Goal: Task Accomplishment & Management: Use online tool/utility

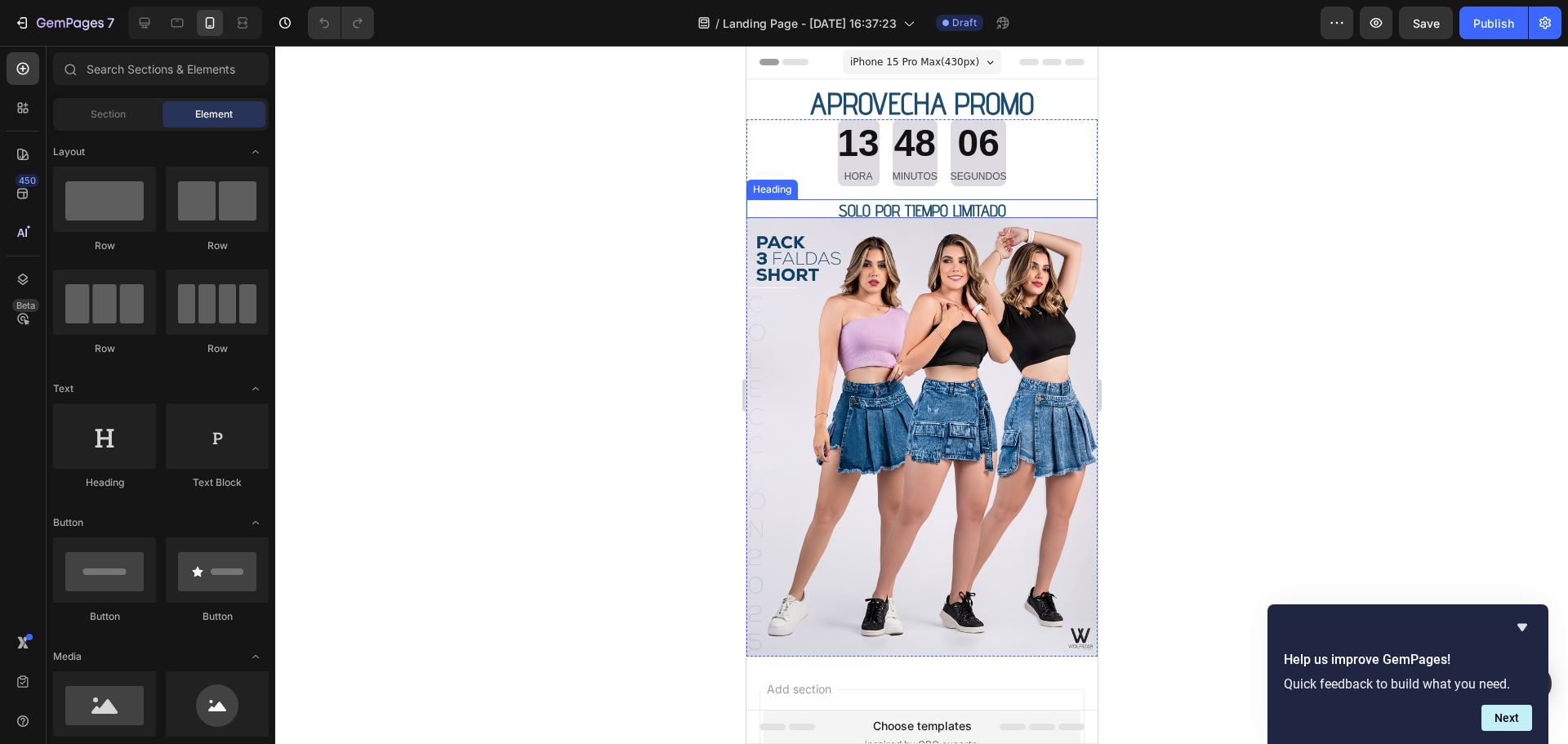
click at [879, 208] on span "SOLO POR TIEMPO LIMITADO" at bounding box center [921, 211] width 167 height 20
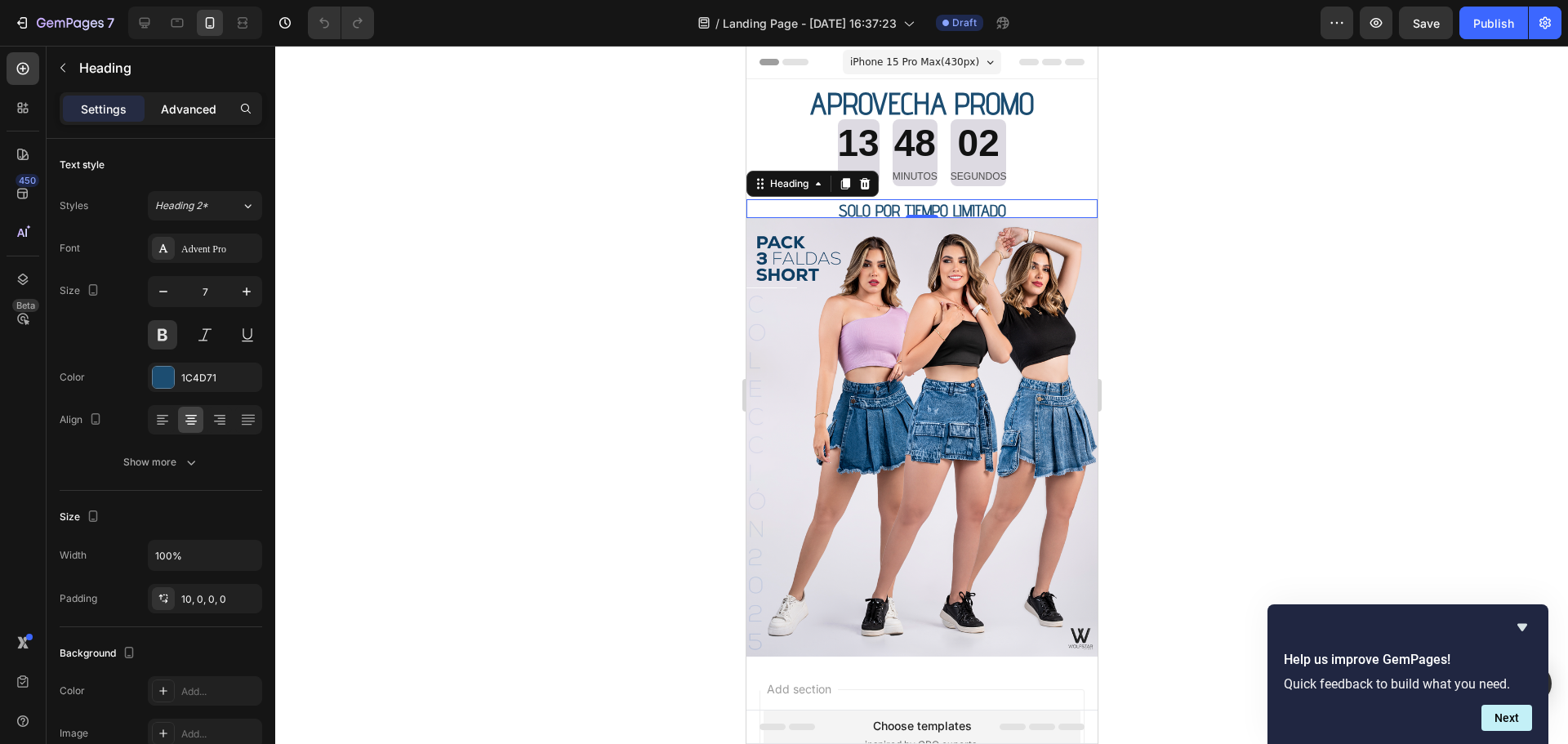
click at [189, 109] on p "Advanced" at bounding box center [189, 108] width 56 height 17
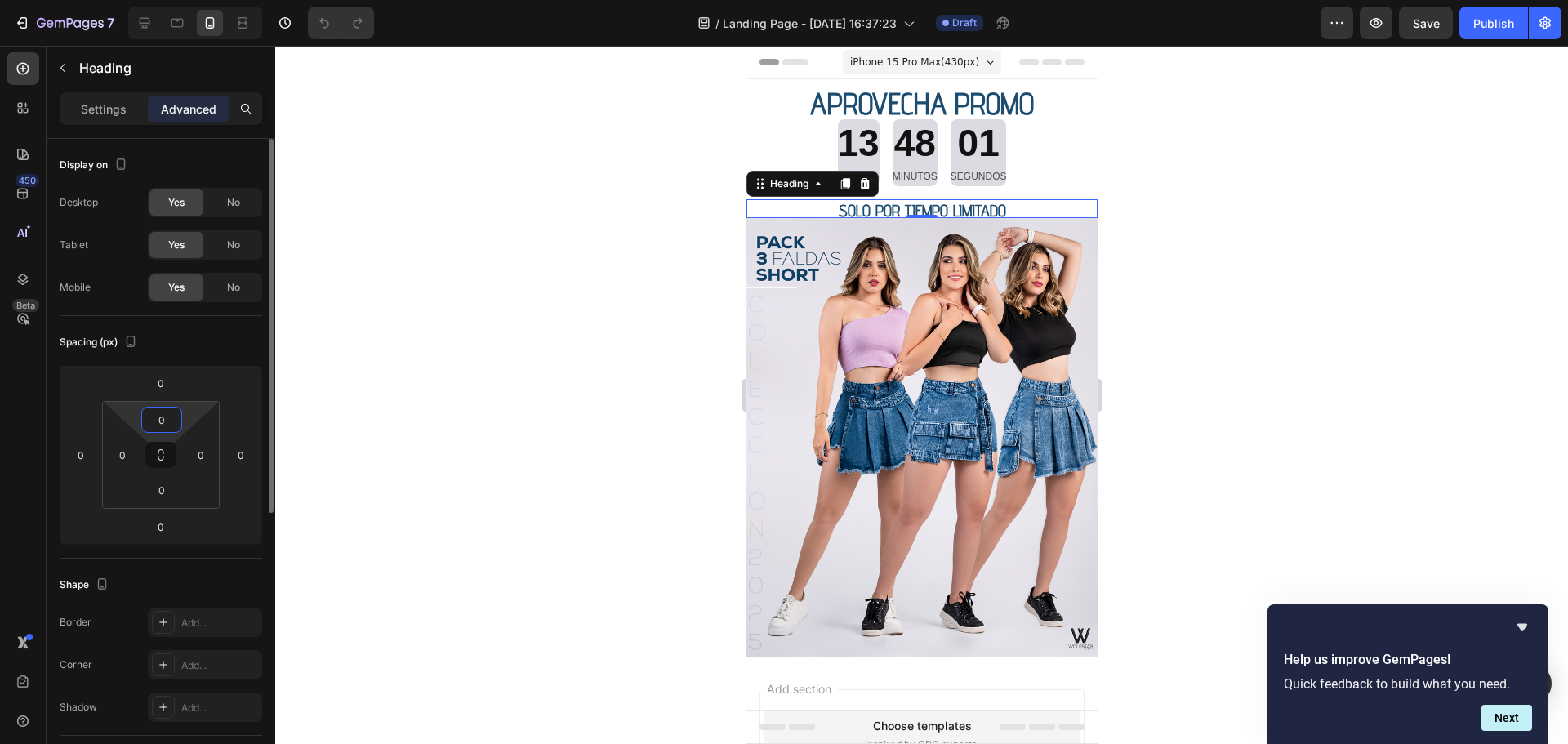
click at [171, 423] on input "0" at bounding box center [161, 420] width 33 height 25
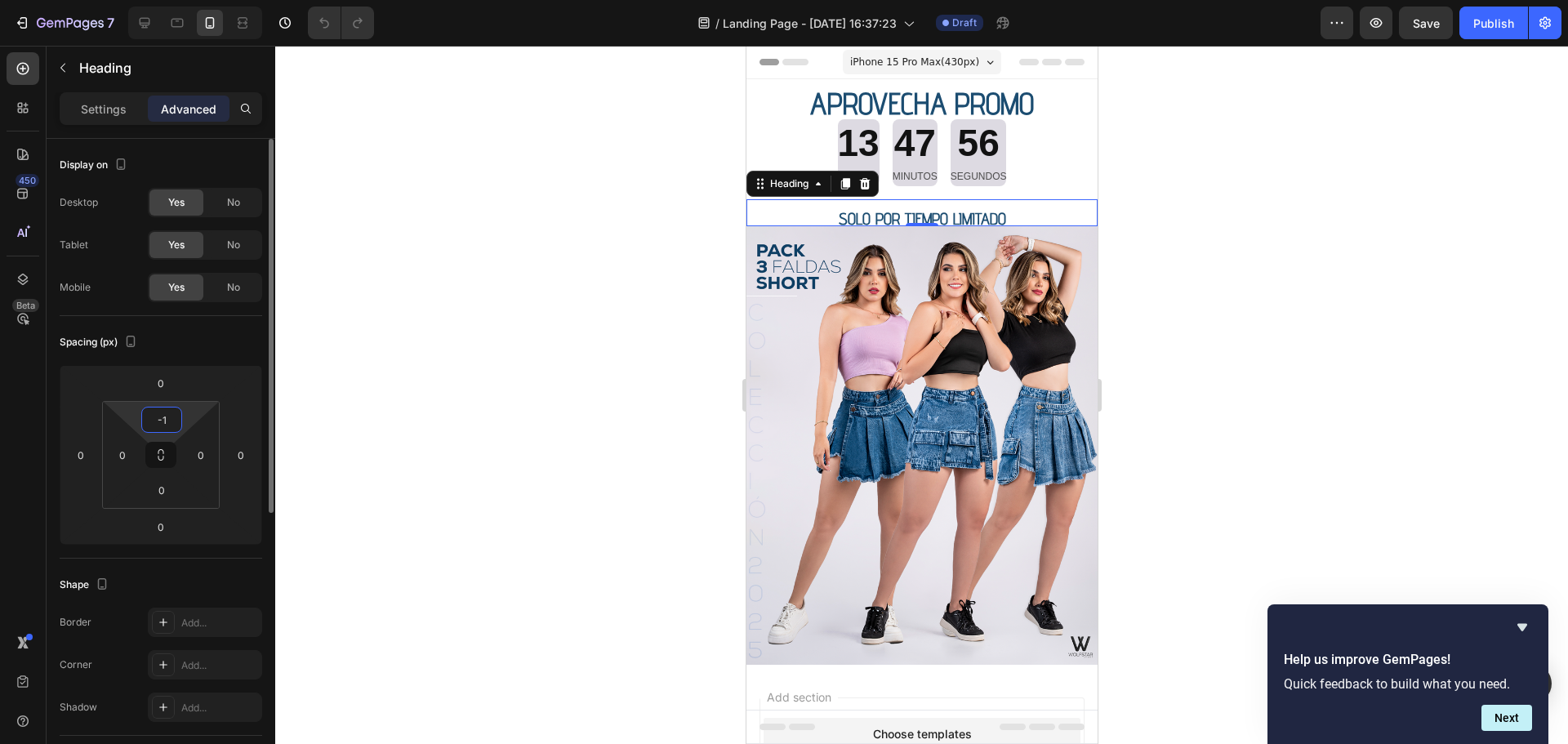
type input "-"
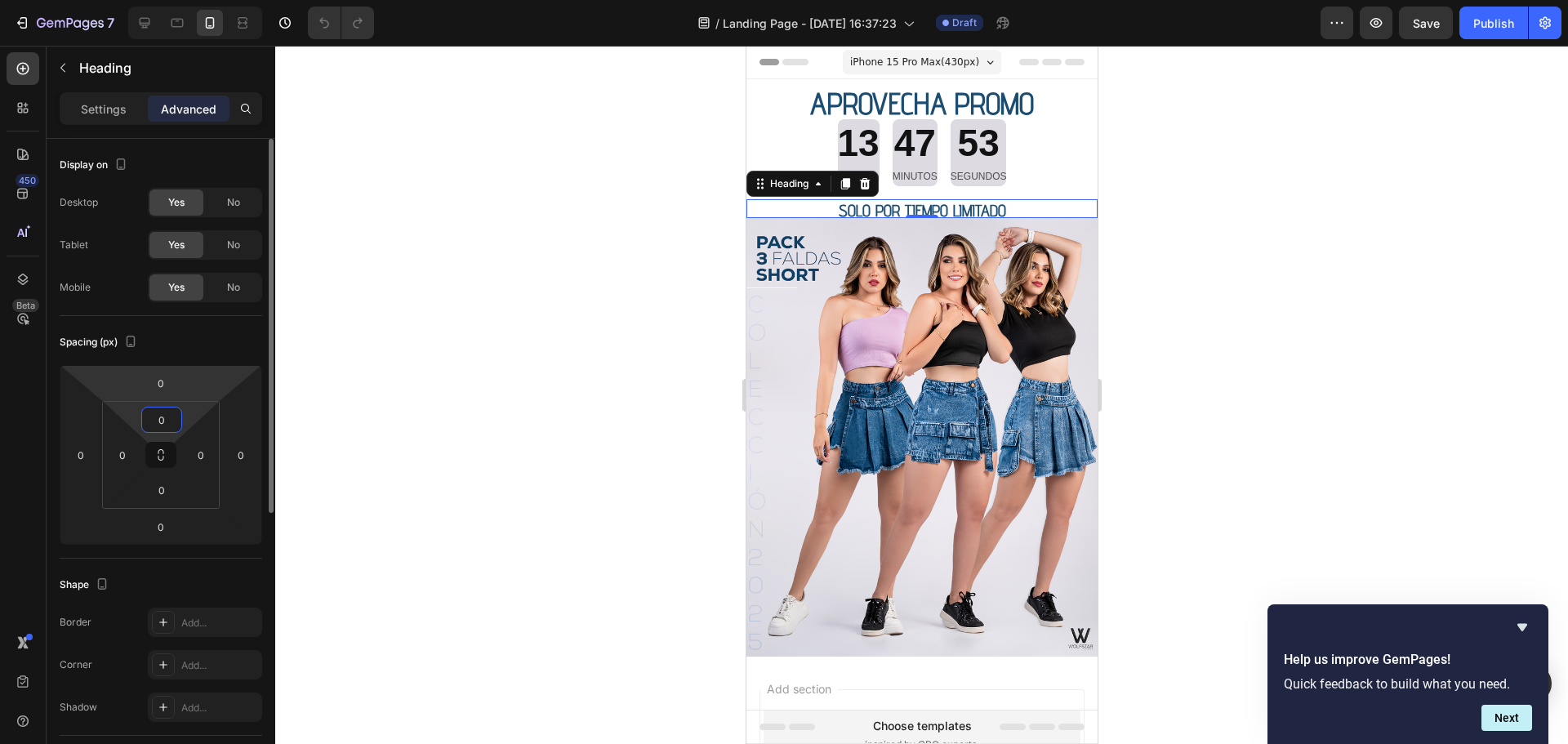
type input "0"
click at [478, 113] on div at bounding box center [922, 395] width 1293 height 698
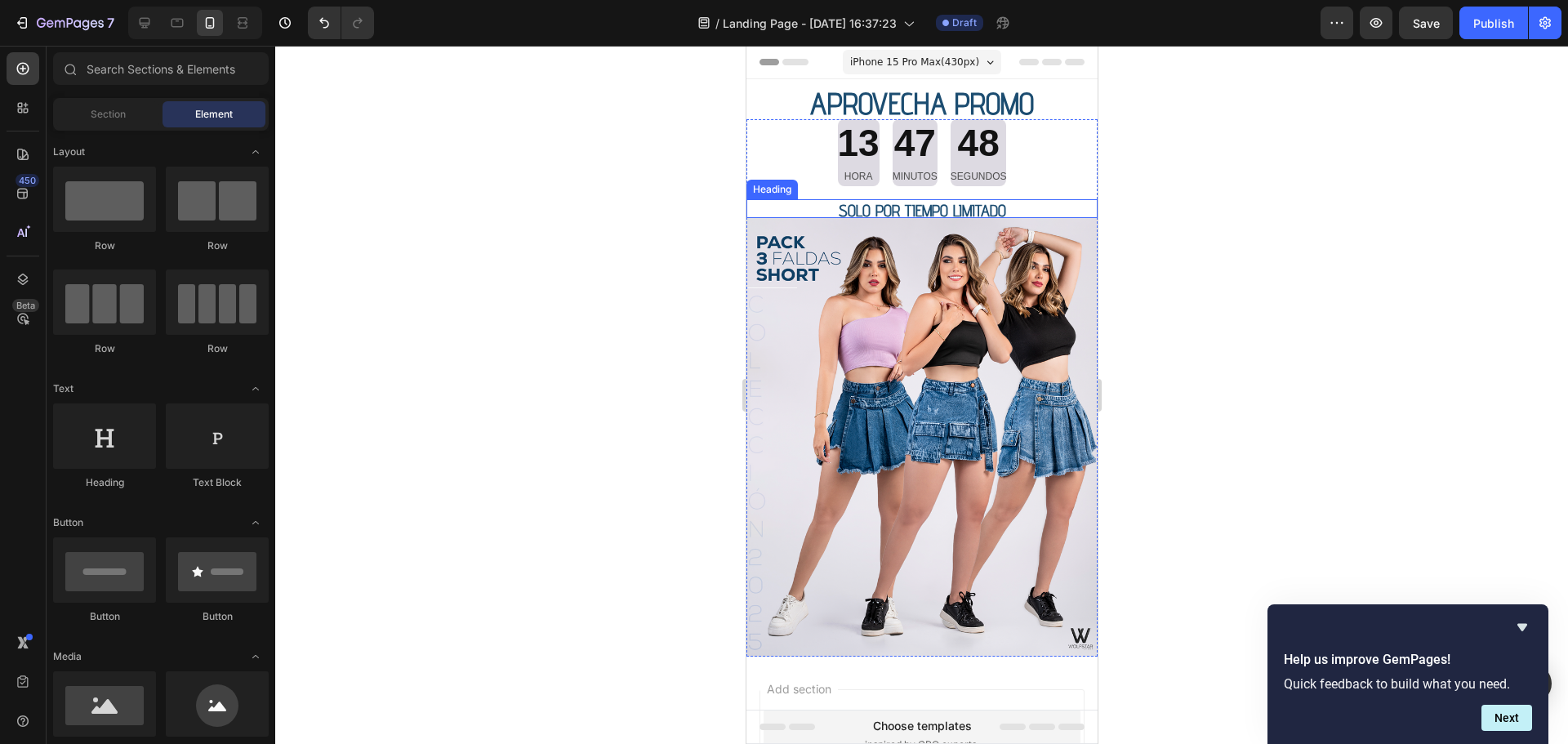
click at [1049, 206] on h2 "SOLO POR TIEMPO LIMITADO" at bounding box center [921, 208] width 351 height 19
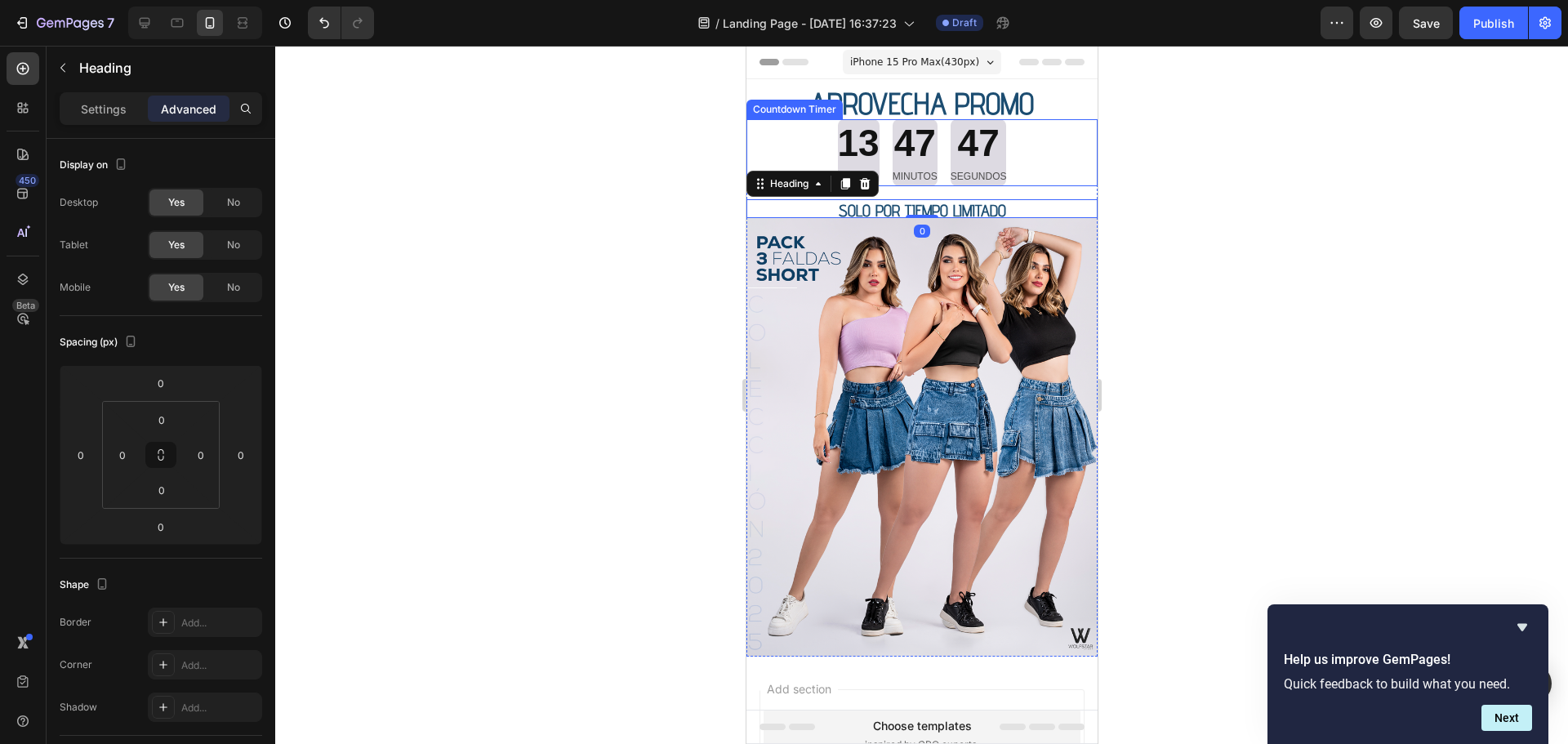
click at [1064, 177] on div "13 HORA 47 MINUTOS 47 SEGUNDOS" at bounding box center [921, 152] width 351 height 67
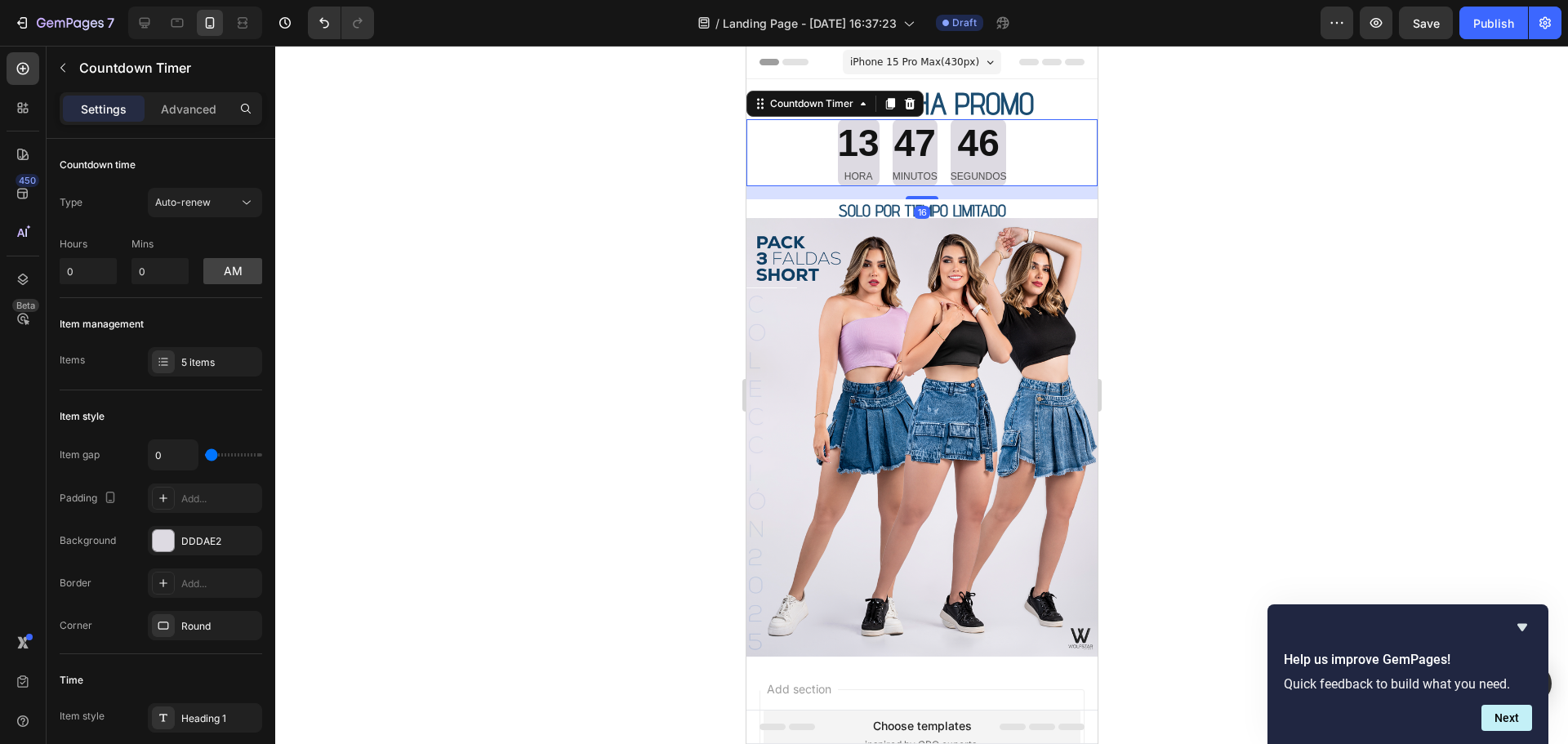
click at [1056, 193] on div "16" at bounding box center [921, 192] width 351 height 13
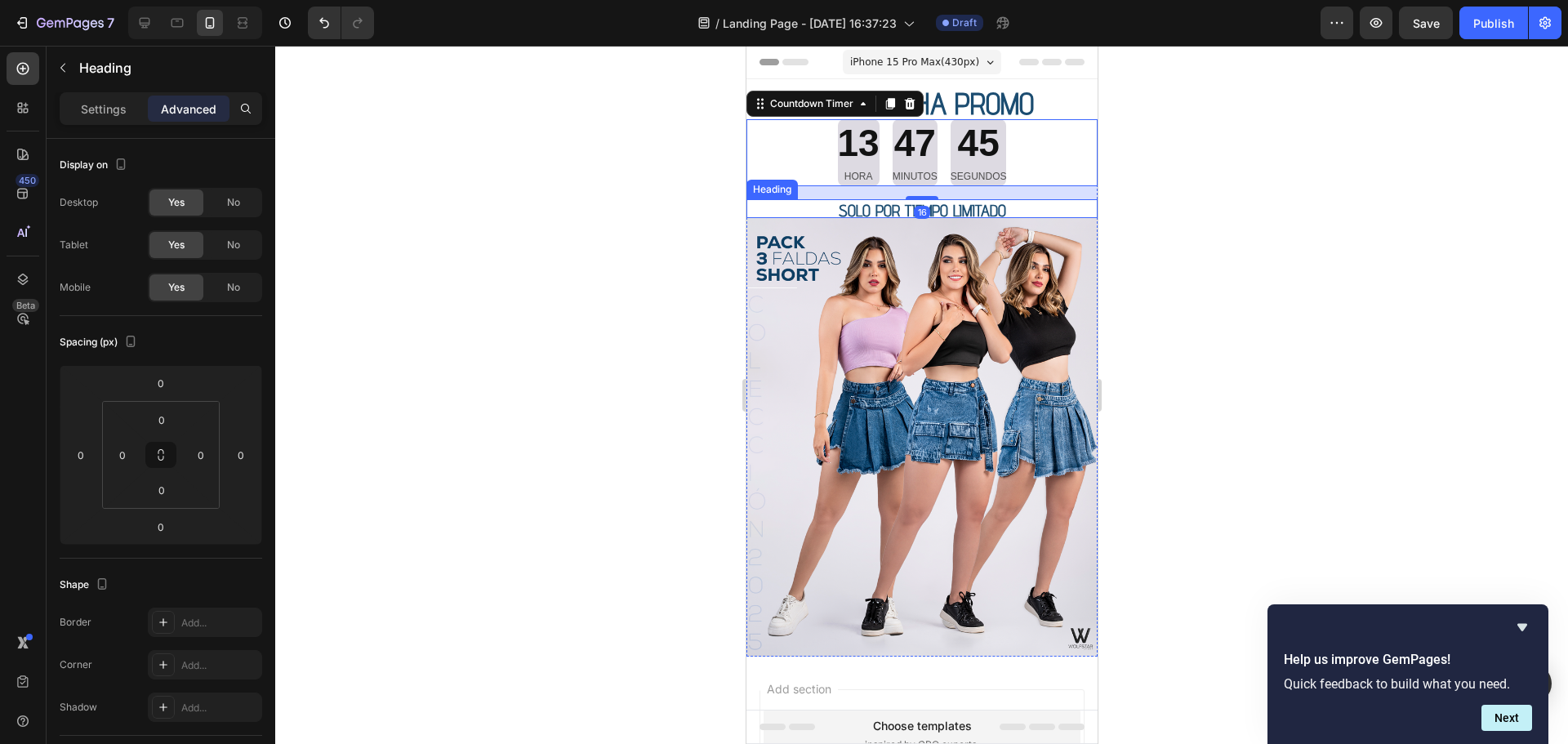
click at [1037, 211] on h2 "SOLO POR TIEMPO LIMITADO" at bounding box center [921, 208] width 351 height 19
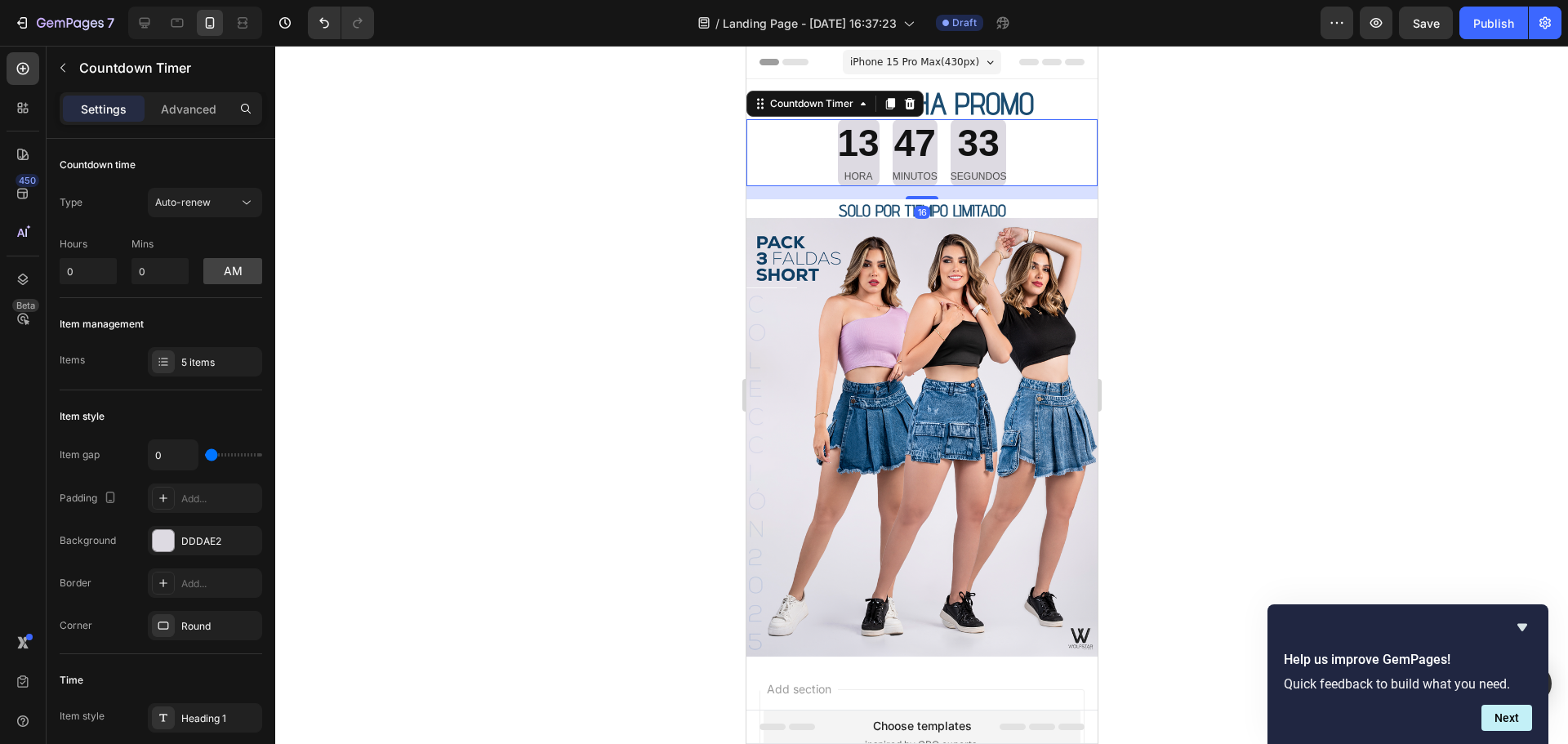
click at [1038, 167] on div "13 HORA 47 MINUTOS 33 SEGUNDOS" at bounding box center [921, 152] width 351 height 67
click at [882, 159] on div "13 HORA 45 MINUTOS 12 SEGUNDOS" at bounding box center [922, 152] width 169 height 67
click at [810, 143] on div "13 HORA 45 MINUTOS 12 SEGUNDOS" at bounding box center [921, 152] width 351 height 67
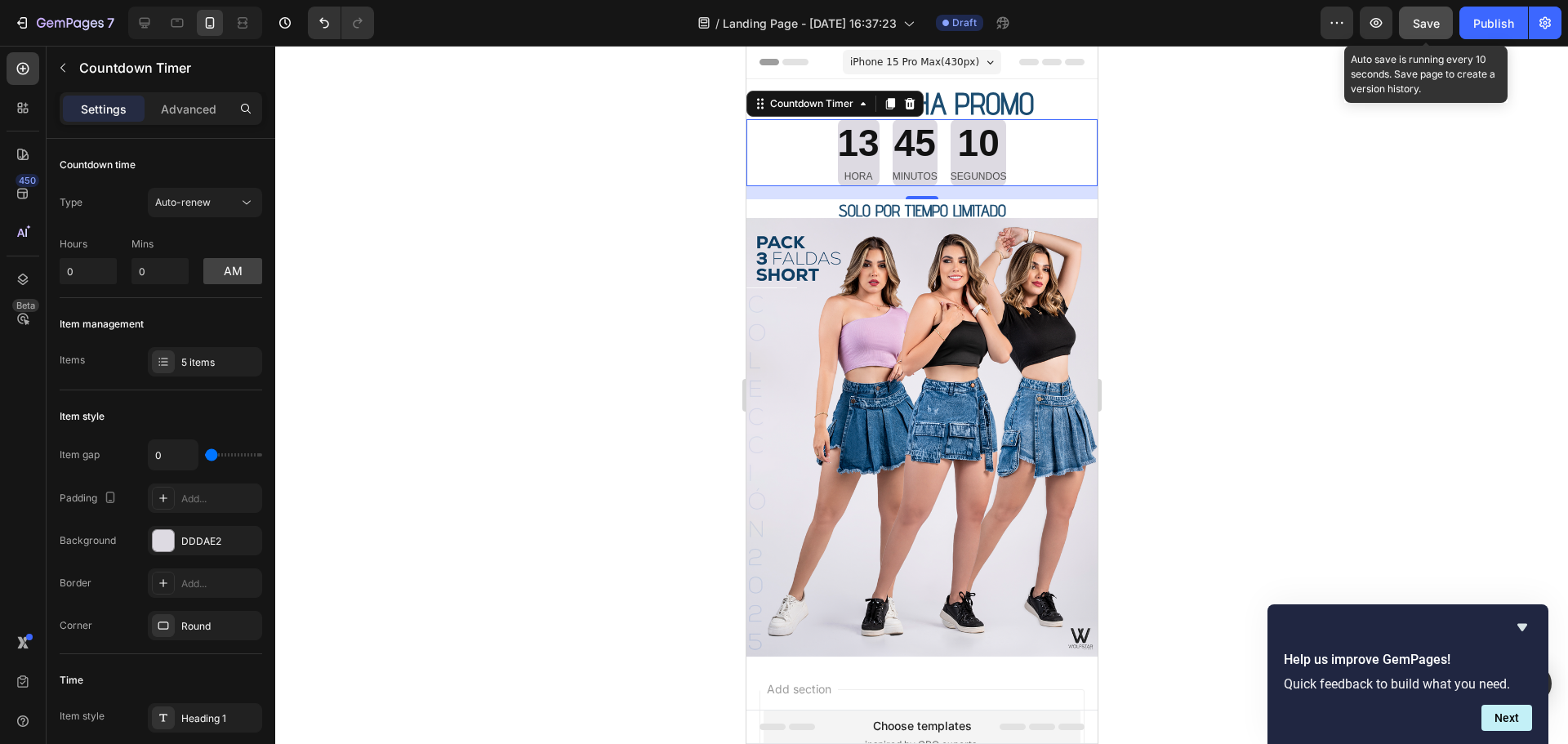
click at [1431, 24] on span "Save" at bounding box center [1426, 23] width 27 height 14
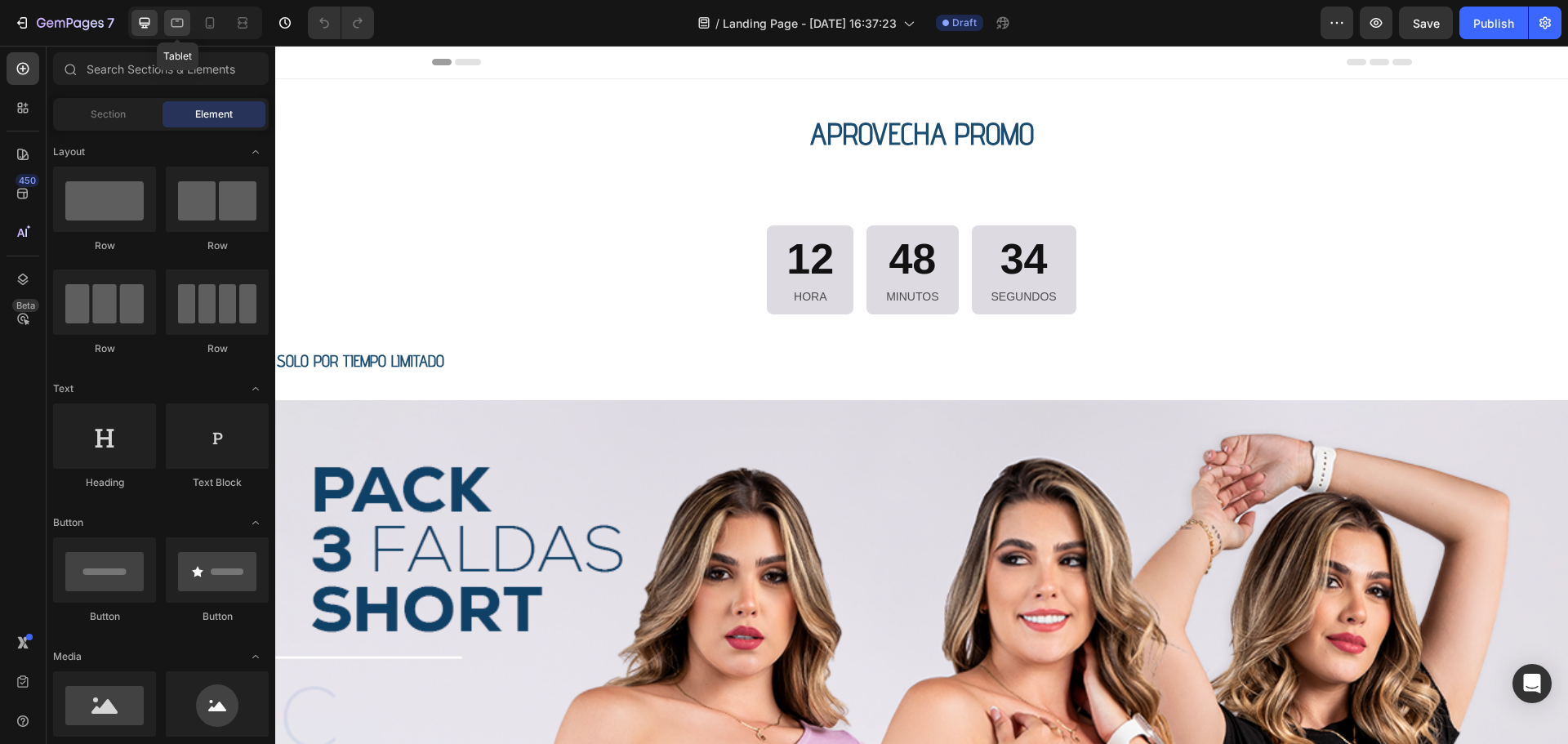
click at [177, 22] on icon at bounding box center [177, 23] width 16 height 16
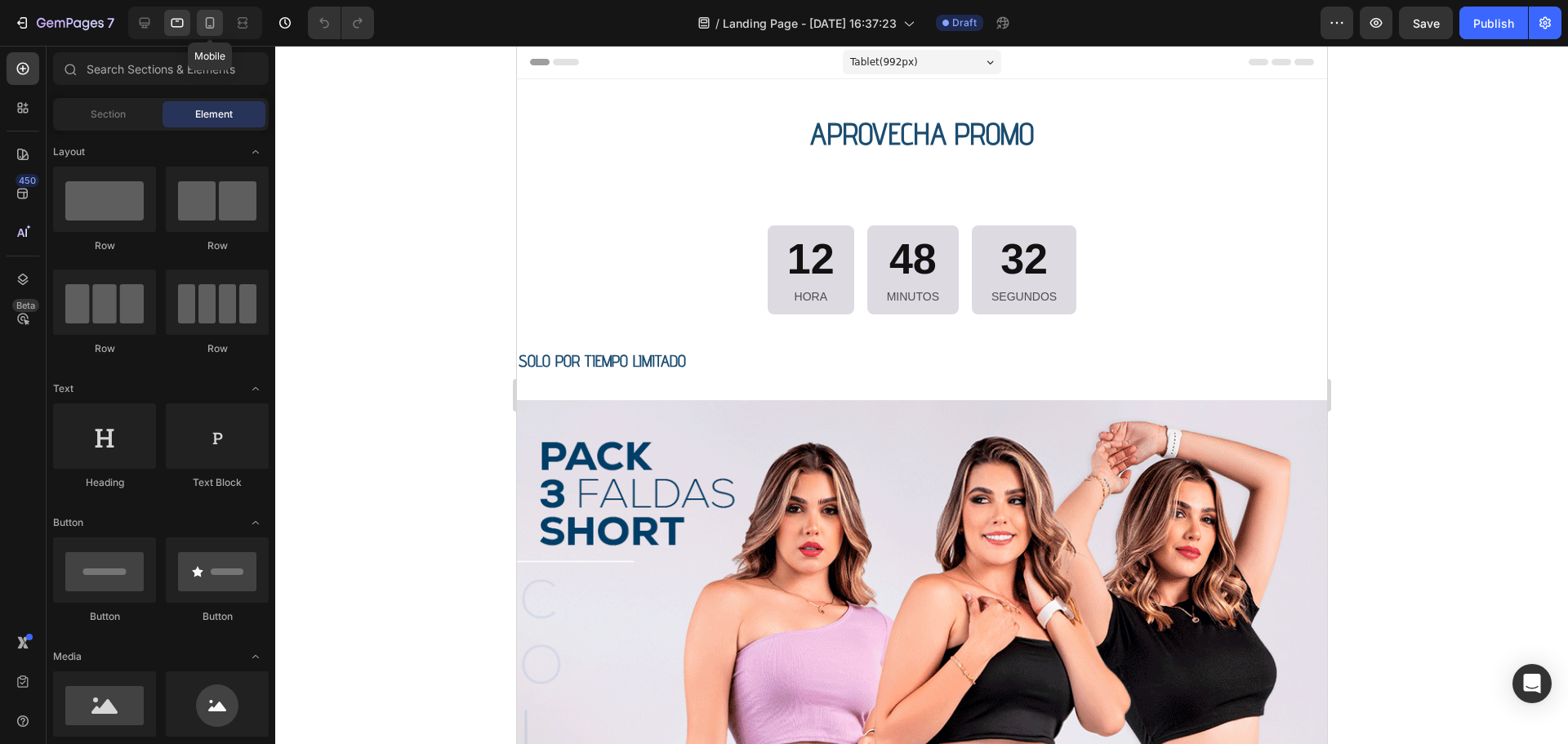
click at [212, 25] on icon at bounding box center [210, 23] width 16 height 16
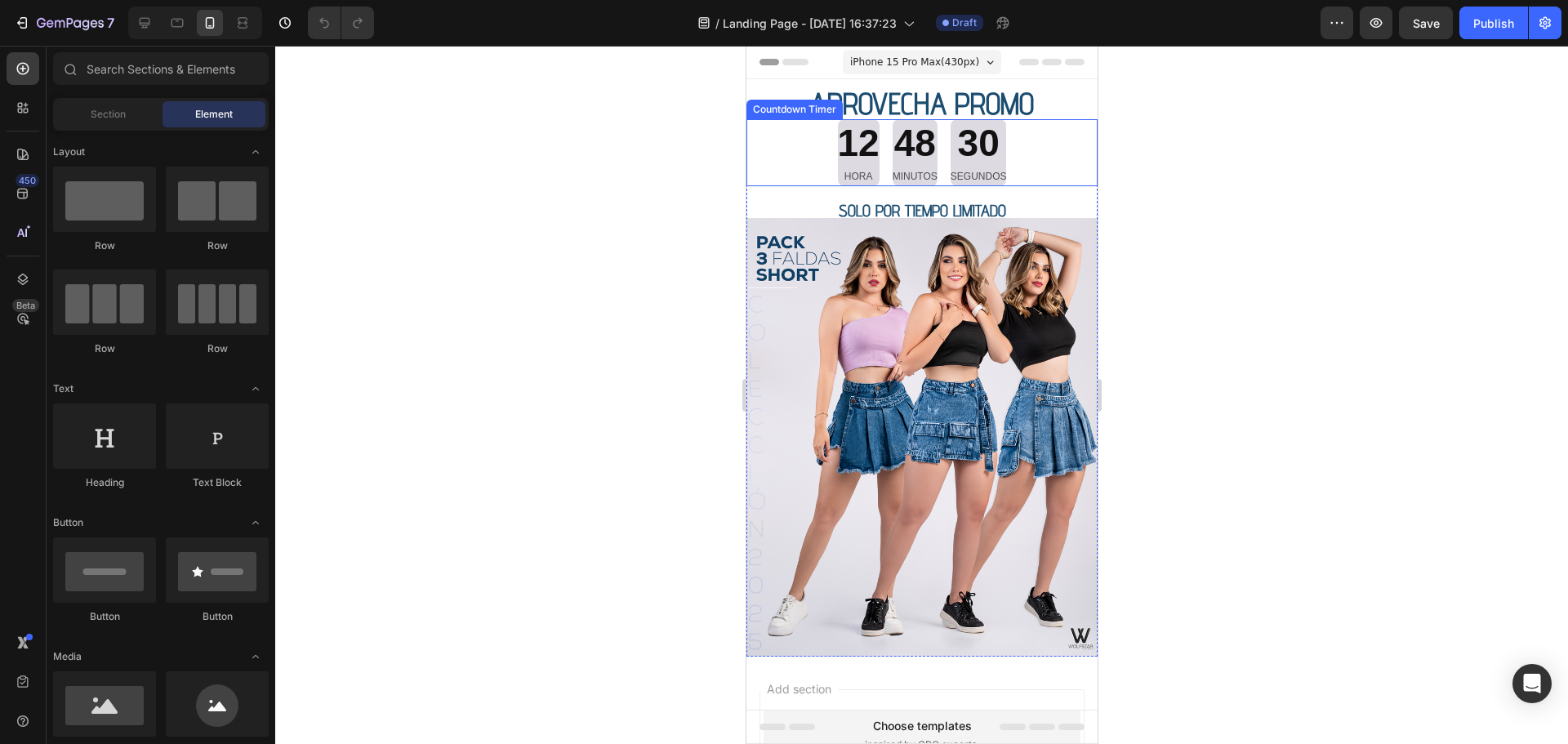
click at [838, 142] on div "12" at bounding box center [858, 143] width 42 height 49
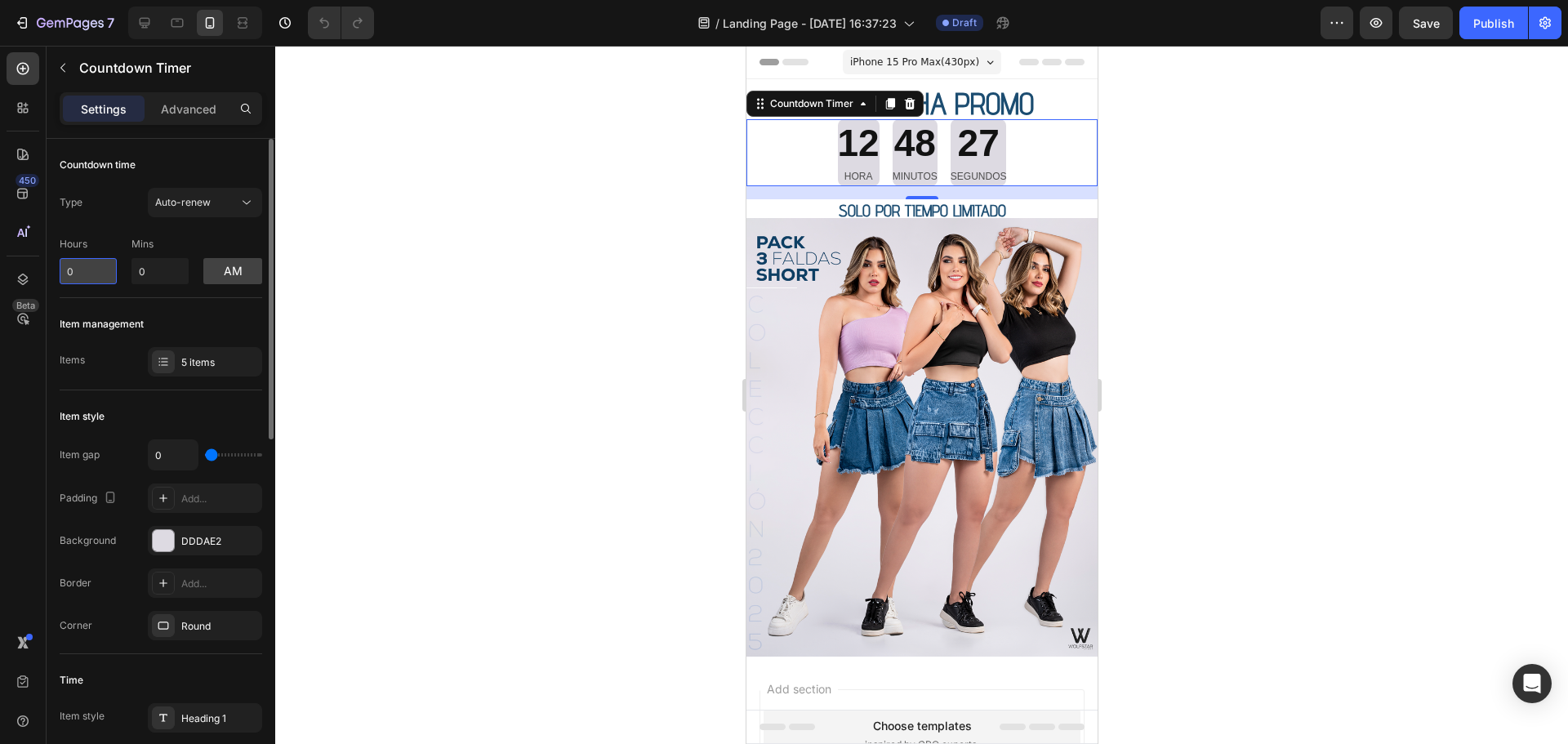
click at [93, 268] on input "0" at bounding box center [87, 271] width 57 height 26
drag, startPoint x: 93, startPoint y: 268, endPoint x: 63, endPoint y: 268, distance: 30.0
click at [63, 268] on input "0" at bounding box center [87, 271] width 57 height 26
type input "1"
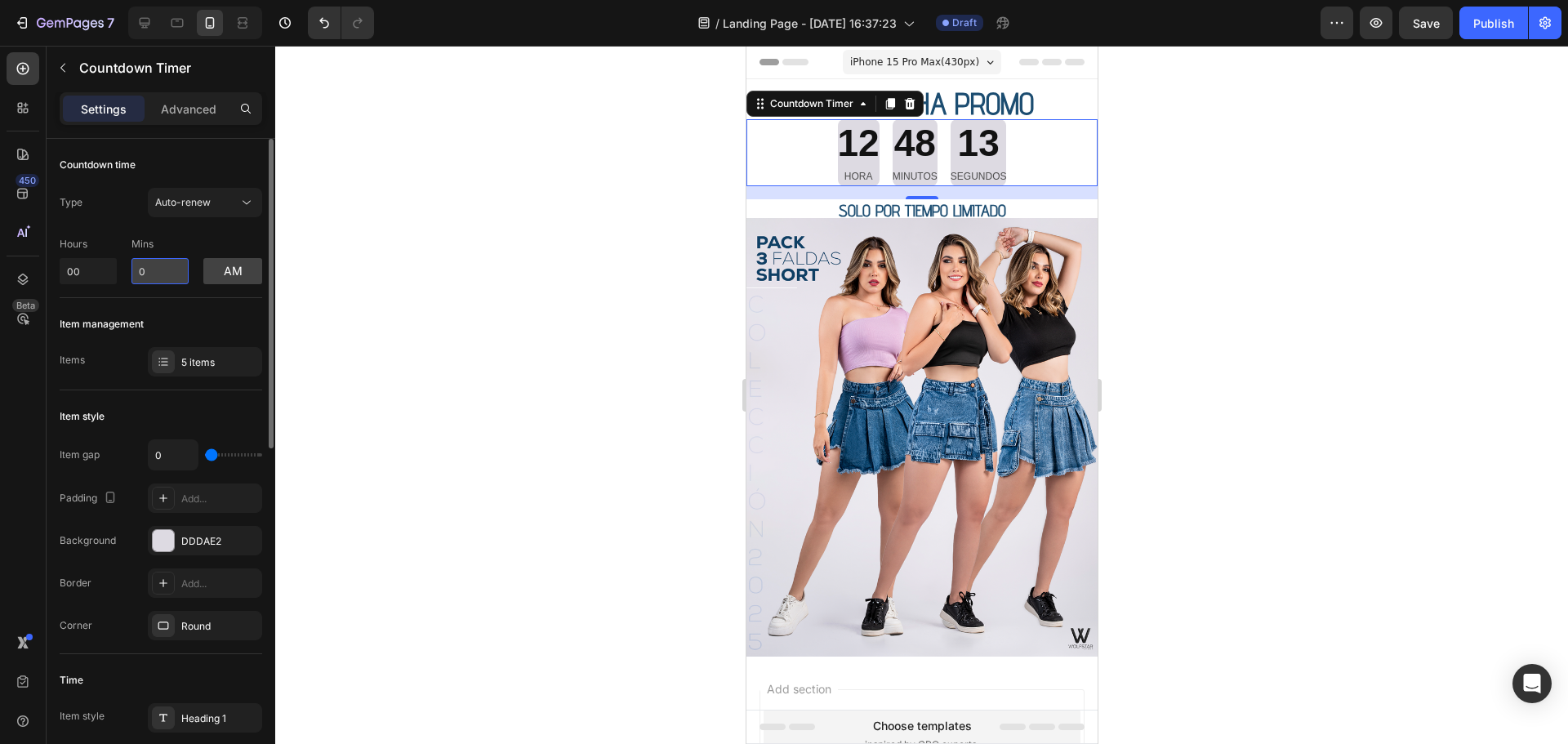
type input "0"
click at [178, 268] on input "0" at bounding box center [159, 271] width 57 height 26
type input "00"
click at [1230, 153] on div at bounding box center [922, 395] width 1293 height 698
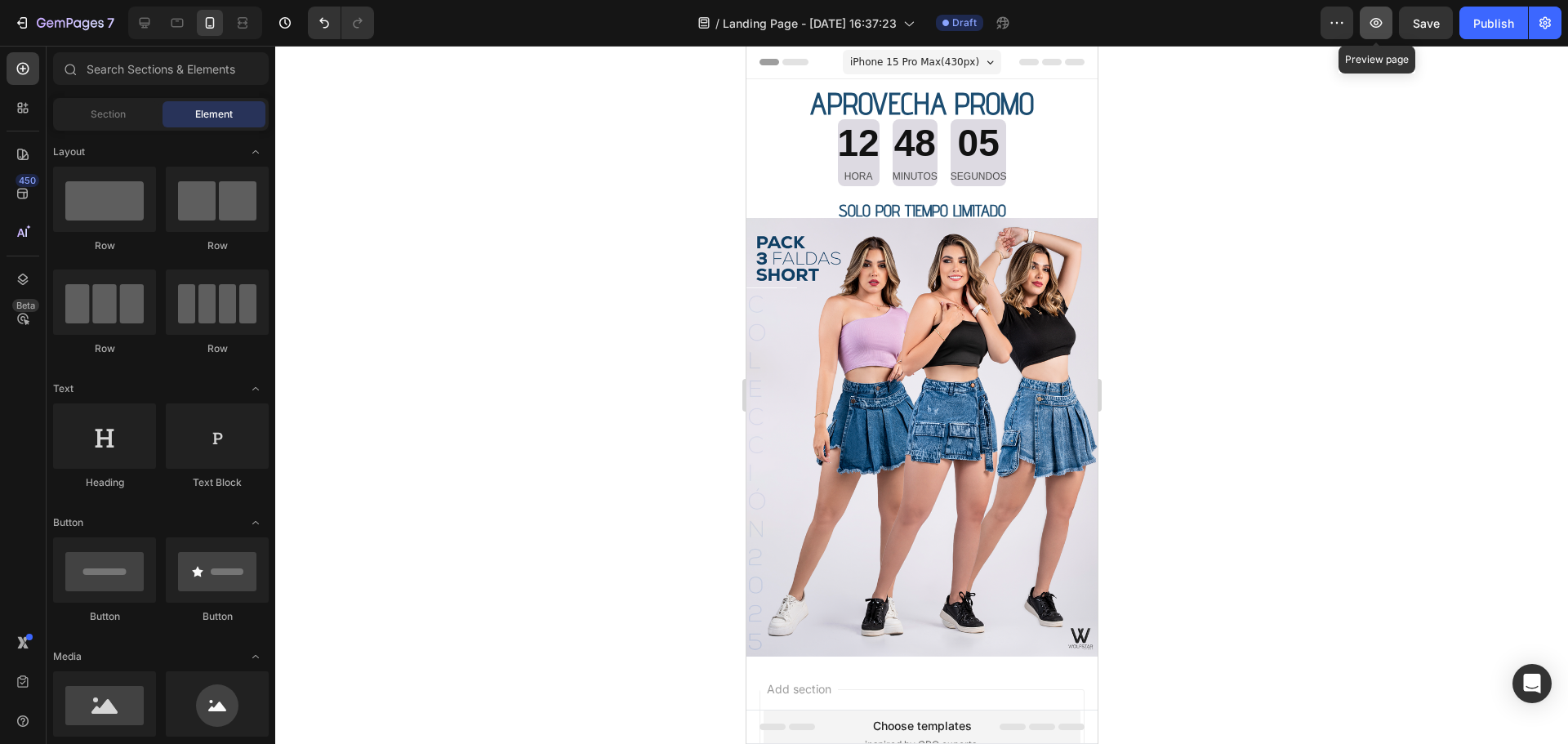
click at [1379, 15] on icon "button" at bounding box center [1375, 23] width 16 height 16
click at [1553, 23] on button "button" at bounding box center [1544, 23] width 33 height 33
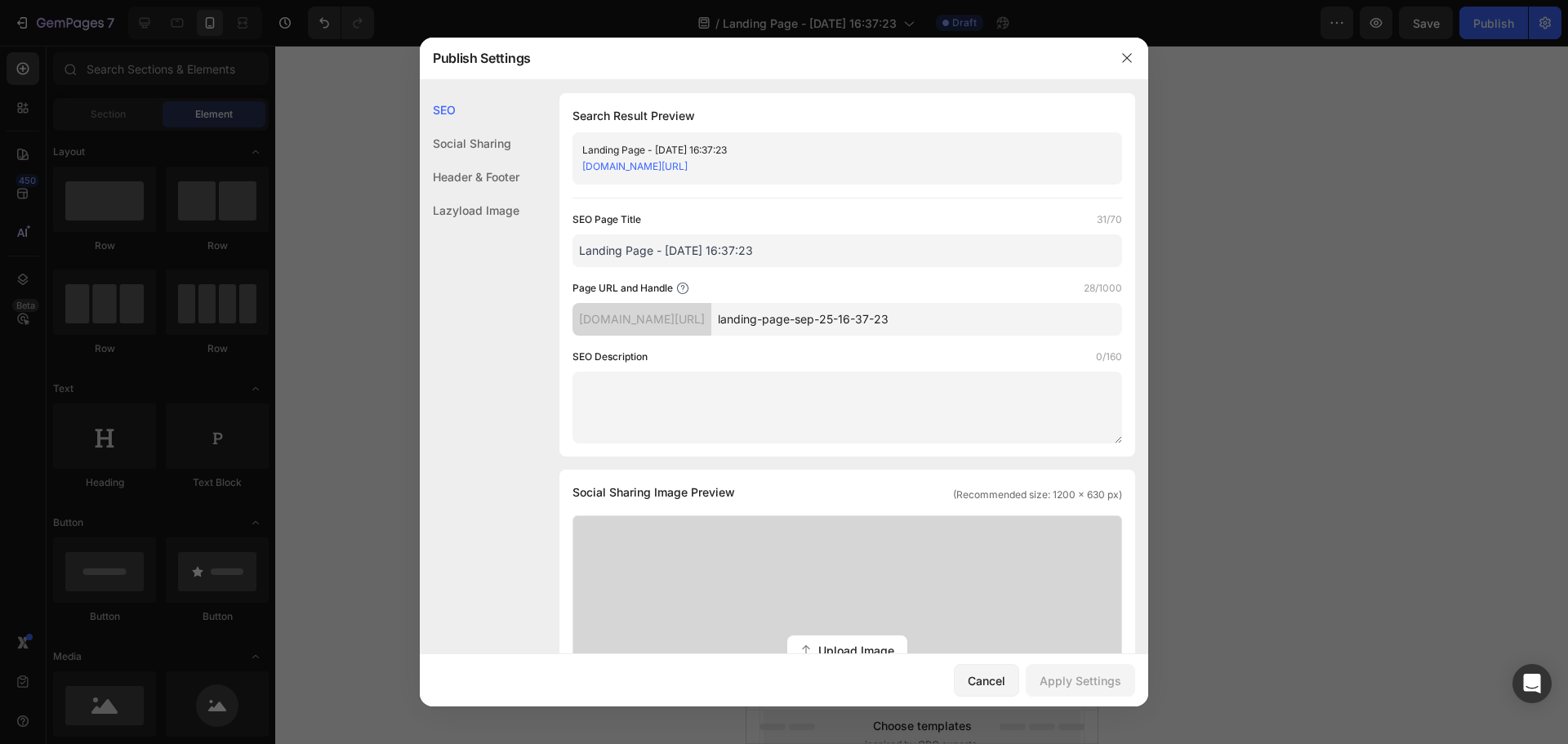
click at [702, 259] on input "Landing Page - [DATE] 16:37:23" at bounding box center [847, 251] width 550 height 33
click at [714, 256] on input "Landing Page - [DATE] 16:37:23" at bounding box center [847, 251] width 550 height 33
drag, startPoint x: 774, startPoint y: 255, endPoint x: 379, endPoint y: 218, distance: 396.7
click at [379, 218] on div "Publish Settings SEO Social Sharing Header & Footer Lazyload Image SEO Search R…" at bounding box center [784, 372] width 1568 height 744
type input "LANDING SHORTS"
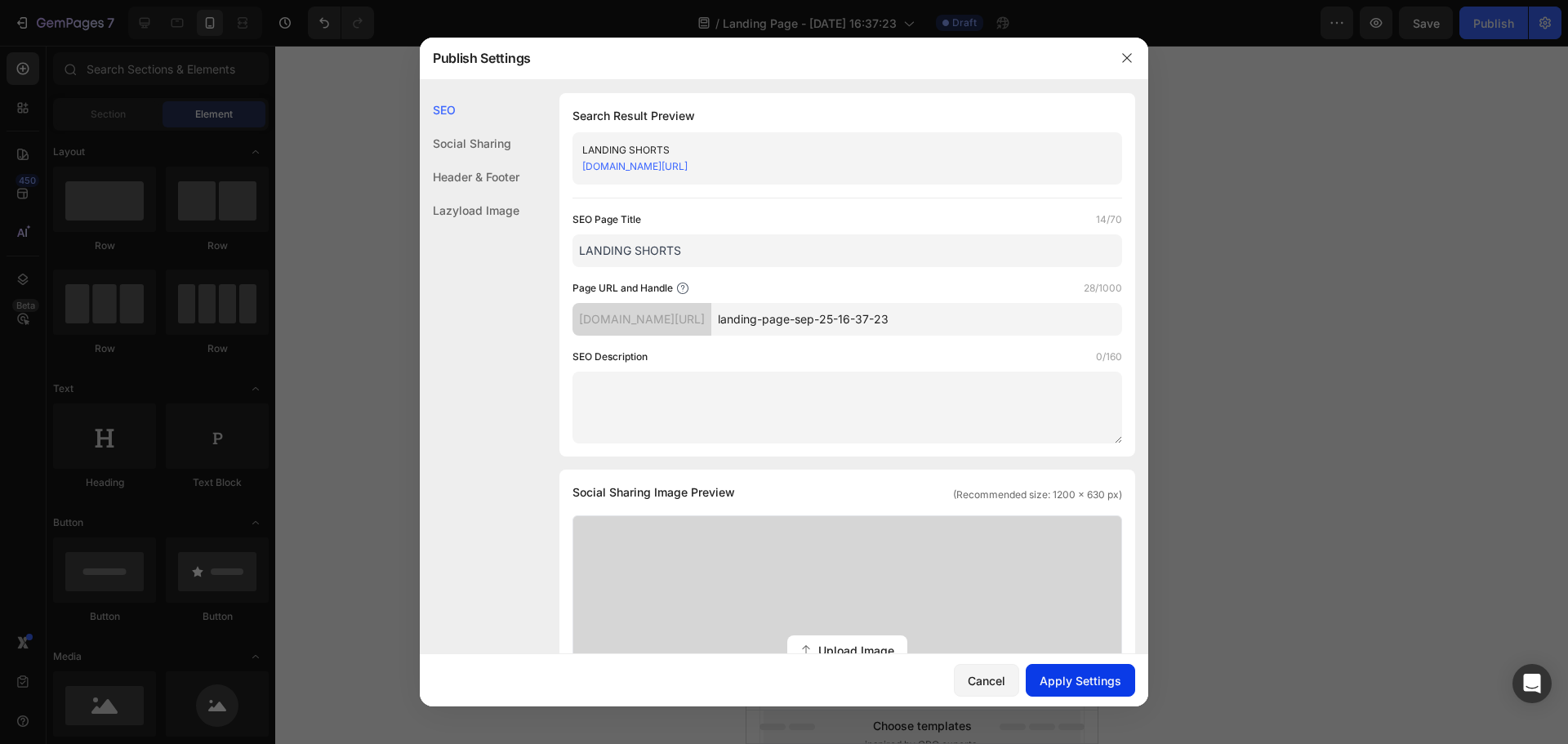
click at [1077, 668] on button "Apply Settings" at bounding box center [1080, 680] width 109 height 33
click at [1127, 56] on icon "button" at bounding box center [1127, 58] width 13 height 13
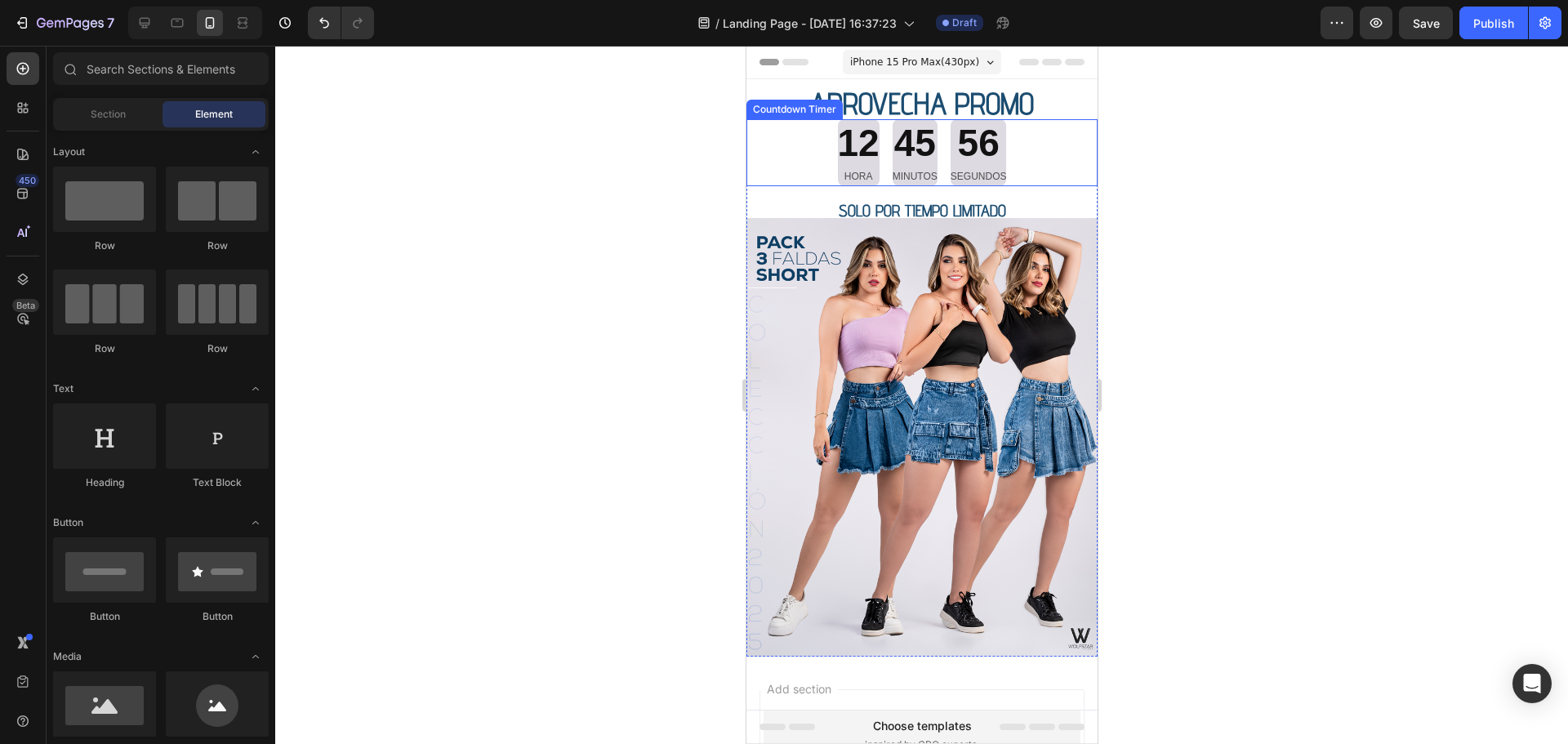
click at [892, 138] on div "45" at bounding box center [914, 143] width 45 height 49
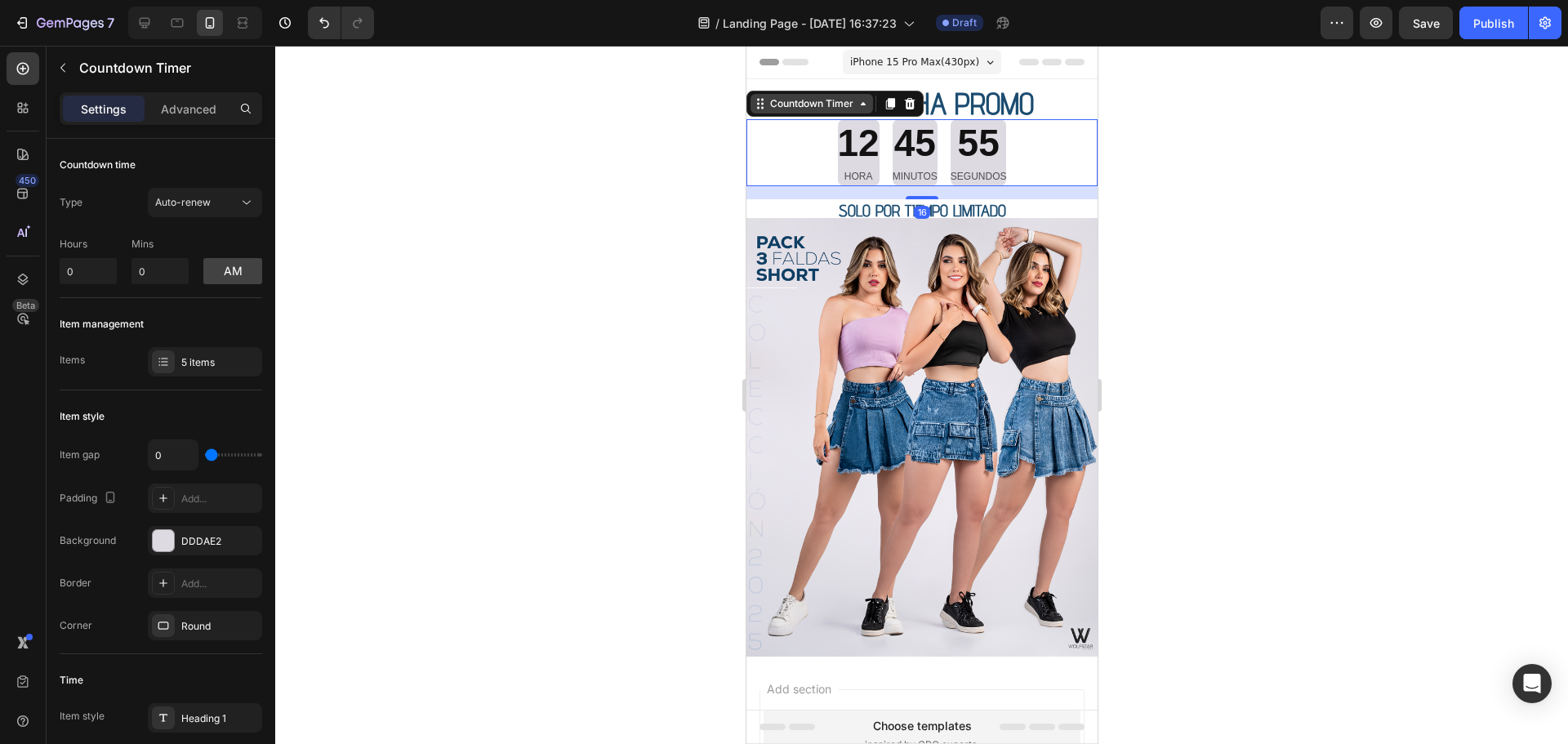
click at [800, 107] on div "Countdown Timer" at bounding box center [810, 103] width 89 height 15
click at [64, 70] on icon "button" at bounding box center [63, 68] width 13 height 13
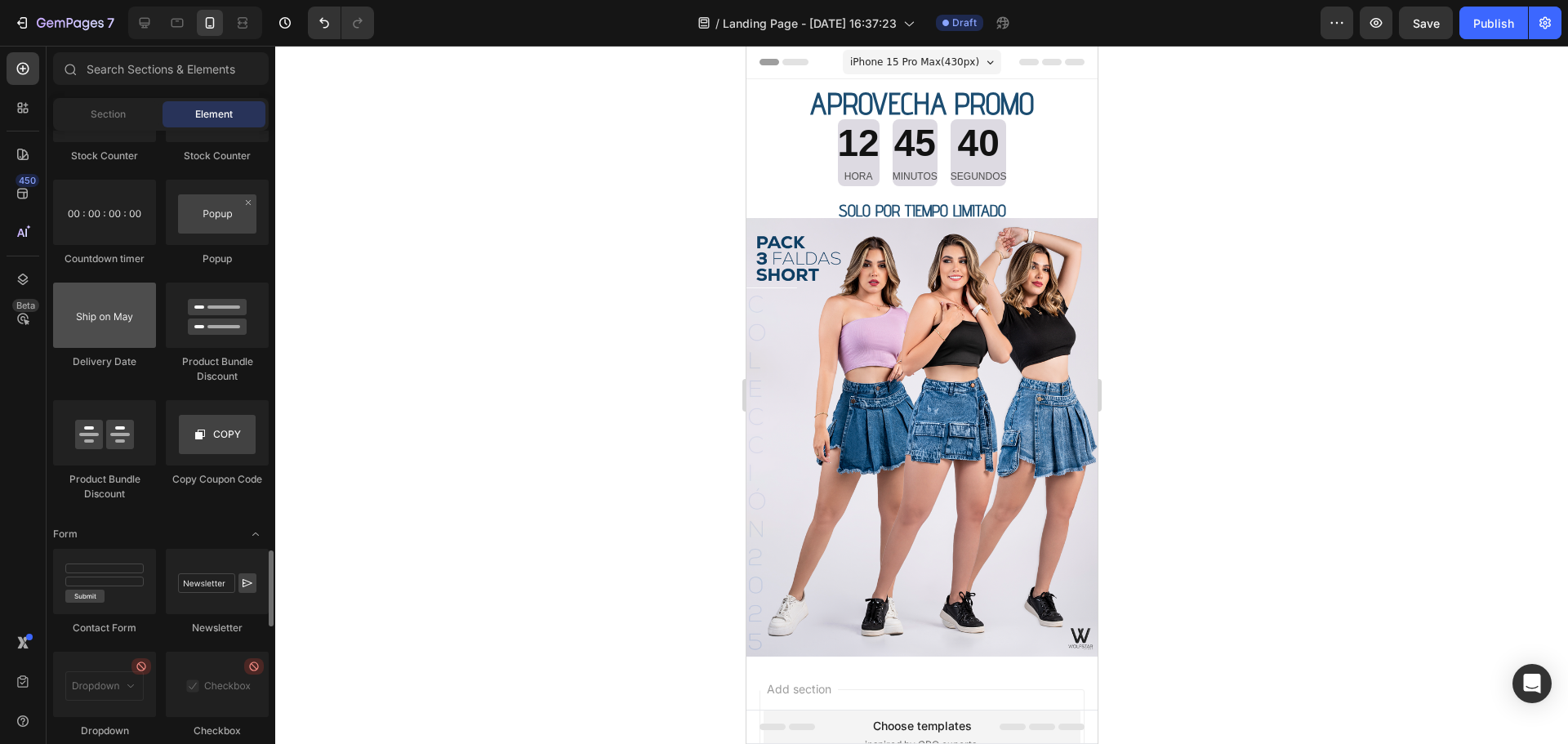
scroll to position [3169, 0]
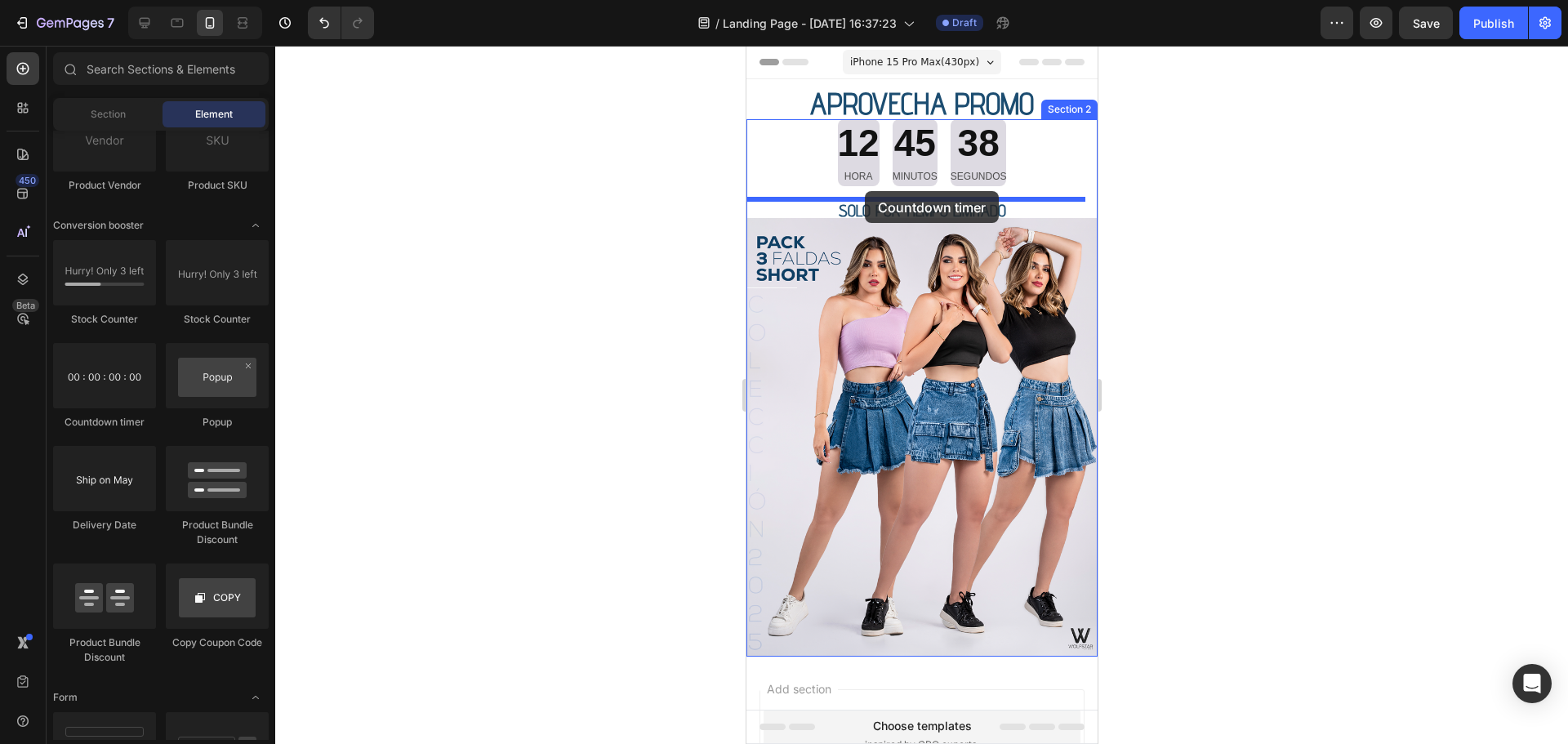
drag, startPoint x: 844, startPoint y: 427, endPoint x: 864, endPoint y: 191, distance: 236.8
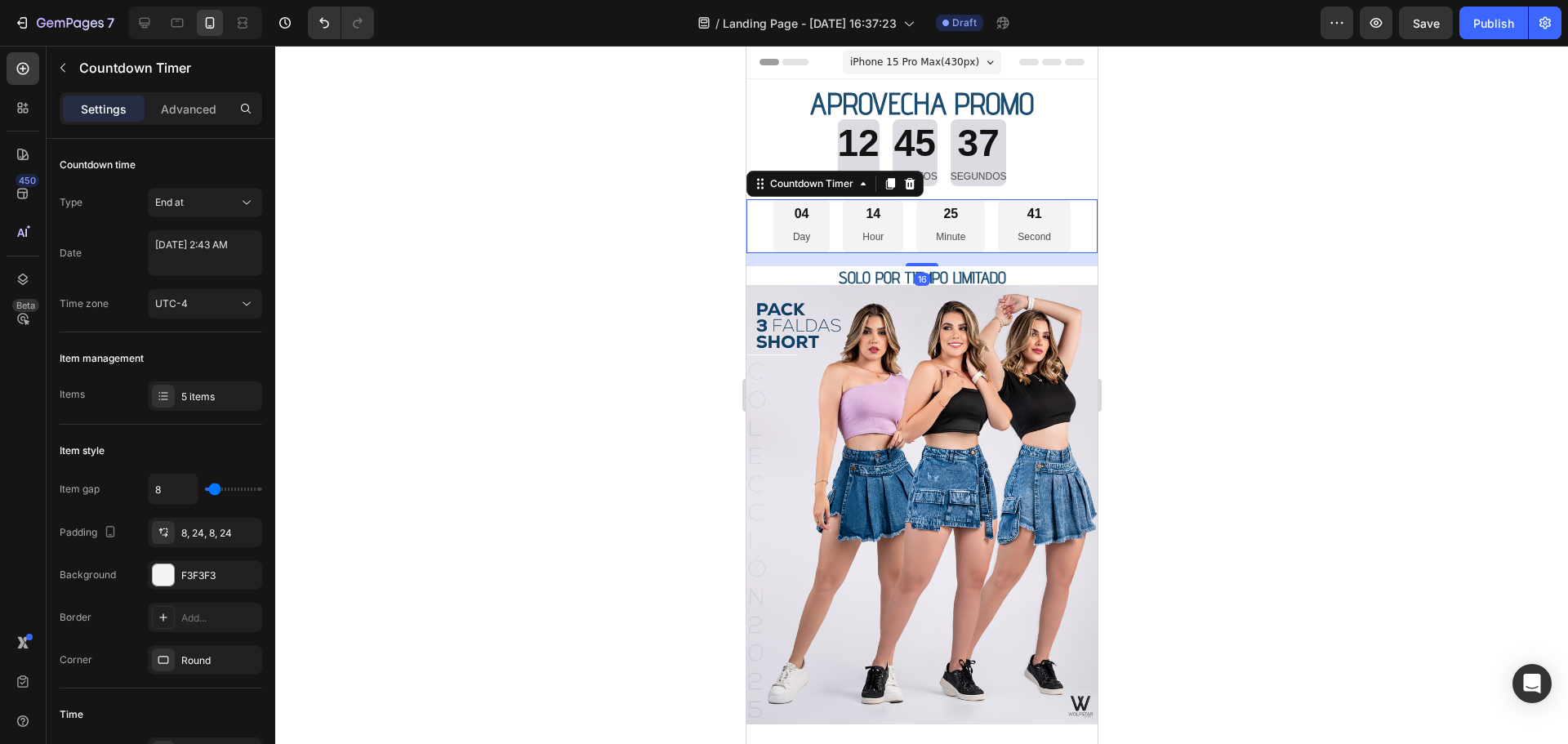
click at [794, 229] on p "Day" at bounding box center [799, 238] width 17 height 18
click at [791, 213] on div "04" at bounding box center [799, 214] width 17 height 17
click at [186, 200] on div "End at" at bounding box center [197, 202] width 84 height 15
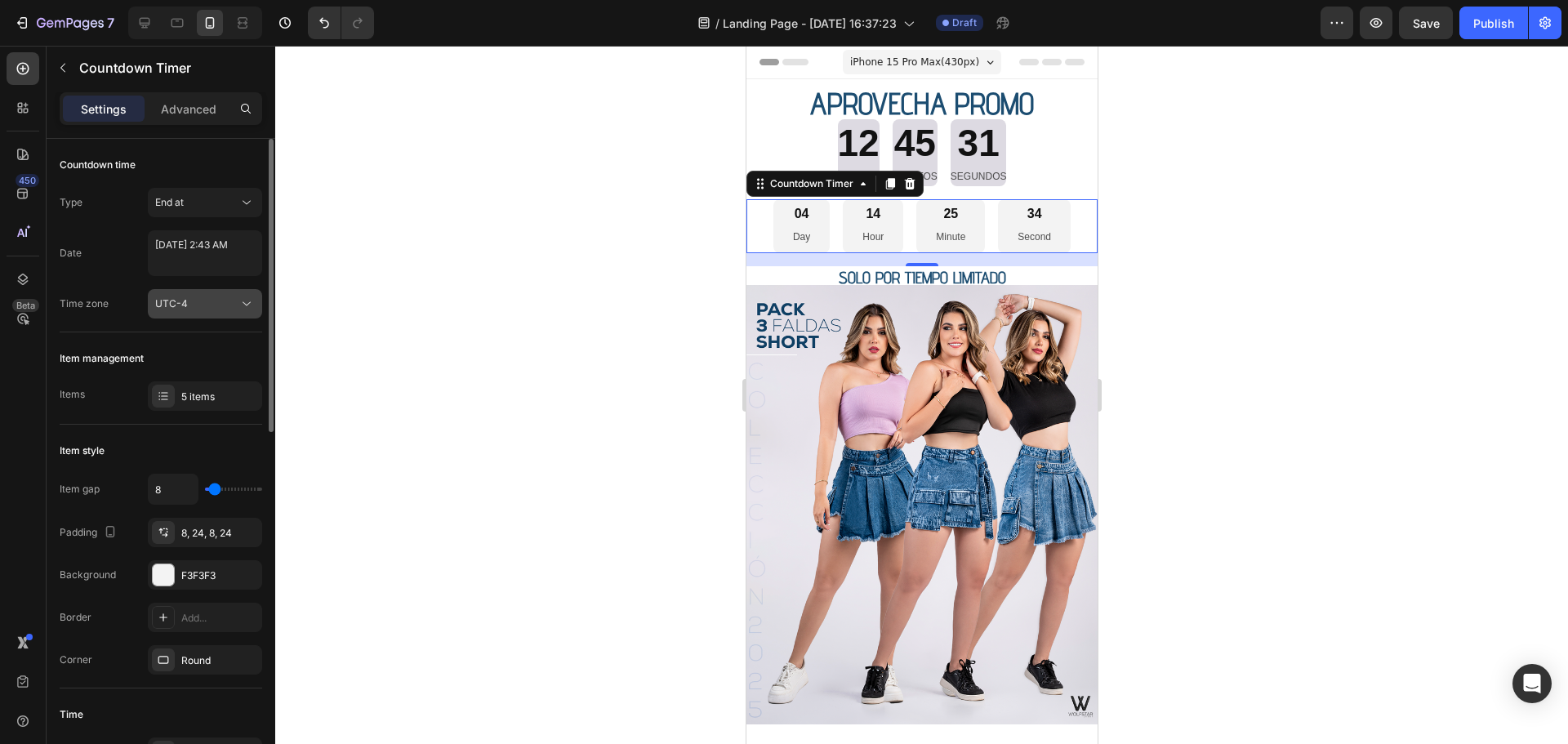
click at [194, 291] on button "UTC-4" at bounding box center [205, 304] width 114 height 30
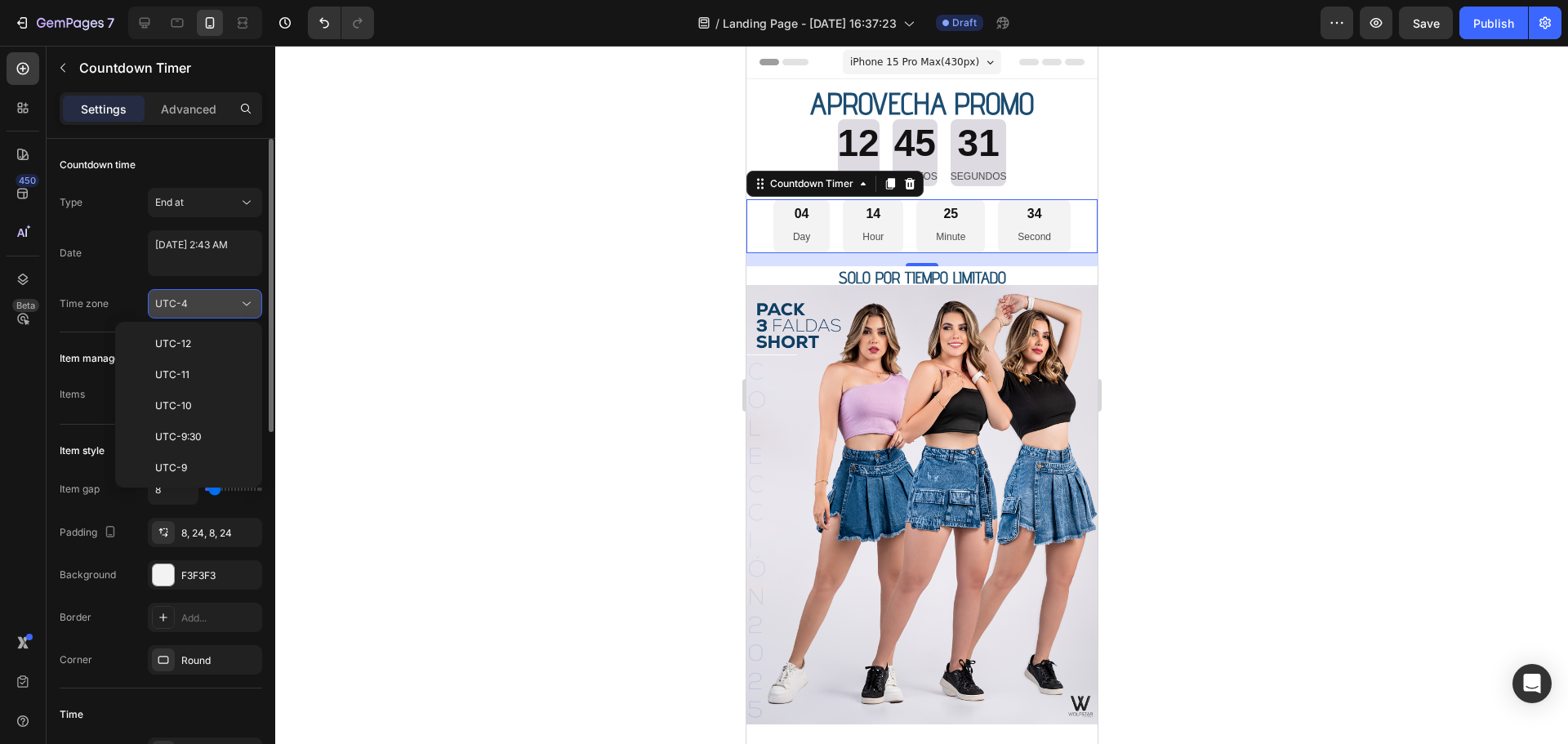
scroll to position [176, 0]
click at [201, 293] on button "UTC-4" at bounding box center [205, 304] width 114 height 30
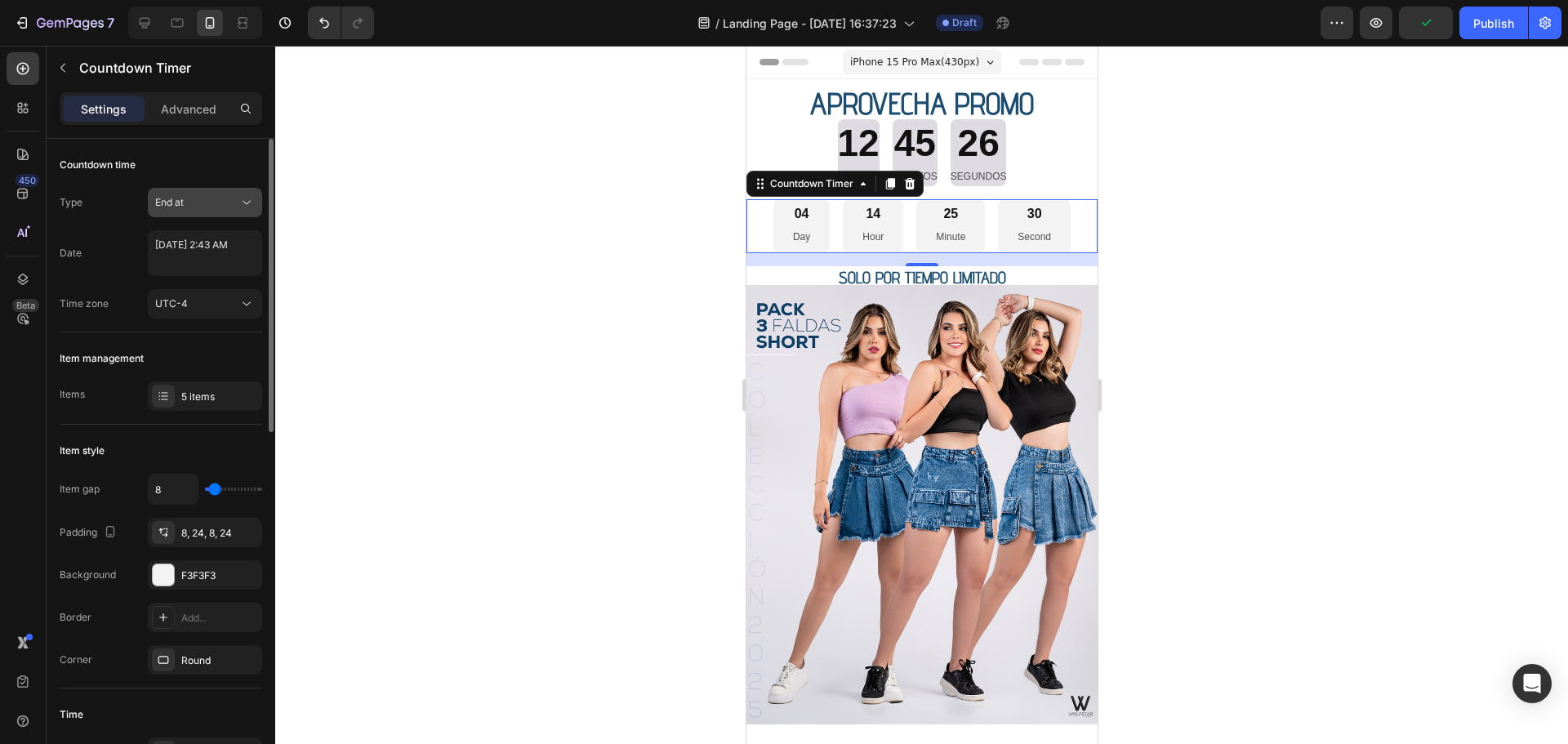
click at [222, 206] on div "End at" at bounding box center [197, 202] width 84 height 15
click at [223, 206] on div "End at" at bounding box center [197, 202] width 84 height 15
select select "2"
select select "43"
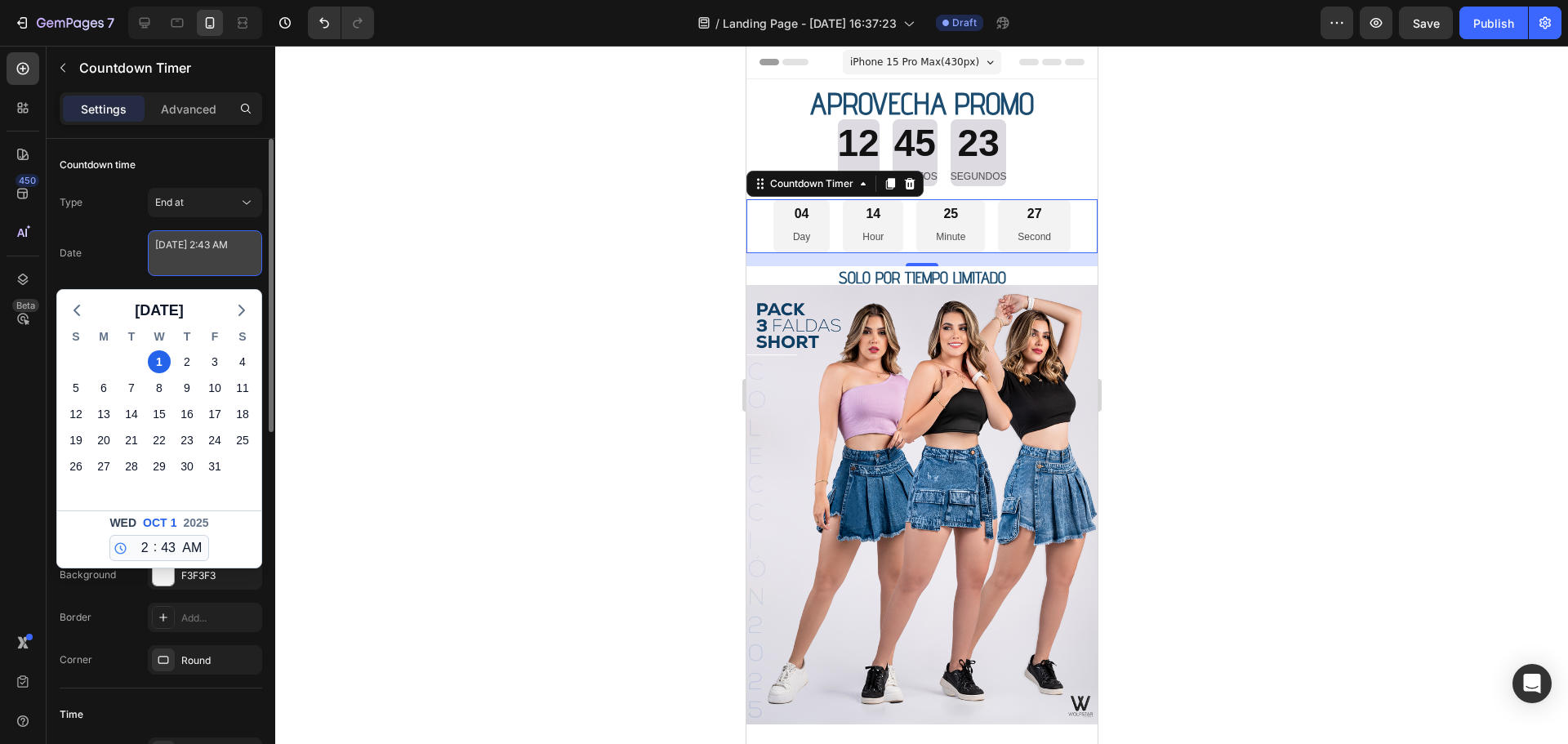
click at [222, 265] on textarea "[DATE] 2:43 AM" at bounding box center [205, 254] width 114 height 46
click at [117, 238] on div "Date [DATE] 2:43 AM [DATE] S M T W T F S 28 29 30 1 2 3 4 5 6 7 8 9 10 11 12 13…" at bounding box center [161, 254] width 203 height 46
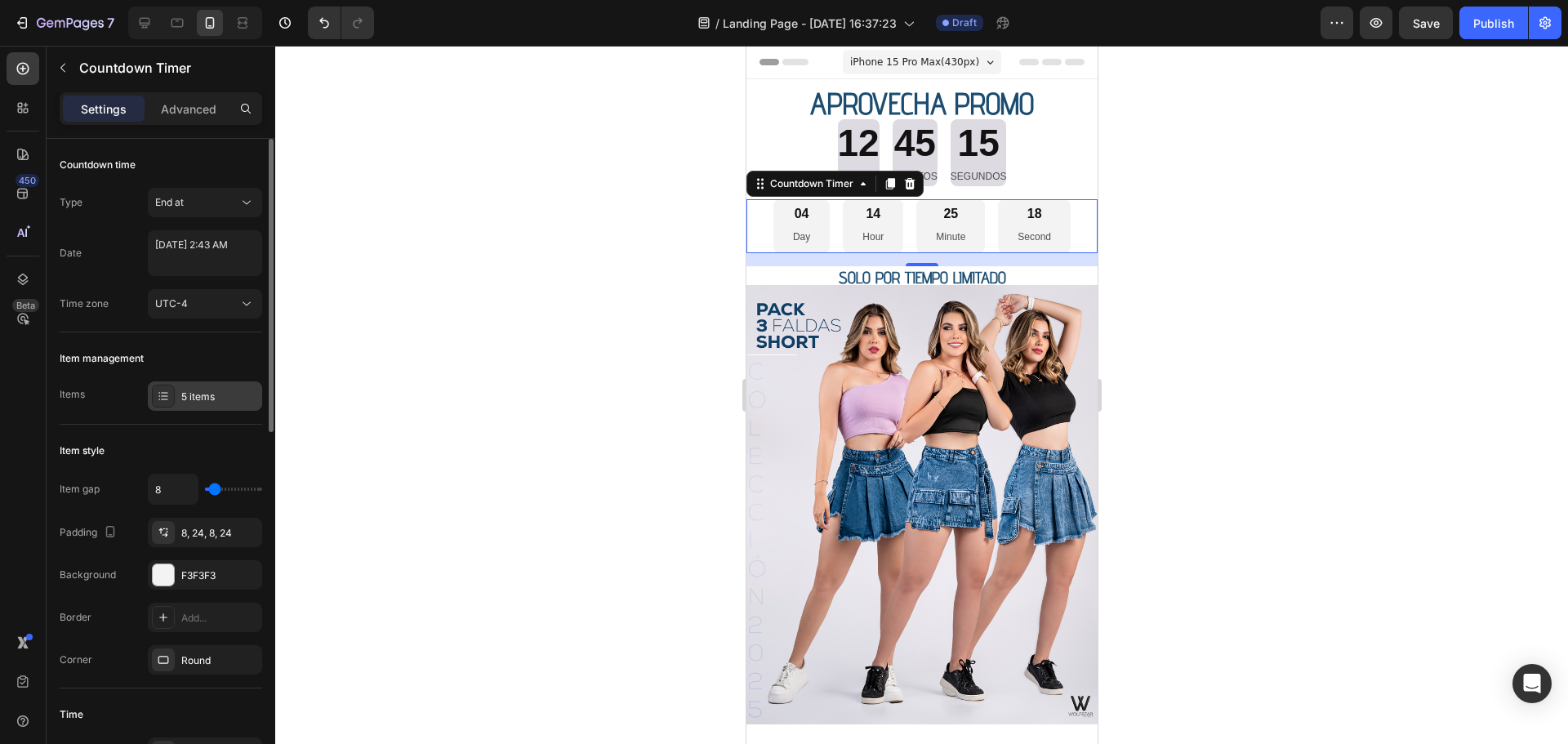
click at [176, 397] on div "5 items" at bounding box center [205, 396] width 114 height 30
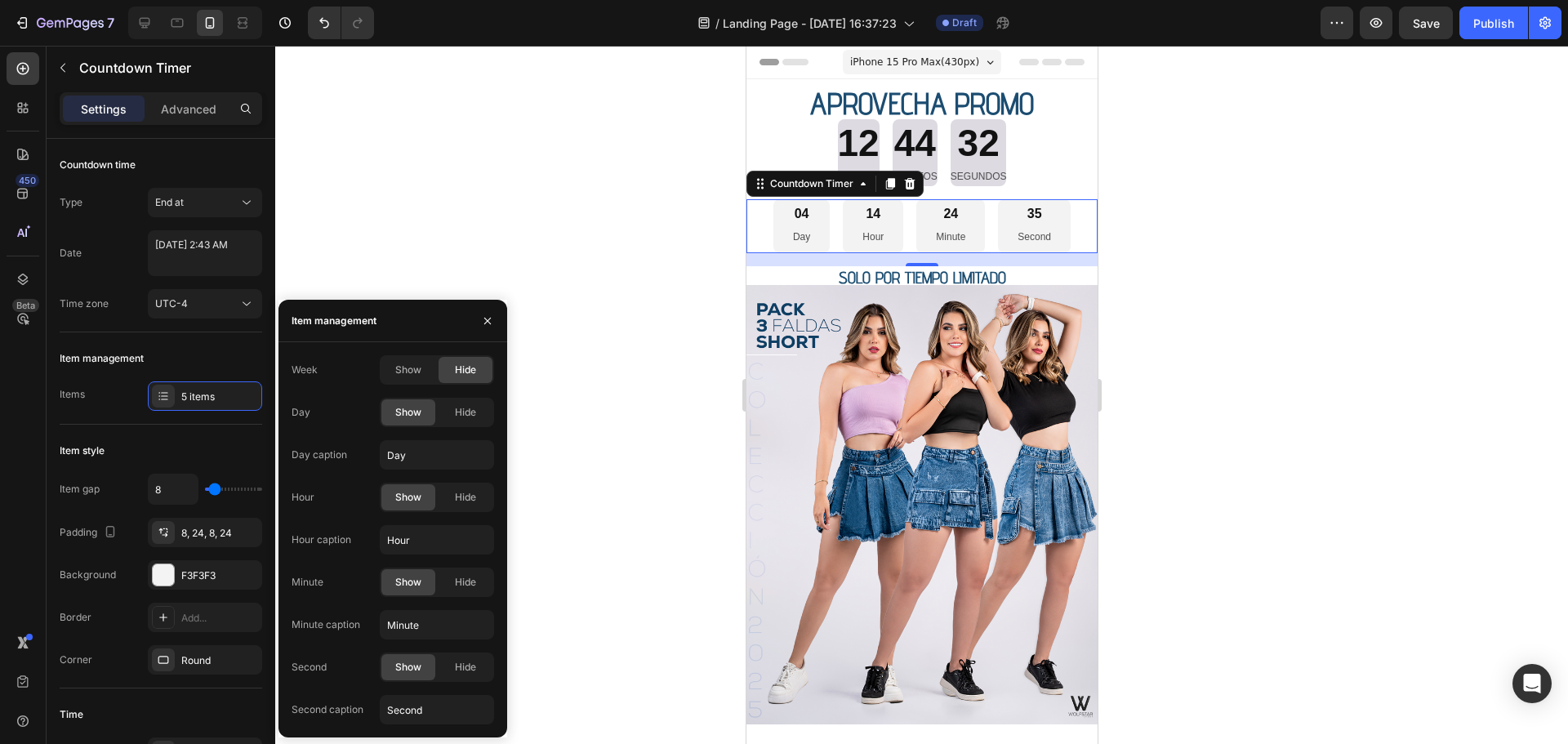
click at [466, 374] on span "Hide" at bounding box center [464, 370] width 21 height 15
click at [469, 413] on span "Hide" at bounding box center [464, 412] width 21 height 15
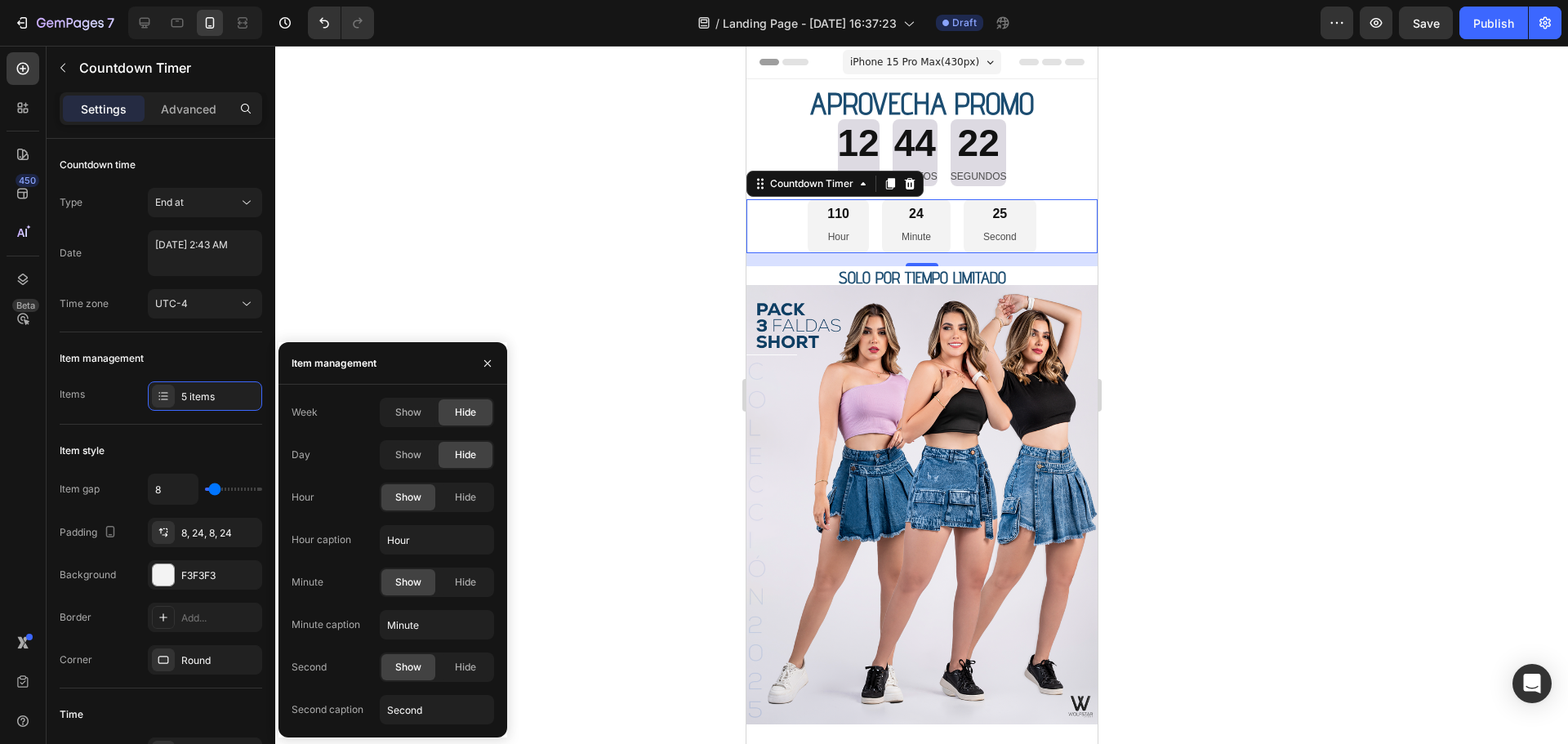
click at [828, 220] on div "110" at bounding box center [837, 214] width 22 height 17
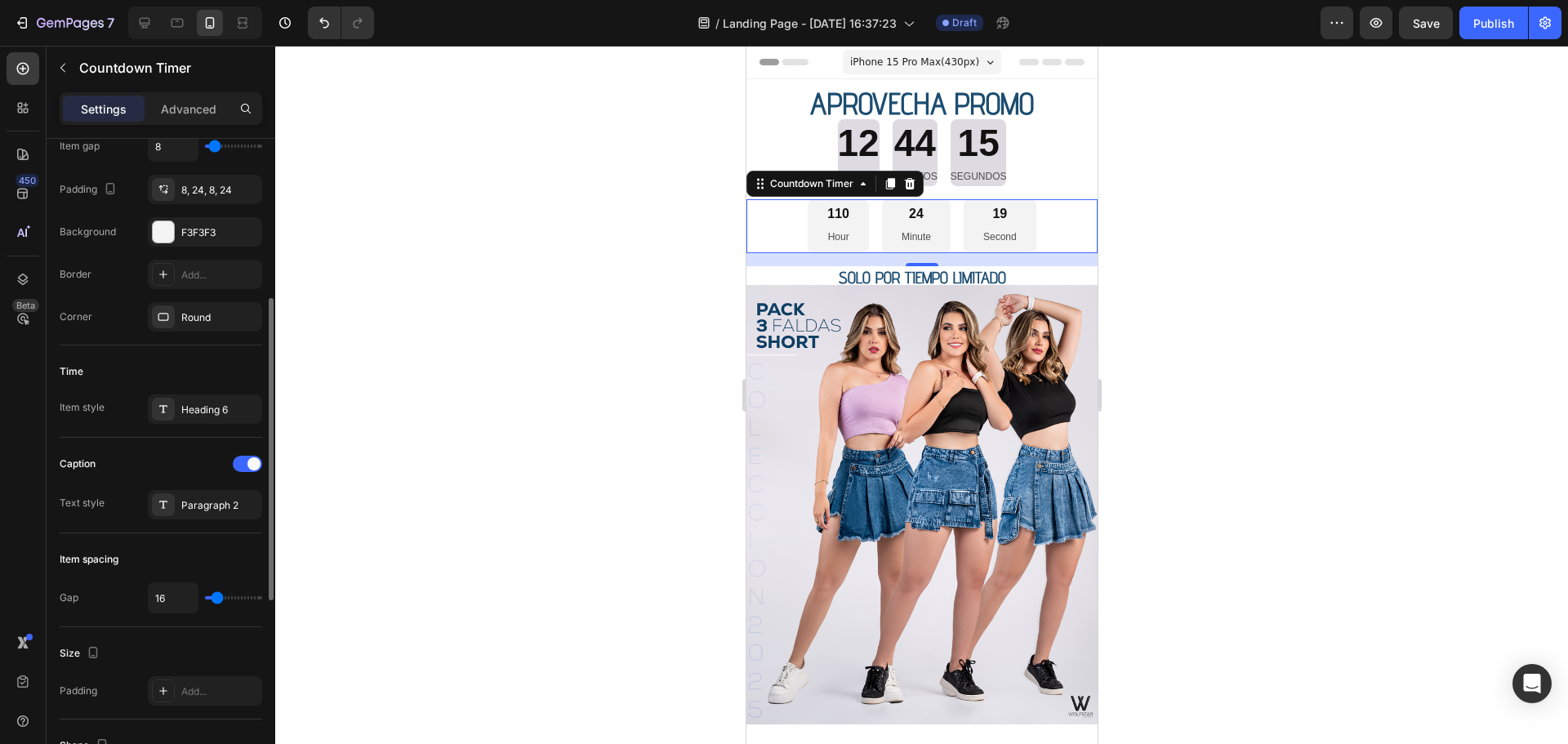
scroll to position [0, 0]
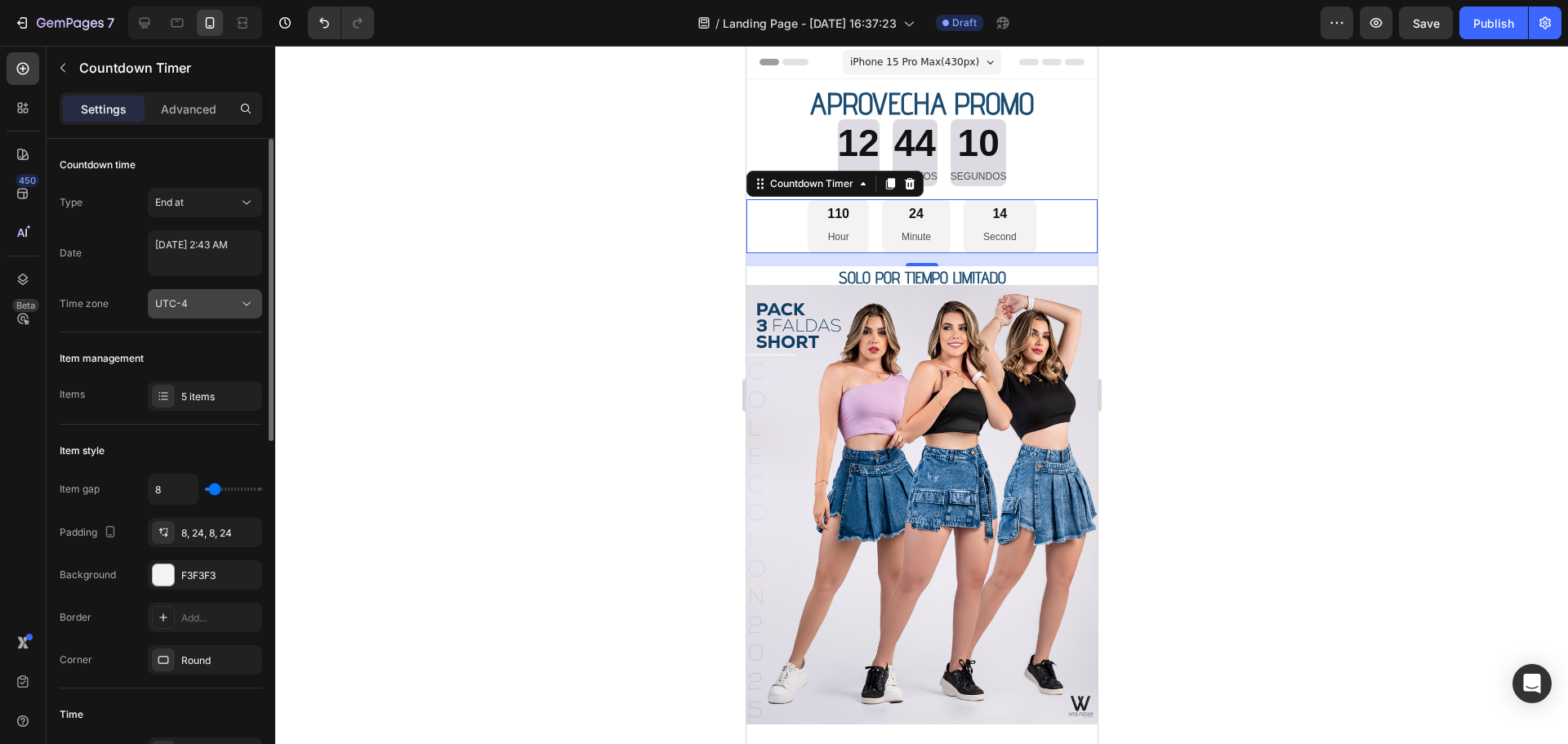
click at [182, 305] on span "UTC-4" at bounding box center [171, 303] width 33 height 12
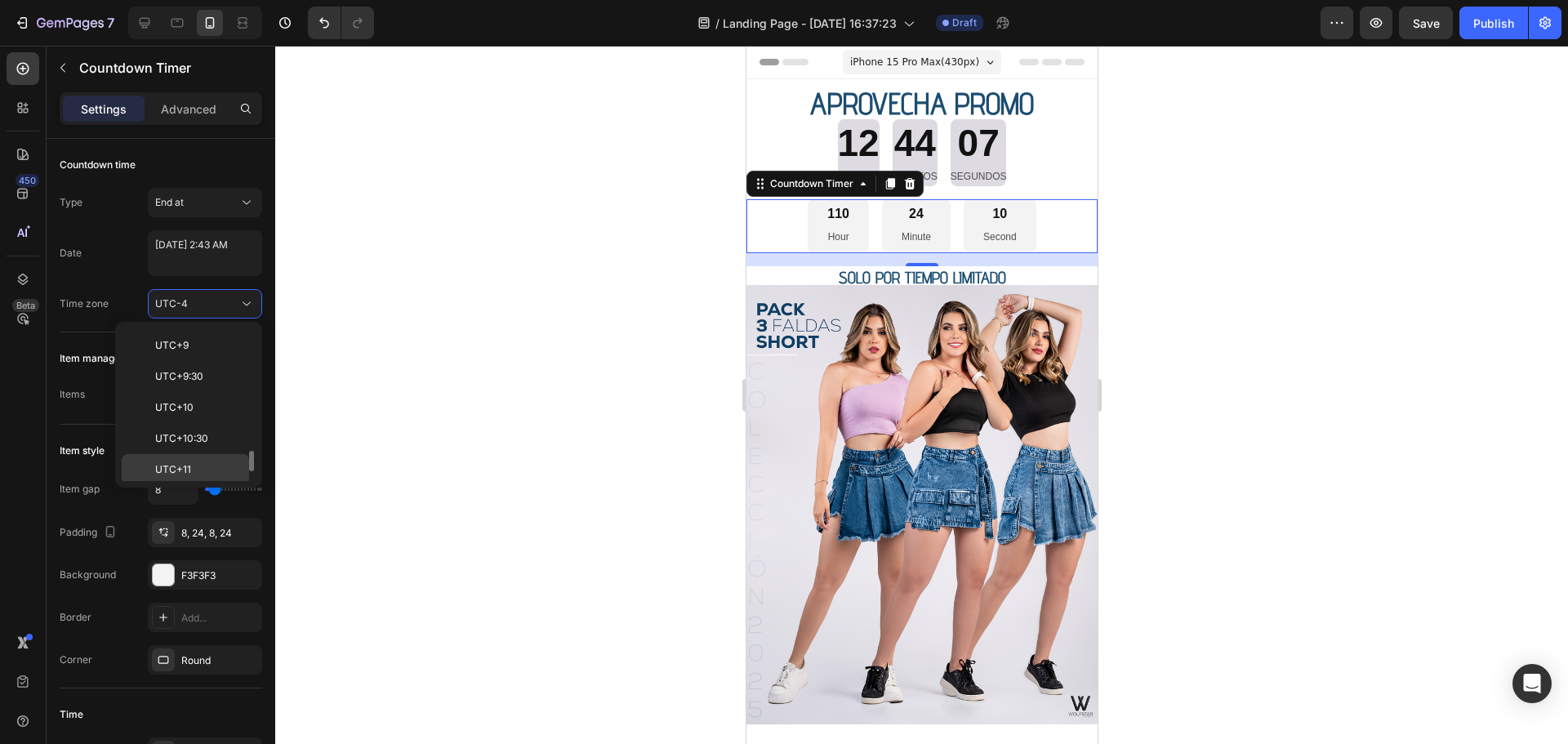
scroll to position [965, 0]
click at [186, 404] on span "UTC+11" at bounding box center [173, 403] width 36 height 15
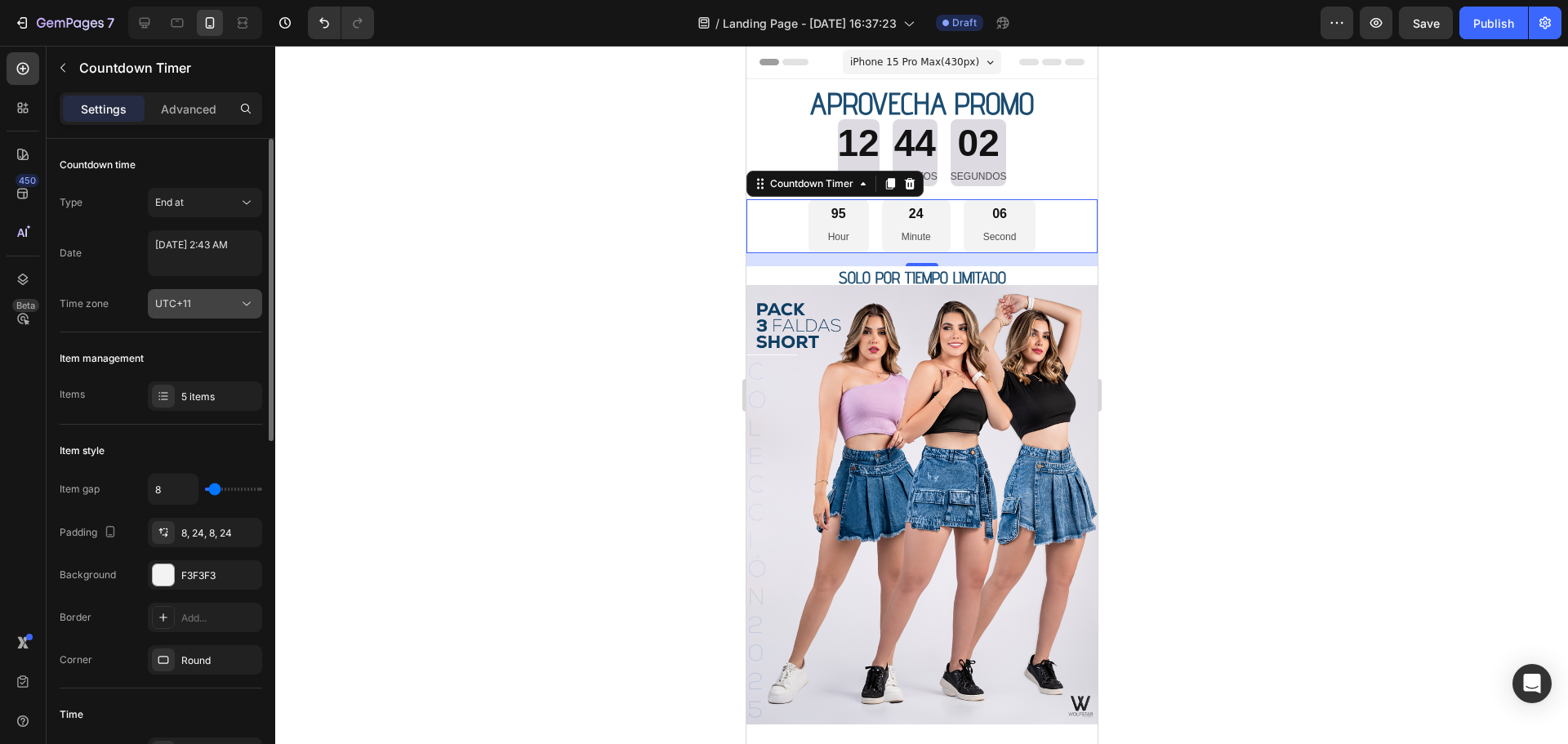
click at [241, 301] on icon at bounding box center [247, 303] width 16 height 16
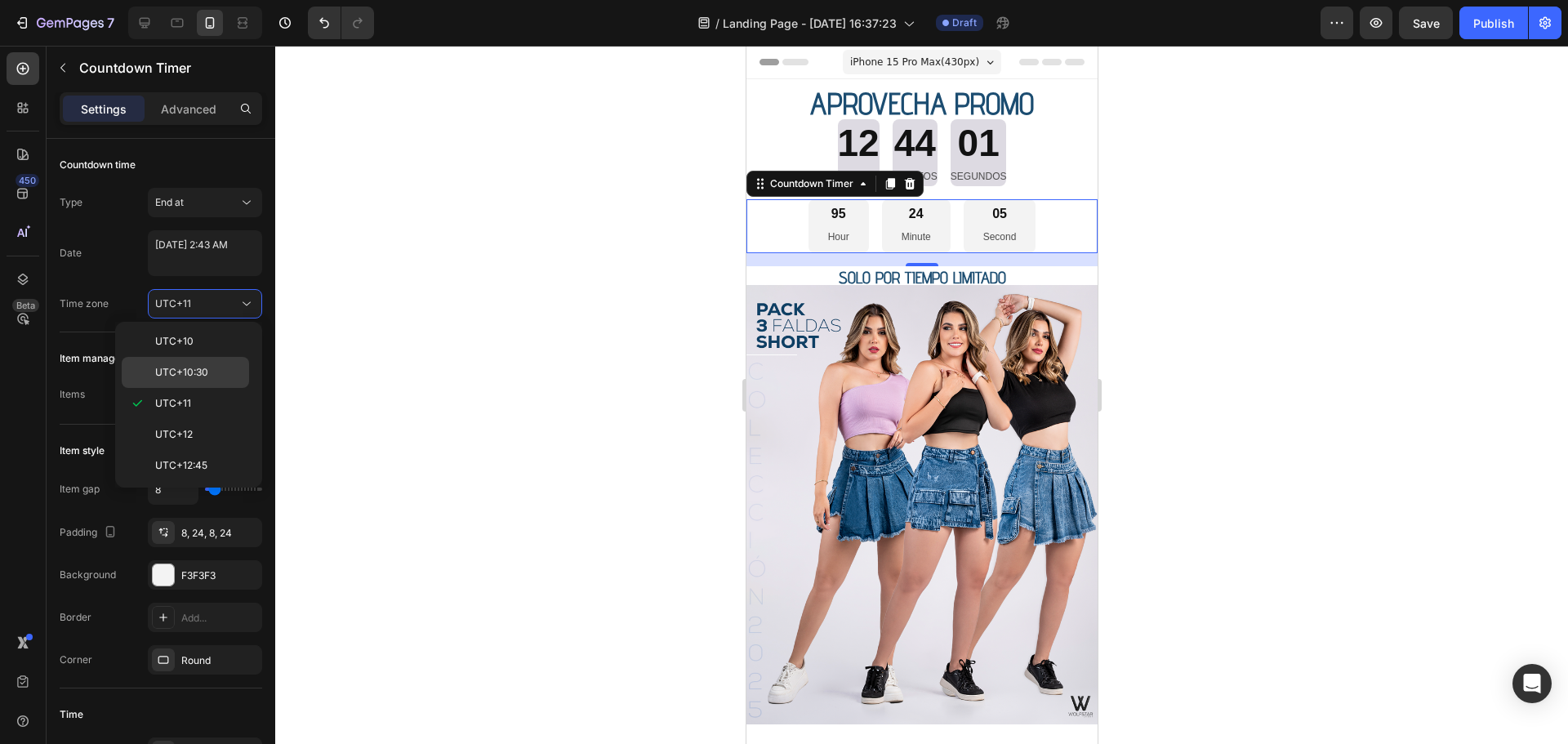
scroll to position [719, 0]
click at [202, 363] on p "UTC+6" at bounding box center [198, 369] width 87 height 15
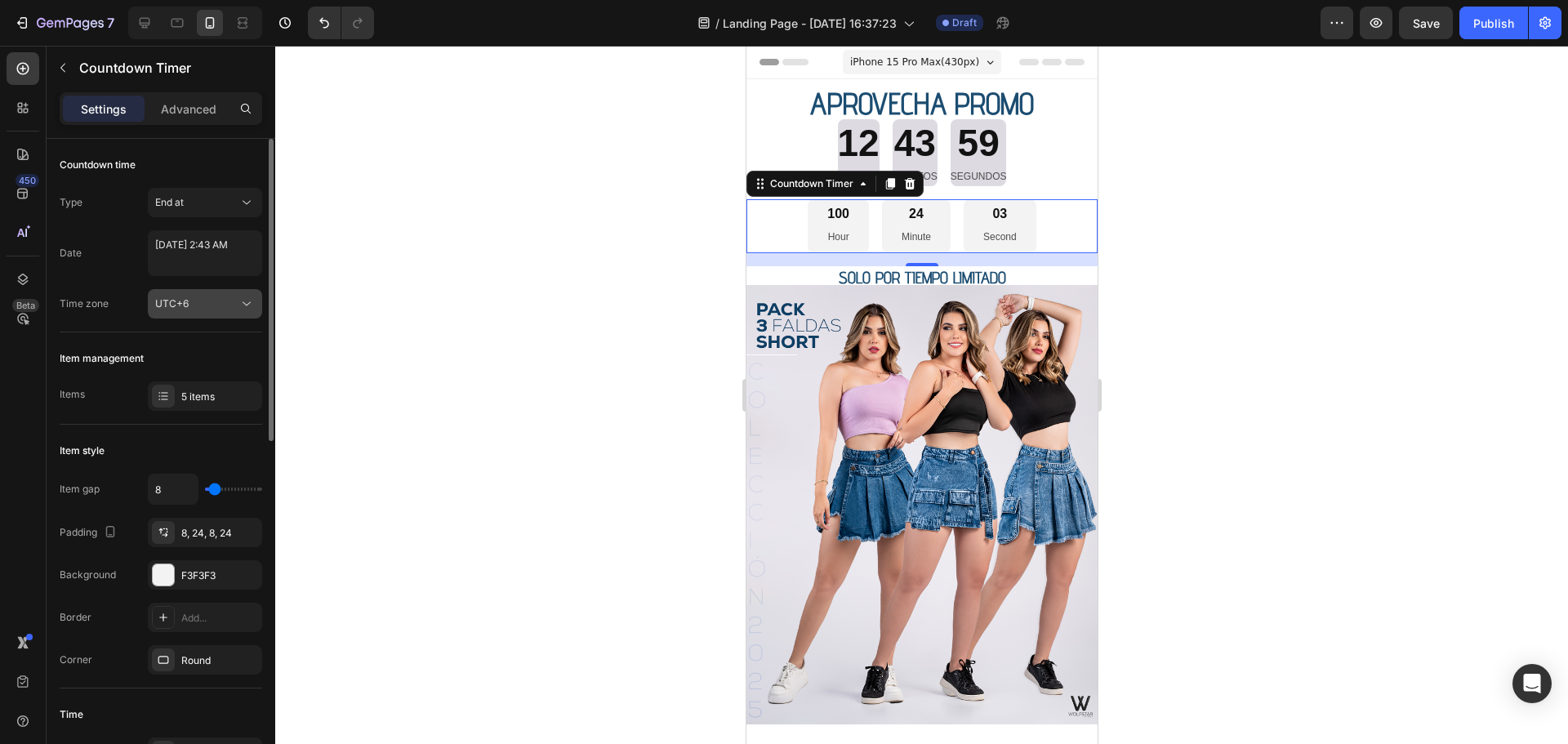
click at [203, 307] on div "UTC+6" at bounding box center [197, 303] width 84 height 15
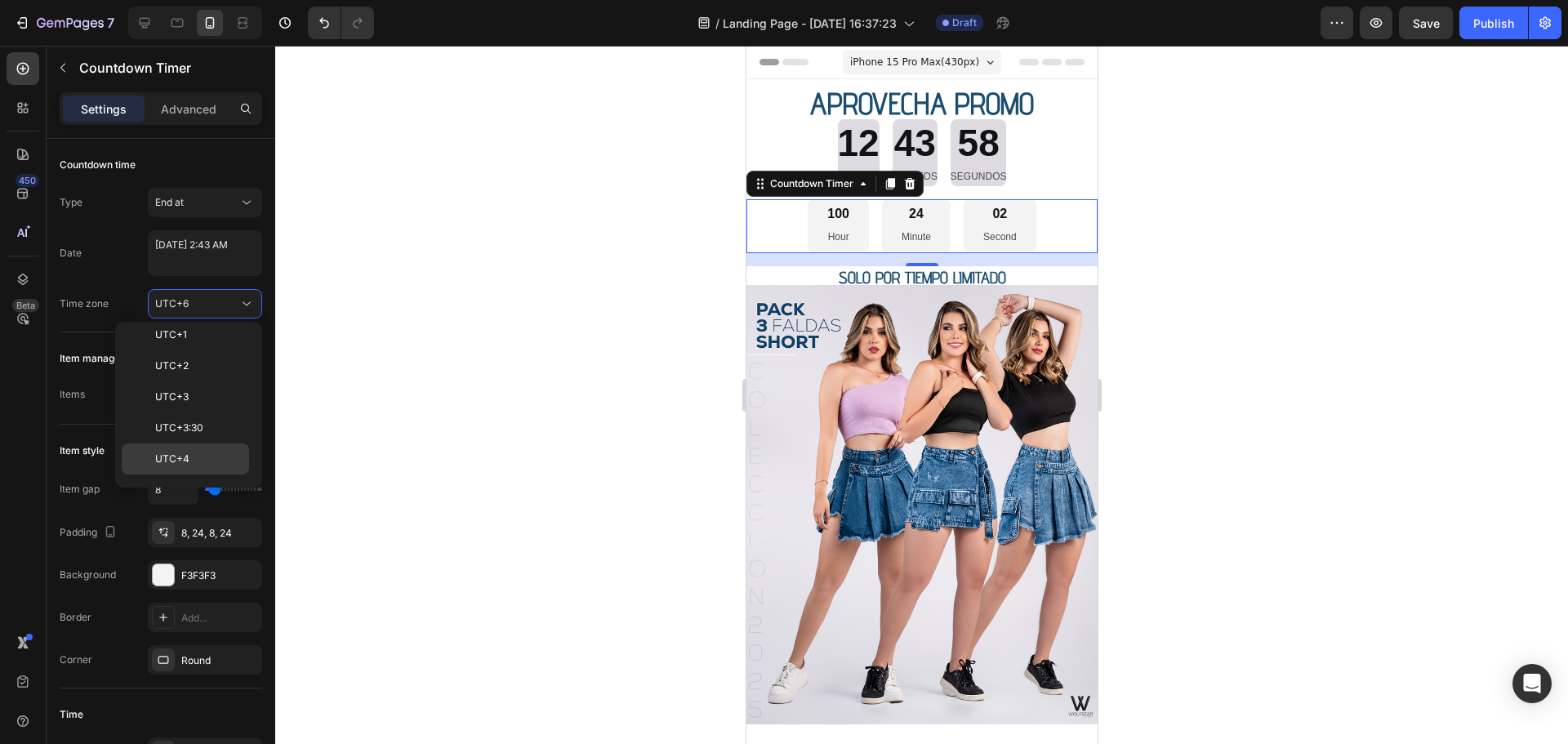
scroll to position [393, 0]
click at [189, 356] on p "UTC-1" at bounding box center [198, 354] width 87 height 15
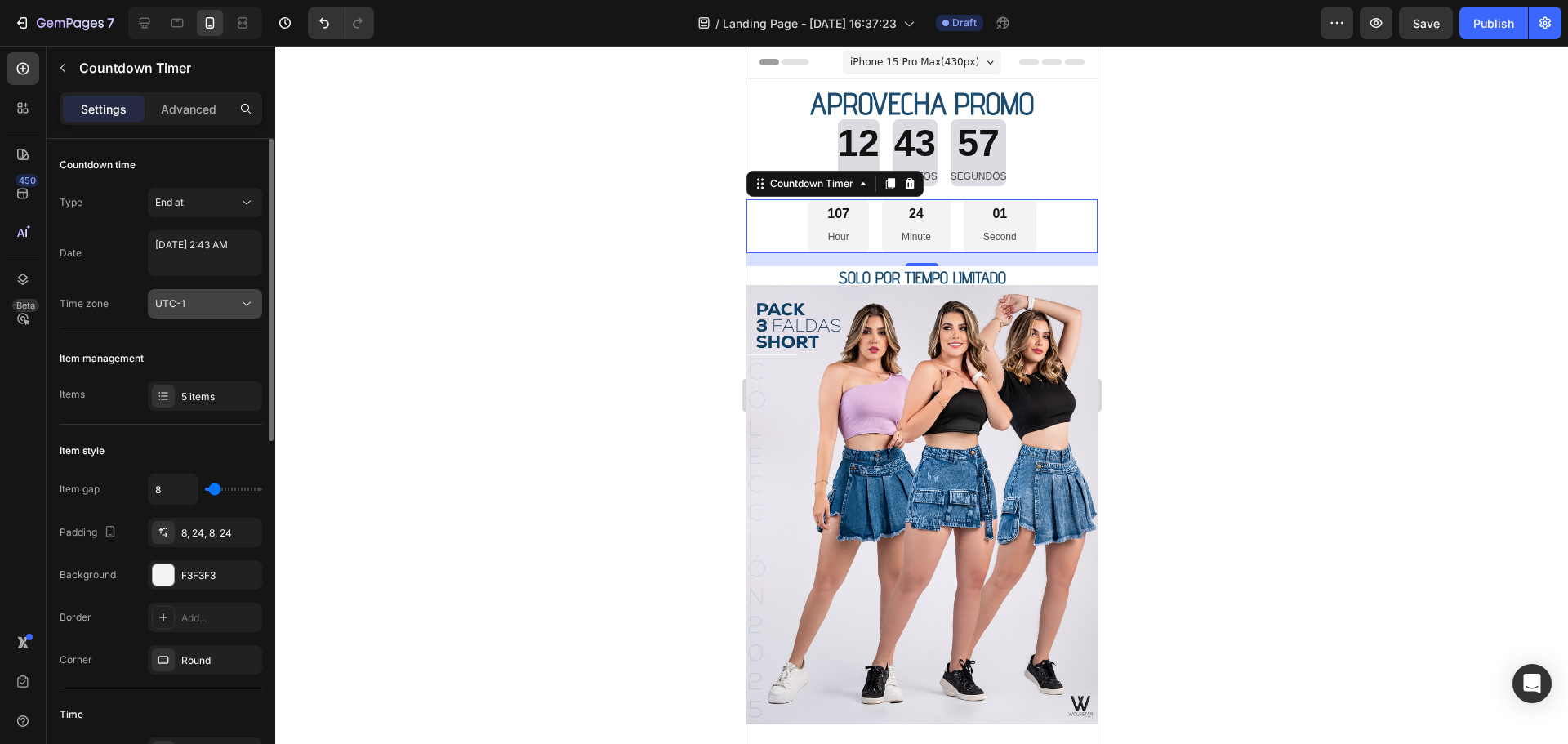
click at [208, 310] on div "UTC-1" at bounding box center [197, 303] width 84 height 15
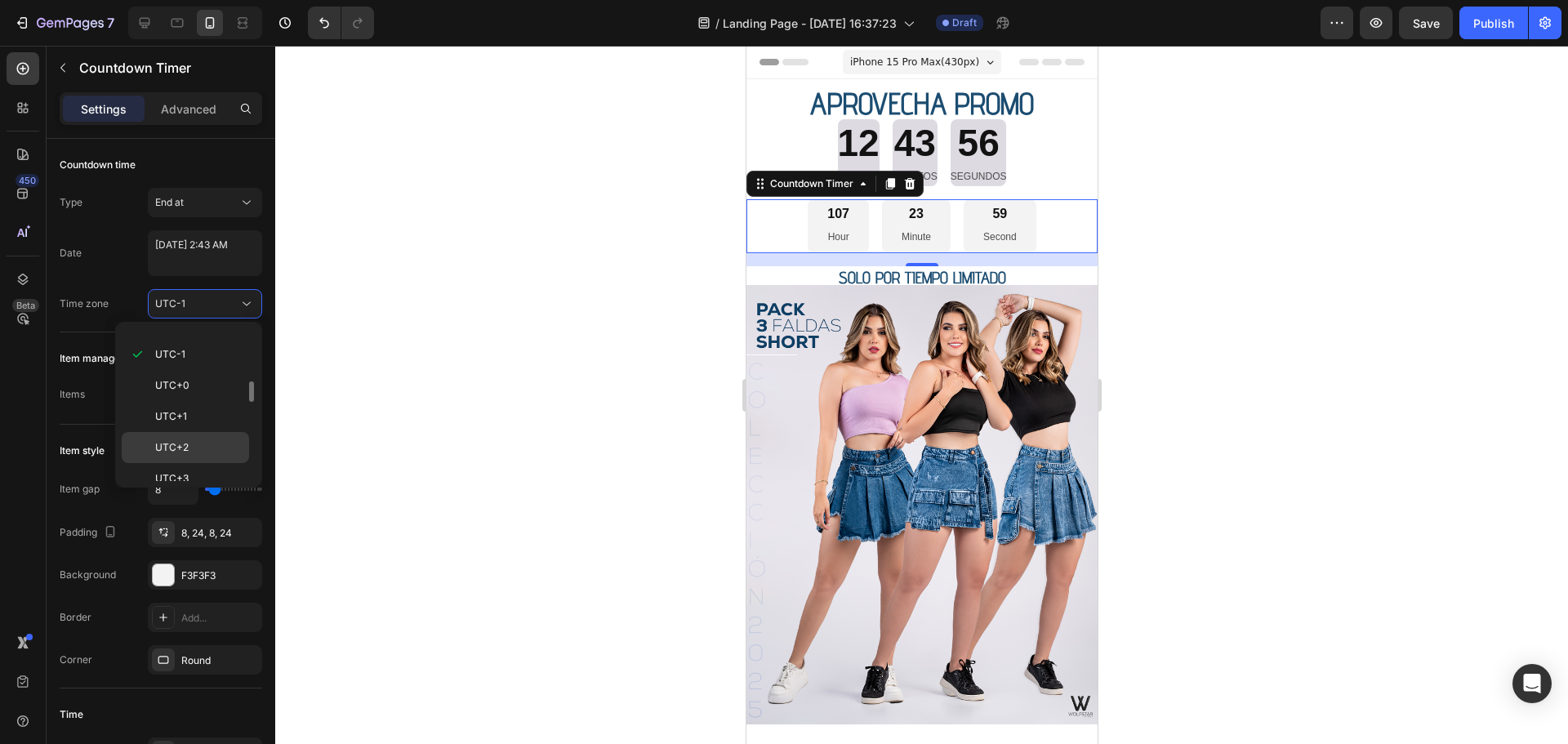
click at [190, 446] on p "UTC+2" at bounding box center [198, 448] width 87 height 15
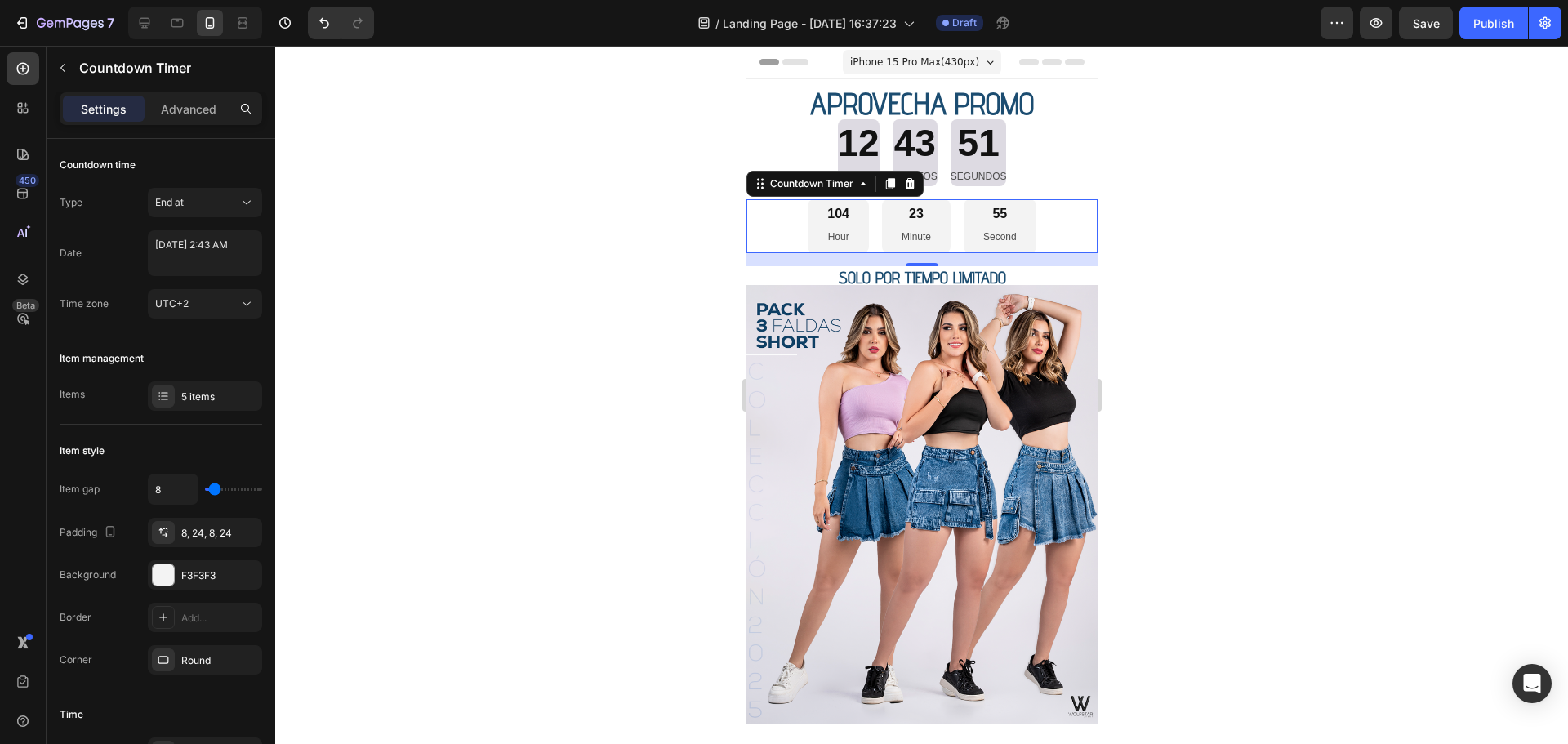
click at [836, 233] on p "Hour" at bounding box center [837, 238] width 22 height 18
click at [830, 211] on div "104" at bounding box center [837, 214] width 22 height 17
click at [367, 264] on div at bounding box center [922, 395] width 1293 height 698
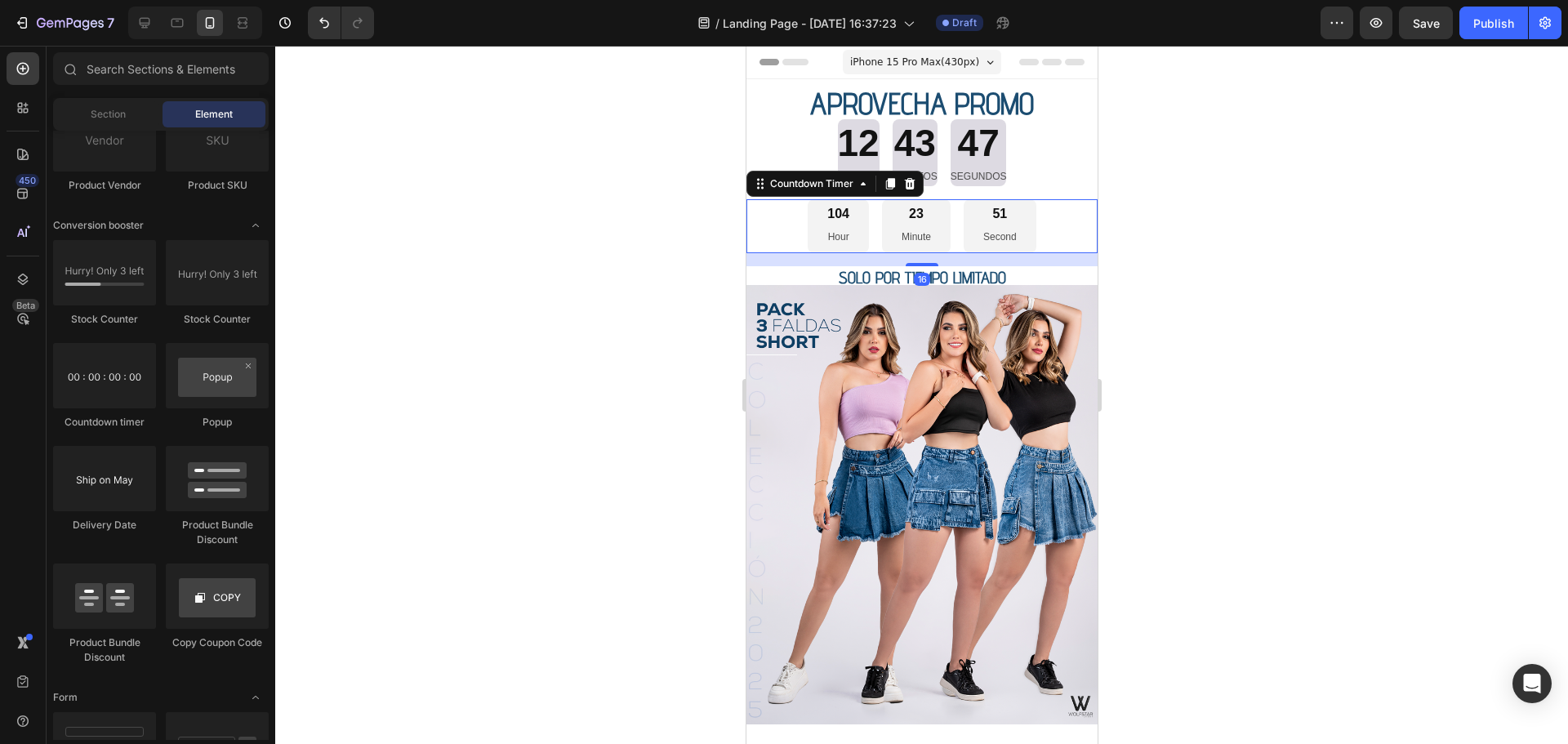
click at [842, 229] on div "104 Hour" at bounding box center [837, 226] width 62 height 54
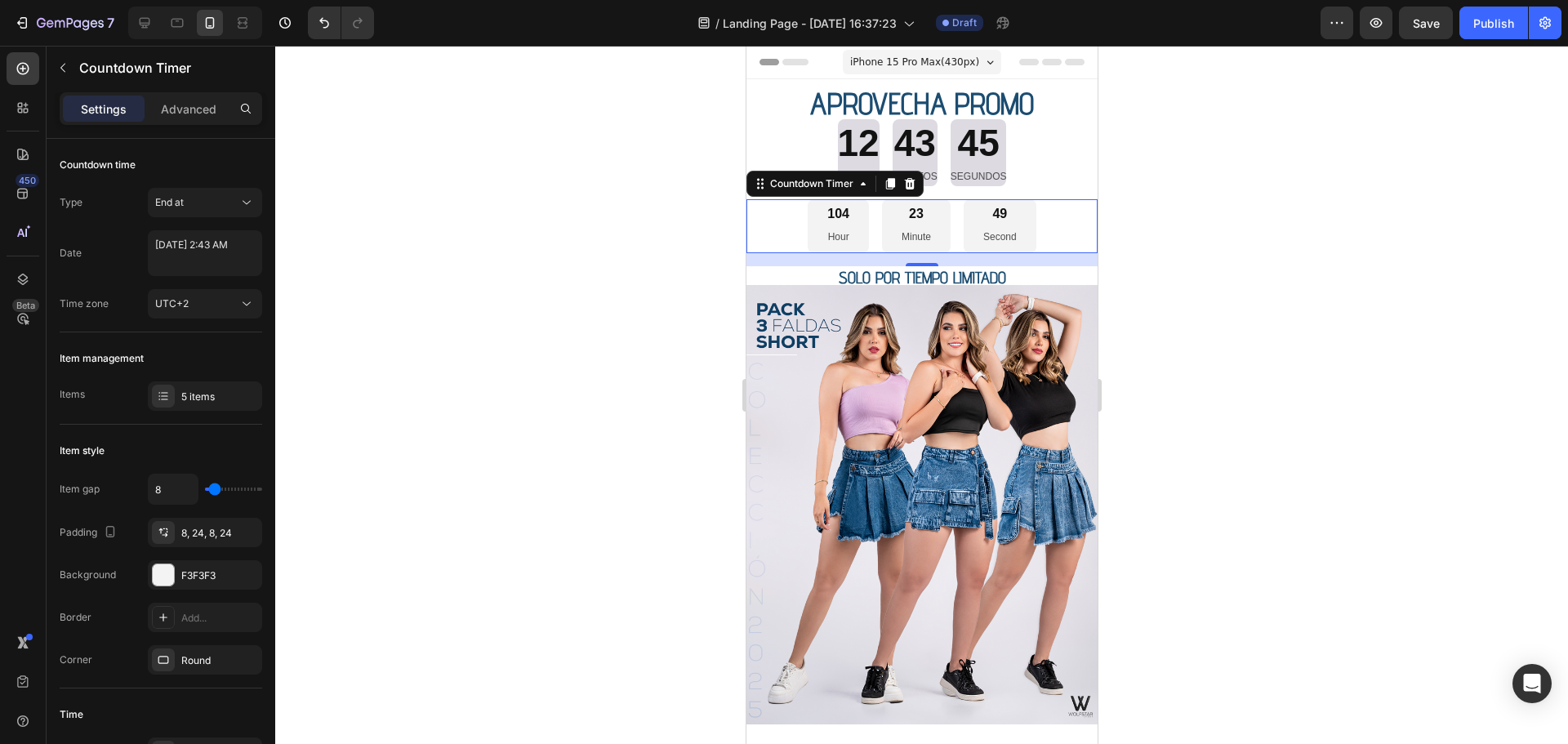
click at [762, 245] on div "104 Hour 23 Minute 49 Second" at bounding box center [921, 226] width 351 height 54
click at [757, 184] on icon at bounding box center [757, 183] width 2 height 2
click at [804, 189] on div "Countdown Timer" at bounding box center [810, 183] width 89 height 15
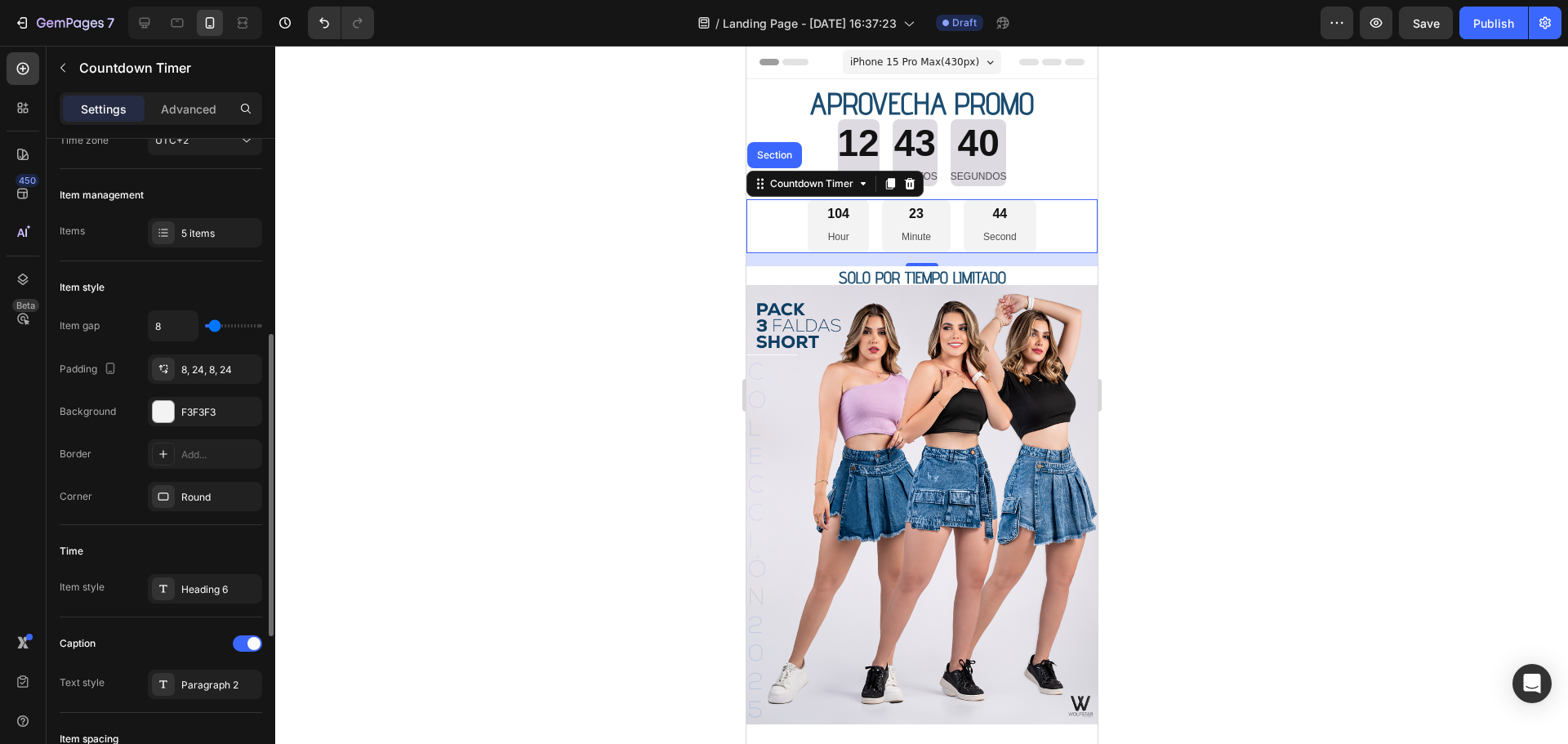
scroll to position [245, 0]
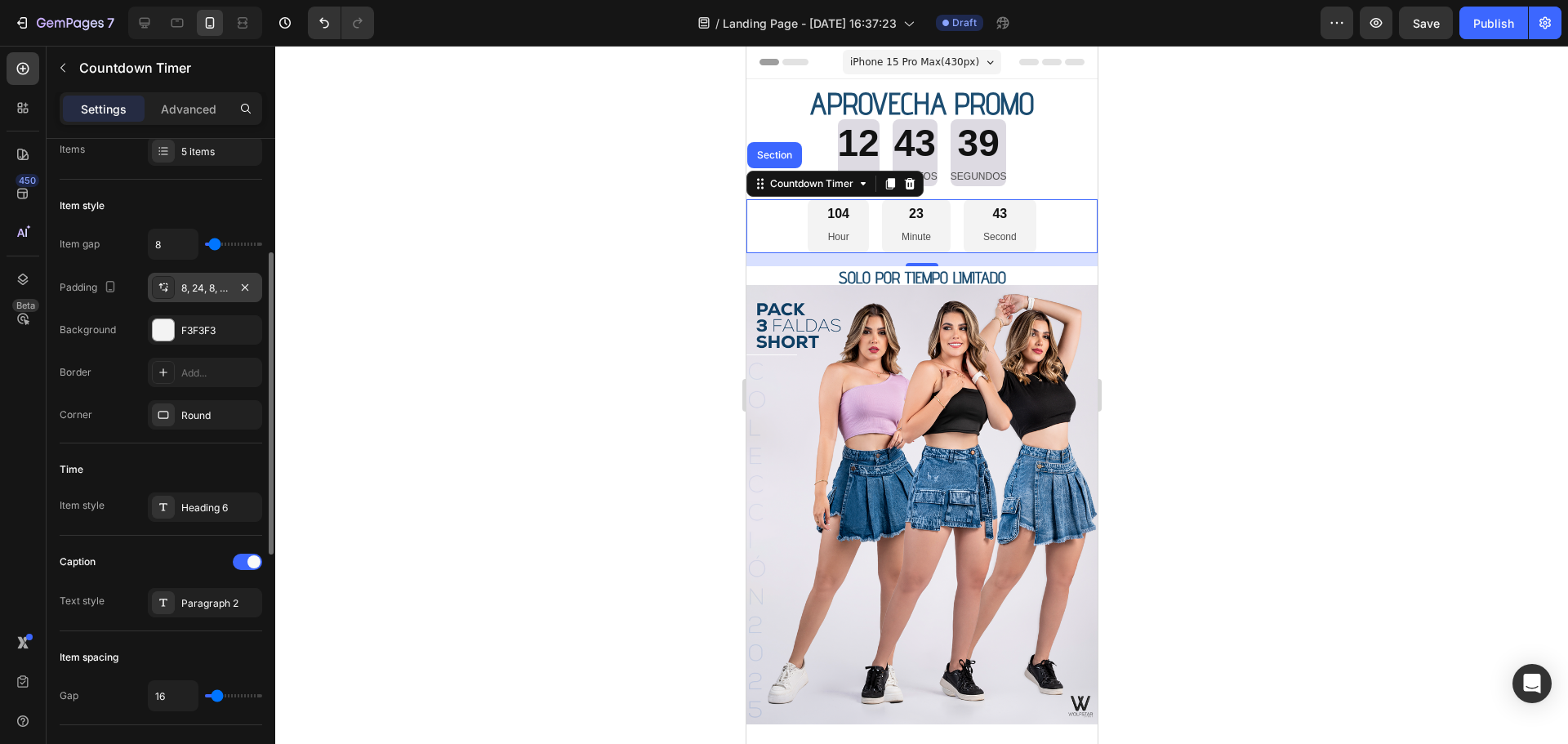
click at [215, 289] on div "8, 24, 8, 24" at bounding box center [205, 287] width 48 height 15
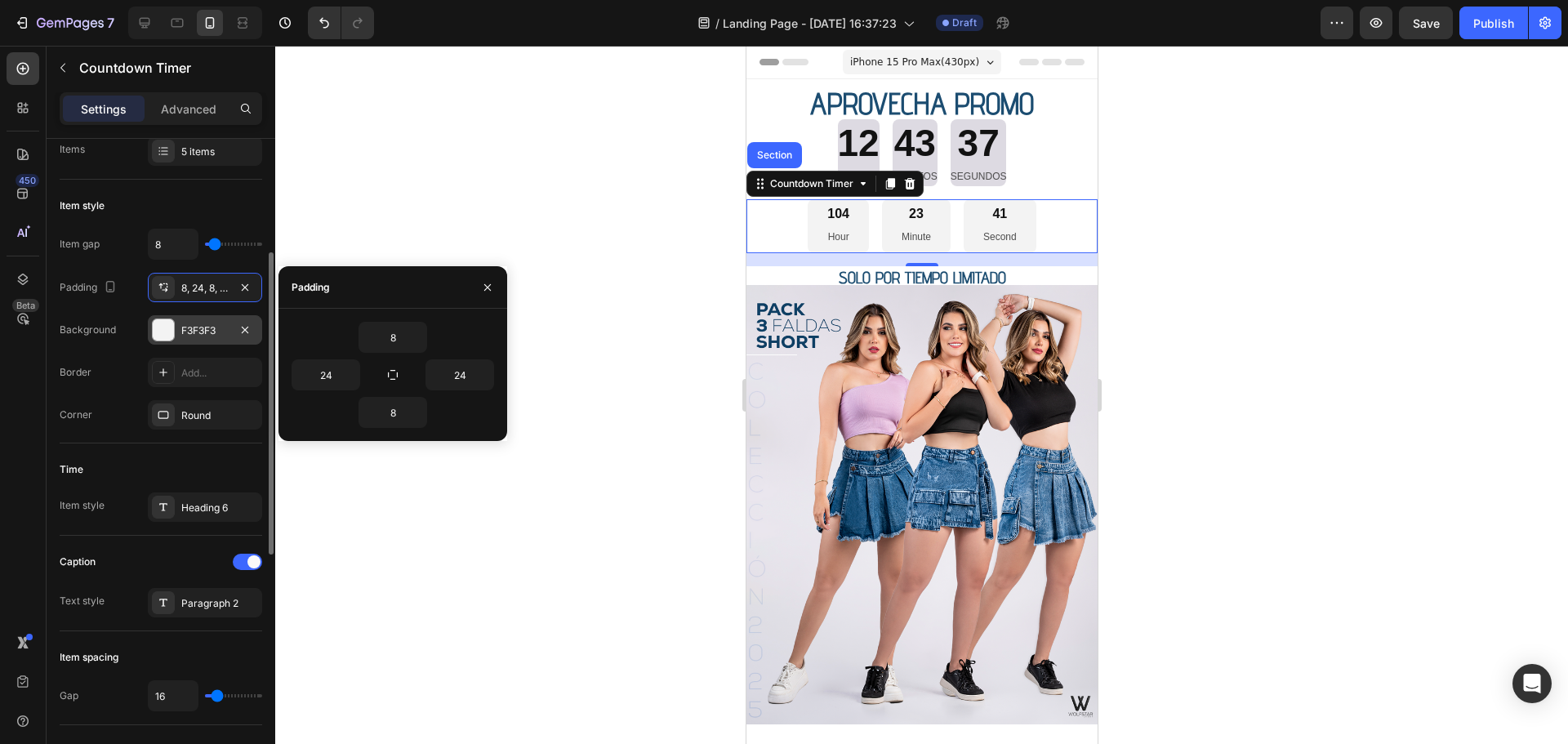
click at [211, 326] on div "F3F3F3" at bounding box center [205, 330] width 48 height 15
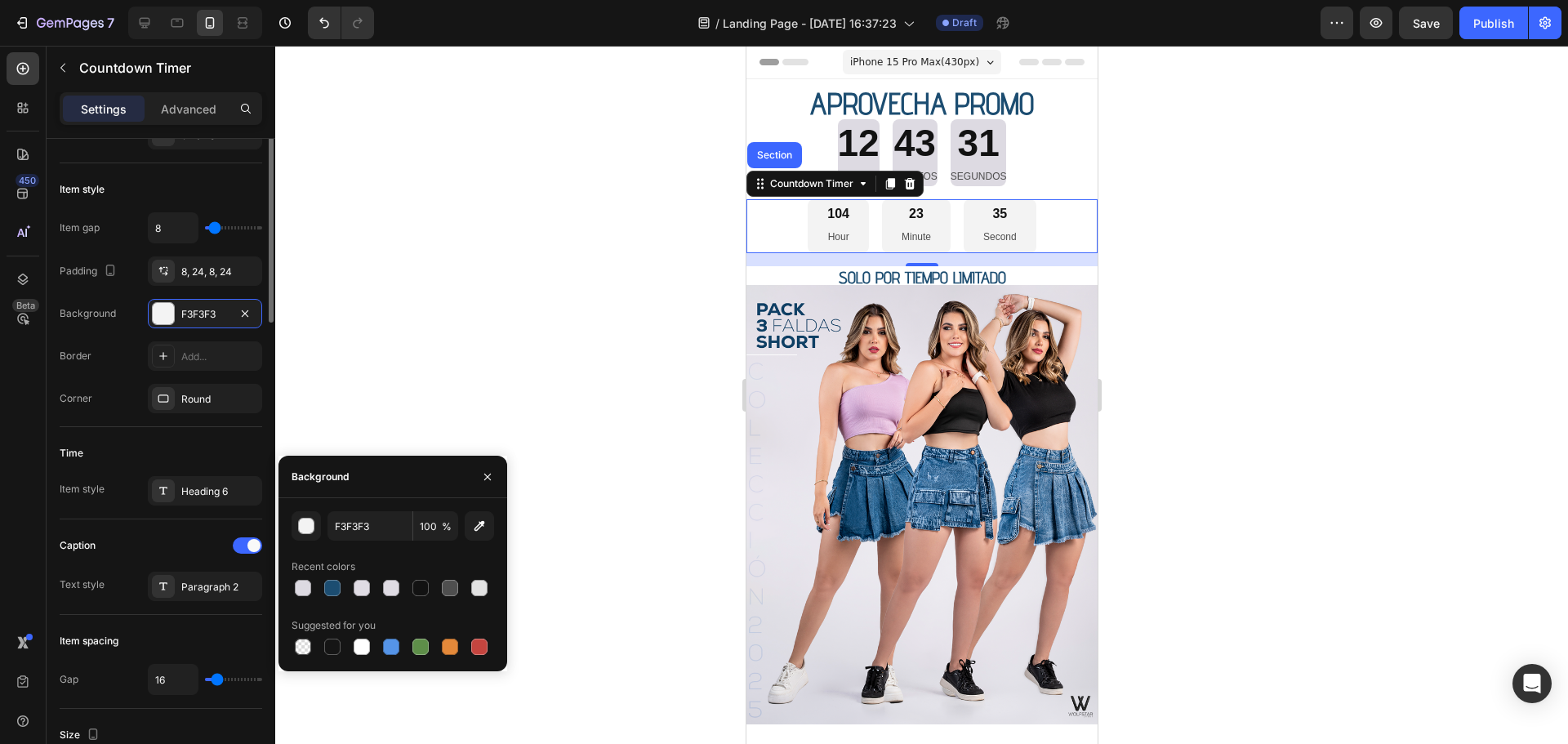
scroll to position [0, 0]
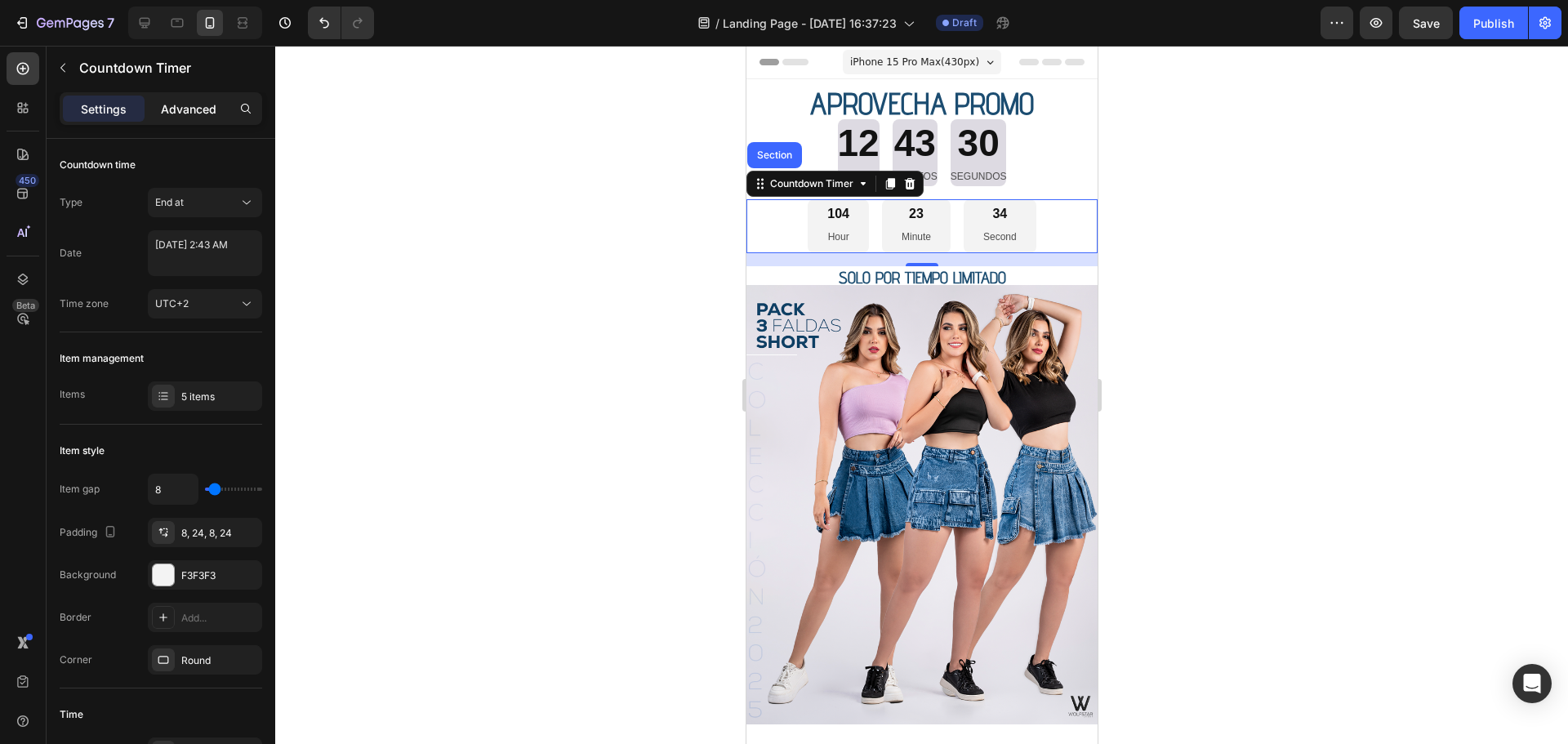
click at [202, 104] on p "Advanced" at bounding box center [189, 108] width 56 height 17
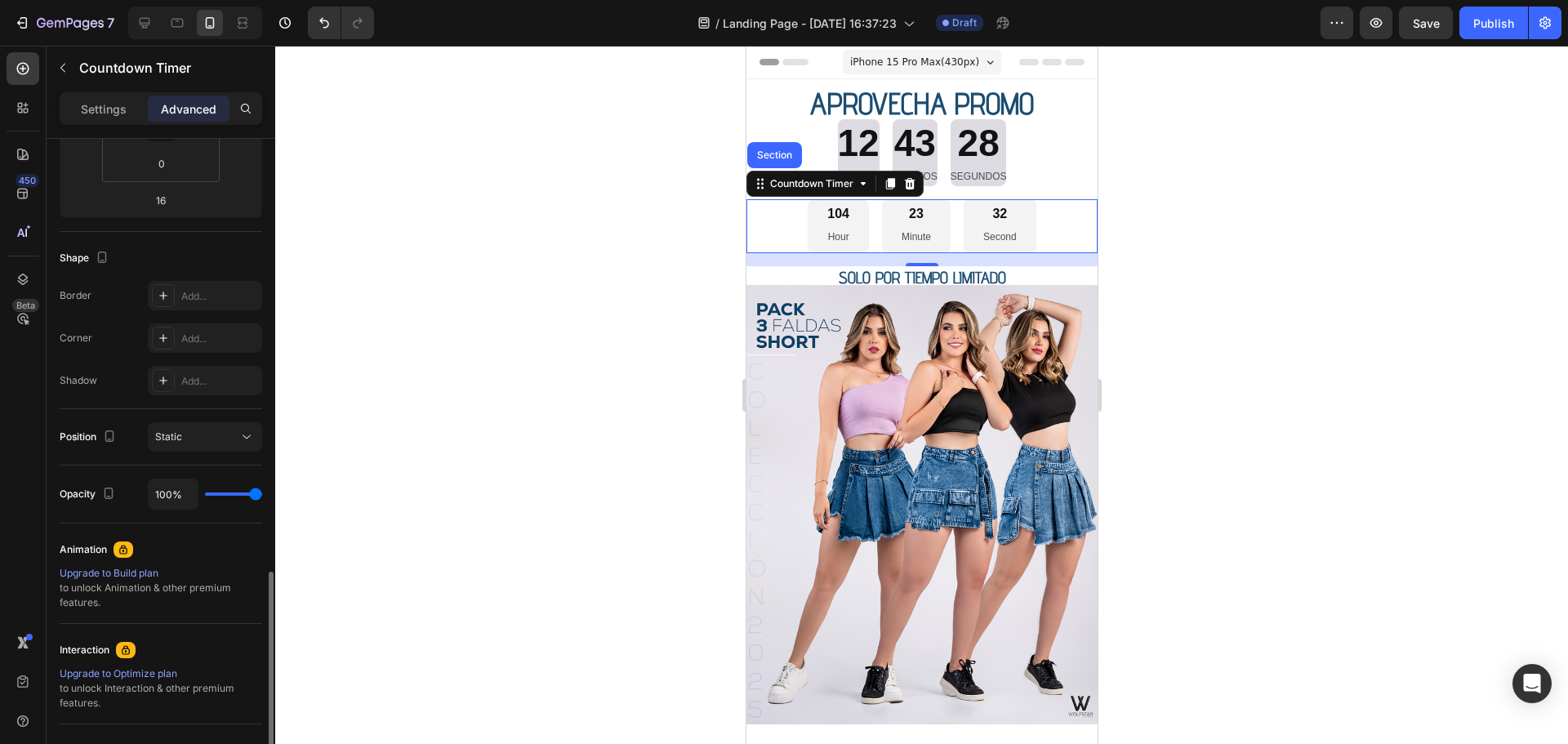
scroll to position [481, 0]
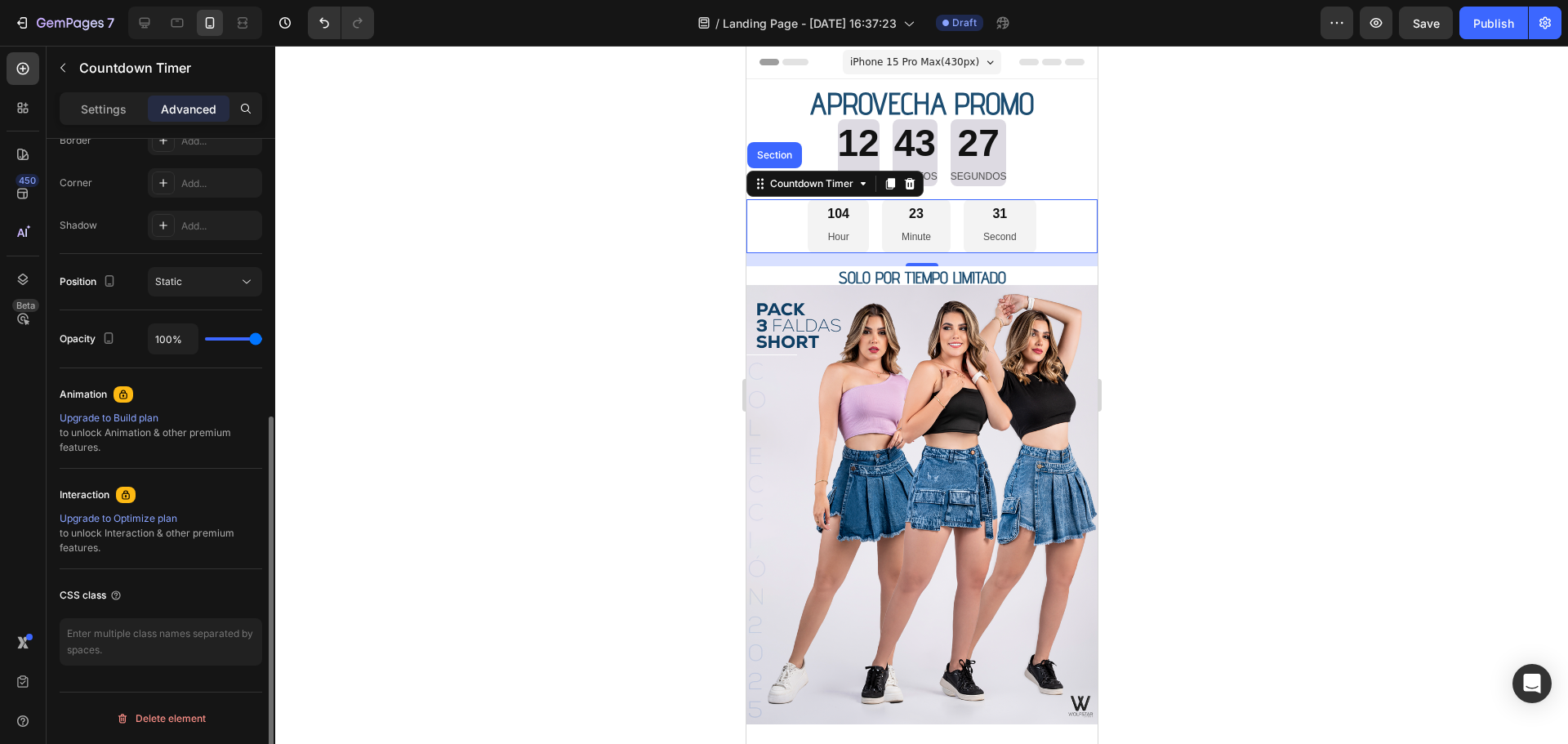
click at [432, 351] on div at bounding box center [922, 395] width 1293 height 698
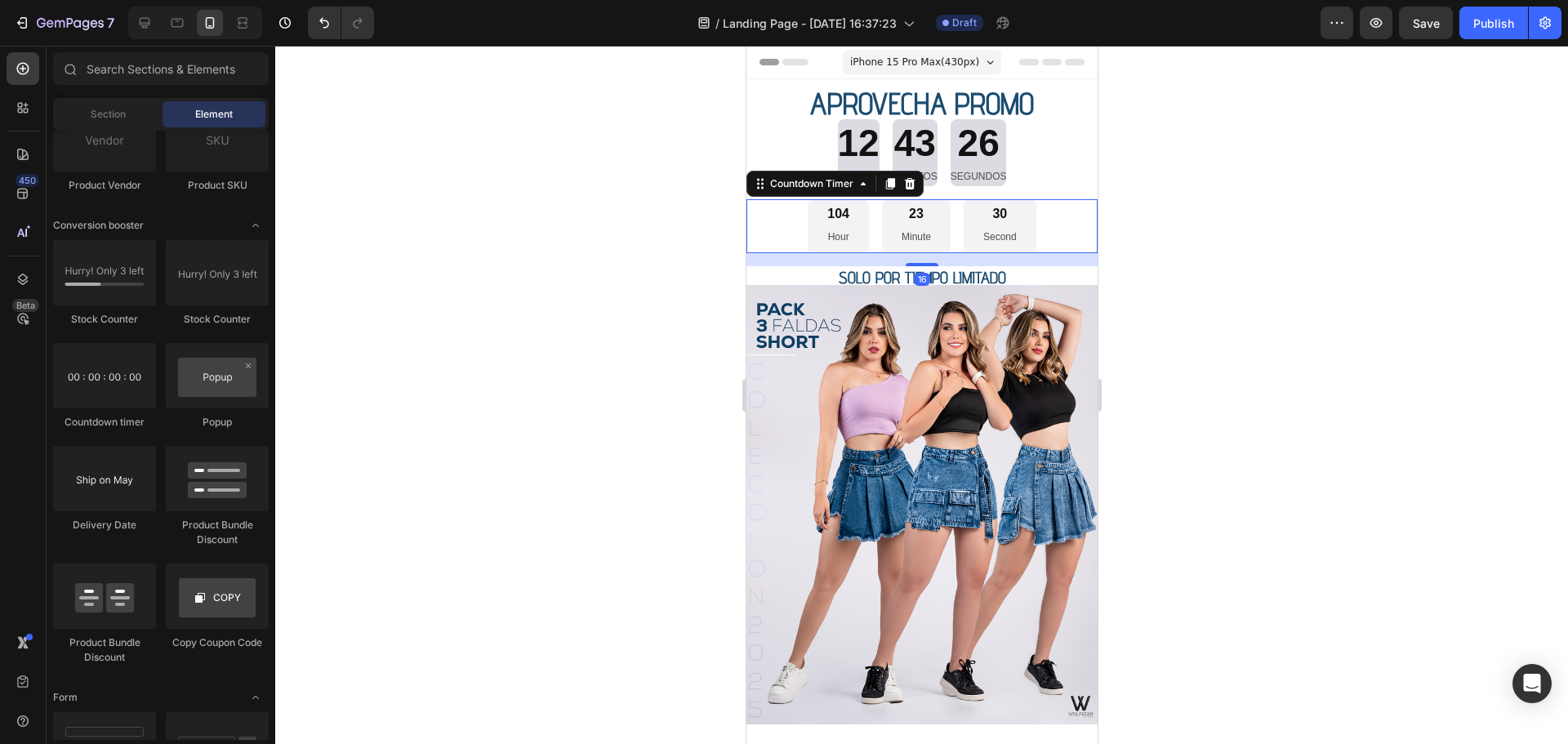
click at [816, 234] on div "104 Hour" at bounding box center [837, 226] width 62 height 54
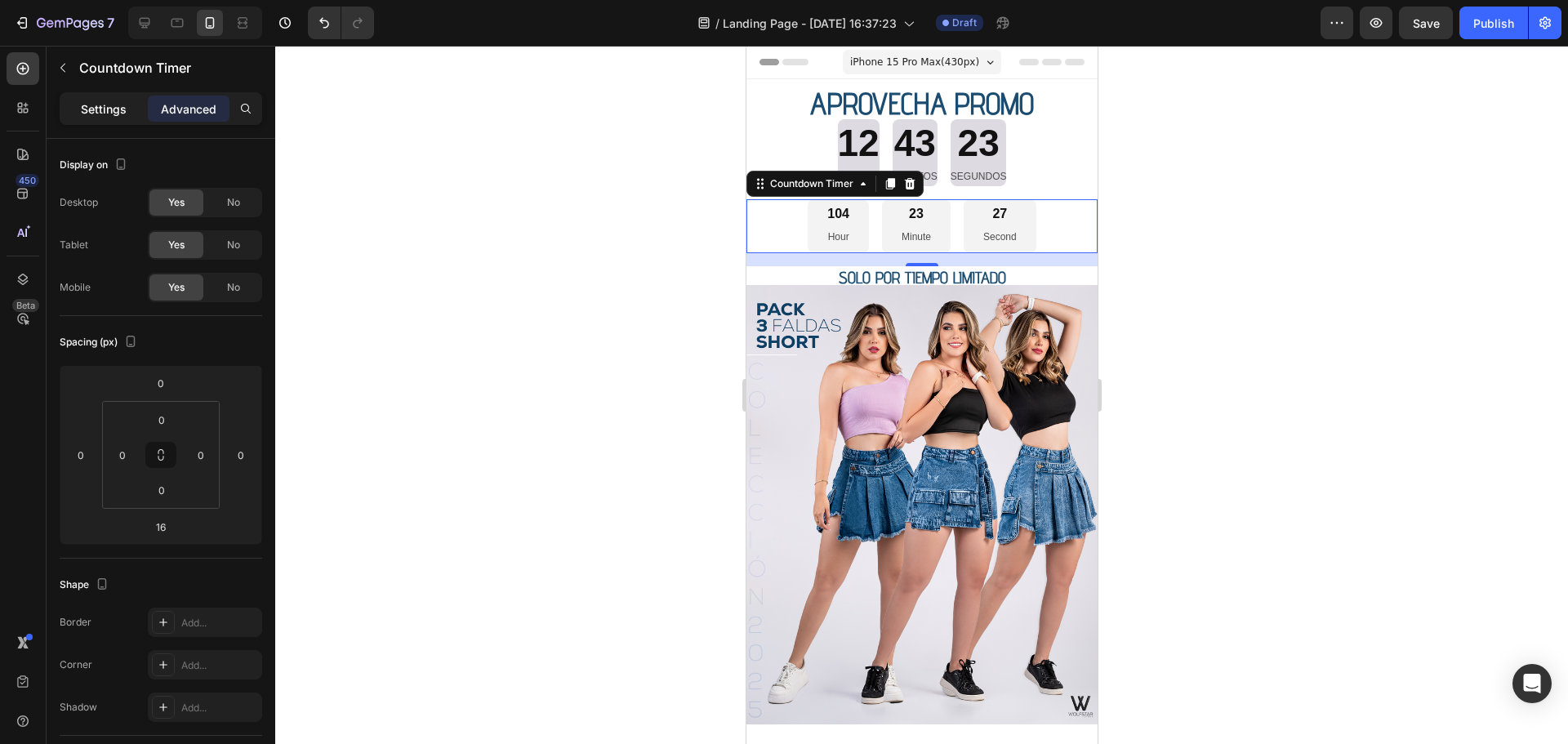
click at [93, 107] on p "Settings" at bounding box center [103, 108] width 46 height 17
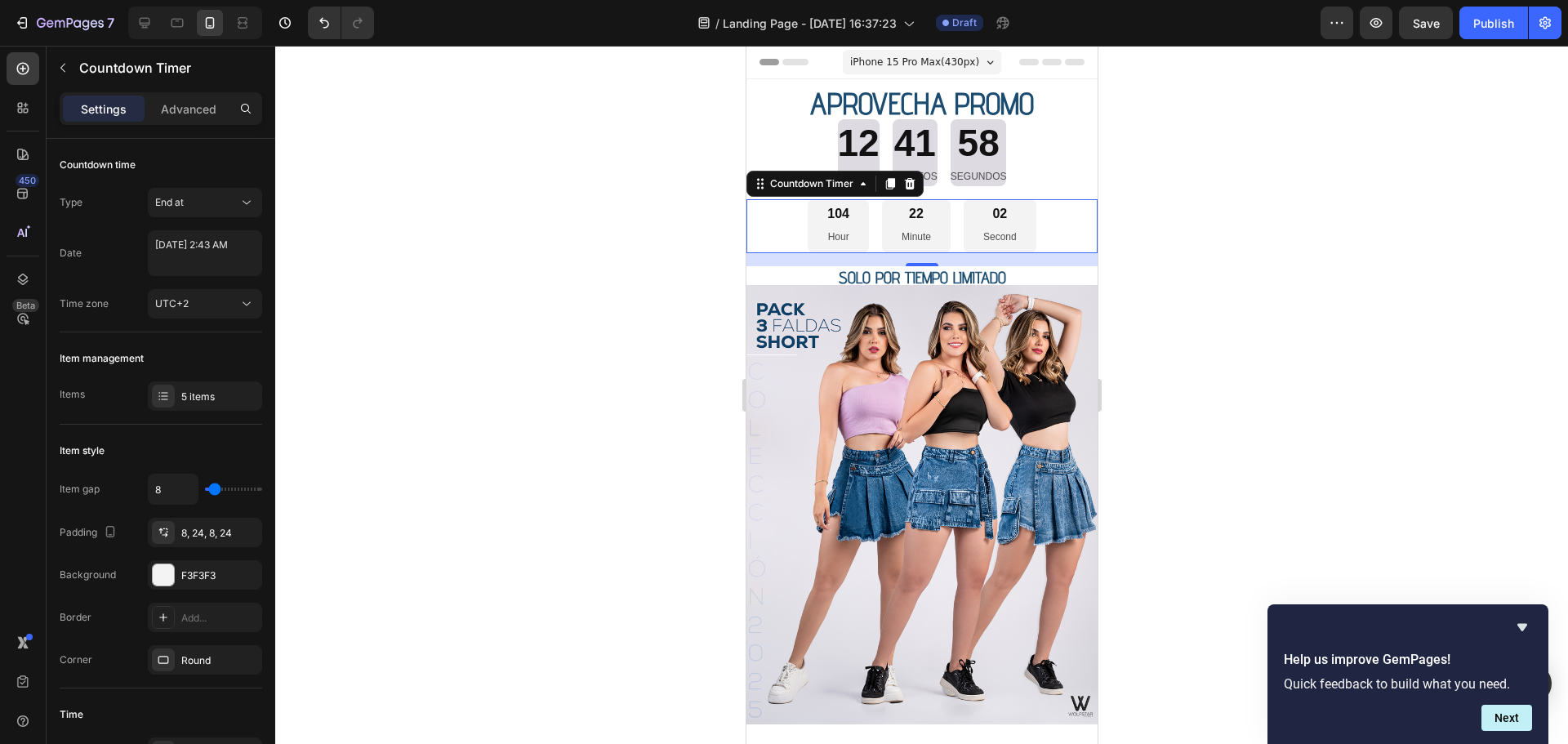
click at [828, 213] on div "104" at bounding box center [837, 214] width 22 height 17
click at [856, 193] on div "Countdown Timer" at bounding box center [810, 184] width 122 height 20
click at [867, 187] on icon at bounding box center [862, 183] width 13 height 13
click at [760, 189] on icon at bounding box center [759, 183] width 13 height 13
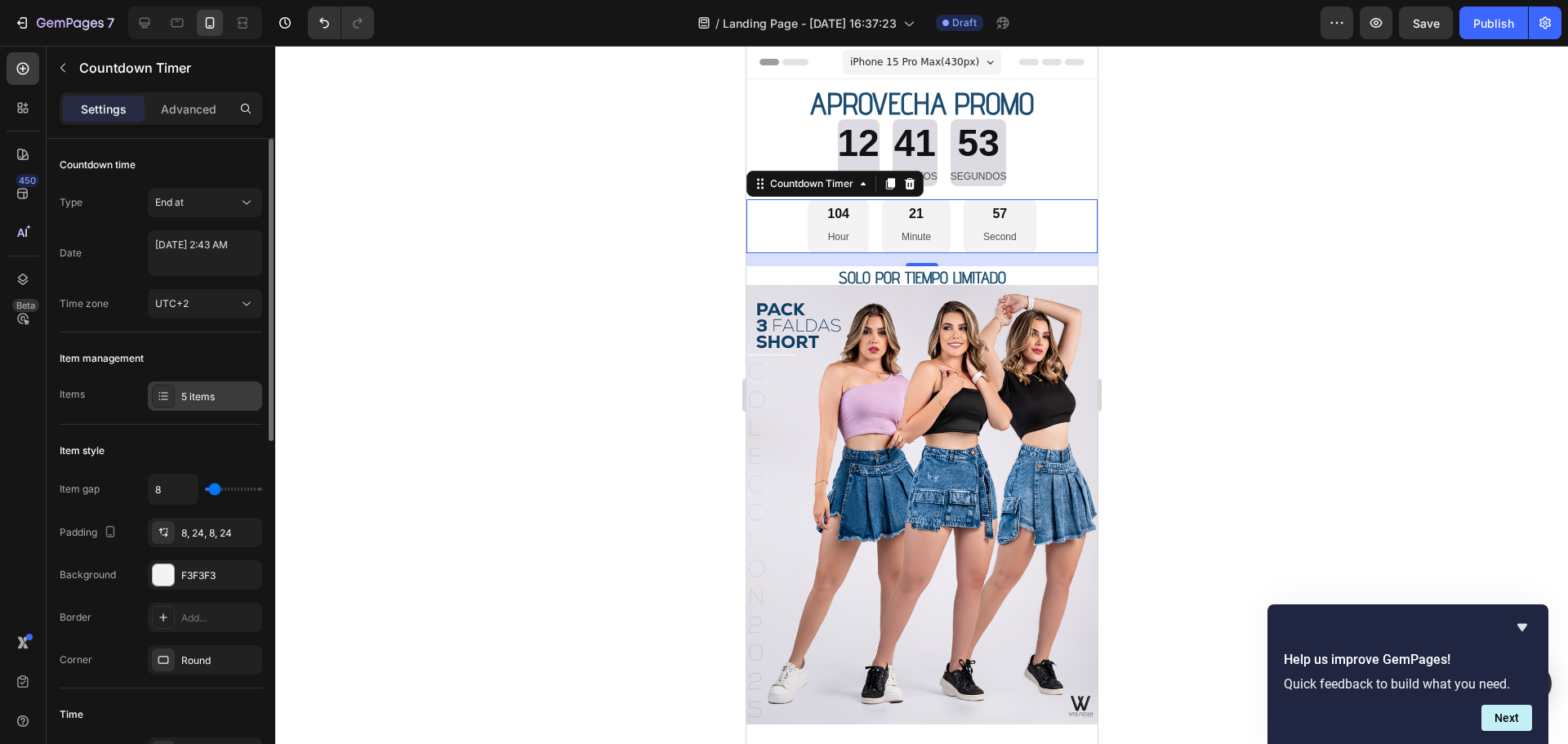
click at [171, 388] on div at bounding box center [163, 396] width 23 height 23
click at [191, 457] on div "Item style" at bounding box center [161, 451] width 203 height 26
click at [174, 482] on input "8" at bounding box center [172, 489] width 49 height 30
type input "11"
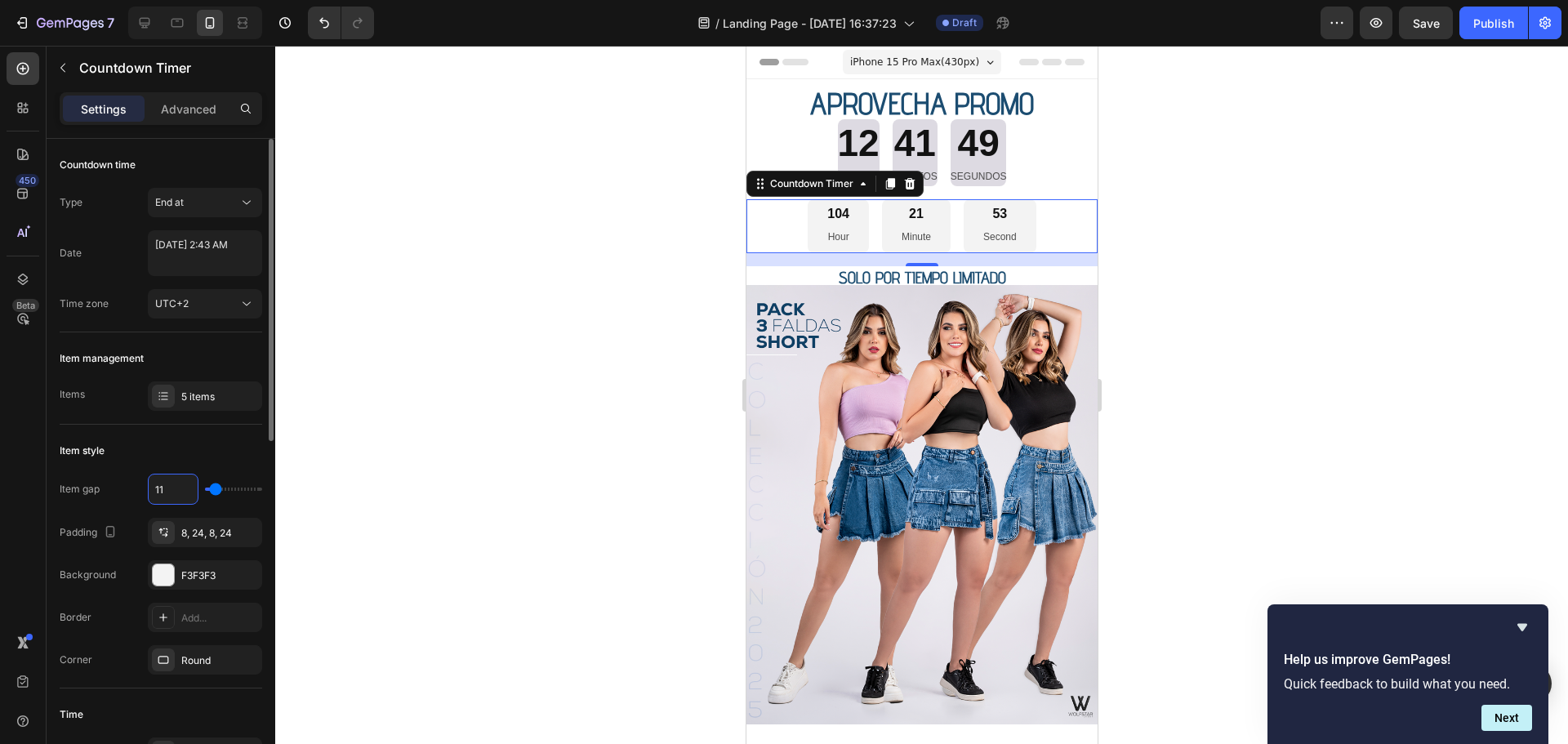
type input "13"
type input "16"
type input "18"
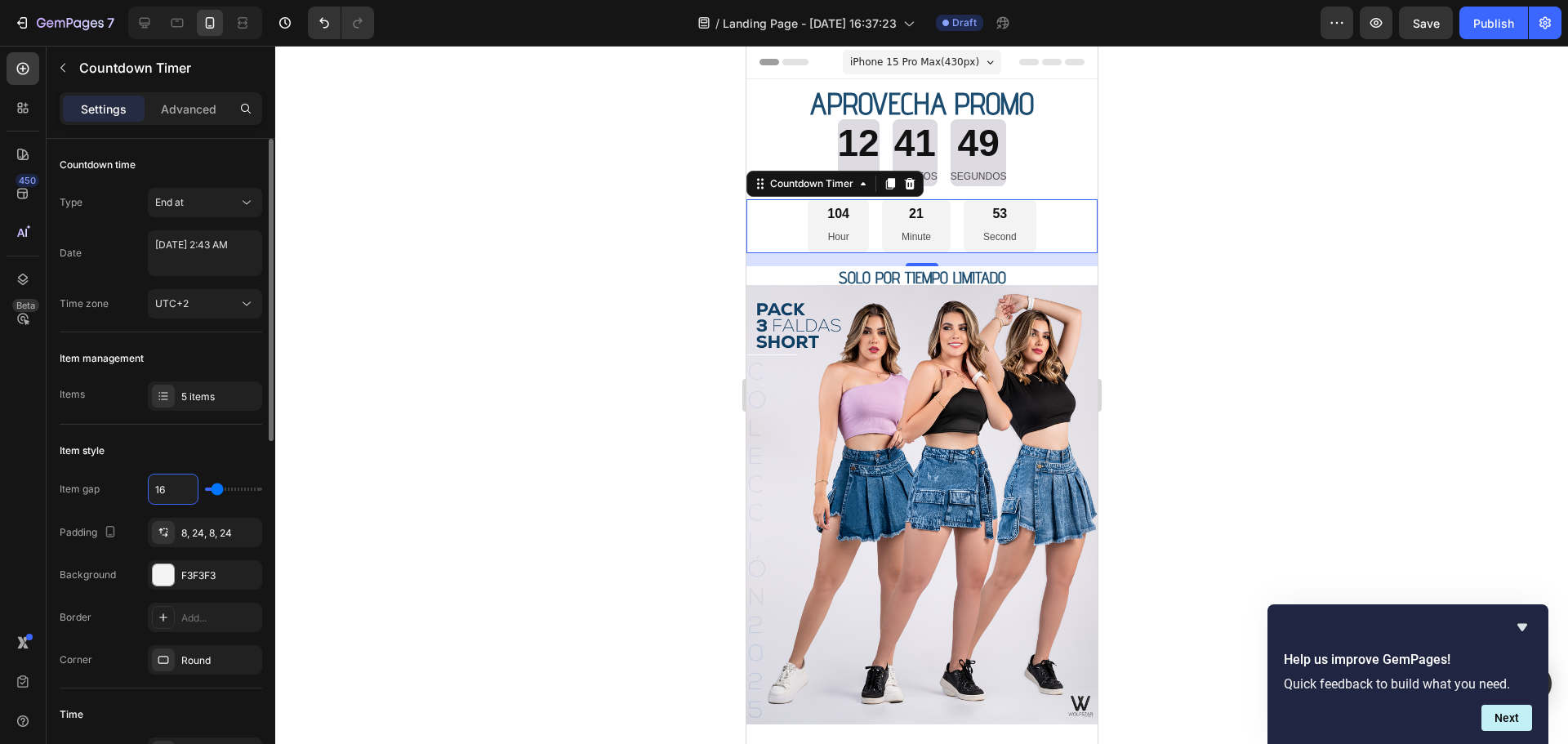
type input "18"
type input "20"
type input "22"
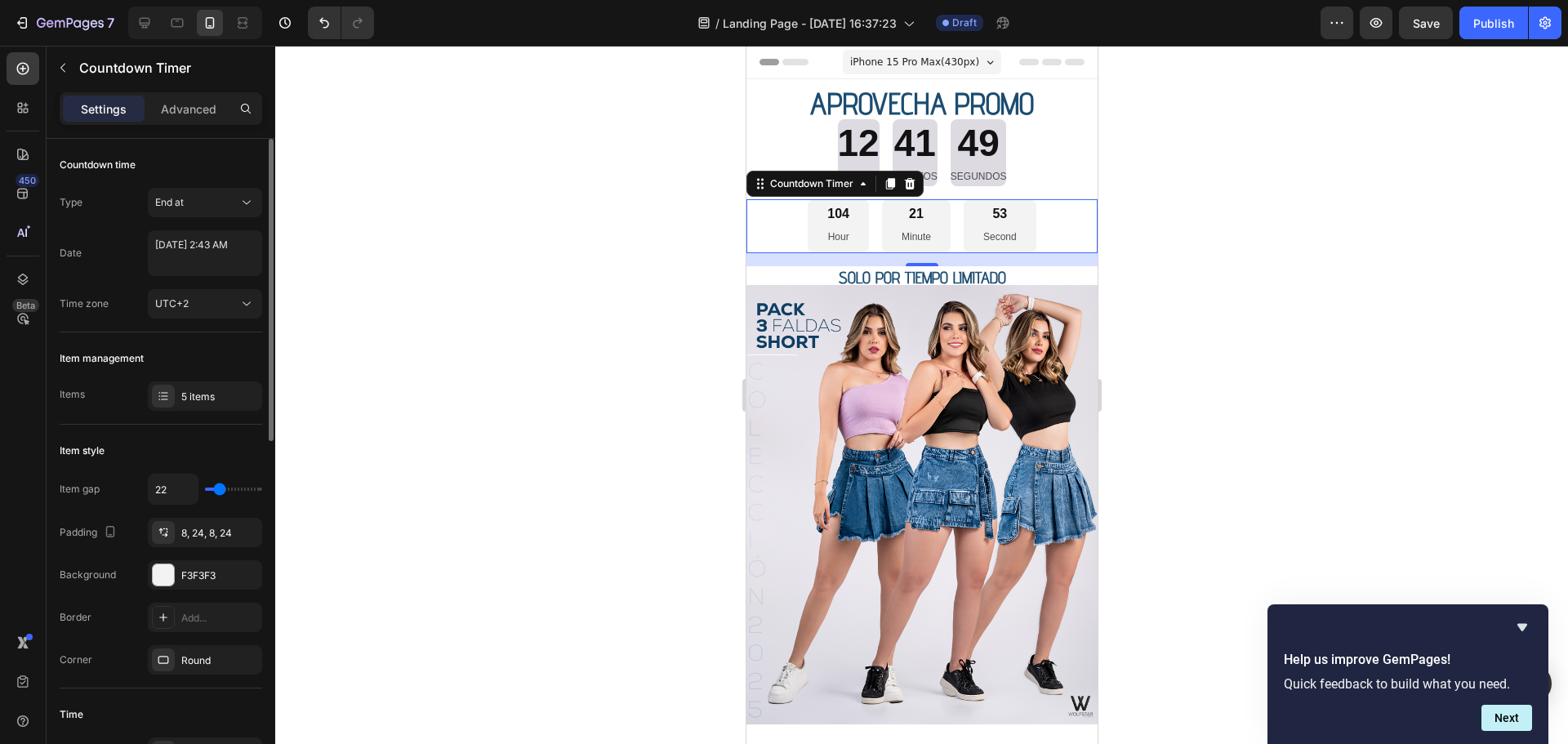
type input "27"
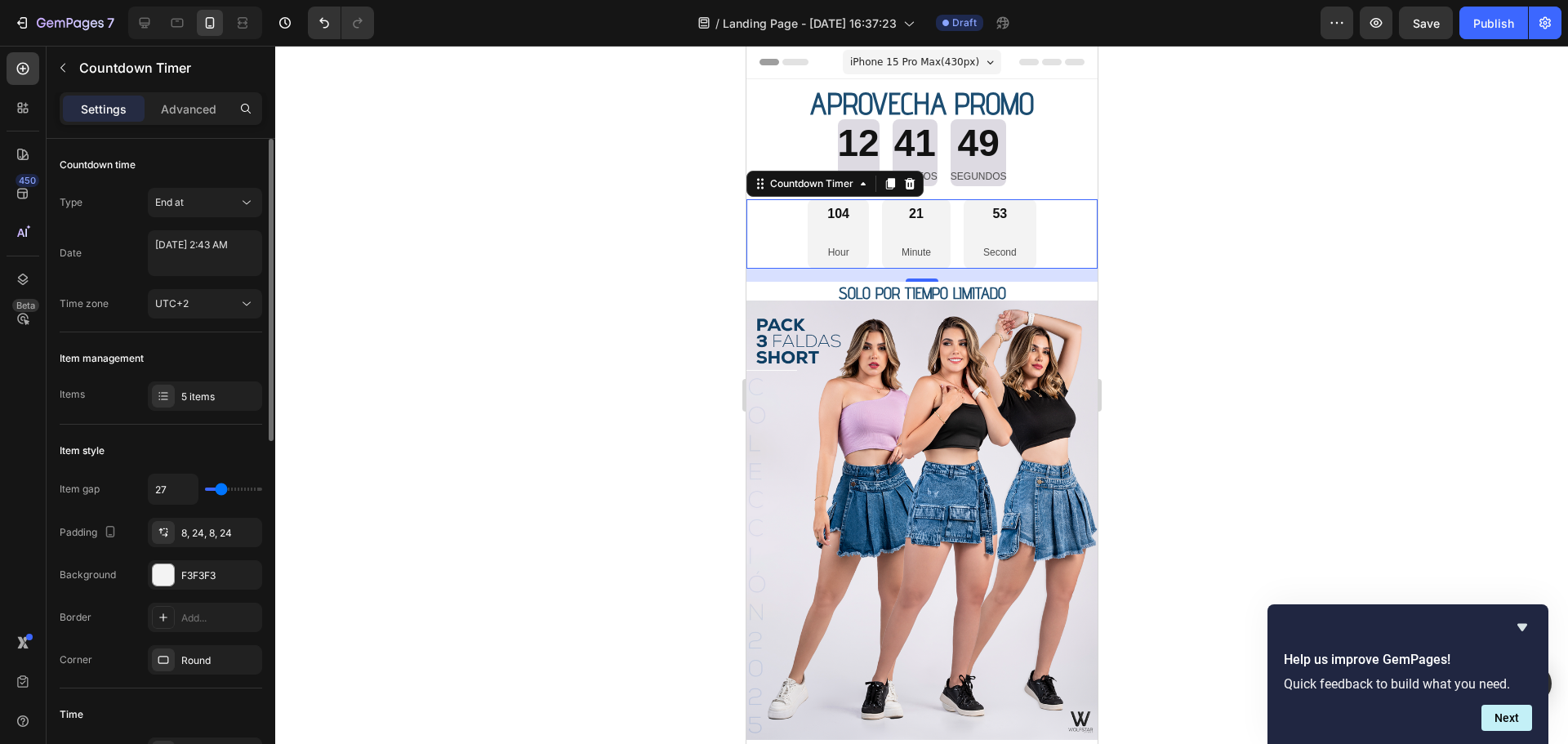
type input "29"
type input "31"
type input "33"
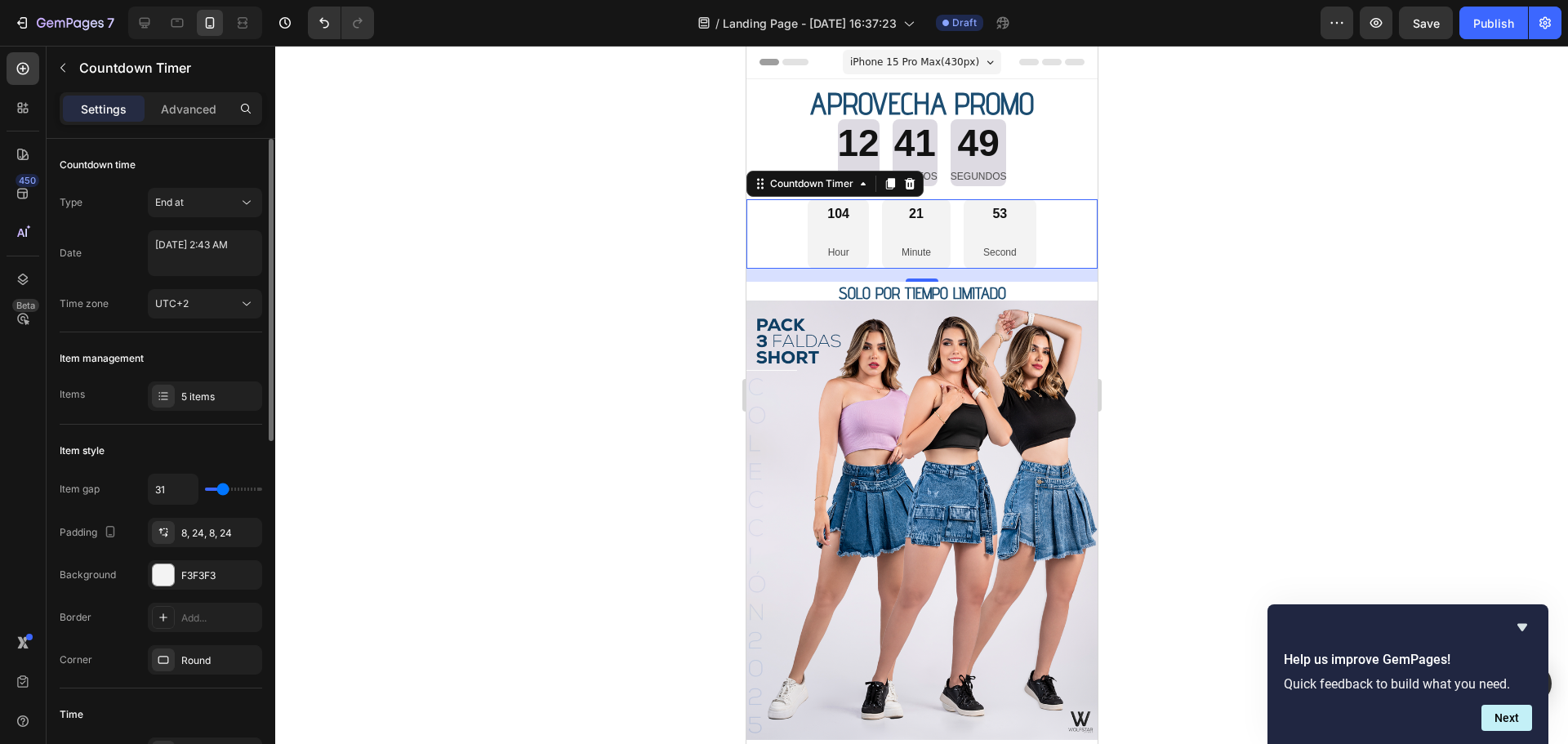
type input "33"
type input "36"
type input "38"
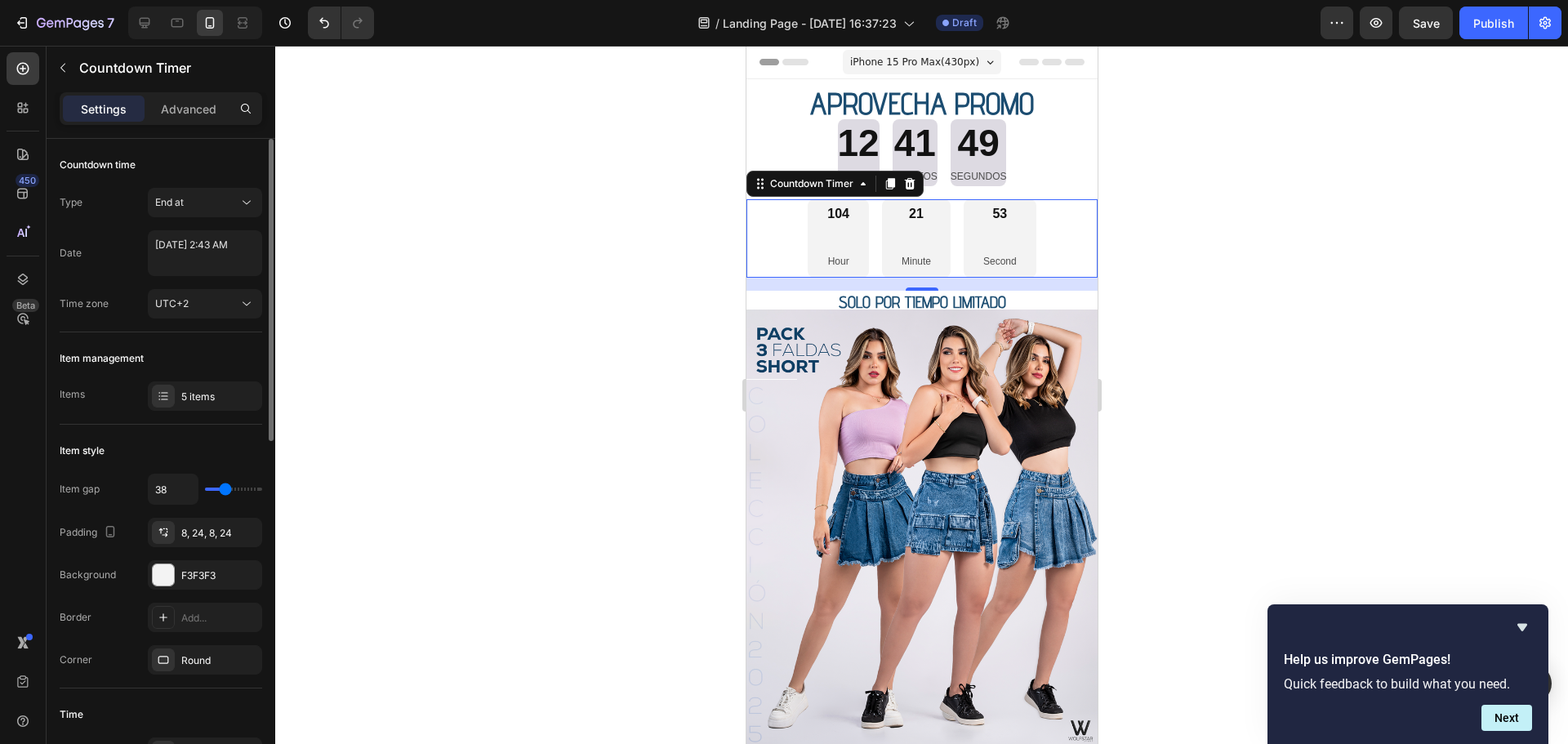
type input "29"
type input "27"
type input "24"
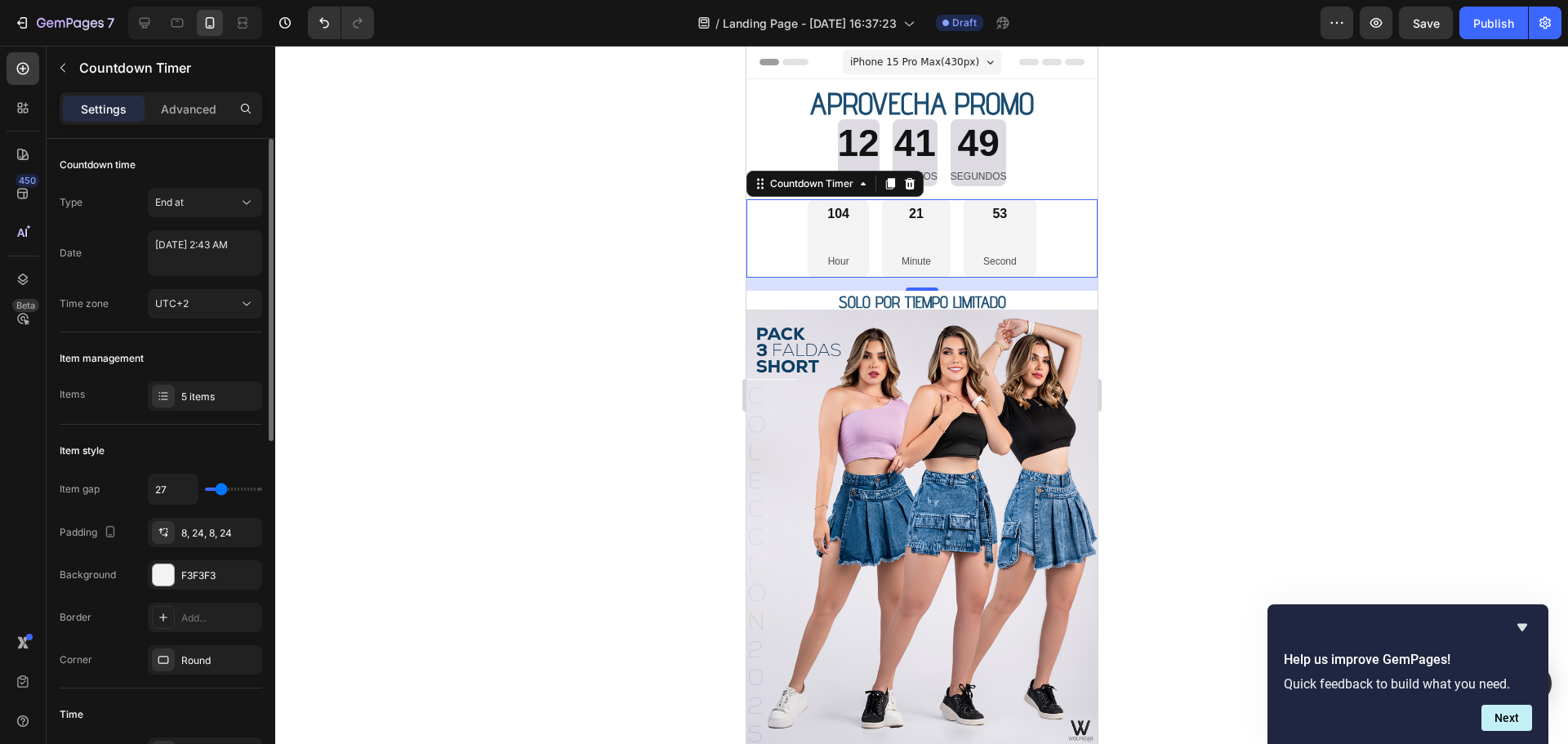
type input "24"
type input "20"
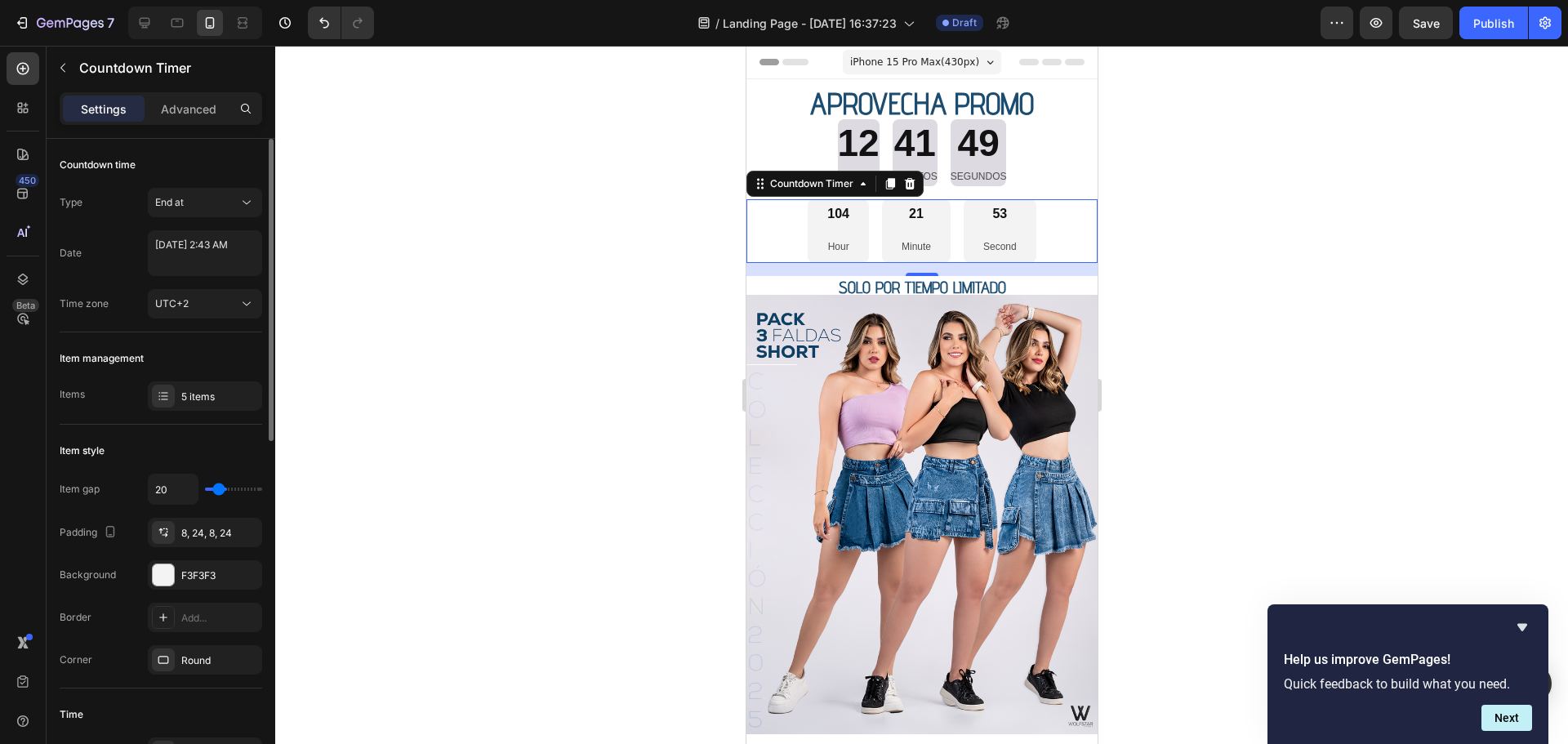
type input "16"
type input "13"
type input "11"
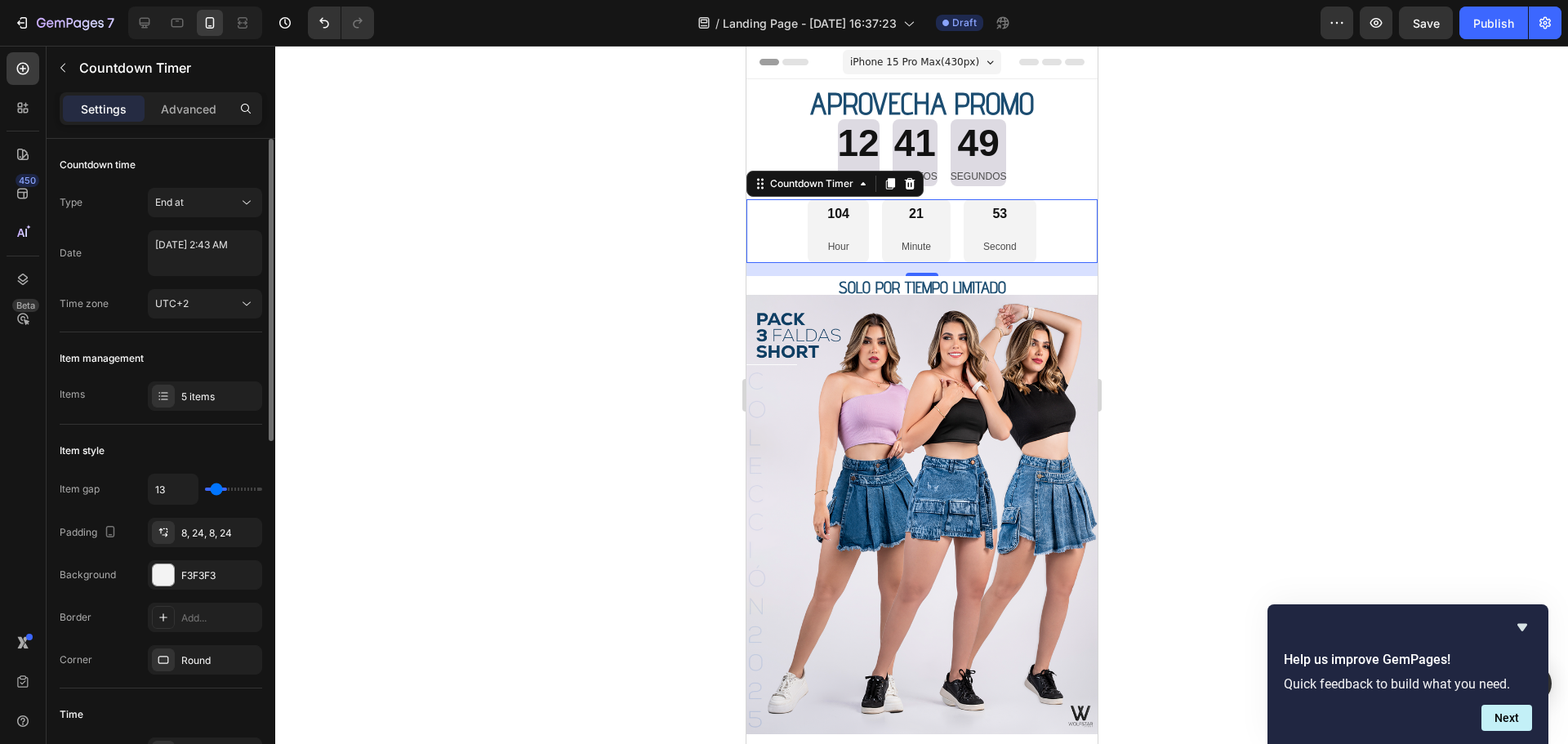
type input "11"
type input "9"
type input "7"
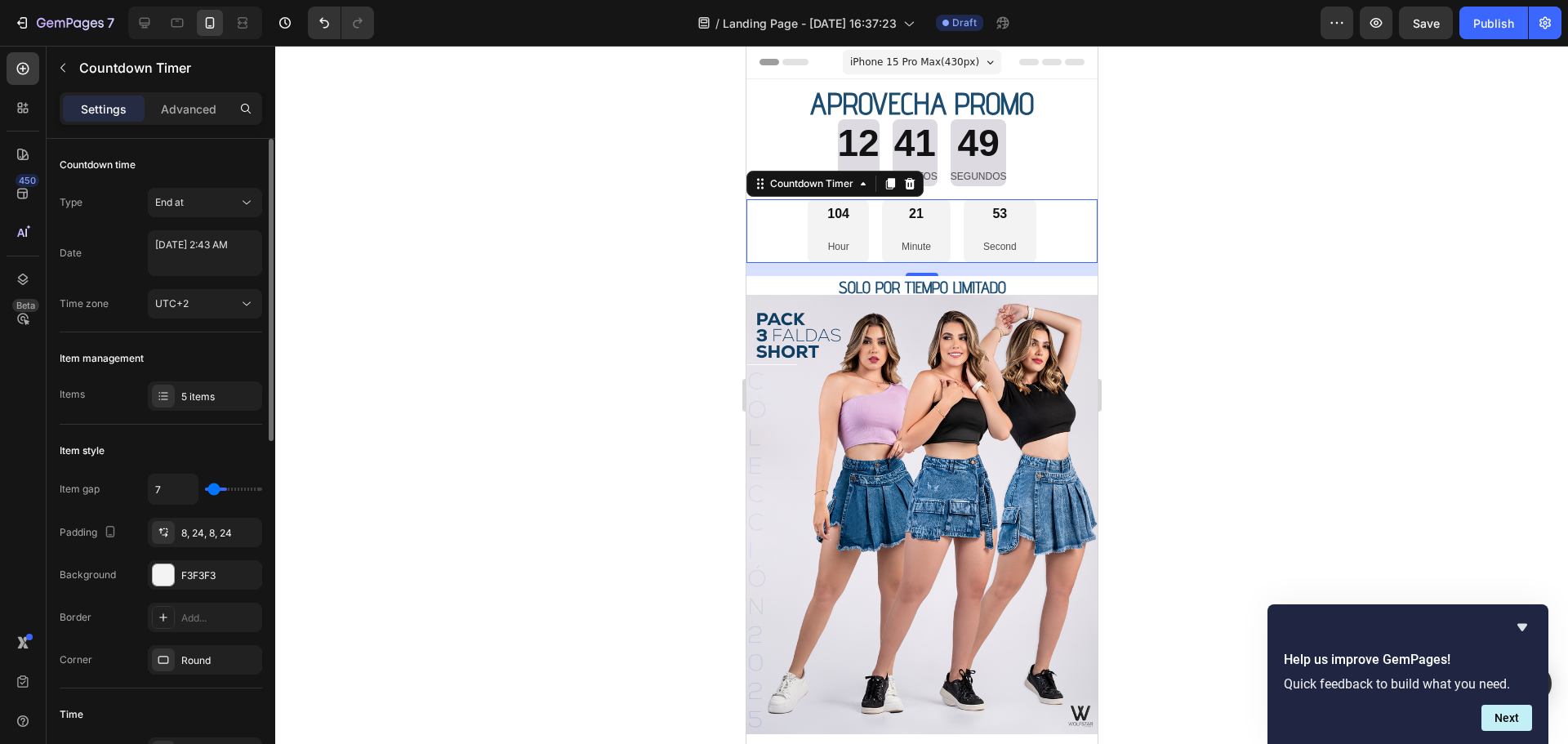
type input "4"
type input "2"
type input "0"
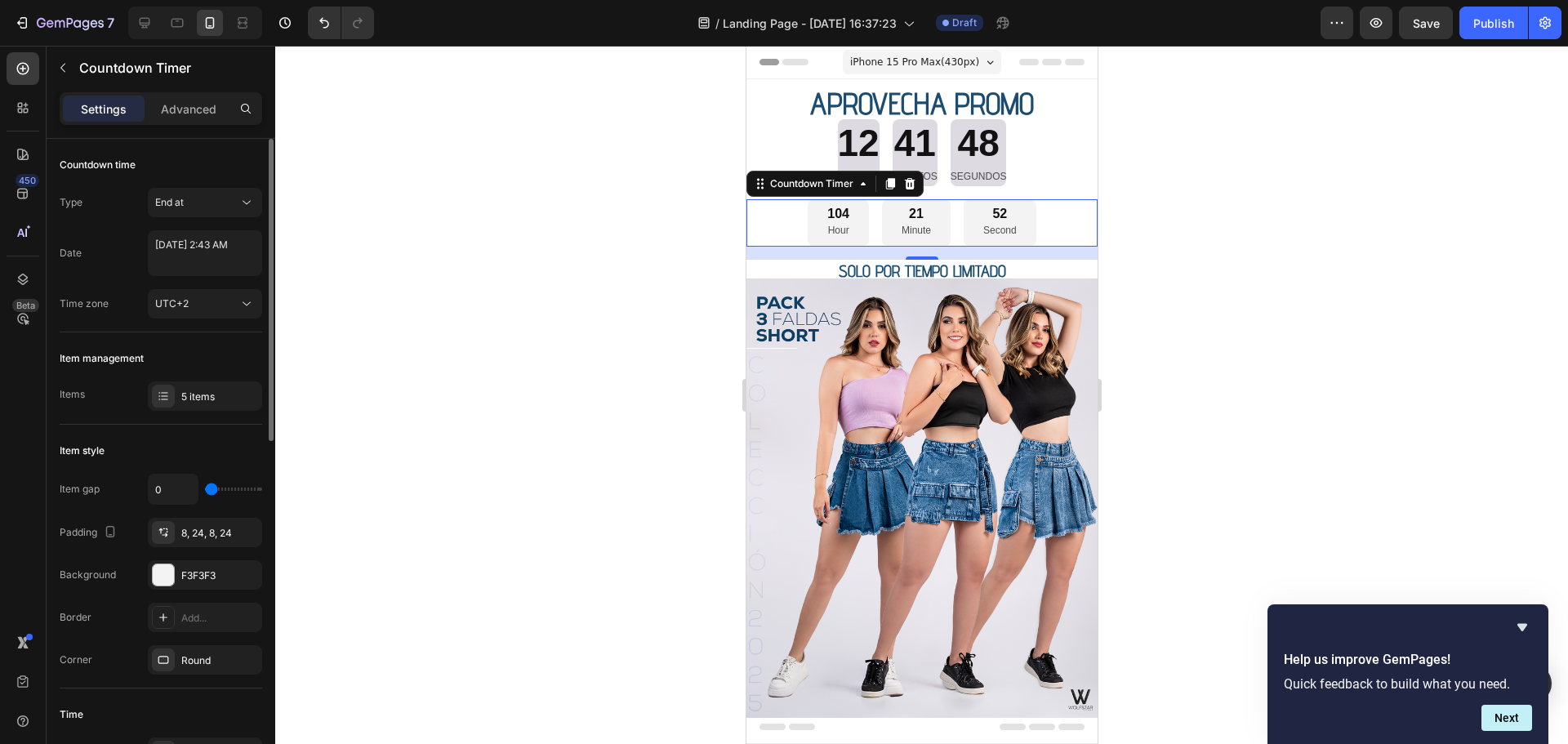
drag, startPoint x: 215, startPoint y: 485, endPoint x: 155, endPoint y: 489, distance: 60.1
type input "0"
click at [205, 487] on input "range" at bounding box center [233, 488] width 57 height 3
click at [837, 218] on div "104" at bounding box center [837, 214] width 22 height 17
click at [837, 206] on div "104" at bounding box center [837, 214] width 22 height 17
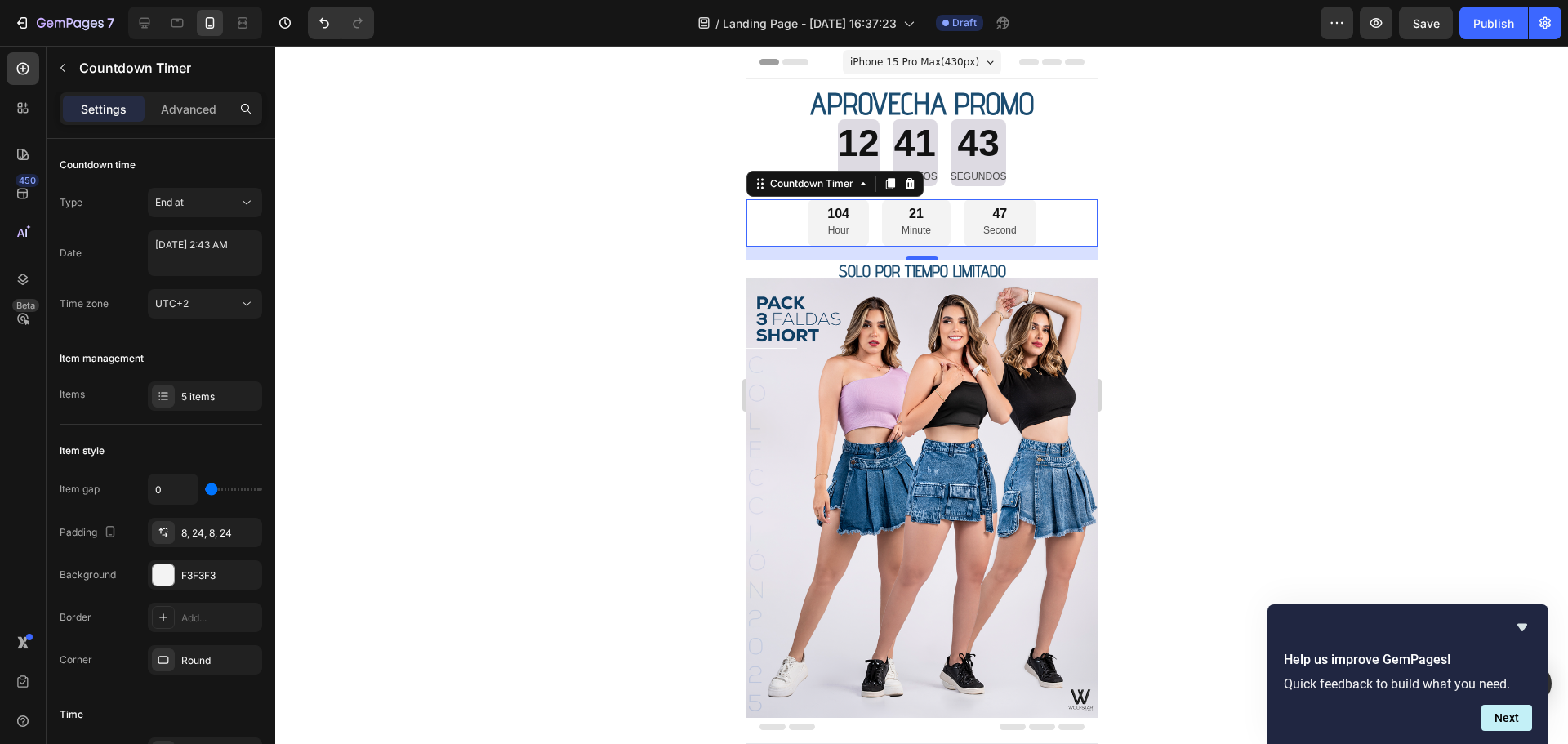
click at [1169, 153] on div at bounding box center [922, 395] width 1293 height 698
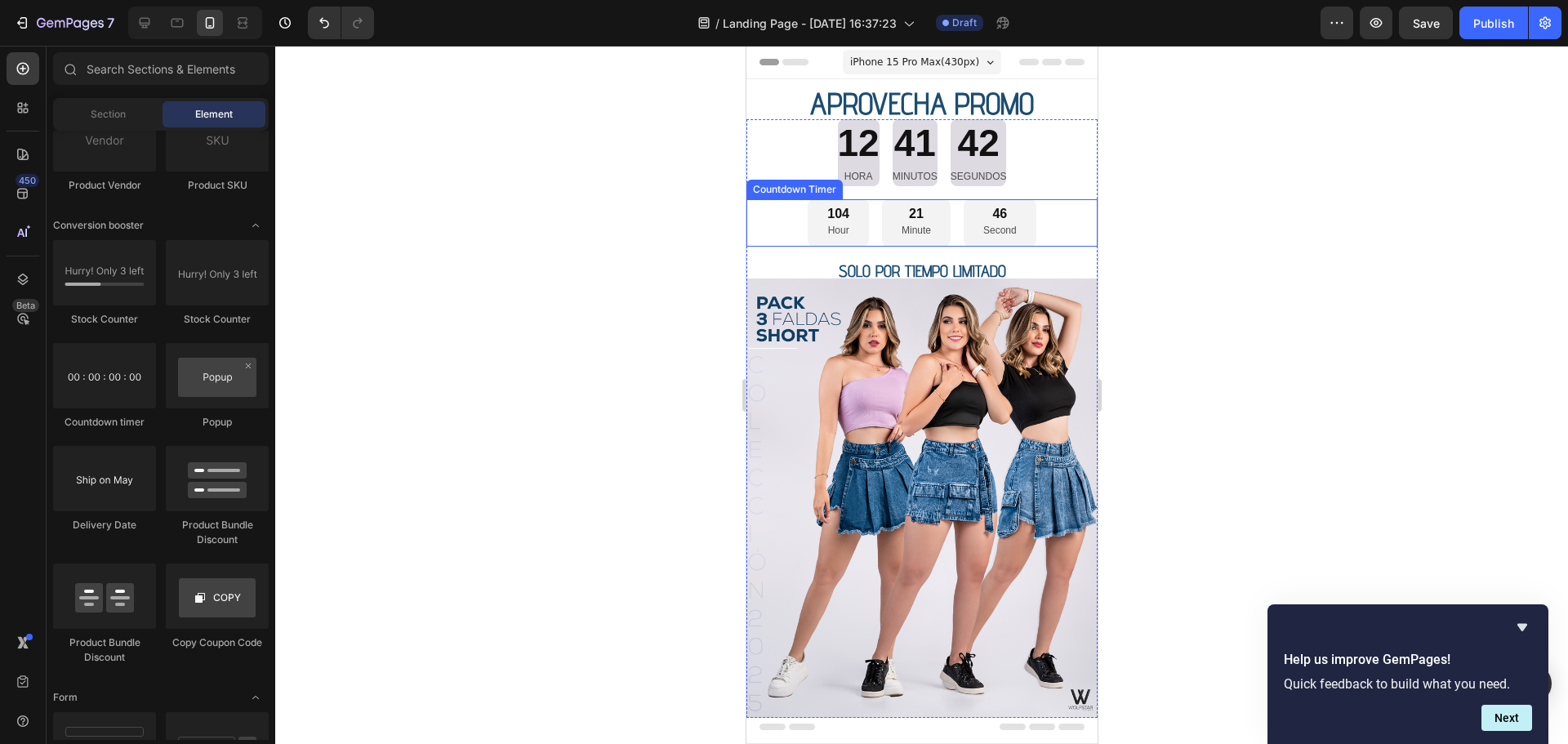
click at [1046, 237] on div "104 Hour 21 Minute 46 Second" at bounding box center [921, 223] width 351 height 48
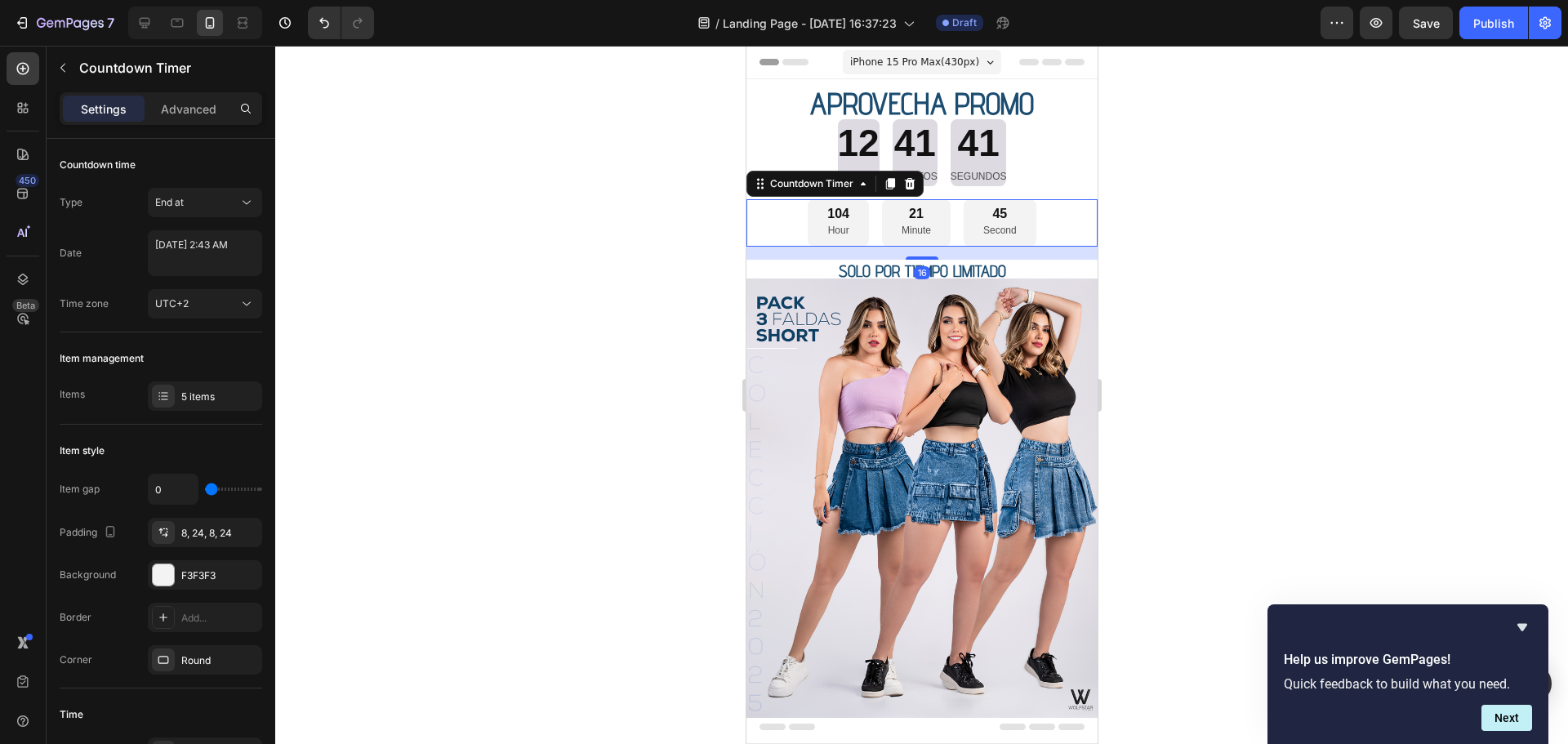
click at [1075, 202] on div "104 Hour 21 Minute 45 Second" at bounding box center [921, 223] width 351 height 48
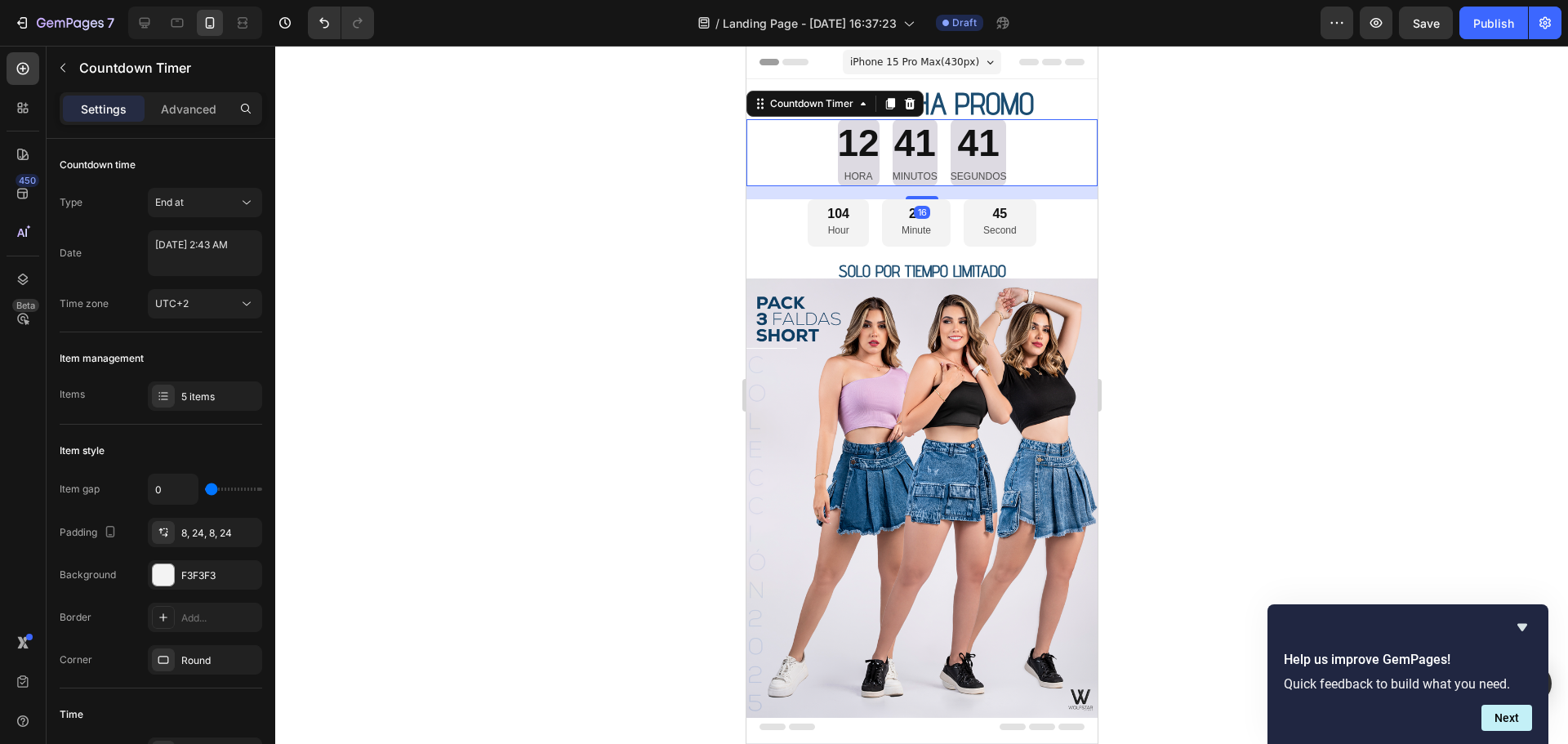
click at [1072, 182] on div "12 HORA 41 MINUTOS 41 SEGUNDOS" at bounding box center [921, 152] width 351 height 67
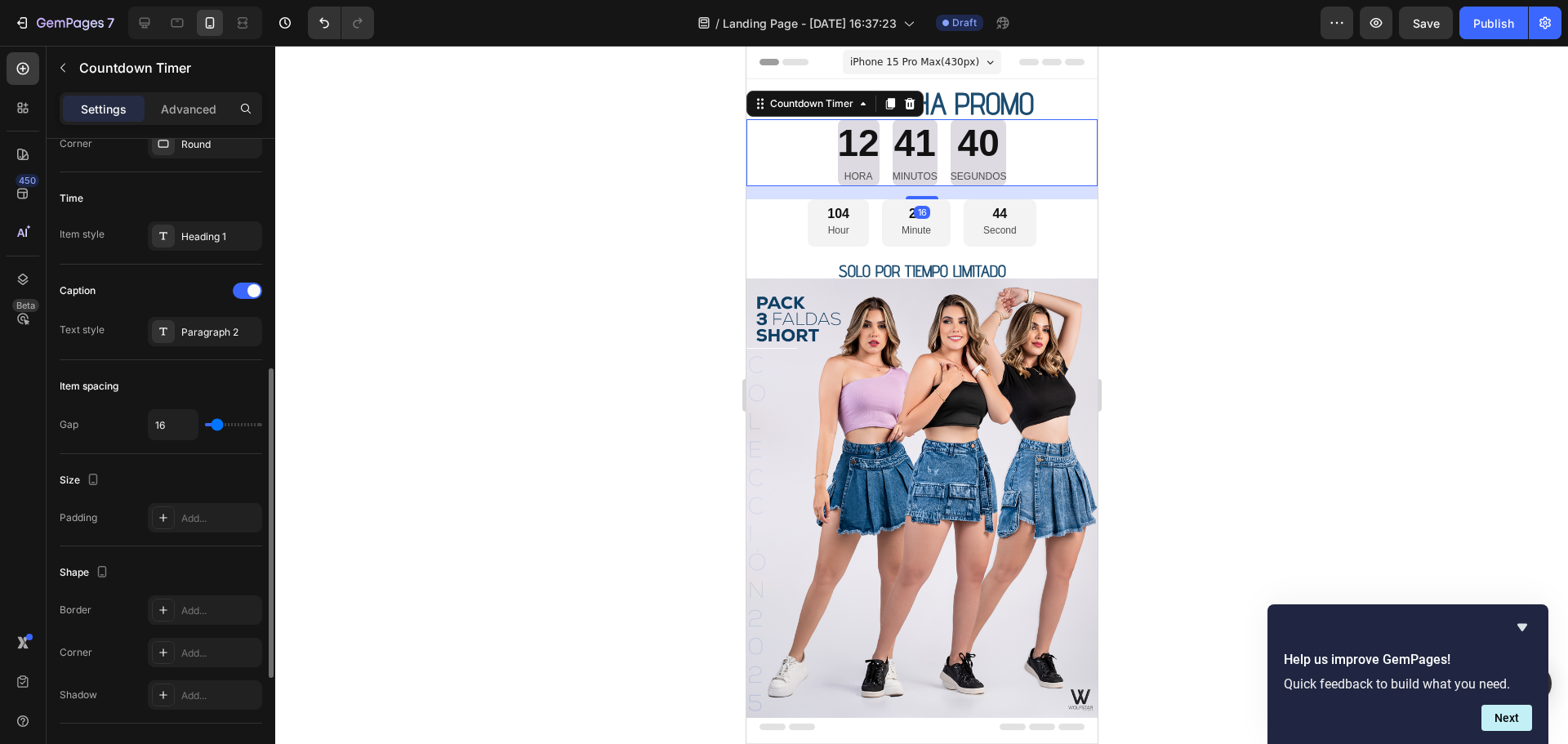
click at [769, 93] on div "Countdown Timer" at bounding box center [834, 103] width 177 height 26
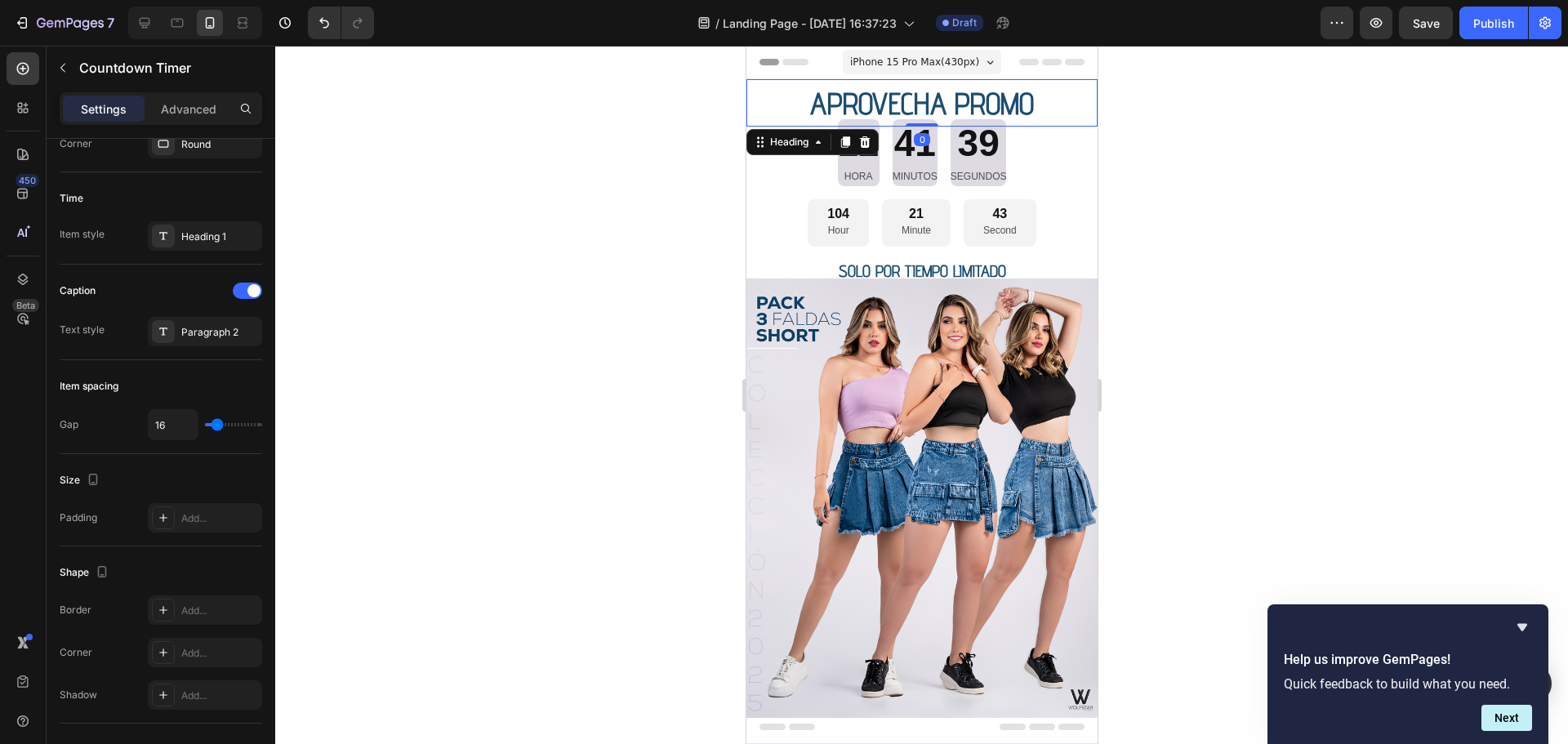
click at [772, 85] on h2 "APROVECHA PROMO" at bounding box center [921, 103] width 351 height 48
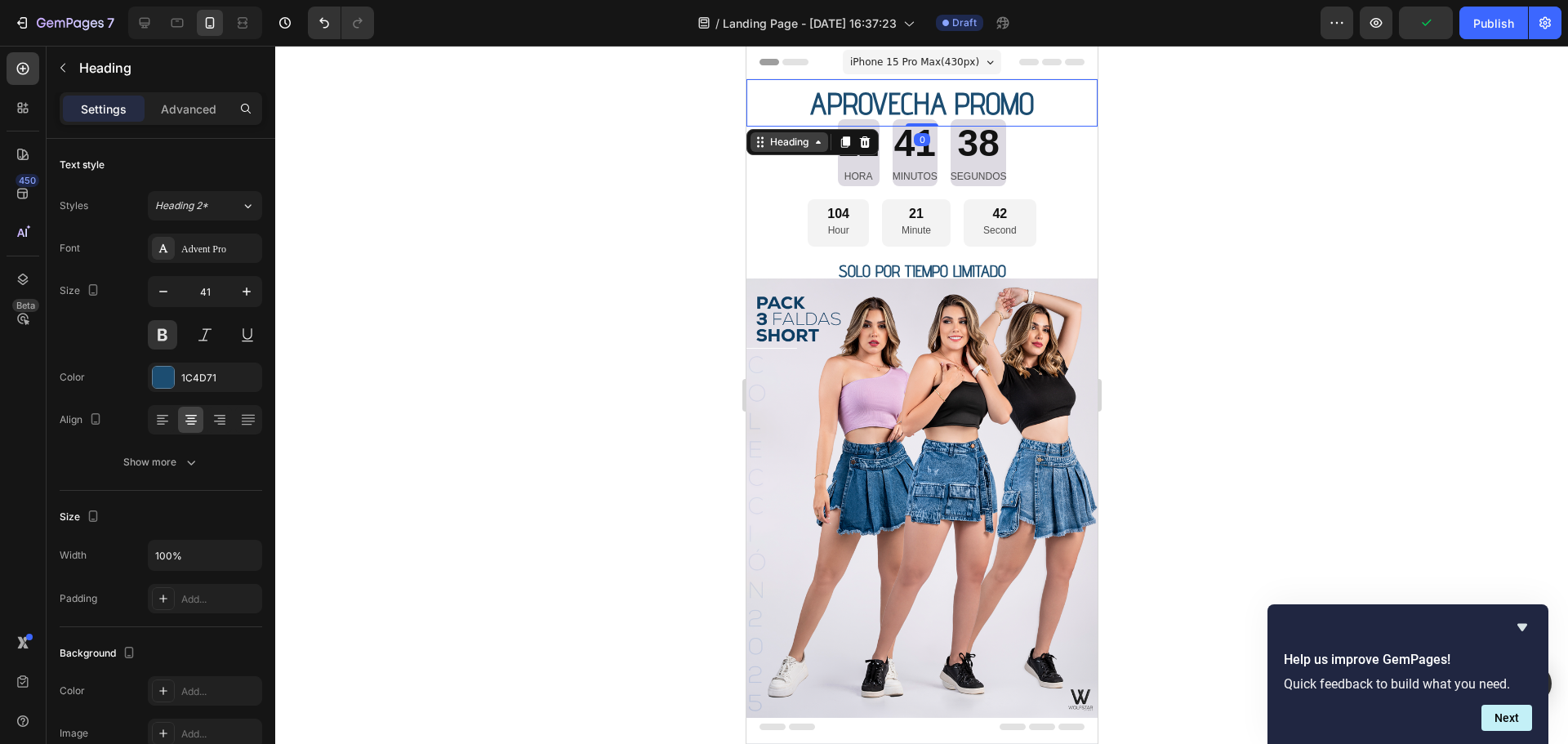
click at [754, 136] on icon at bounding box center [759, 141] width 13 height 13
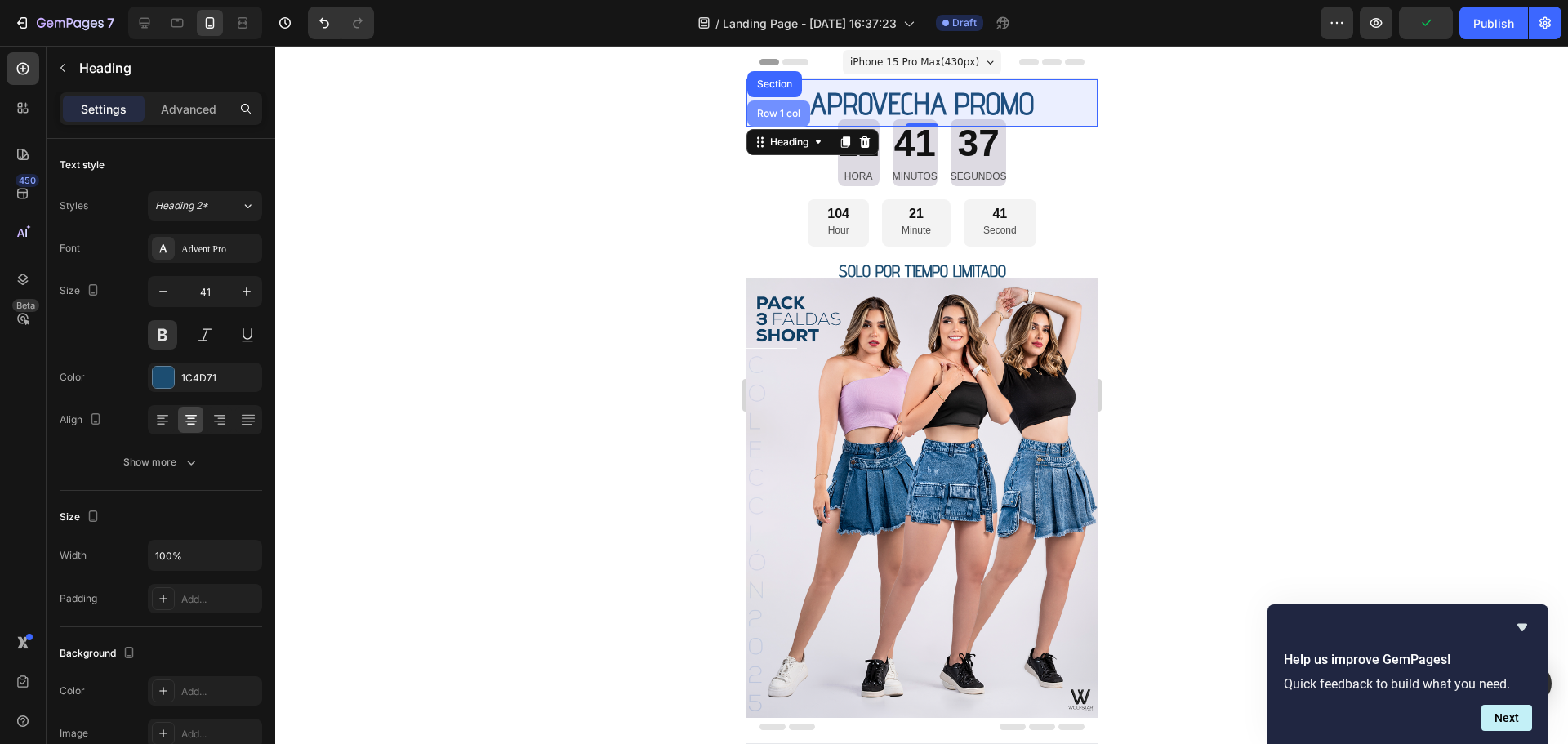
click at [764, 115] on div "Row 1 col" at bounding box center [778, 113] width 50 height 10
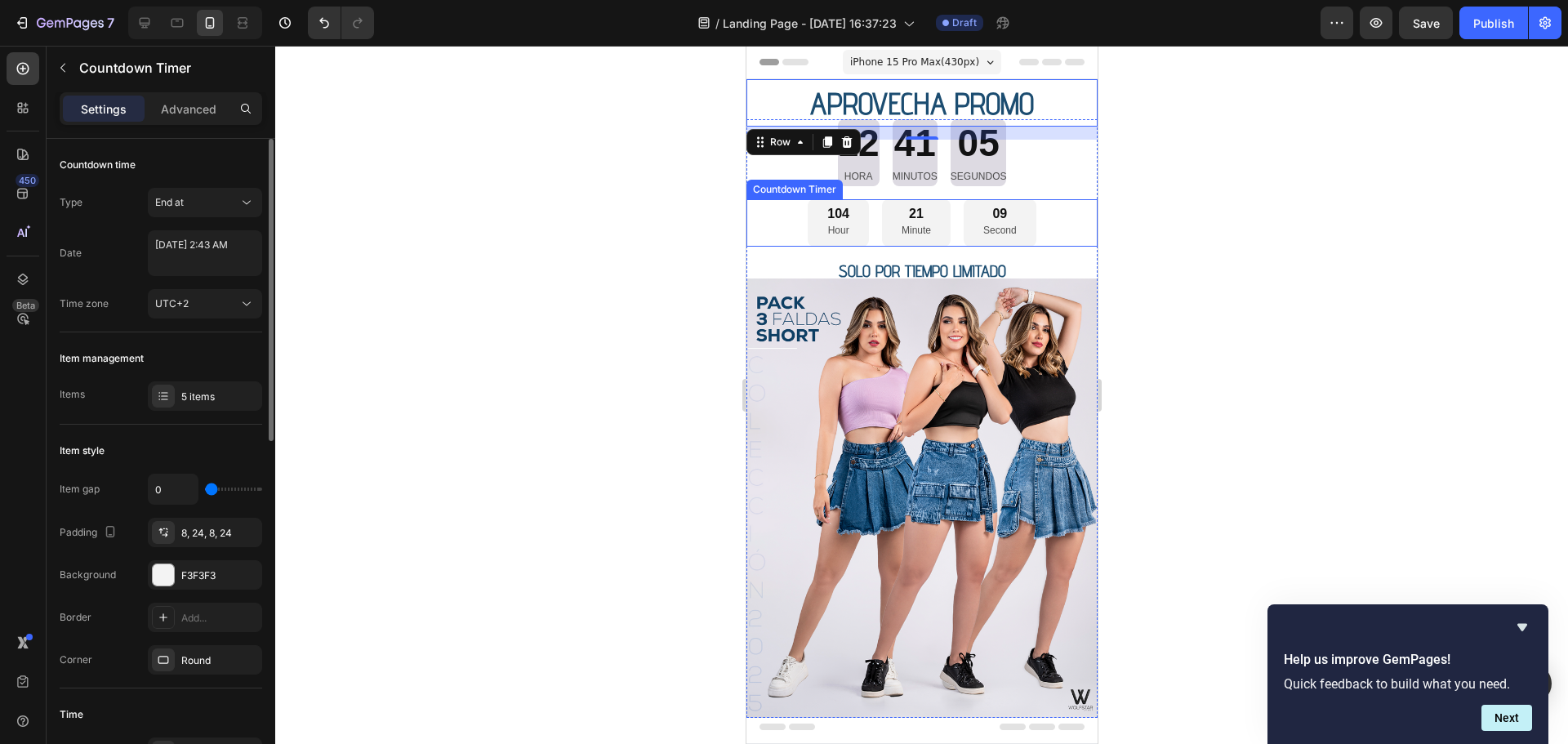
click at [794, 188] on div "Countdown Timer" at bounding box center [793, 189] width 89 height 15
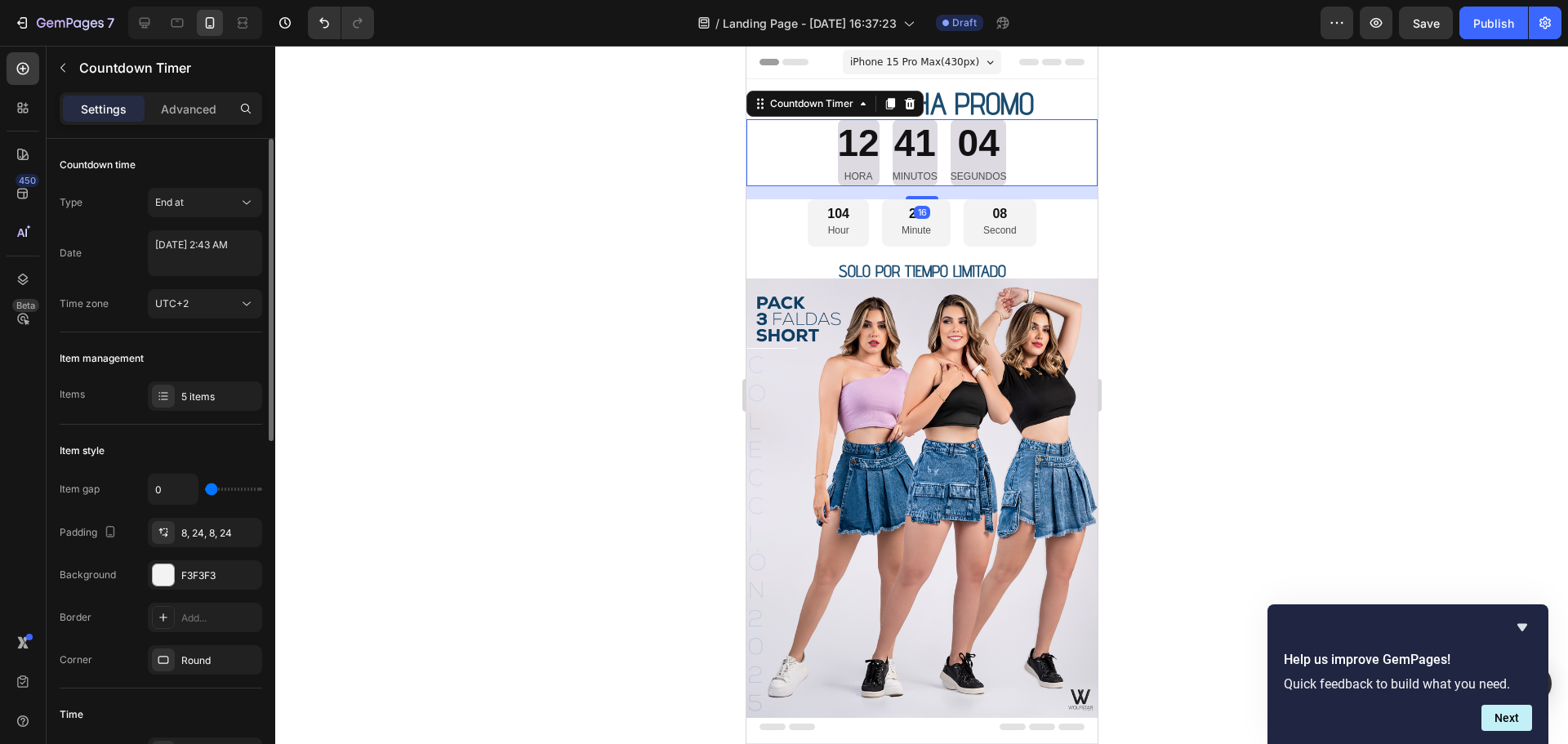
click at [983, 153] on div "04" at bounding box center [977, 143] width 57 height 49
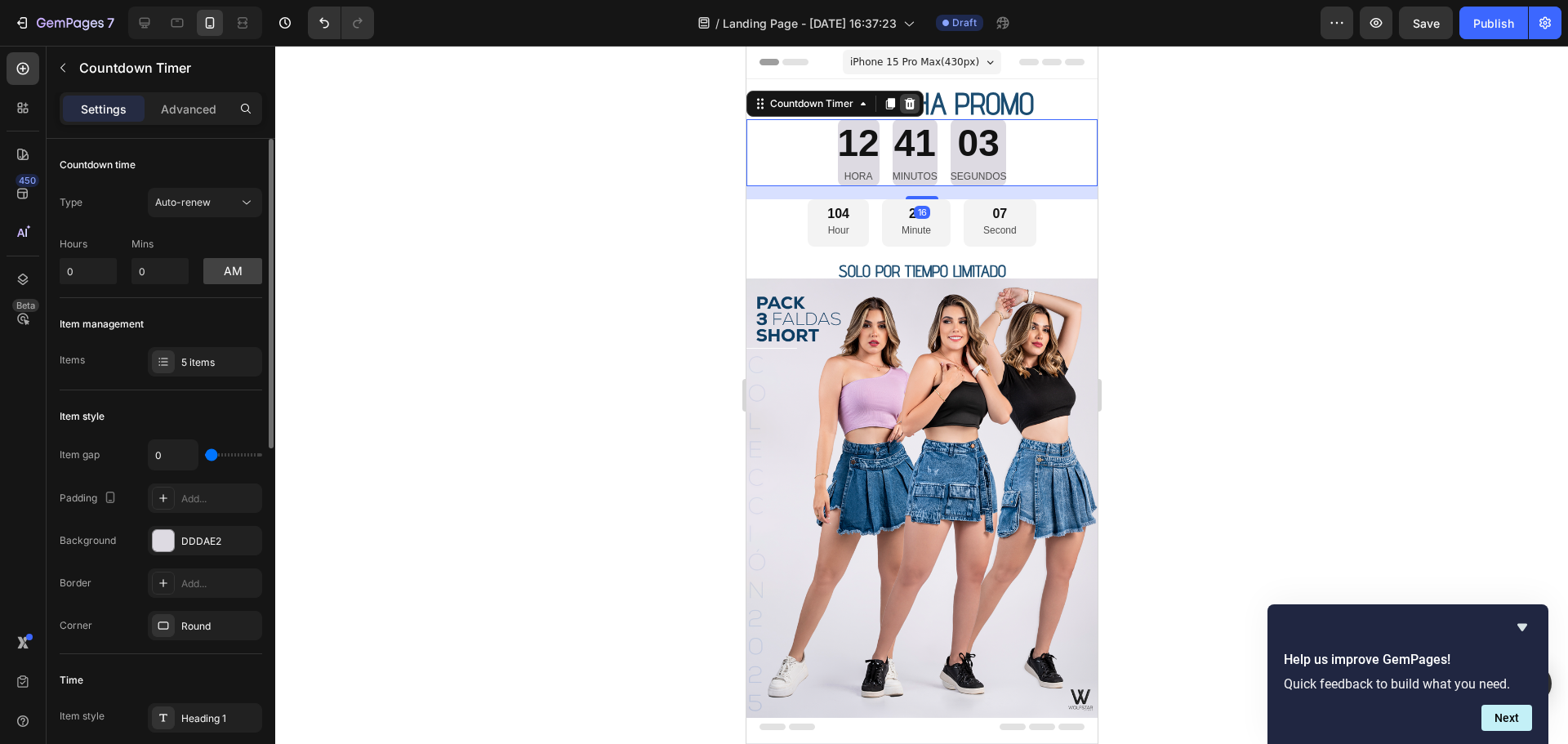
click at [907, 103] on icon at bounding box center [908, 103] width 13 height 13
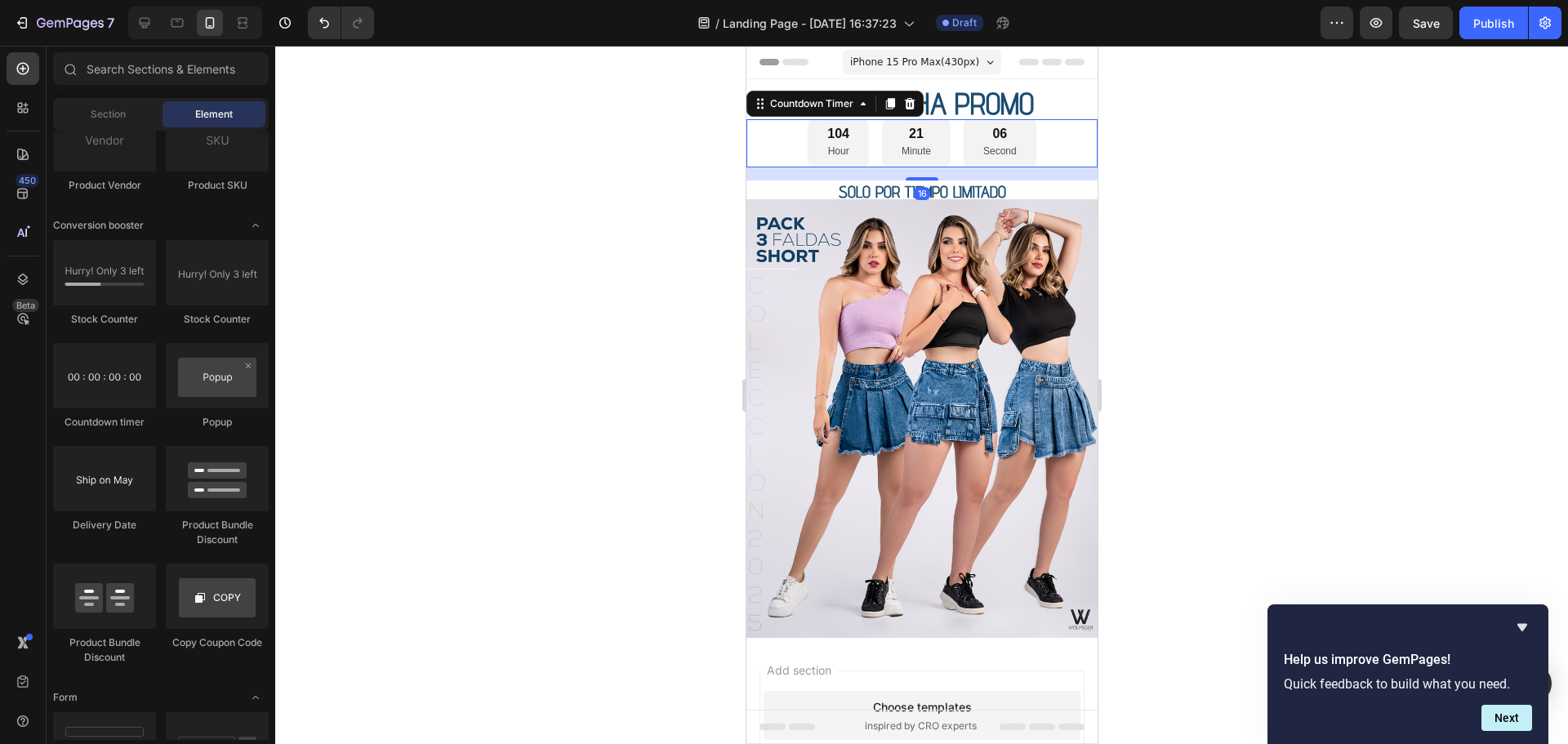
click at [962, 142] on div "06 Second" at bounding box center [998, 143] width 73 height 48
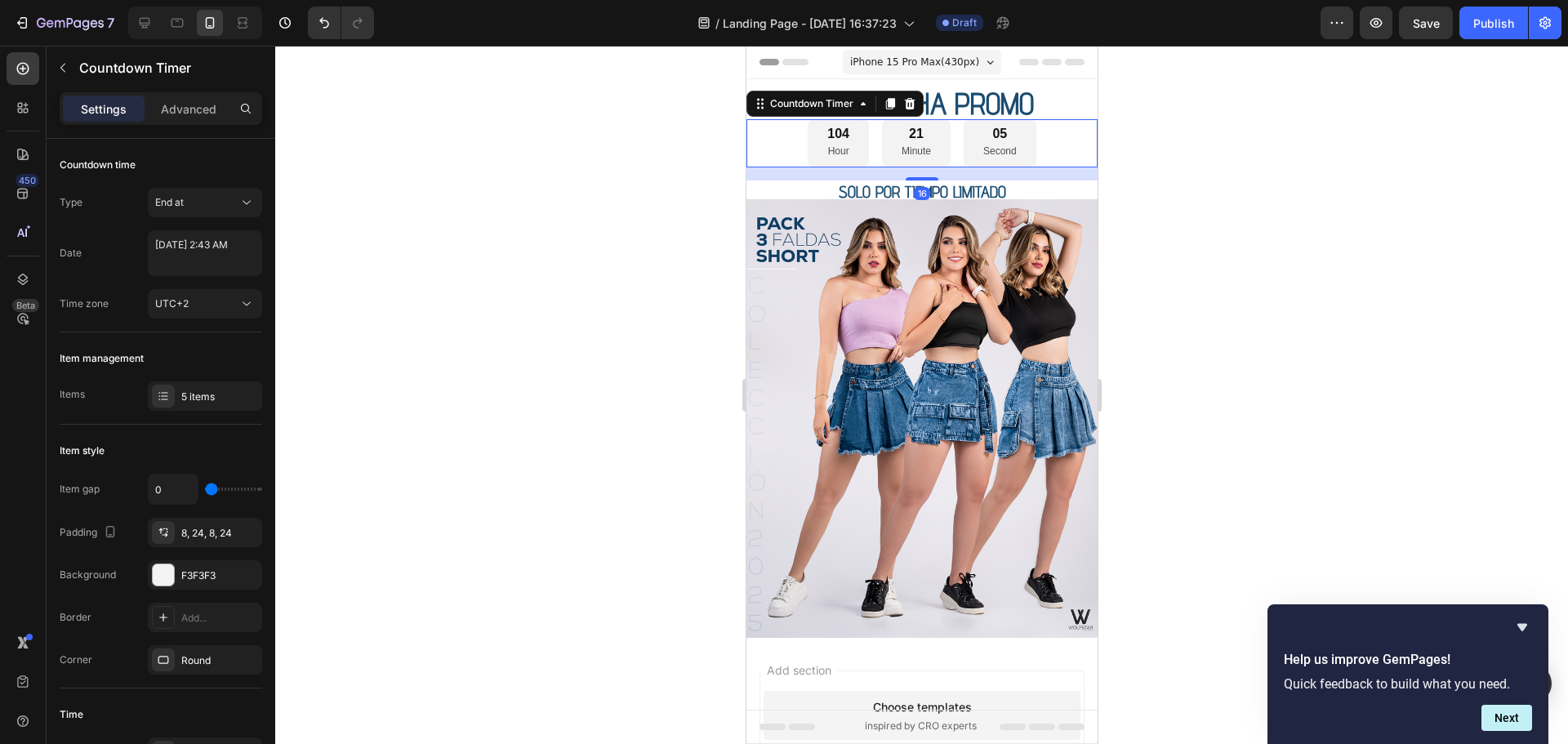
click at [813, 138] on div "104 Hour" at bounding box center [837, 143] width 62 height 48
click at [719, 142] on div at bounding box center [922, 395] width 1293 height 698
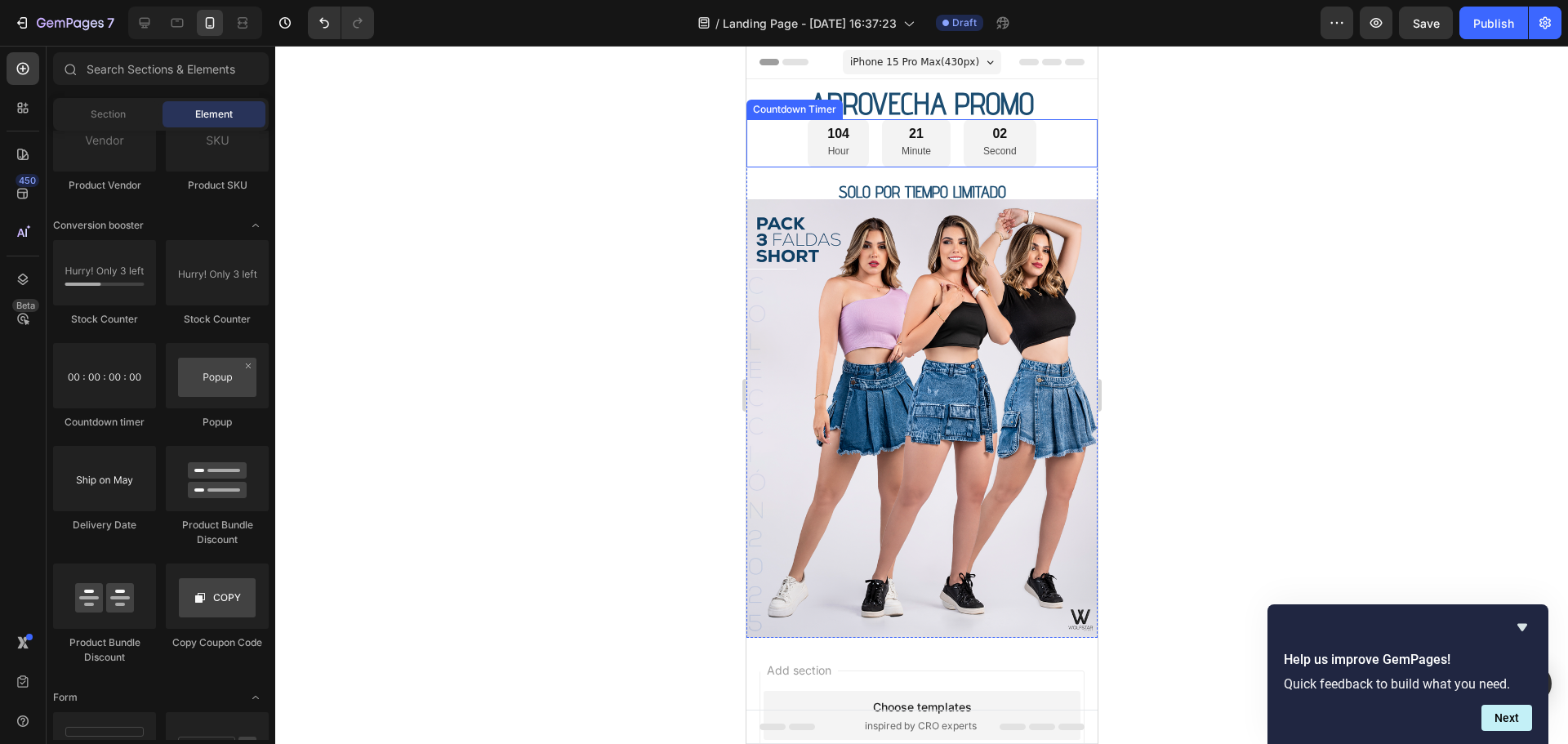
click at [852, 158] on div "104 Hour" at bounding box center [837, 143] width 62 height 48
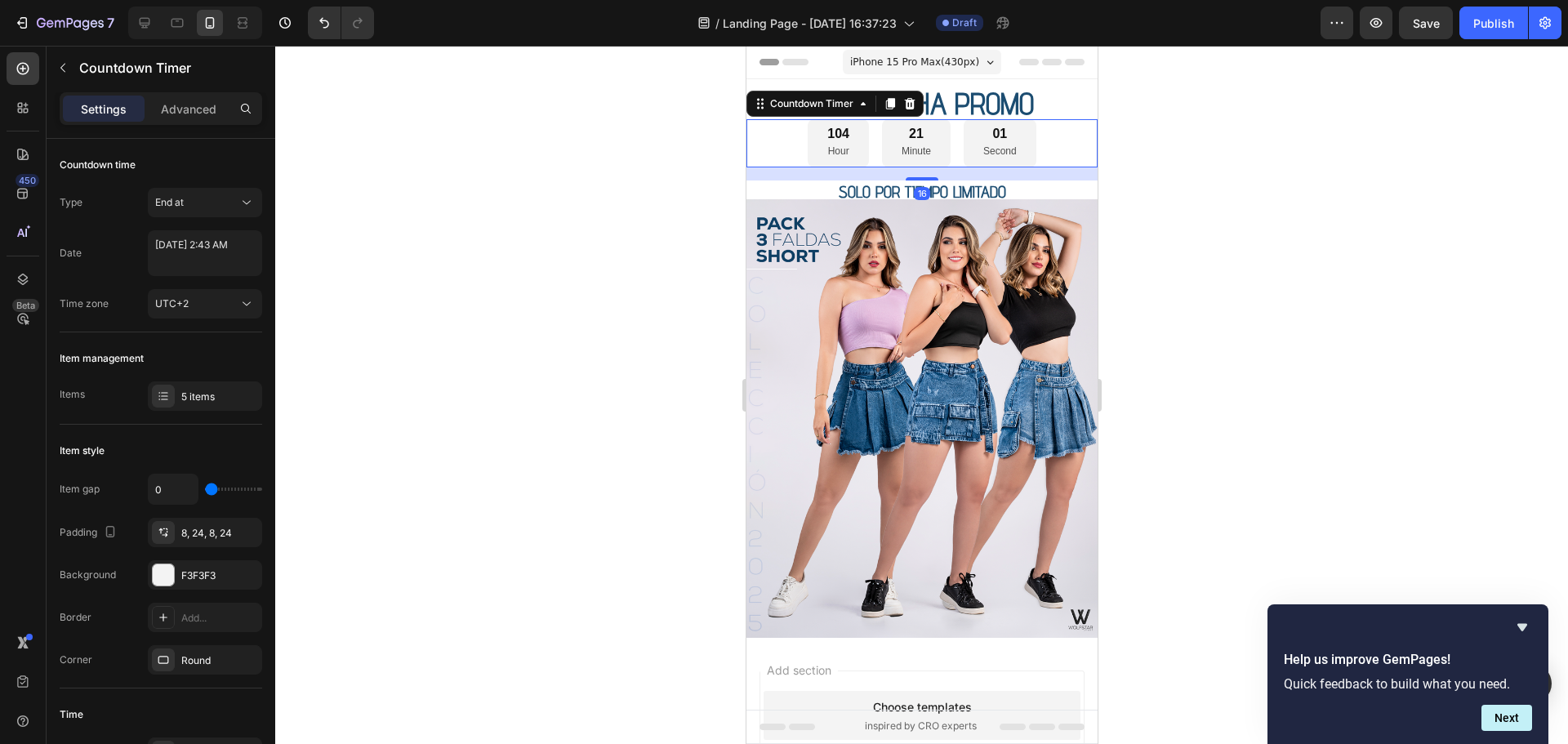
click at [832, 158] on p "Hour" at bounding box center [837, 152] width 22 height 18
click at [834, 150] on p "Hour" at bounding box center [837, 152] width 22 height 18
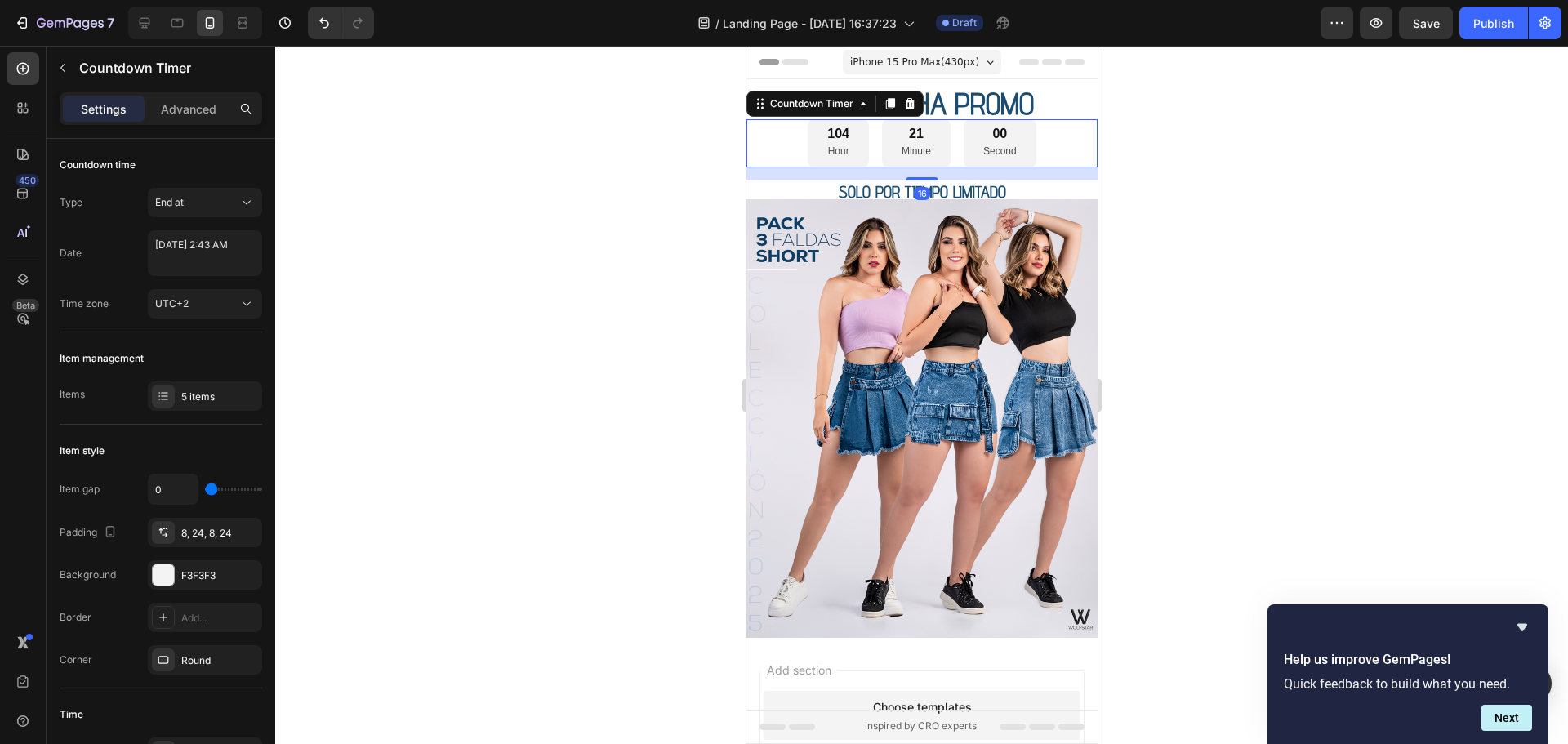
click at [834, 150] on p "Hour" at bounding box center [837, 152] width 22 height 18
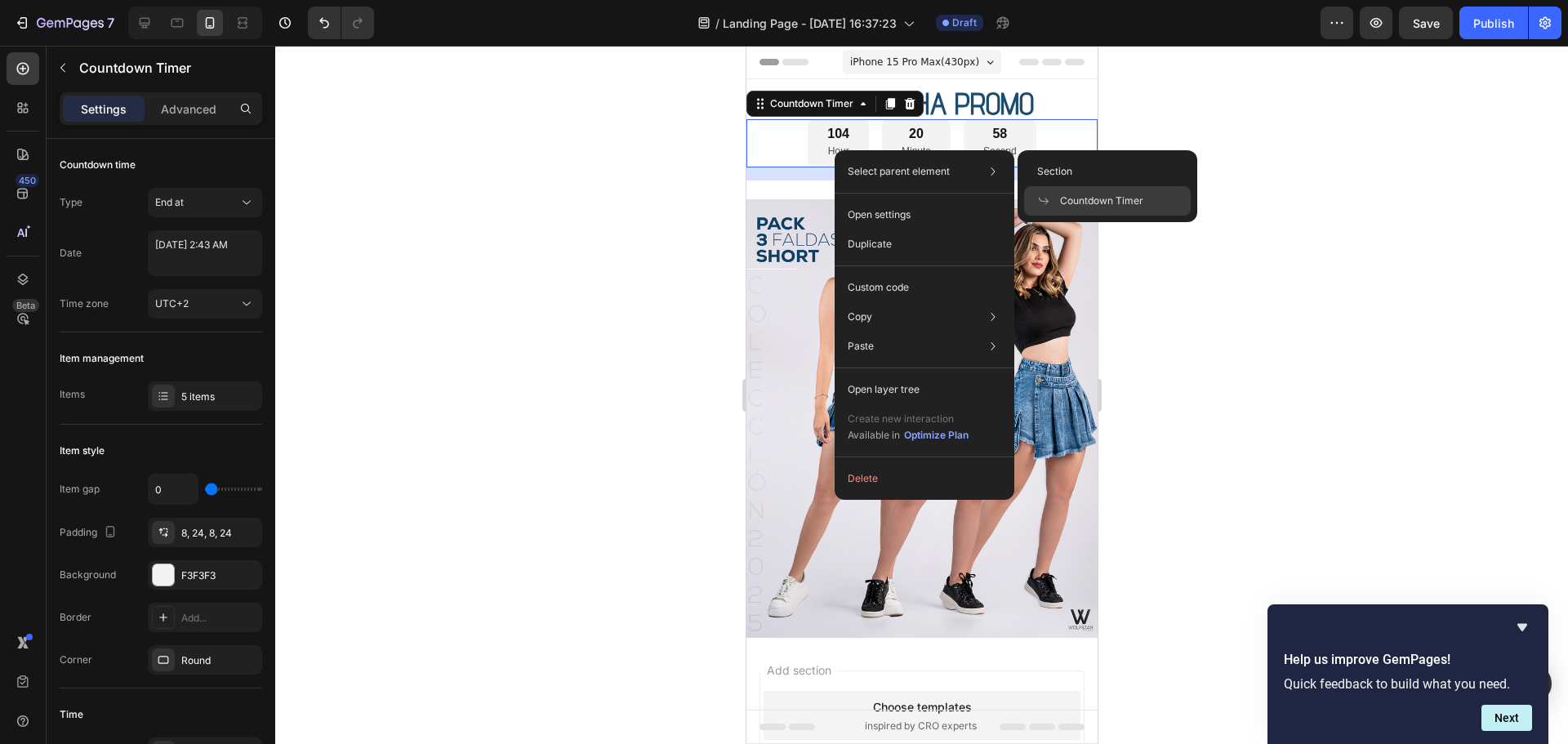
click at [868, 174] on p "Select parent element" at bounding box center [898, 171] width 102 height 15
click at [993, 163] on icon at bounding box center [992, 171] width 16 height 16
click at [896, 176] on p "Select parent element" at bounding box center [898, 171] width 102 height 15
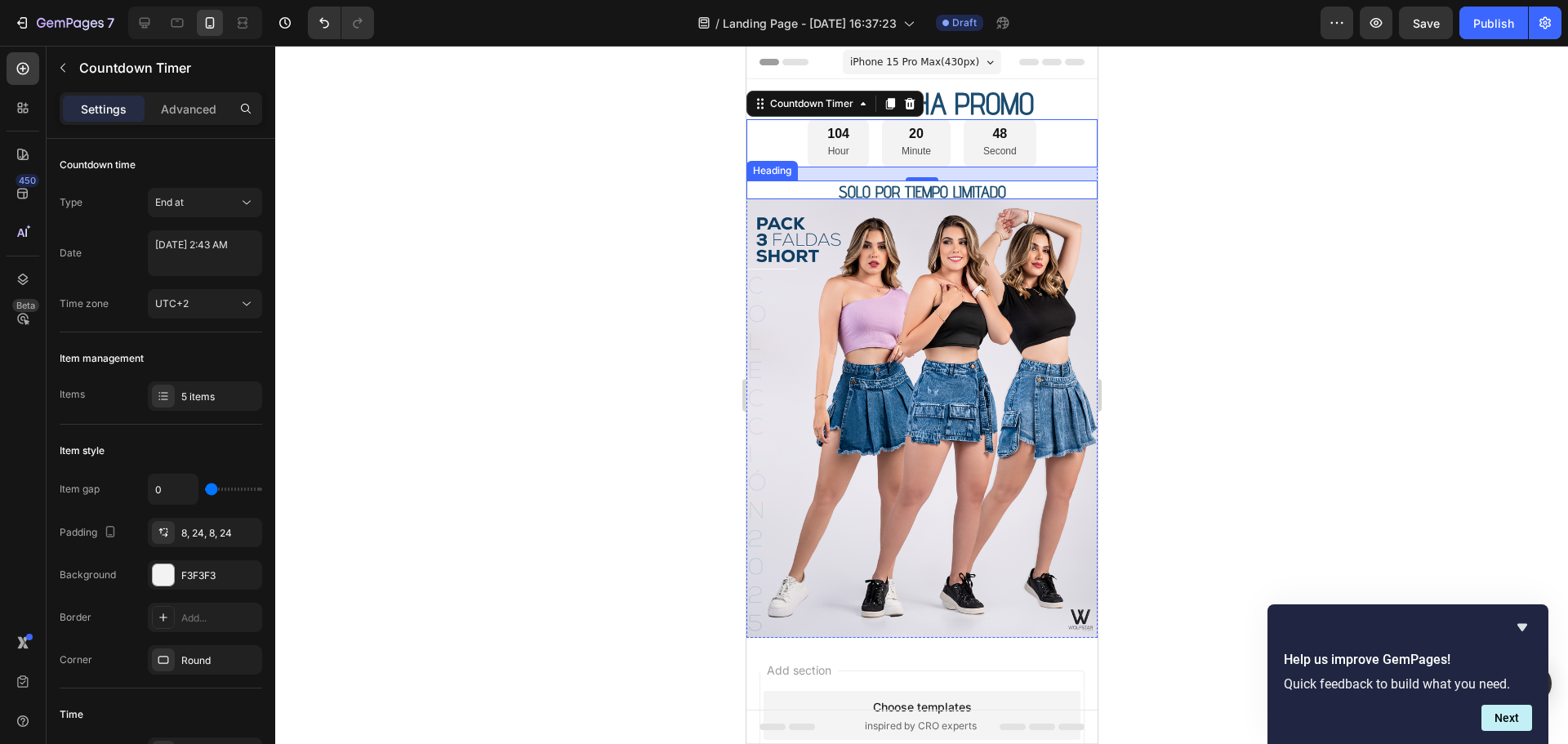
click at [677, 219] on div at bounding box center [922, 395] width 1293 height 698
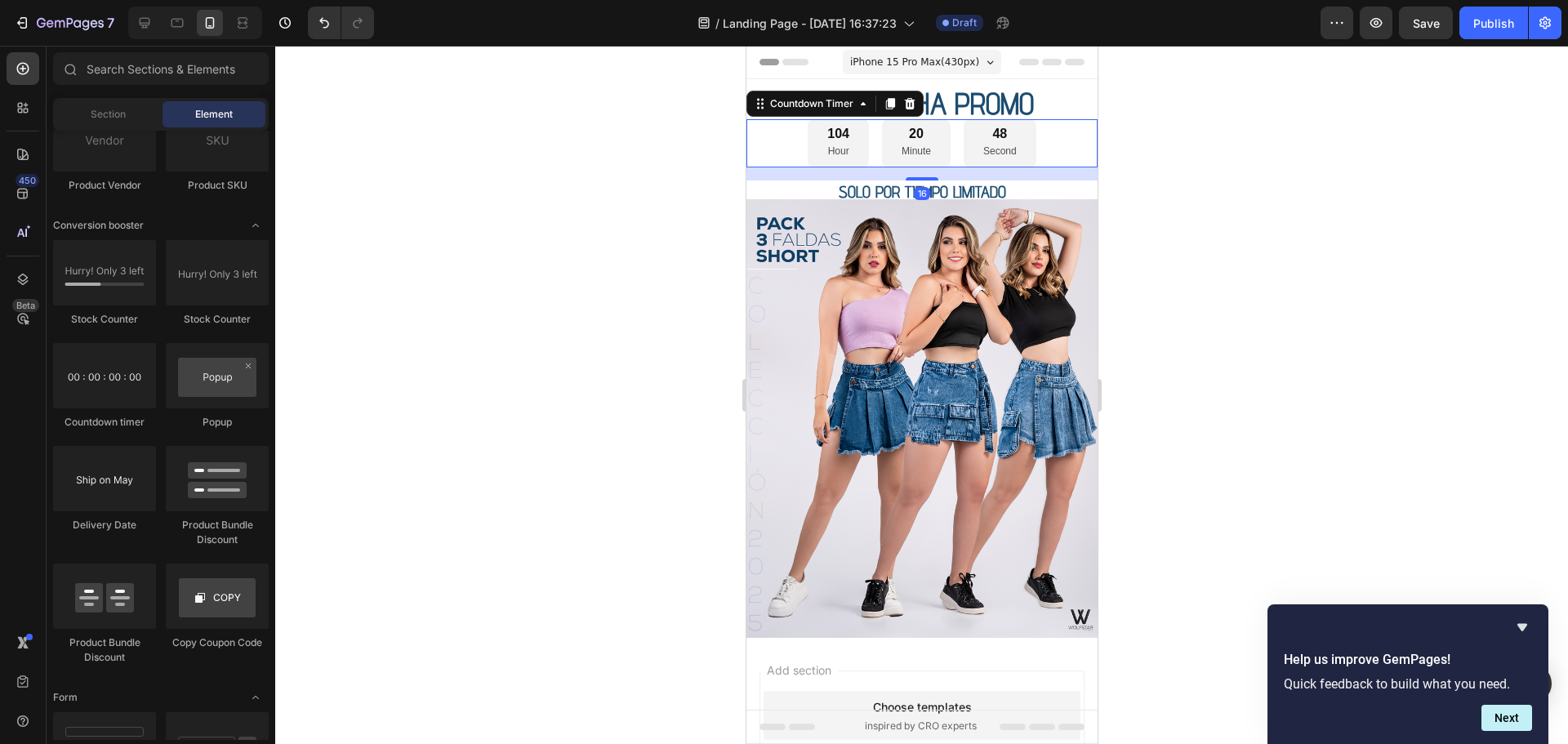
click at [832, 166] on div "104 Hour" at bounding box center [837, 143] width 62 height 48
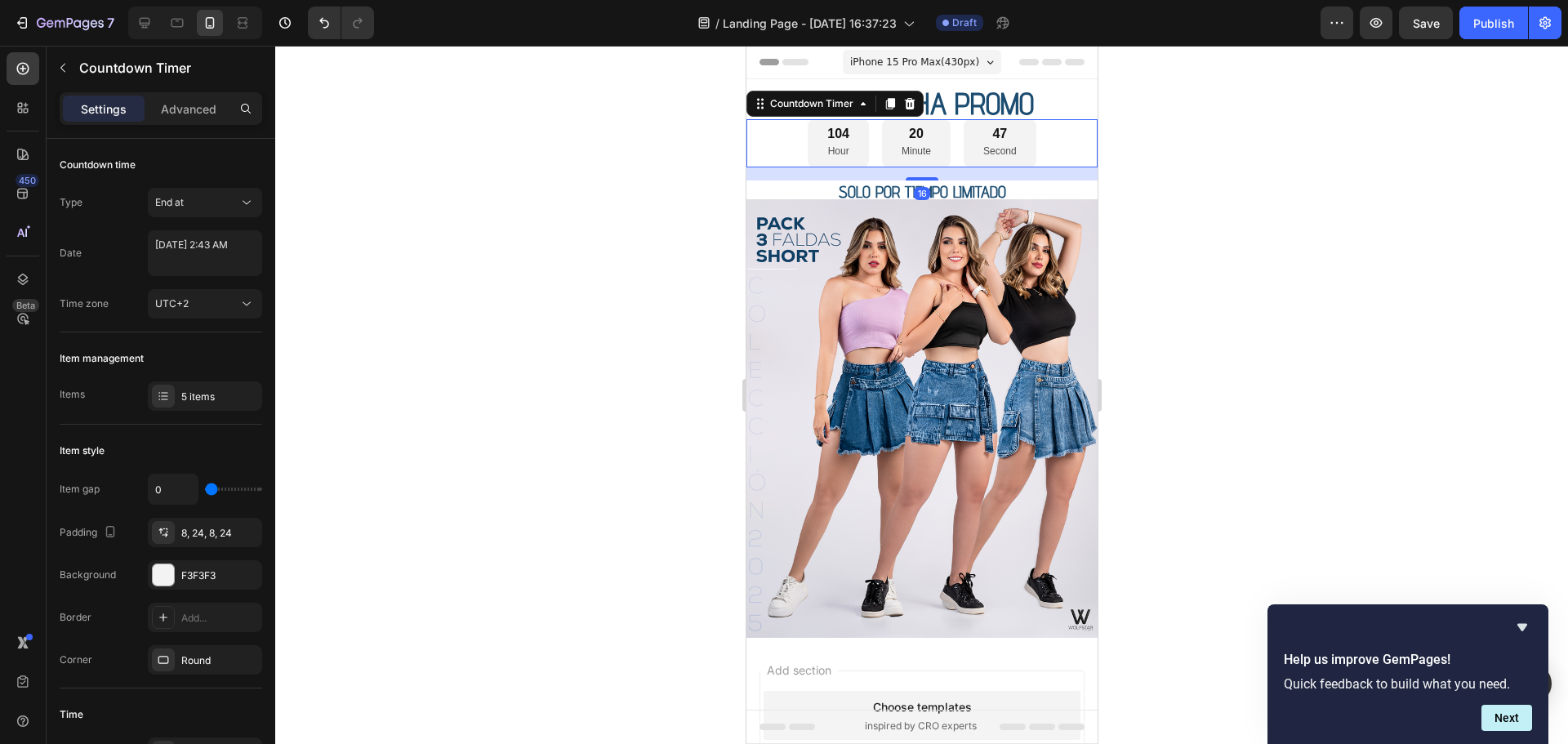
click at [844, 151] on div "104 Hour" at bounding box center [837, 143] width 62 height 48
click at [833, 149] on p "Hour" at bounding box center [837, 152] width 22 height 18
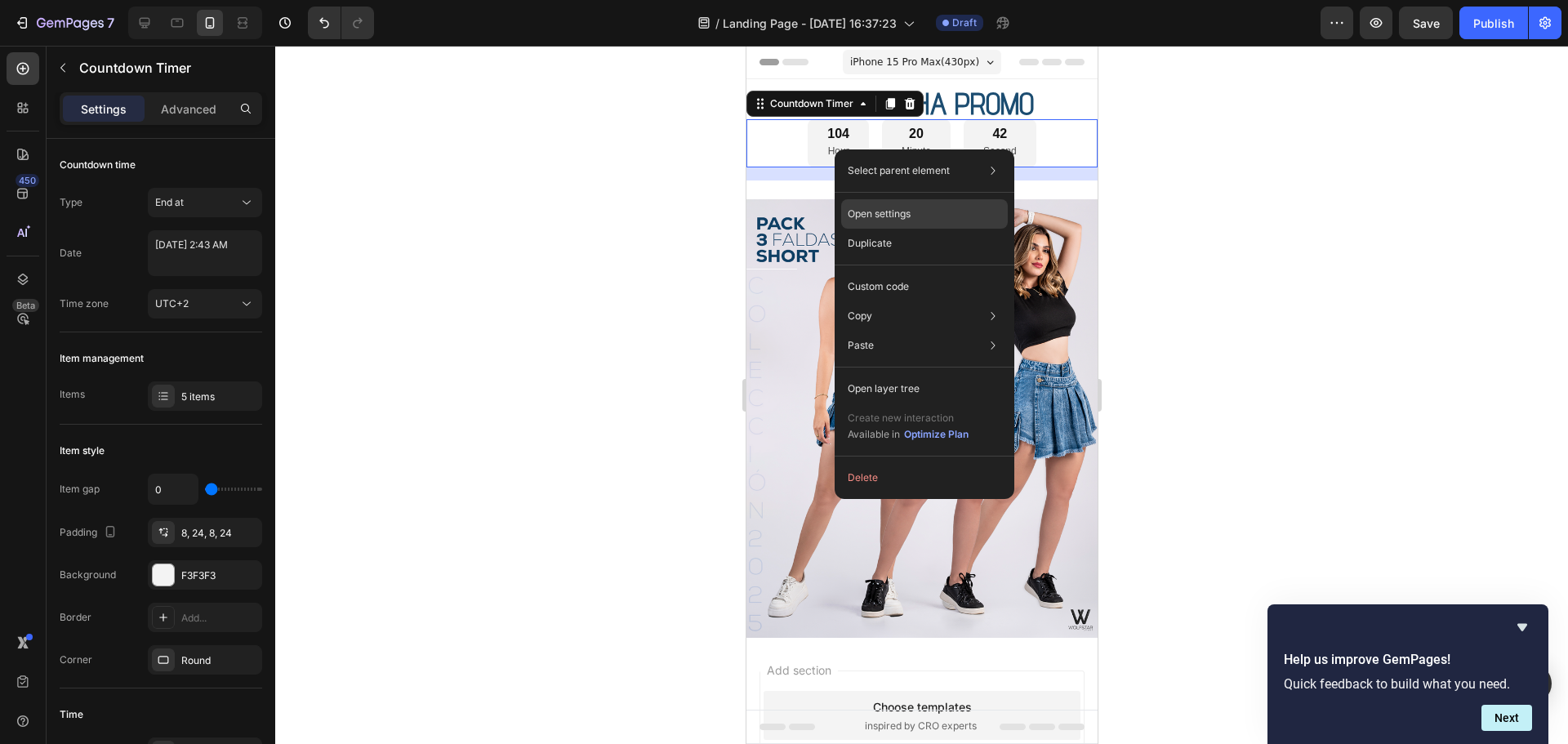
click at [898, 213] on p "Open settings" at bounding box center [878, 214] width 63 height 15
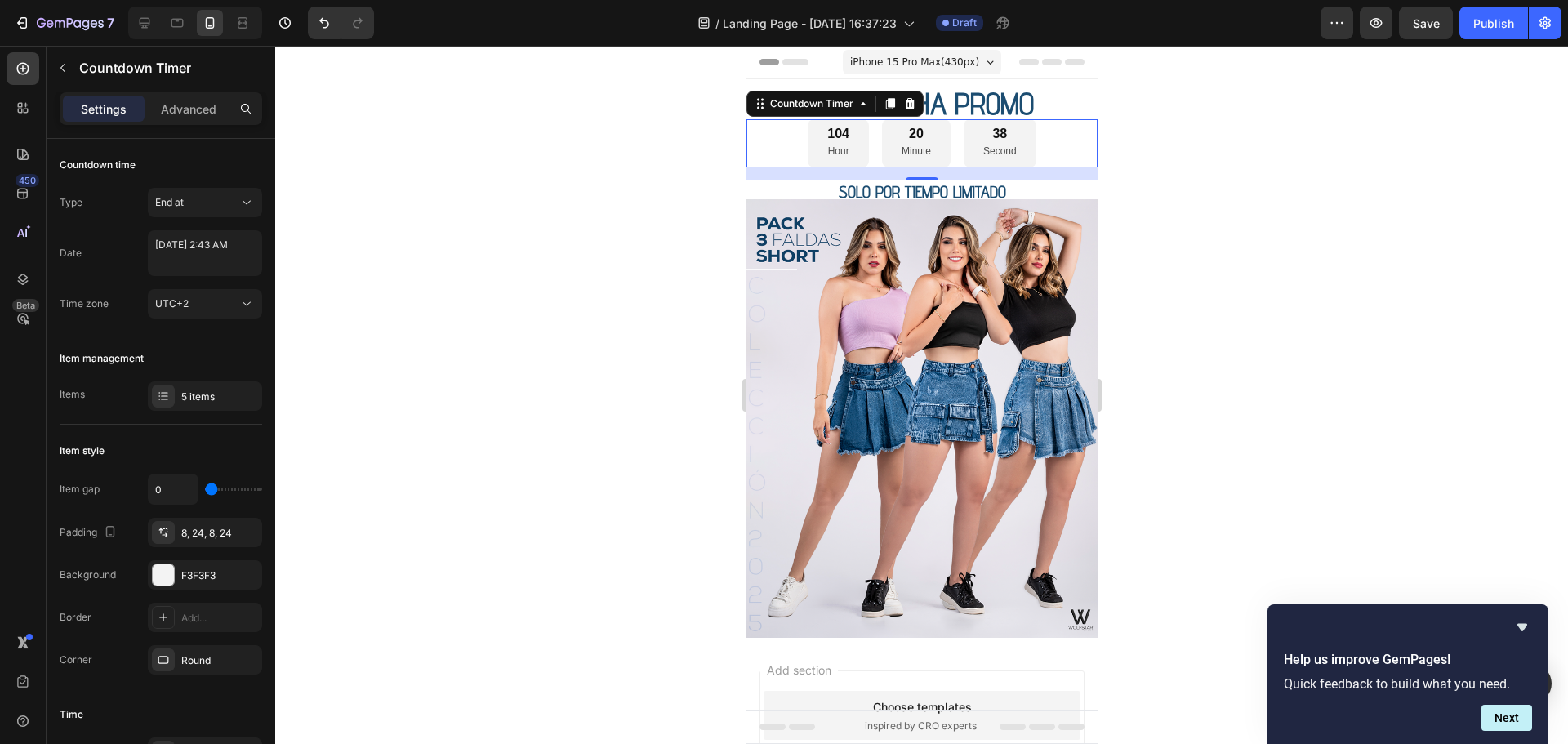
click at [593, 116] on div at bounding box center [922, 395] width 1293 height 698
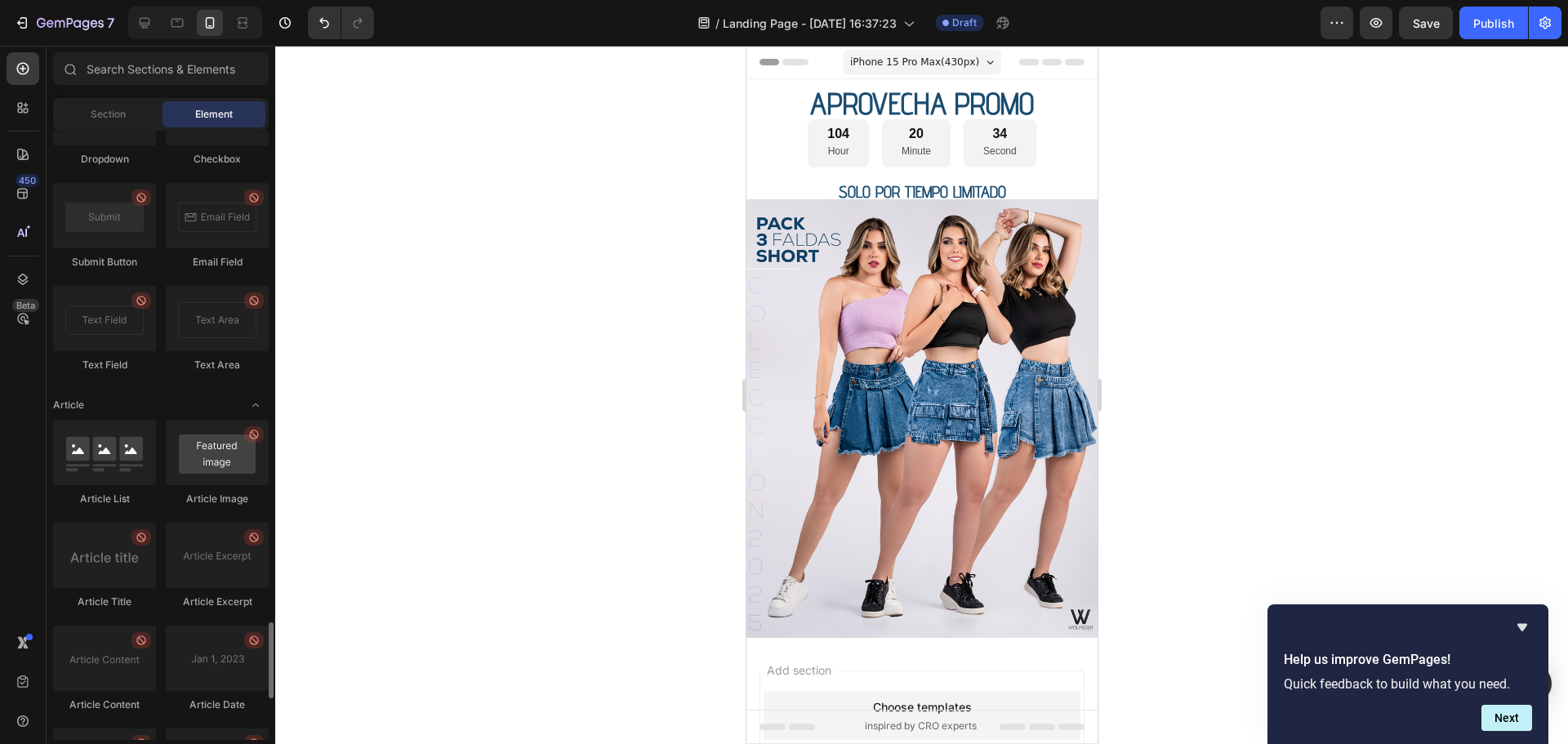
scroll to position [4230, 0]
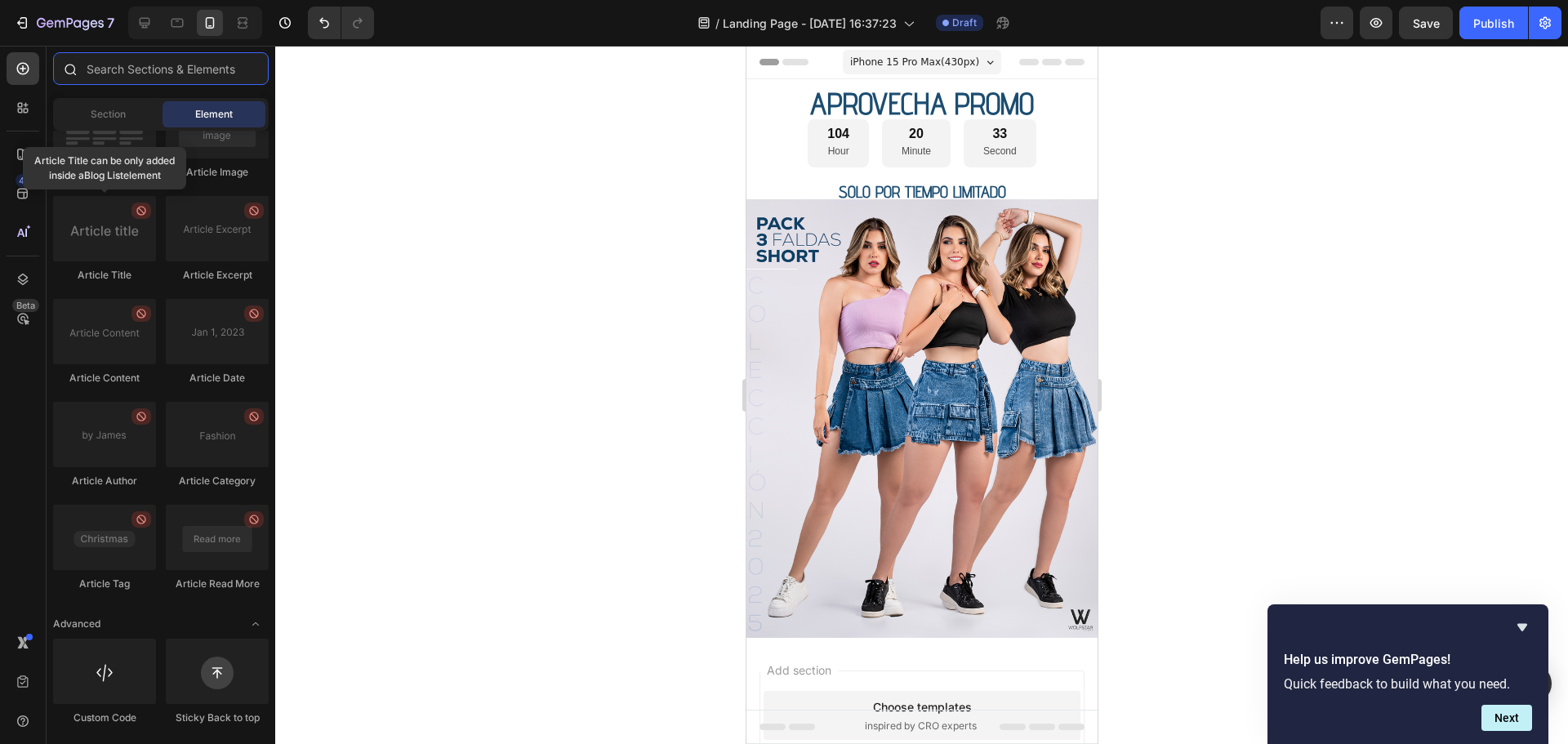
click at [233, 63] on input "text" at bounding box center [160, 69] width 216 height 33
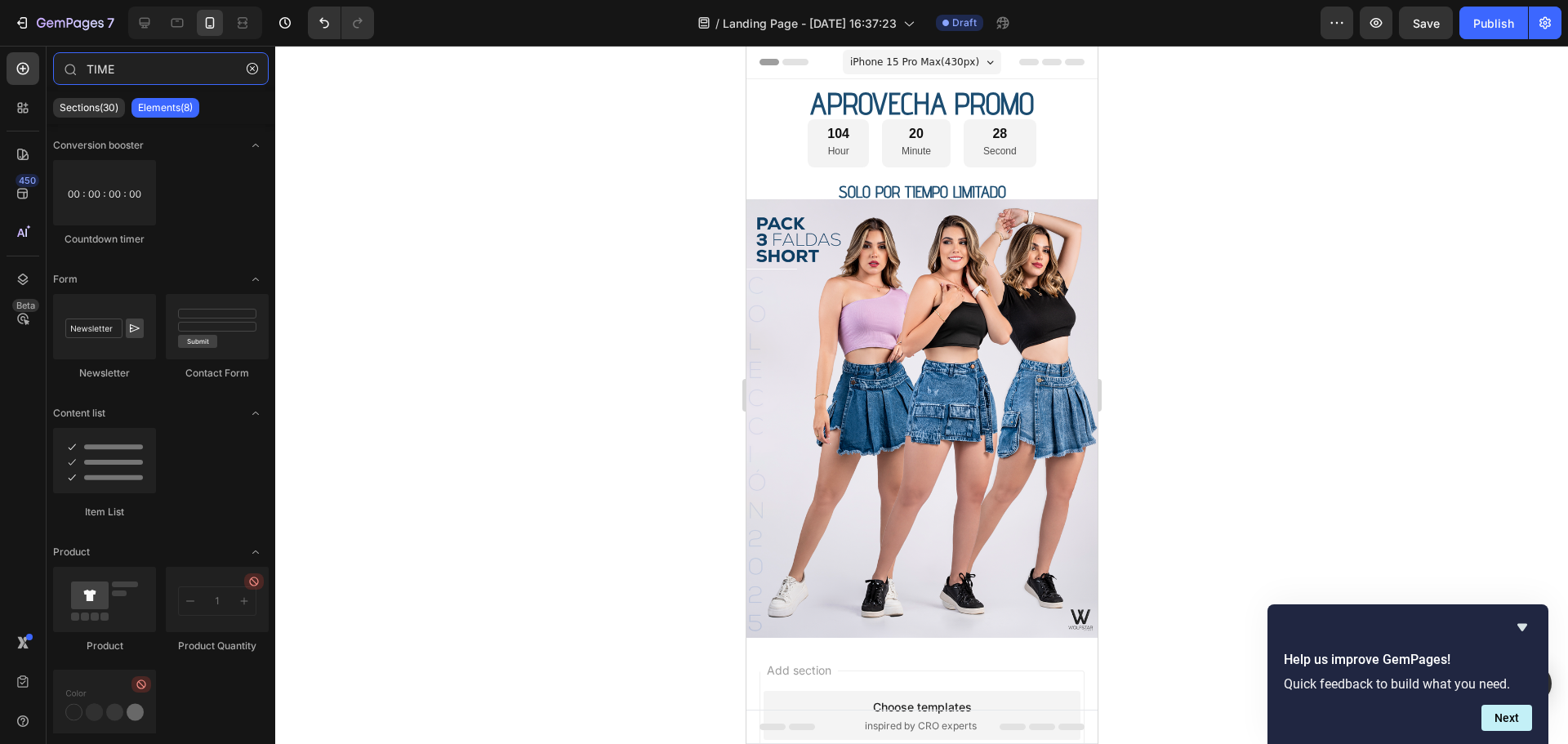
type input "TIME"
click at [486, 251] on div at bounding box center [922, 395] width 1293 height 698
click at [1545, 25] on icon "button" at bounding box center [1544, 23] width 16 height 16
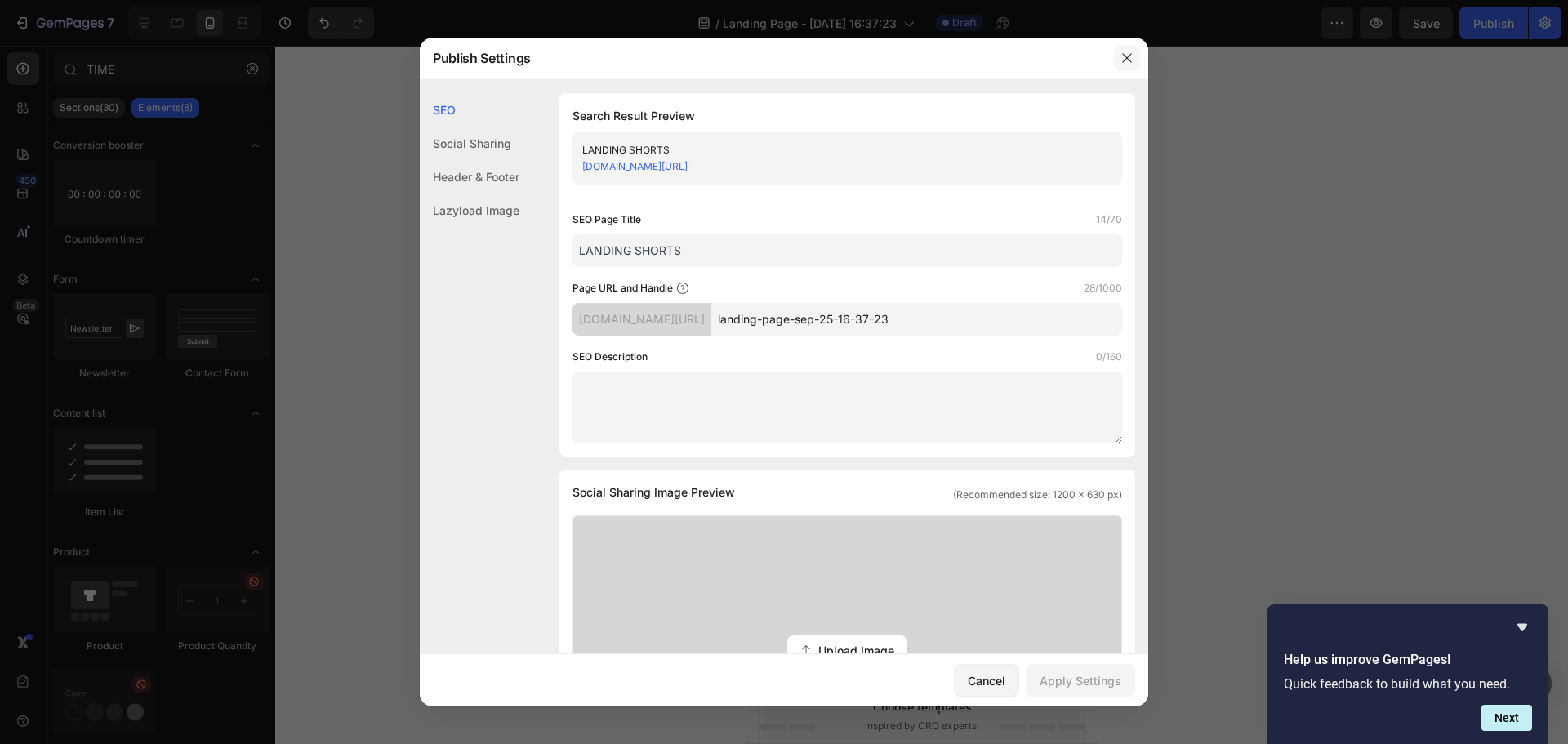
click at [1123, 53] on icon "button" at bounding box center [1127, 58] width 13 height 13
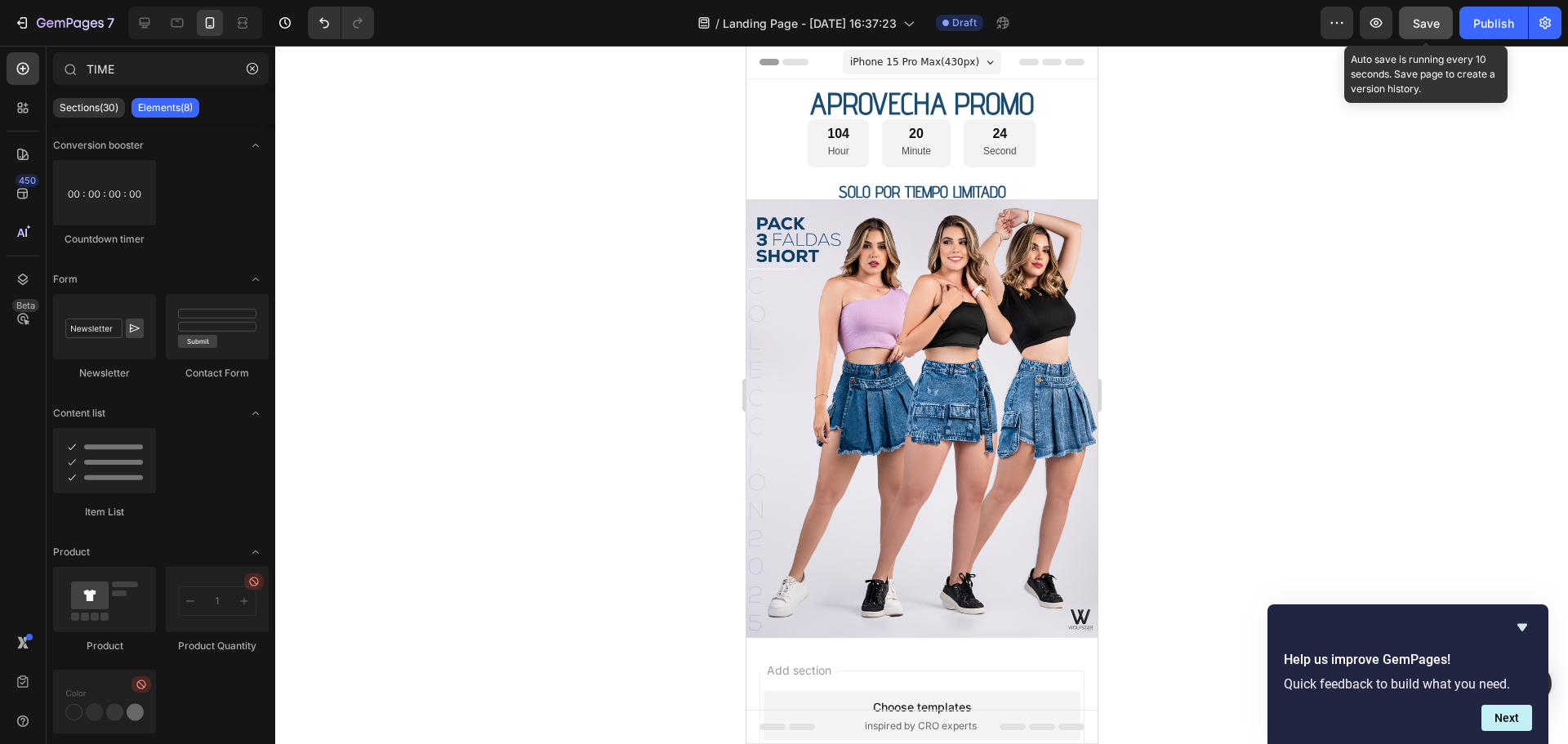
click at [1425, 15] on div "Save" at bounding box center [1426, 23] width 27 height 17
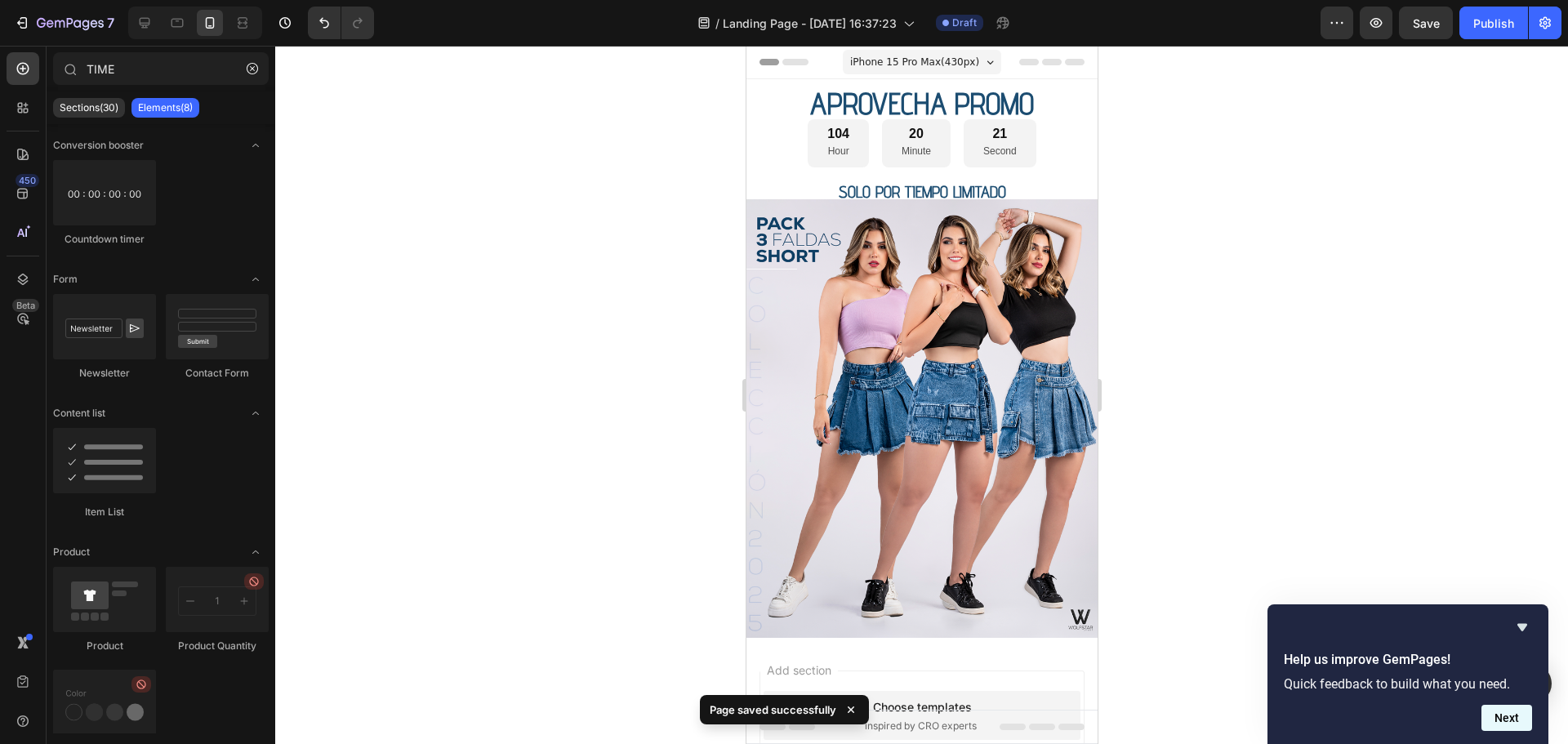
click at [1498, 714] on button "Next" at bounding box center [1505, 718] width 51 height 26
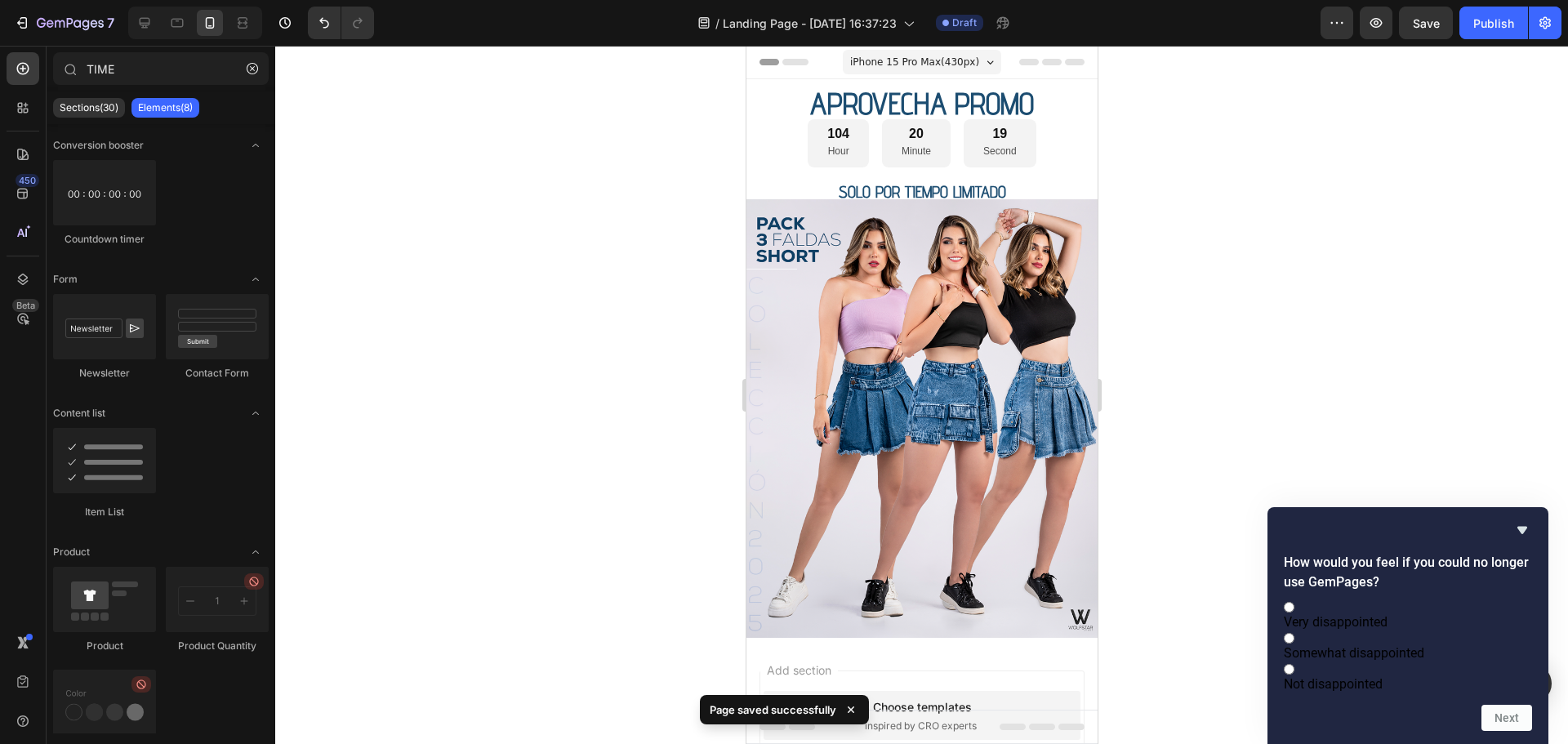
click at [1294, 599] on span at bounding box center [1294, 607] width 0 height 16
click at [1294, 602] on input "Very disappointed" at bounding box center [1289, 607] width 11 height 11
radio input "true"
drag, startPoint x: 1498, startPoint y: 710, endPoint x: 1506, endPoint y: 714, distance: 8.9
click at [1501, 711] on button "Next" at bounding box center [1505, 718] width 51 height 26
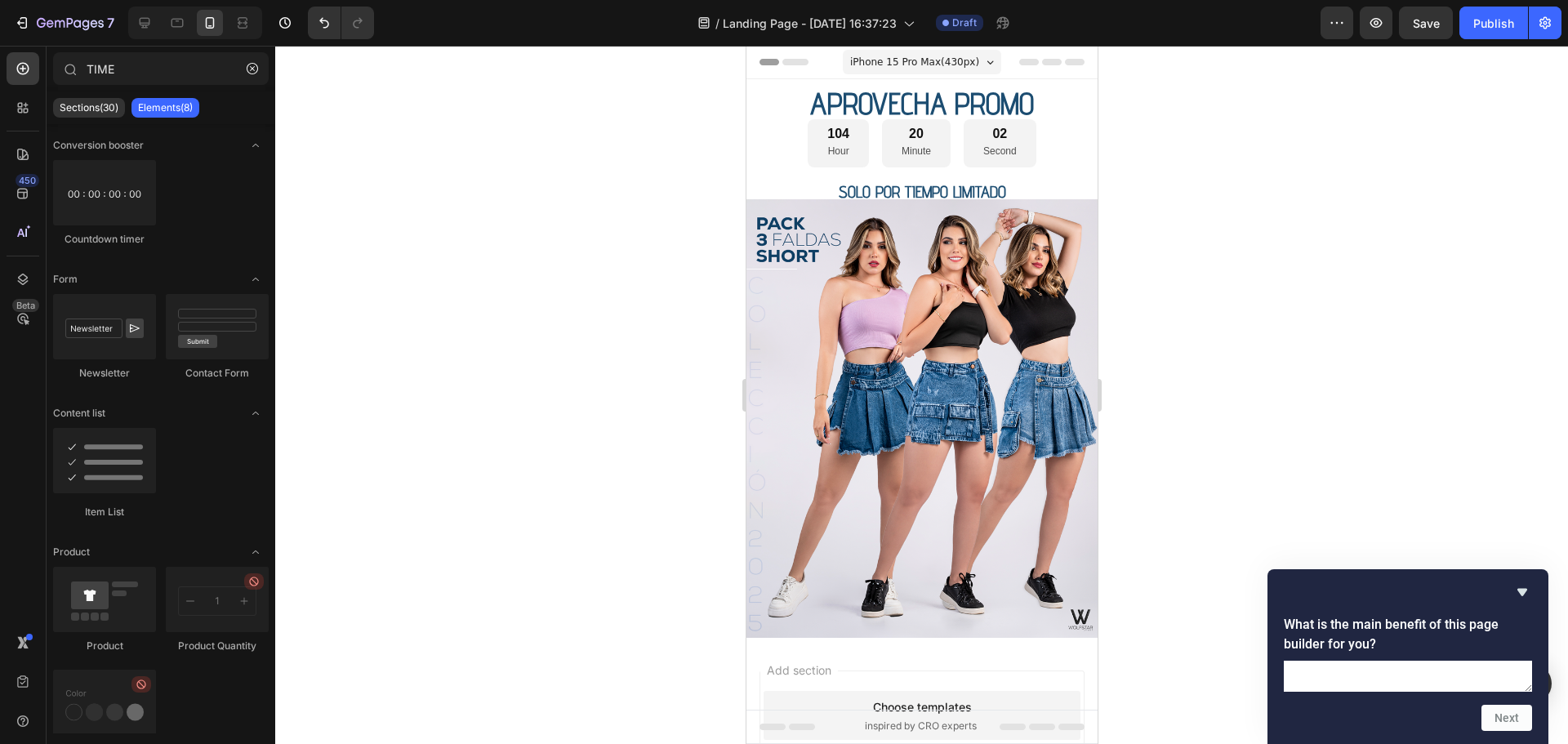
click at [1439, 664] on textarea at bounding box center [1408, 675] width 249 height 31
type textarea "Creativity"
click at [1506, 720] on button "Next" at bounding box center [1505, 718] width 51 height 26
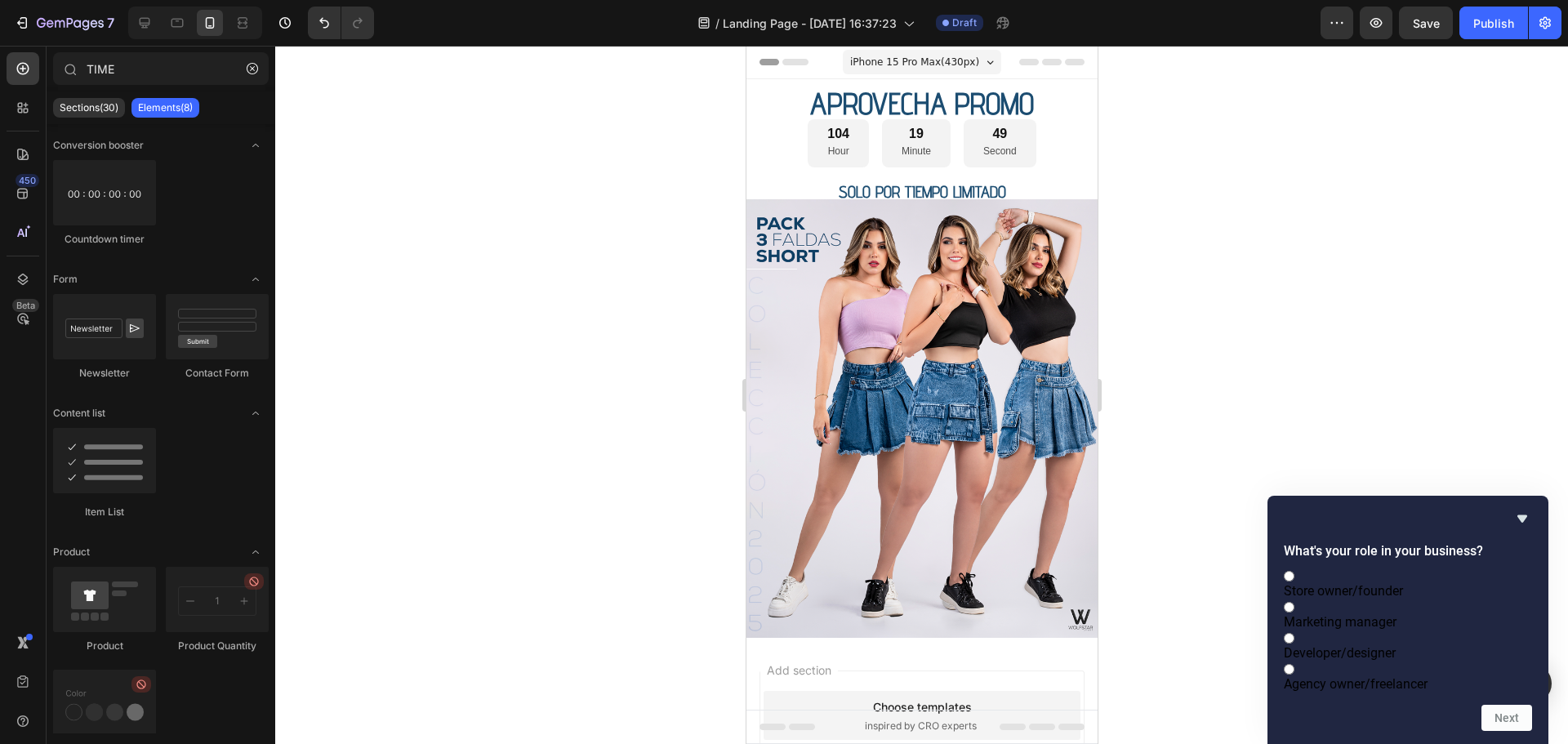
click at [1294, 602] on input "Marketing manager" at bounding box center [1289, 607] width 11 height 11
radio input "true"
click at [1520, 714] on button "Next" at bounding box center [1505, 718] width 51 height 26
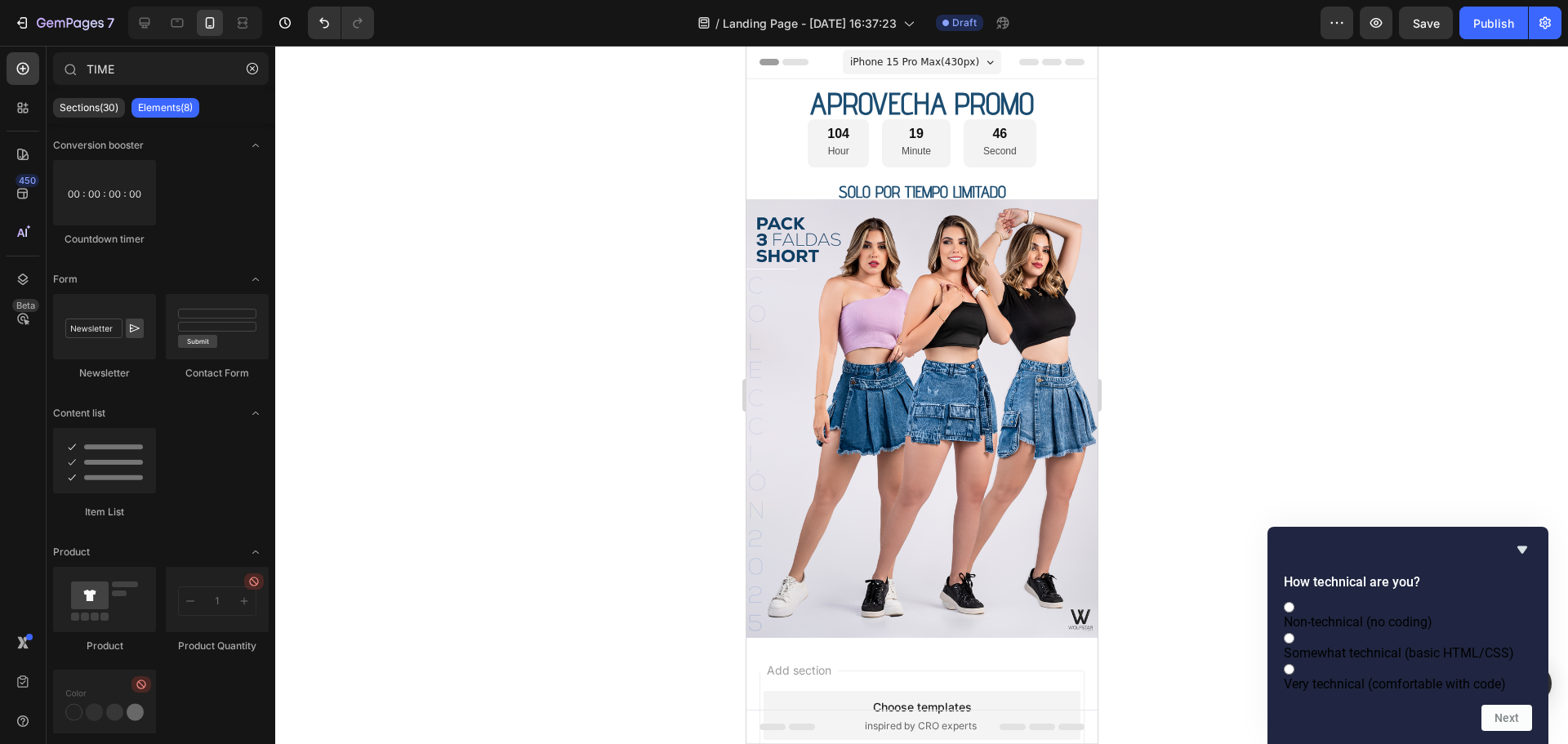
click at [1294, 602] on input "Non-technical (no coding)" at bounding box center [1289, 607] width 11 height 11
radio input "true"
click at [1494, 714] on button "Next" at bounding box center [1505, 718] width 51 height 26
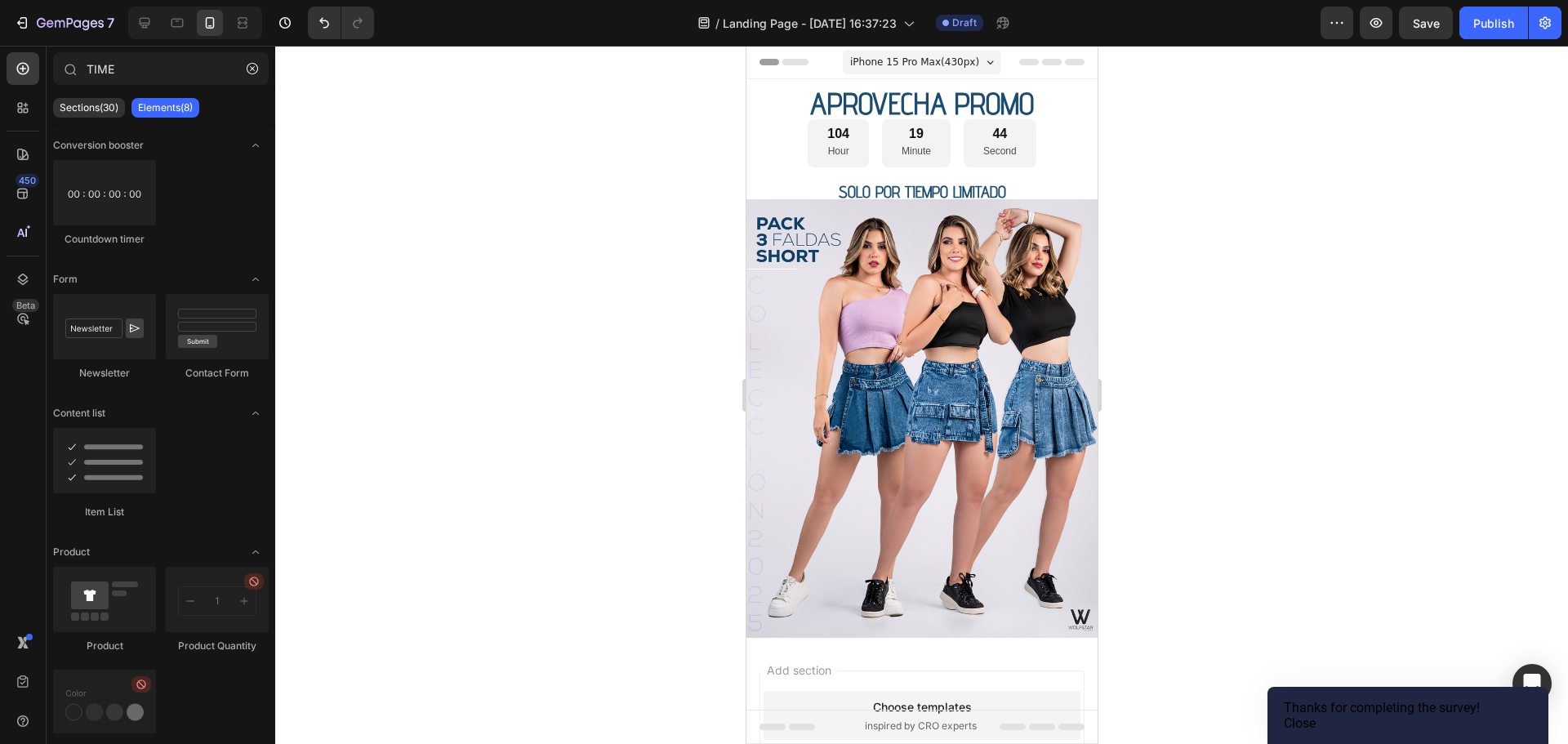
click at [1315, 715] on button "Close" at bounding box center [1300, 723] width 32 height 16
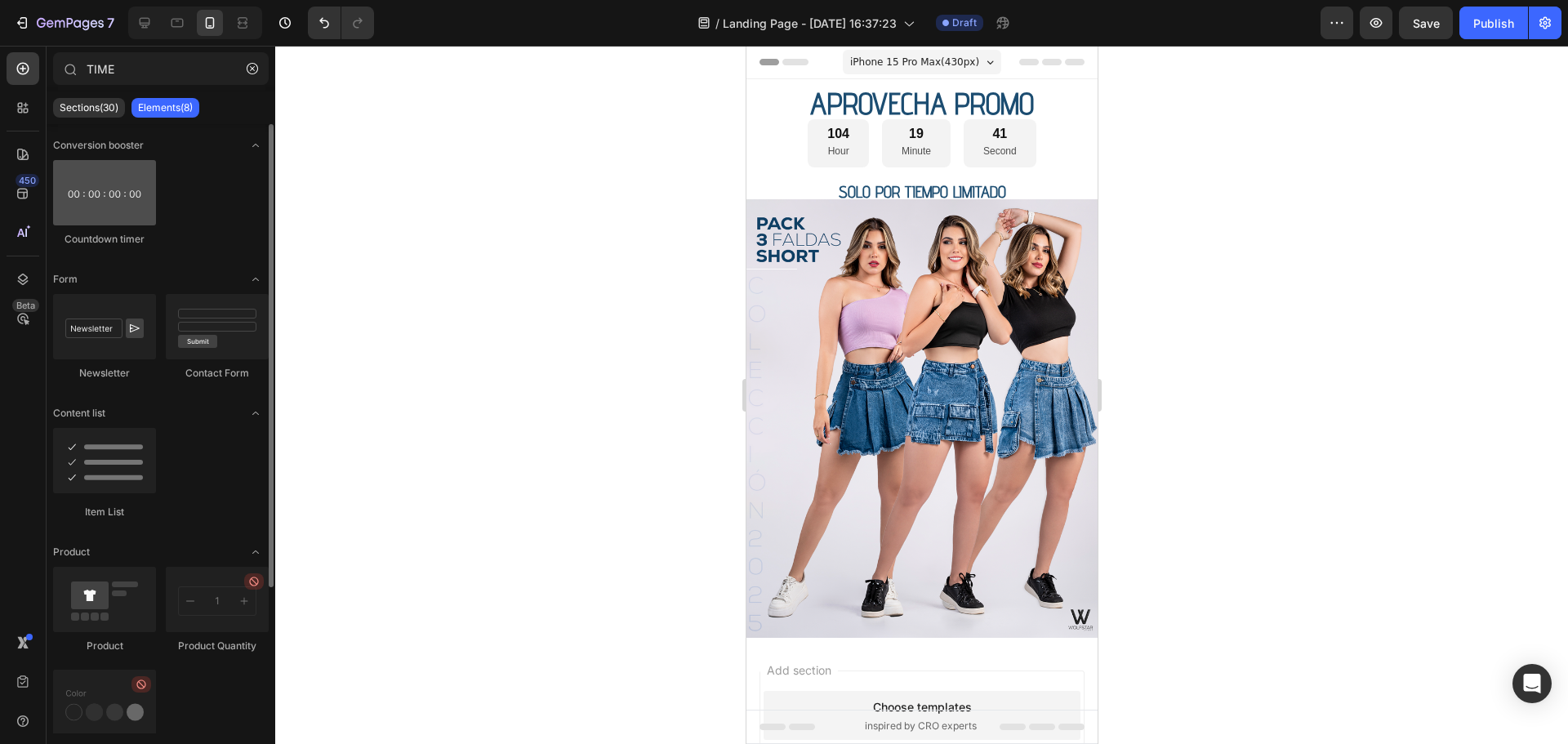
click at [96, 202] on div at bounding box center [103, 193] width 102 height 66
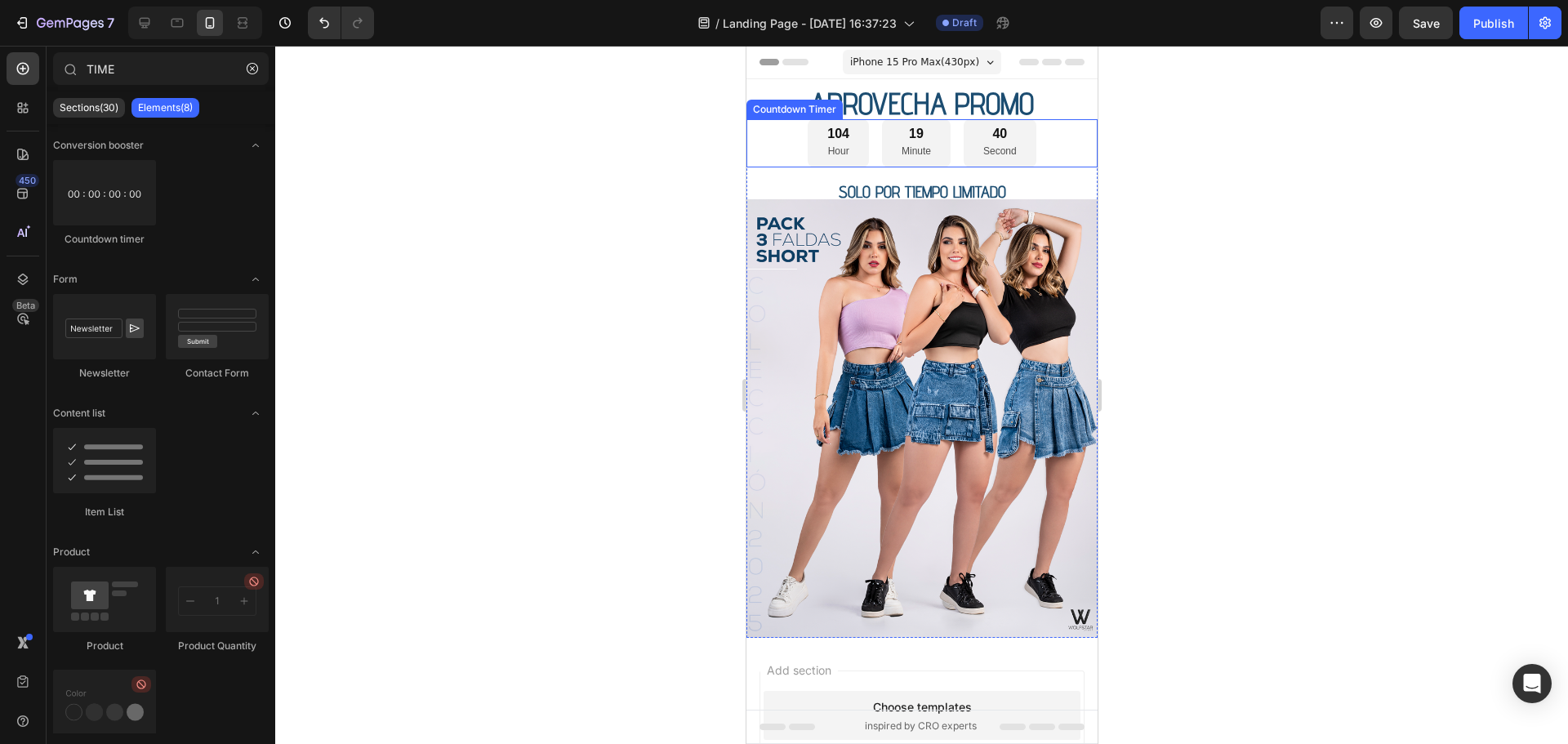
click at [814, 143] on div "104 Hour" at bounding box center [837, 143] width 62 height 48
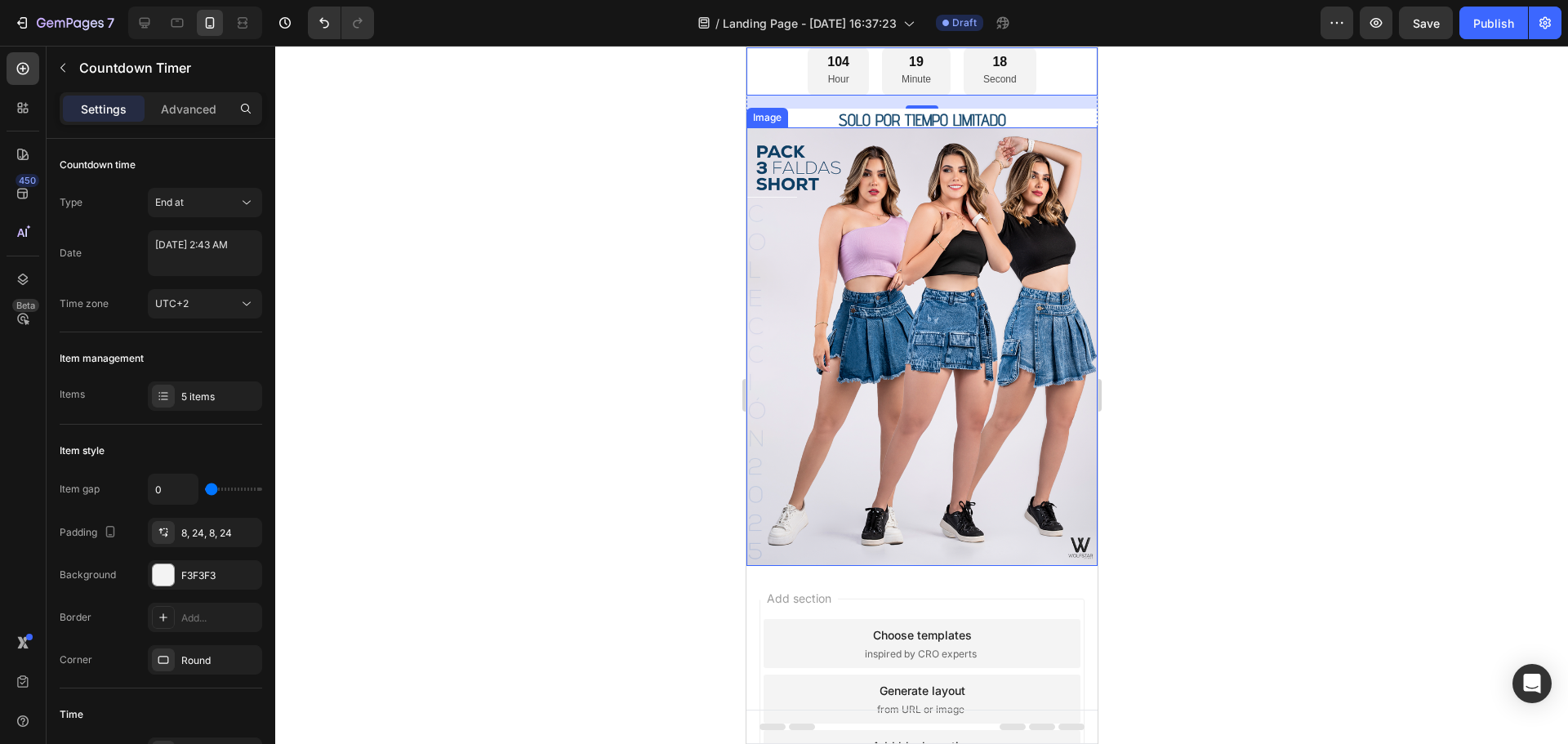
scroll to position [0, 0]
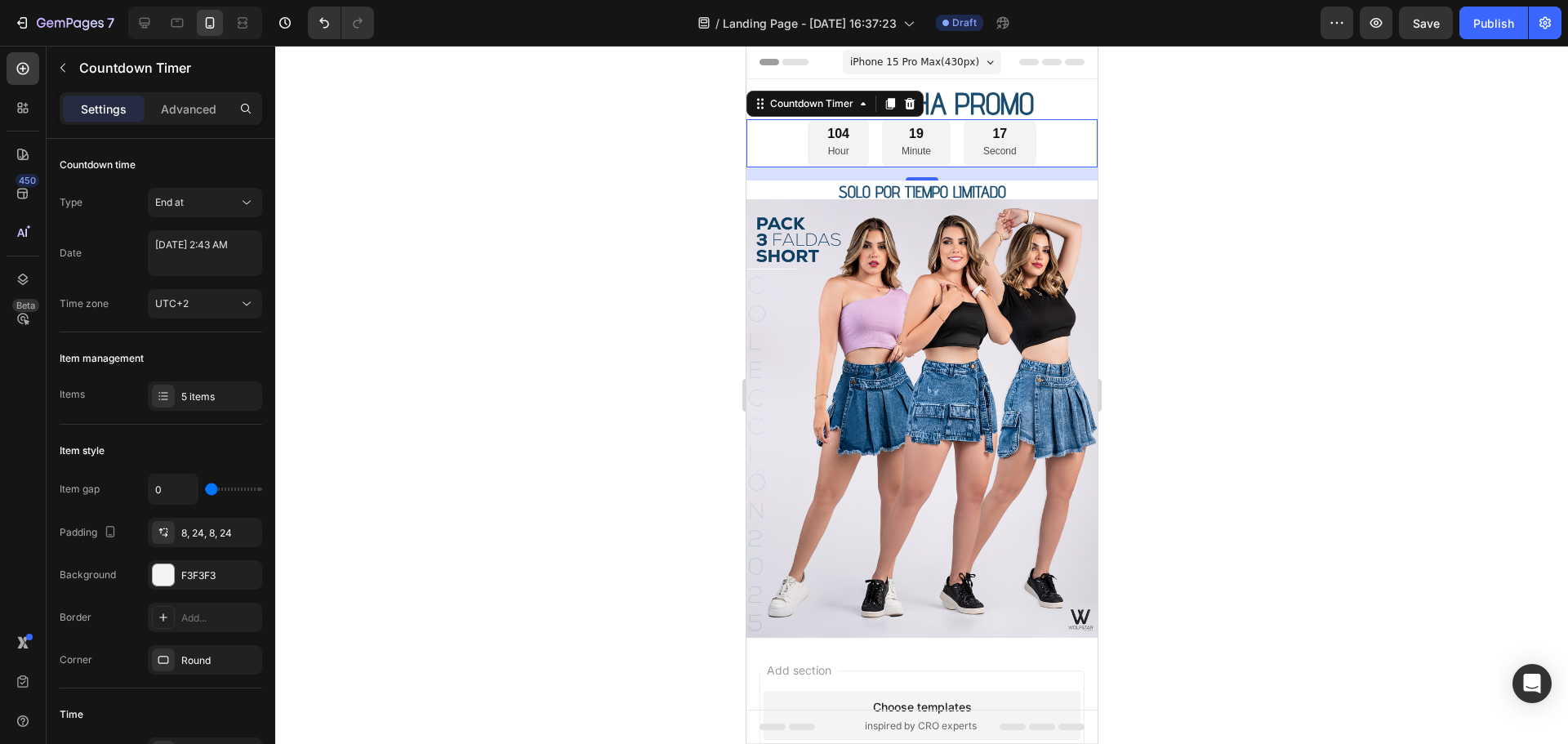
click at [847, 144] on div "104 Hour" at bounding box center [837, 143] width 62 height 48
click at [214, 214] on button "End at" at bounding box center [205, 203] width 114 height 30
click at [197, 275] on span "Auto-renew" at bounding box center [183, 274] width 56 height 15
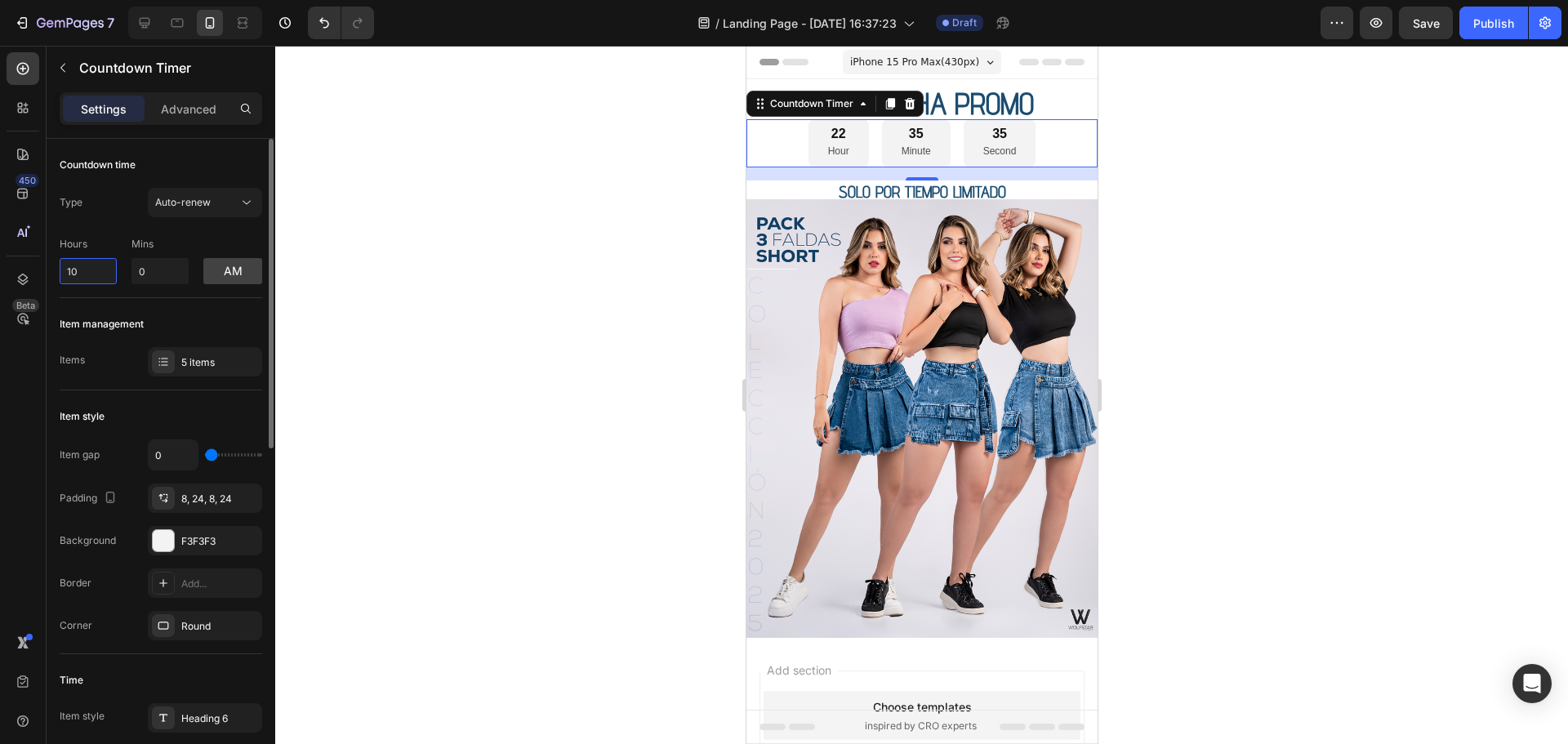
drag, startPoint x: 98, startPoint y: 273, endPoint x: 54, endPoint y: 273, distance: 44.0
type input "0"
click at [381, 260] on div at bounding box center [922, 395] width 1293 height 698
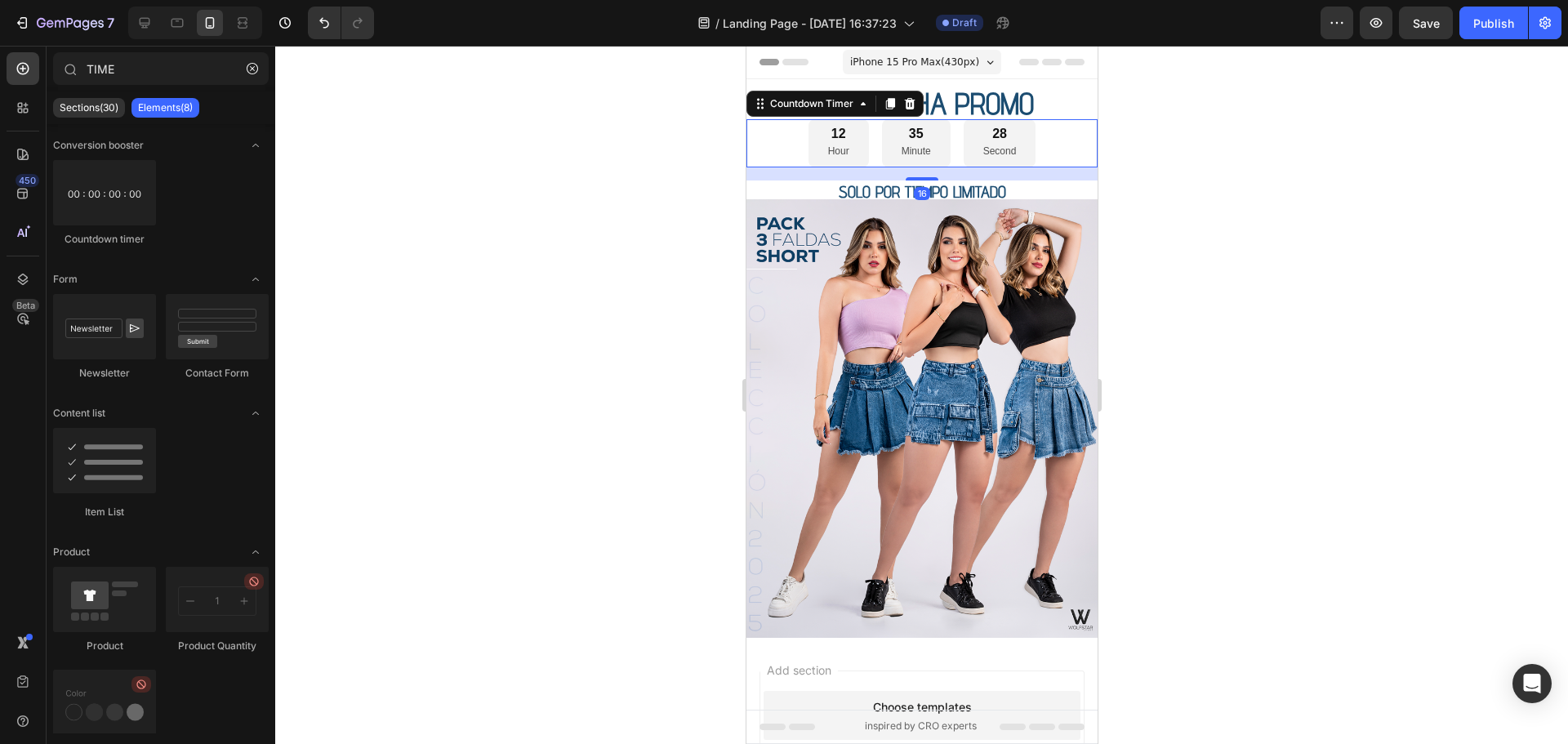
click at [836, 142] on div "12" at bounding box center [837, 133] width 21 height 17
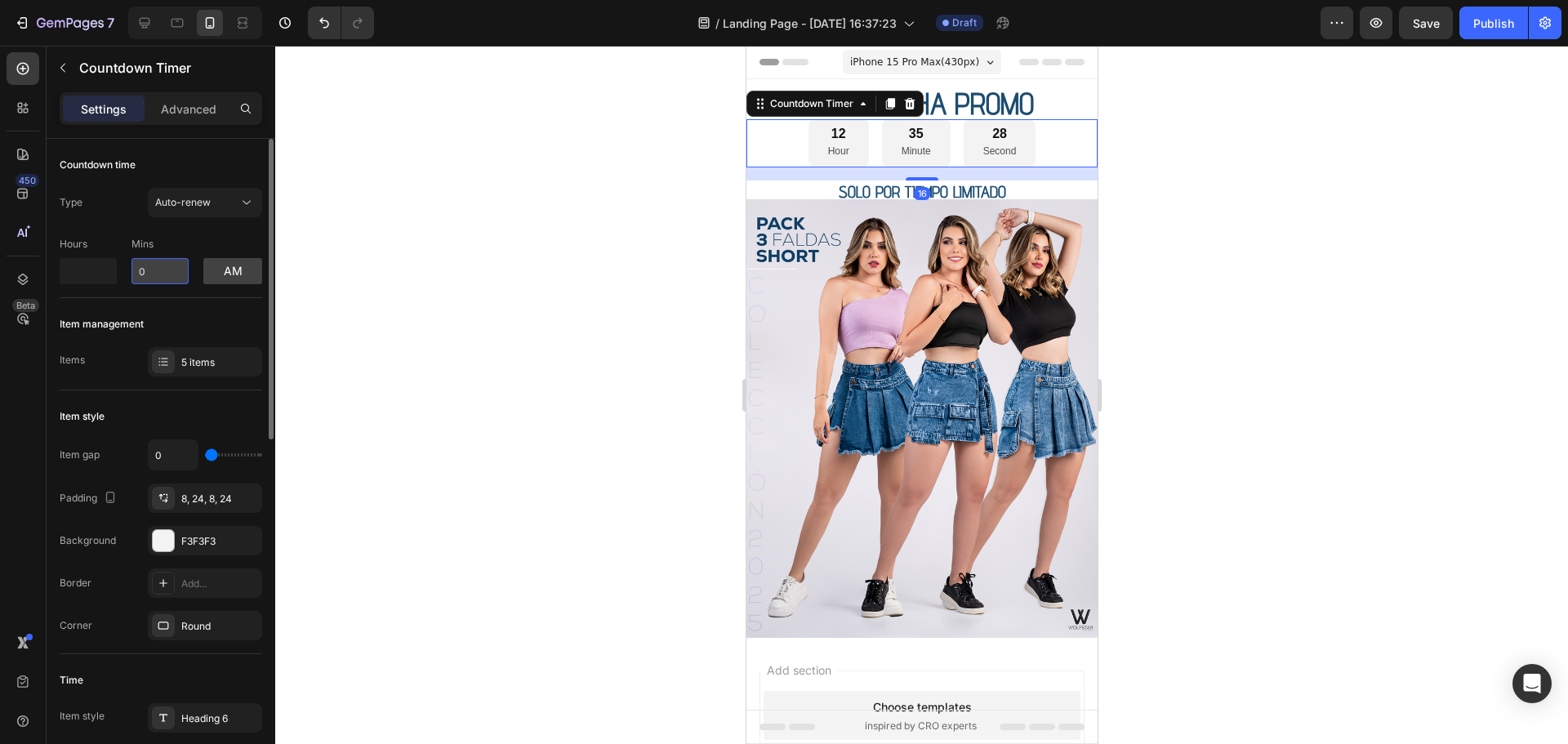
click at [166, 270] on input "0" at bounding box center [159, 271] width 57 height 26
click at [271, 245] on div at bounding box center [268, 289] width 9 height 300
type input "15"
type input "0"
click at [328, 234] on div at bounding box center [922, 395] width 1293 height 698
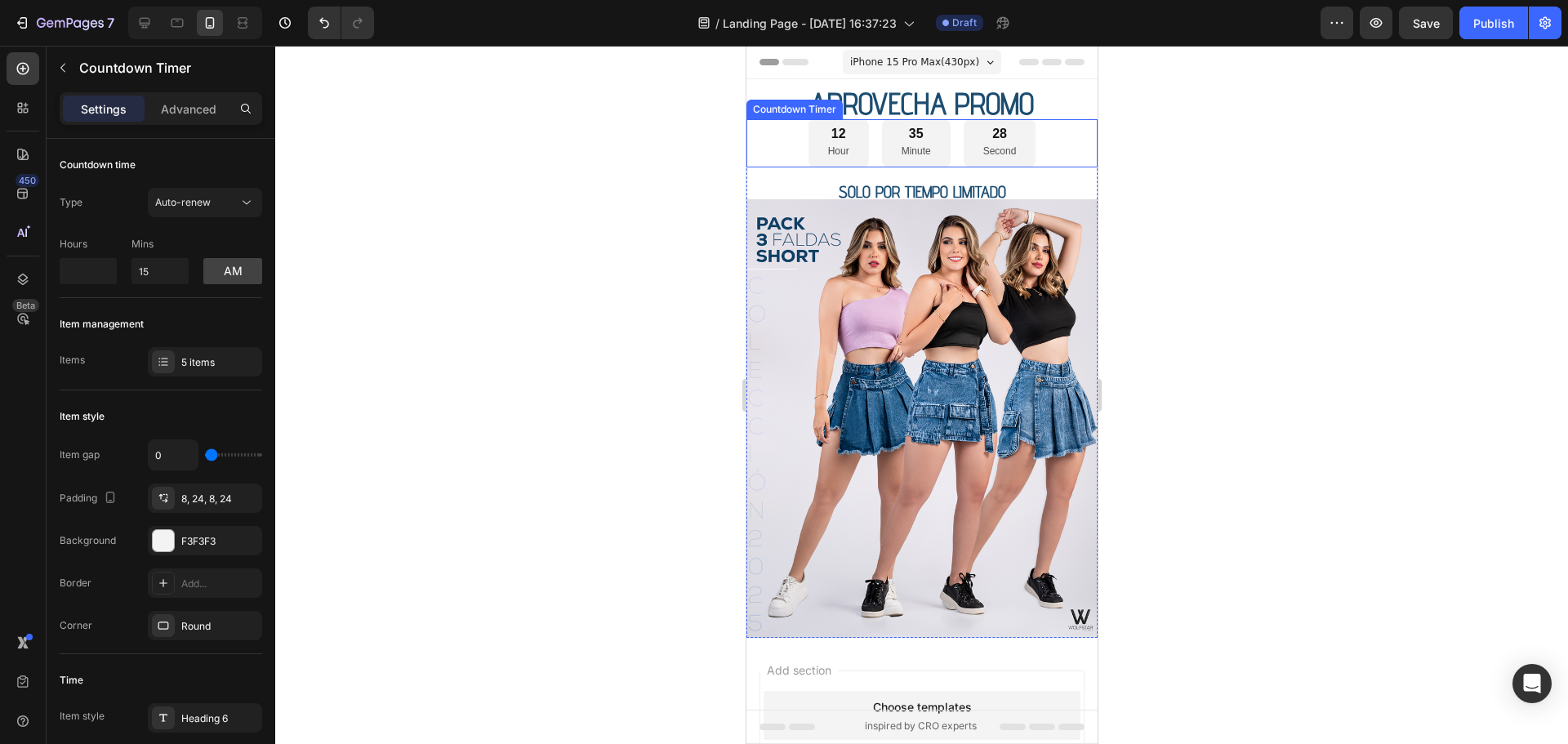
click at [883, 144] on div "35 Minute" at bounding box center [915, 143] width 69 height 48
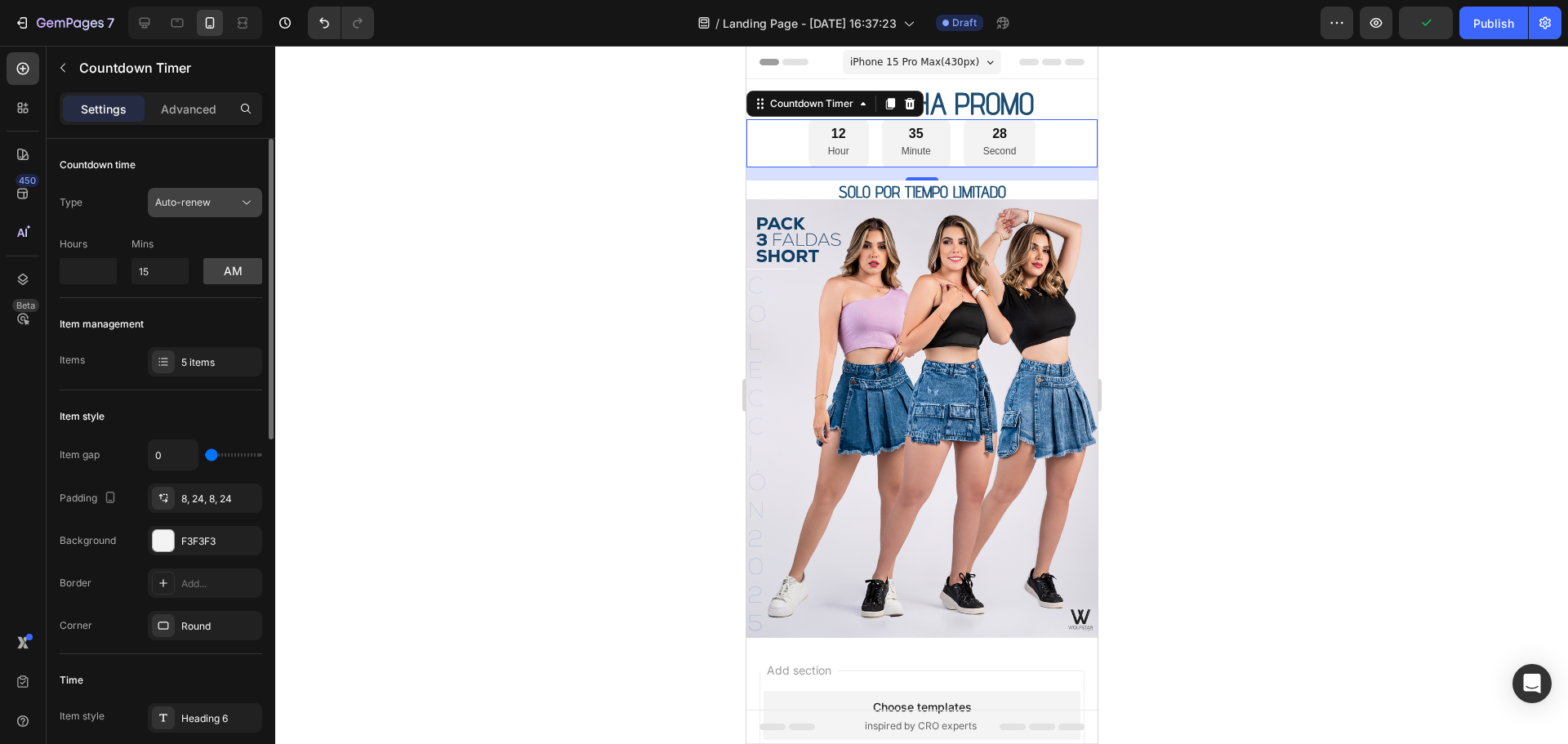
click at [190, 211] on button "Auto-renew" at bounding box center [205, 203] width 114 height 30
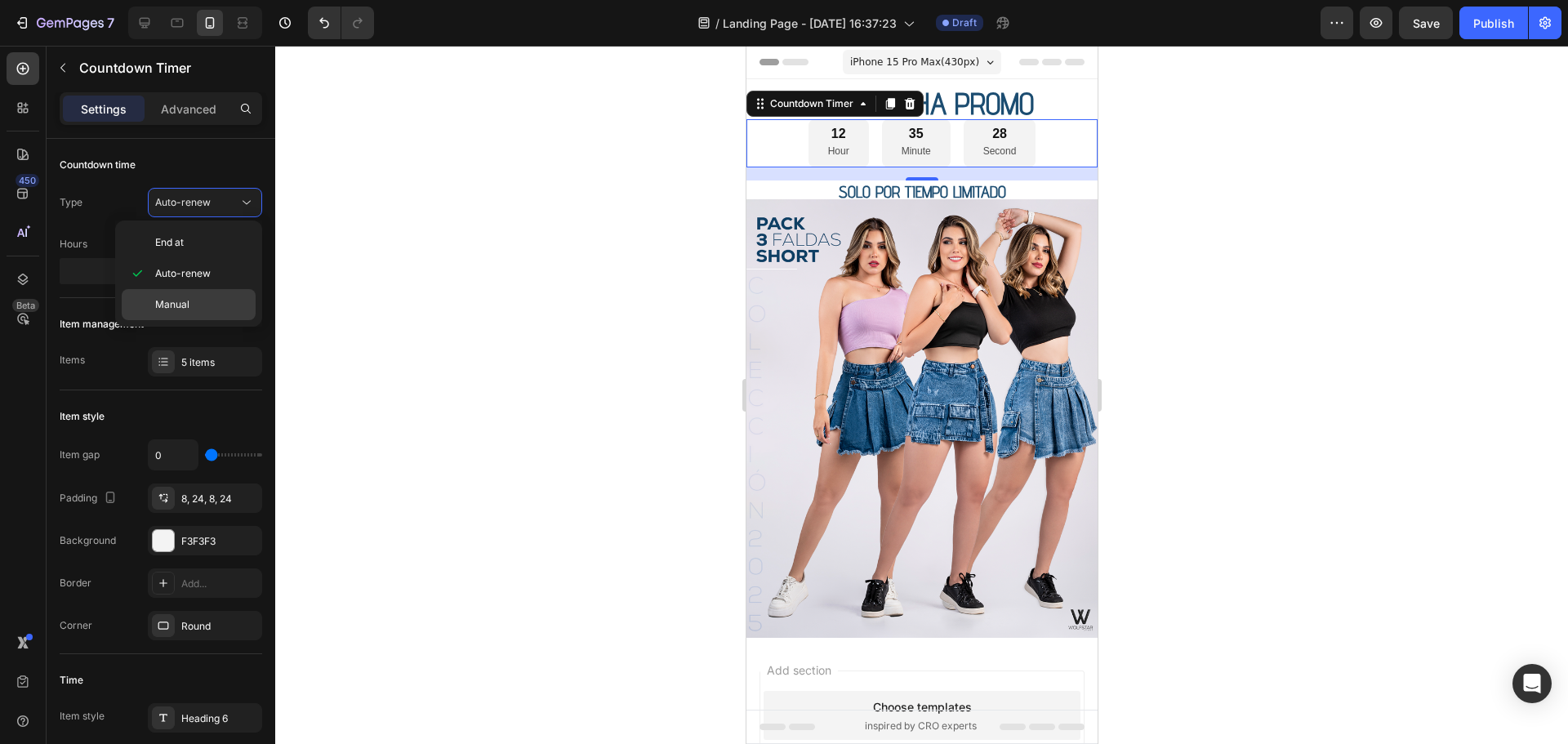
click at [187, 298] on span "Manual" at bounding box center [172, 304] width 34 height 15
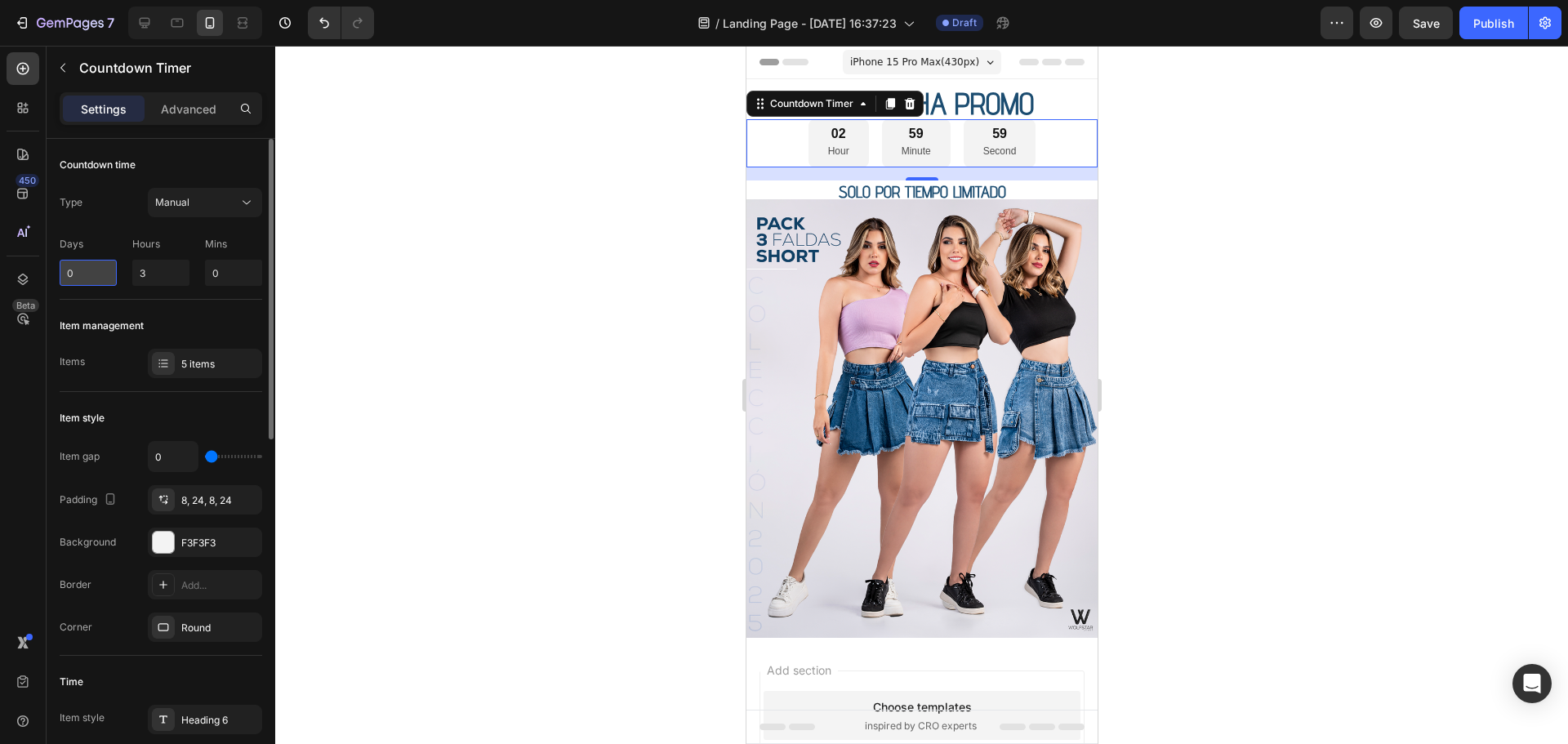
click at [98, 277] on input "0" at bounding box center [87, 273] width 57 height 26
click at [211, 368] on div "5 items" at bounding box center [219, 364] width 77 height 15
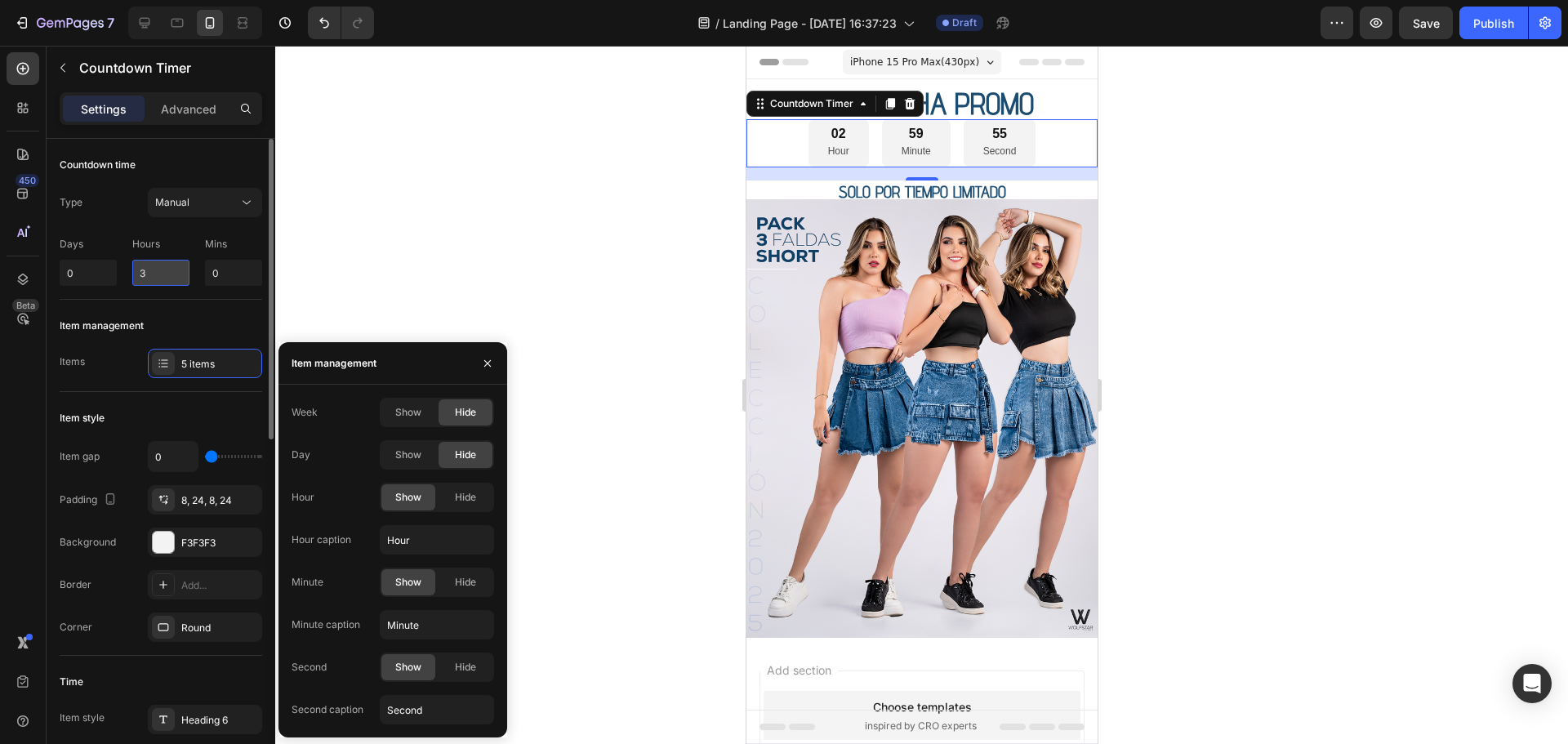
click at [153, 275] on input "3" at bounding box center [160, 273] width 57 height 26
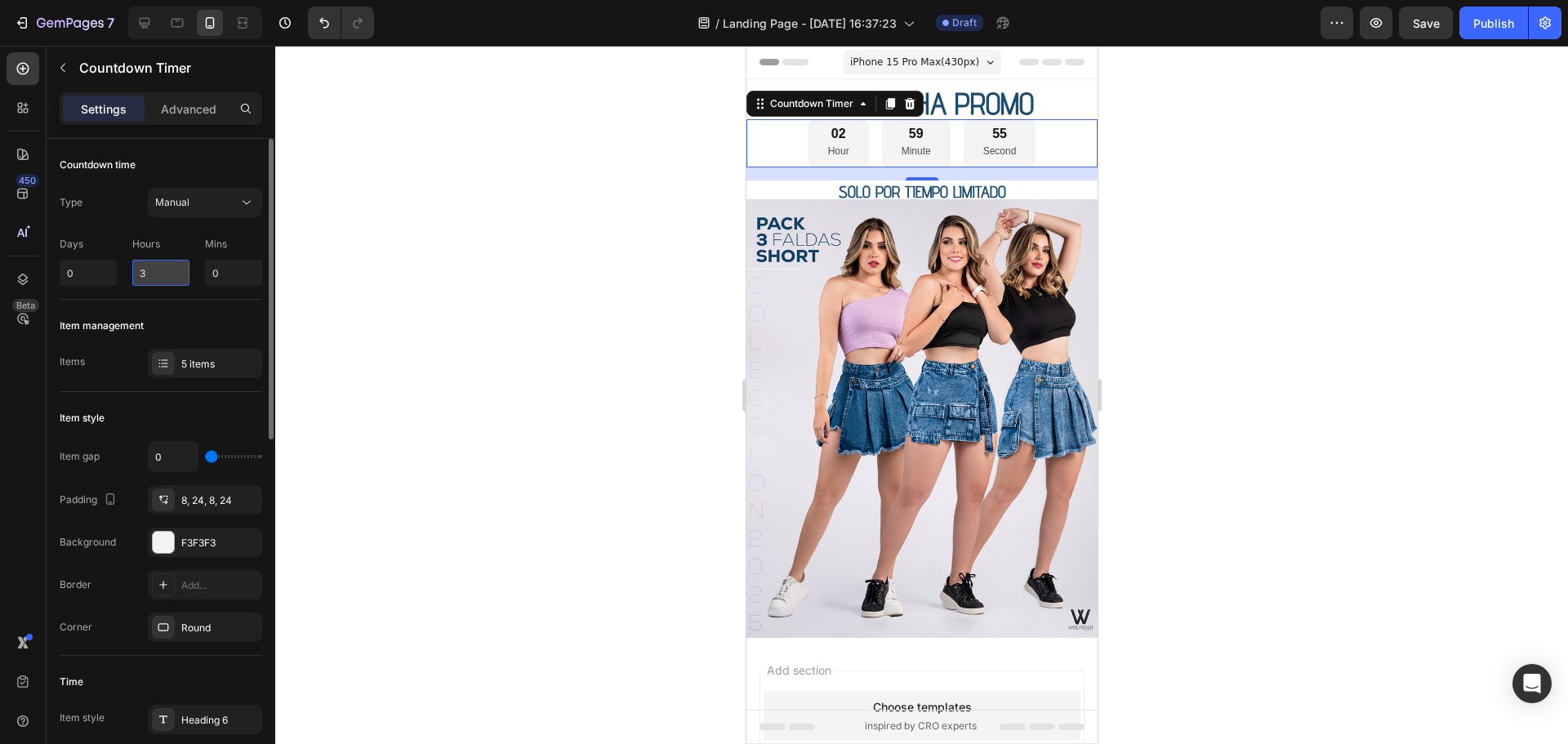
drag, startPoint x: 164, startPoint y: 272, endPoint x: 132, endPoint y: 271, distance: 32.0
click at [132, 271] on input "3" at bounding box center [160, 273] width 57 height 26
type input "0"
drag, startPoint x: 228, startPoint y: 270, endPoint x: 201, endPoint y: 271, distance: 27.0
click at [201, 271] on div "Days 0 Hours 0 Mins 0" at bounding box center [161, 259] width 203 height 56
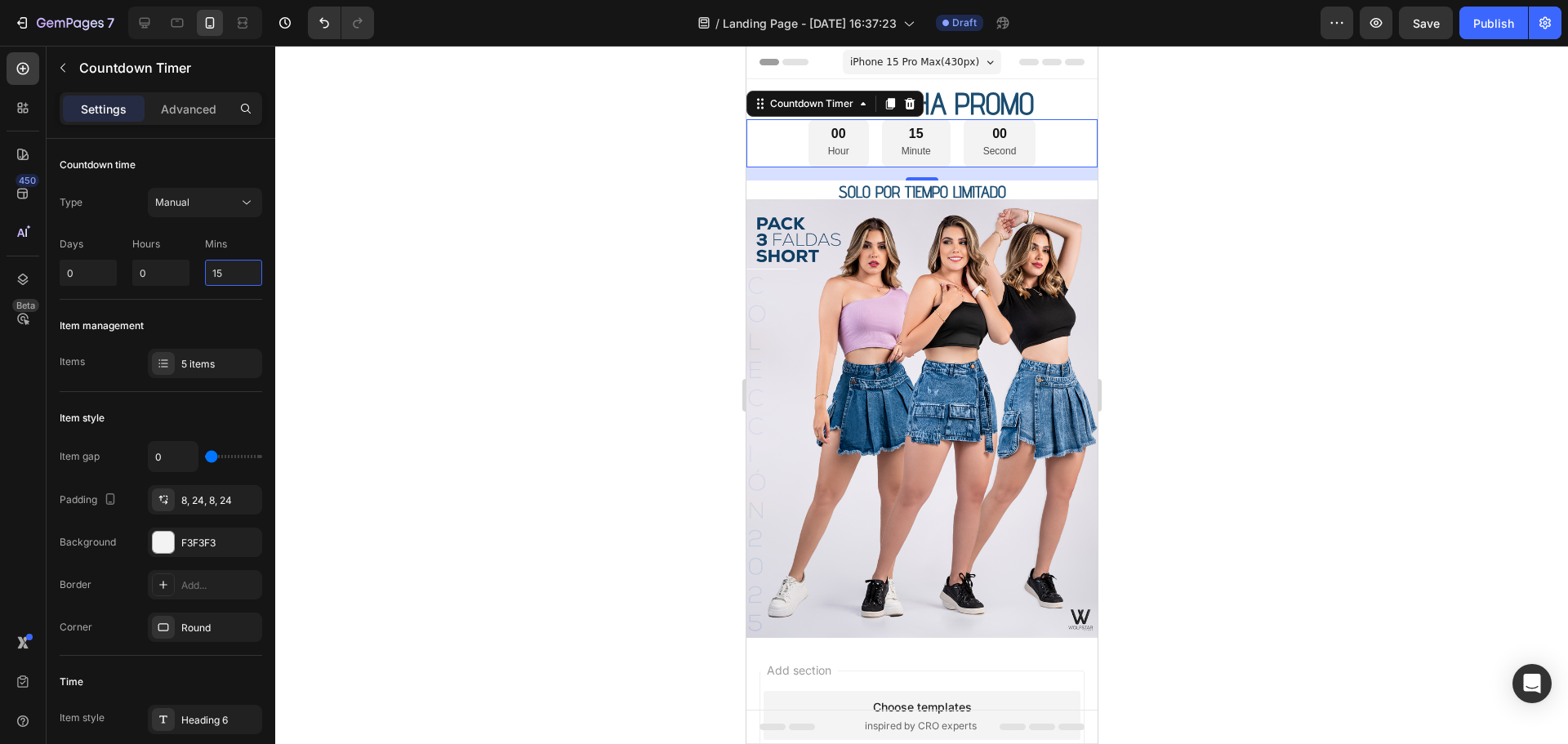
type input "15"
click at [434, 271] on div at bounding box center [922, 395] width 1293 height 698
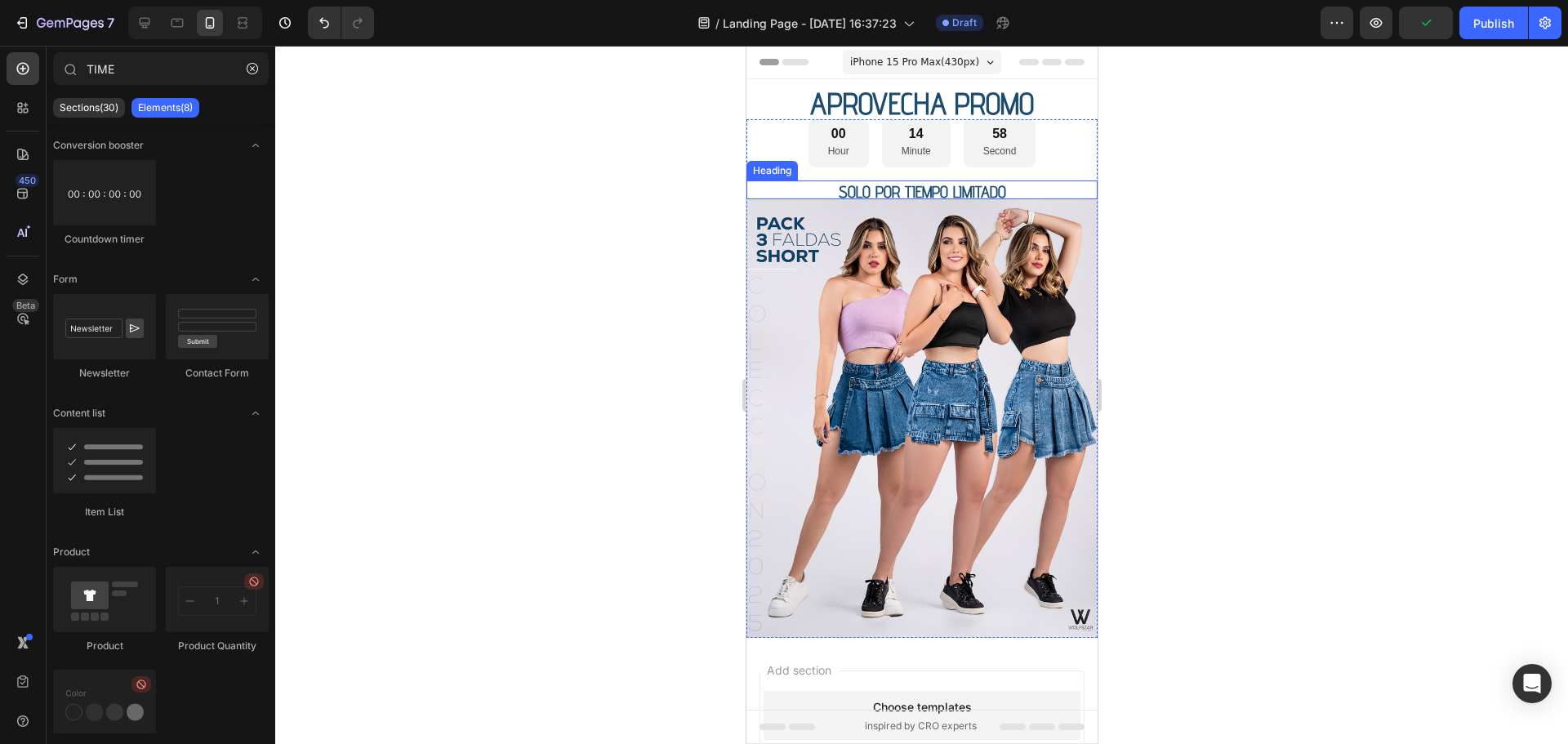
click at [895, 191] on span "SOLO POR TIEMPO LIMITADO" at bounding box center [921, 192] width 167 height 20
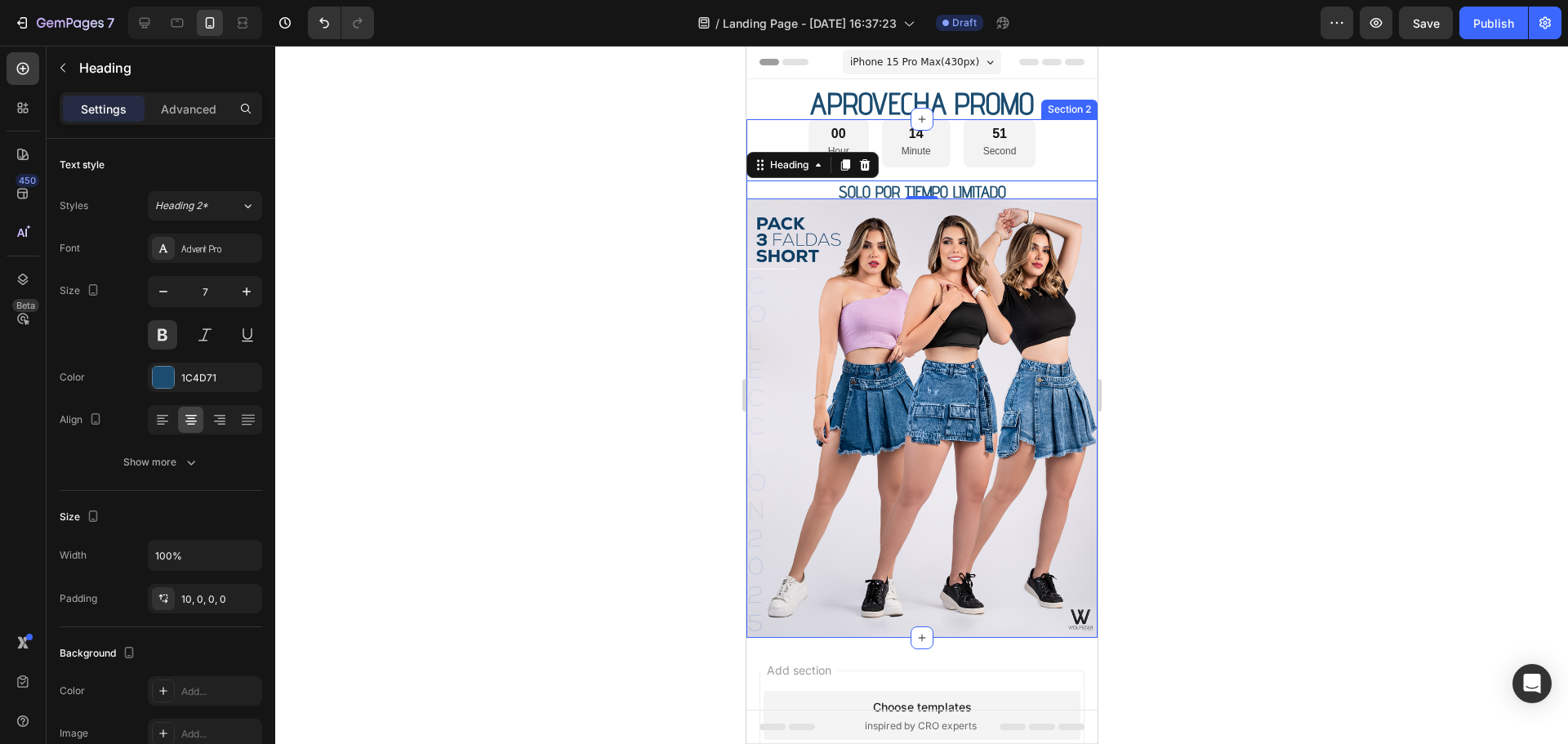
click at [1043, 176] on div "00 Hour 14 Minute 51 Second Countdown Timer SOLO POR TIEMPO LIMITADO Heading 0 …" at bounding box center [921, 378] width 351 height 518
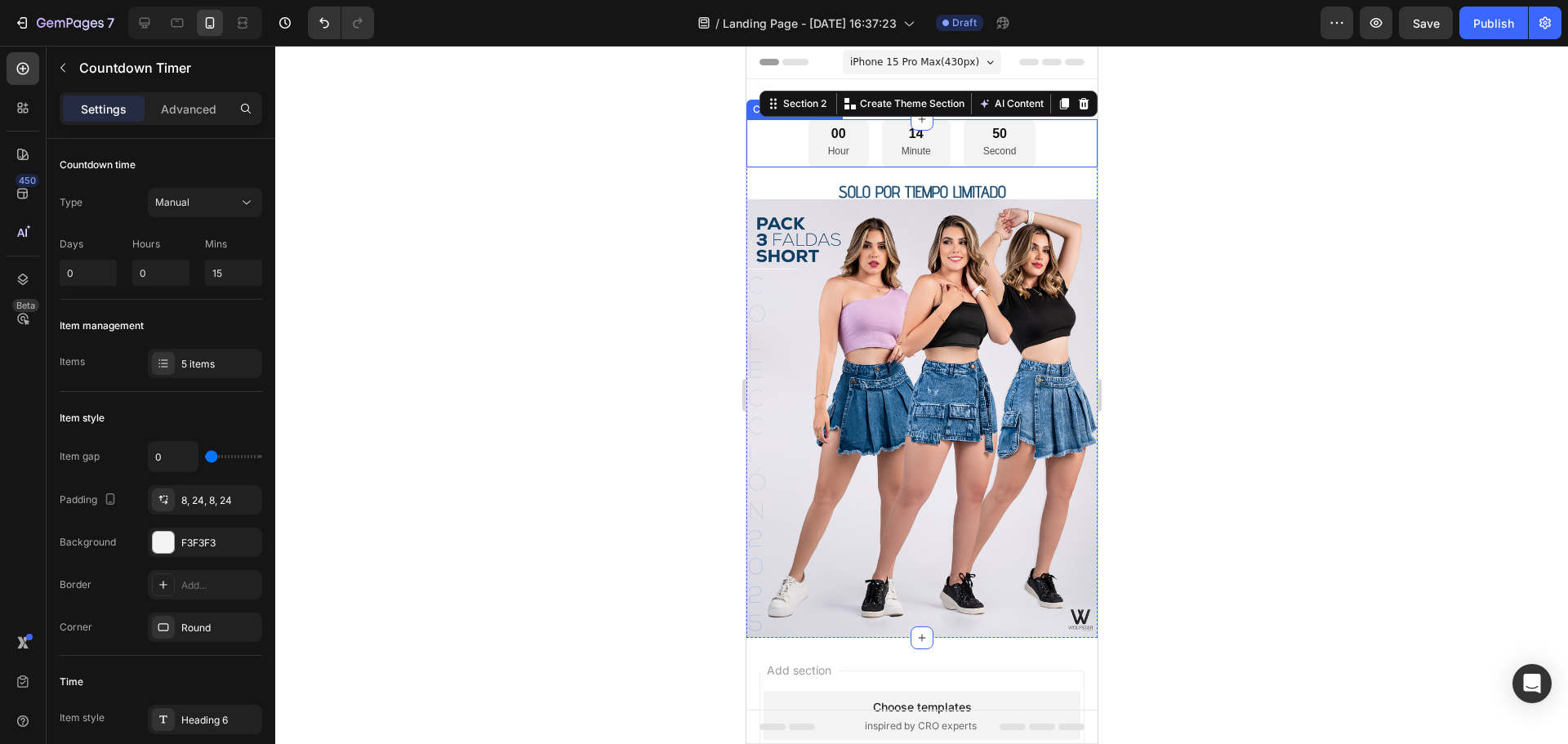
click at [771, 147] on div "00 Hour 14 Minute 50 Second" at bounding box center [921, 143] width 351 height 48
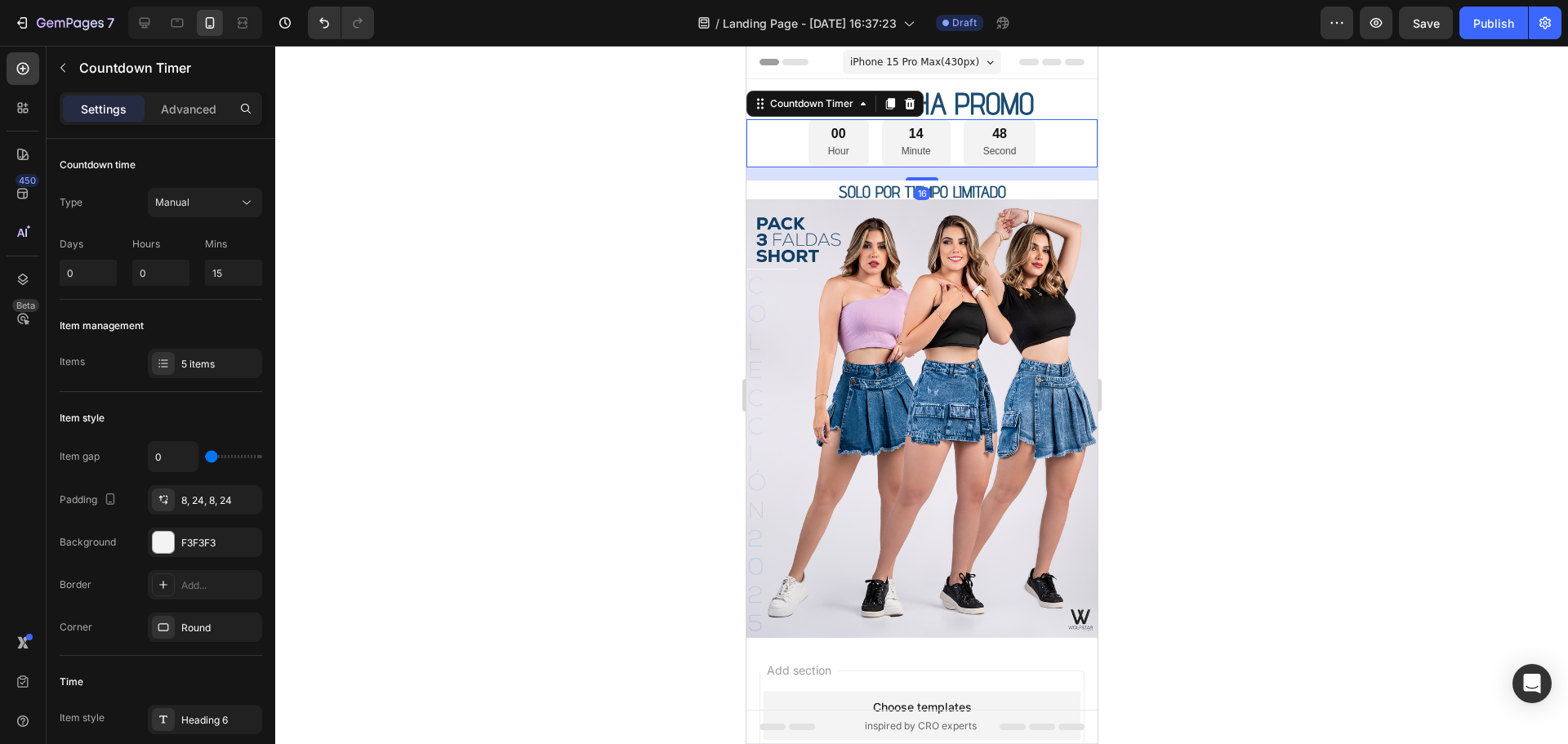
click at [841, 174] on div "16" at bounding box center [921, 173] width 351 height 13
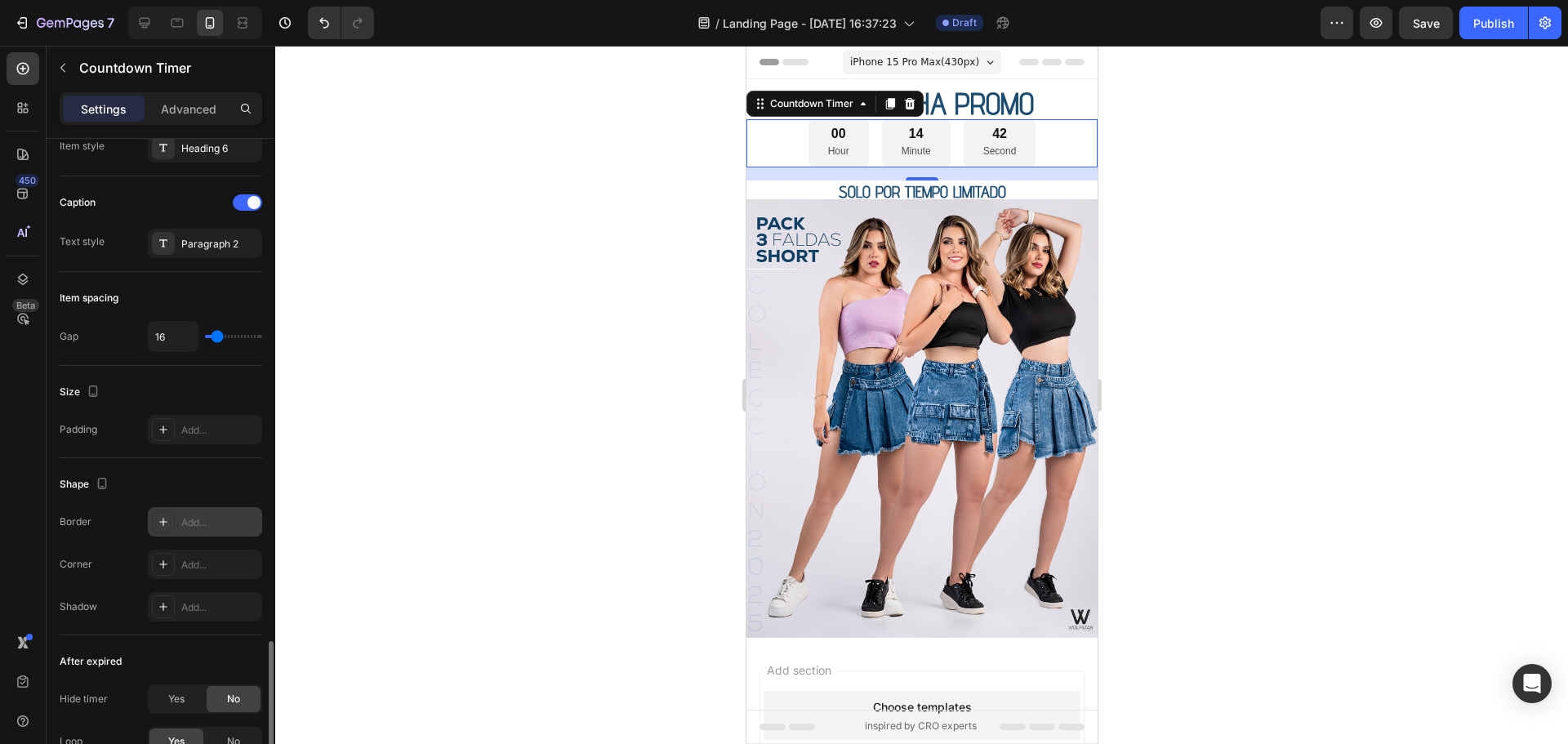
scroll to position [761, 0]
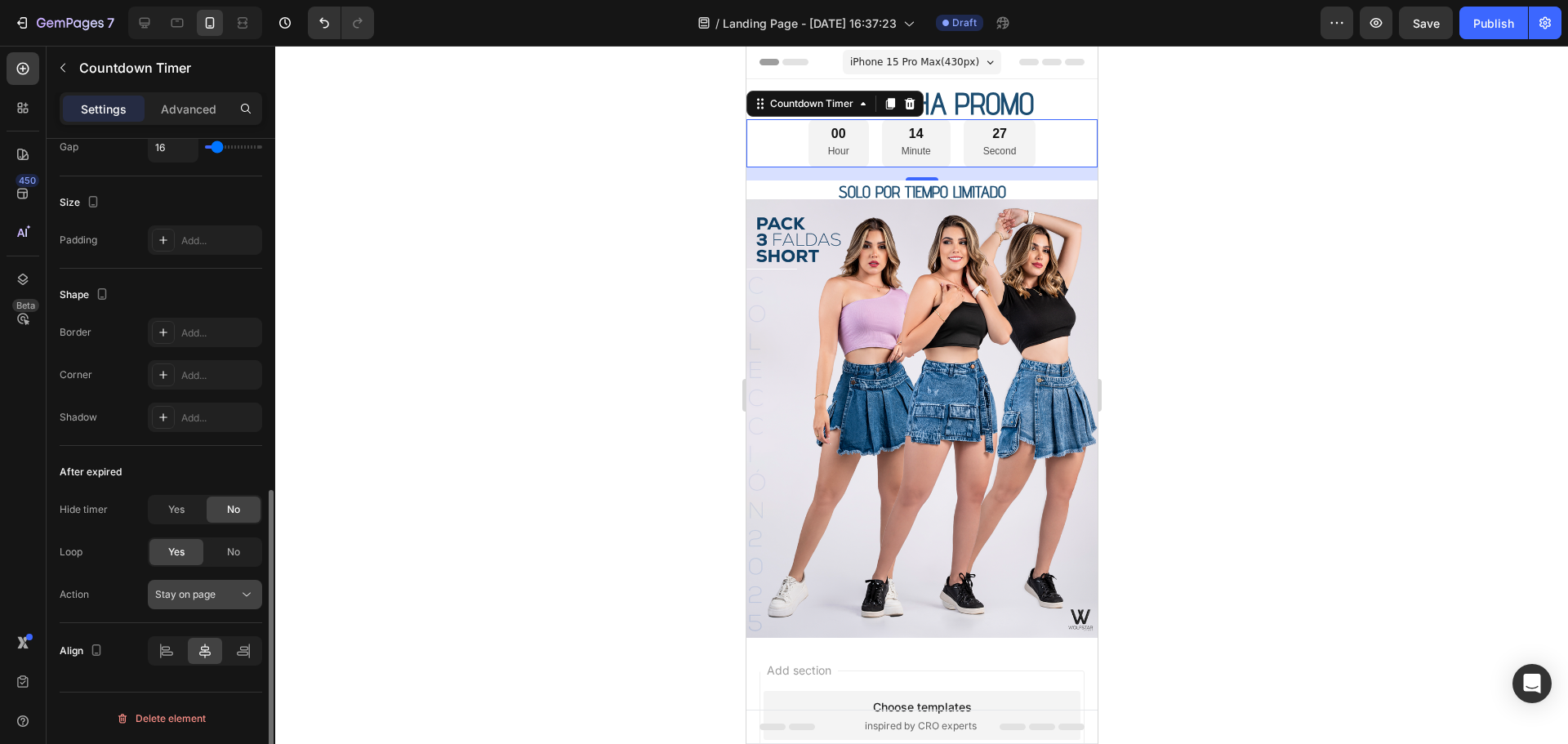
click at [186, 594] on span "Stay on page" at bounding box center [185, 594] width 61 height 12
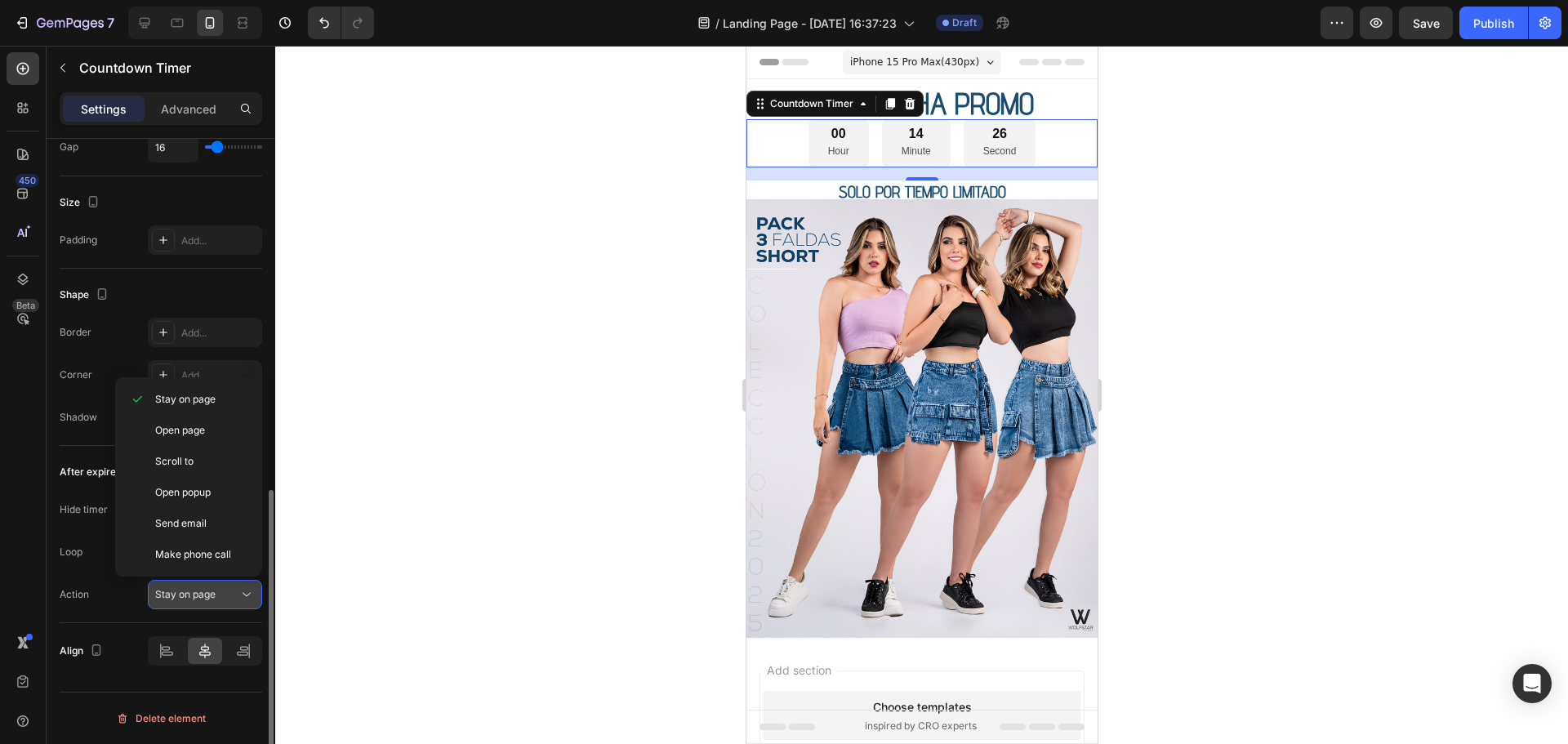
click at [186, 594] on span "Stay on page" at bounding box center [185, 594] width 61 height 12
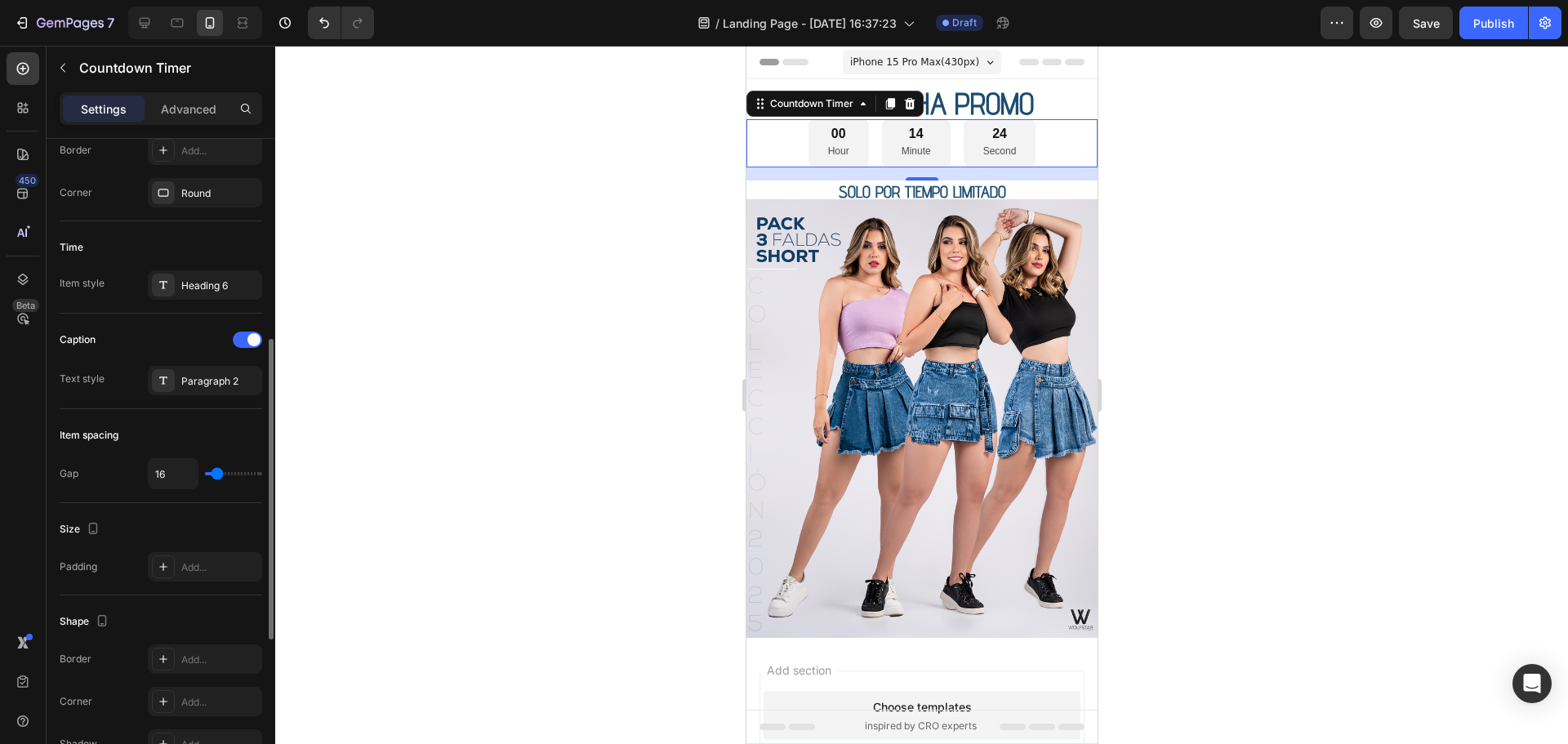
scroll to position [516, 0]
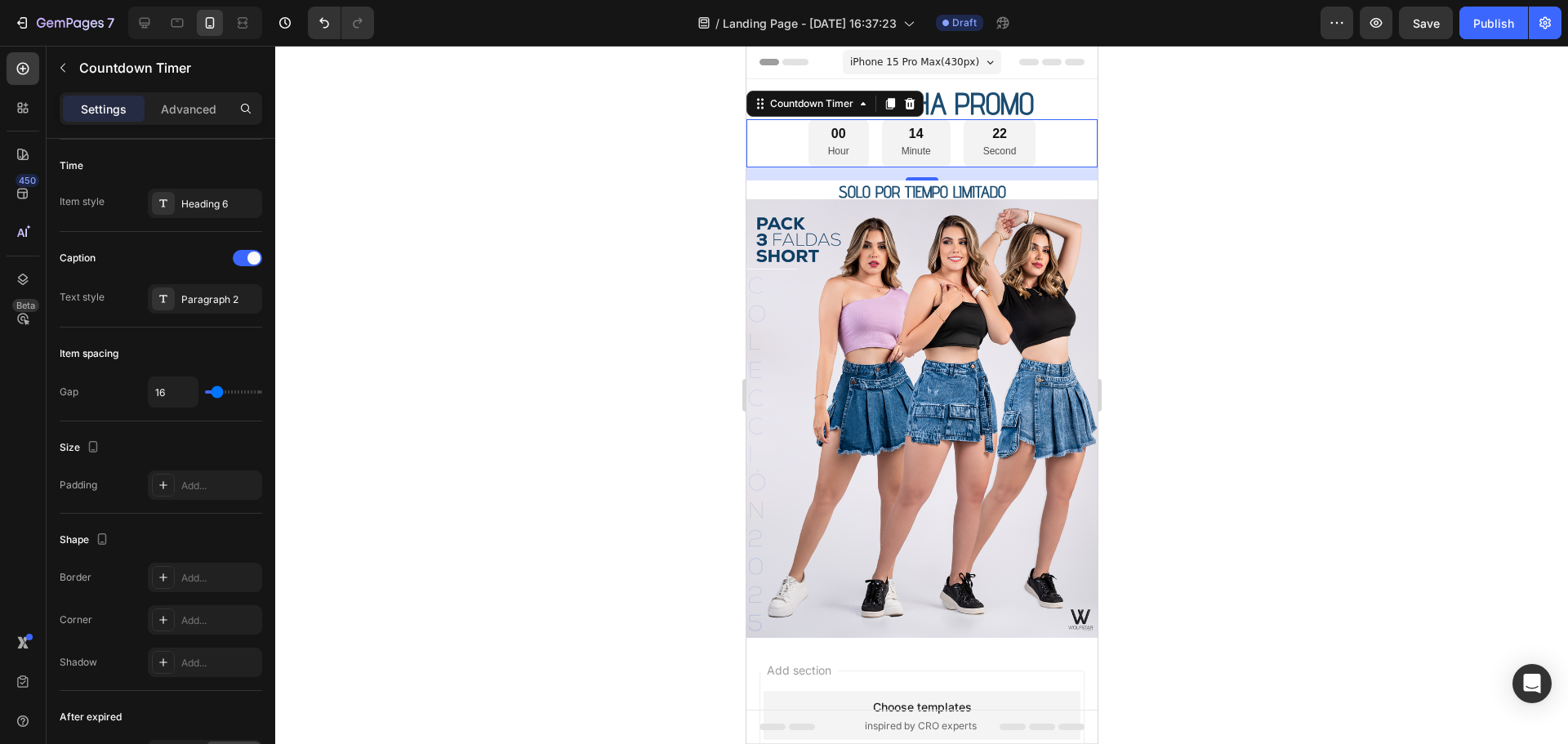
click at [830, 175] on div "16" at bounding box center [921, 173] width 351 height 13
click at [823, 172] on div "16" at bounding box center [921, 173] width 351 height 13
click at [819, 178] on div "16" at bounding box center [921, 173] width 351 height 13
click at [804, 191] on h2 "SOLO POR TIEMPO LIMITADO" at bounding box center [921, 189] width 351 height 19
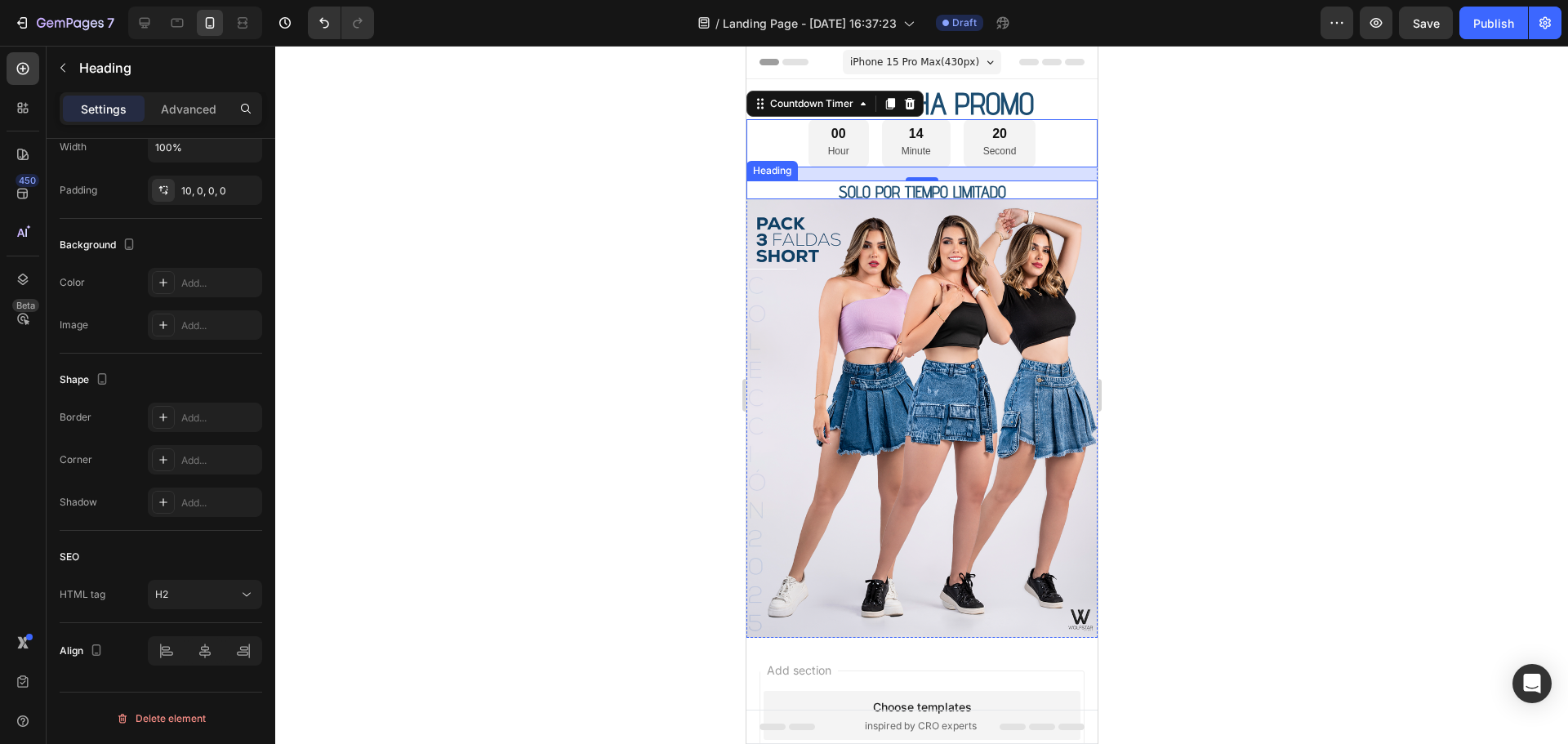
scroll to position [0, 0]
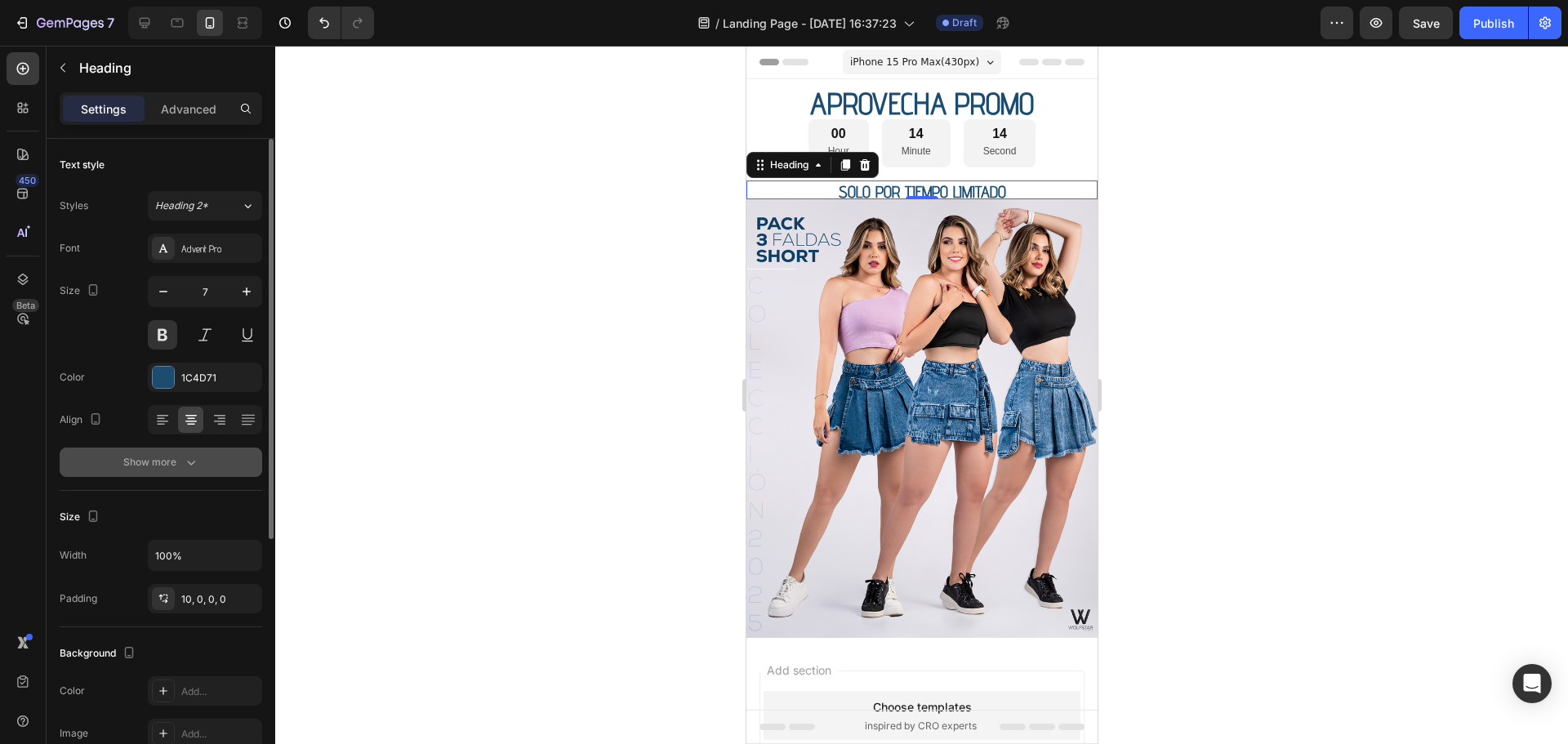
click at [190, 465] on icon "button" at bounding box center [191, 463] width 8 height 5
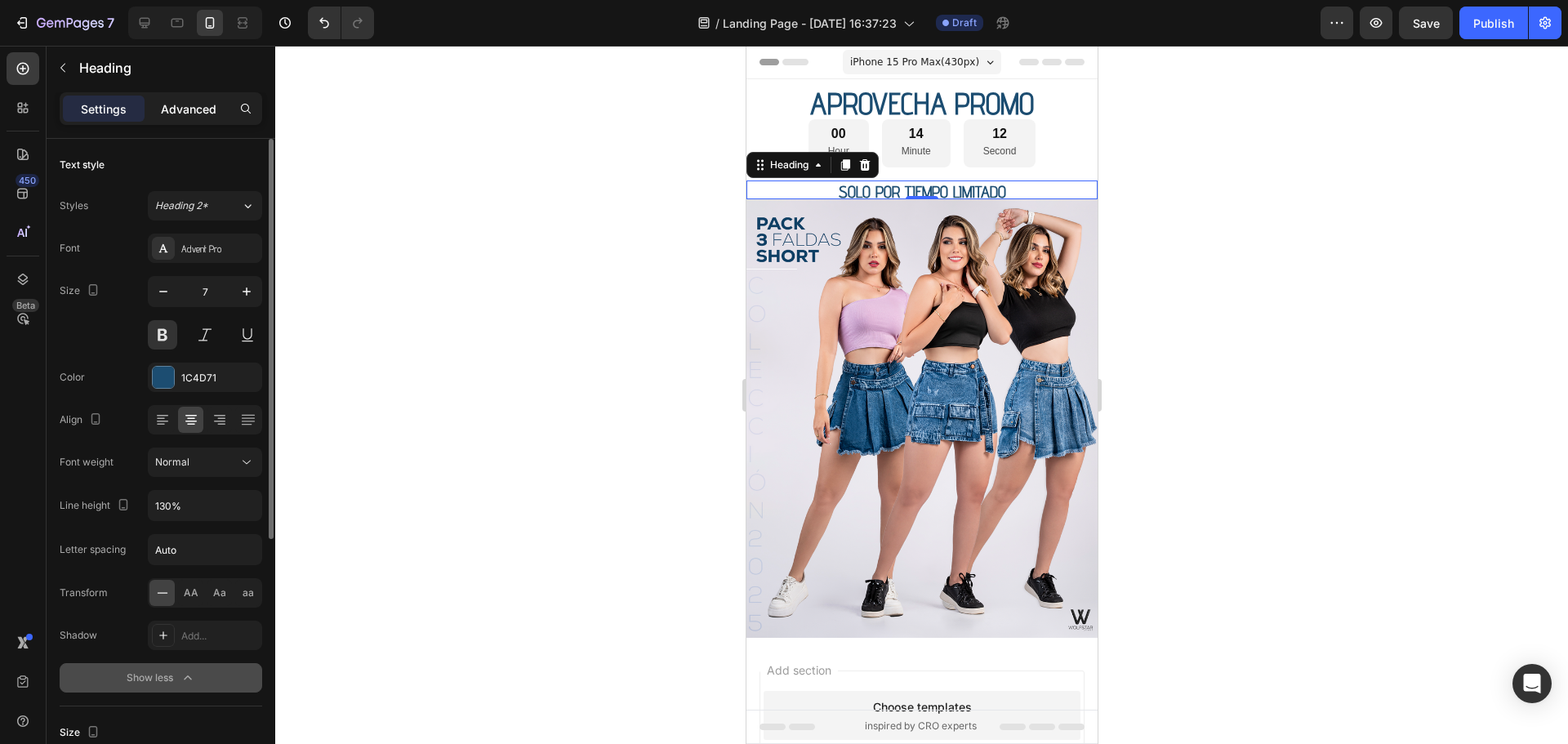
click at [201, 117] on div "Advanced" at bounding box center [189, 108] width 82 height 26
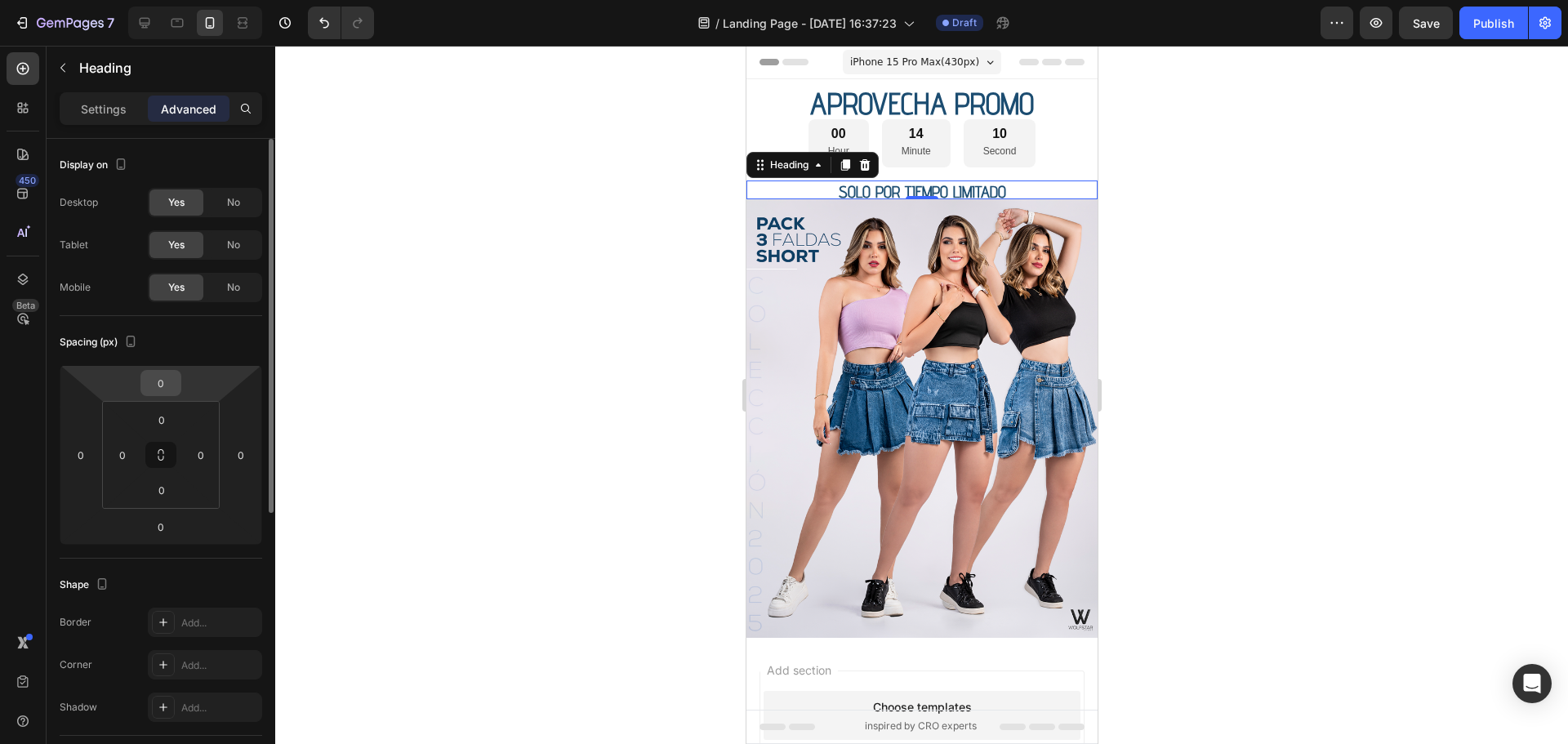
click at [170, 384] on input "0" at bounding box center [160, 383] width 33 height 25
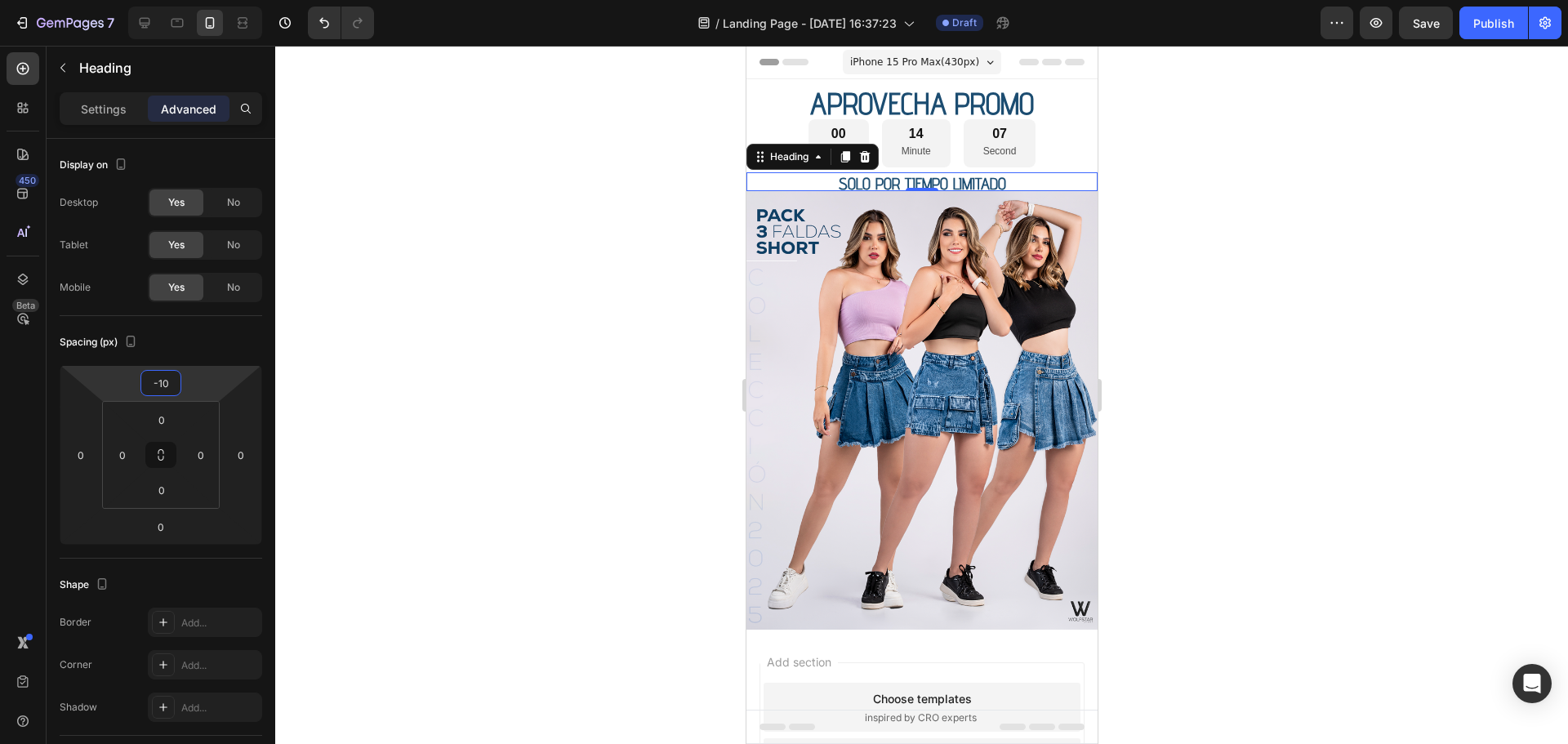
type input "-10"
click at [1163, 187] on div at bounding box center [922, 395] width 1293 height 698
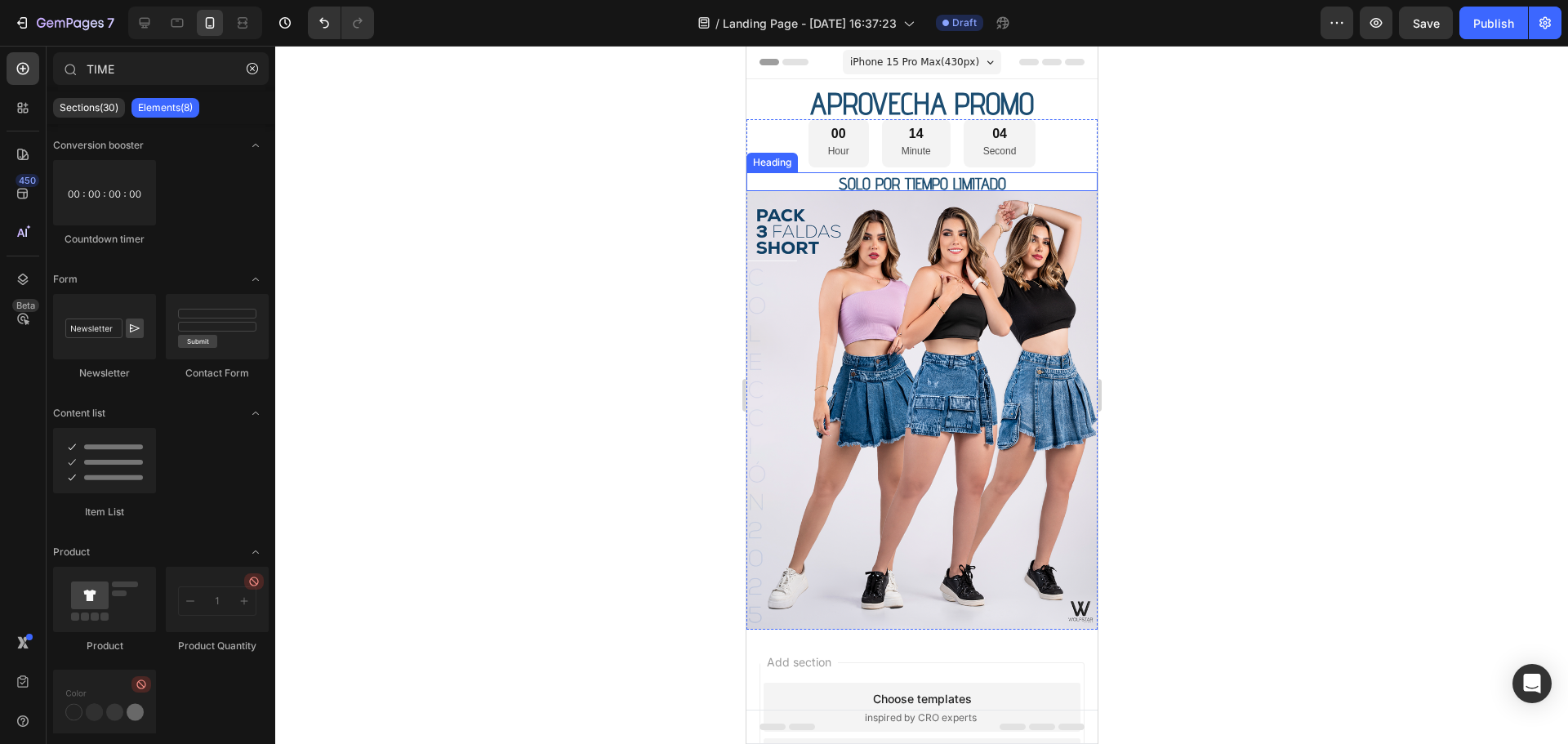
click at [822, 178] on h2 "SOLO POR TIEMPO LIMITADO" at bounding box center [921, 181] width 351 height 19
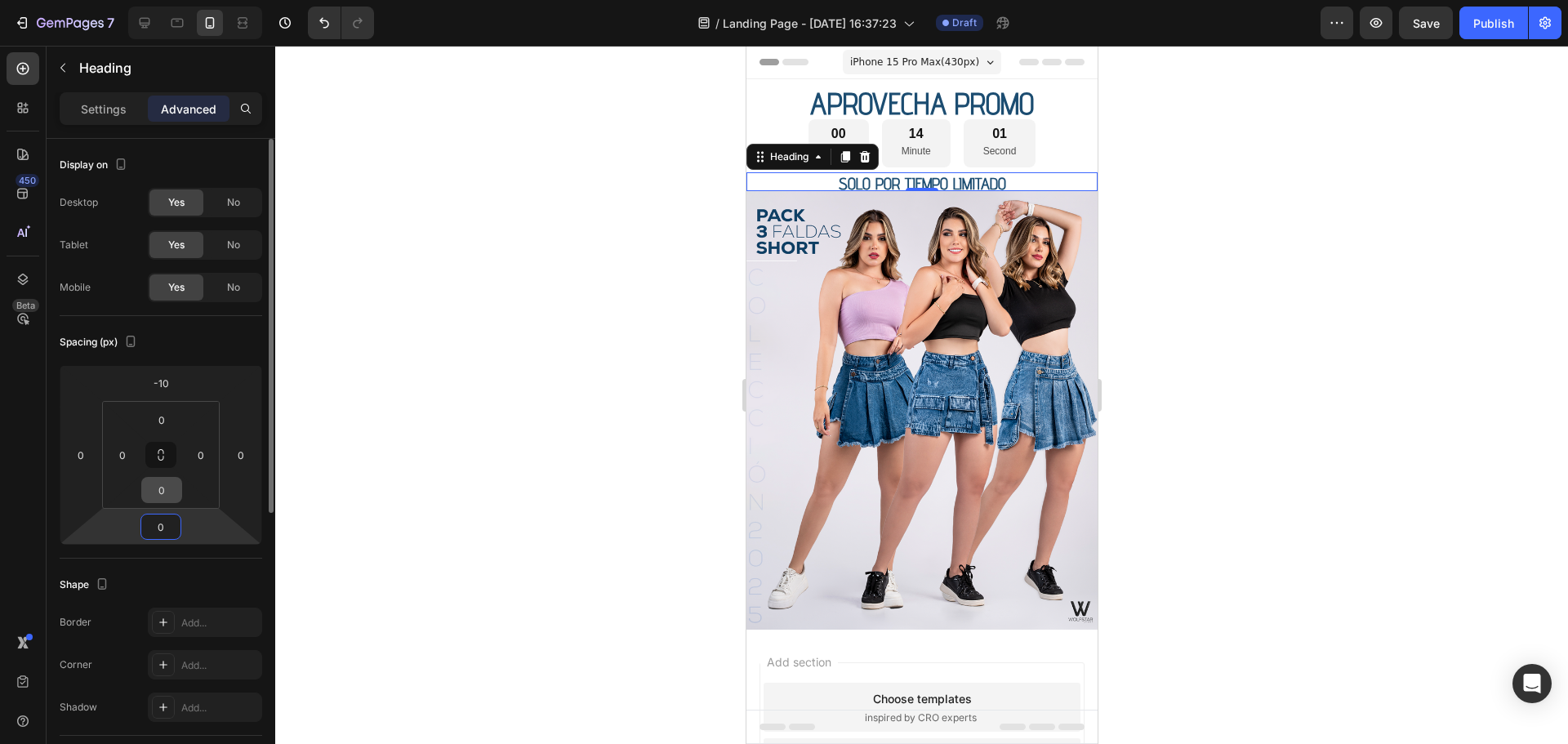
drag, startPoint x: 165, startPoint y: 522, endPoint x: 162, endPoint y: 491, distance: 31.1
click at [166, 522] on input "0" at bounding box center [160, 526] width 33 height 25
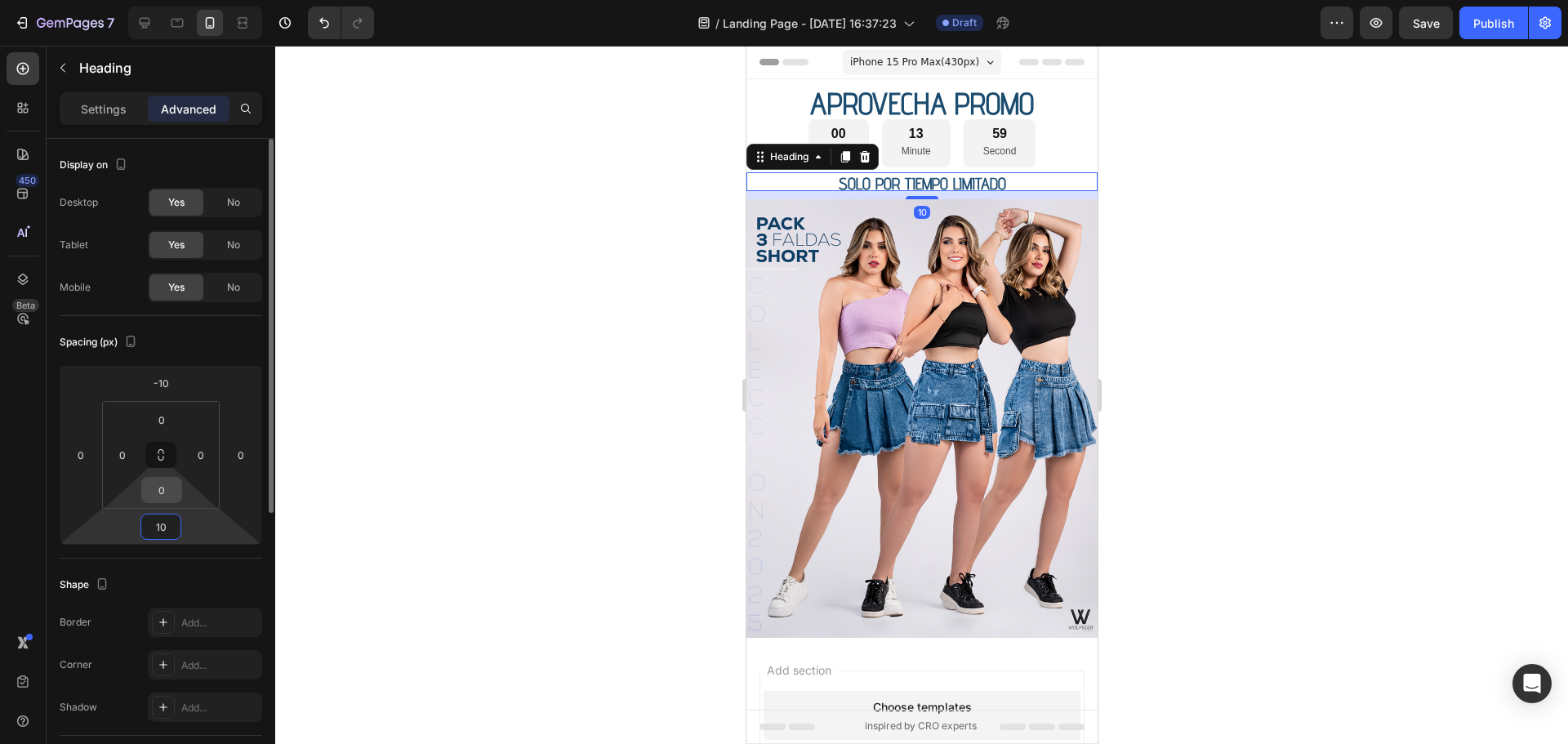
type input "1"
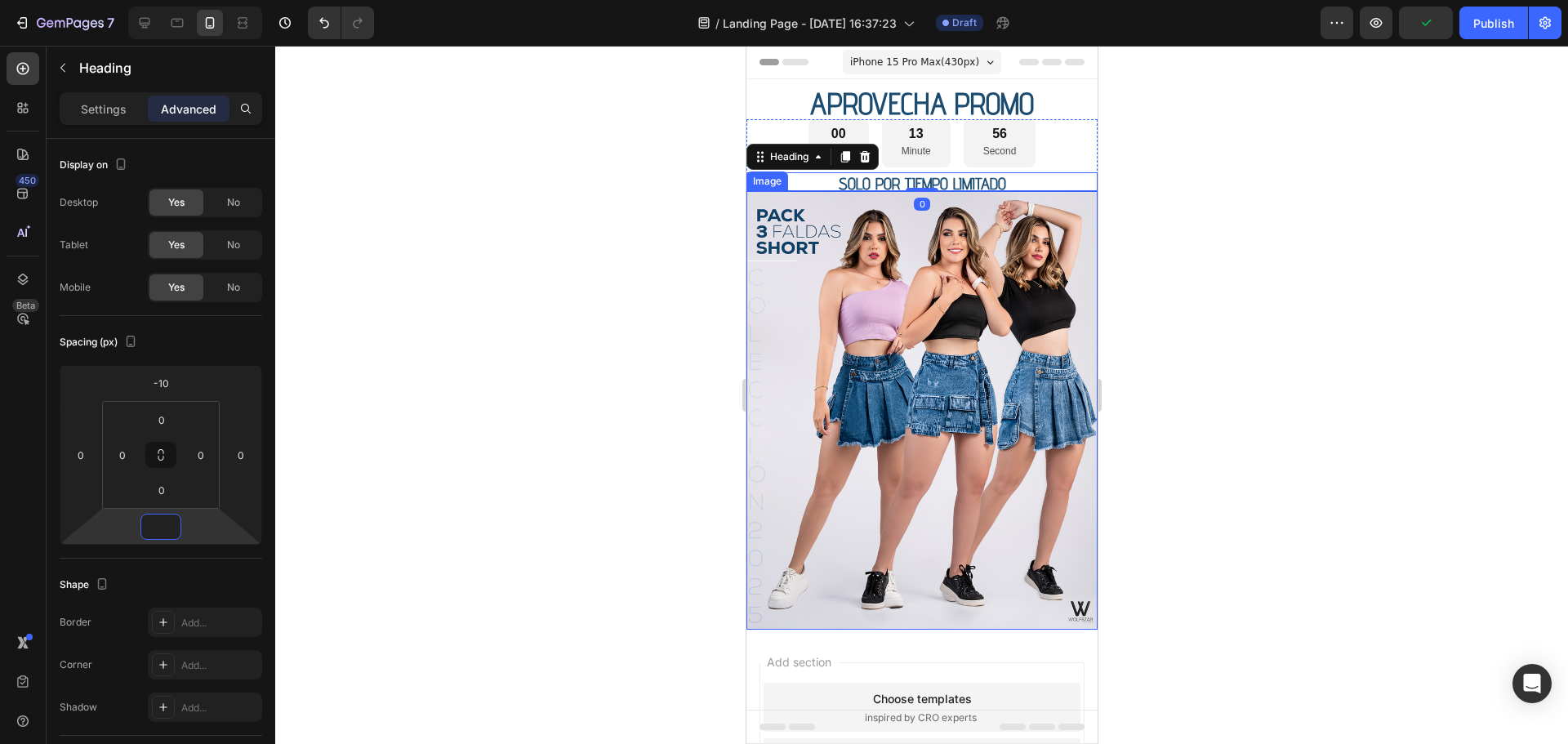
type input "0"
click at [1199, 258] on div at bounding box center [922, 395] width 1293 height 698
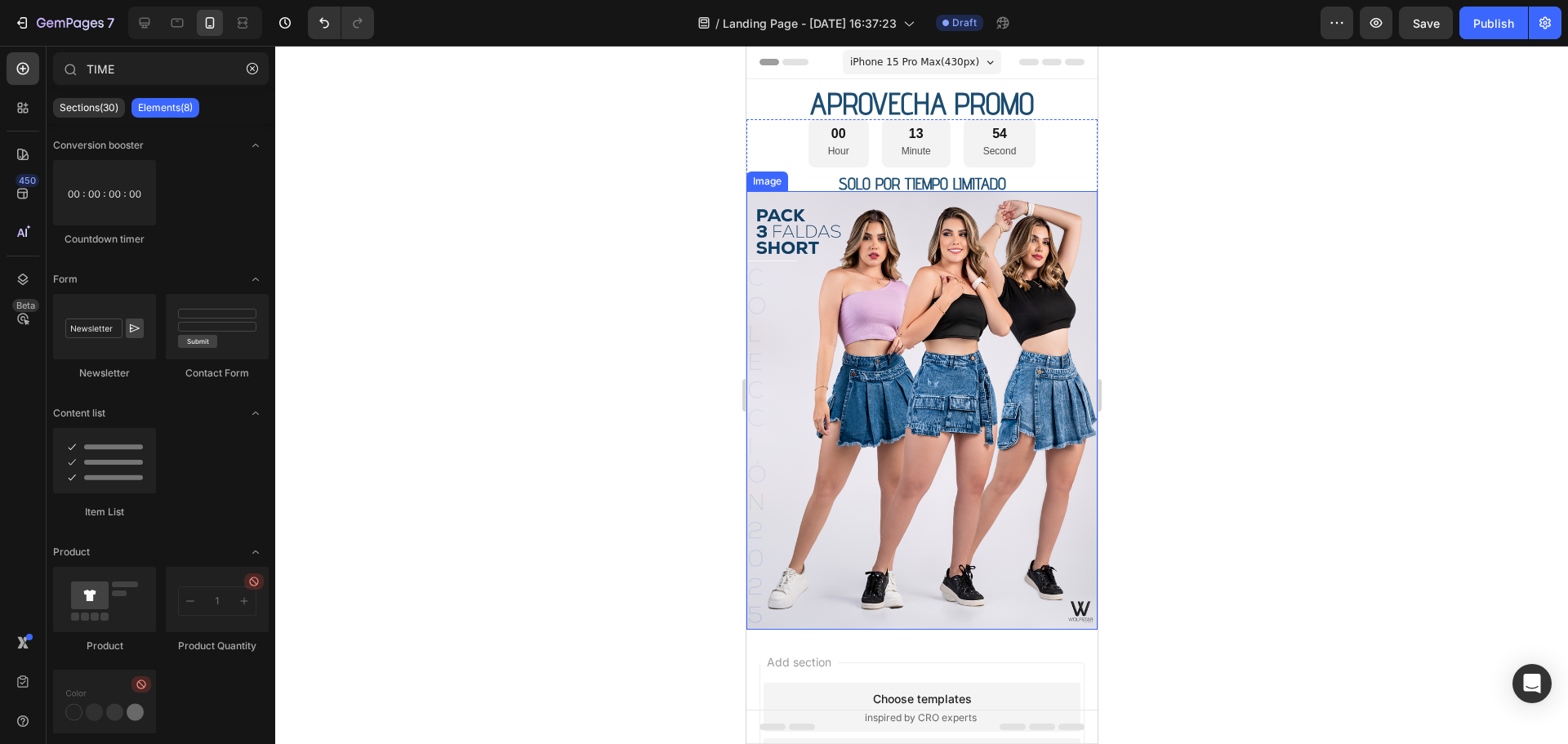
click at [1199, 358] on div at bounding box center [922, 395] width 1293 height 698
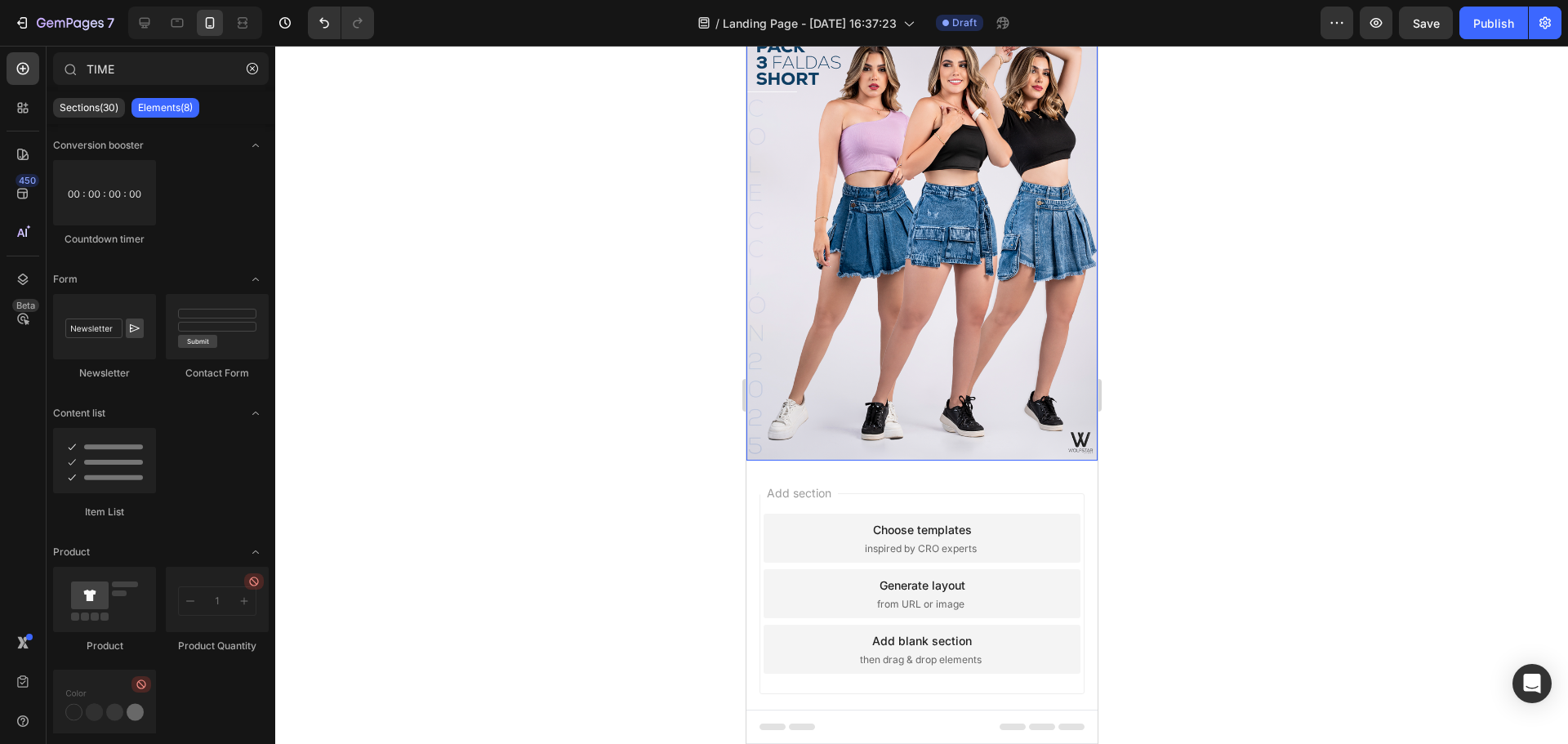
scroll to position [183, 0]
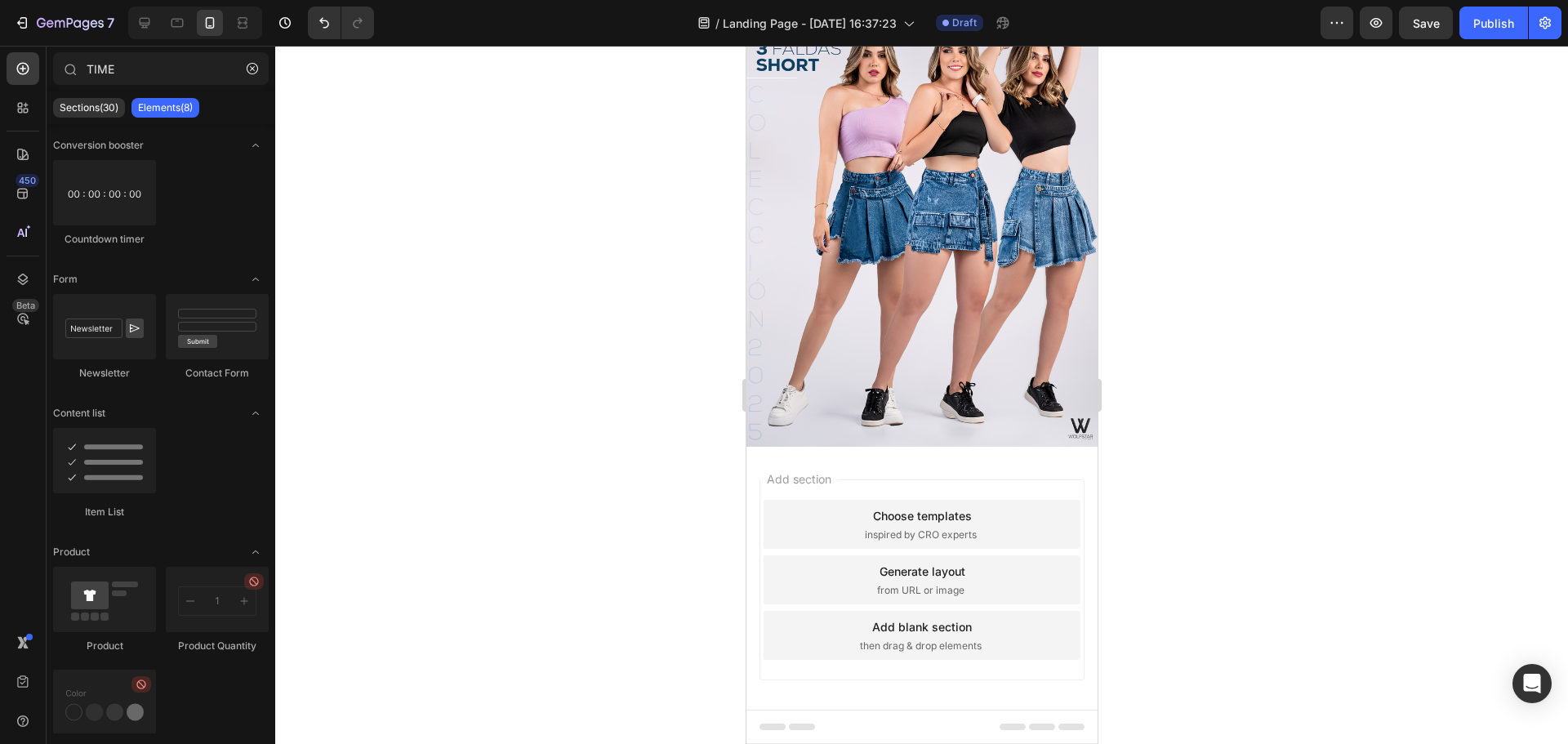
click at [856, 456] on div "Add section Choose templates inspired by CRO experts Generate layout from URL o…" at bounding box center [921, 603] width 351 height 312
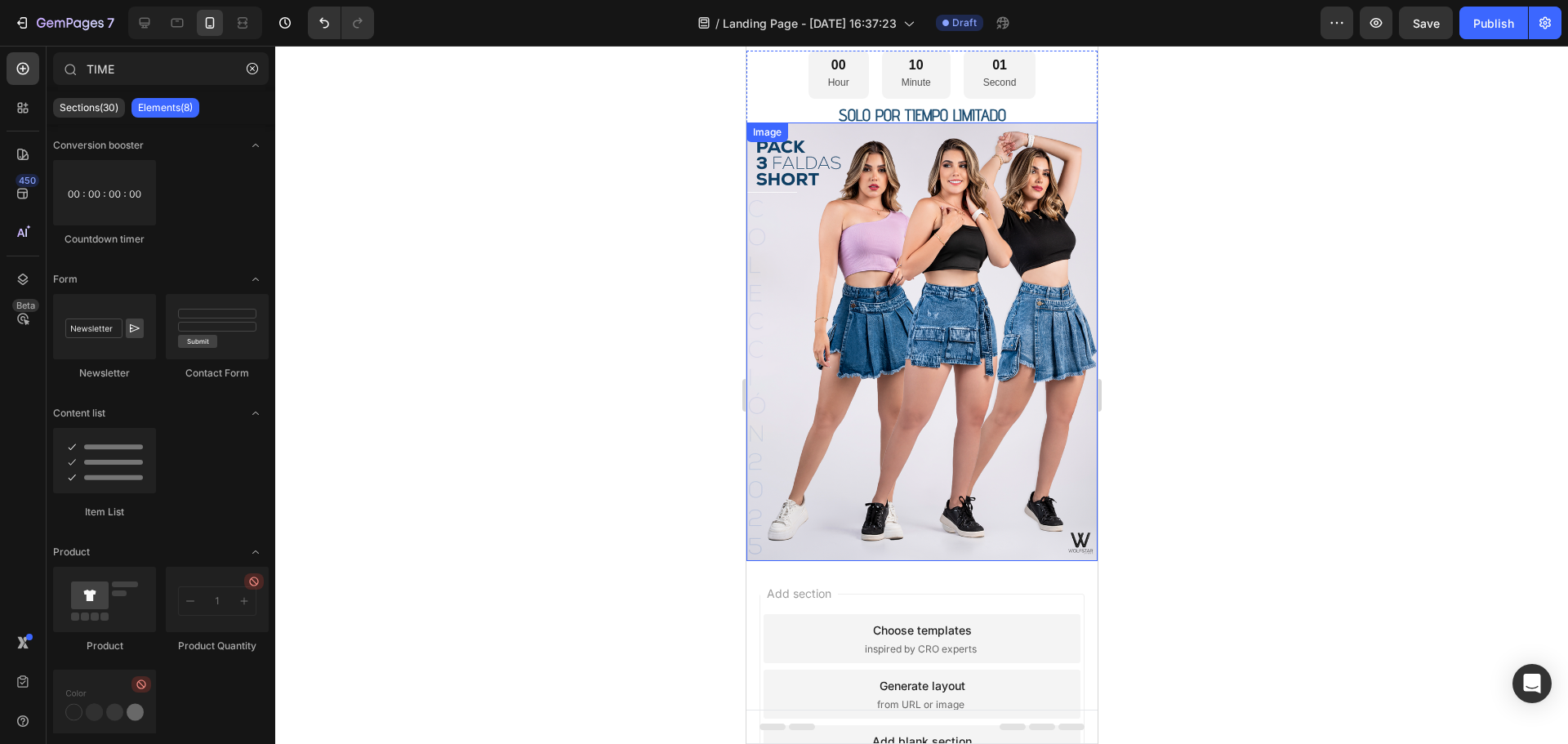
scroll to position [163, 0]
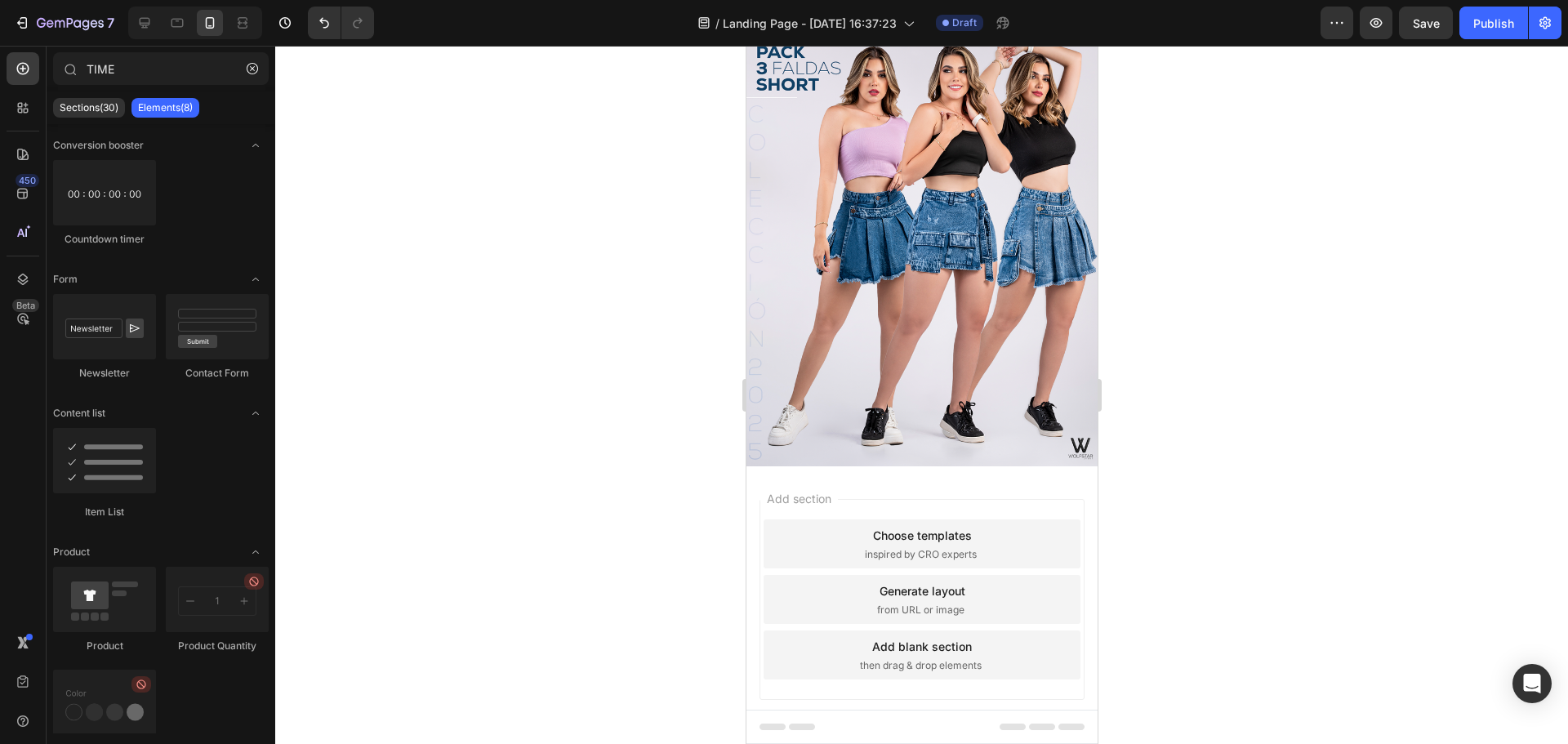
click at [920, 470] on div "Add section Choose templates inspired by CRO experts Generate layout from URL o…" at bounding box center [921, 623] width 351 height 312
click at [248, 73] on icon "button" at bounding box center [252, 68] width 11 height 11
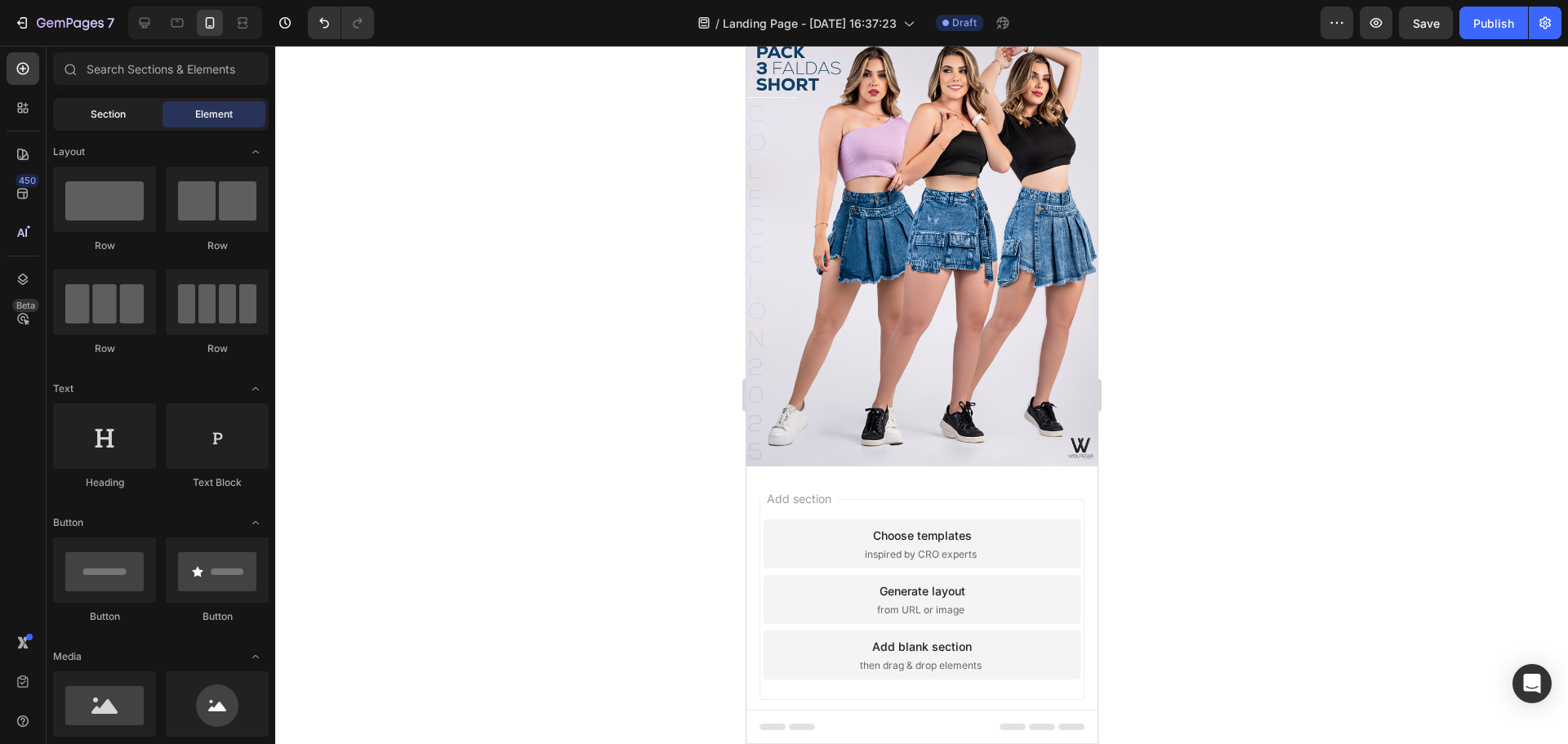
click at [111, 112] on span "Section" at bounding box center [107, 114] width 35 height 15
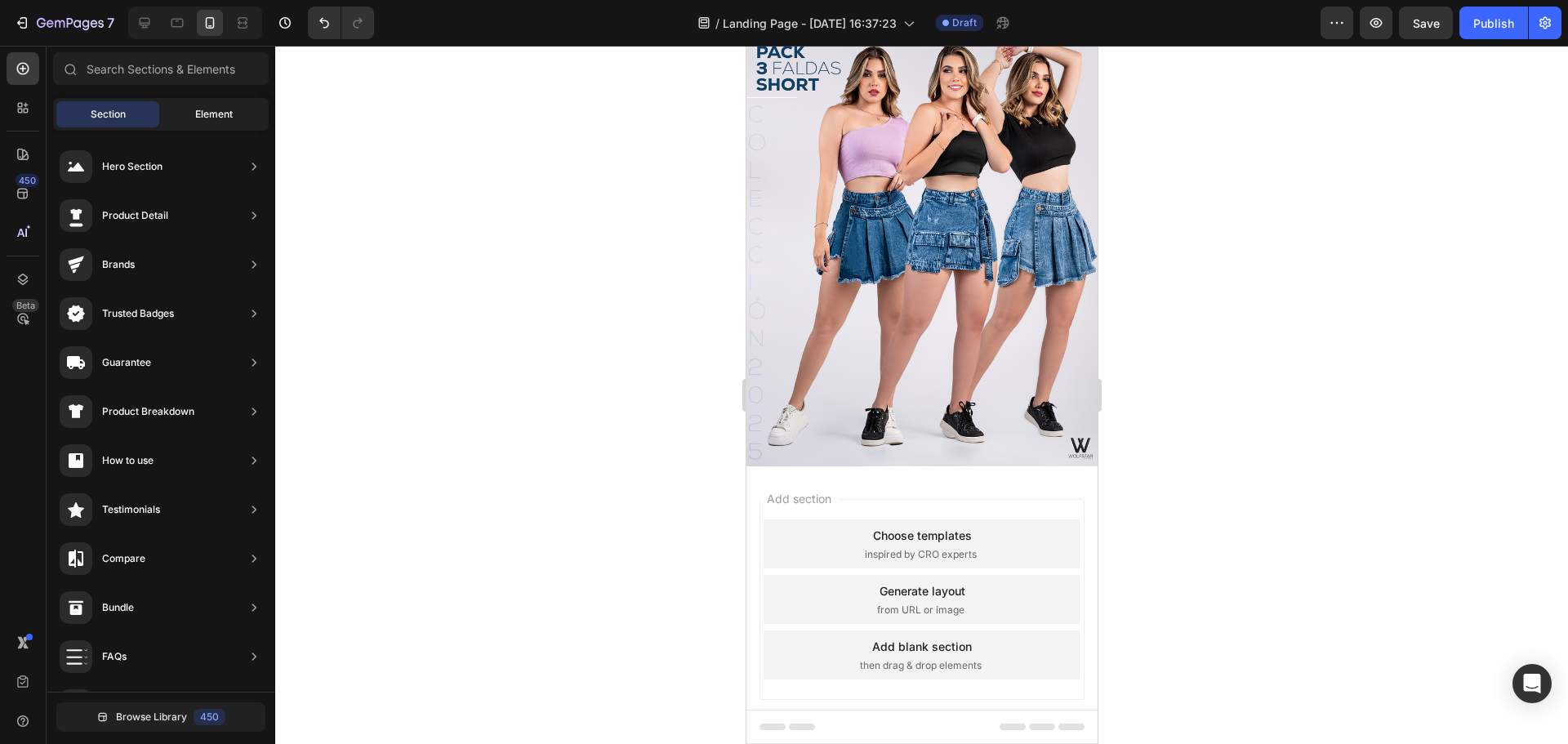
click at [203, 107] on span "Element" at bounding box center [214, 114] width 38 height 15
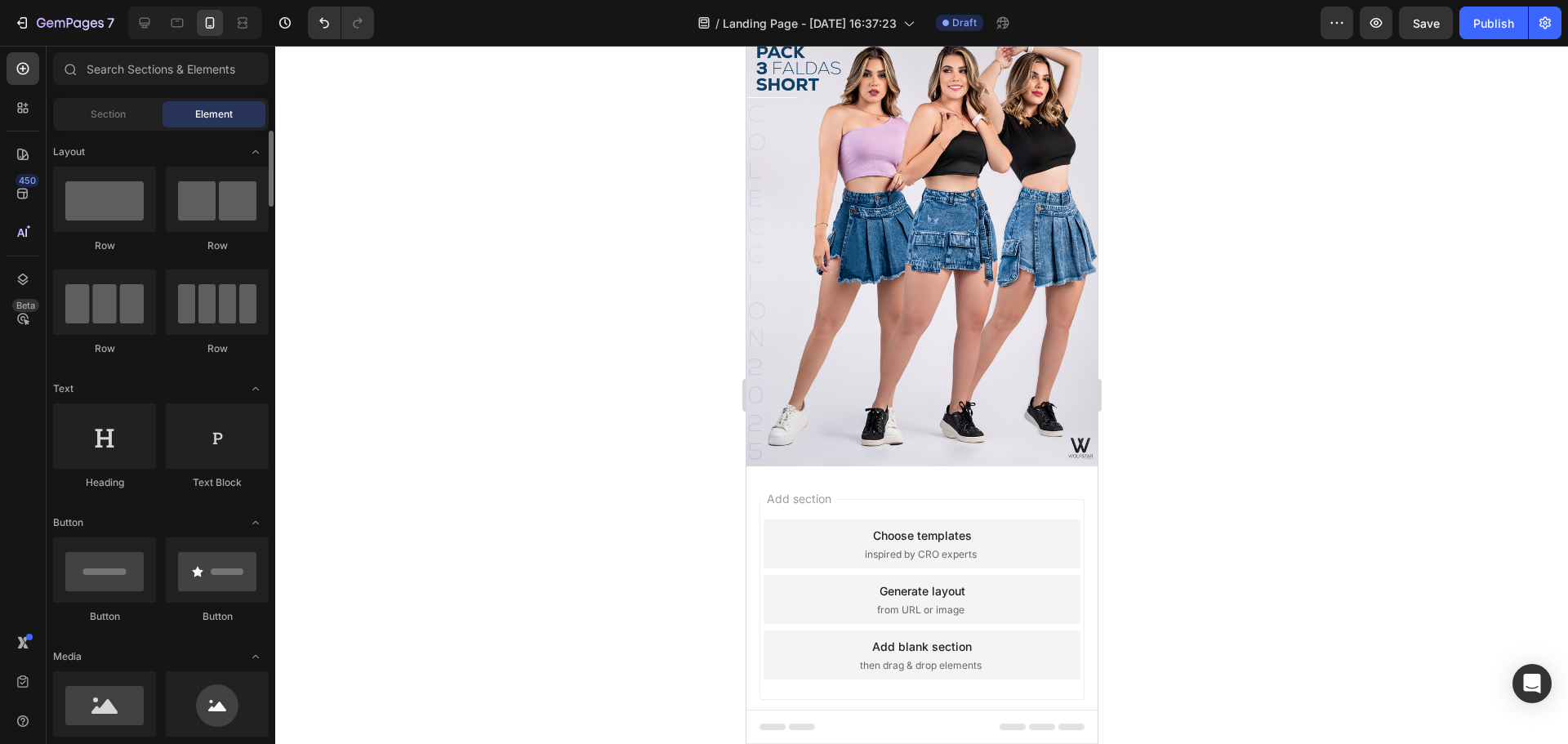
scroll to position [82, 0]
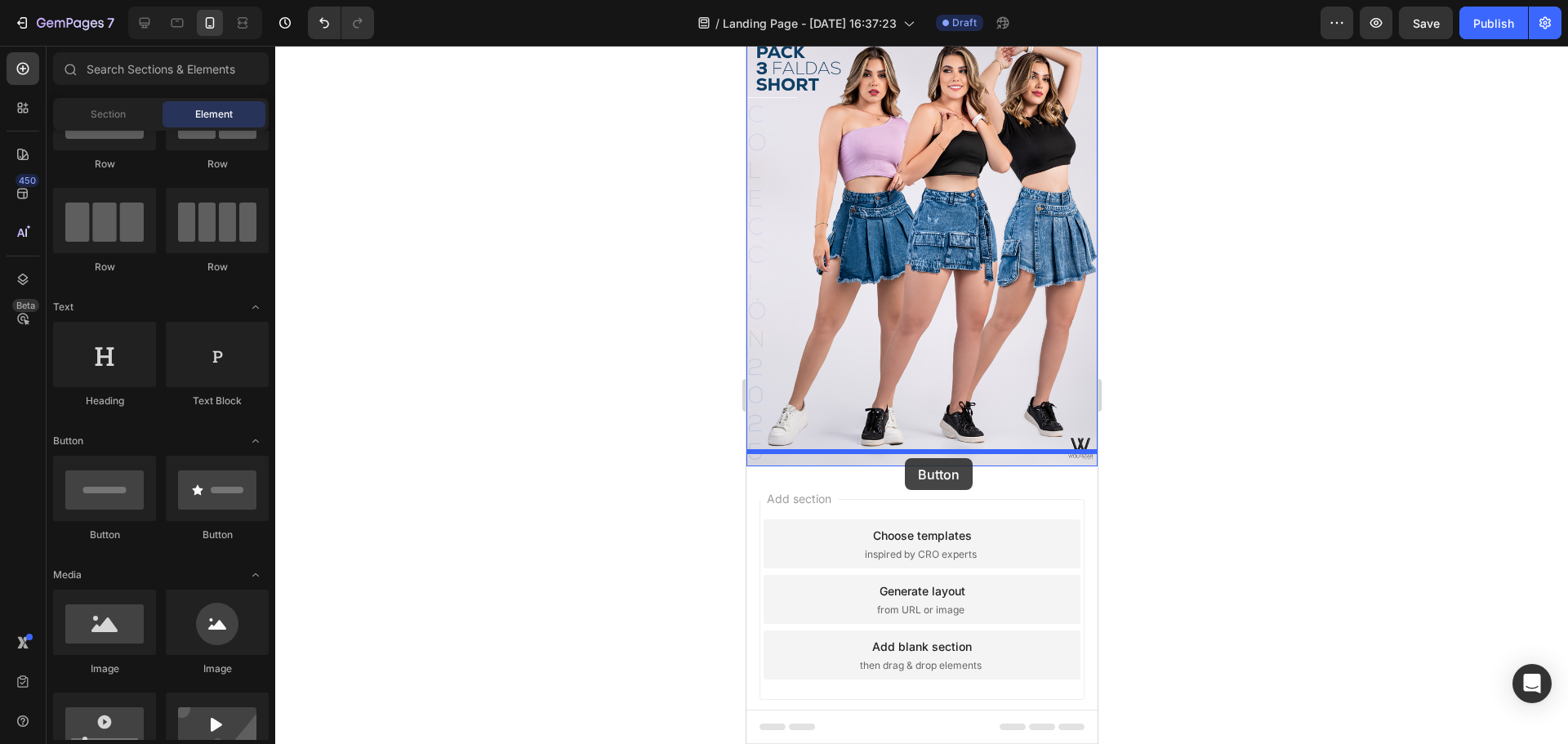
drag, startPoint x: 859, startPoint y: 545, endPoint x: 904, endPoint y: 459, distance: 97.1
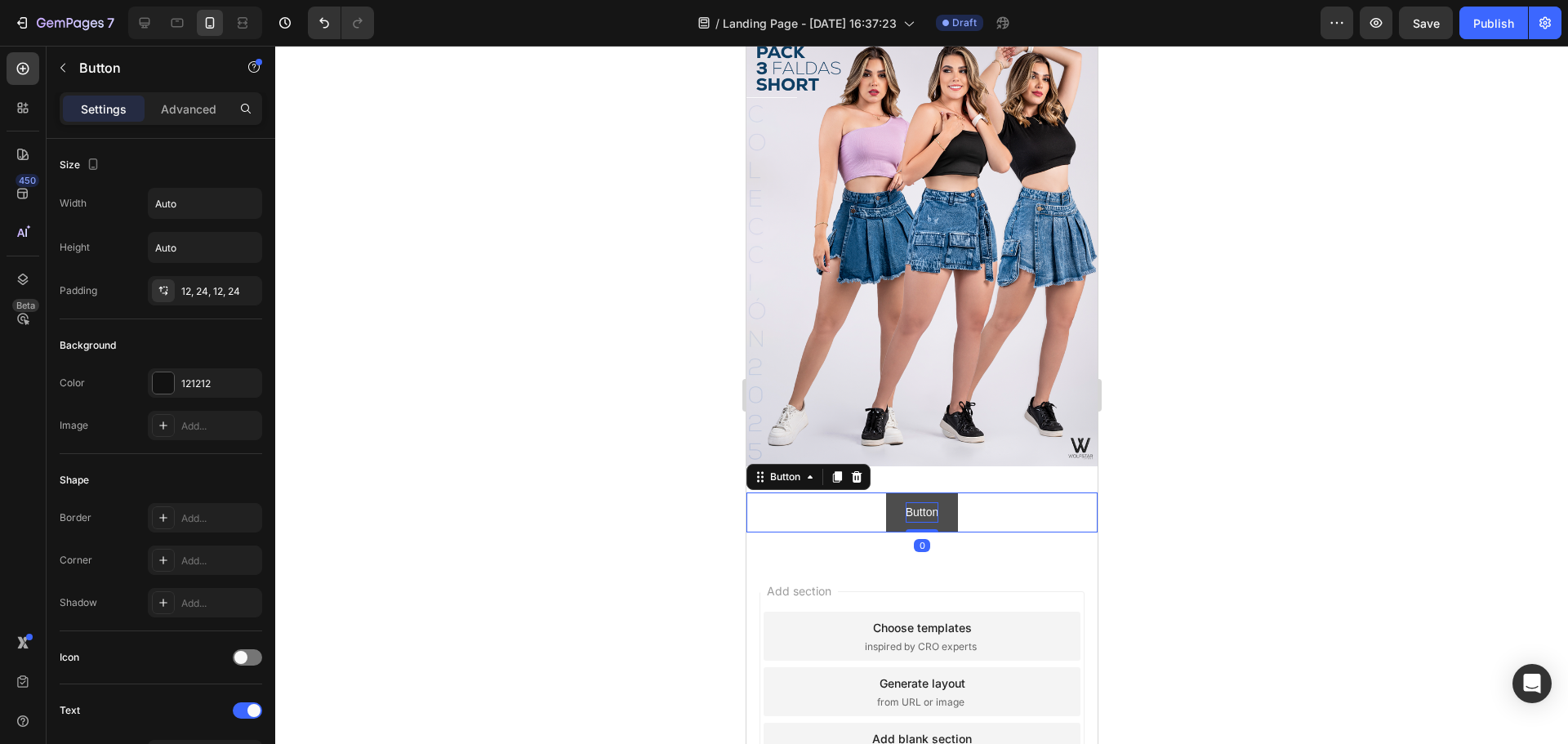
click at [923, 502] on p "Button" at bounding box center [921, 512] width 33 height 21
click at [877, 492] on button "COMPAR" at bounding box center [921, 512] width 88 height 40
click at [1235, 529] on div at bounding box center [922, 395] width 1293 height 698
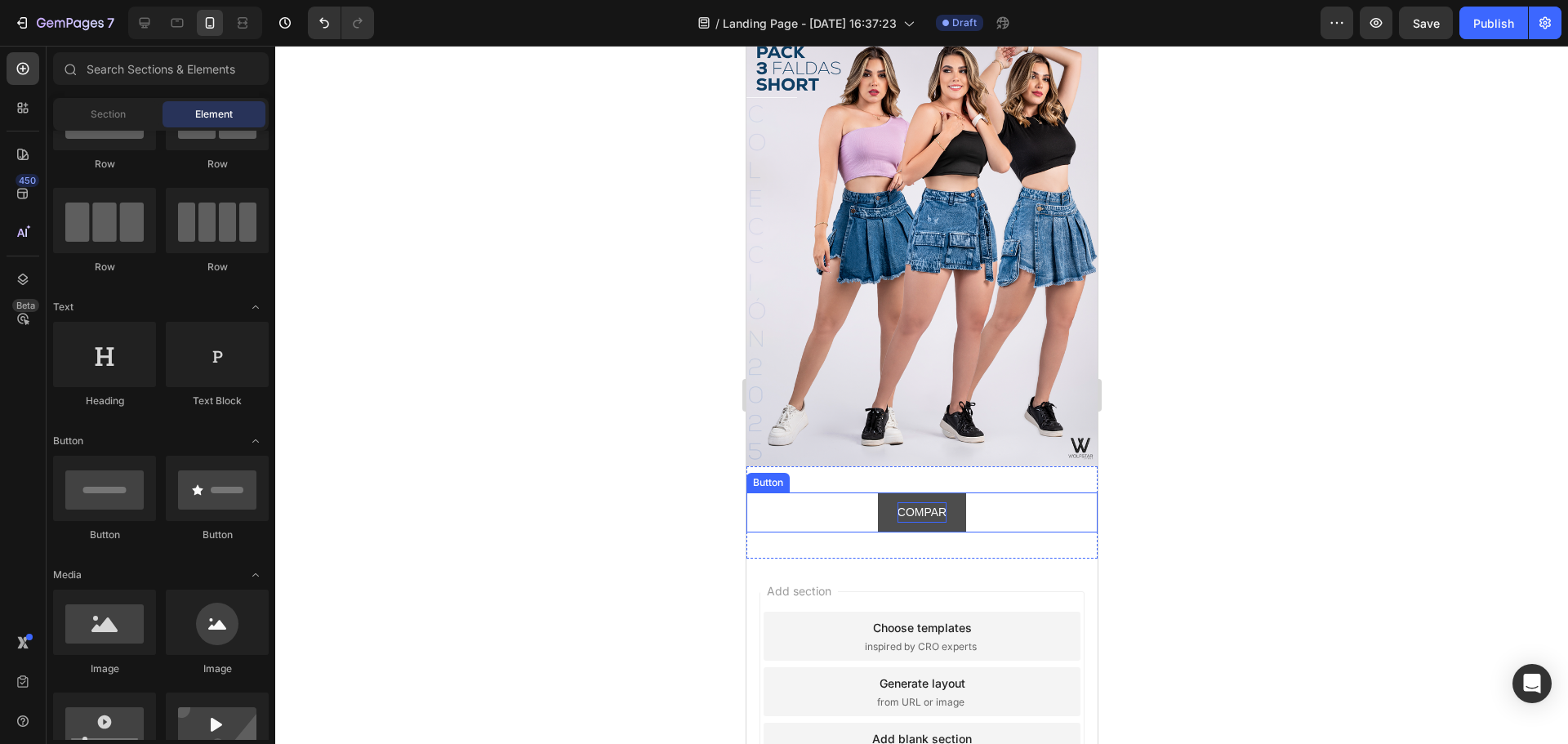
click at [952, 504] on button "COMPAR" at bounding box center [921, 512] width 88 height 40
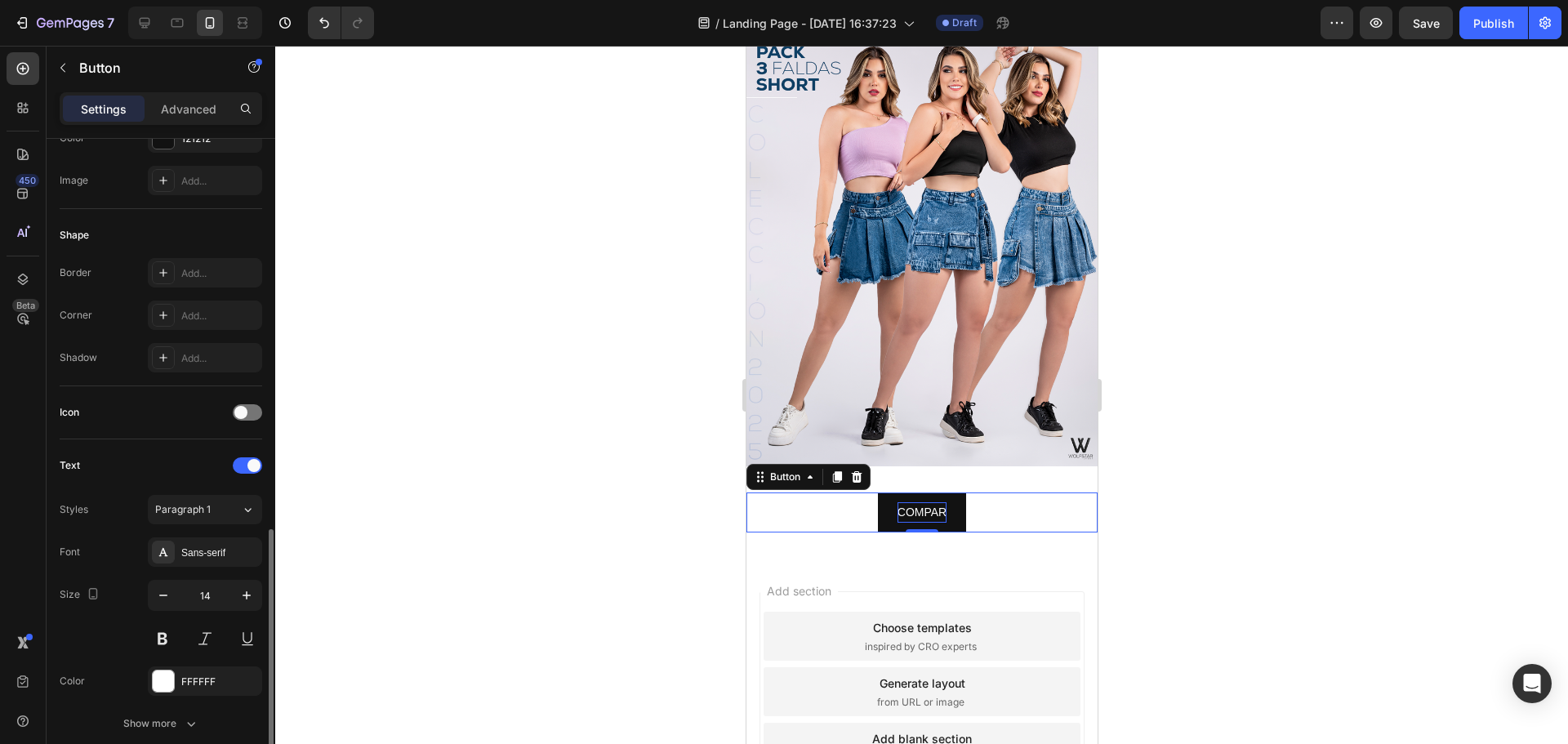
scroll to position [409, 0]
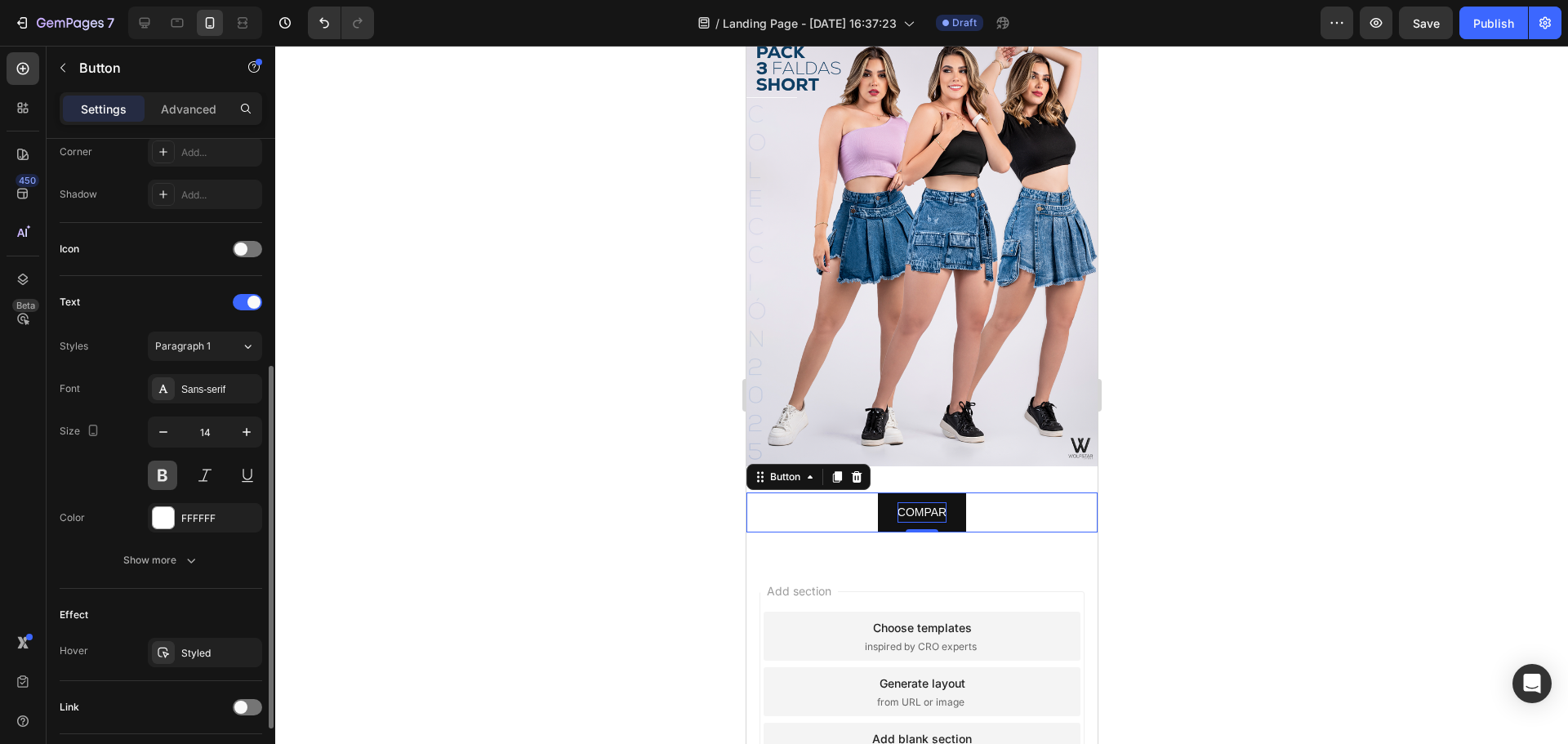
click at [158, 472] on button at bounding box center [163, 475] width 30 height 30
click at [922, 502] on p "COMPAR" at bounding box center [921, 512] width 50 height 21
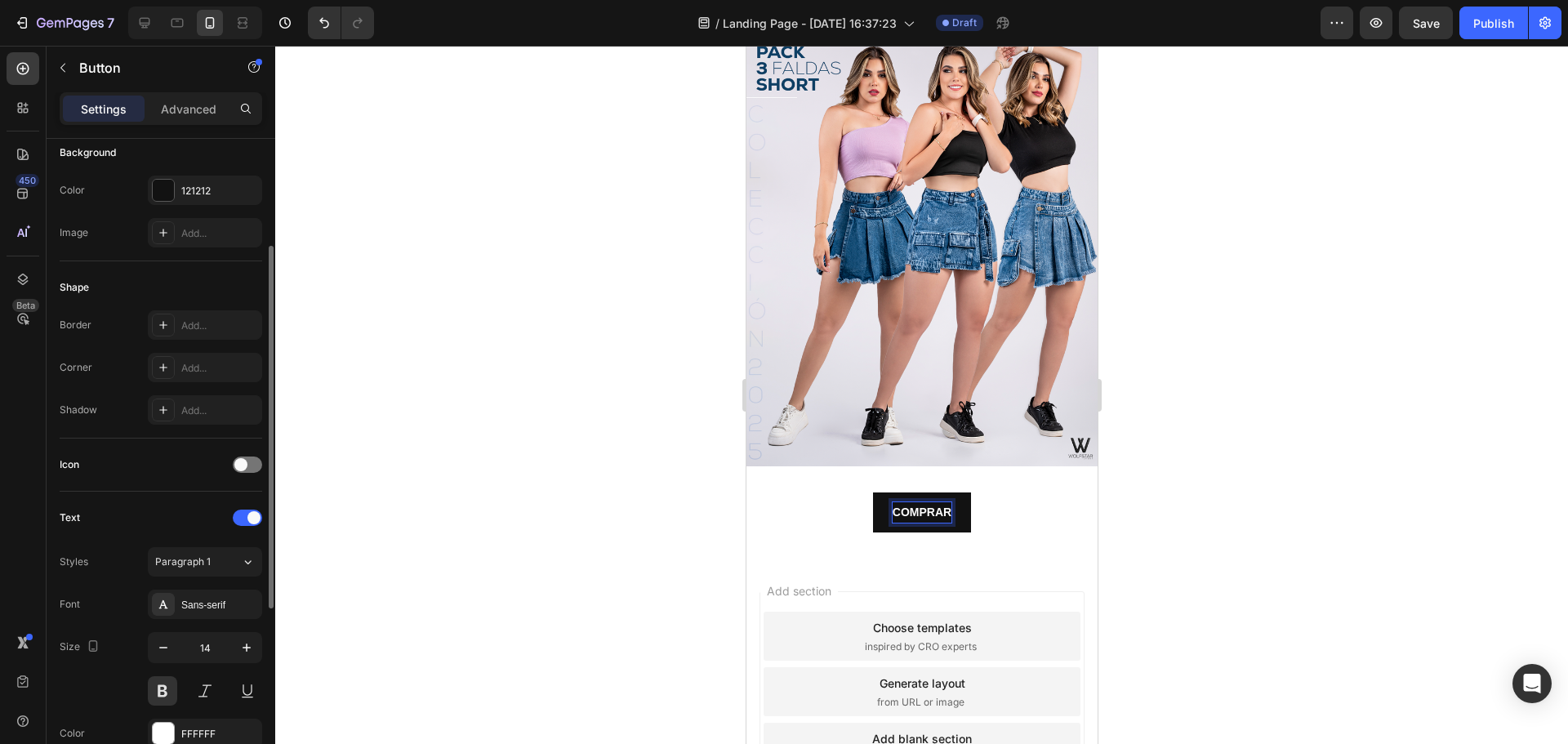
scroll to position [0, 0]
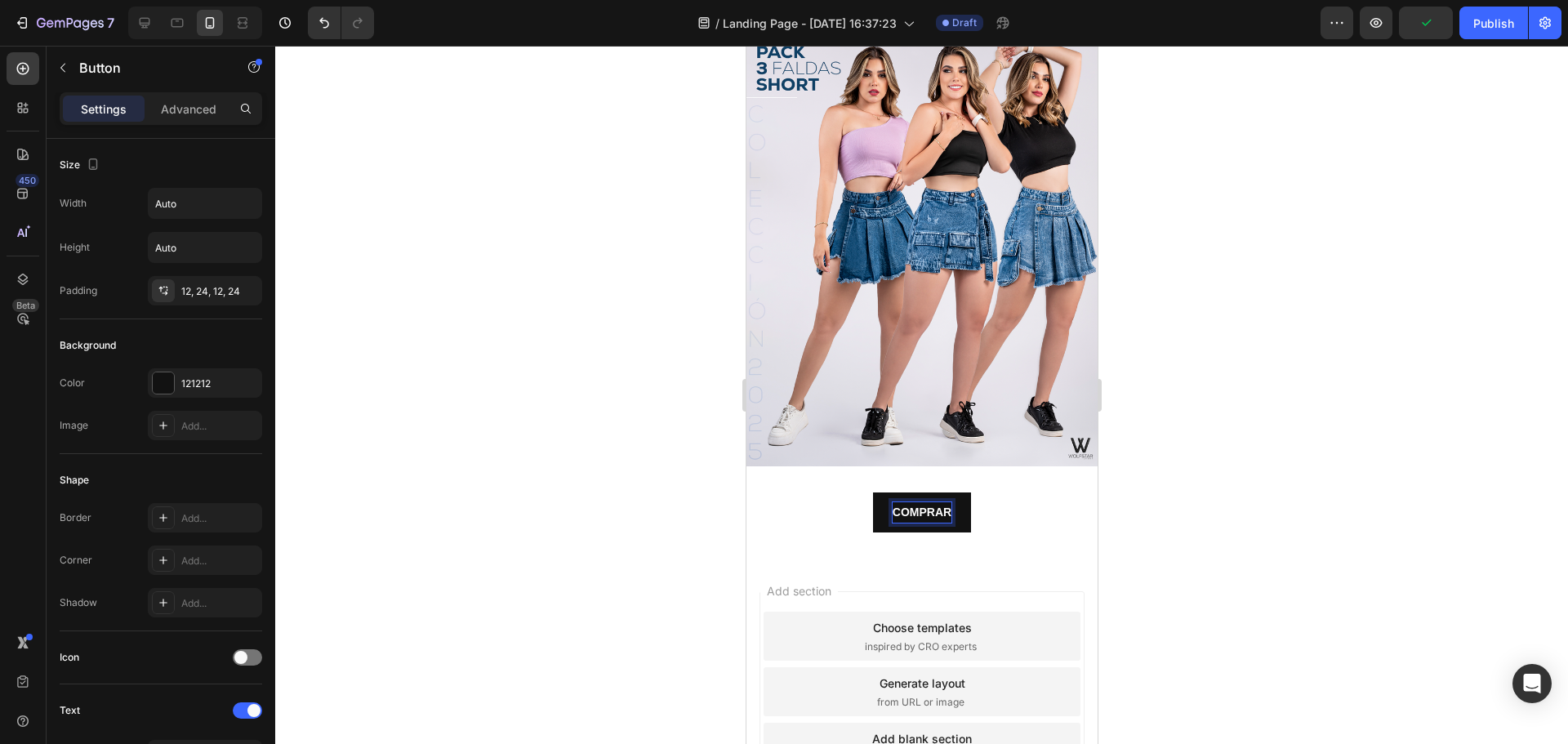
click at [1015, 492] on div "COMPRAR Button 0" at bounding box center [921, 512] width 351 height 40
click at [956, 492] on button "COMPRAR" at bounding box center [921, 512] width 98 height 40
click at [879, 492] on button "COMPRAR" at bounding box center [921, 512] width 98 height 40
click at [189, 112] on p "Advanced" at bounding box center [189, 108] width 56 height 17
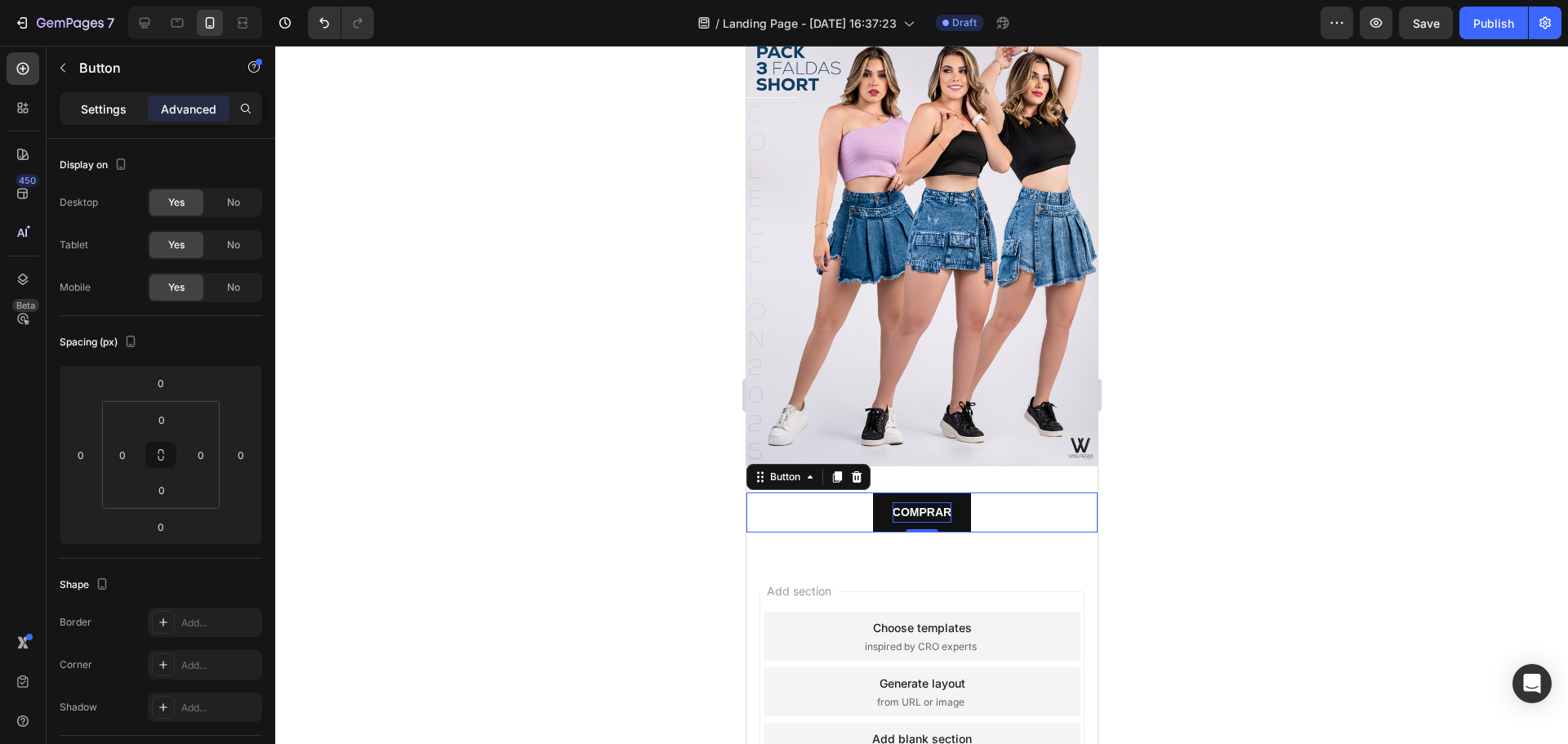
click at [93, 100] on p "Settings" at bounding box center [103, 108] width 46 height 17
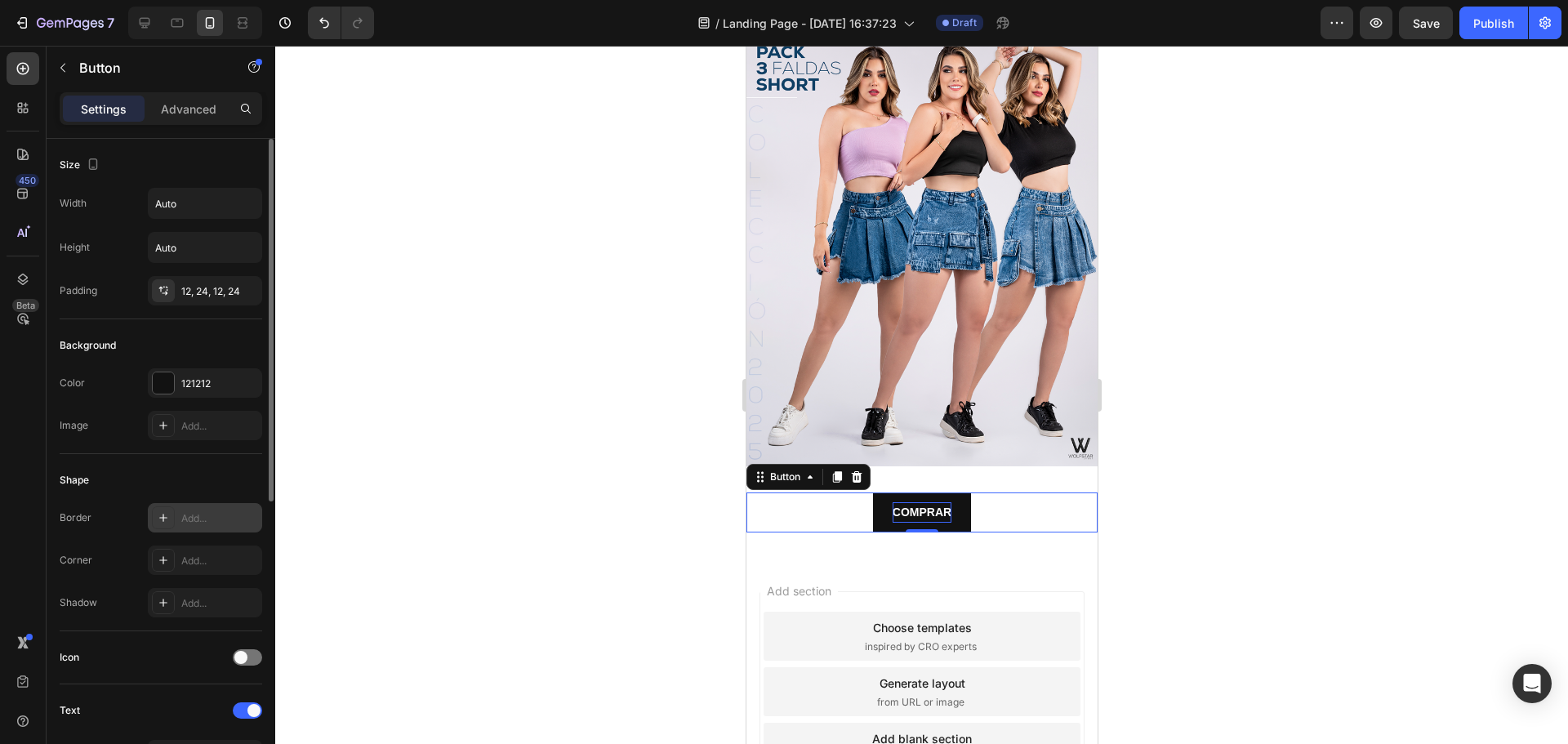
click at [172, 511] on div at bounding box center [163, 517] width 23 height 23
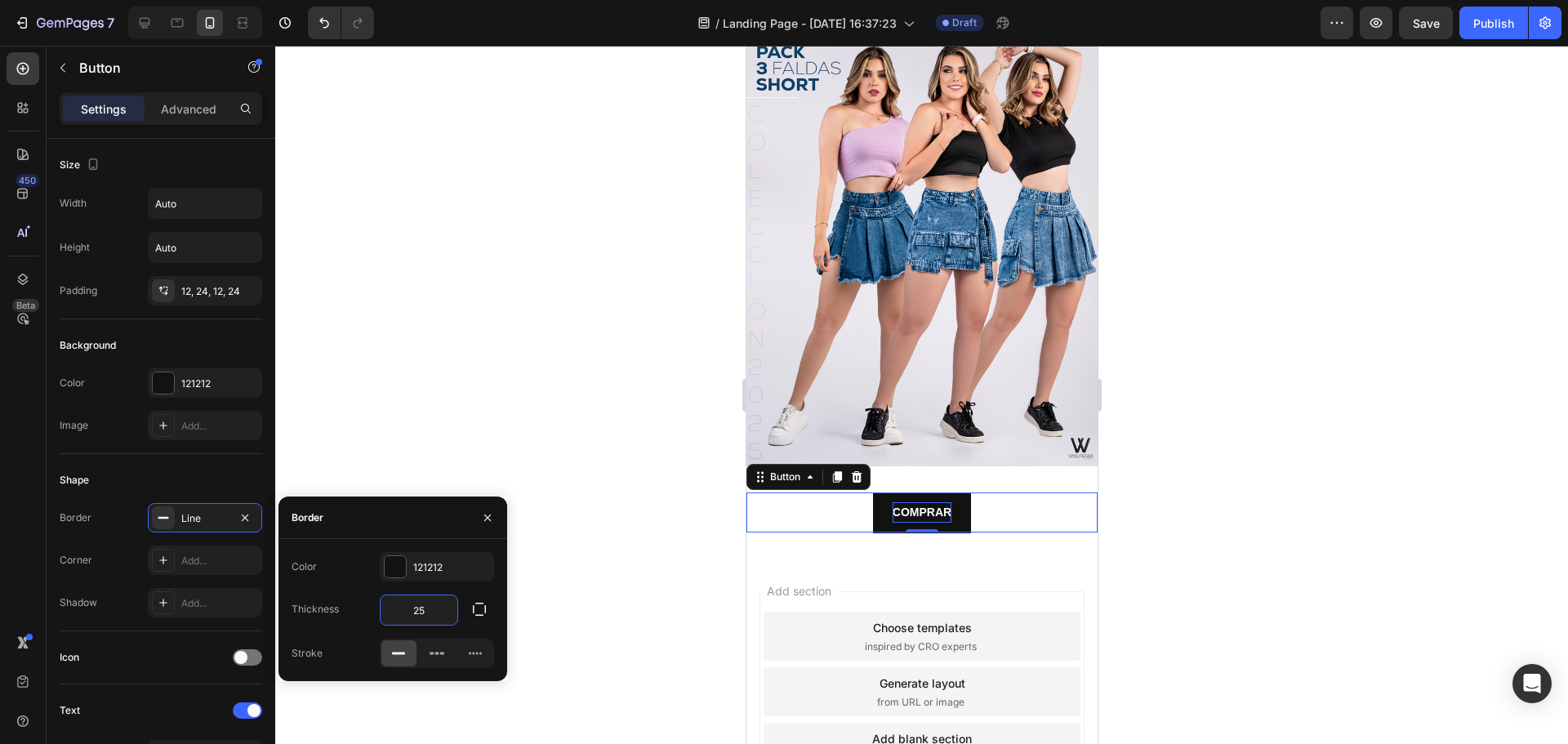
type input "2"
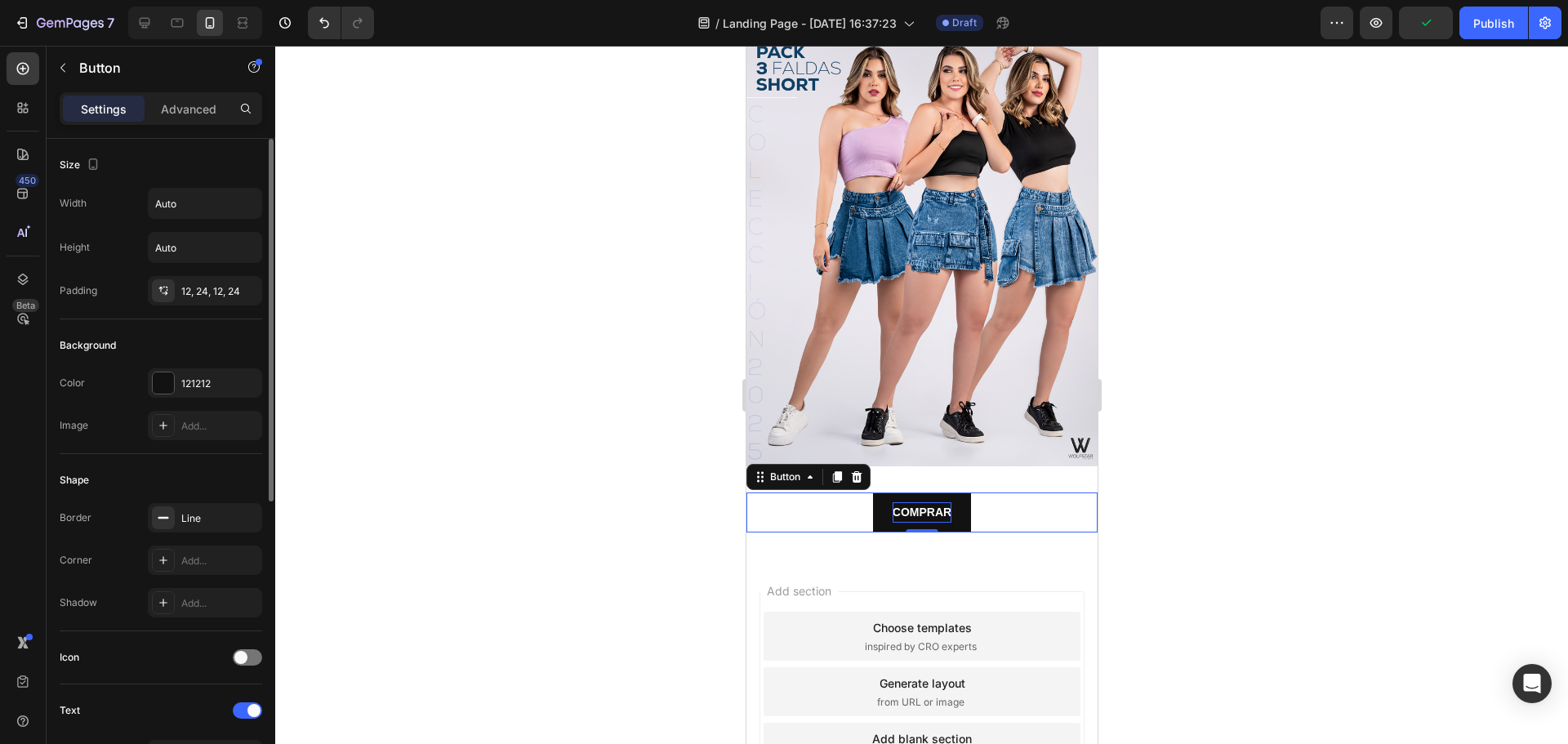
click at [204, 483] on div "Shape" at bounding box center [161, 480] width 203 height 26
click at [169, 203] on input "Auto" at bounding box center [204, 204] width 112 height 30
click at [249, 200] on icon "button" at bounding box center [247, 203] width 16 height 16
click at [251, 202] on icon "button" at bounding box center [247, 203] width 16 height 16
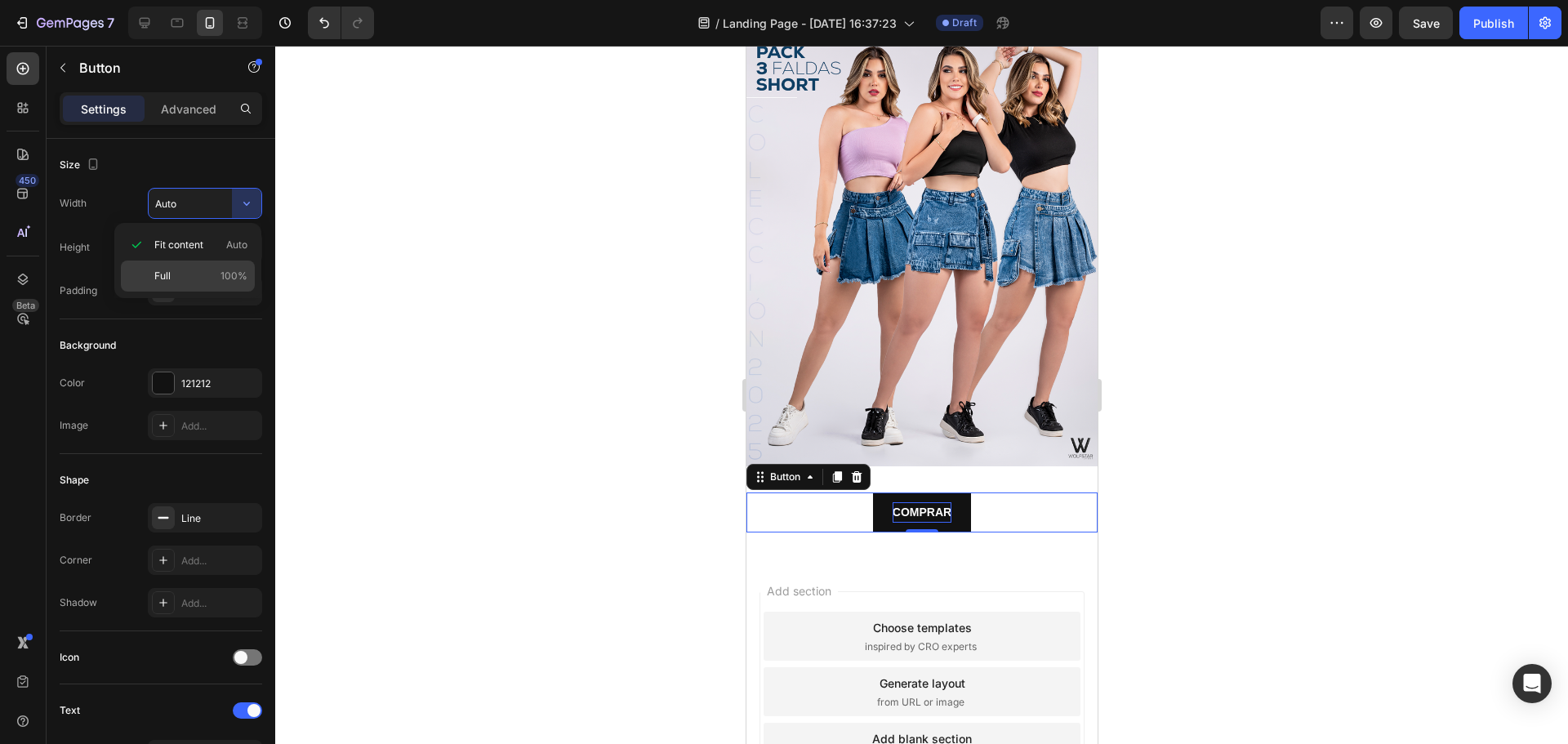
click at [174, 272] on p "Full 100%" at bounding box center [201, 276] width 93 height 15
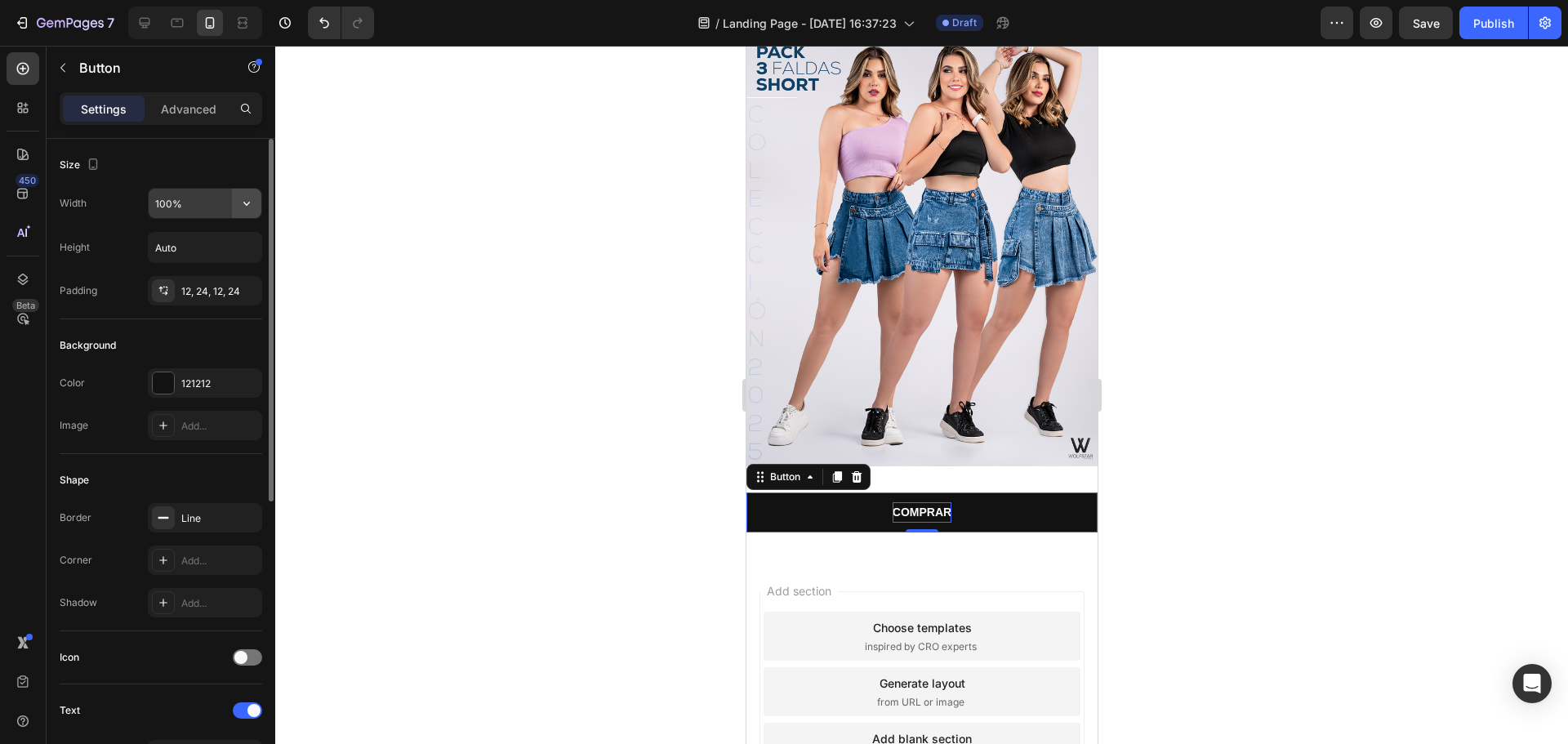
click at [239, 202] on icon "button" at bounding box center [247, 203] width 16 height 16
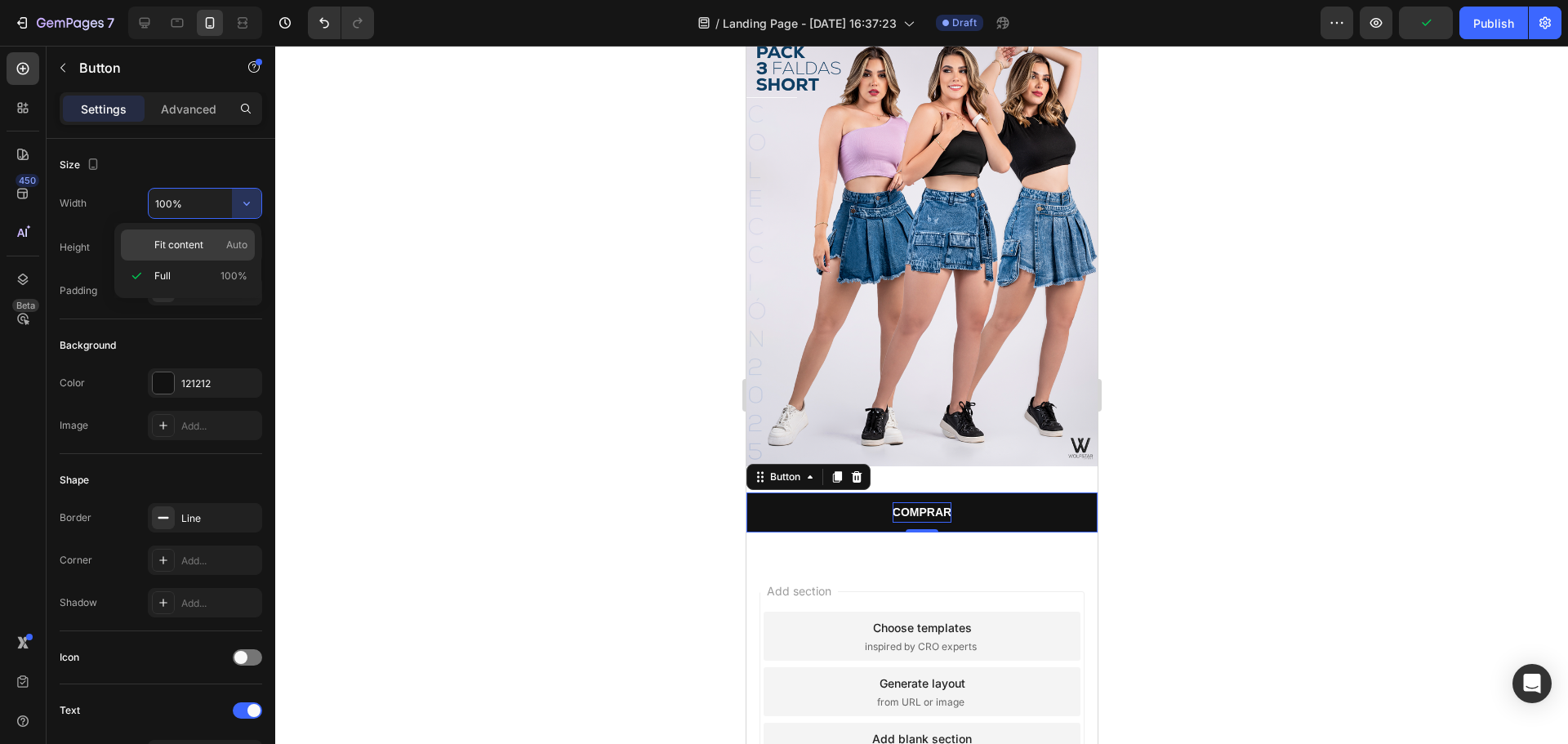
click at [176, 245] on span "Fit content" at bounding box center [178, 245] width 49 height 15
type input "Auto"
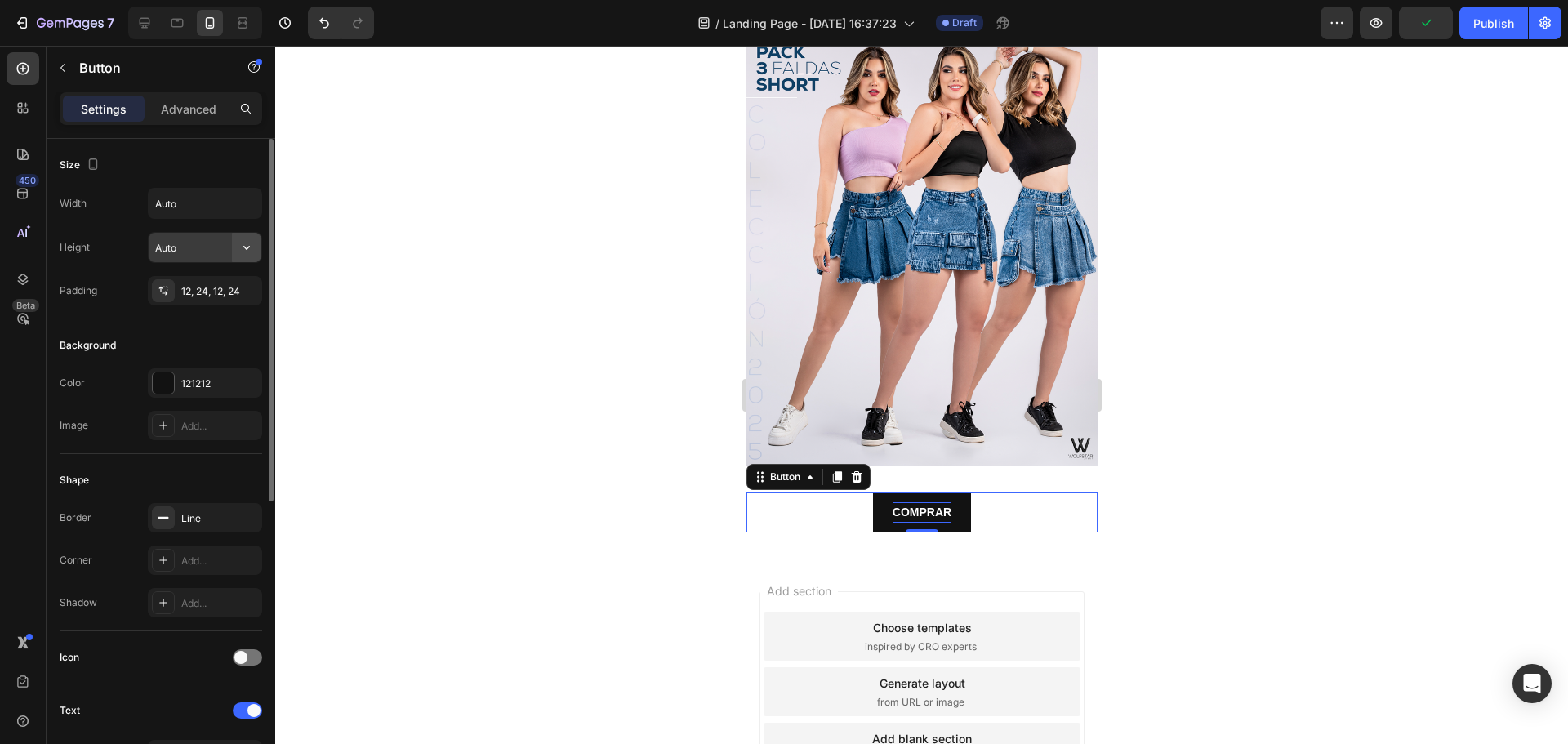
click at [237, 249] on button "button" at bounding box center [247, 248] width 30 height 30
click at [247, 249] on icon "button" at bounding box center [247, 248] width 7 height 4
click at [179, 292] on span "Fit content" at bounding box center [178, 288] width 49 height 15
click at [823, 499] on div "COMPRAR Button 0" at bounding box center [921, 512] width 351 height 40
click at [1171, 453] on div at bounding box center [922, 395] width 1293 height 698
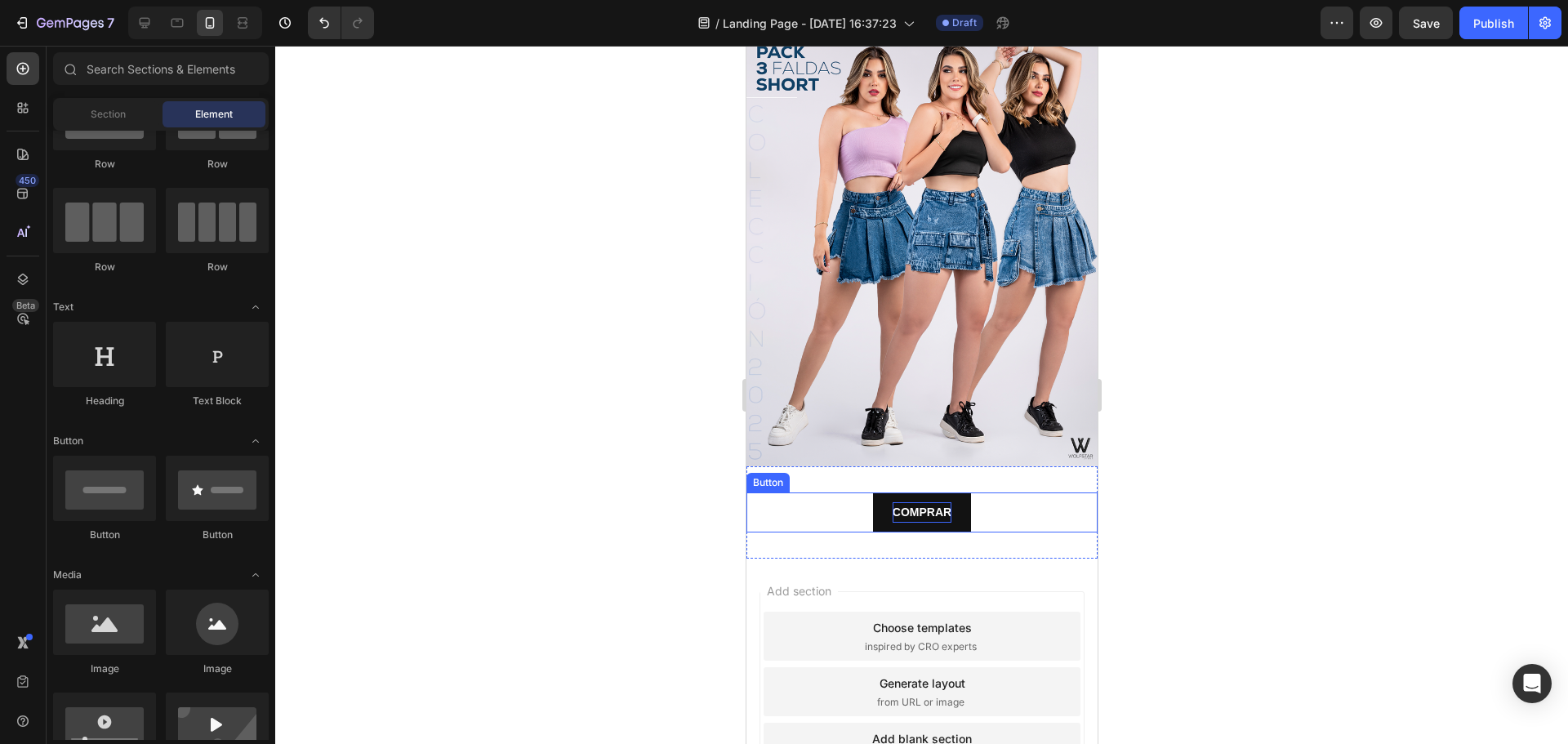
click at [1012, 499] on div "COMPRAR Button" at bounding box center [921, 512] width 351 height 40
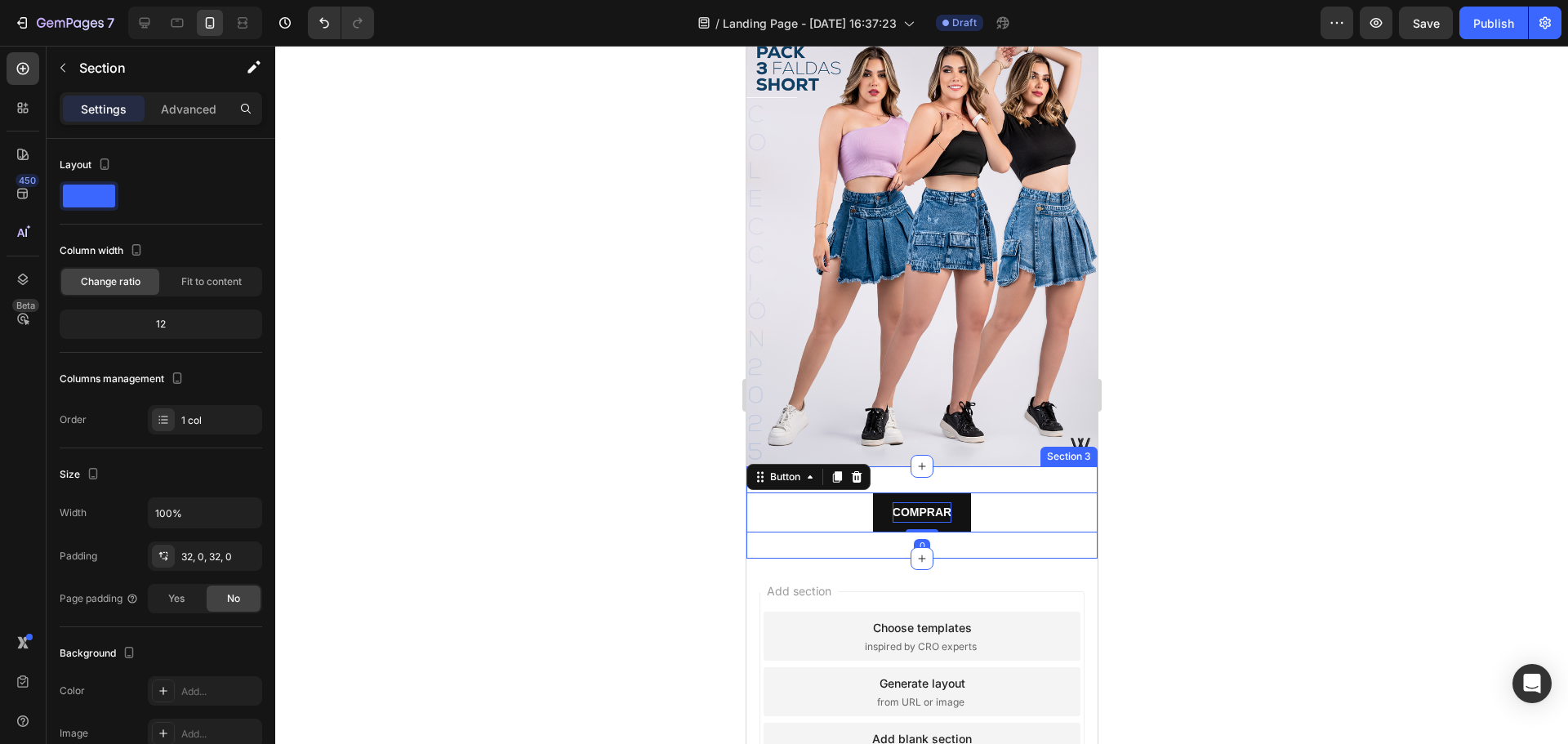
click at [927, 467] on div "COMPRAR Button 0 Section 3" at bounding box center [921, 512] width 351 height 93
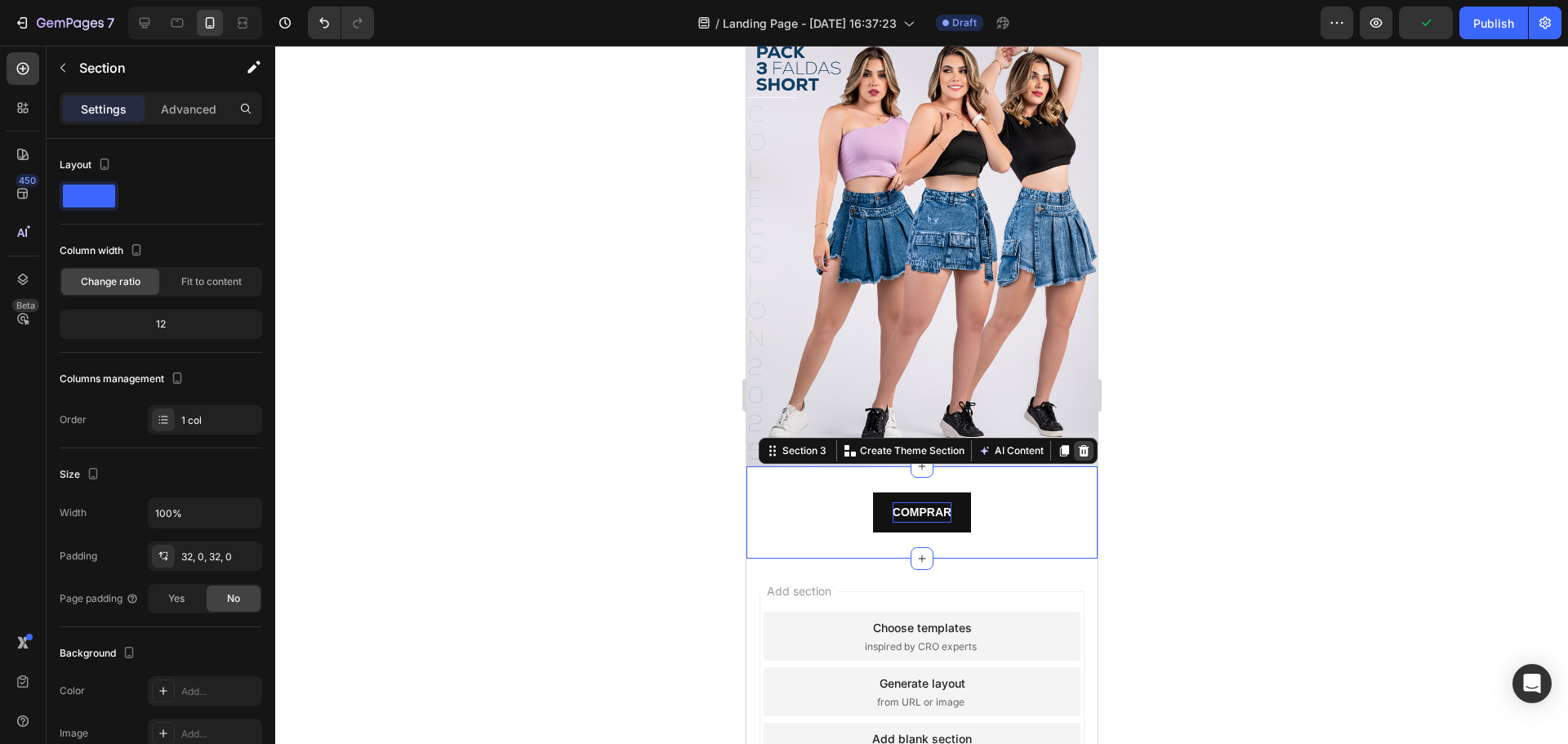
click at [1078, 446] on icon at bounding box center [1083, 451] width 11 height 11
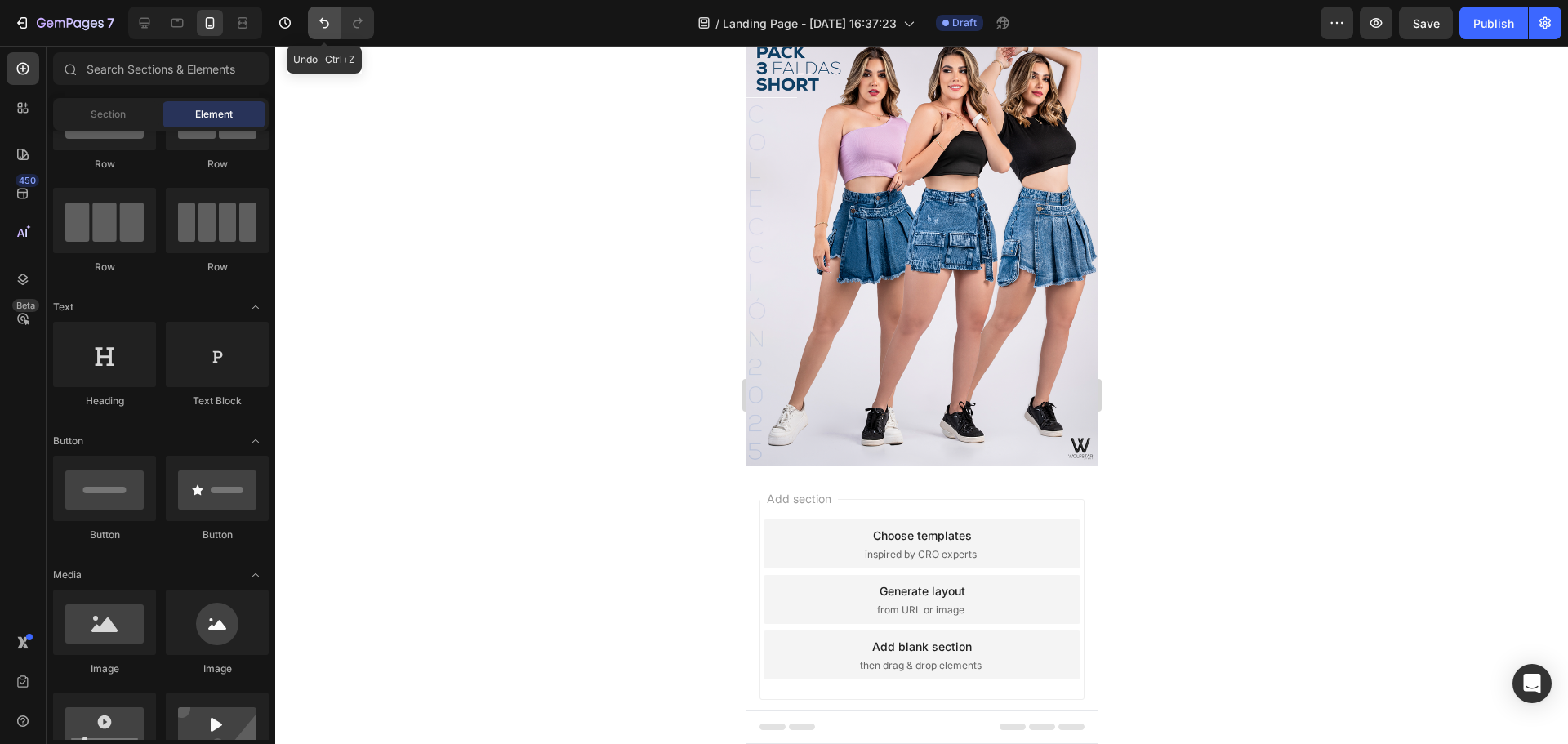
click at [329, 25] on icon "Undo/Redo" at bounding box center [324, 23] width 16 height 16
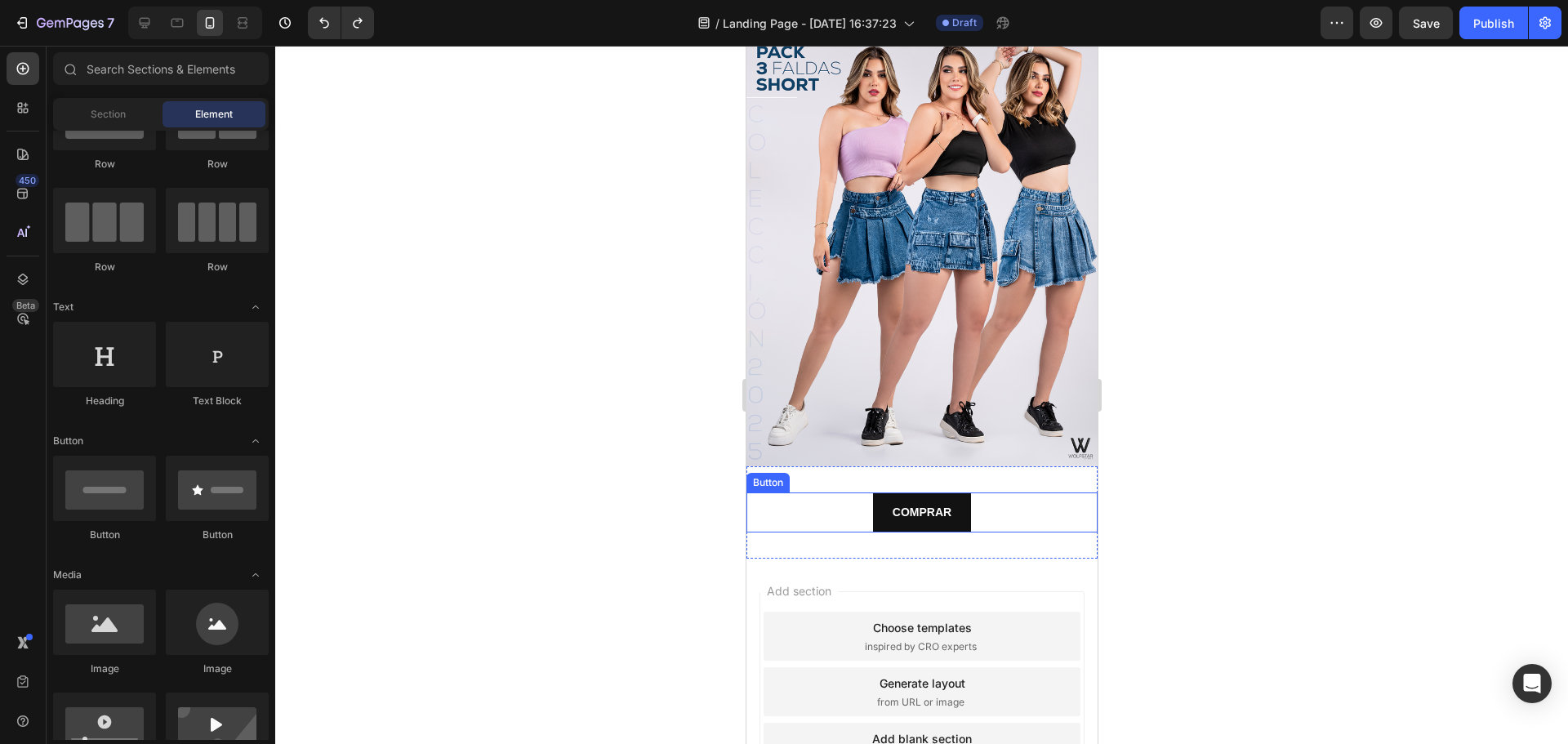
click at [1003, 499] on div "COMPRAR Button" at bounding box center [921, 512] width 351 height 40
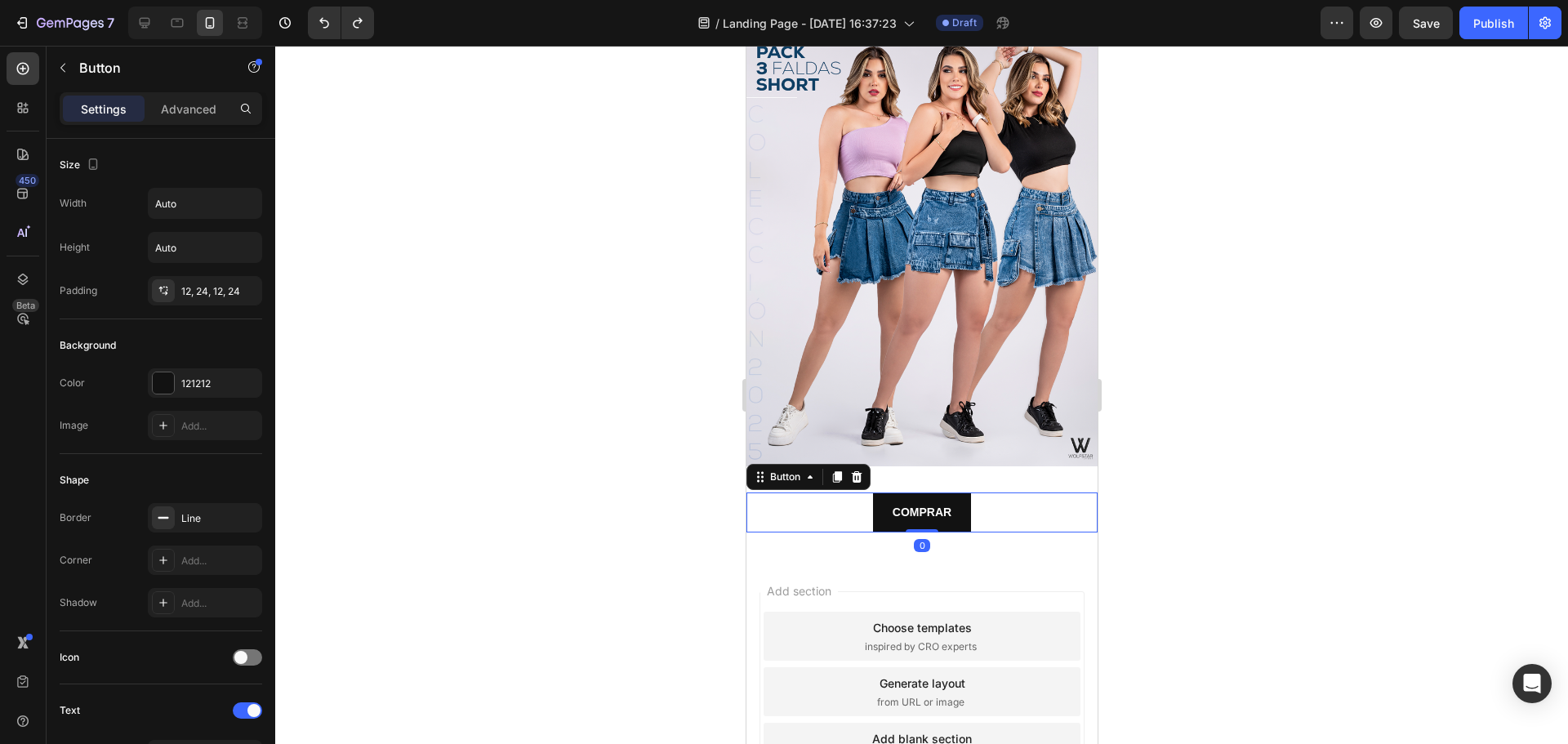
click at [819, 492] on div "COMPRAR Button 0" at bounding box center [921, 512] width 351 height 40
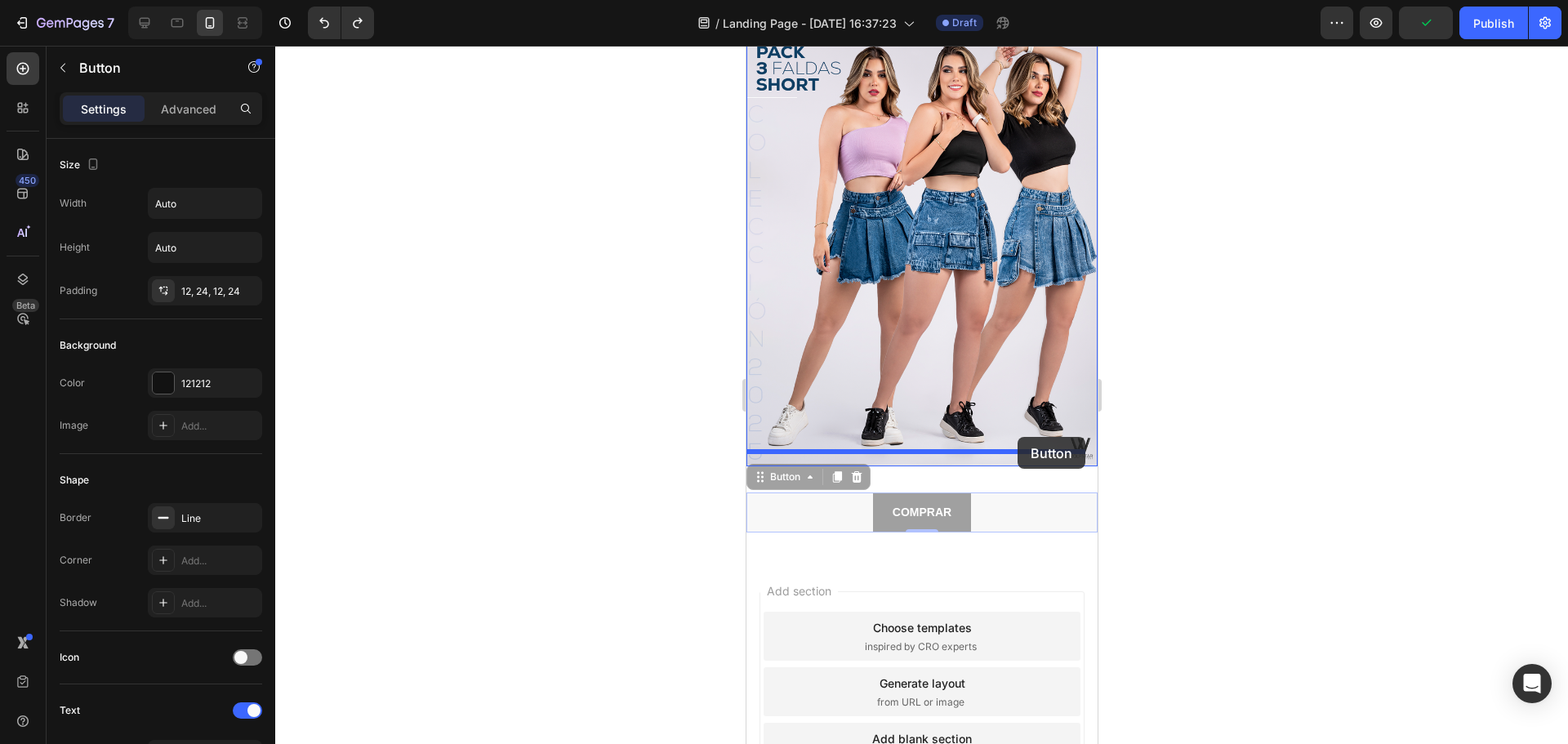
drag, startPoint x: 1023, startPoint y: 489, endPoint x: 1016, endPoint y: 437, distance: 52.5
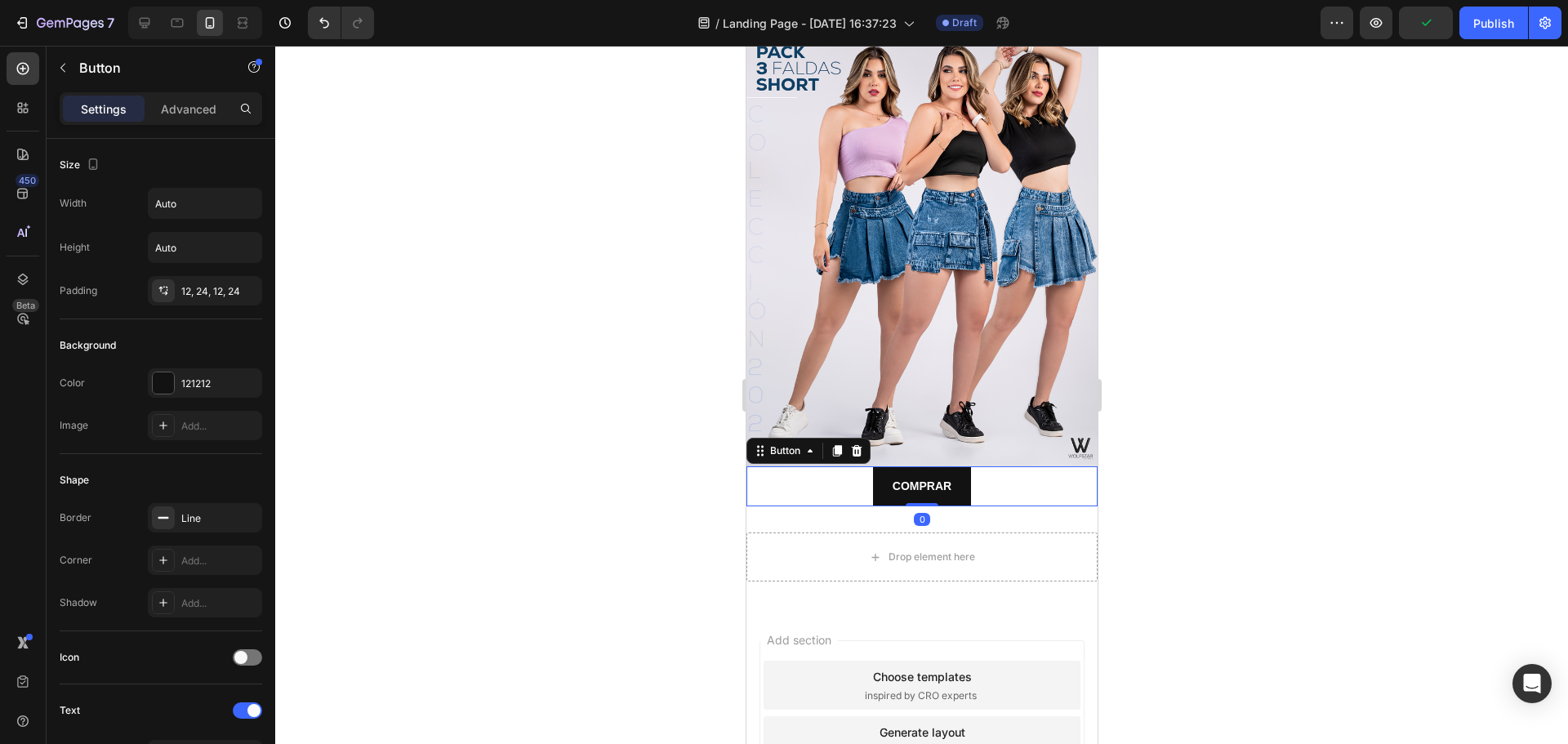
click at [1011, 466] on div "COMPRAR Button 0" at bounding box center [921, 486] width 351 height 40
click at [1024, 475] on div "COMPRAR Button 0" at bounding box center [921, 486] width 351 height 40
click at [1009, 402] on img at bounding box center [921, 248] width 351 height 440
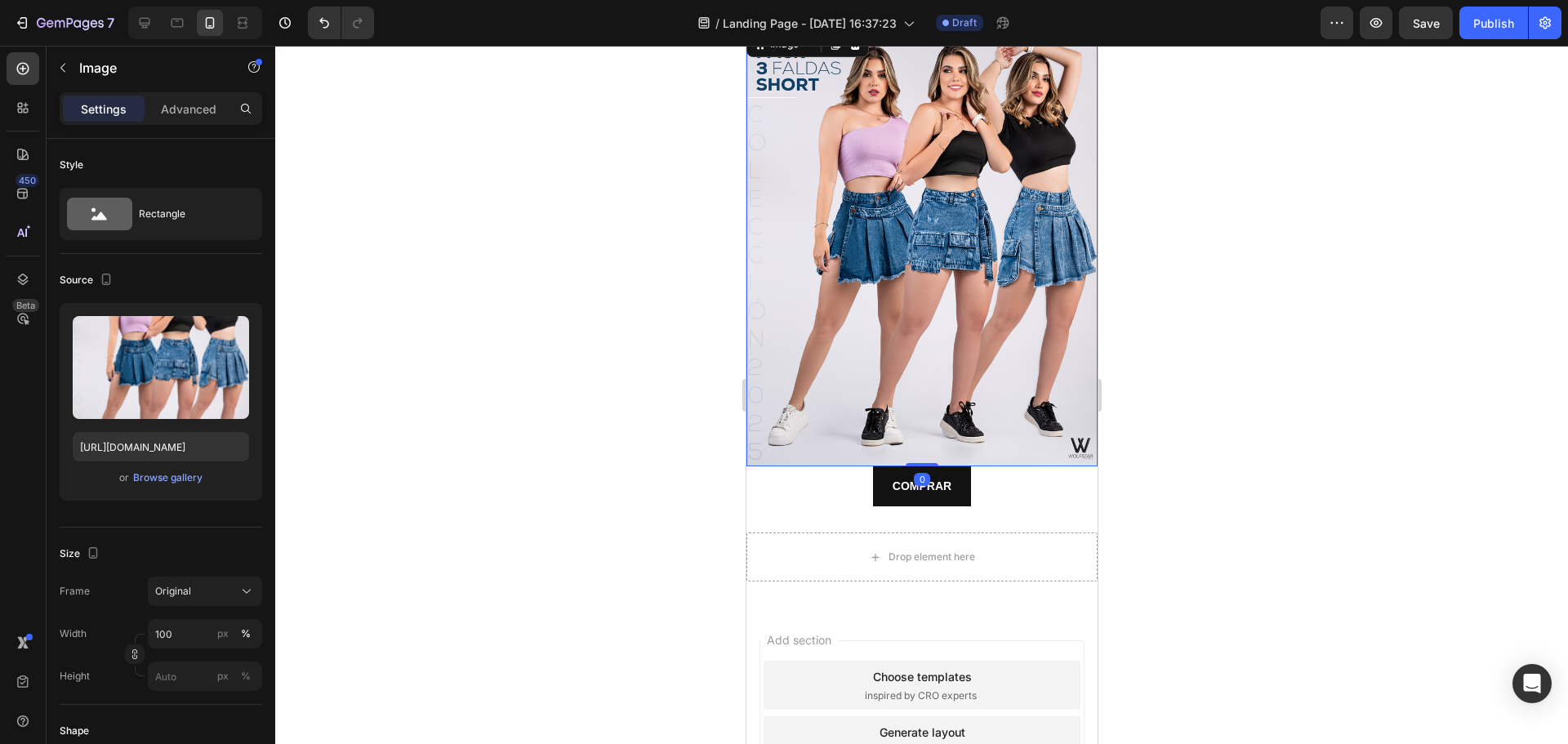
click at [1247, 396] on div at bounding box center [922, 395] width 1293 height 698
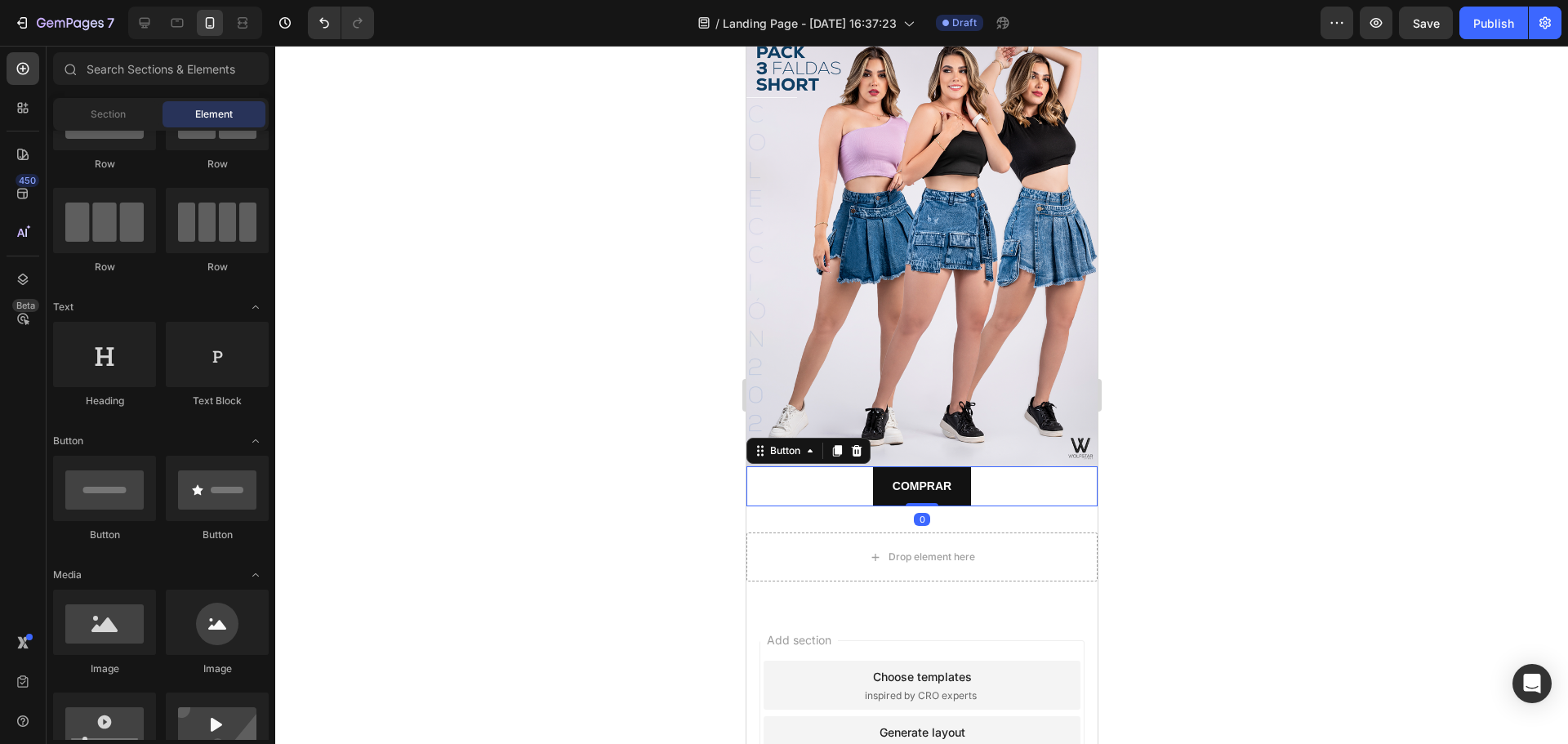
click at [788, 475] on div "COMPRAR Button 0" at bounding box center [921, 486] width 351 height 40
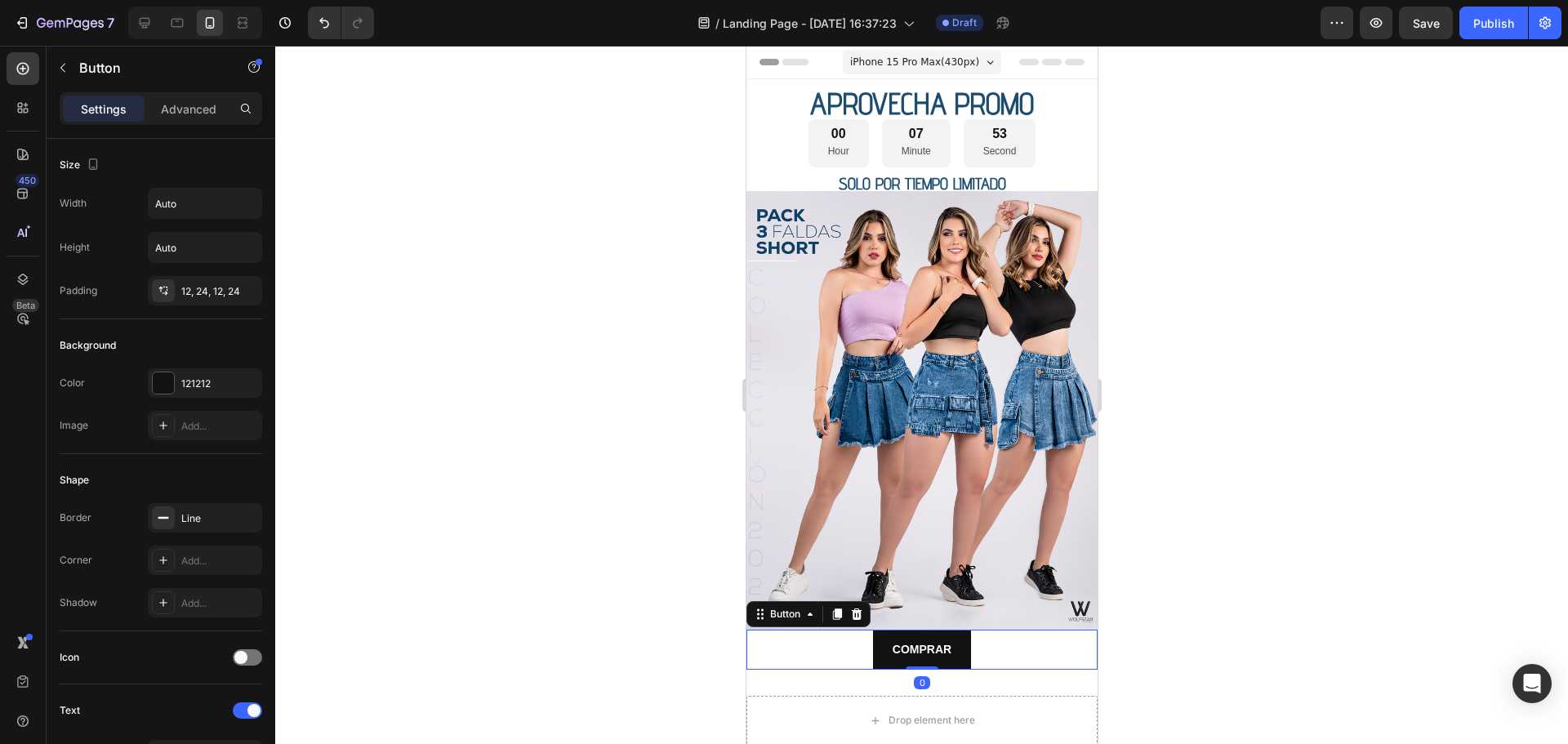
click at [632, 299] on div at bounding box center [922, 395] width 1293 height 698
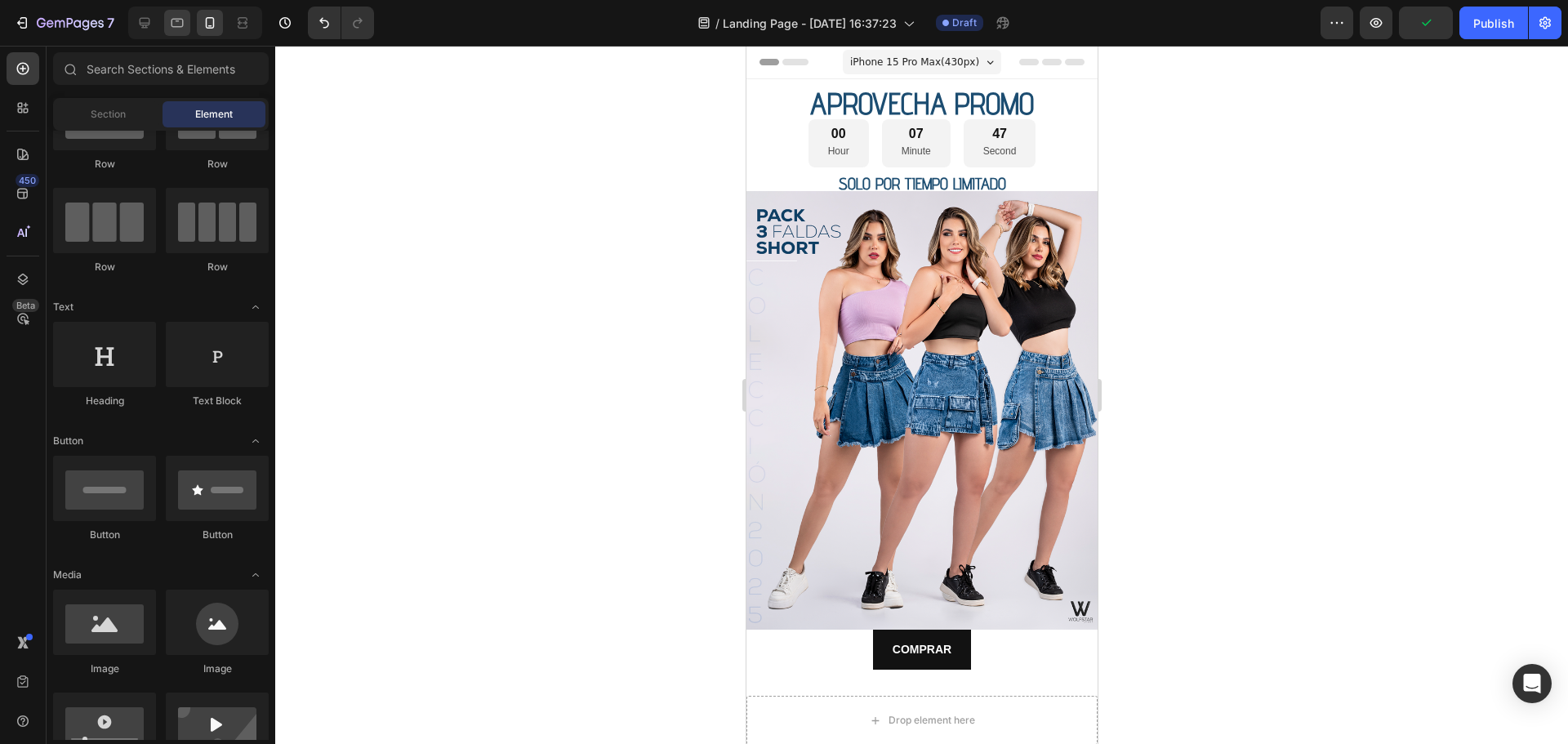
click at [184, 21] on icon at bounding box center [177, 23] width 16 height 16
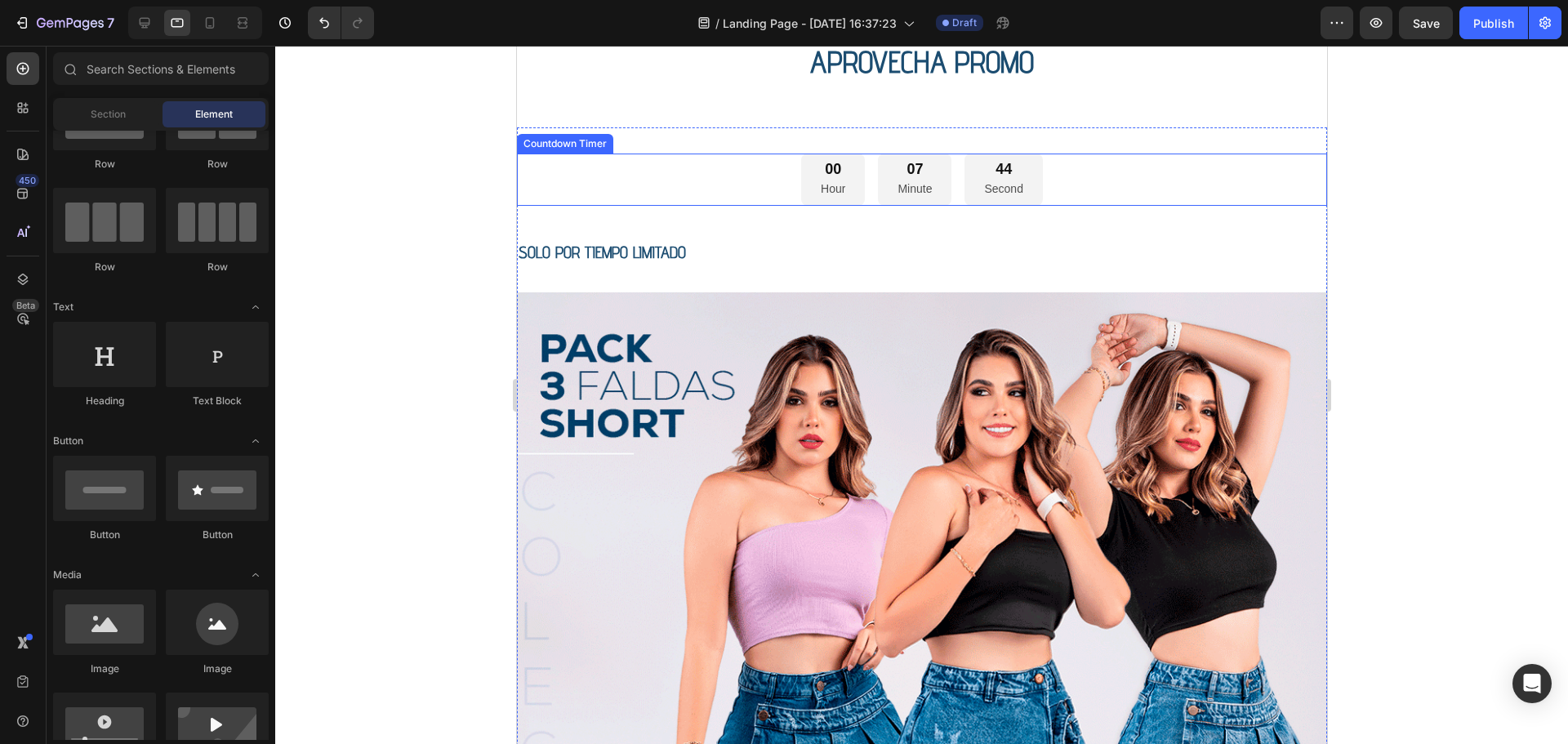
scroll to position [82, 0]
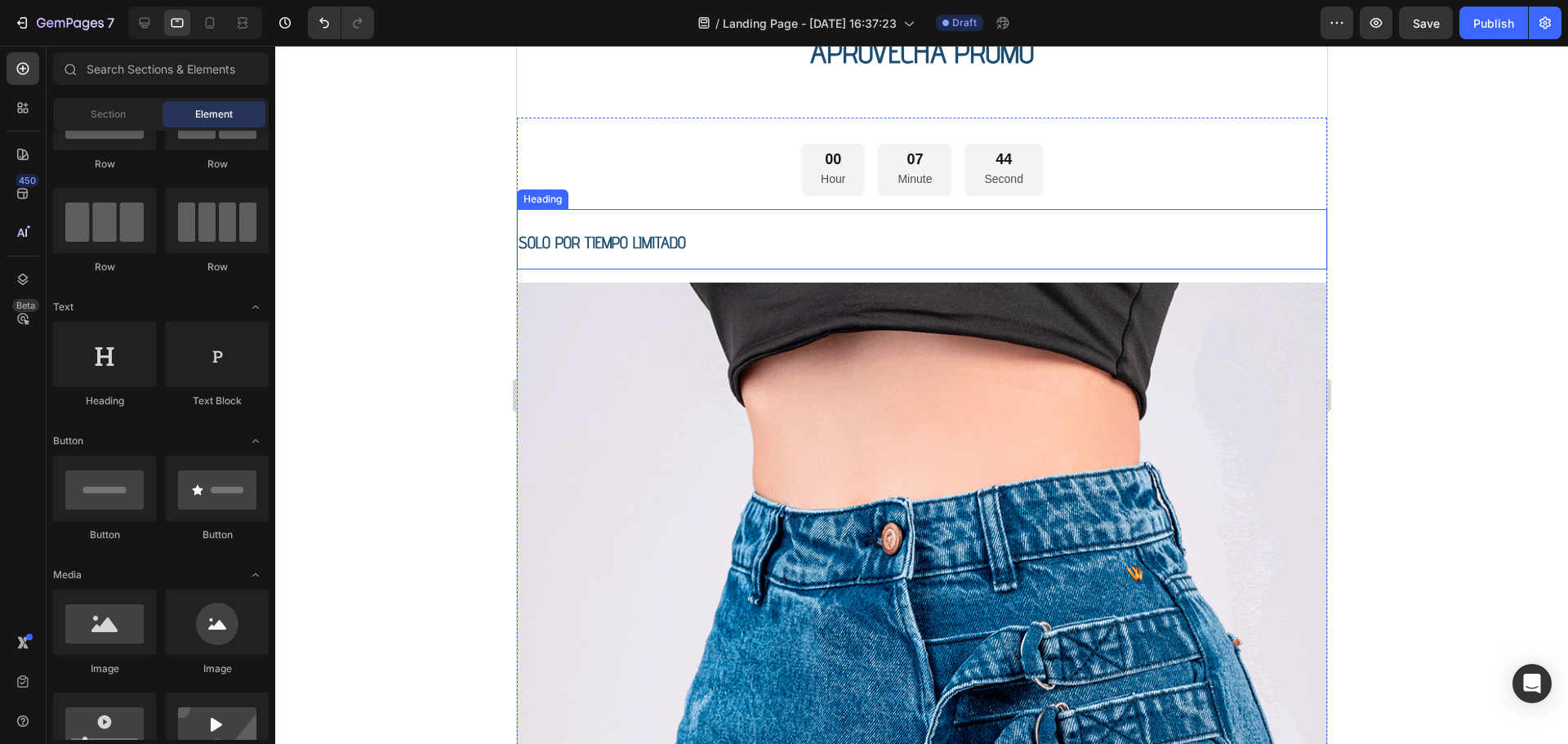
click at [635, 253] on span "SOLO POR TIEMPO LIMITADO" at bounding box center [602, 243] width 167 height 20
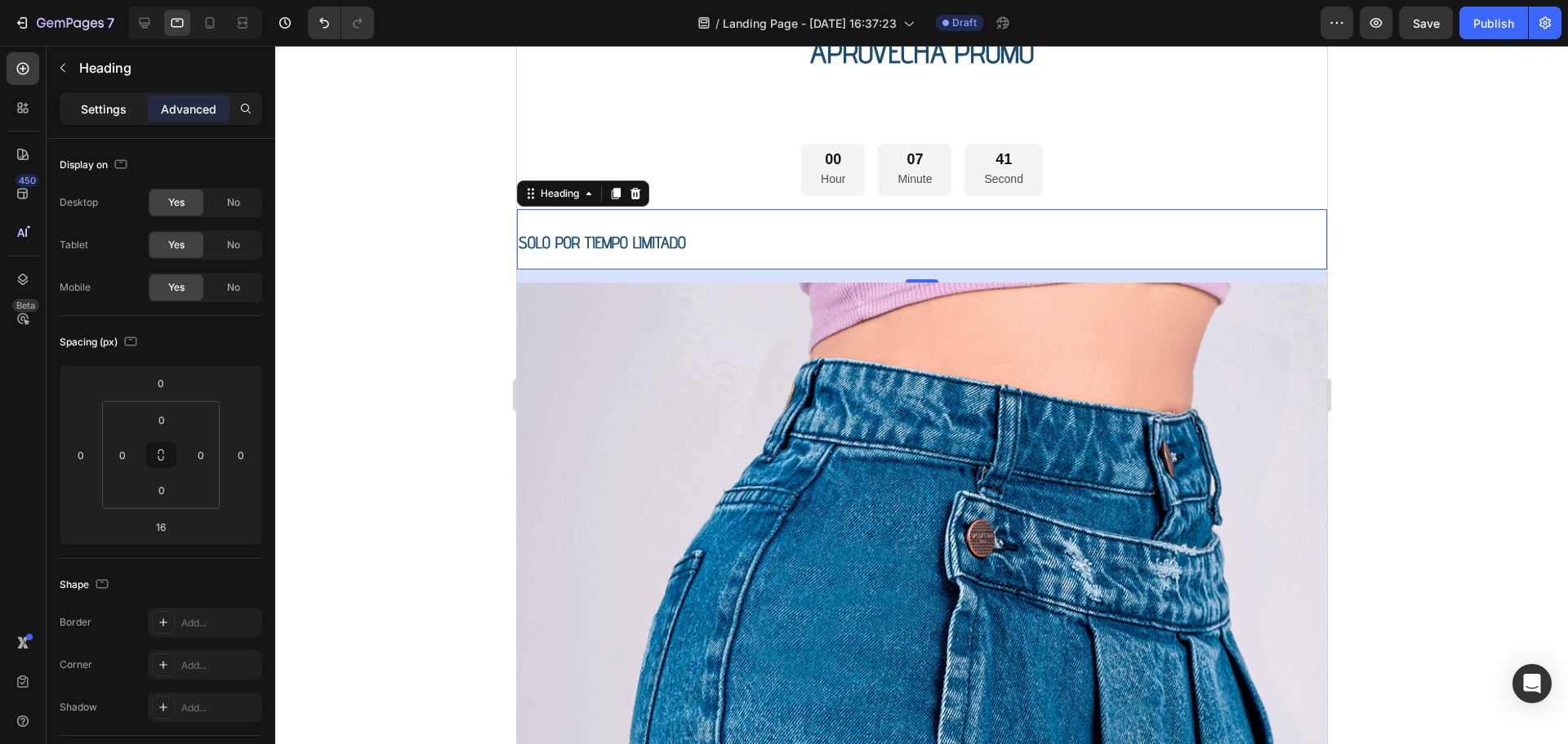
click at [89, 106] on p "Settings" at bounding box center [103, 108] width 46 height 17
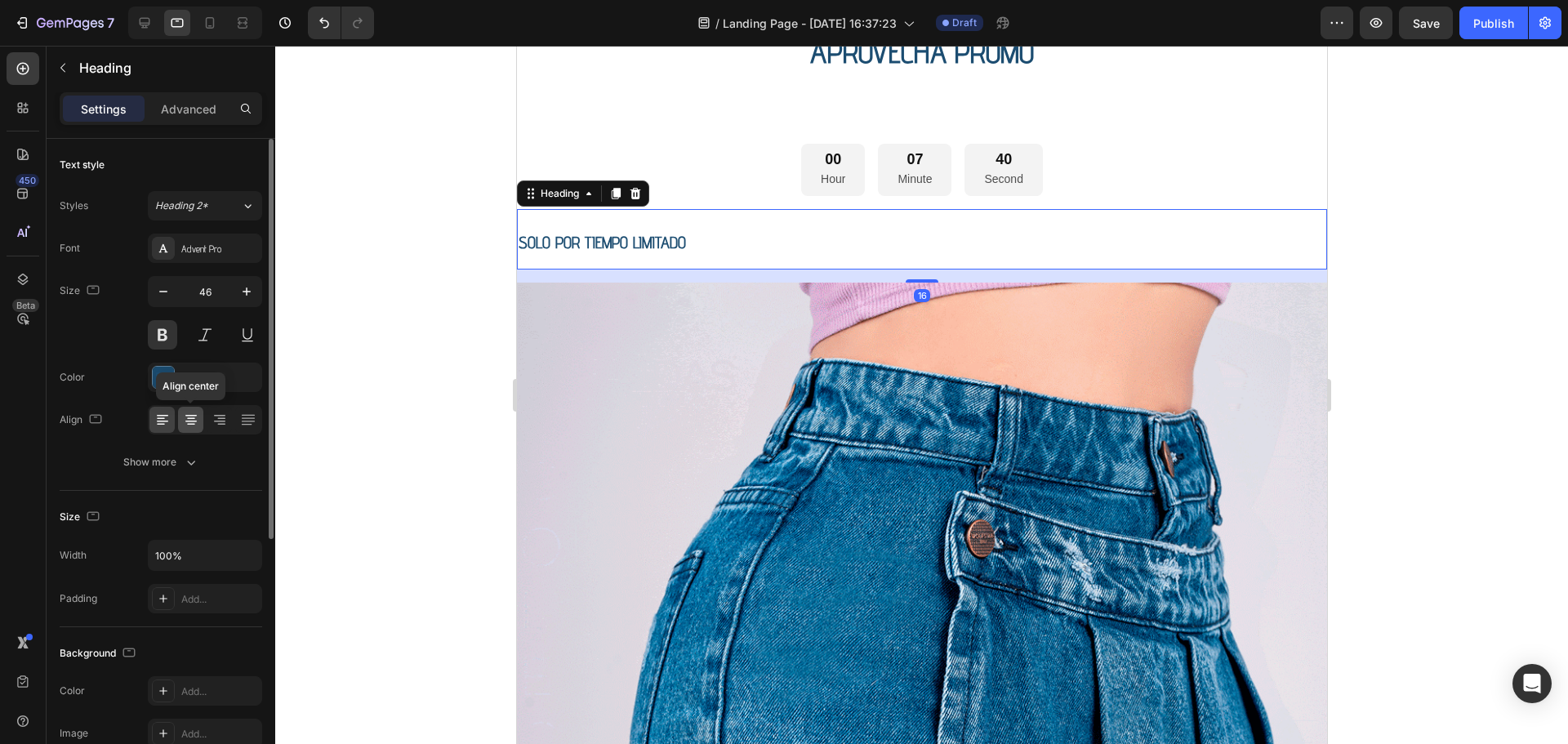
click at [194, 423] on icon at bounding box center [191, 420] width 16 height 16
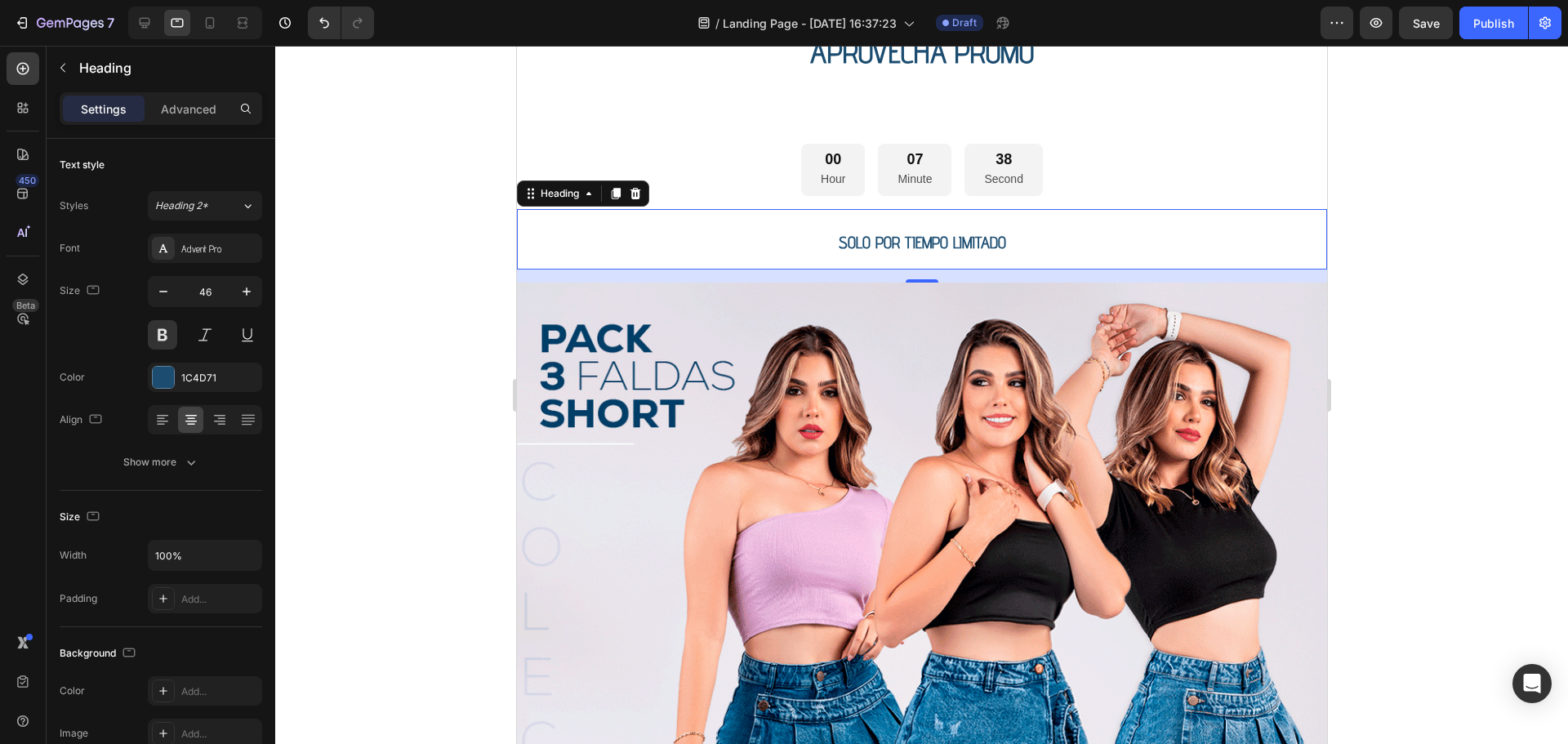
click at [415, 308] on div at bounding box center [922, 395] width 1293 height 698
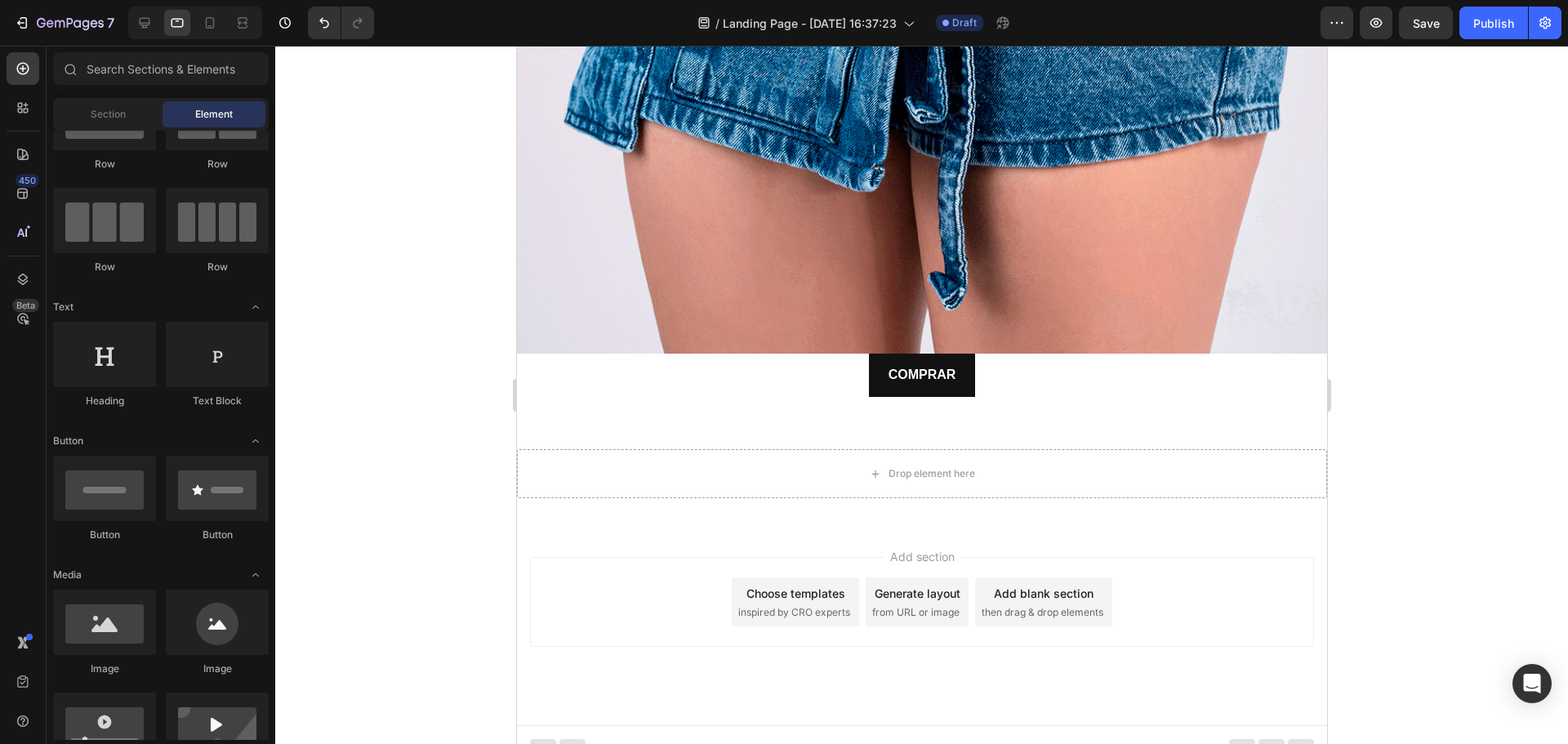
scroll to position [0, 0]
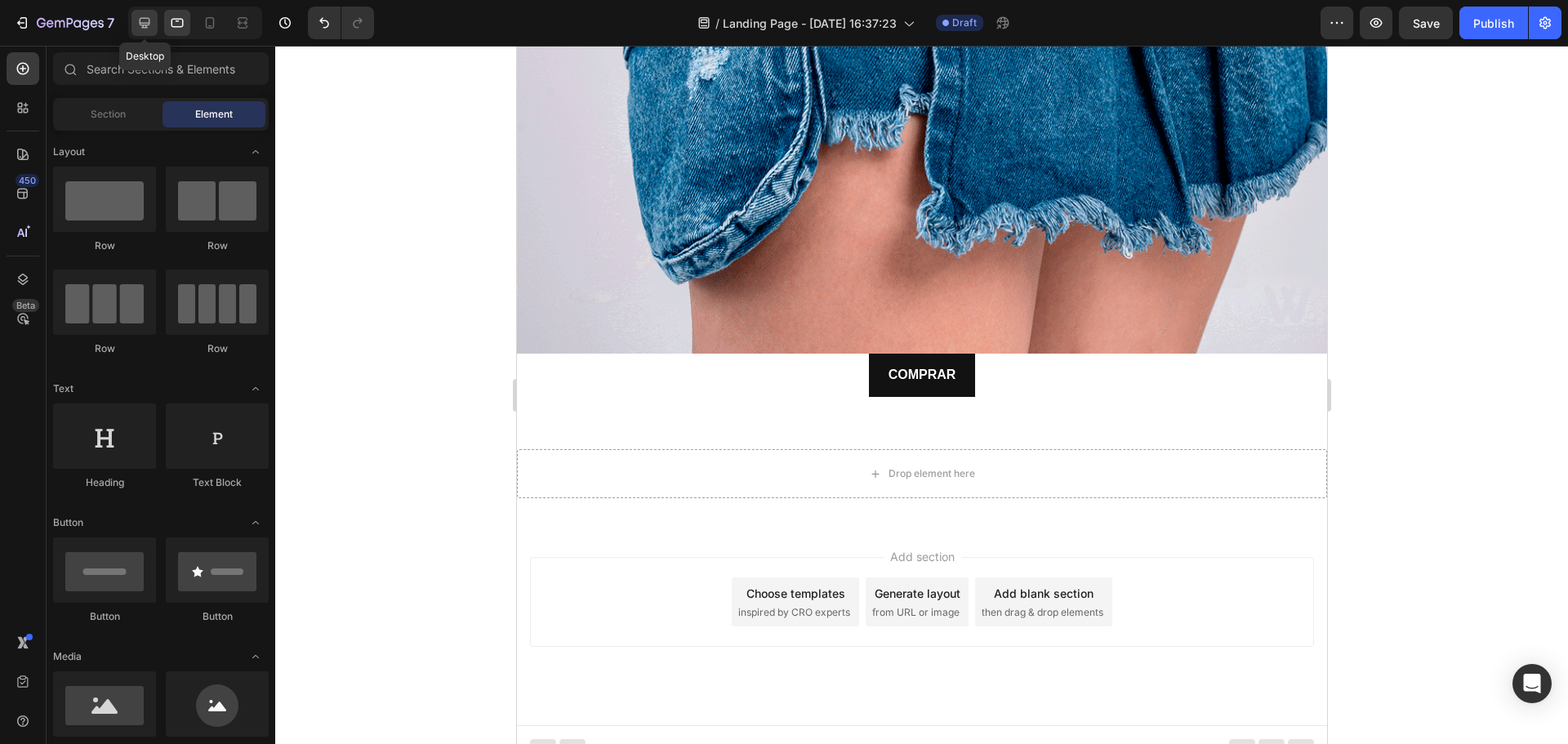
click at [142, 21] on icon at bounding box center [144, 23] width 16 height 16
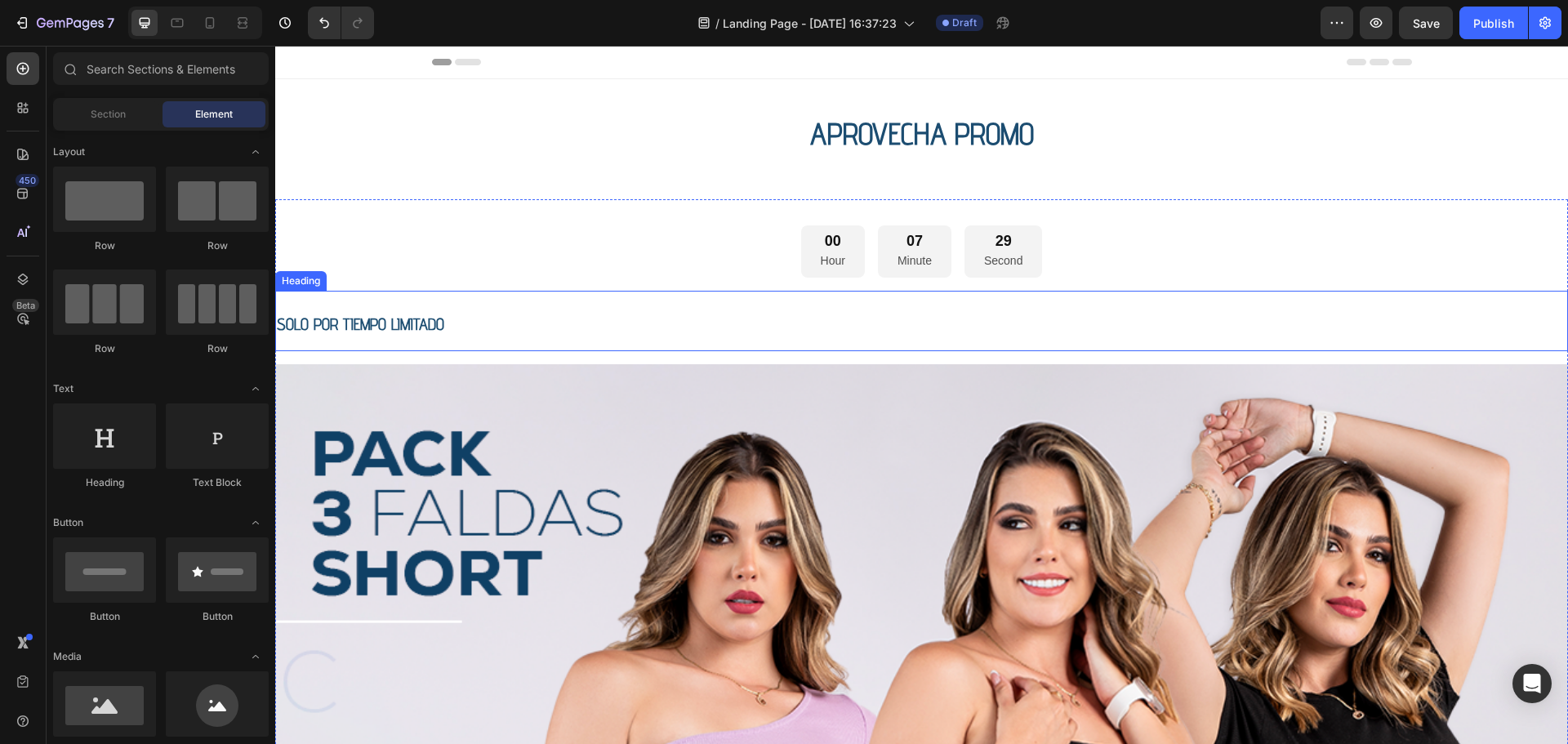
click at [409, 327] on span "SOLO POR TIEMPO LIMITADO" at bounding box center [360, 324] width 167 height 20
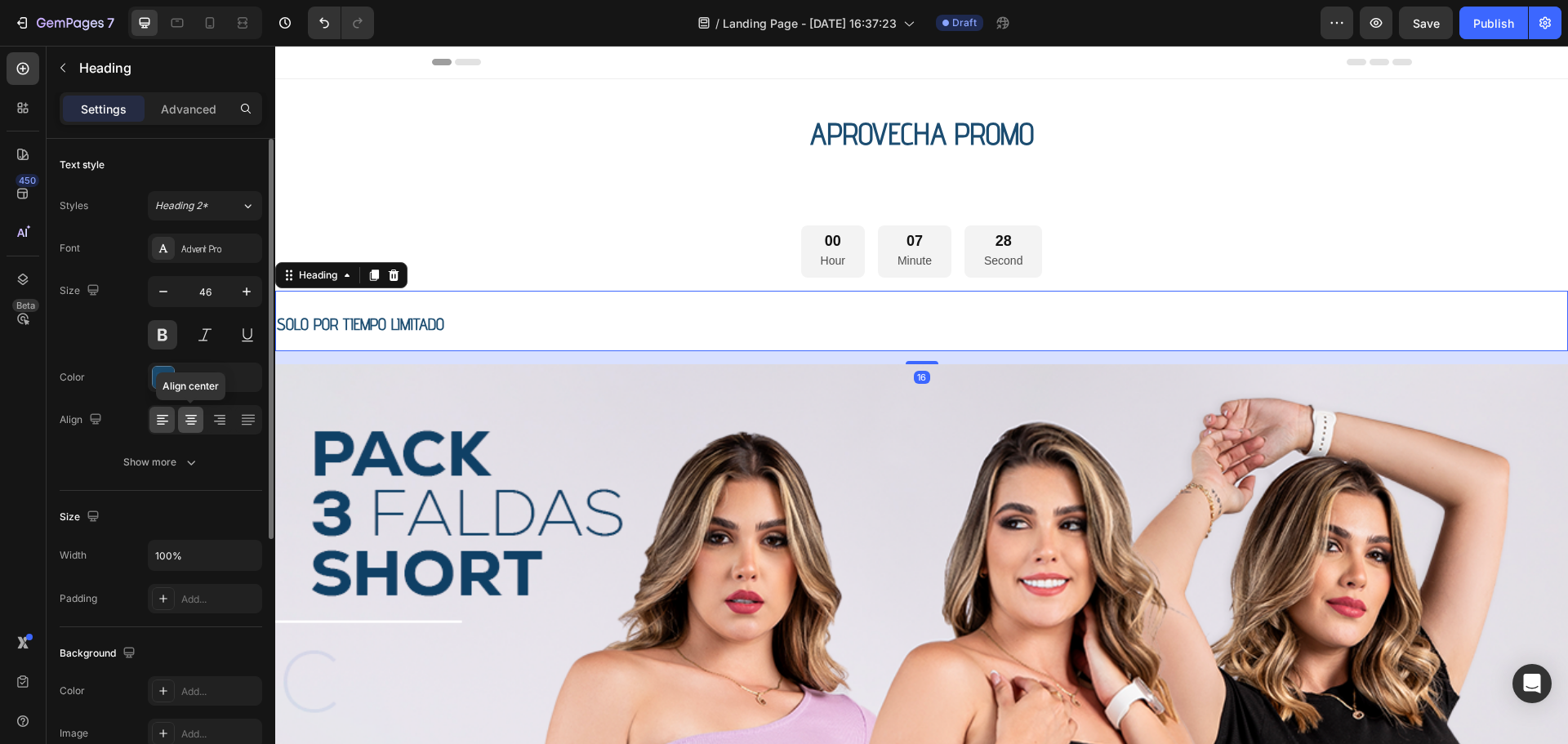
click at [196, 420] on icon at bounding box center [191, 420] width 16 height 16
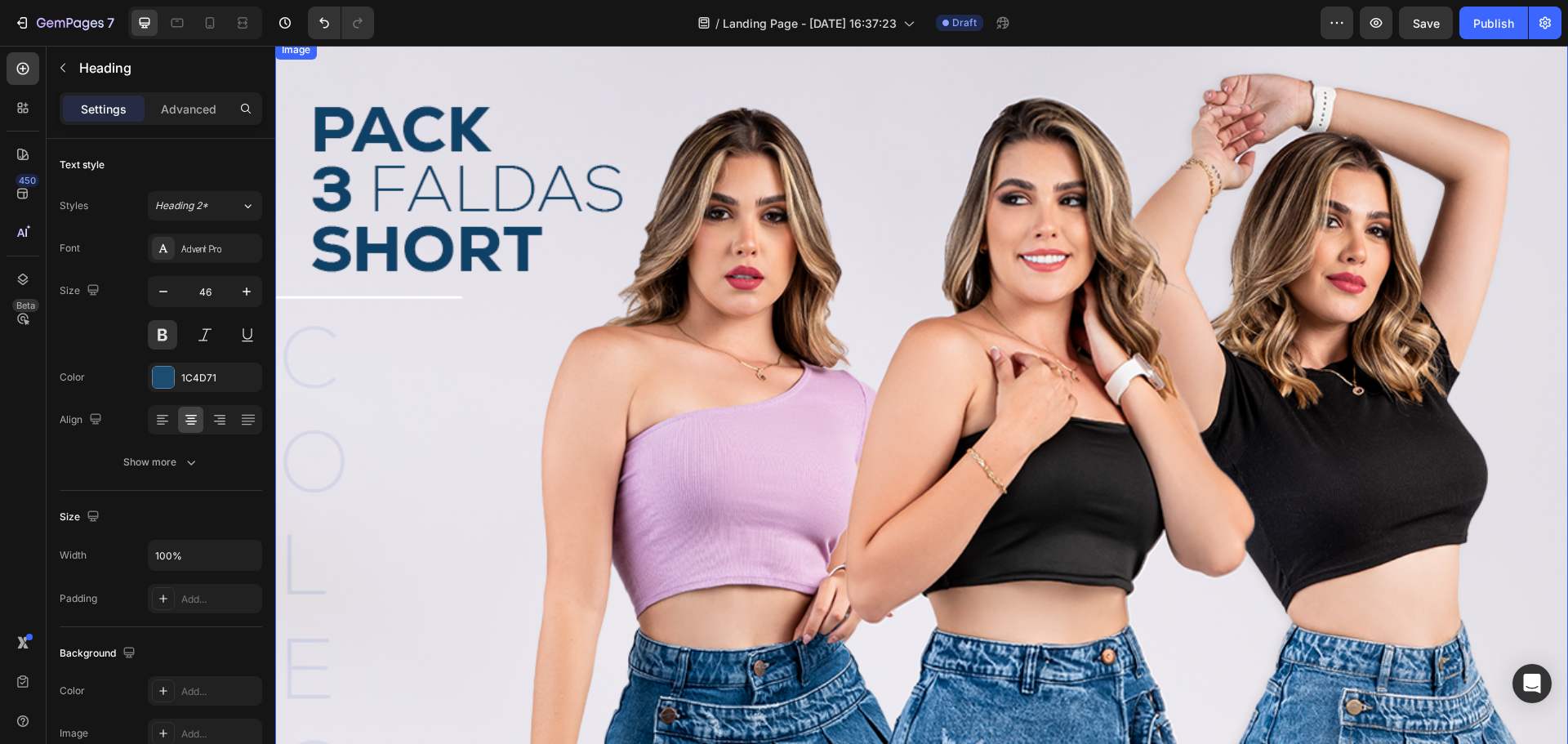
scroll to position [76, 0]
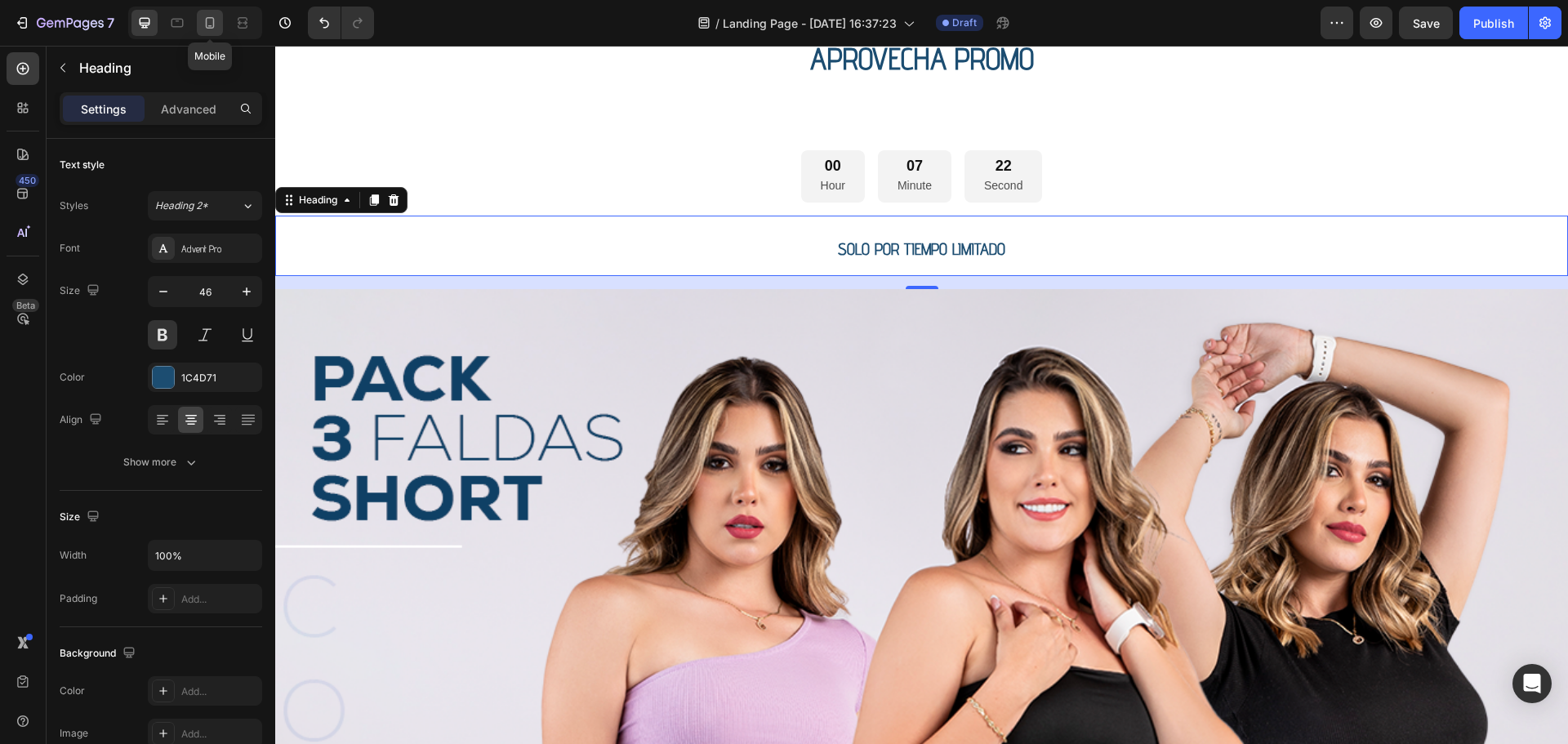
click at [221, 22] on div at bounding box center [210, 23] width 26 height 26
type input "7"
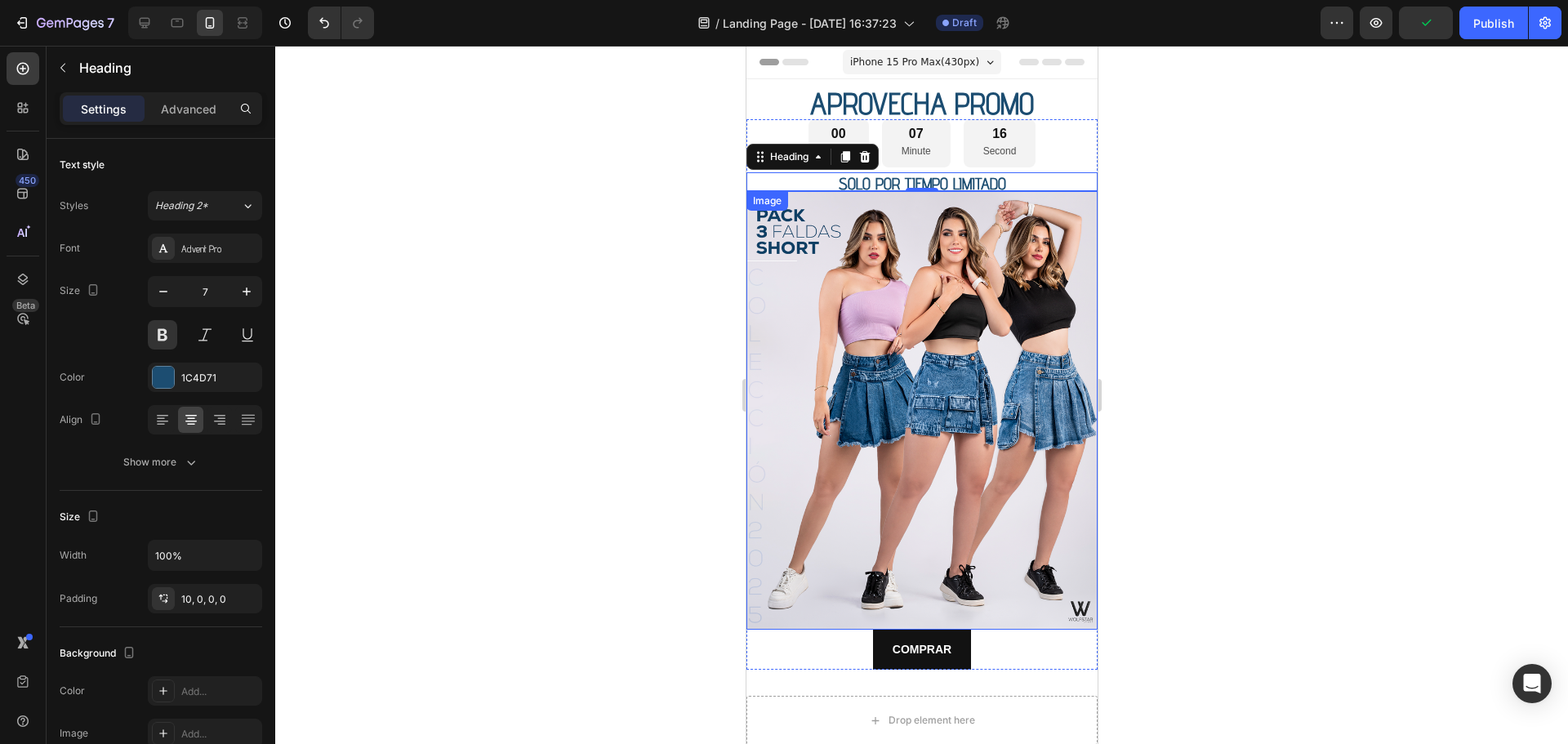
click at [1220, 226] on div at bounding box center [922, 395] width 1293 height 698
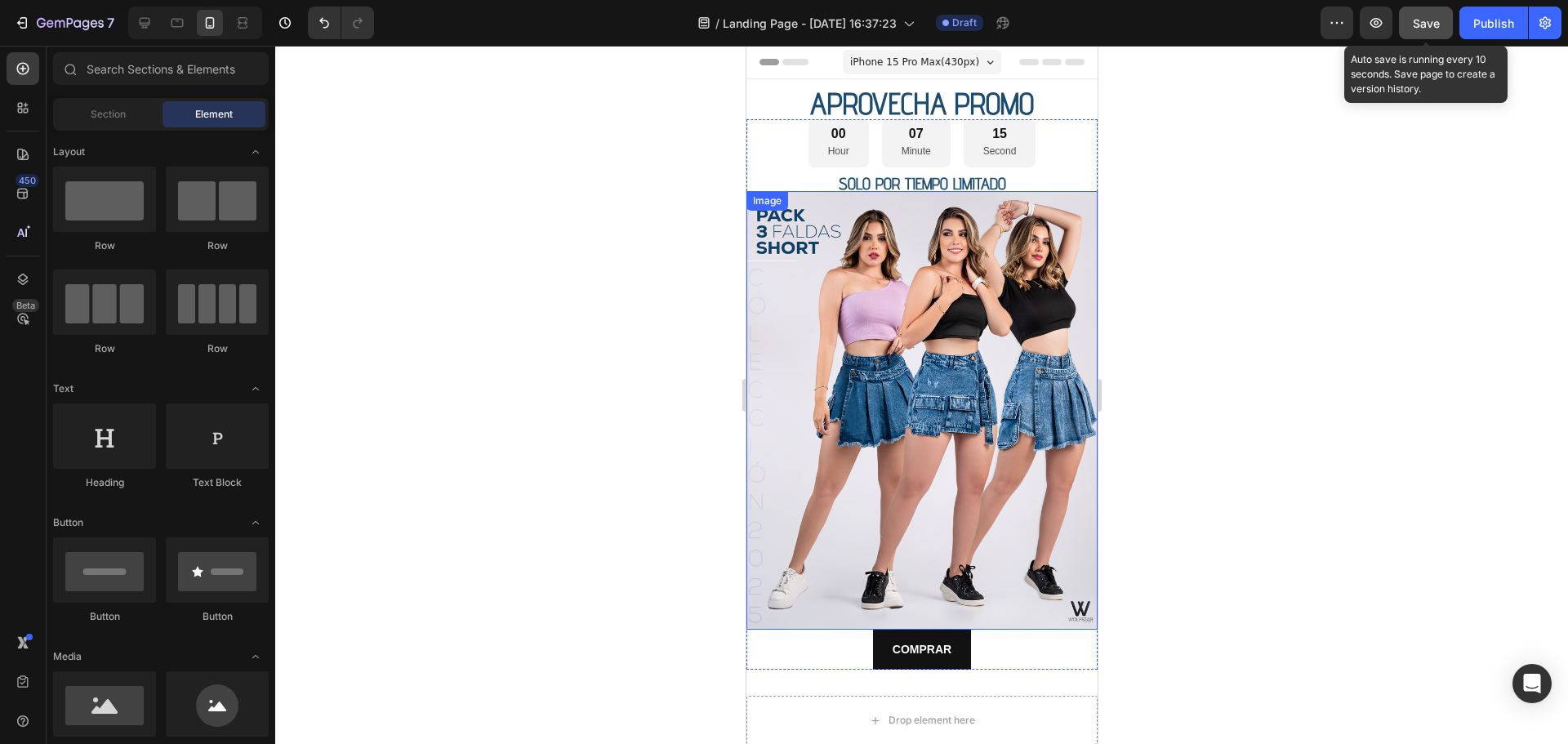
click at [1419, 23] on span "Save" at bounding box center [1426, 23] width 27 height 14
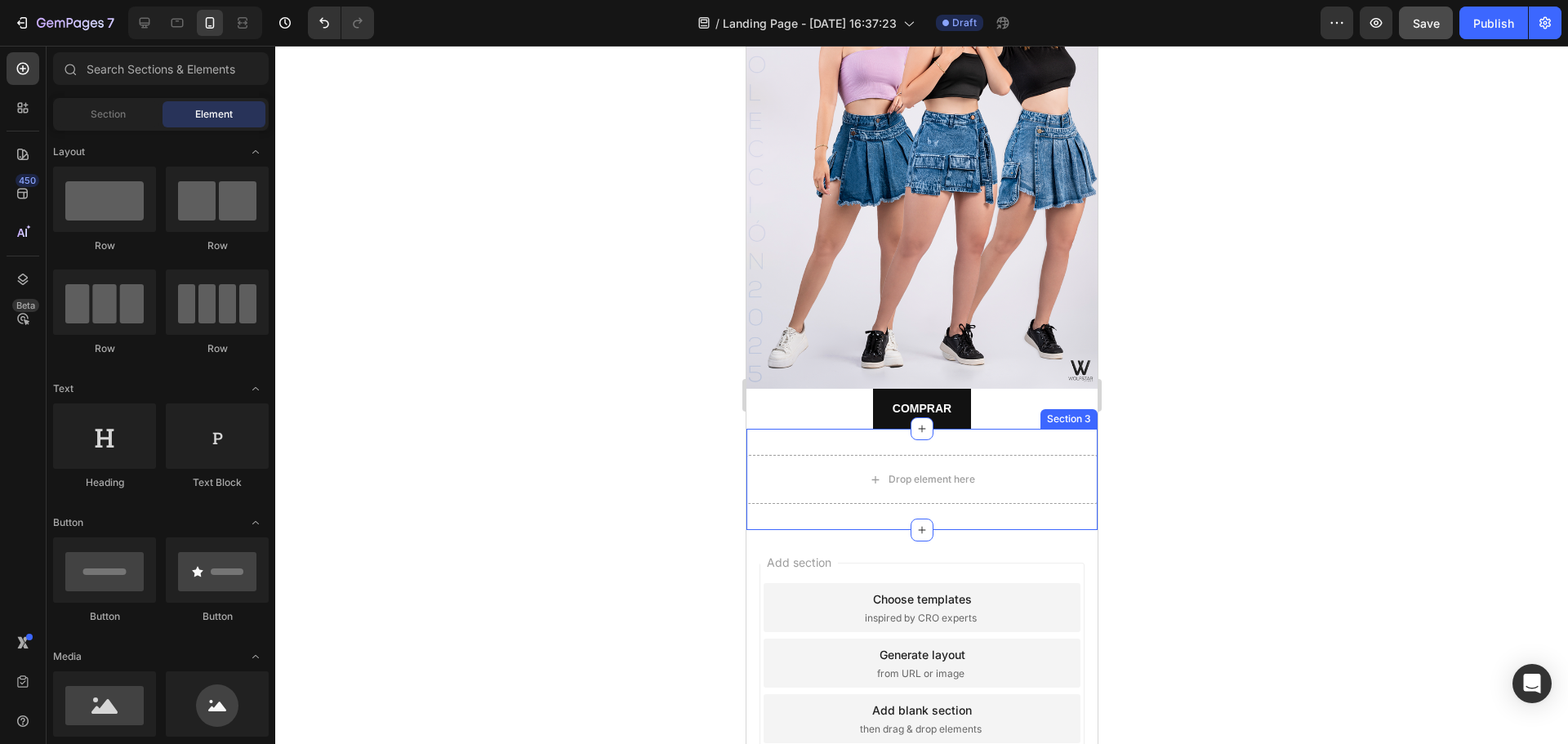
scroll to position [245, 0]
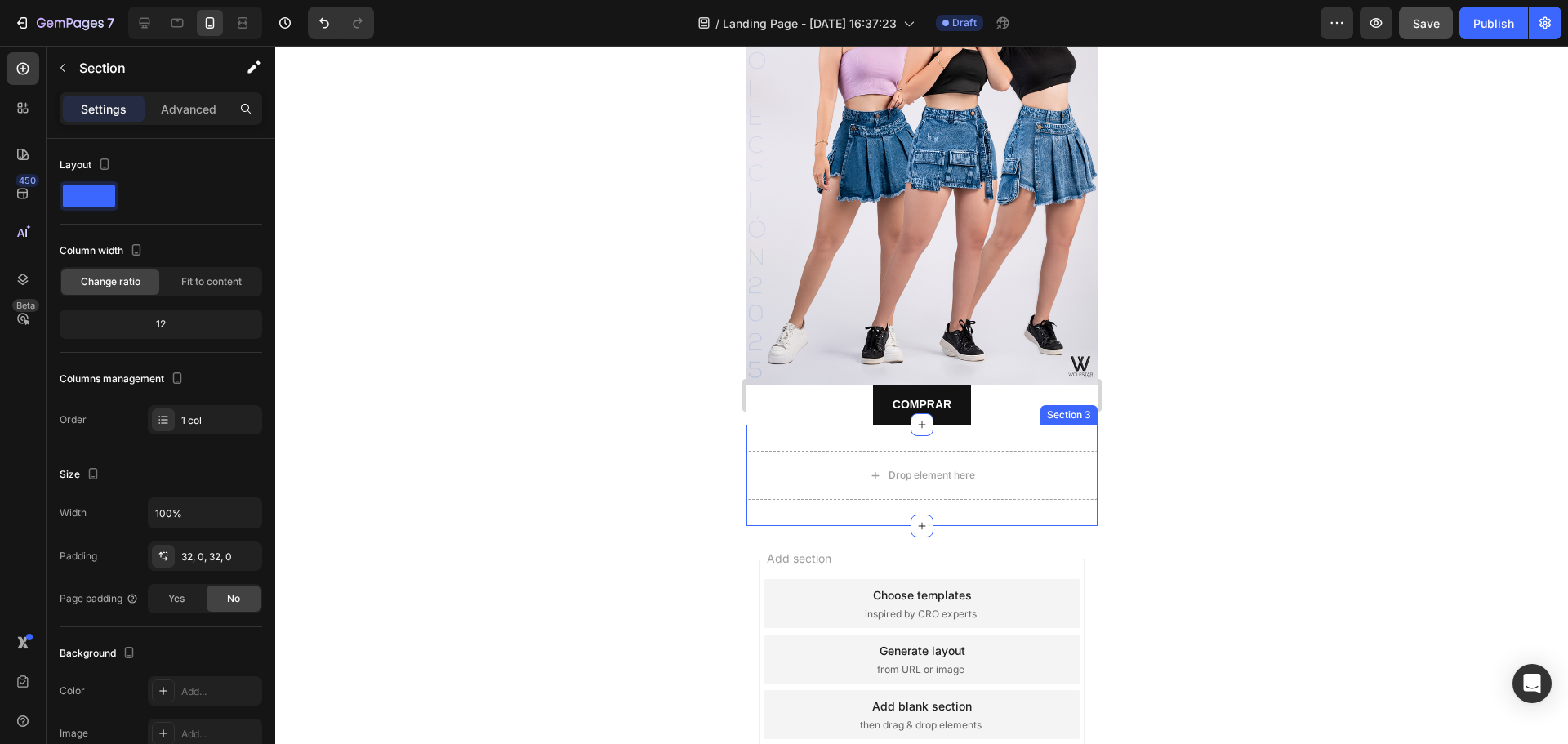
click at [806, 425] on div "Drop element here Section 3" at bounding box center [921, 475] width 351 height 101
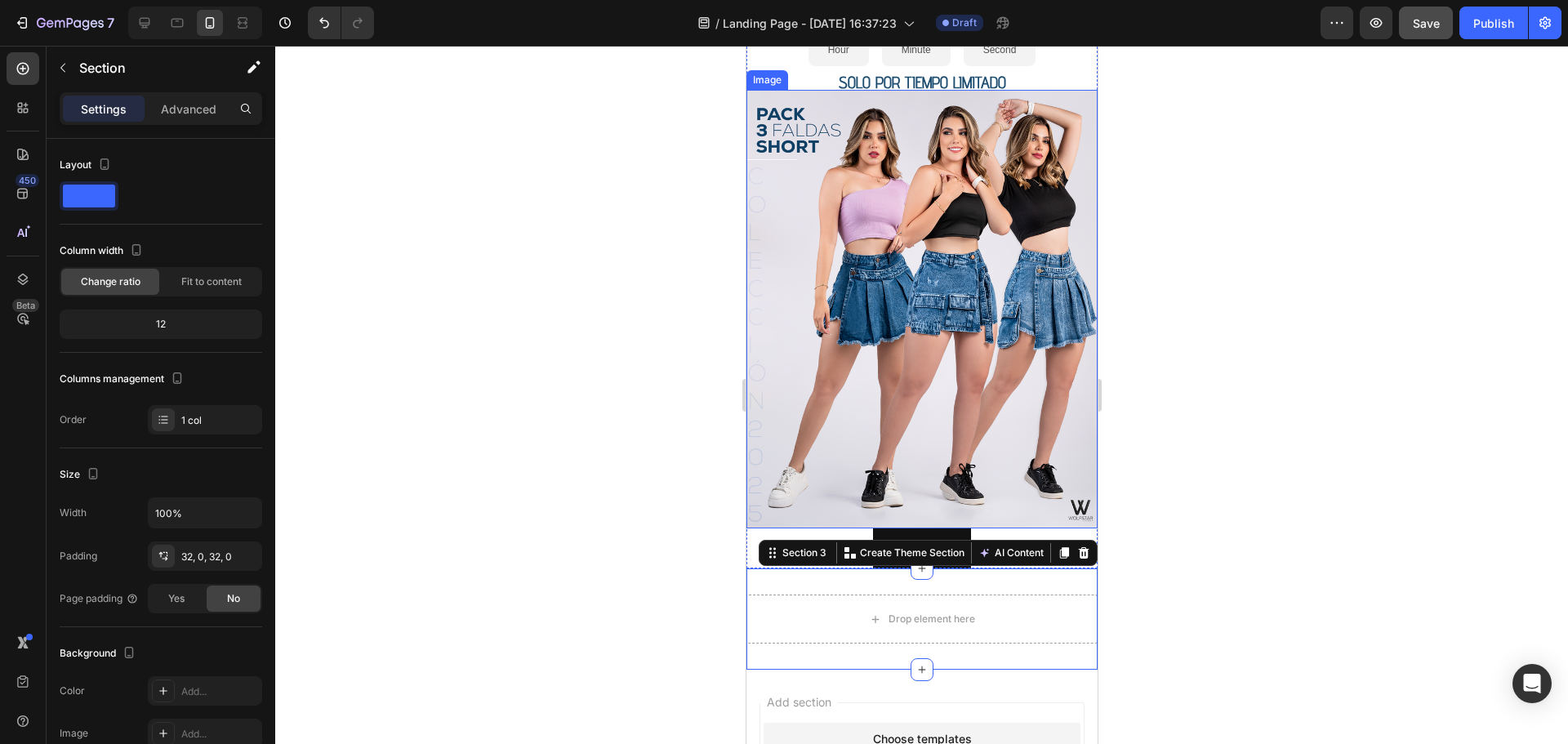
scroll to position [358, 0]
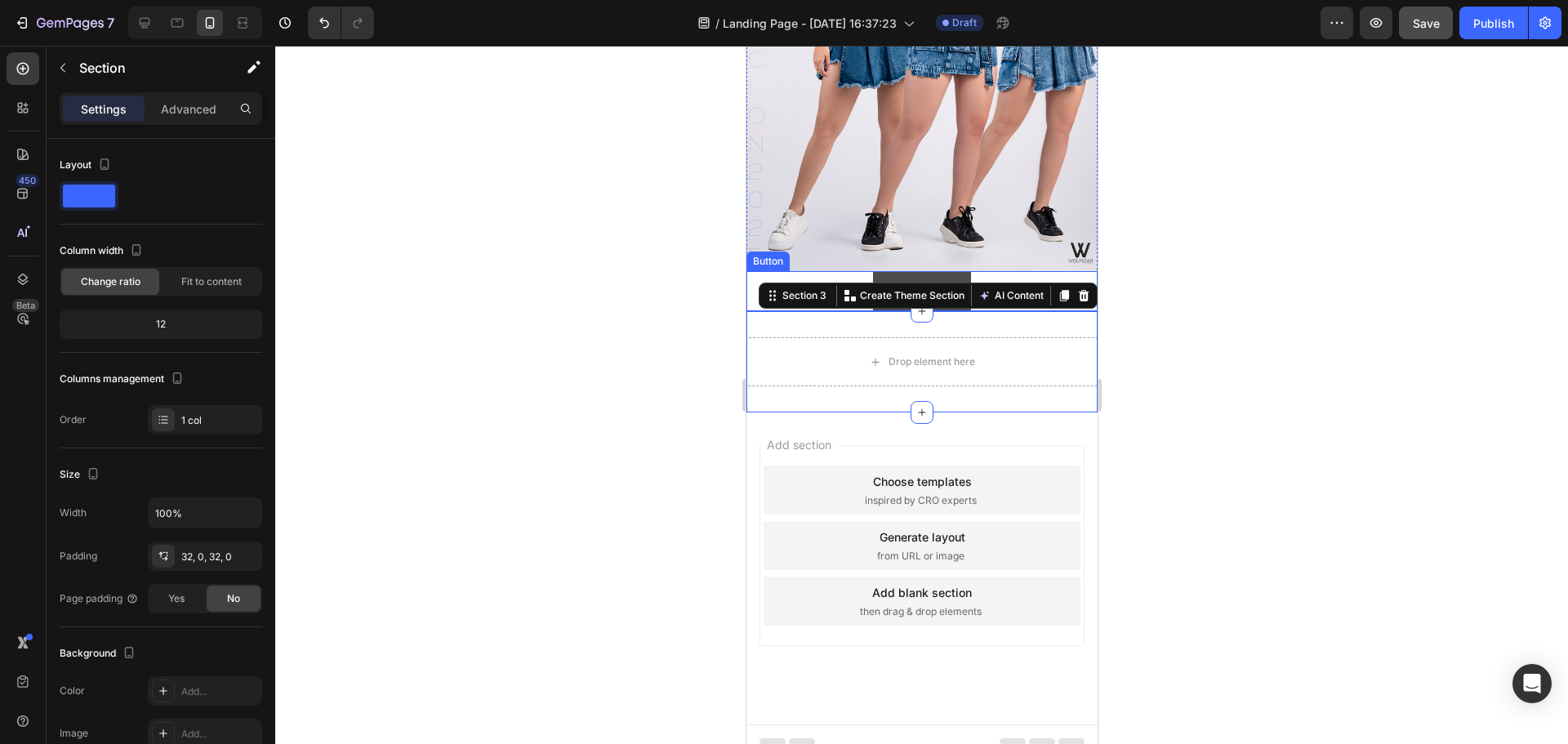
click at [935, 272] on button "COMPRAR" at bounding box center [921, 291] width 98 height 40
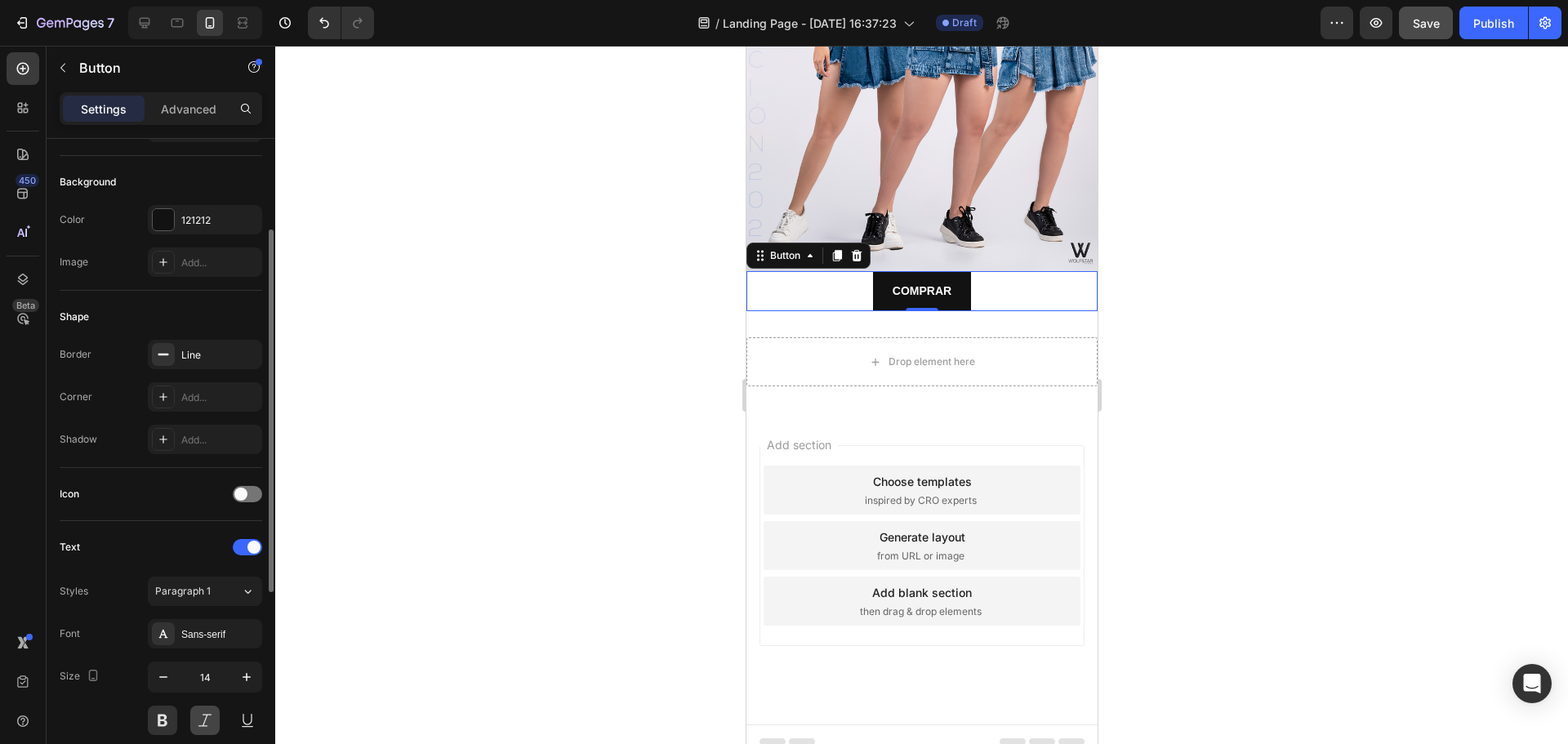
scroll to position [326, 0]
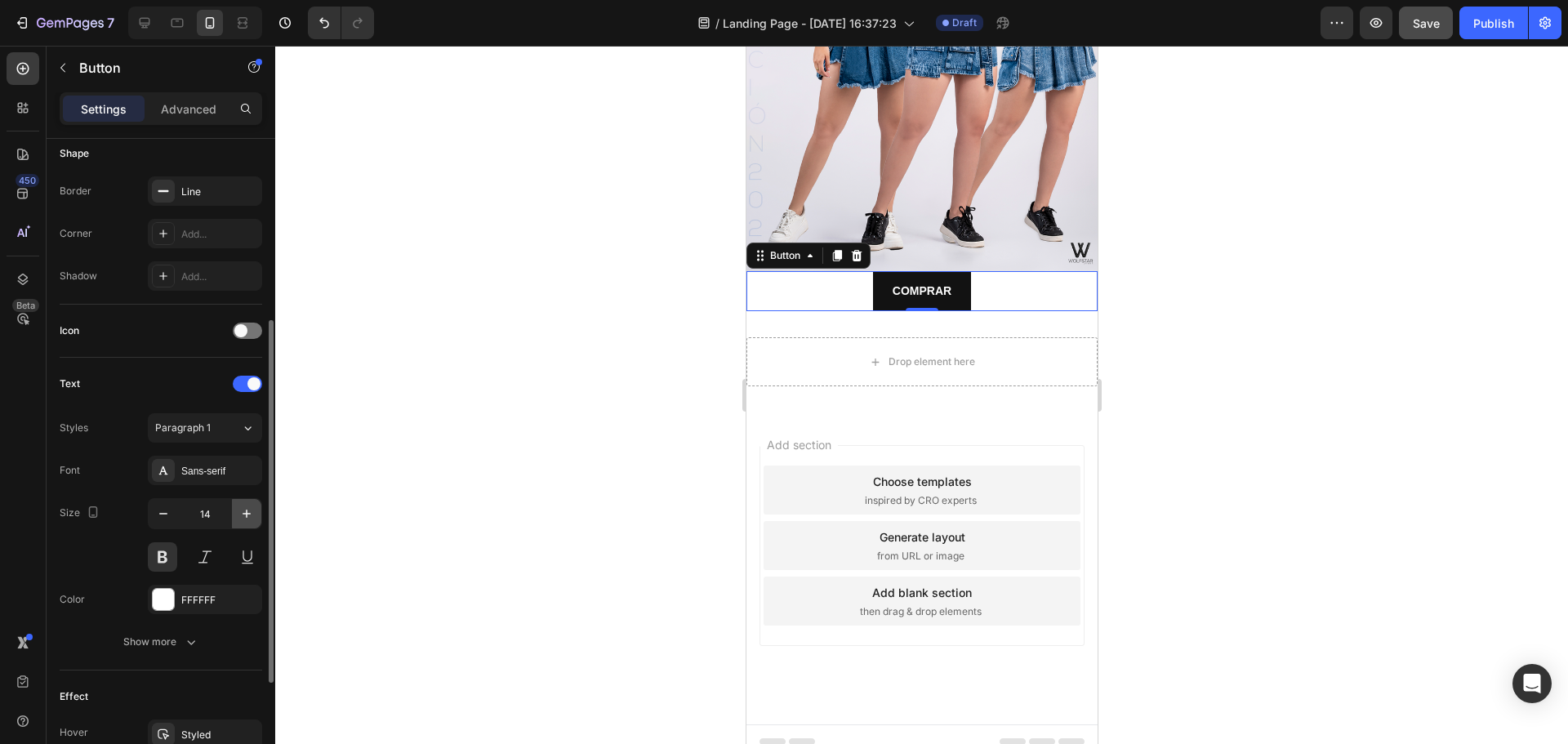
click at [243, 513] on icon "button" at bounding box center [247, 513] width 16 height 16
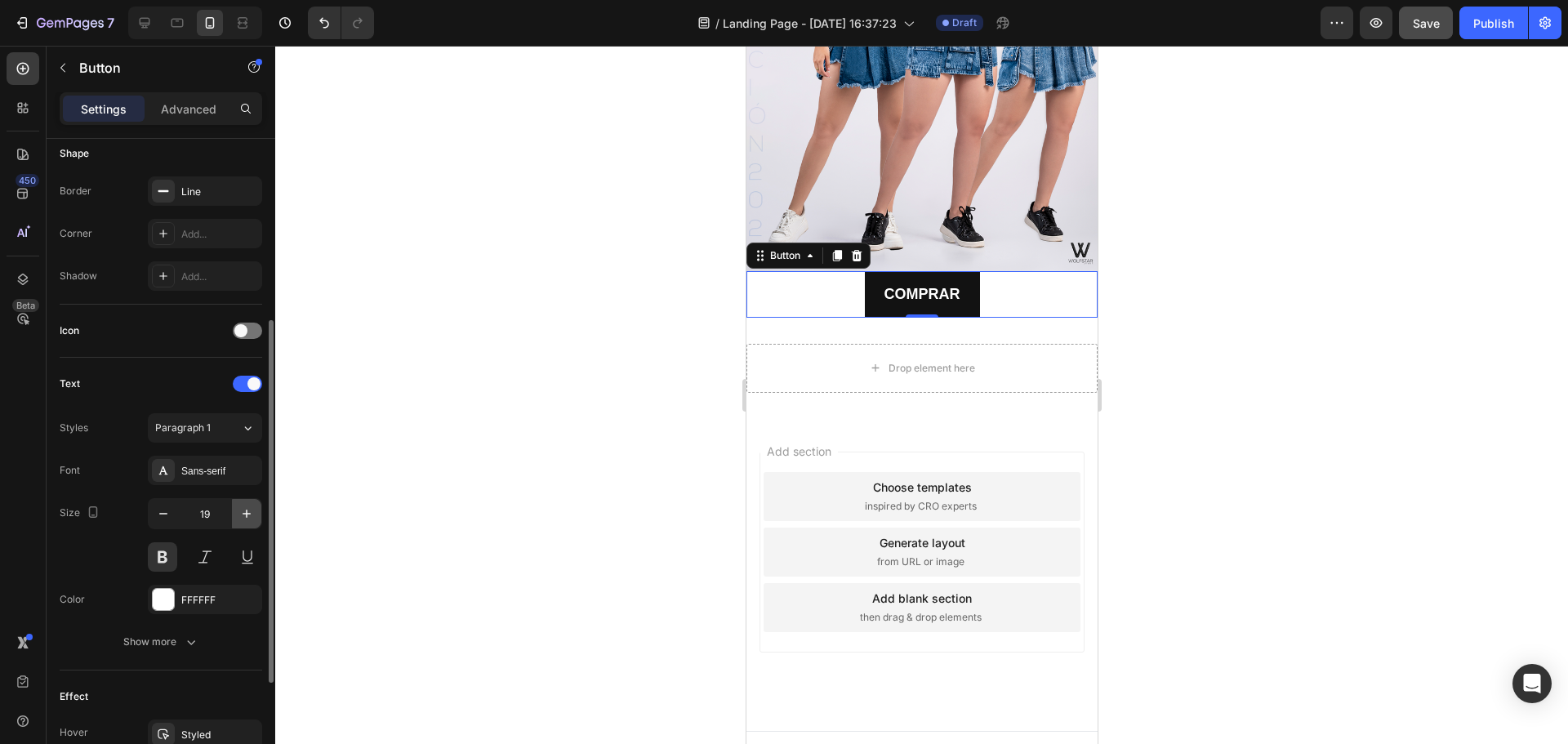
click at [243, 513] on icon "button" at bounding box center [247, 513] width 16 height 16
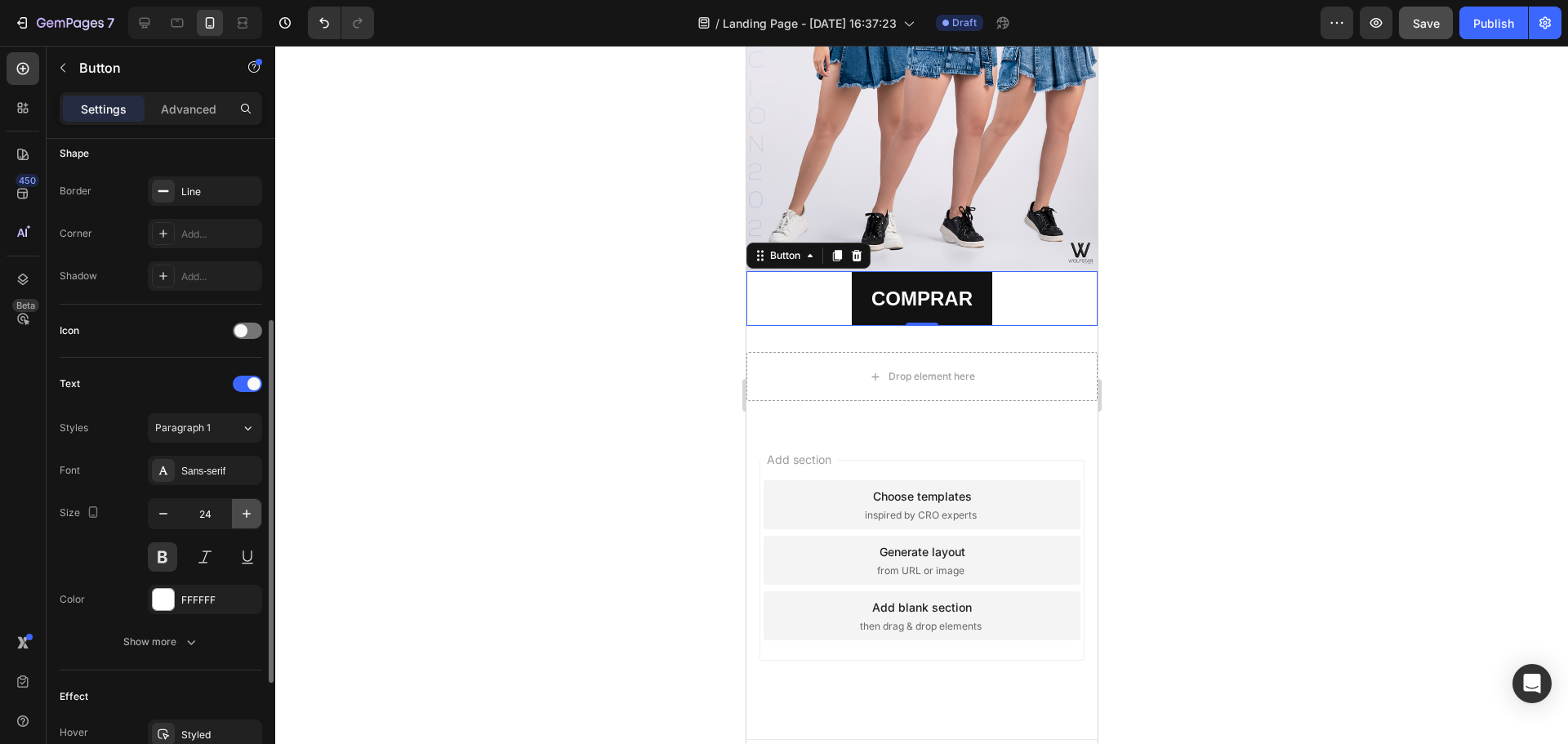
click at [243, 513] on icon "button" at bounding box center [247, 513] width 16 height 16
click at [242, 516] on icon "button" at bounding box center [247, 513] width 16 height 16
type input "26"
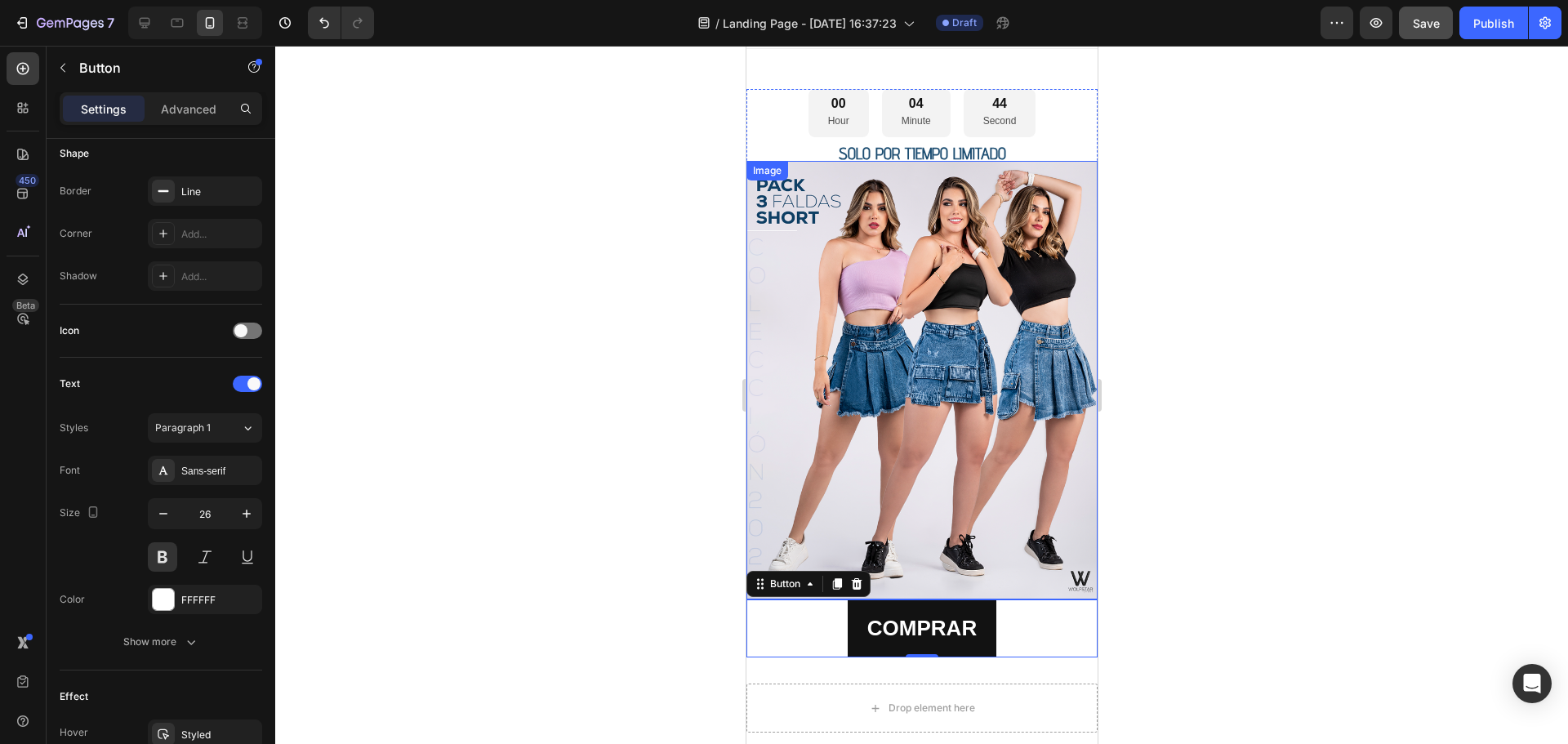
scroll to position [0, 0]
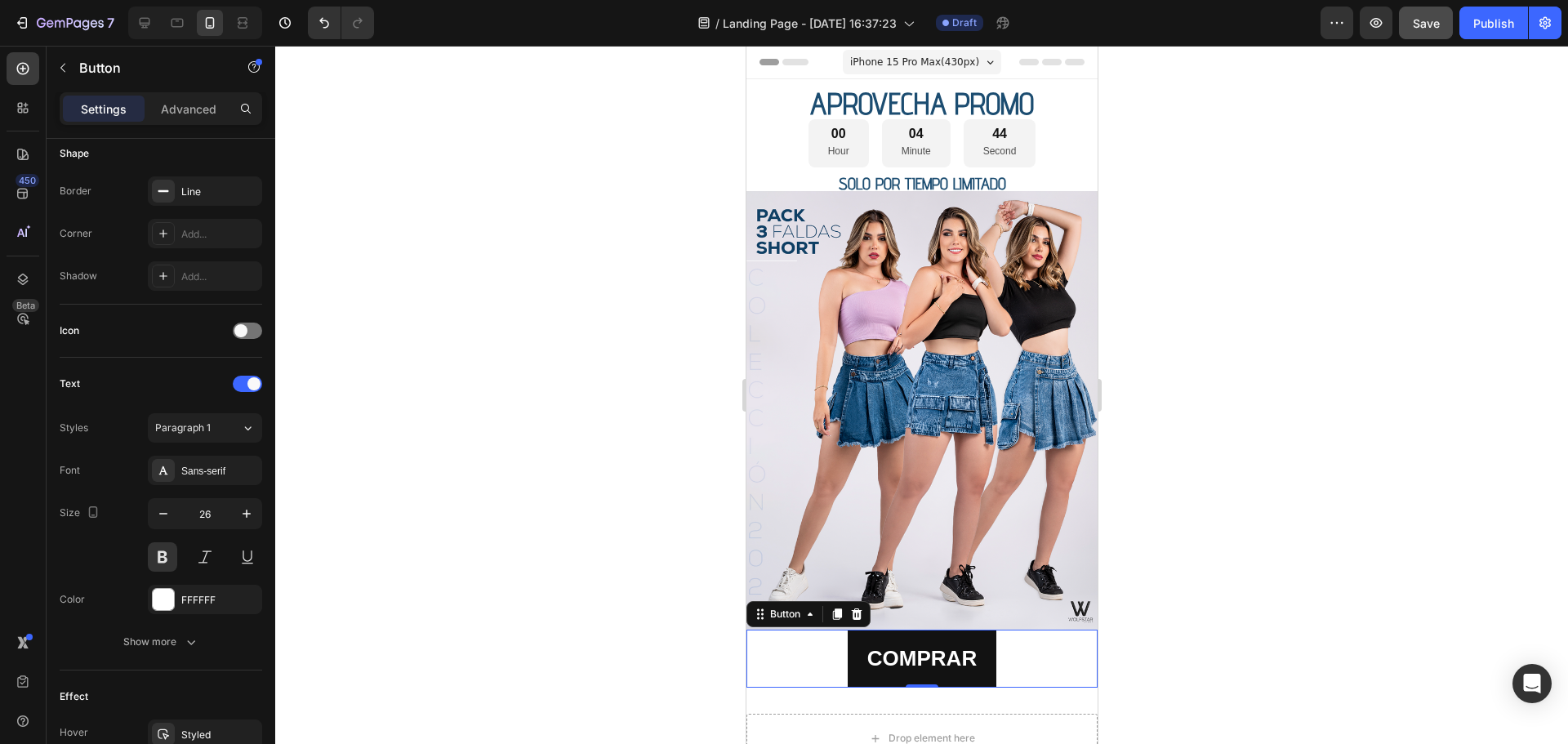
click at [1223, 295] on div at bounding box center [922, 395] width 1293 height 698
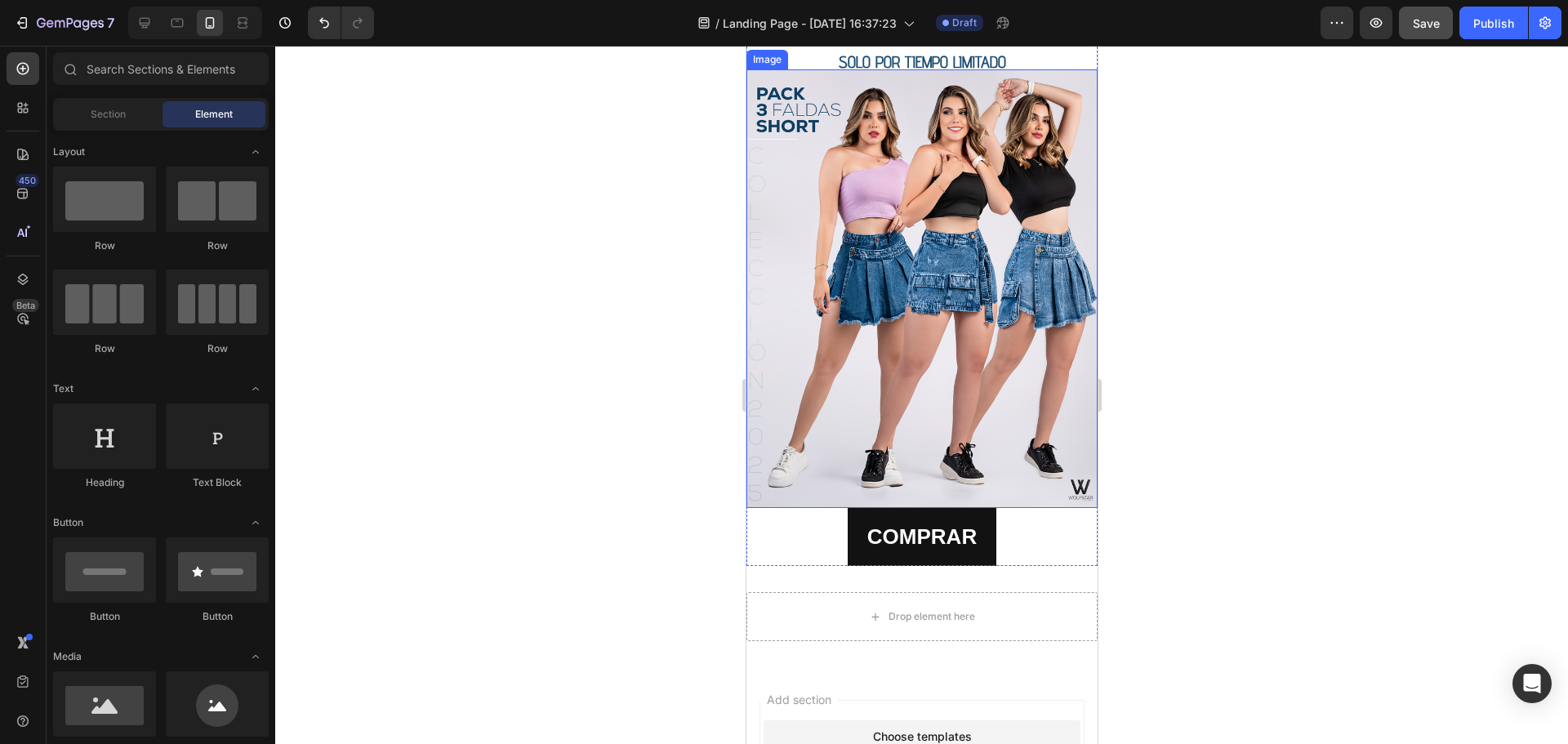
scroll to position [163, 0]
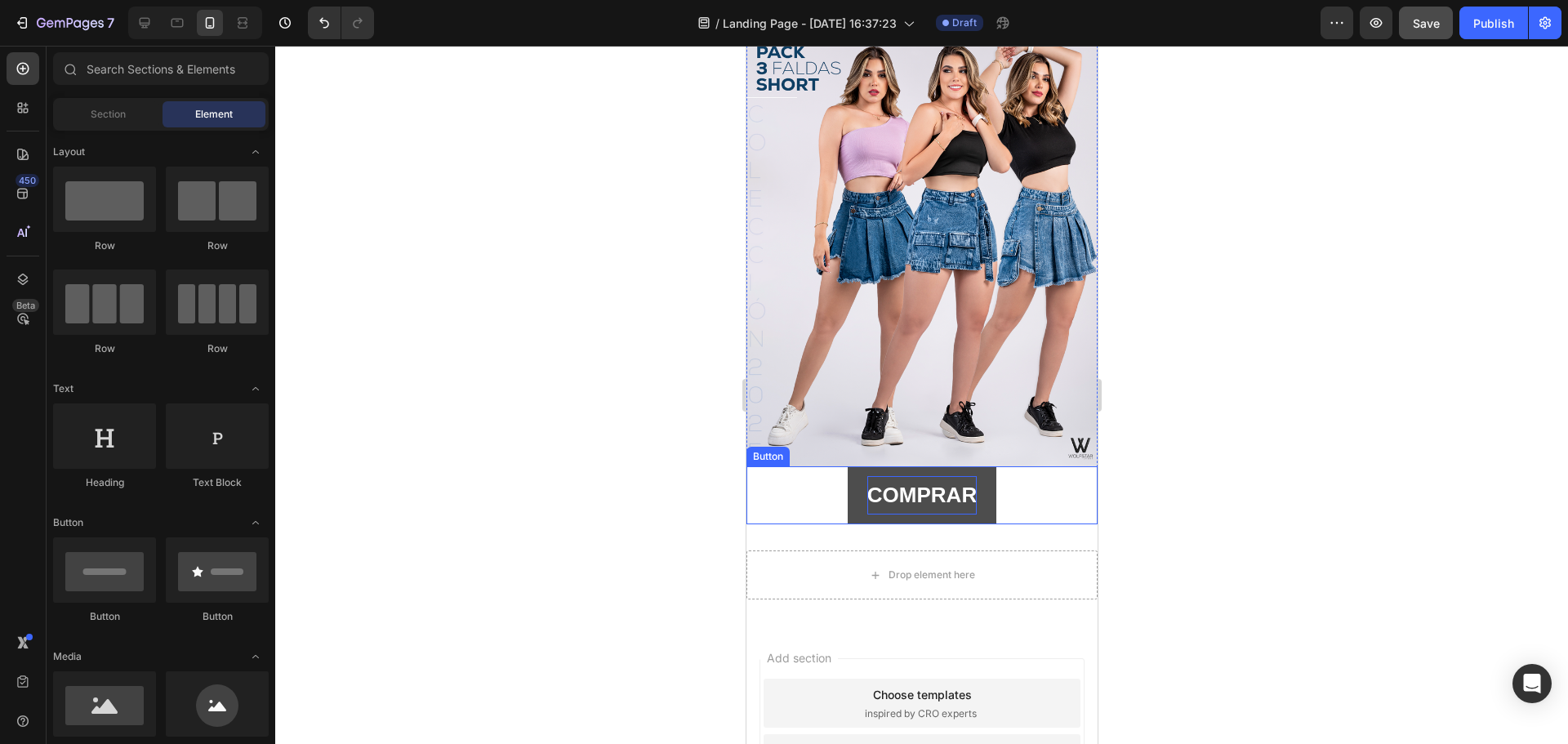
click at [932, 486] on p "COMPRAR" at bounding box center [921, 495] width 109 height 39
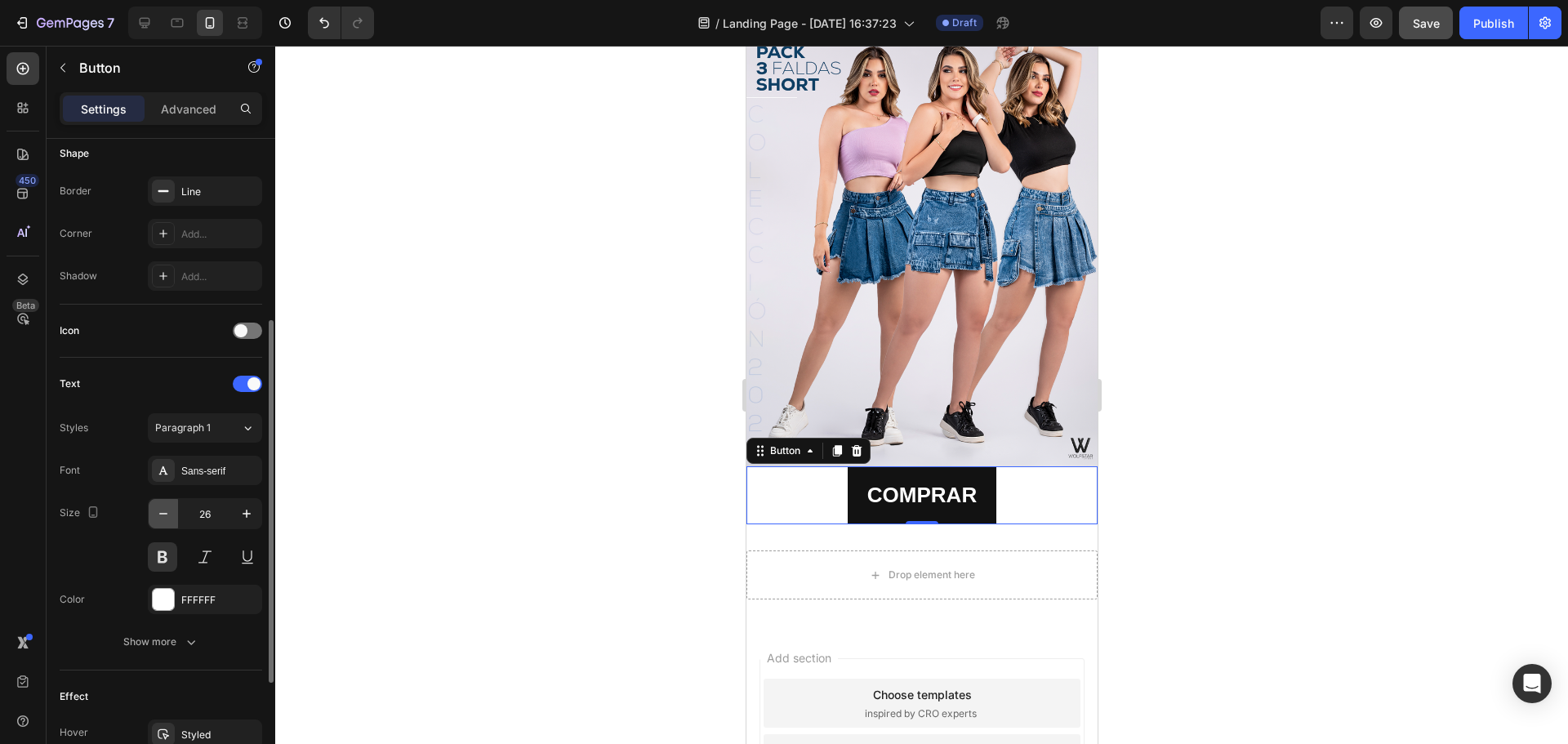
scroll to position [409, 0]
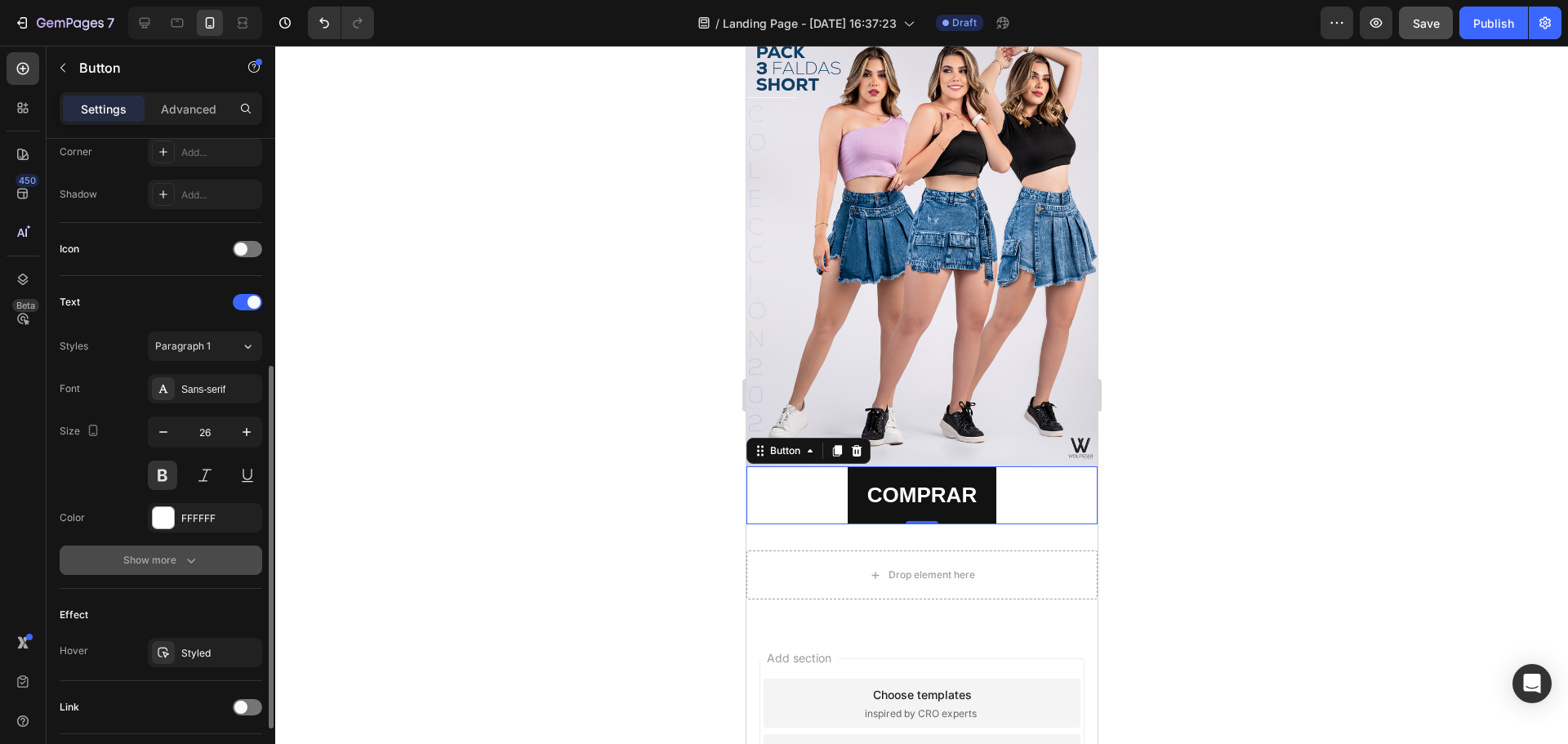
click at [185, 562] on icon "button" at bounding box center [191, 560] width 16 height 16
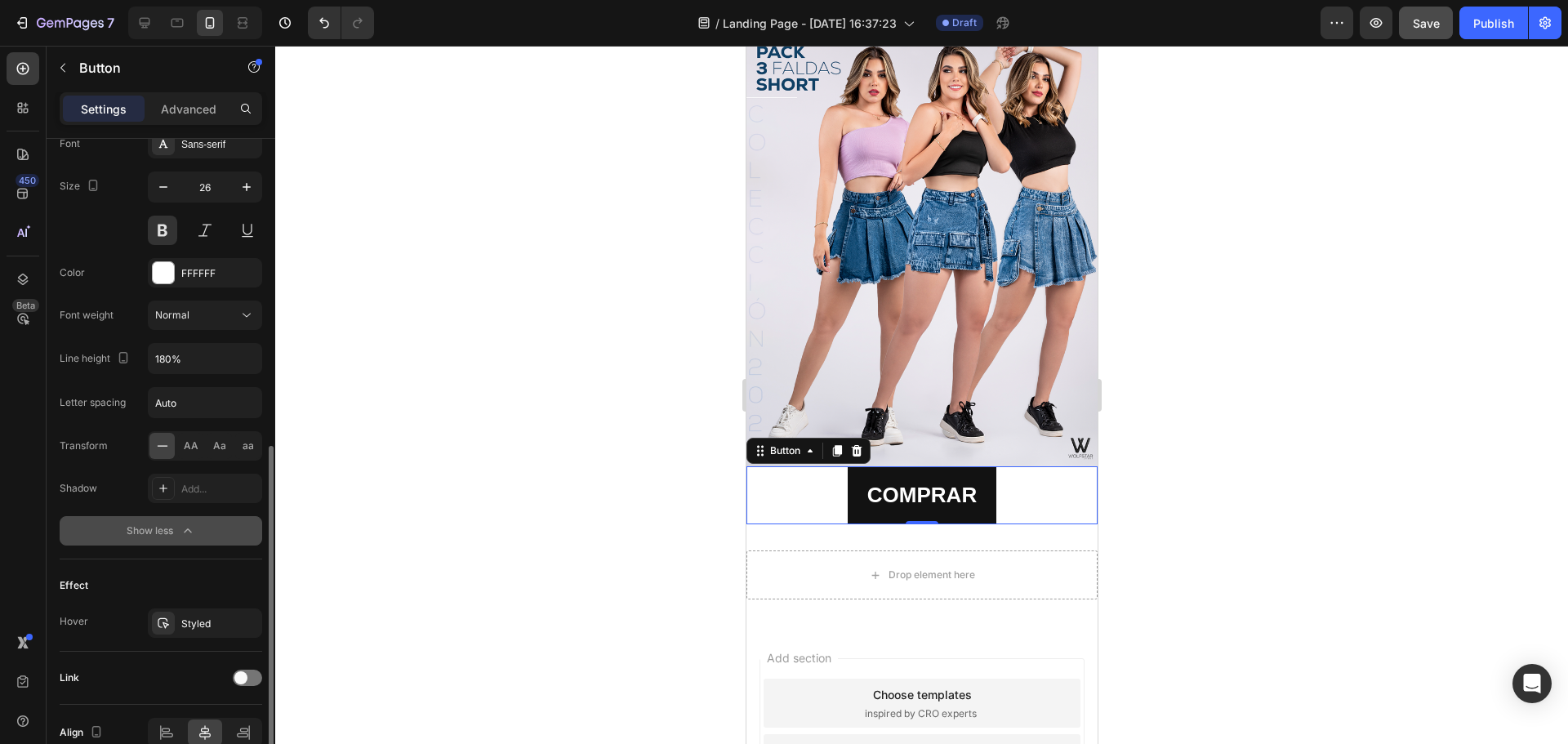
scroll to position [735, 0]
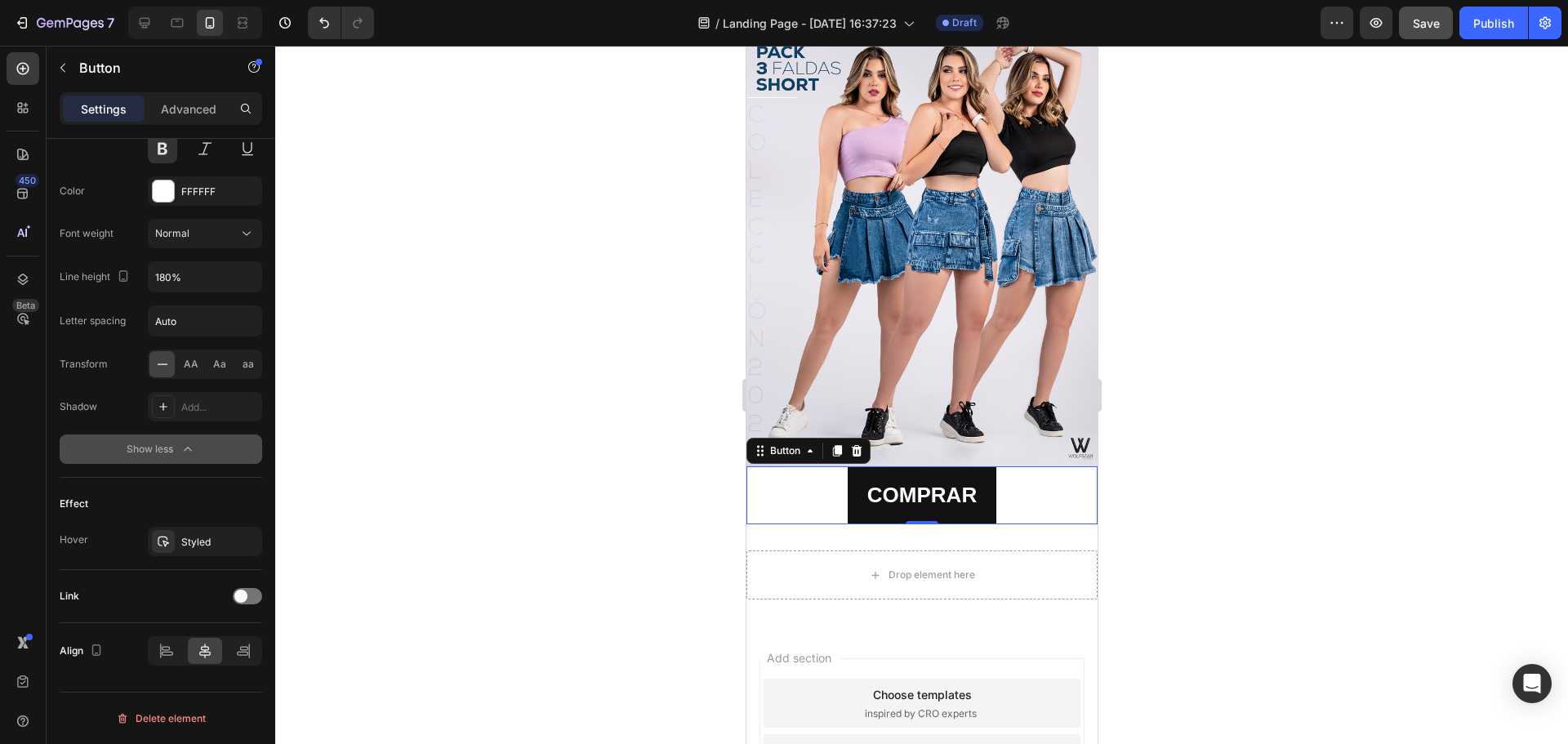
click at [775, 479] on div "COMPRAR Button 0" at bounding box center [921, 495] width 351 height 58
click at [166, 185] on div at bounding box center [163, 190] width 21 height 21
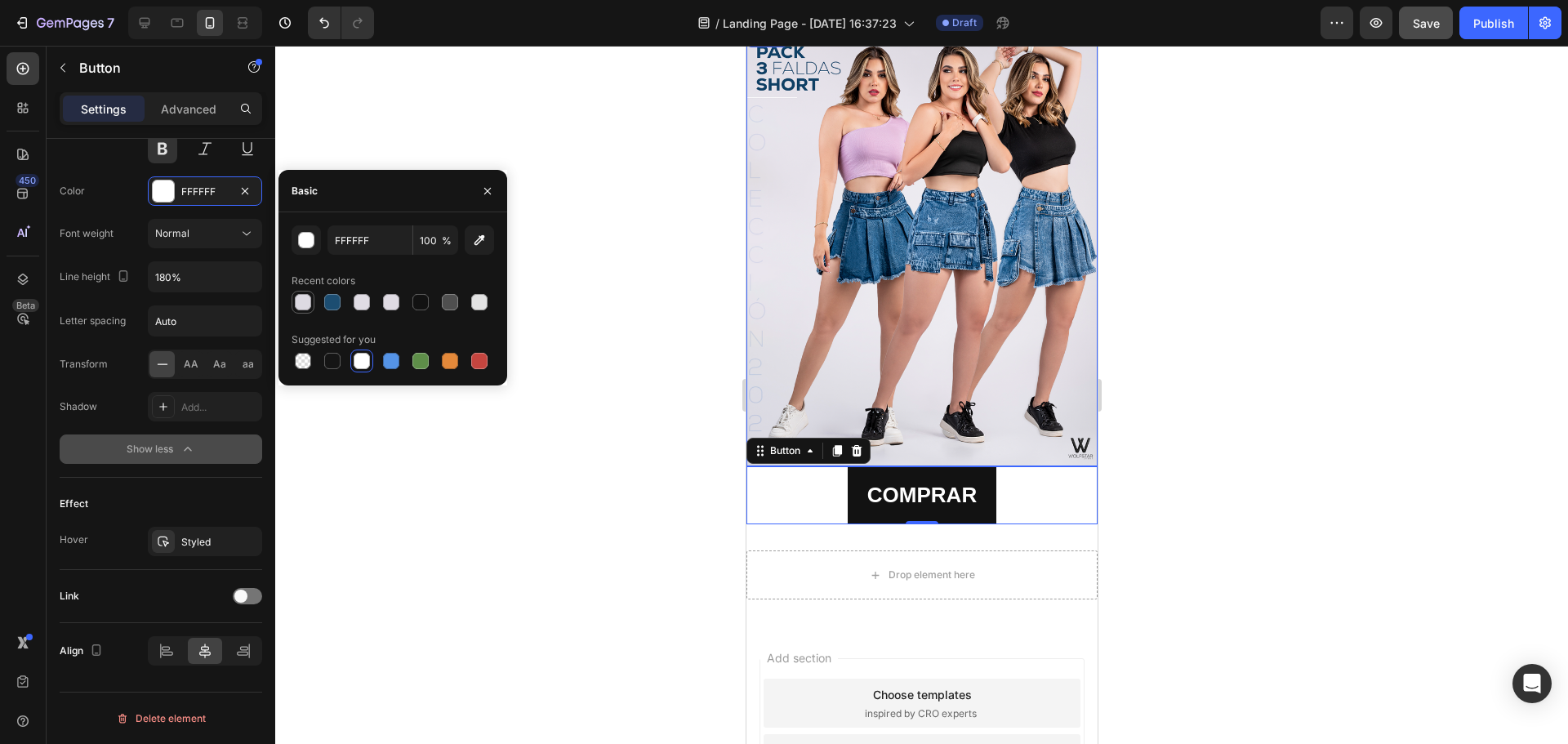
click at [300, 303] on div at bounding box center [302, 302] width 16 height 16
type input "DDDAE2"
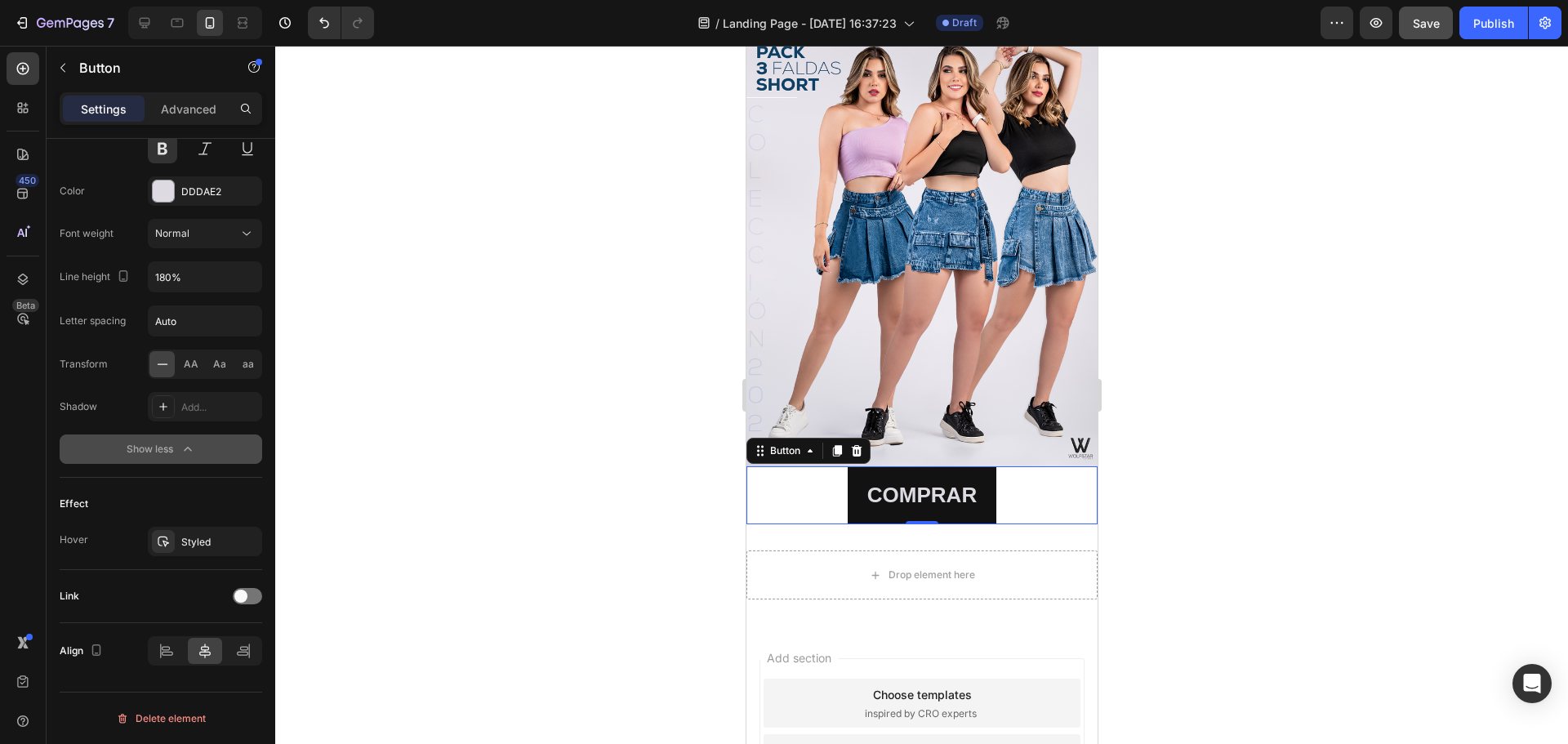
click at [1143, 445] on div at bounding box center [922, 395] width 1293 height 698
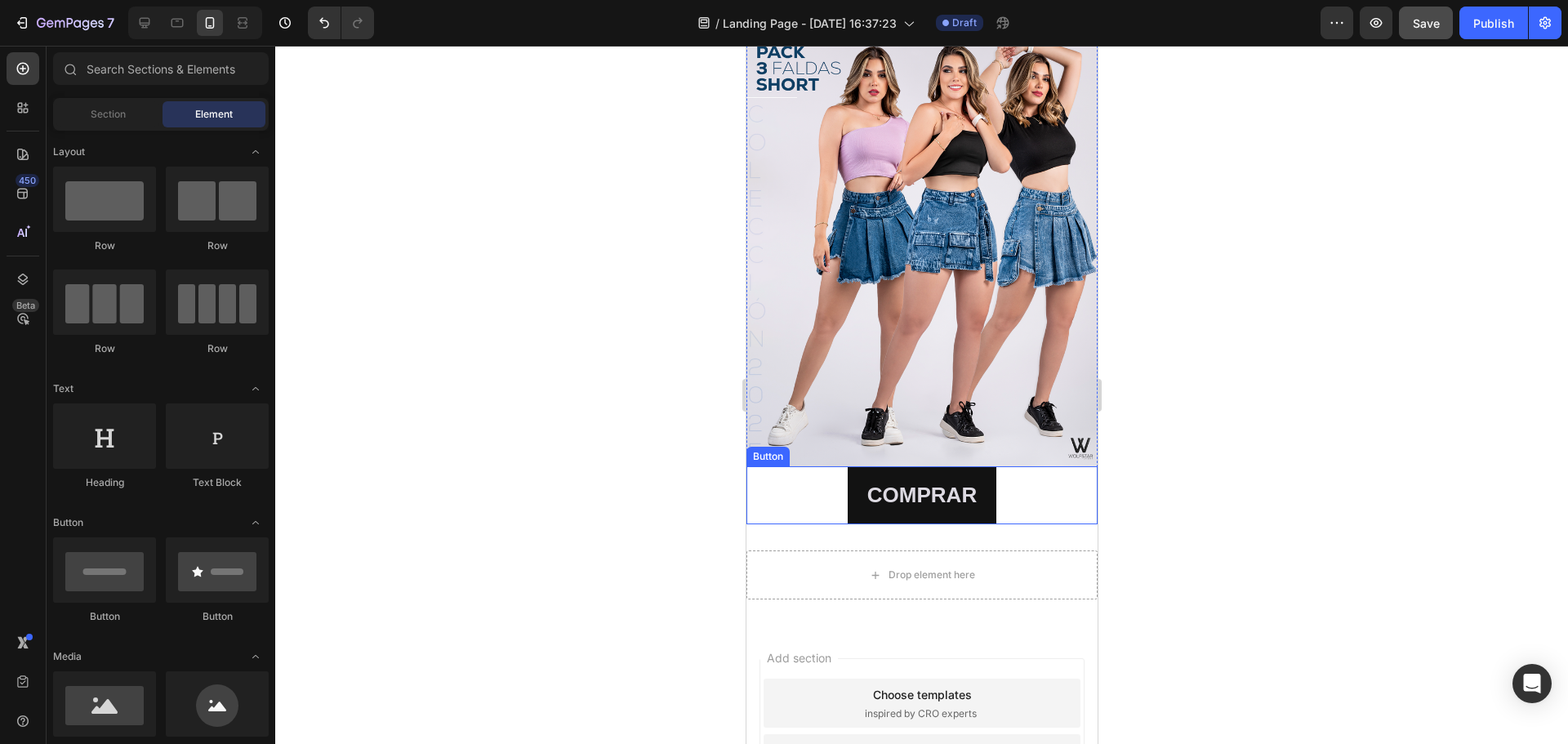
click at [1067, 479] on div "COMPRAR Button" at bounding box center [921, 495] width 351 height 58
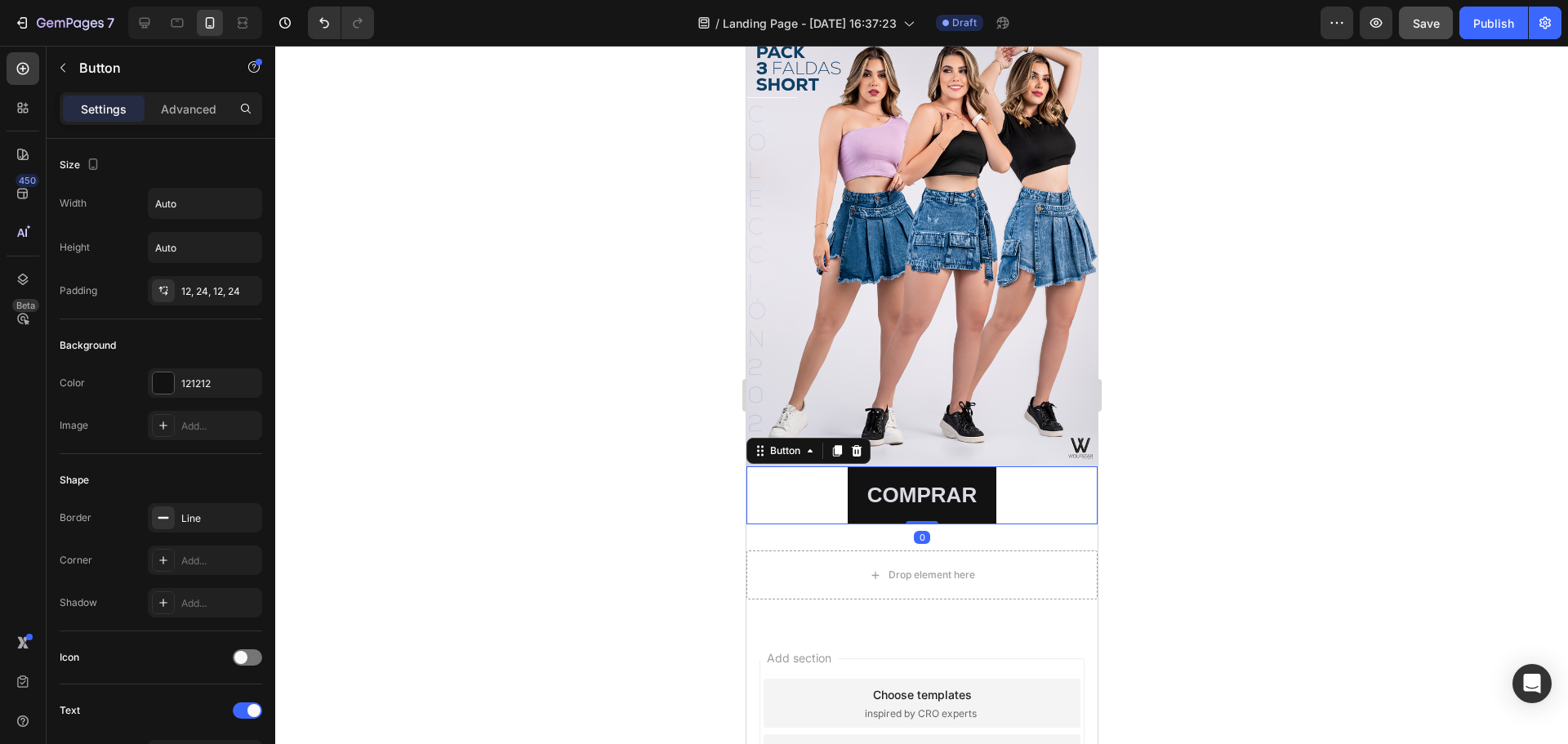
click at [765, 472] on div "COMPRAR Button 0" at bounding box center [921, 495] width 351 height 58
click at [762, 450] on icon at bounding box center [761, 451] width 2 height 2
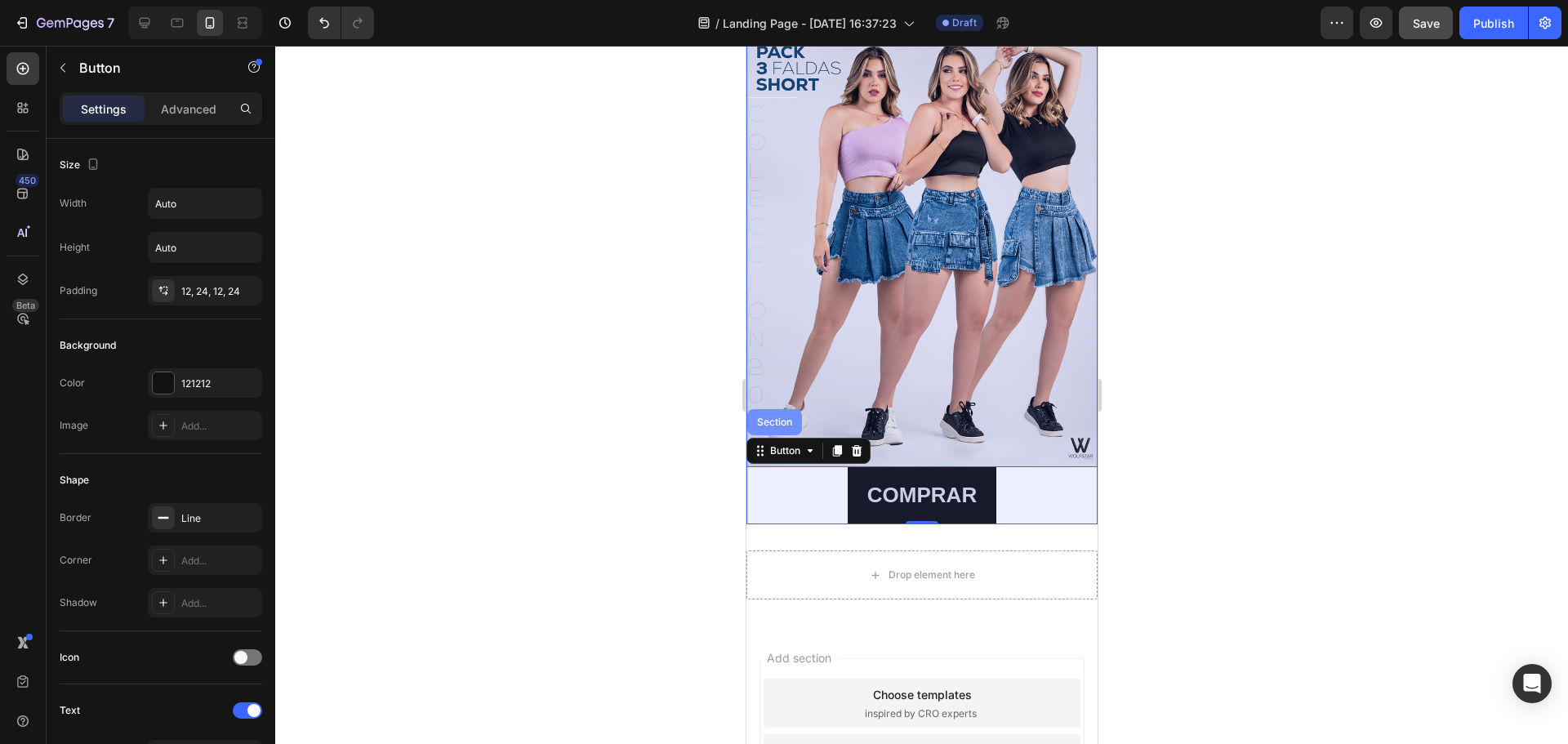
click at [758, 418] on div "Section" at bounding box center [774, 423] width 42 height 10
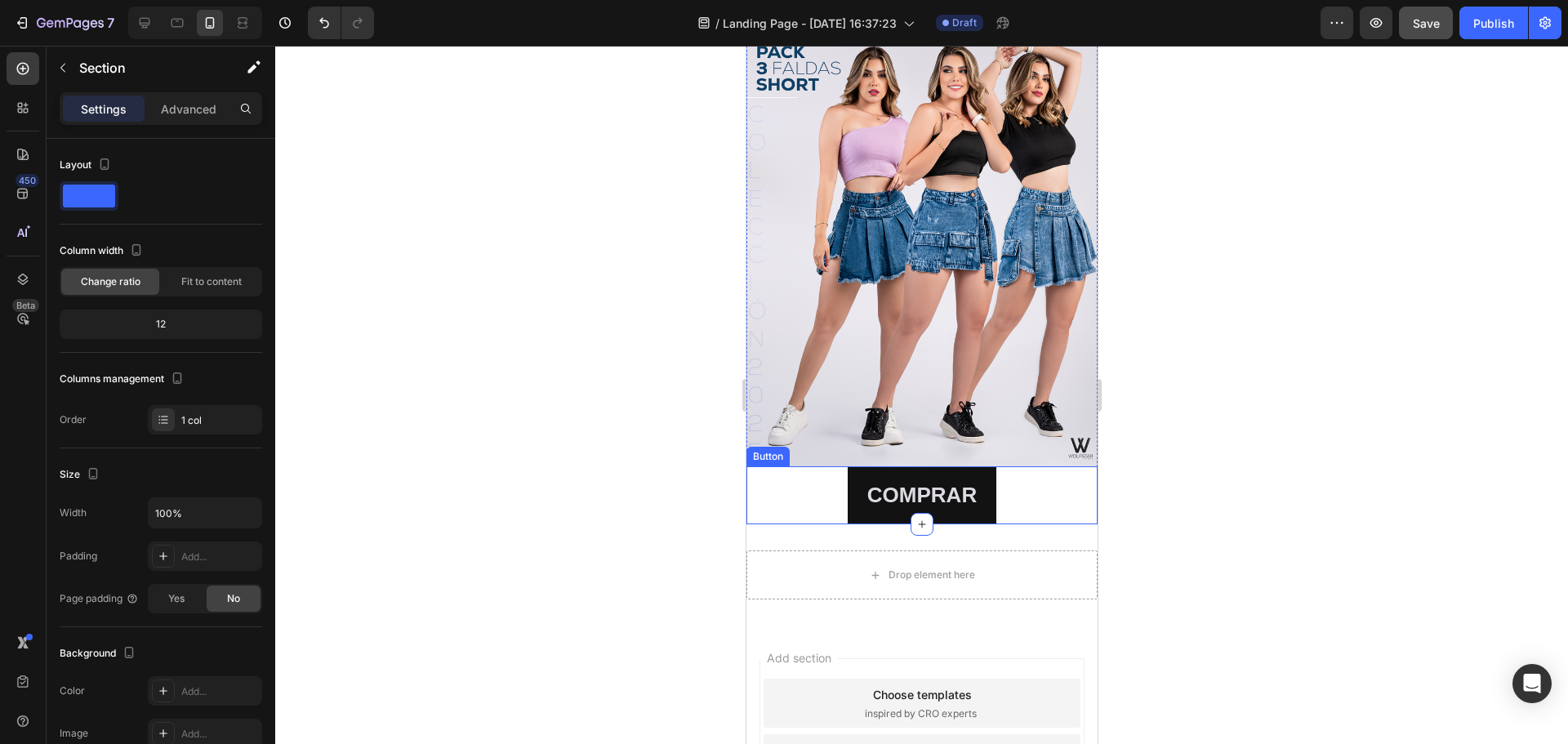
click at [769, 497] on div "COMPRAR Button" at bounding box center [921, 495] width 351 height 58
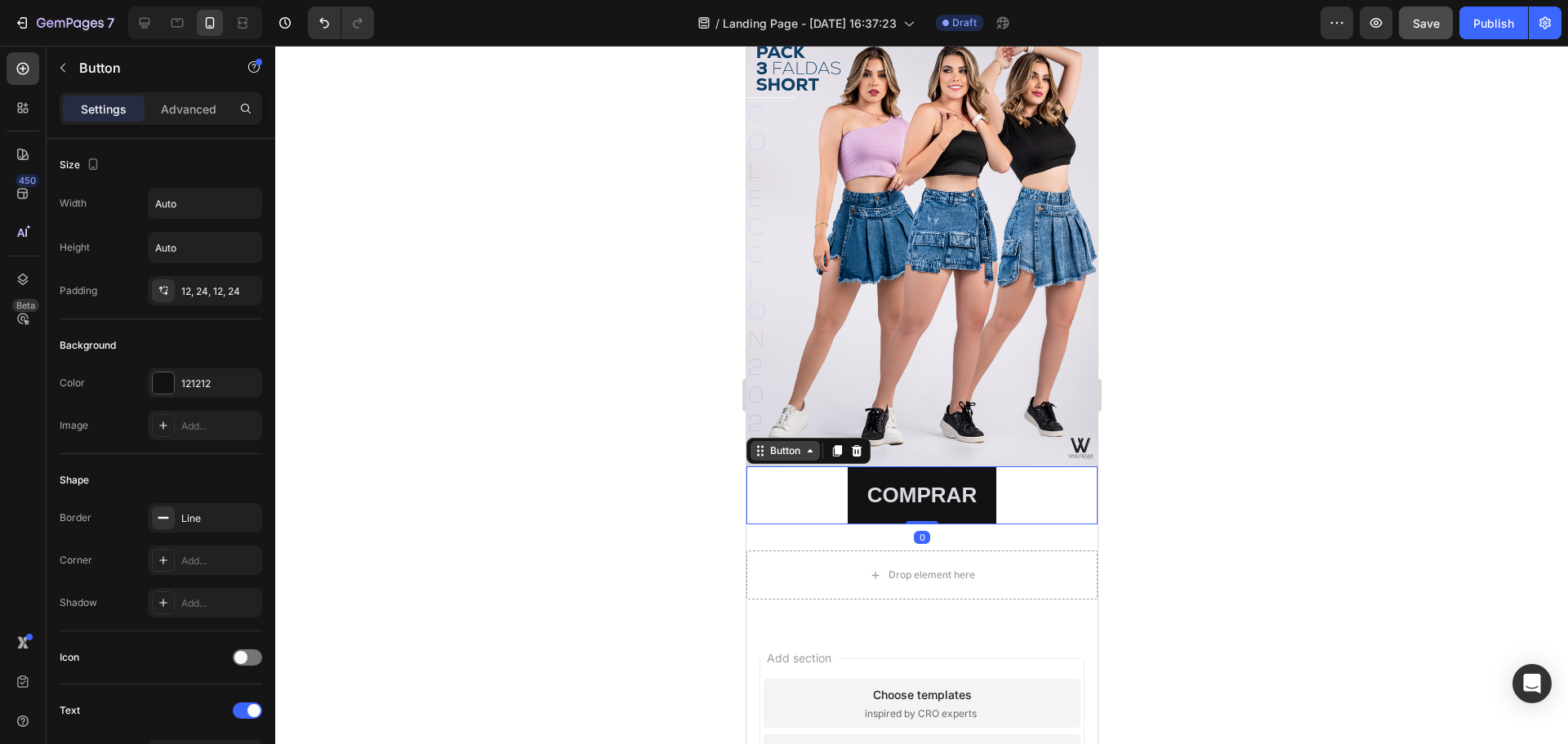
click at [766, 444] on div "Button" at bounding box center [784, 451] width 37 height 15
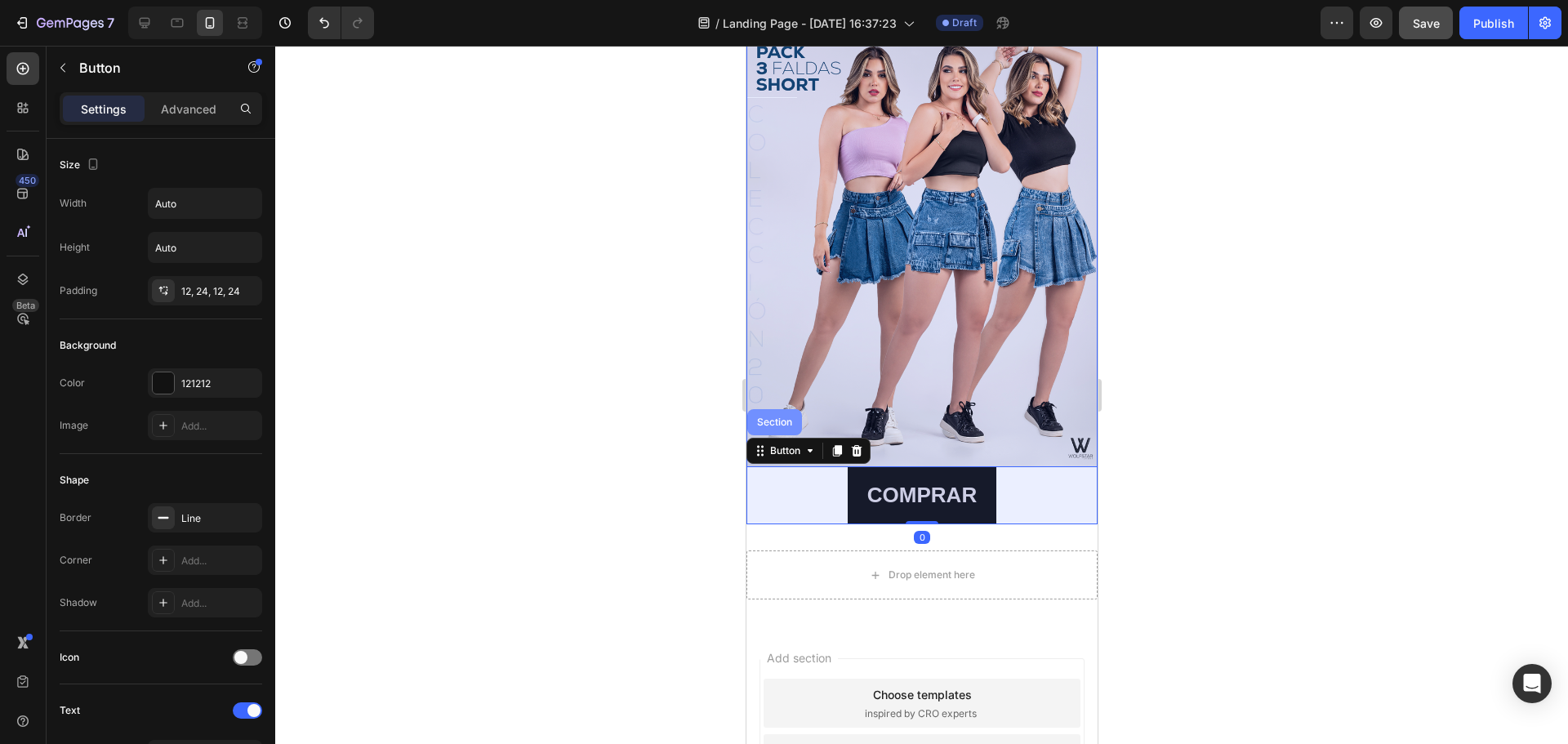
click at [762, 418] on div "Section" at bounding box center [774, 423] width 42 height 10
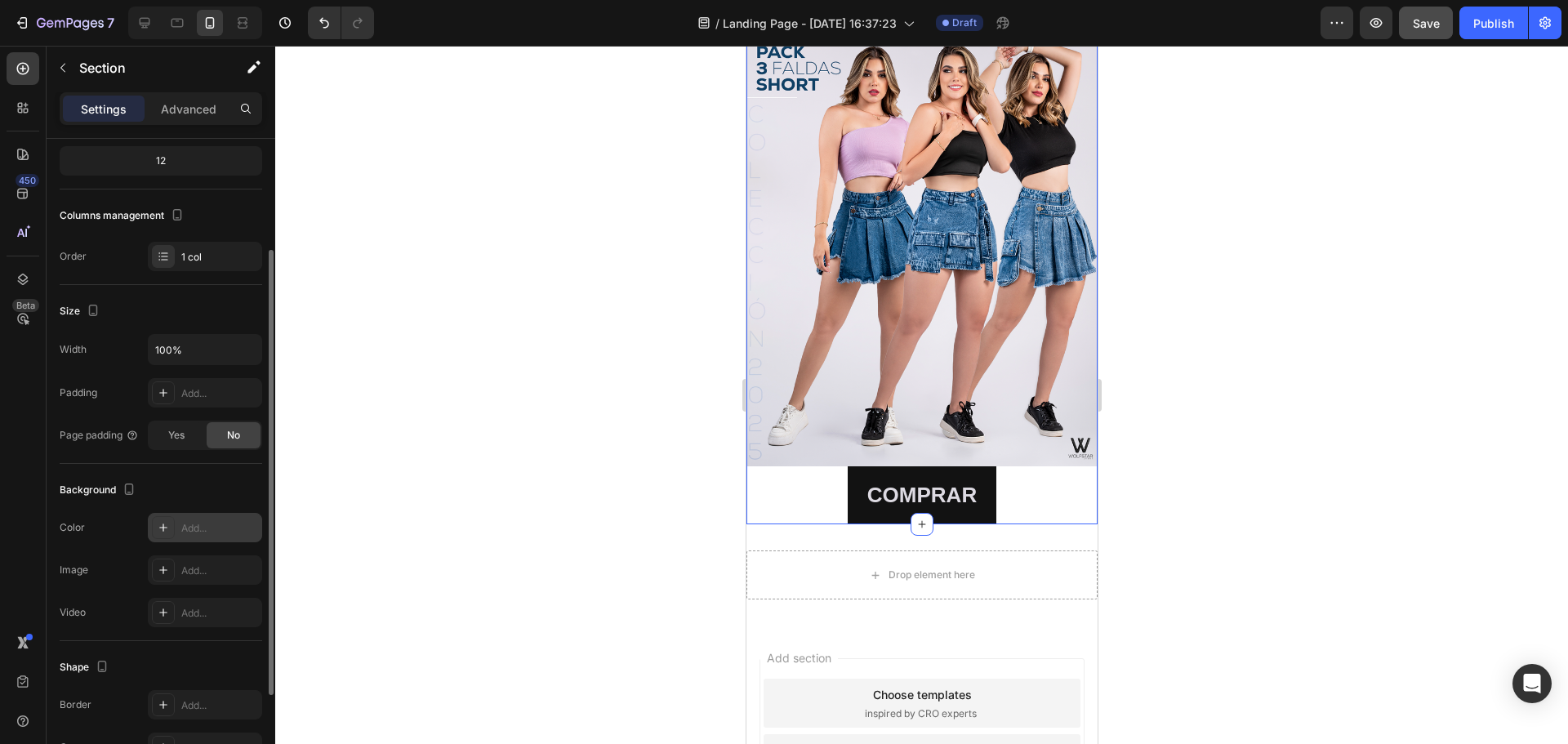
scroll to position [245, 0]
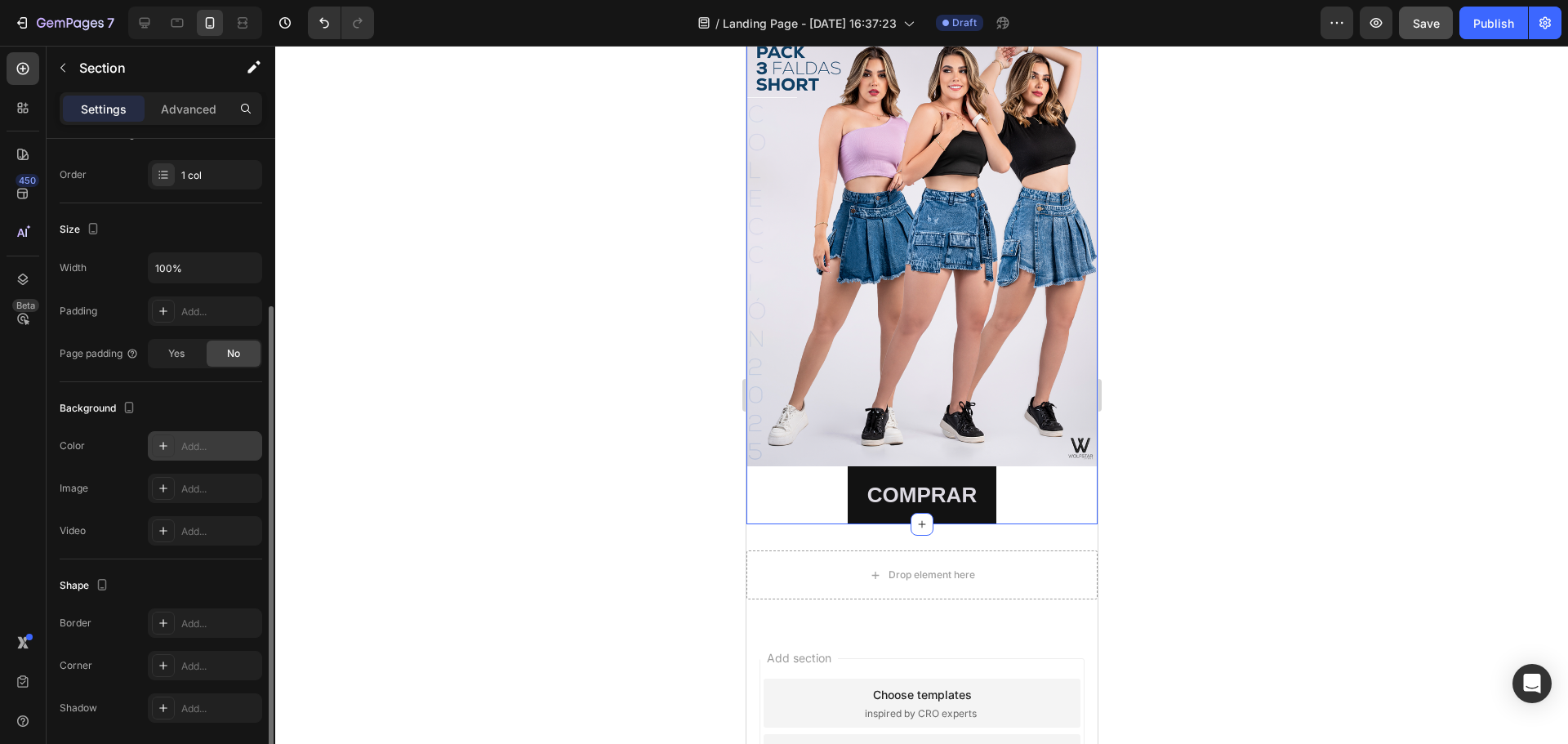
click at [168, 446] on icon at bounding box center [163, 446] width 13 height 13
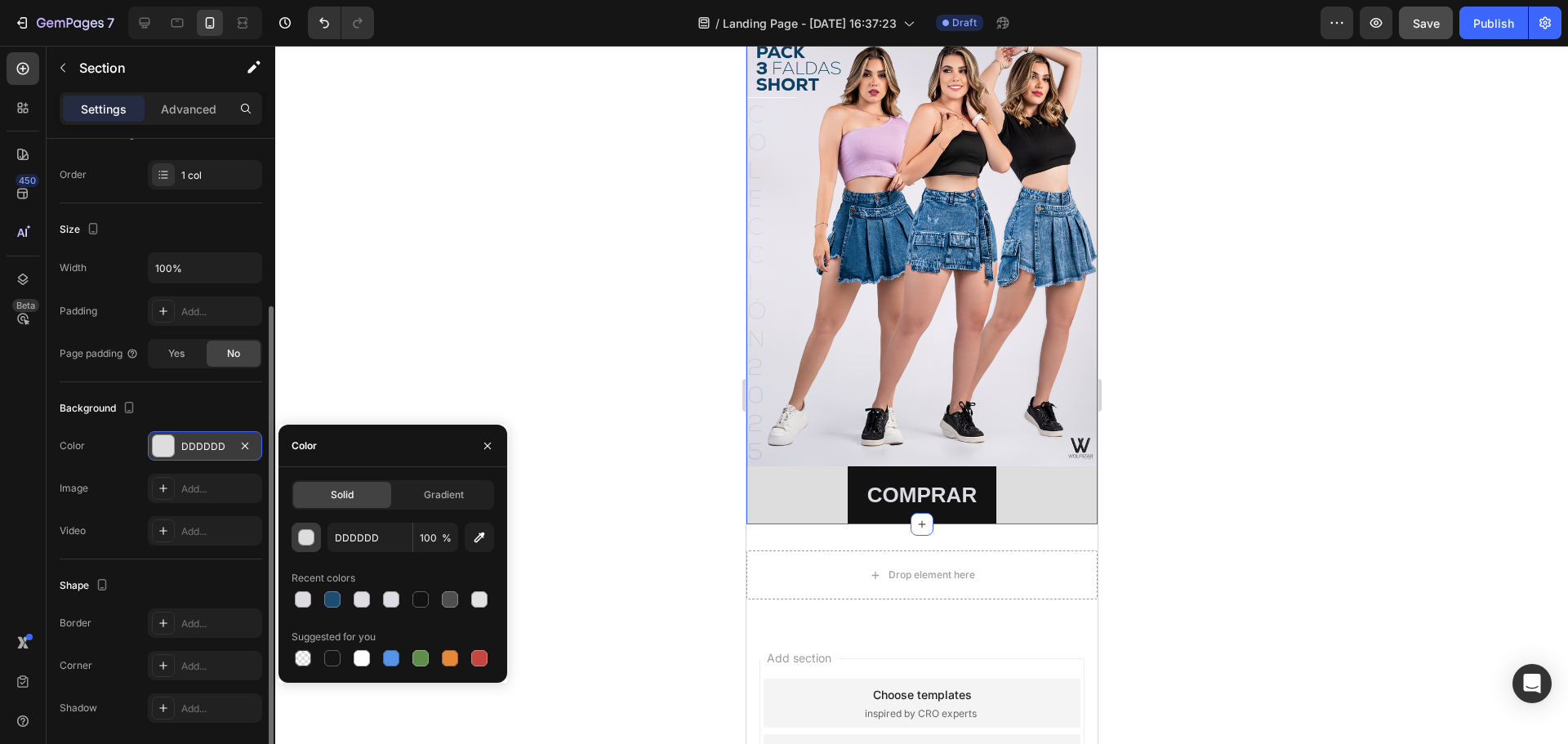
click at [303, 535] on div "button" at bounding box center [307, 538] width 16 height 16
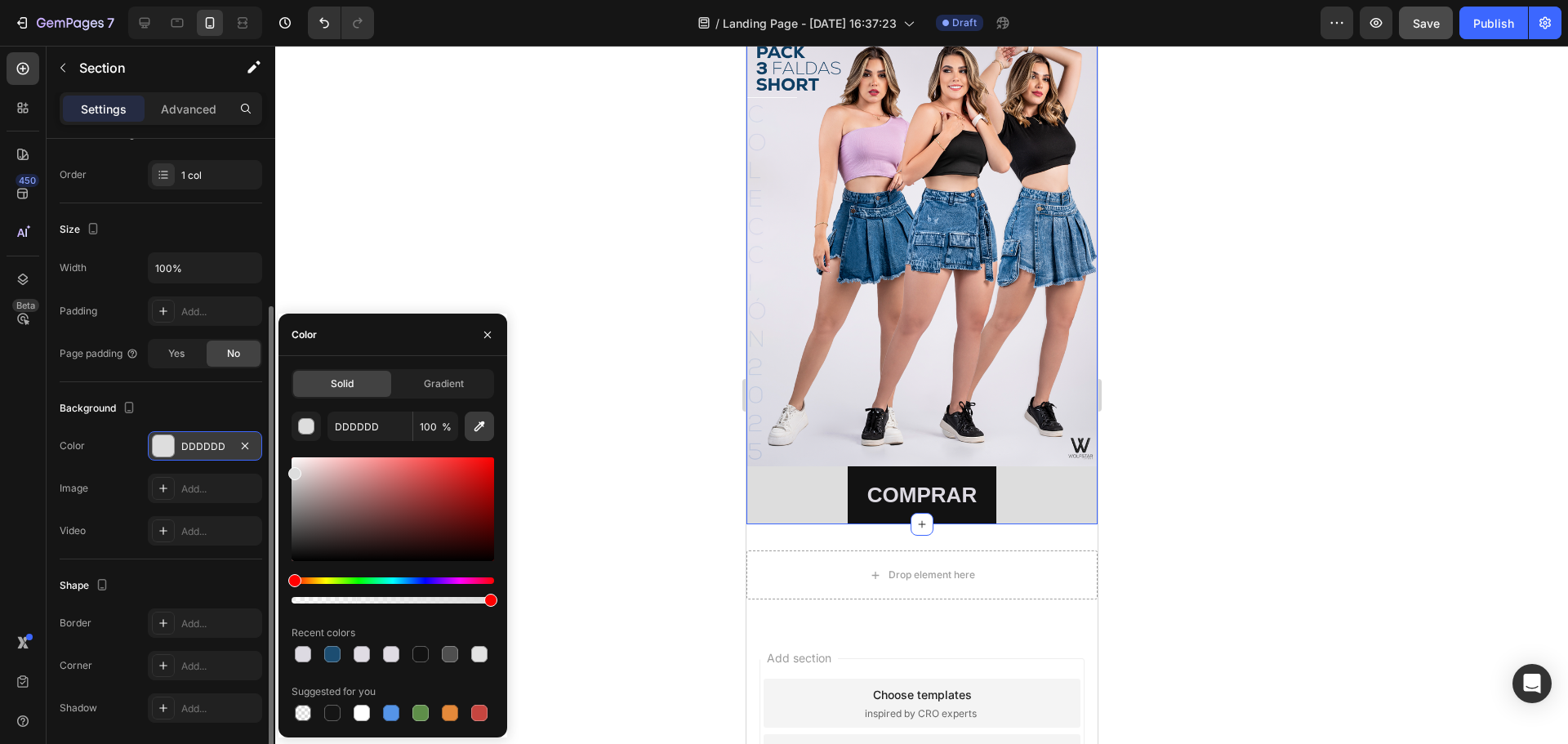
click at [474, 433] on icon "button" at bounding box center [479, 426] width 16 height 16
type input "DAD8E2"
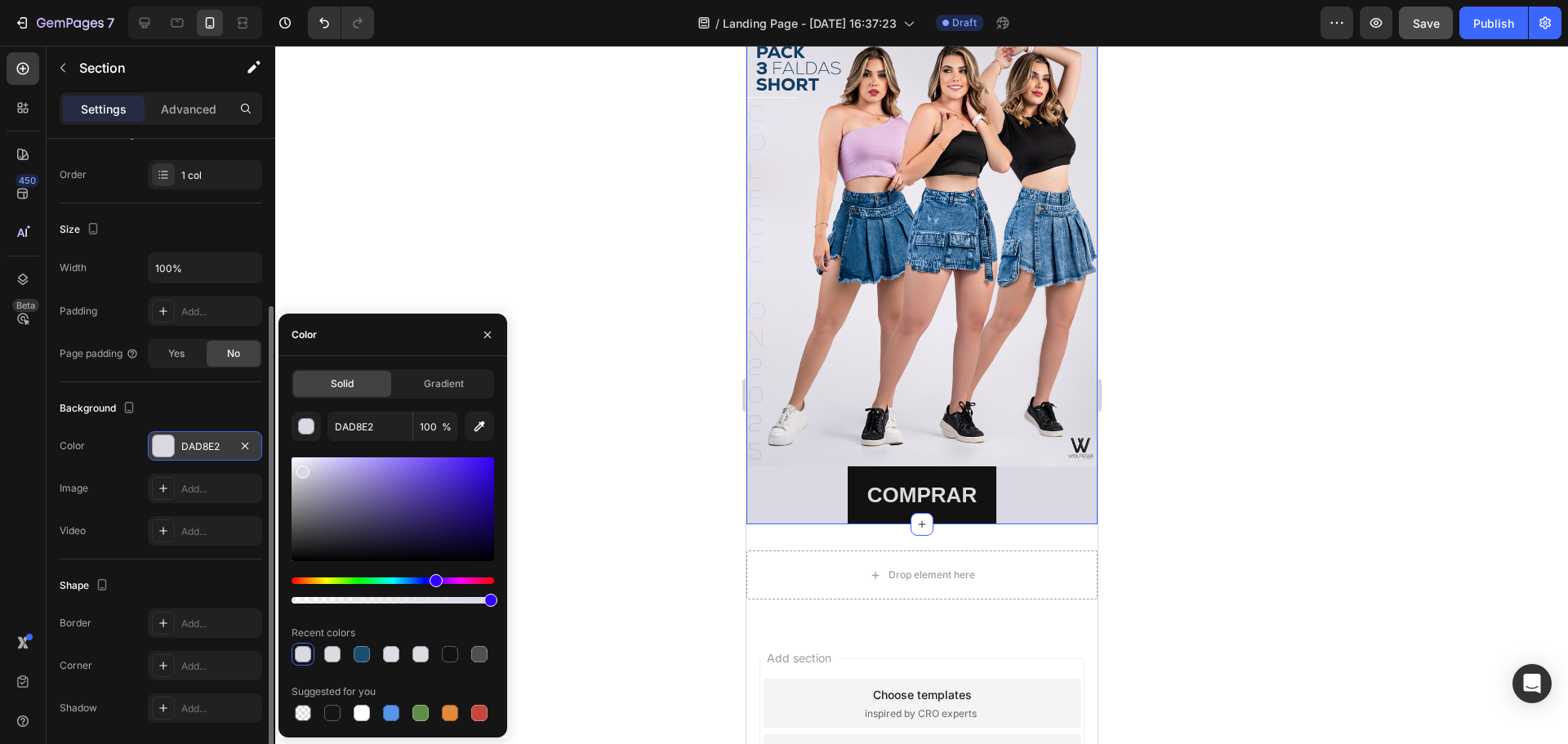
click at [1184, 410] on div at bounding box center [922, 395] width 1293 height 698
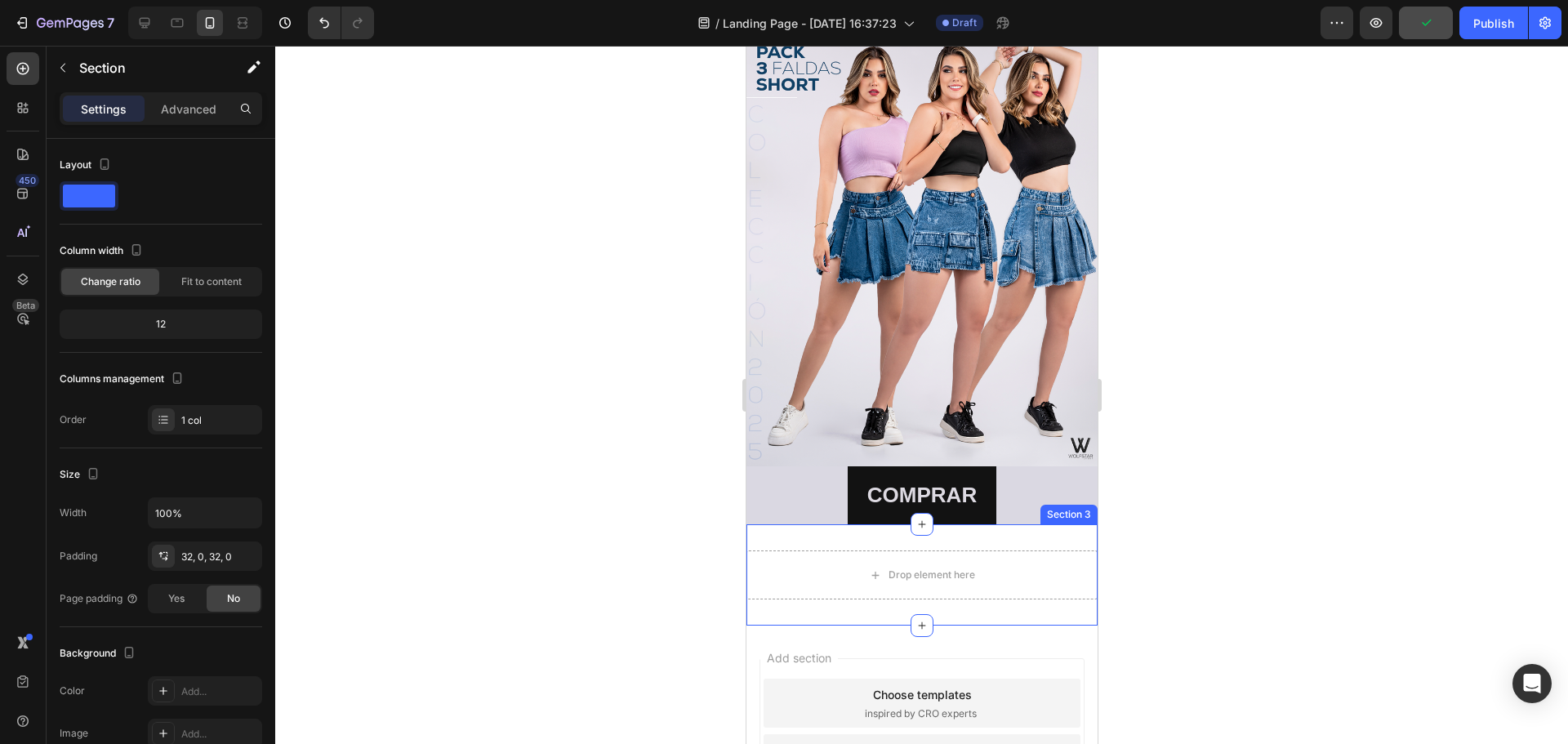
click at [1058, 504] on div "Section 3" at bounding box center [1067, 514] width 57 height 20
click at [783, 501] on div "Section 3" at bounding box center [803, 508] width 51 height 15
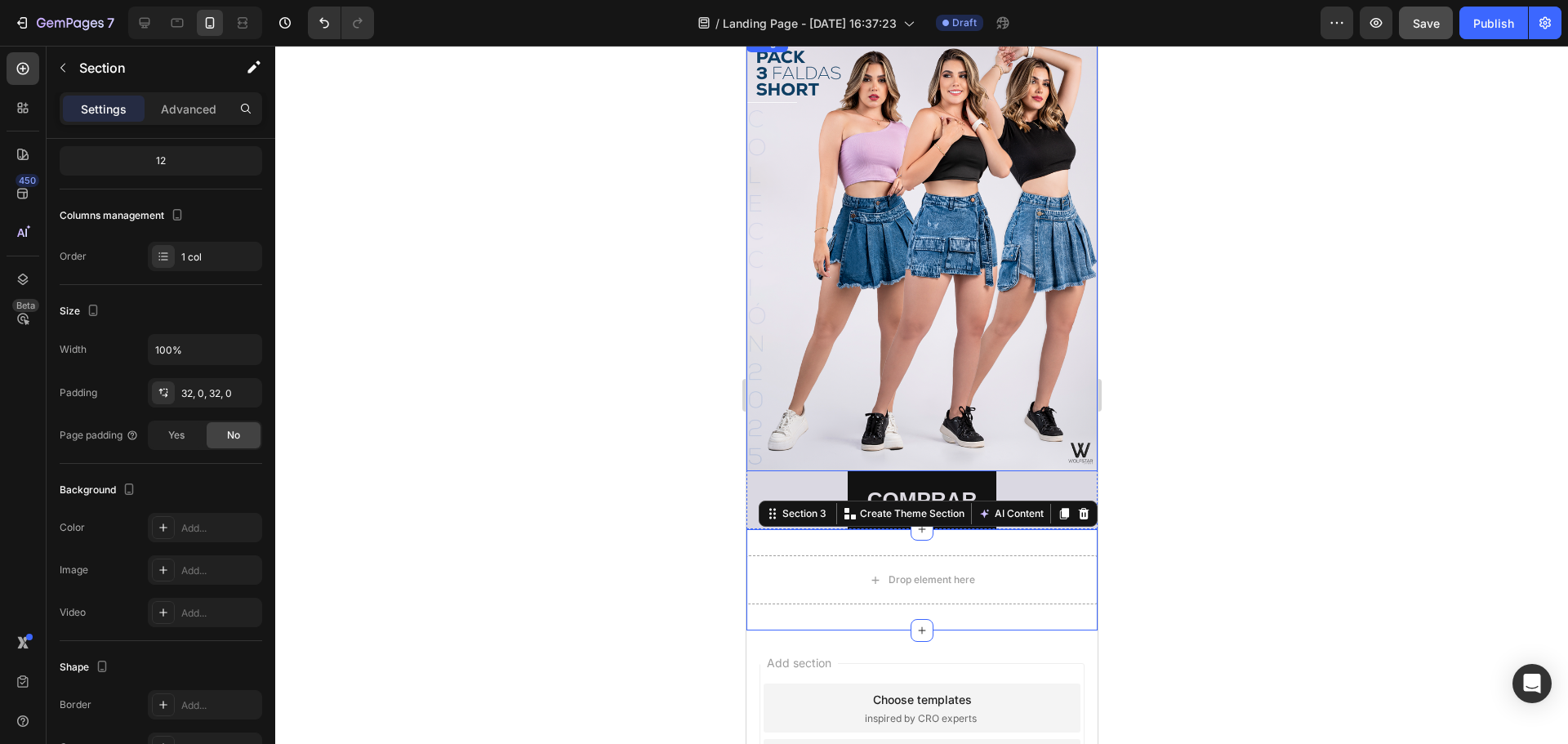
scroll to position [0, 0]
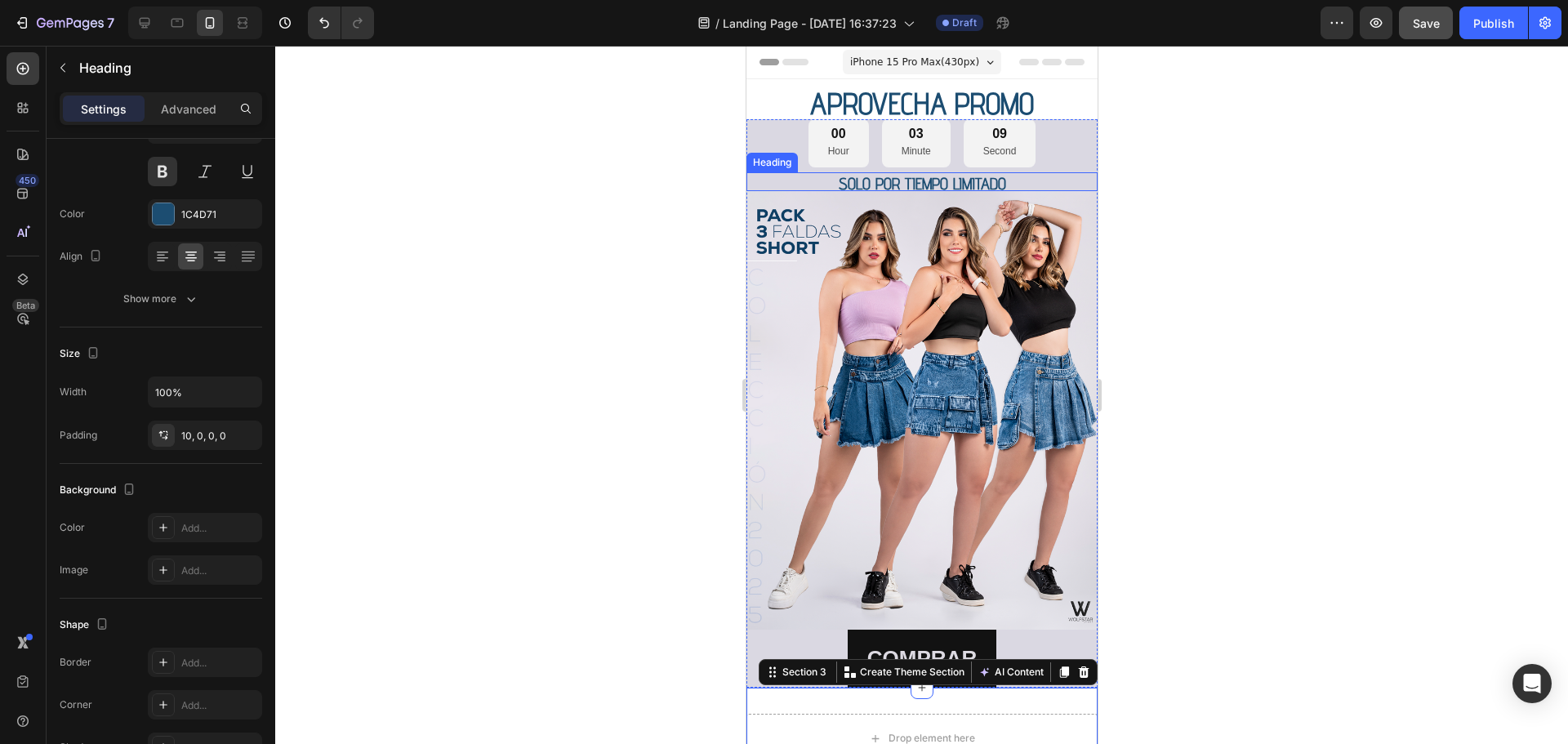
click at [1063, 172] on h2 "SOLO POR TIEMPO LIMITADO" at bounding box center [921, 181] width 351 height 19
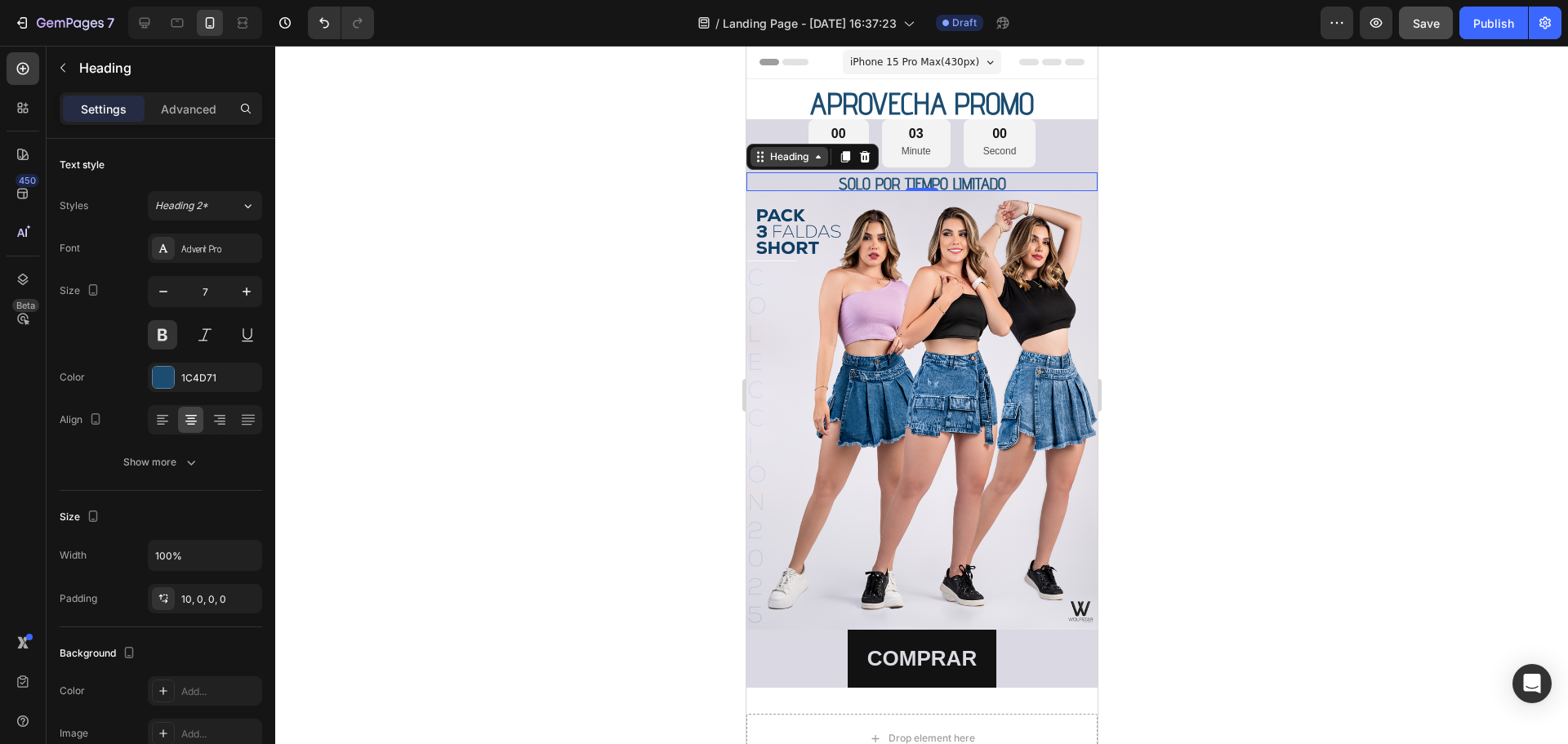
click at [783, 159] on div "Heading" at bounding box center [787, 156] width 45 height 15
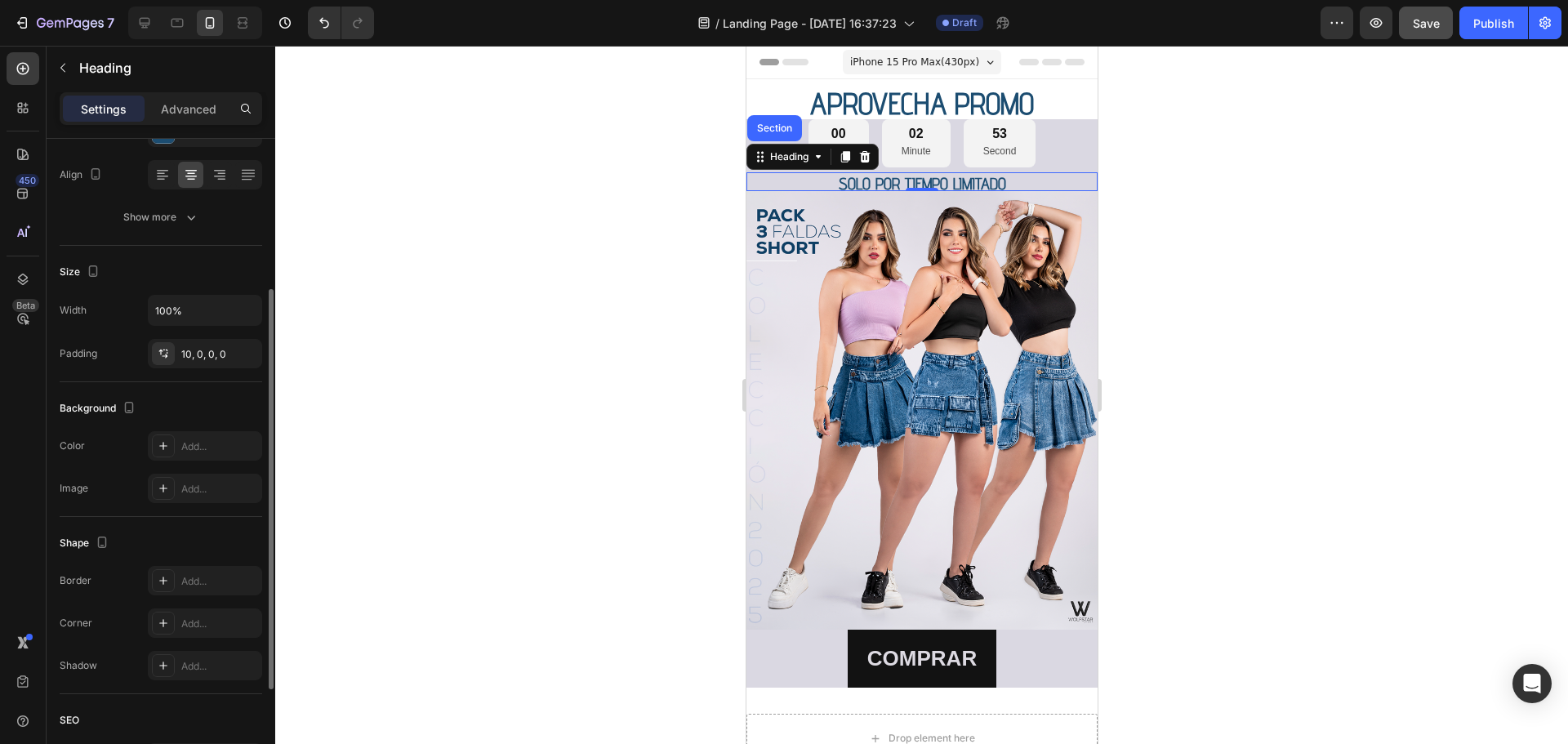
scroll to position [163, 0]
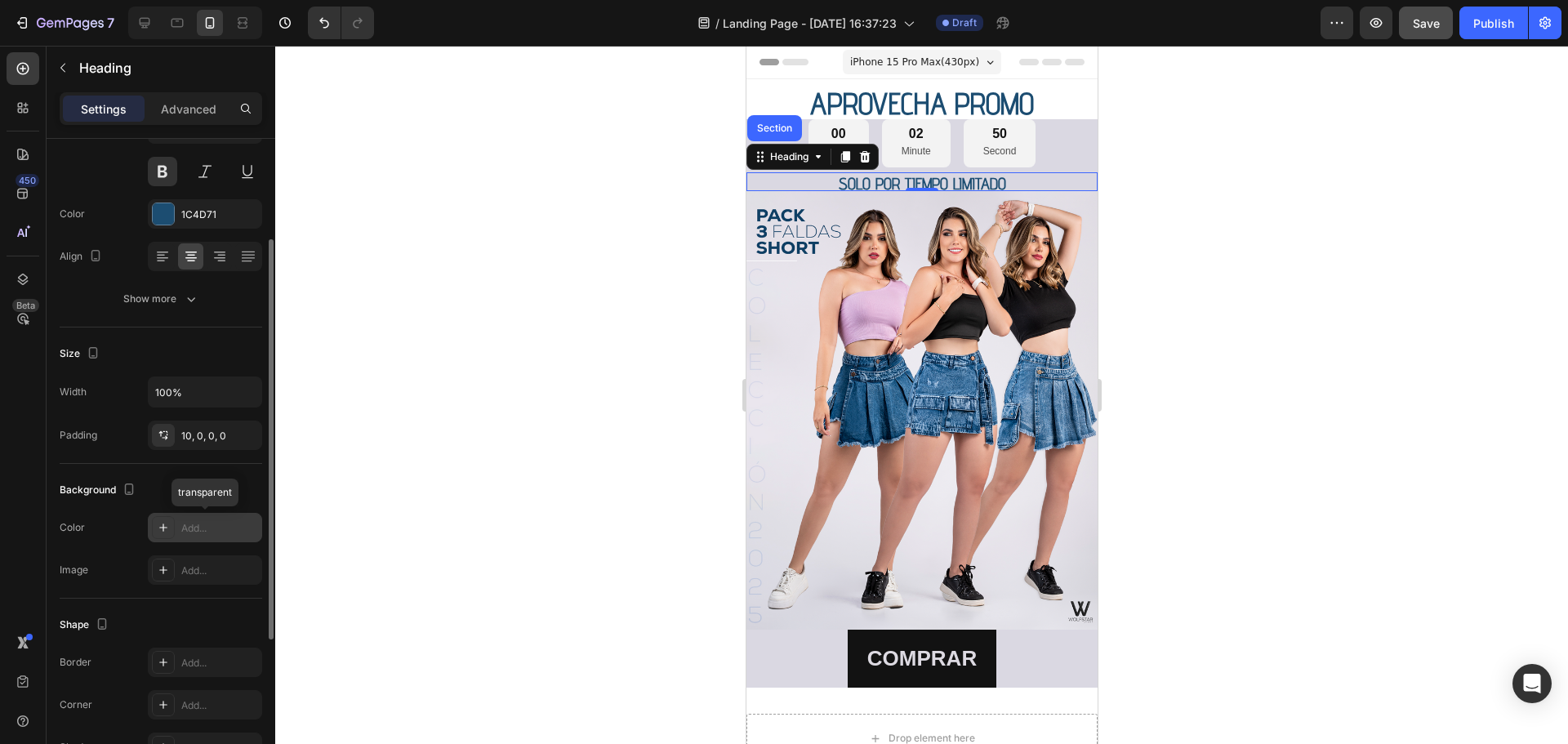
click at [165, 529] on icon at bounding box center [163, 527] width 13 height 13
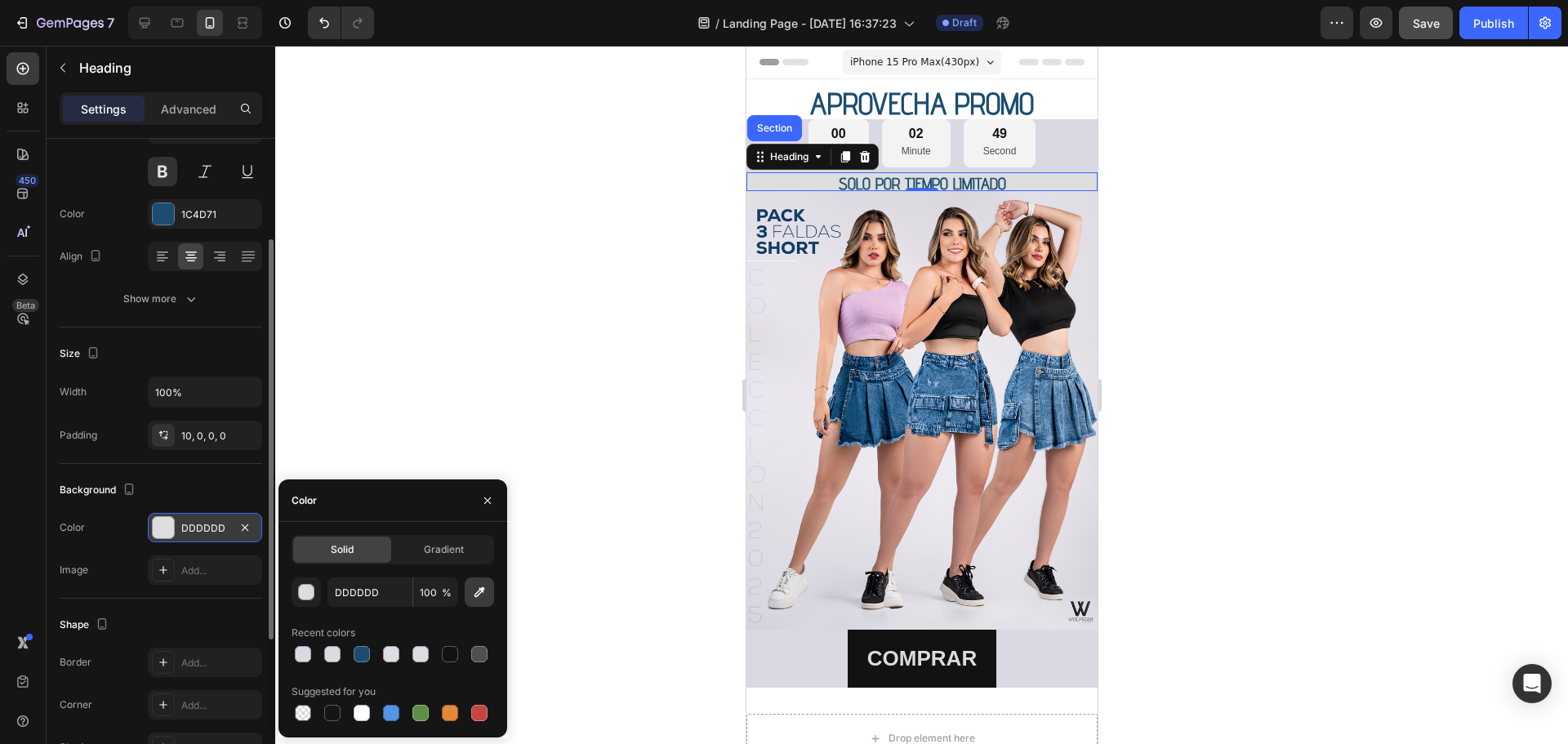
click at [479, 596] on icon "button" at bounding box center [479, 592] width 16 height 16
type input "E2DFE7"
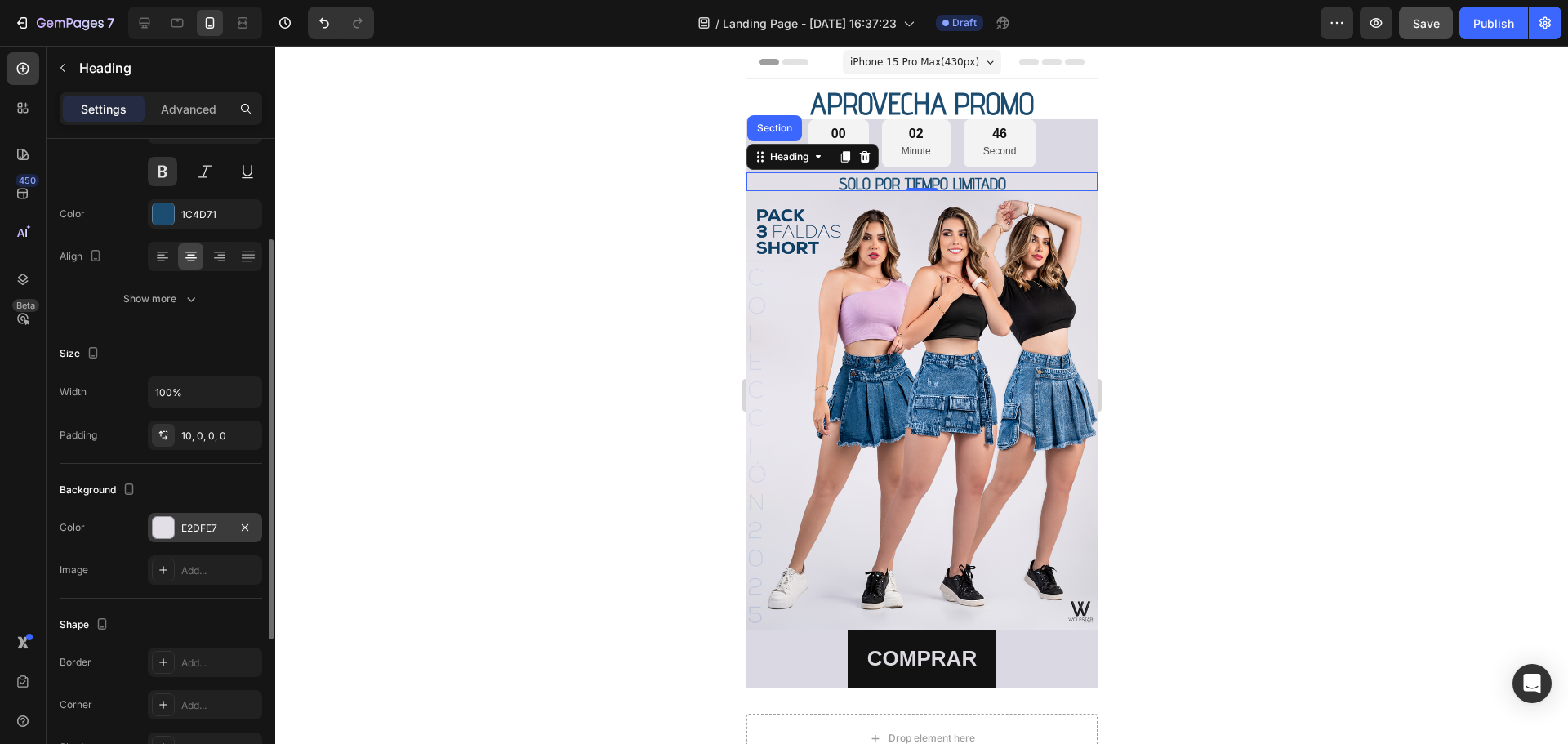
click at [1246, 117] on div at bounding box center [922, 395] width 1293 height 698
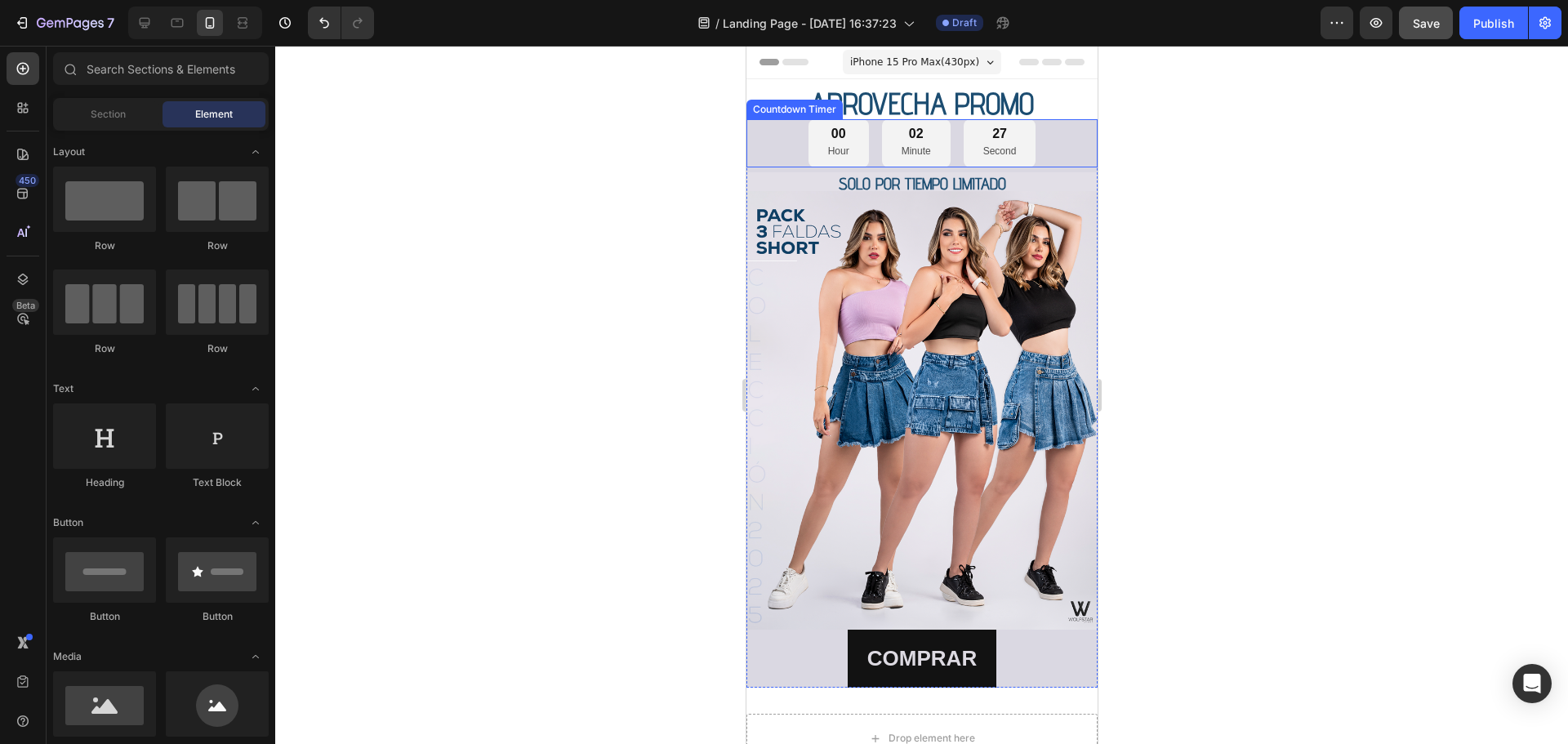
click at [1057, 131] on div "00 Hour 02 Minute 27 Second" at bounding box center [921, 143] width 351 height 48
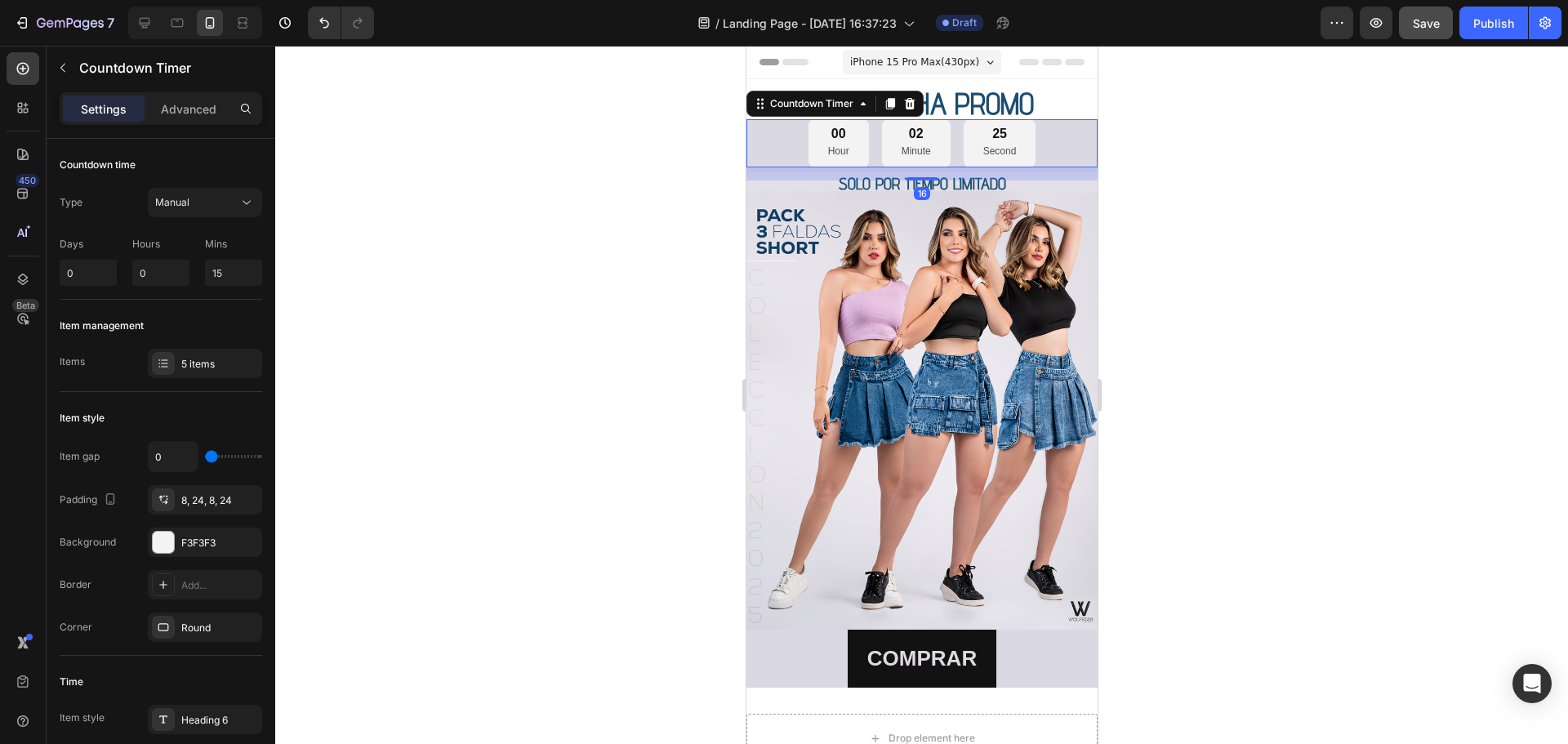
click at [779, 130] on div "00 Hour 02 Minute 25 Second" at bounding box center [921, 143] width 351 height 48
click at [167, 545] on div at bounding box center [163, 542] width 21 height 21
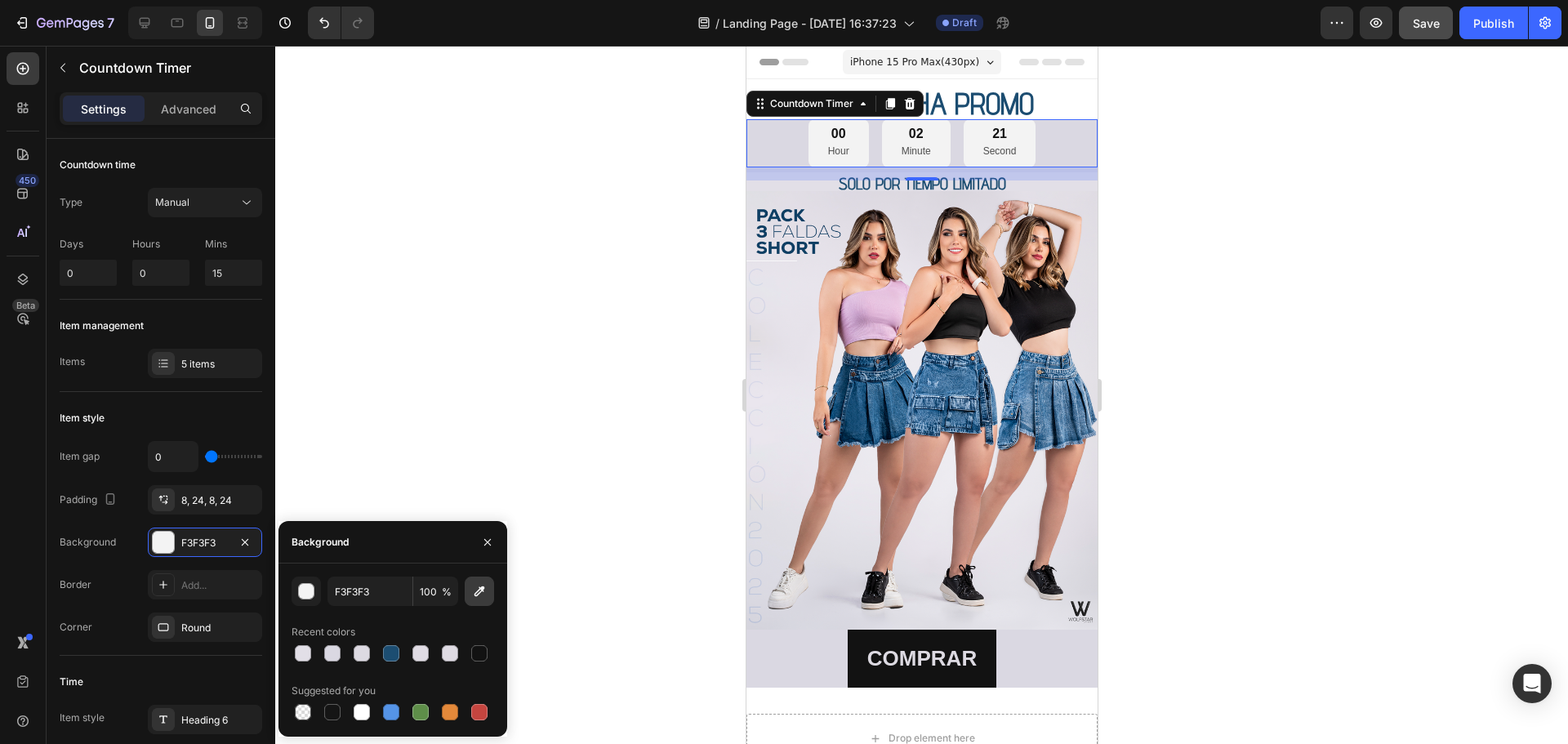
click at [486, 592] on icon "button" at bounding box center [479, 591] width 16 height 16
type input "FFFFFF"
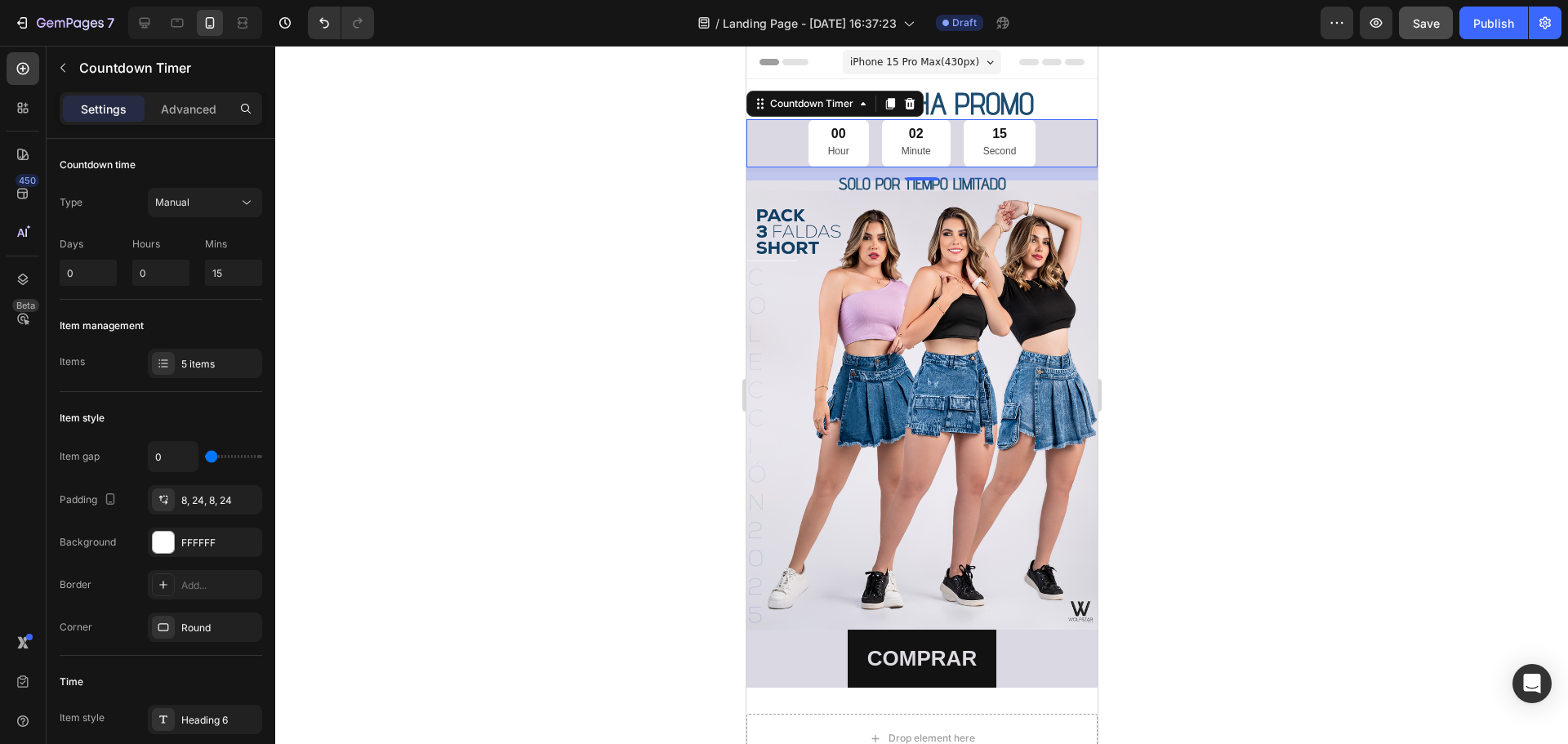
click at [1158, 148] on div at bounding box center [922, 395] width 1293 height 698
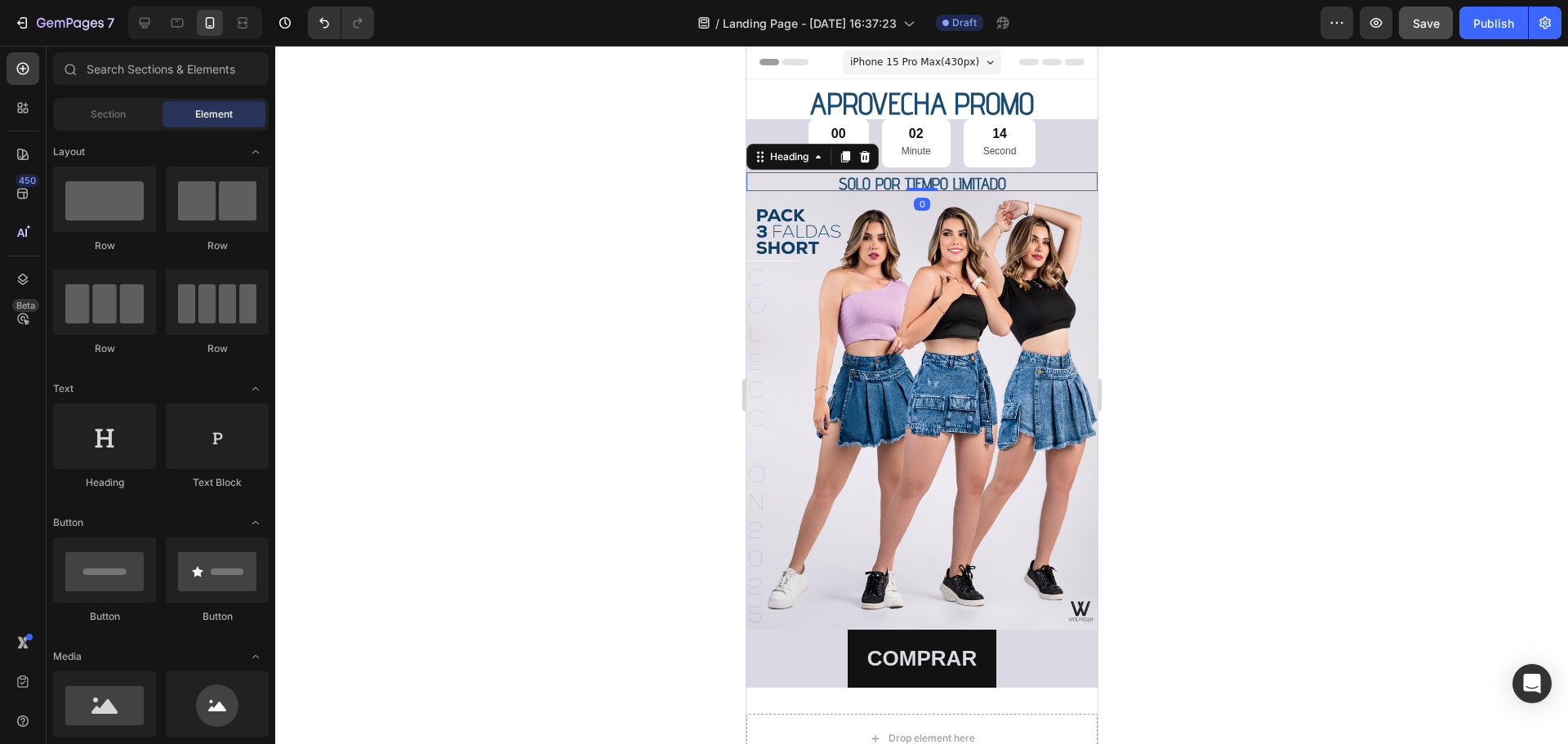
click at [792, 189] on h2 "SOLO POR TIEMPO LIMITADO" at bounding box center [921, 181] width 351 height 19
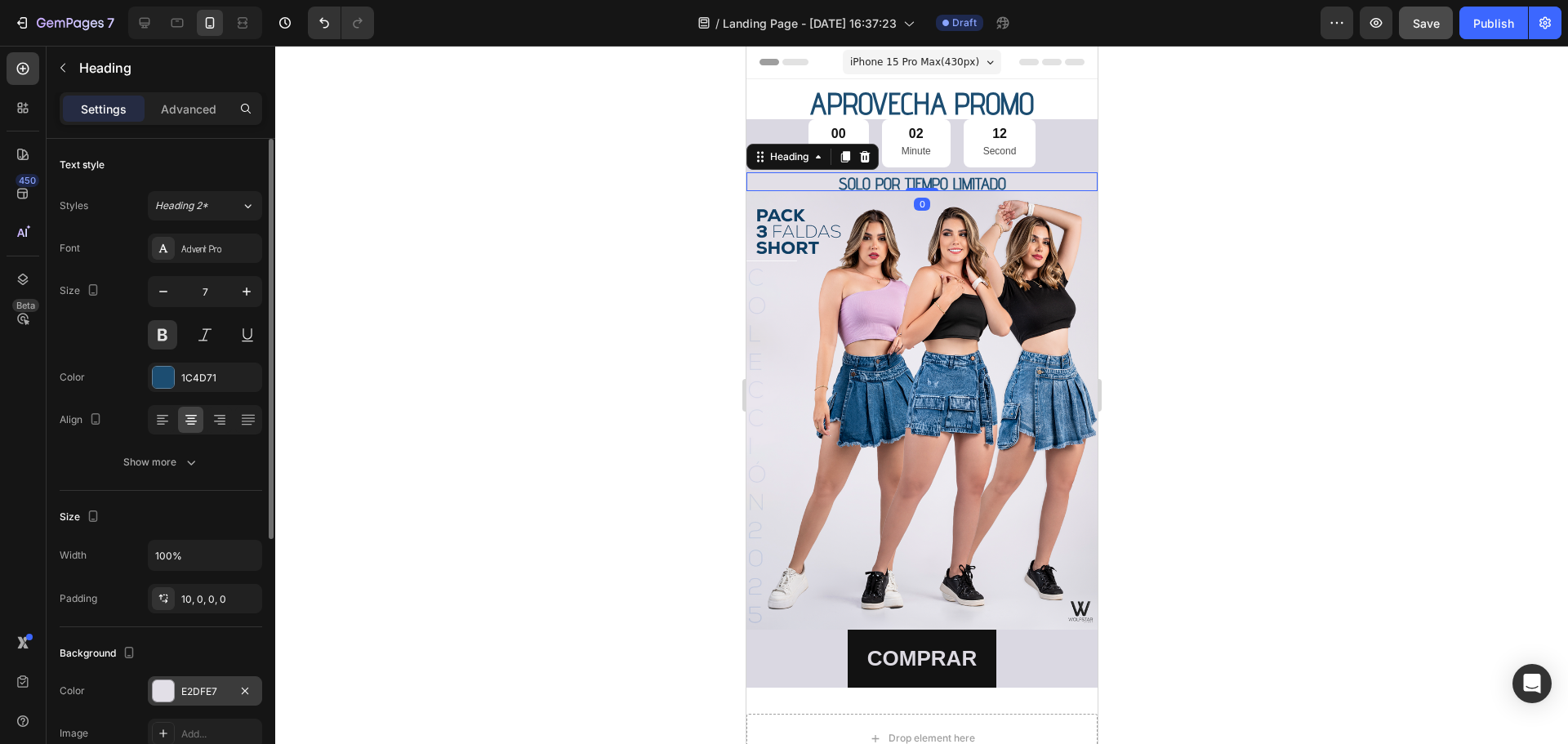
click at [171, 693] on div at bounding box center [163, 690] width 21 height 21
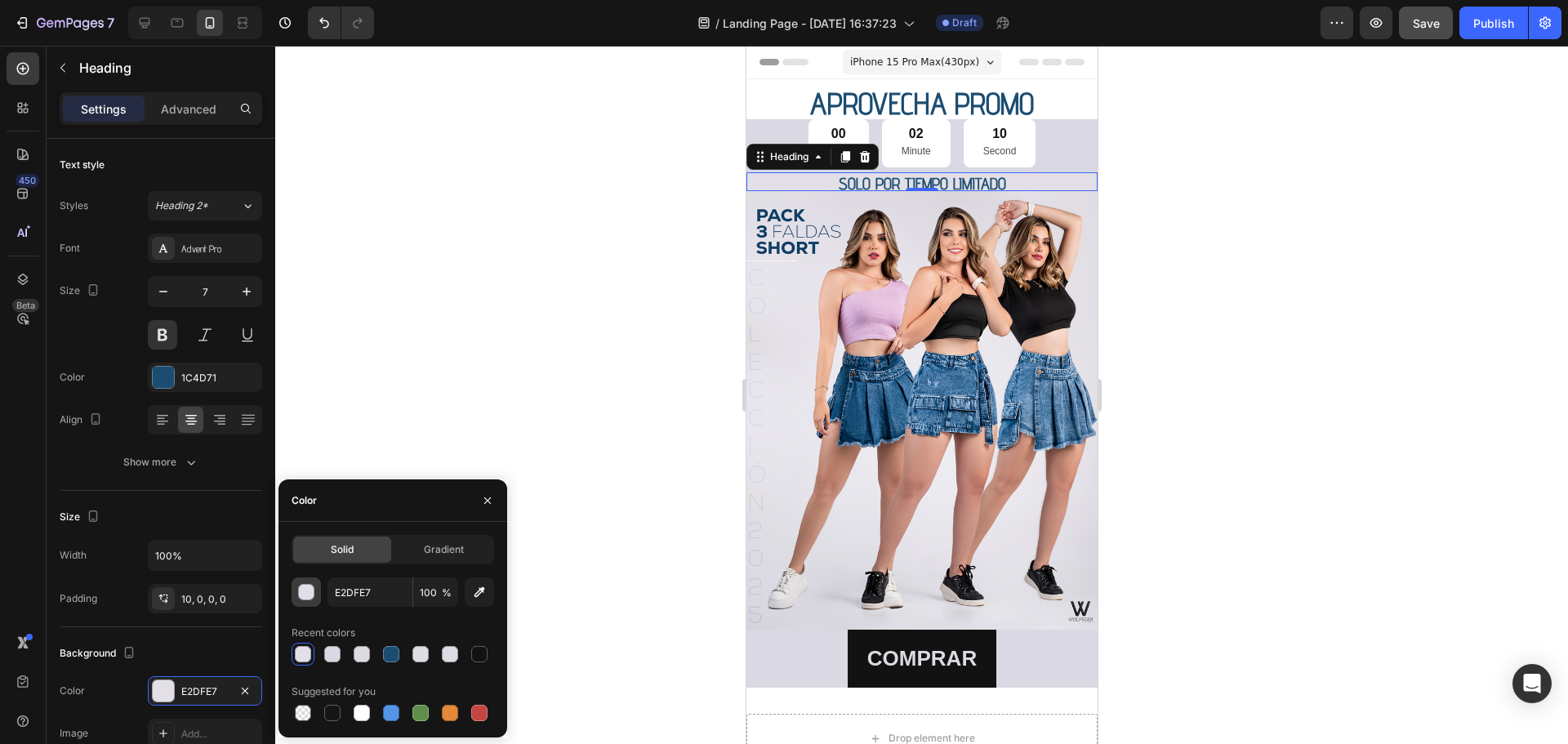
click at [304, 595] on div "button" at bounding box center [307, 593] width 16 height 16
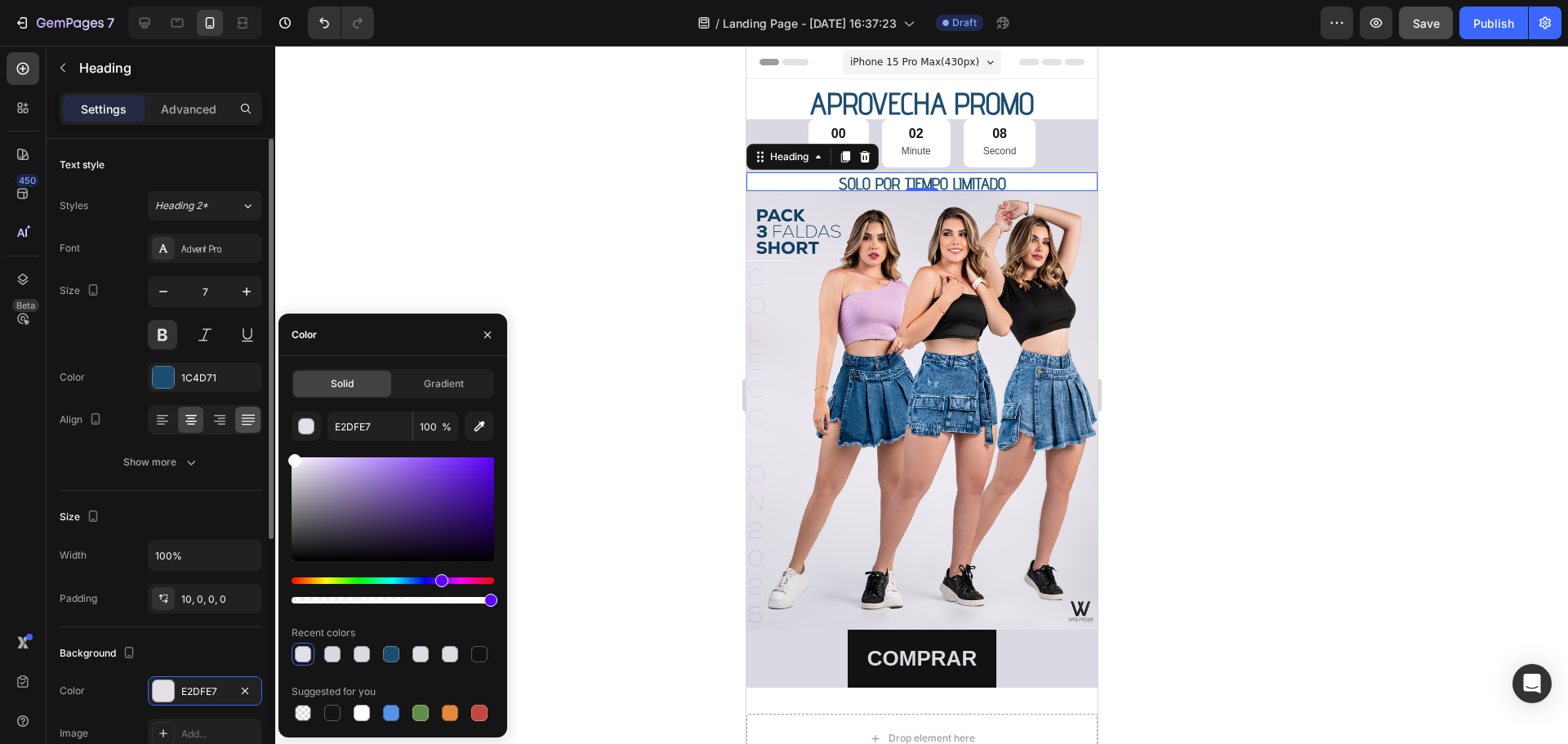
drag, startPoint x: 303, startPoint y: 473, endPoint x: 250, endPoint y: 410, distance: 82.3
click at [250, 410] on div "450 Beta Sections(30) Elements(83) Section Element Hero Section Product Detail …" at bounding box center [137, 395] width 275 height 698
type input "FFFFFF"
click at [1207, 210] on div at bounding box center [922, 395] width 1293 height 698
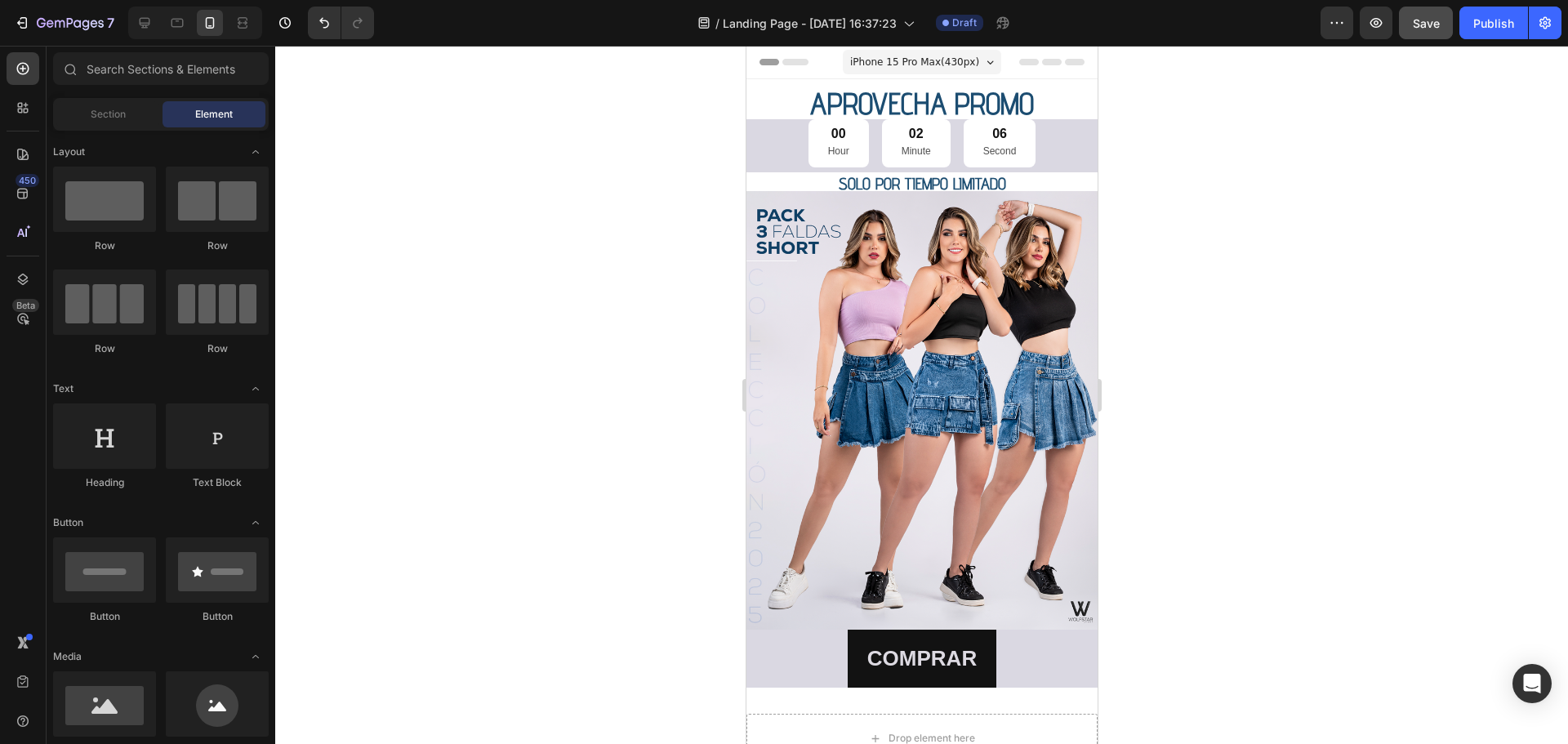
click at [1212, 216] on div at bounding box center [922, 395] width 1293 height 698
click at [1045, 125] on div "00 Hour 02 Minute 05 Second" at bounding box center [921, 143] width 351 height 48
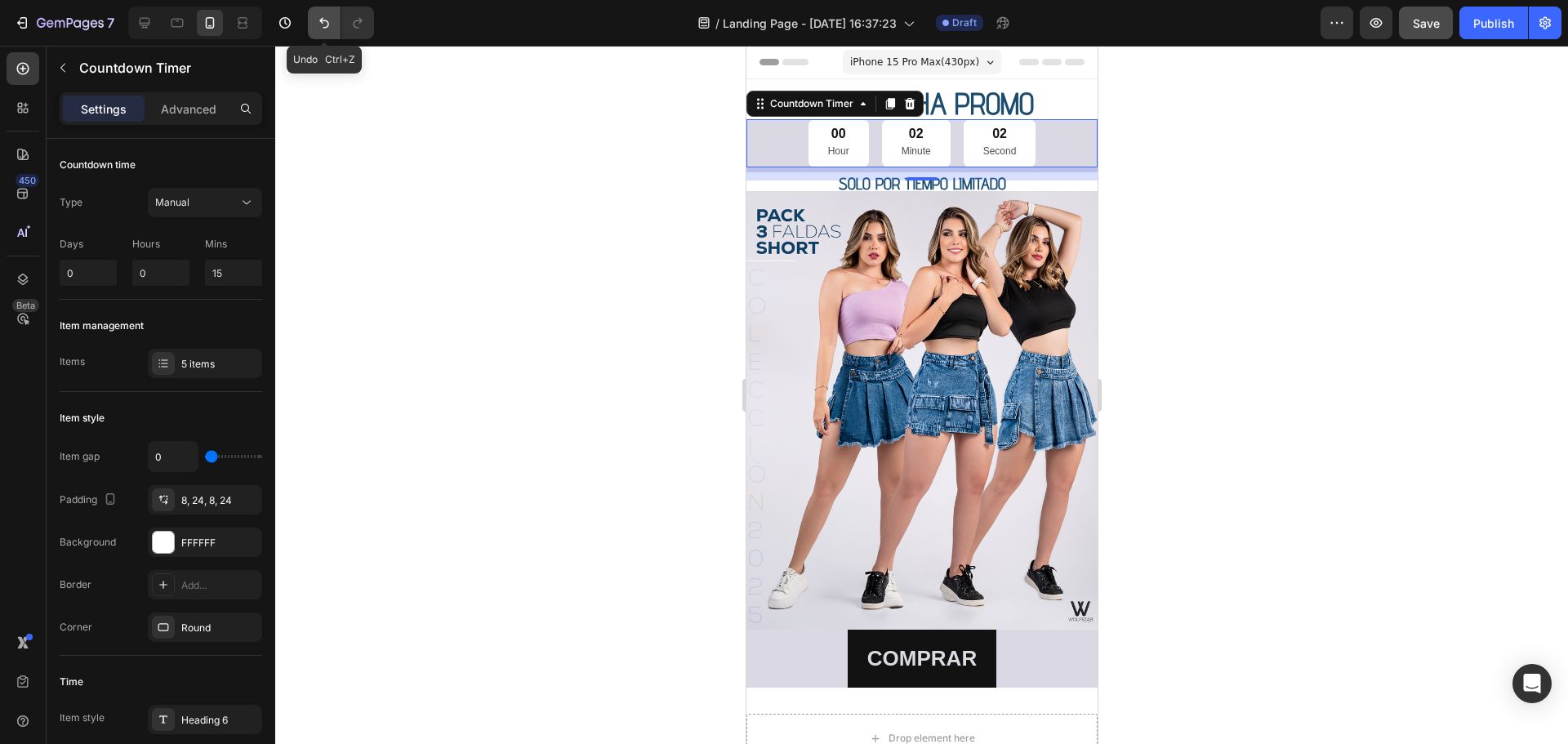
click at [317, 21] on icon "Undo/Redo" at bounding box center [324, 23] width 16 height 16
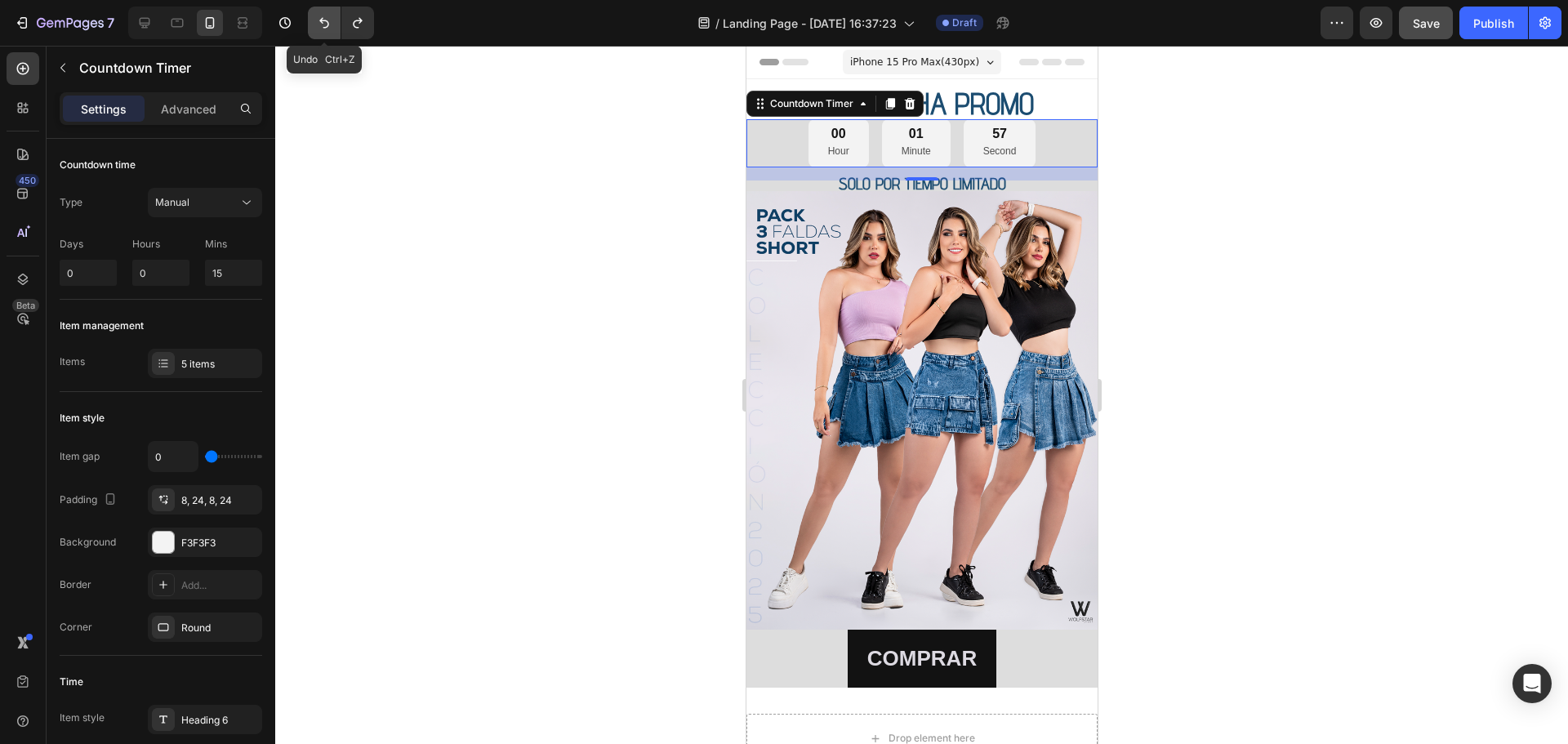
click at [329, 17] on icon "Undo/Redo" at bounding box center [324, 23] width 16 height 16
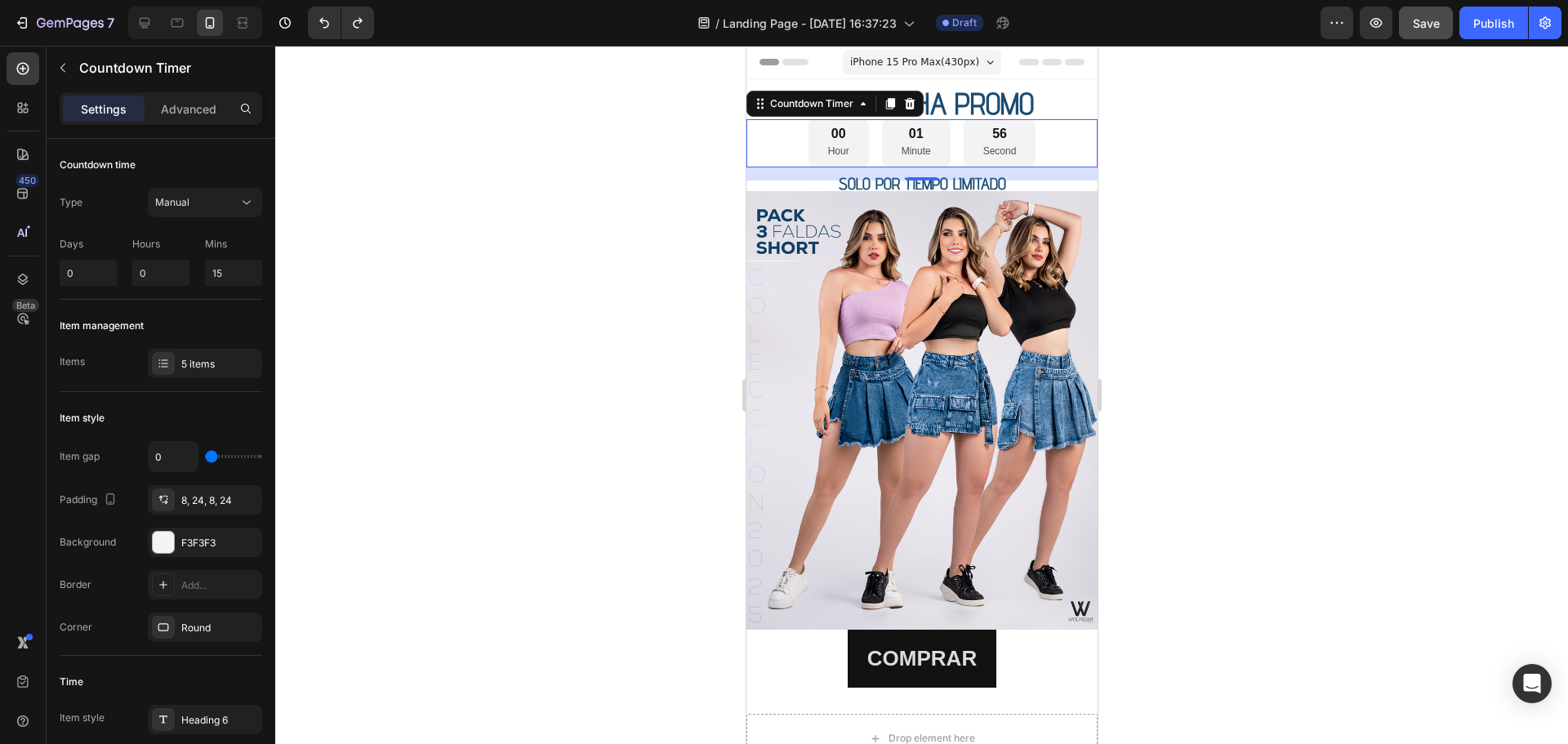
click at [1133, 179] on div at bounding box center [922, 395] width 1293 height 698
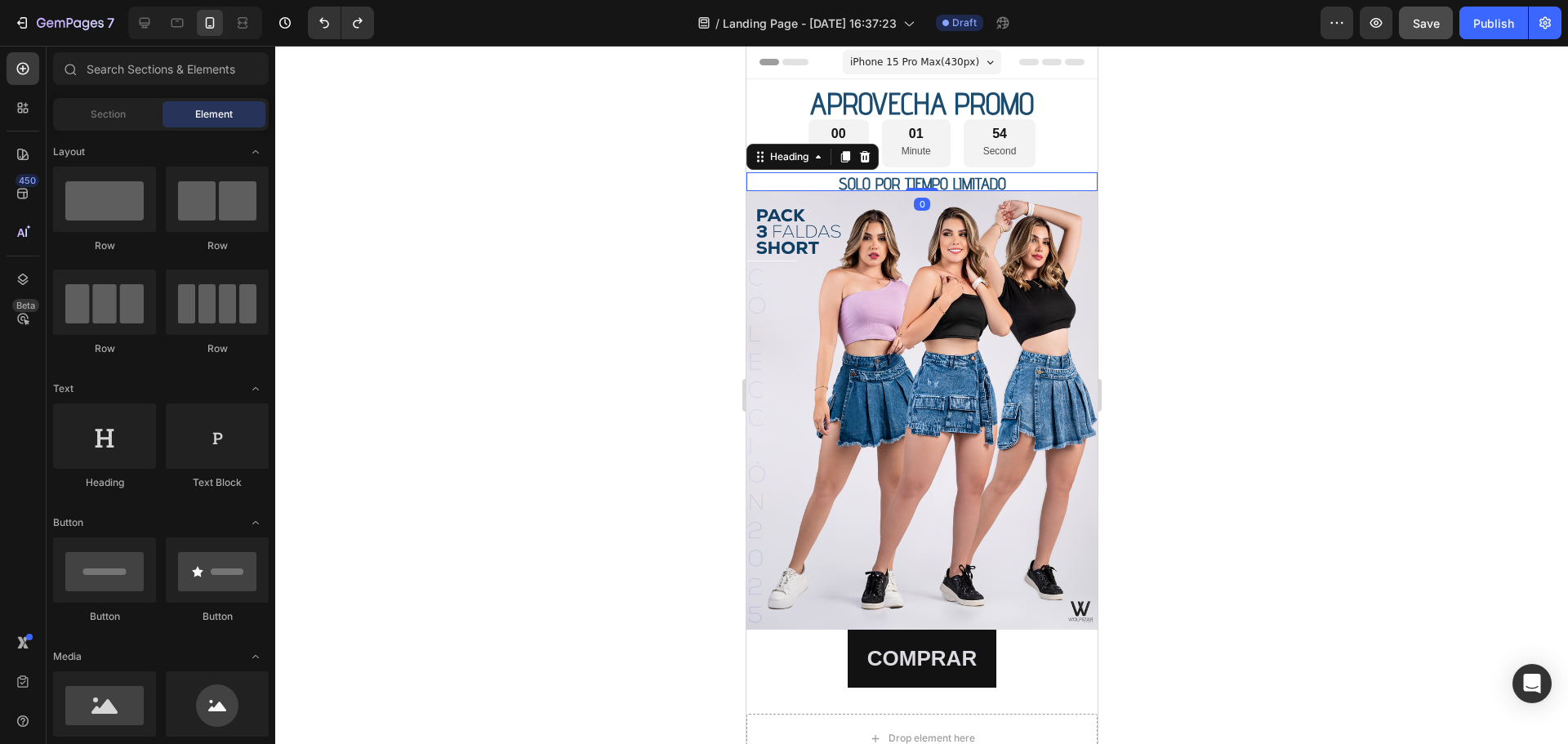
click at [977, 181] on span "SOLO POR TIEMPO LIMITADO" at bounding box center [921, 184] width 167 height 20
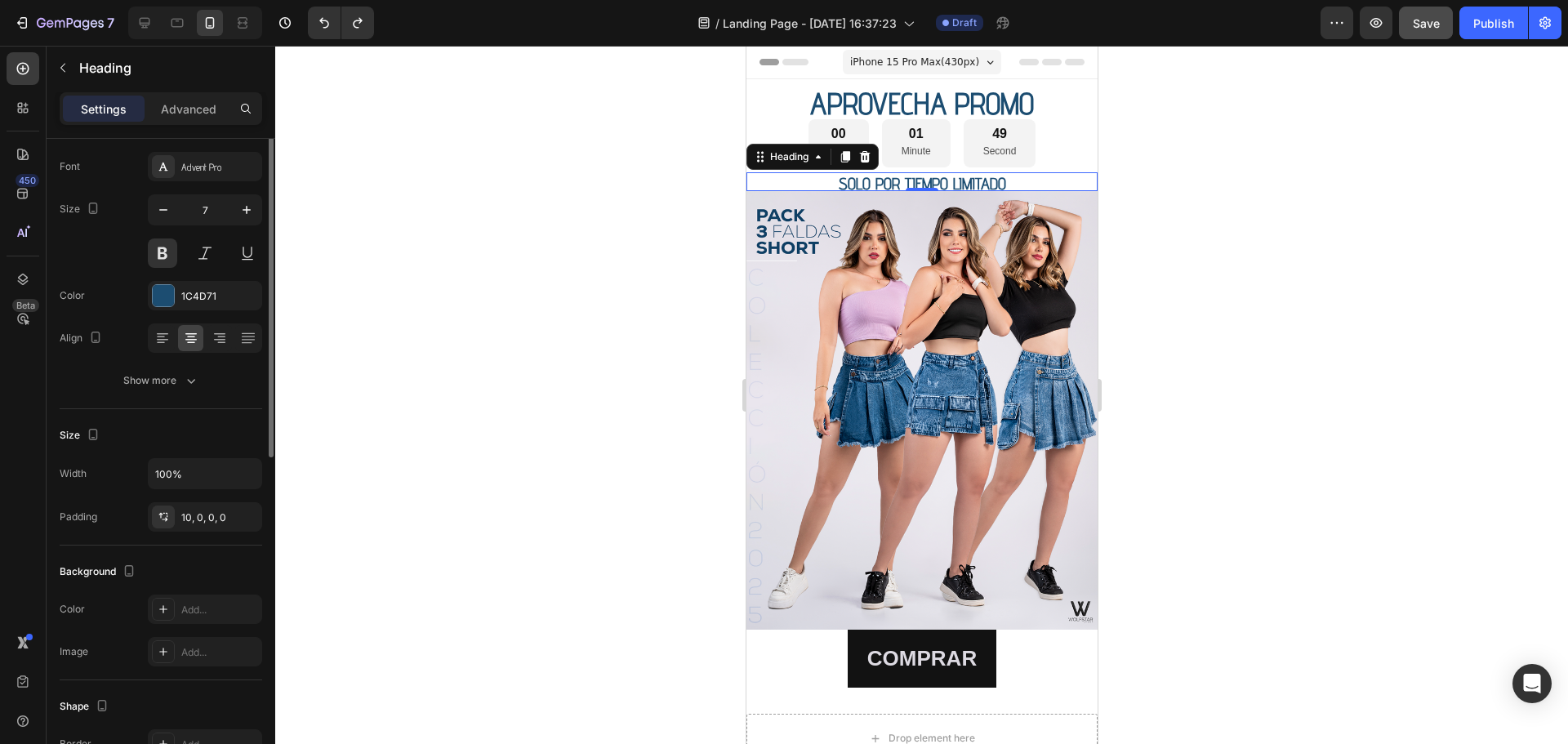
scroll to position [0, 0]
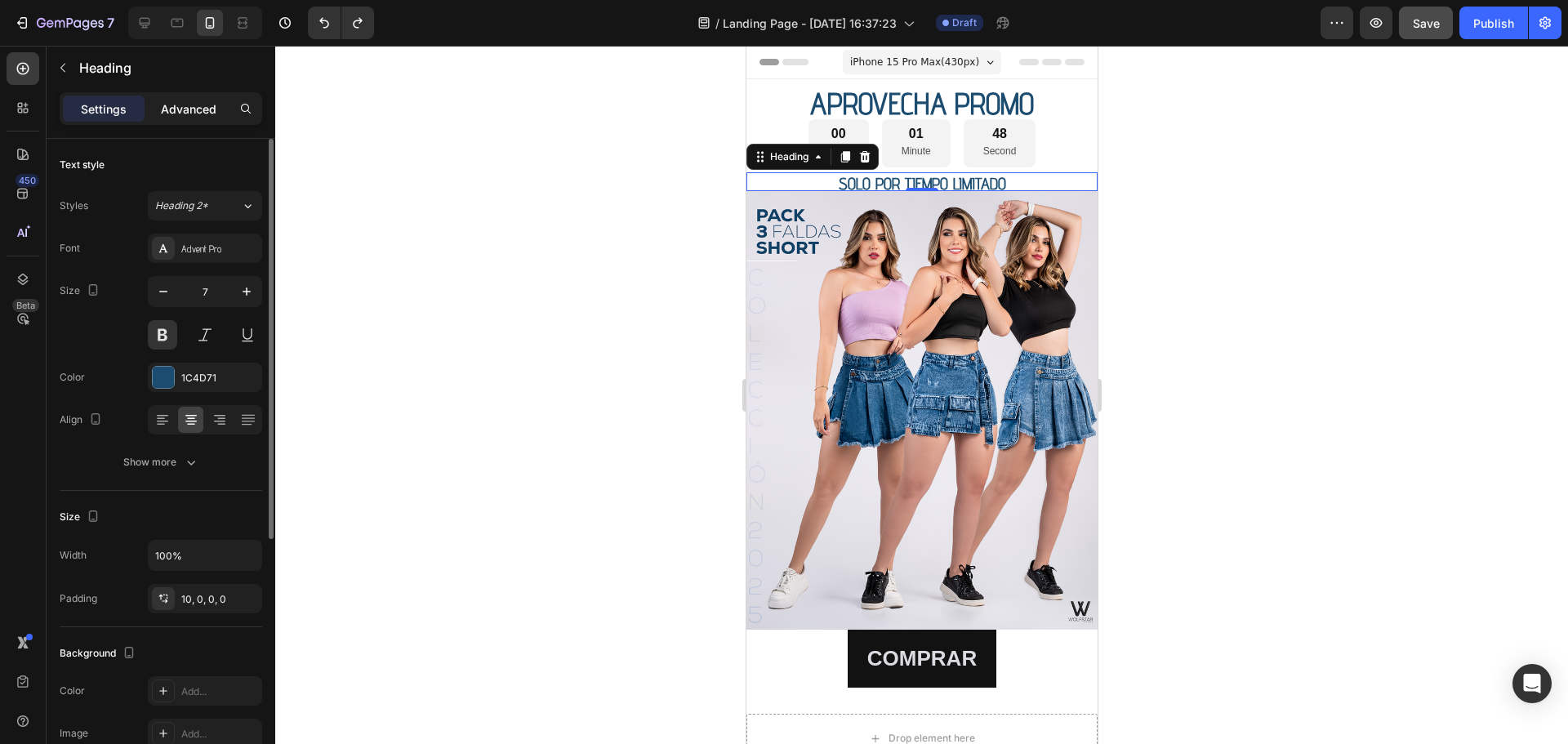
click at [180, 98] on div "Advanced" at bounding box center [189, 108] width 82 height 26
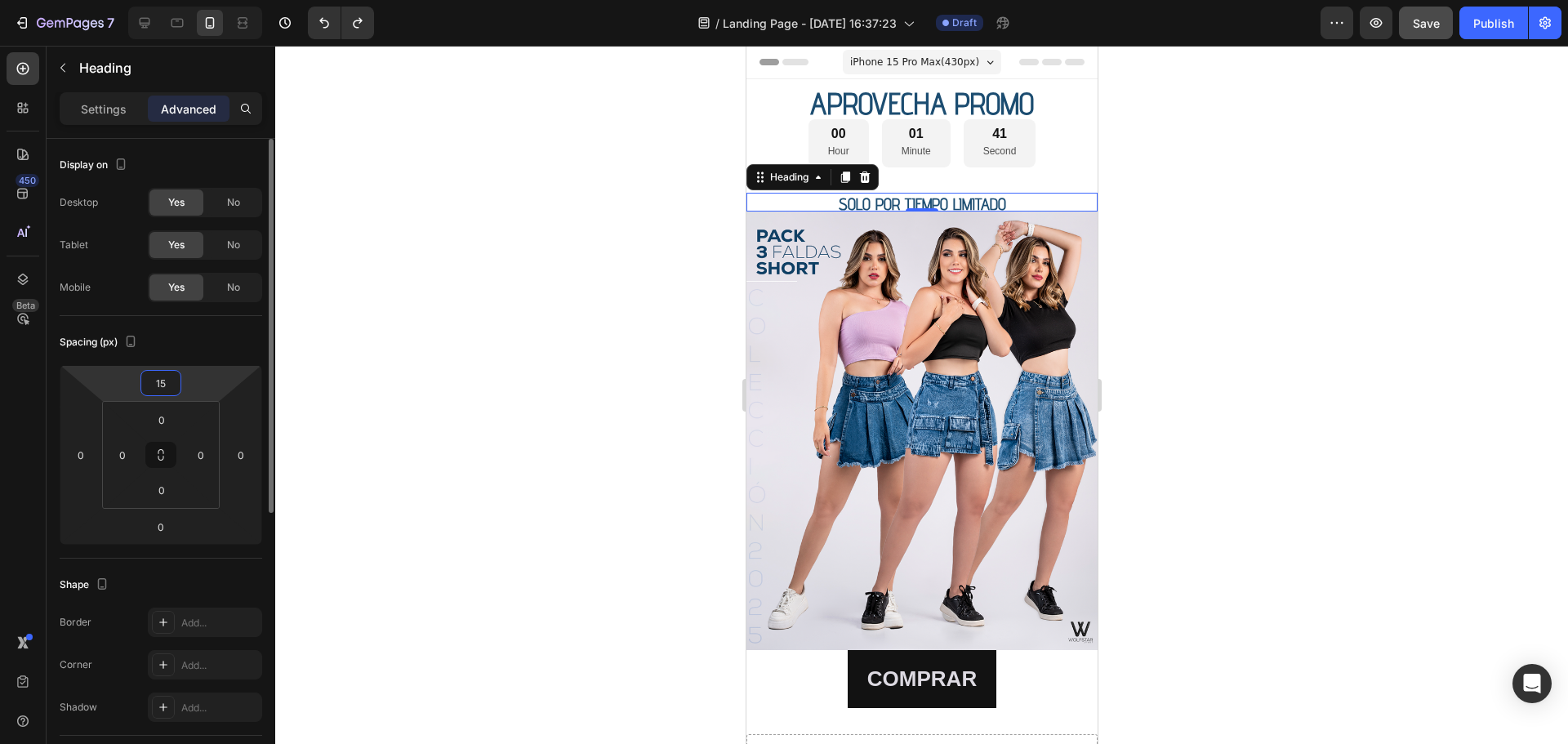
type input "1"
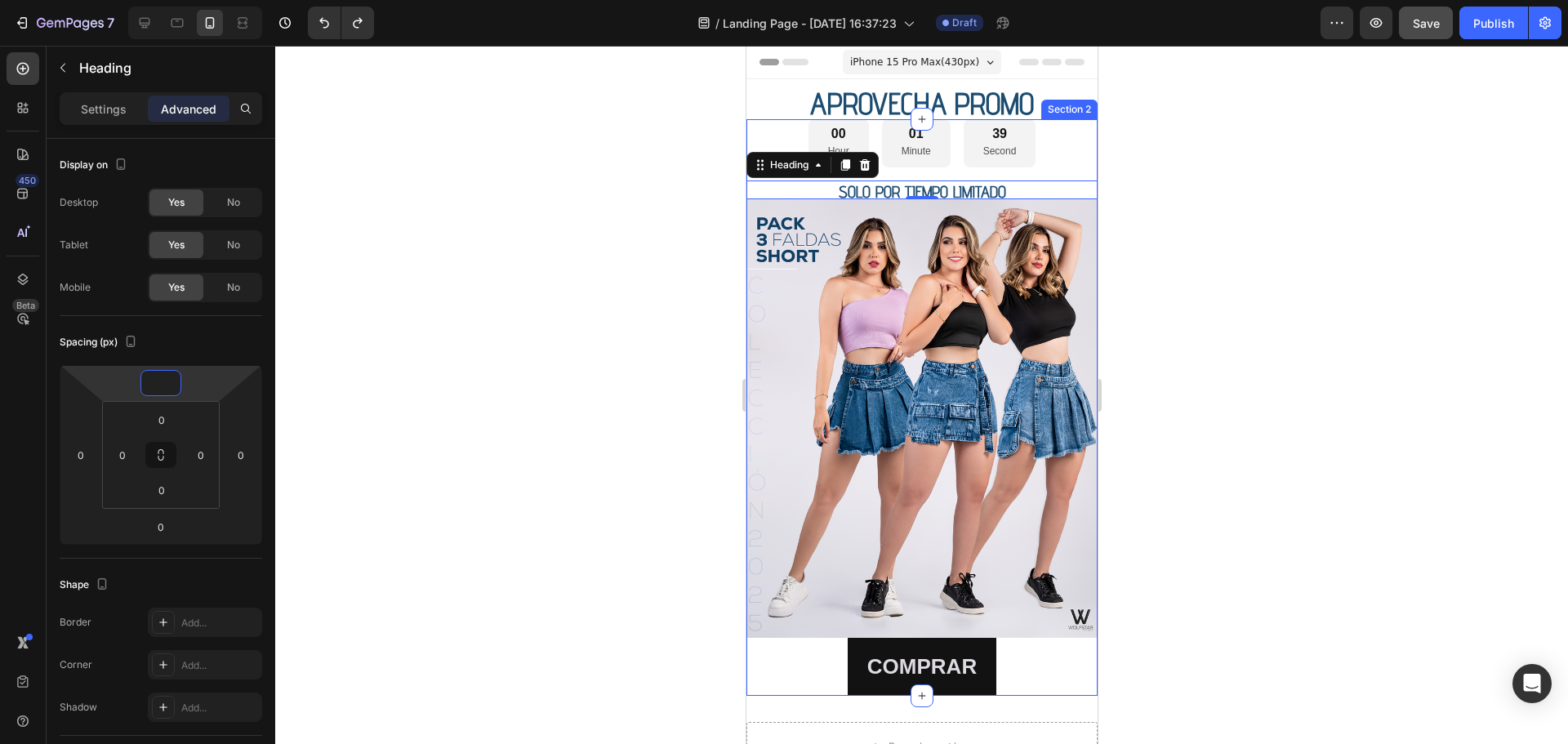
click at [977, 170] on div "00 Hour 01 Minute 39 Second Countdown Timer SOLO POR TIEMPO LIMITADO Heading 0 …" at bounding box center [921, 408] width 351 height 577
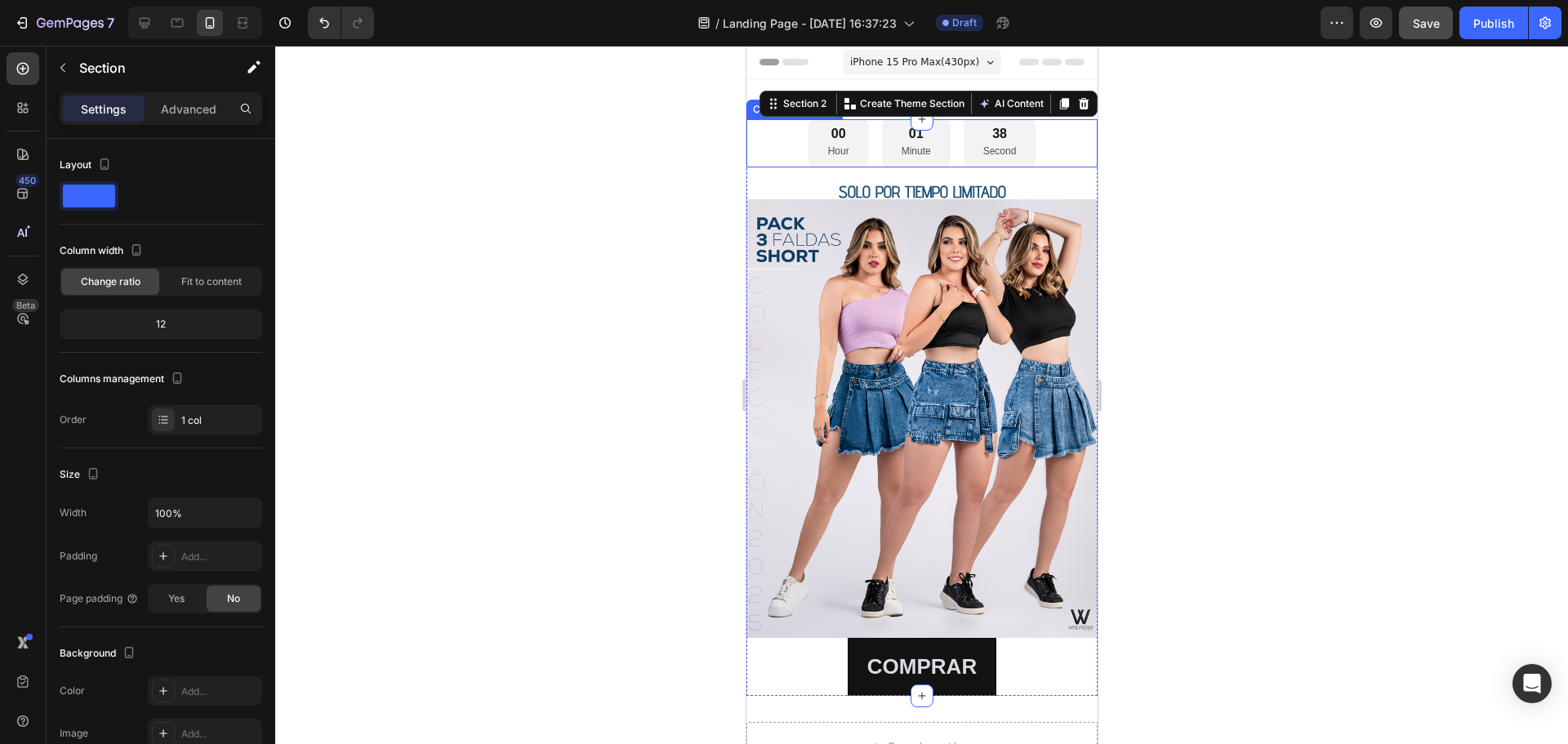
click at [807, 137] on div "00 Hour" at bounding box center [837, 143] width 61 height 48
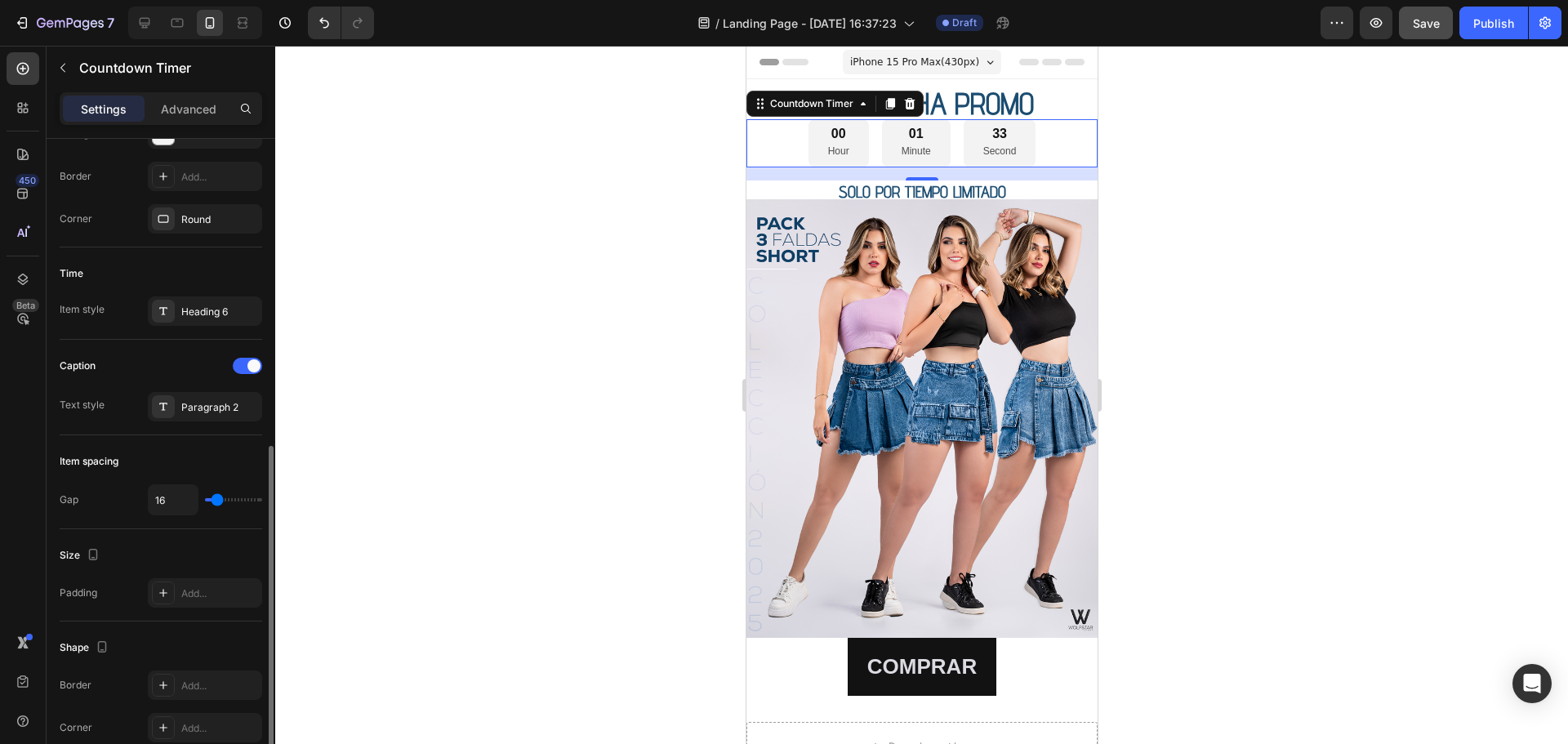
scroll to position [490, 0]
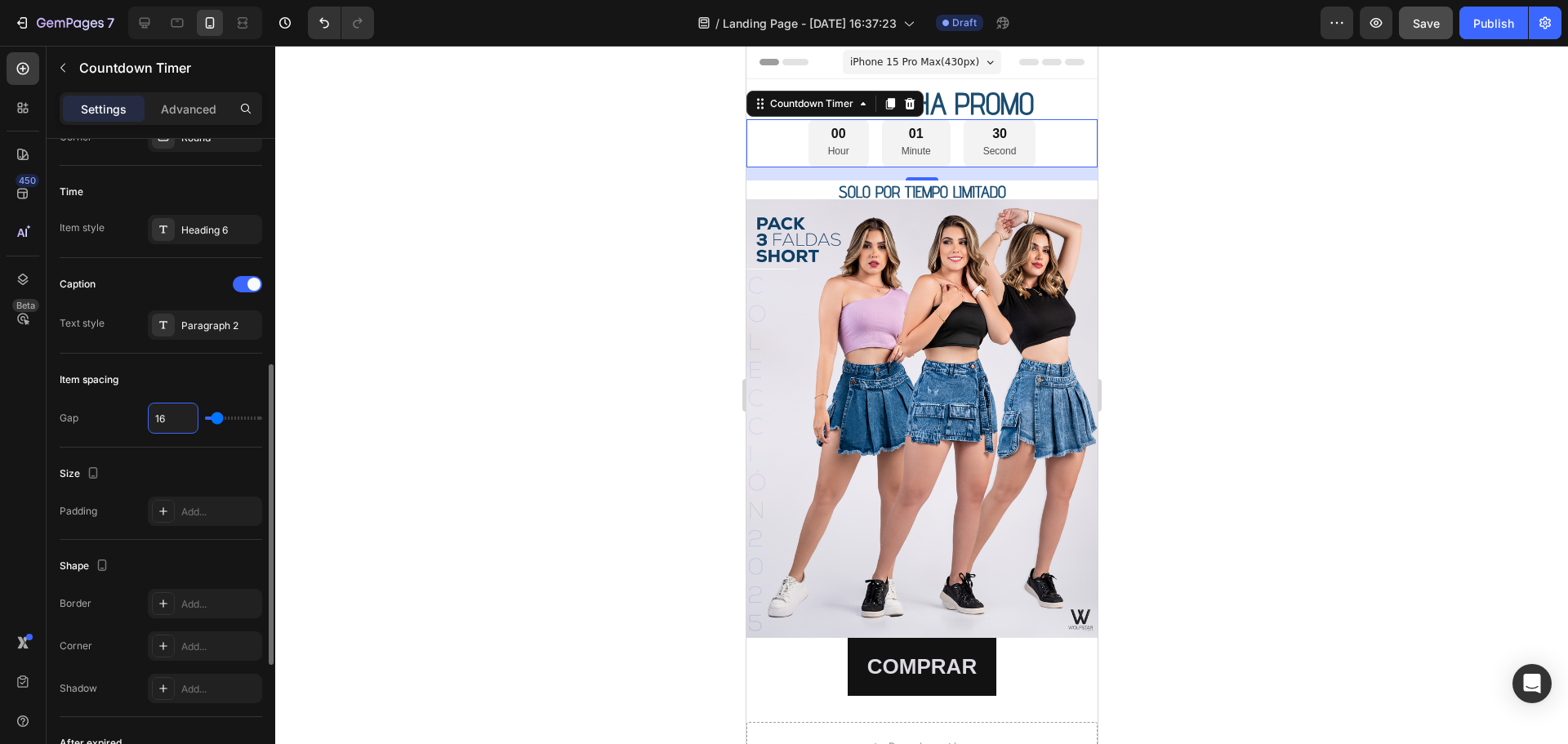
type input "0"
type input "01"
type input "1"
type input "015"
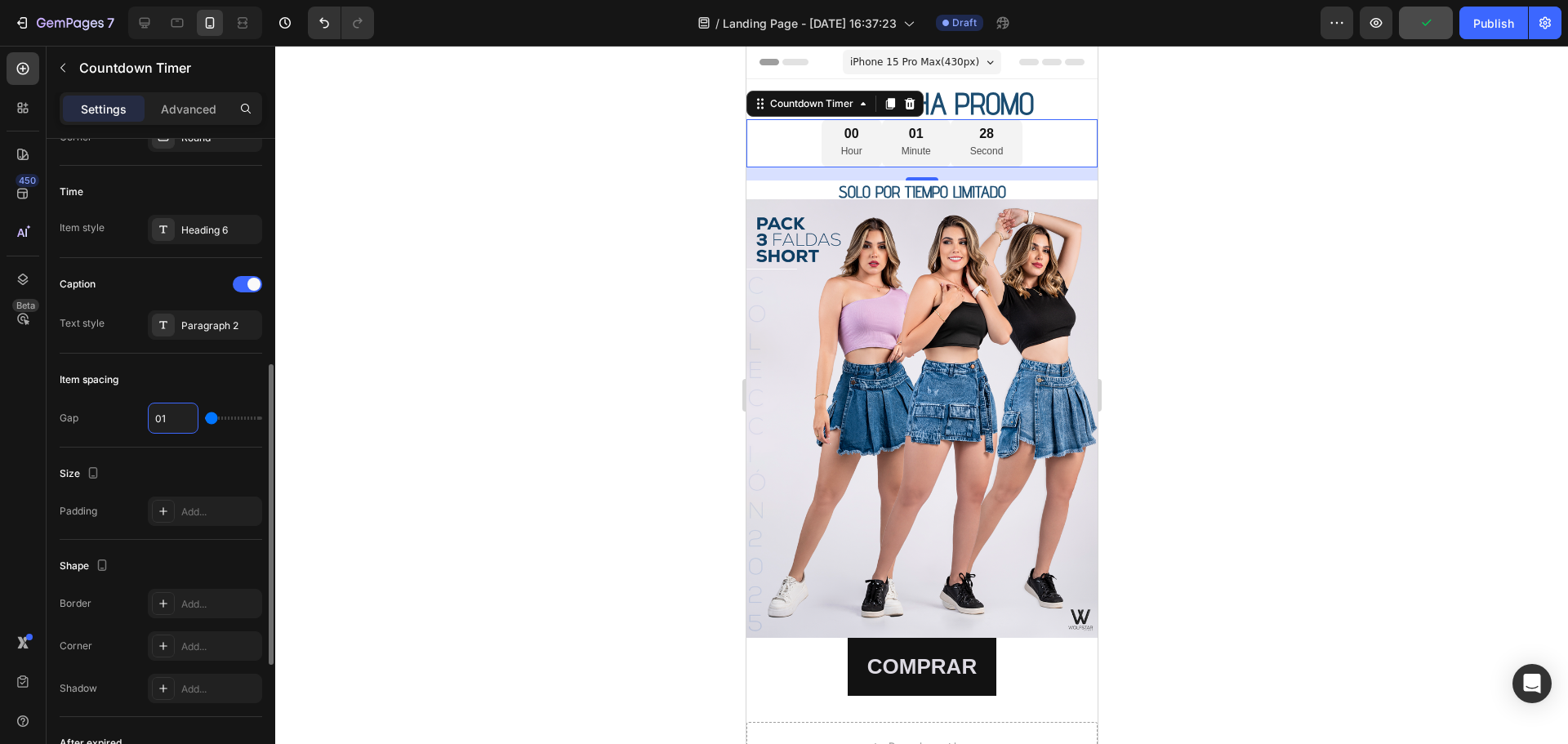
type input "15"
drag, startPoint x: 185, startPoint y: 420, endPoint x: 144, endPoint y: 417, distance: 41.1
click at [144, 417] on div "Gap 015" at bounding box center [161, 418] width 203 height 31
type input "1"
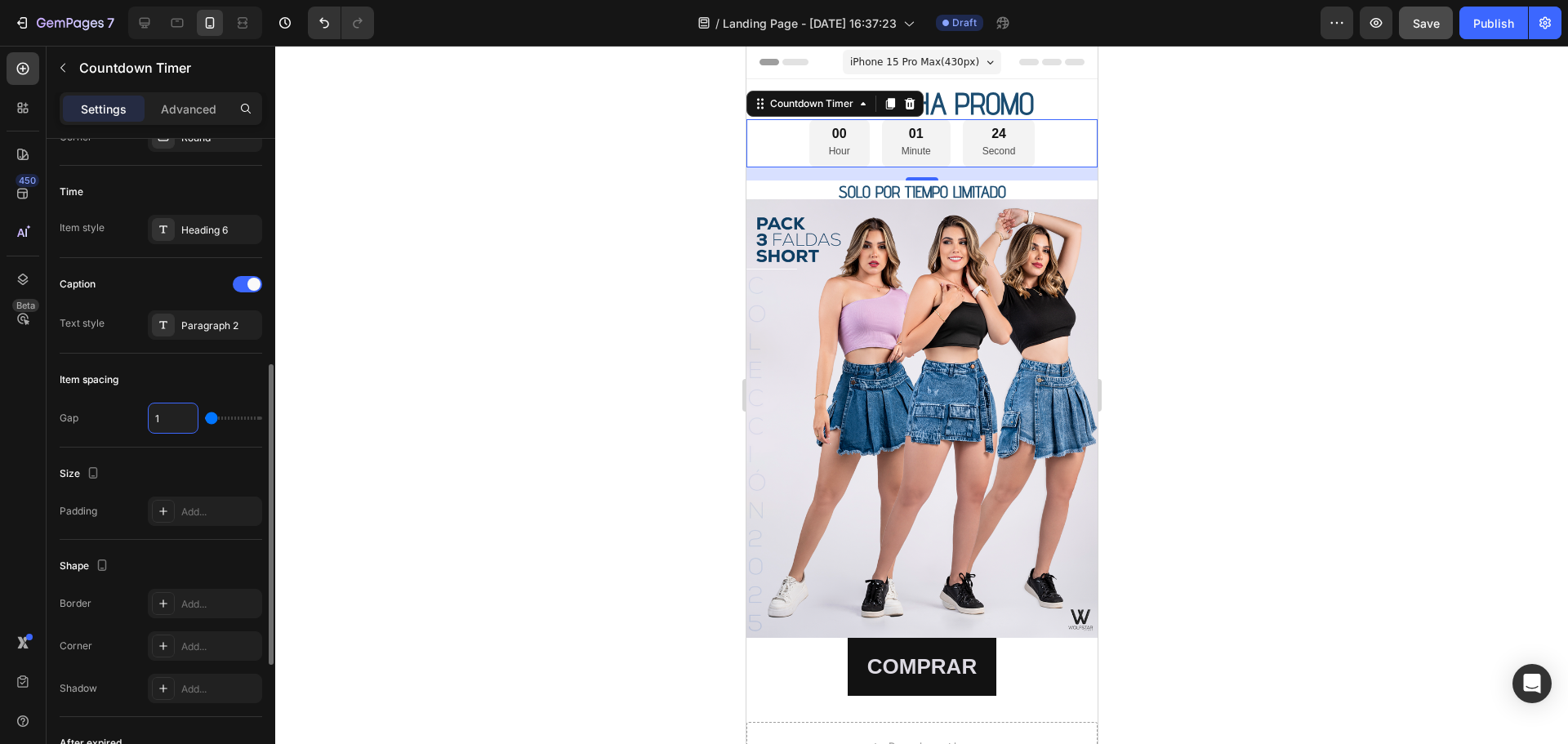
type input "15"
click at [356, 363] on div at bounding box center [922, 395] width 1293 height 698
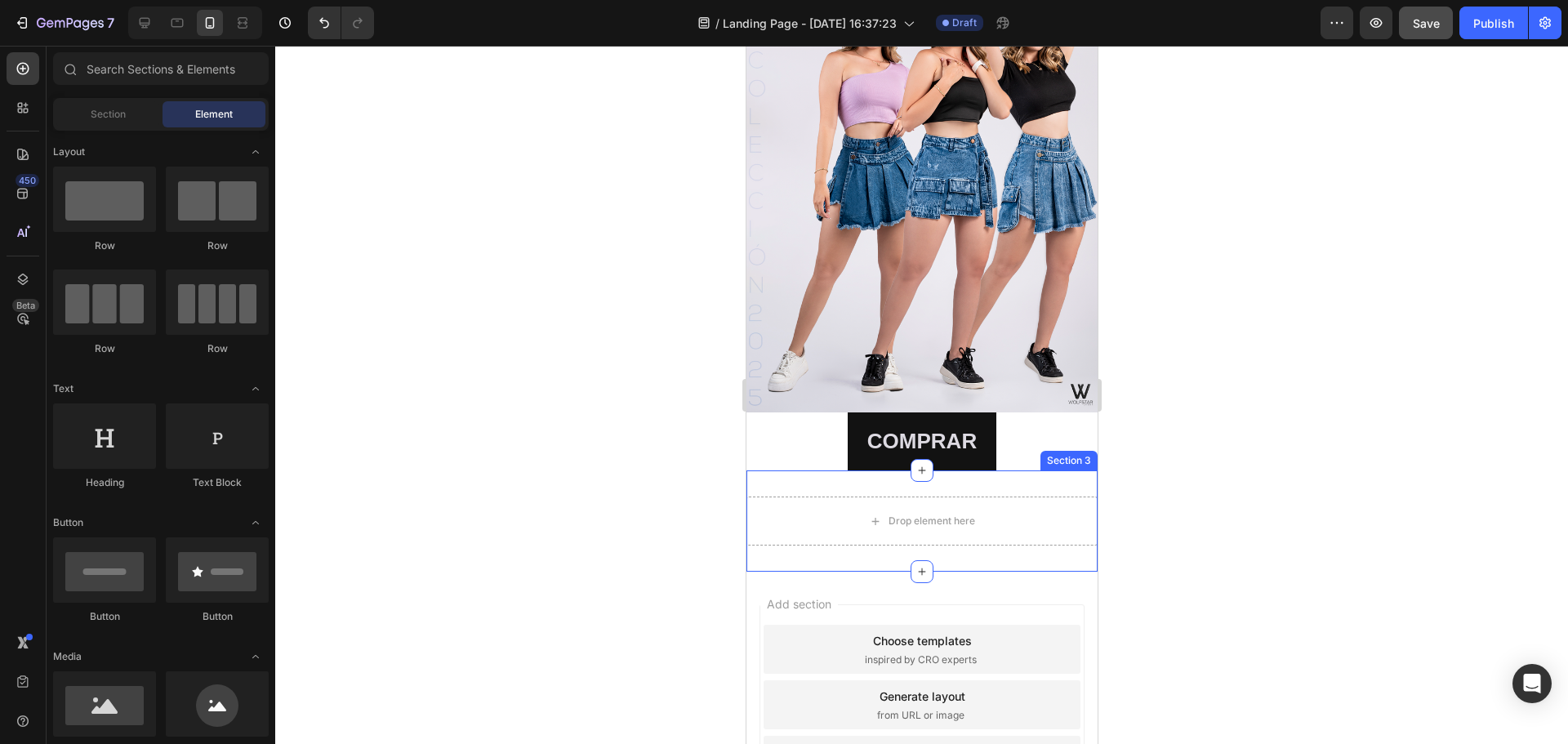
scroll to position [245, 0]
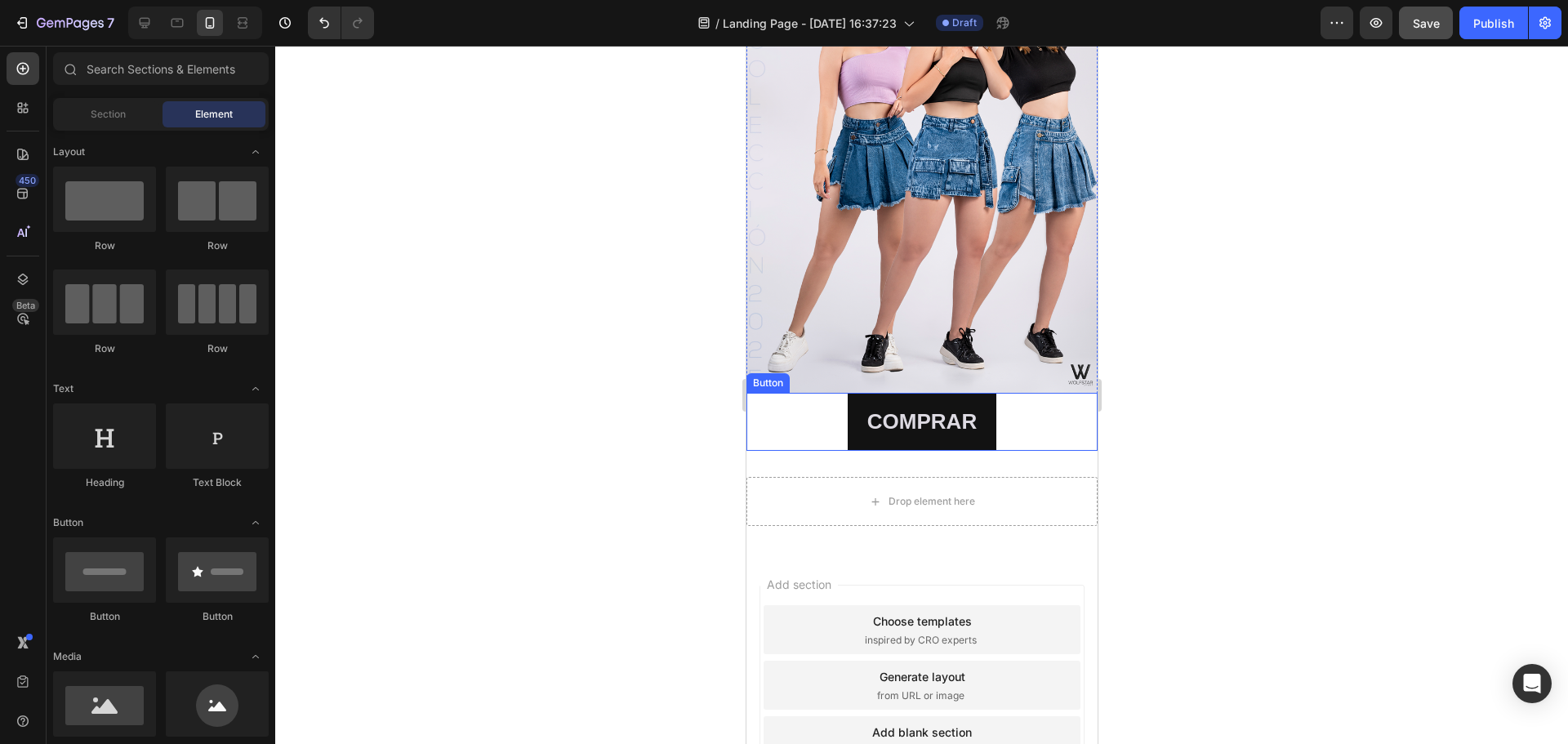
click at [792, 409] on div "COMPRAR Button" at bounding box center [921, 422] width 351 height 58
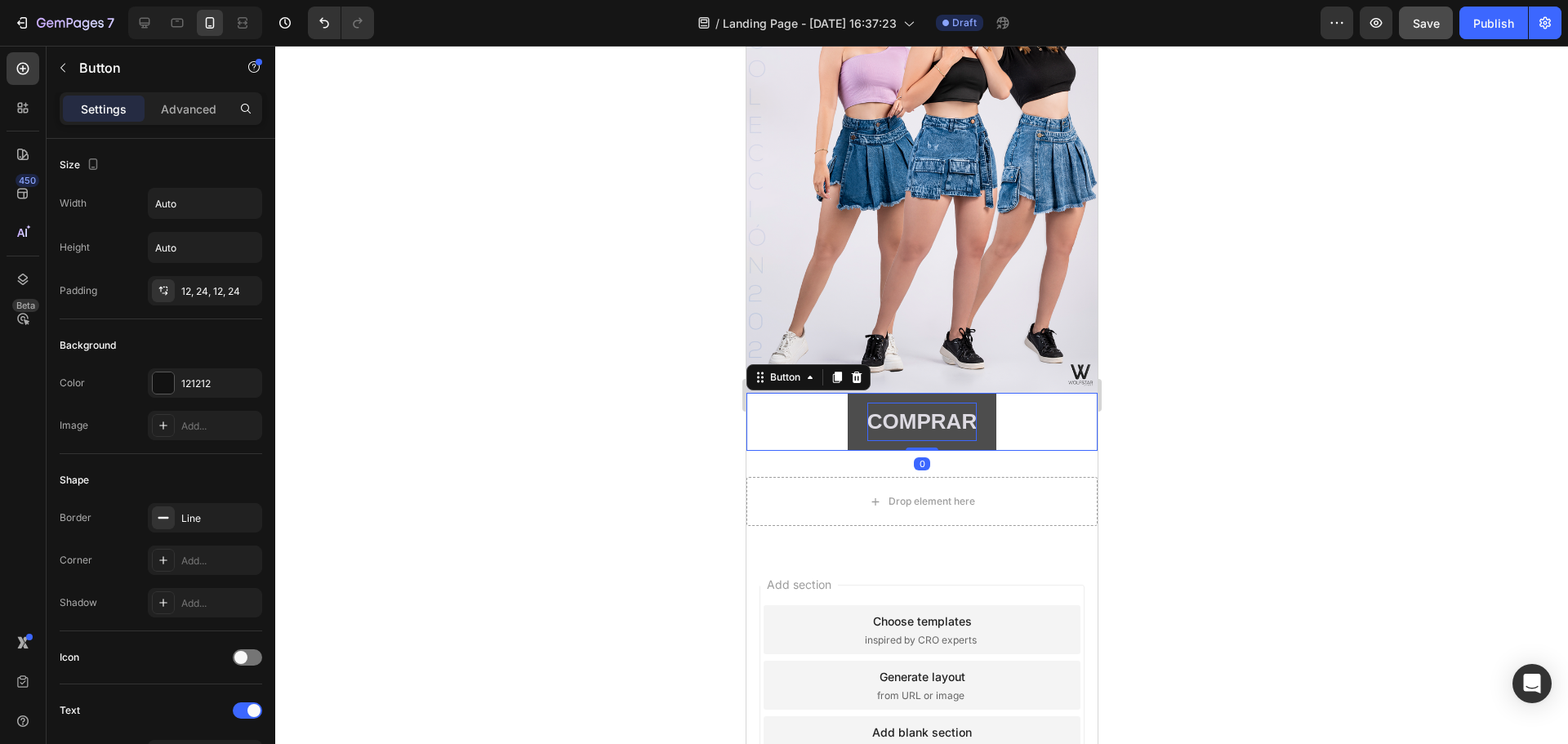
click at [923, 404] on p "COMPRAR" at bounding box center [921, 422] width 109 height 39
click at [203, 117] on div "Advanced" at bounding box center [189, 108] width 82 height 26
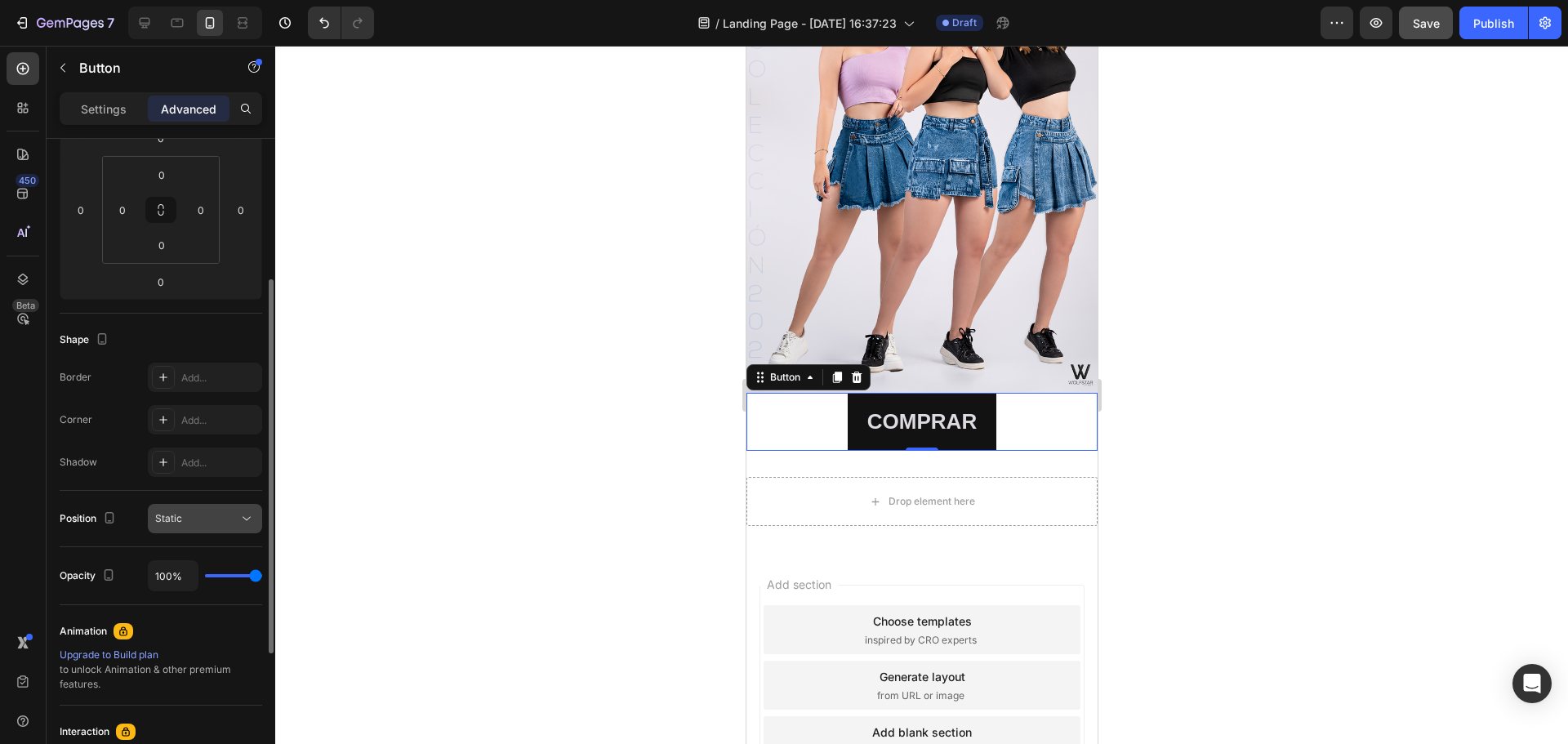
click at [207, 518] on div "Static" at bounding box center [197, 518] width 84 height 15
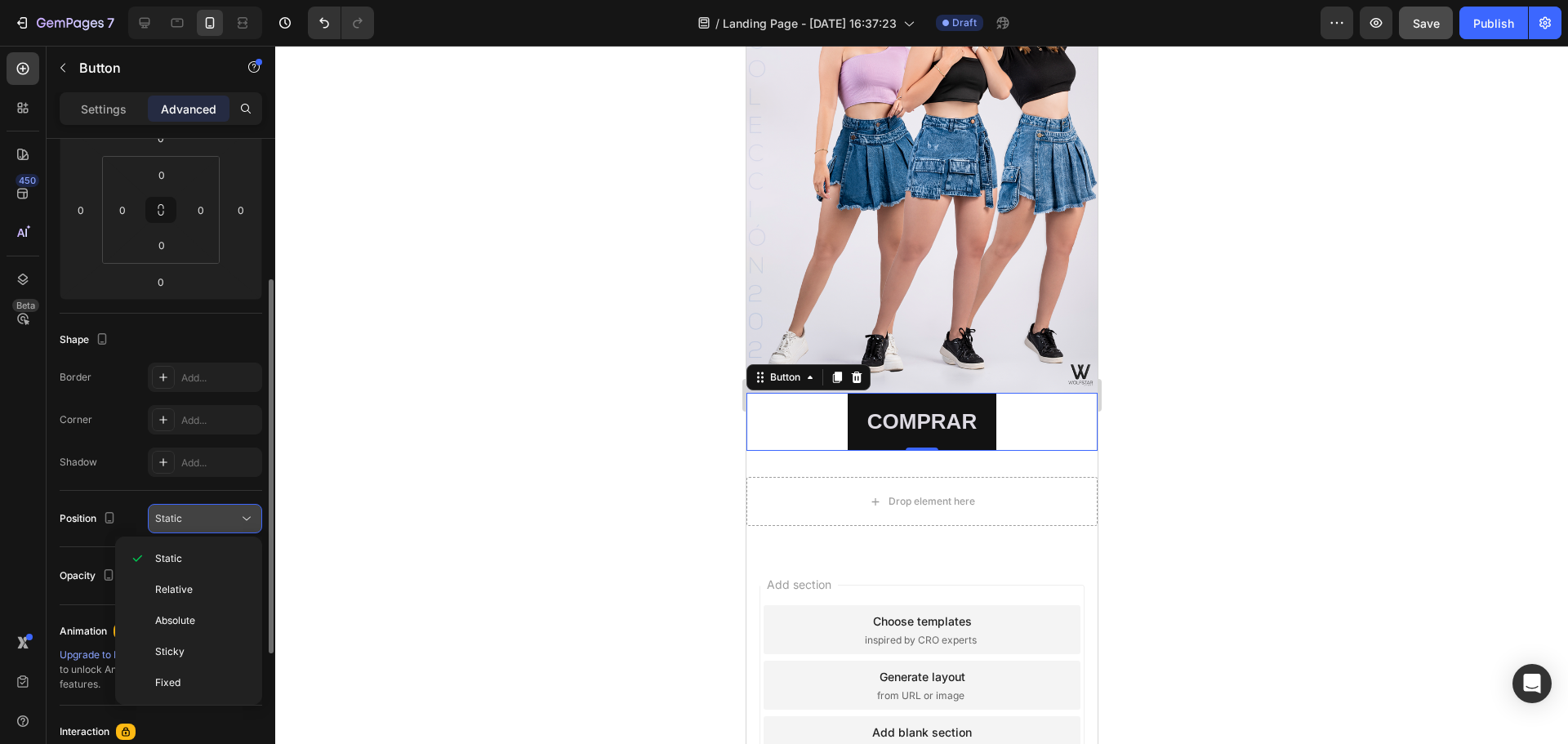
click at [207, 518] on div "Static" at bounding box center [197, 518] width 84 height 15
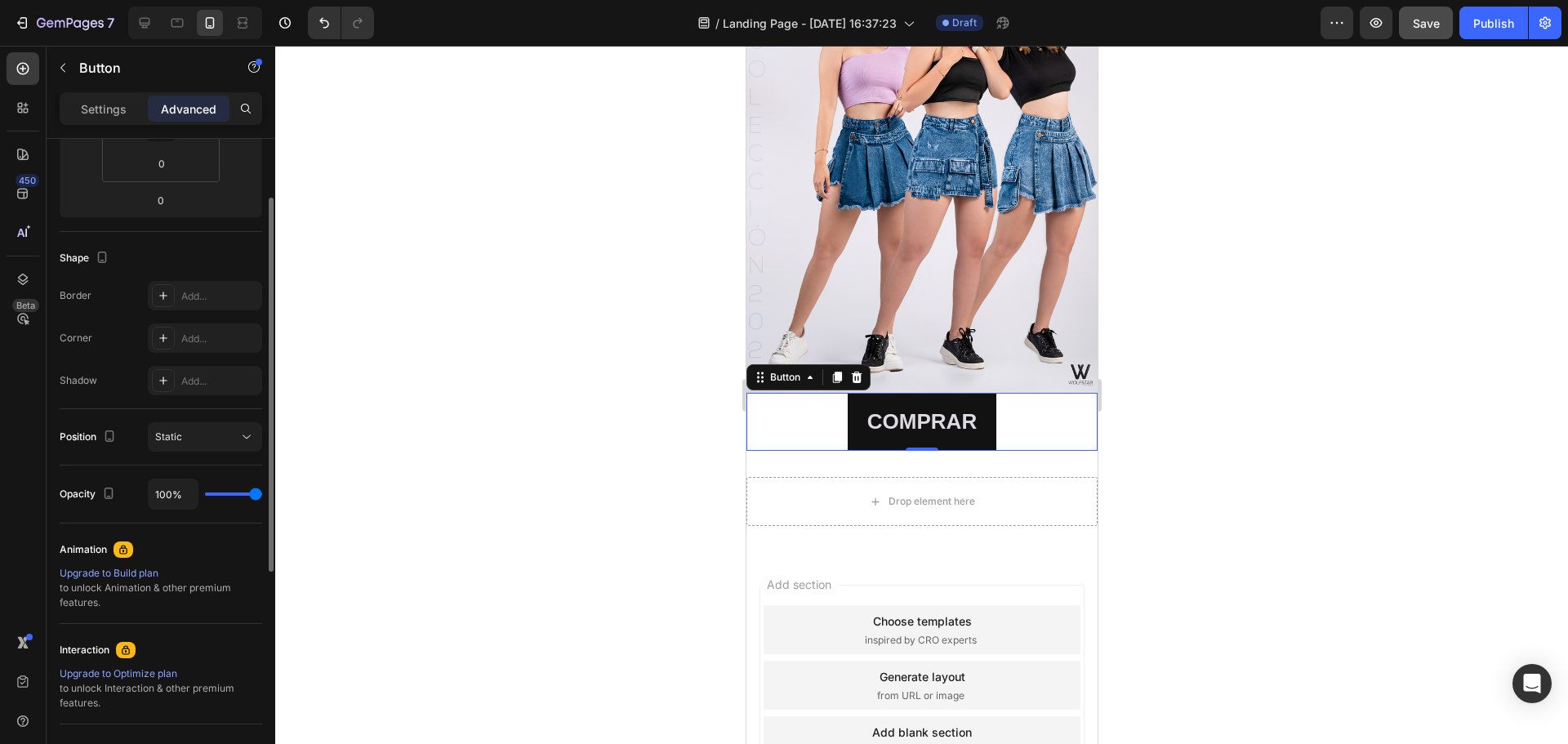
scroll to position [0, 0]
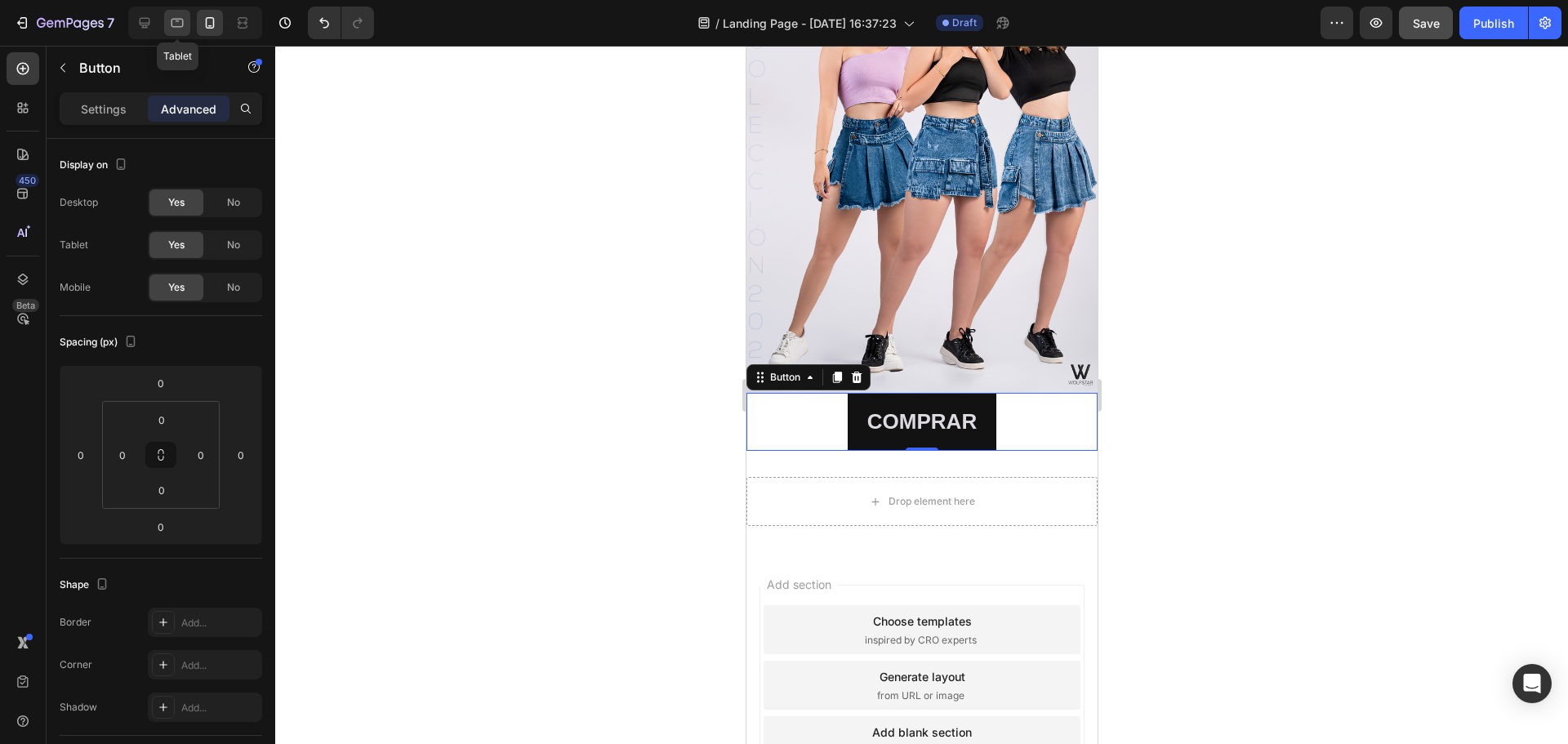
click at [176, 15] on icon at bounding box center [177, 23] width 16 height 16
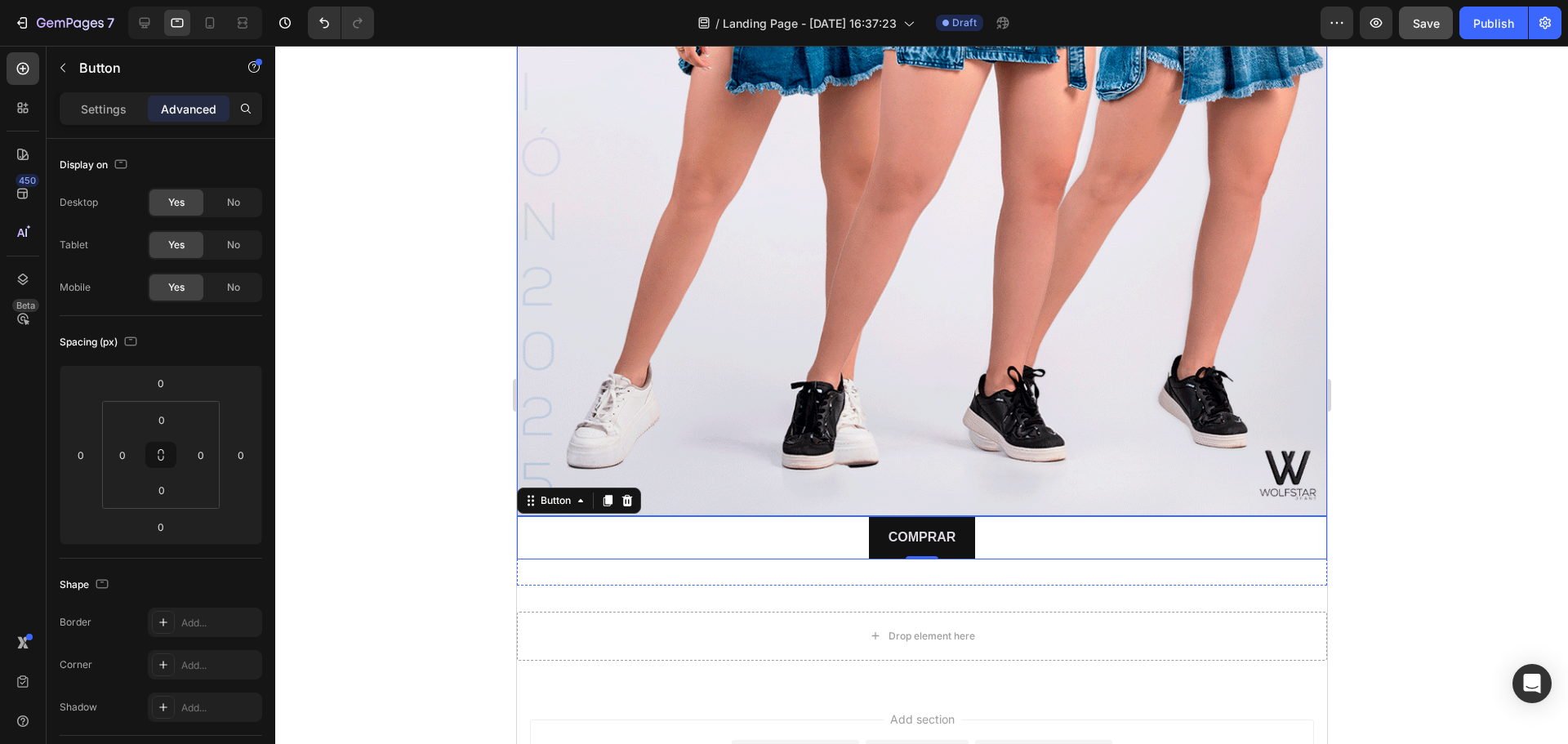
scroll to position [802, 0]
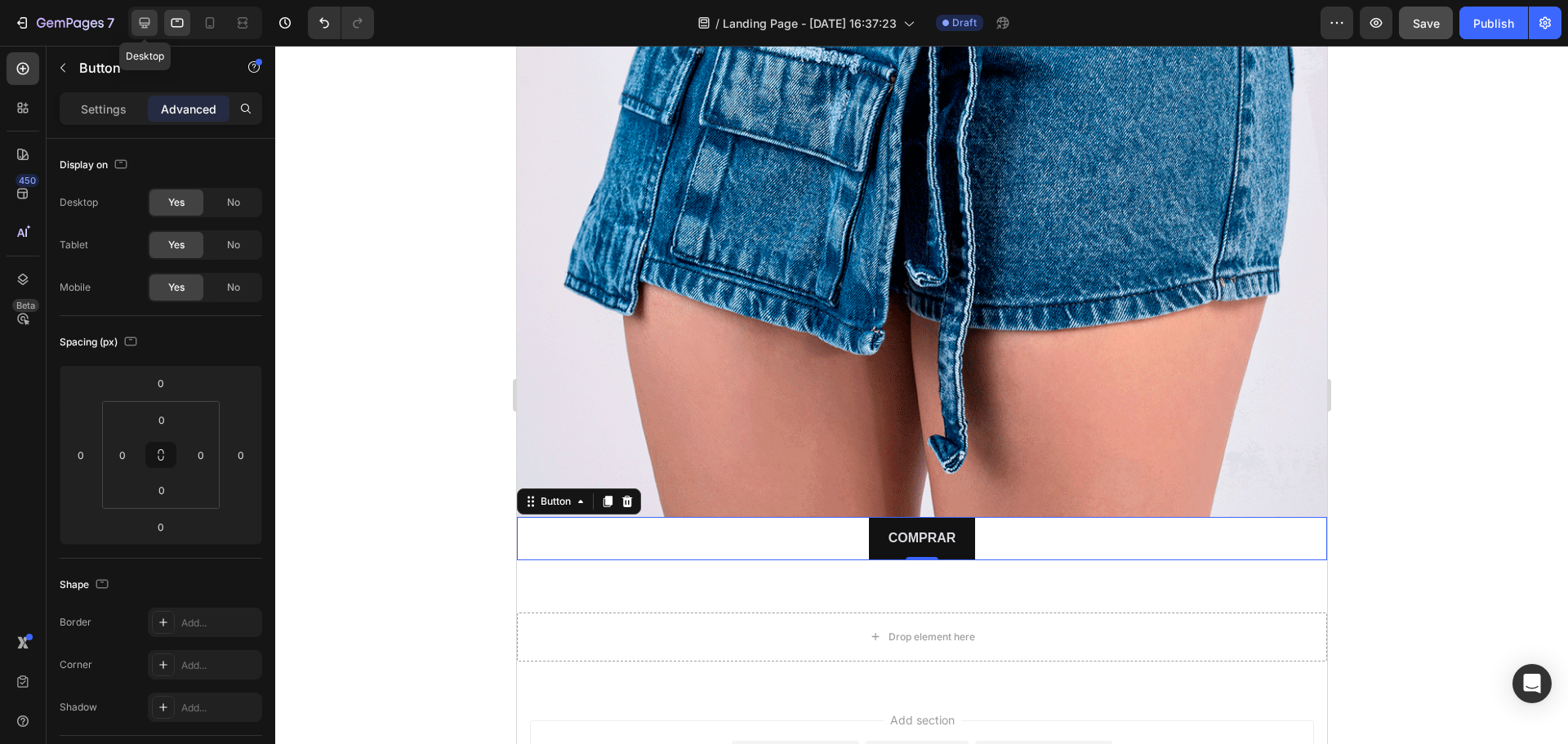
click at [156, 16] on div at bounding box center [144, 23] width 26 height 26
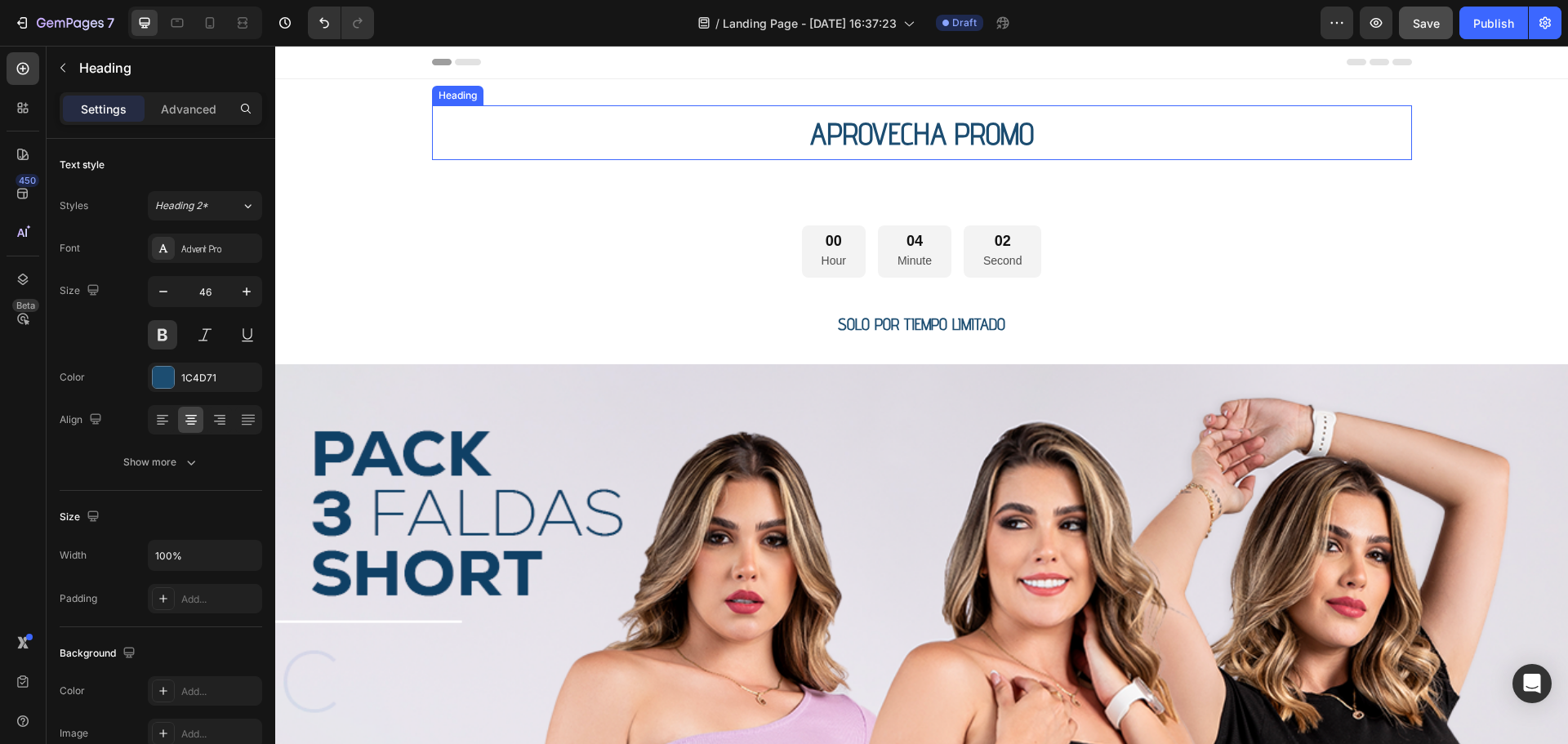
click at [996, 130] on span "APROVECHA PROMO" at bounding box center [922, 133] width 224 height 37
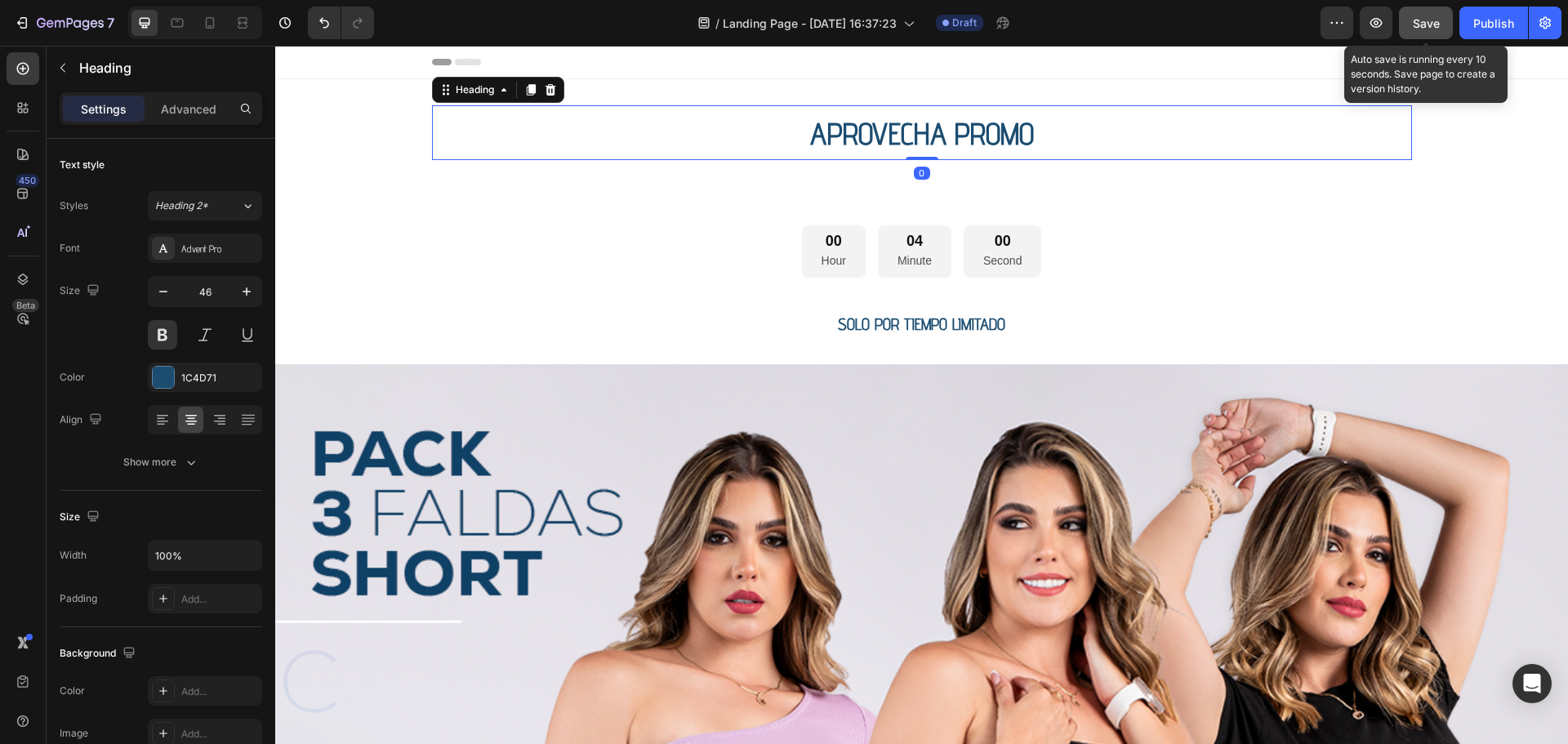
click at [1432, 25] on span "Save" at bounding box center [1426, 23] width 27 height 14
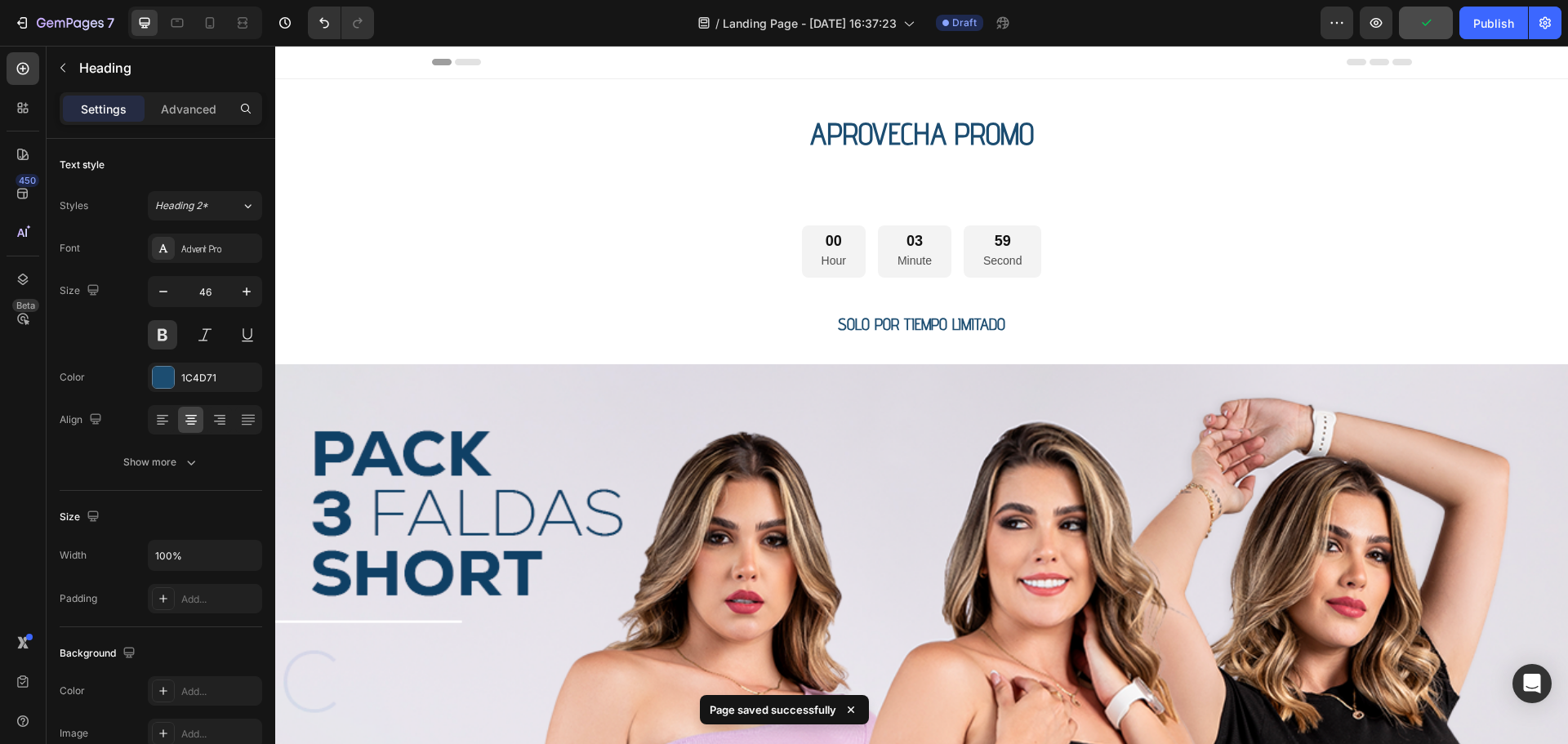
click at [1477, 62] on div "Header" at bounding box center [922, 63] width 1293 height 34
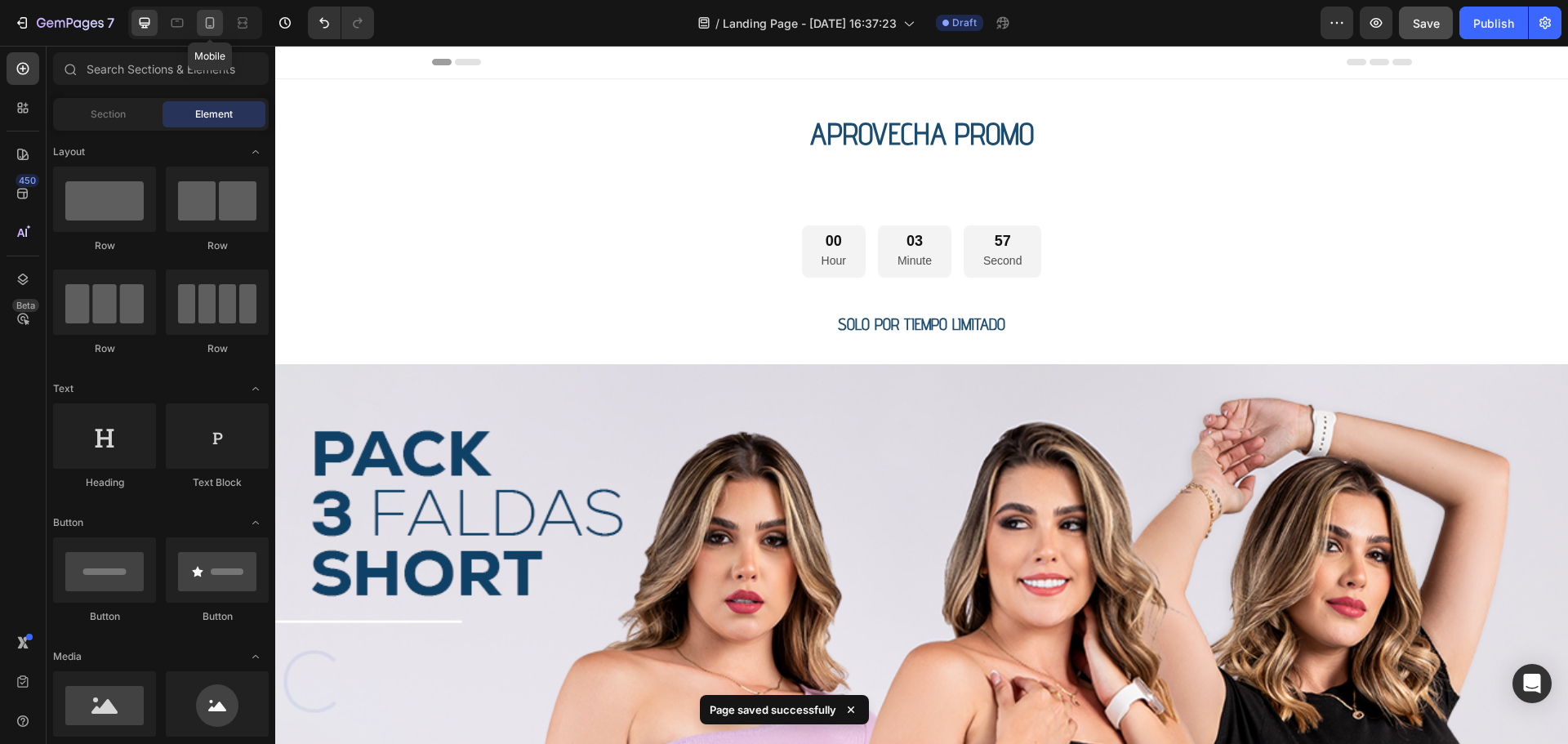
click at [211, 26] on icon at bounding box center [210, 26] width 4 height 2
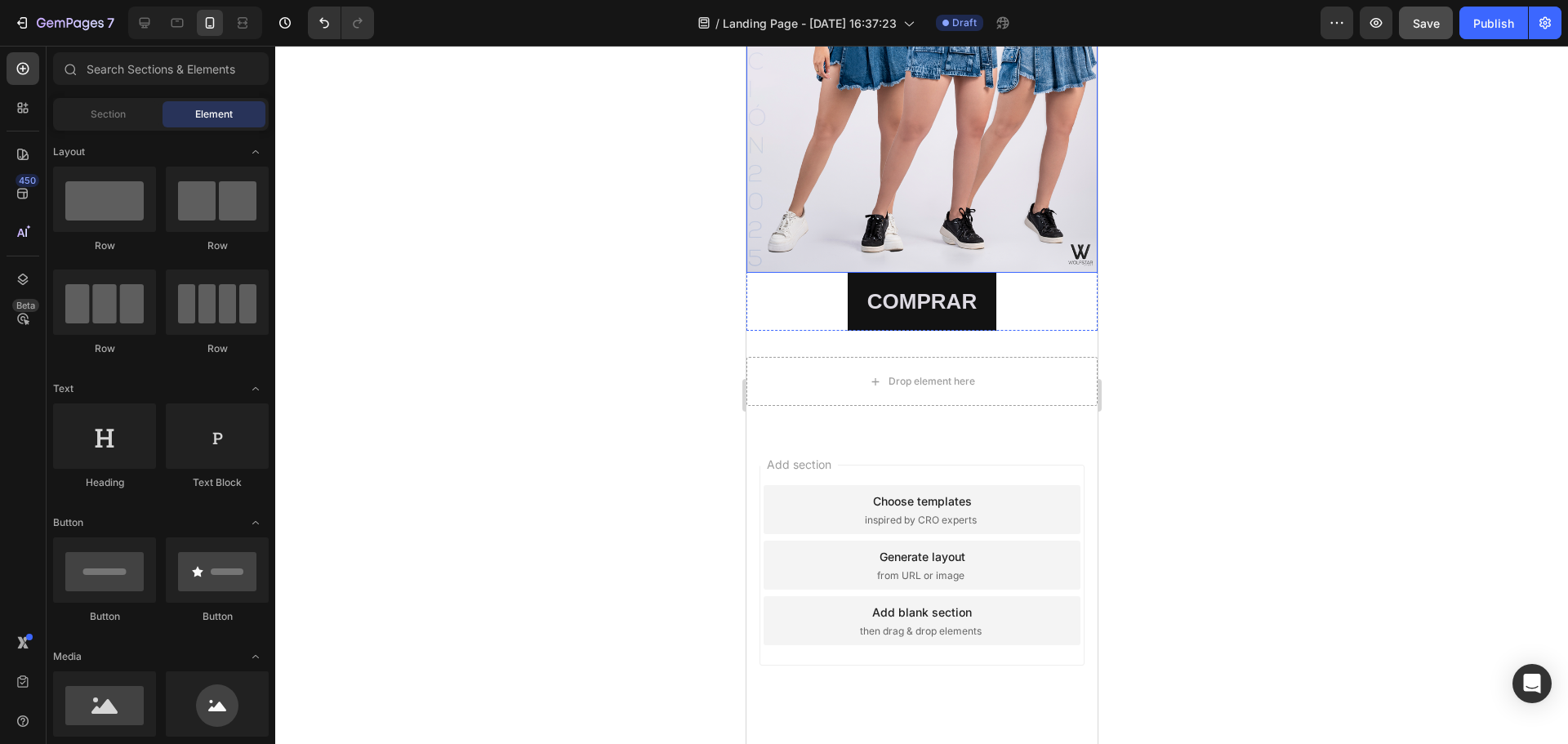
scroll to position [384, 0]
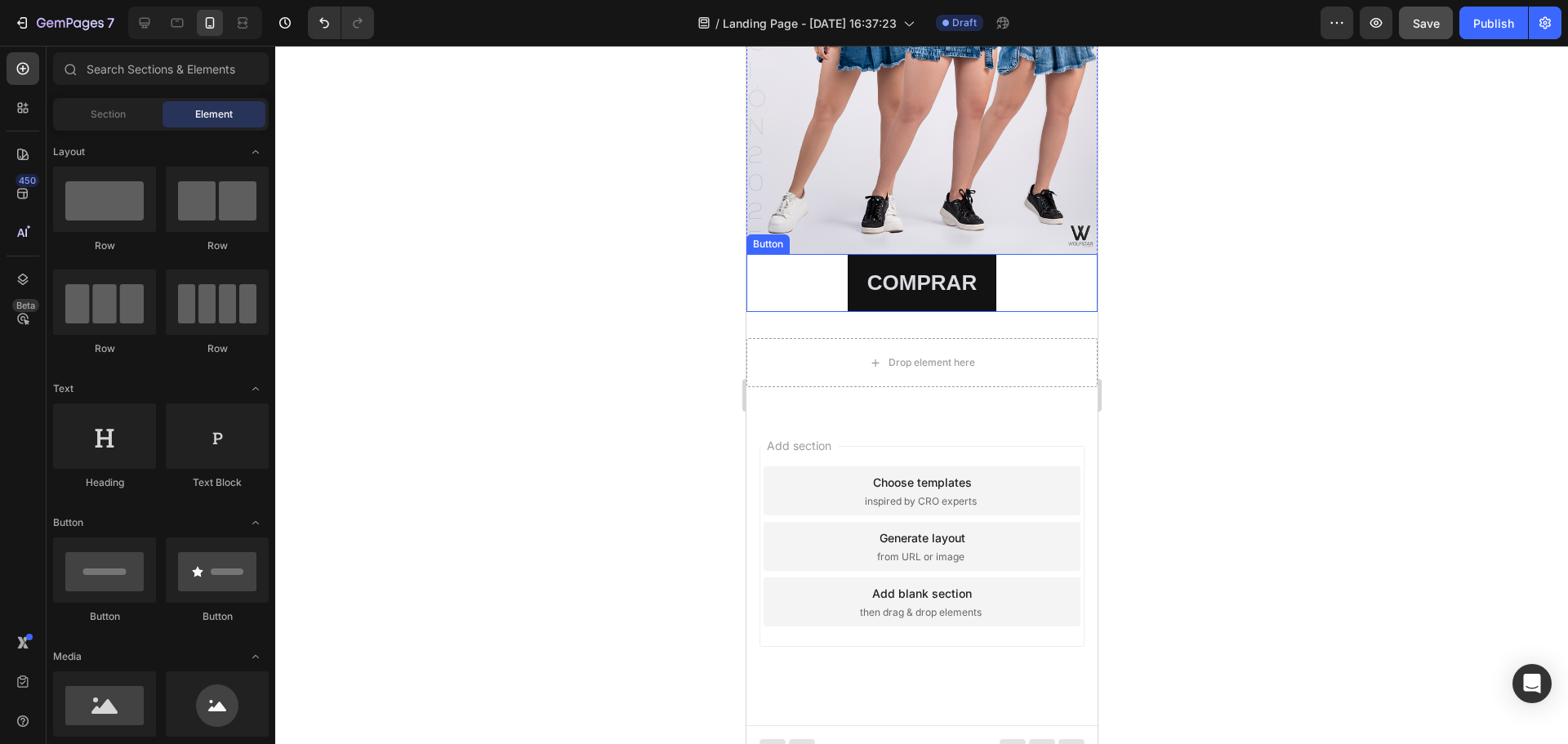
click at [828, 260] on div "COMPRAR Button" at bounding box center [921, 282] width 351 height 58
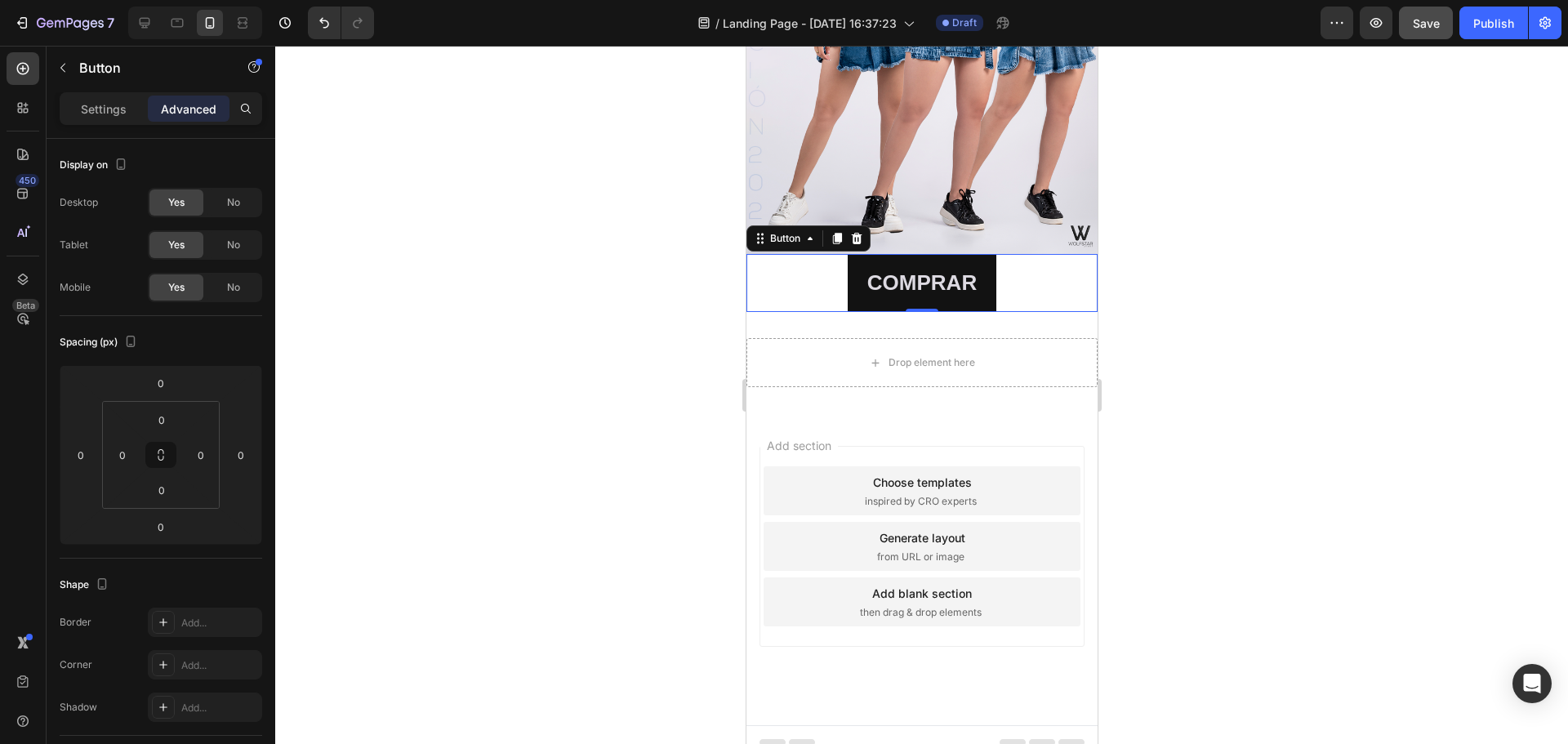
click at [800, 264] on div "COMPRAR Button 0" at bounding box center [921, 282] width 351 height 58
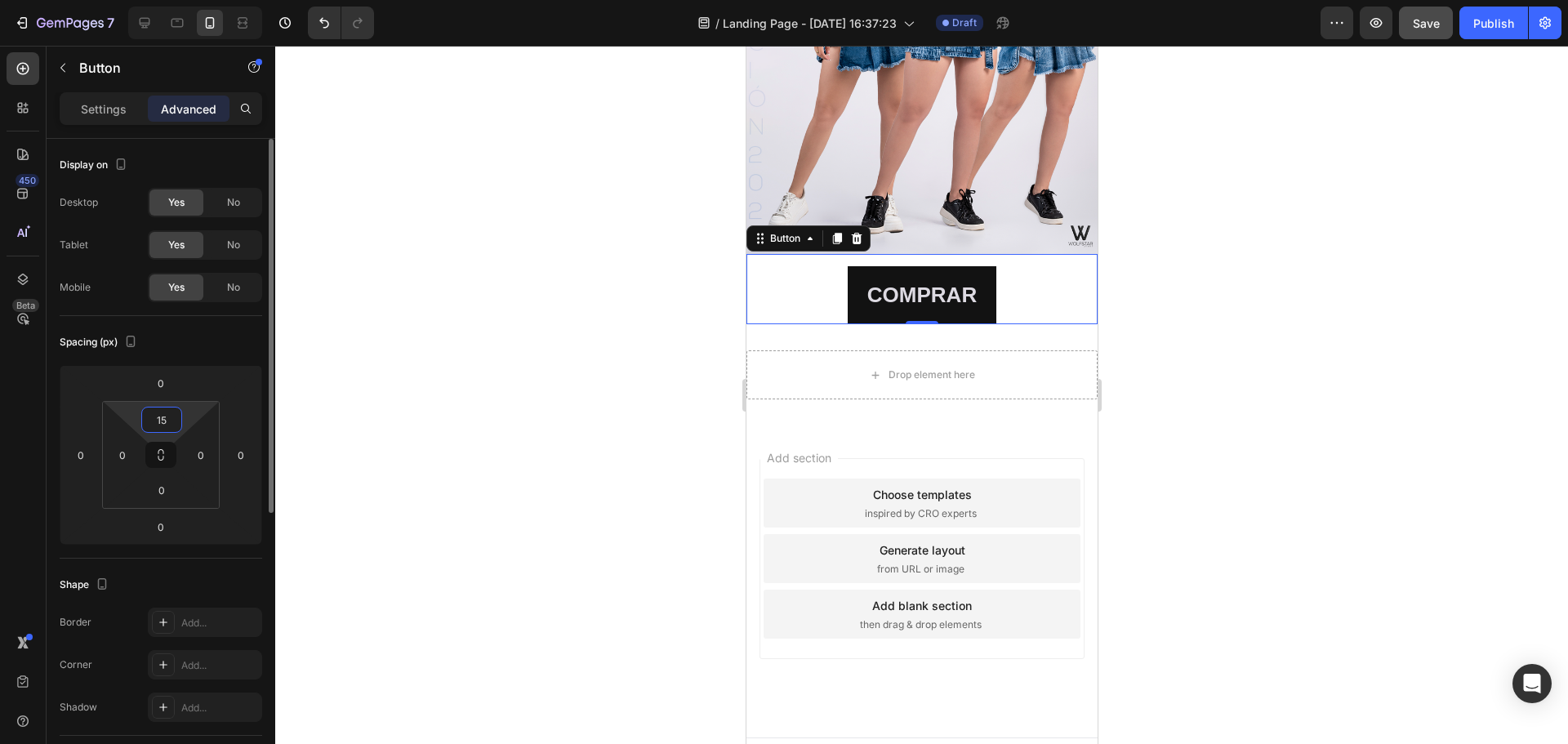
type input "1"
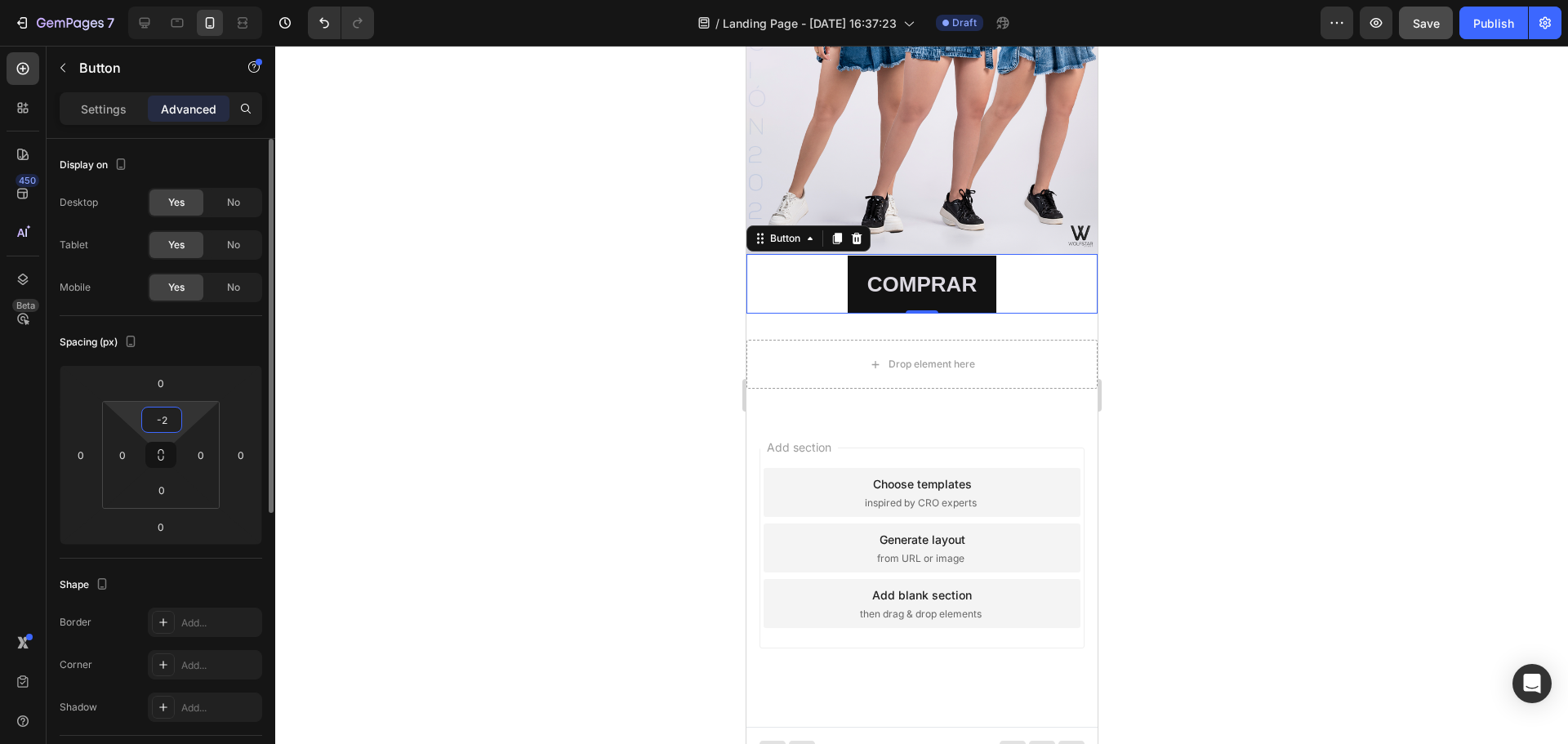
type input "-"
type input "0"
click at [176, 390] on input "0" at bounding box center [160, 383] width 33 height 25
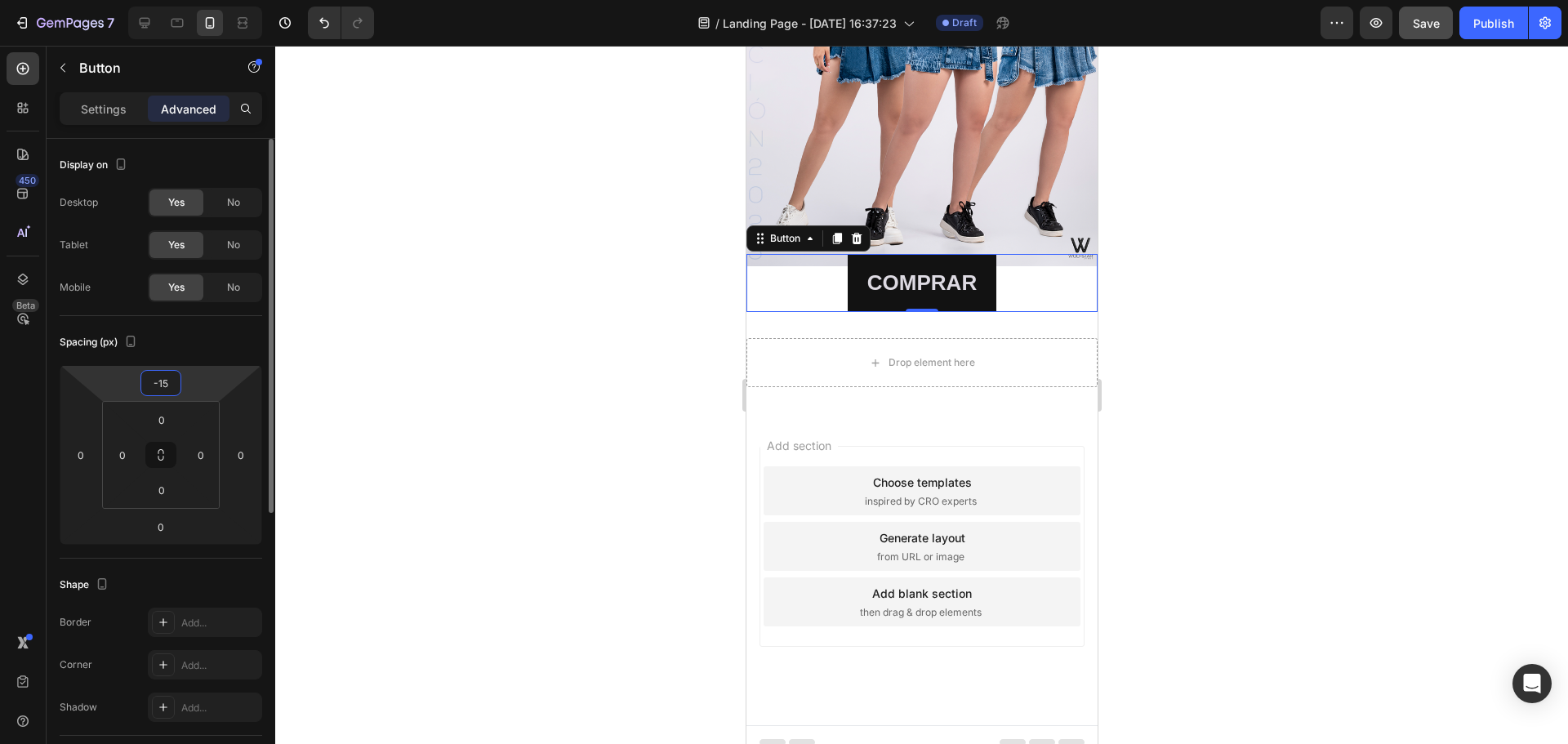
drag, startPoint x: 174, startPoint y: 383, endPoint x: 145, endPoint y: 375, distance: 30.1
click at [145, 381] on input "-15" at bounding box center [160, 383] width 33 height 25
type input "-1"
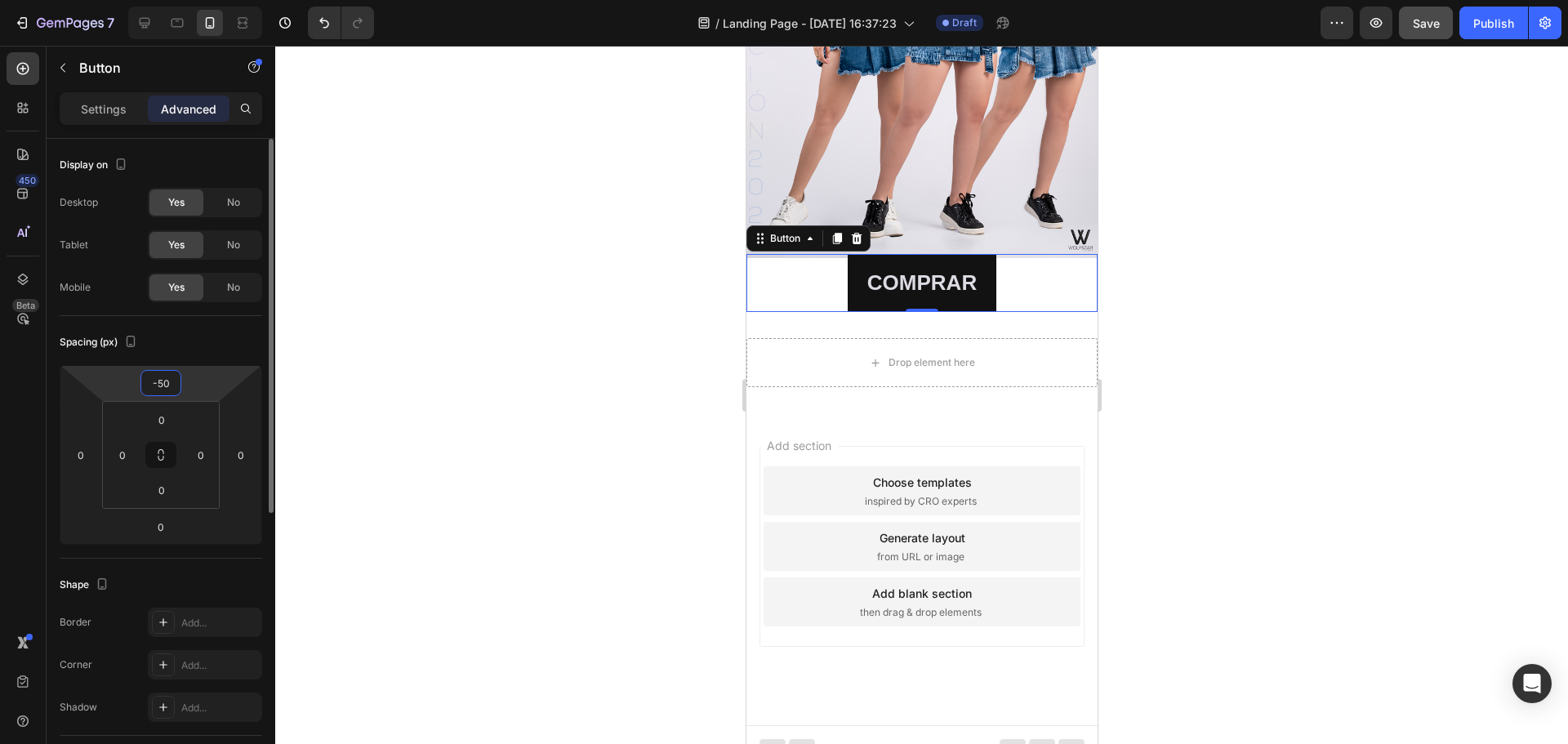
scroll to position [343, 0]
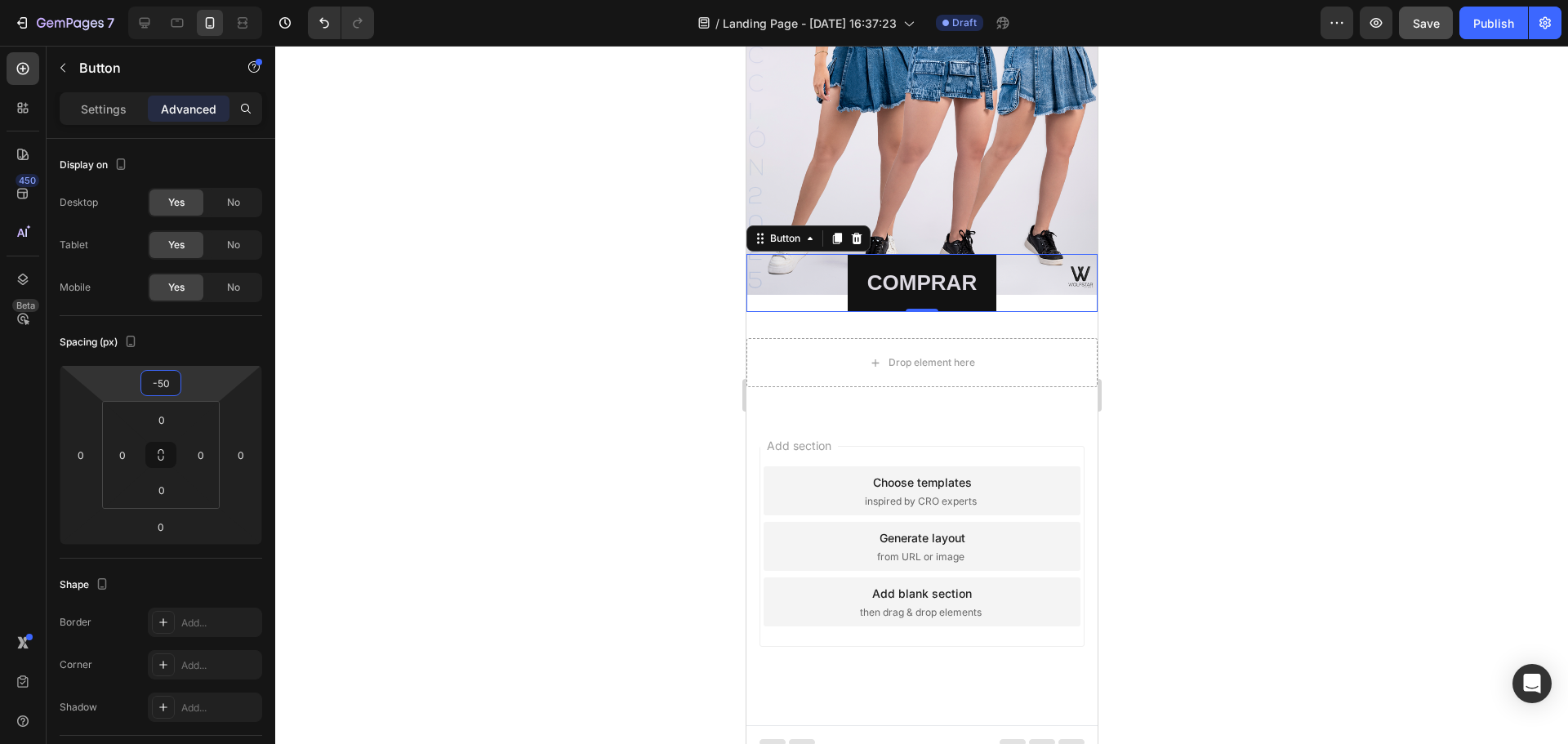
type input "-50"
click at [1251, 205] on div at bounding box center [922, 395] width 1293 height 698
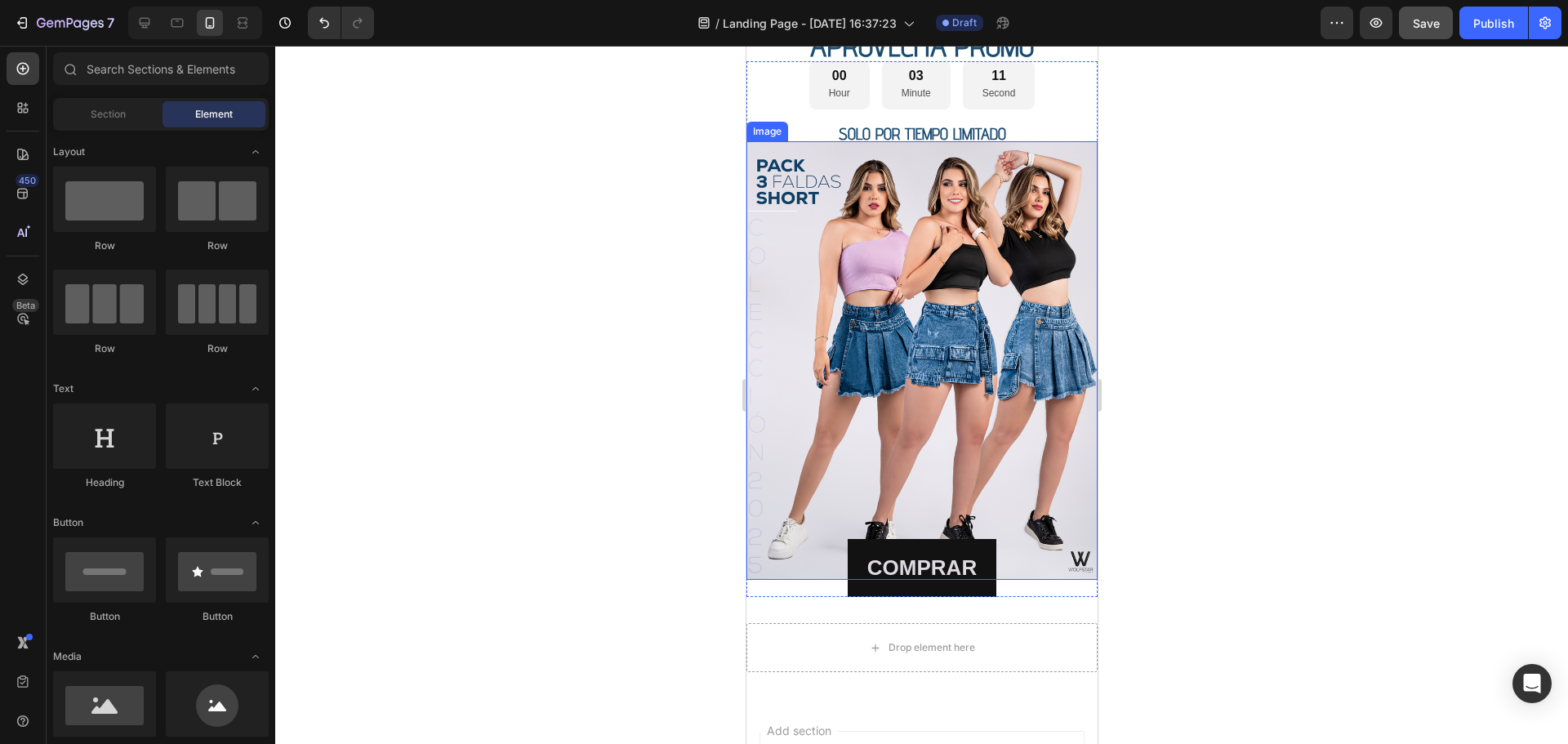
scroll to position [98, 0]
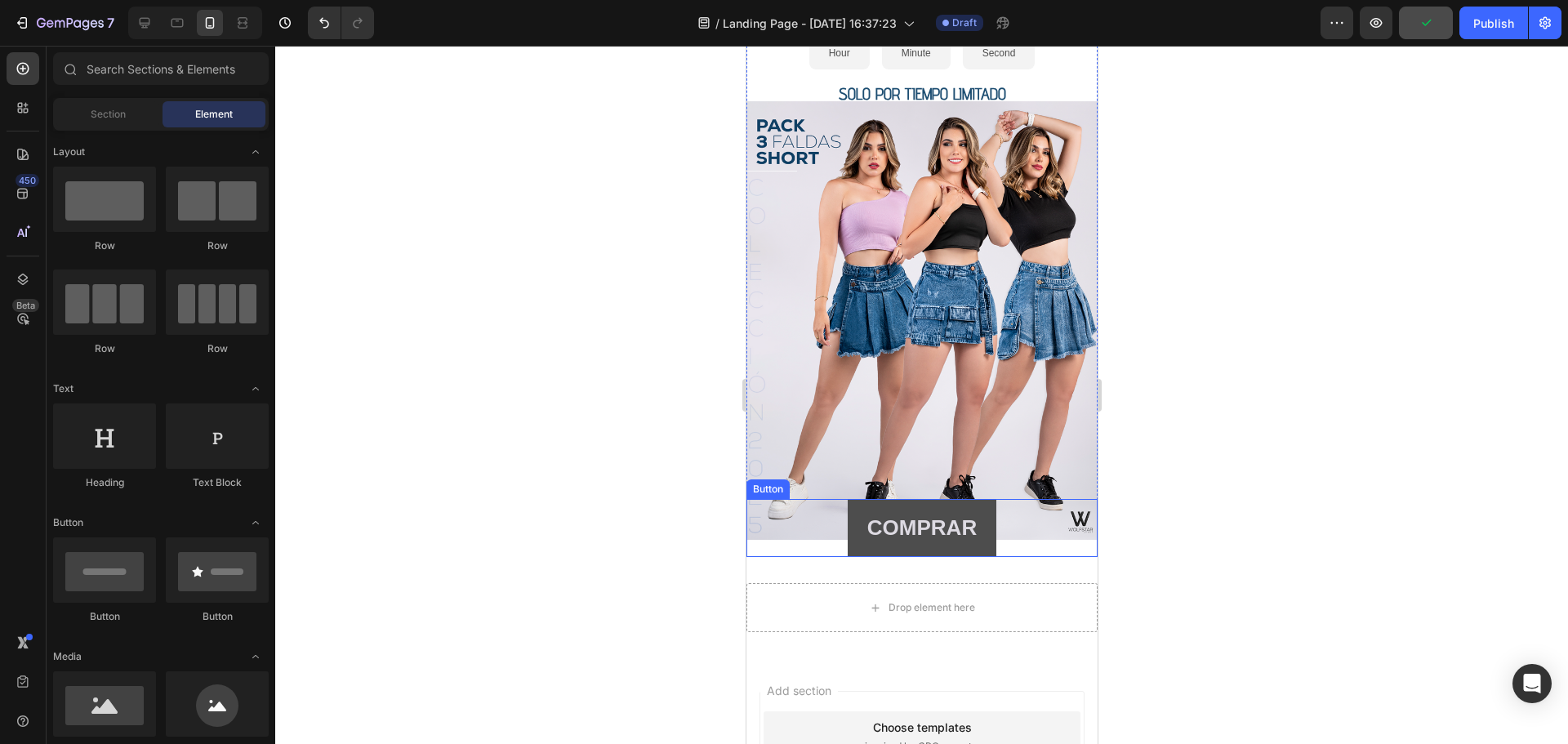
click at [978, 499] on button "COMPRAR" at bounding box center [920, 528] width 148 height 58
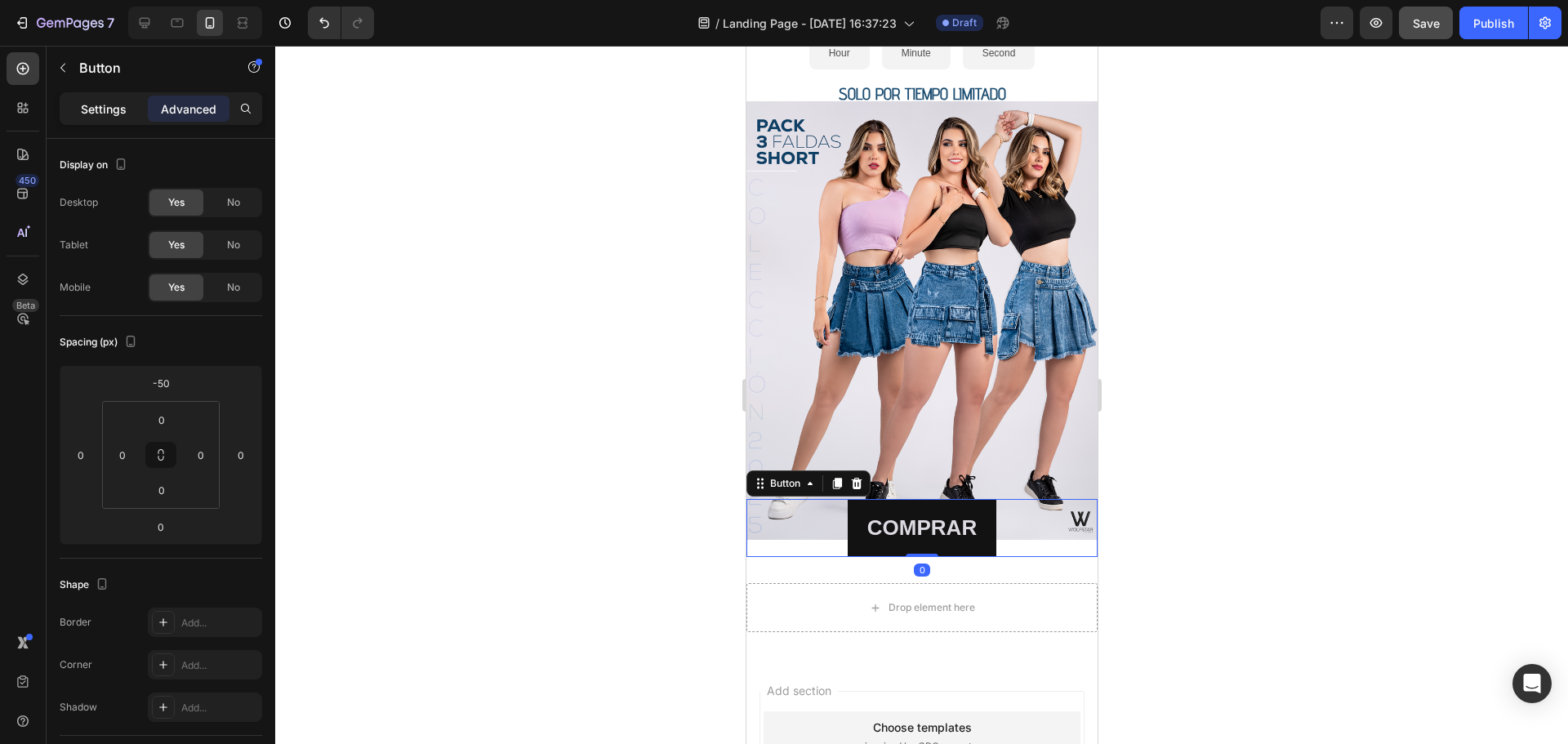
click at [80, 111] on div "Settings" at bounding box center [103, 108] width 82 height 26
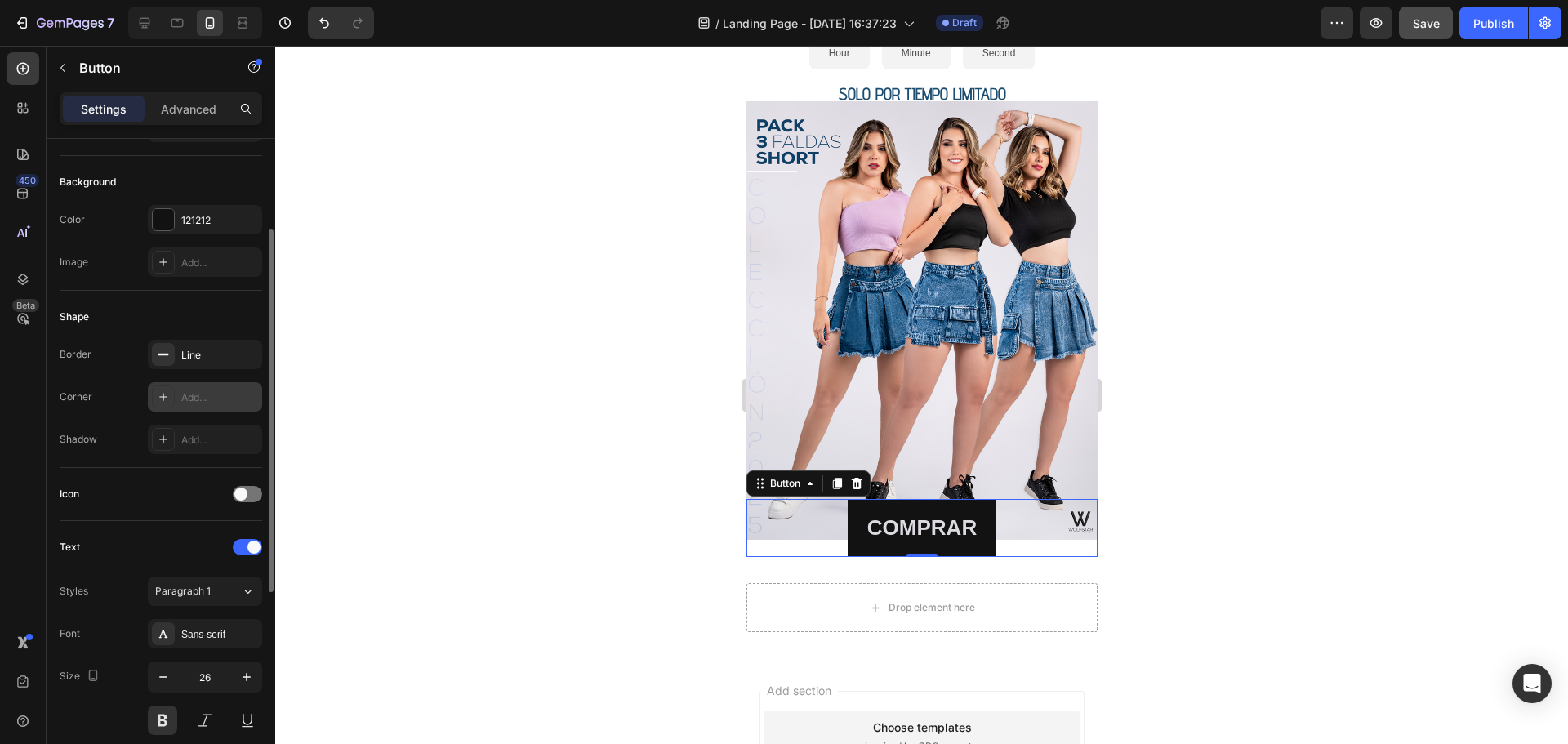
scroll to position [409, 0]
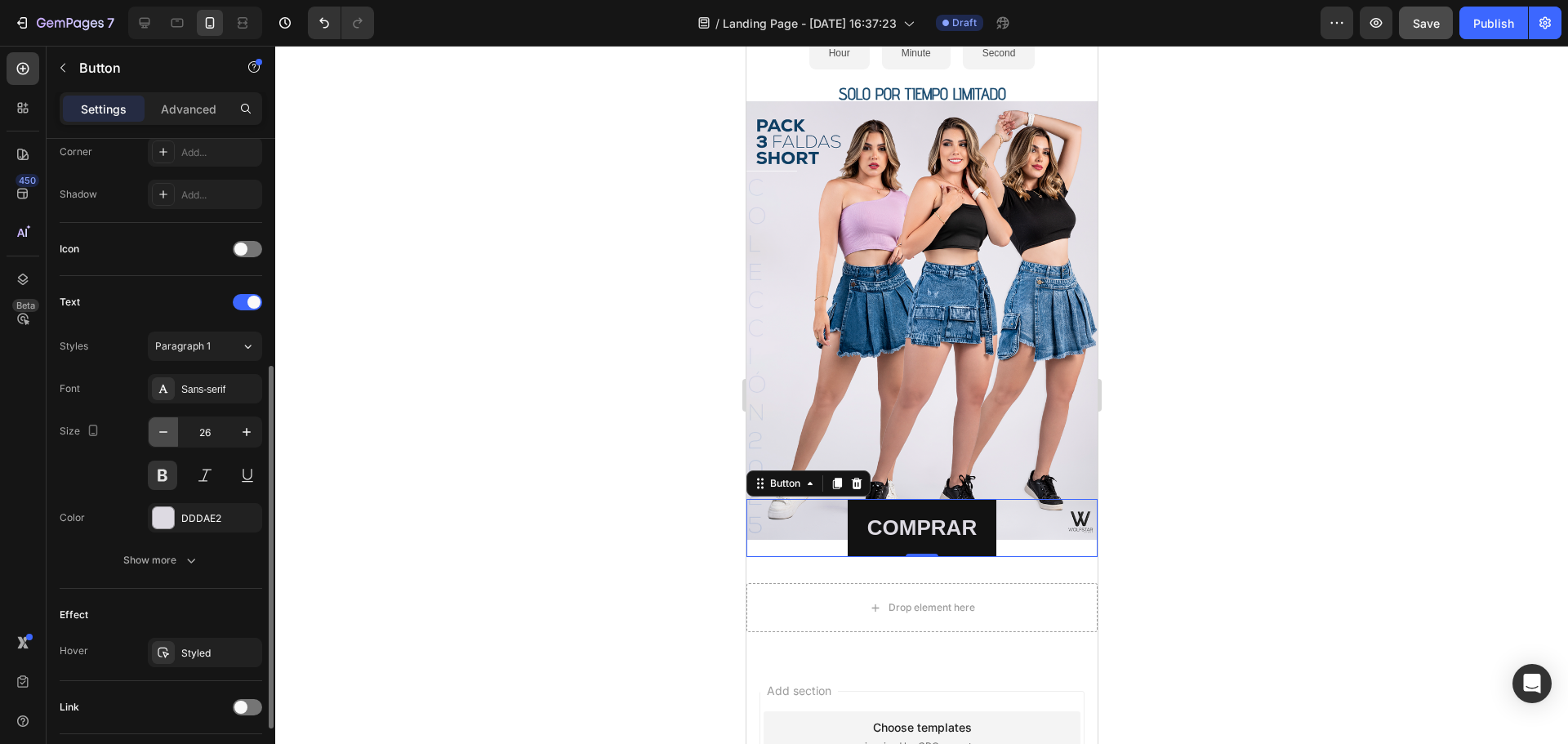
click at [163, 432] on icon "button" at bounding box center [163, 433] width 8 height 2
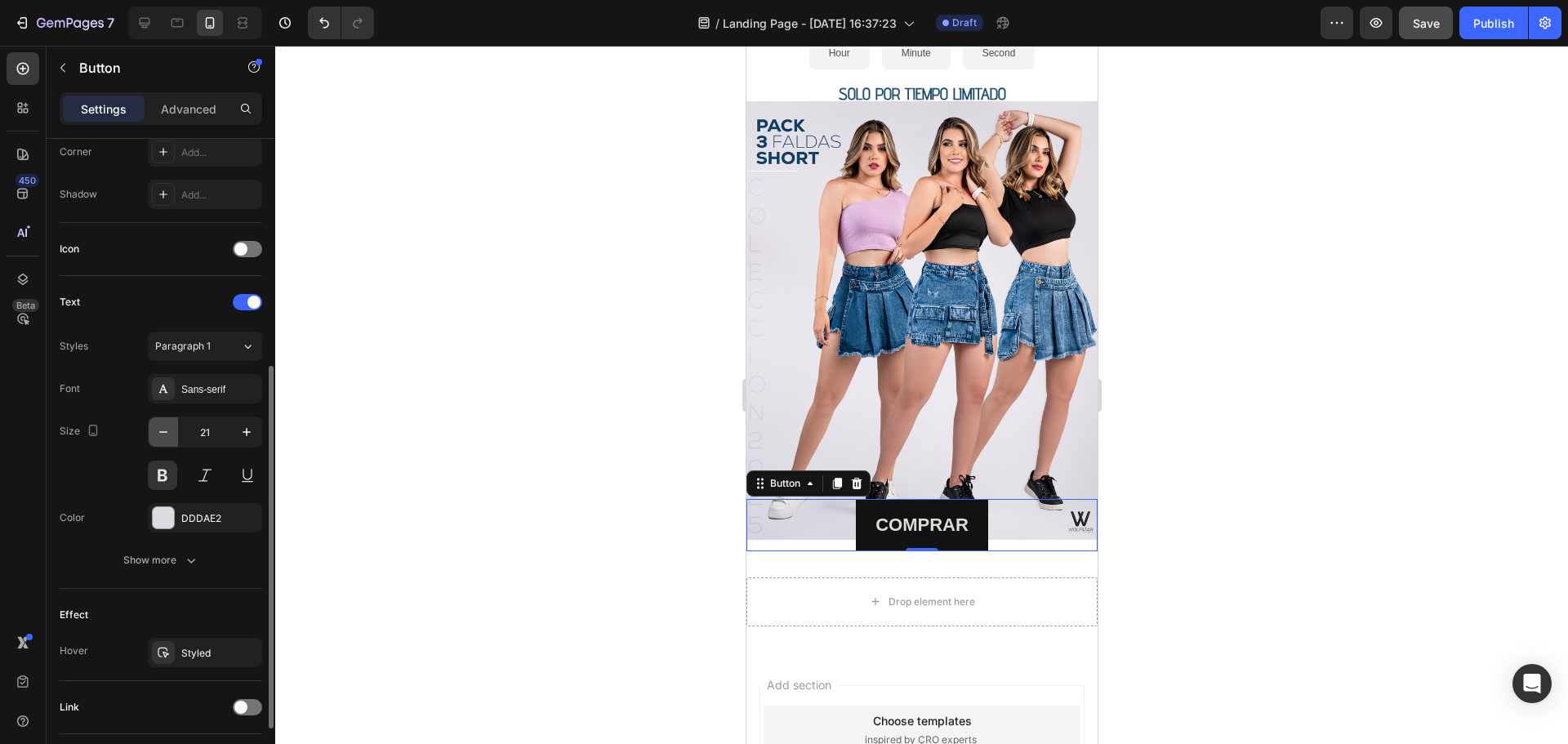
click at [163, 432] on icon "button" at bounding box center [163, 433] width 8 height 2
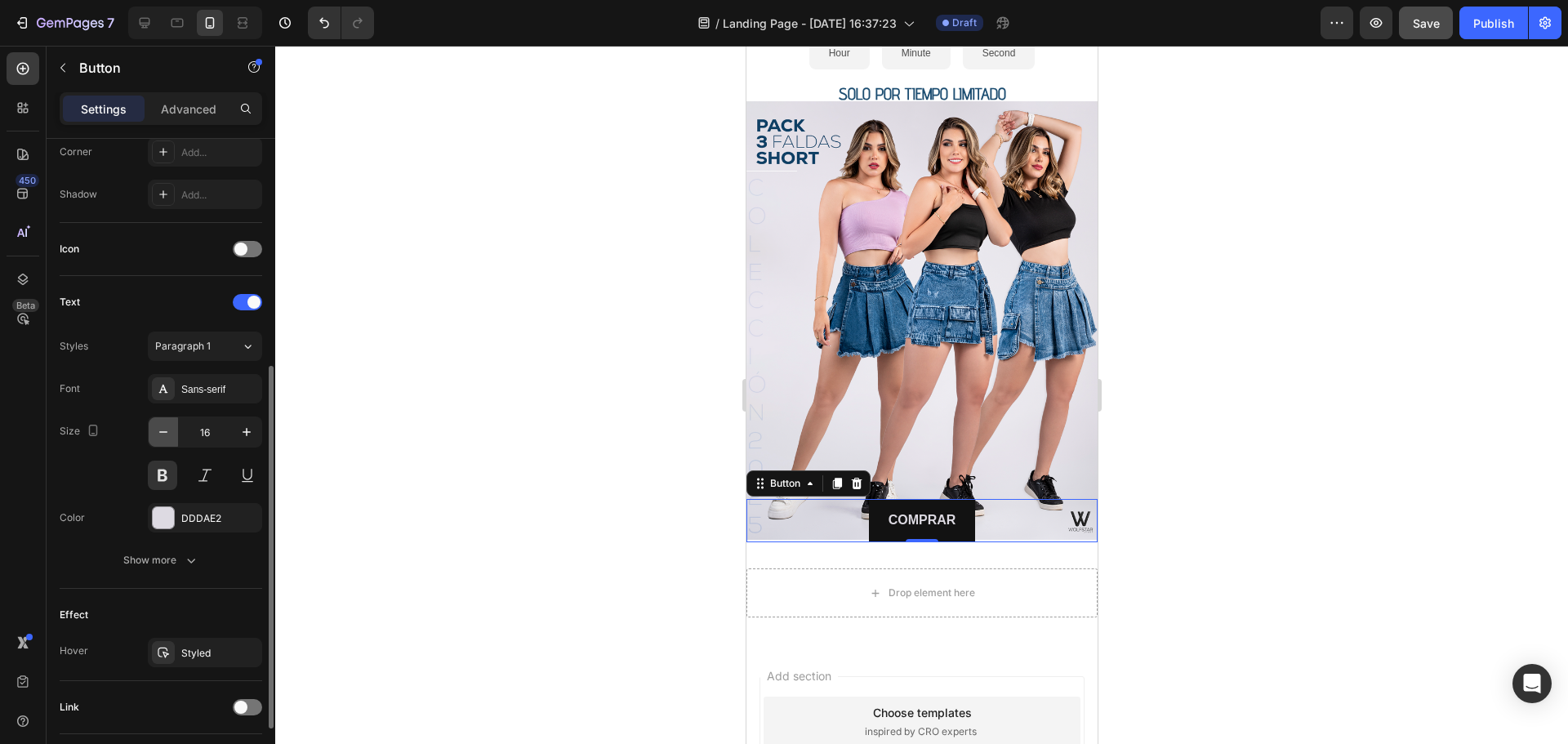
click at [163, 432] on icon "button" at bounding box center [163, 433] width 8 height 2
type input "15"
click at [1203, 369] on div at bounding box center [922, 395] width 1293 height 698
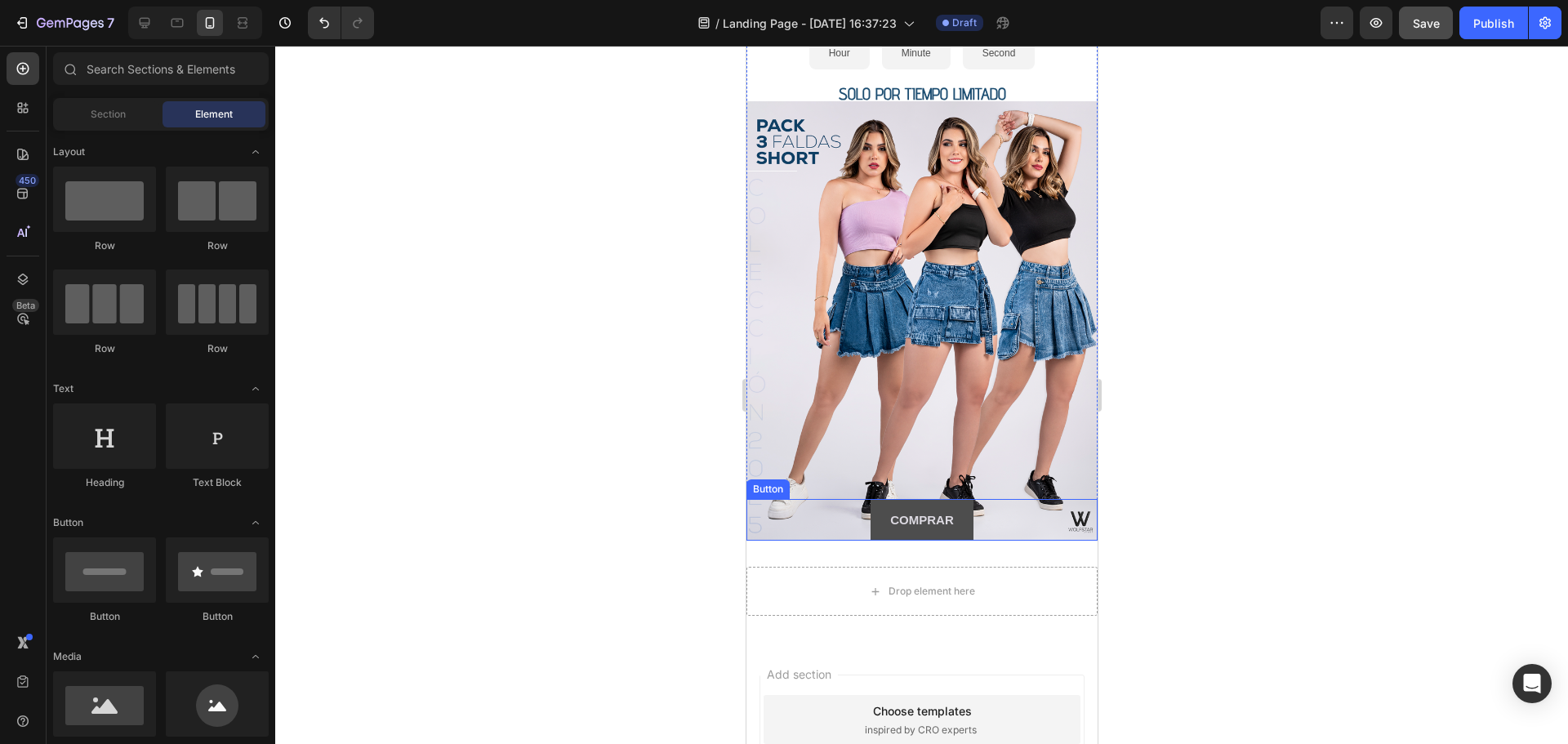
click at [955, 511] on button "COMPRAR" at bounding box center [920, 520] width 102 height 42
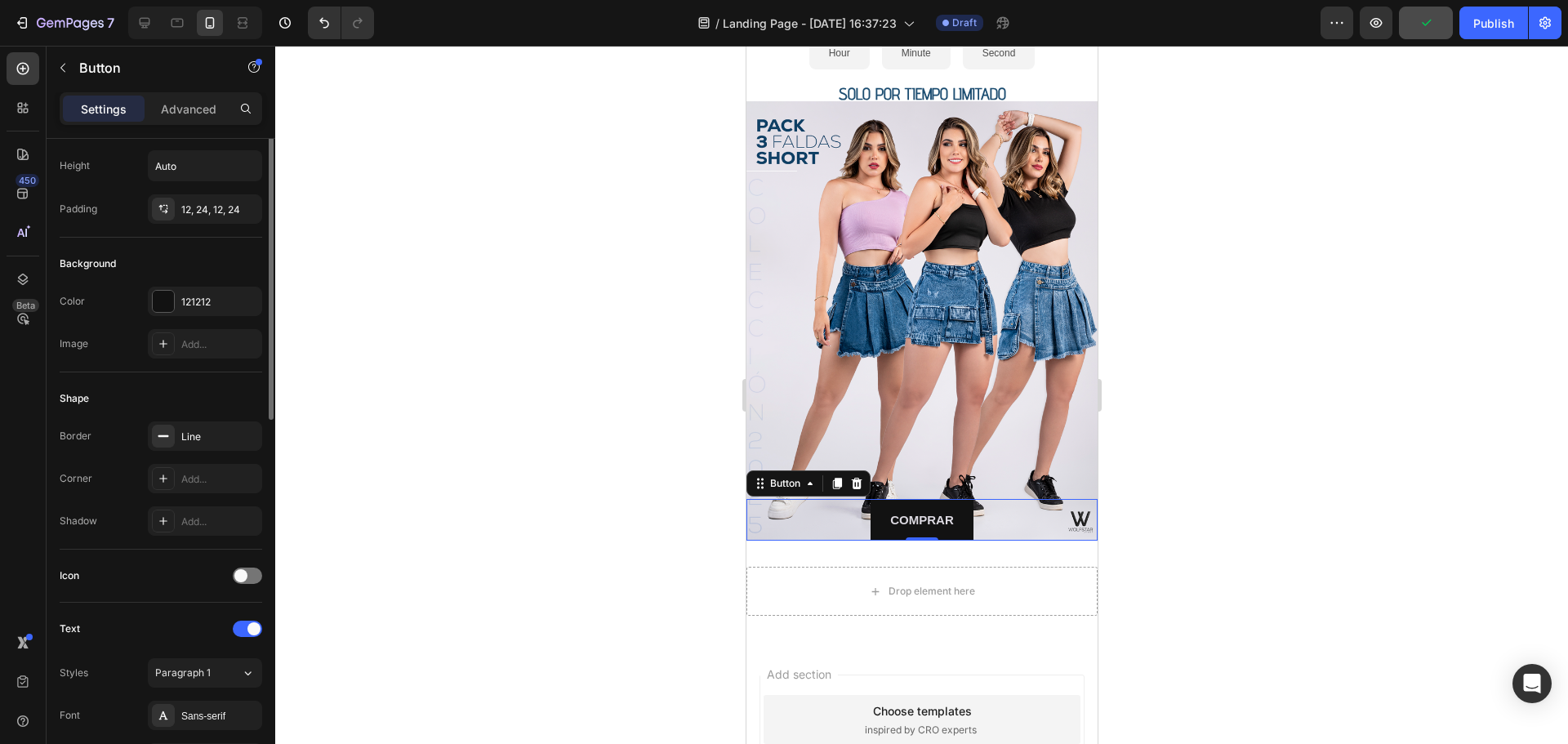
scroll to position [0, 0]
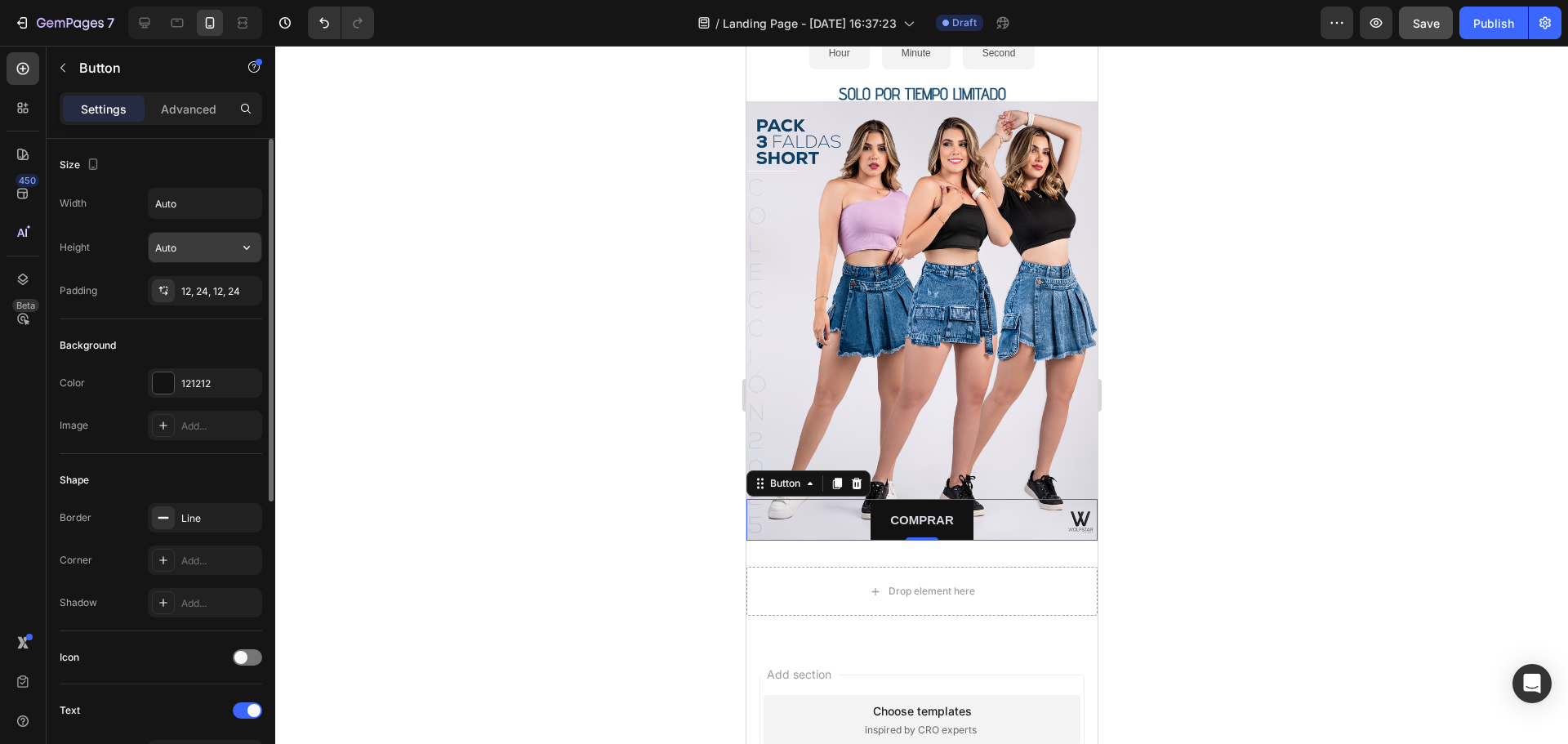
click at [197, 252] on input "Auto" at bounding box center [204, 248] width 112 height 30
click at [213, 244] on input "Auto" at bounding box center [204, 248] width 112 height 30
click at [231, 204] on input "Auto" at bounding box center [204, 204] width 112 height 30
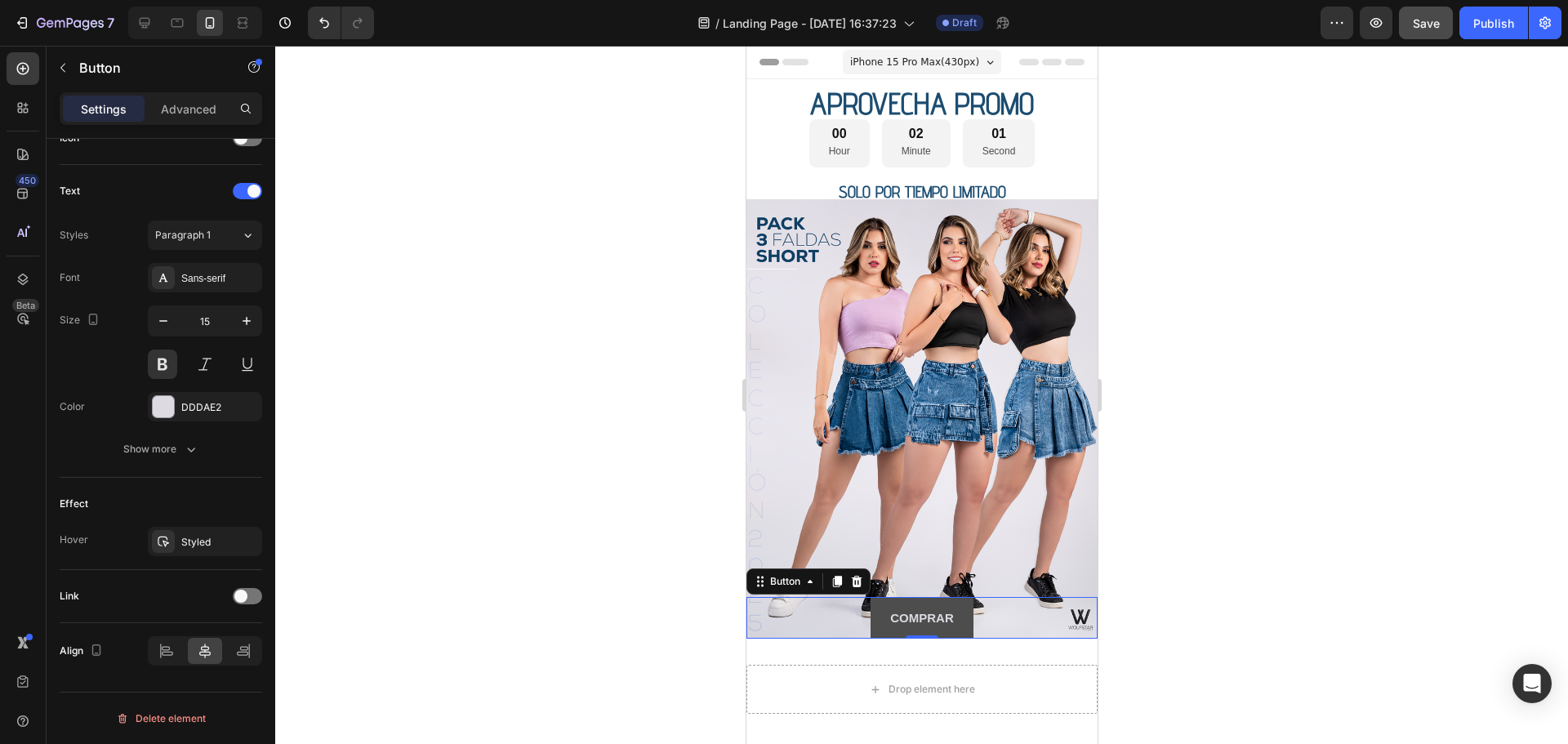
click at [869, 608] on button "COMPRAR" at bounding box center [920, 618] width 102 height 42
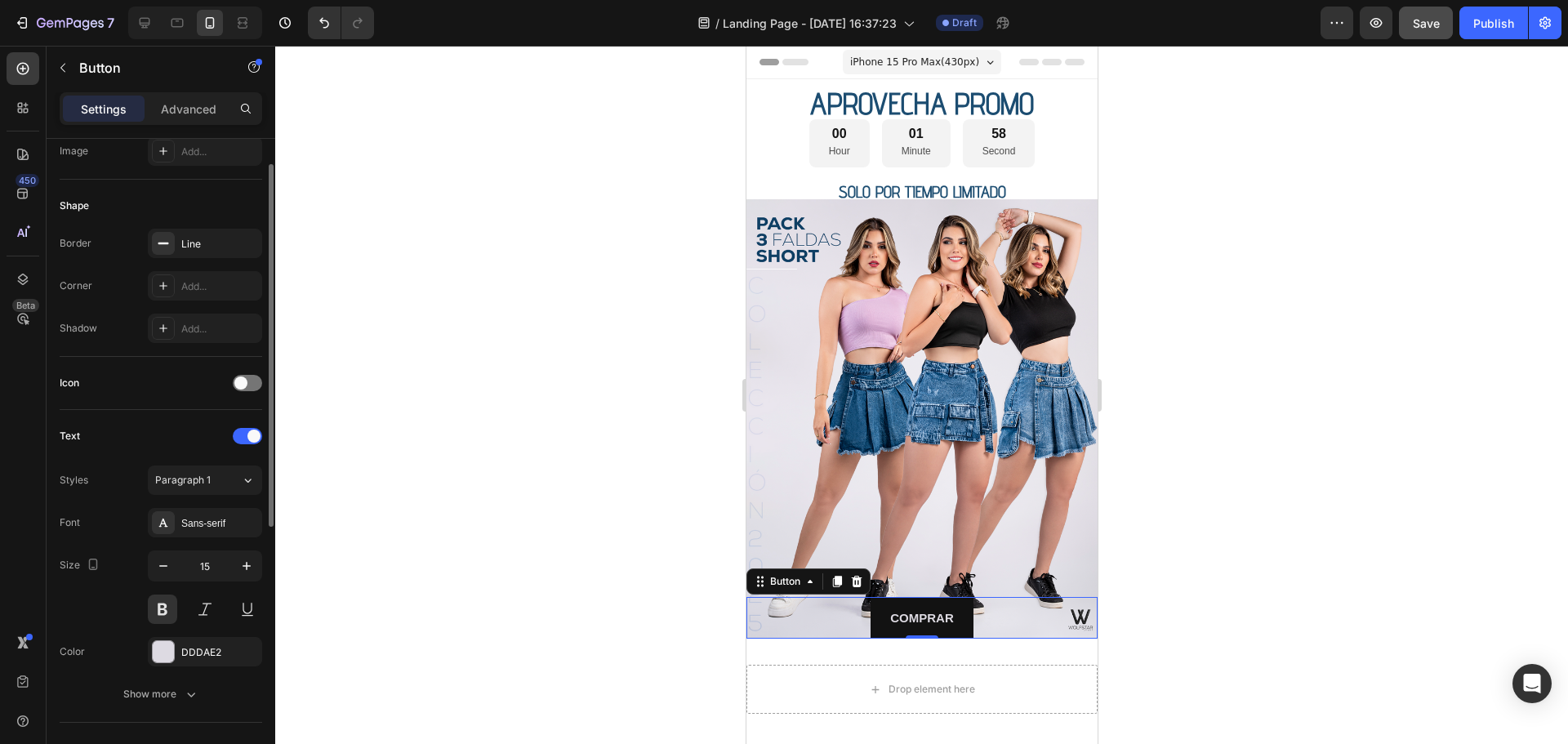
scroll to position [193, 0]
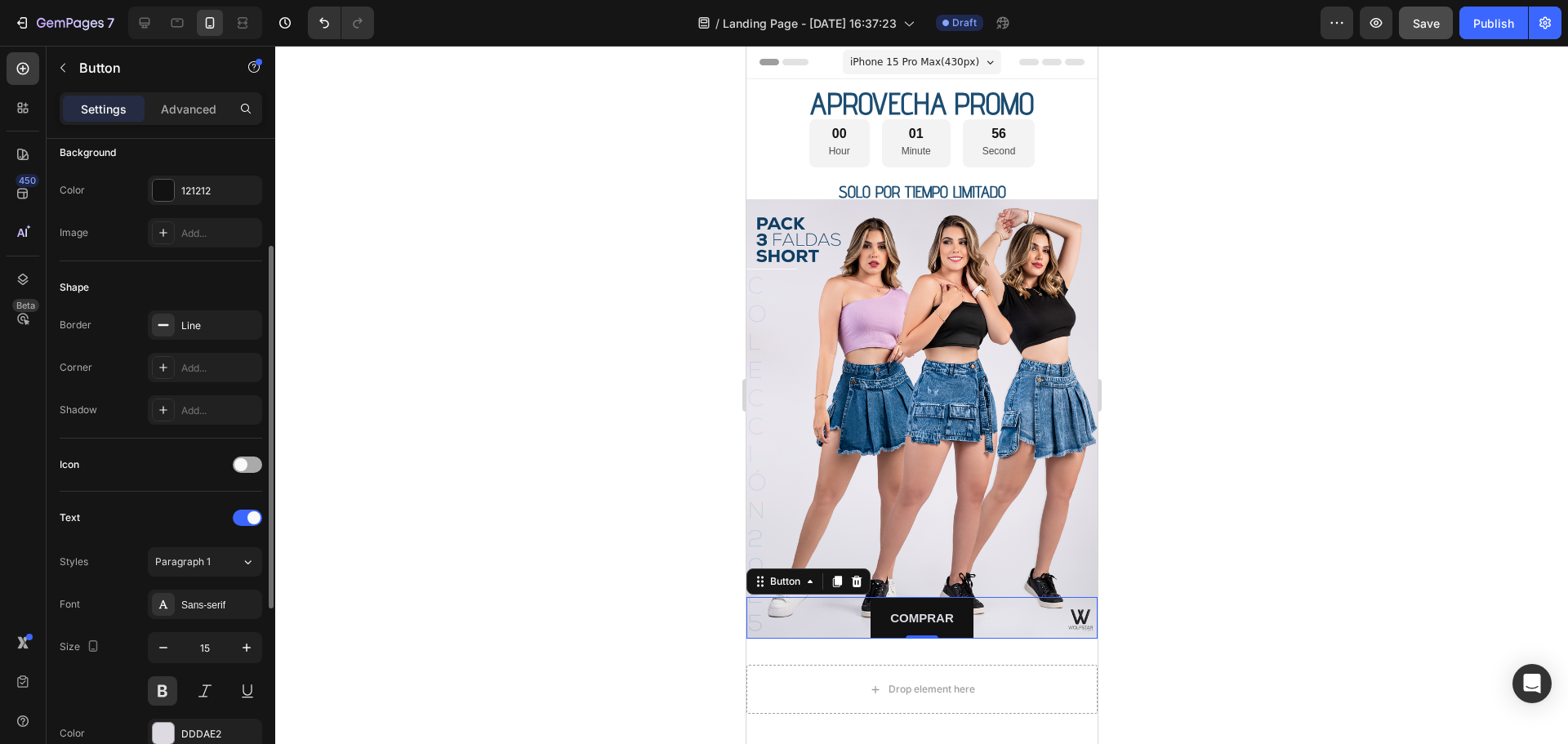
click at [240, 470] on span at bounding box center [241, 465] width 13 height 13
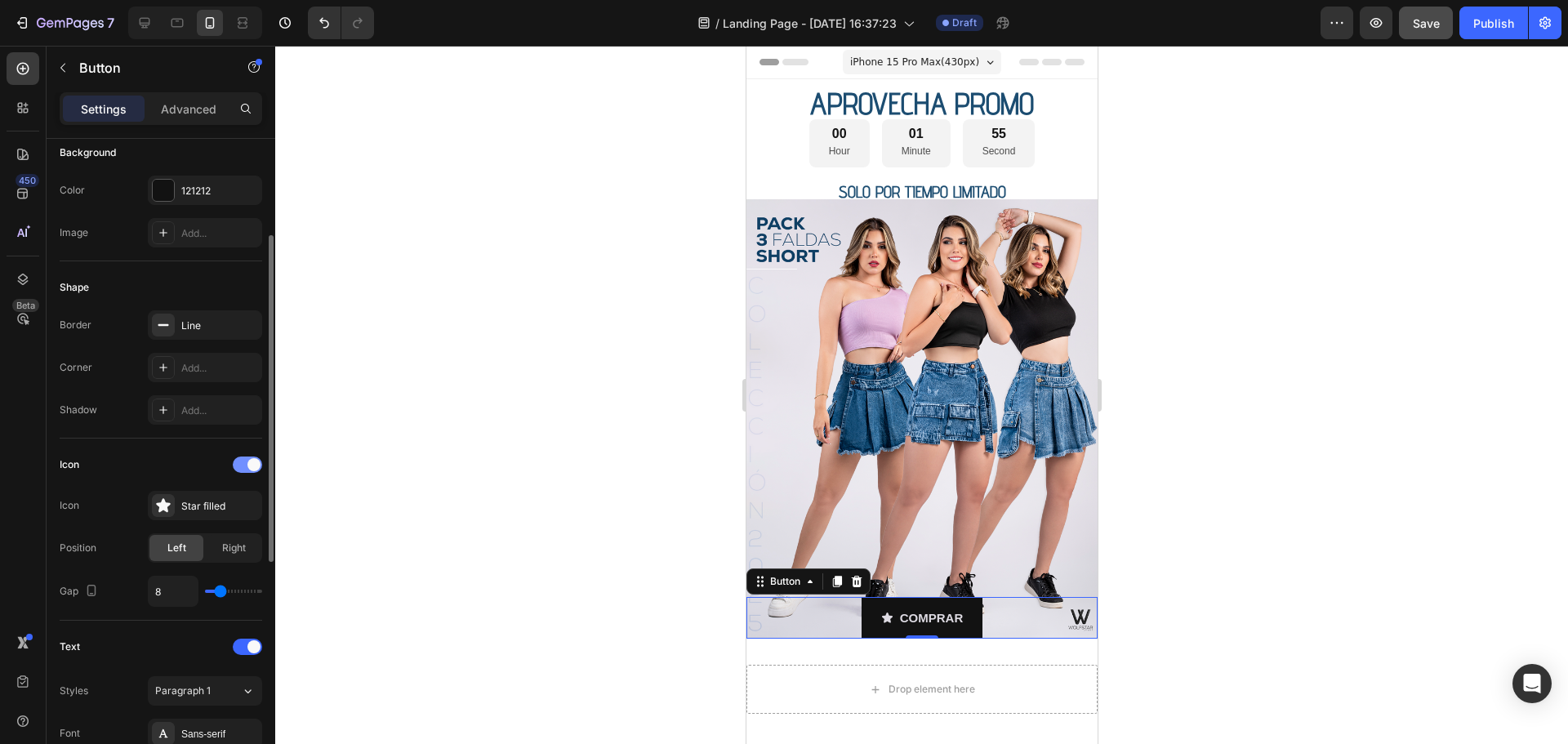
click at [240, 470] on div at bounding box center [248, 465] width 30 height 16
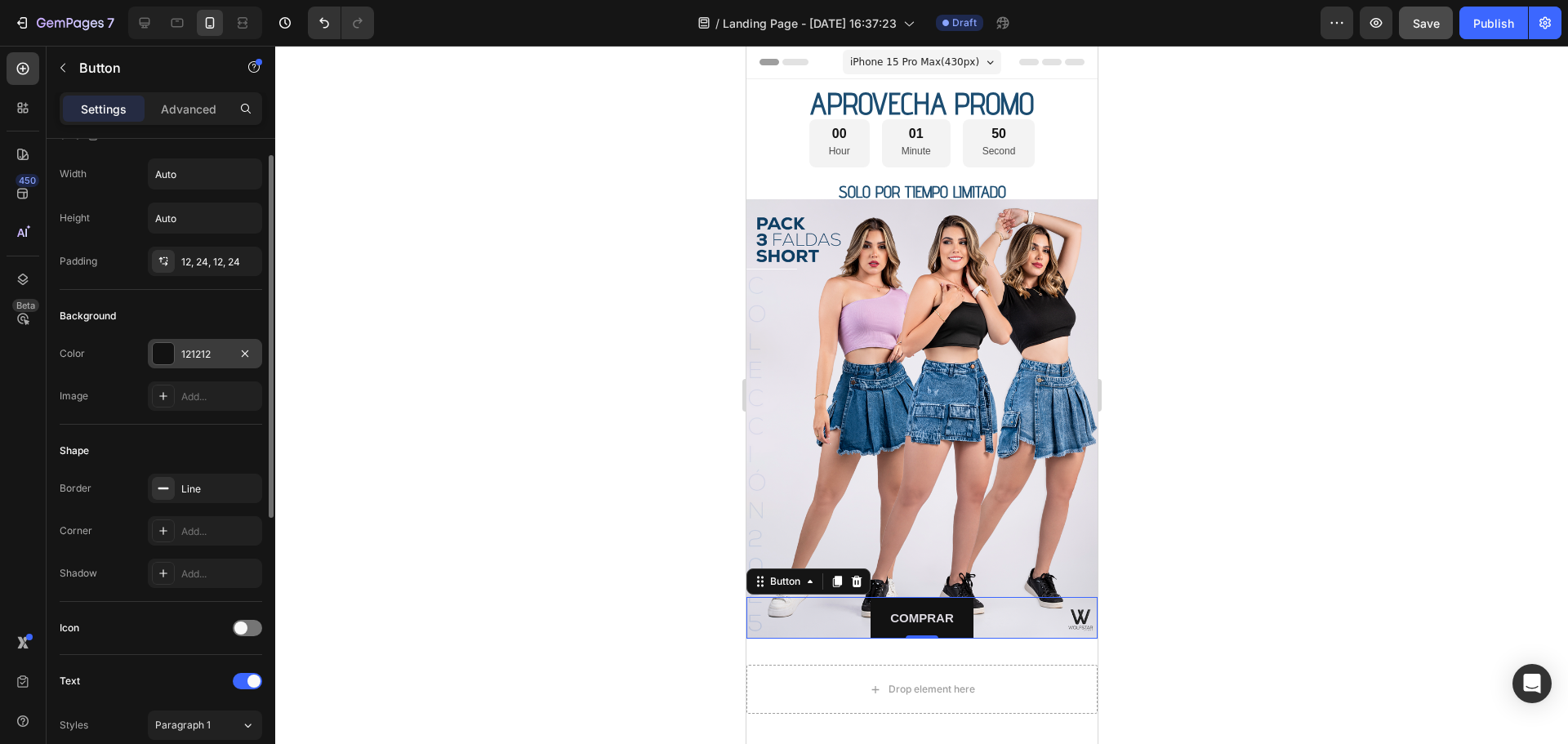
scroll to position [0, 0]
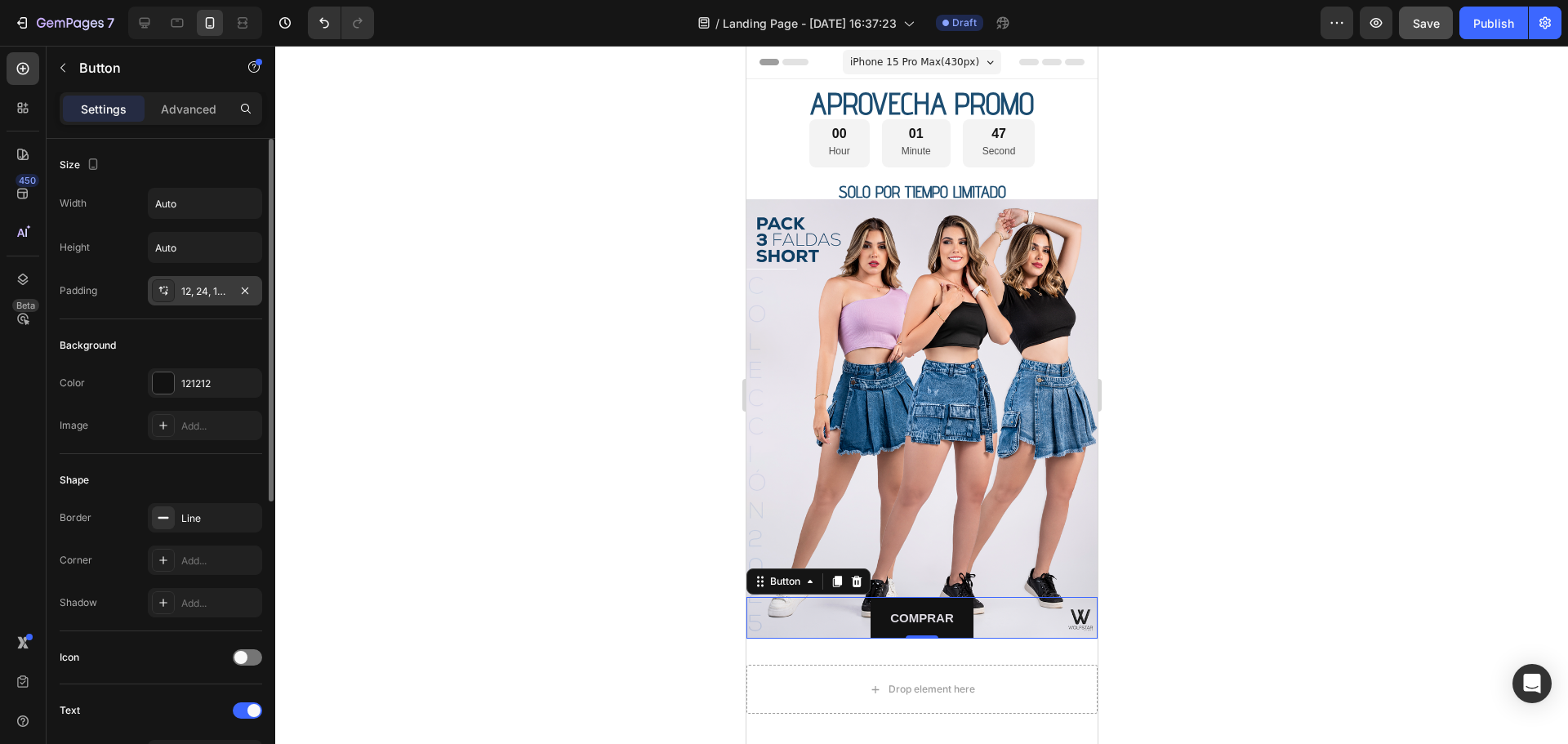
click at [164, 293] on icon at bounding box center [165, 293] width 6 height 4
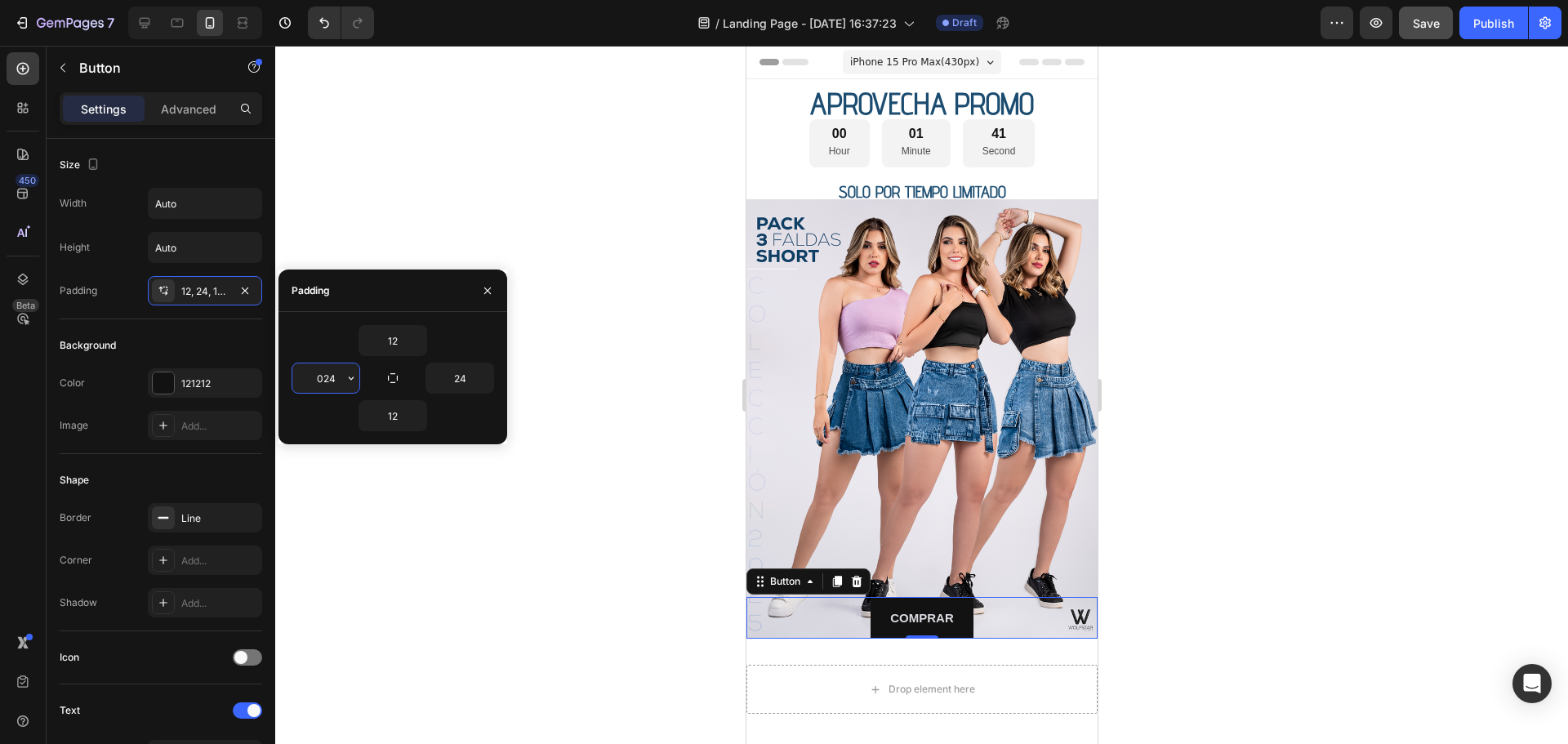
drag, startPoint x: 335, startPoint y: 380, endPoint x: 305, endPoint y: 380, distance: 30.0
click at [305, 380] on input "024" at bounding box center [325, 378] width 67 height 30
type input "24"
click at [418, 282] on div "Padding" at bounding box center [393, 290] width 229 height 43
click at [183, 243] on input "Auto" at bounding box center [204, 248] width 112 height 30
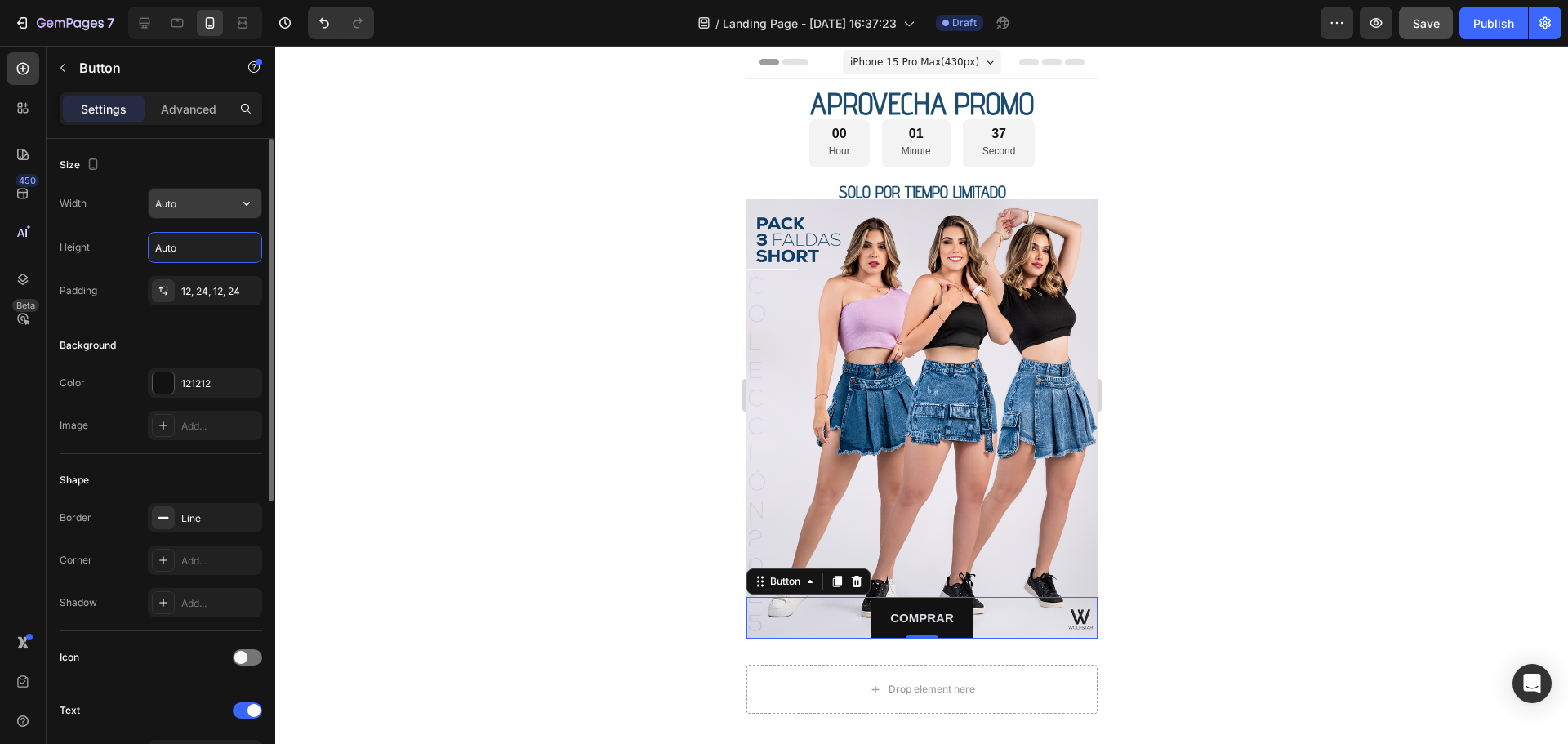
click at [224, 208] on input "Auto" at bounding box center [204, 204] width 112 height 30
click at [230, 207] on input "Auto" at bounding box center [204, 204] width 112 height 30
click at [255, 207] on button "button" at bounding box center [247, 204] width 30 height 30
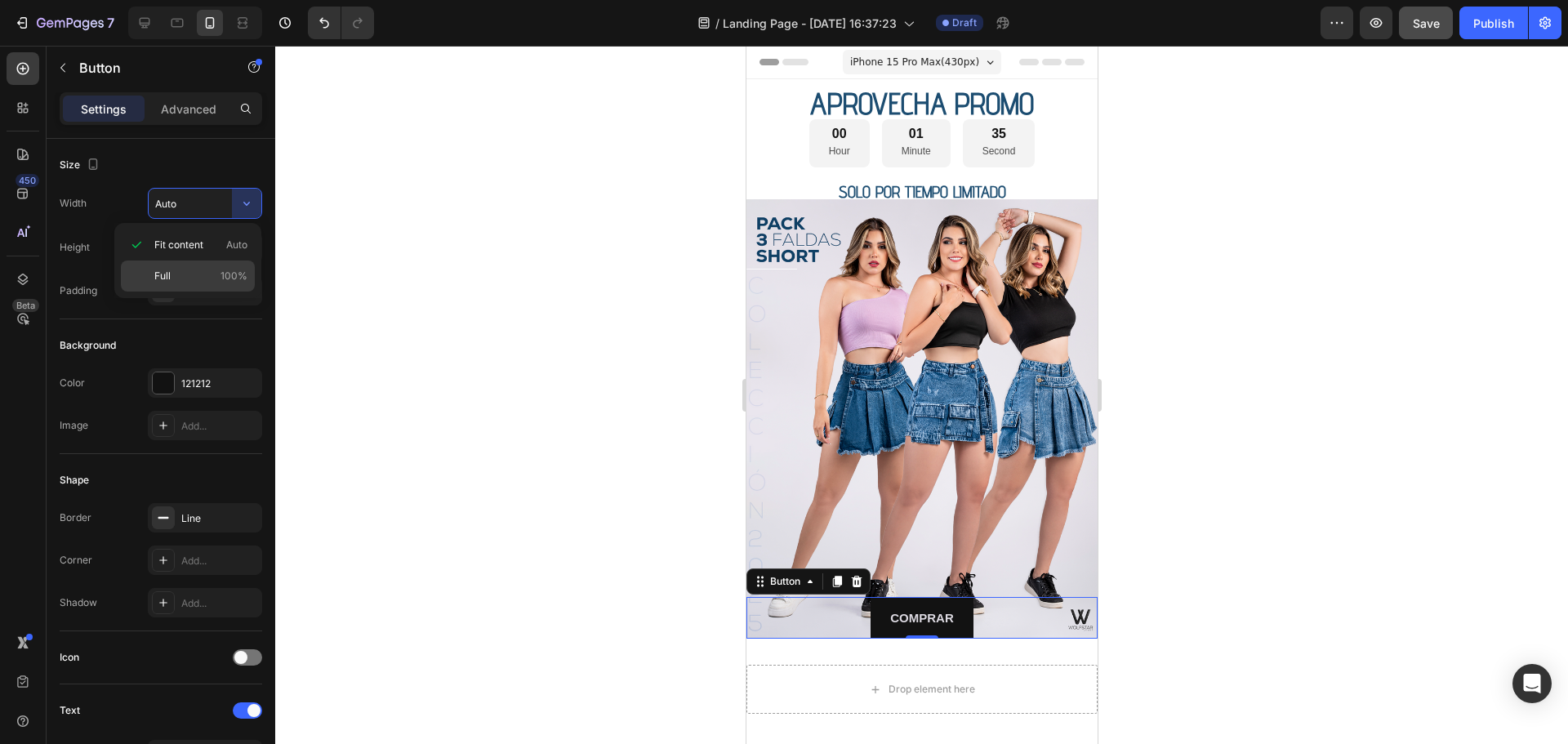
click at [180, 275] on p "Full 100%" at bounding box center [201, 276] width 93 height 15
type input "100%"
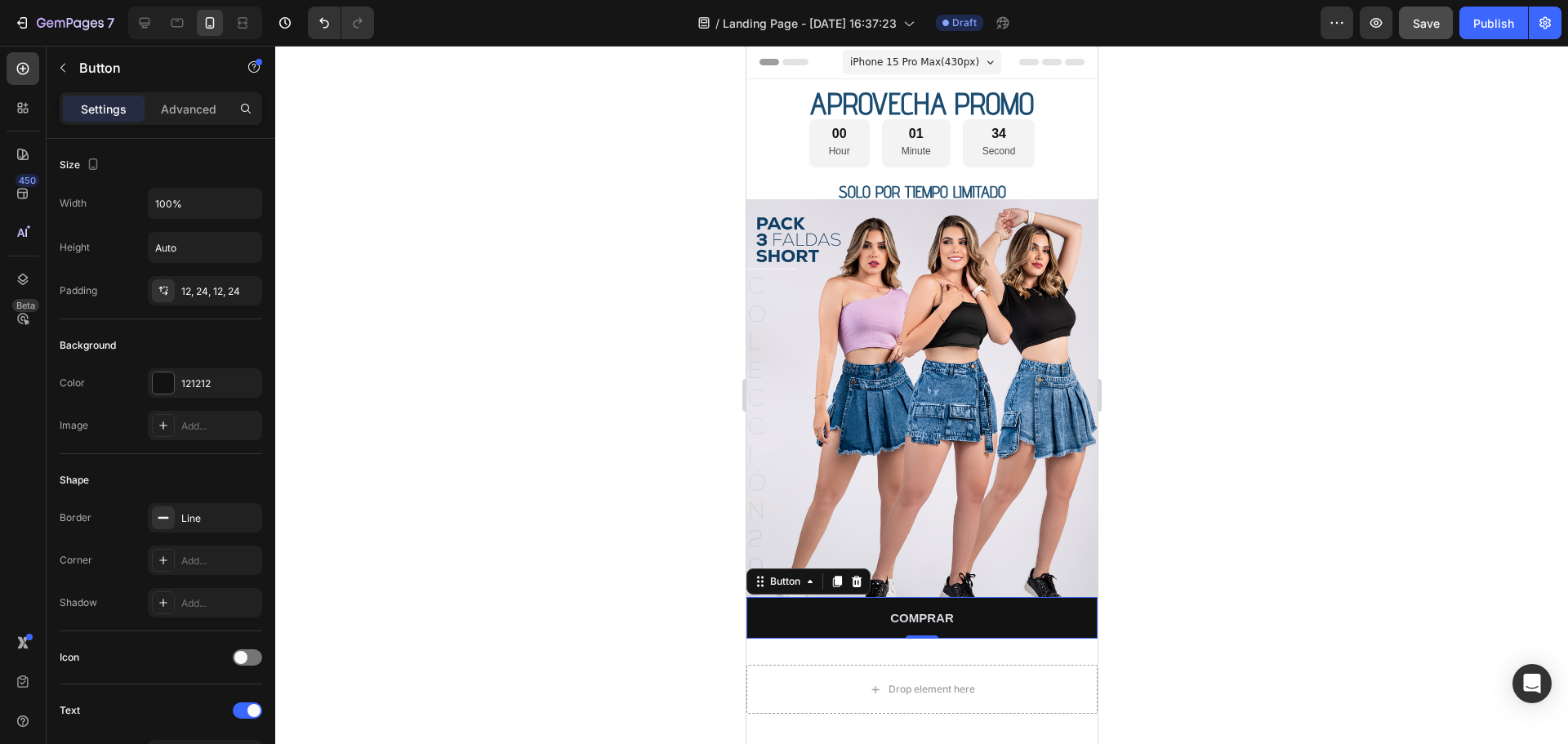
click at [1163, 526] on div at bounding box center [922, 395] width 1293 height 698
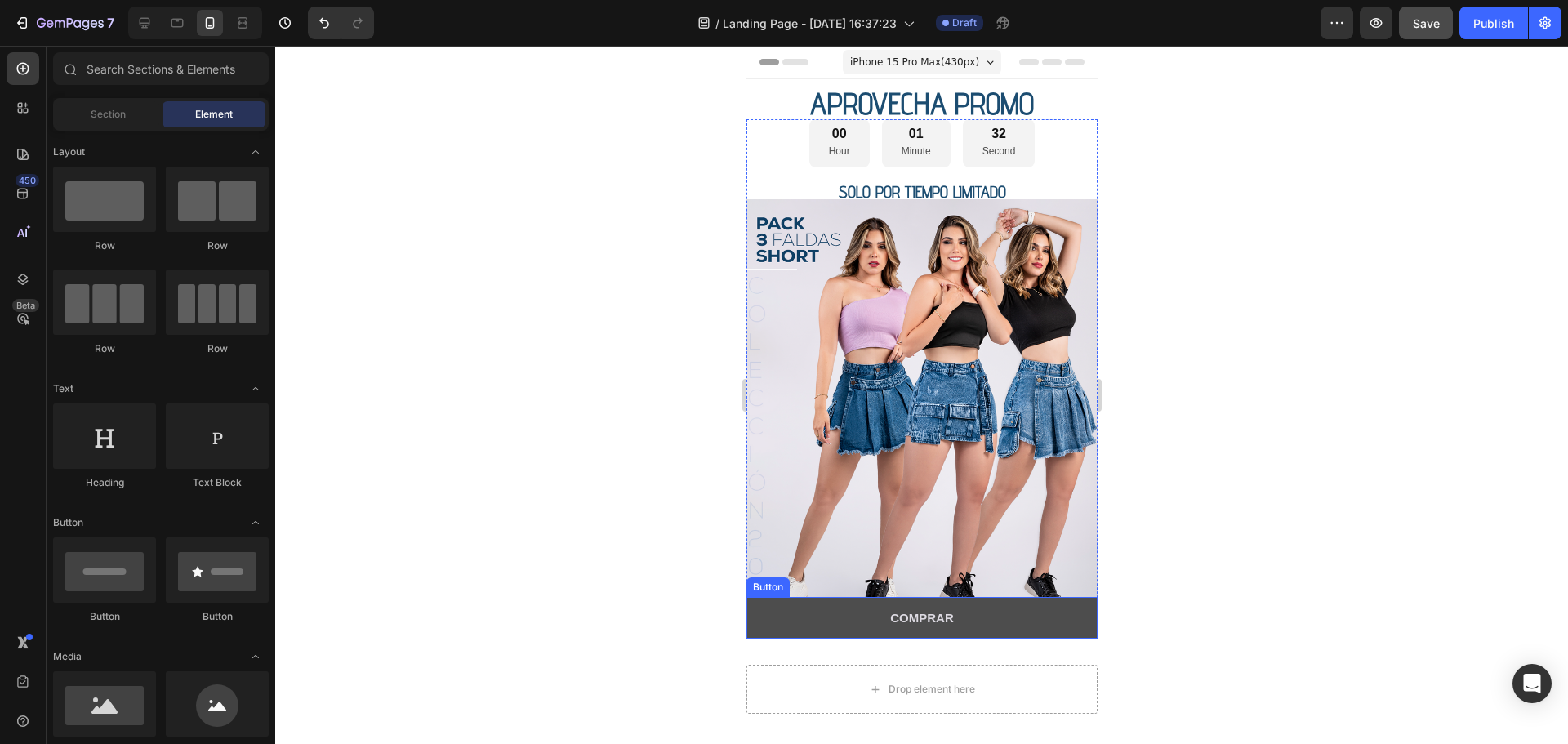
click at [988, 603] on button "COMPRAR" at bounding box center [921, 618] width 351 height 42
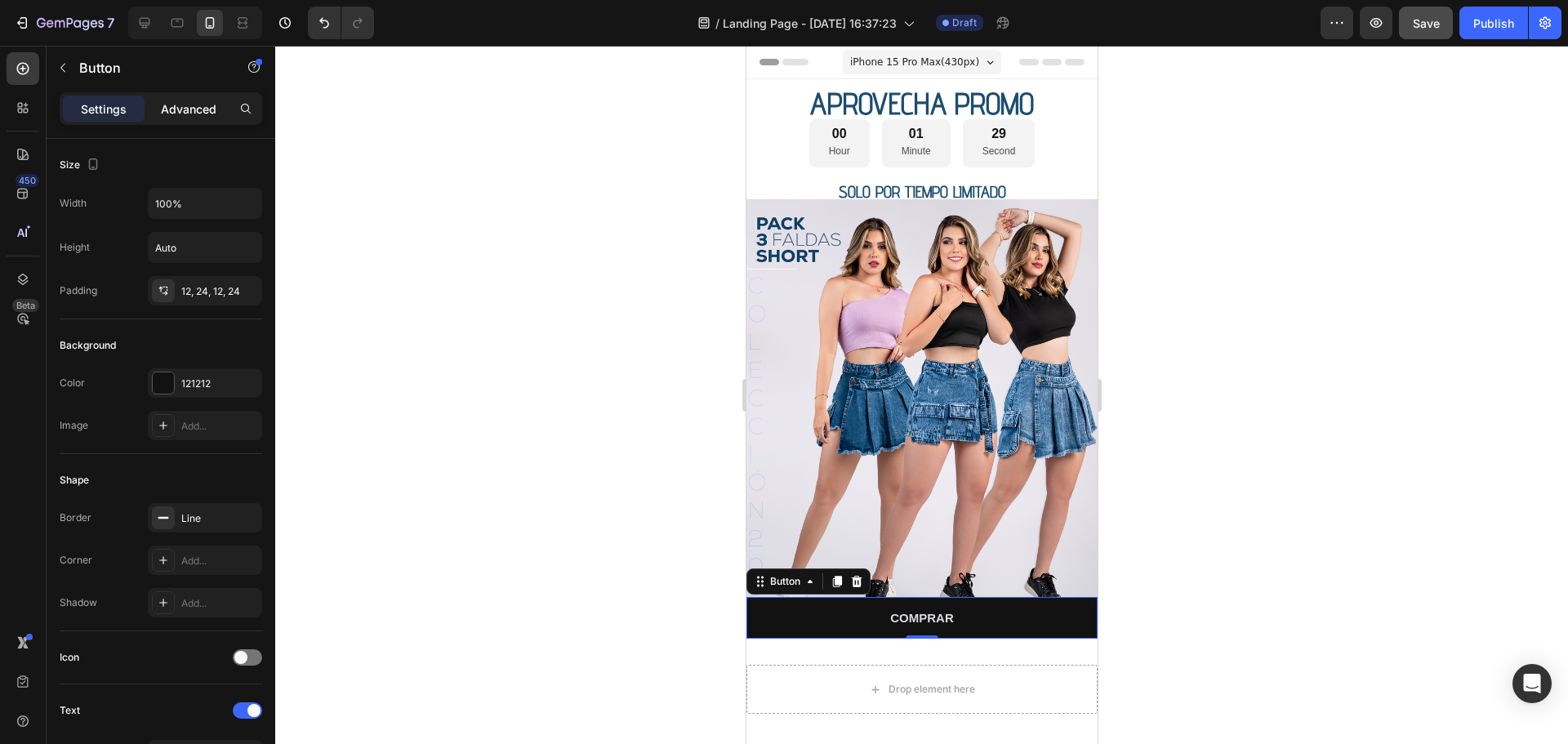
click at [210, 109] on p "Advanced" at bounding box center [189, 108] width 56 height 17
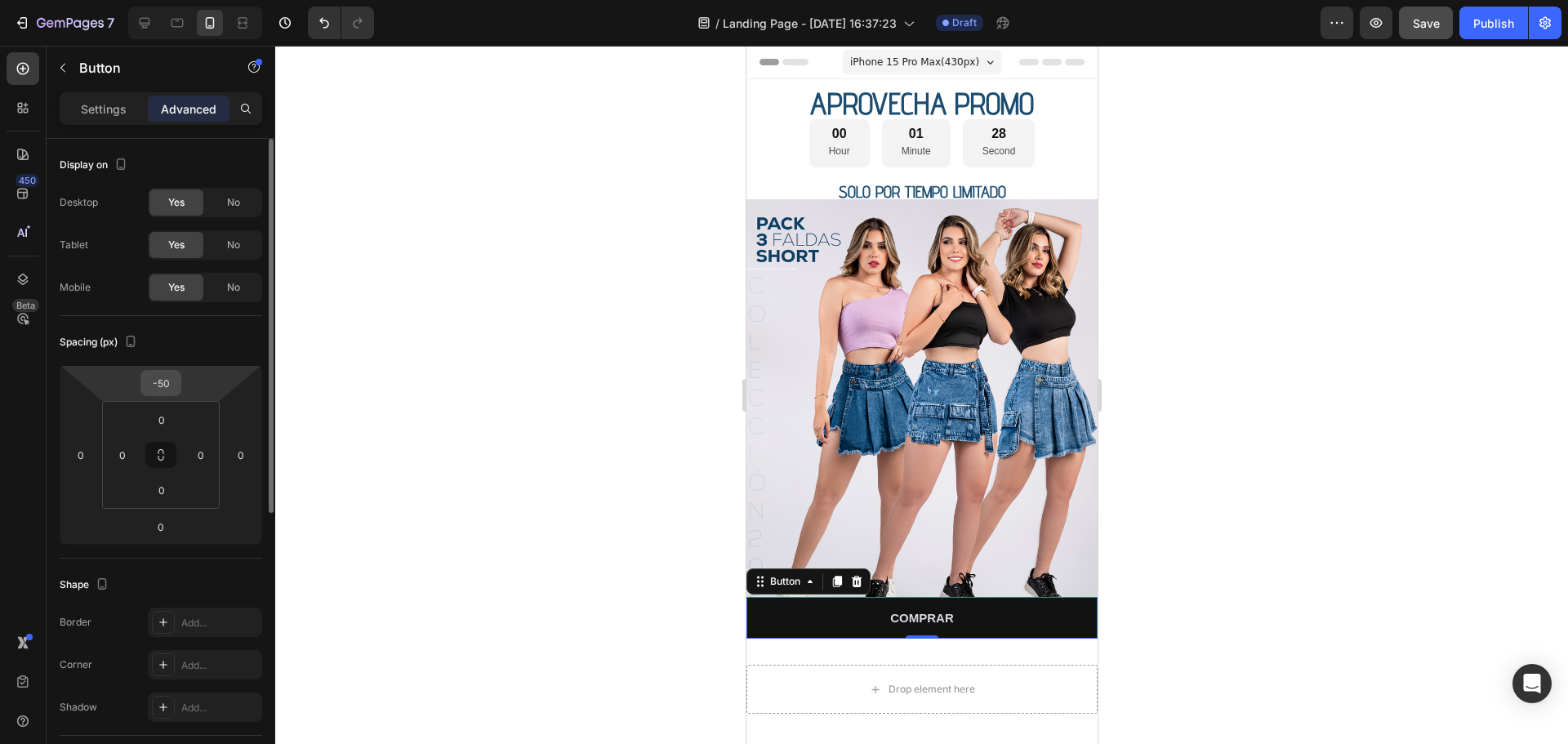
click at [164, 389] on input "-50" at bounding box center [160, 383] width 33 height 25
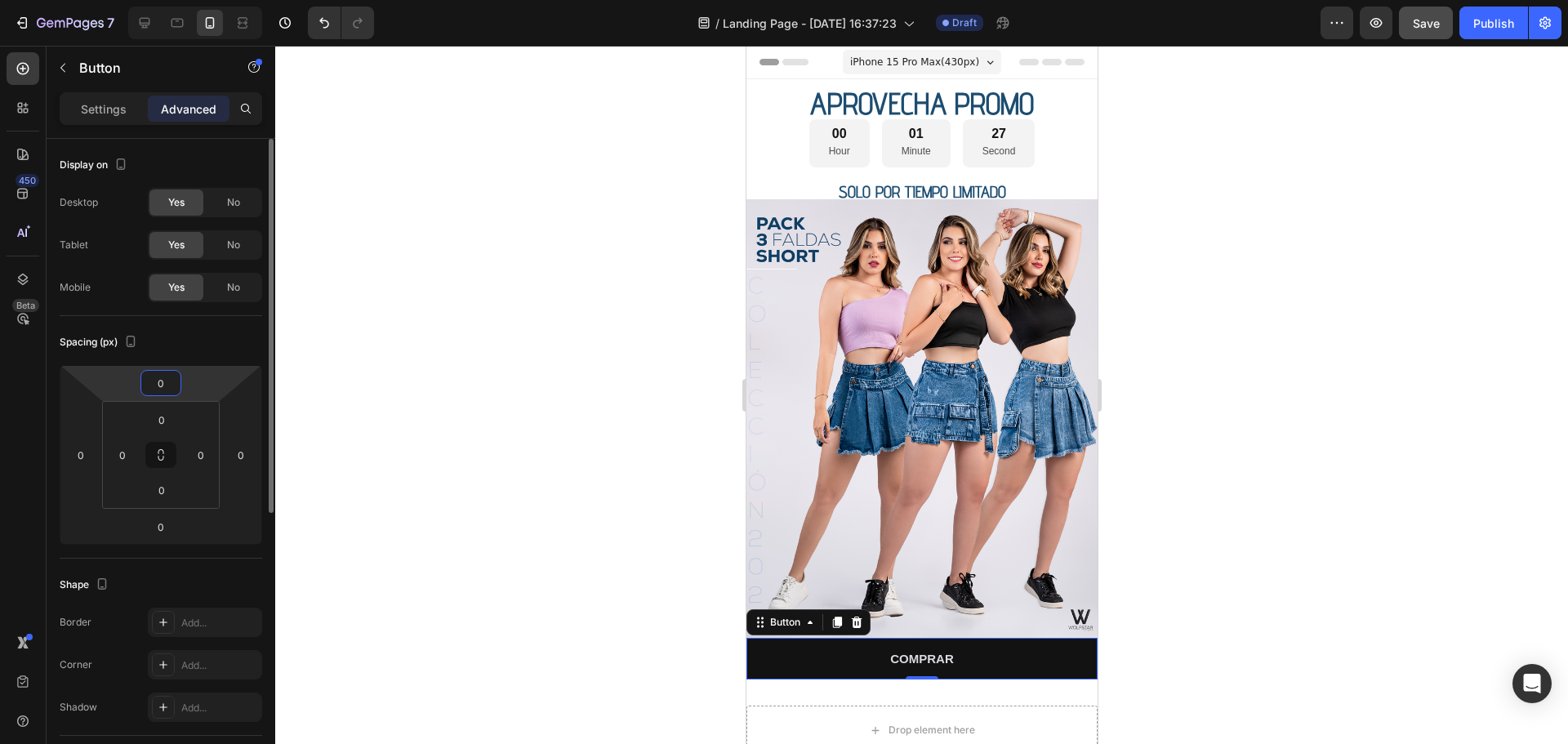
type input "0"
click at [1265, 303] on div at bounding box center [922, 395] width 1293 height 698
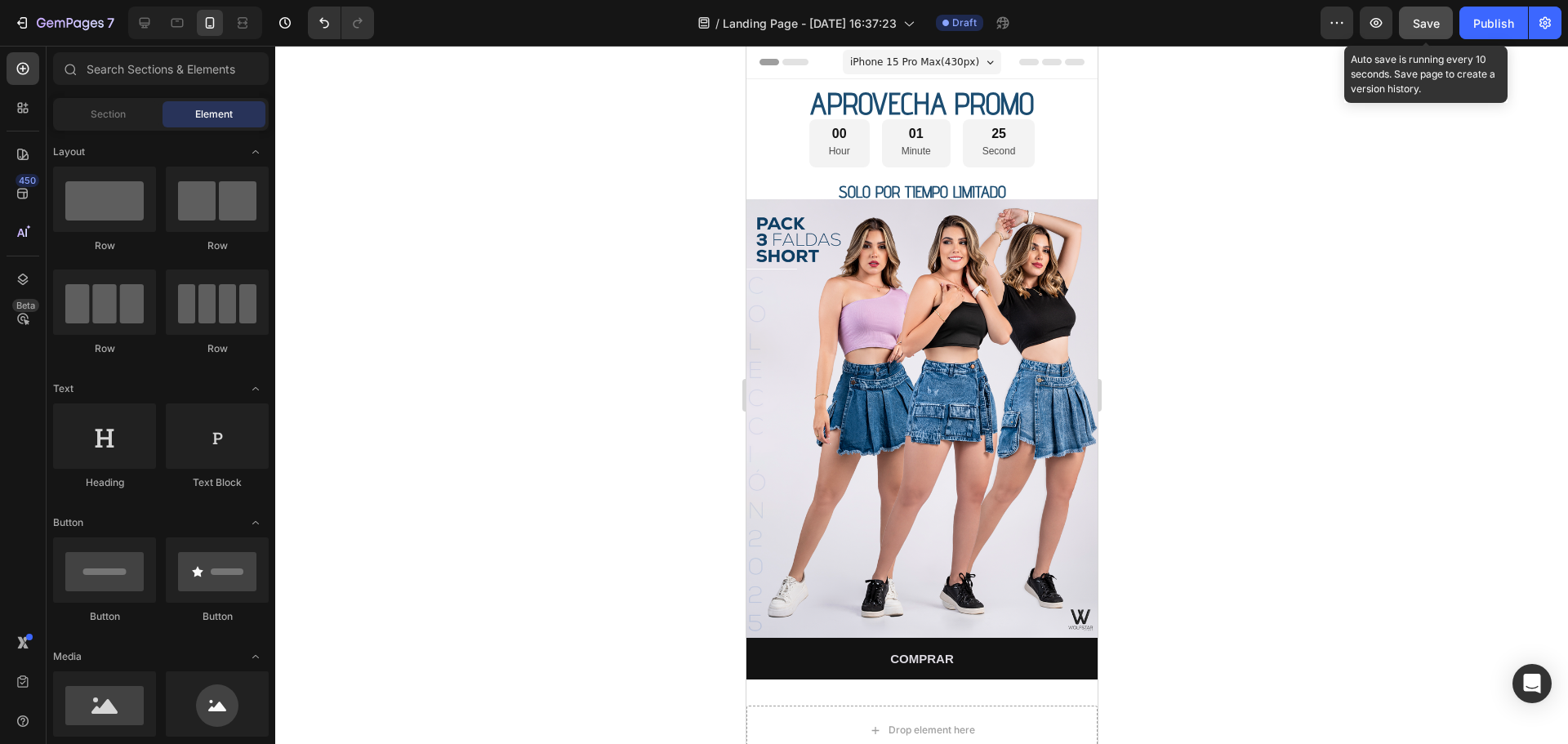
click at [1426, 19] on span "Save" at bounding box center [1426, 23] width 27 height 14
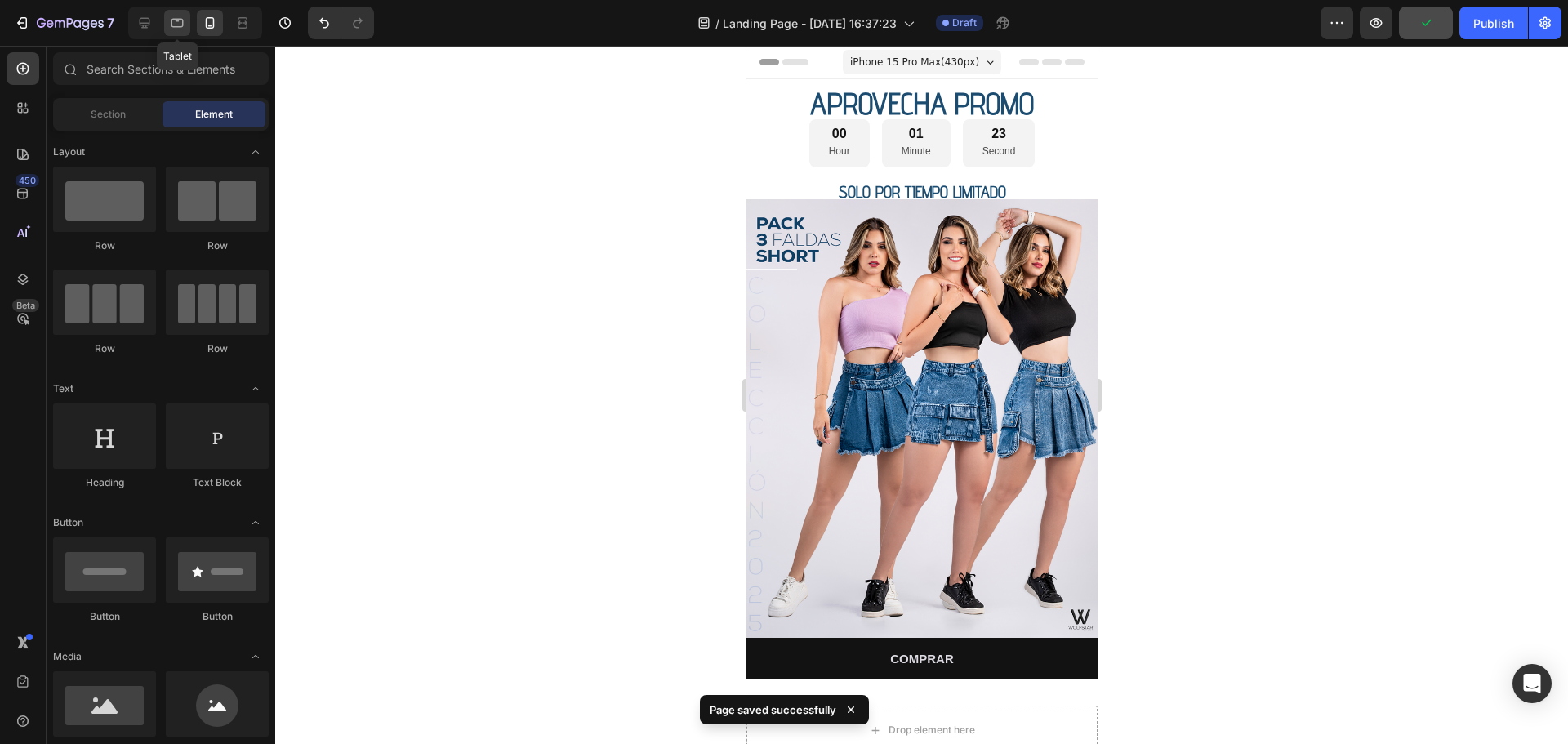
click at [187, 20] on div at bounding box center [177, 23] width 26 height 26
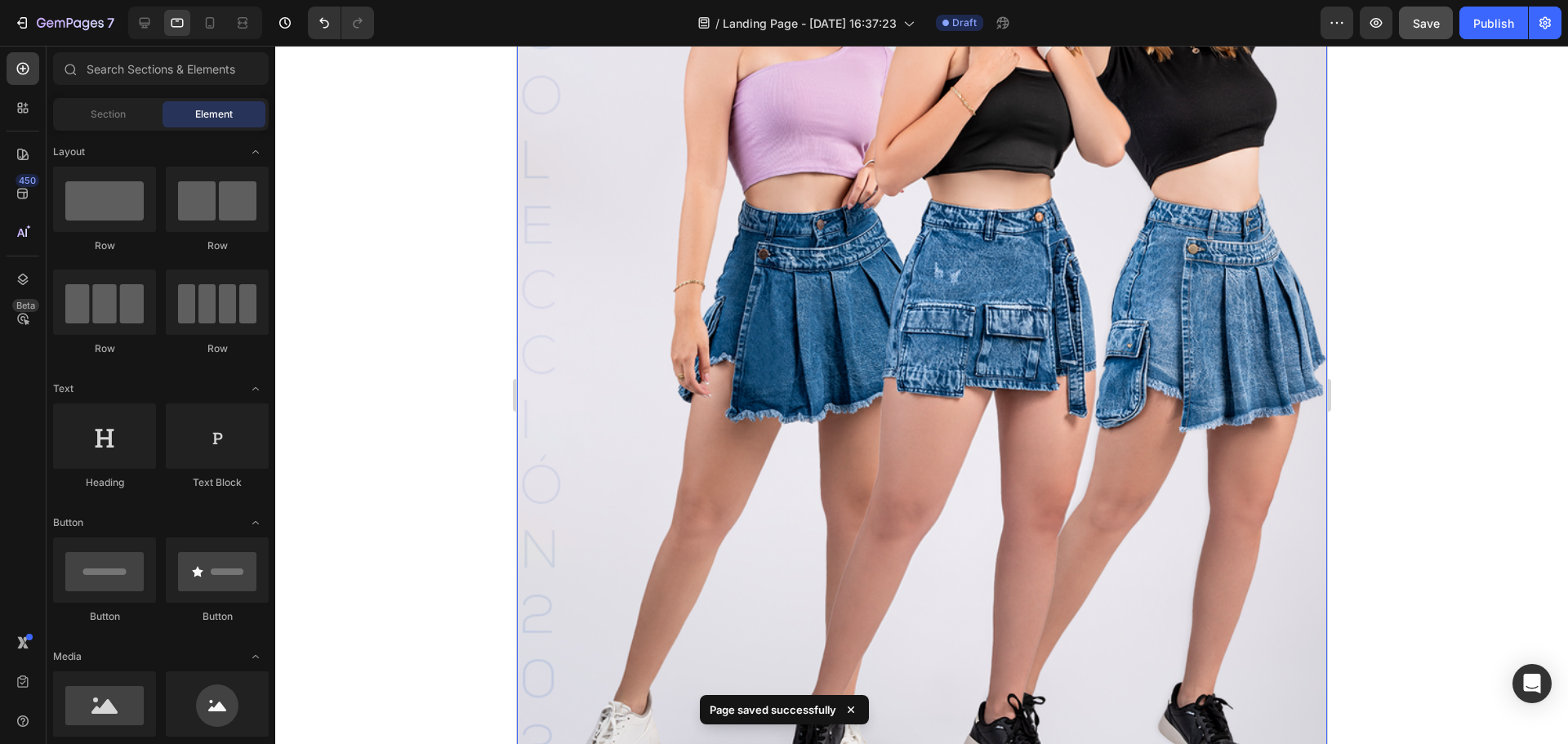
scroll to position [860, 0]
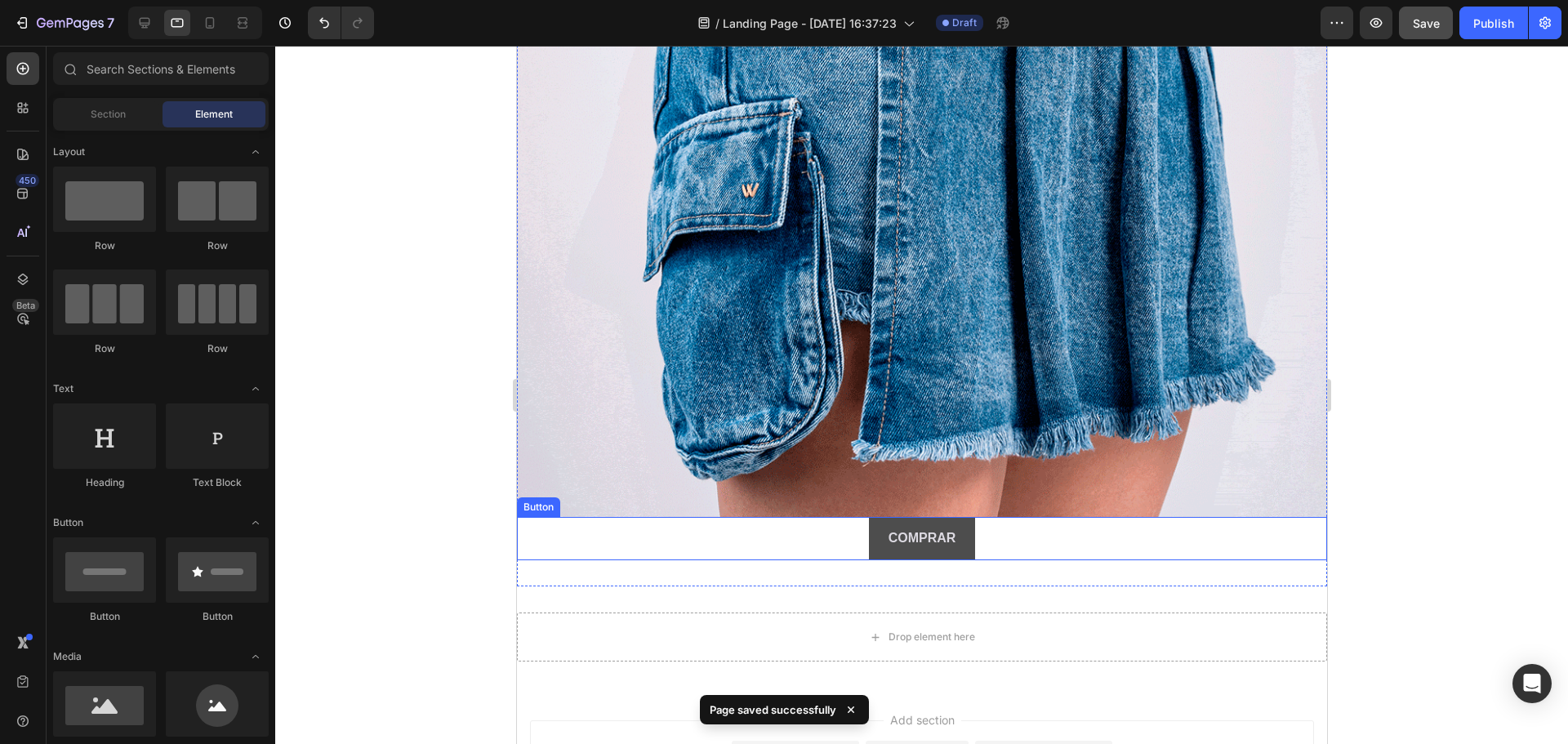
click at [868, 517] on button "COMPRAR" at bounding box center [922, 539] width 107 height 44
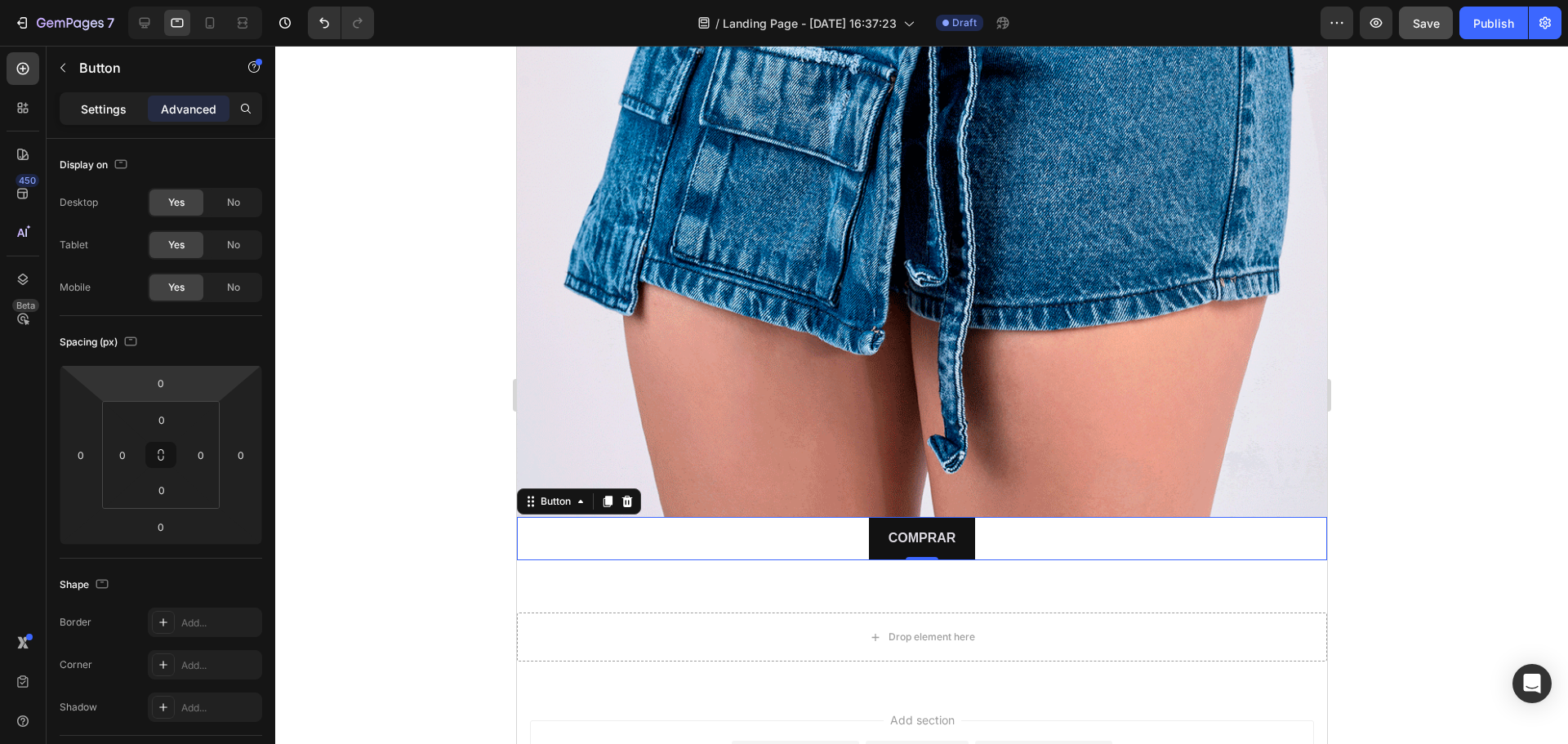
click at [109, 102] on p "Settings" at bounding box center [103, 108] width 46 height 17
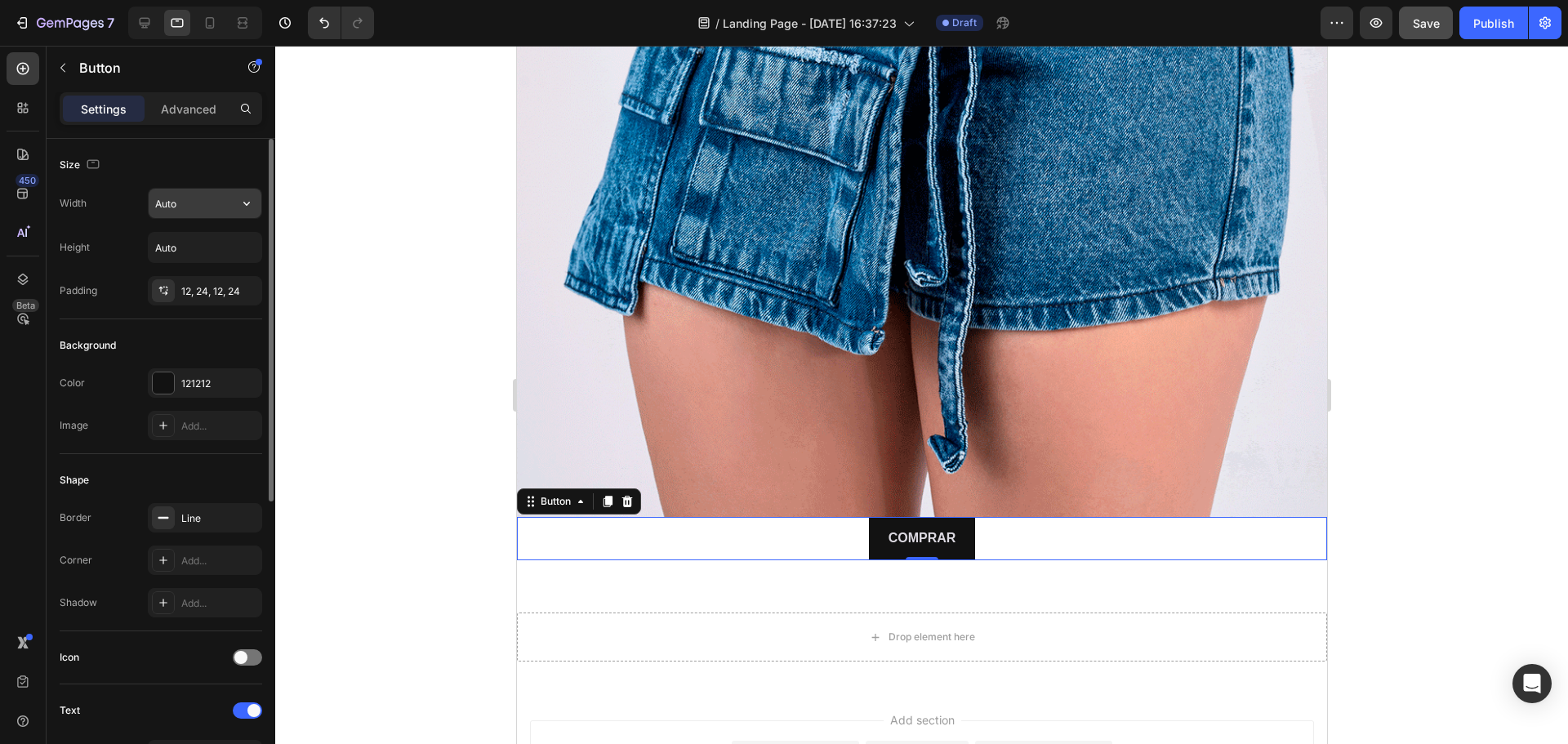
click at [222, 212] on input "Auto" at bounding box center [204, 204] width 112 height 30
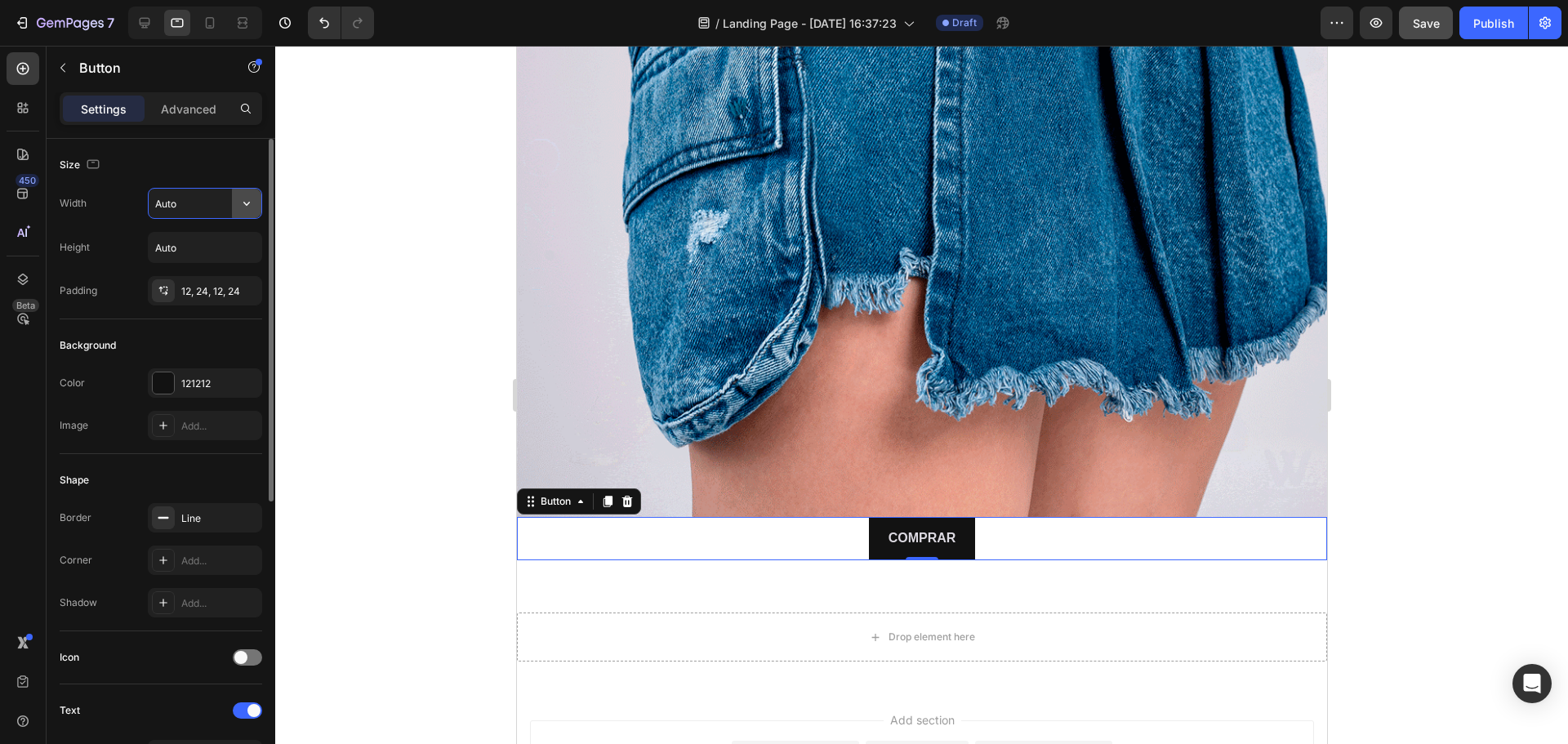
click at [251, 206] on icon "button" at bounding box center [247, 203] width 16 height 16
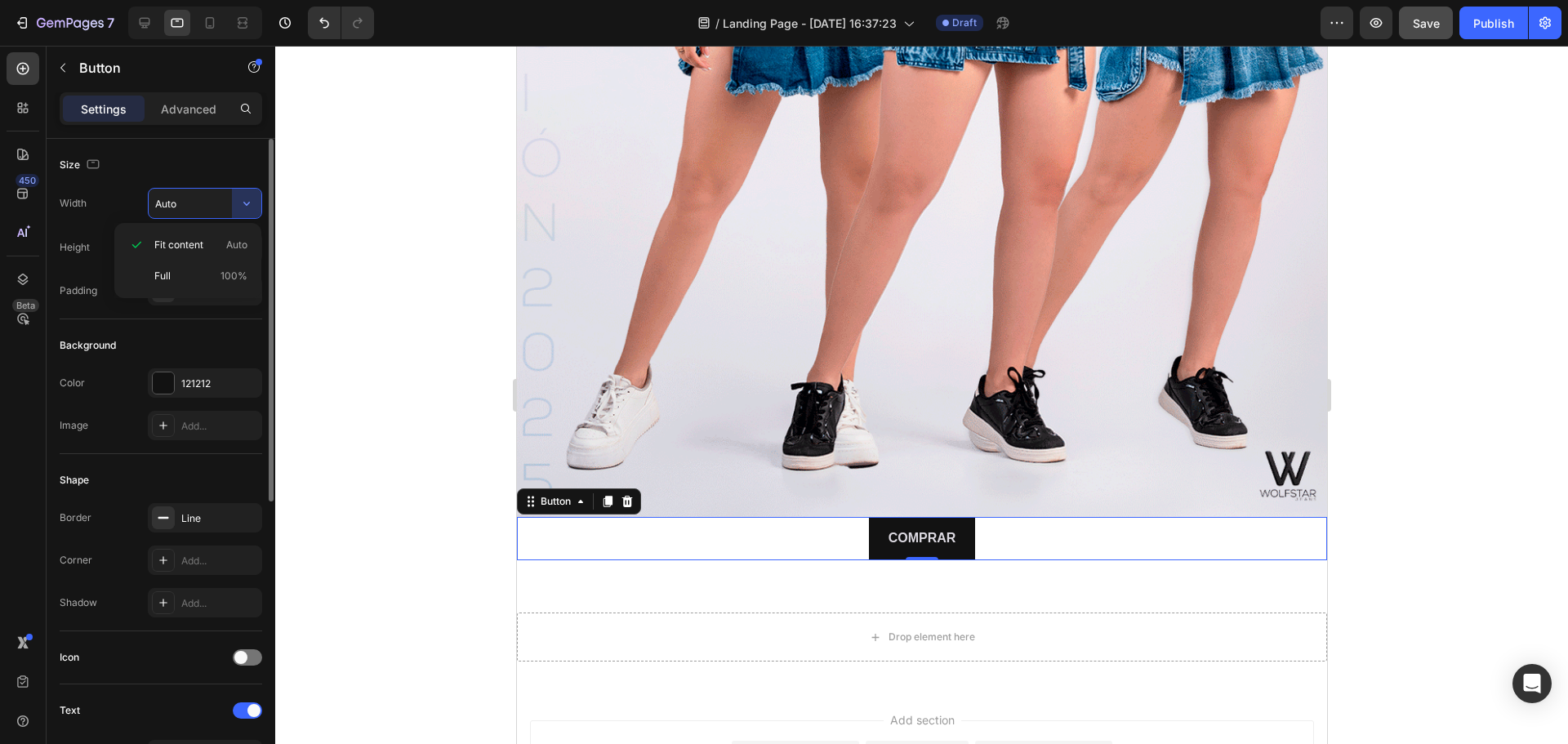
click at [186, 271] on p "Full 100%" at bounding box center [201, 276] width 93 height 15
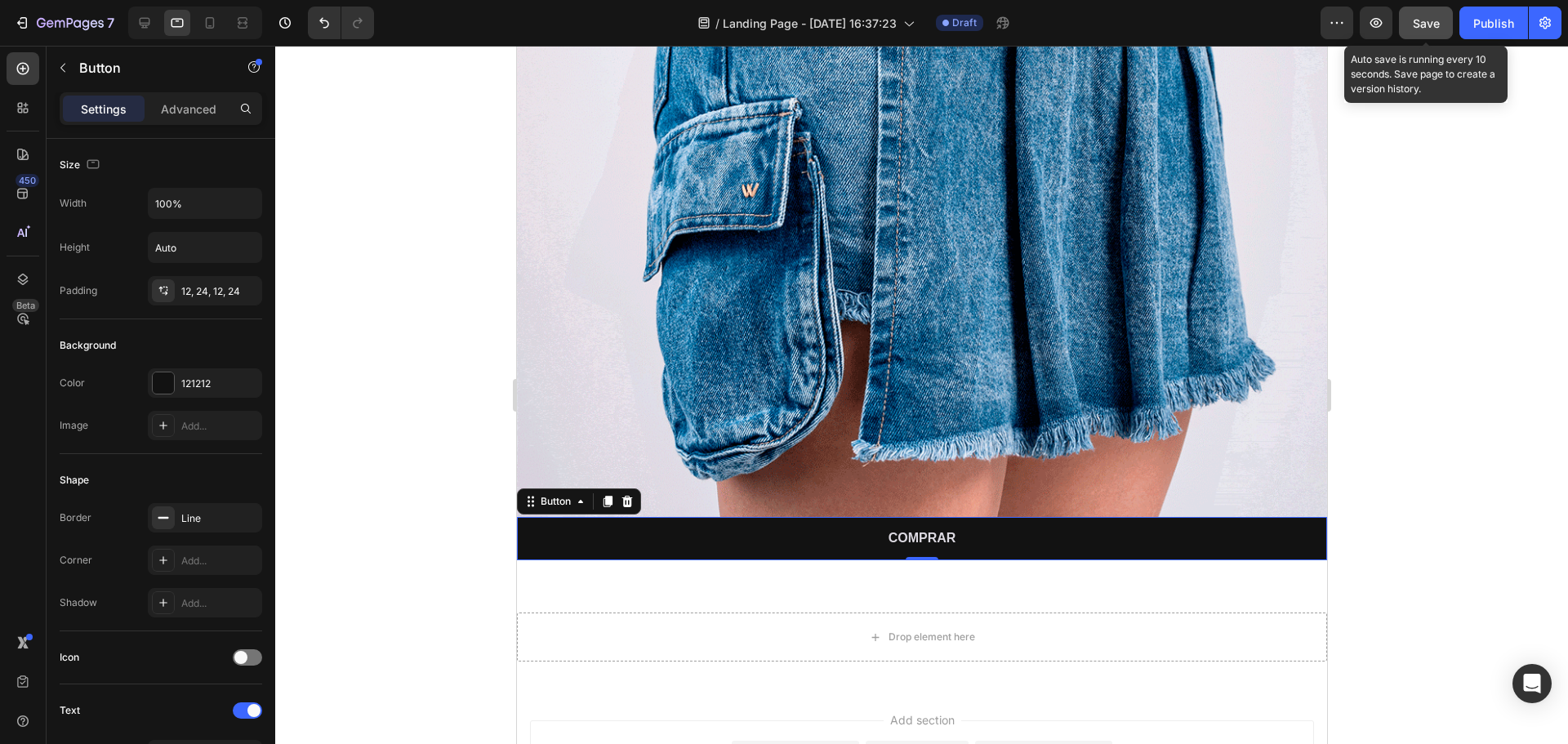
click at [1432, 27] on span "Save" at bounding box center [1426, 23] width 27 height 14
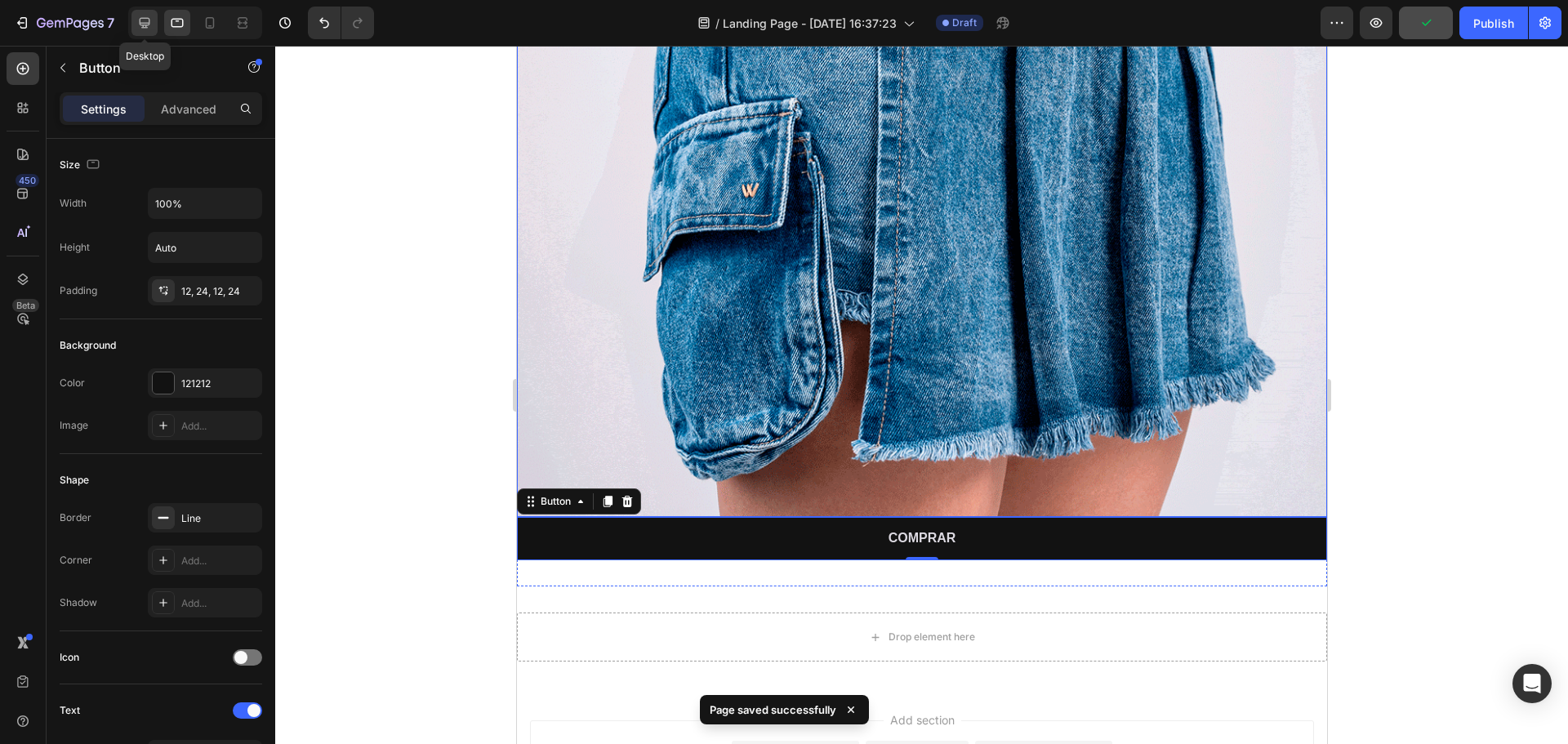
click at [148, 23] on icon at bounding box center [144, 23] width 11 height 11
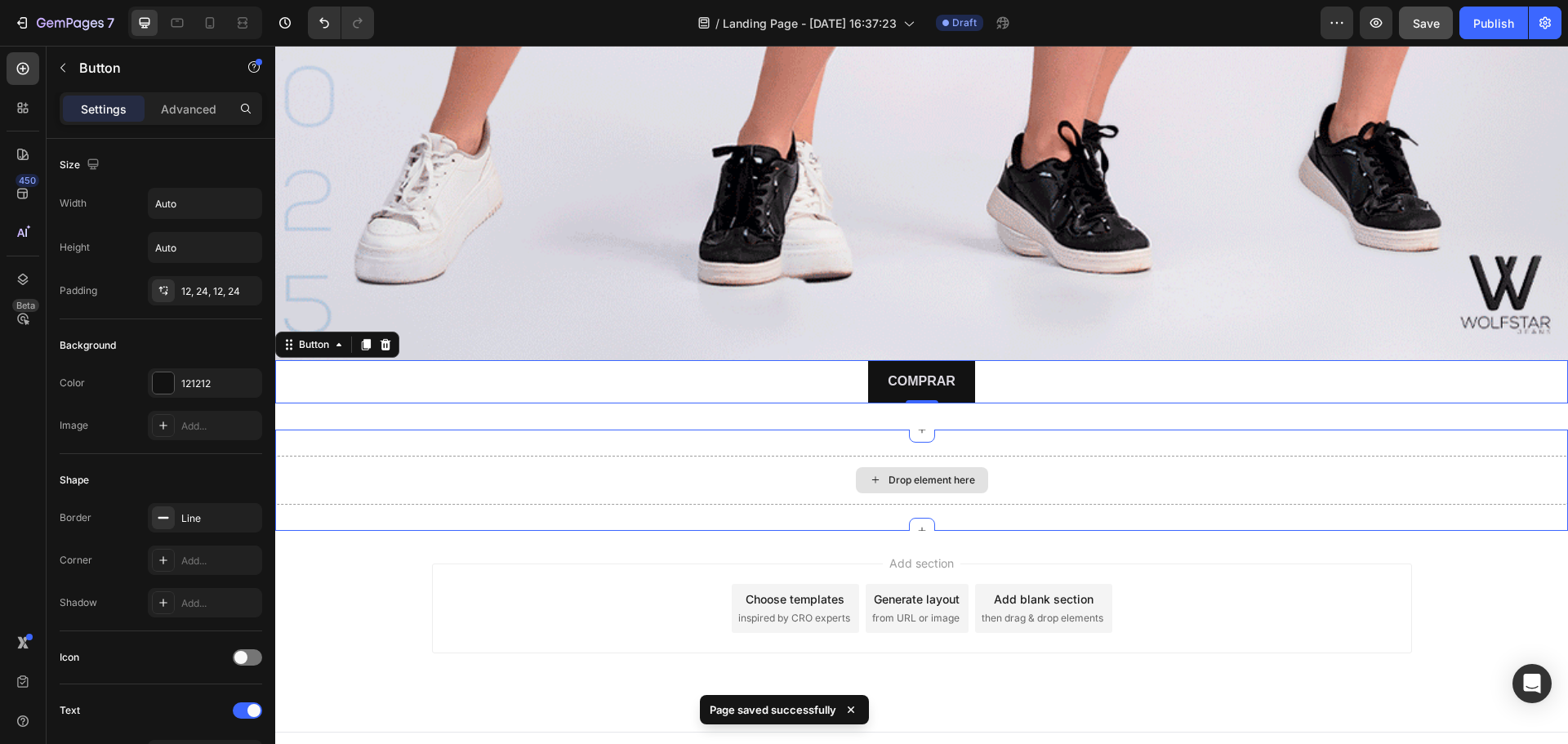
scroll to position [1627, 0]
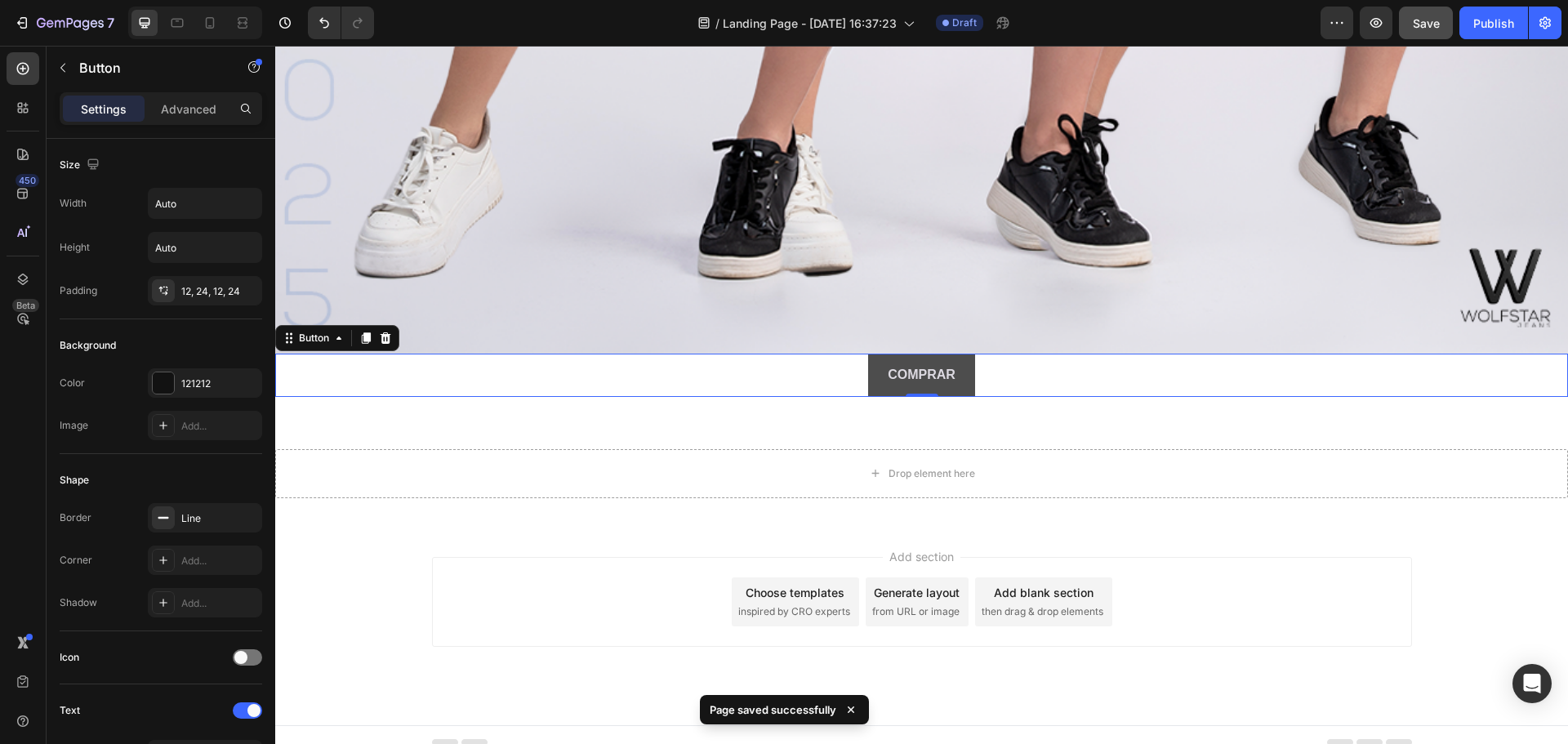
click at [958, 368] on button "COMPRAR" at bounding box center [922, 376] width 107 height 44
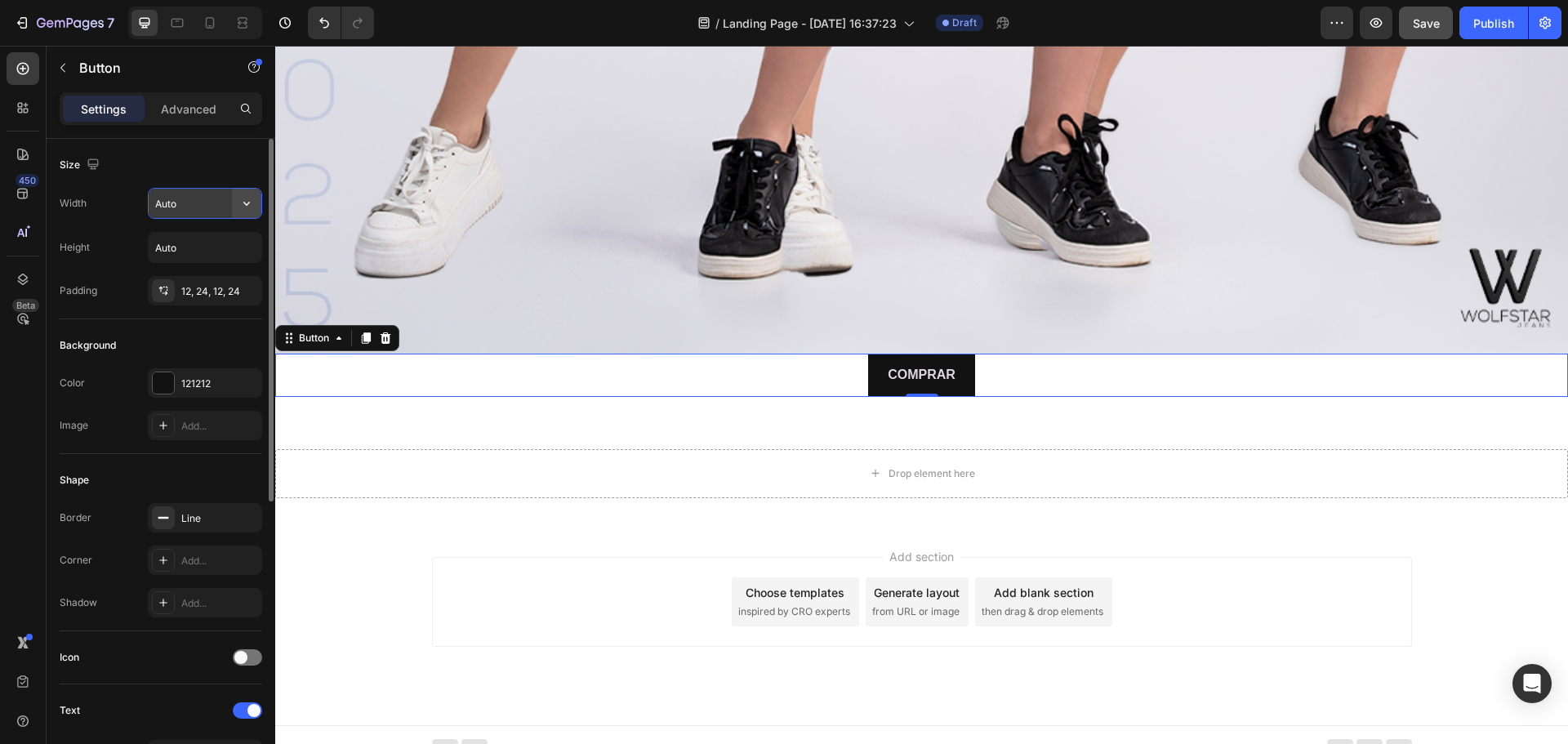
click at [248, 199] on icon "button" at bounding box center [247, 203] width 16 height 16
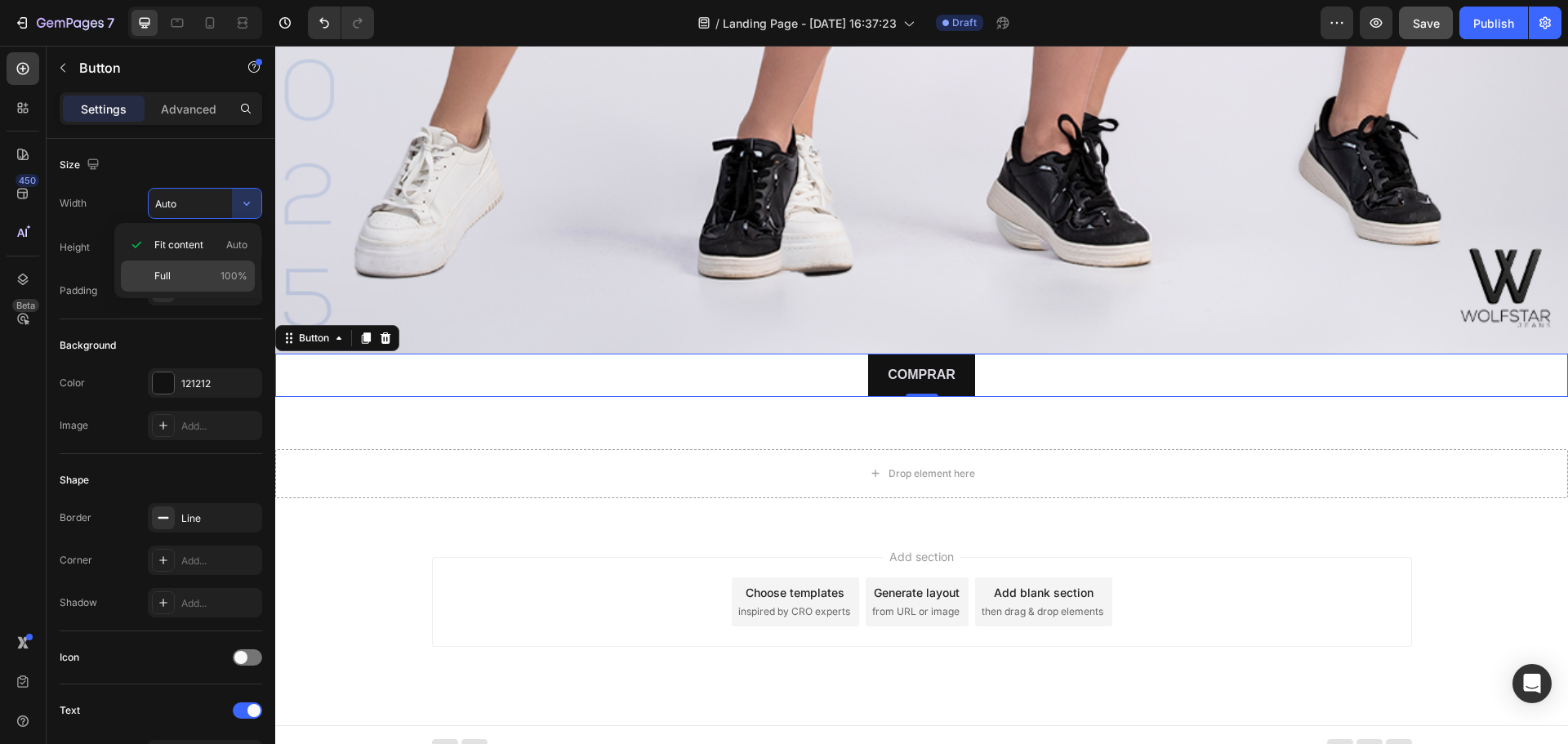
click at [181, 272] on p "Full 100%" at bounding box center [201, 276] width 93 height 15
type input "100%"
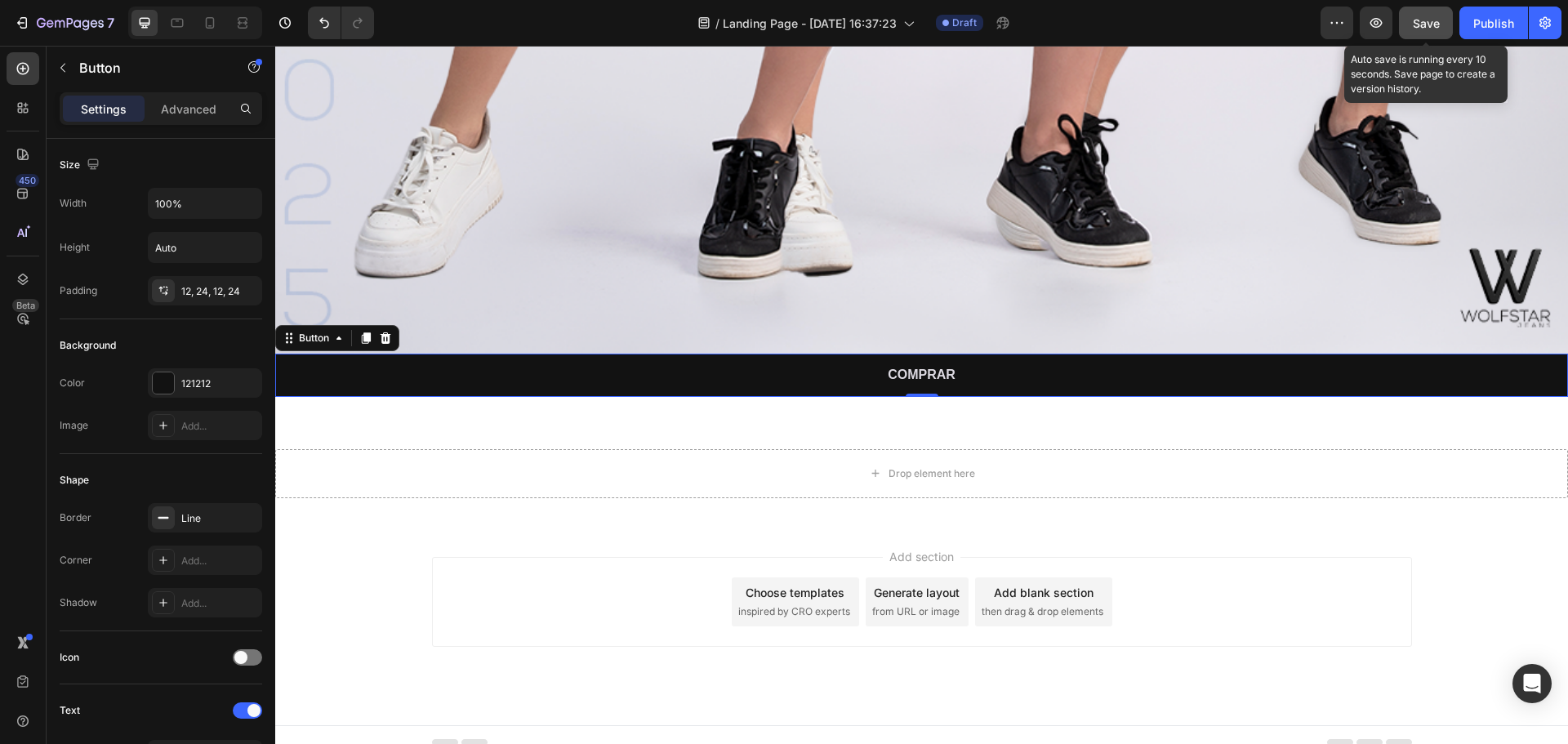
click at [1419, 17] on span "Save" at bounding box center [1426, 23] width 27 height 14
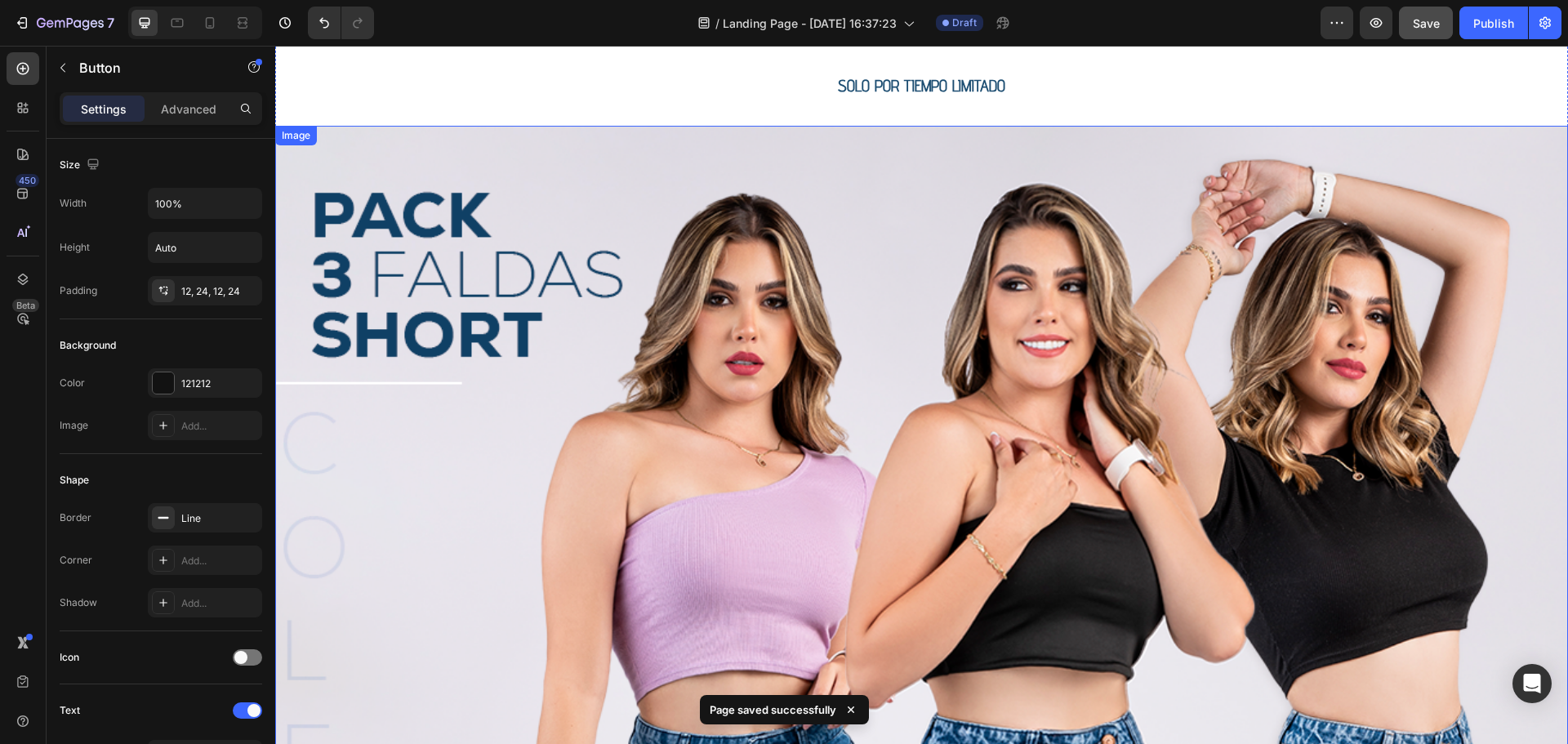
scroll to position [0, 0]
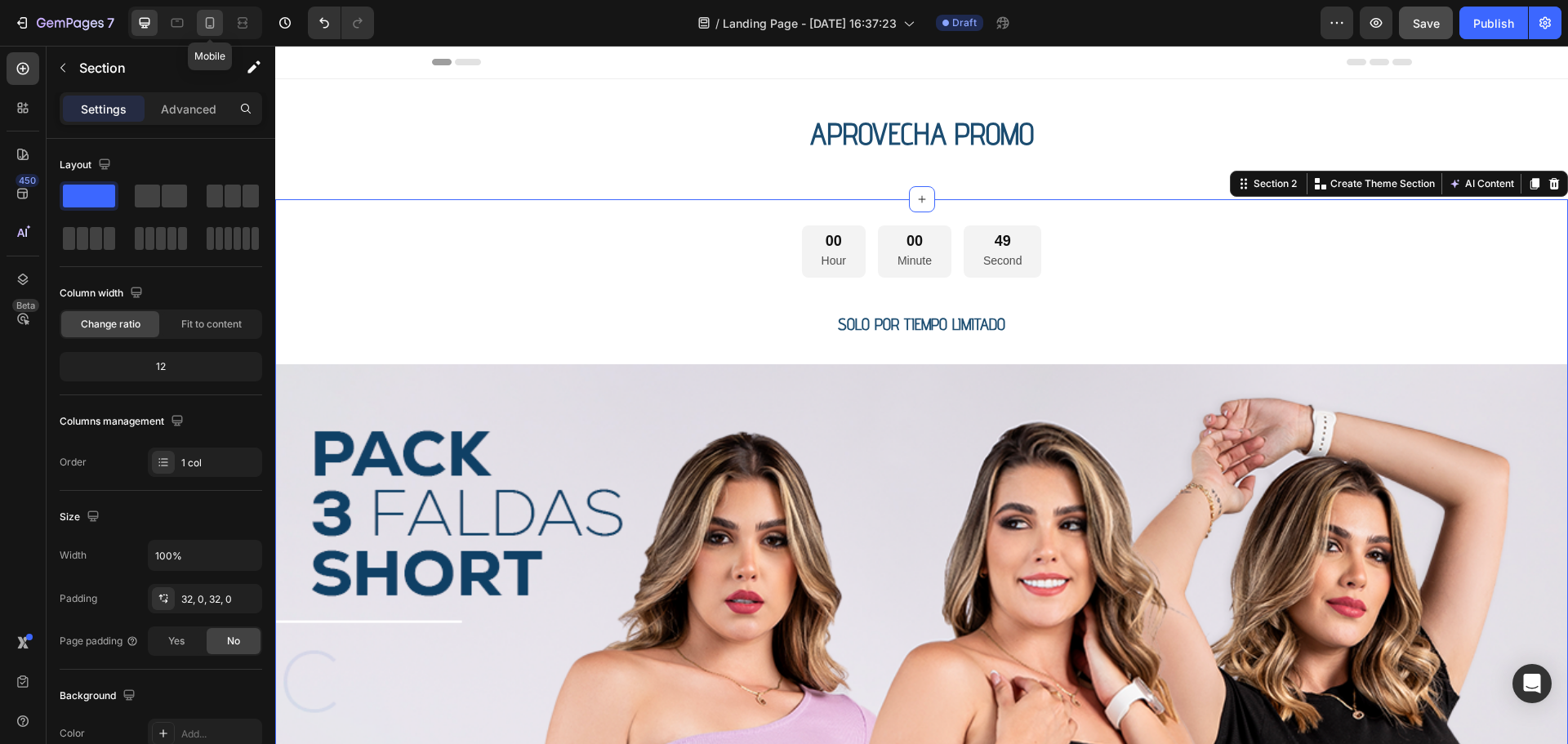
click at [209, 22] on icon at bounding box center [210, 23] width 16 height 16
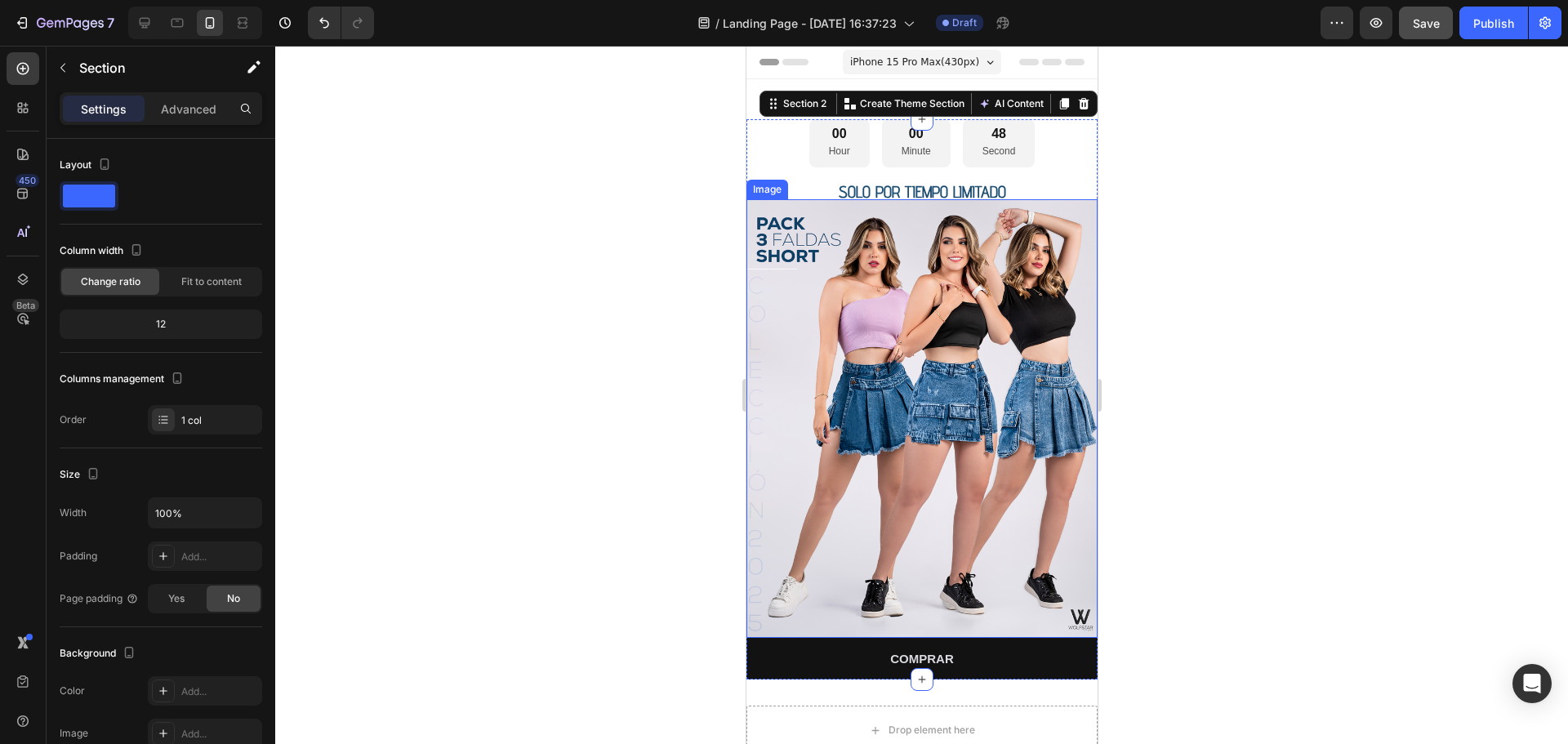
scroll to position [16, 0]
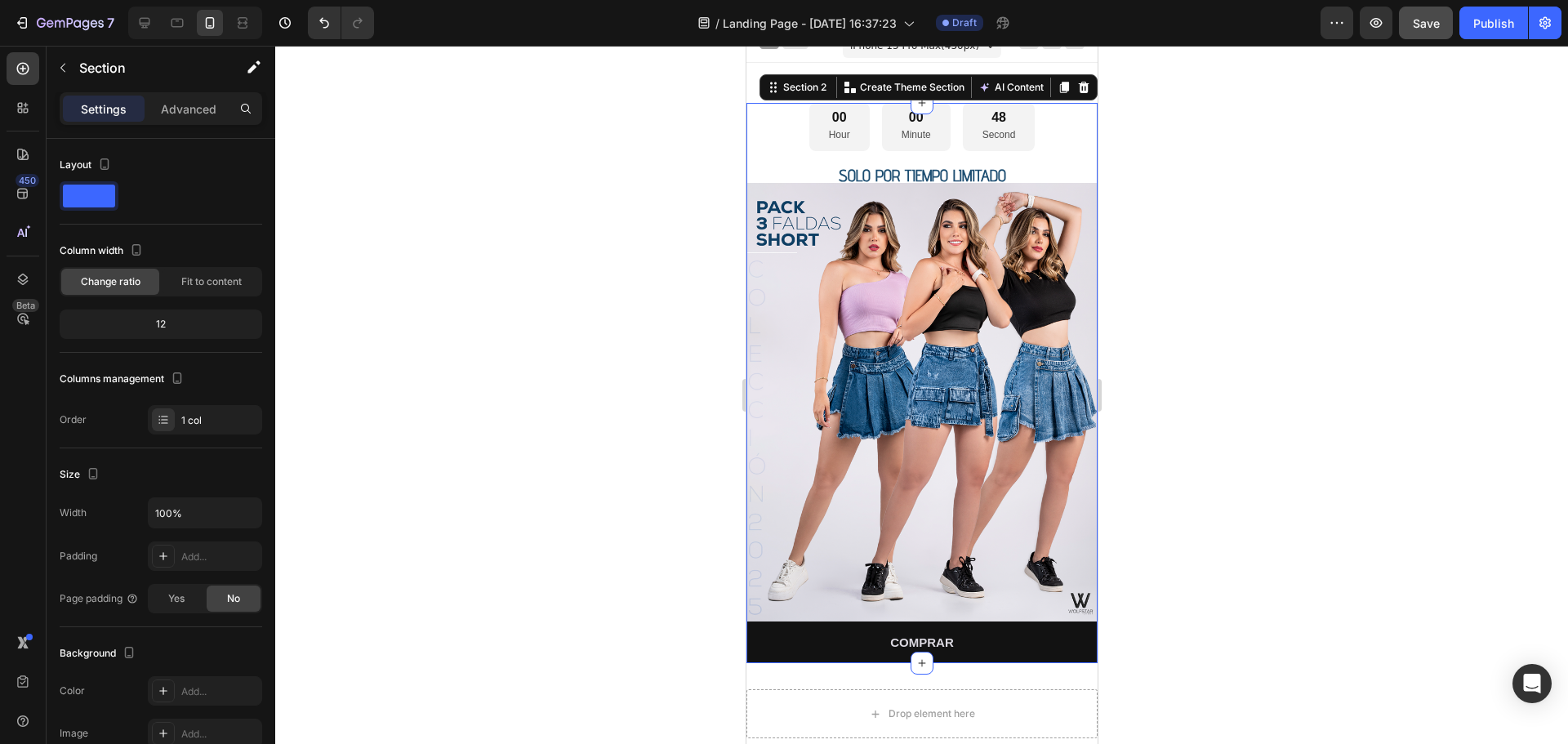
click at [655, 256] on div at bounding box center [922, 395] width 1293 height 698
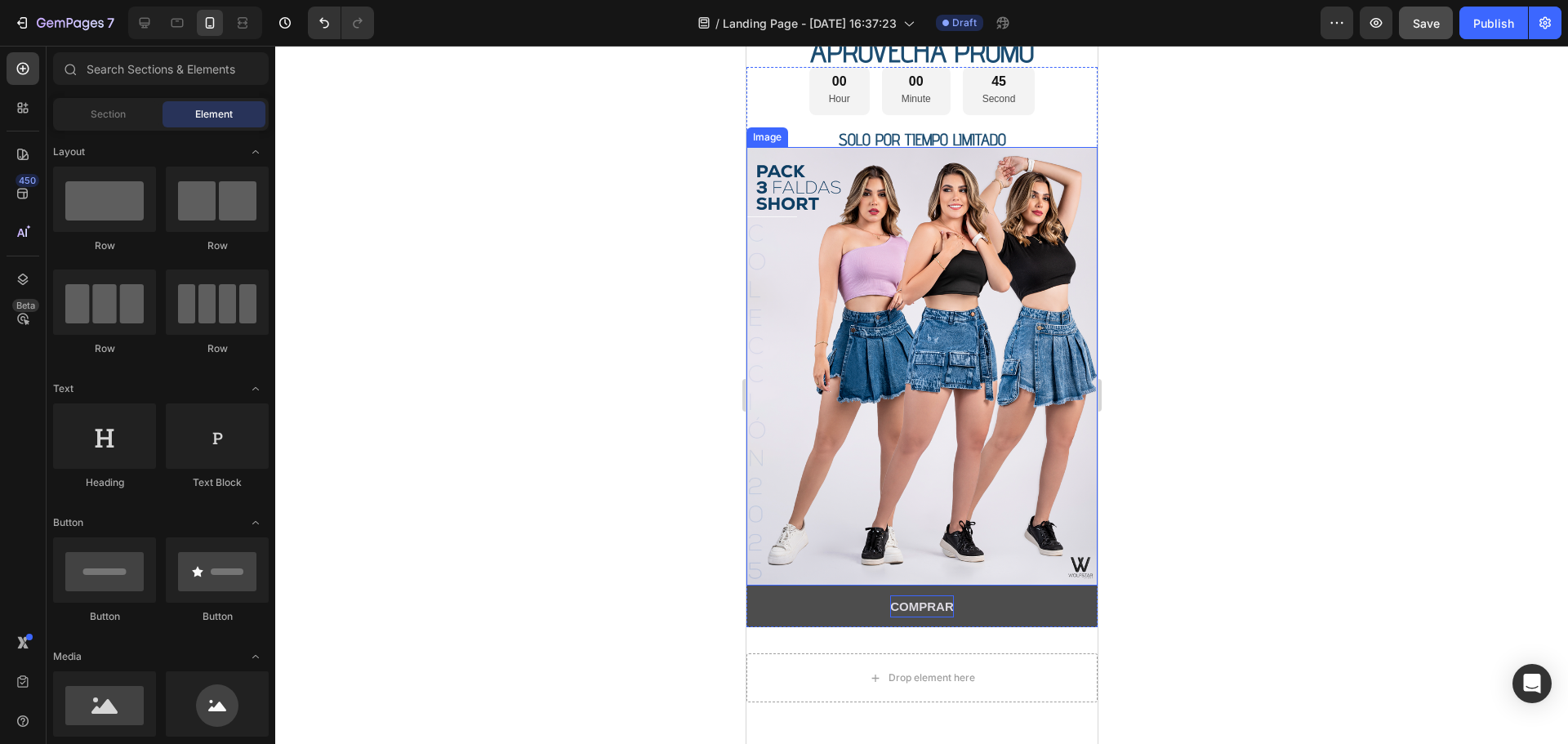
scroll to position [82, 0]
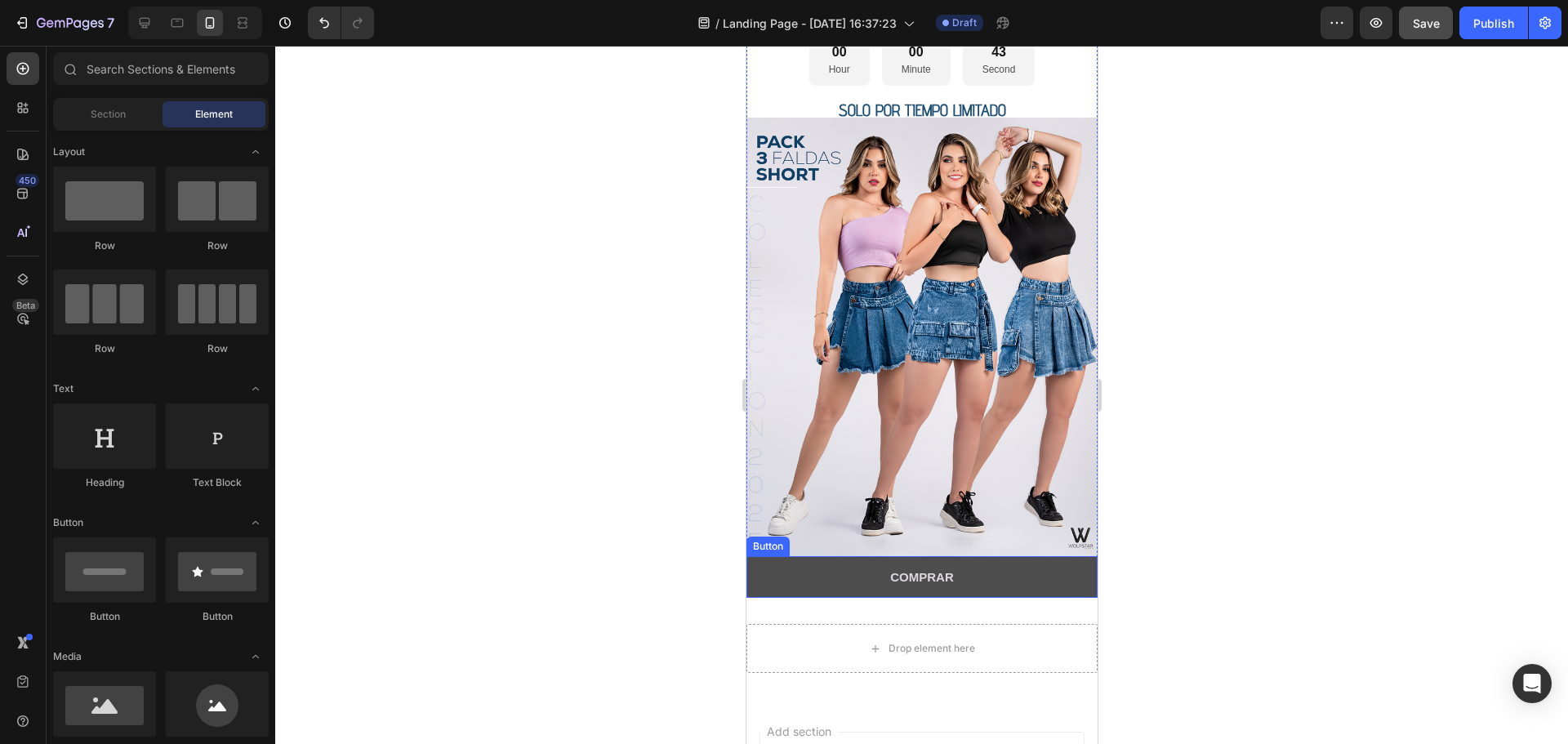
click at [957, 567] on button "COMPRAR" at bounding box center [921, 577] width 351 height 42
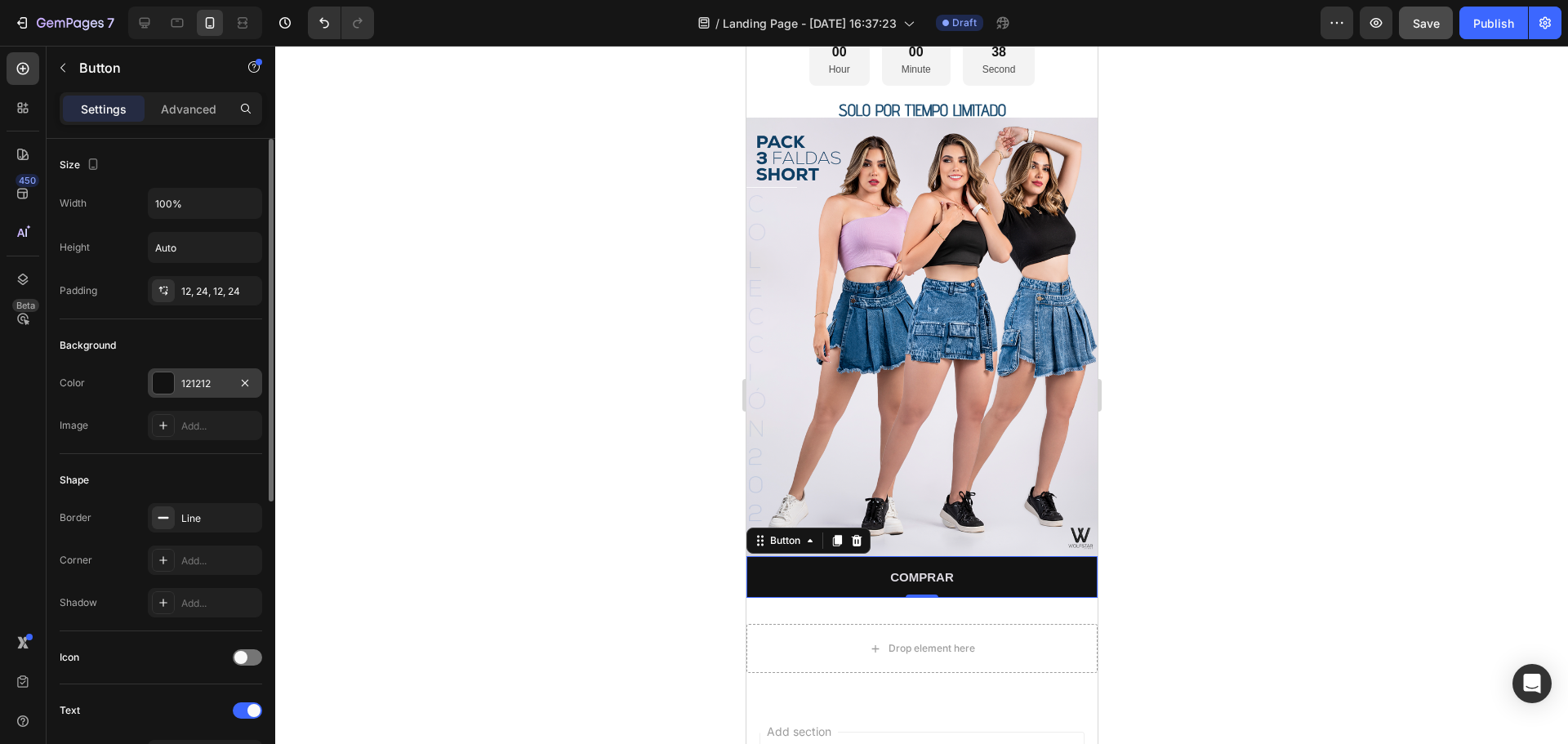
click at [166, 378] on div at bounding box center [163, 382] width 21 height 21
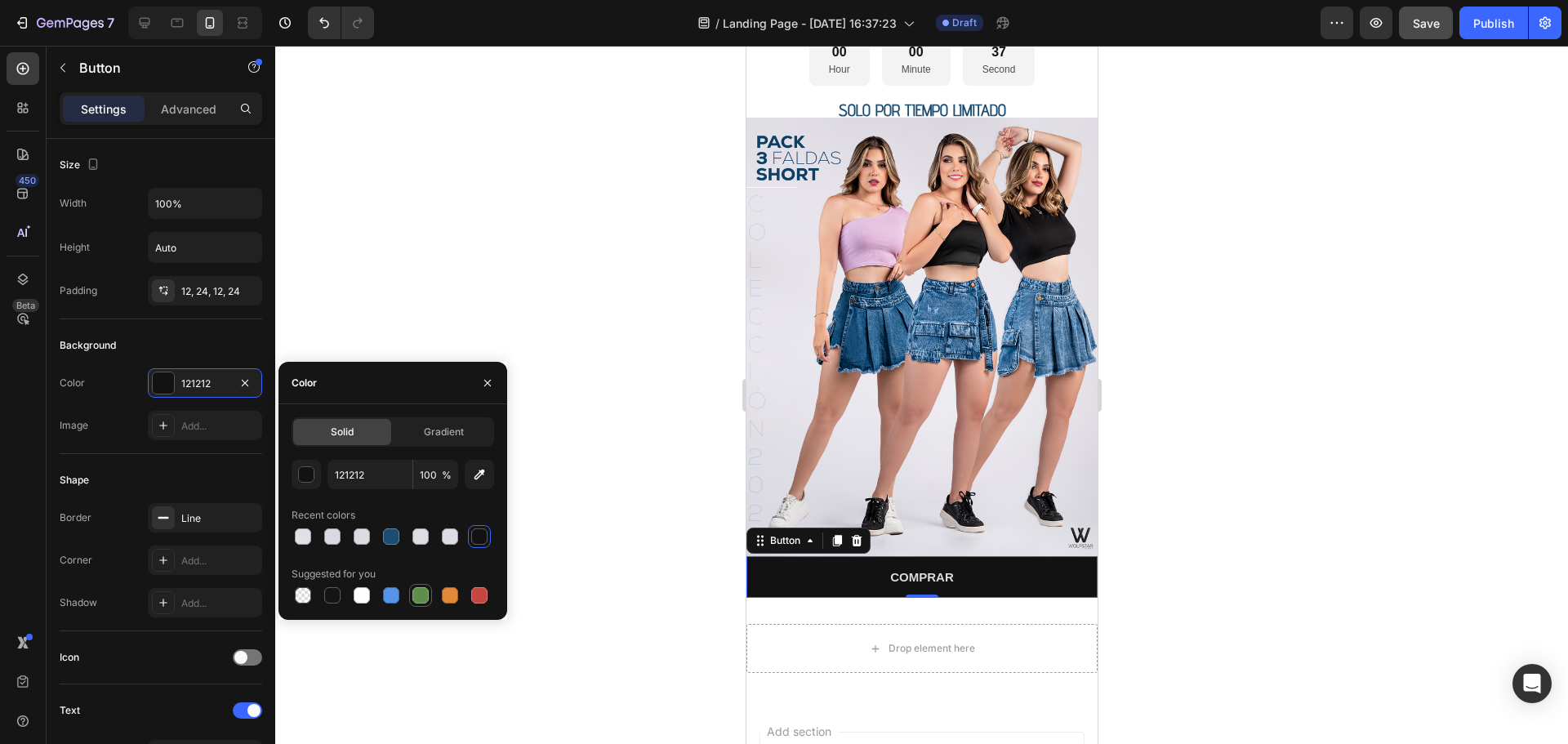
click at [421, 597] on div at bounding box center [421, 595] width 16 height 16
type input "5E8E49"
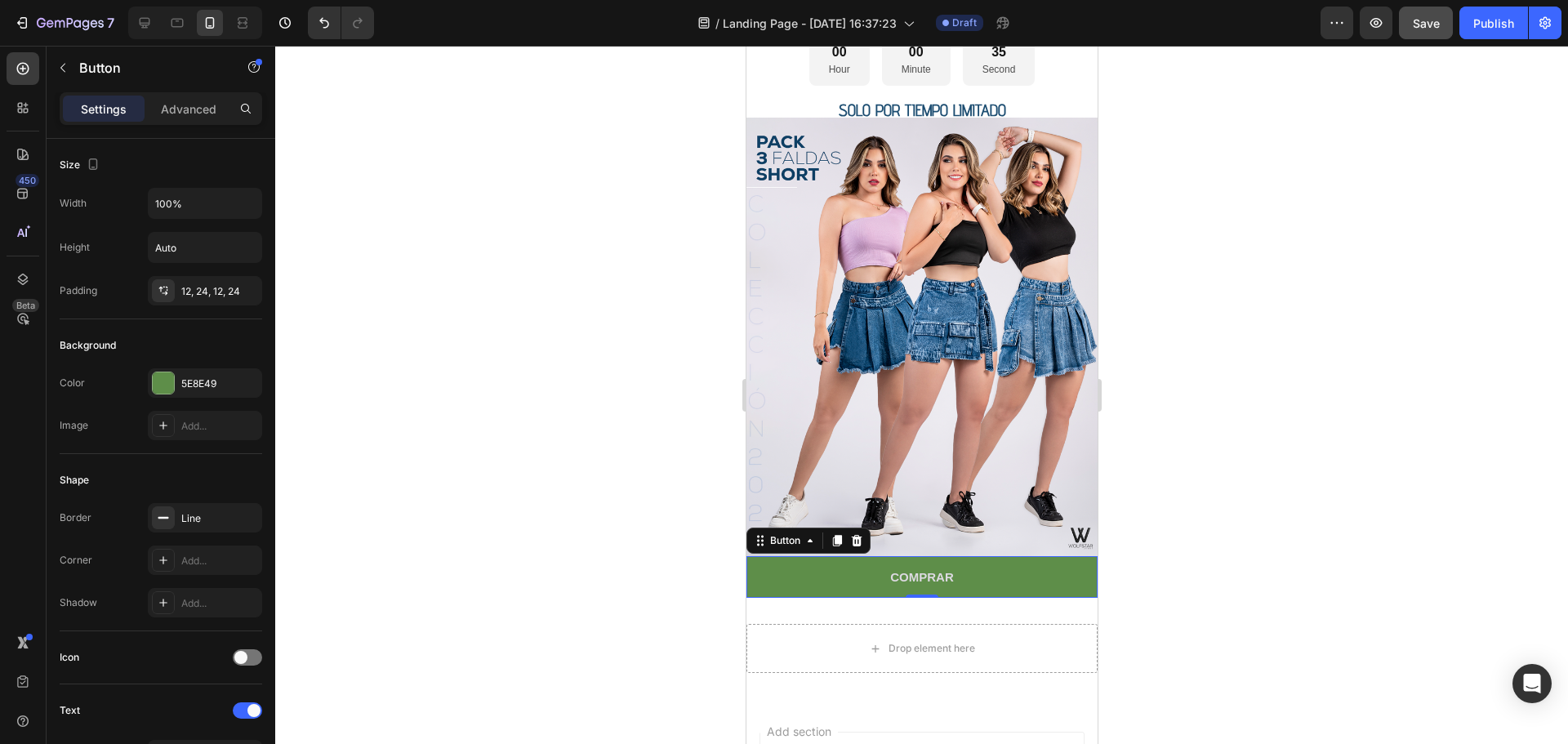
click at [1216, 492] on div at bounding box center [922, 395] width 1293 height 698
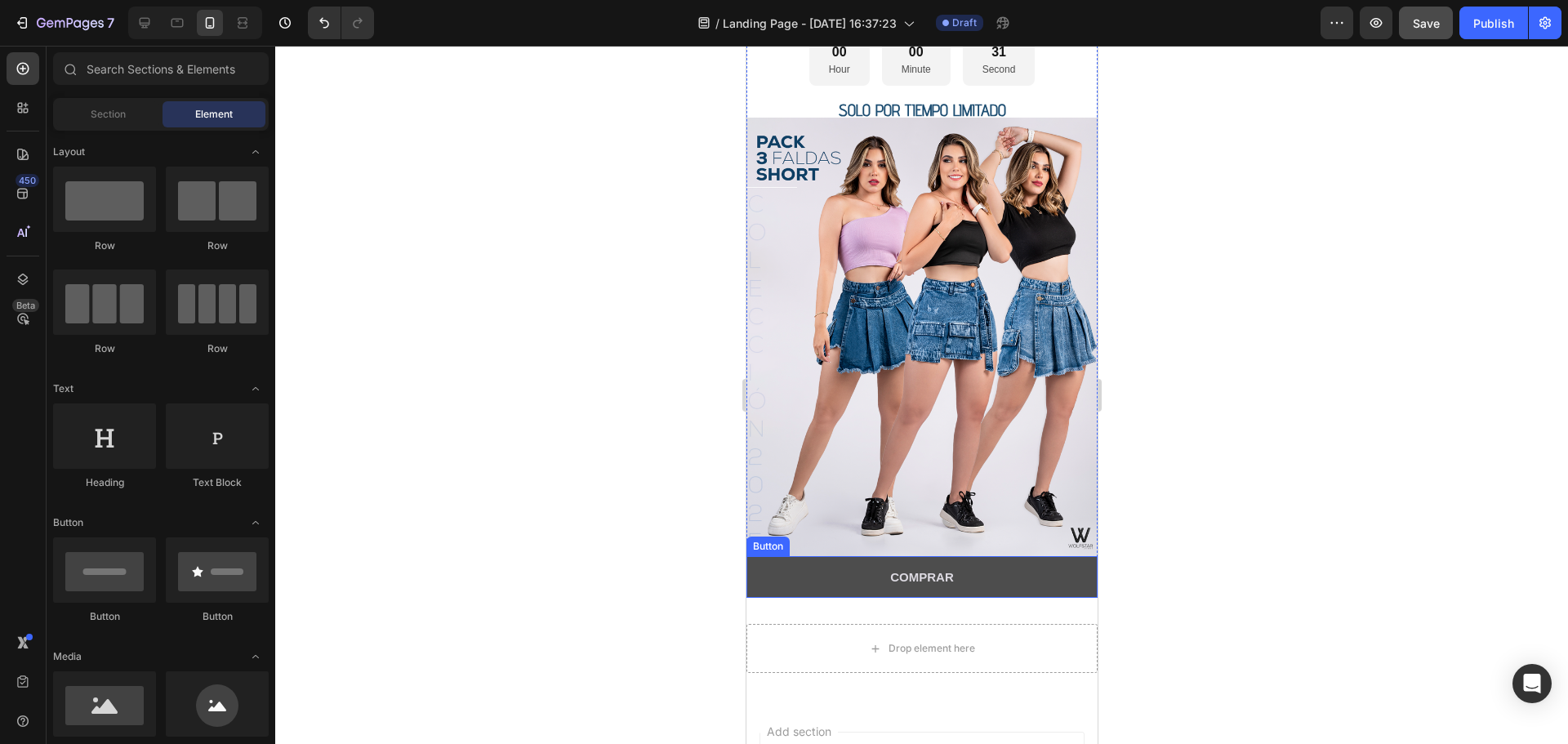
click at [809, 556] on button "COMPRAR" at bounding box center [921, 577] width 351 height 42
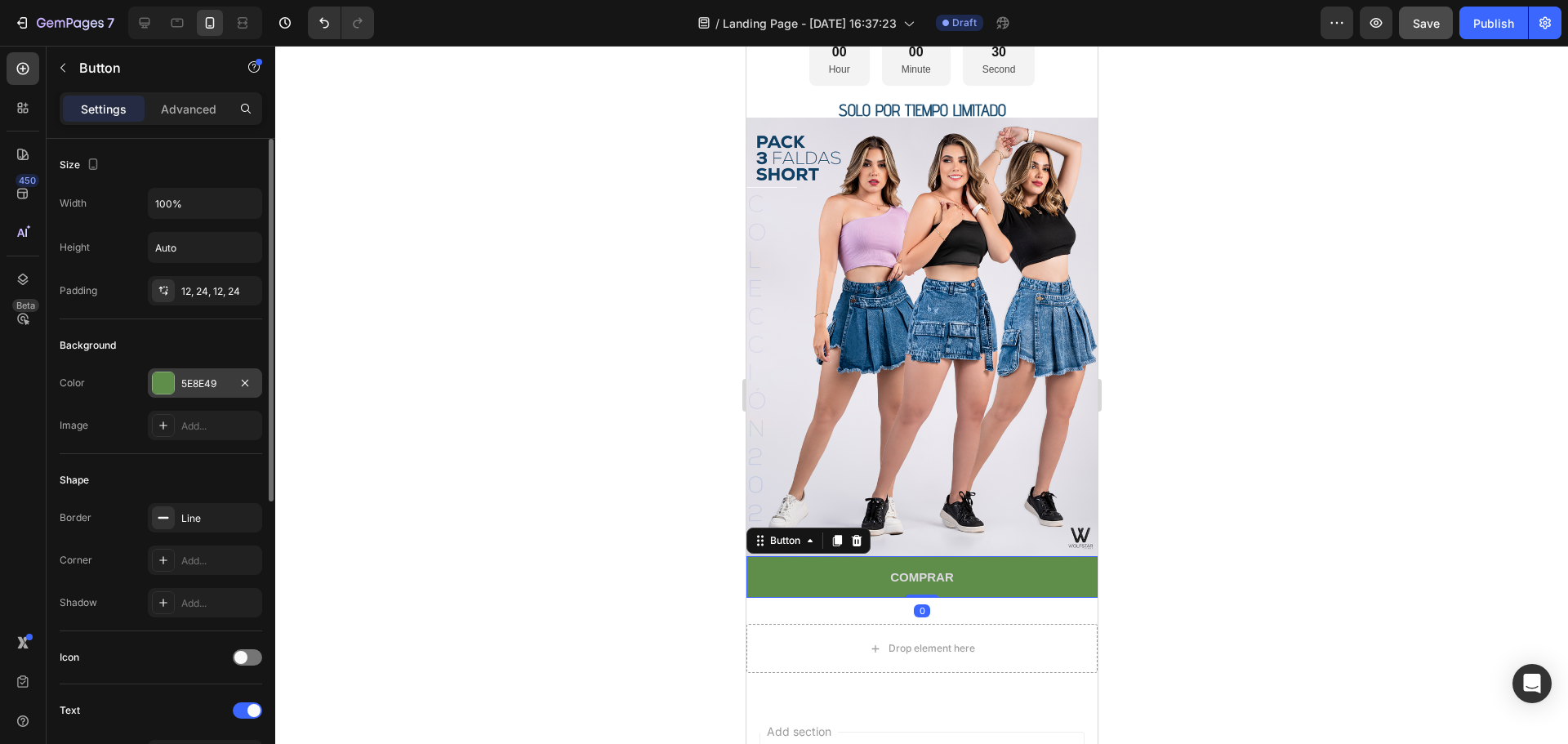
click at [157, 384] on div at bounding box center [163, 382] width 21 height 21
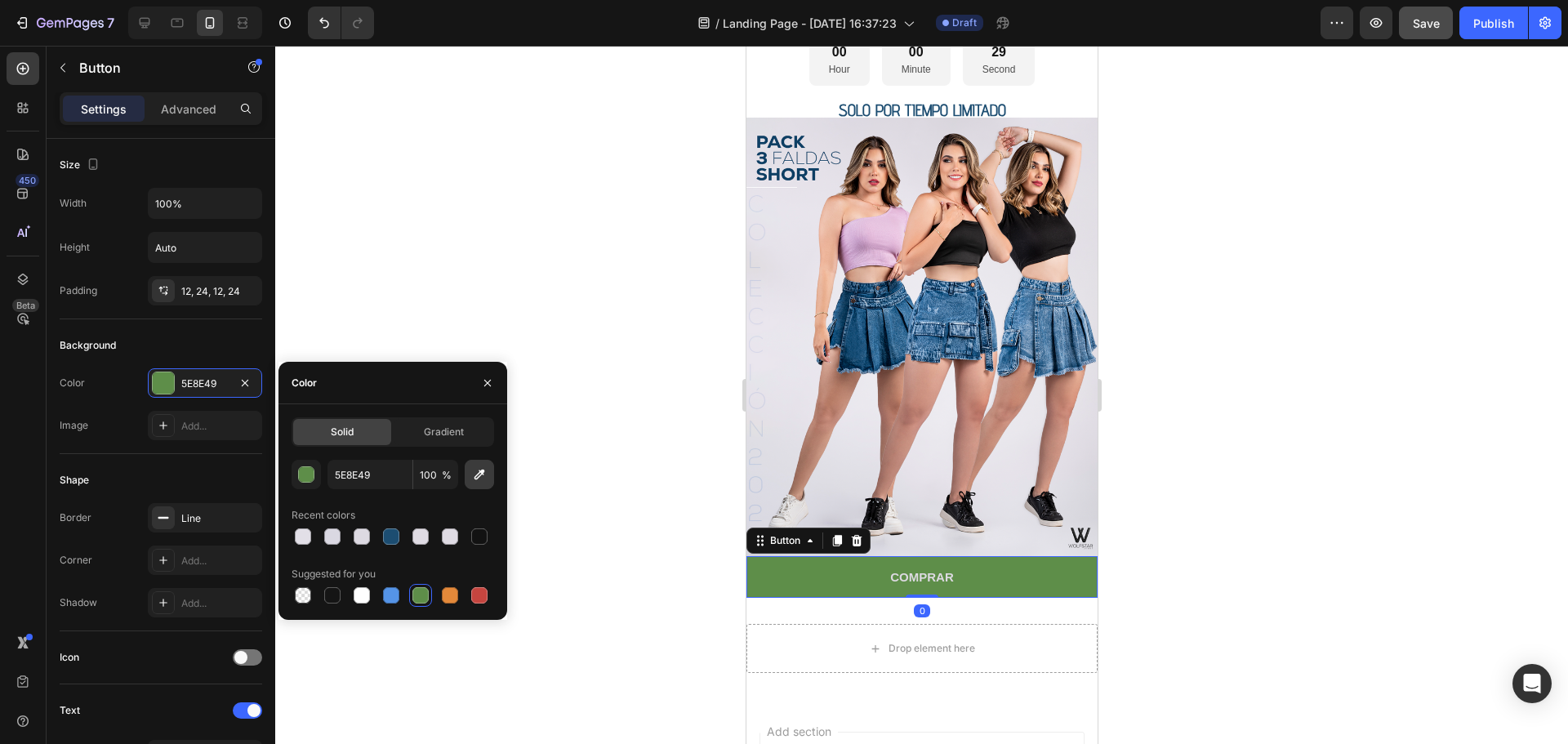
click at [474, 476] on icon "button" at bounding box center [479, 474] width 16 height 16
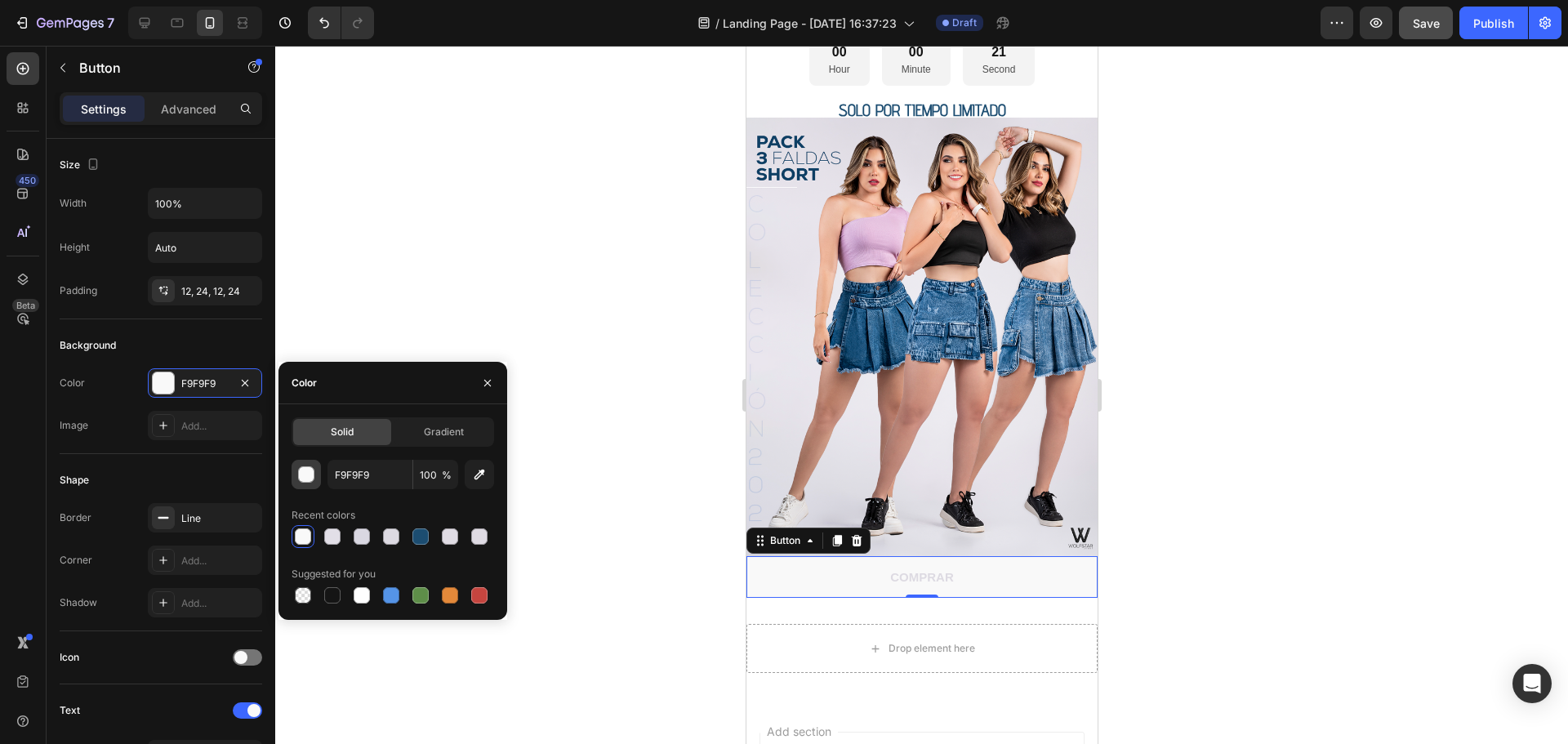
click at [303, 478] on div "button" at bounding box center [307, 475] width 16 height 16
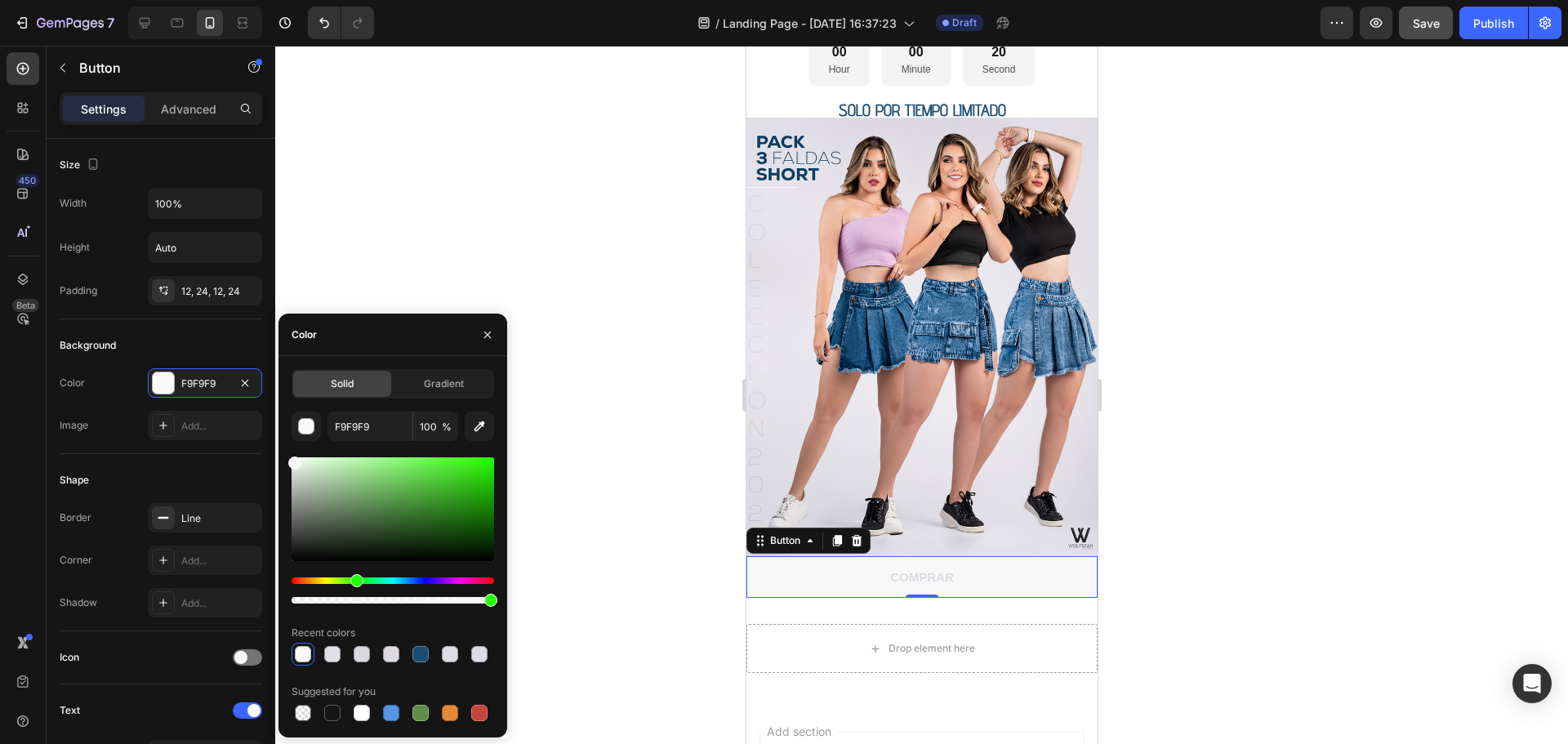
drag, startPoint x: 342, startPoint y: 582, endPoint x: 358, endPoint y: 584, distance: 16.1
click at [358, 584] on div "Hue" at bounding box center [393, 581] width 203 height 7
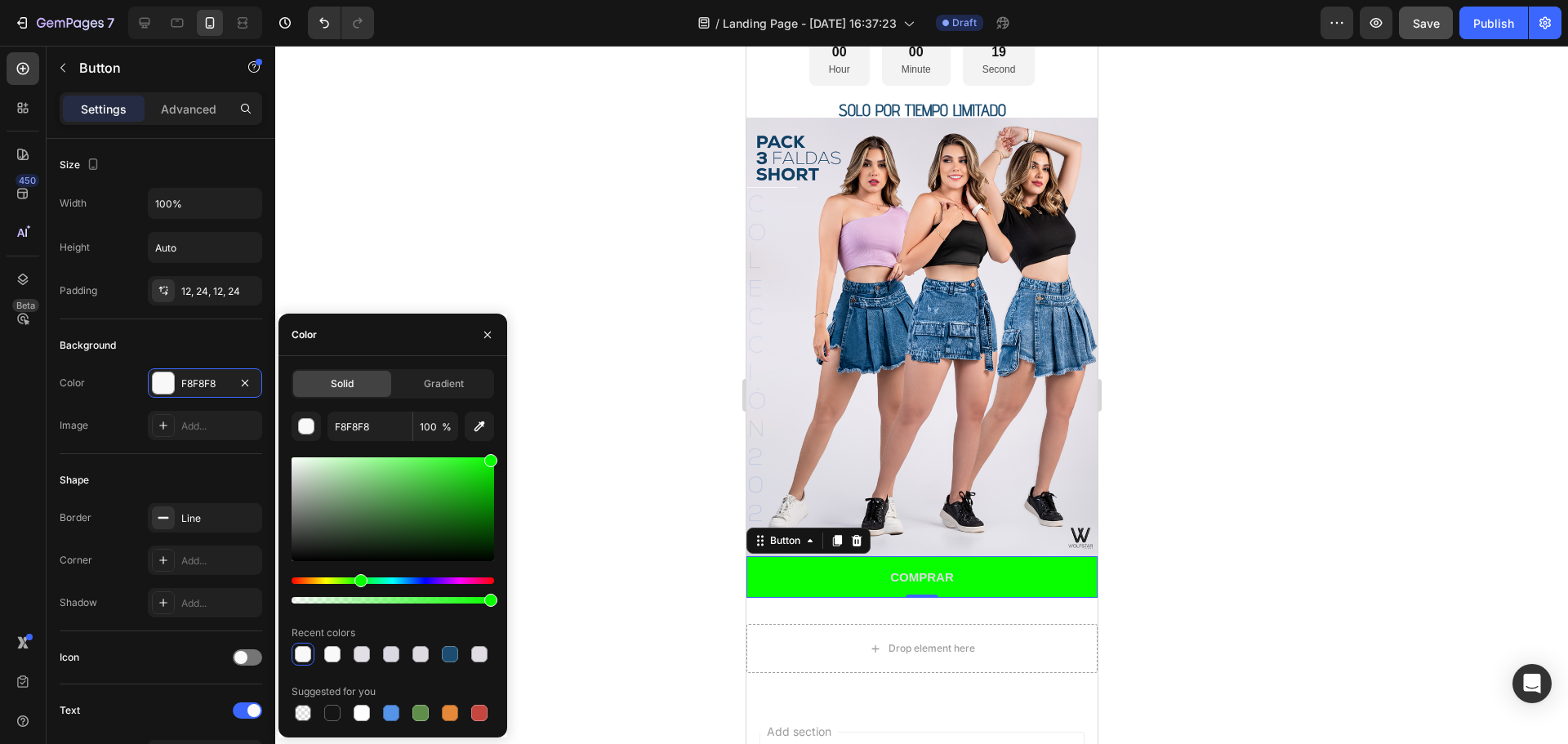
drag, startPoint x: 499, startPoint y: 474, endPoint x: 542, endPoint y: 437, distance: 56.7
click at [542, 0] on div "7 / Landing Page - [DATE] 16:37:23 Draft Preview Save Publish 450 Beta Sections…" at bounding box center [784, 0] width 1568 height 0
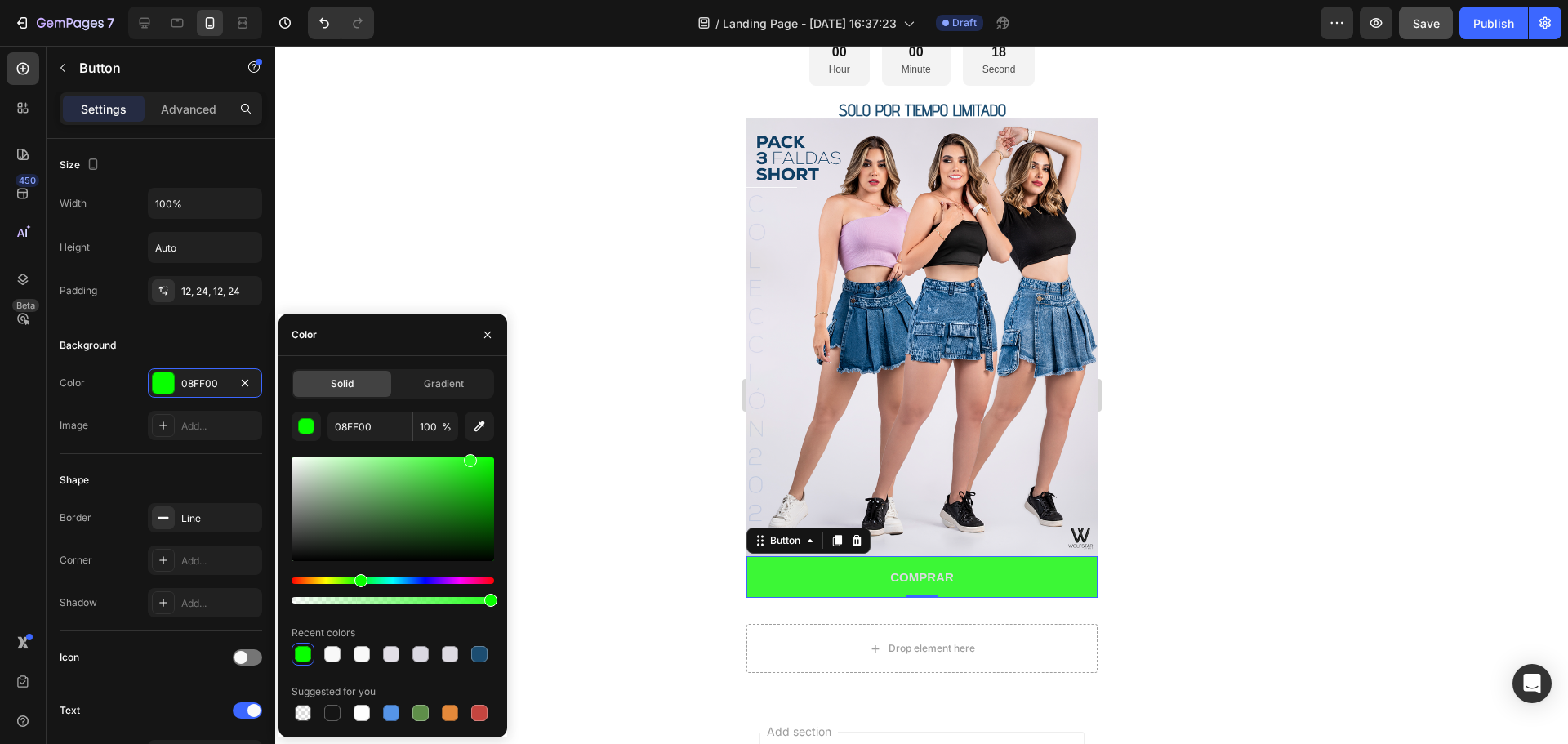
drag, startPoint x: 440, startPoint y: 472, endPoint x: 470, endPoint y: 455, distance: 34.5
click at [470, 458] on div at bounding box center [393, 509] width 203 height 103
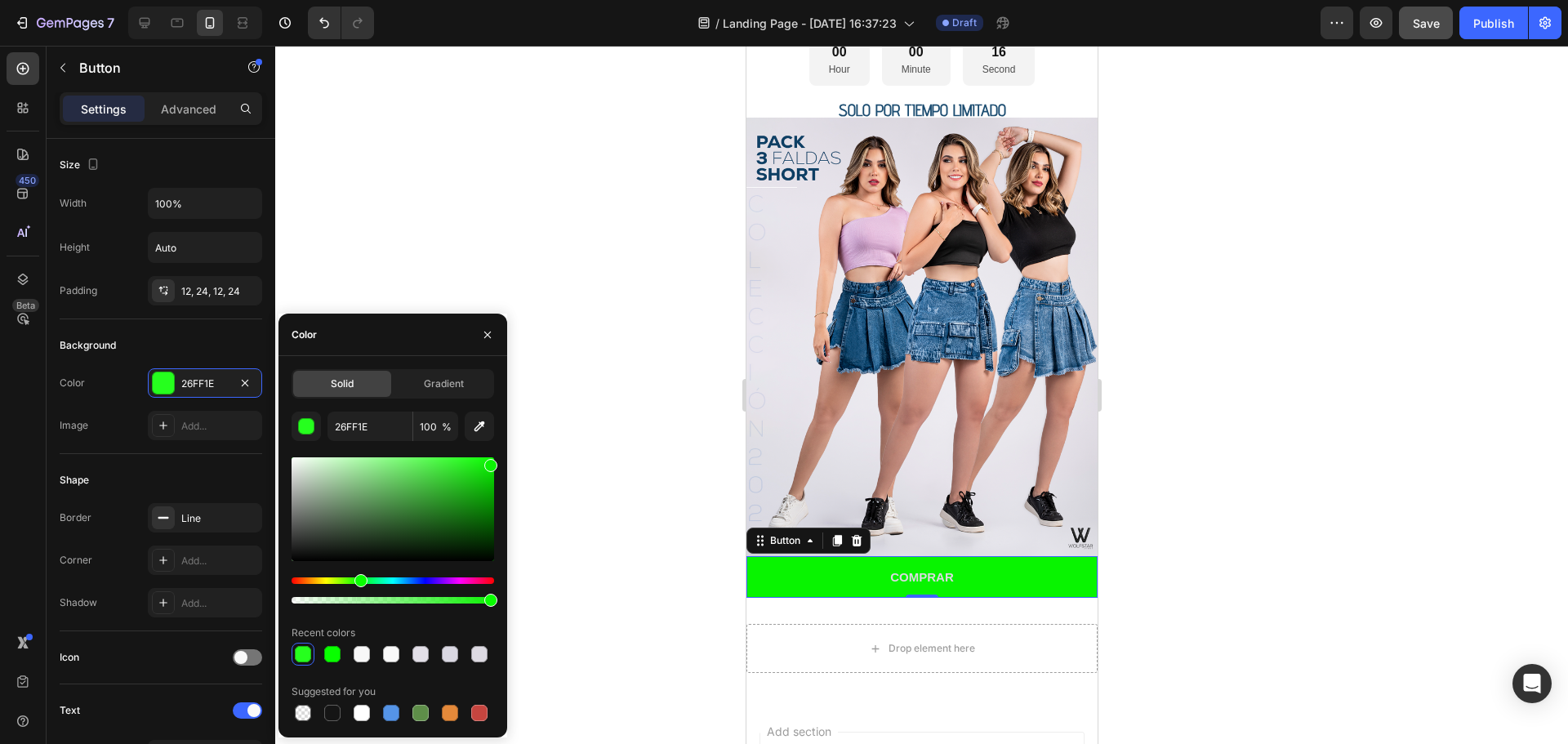
drag, startPoint x: 471, startPoint y: 465, endPoint x: 494, endPoint y: 461, distance: 23.3
click at [494, 461] on div at bounding box center [490, 465] width 13 height 13
click at [330, 651] on div at bounding box center [332, 653] width 16 height 16
type input "26FF1E"
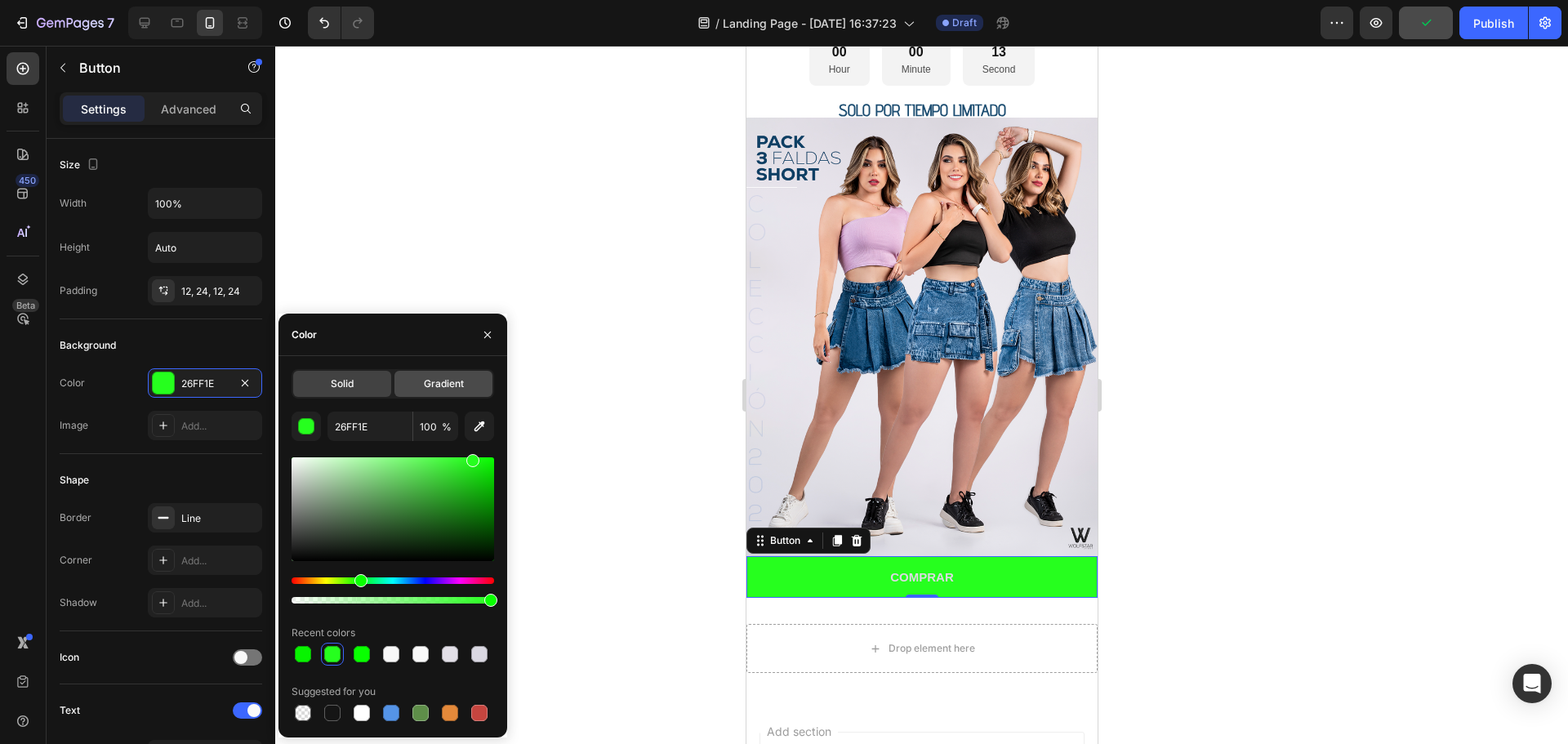
click at [449, 379] on span "Gradient" at bounding box center [443, 384] width 40 height 15
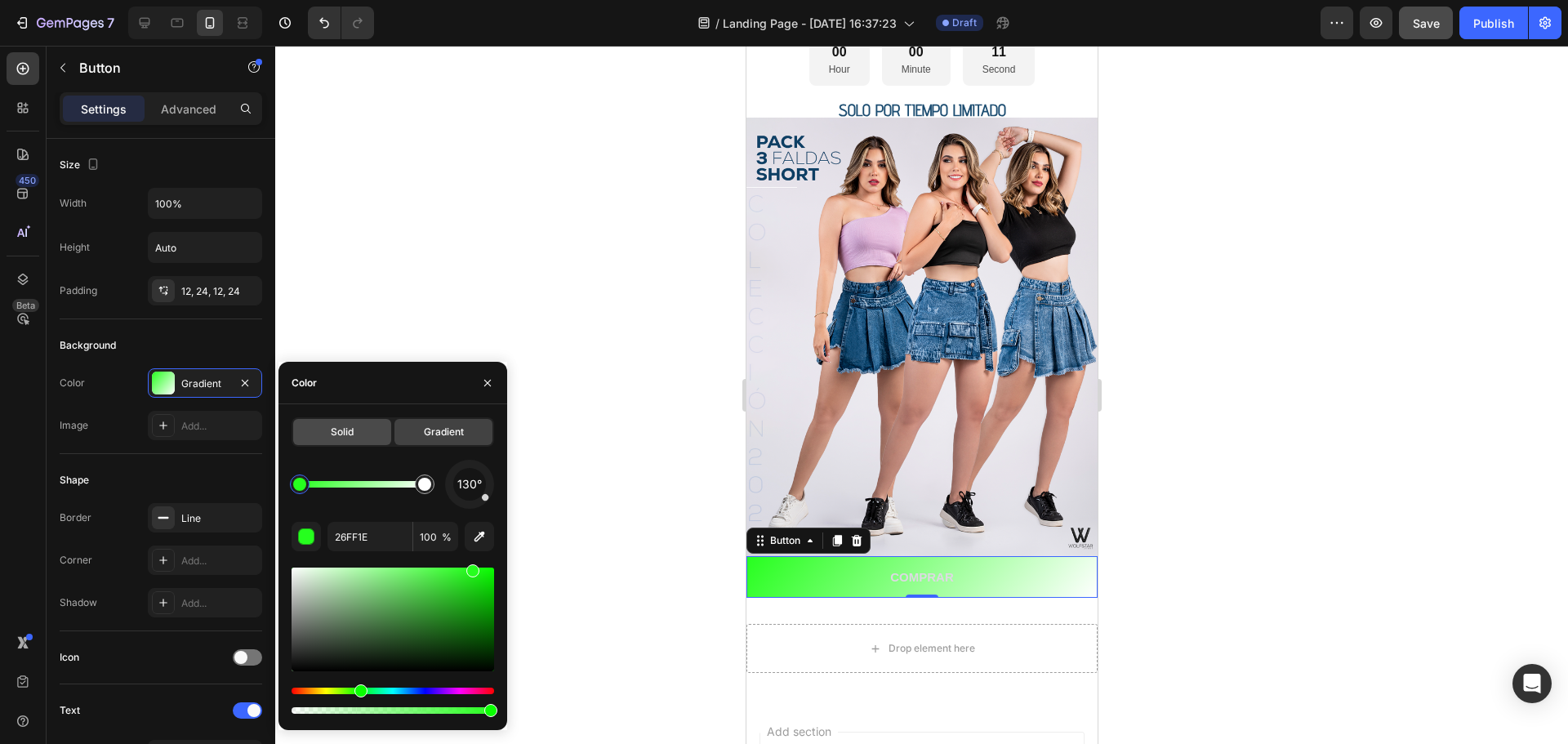
click at [354, 419] on div "Solid" at bounding box center [342, 432] width 98 height 26
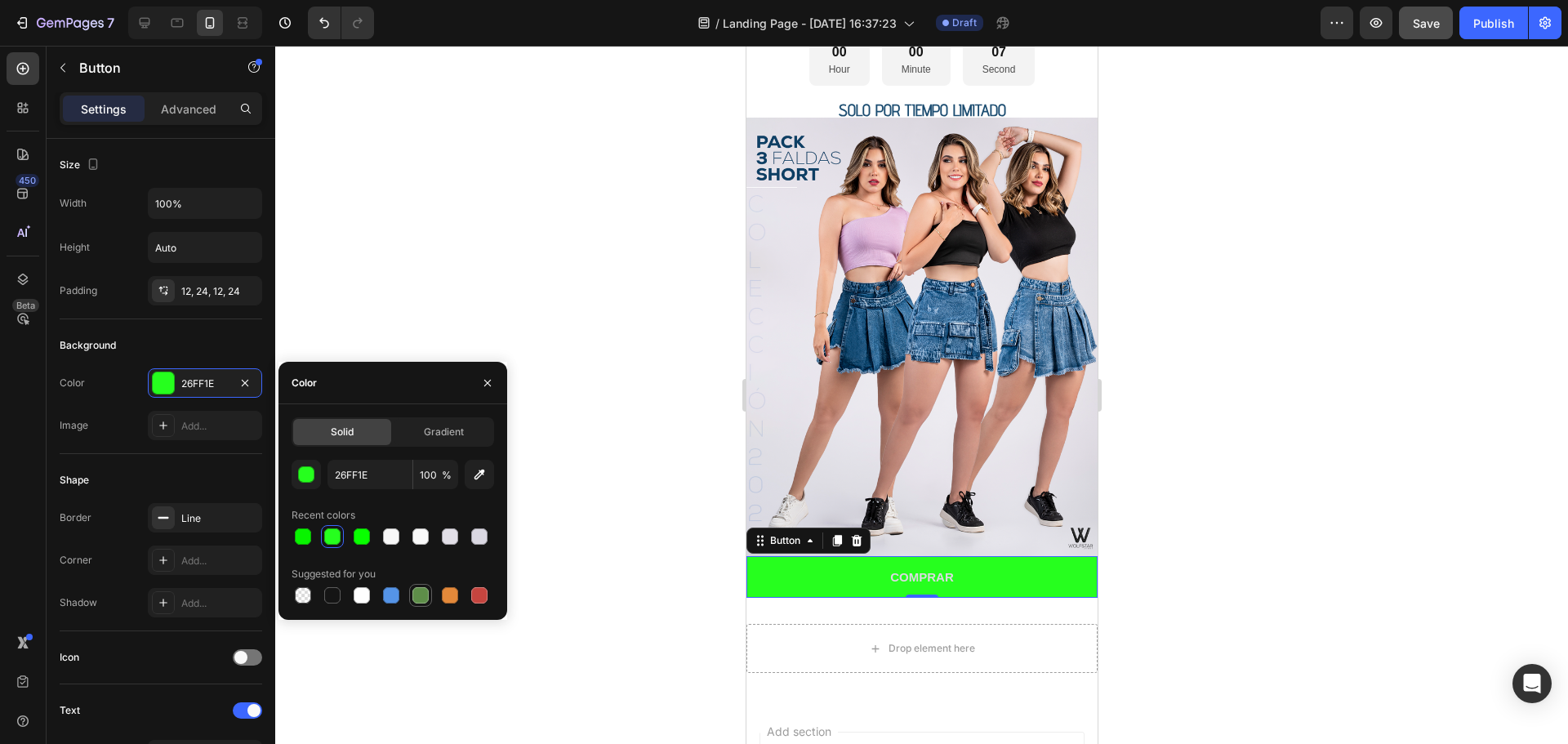
click at [420, 596] on div at bounding box center [421, 595] width 16 height 16
type input "5E8E49"
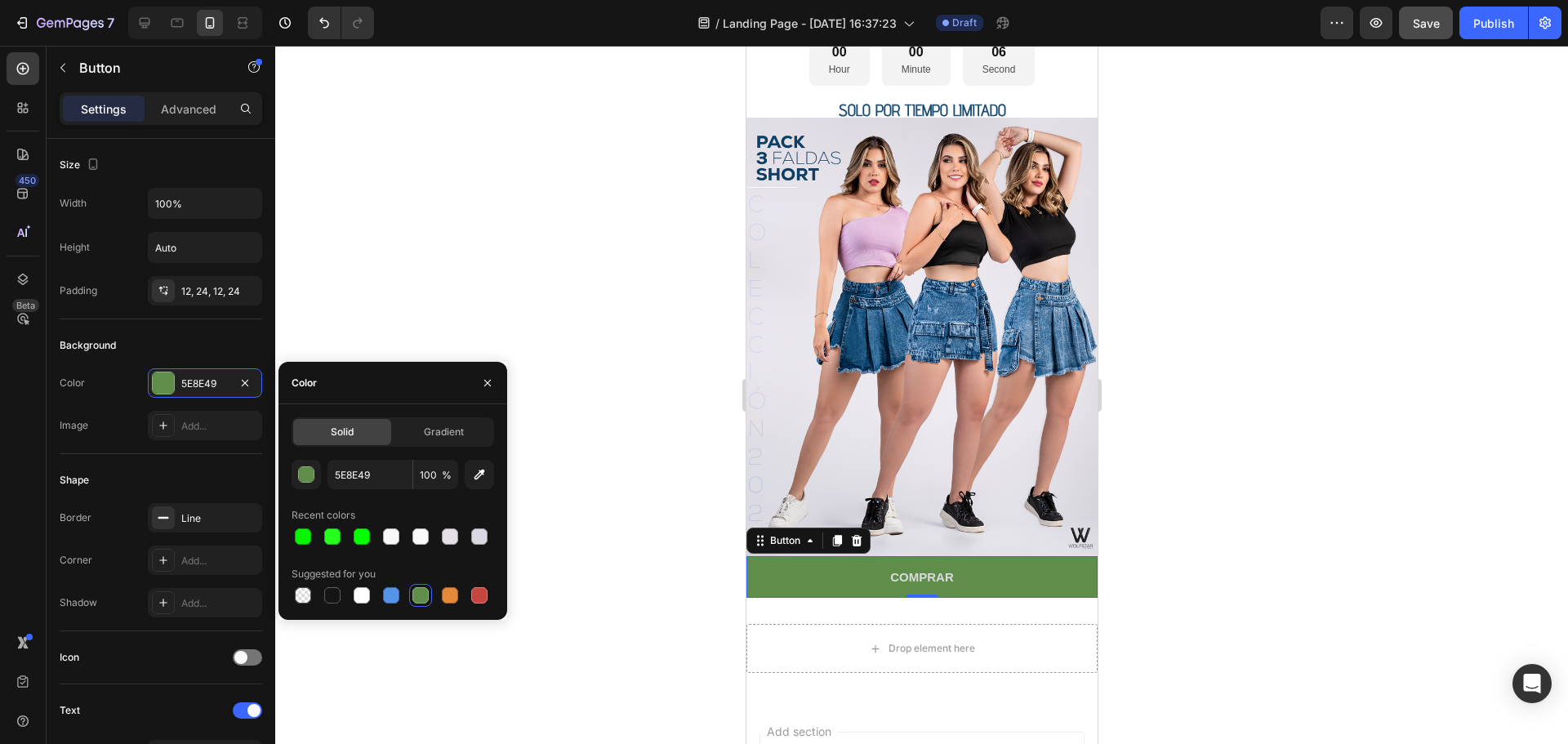
click at [567, 504] on div at bounding box center [922, 395] width 1293 height 698
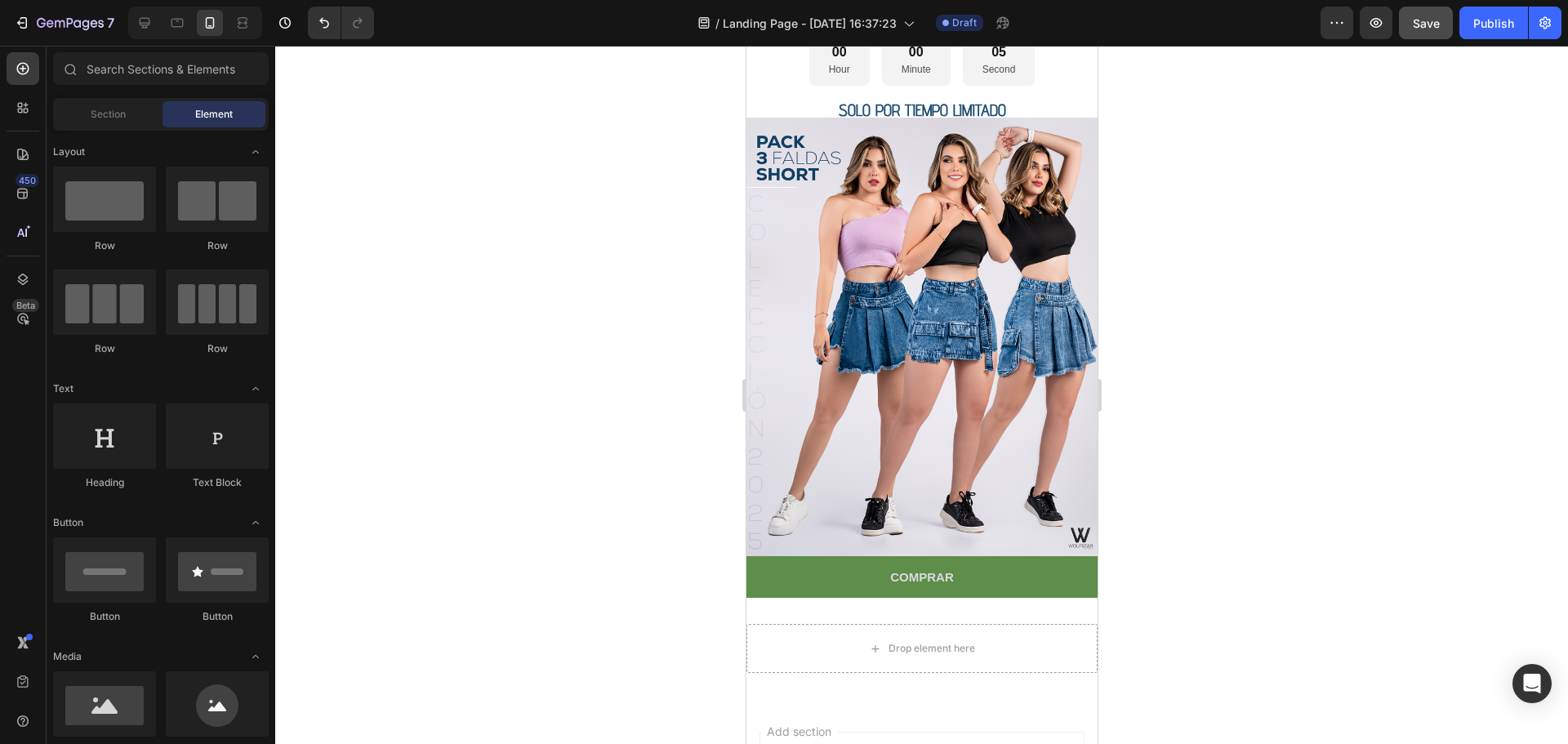
click at [1278, 436] on div at bounding box center [922, 395] width 1293 height 698
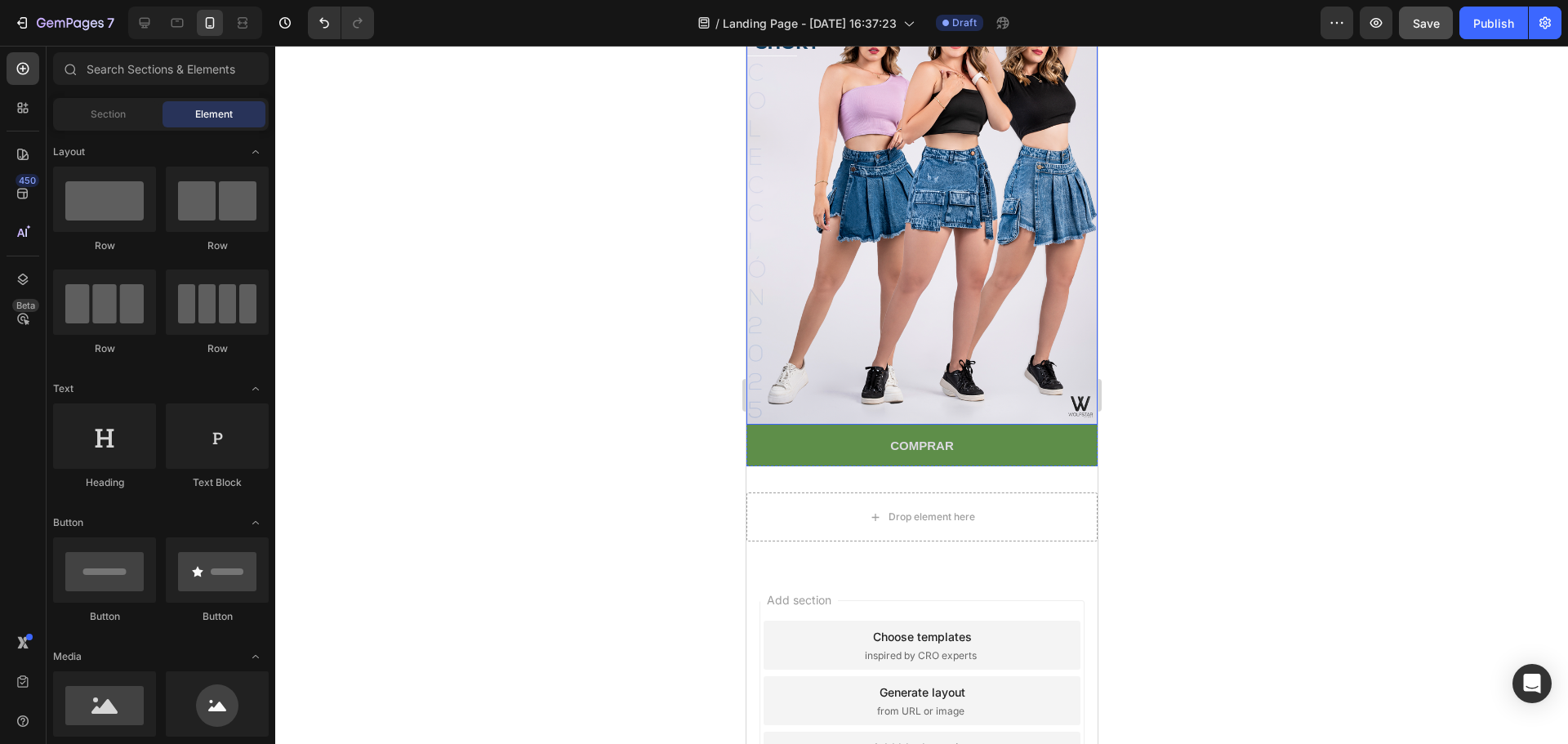
scroll to position [245, 0]
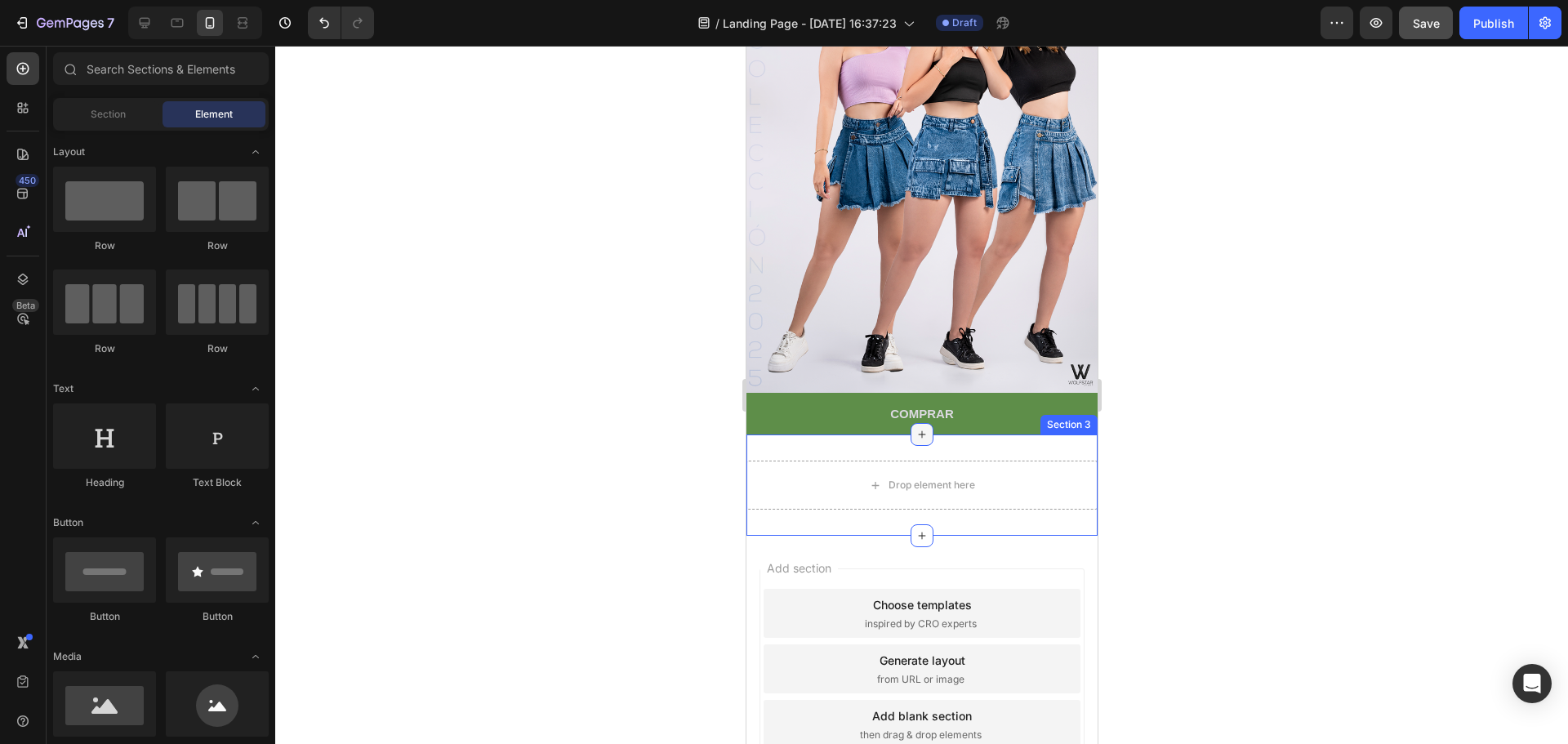
click at [920, 428] on icon at bounding box center [921, 434] width 13 height 13
drag, startPoint x: 965, startPoint y: 491, endPoint x: 904, endPoint y: 422, distance: 92.1
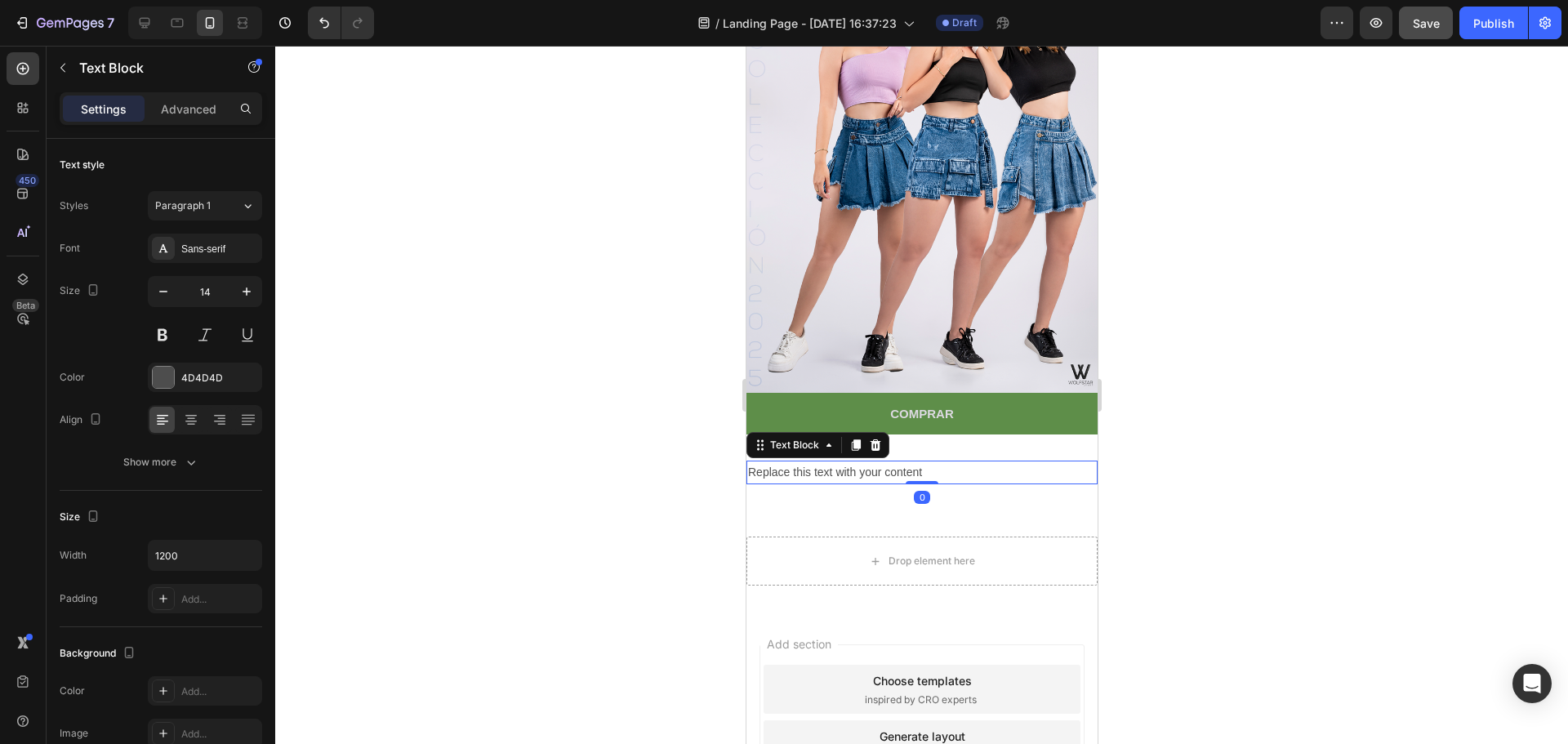
click at [882, 461] on div "Replace this text with your content" at bounding box center [921, 472] width 351 height 24
click at [882, 463] on p "Replace this text with your content" at bounding box center [921, 472] width 348 height 21
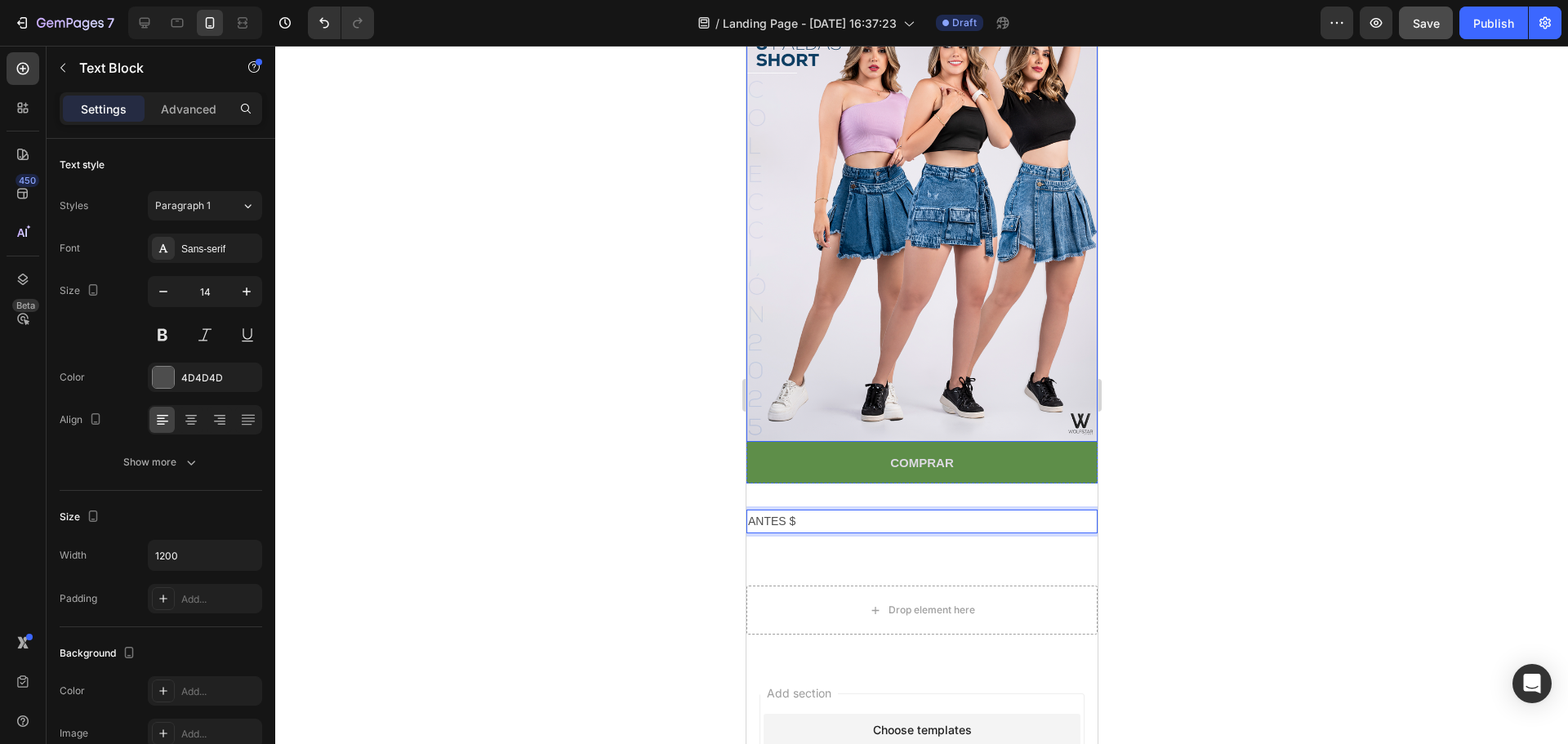
scroll to position [0, 0]
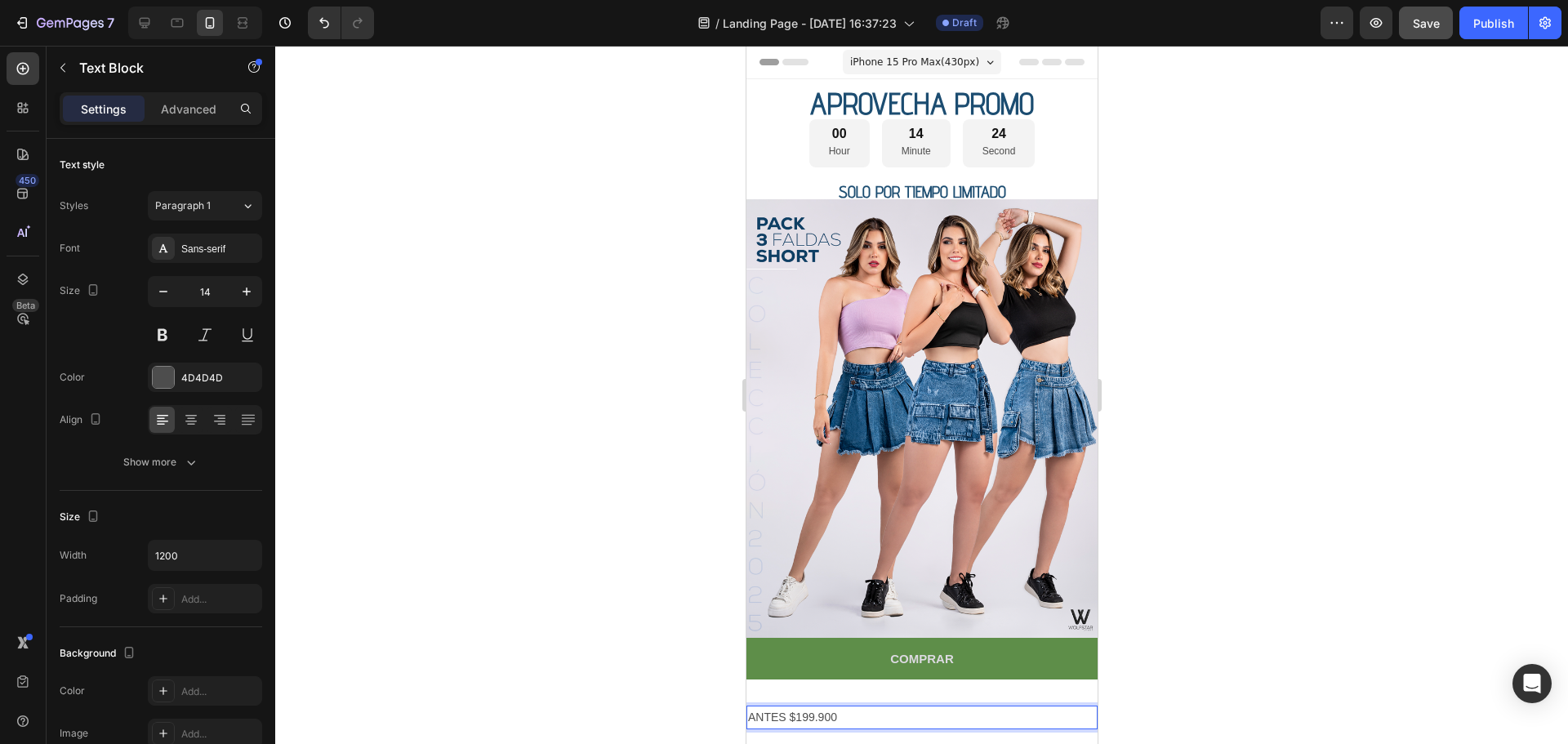
click at [840, 707] on p "ANTES $199.900" at bounding box center [921, 717] width 348 height 21
click at [835, 707] on p "ANTES $199.900" at bounding box center [921, 717] width 348 height 21
drag, startPoint x: 834, startPoint y: 701, endPoint x: 842, endPoint y: 695, distance: 10.0
click at [837, 707] on p "ANTES $199.900" at bounding box center [921, 717] width 348 height 21
click at [834, 707] on p "ANTES $249.000" at bounding box center [921, 717] width 348 height 21
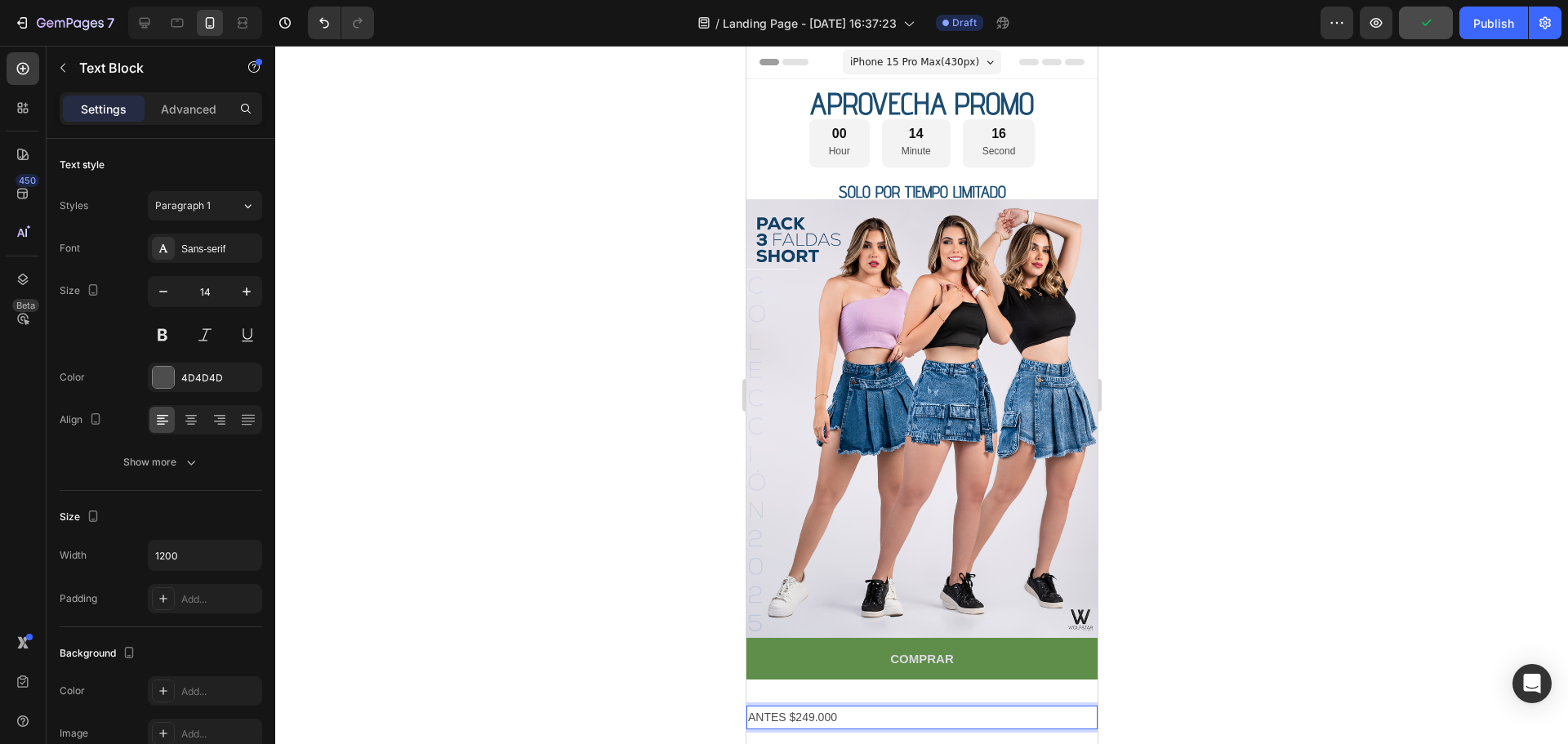
click at [849, 707] on p "ANTES $249.000" at bounding box center [921, 717] width 348 height 21
click at [845, 707] on p "ANTES $249.000" at bounding box center [921, 717] width 348 height 21
click at [190, 411] on div at bounding box center [190, 420] width 25 height 26
click at [941, 707] on p "ANTES $249.000" at bounding box center [921, 717] width 348 height 21
click at [955, 707] on p "ANTES $249.000" at bounding box center [921, 717] width 348 height 21
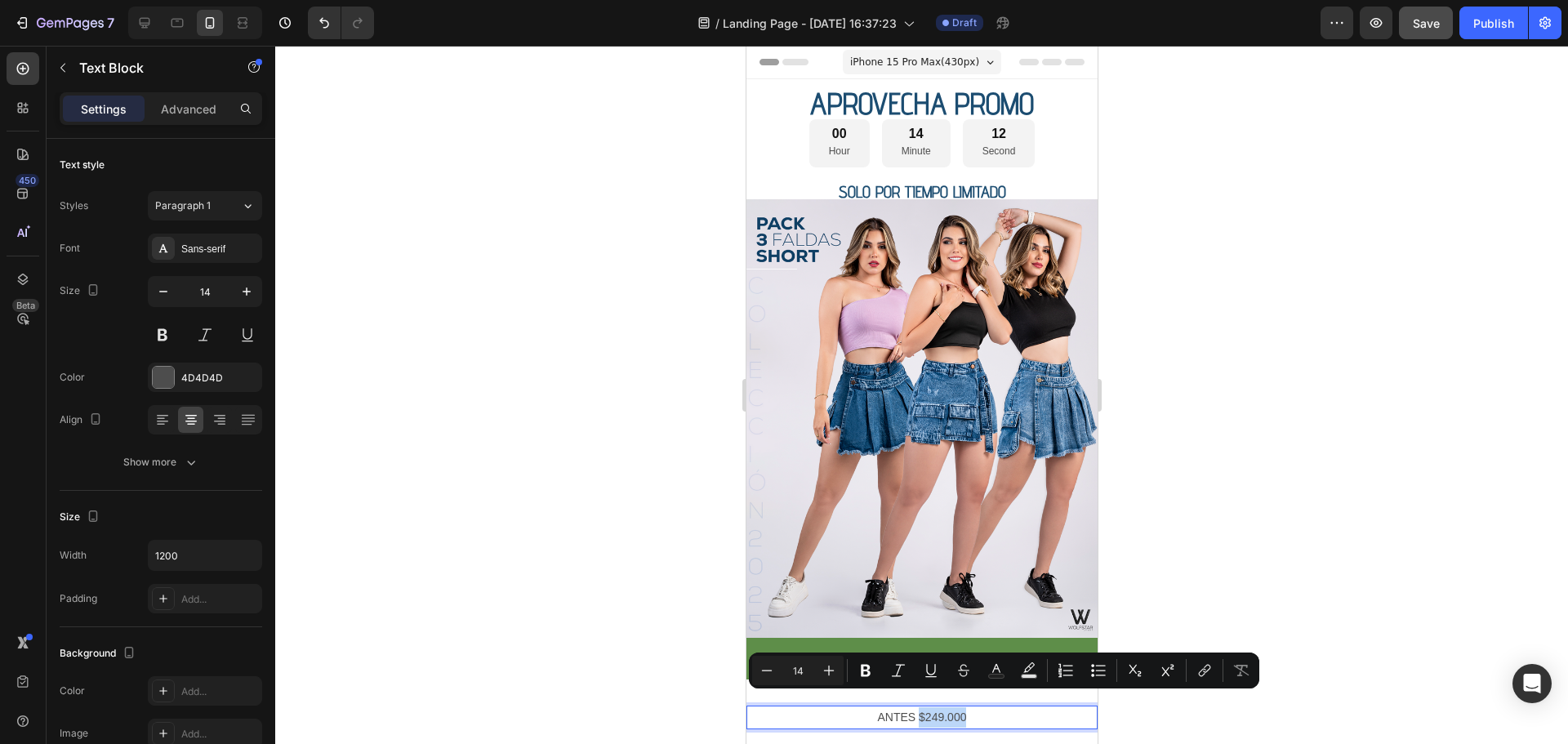
drag, startPoint x: 960, startPoint y: 701, endPoint x: 914, endPoint y: 705, distance: 46.2
click at [914, 707] on p "ANTES $249.000" at bounding box center [921, 717] width 348 height 21
click at [915, 707] on p "ANTES $249.000" at bounding box center [921, 717] width 348 height 21
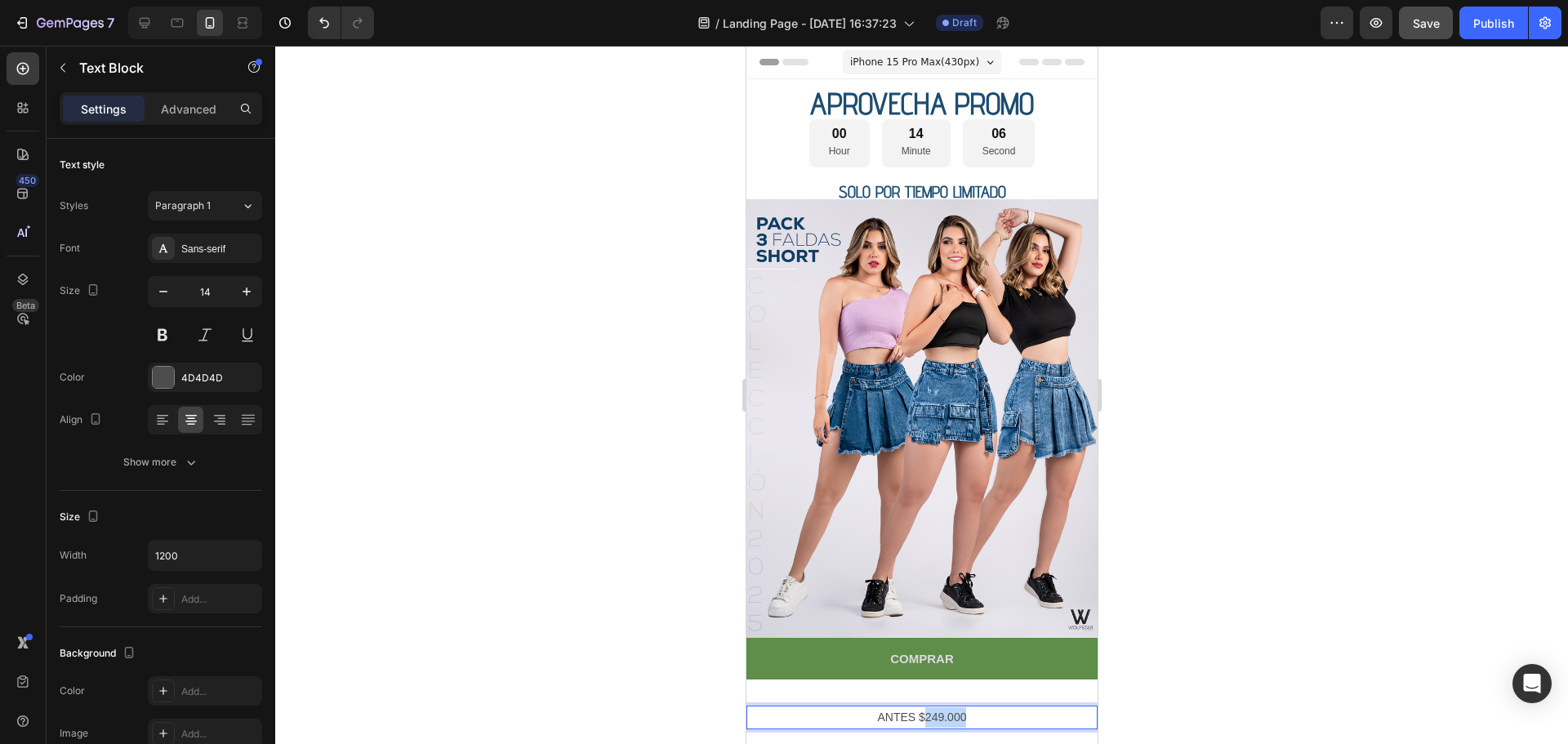
click at [915, 707] on p "ANTES $249.000" at bounding box center [921, 717] width 348 height 21
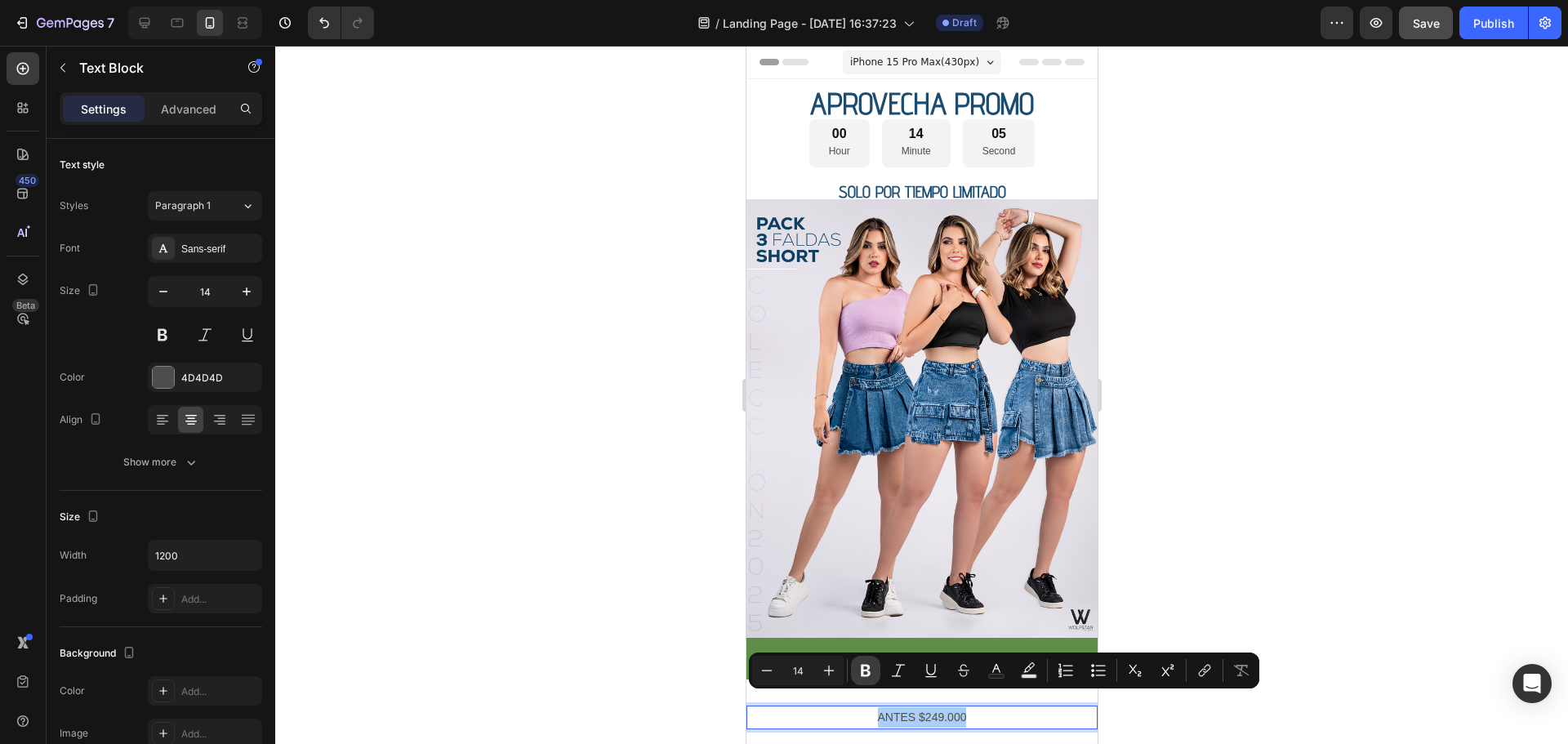
click at [869, 668] on icon "Editor contextual toolbar" at bounding box center [865, 670] width 10 height 12
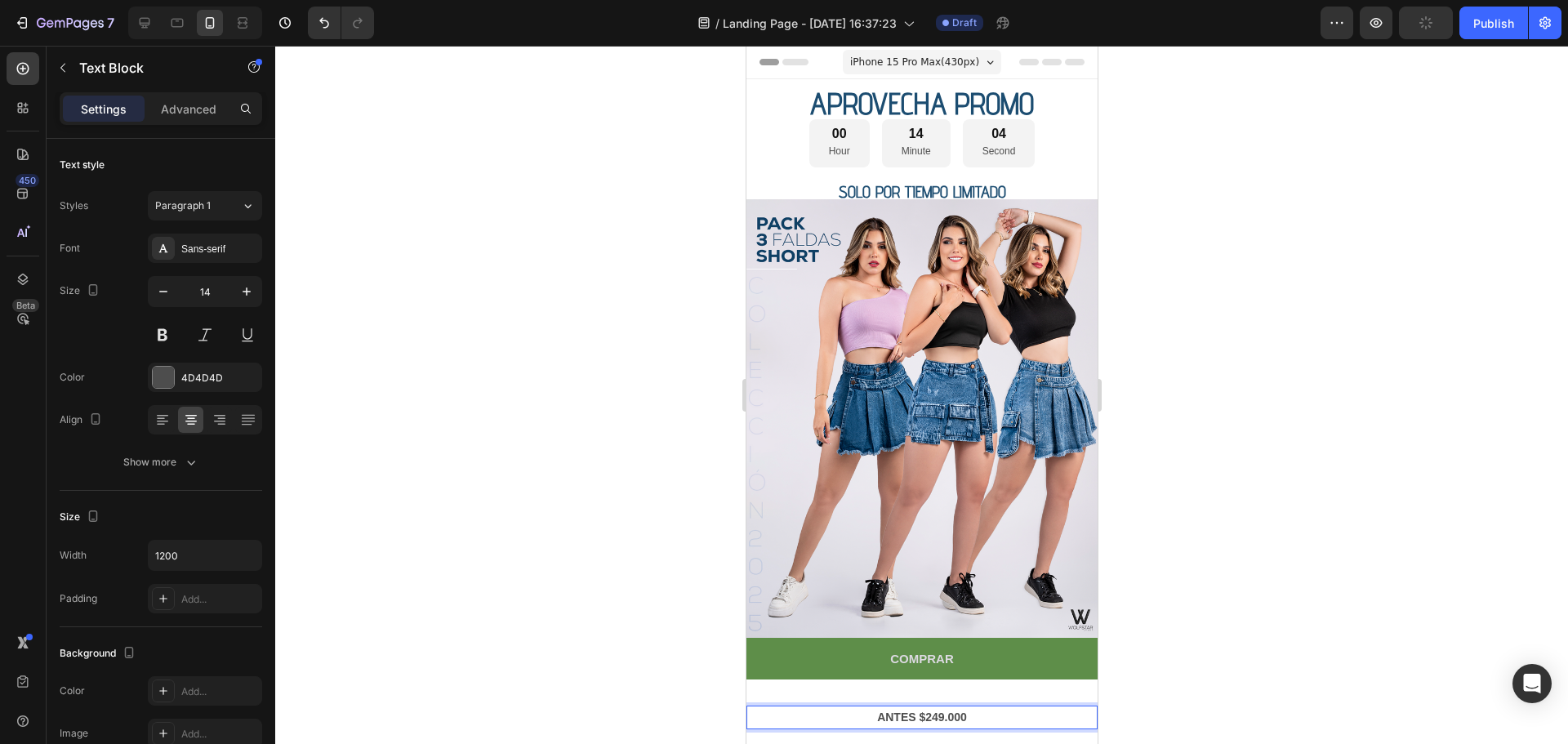
click at [935, 710] on strong "ANTES $249.000" at bounding box center [921, 716] width 89 height 13
drag, startPoint x: 965, startPoint y: 704, endPoint x: 914, endPoint y: 702, distance: 51.0
click at [914, 707] on p "ANTES $249.000" at bounding box center [921, 717] width 348 height 21
click at [938, 710] on strong "ANTES $249.000" at bounding box center [921, 716] width 89 height 13
click at [940, 710] on strong "ANTES $249.000" at bounding box center [921, 716] width 89 height 13
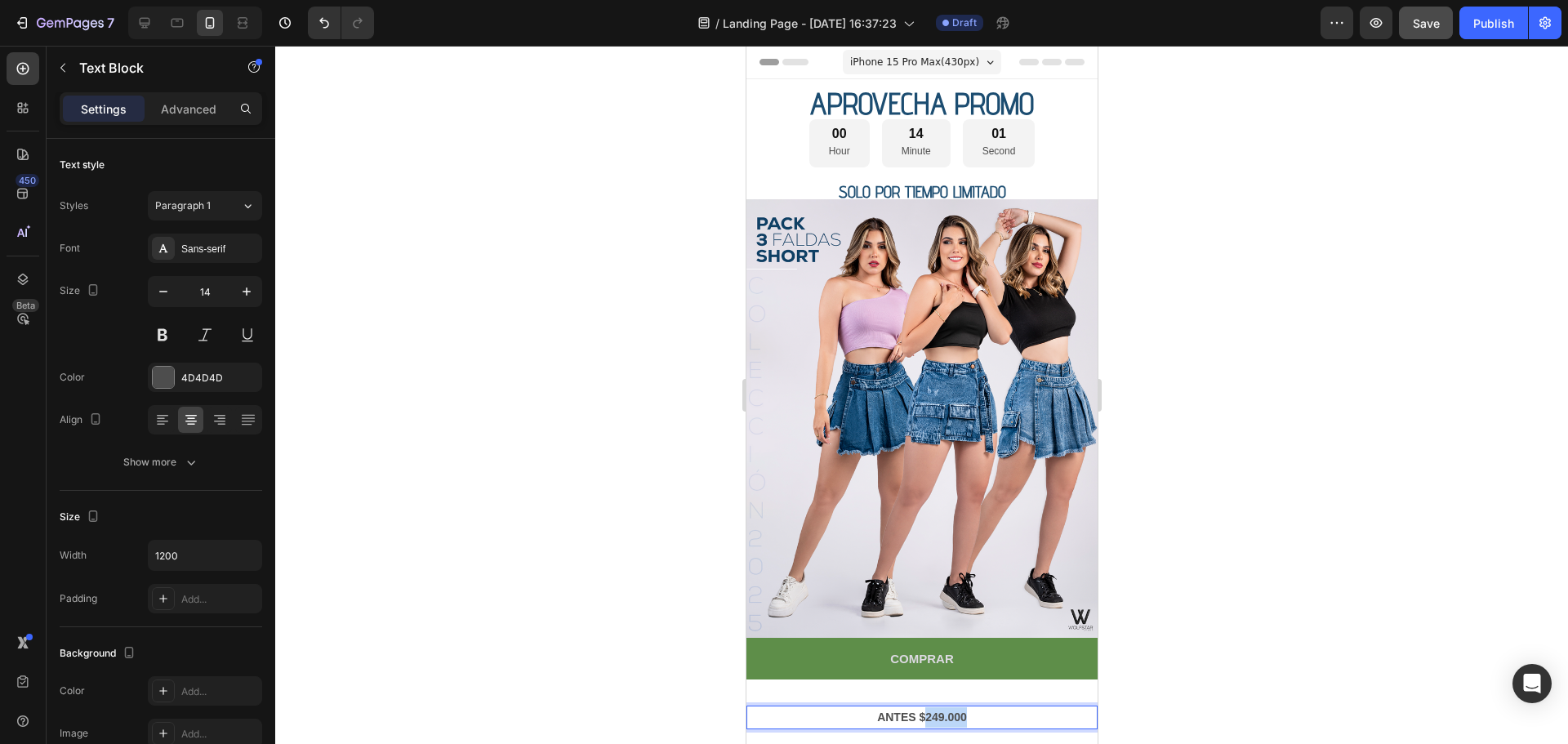
click at [940, 710] on strong "ANTES $249.000" at bounding box center [921, 716] width 89 height 13
click at [943, 710] on strong "ANTES $249.000" at bounding box center [921, 716] width 89 height 13
click at [974, 707] on p "ANTES $249.000" at bounding box center [921, 717] width 348 height 21
drag, startPoint x: 974, startPoint y: 702, endPoint x: 831, endPoint y: 702, distance: 143.0
click at [831, 707] on p "ANTES $249.000" at bounding box center [921, 717] width 348 height 21
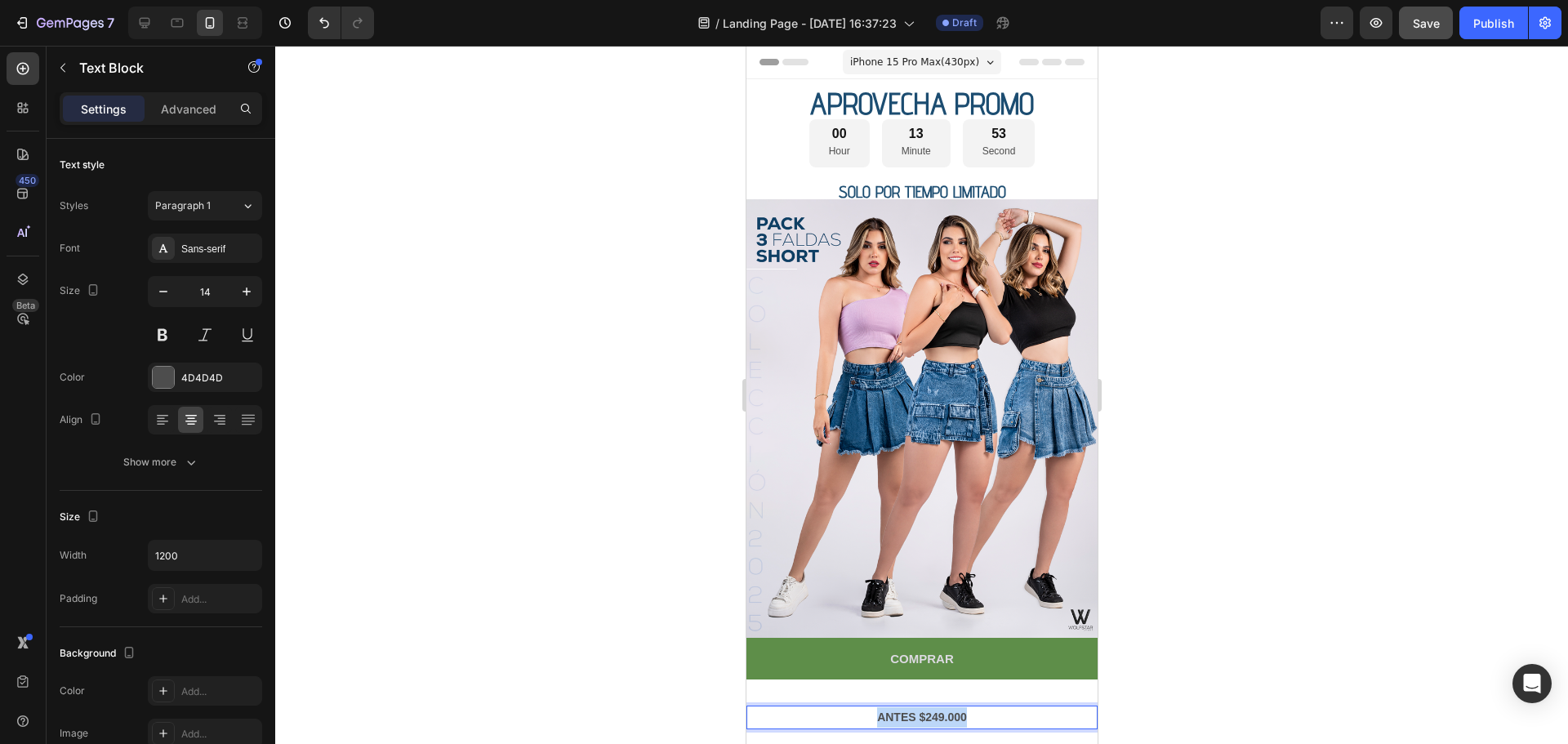
click at [958, 710] on strong "ANTES $249.000" at bounding box center [921, 716] width 89 height 13
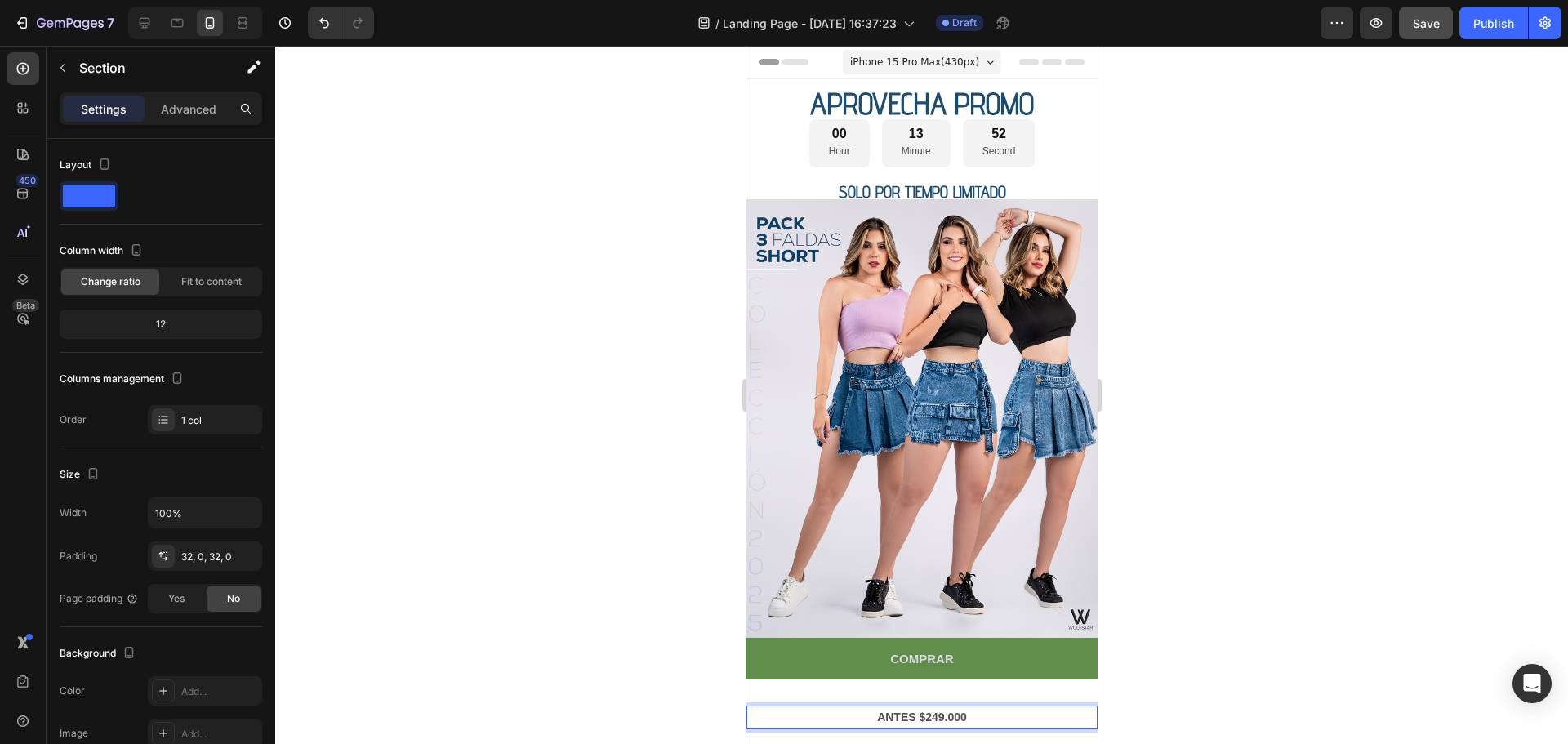
click at [982, 682] on div "ANTES $249.000 Text Block 0 Section 3" at bounding box center [921, 717] width 351 height 76
click at [965, 707] on p "ANTES $249.000" at bounding box center [921, 717] width 348 height 21
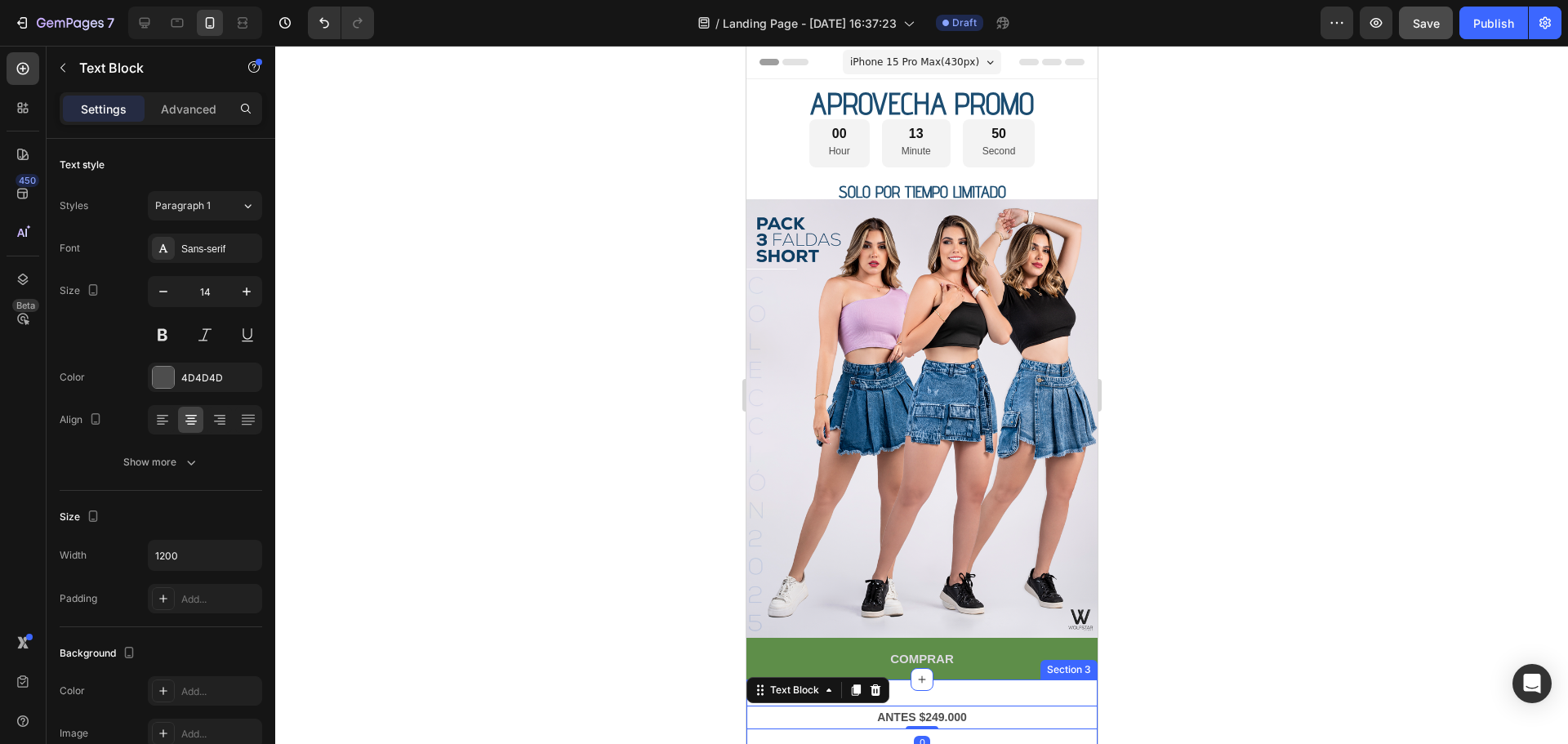
click at [976, 679] on div "ANTES $249.000 Text Block 0 Section 3" at bounding box center [921, 717] width 351 height 76
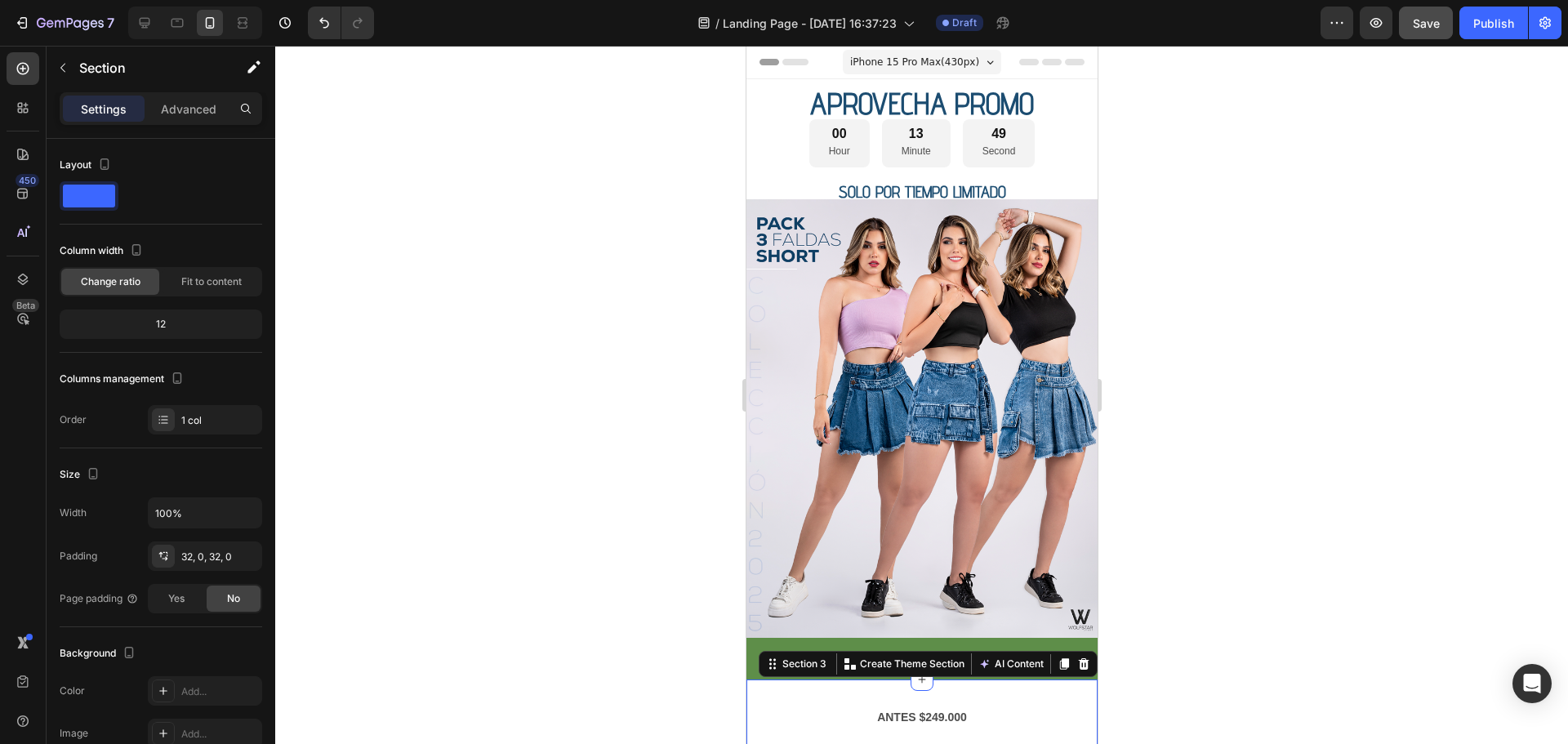
click at [969, 689] on div "ANTES $249.000 Text Block Section 3 You can create reusable sections Create The…" at bounding box center [921, 717] width 351 height 76
click at [966, 707] on p "ANTES $249.000" at bounding box center [921, 717] width 348 height 21
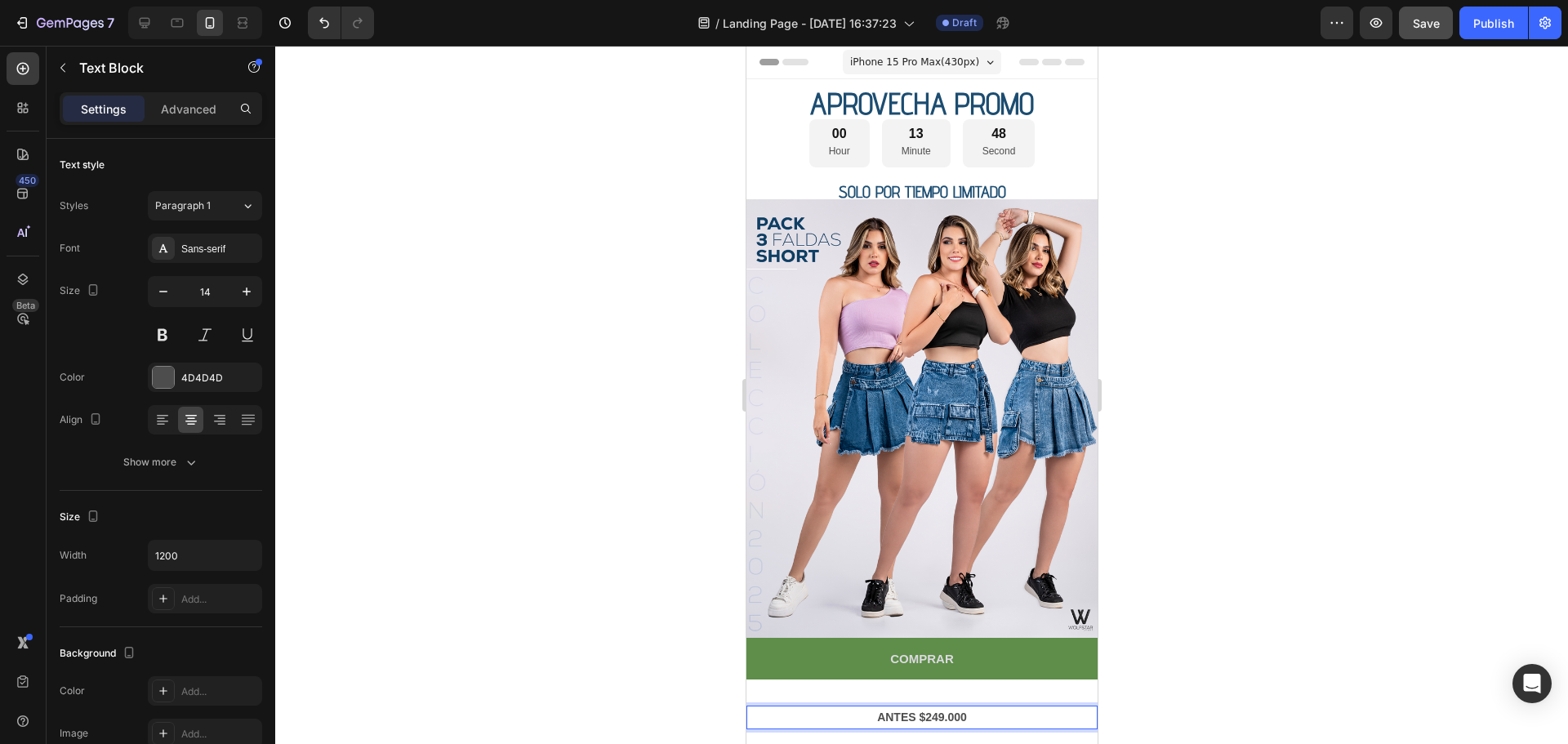
click at [934, 710] on strong "ANTES $249.000" at bounding box center [921, 716] width 89 height 13
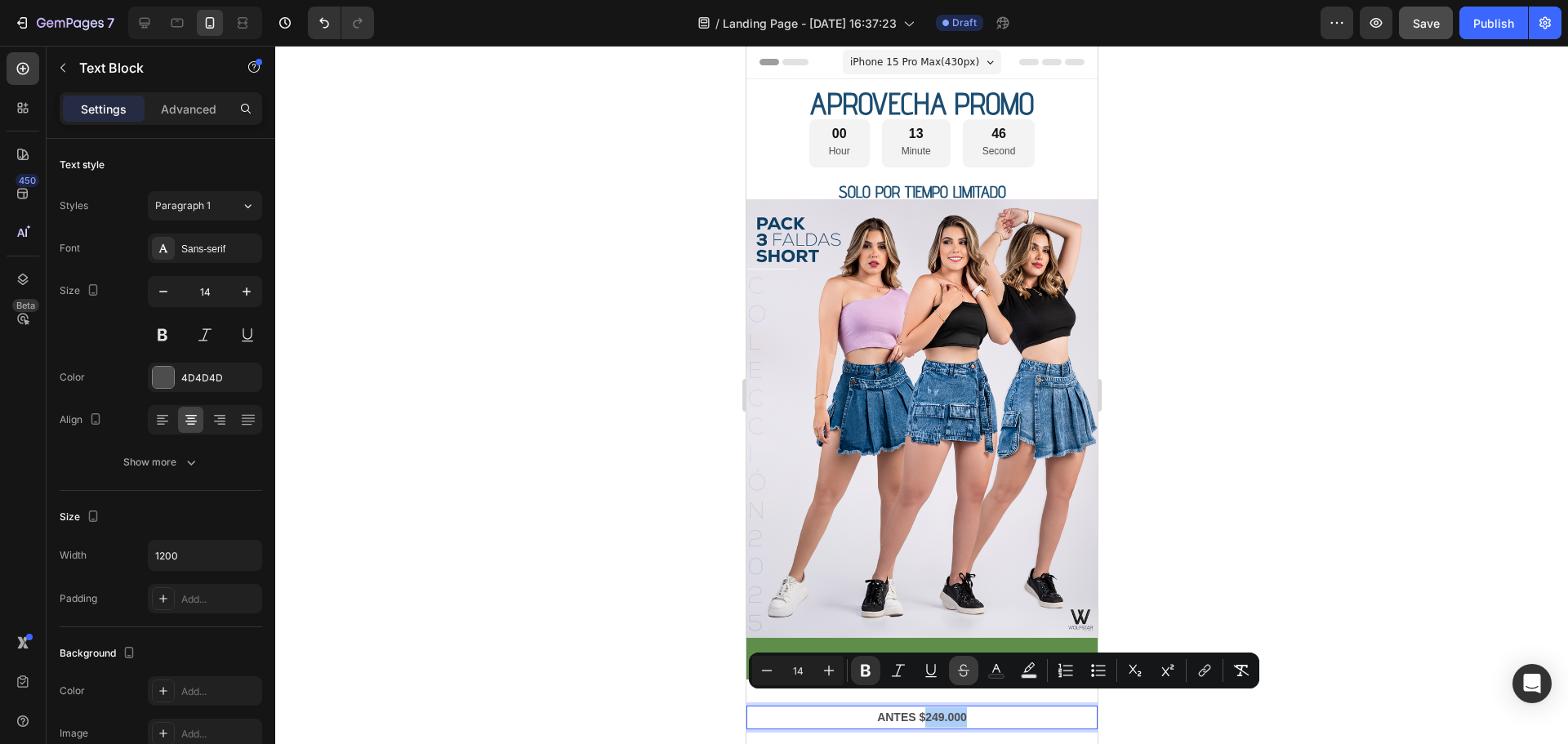
click at [966, 672] on icon "Editor contextual toolbar" at bounding box center [962, 673] width 7 height 5
click at [992, 707] on p "ANTES $ 249.000" at bounding box center [921, 717] width 348 height 21
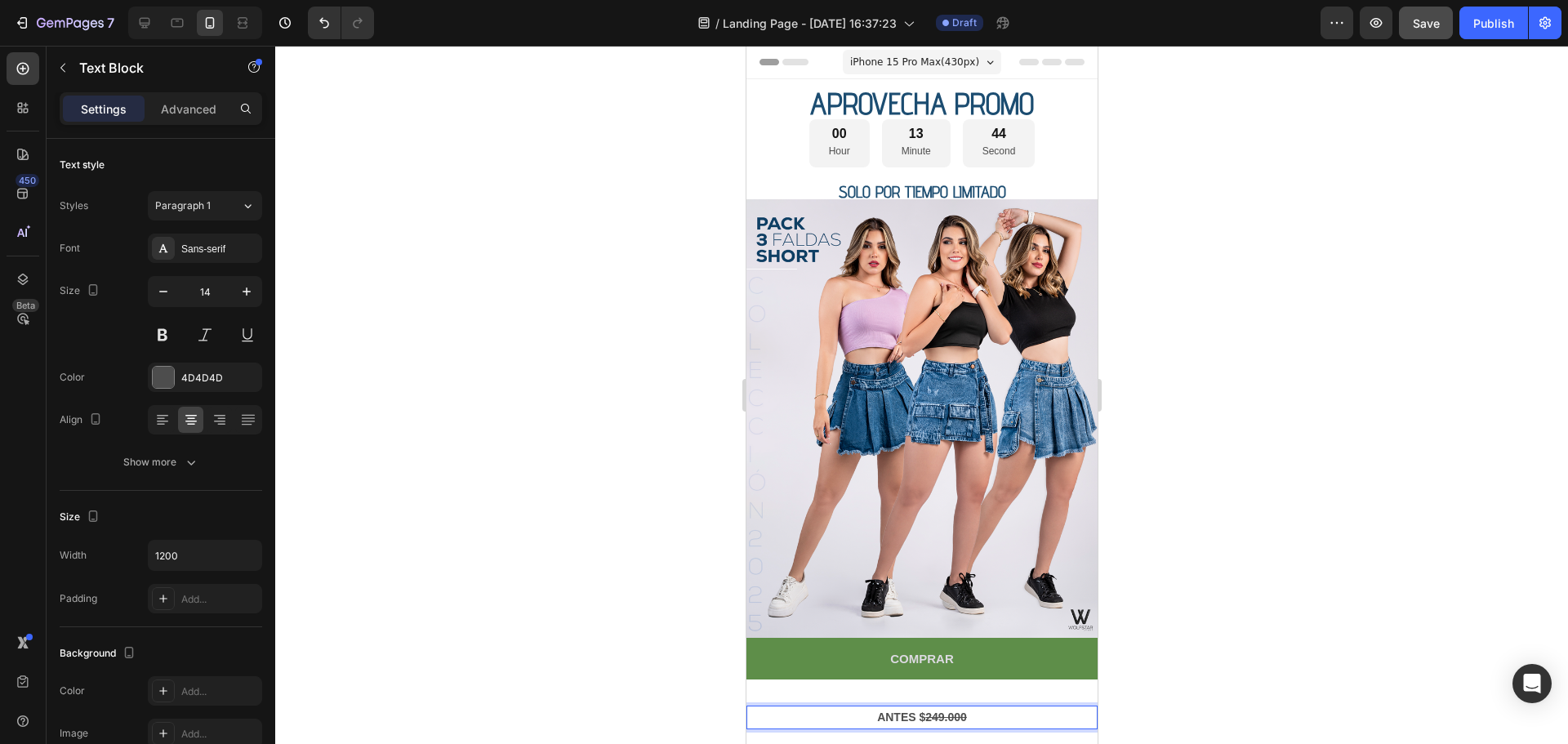
click at [983, 707] on p "ANTES $ 249.000" at bounding box center [921, 717] width 348 height 21
drag, startPoint x: 1000, startPoint y: 705, endPoint x: 1001, endPoint y: 682, distance: 23.0
click at [1001, 682] on div "ANTES $ 249.000 Text Block 0 Section 3" at bounding box center [921, 717] width 351 height 76
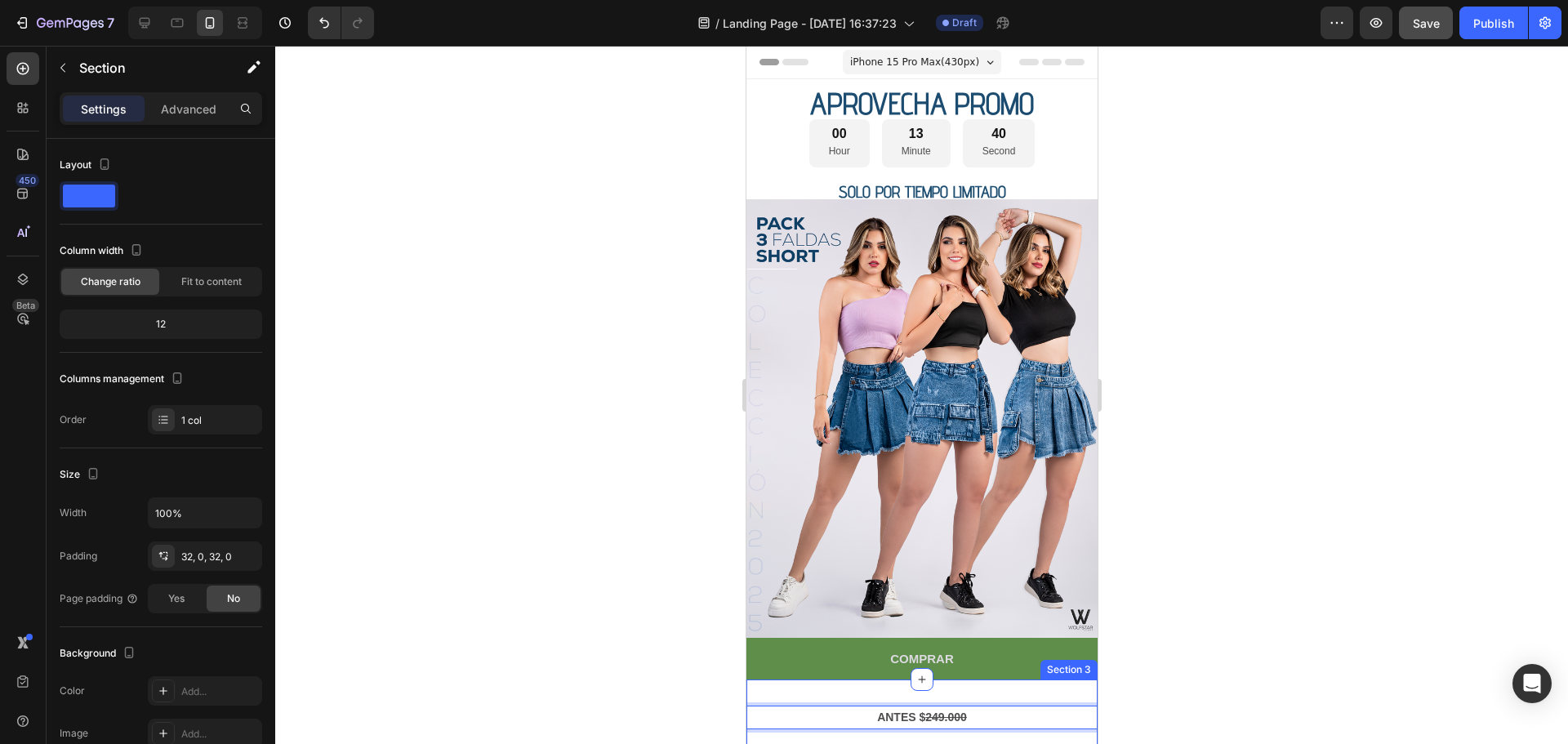
click at [1055, 659] on div "Section 3" at bounding box center [1067, 669] width 57 height 20
click at [1008, 705] on div "ANTES $ 249.000" at bounding box center [921, 717] width 351 height 24
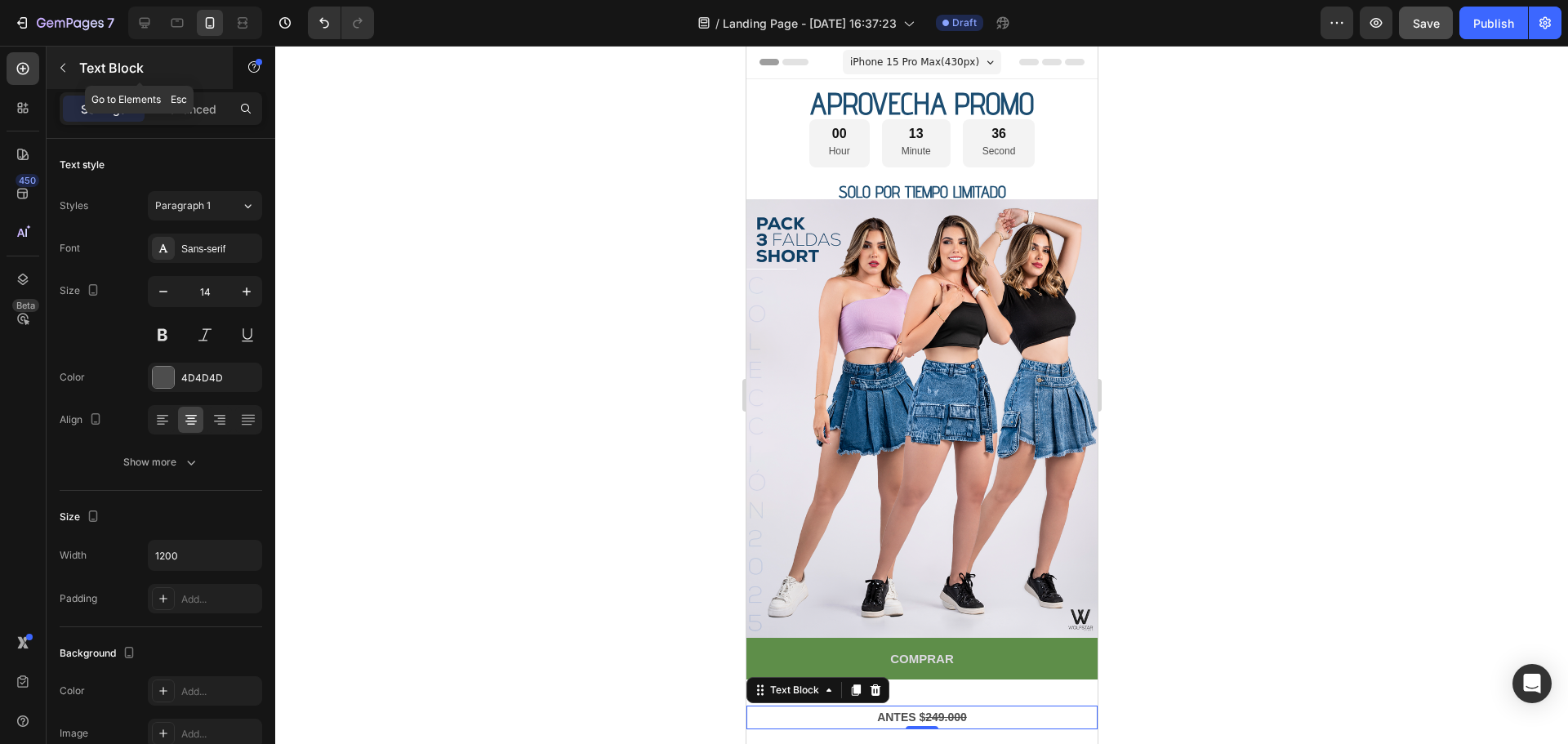
click at [62, 59] on button "button" at bounding box center [63, 68] width 26 height 26
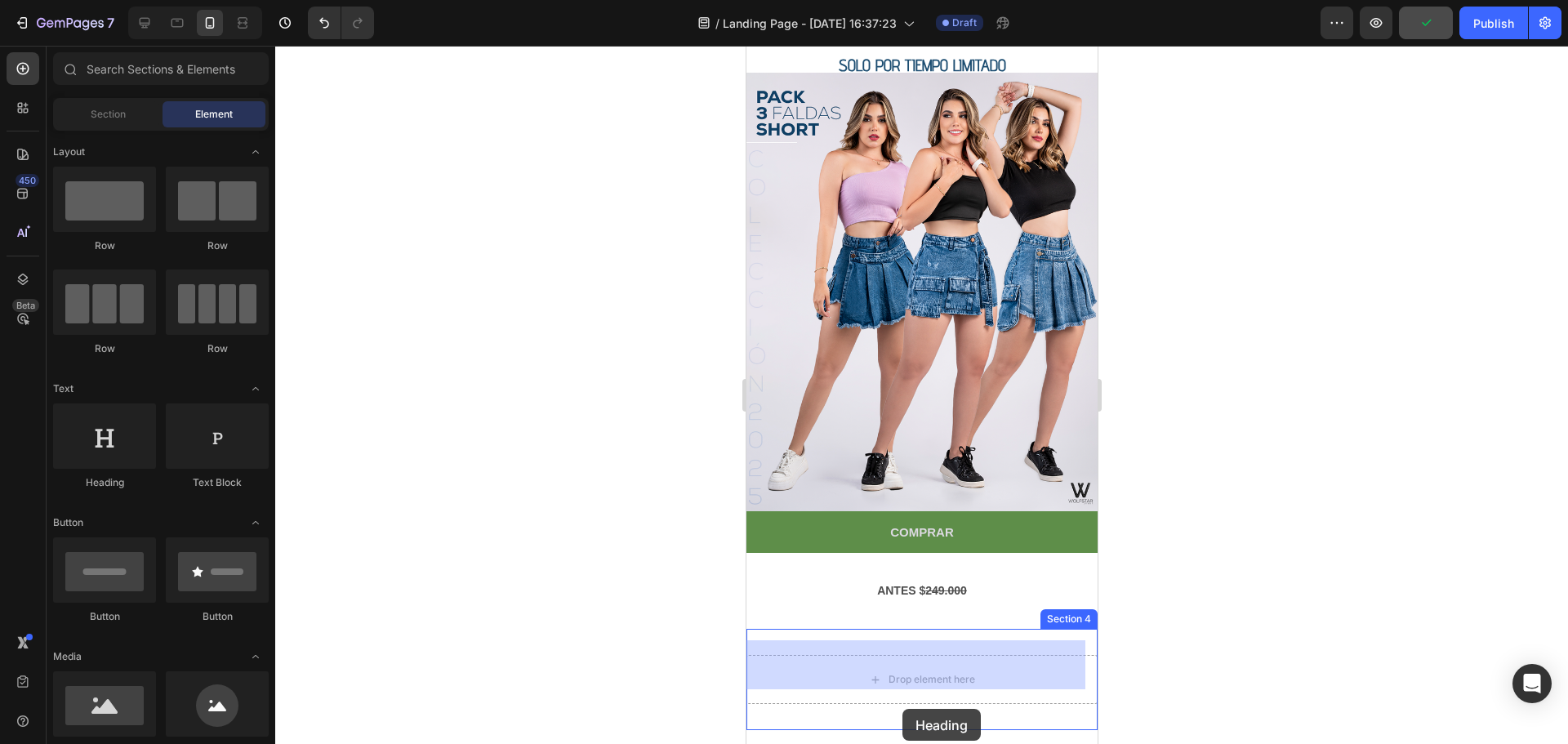
scroll to position [178, 0]
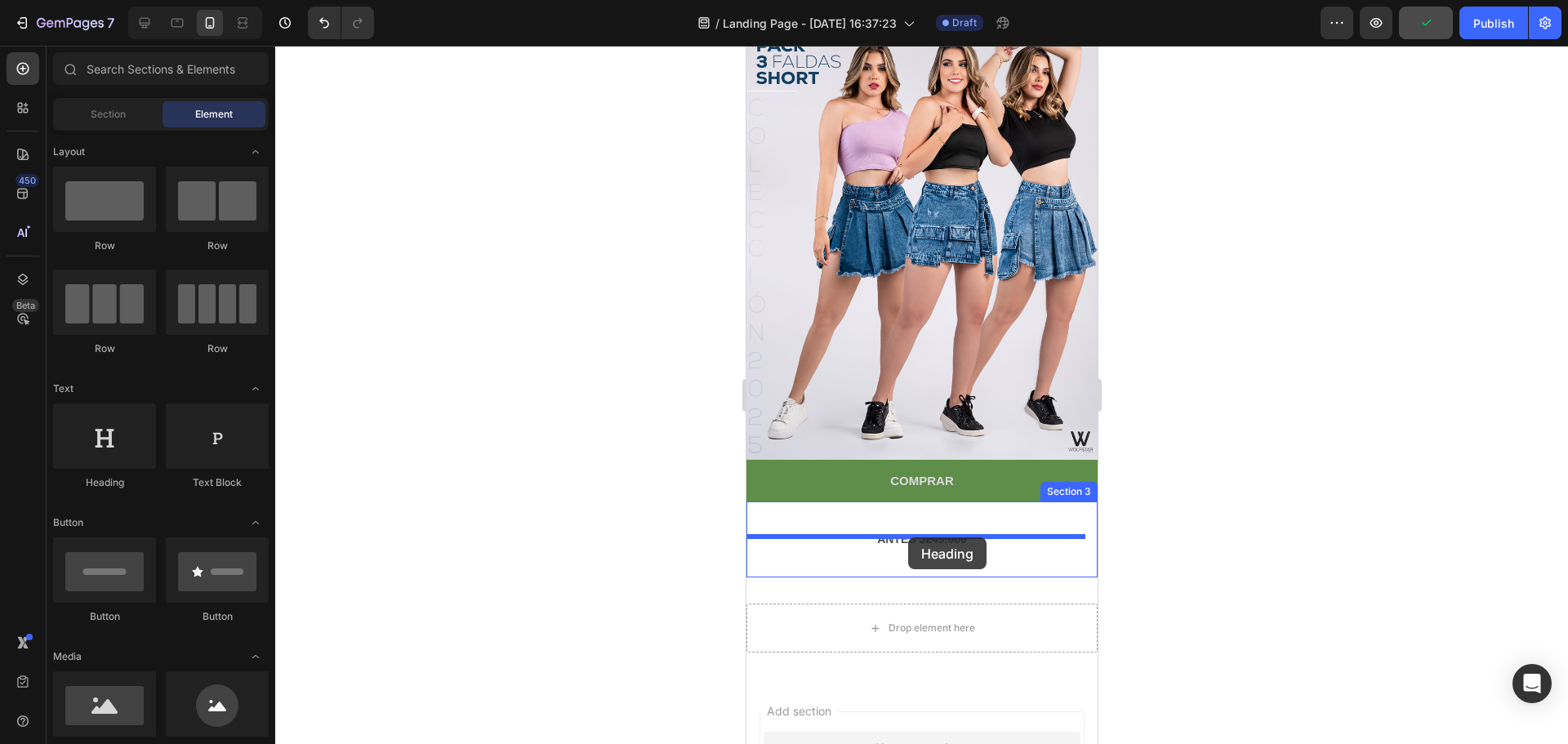
drag, startPoint x: 874, startPoint y: 474, endPoint x: 907, endPoint y: 537, distance: 71.1
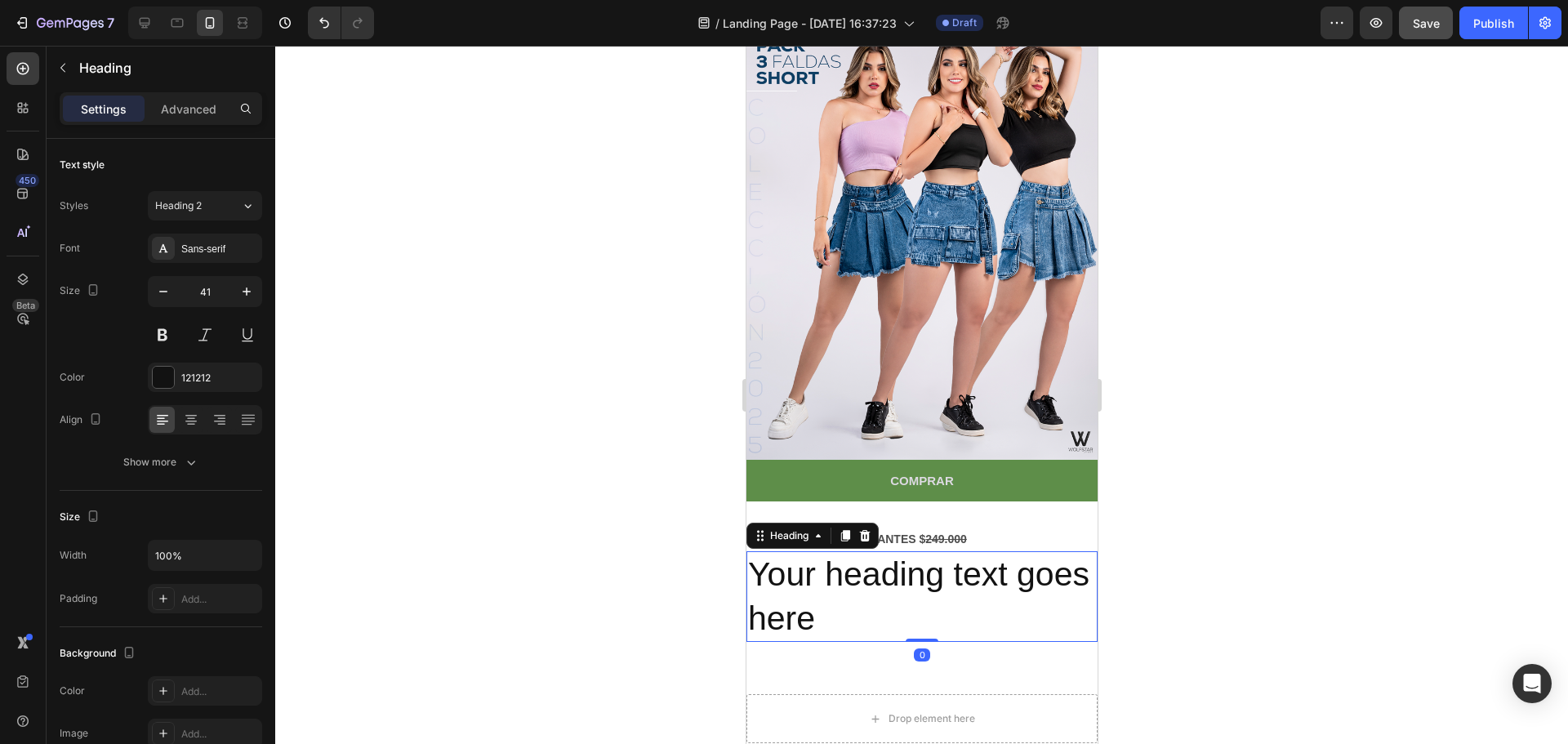
click at [905, 551] on h2 "Your heading text goes here" at bounding box center [921, 596] width 351 height 91
click at [883, 562] on p "Your heading text goes here" at bounding box center [921, 597] width 348 height 88
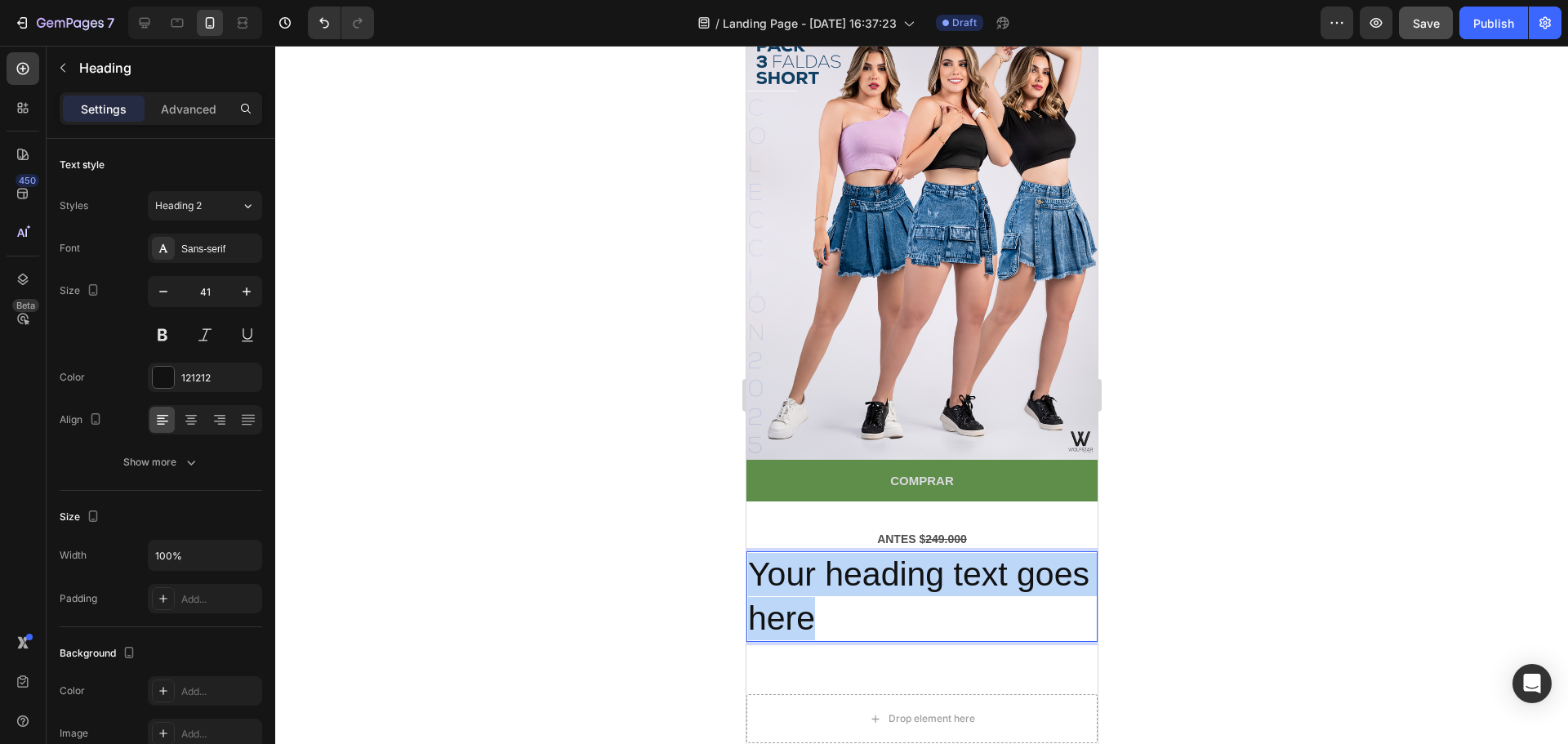
click at [883, 562] on p "Your heading text goes here" at bounding box center [921, 597] width 348 height 88
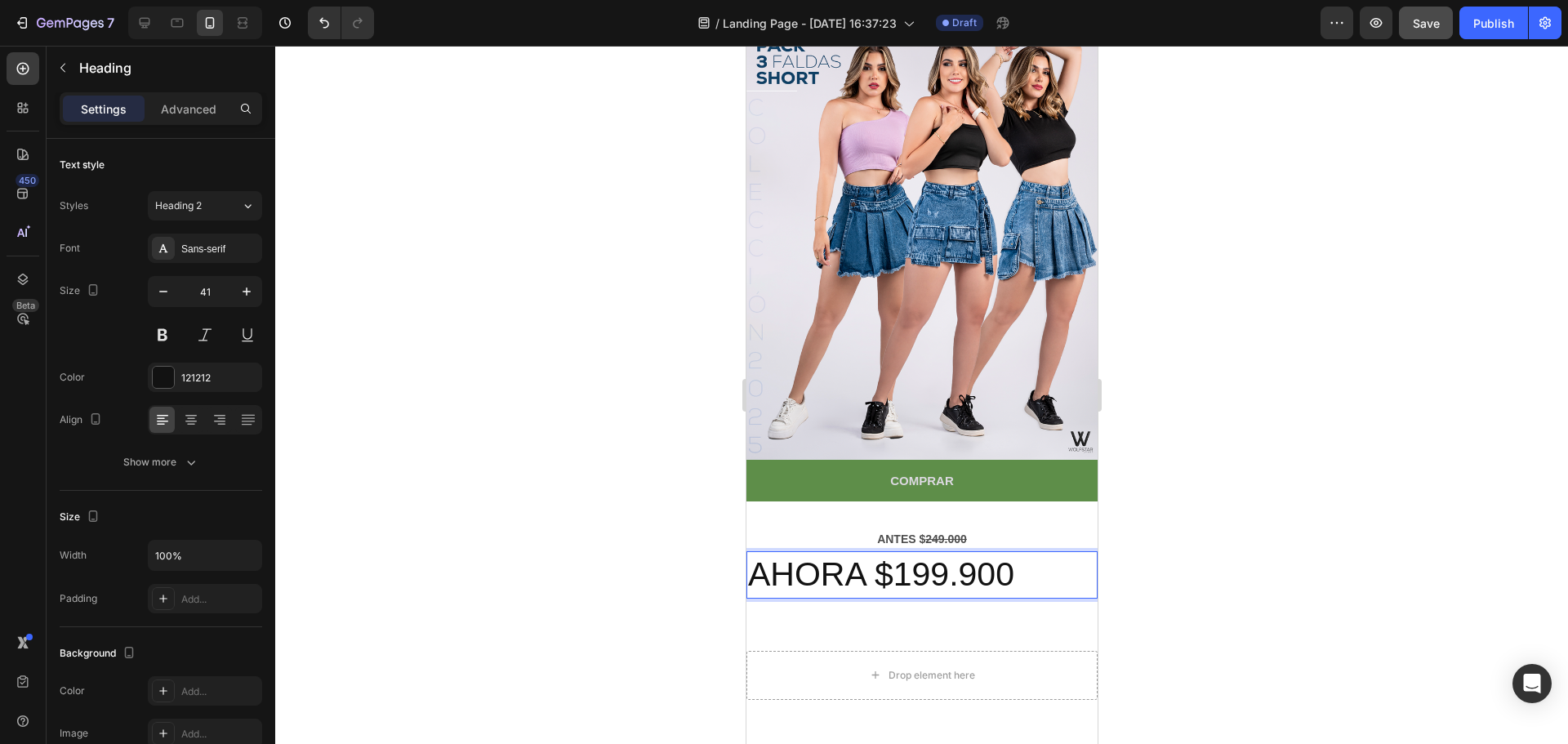
click at [883, 562] on p "AHORA $199.900" at bounding box center [921, 575] width 348 height 44
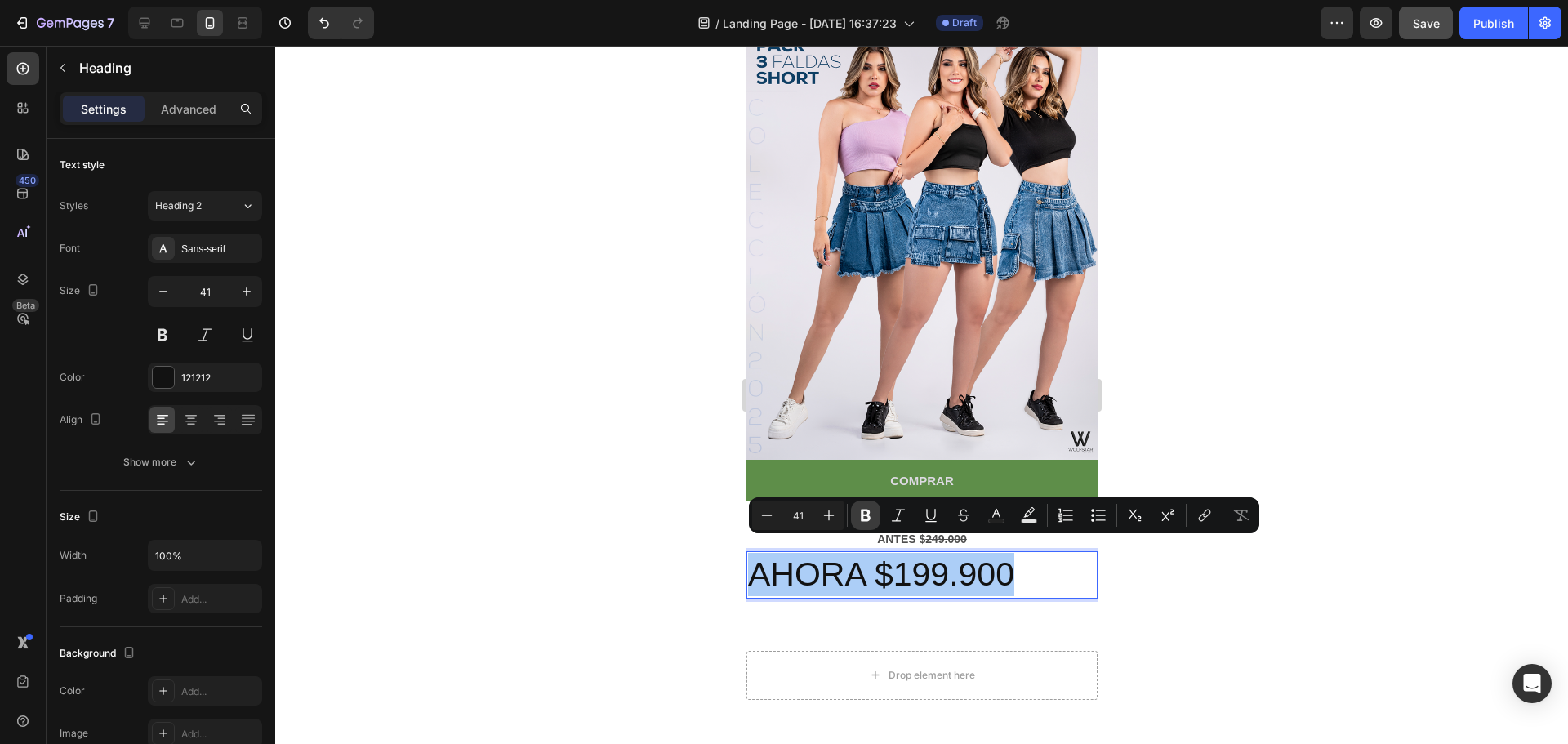
click at [863, 516] on icon "Editor contextual toolbar" at bounding box center [865, 515] width 10 height 12
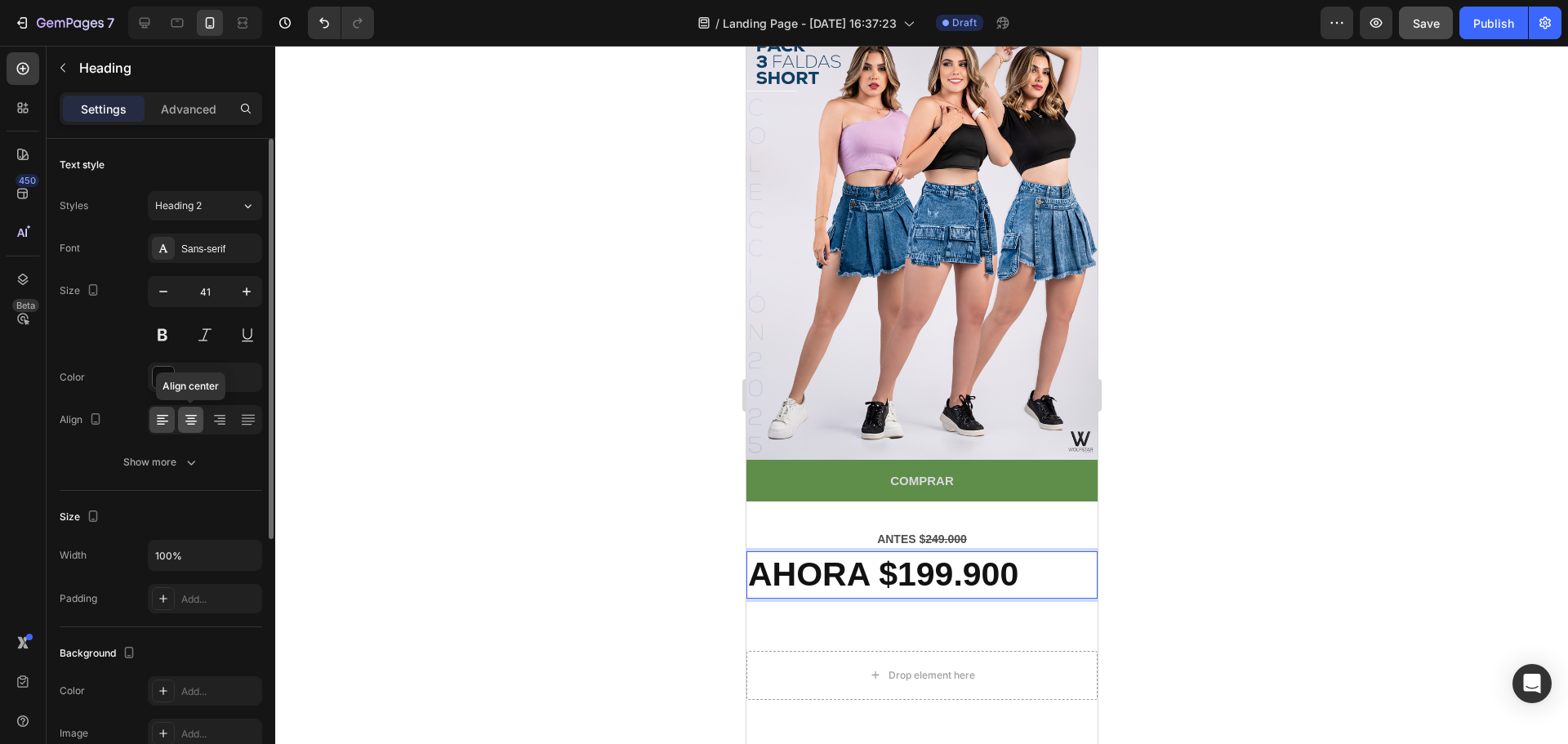
click at [192, 415] on icon at bounding box center [190, 416] width 11 height 2
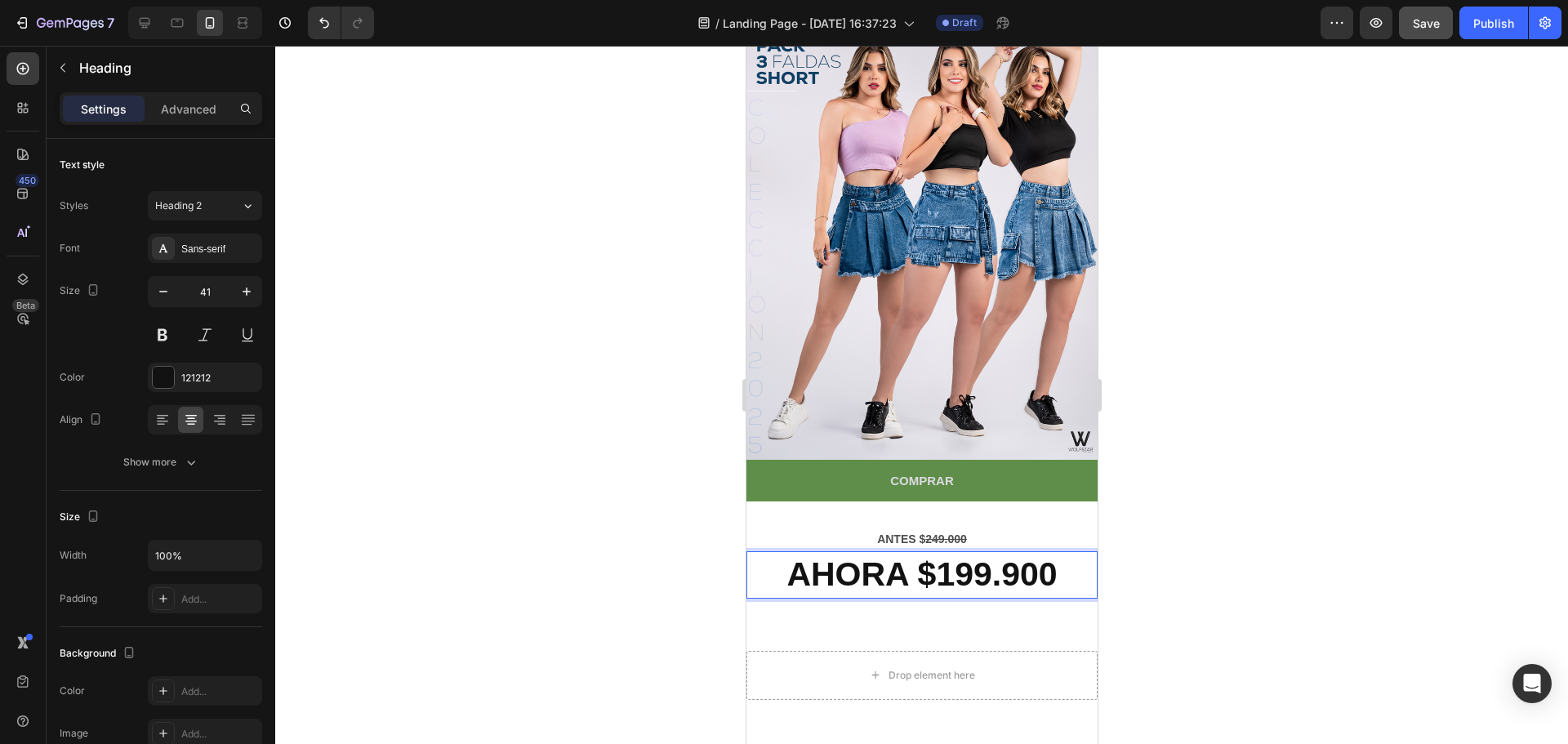
click at [966, 556] on strong "AHORA $199.900" at bounding box center [921, 574] width 270 height 38
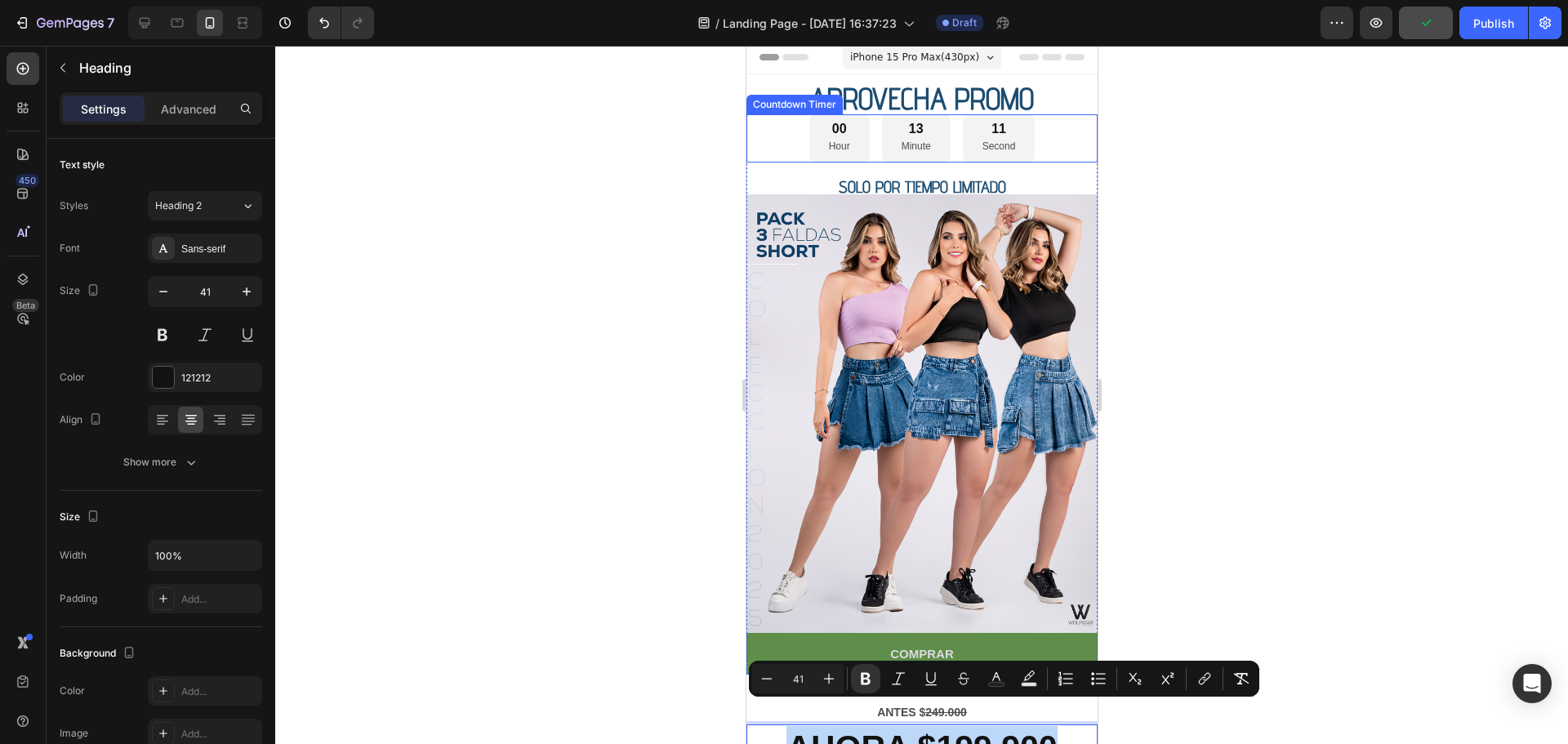
scroll to position [0, 0]
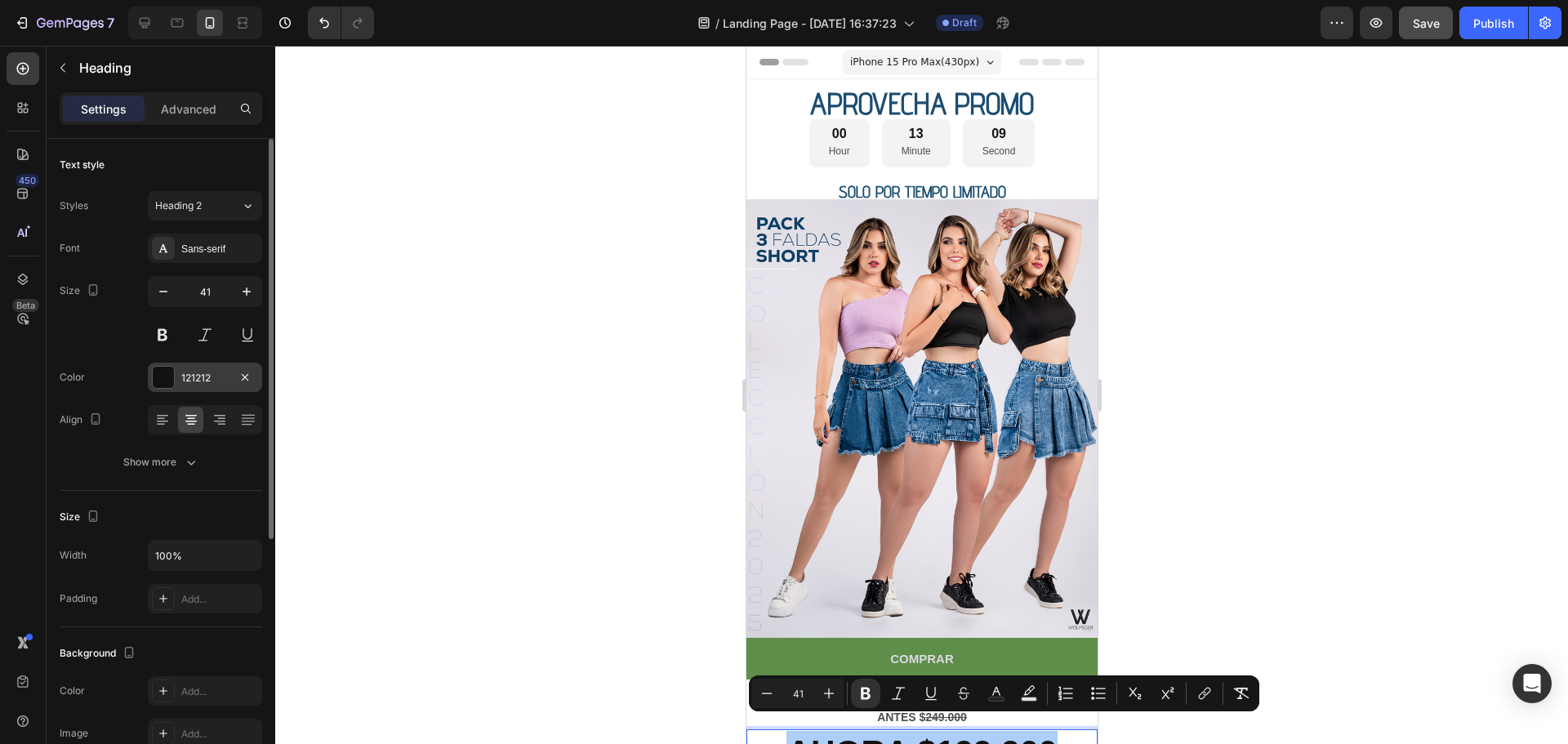
click at [168, 371] on div at bounding box center [163, 377] width 21 height 21
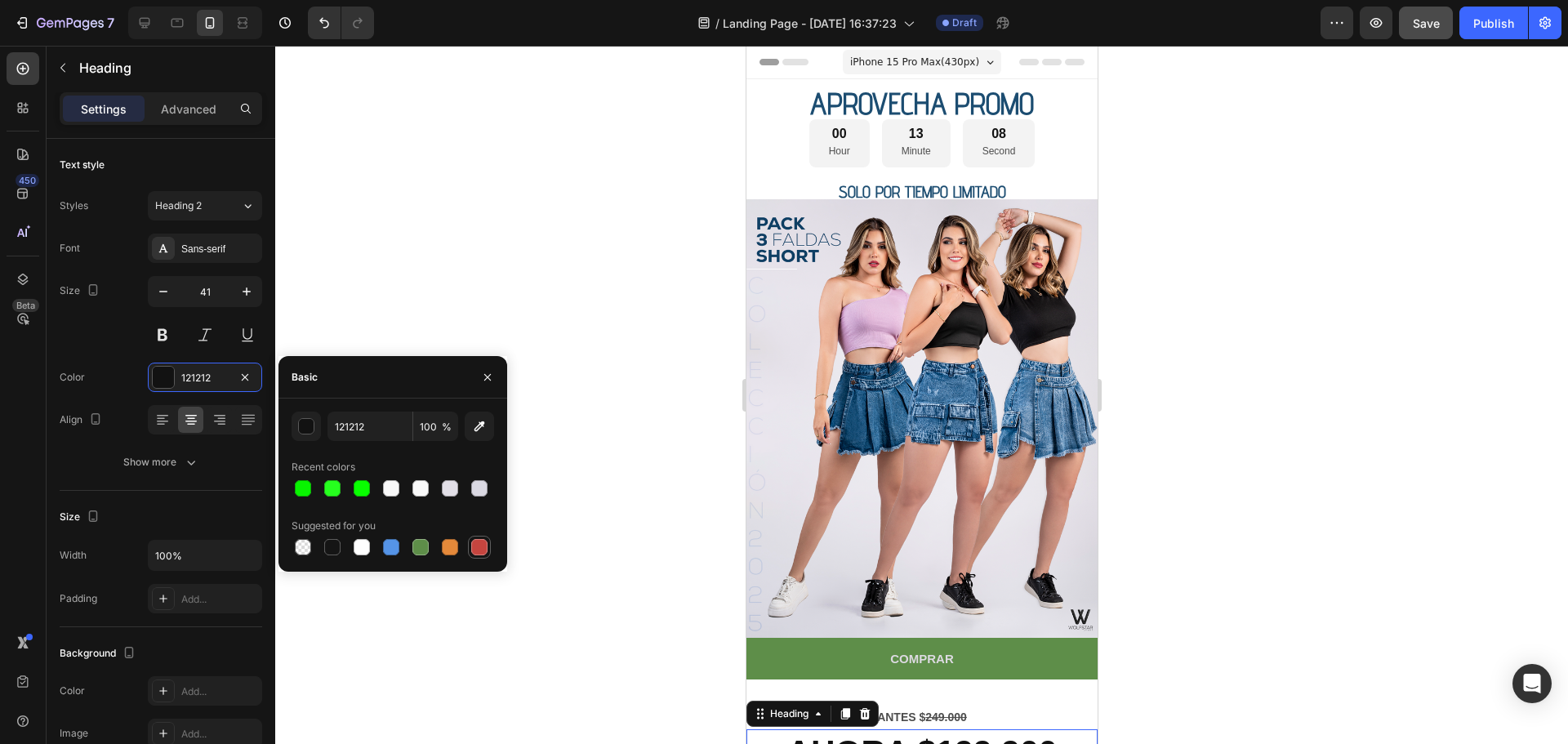
click at [477, 546] on div at bounding box center [479, 547] width 16 height 16
type input "C5453F"
click at [956, 710] on strong "249.000" at bounding box center [945, 716] width 42 height 13
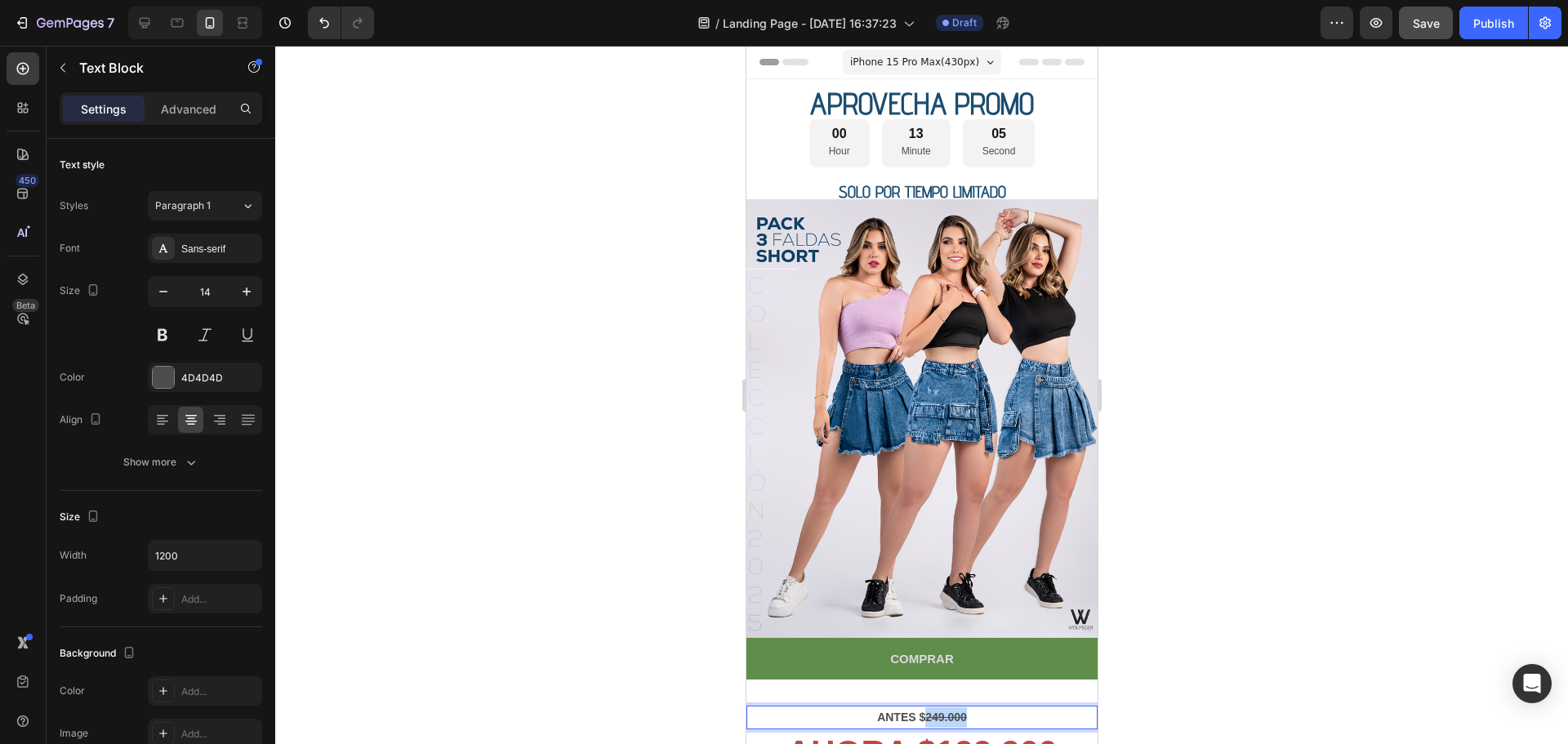
click at [955, 710] on strong "249.000" at bounding box center [945, 716] width 42 height 13
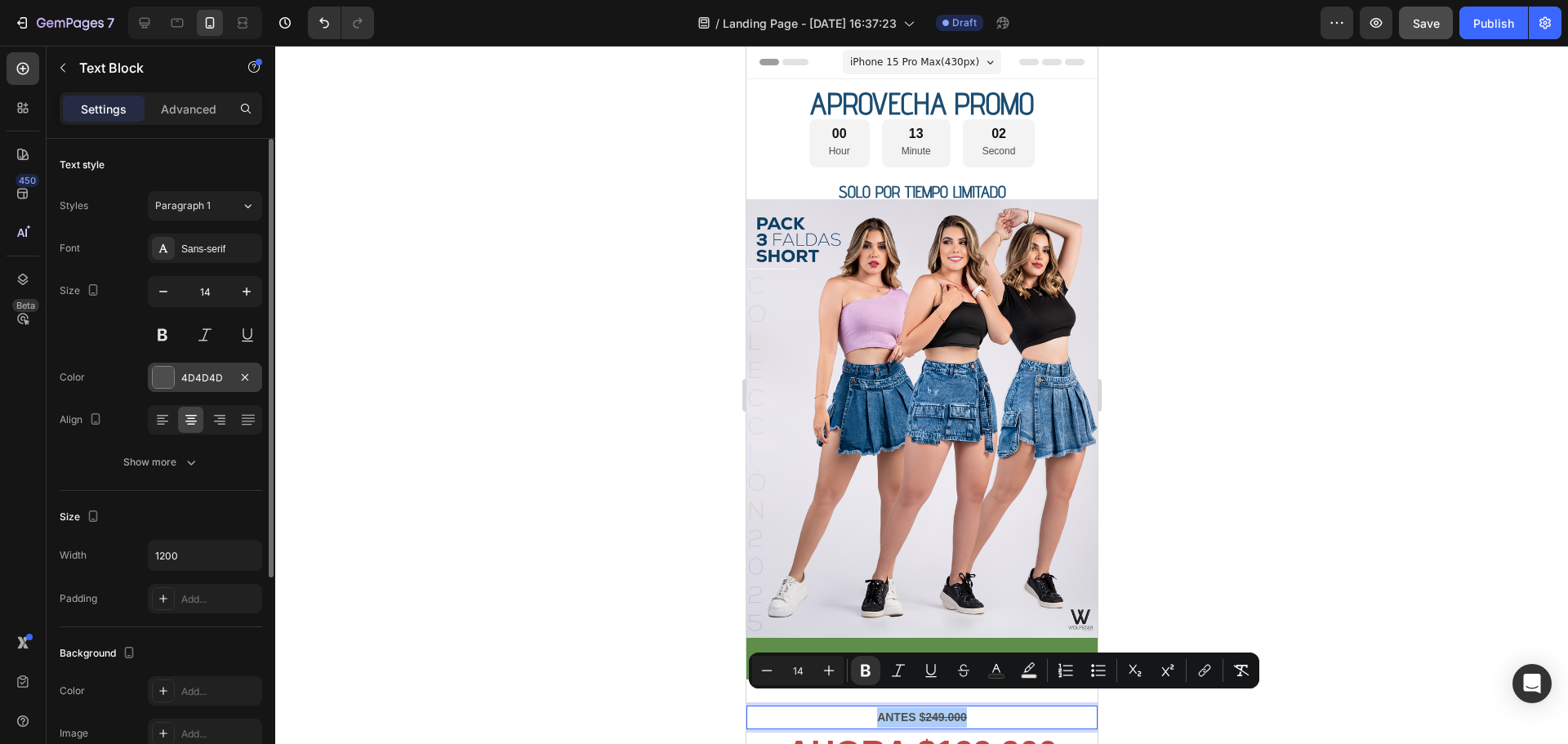
click at [157, 382] on div at bounding box center [163, 377] width 21 height 21
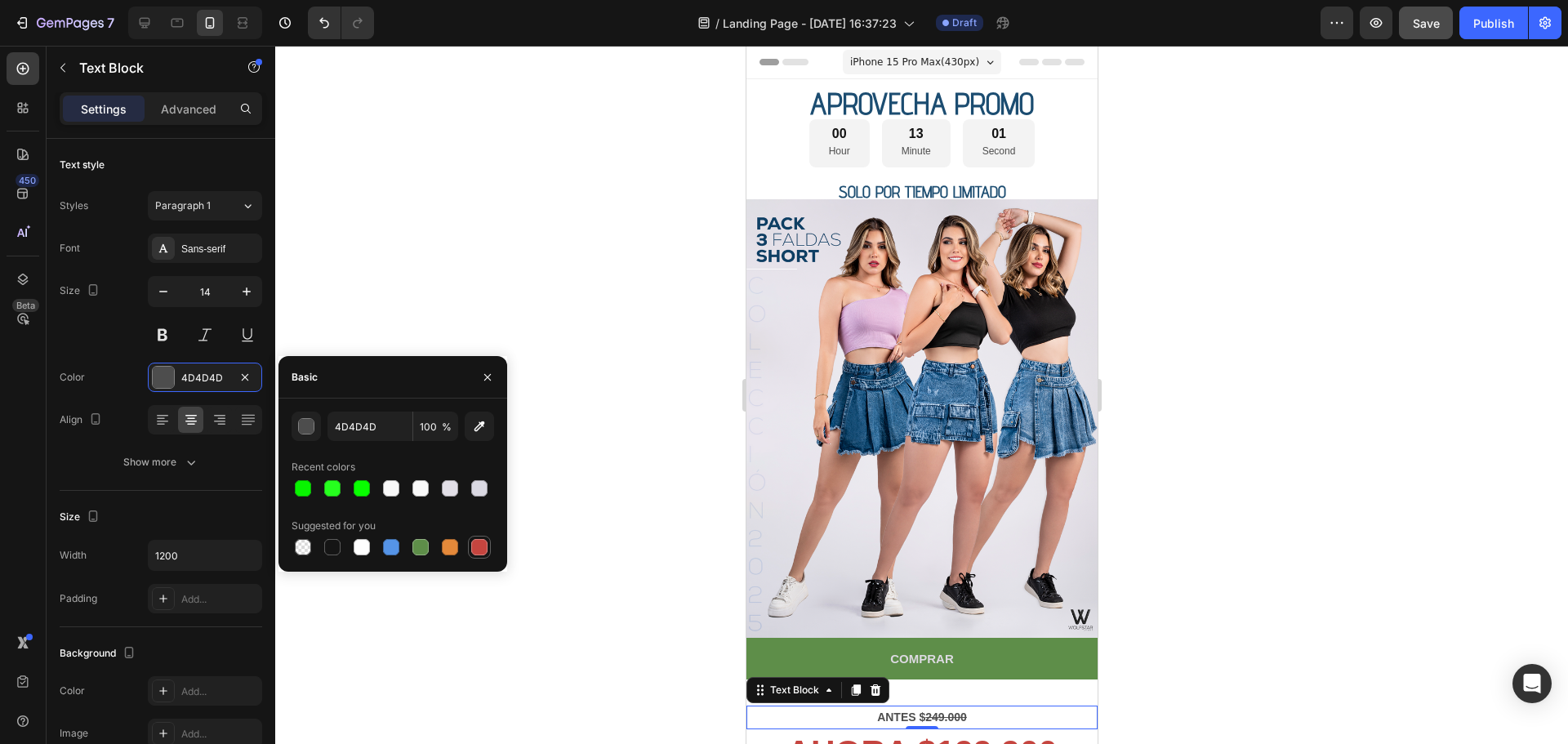
click at [473, 544] on div at bounding box center [479, 547] width 16 height 16
type input "C5453F"
click at [1134, 554] on div at bounding box center [922, 395] width 1293 height 698
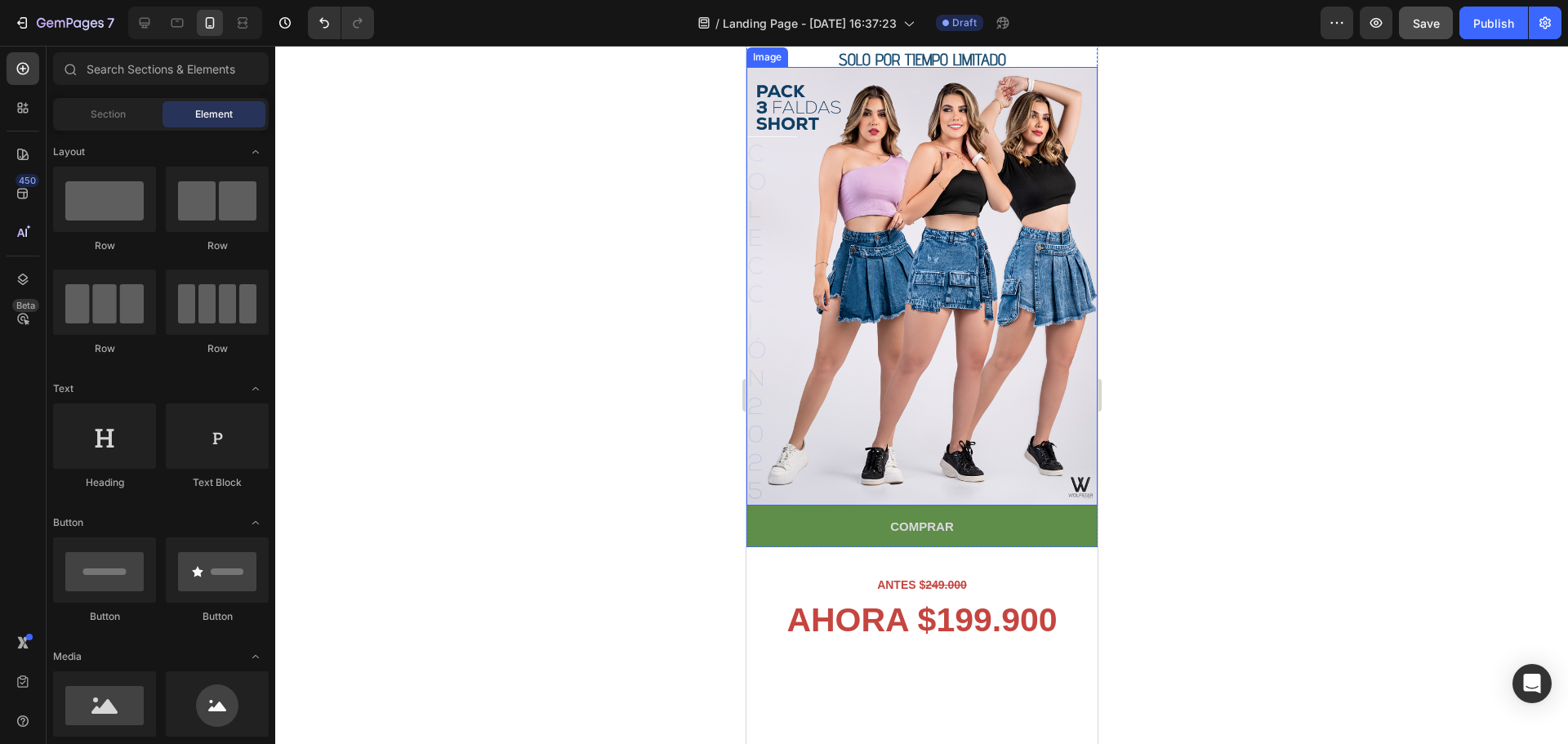
scroll to position [326, 0]
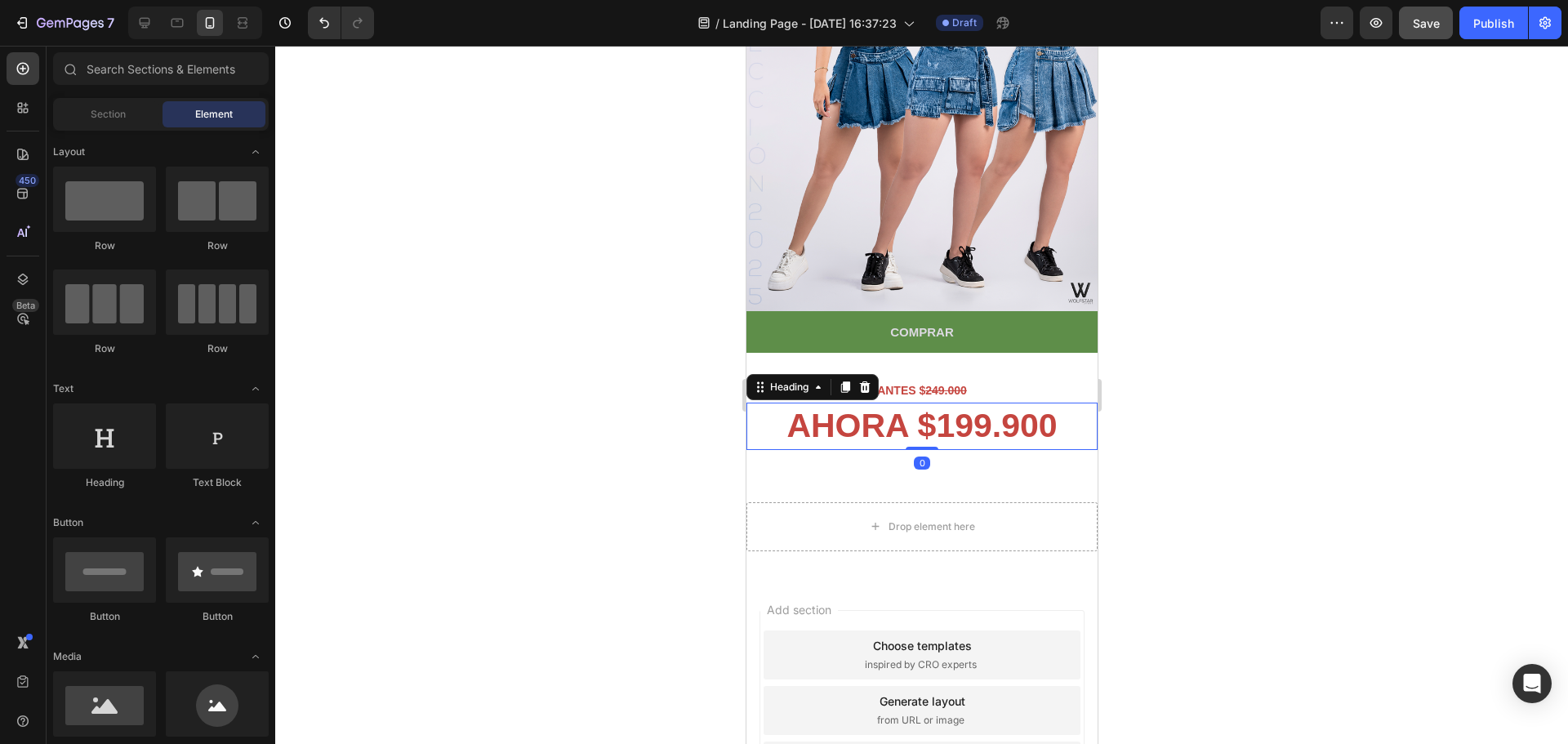
click at [919, 407] on strong "AHORA $199.900" at bounding box center [921, 426] width 270 height 38
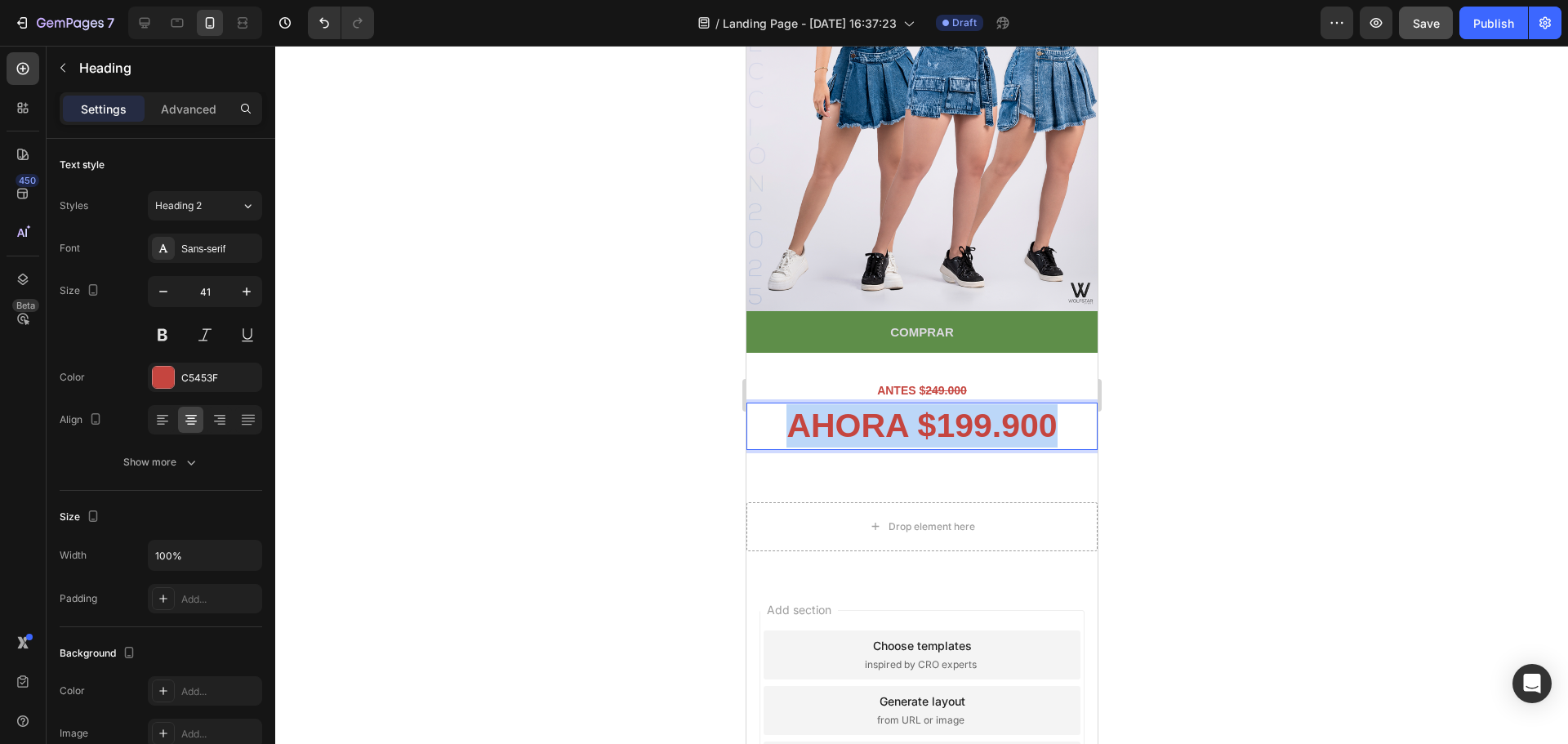
click at [919, 407] on strong "AHORA $199.900" at bounding box center [921, 426] width 270 height 38
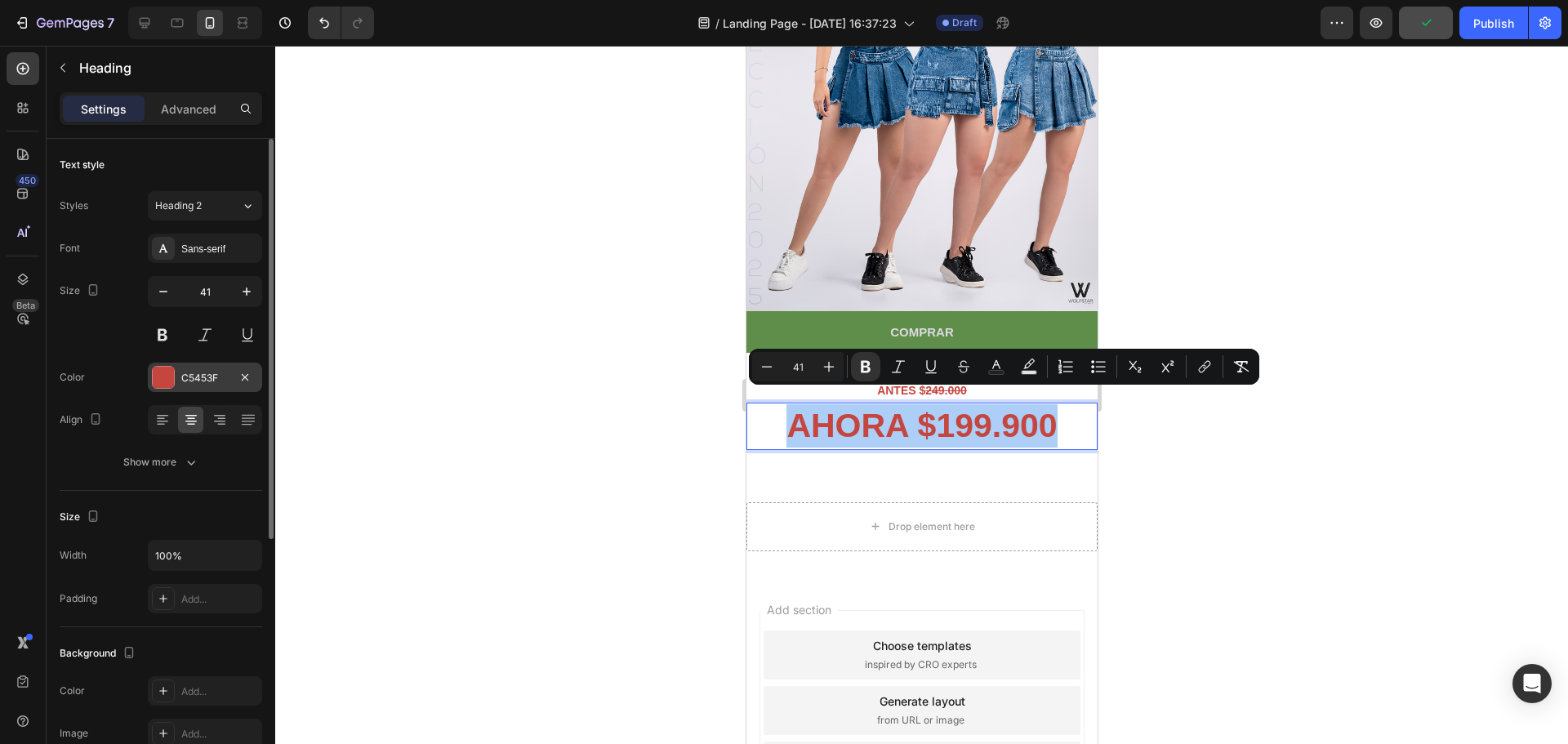
click at [158, 380] on div at bounding box center [163, 377] width 21 height 21
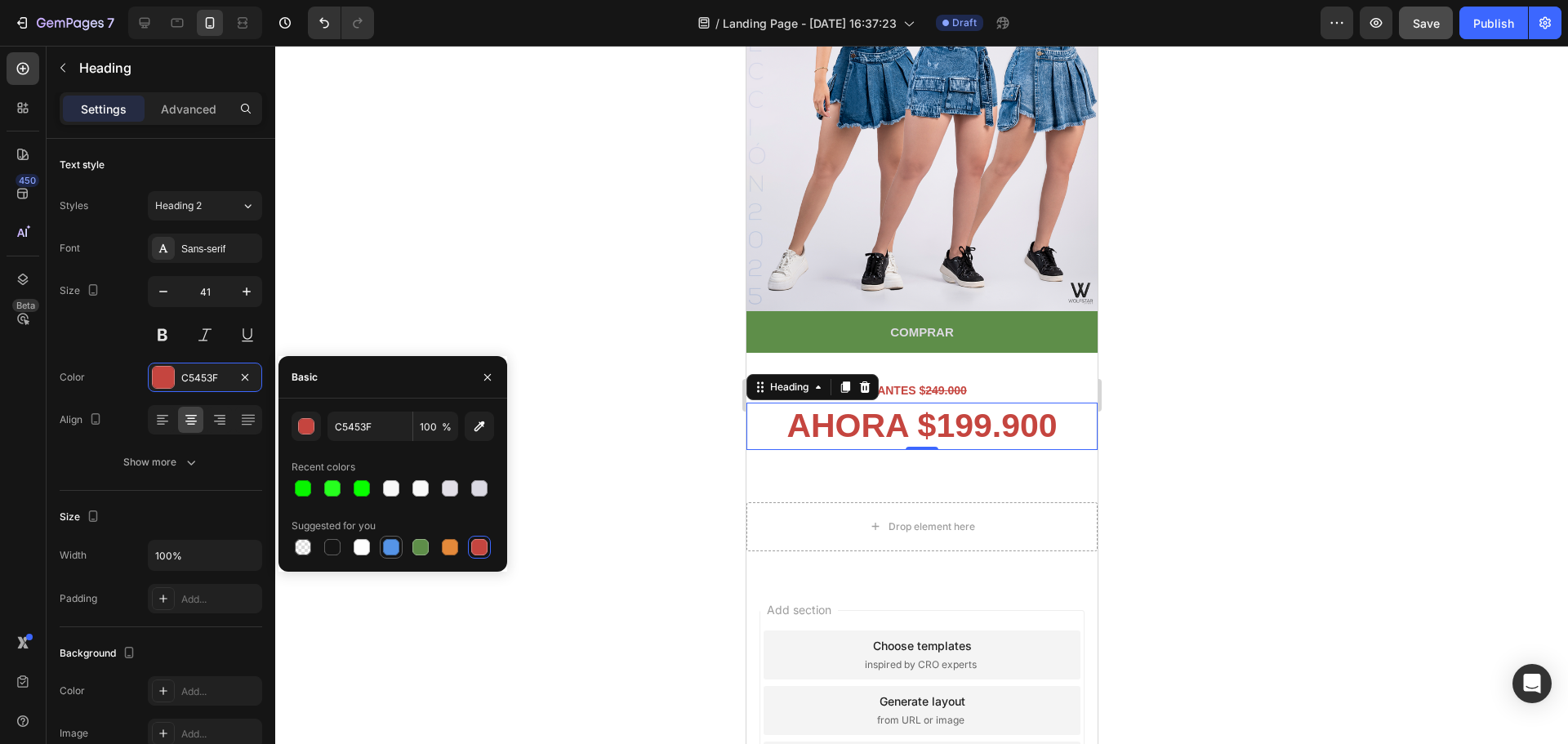
click at [390, 543] on div at bounding box center [391, 547] width 16 height 16
type input "5594E7"
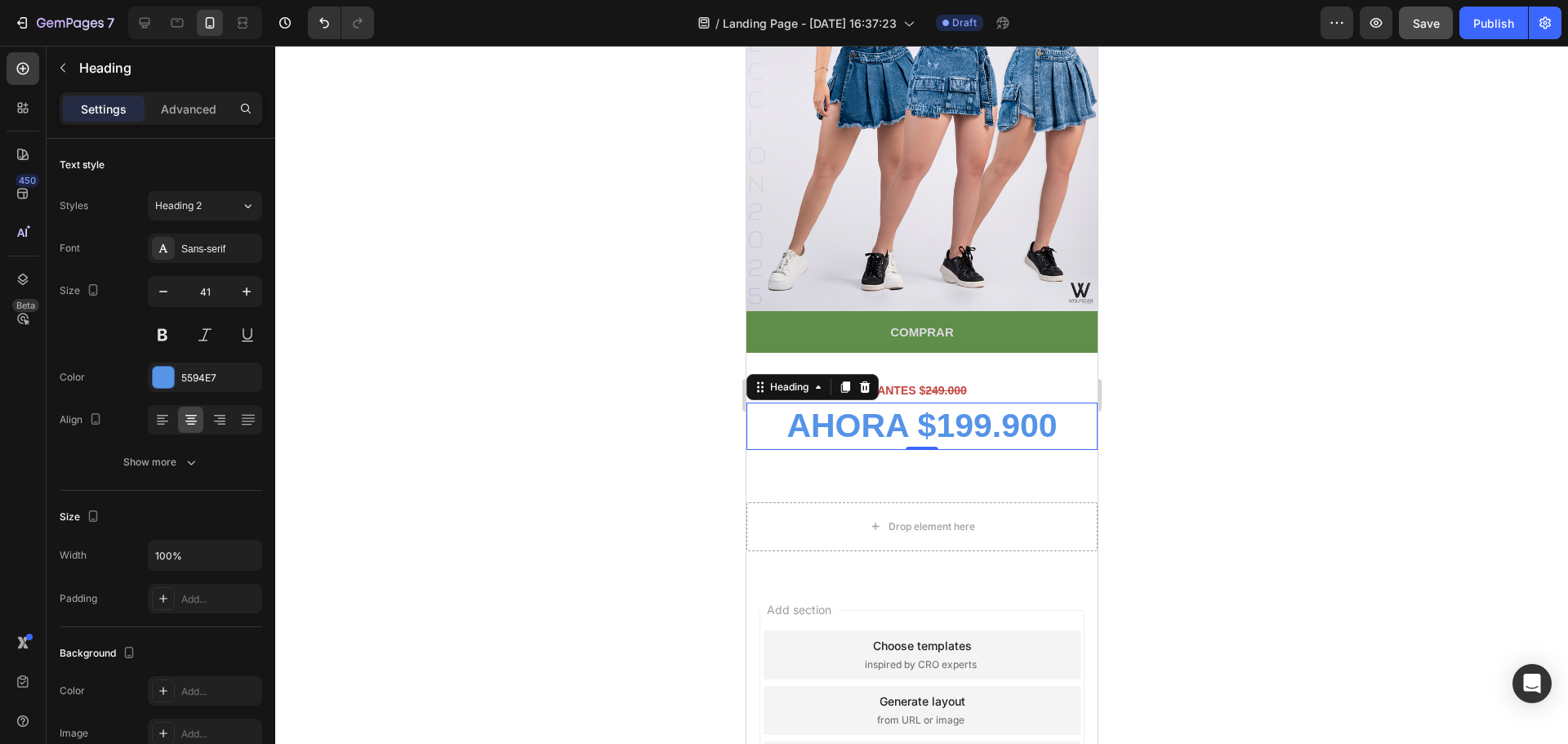
click at [1199, 386] on div at bounding box center [922, 395] width 1293 height 698
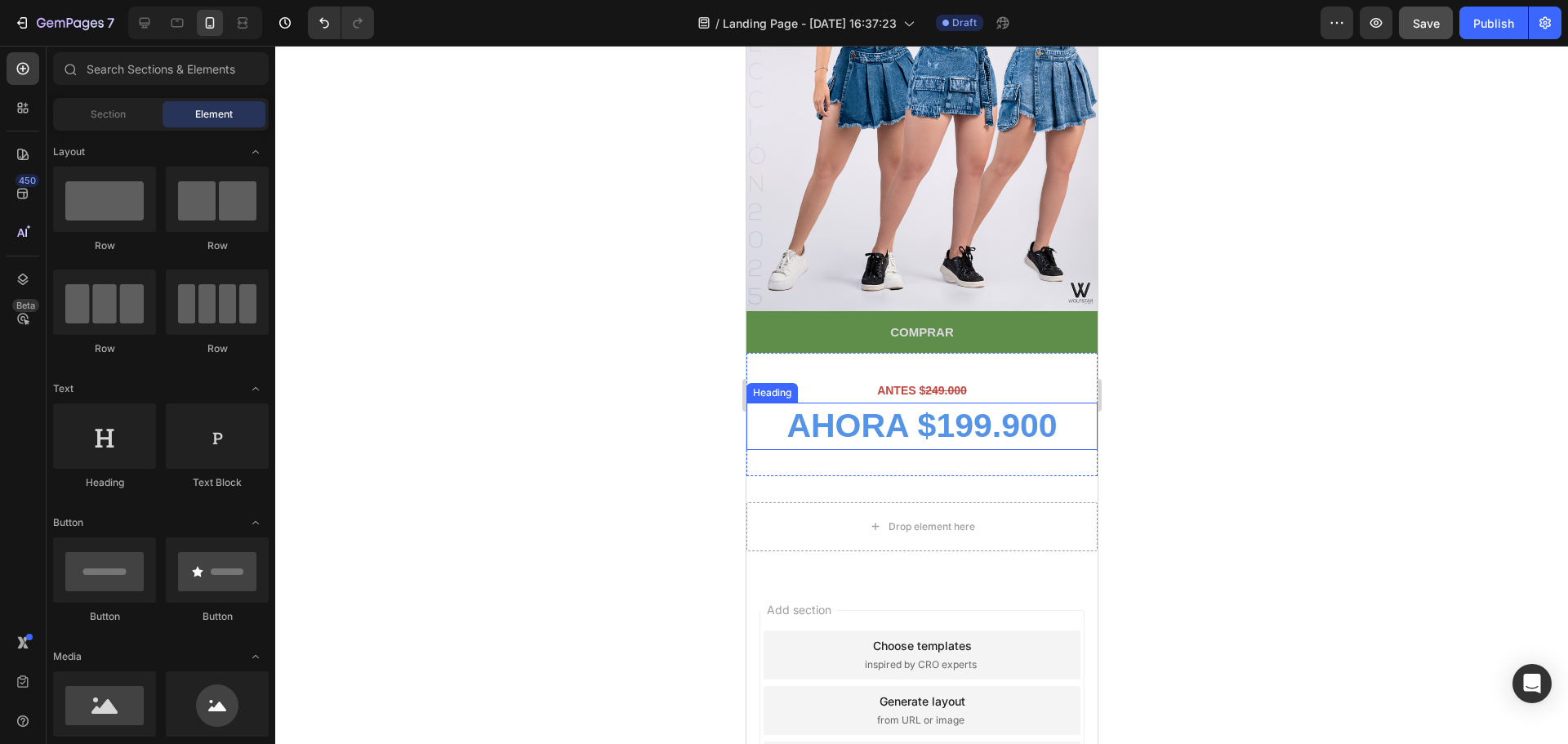
click at [1014, 381] on p "ANTES $ 249.000" at bounding box center [921, 391] width 348 height 21
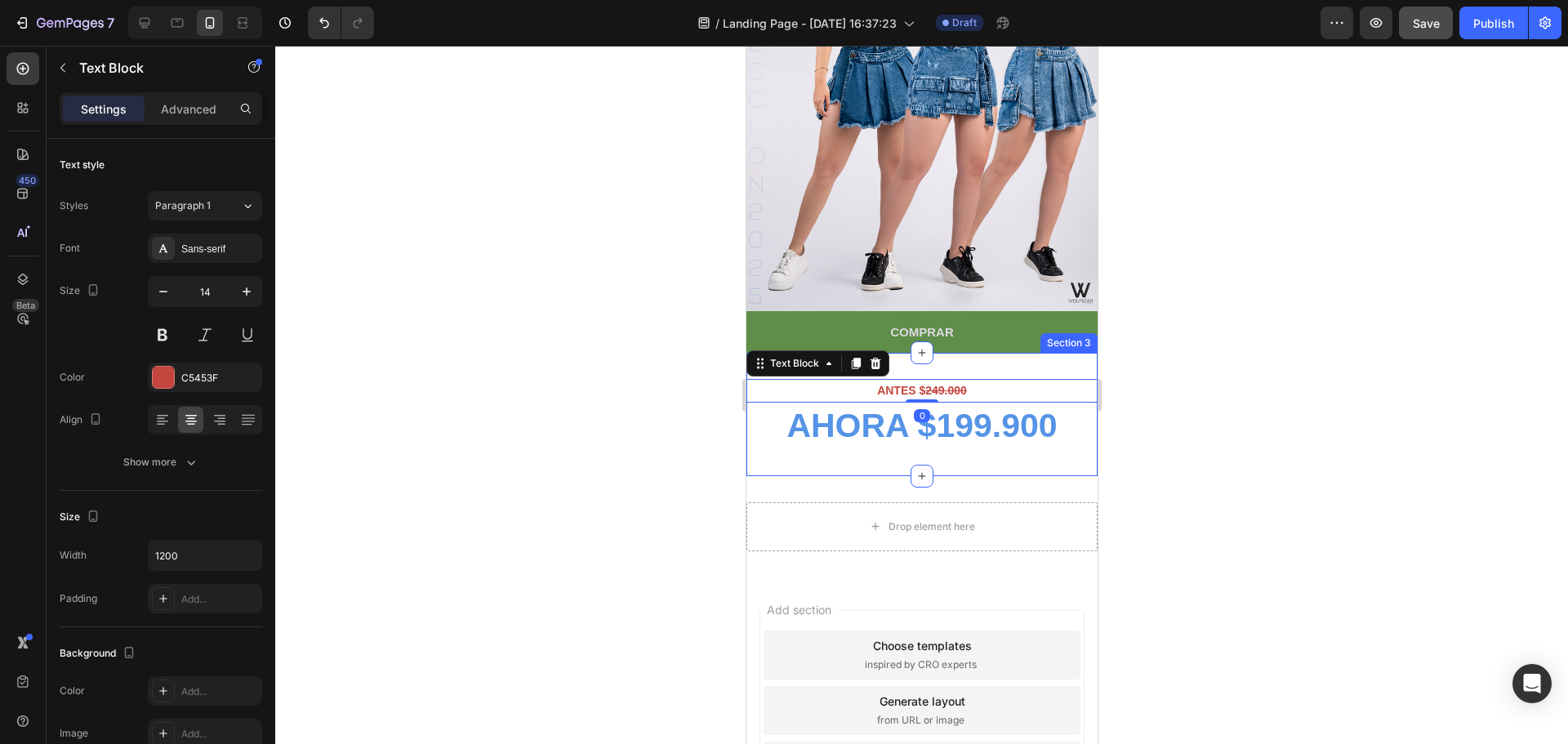
click at [1015, 353] on div "ANTES $ 249.000 Text Block 0 ⁠⁠⁠⁠⁠⁠⁠ AHORA $199.900 Heading Section 3" at bounding box center [921, 415] width 351 height 123
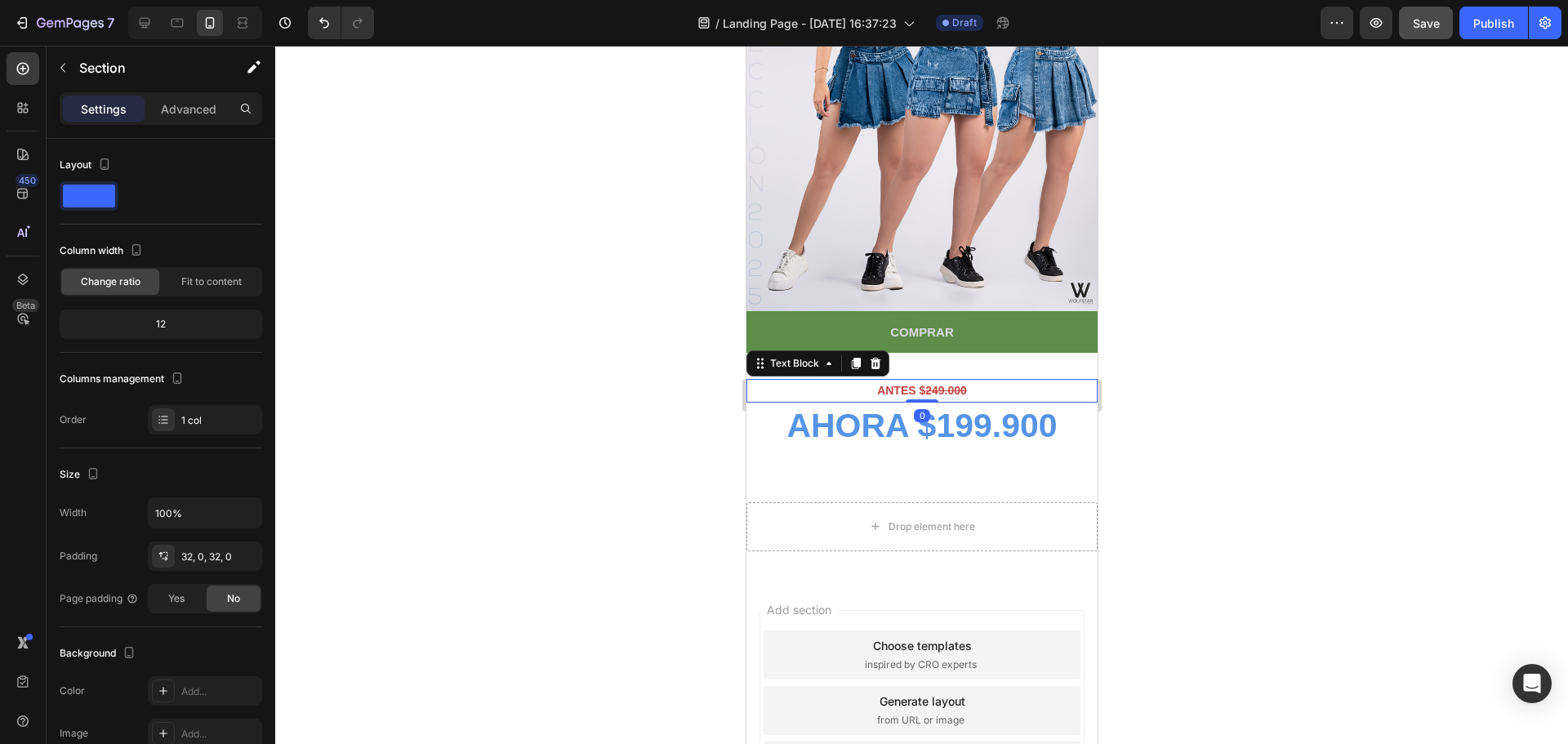
click at [996, 381] on p "ANTES $ 249.000" at bounding box center [921, 391] width 348 height 21
click at [999, 353] on div "ANTES $ 249.000 Text Block 0 ⁠⁠⁠⁠⁠⁠⁠ AHORA $199.900 Heading Section 3" at bounding box center [921, 415] width 351 height 123
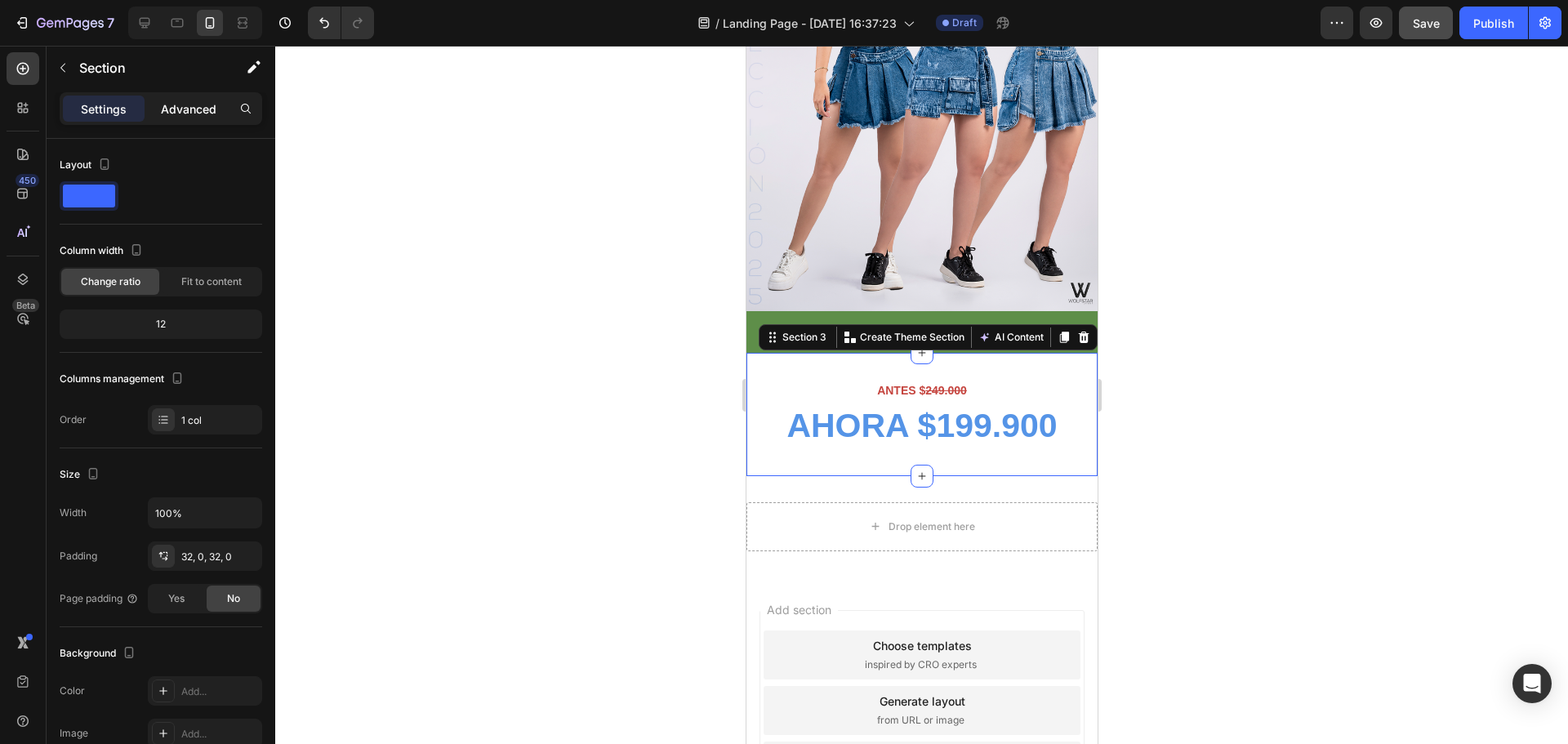
click at [199, 98] on div "Advanced" at bounding box center [189, 108] width 82 height 26
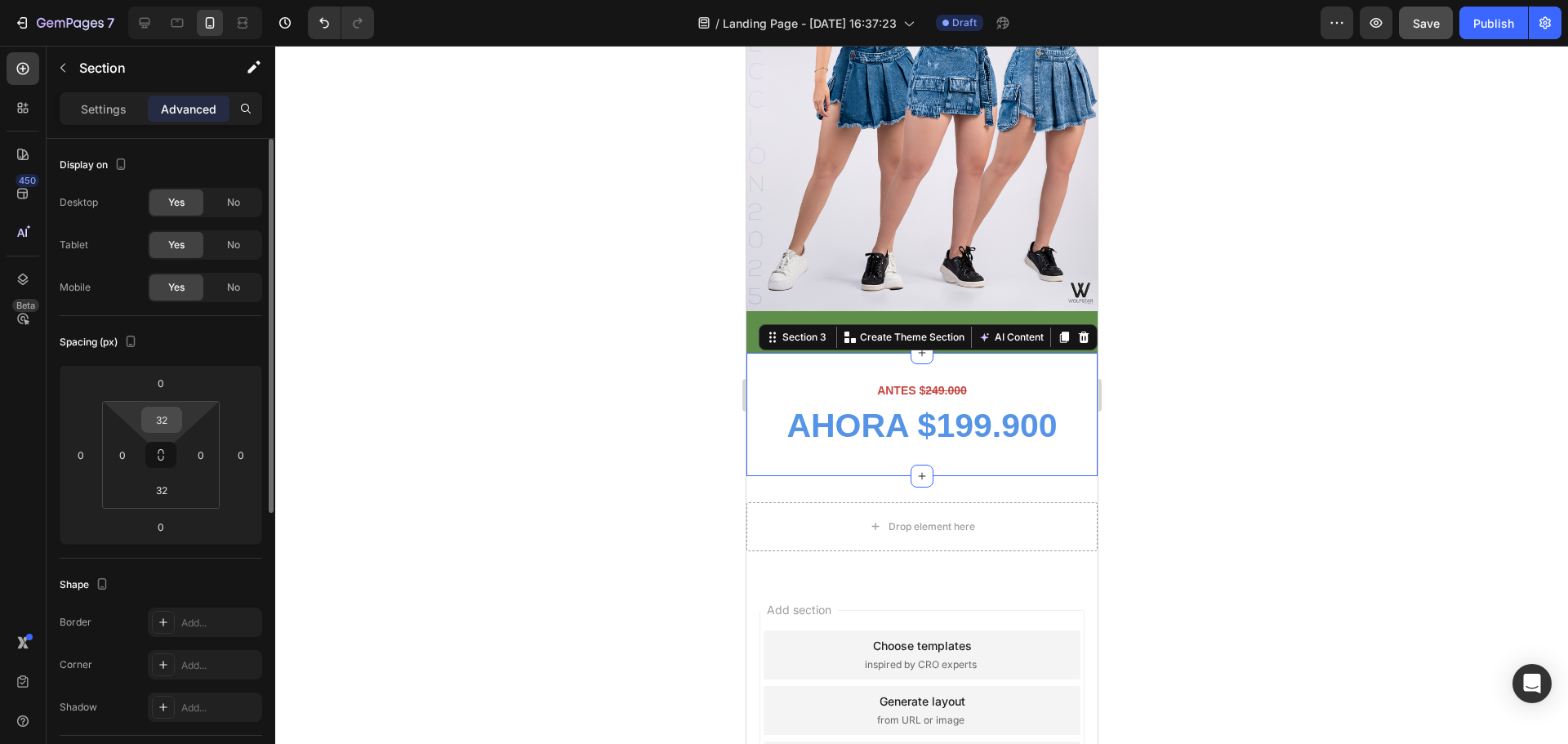
click at [161, 427] on input "32" at bounding box center [161, 420] width 33 height 25
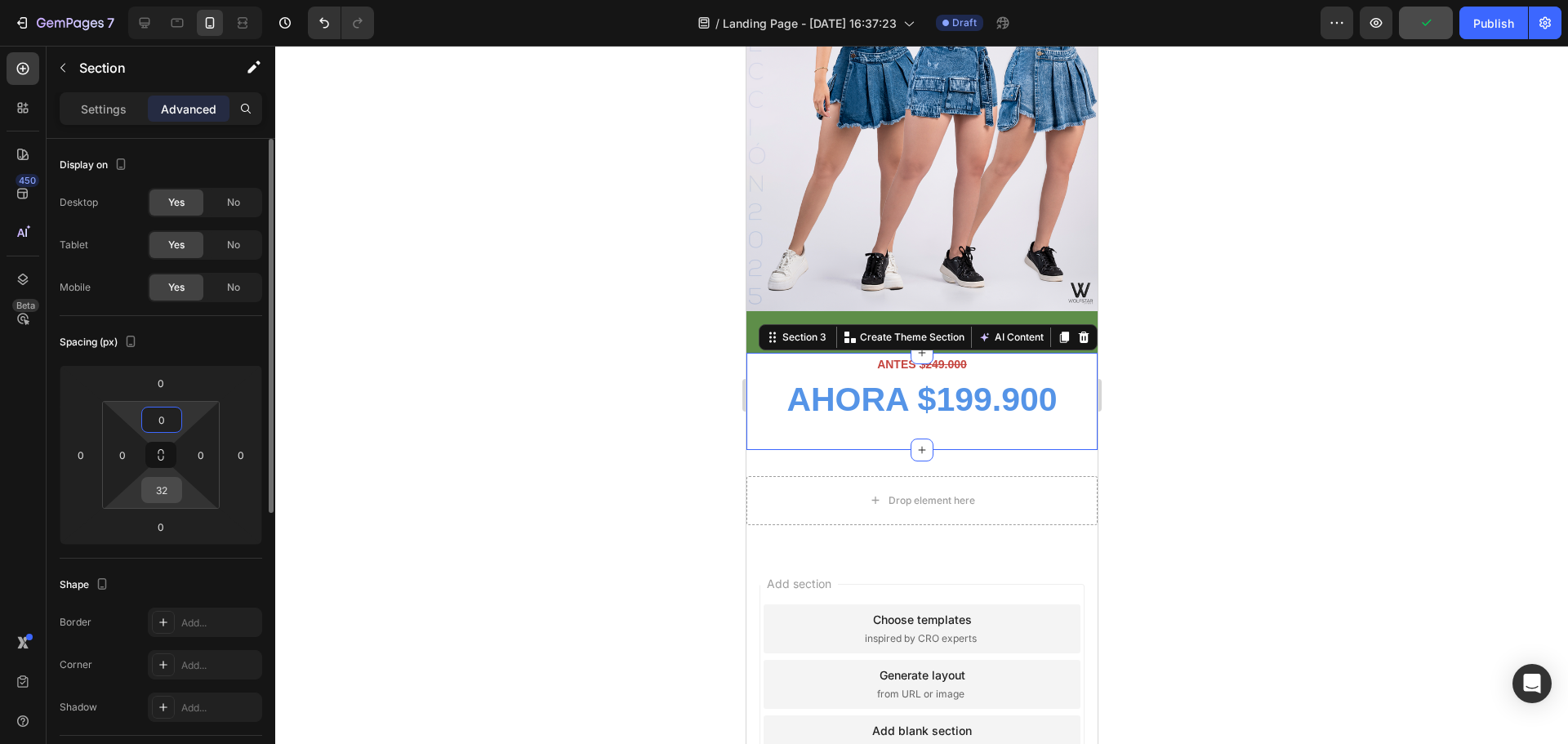
type input "0"
click at [149, 498] on input "32" at bounding box center [161, 489] width 33 height 25
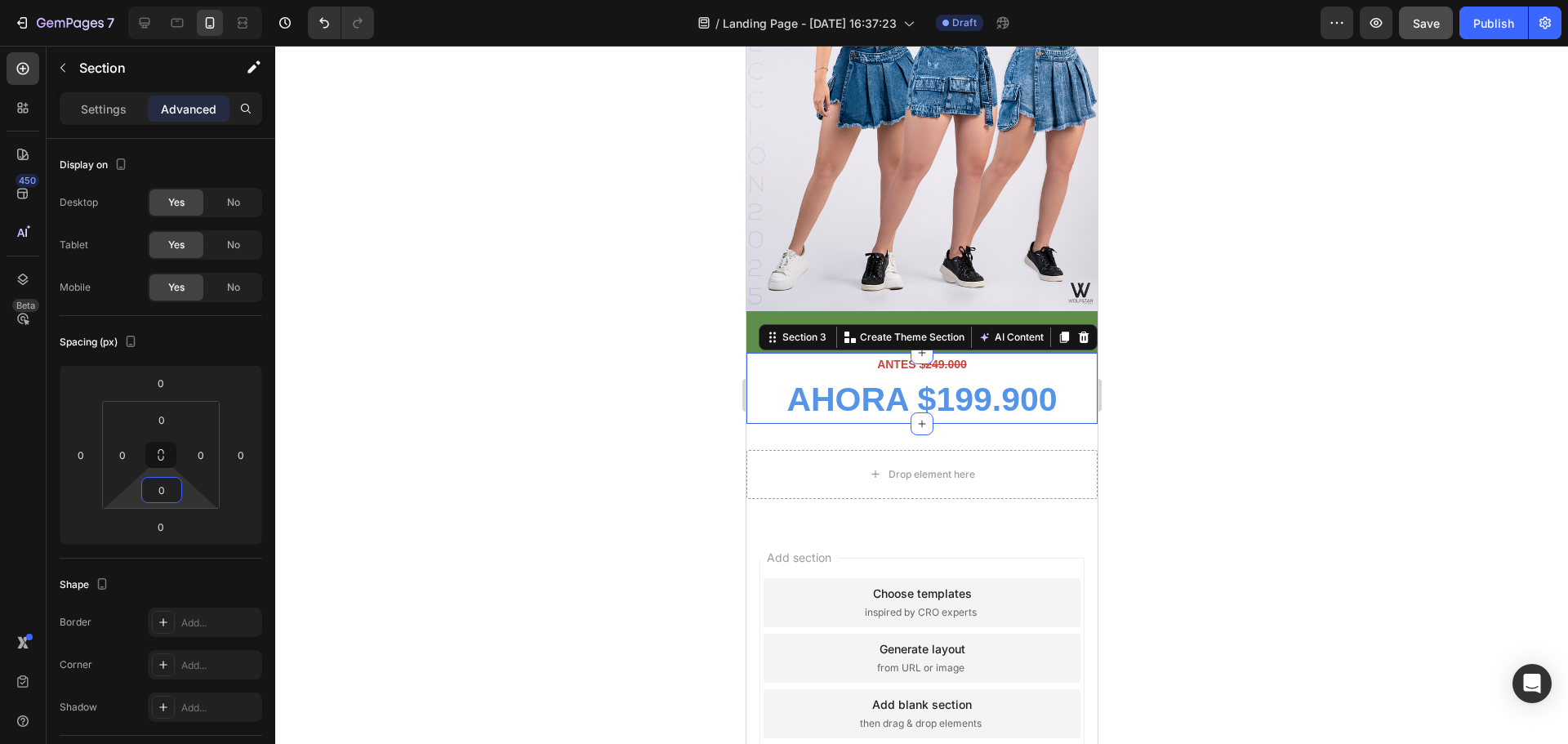
type input "0"
click at [1322, 415] on div at bounding box center [922, 395] width 1293 height 698
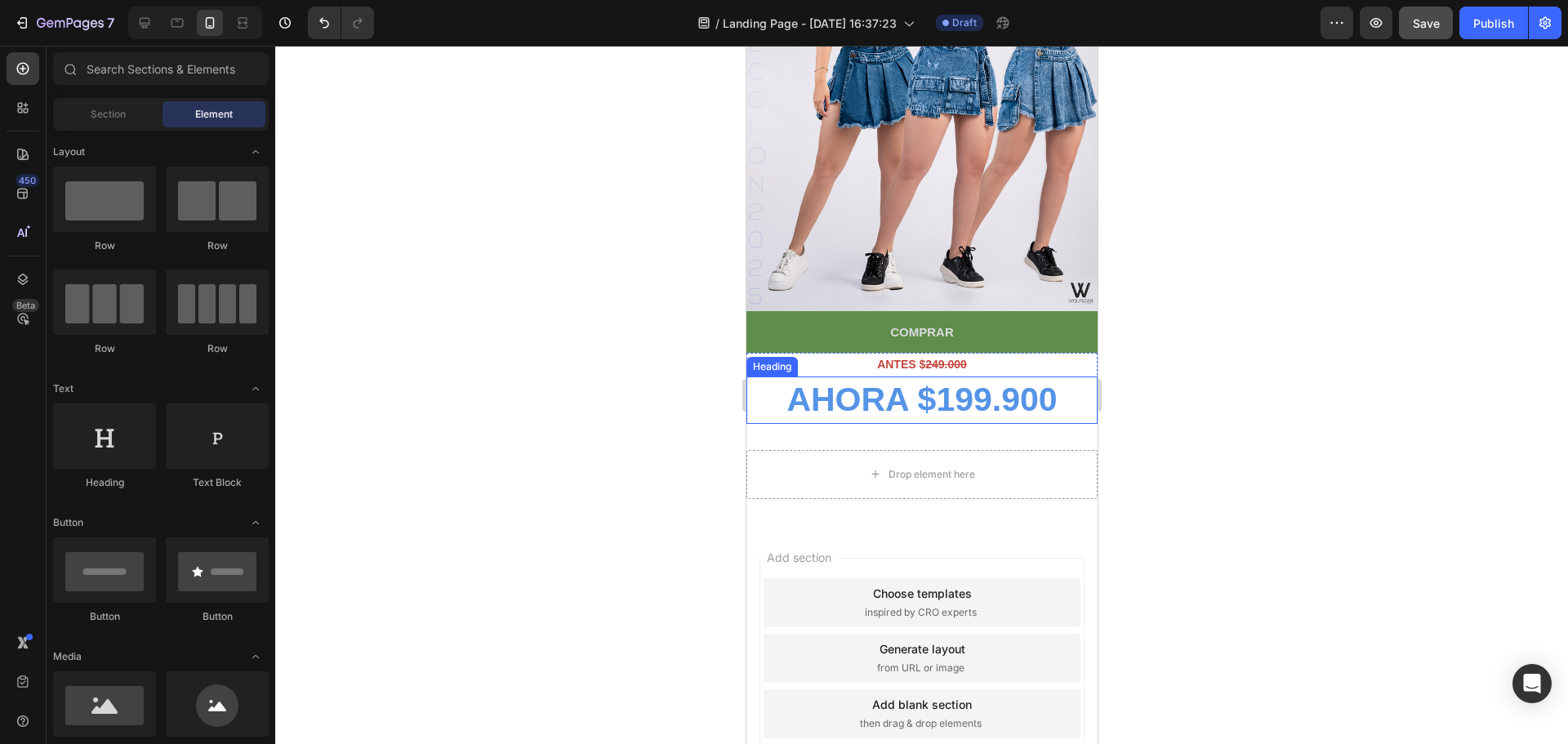
click at [1011, 387] on strong "AHORA $199.900" at bounding box center [921, 400] width 270 height 38
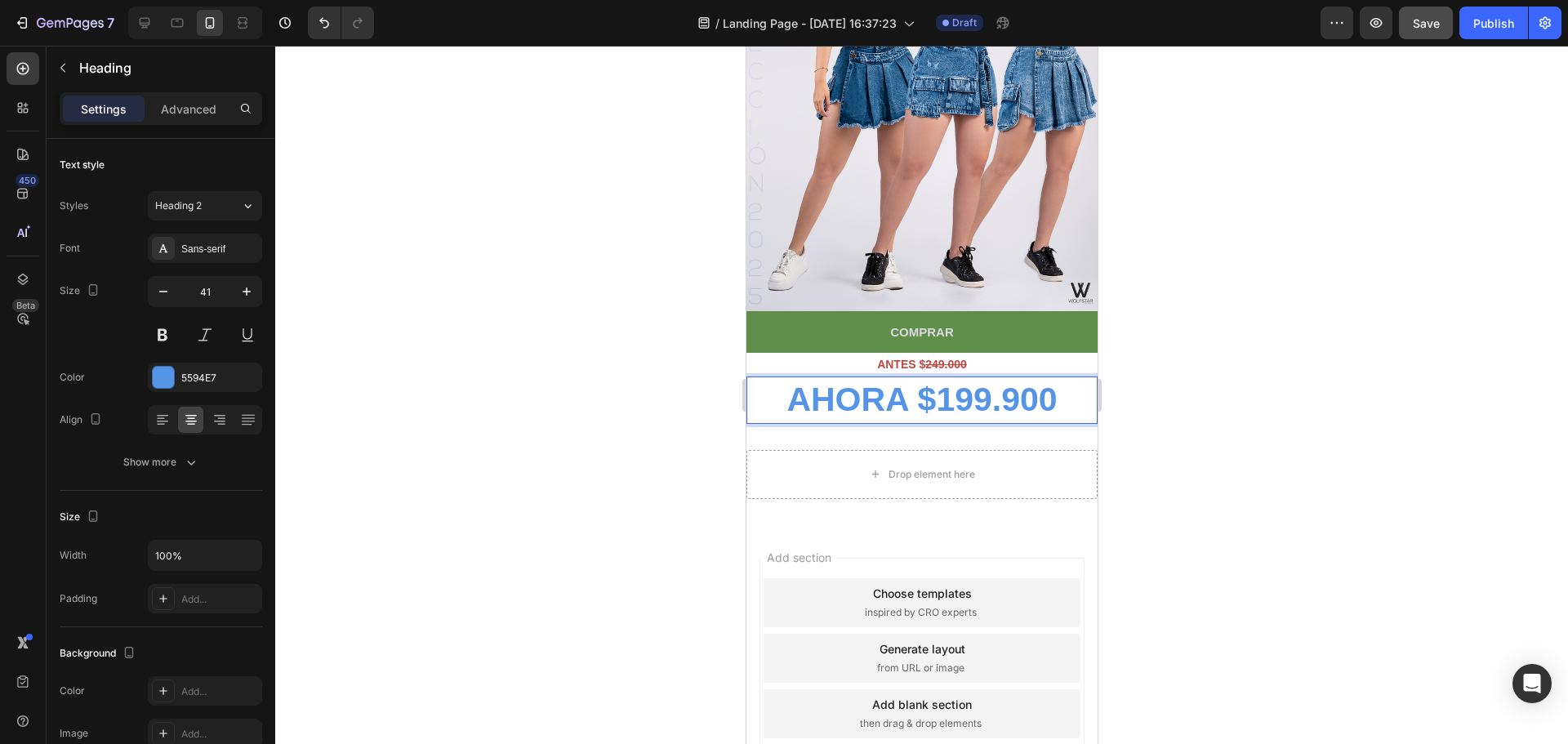
click at [1048, 381] on strong "AHORA $199.900" at bounding box center [921, 400] width 270 height 38
click at [974, 424] on div "Drop element here Section 4" at bounding box center [921, 474] width 351 height 101
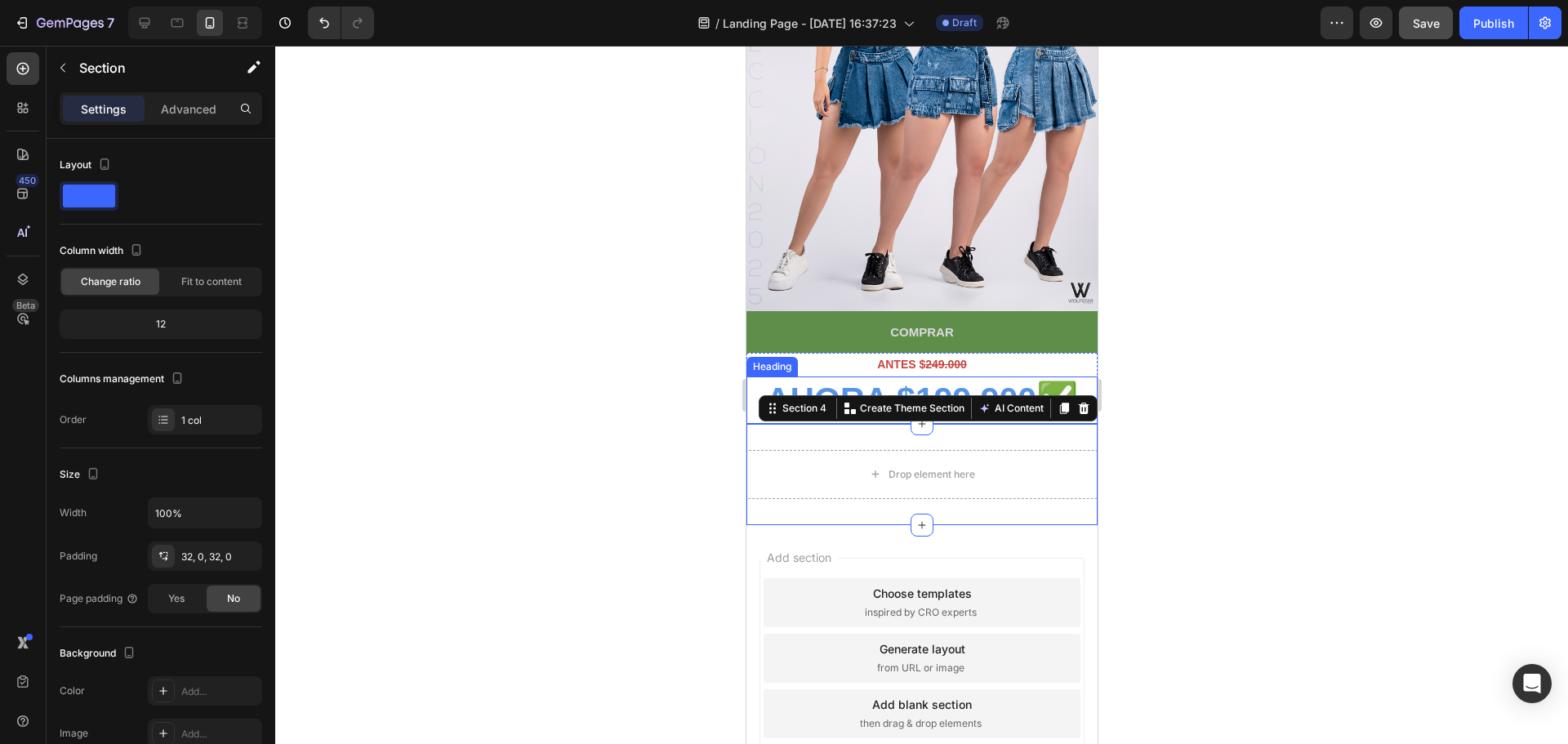
click at [982, 381] on strong "AHORA $199.900✅" at bounding box center [921, 400] width 312 height 38
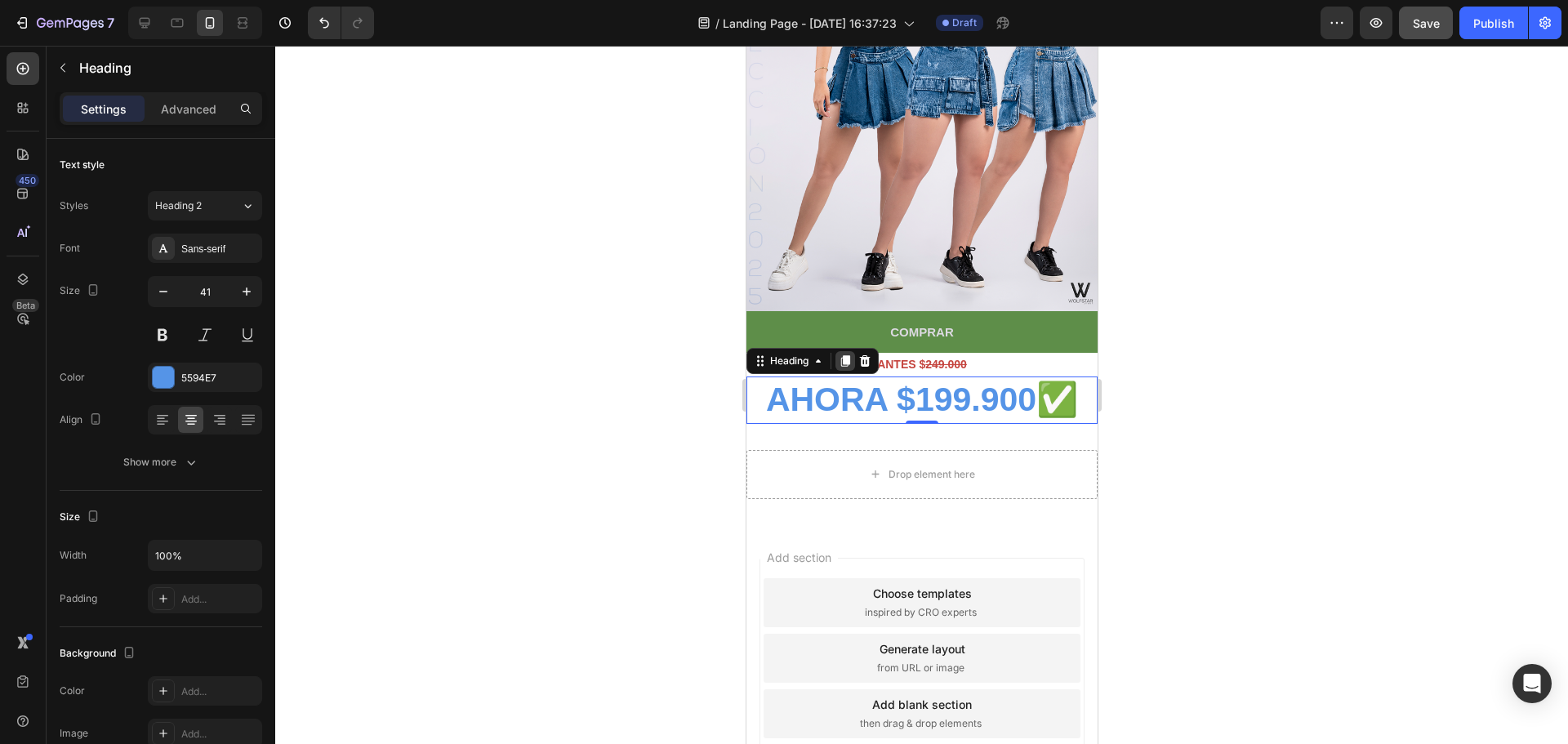
click at [847, 356] on icon at bounding box center [844, 361] width 9 height 11
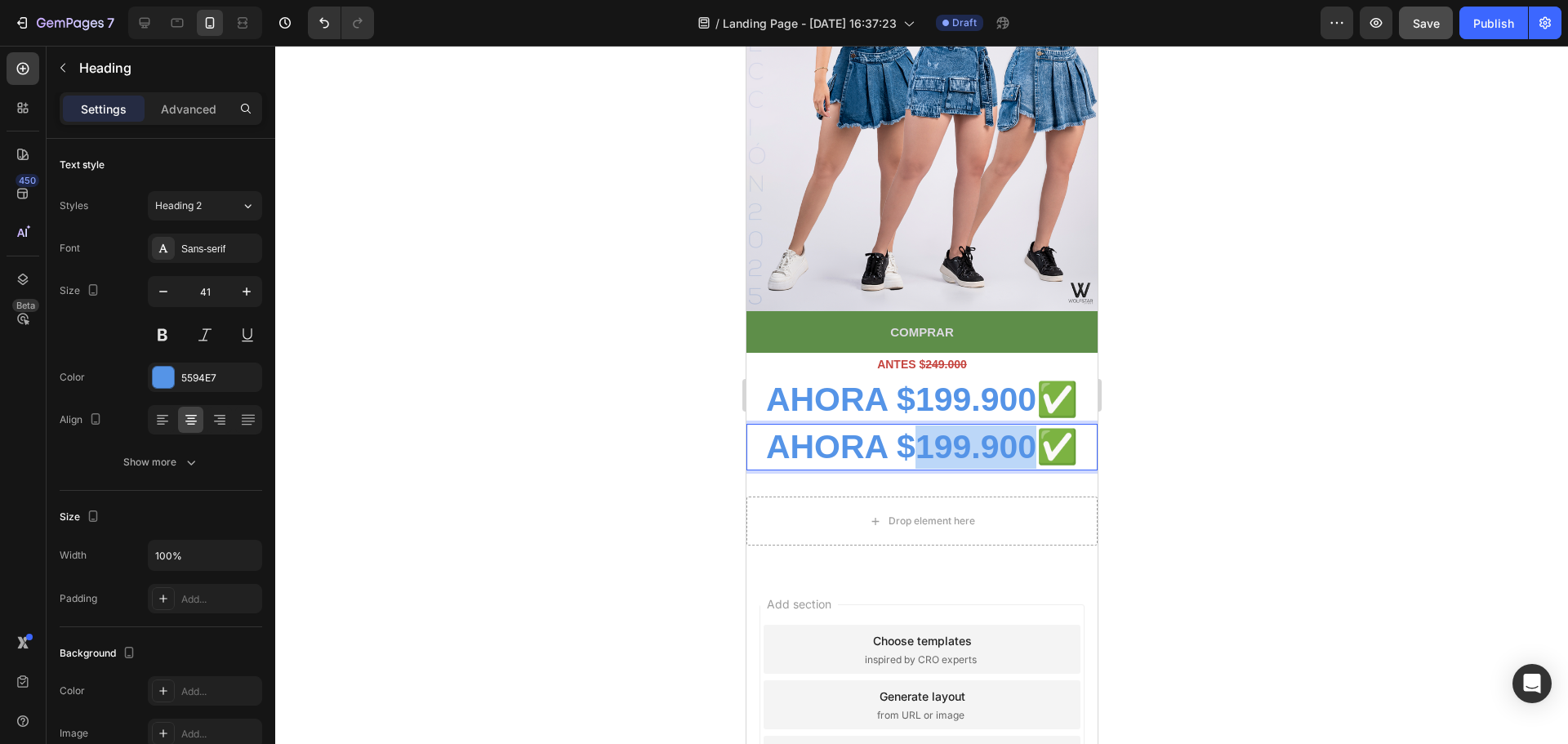
click at [930, 428] on strong "AHORA $199.900✅" at bounding box center [921, 447] width 312 height 38
click at [872, 428] on strong "ENVÍO GRATIS" at bounding box center [921, 447] width 238 height 38
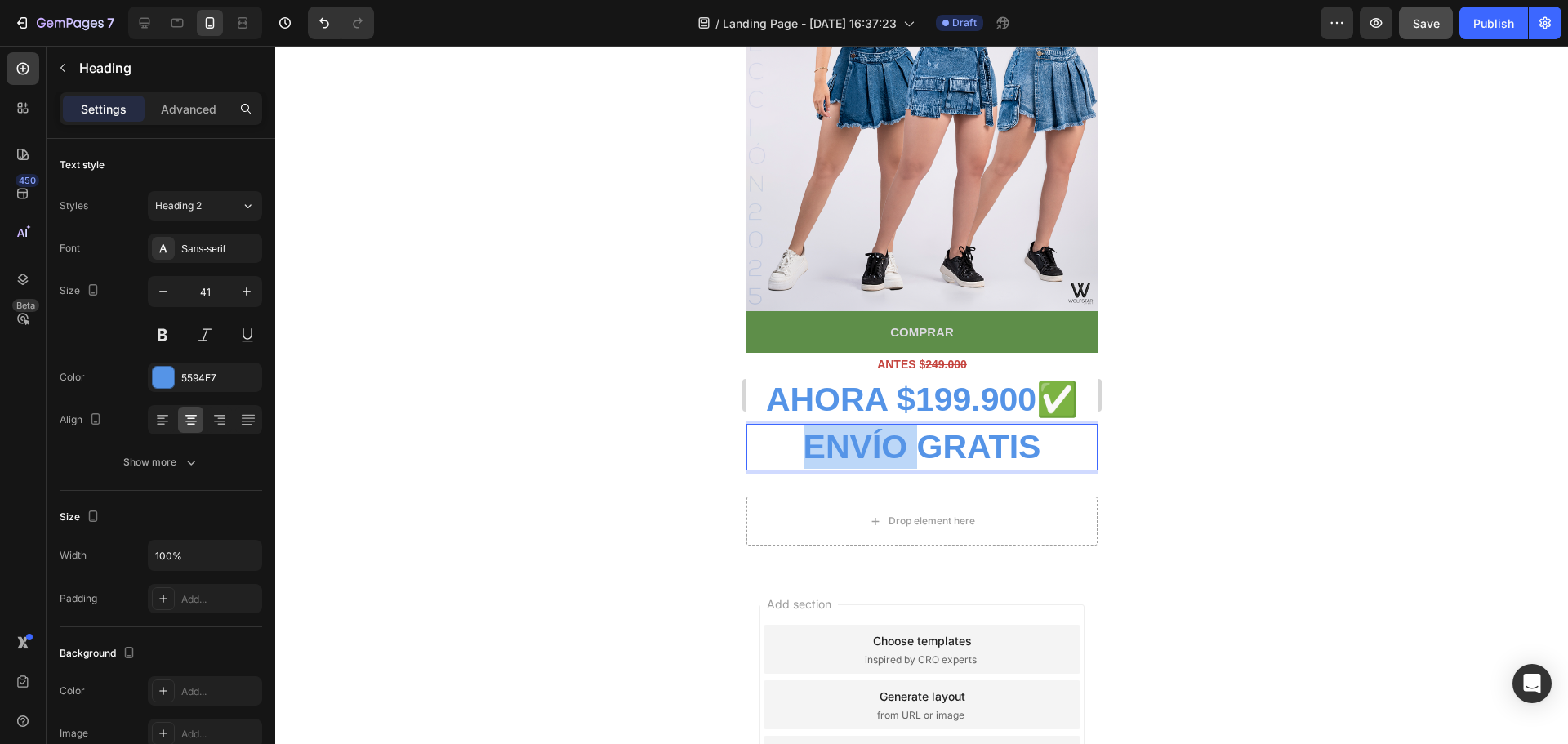
click at [872, 428] on strong "ENVÍO GRATIS" at bounding box center [921, 447] width 238 height 38
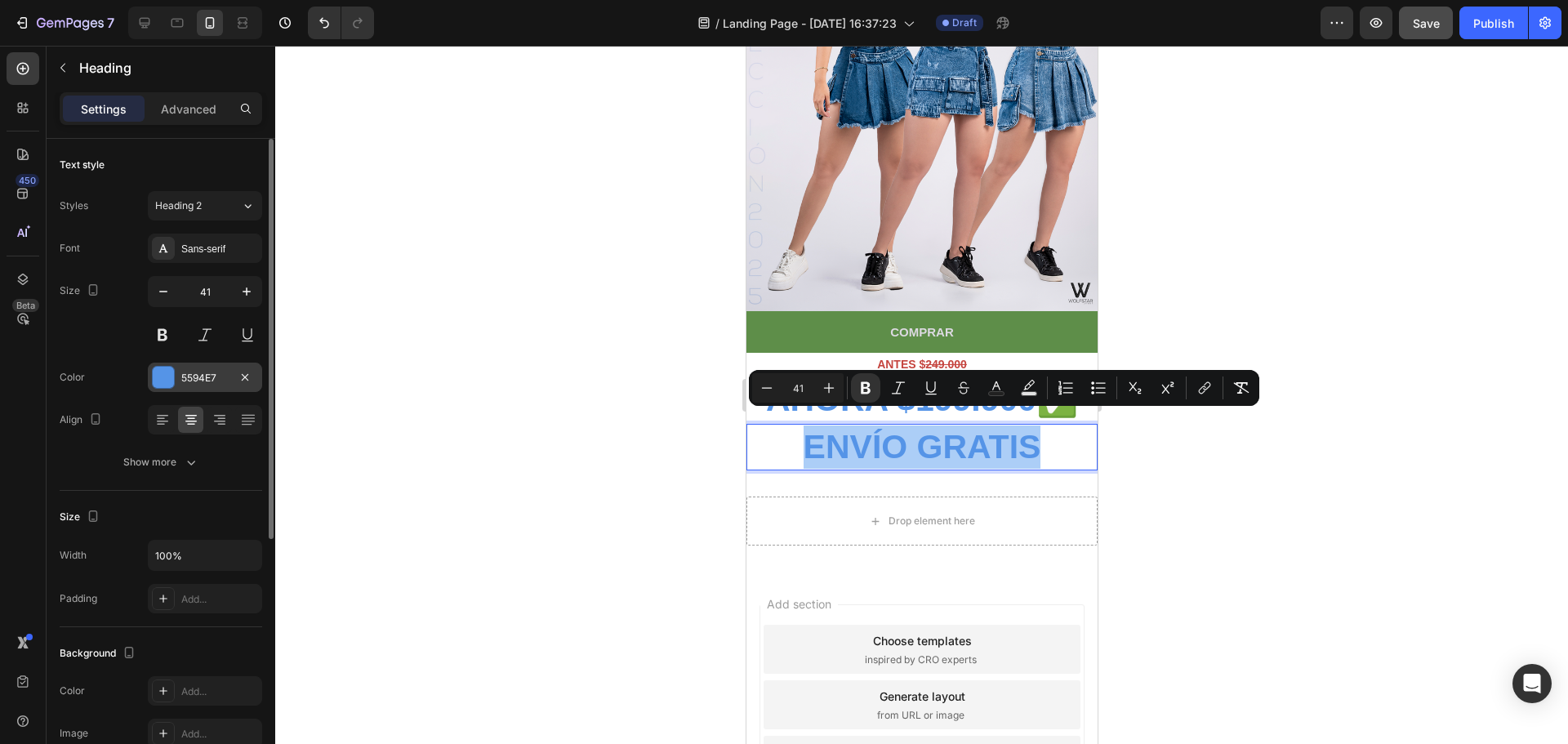
click at [162, 377] on div at bounding box center [163, 377] width 21 height 21
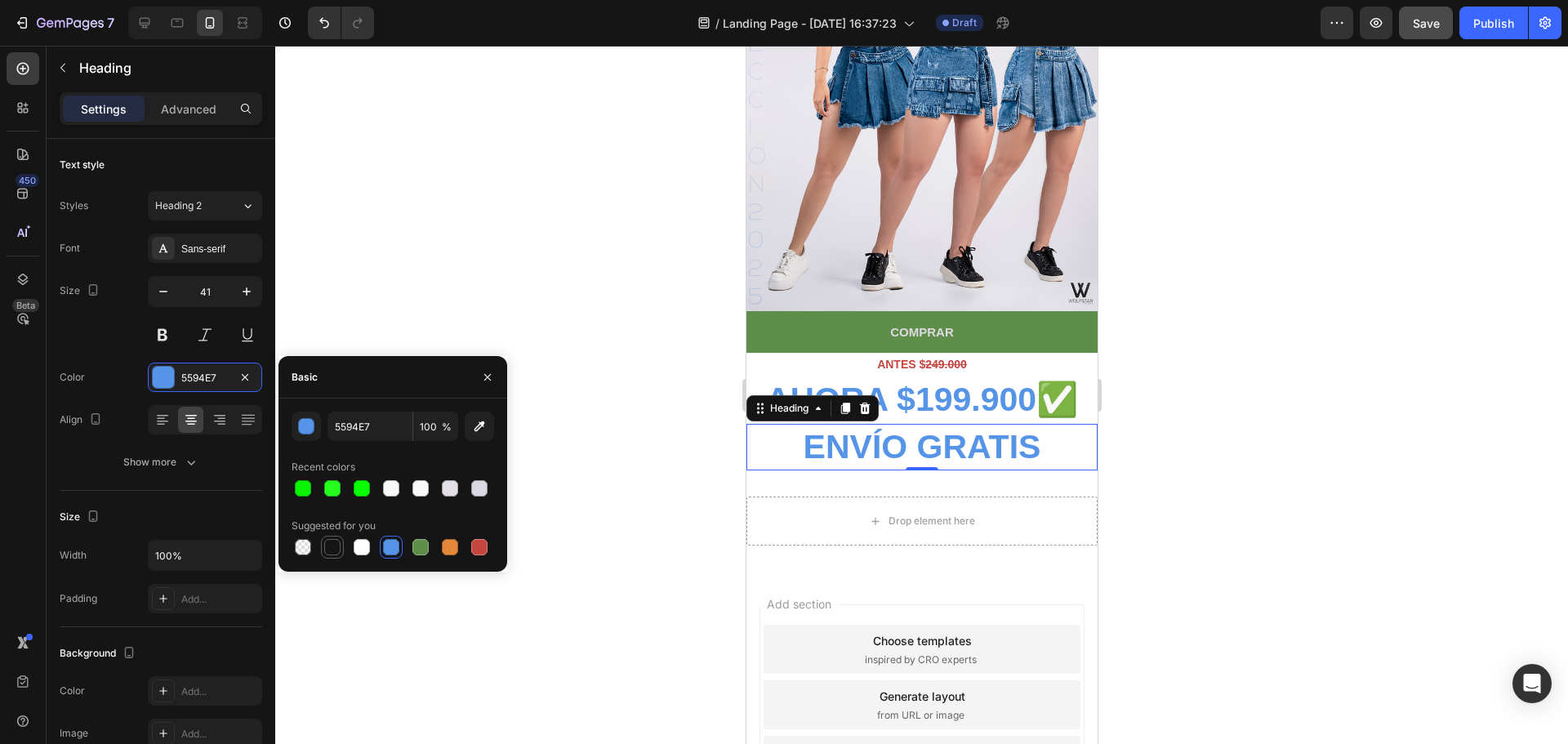
click at [328, 546] on div at bounding box center [332, 547] width 16 height 16
type input "151515"
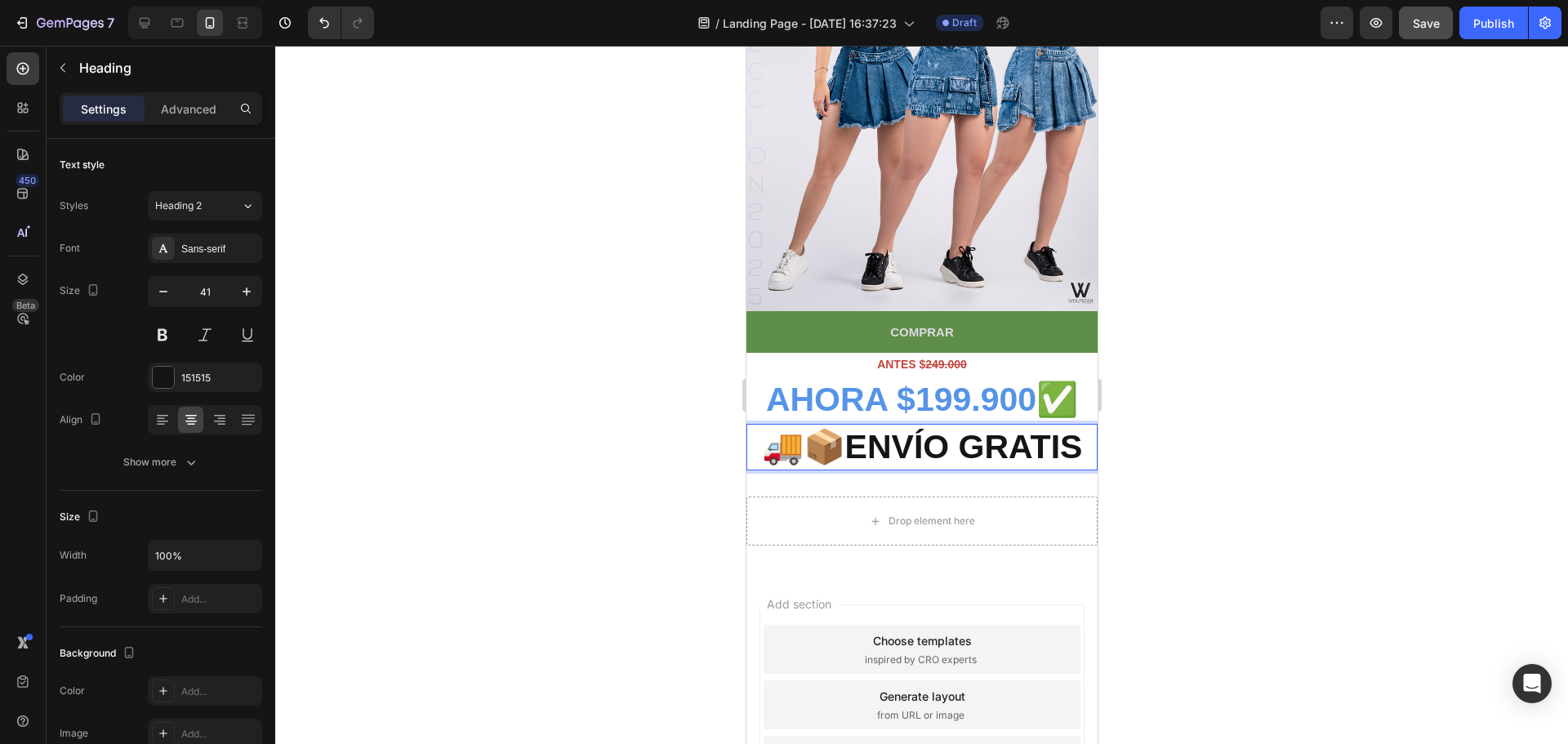
click at [1026, 428] on strong "🚚📦ENVÍO GRATIS" at bounding box center [921, 447] width 321 height 38
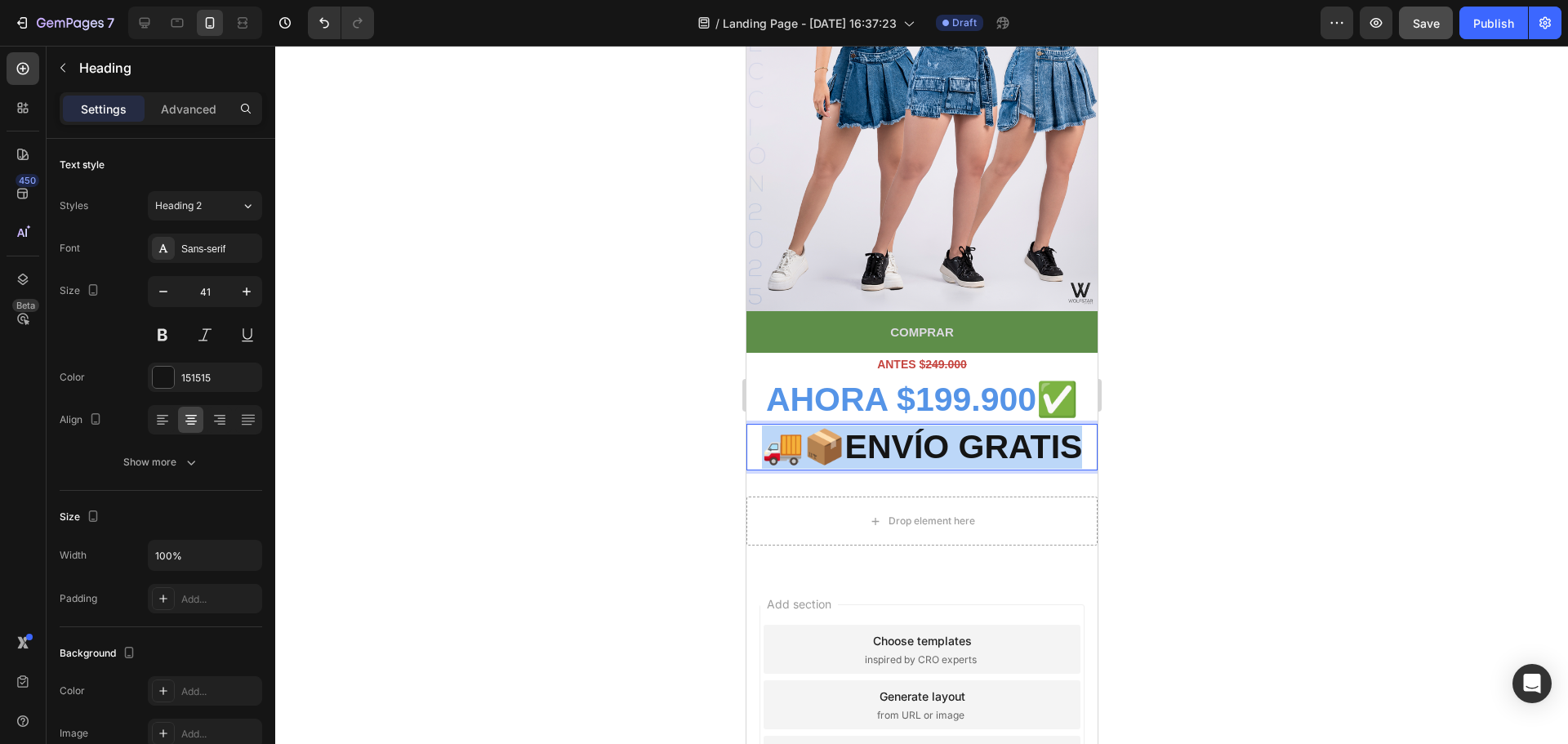
click at [1026, 428] on strong "🚚📦ENVÍO GRATIS" at bounding box center [921, 447] width 321 height 38
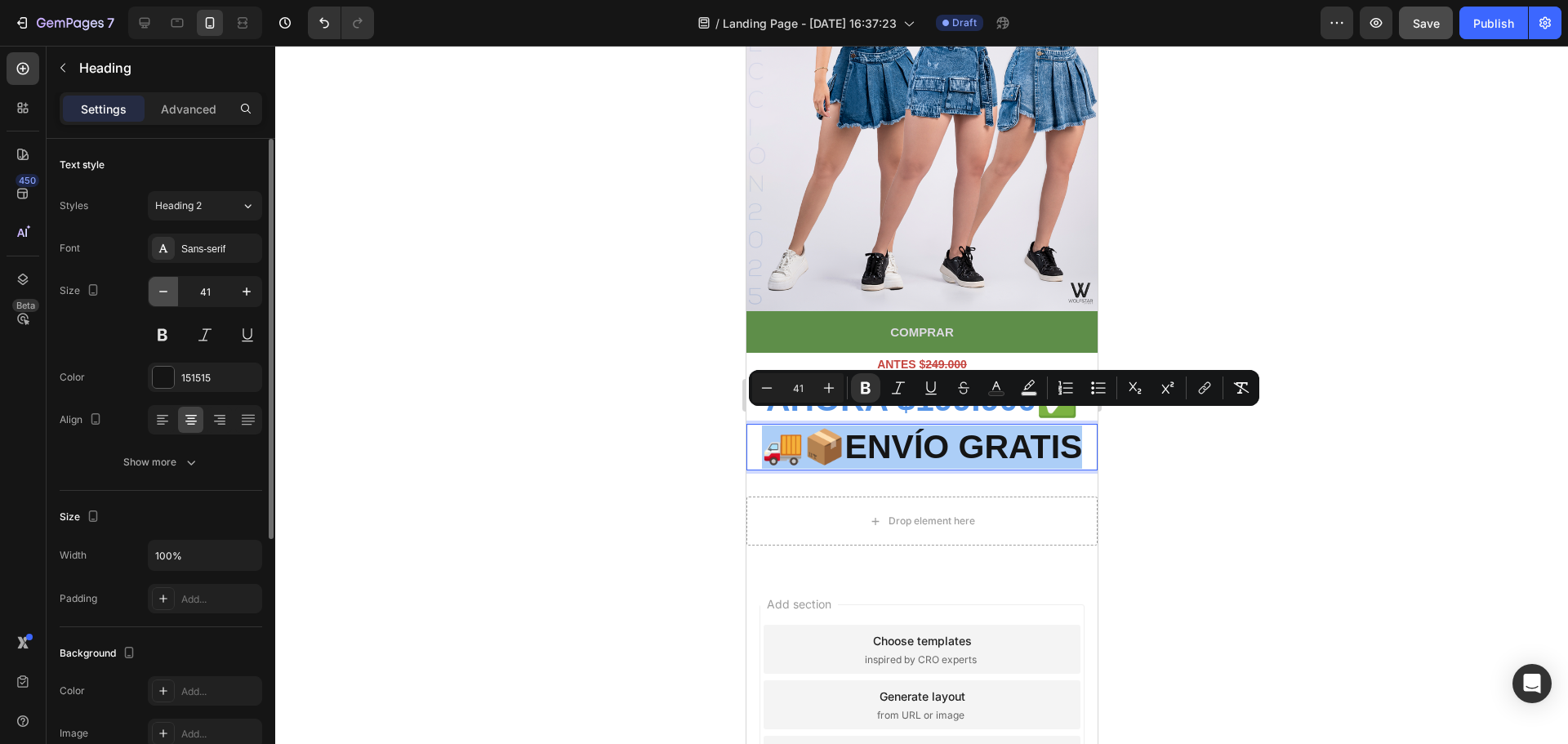
click at [163, 290] on icon "button" at bounding box center [163, 291] width 16 height 16
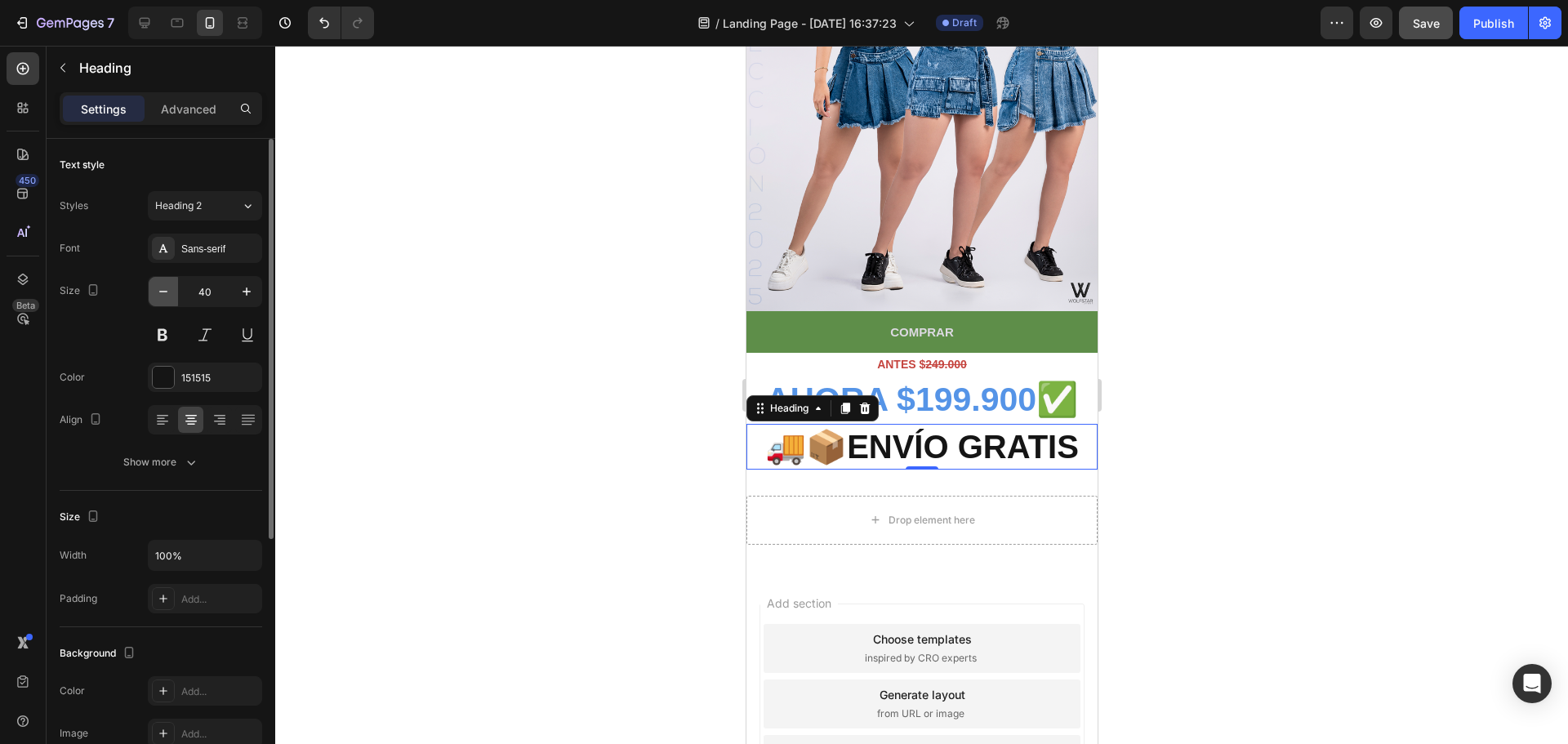
click at [163, 290] on icon "button" at bounding box center [163, 291] width 16 height 16
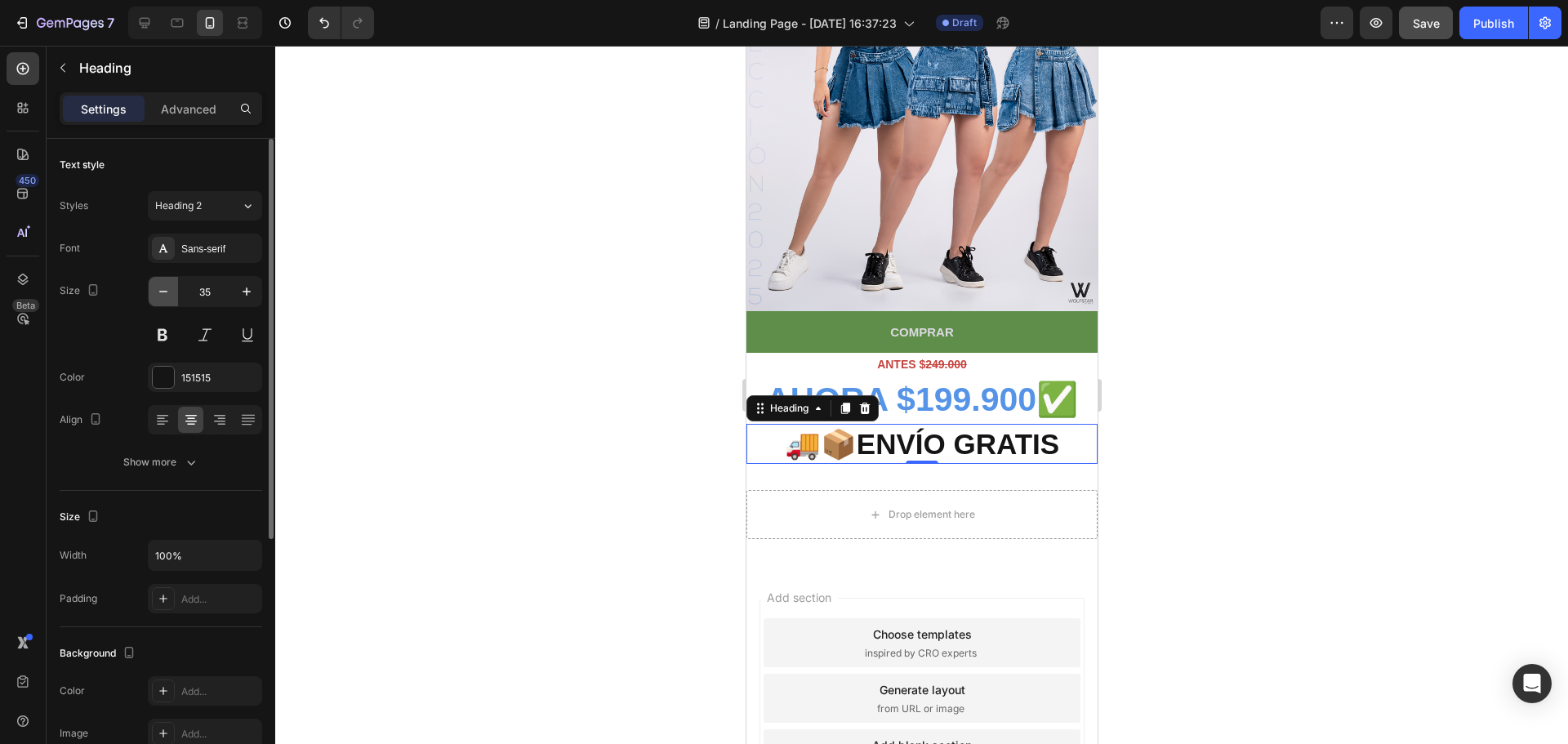
click at [163, 290] on icon "button" at bounding box center [163, 291] width 16 height 16
click at [199, 293] on input "32" at bounding box center [205, 291] width 54 height 30
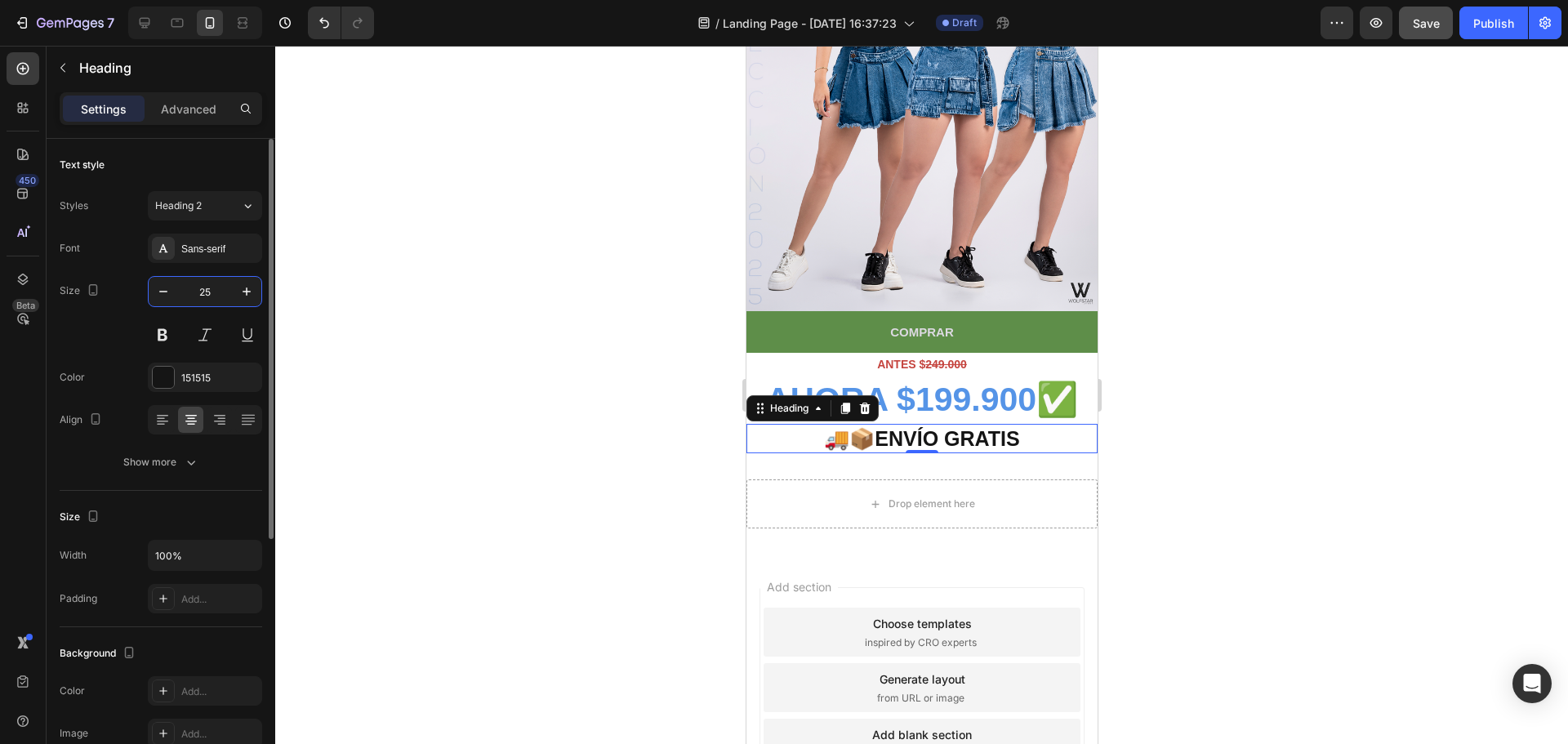
type input "25"
click at [1145, 415] on div at bounding box center [922, 395] width 1293 height 698
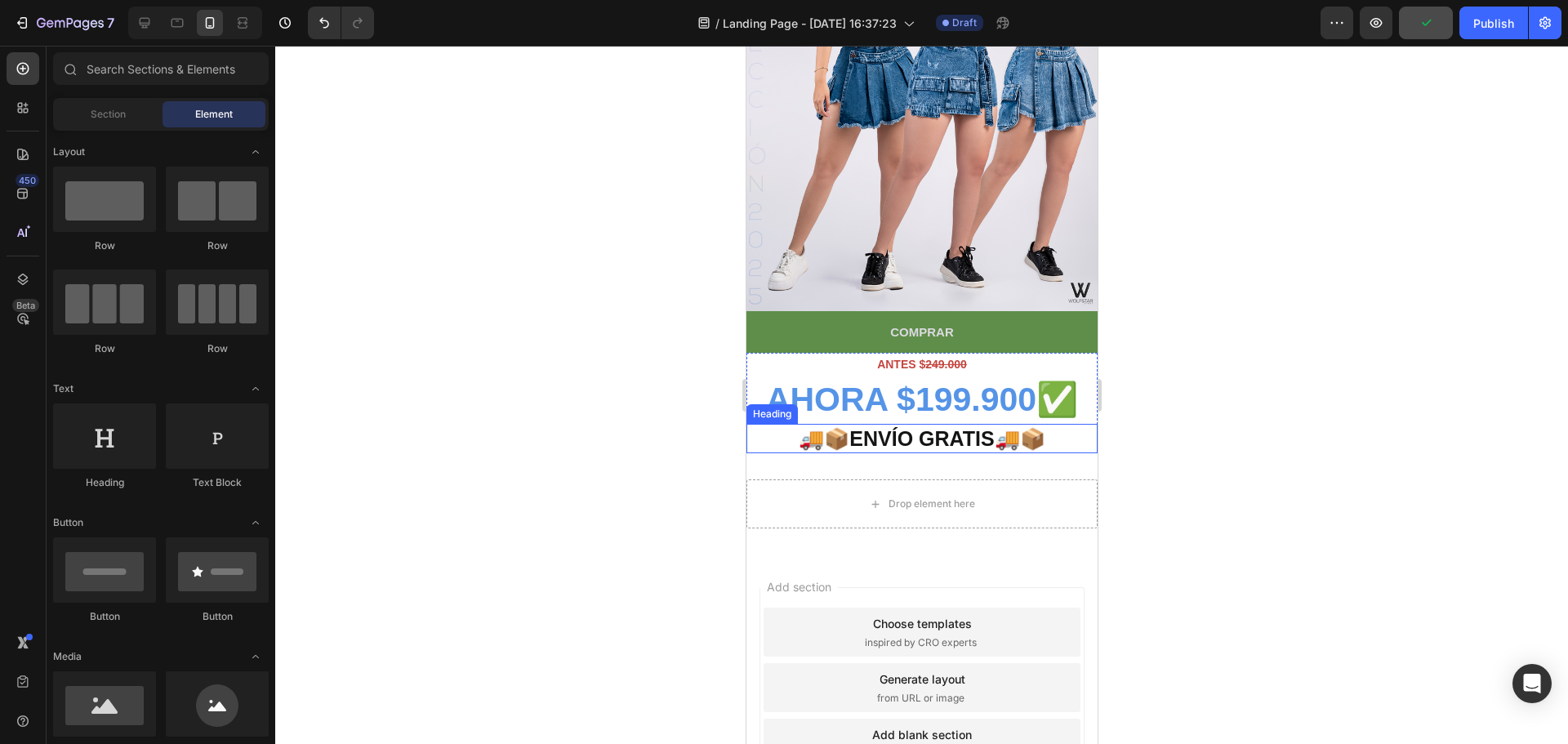
click at [1000, 427] on strong "🚚📦ENVÍO GRATIS🚚📦" at bounding box center [920, 438] width 246 height 23
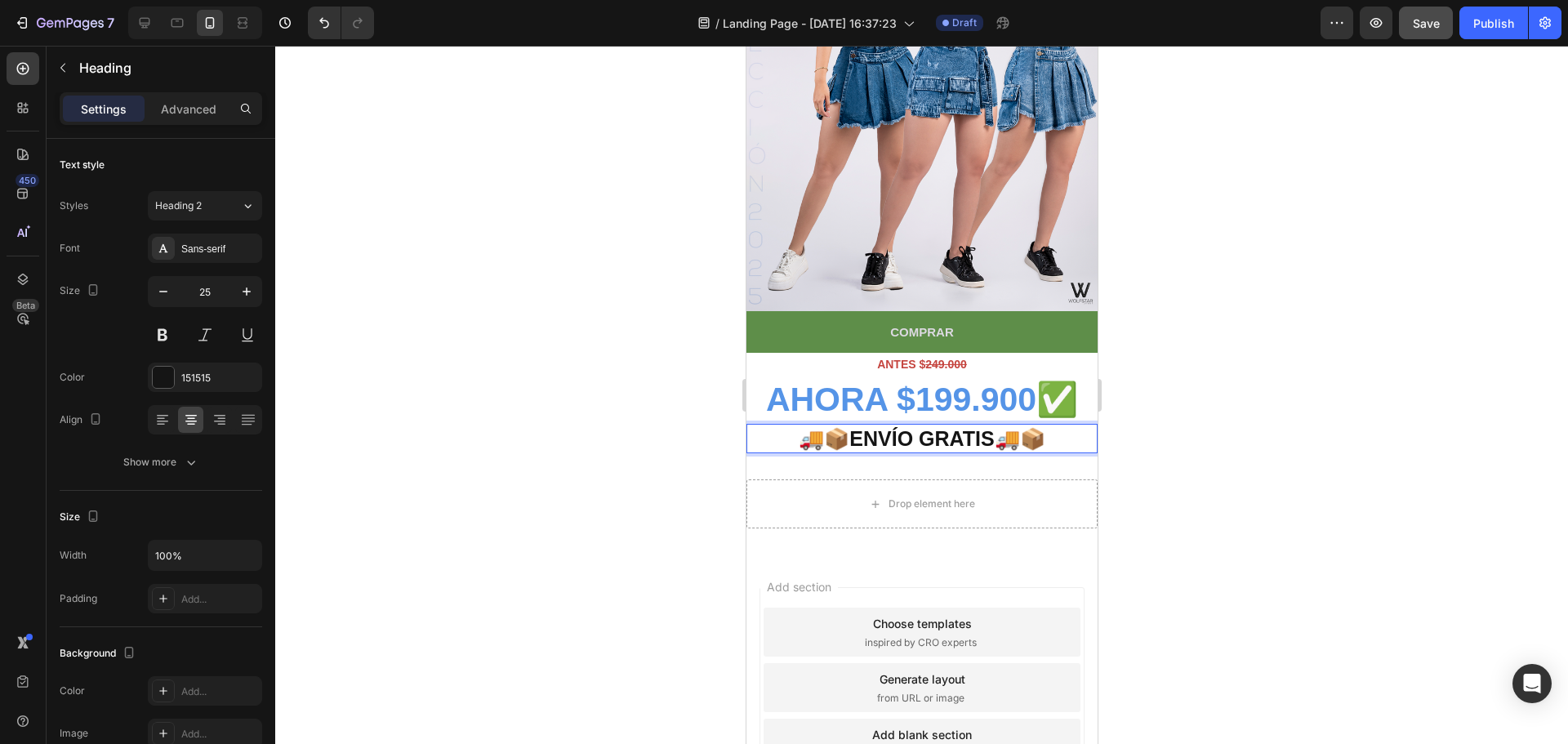
click at [1041, 427] on strong "🚚📦ENVÍO GRATIS🚚📦" at bounding box center [920, 438] width 246 height 23
click at [1009, 427] on strong "🚚📦ENVÍO GRATIS🚚📦🚚📦" at bounding box center [921, 438] width 296 height 23
click at [994, 427] on strong "🚚📦ENVÍO GRATIS🚚📦🚚📦" at bounding box center [921, 438] width 296 height 23
click at [1179, 400] on div at bounding box center [922, 395] width 1293 height 698
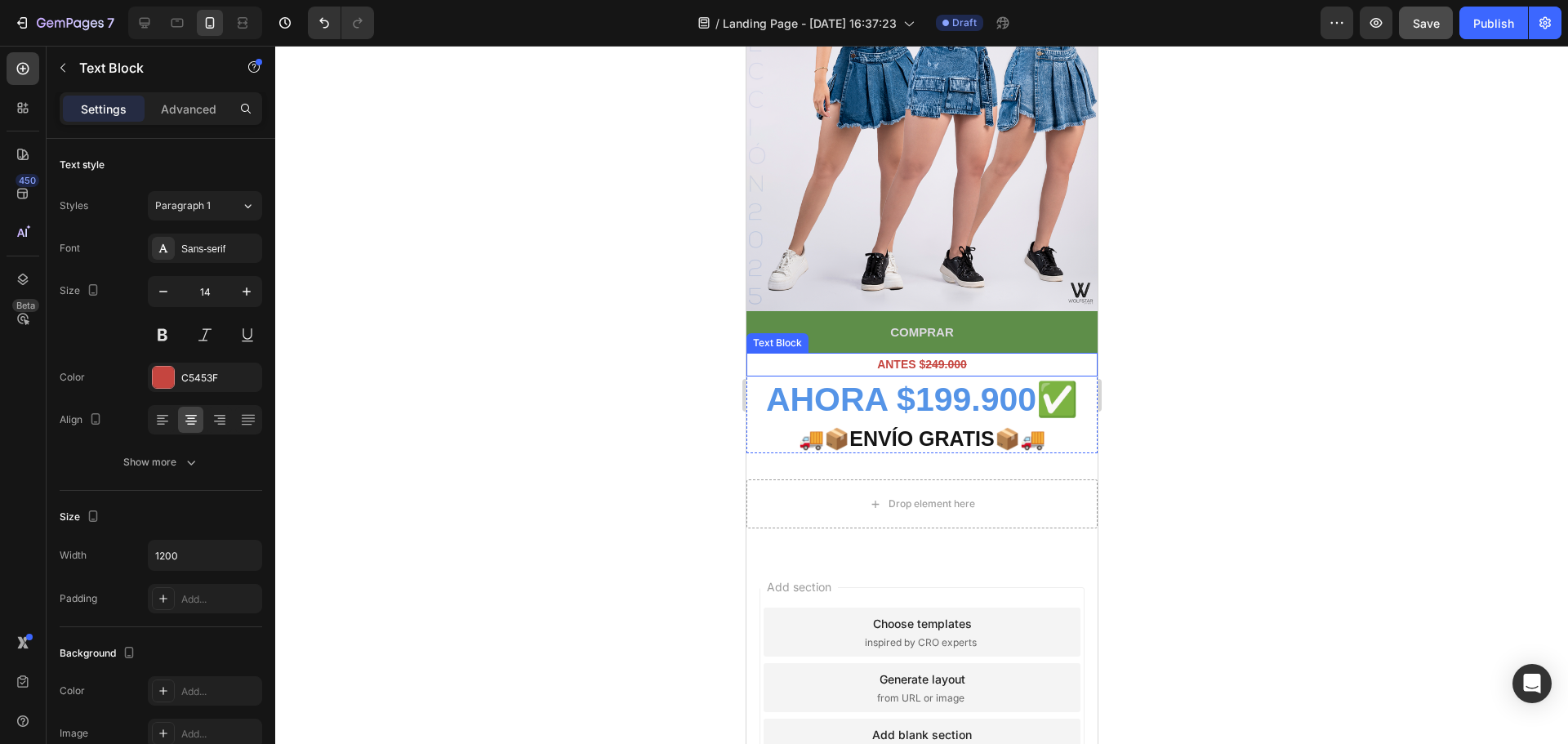
click at [906, 358] on strong "ANTES $" at bounding box center [900, 364] width 48 height 13
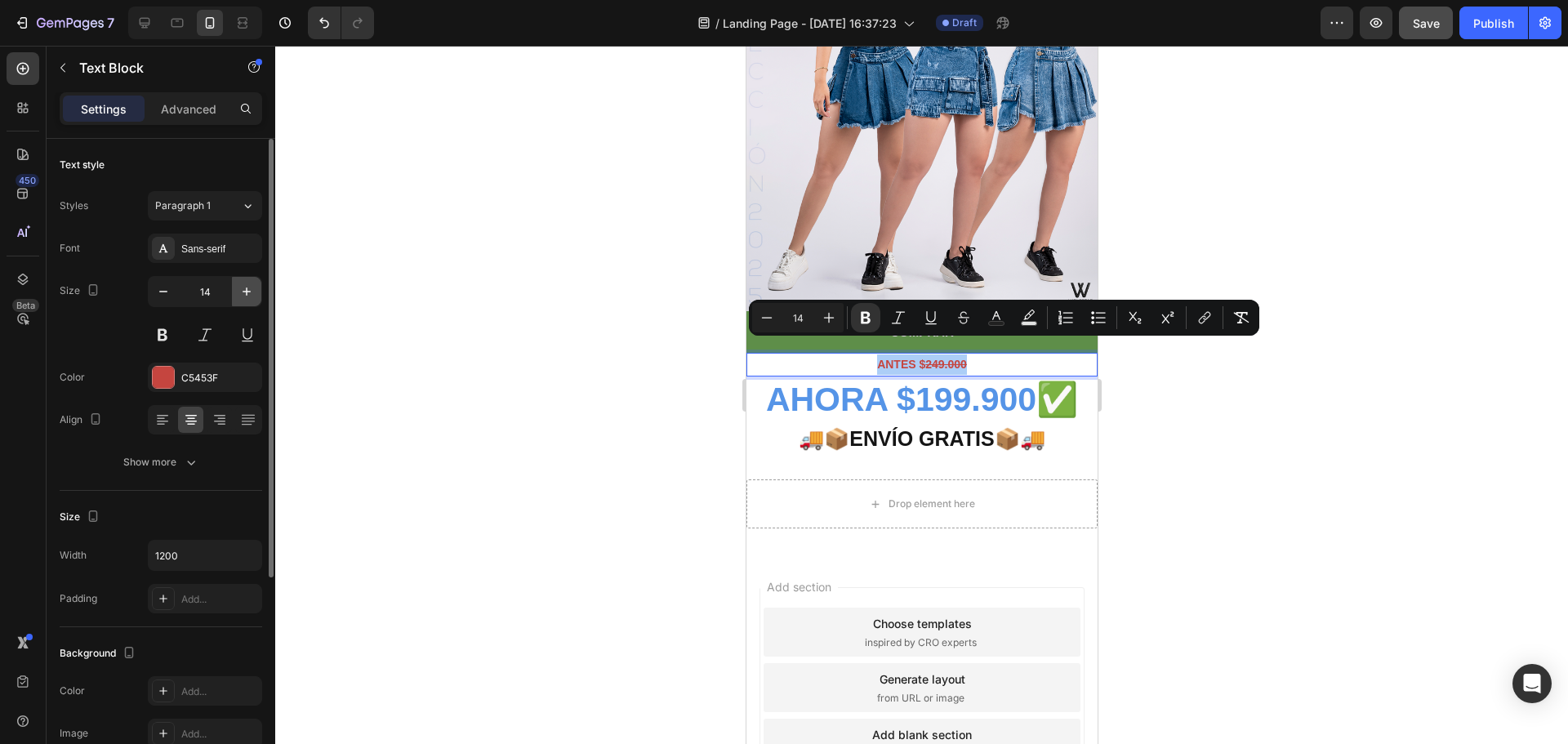
click at [235, 290] on button "button" at bounding box center [247, 291] width 30 height 30
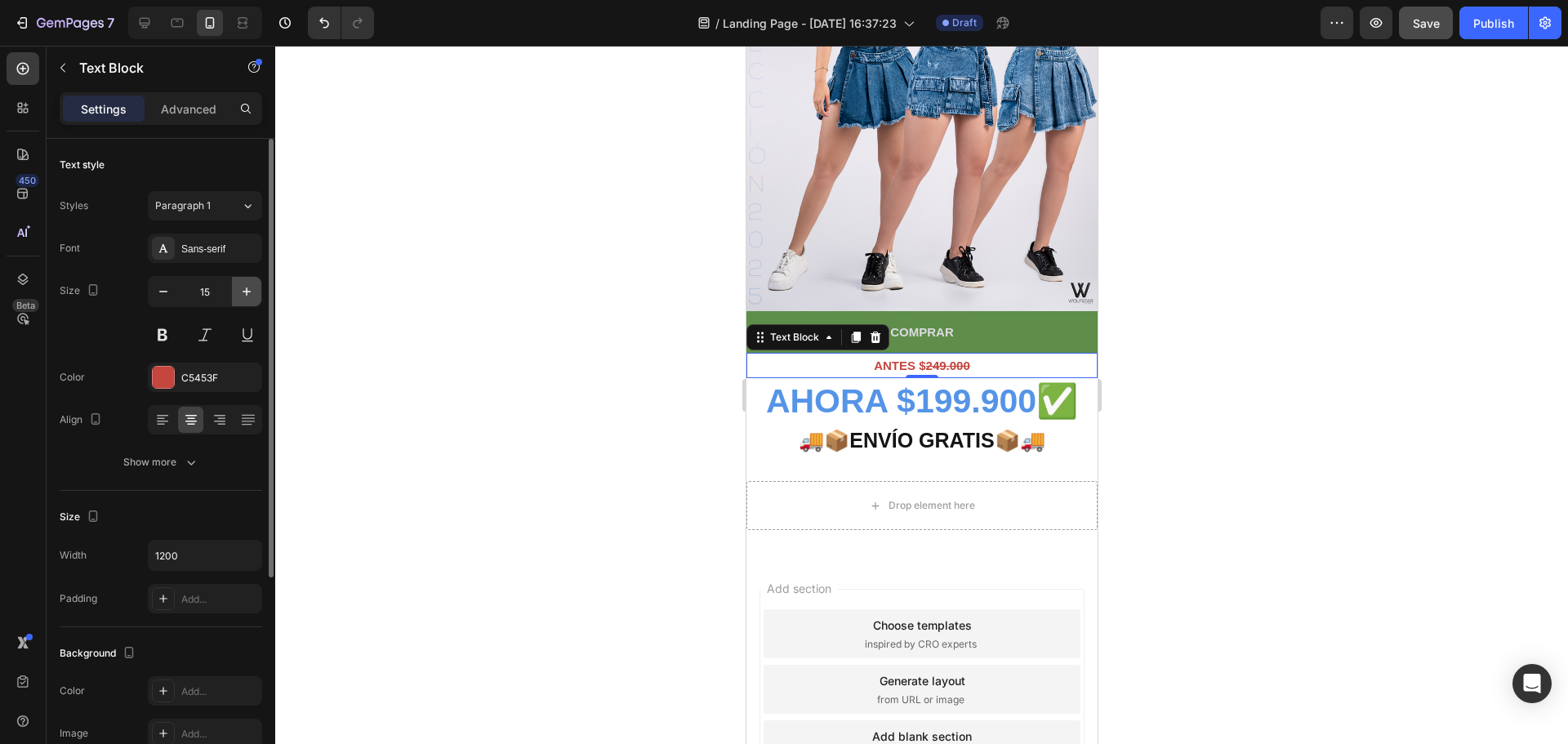
click at [248, 290] on icon "button" at bounding box center [247, 291] width 16 height 16
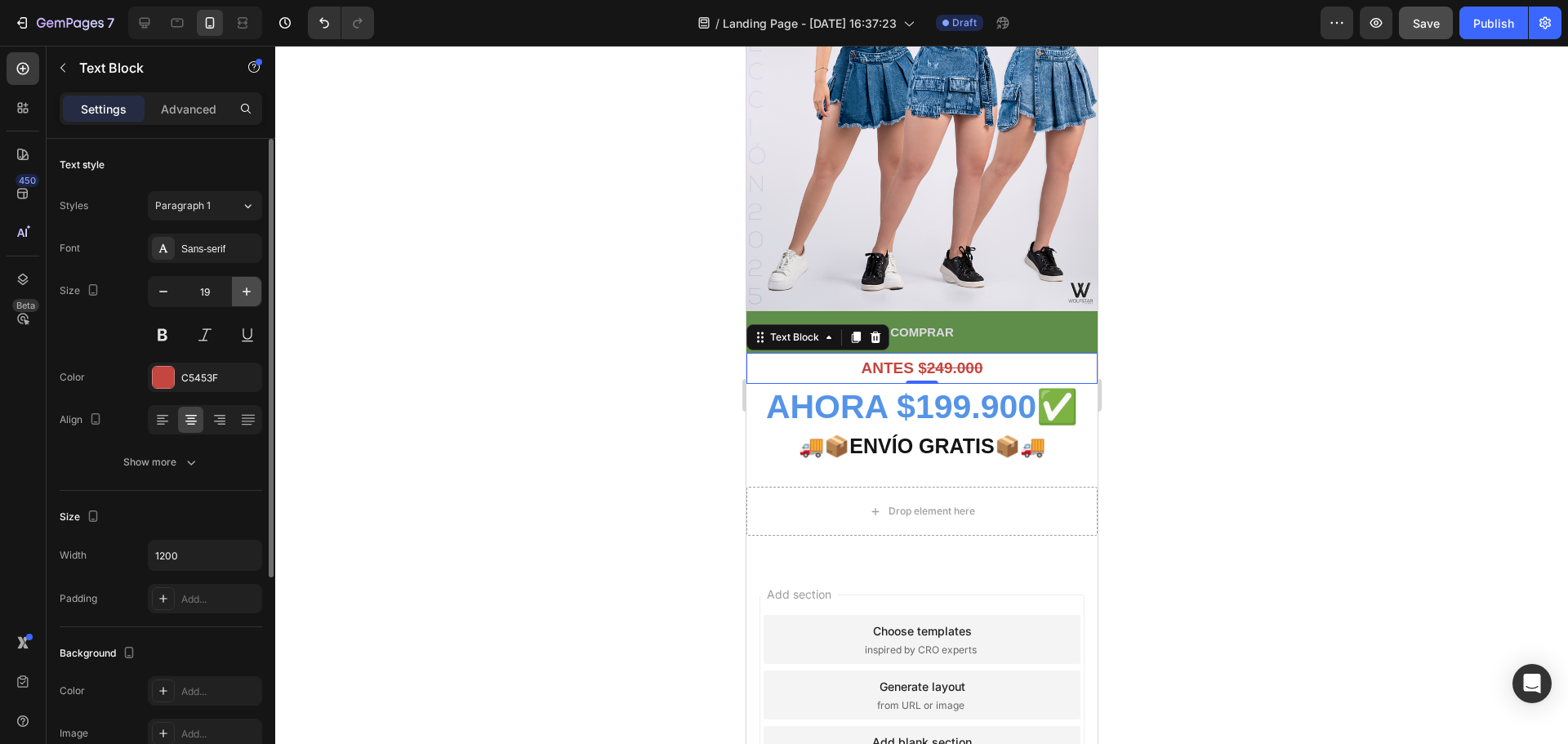
click at [248, 290] on icon "button" at bounding box center [247, 291] width 16 height 16
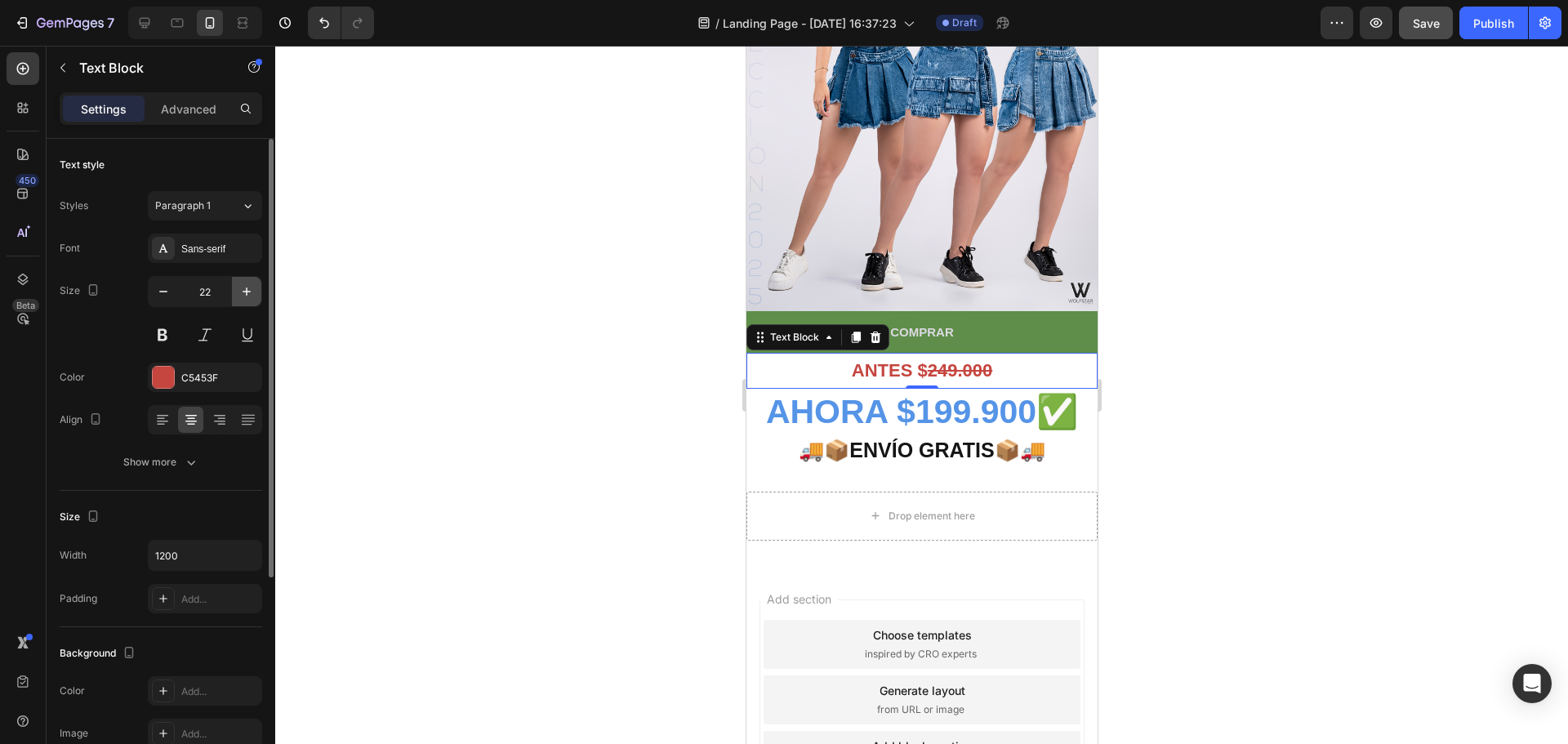
click at [248, 290] on icon "button" at bounding box center [247, 291] width 16 height 16
type input "23"
click at [1202, 339] on div at bounding box center [922, 395] width 1293 height 698
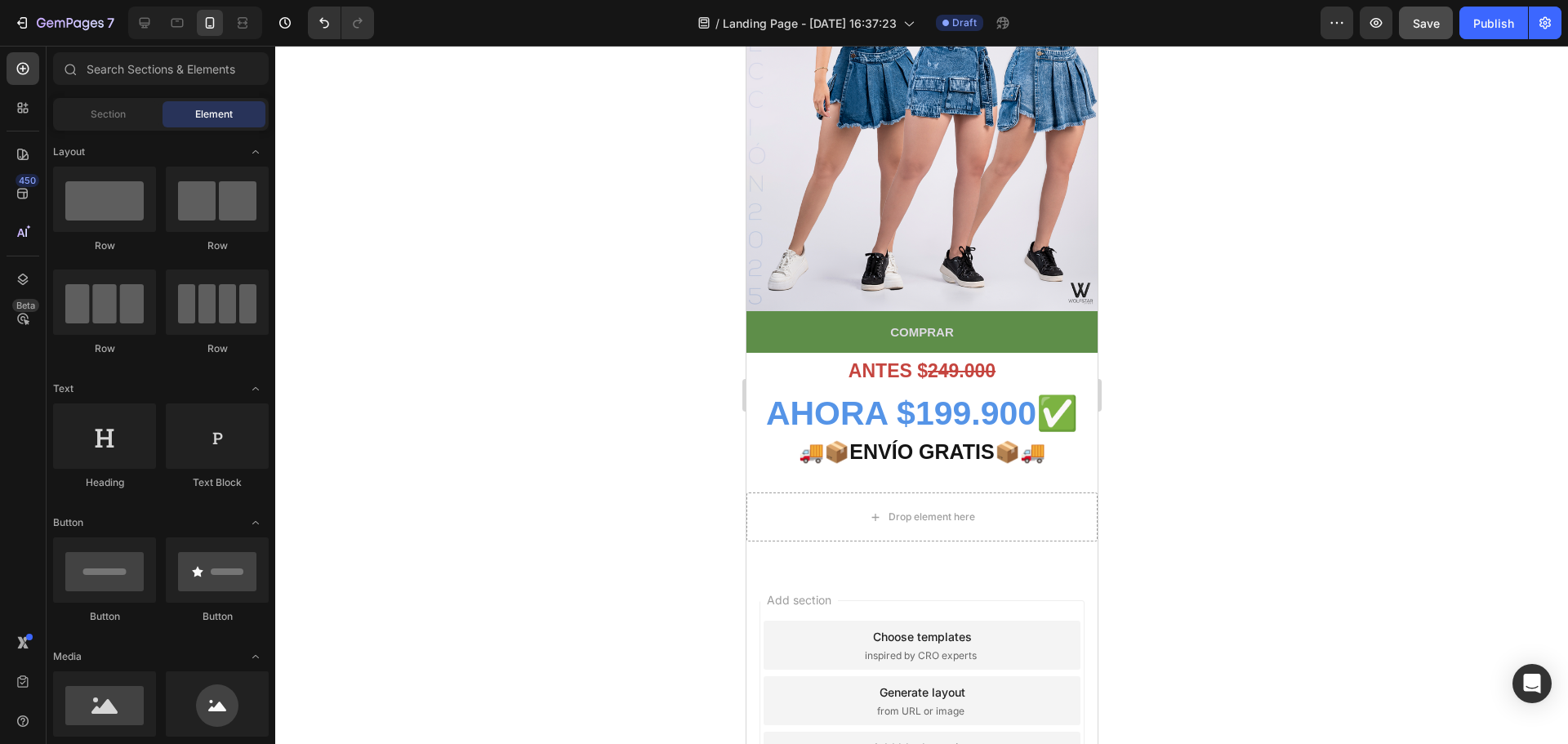
click at [1168, 387] on div at bounding box center [922, 395] width 1293 height 698
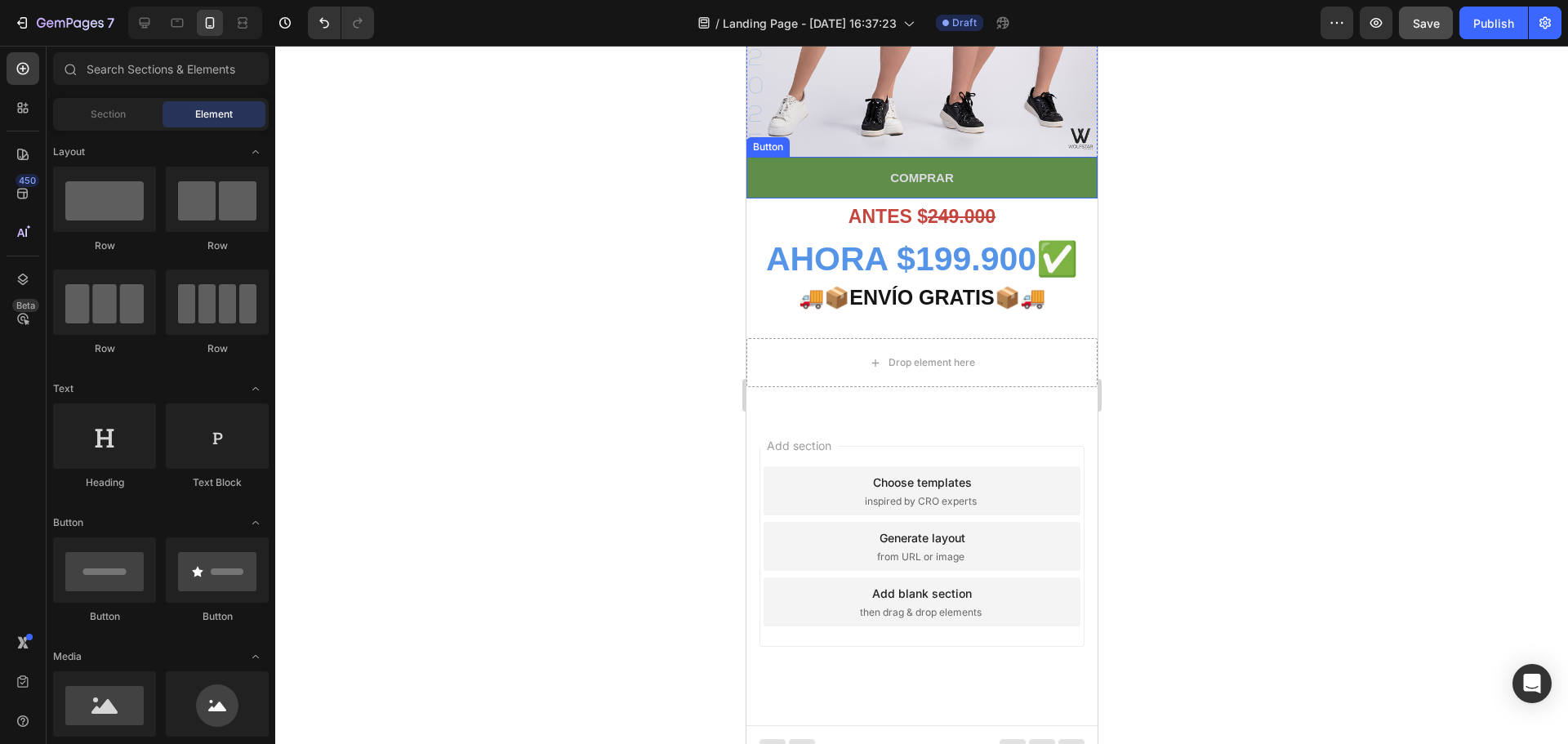
scroll to position [481, 0]
click at [783, 311] on div "Drop element here Section 4" at bounding box center [921, 362] width 351 height 101
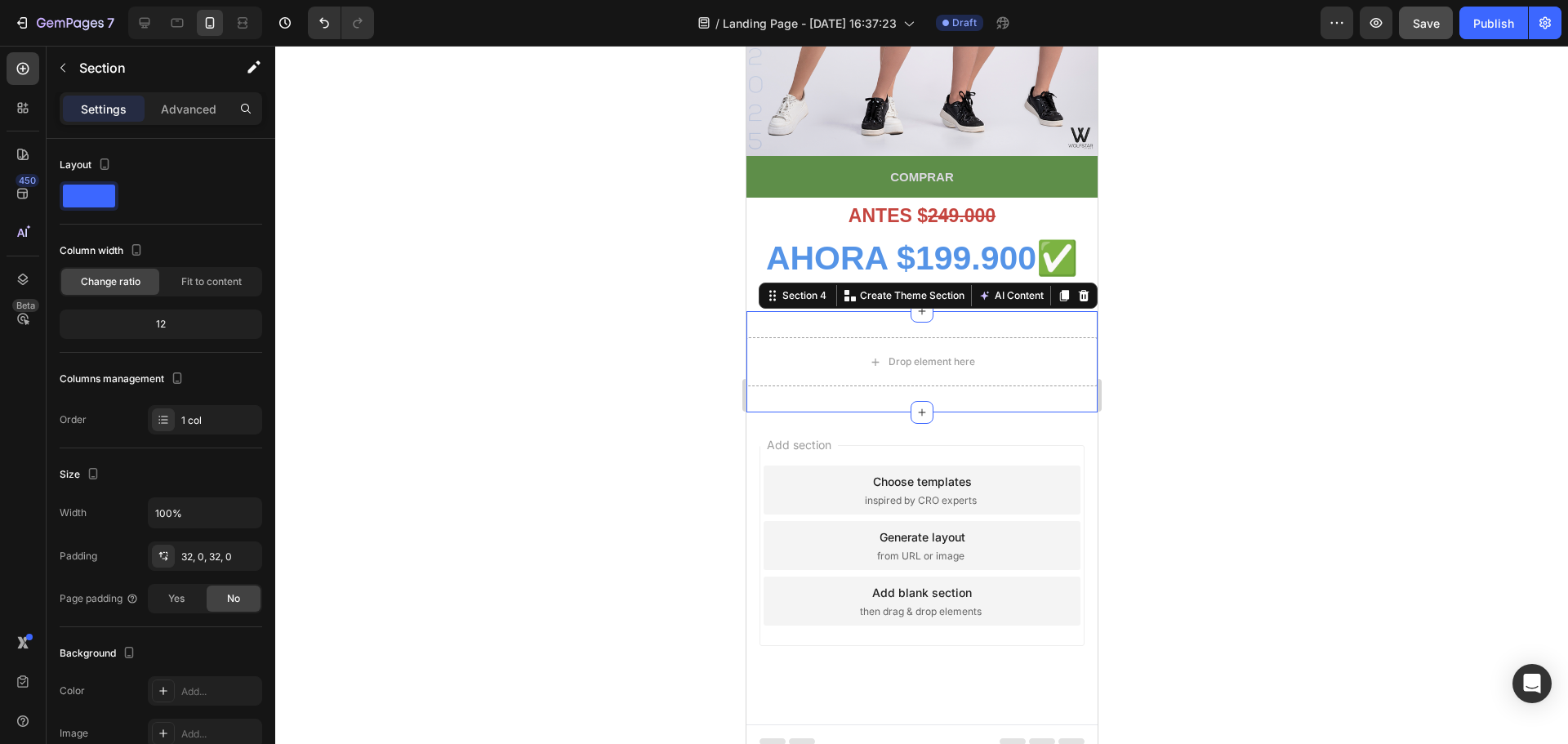
click at [1221, 321] on div at bounding box center [922, 395] width 1293 height 698
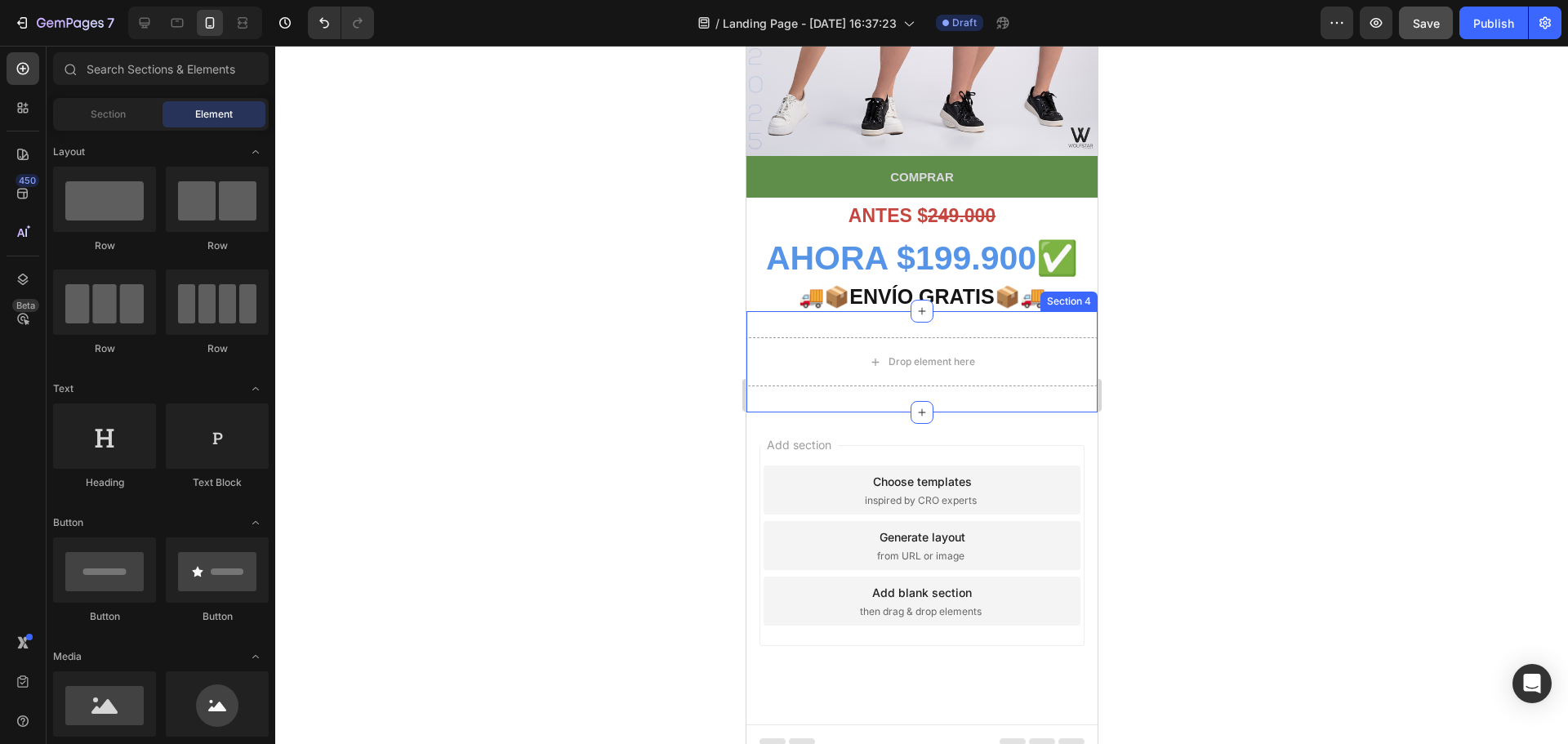
click at [1050, 291] on div "Section 4" at bounding box center [1067, 301] width 57 height 20
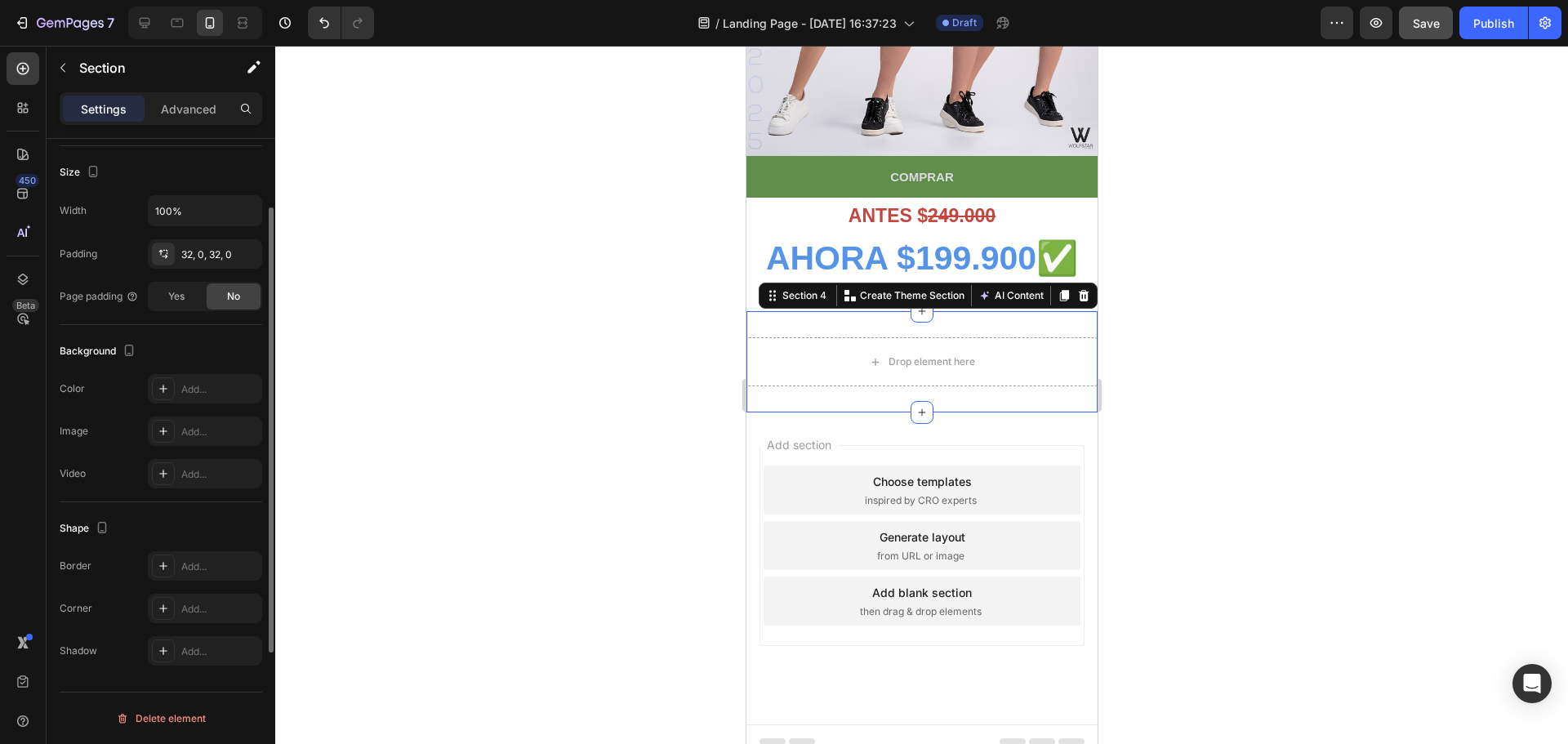
scroll to position [221, 0]
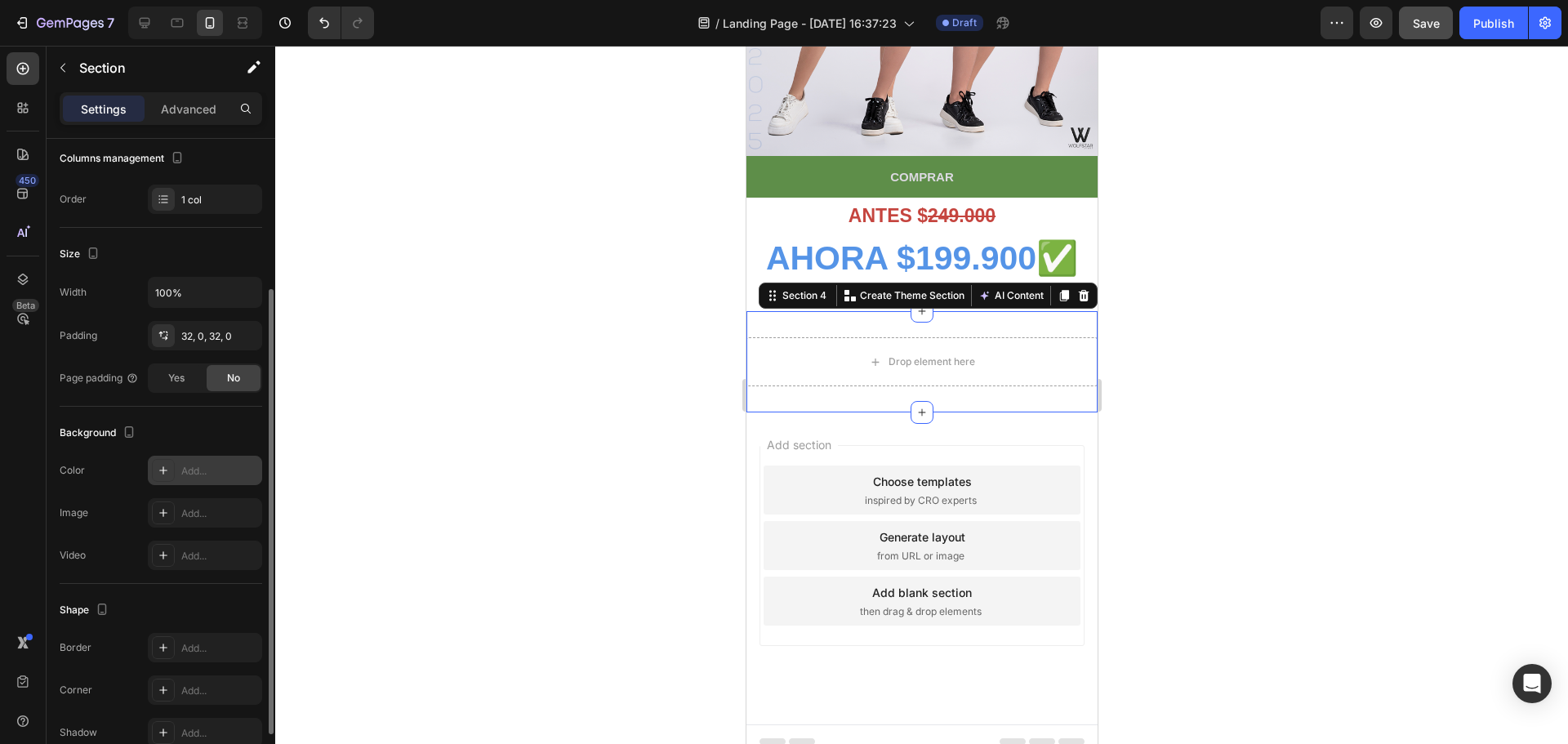
click at [158, 470] on icon at bounding box center [163, 469] width 13 height 13
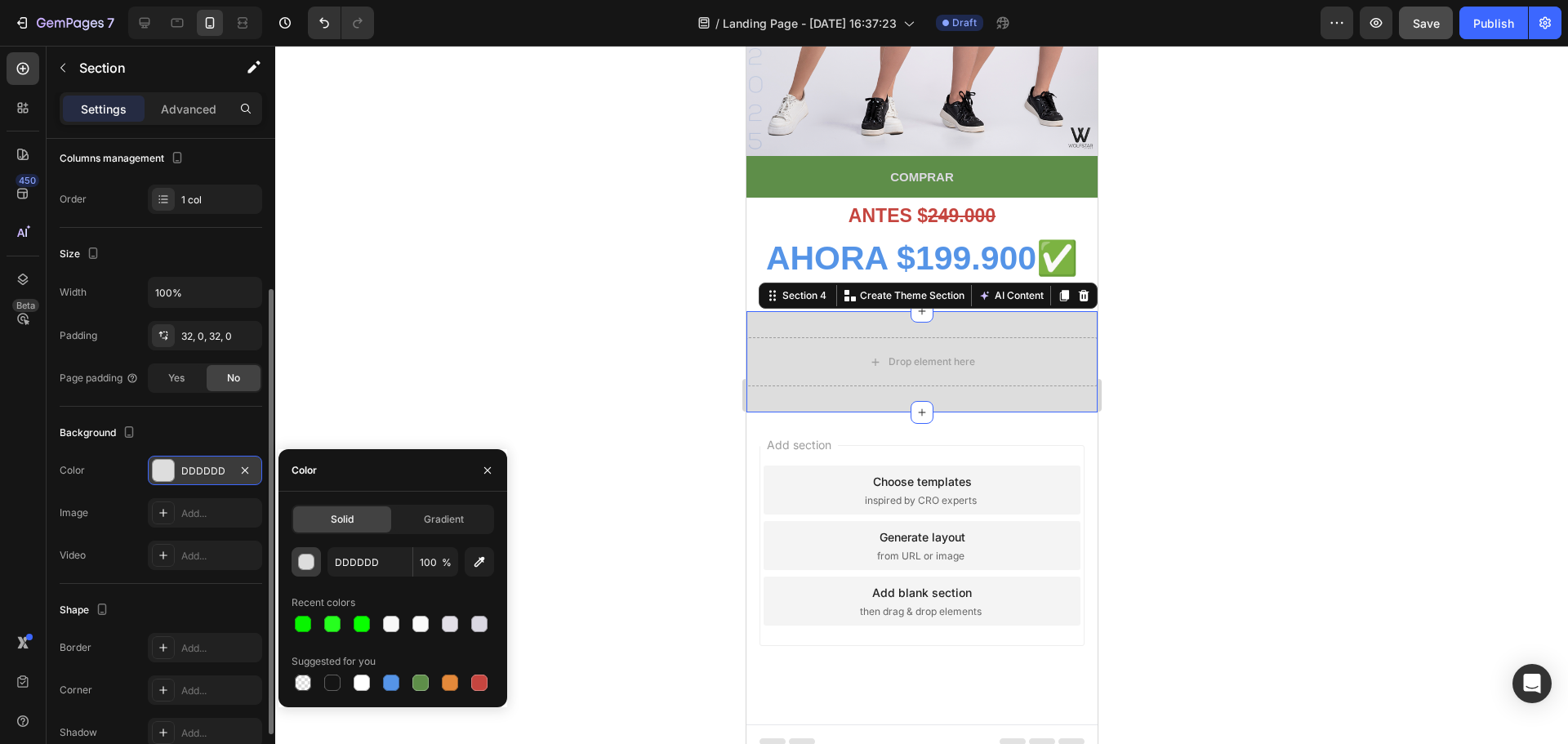
click at [299, 559] on div "button" at bounding box center [307, 563] width 16 height 16
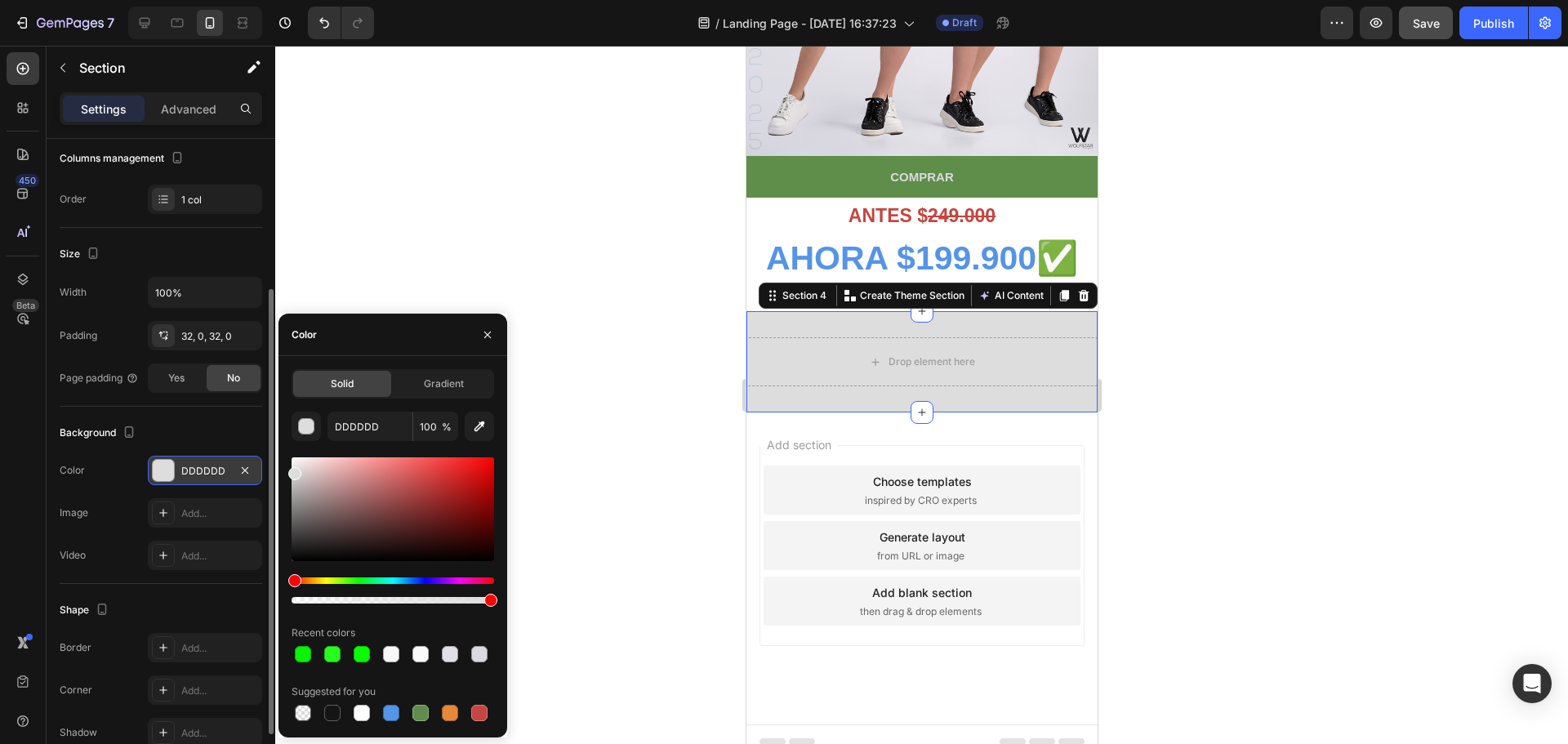
click at [1240, 390] on div at bounding box center [922, 395] width 1293 height 698
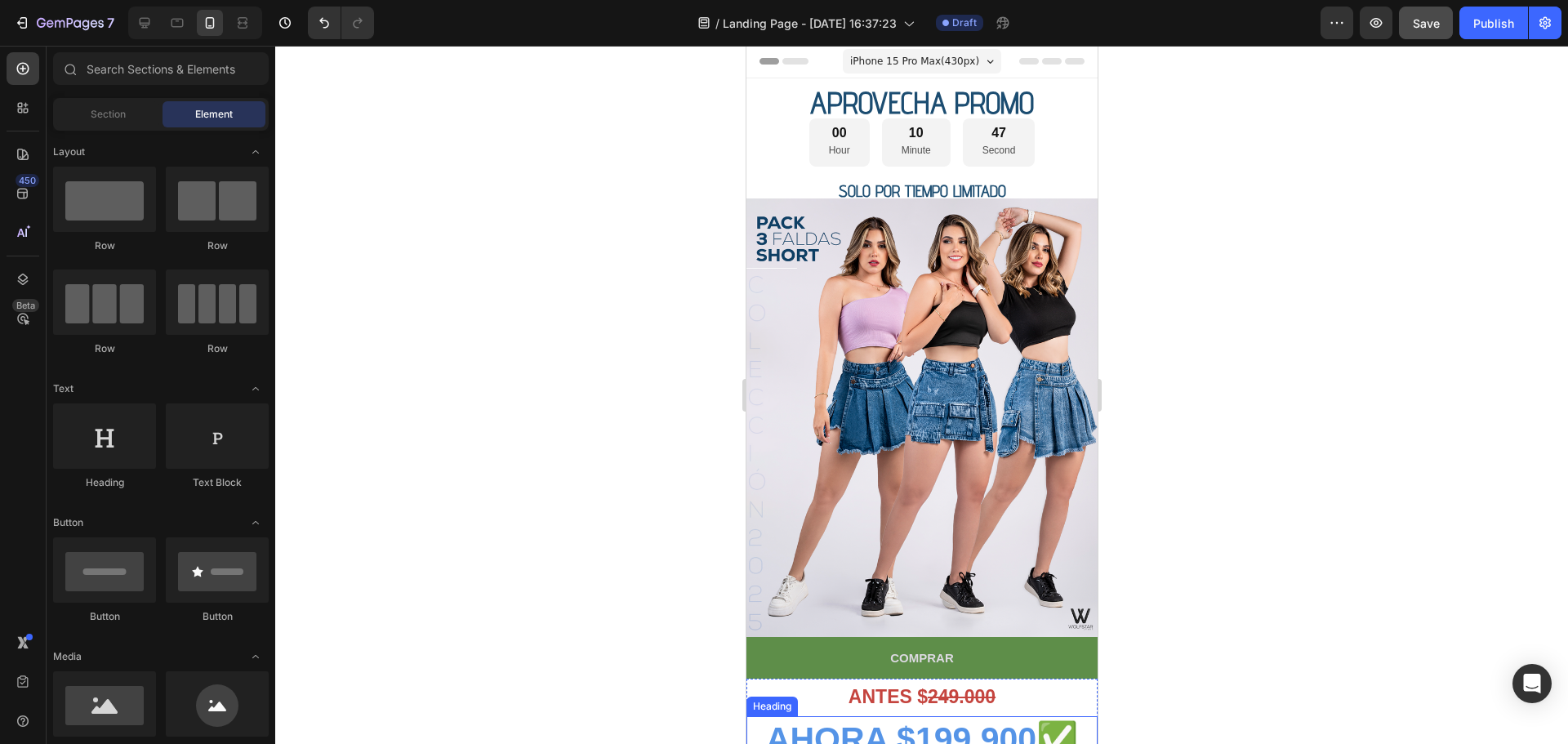
scroll to position [0, 0]
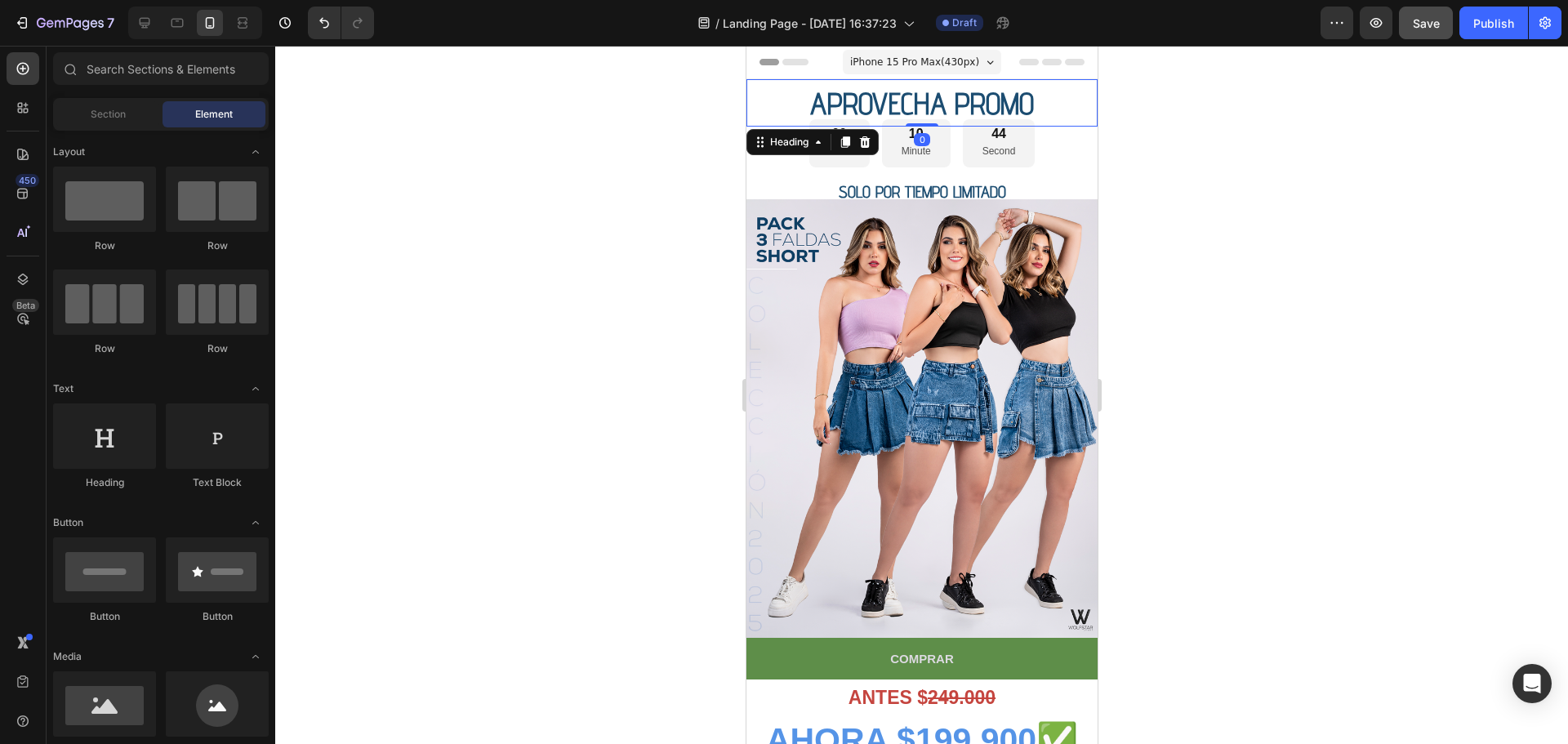
click at [756, 98] on h2 "APROVECHA PROMO" at bounding box center [921, 103] width 351 height 48
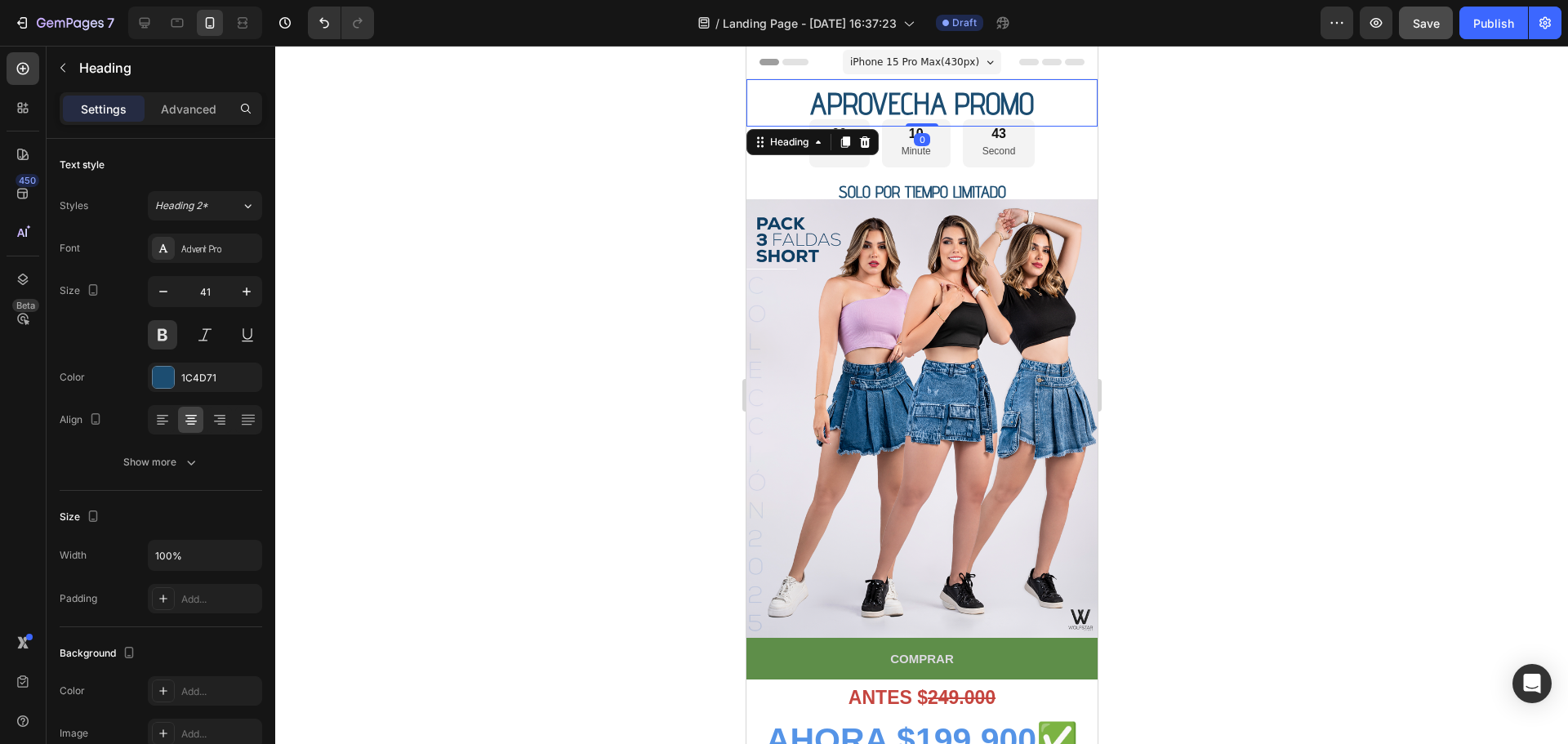
click at [1190, 90] on div at bounding box center [922, 395] width 1293 height 698
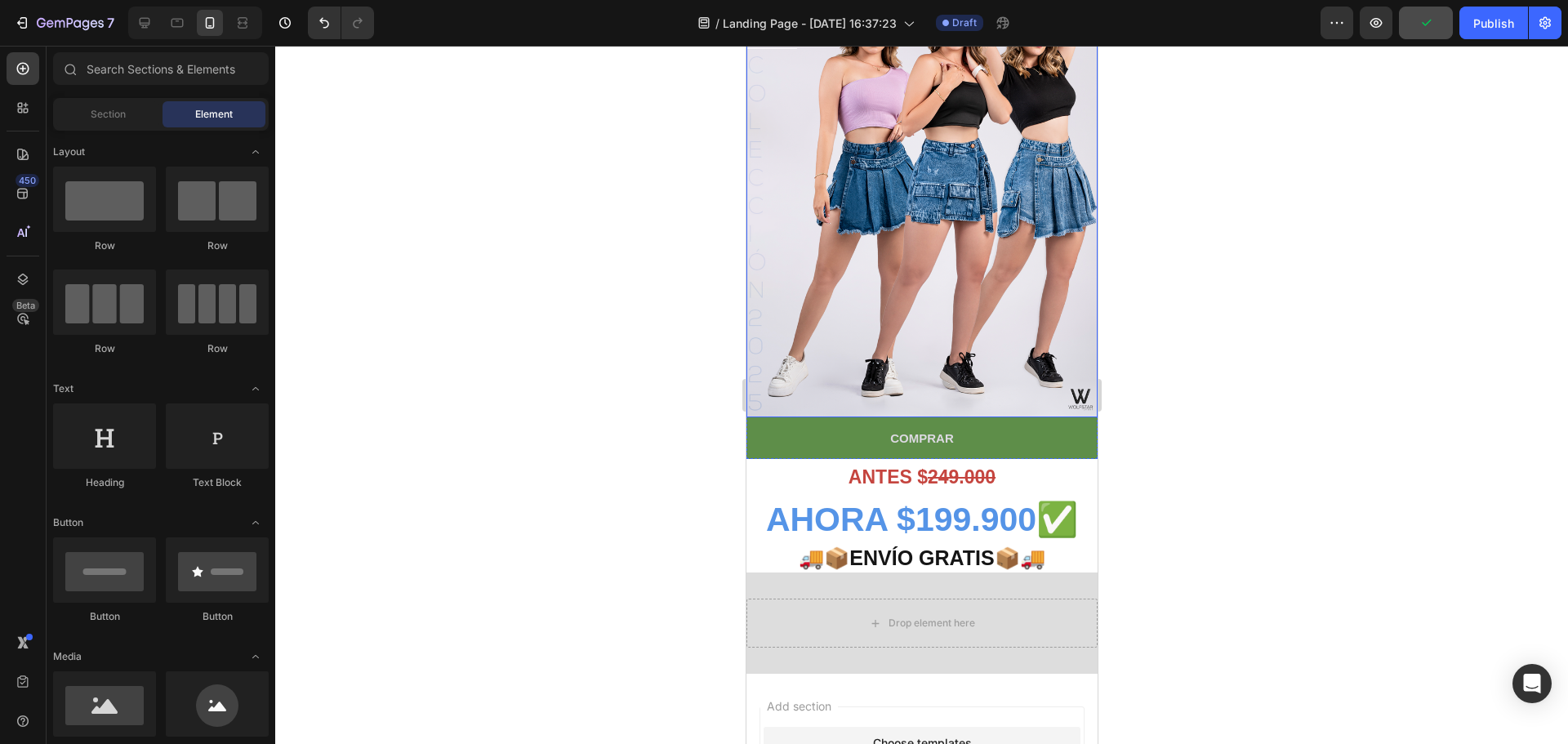
scroll to position [245, 0]
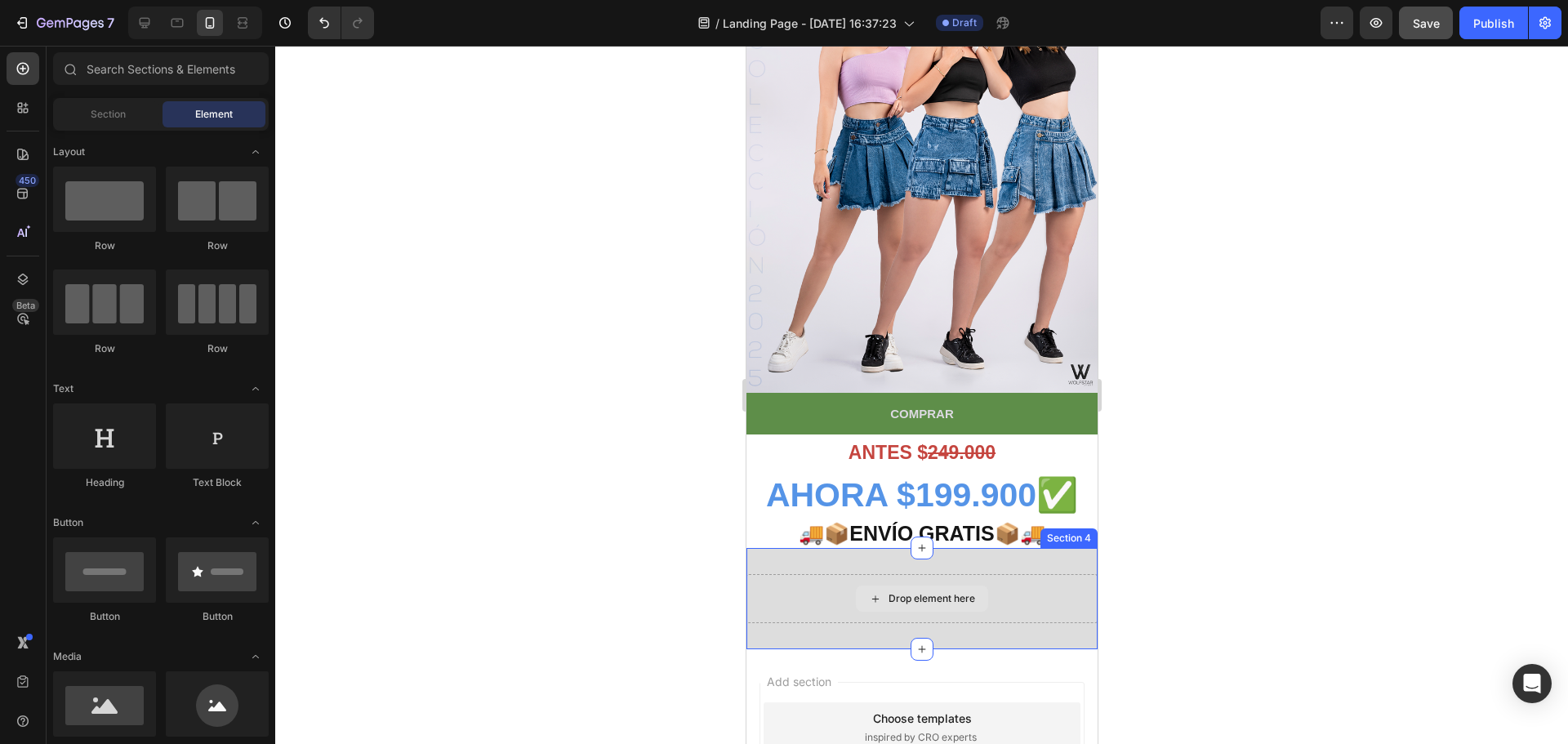
click at [896, 592] on div "Drop element here" at bounding box center [931, 598] width 87 height 13
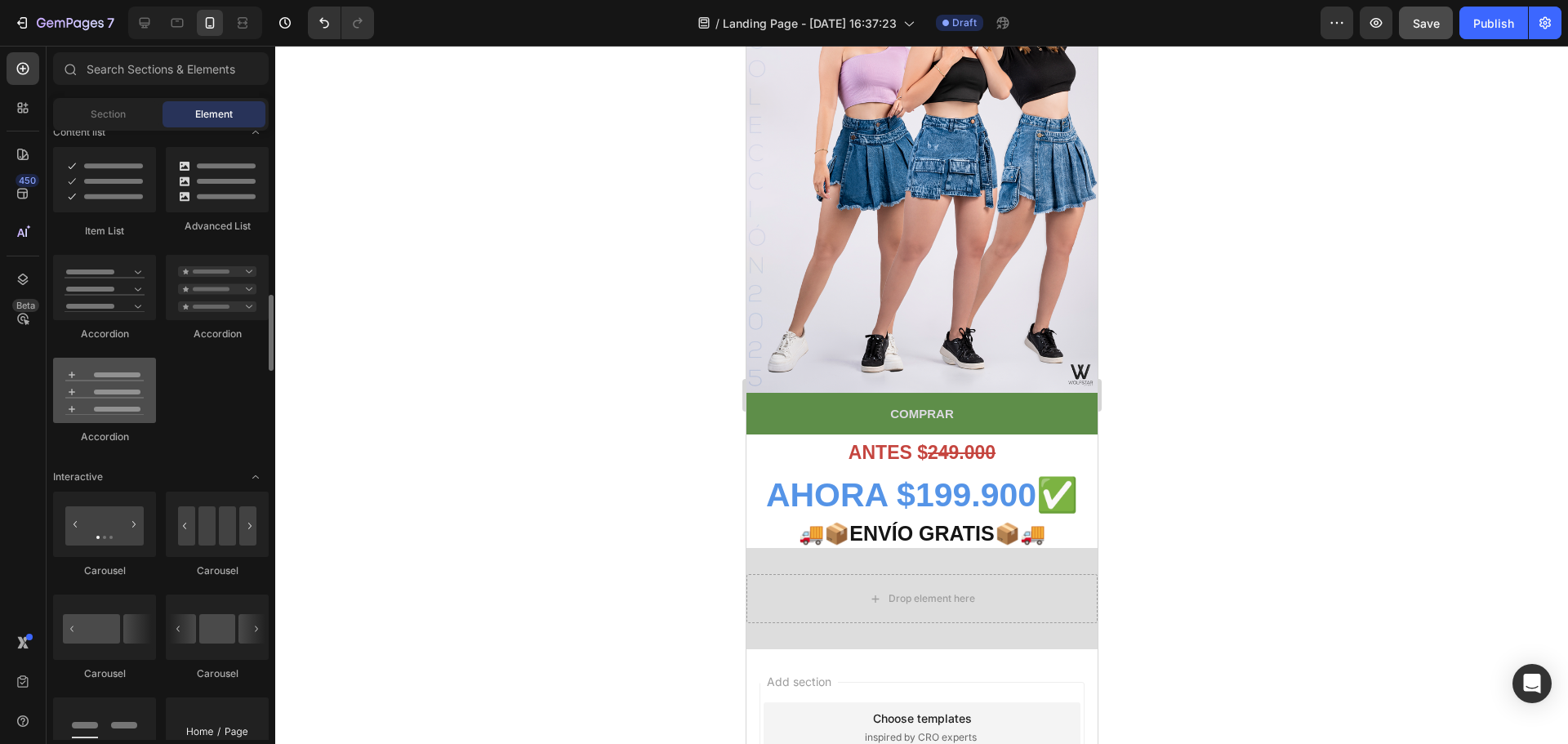
scroll to position [1470, 0]
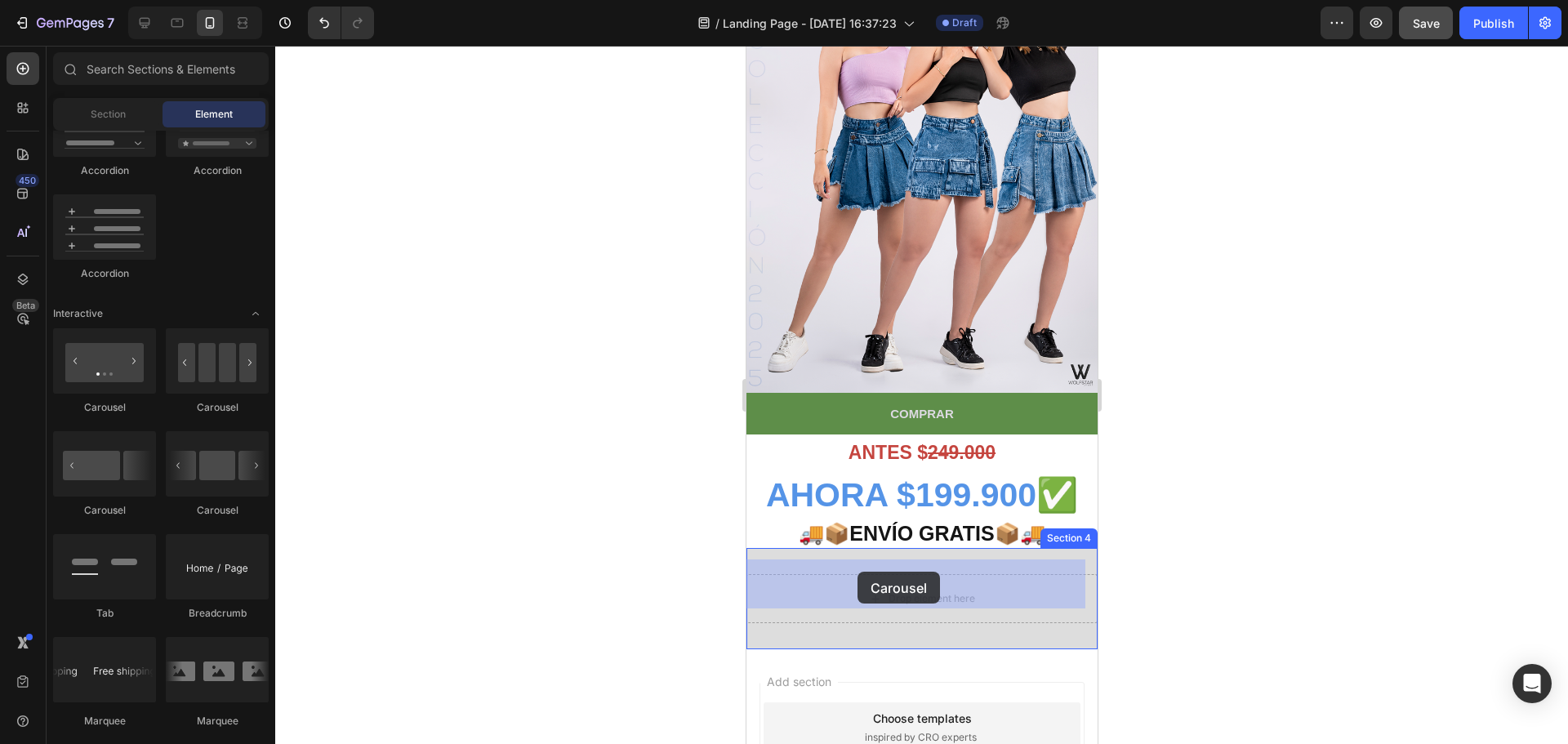
drag, startPoint x: 860, startPoint y: 408, endPoint x: 856, endPoint y: 572, distance: 164.0
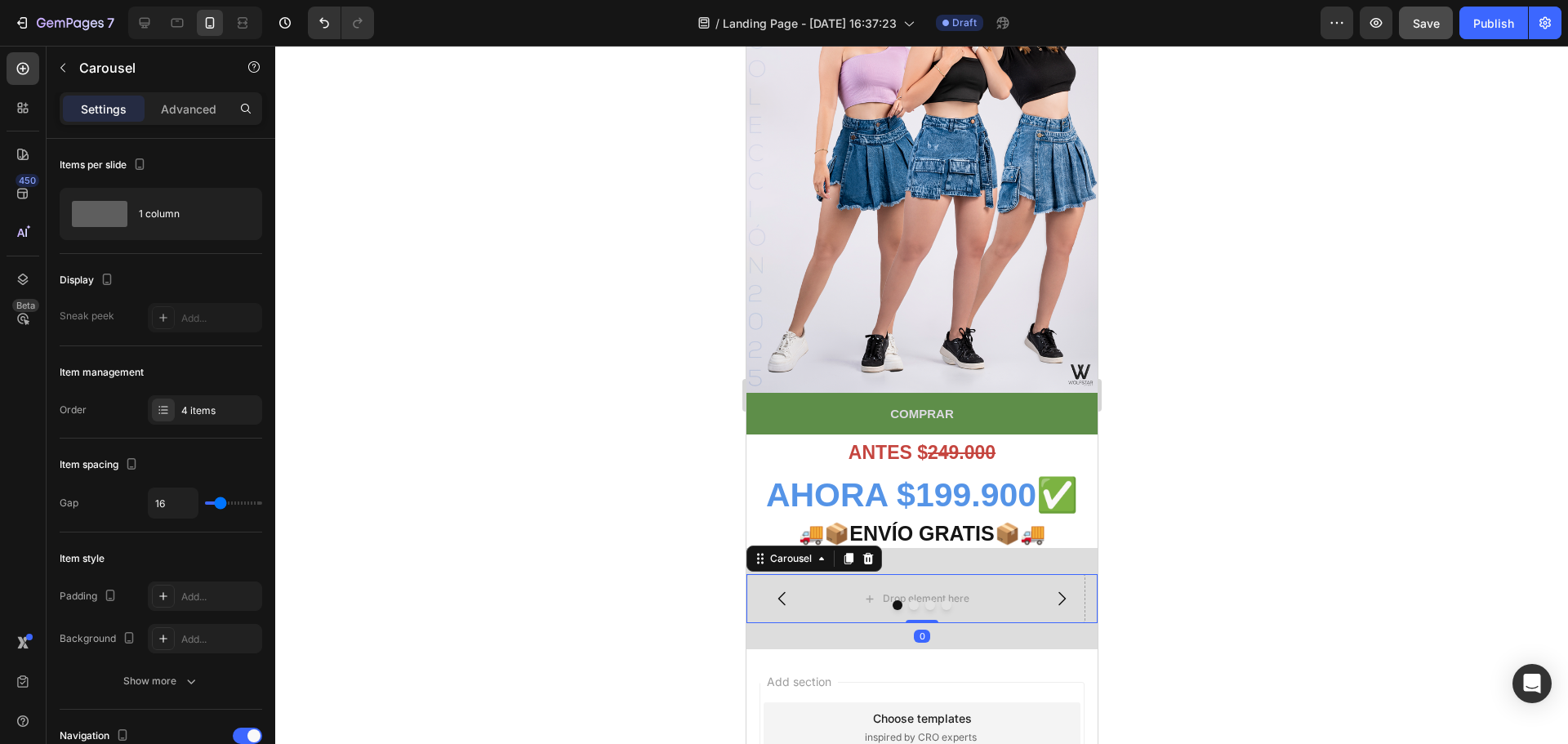
click at [944, 601] on div at bounding box center [921, 606] width 351 height 10
click at [866, 592] on icon at bounding box center [868, 599] width 13 height 14
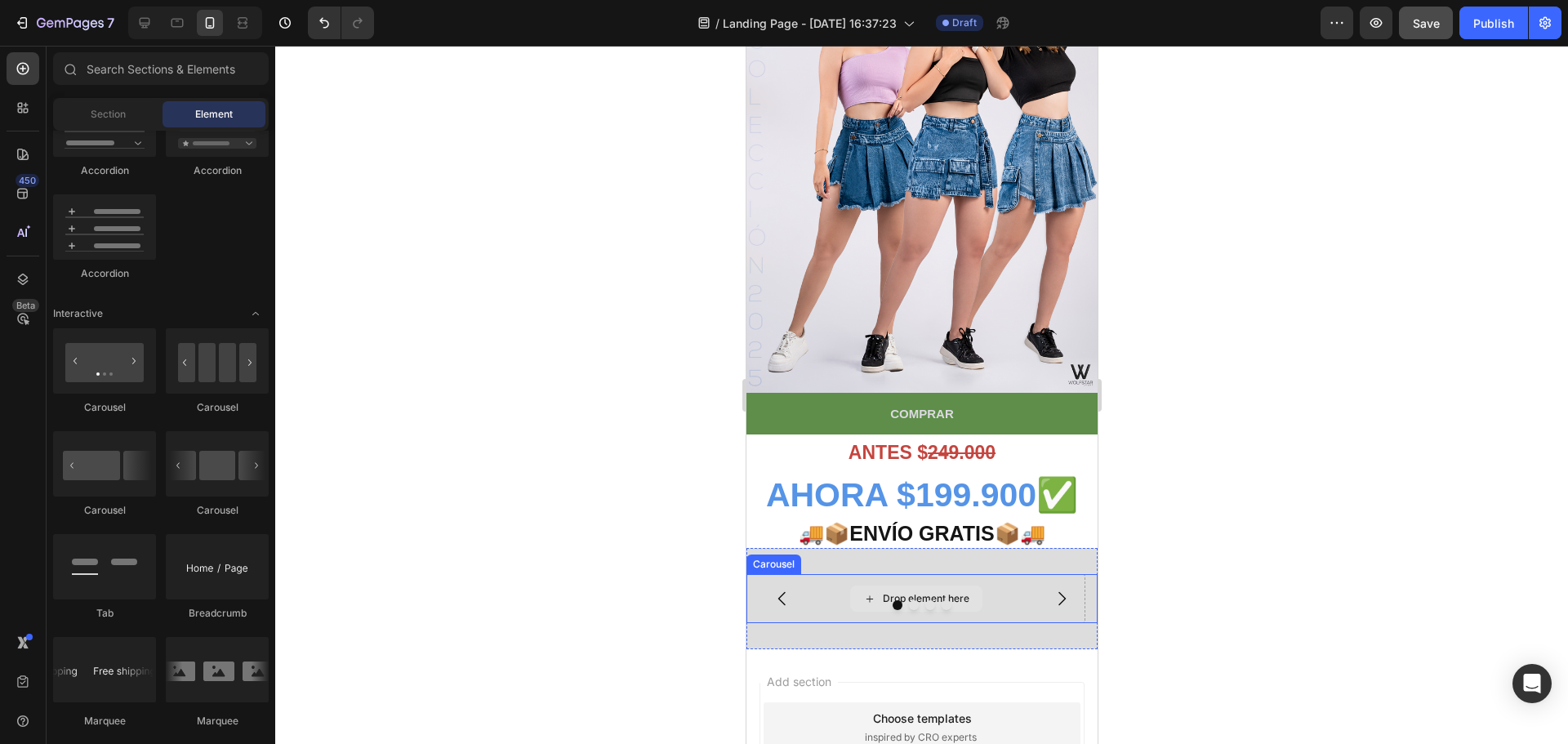
click at [874, 586] on div "Drop element here" at bounding box center [915, 599] width 132 height 26
click at [870, 592] on icon at bounding box center [868, 599] width 13 height 14
click at [867, 592] on icon at bounding box center [868, 599] width 13 height 14
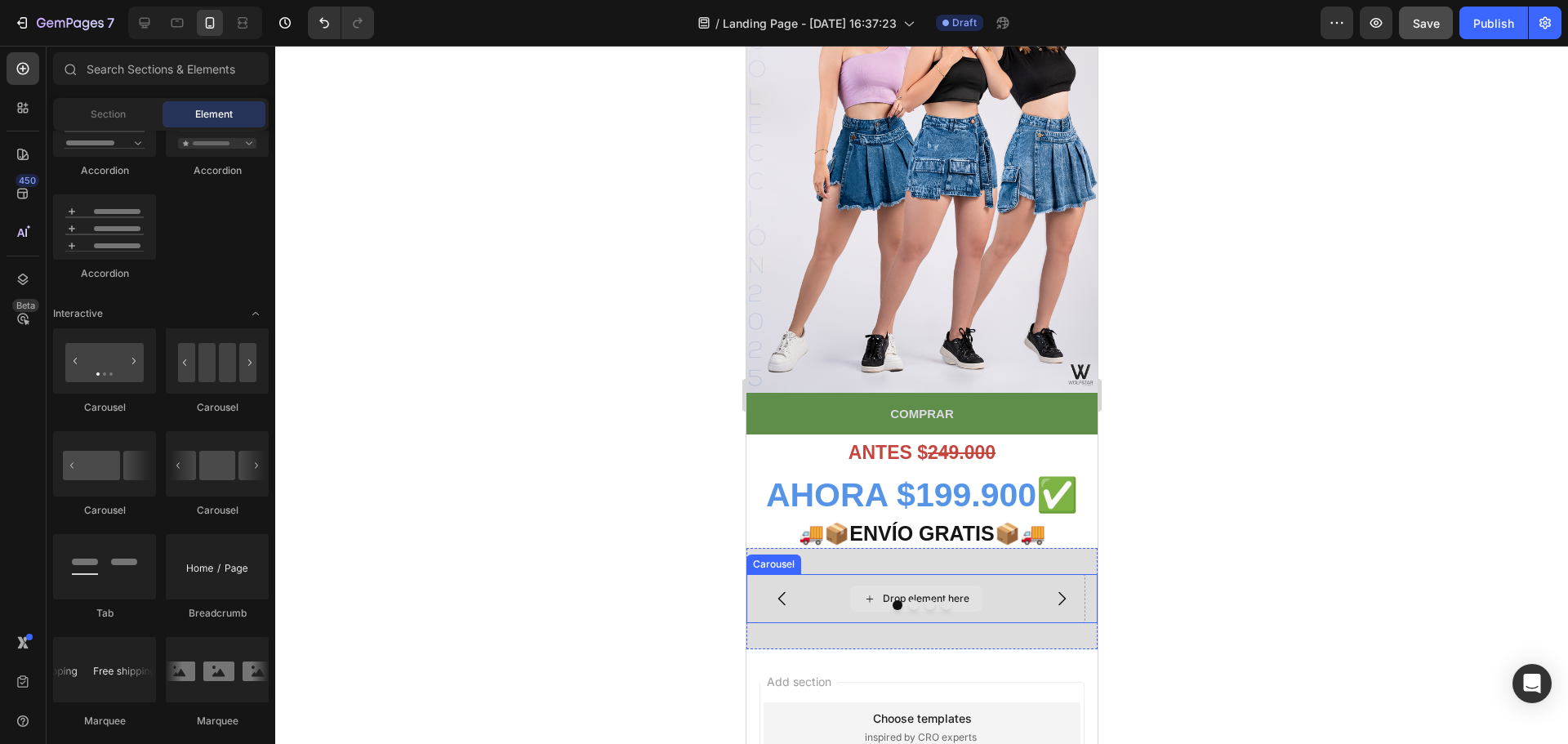
click at [867, 592] on icon at bounding box center [868, 599] width 13 height 14
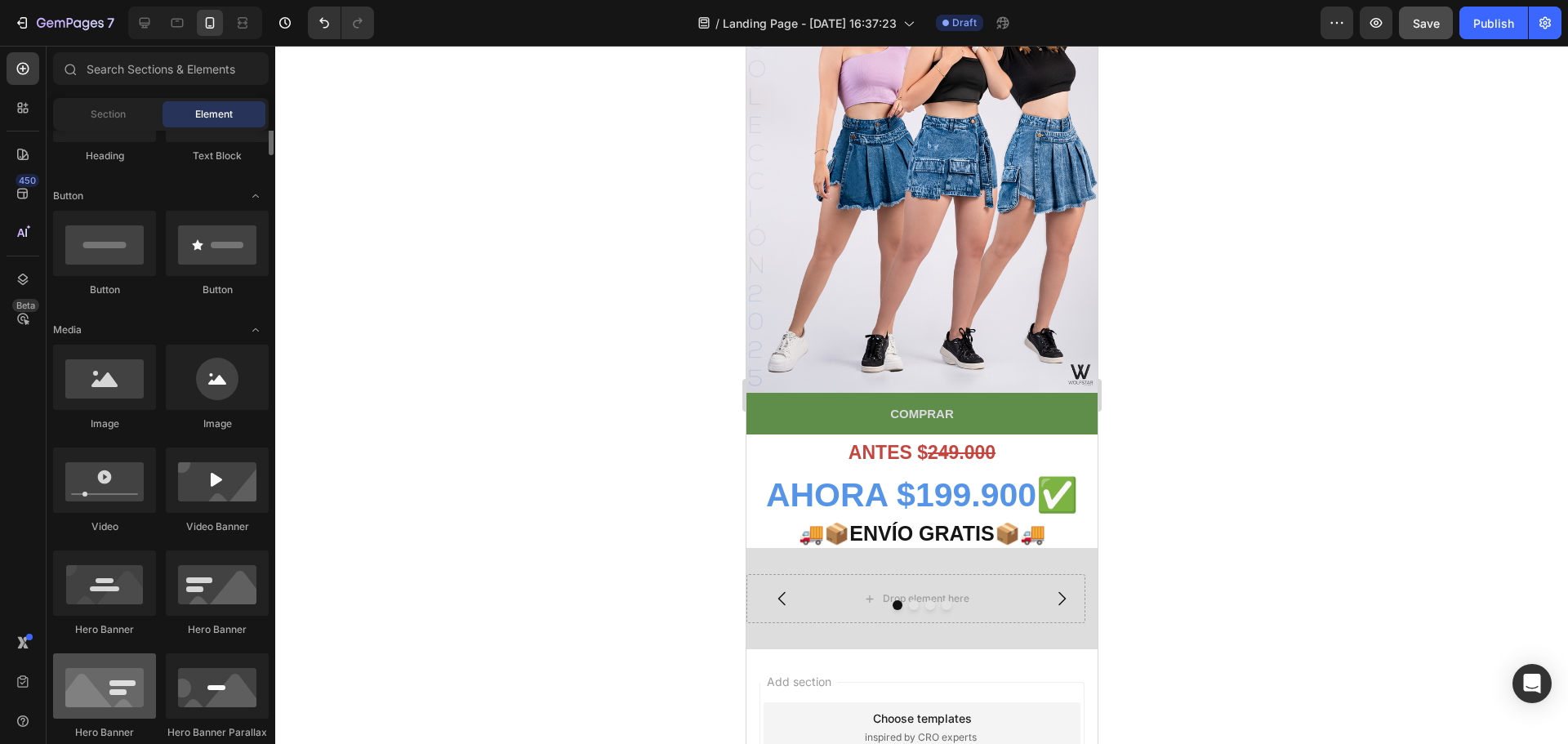
scroll to position [245, 0]
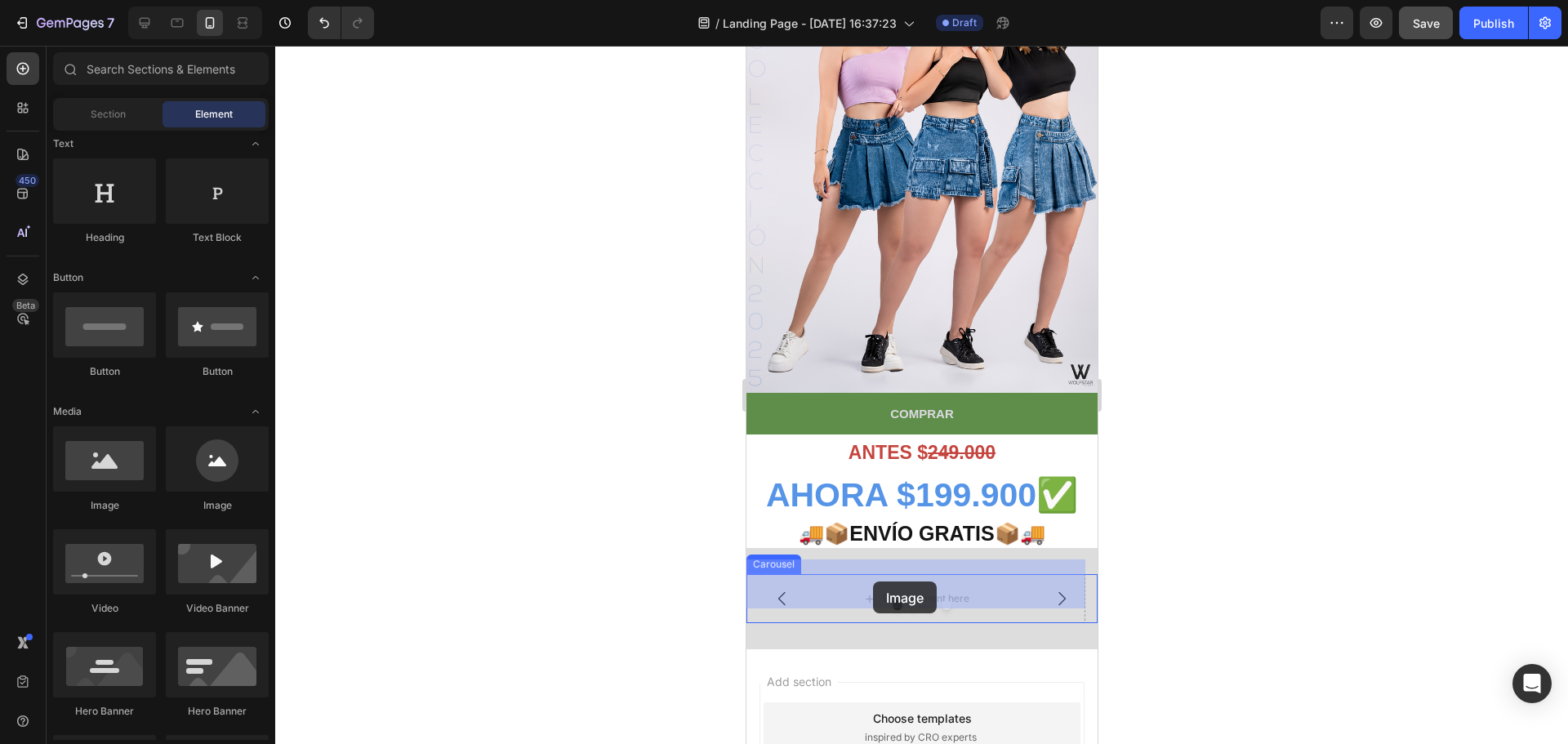
drag, startPoint x: 850, startPoint y: 511, endPoint x: 872, endPoint y: 582, distance: 74.3
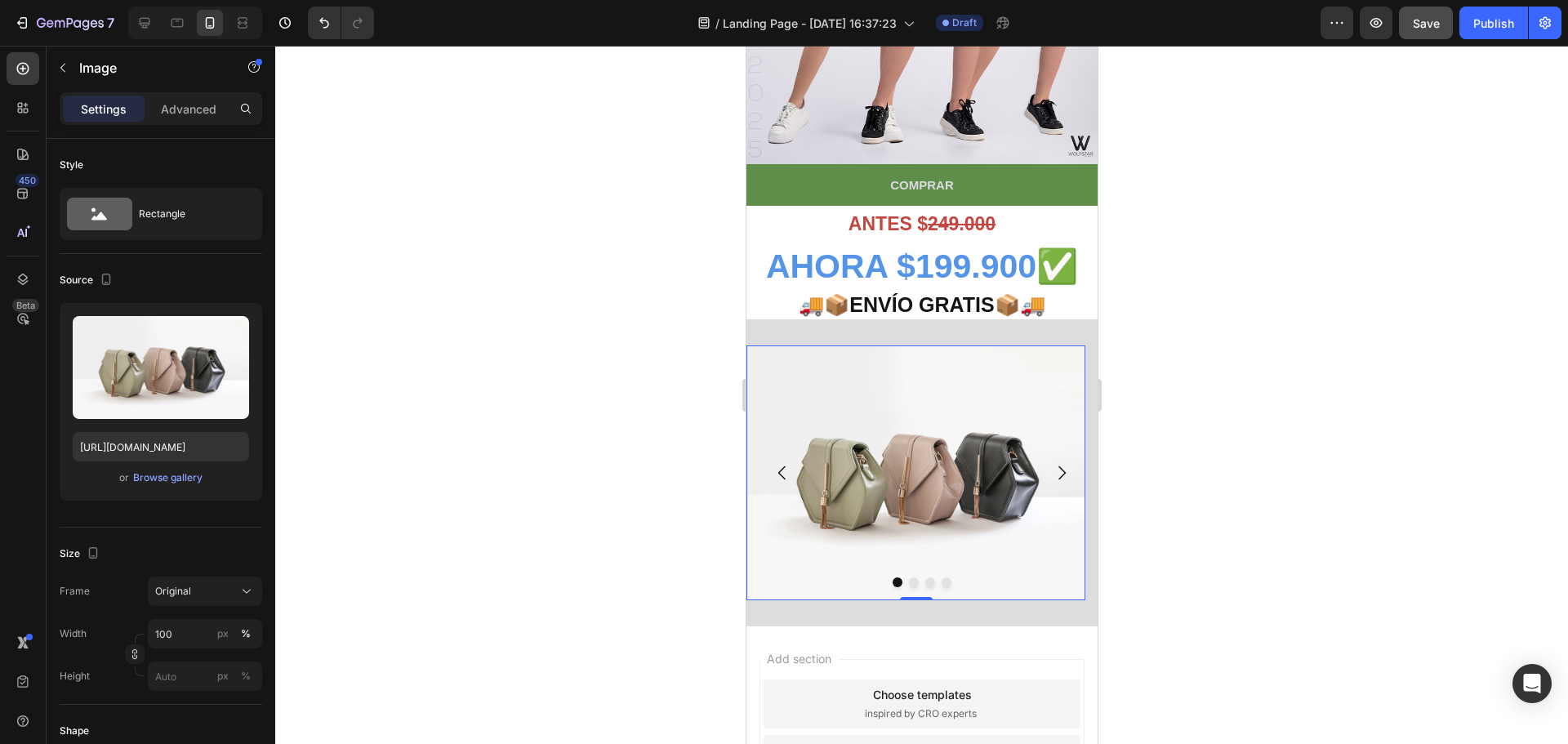
scroll to position [490, 0]
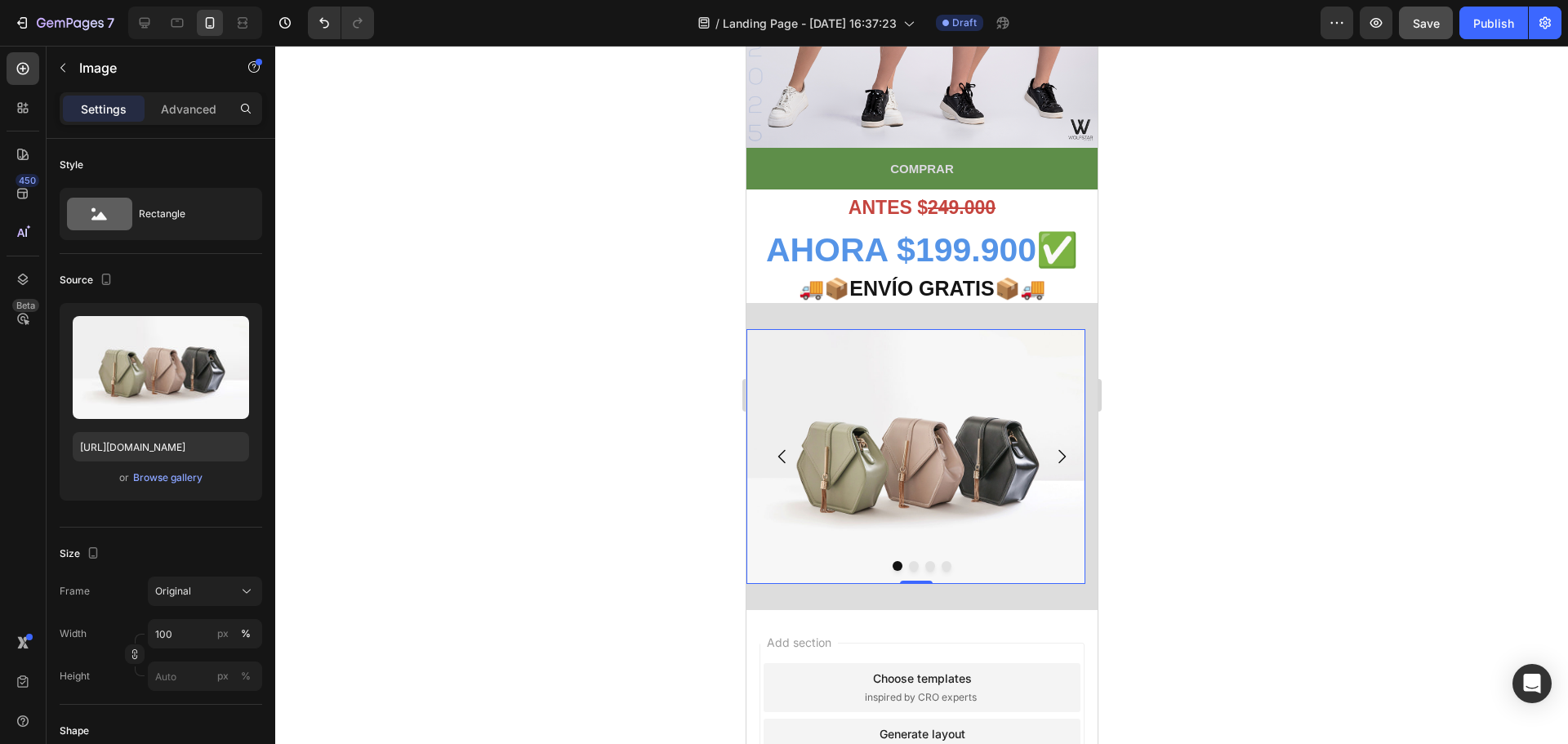
click at [923, 465] on img at bounding box center [915, 456] width 339 height 254
click at [908, 561] on button "Dot" at bounding box center [913, 566] width 10 height 10
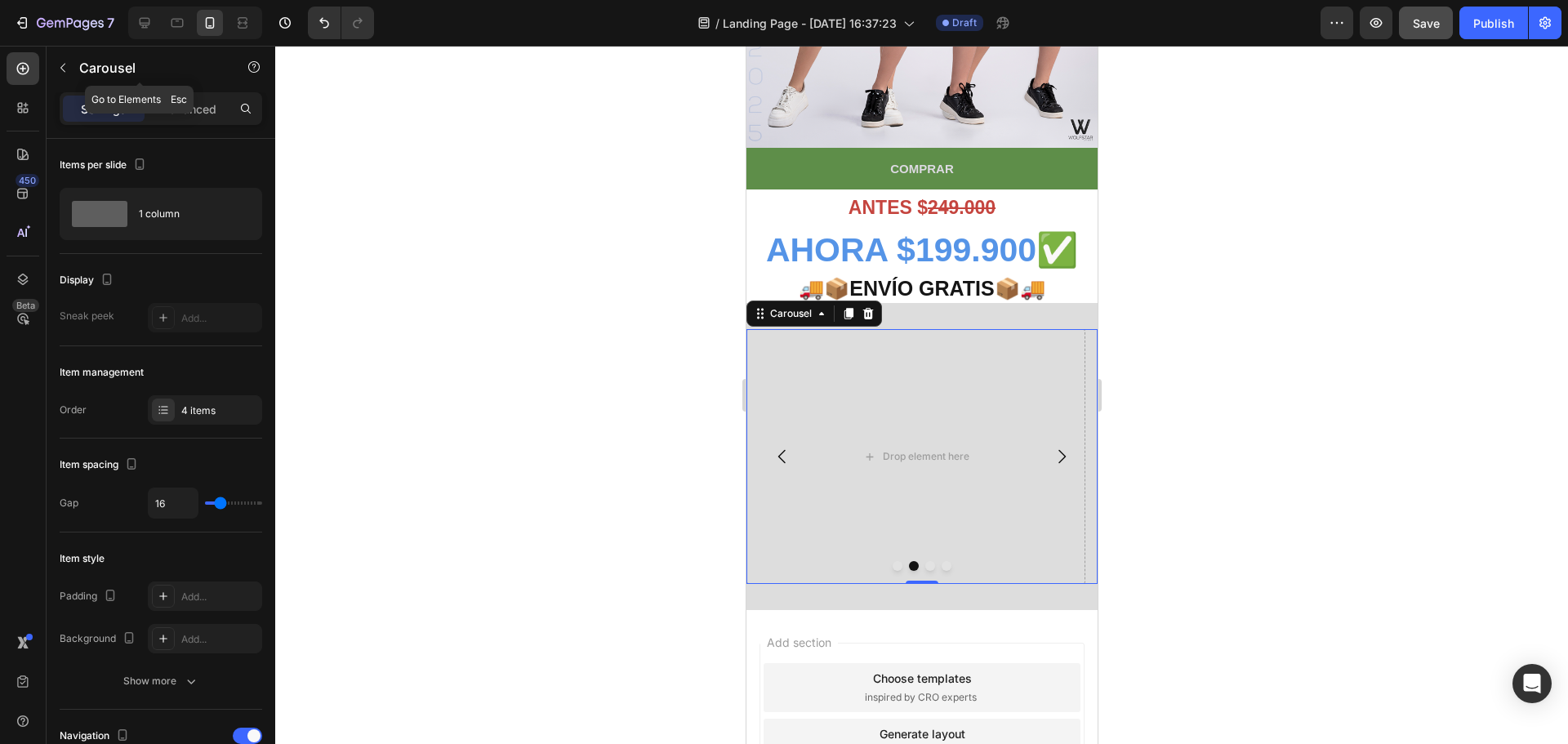
click at [73, 73] on button "button" at bounding box center [63, 68] width 26 height 26
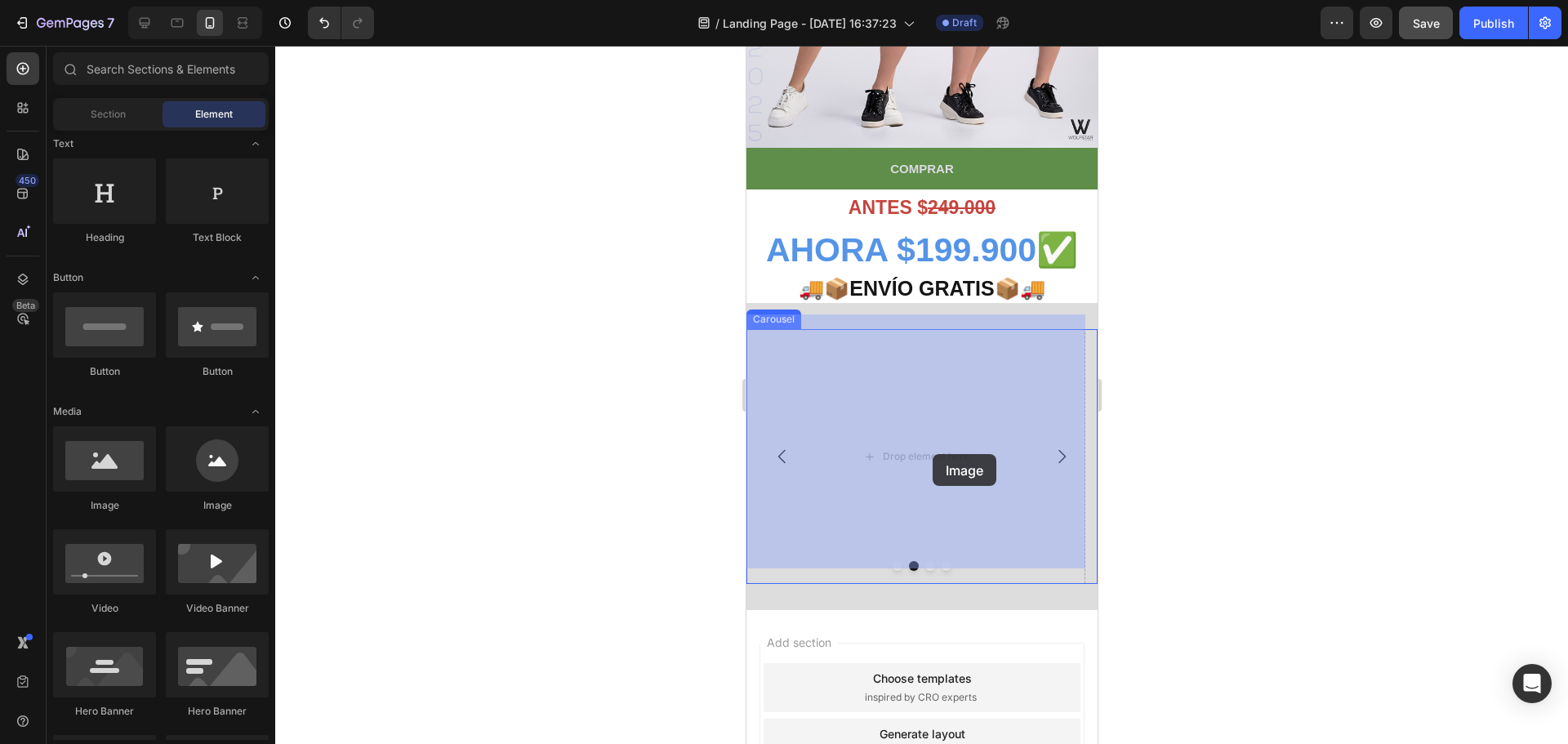
drag, startPoint x: 854, startPoint y: 509, endPoint x: 926, endPoint y: 447, distance: 95.0
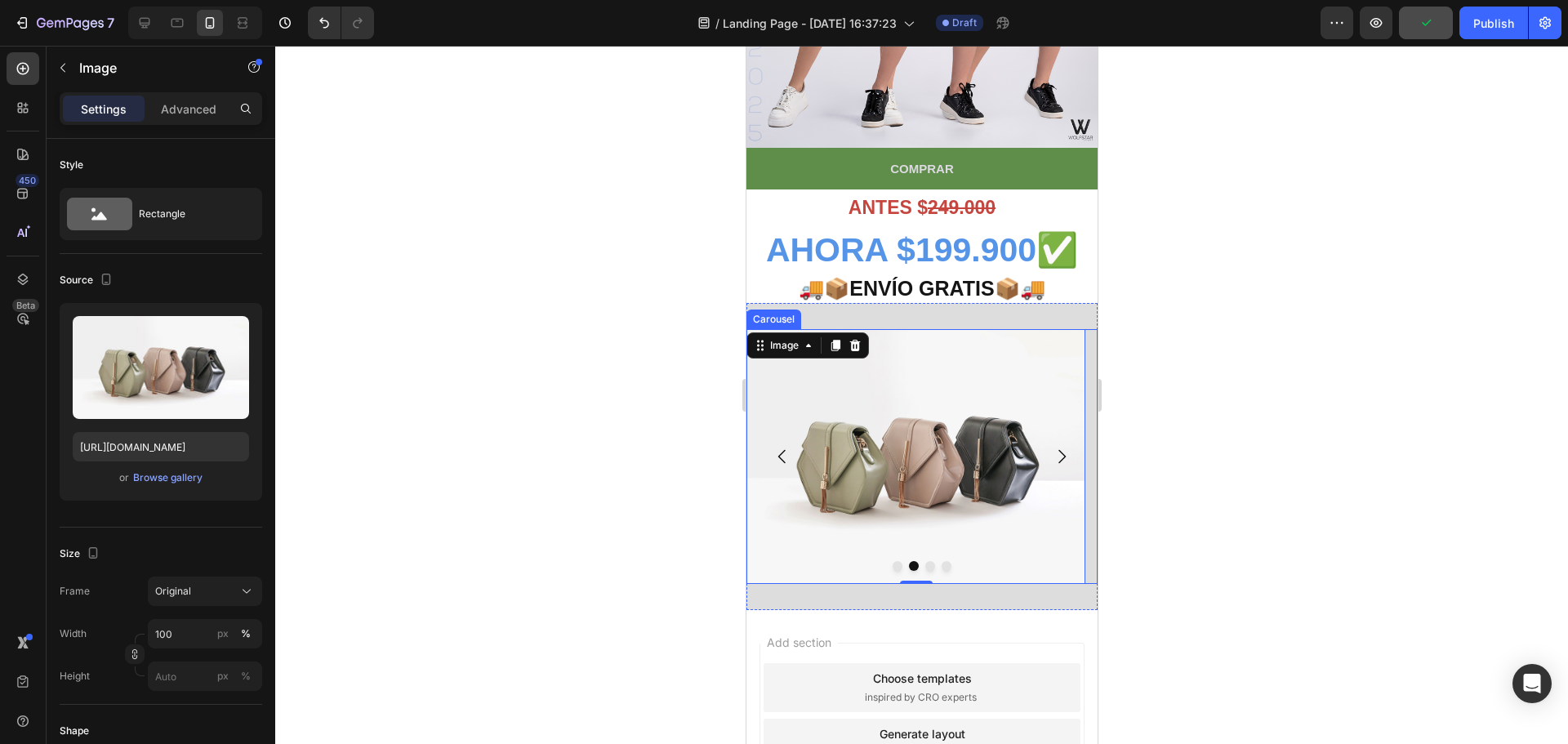
click at [924, 561] on button "Dot" at bounding box center [929, 566] width 10 height 10
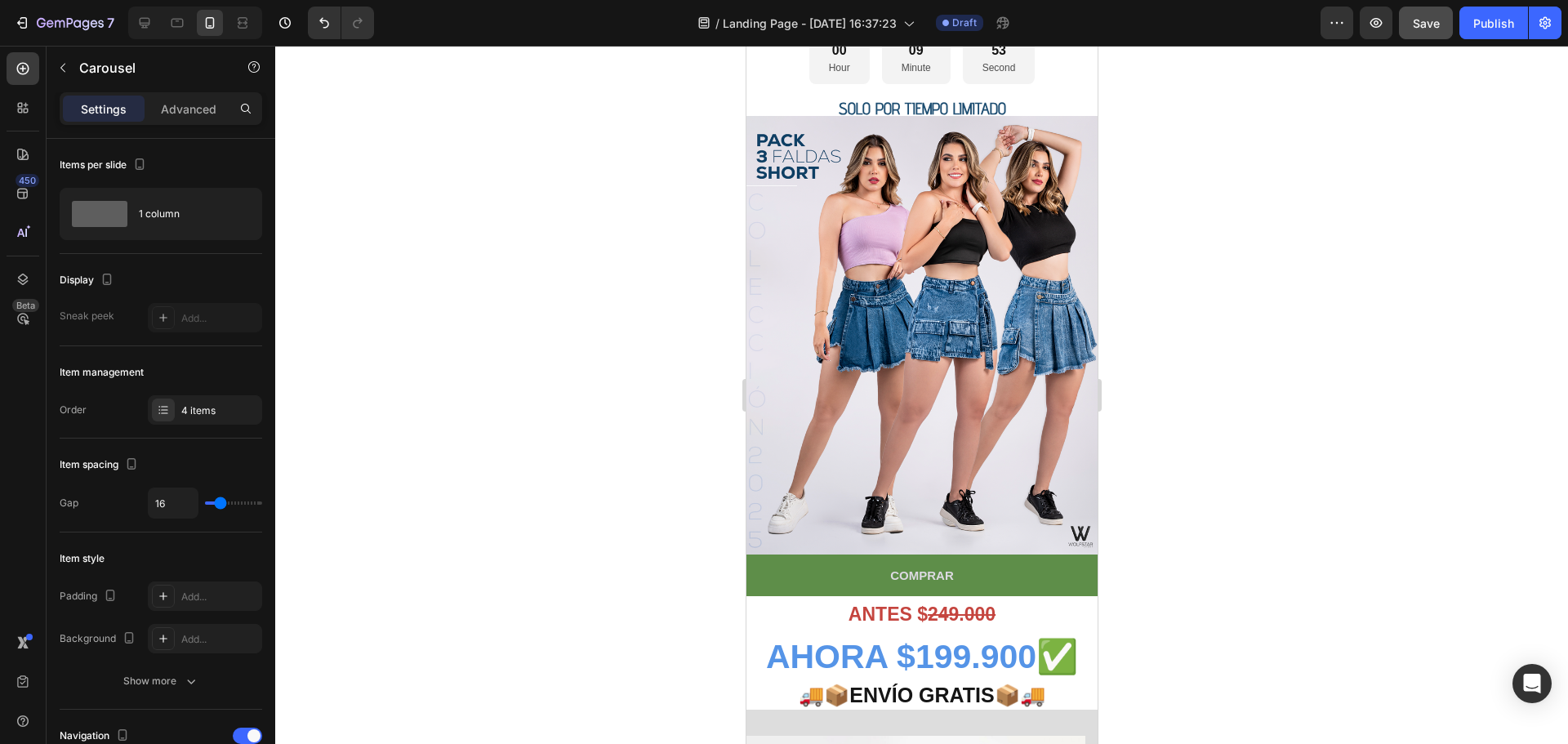
scroll to position [82, 0]
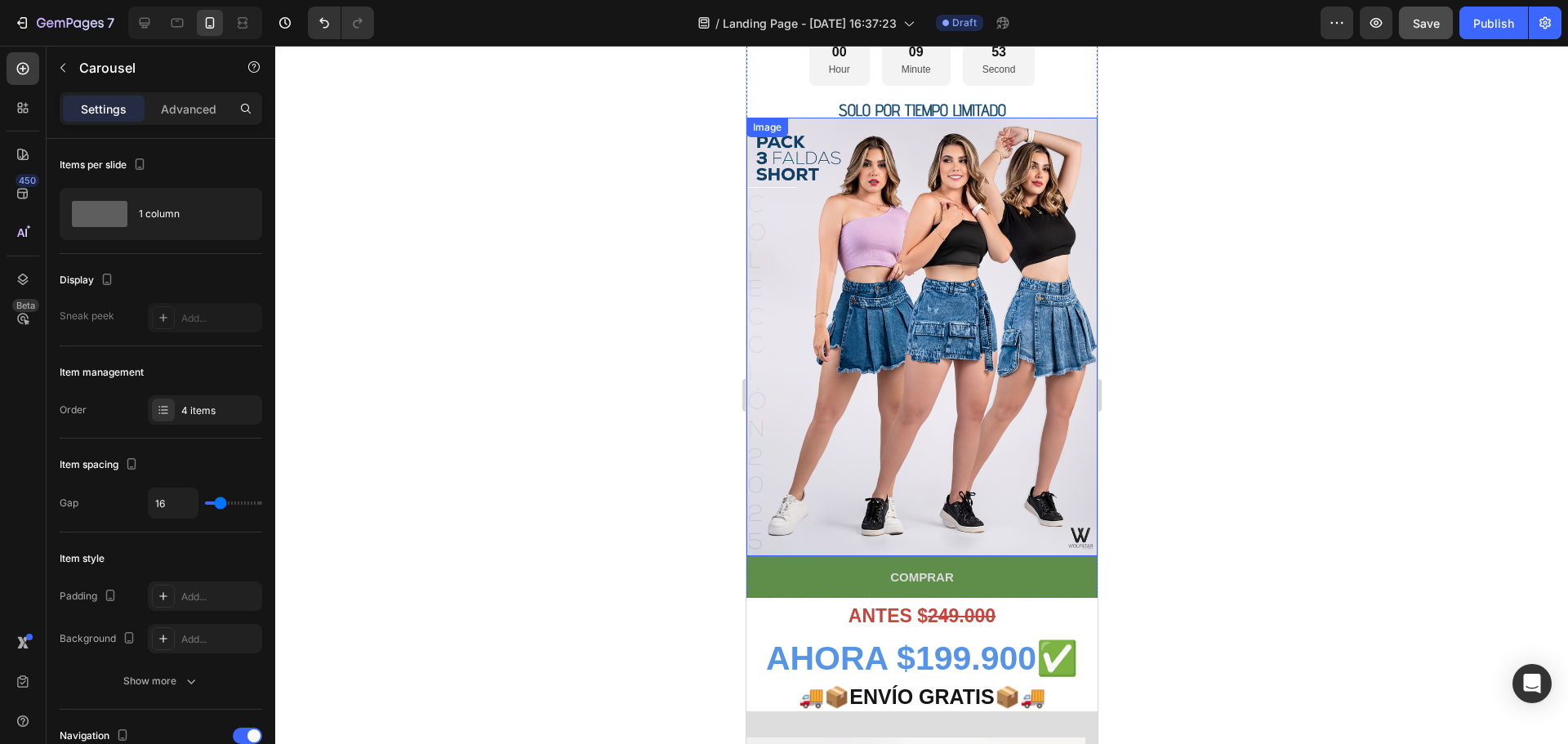
click at [911, 253] on img at bounding box center [921, 337] width 351 height 440
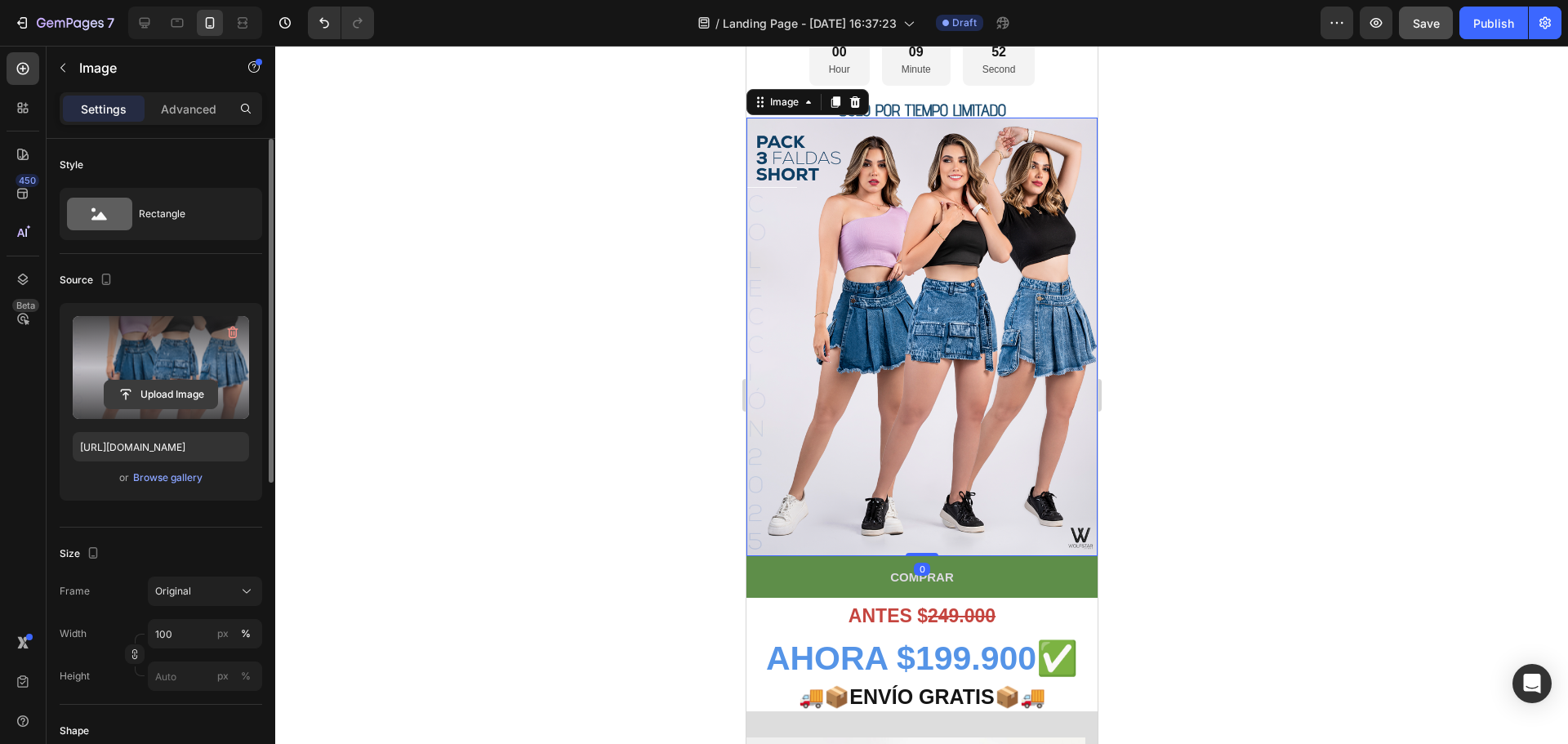
click at [148, 389] on input "file" at bounding box center [160, 395] width 112 height 28
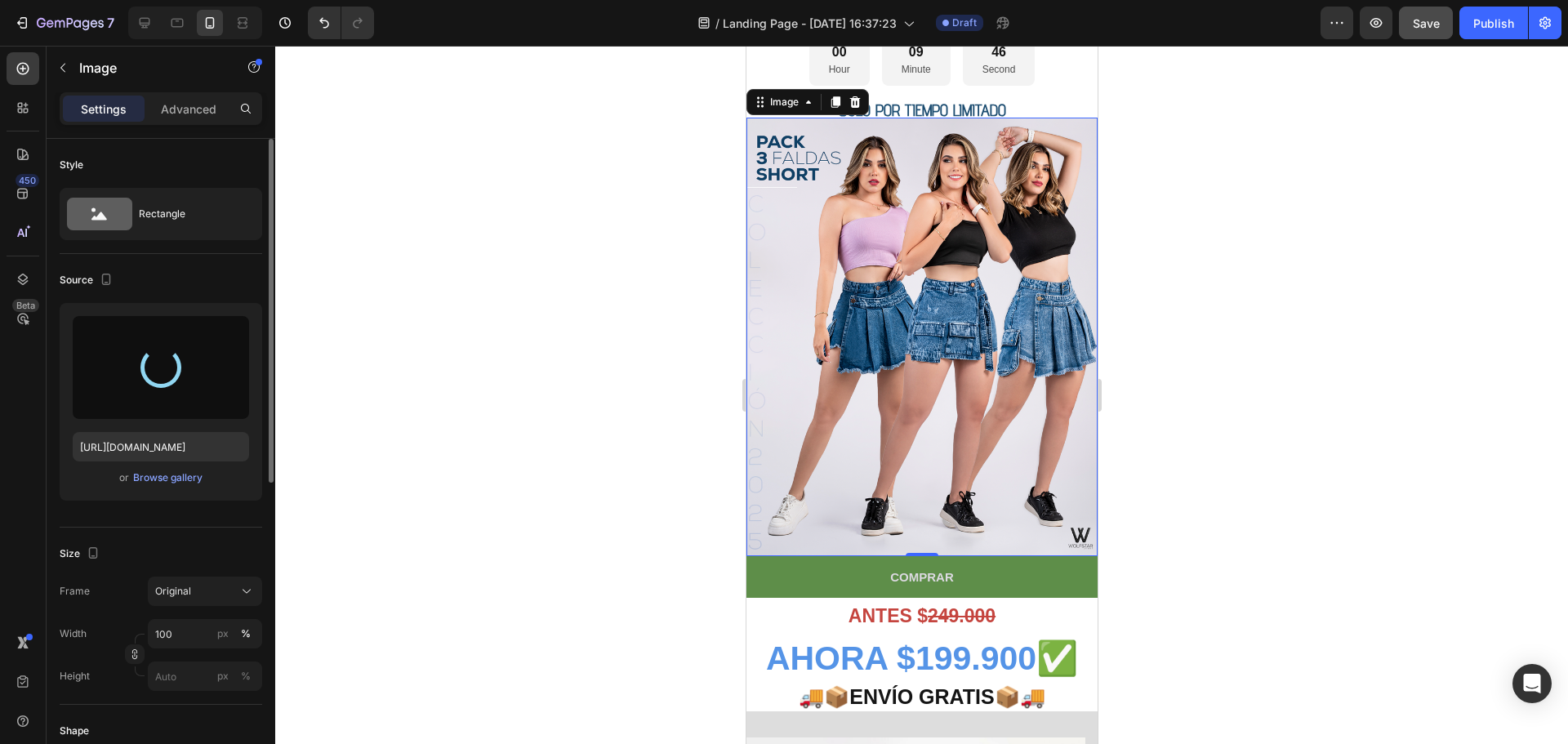
type input "[URL][DOMAIN_NAME]"
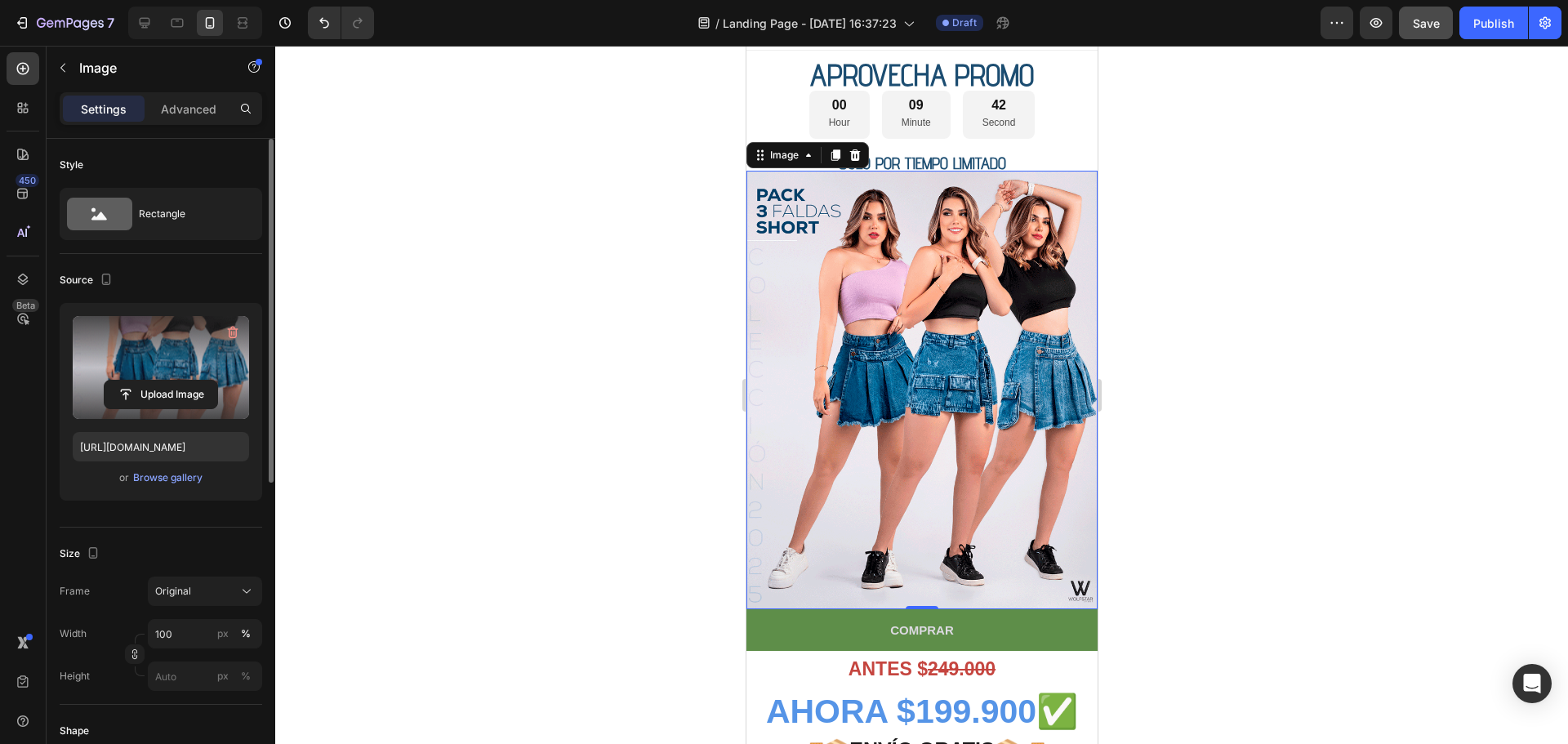
scroll to position [0, 0]
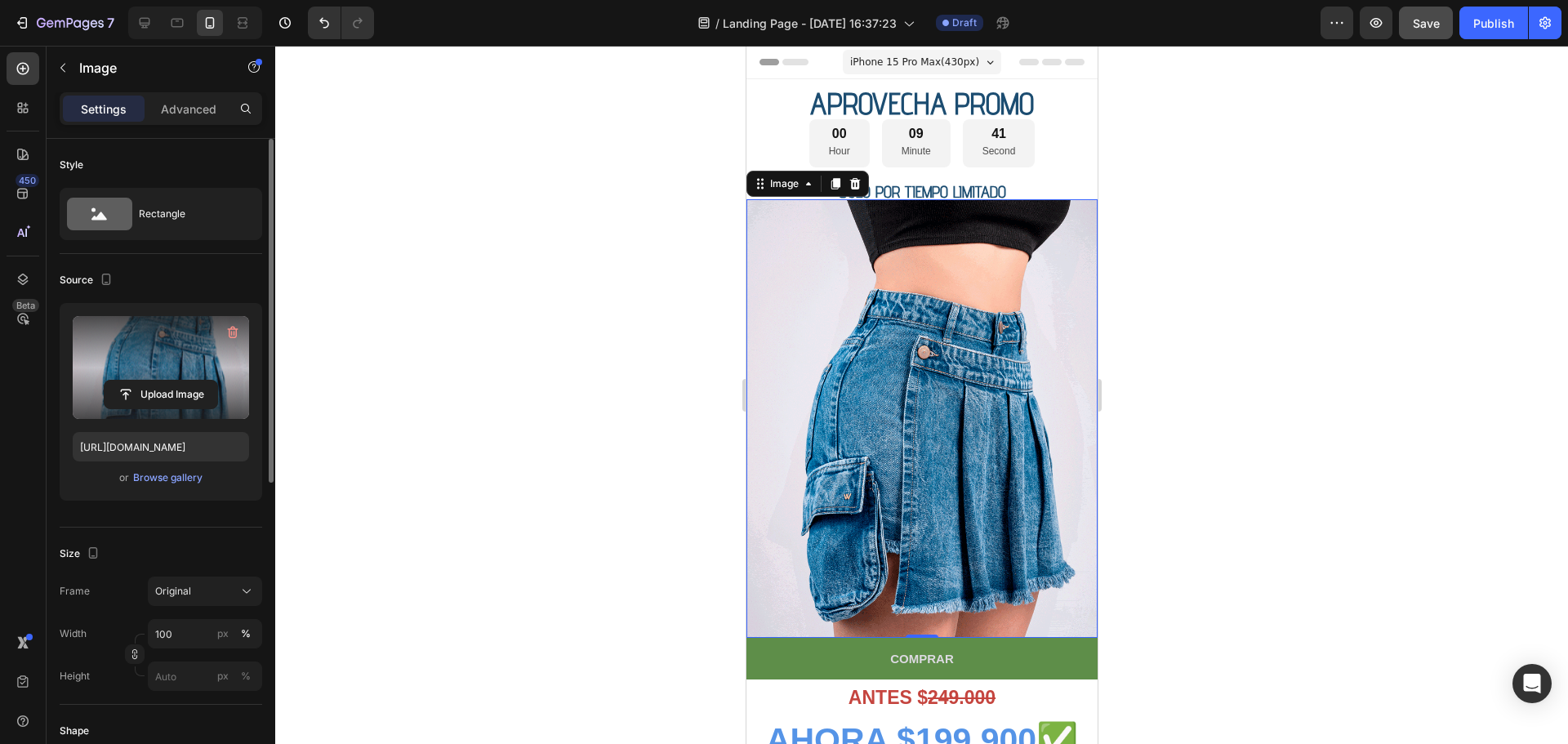
click at [1138, 308] on div at bounding box center [922, 395] width 1293 height 698
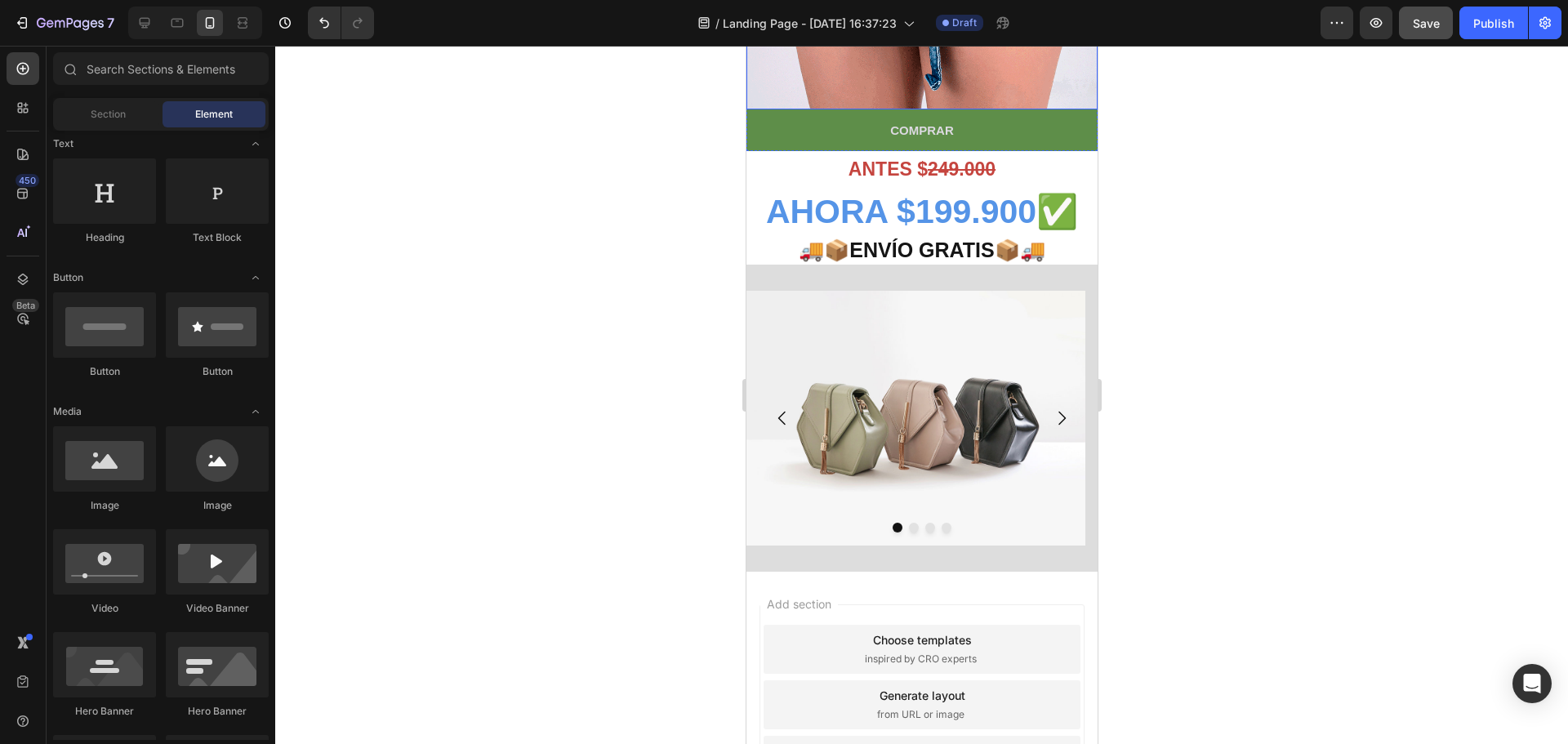
scroll to position [572, 0]
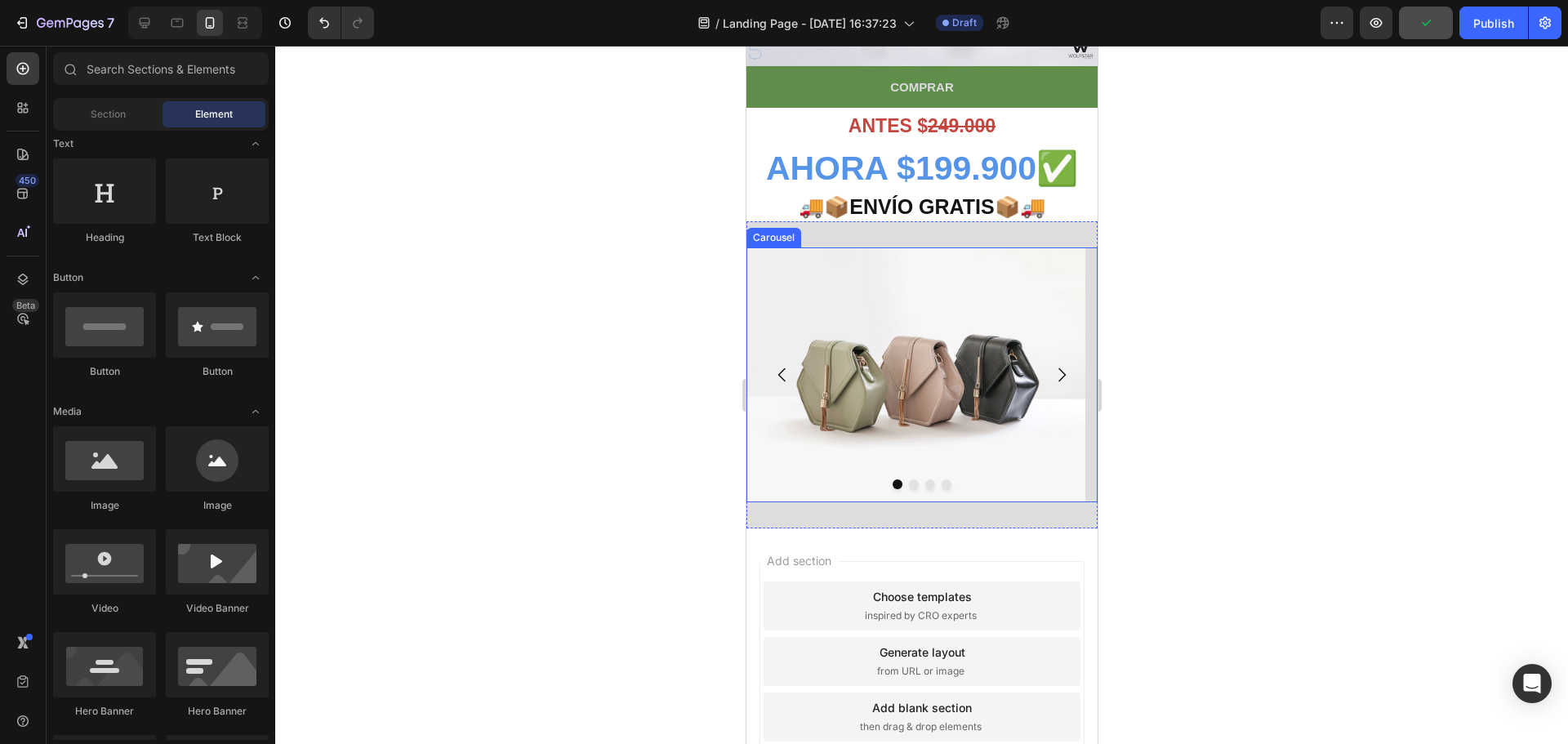
click at [941, 479] on button "Dot" at bounding box center [946, 484] width 10 height 10
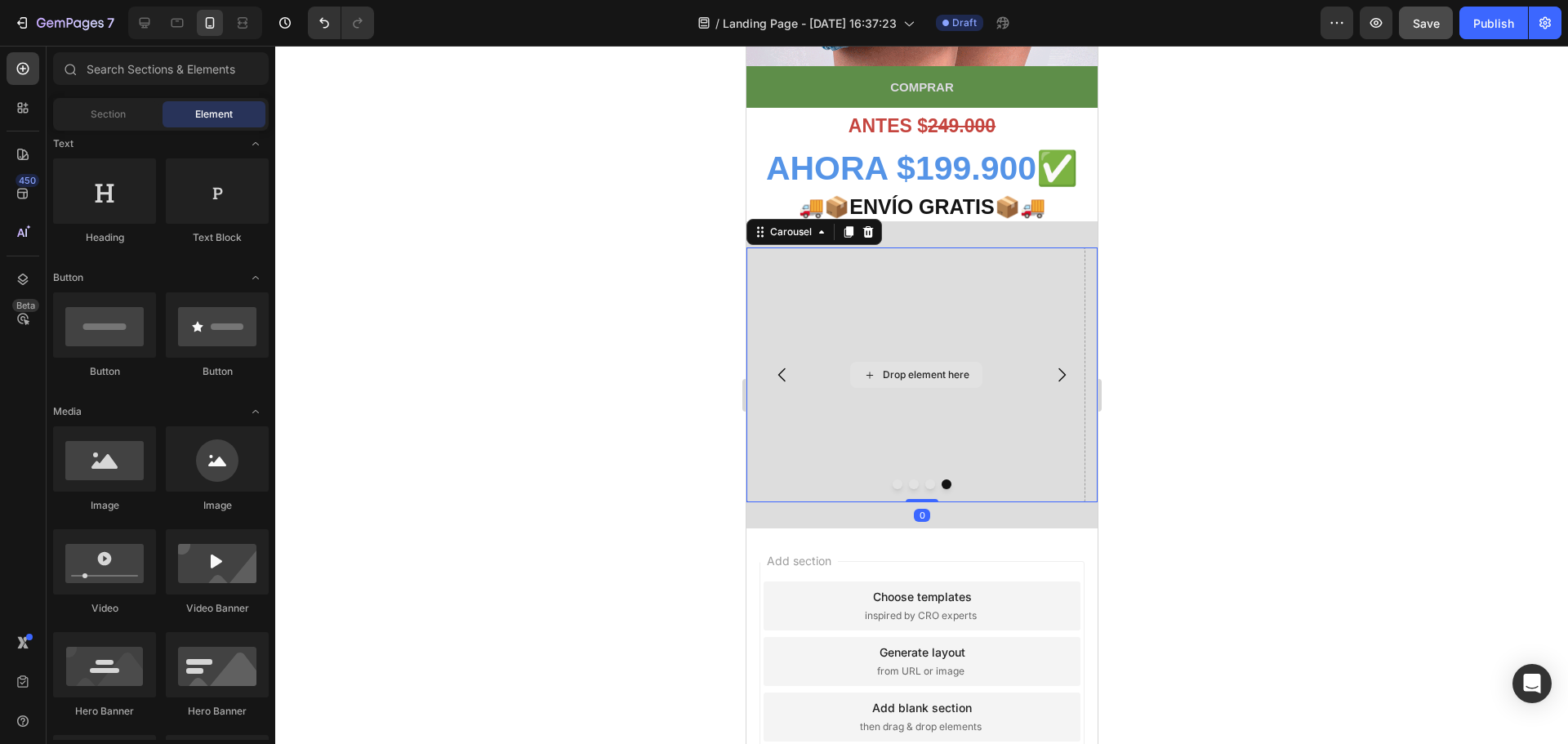
click at [939, 368] on div "Drop element here" at bounding box center [925, 374] width 87 height 13
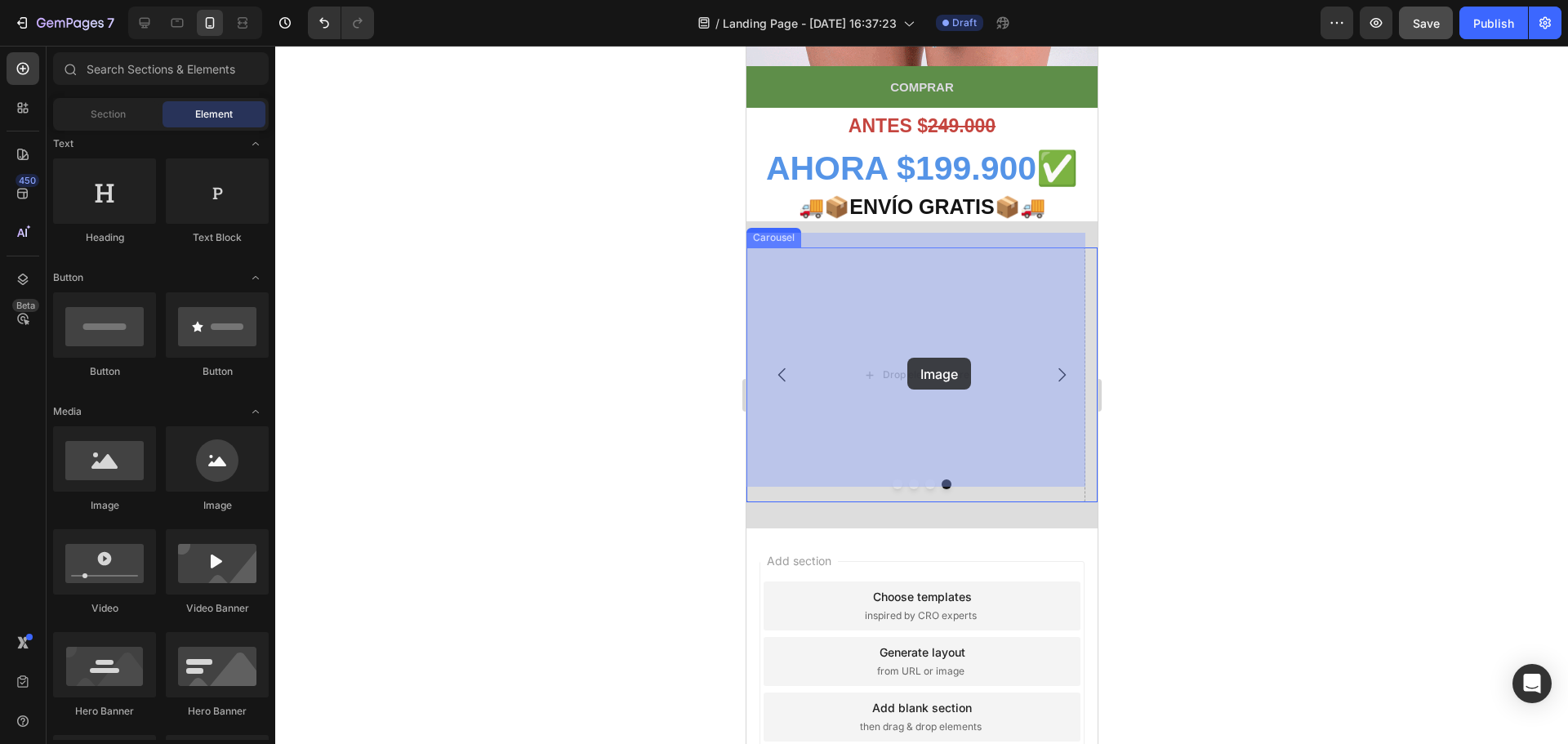
drag, startPoint x: 856, startPoint y: 506, endPoint x: 877, endPoint y: 358, distance: 149.5
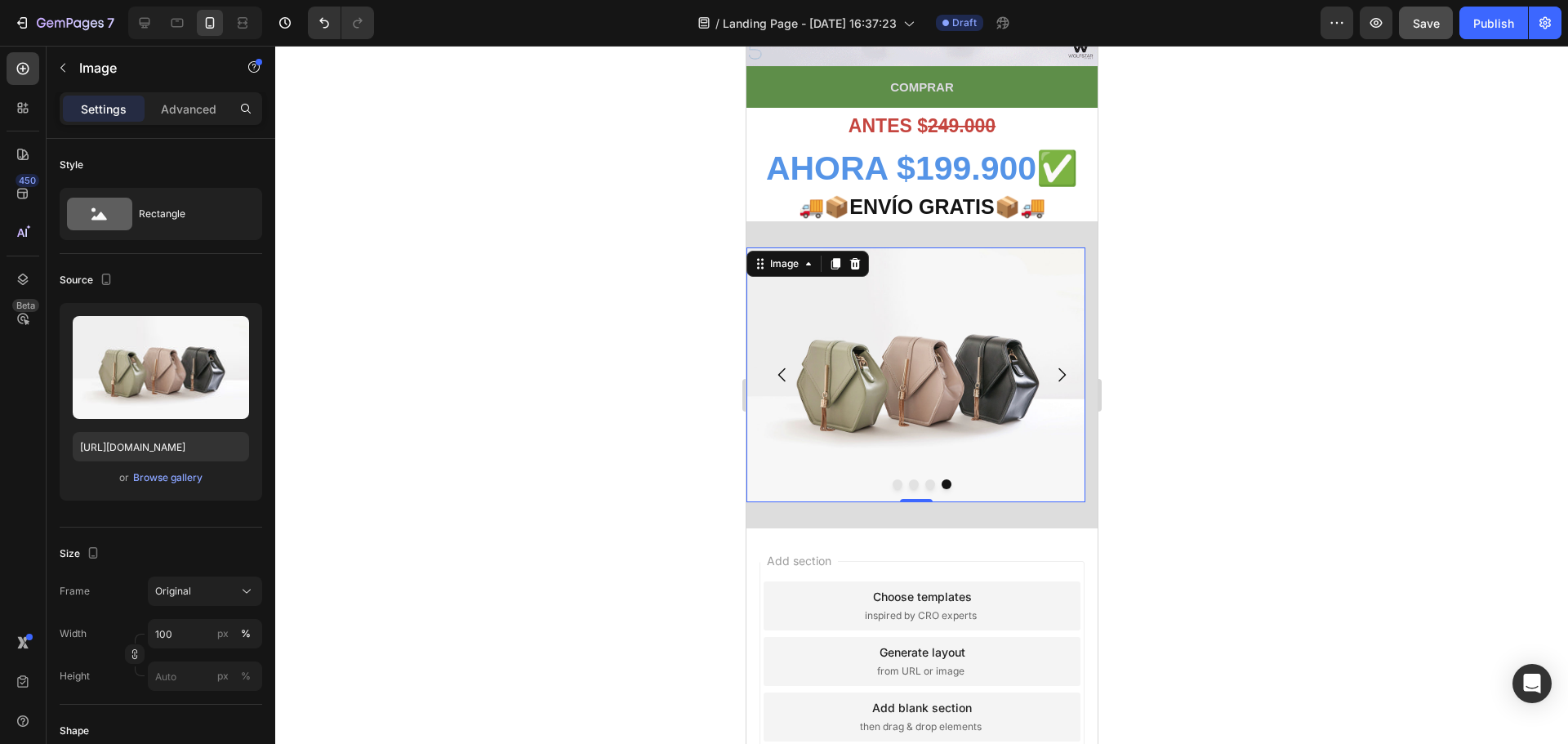
click at [892, 479] on button "Dot" at bounding box center [897, 484] width 10 height 10
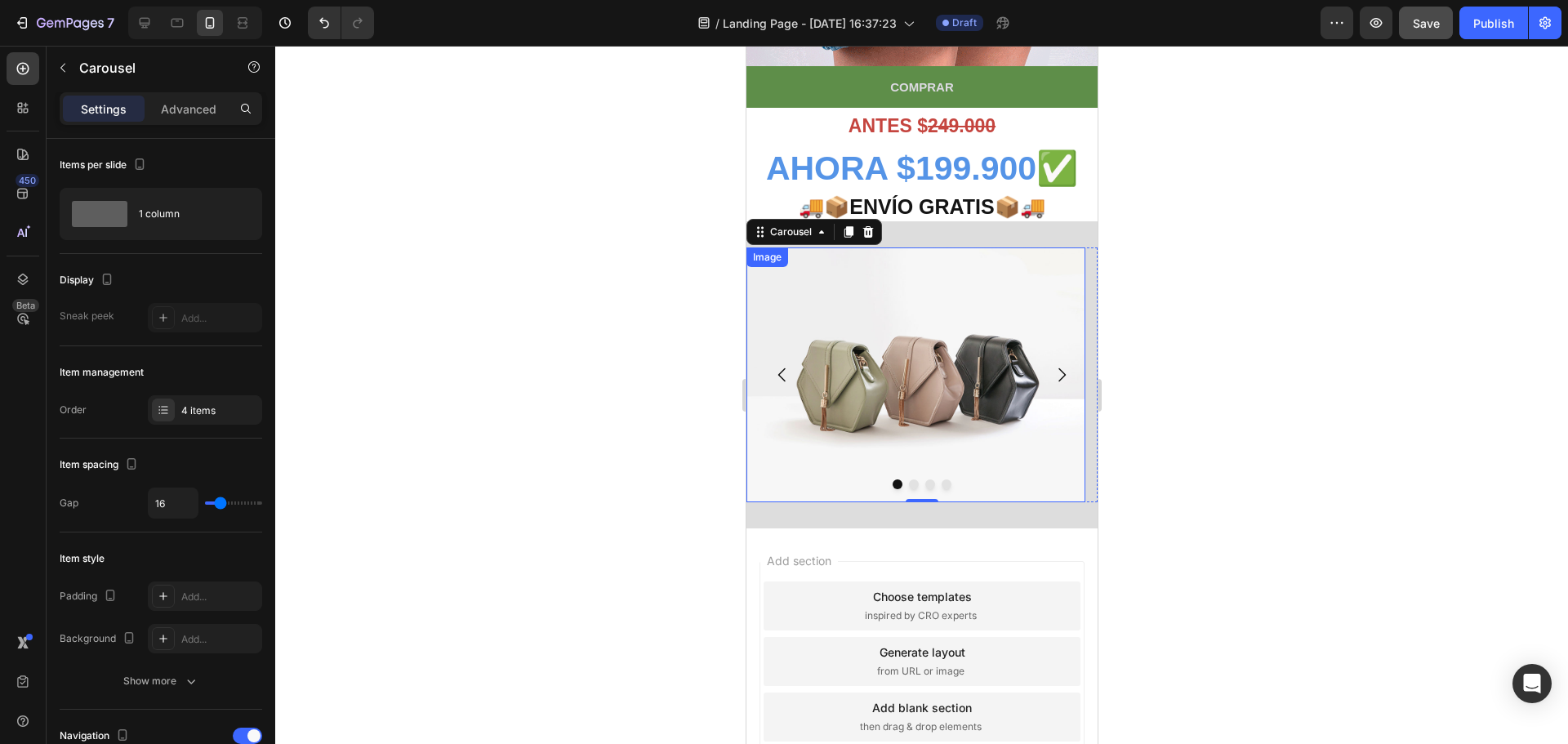
click at [888, 350] on img at bounding box center [915, 374] width 339 height 254
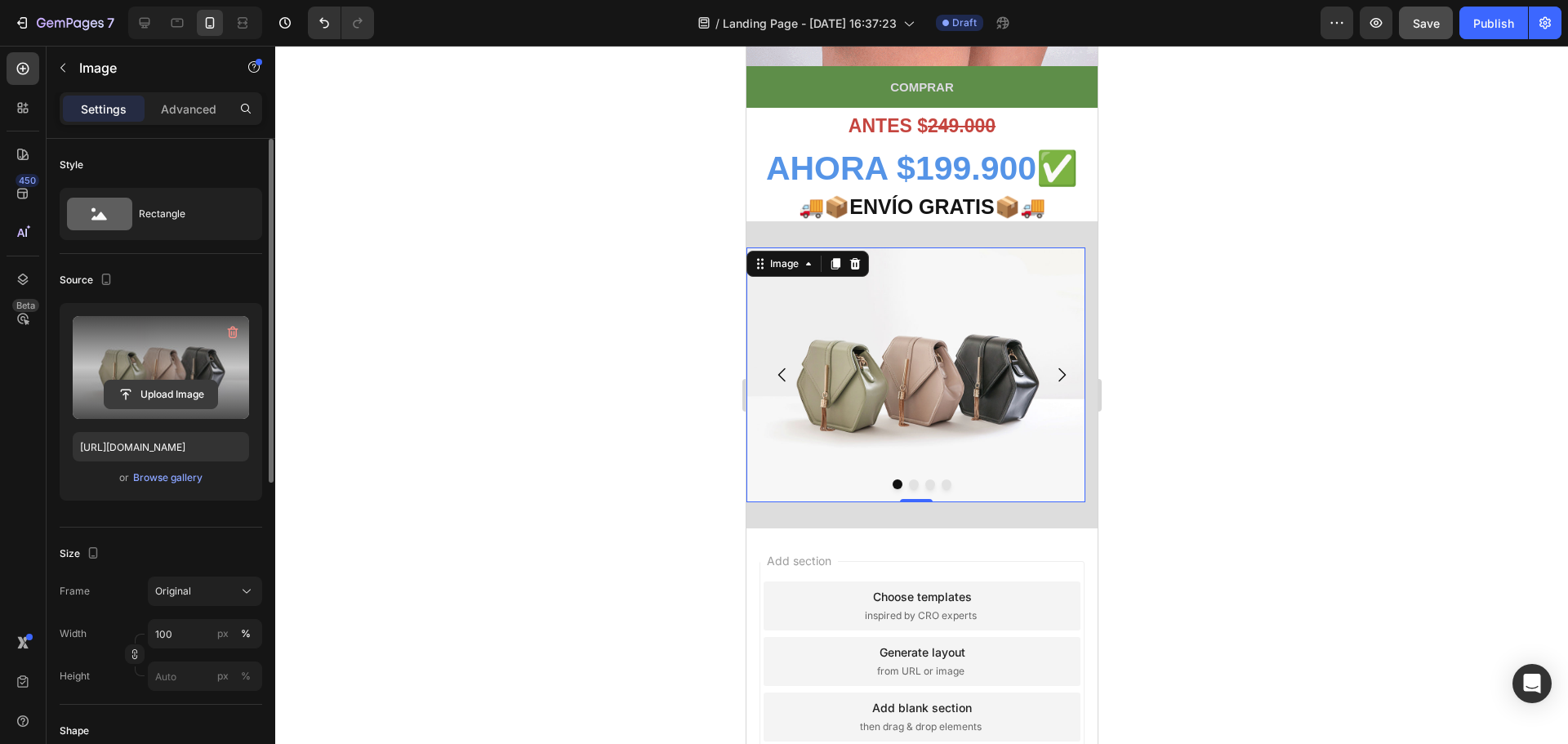
click at [195, 388] on input "file" at bounding box center [160, 395] width 112 height 28
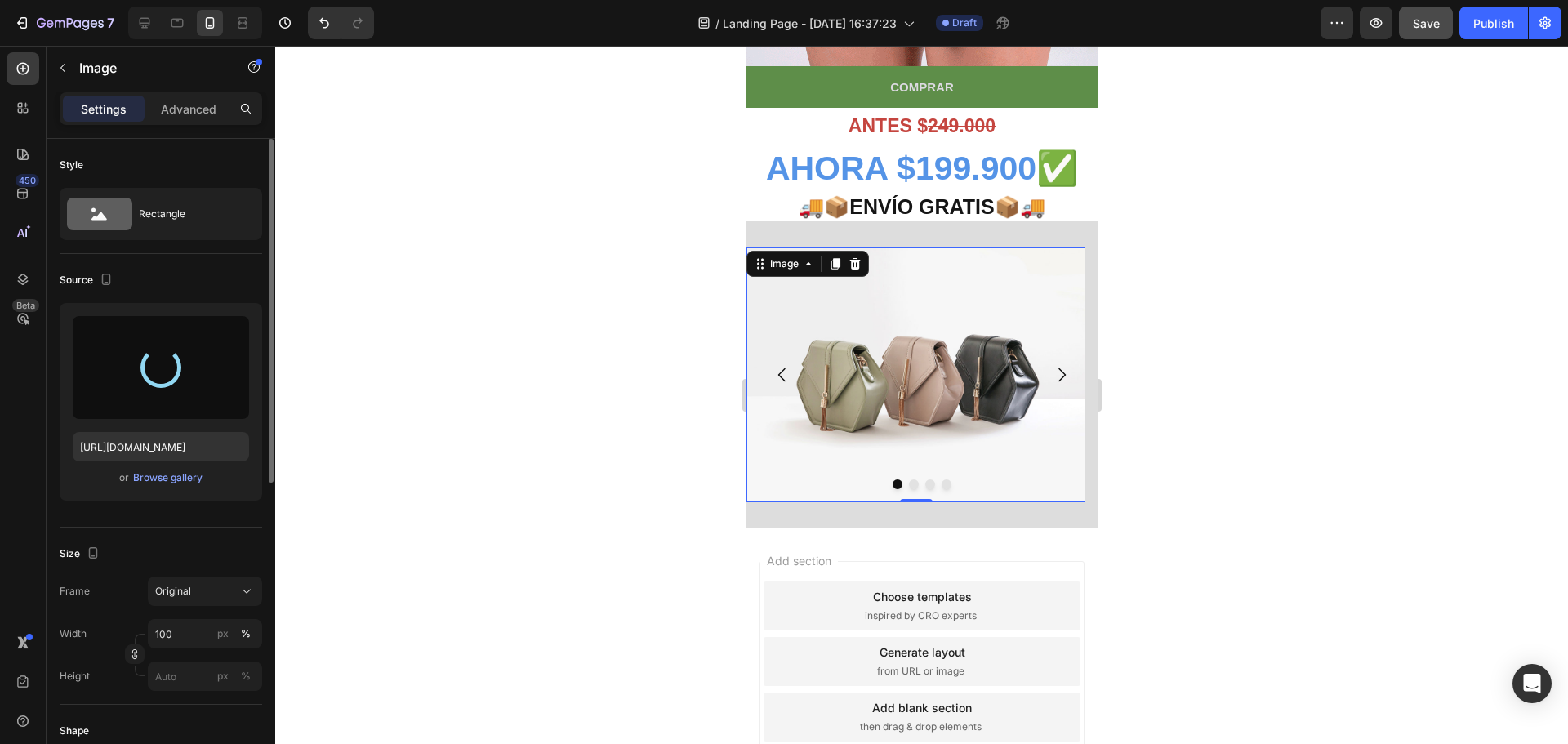
type input "[URL][DOMAIN_NAME]"
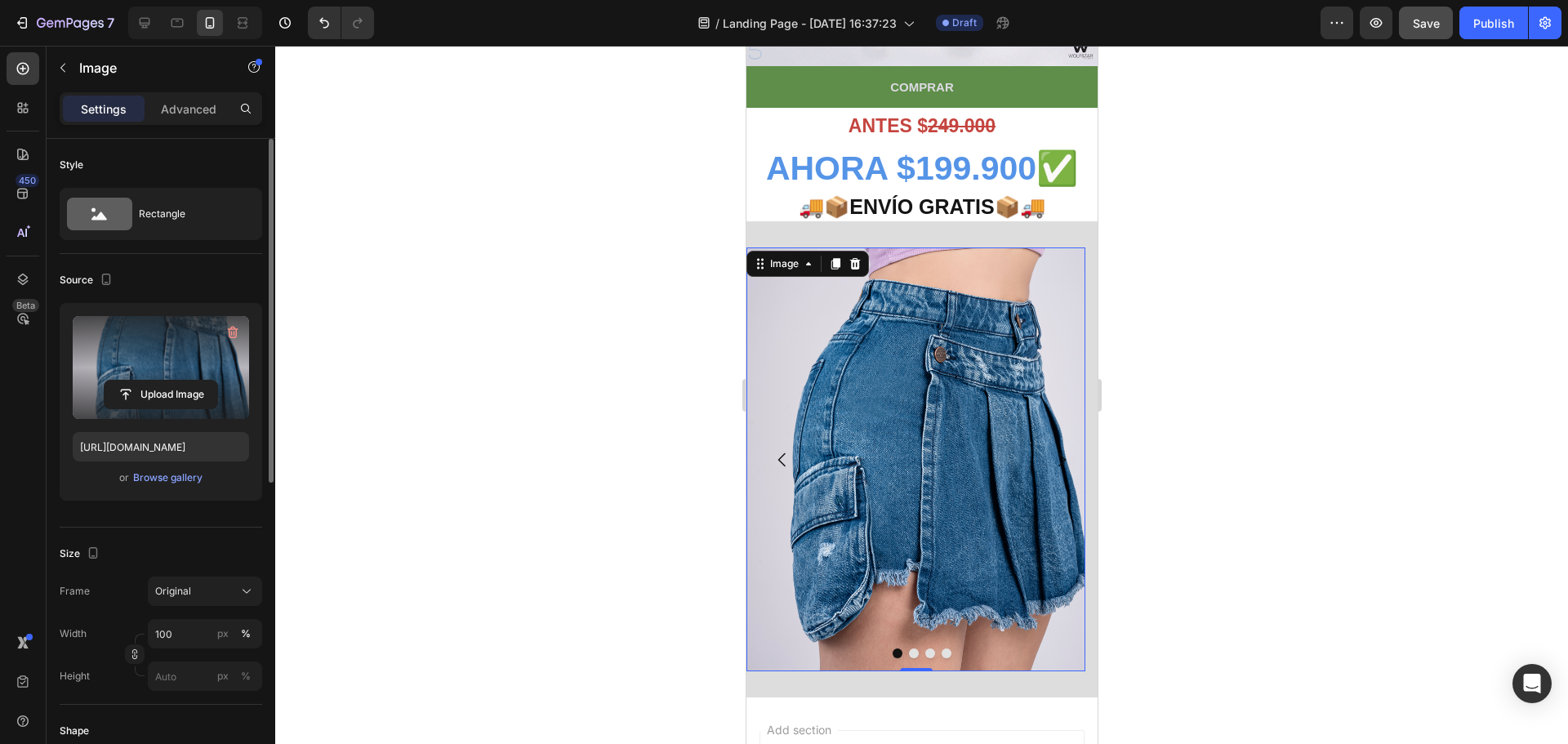
click at [1204, 392] on div at bounding box center [922, 395] width 1293 height 698
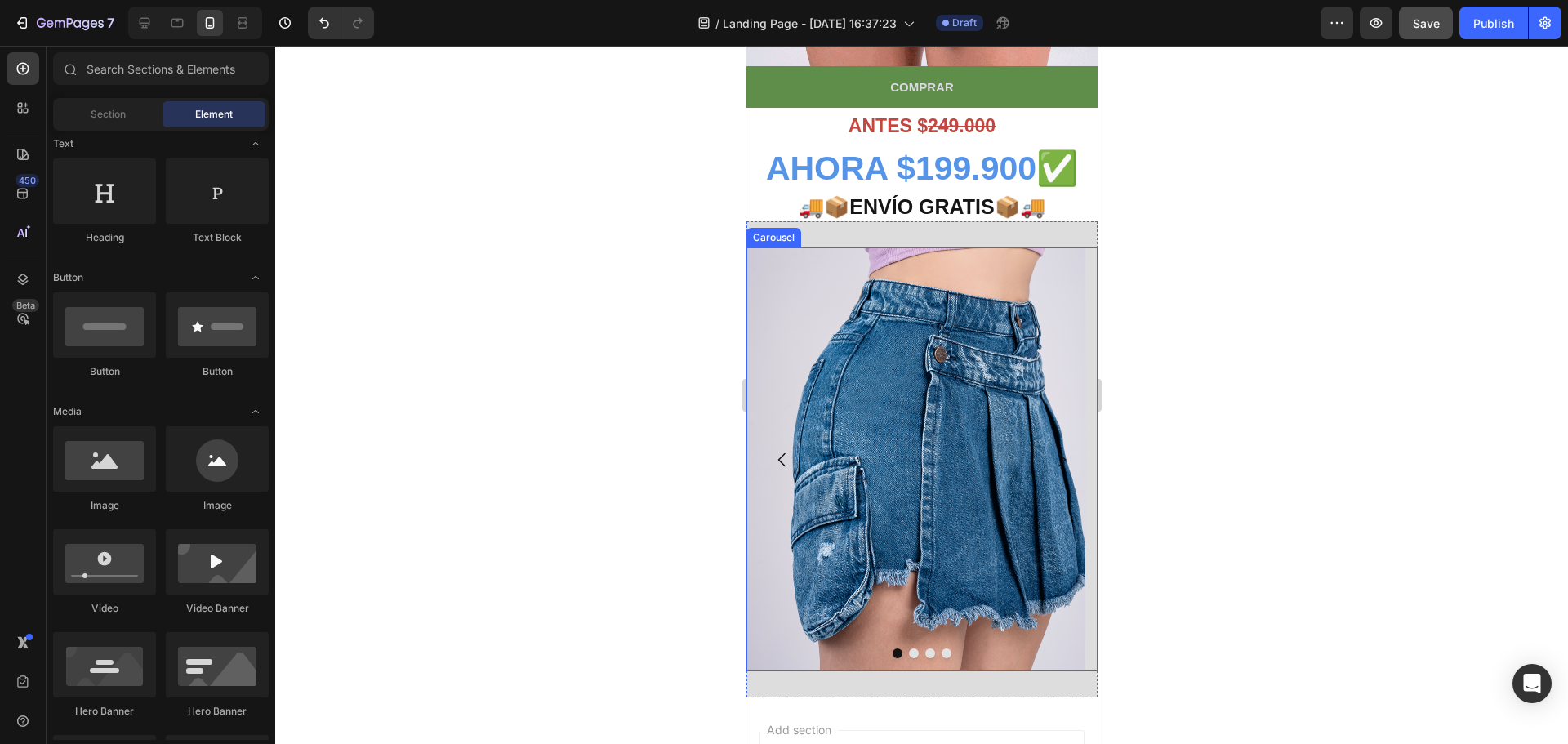
click at [908, 649] on button "Dot" at bounding box center [913, 653] width 10 height 10
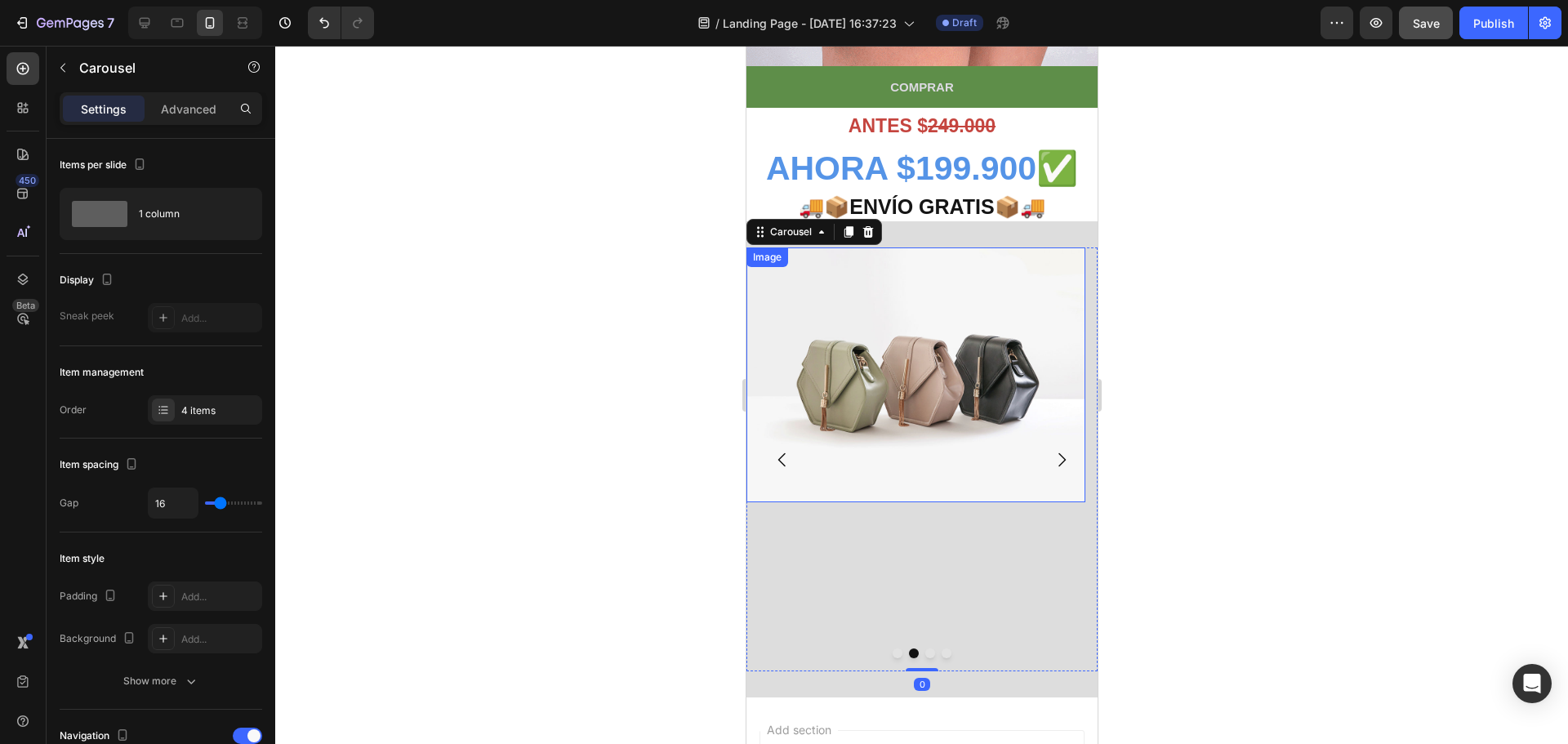
click at [898, 376] on img at bounding box center [915, 374] width 339 height 254
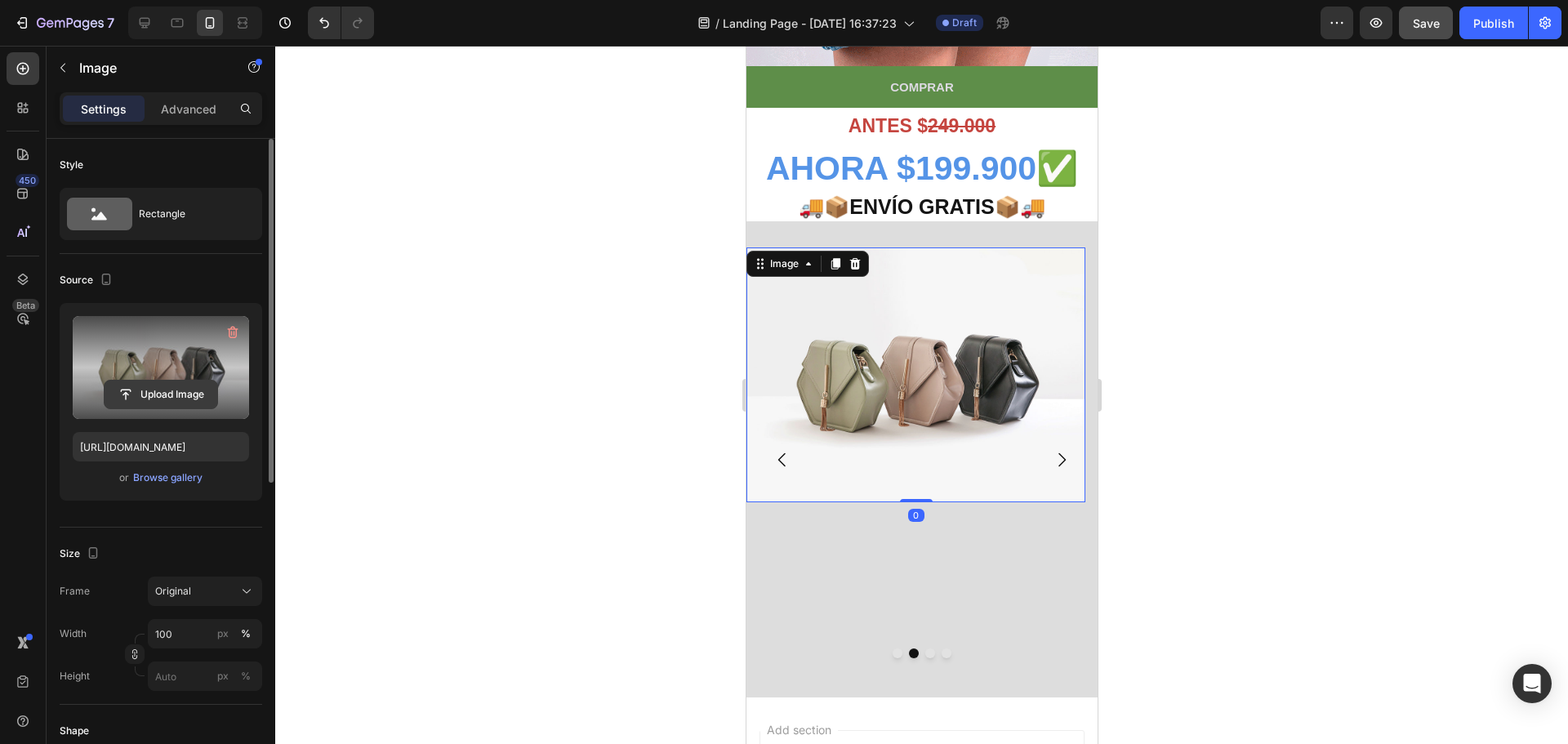
click at [162, 386] on input "file" at bounding box center [160, 395] width 112 height 28
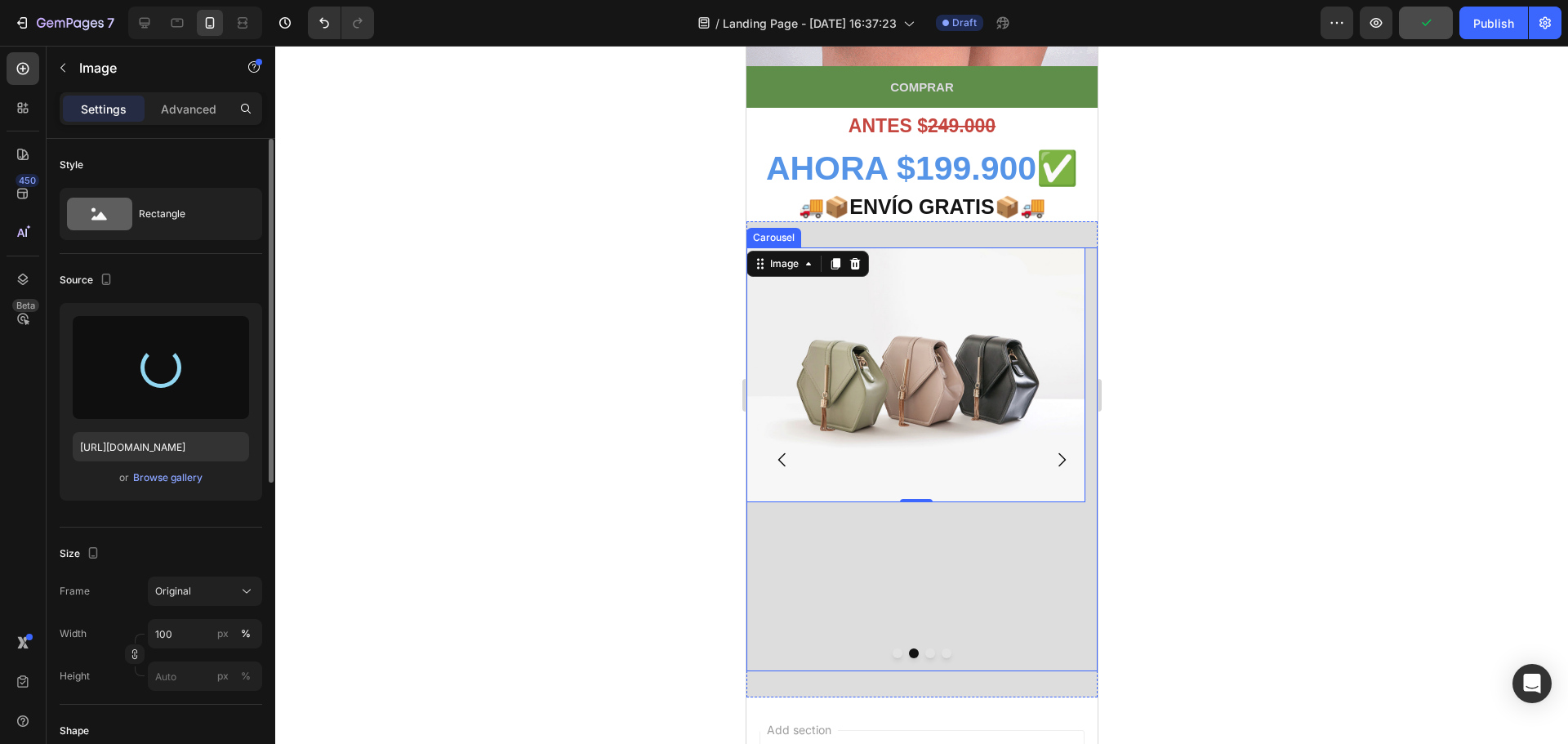
type input "[URL][DOMAIN_NAME]"
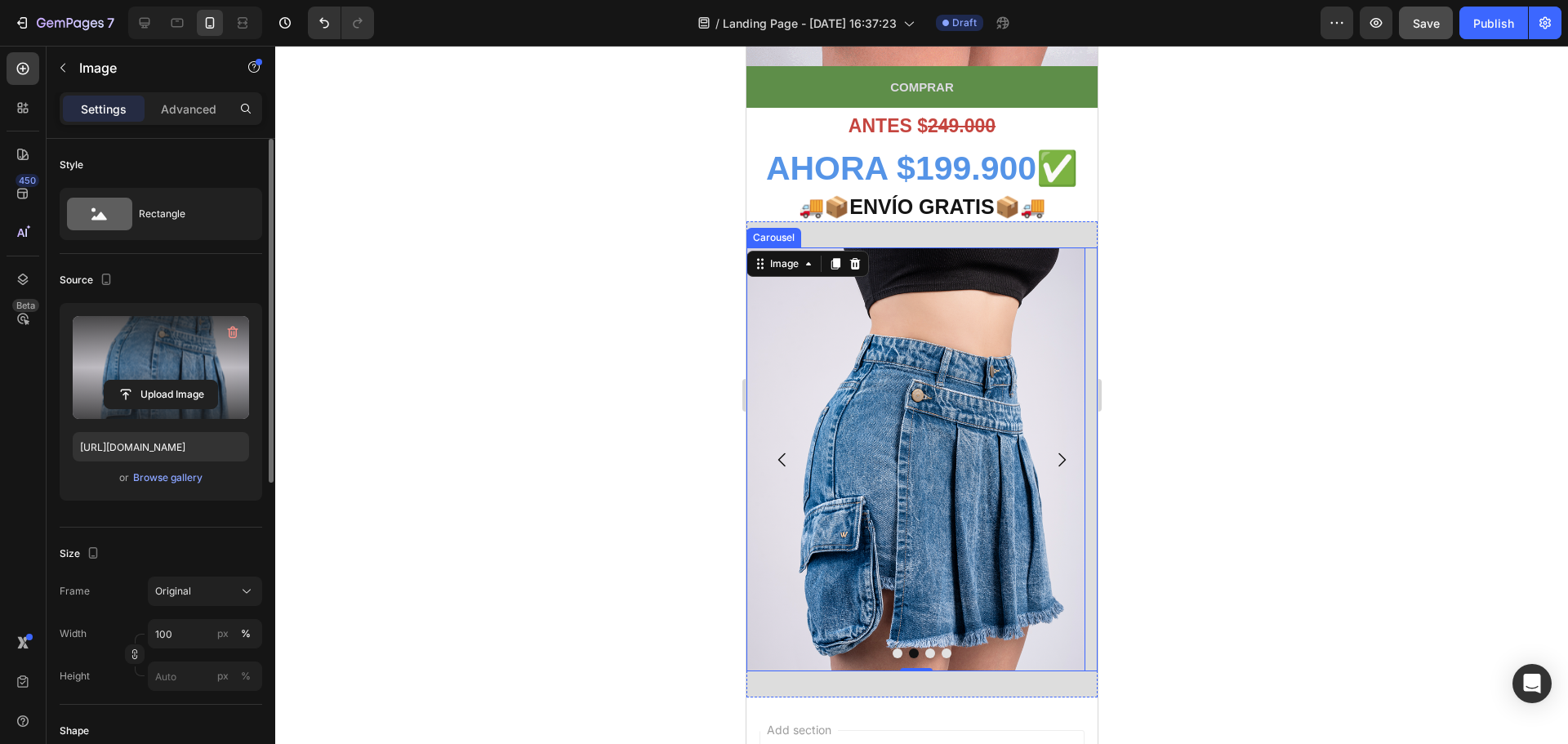
click at [926, 649] on button "Dot" at bounding box center [929, 653] width 10 height 10
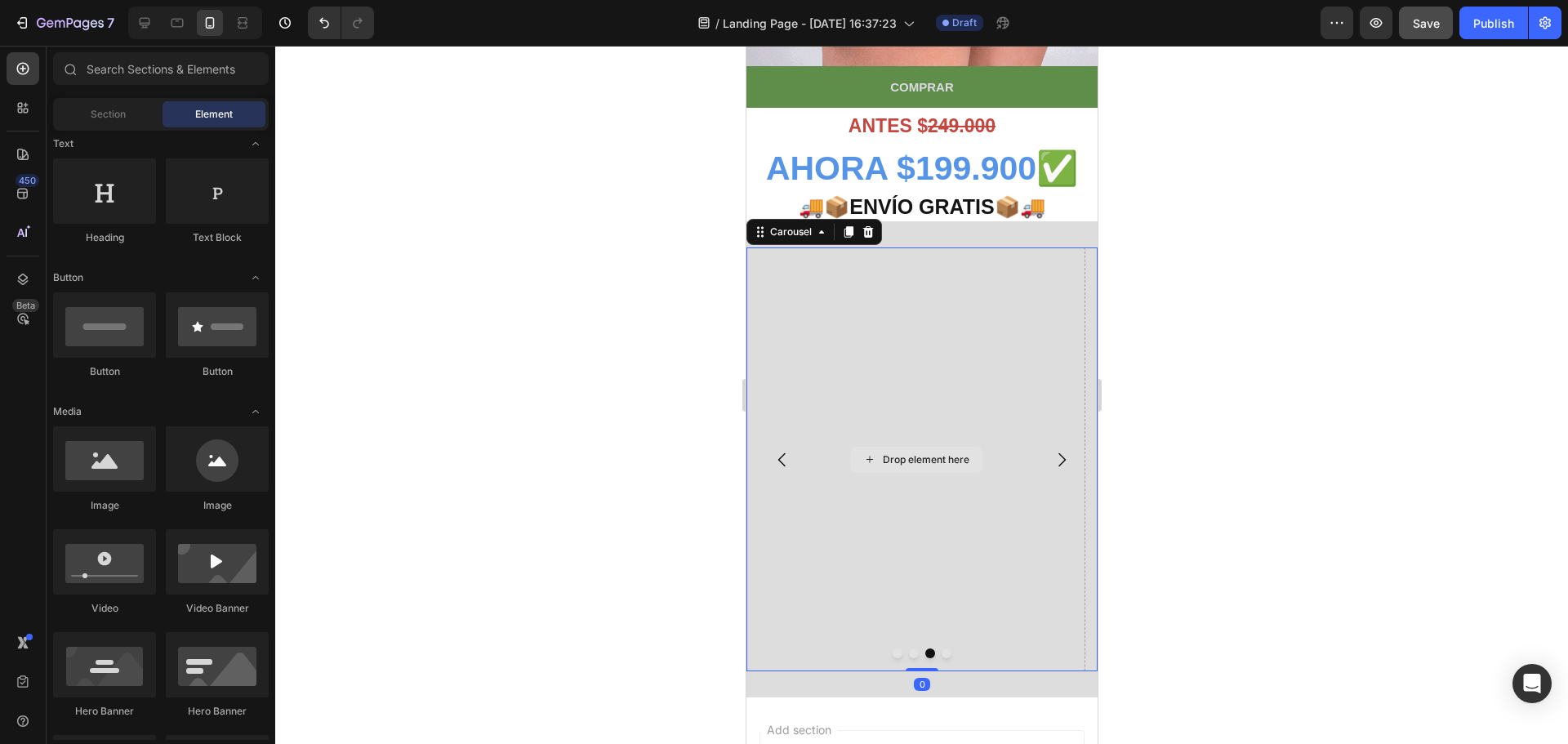
click at [957, 454] on div "Drop element here" at bounding box center [925, 460] width 87 height 13
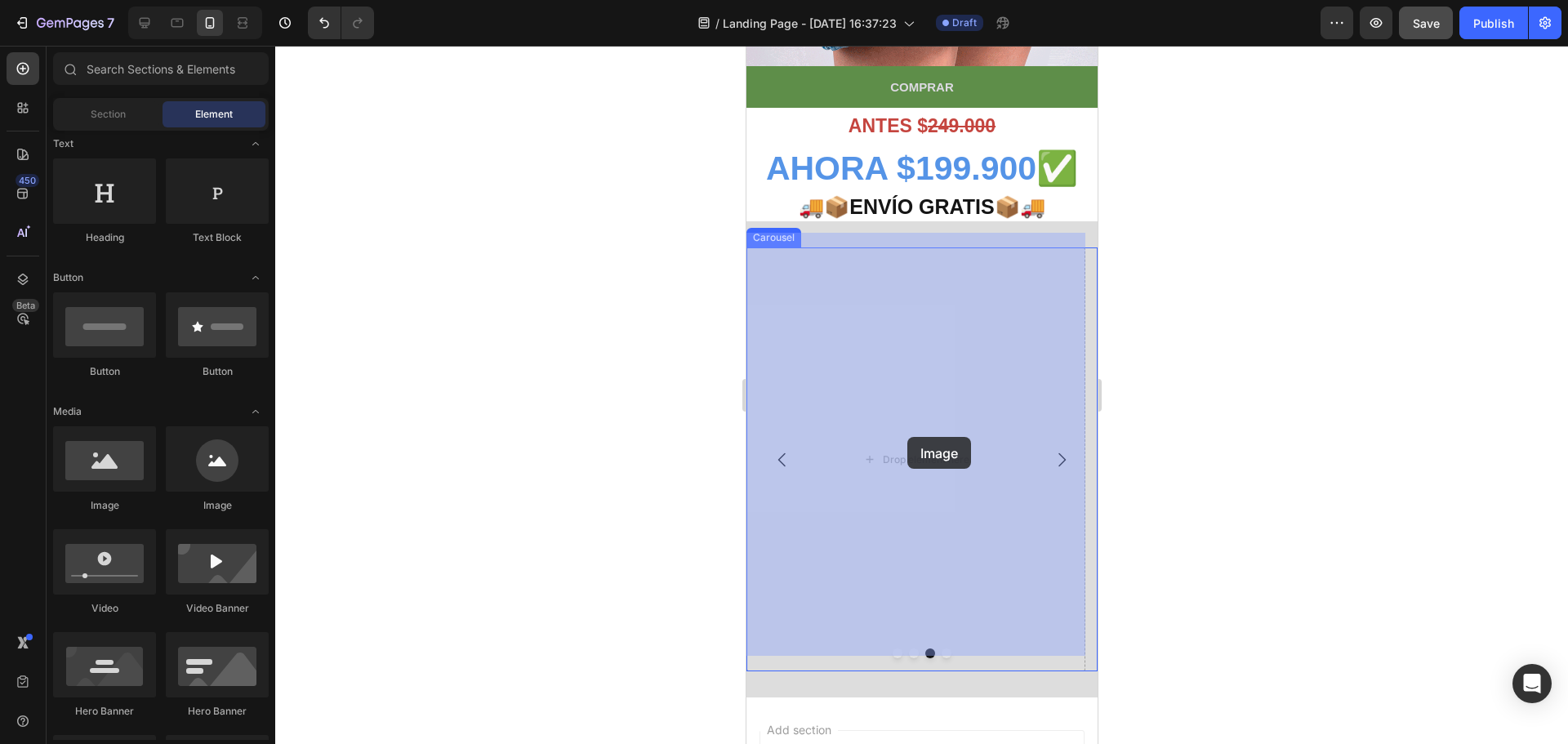
drag, startPoint x: 828, startPoint y: 503, endPoint x: 906, endPoint y: 437, distance: 102.2
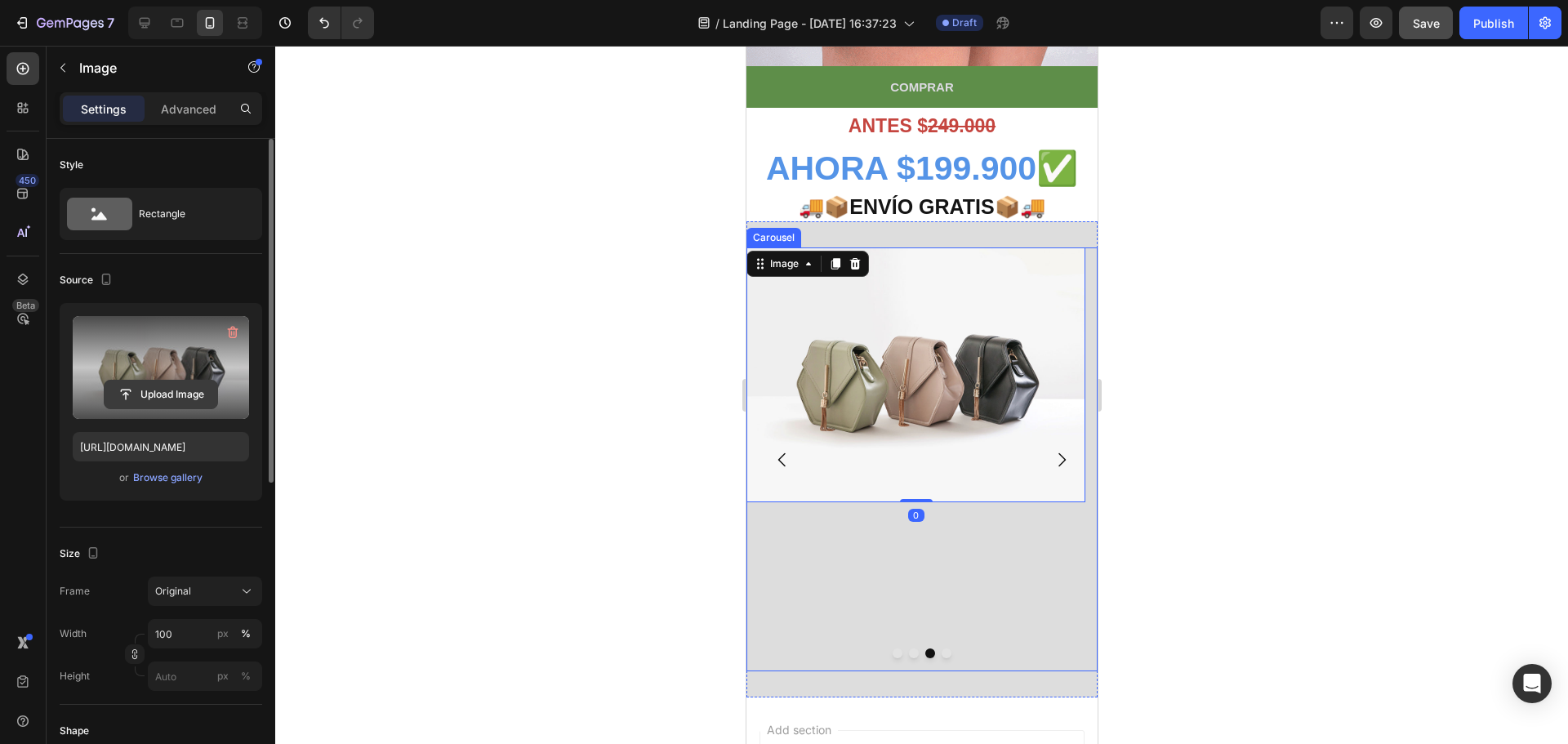
click at [176, 397] on input "file" at bounding box center [160, 395] width 112 height 28
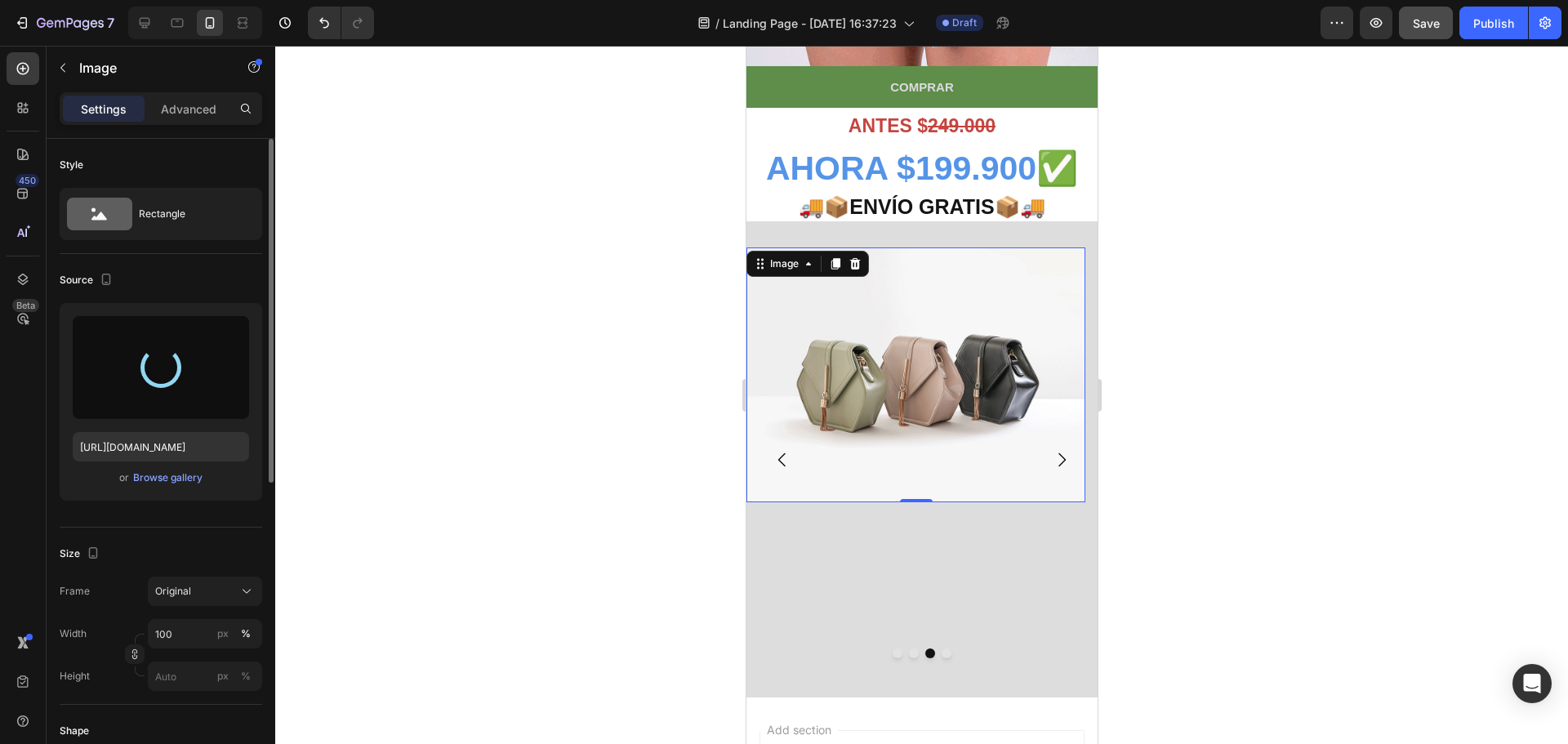
type input "[URL][DOMAIN_NAME]"
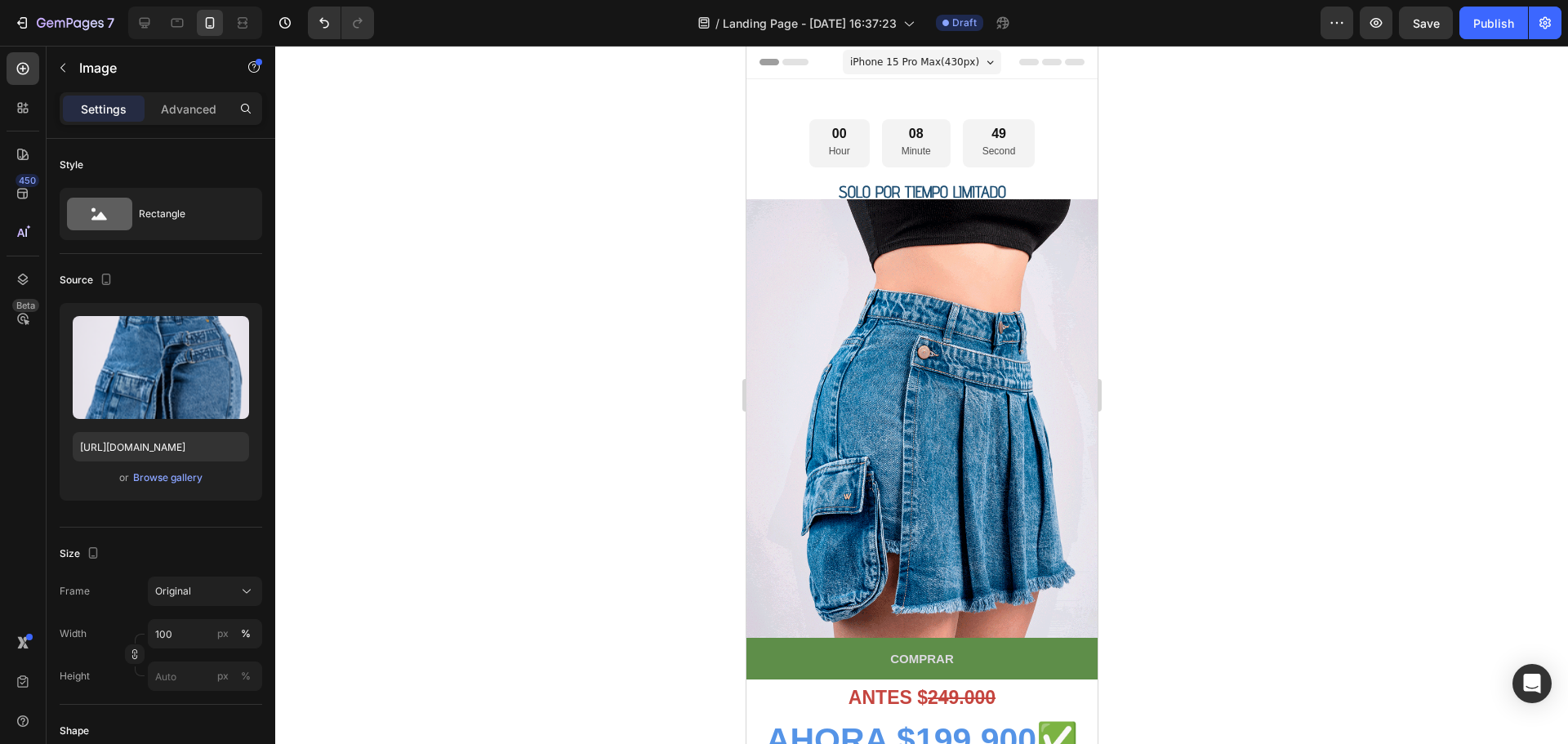
scroll to position [572, 0]
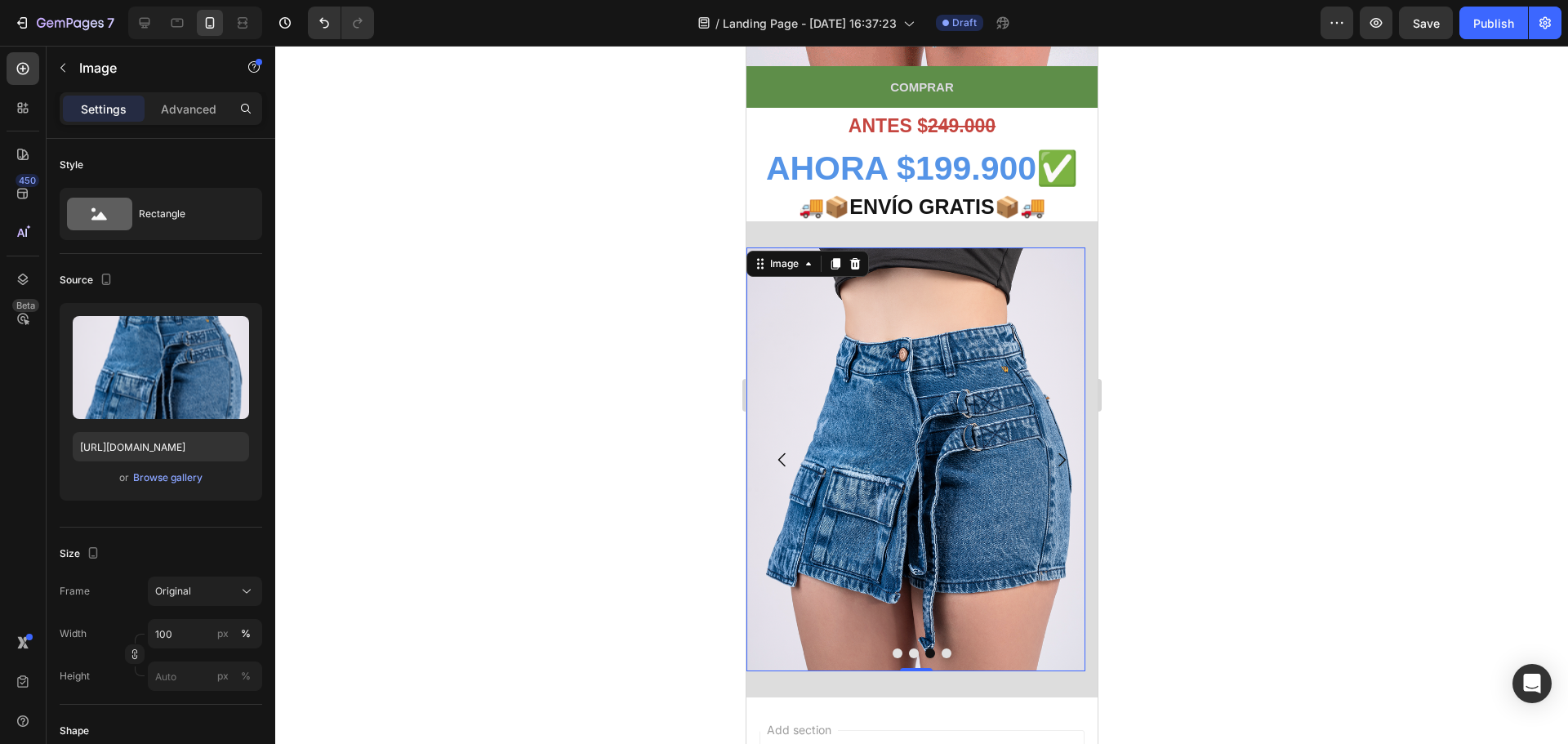
click at [1216, 249] on div at bounding box center [922, 395] width 1293 height 698
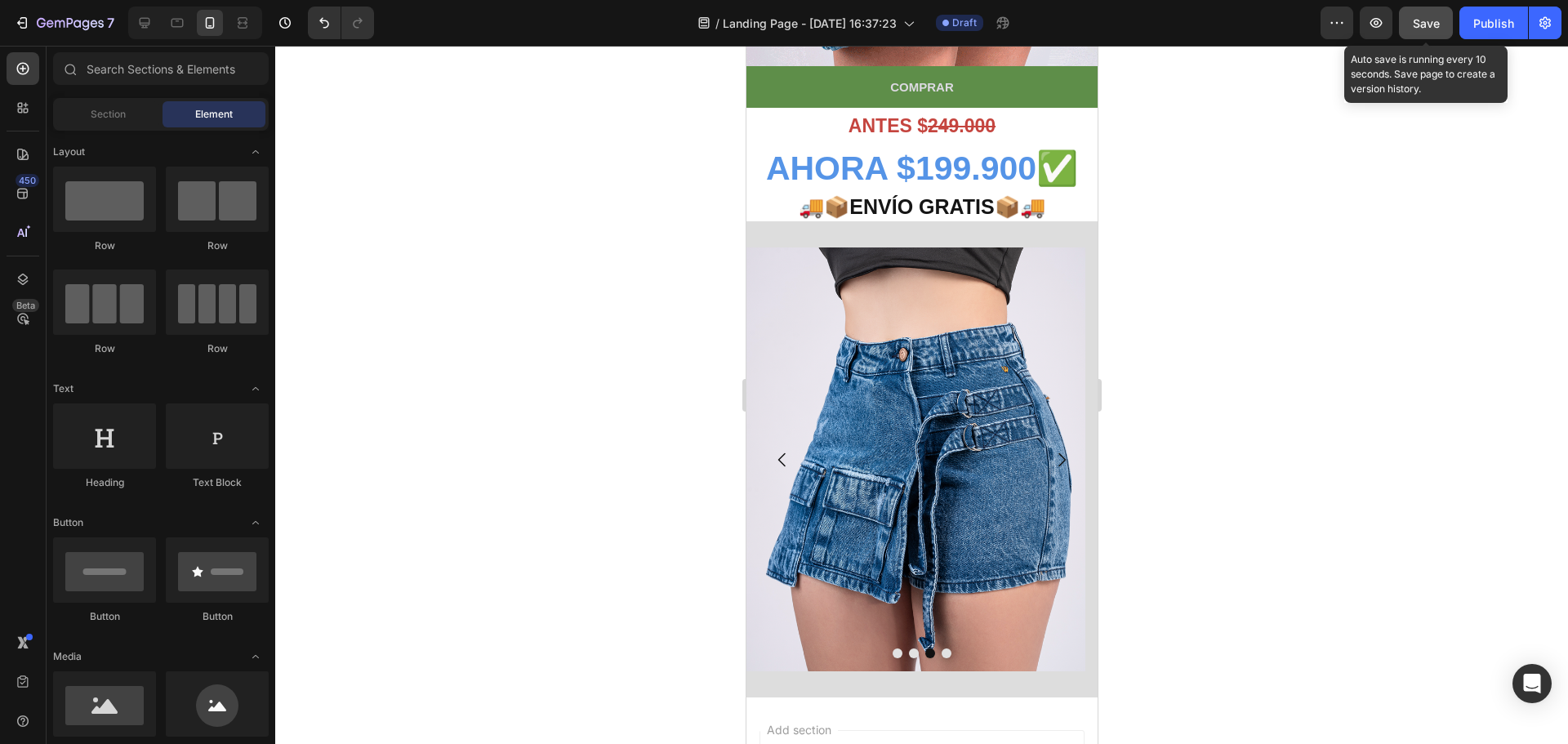
click at [1413, 30] on div "Save" at bounding box center [1426, 23] width 27 height 17
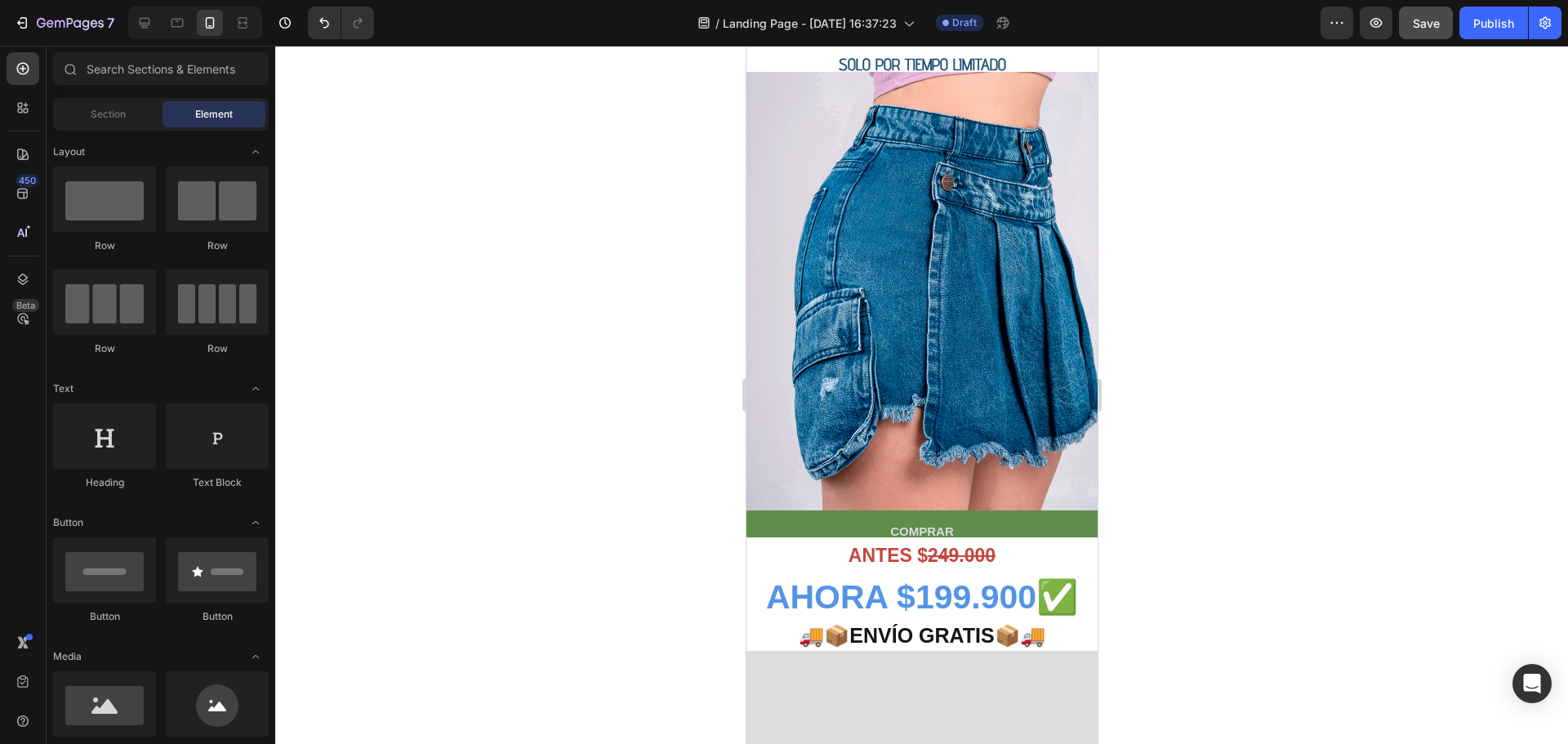
scroll to position [0, 0]
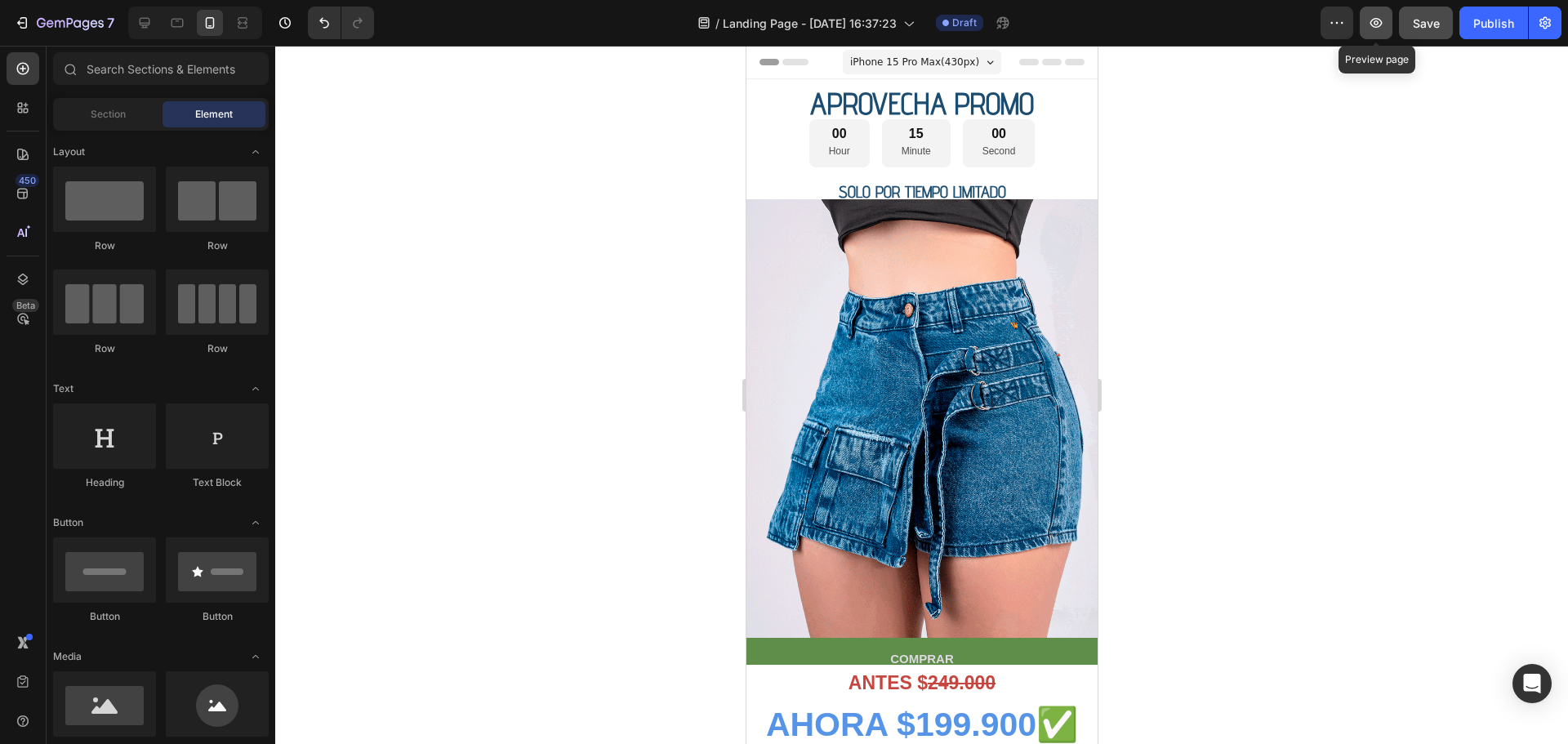
click at [1378, 16] on icon "button" at bounding box center [1375, 23] width 16 height 16
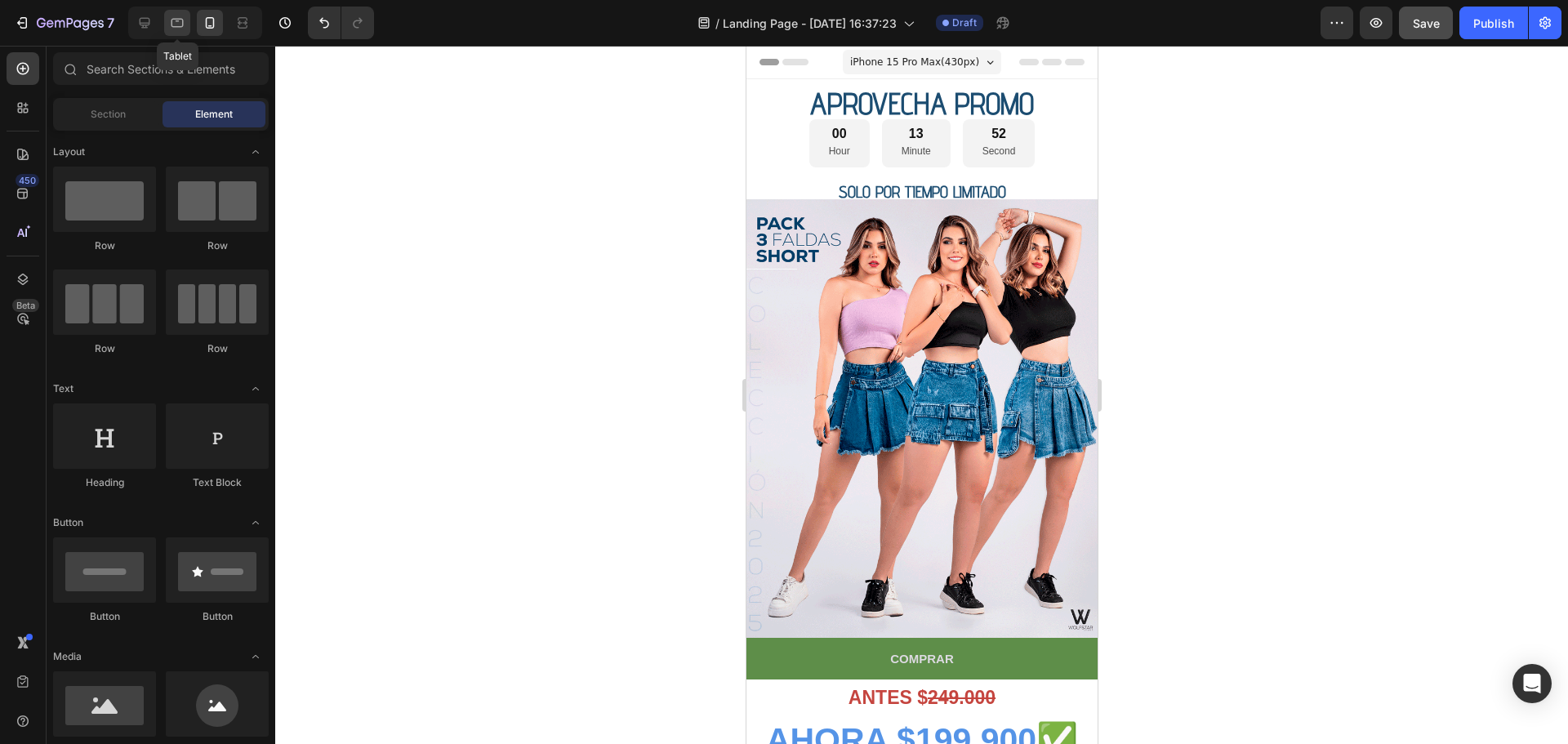
click at [185, 16] on icon at bounding box center [177, 23] width 16 height 16
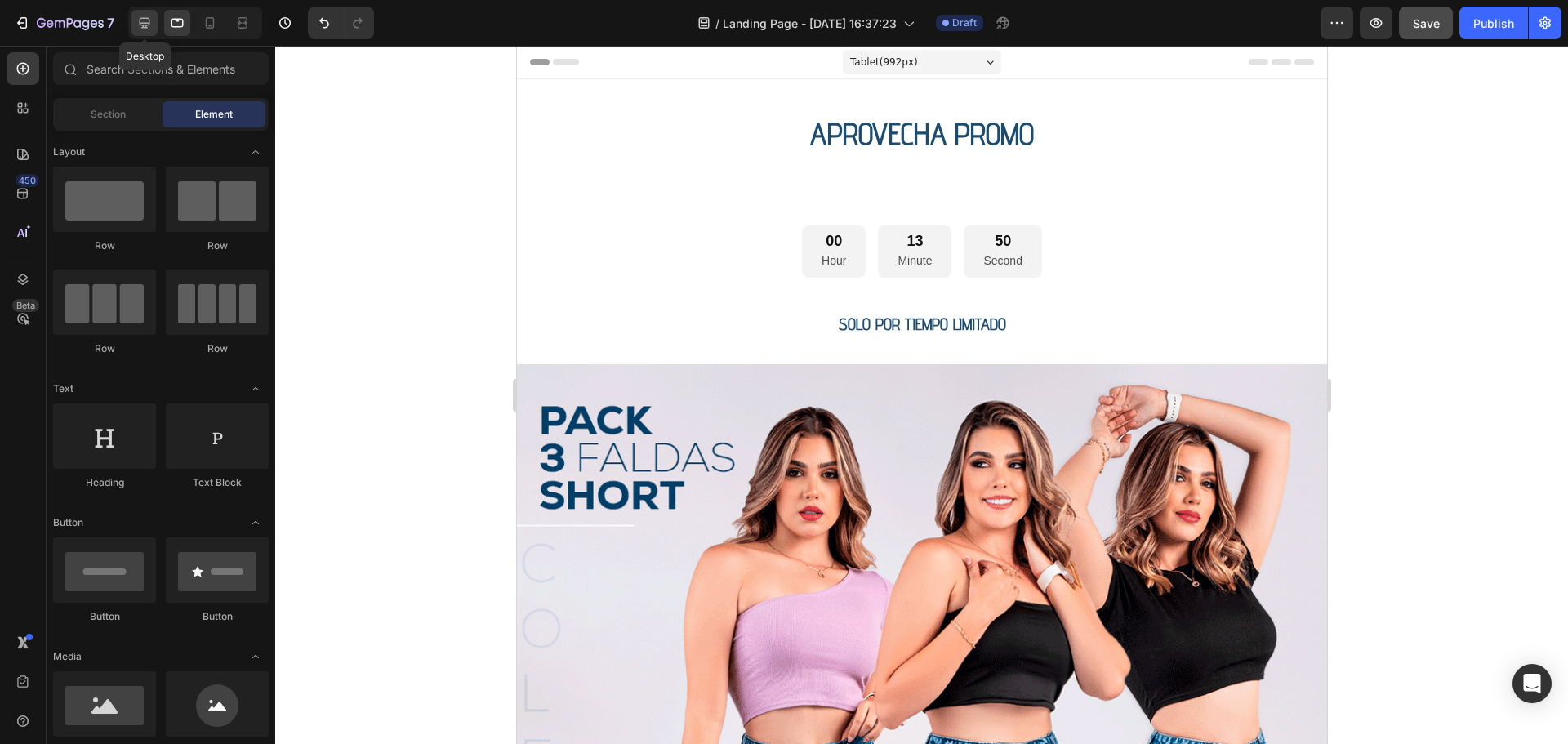
click at [152, 21] on icon at bounding box center [144, 23] width 16 height 16
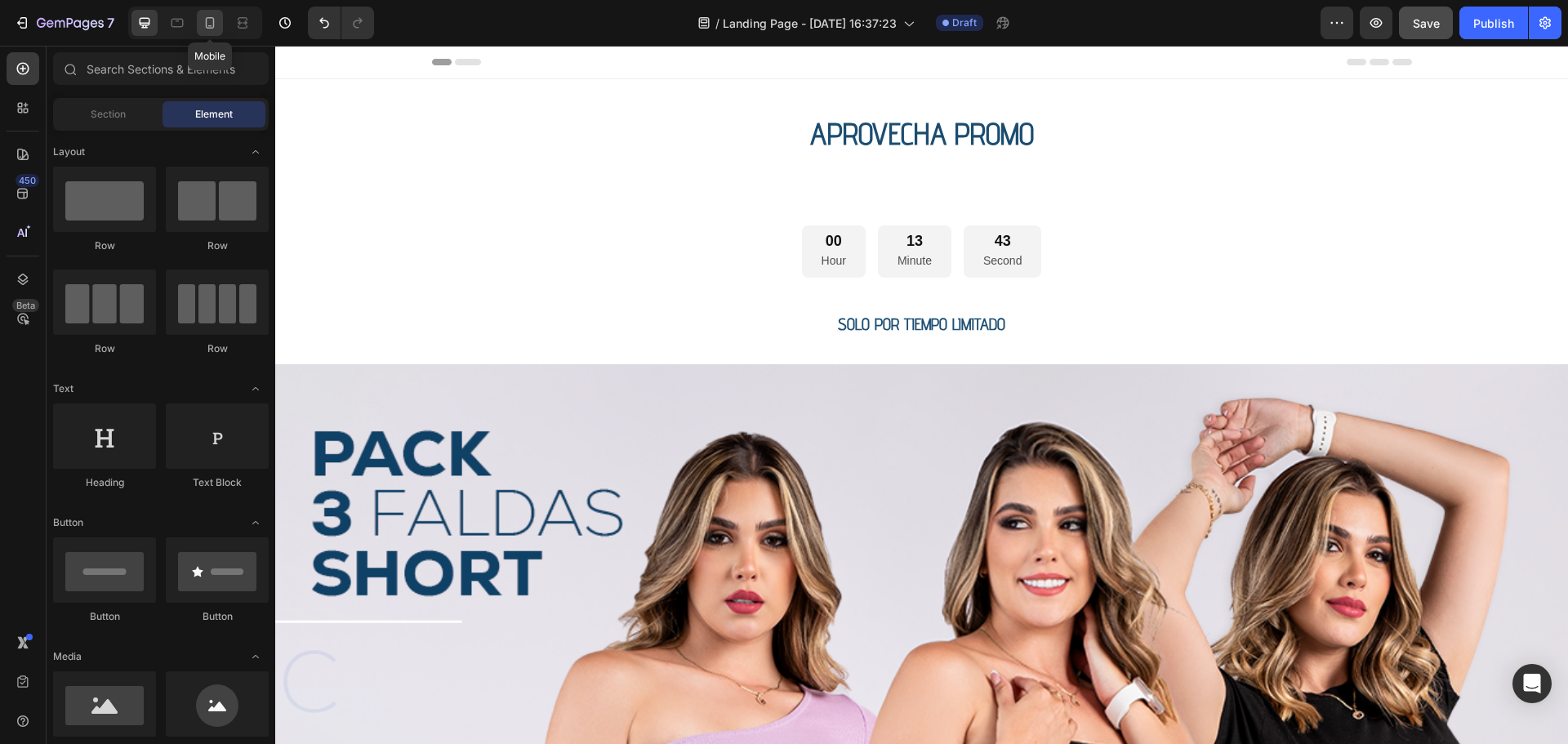
click at [214, 16] on icon at bounding box center [210, 23] width 16 height 16
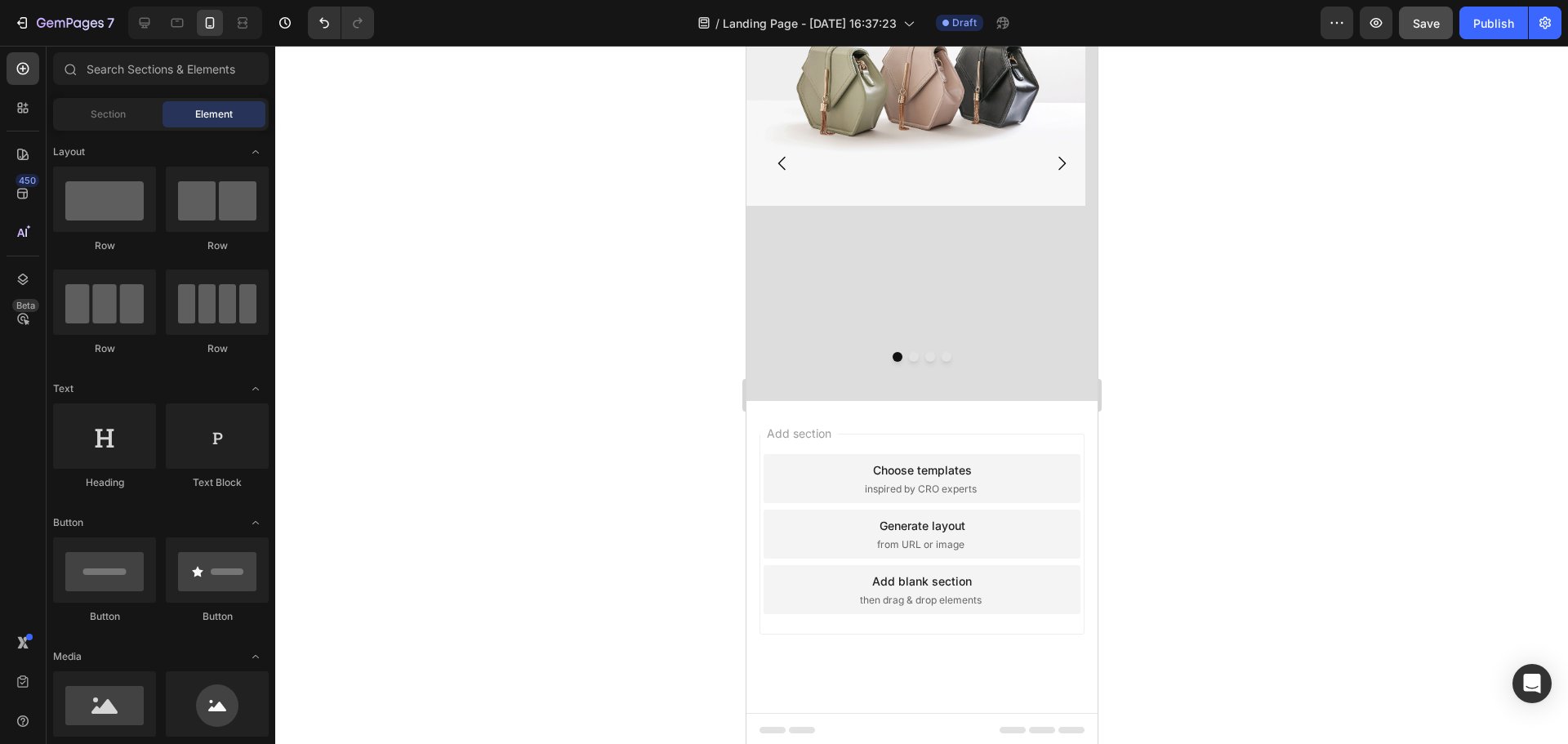
scroll to position [856, 0]
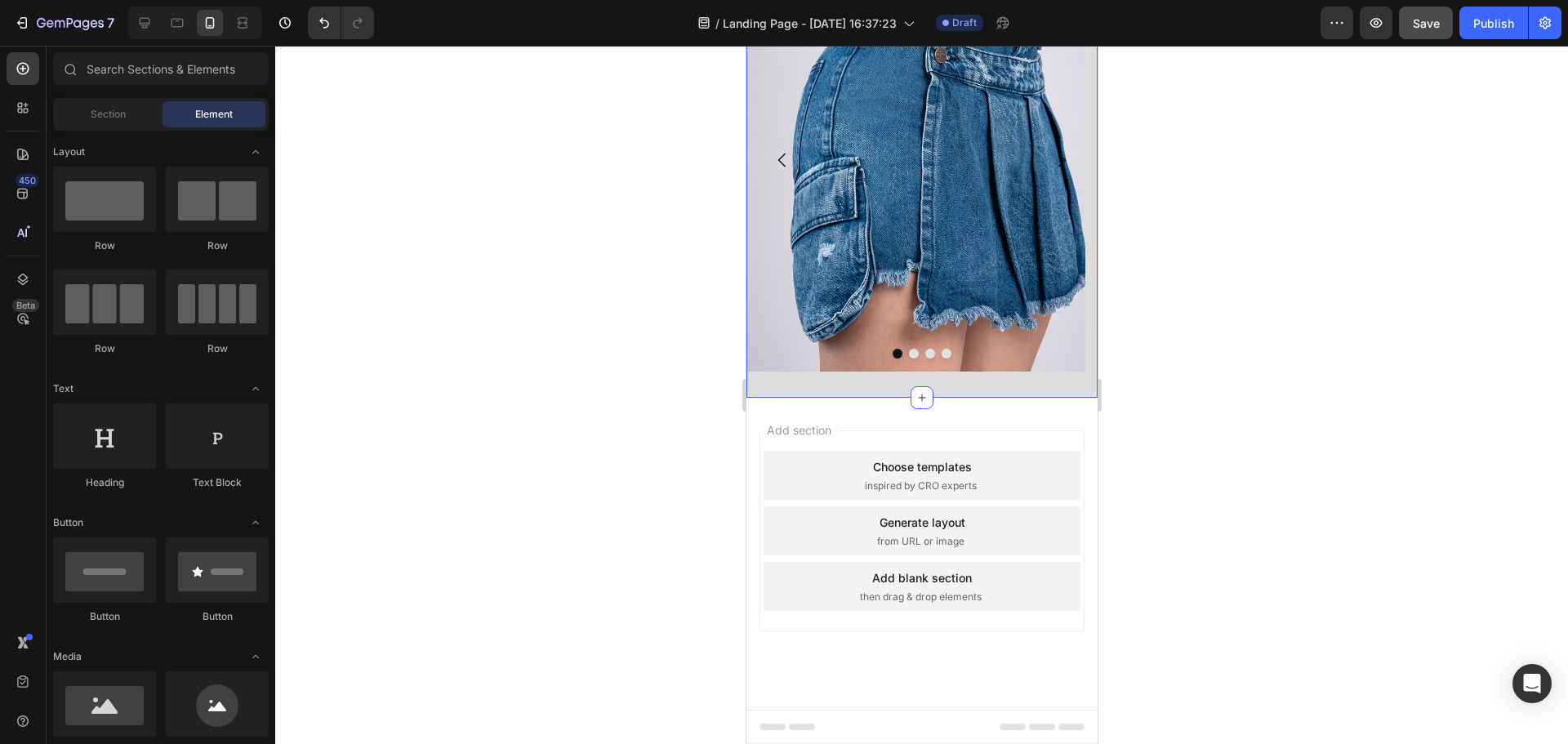
click at [958, 382] on div "Image Image Image Image Carousel Section 4" at bounding box center [921, 160] width 351 height 476
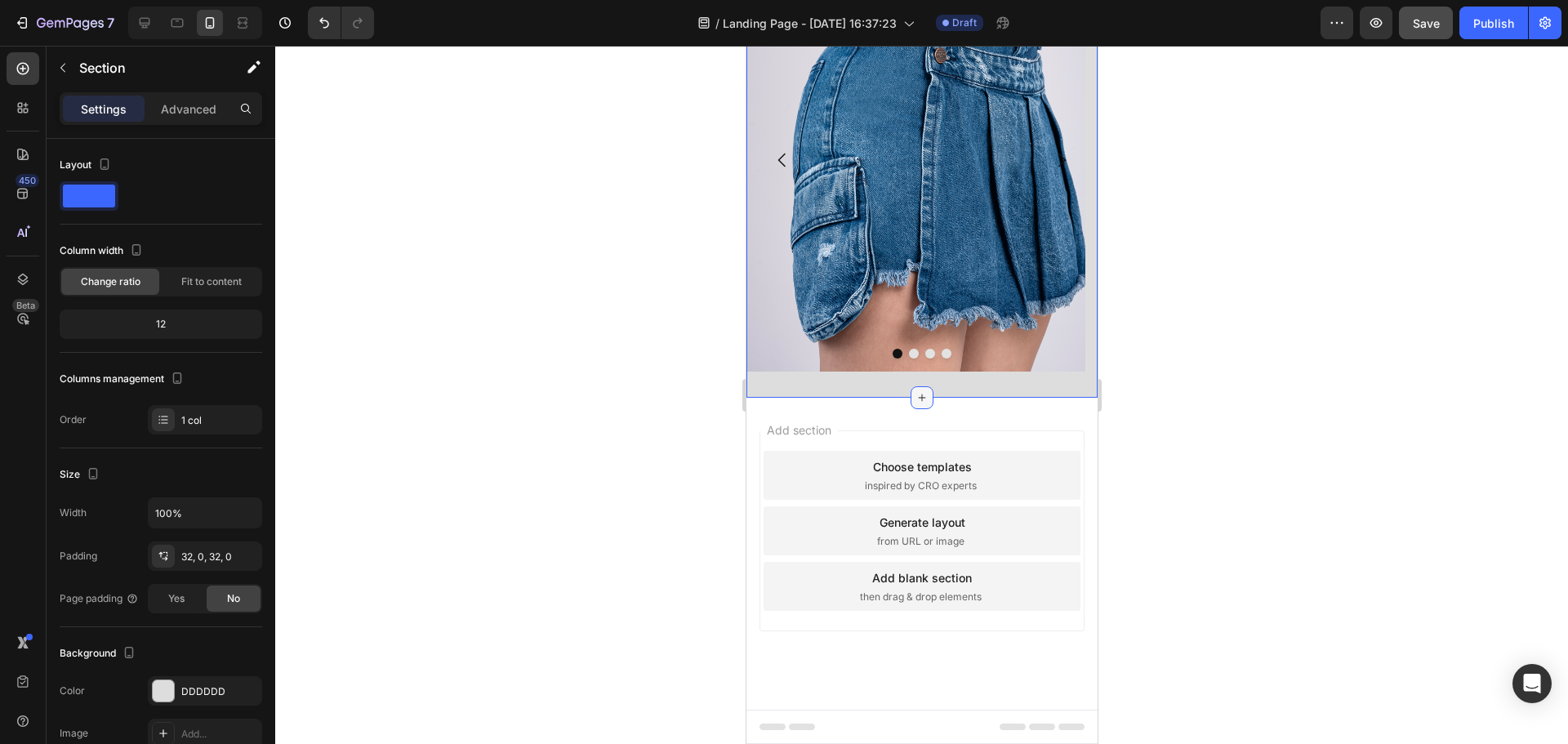
click at [918, 403] on icon at bounding box center [921, 397] width 13 height 13
click at [1389, 293] on div at bounding box center [922, 395] width 1293 height 698
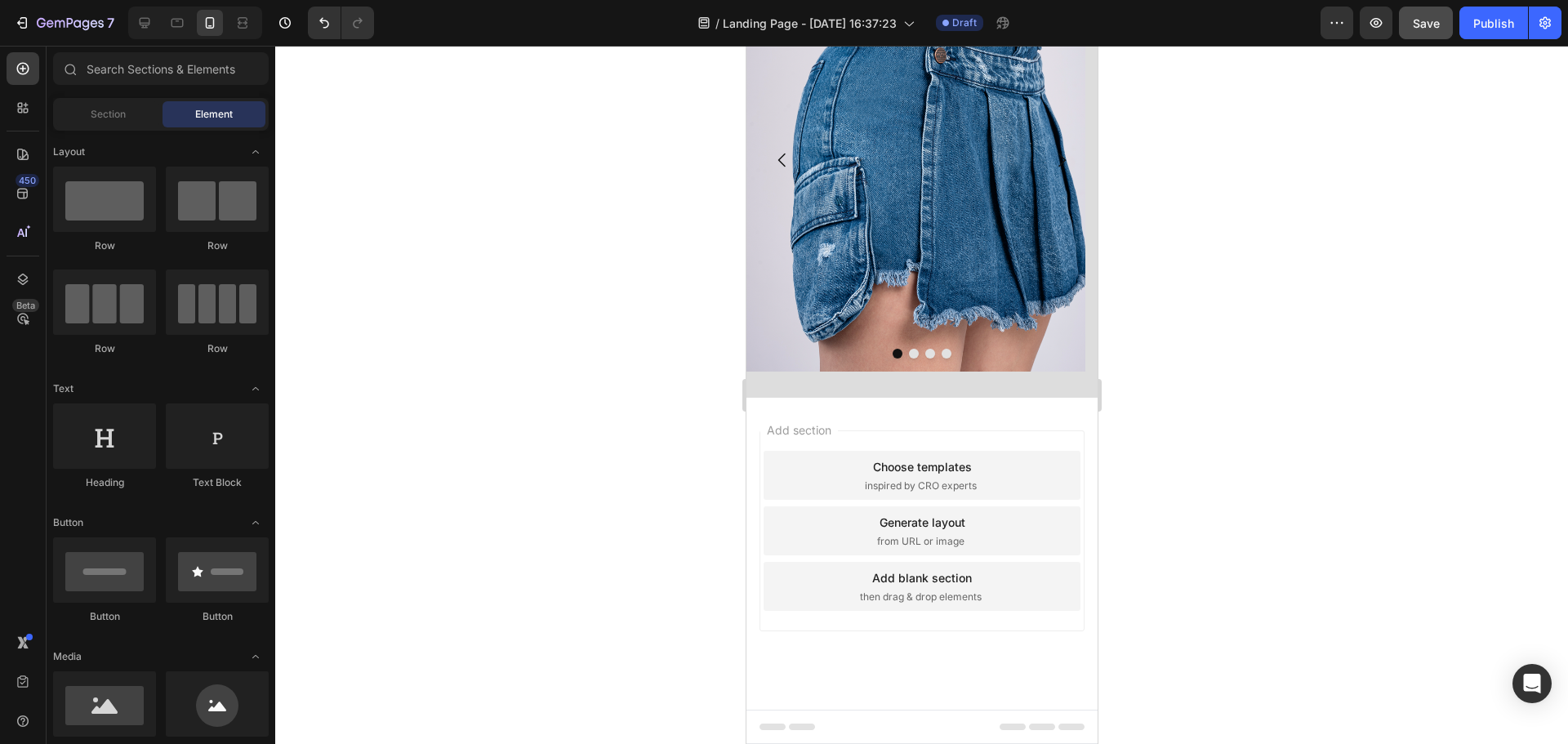
click at [887, 468] on div "Choose templates" at bounding box center [921, 466] width 98 height 17
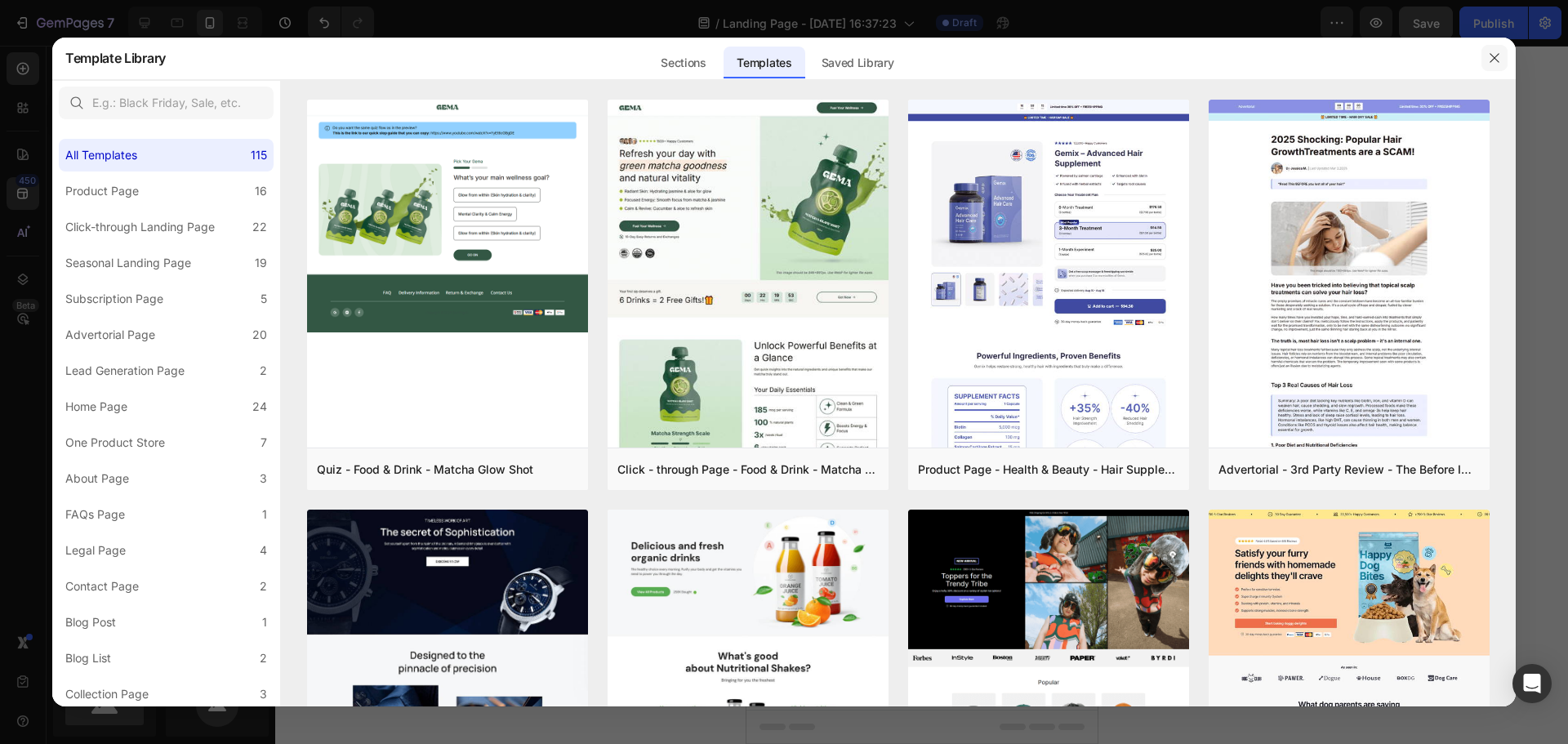
click at [1497, 57] on icon "button" at bounding box center [1493, 58] width 13 height 13
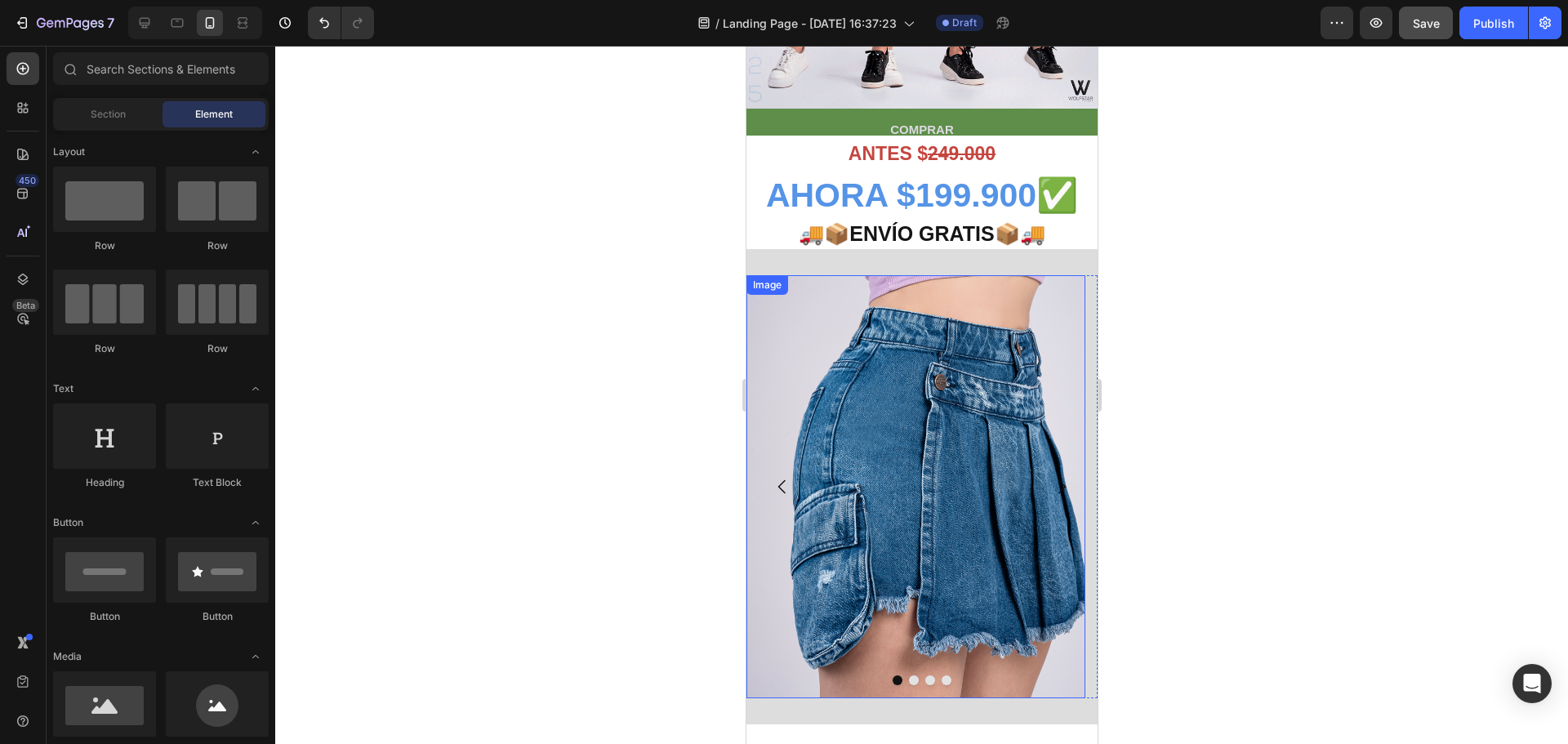
scroll to position [692, 0]
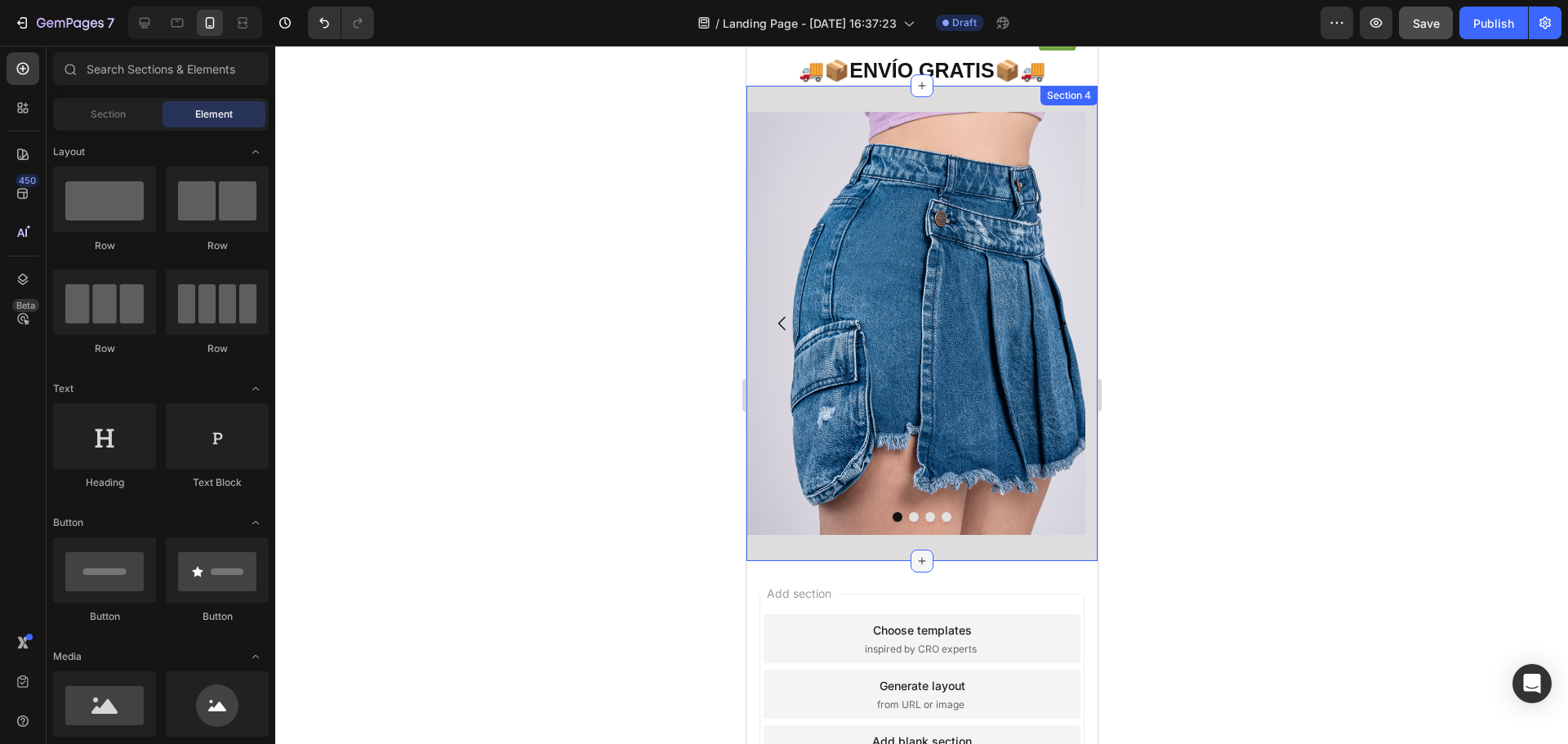
click at [915, 560] on icon at bounding box center [921, 561] width 13 height 13
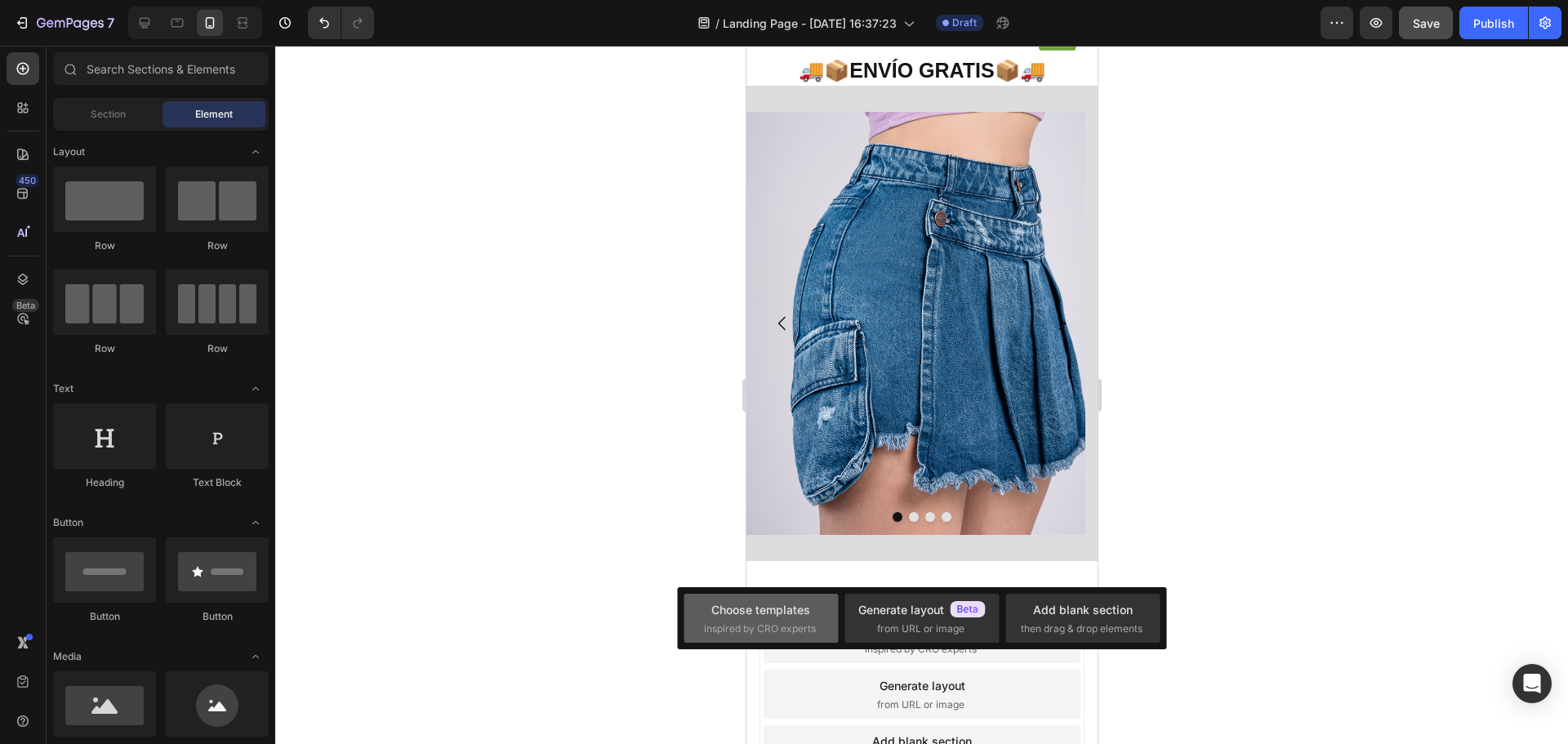
click at [754, 620] on div "Choose templates inspired by CRO experts" at bounding box center [761, 618] width 114 height 35
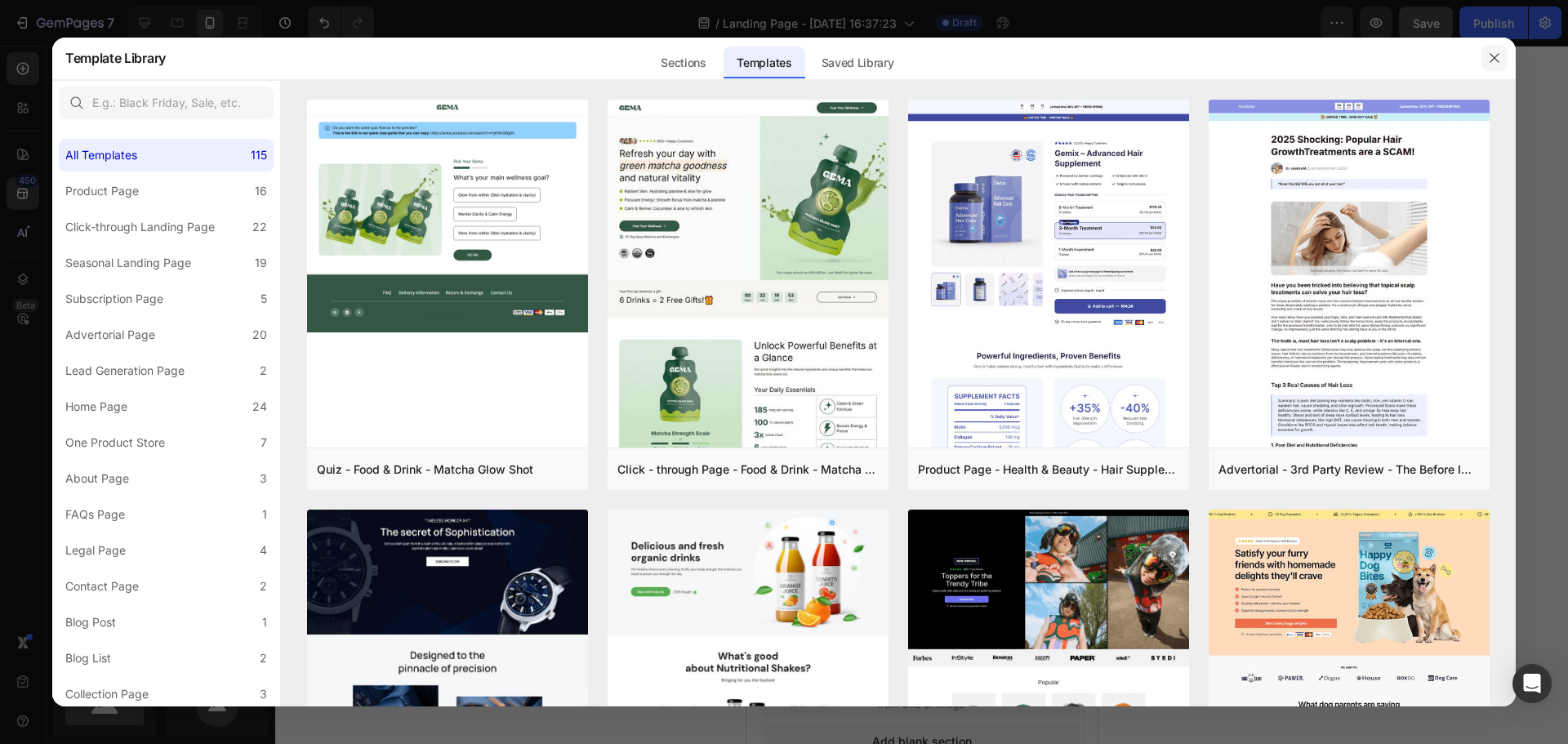
click at [1498, 57] on icon "button" at bounding box center [1493, 58] width 13 height 13
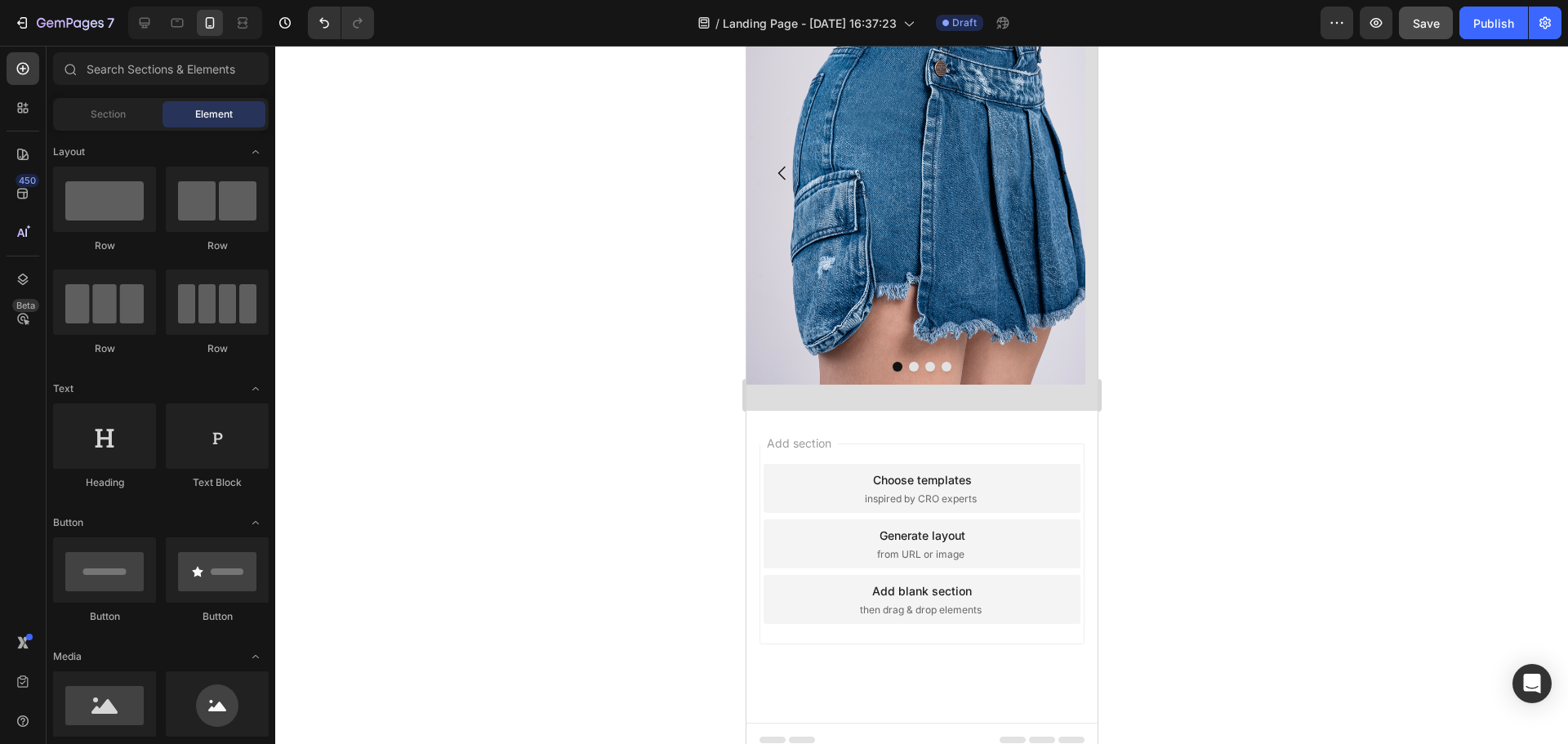
scroll to position [856, 0]
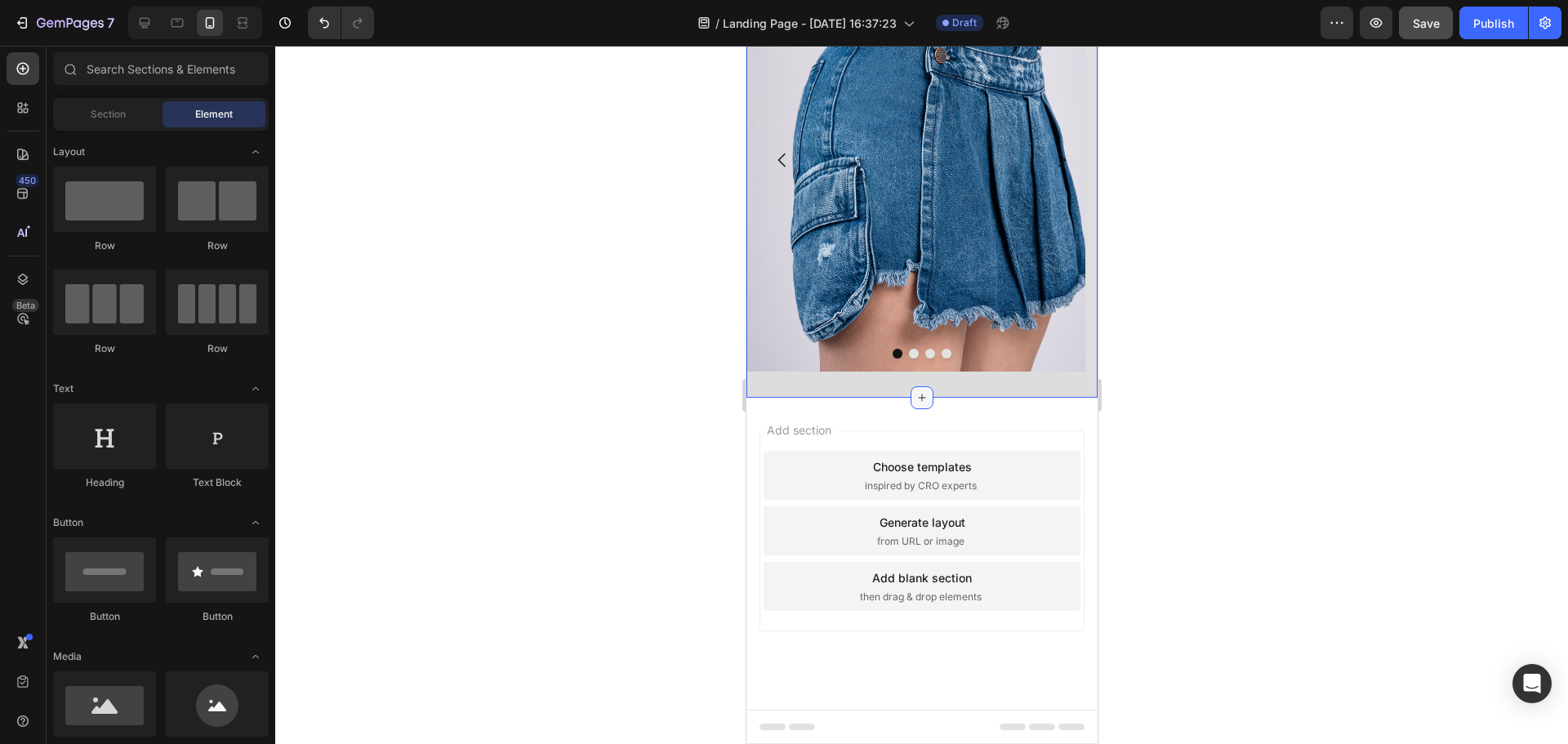
click at [915, 393] on icon at bounding box center [921, 397] width 13 height 13
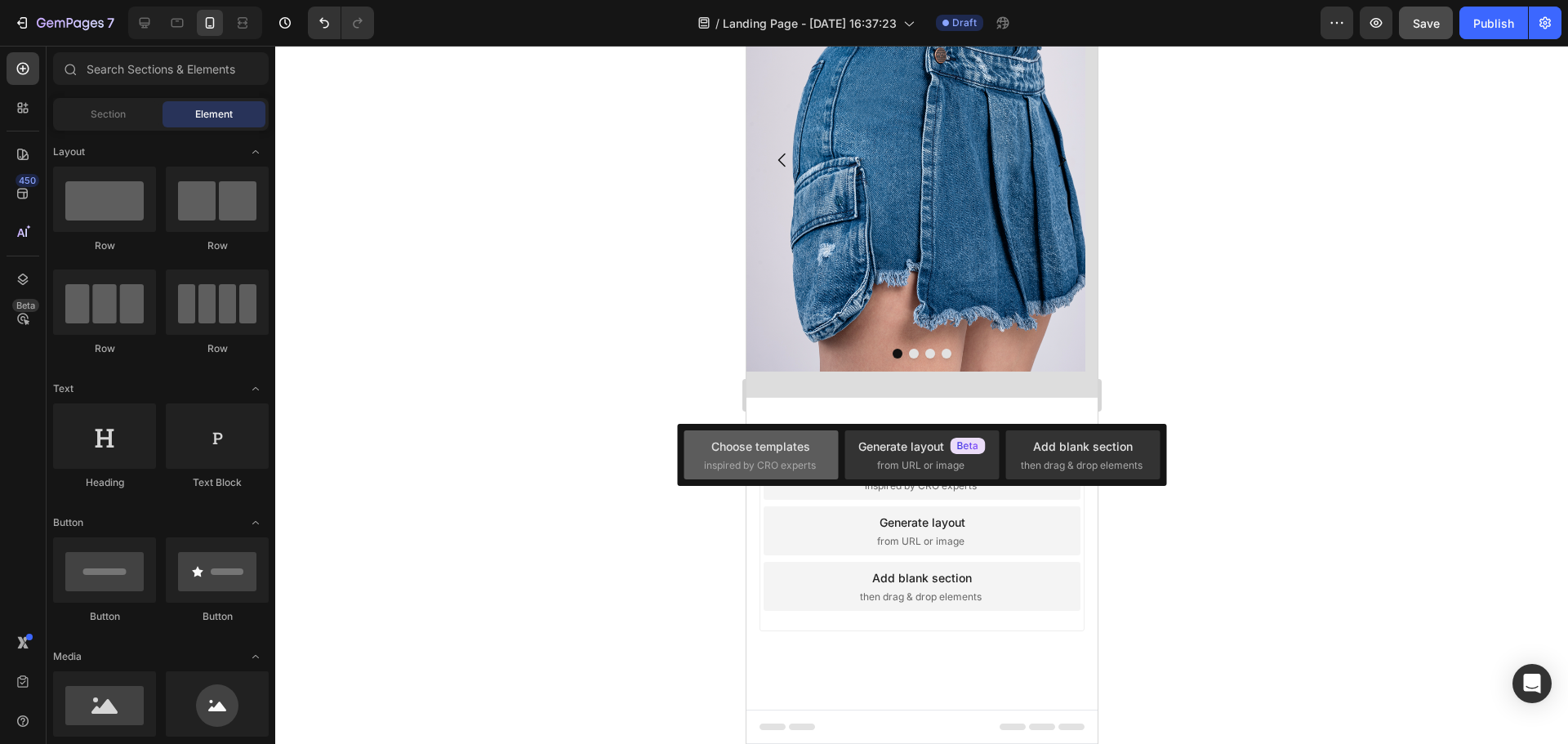
click at [771, 441] on div "Choose templates" at bounding box center [760, 446] width 98 height 17
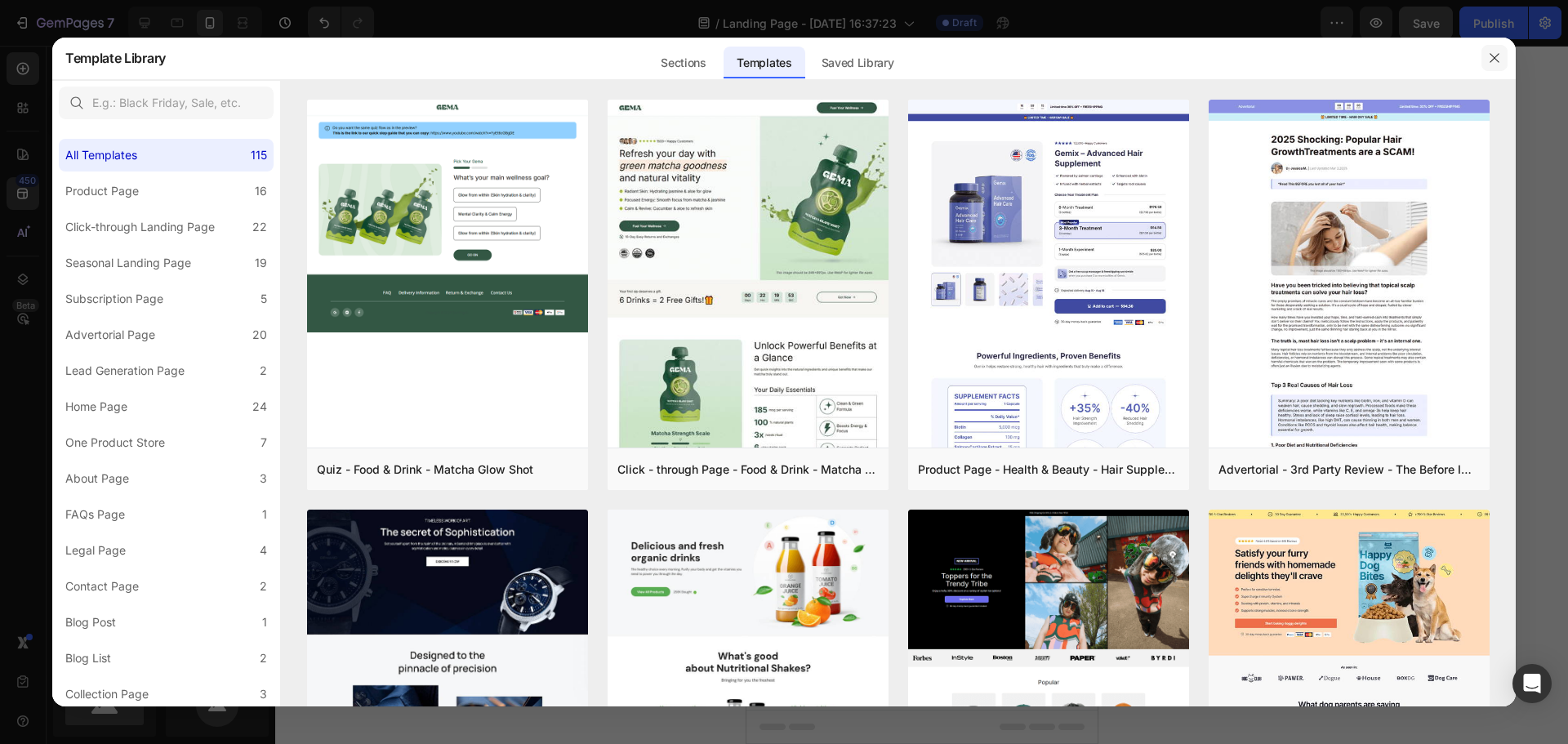
drag, startPoint x: 1494, startPoint y: 53, endPoint x: 1351, endPoint y: 95, distance: 149.0
click at [1494, 53] on icon "button" at bounding box center [1493, 58] width 13 height 13
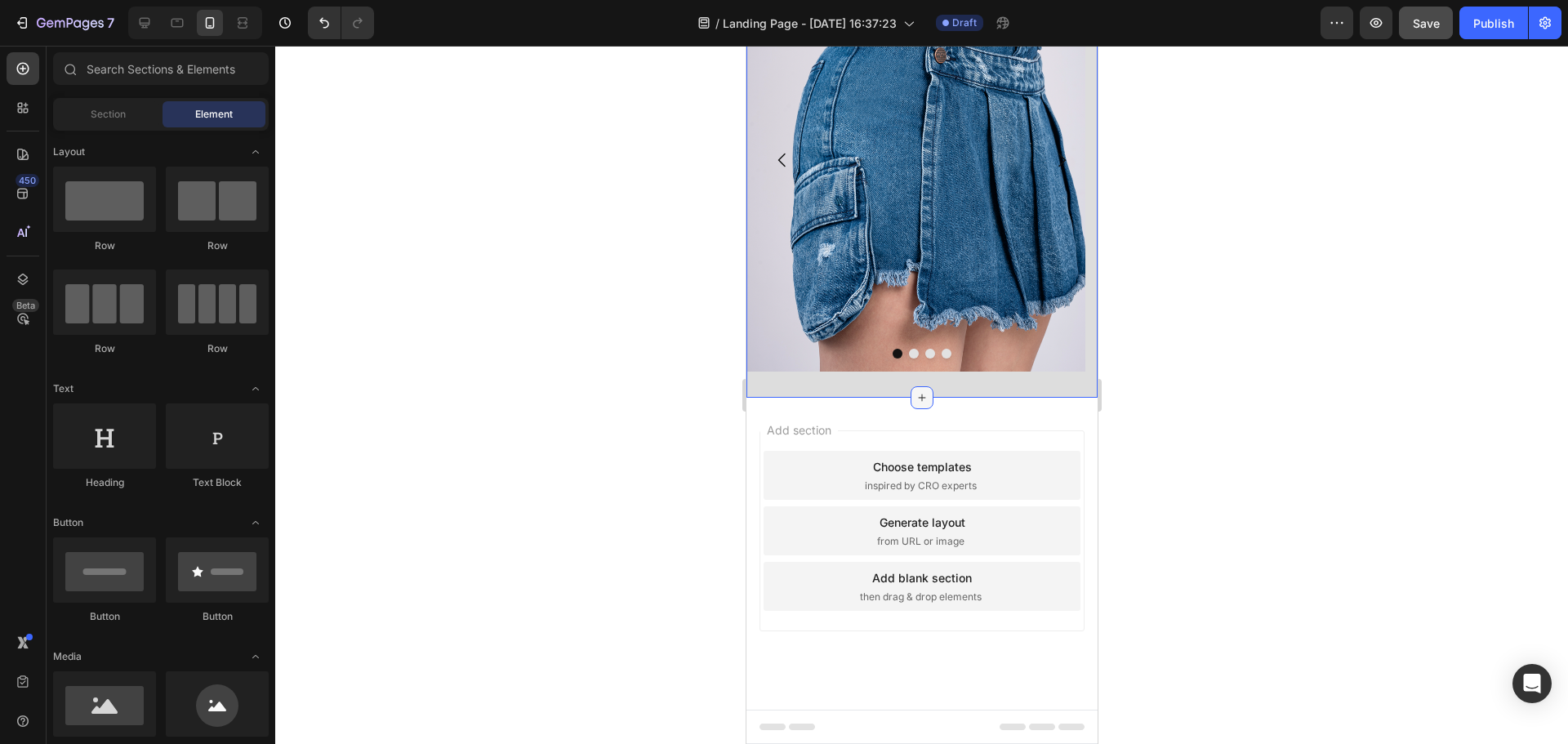
click at [921, 397] on div at bounding box center [921, 397] width 23 height 23
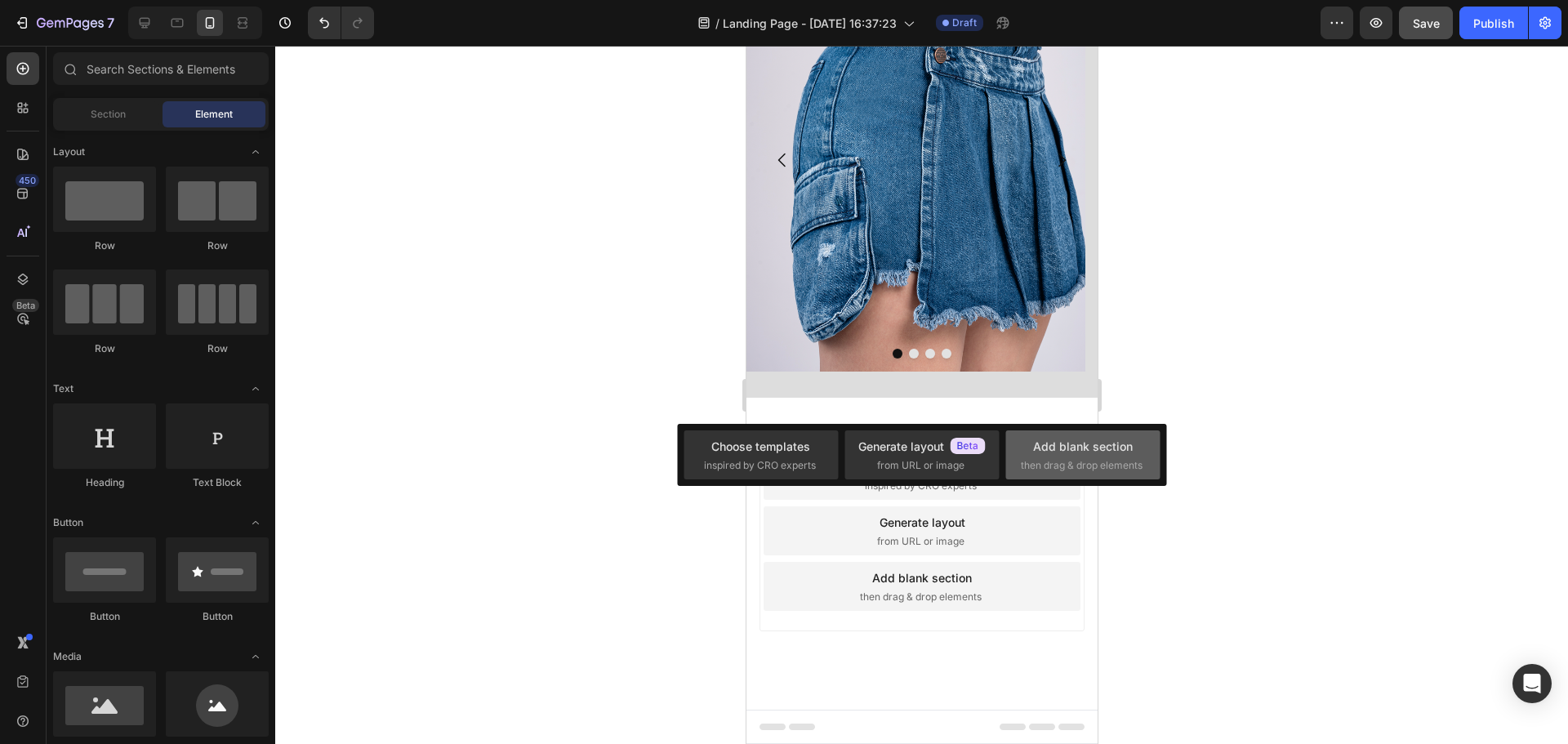
click at [1040, 456] on div "Add blank section then drag & drop elements" at bounding box center [1082, 455] width 124 height 35
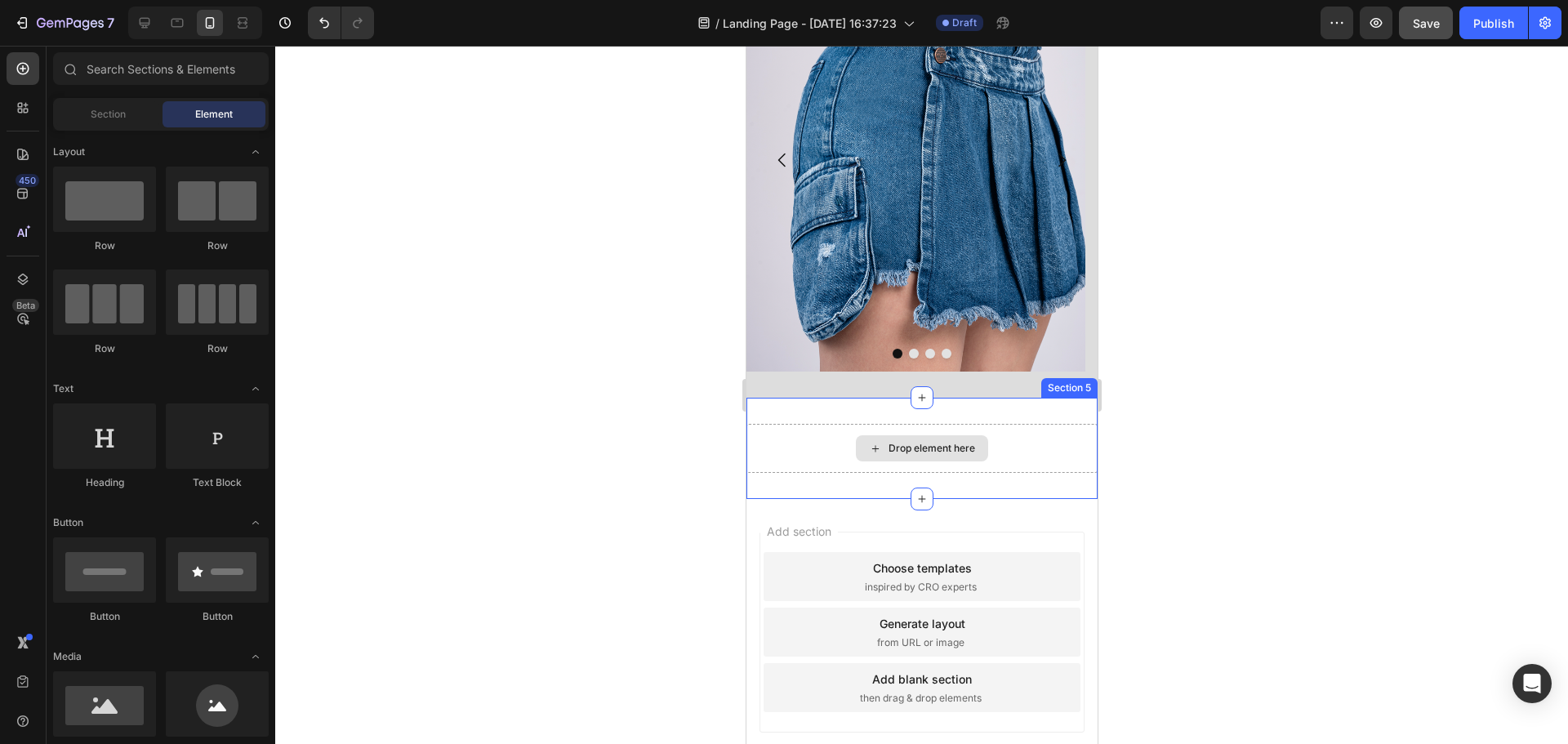
click at [911, 446] on div "Drop element here" at bounding box center [931, 448] width 87 height 13
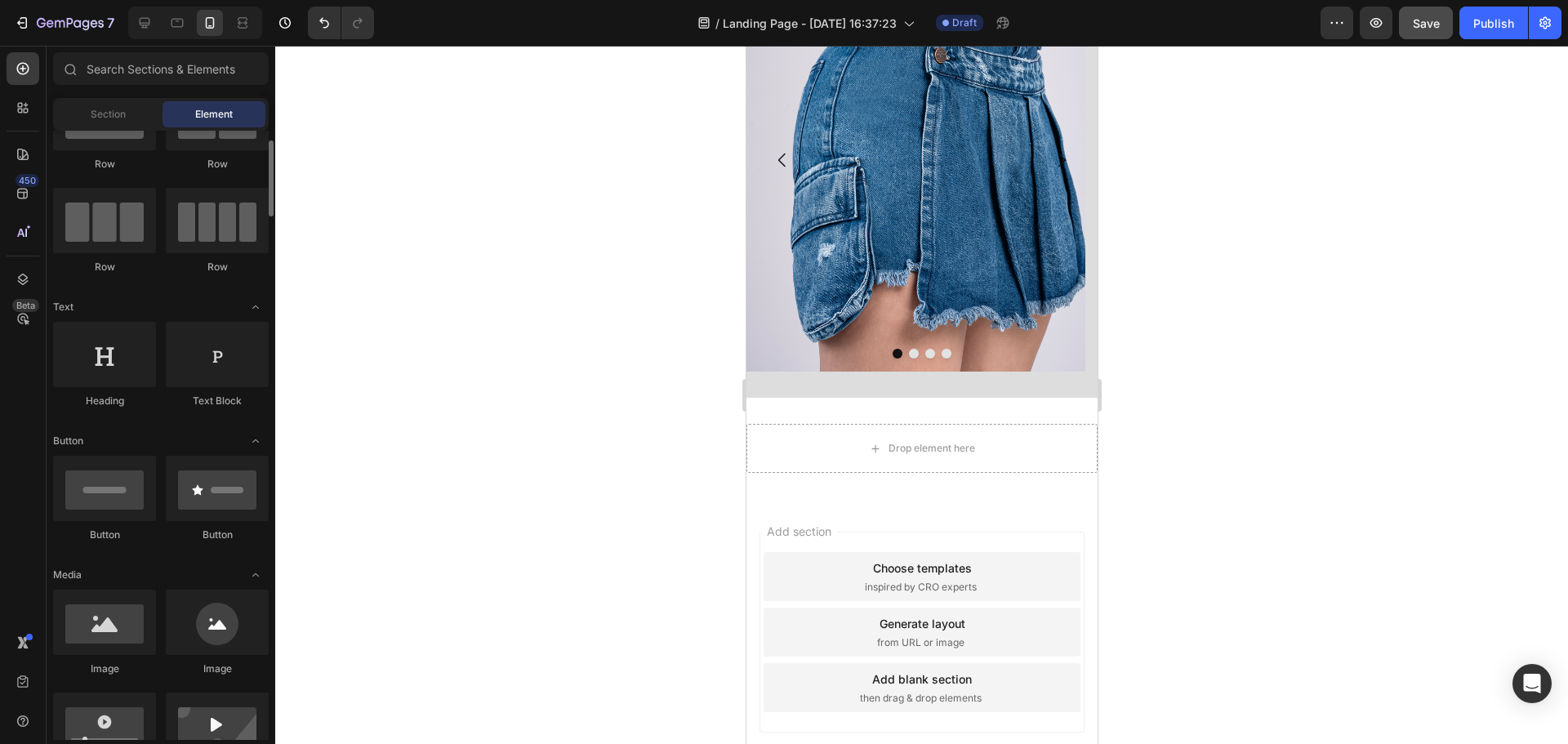
scroll to position [0, 0]
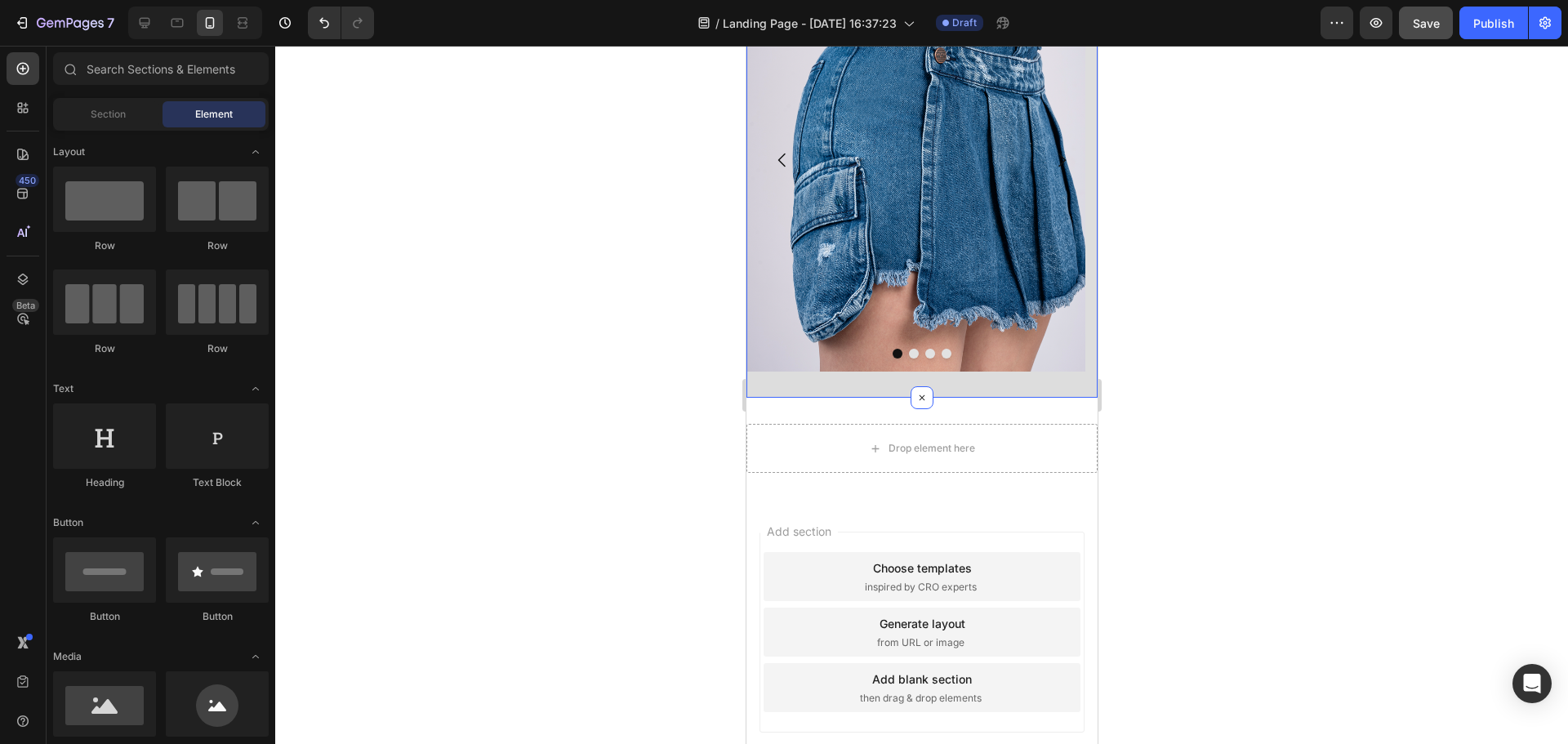
click at [771, 392] on div "Image Image Image Image Carousel Section 4" at bounding box center [921, 160] width 351 height 476
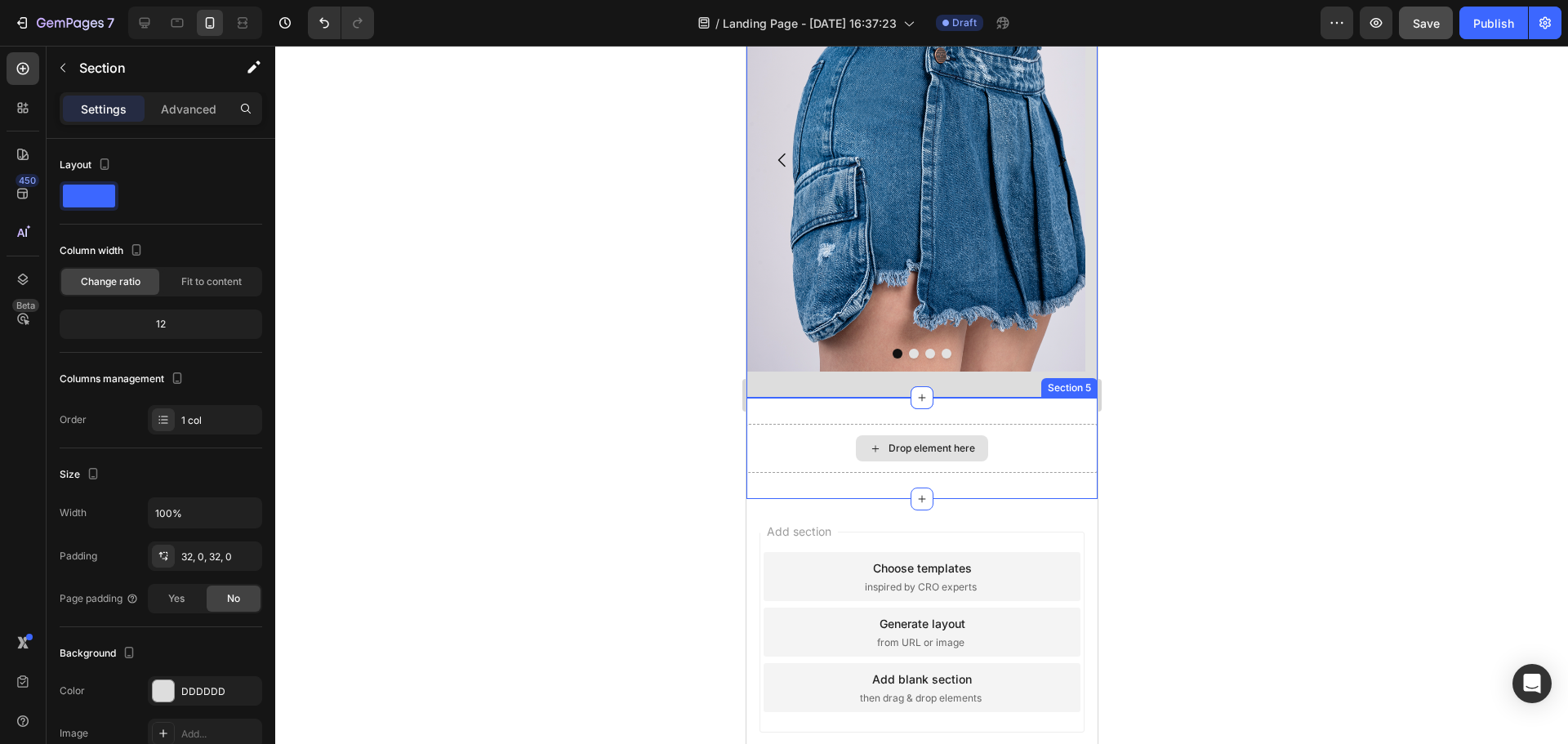
click at [915, 446] on div "Drop element here" at bounding box center [931, 448] width 87 height 13
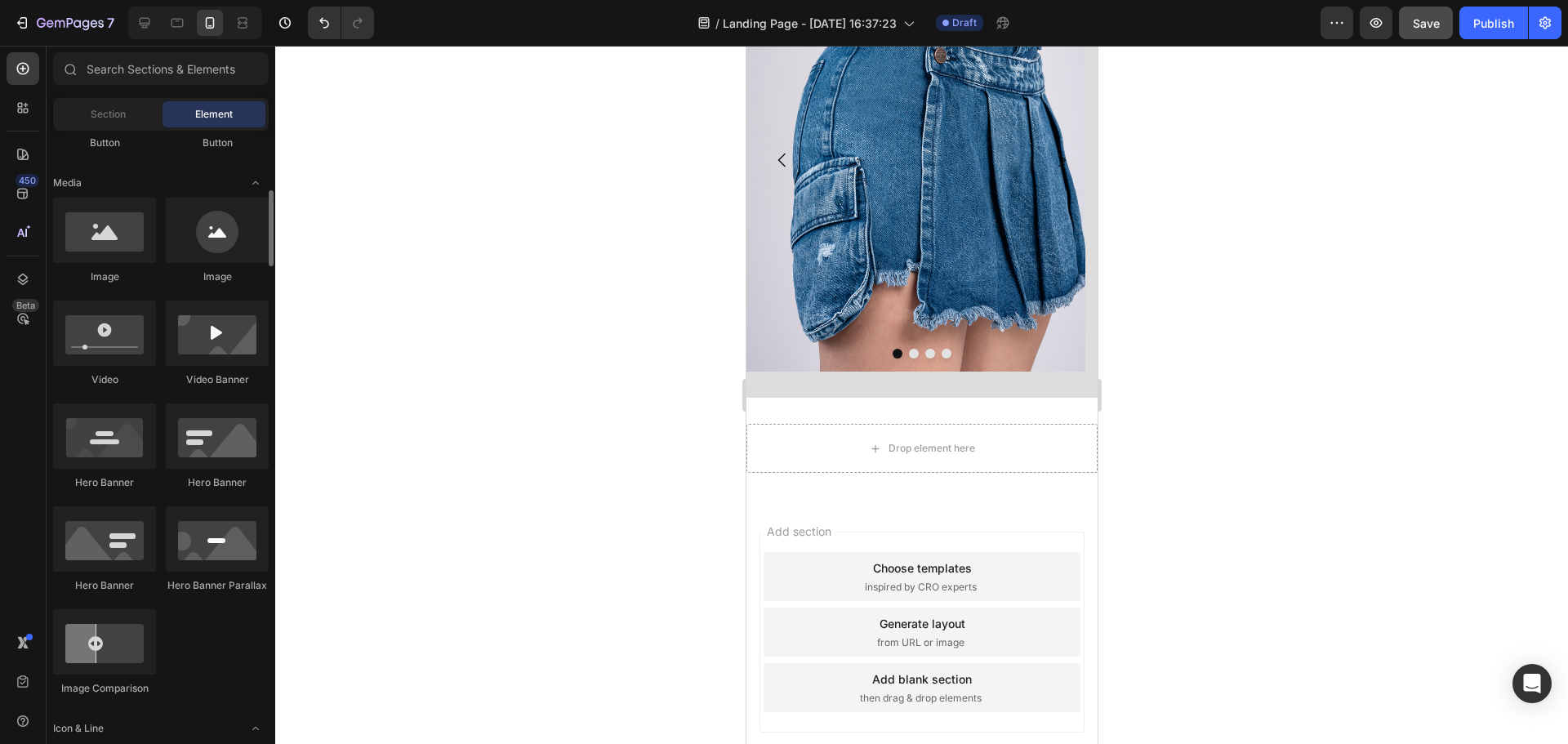
scroll to position [392, 0]
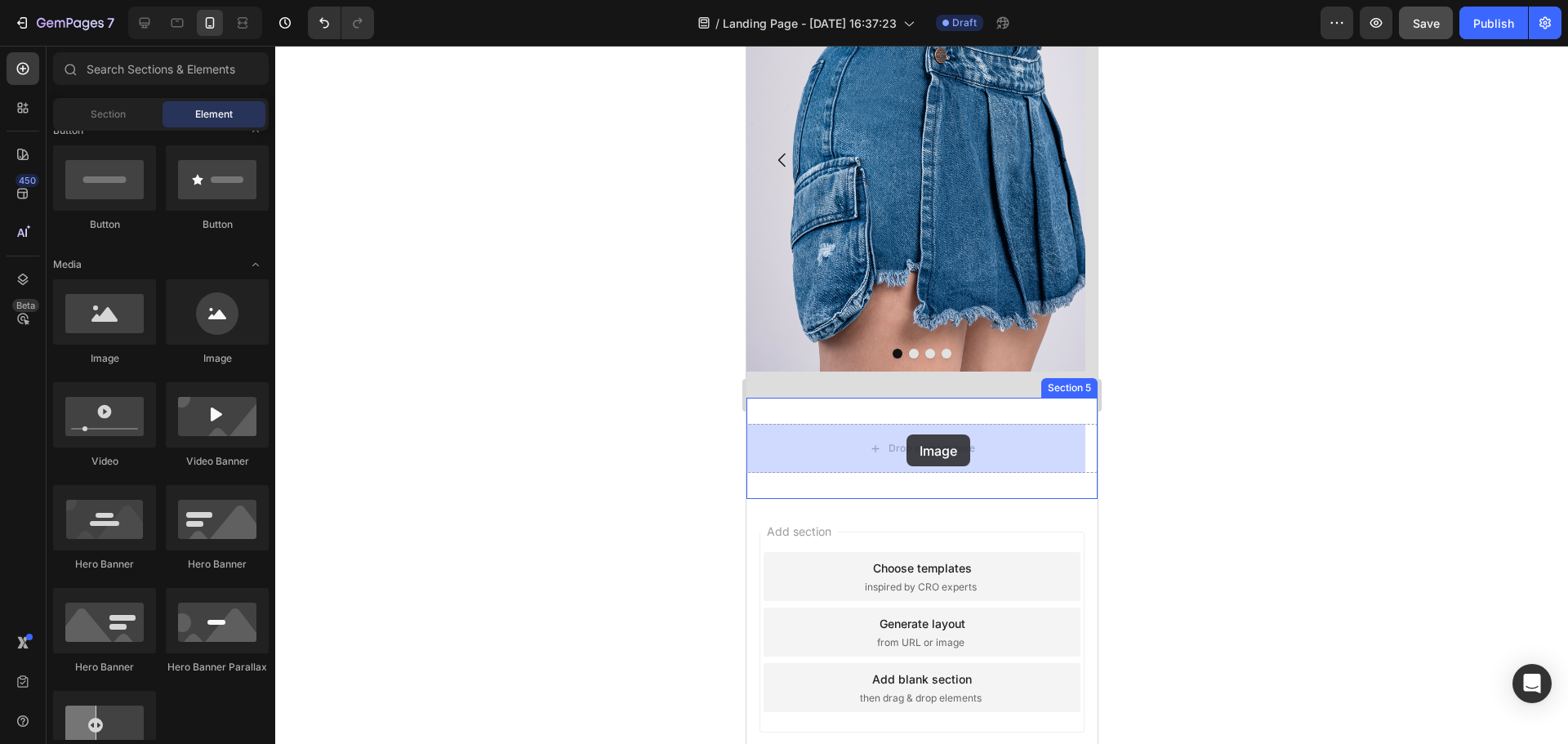
drag, startPoint x: 852, startPoint y: 355, endPoint x: 906, endPoint y: 435, distance: 96.5
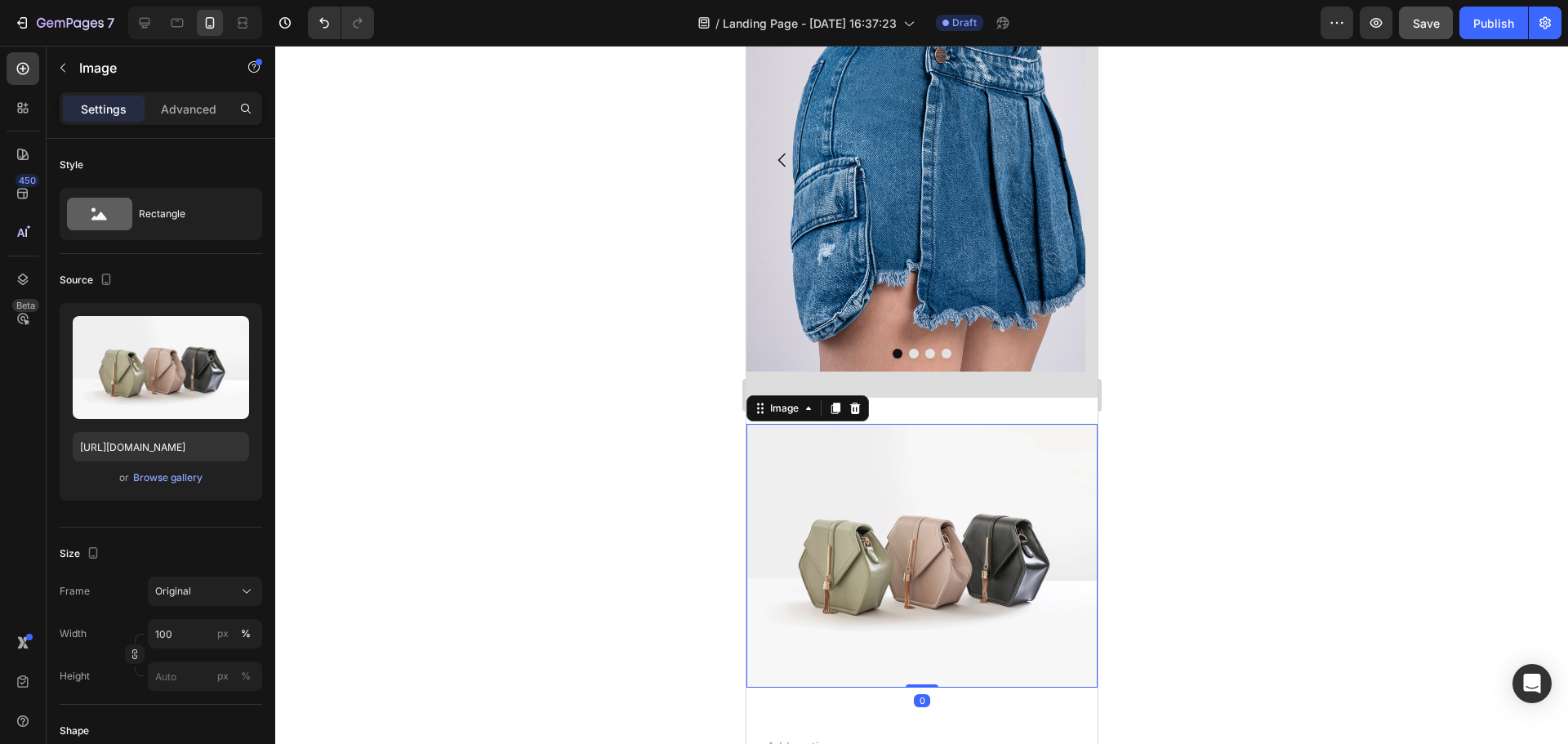
click at [906, 553] on img at bounding box center [921, 555] width 351 height 264
click at [862, 548] on img at bounding box center [921, 555] width 351 height 264
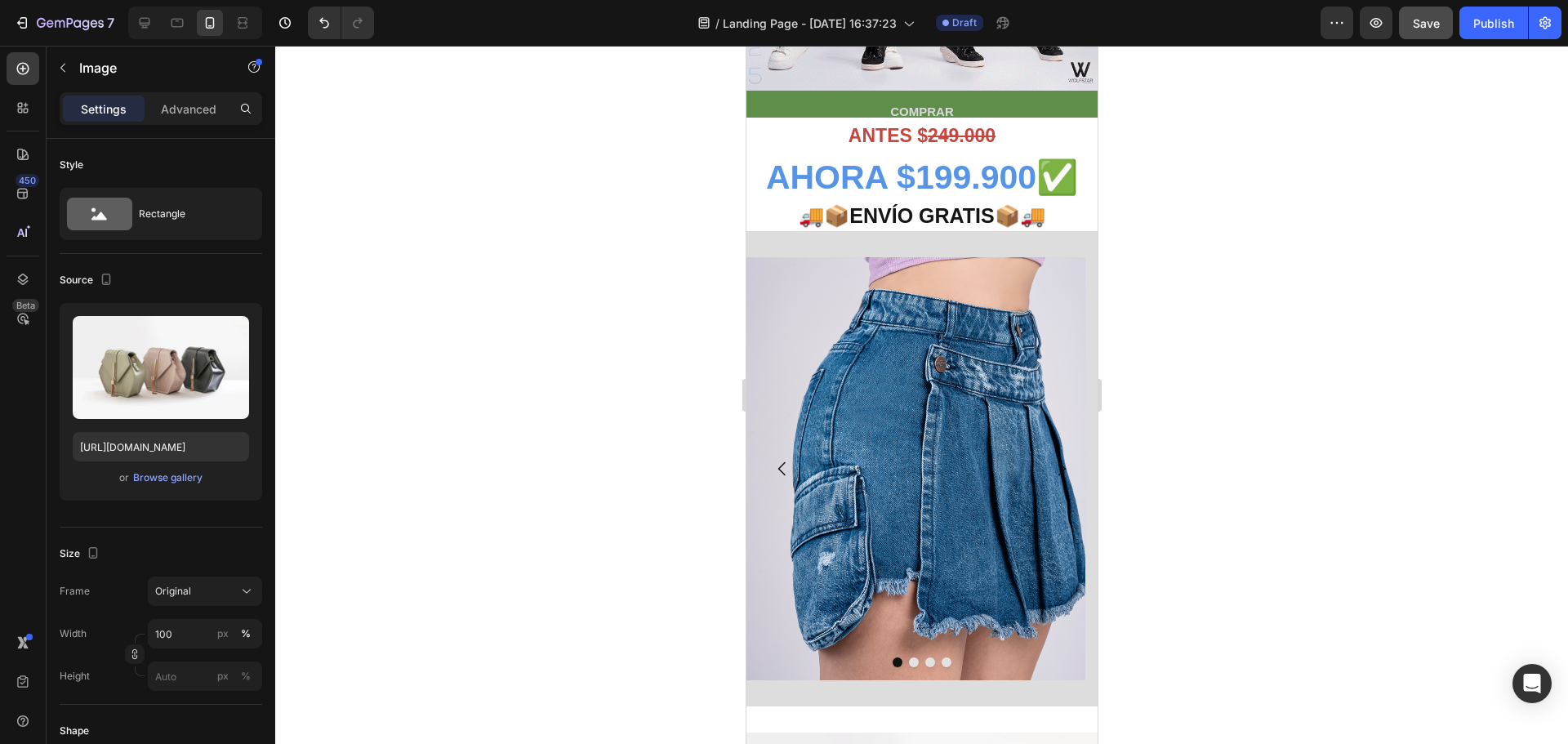
scroll to position [409, 0]
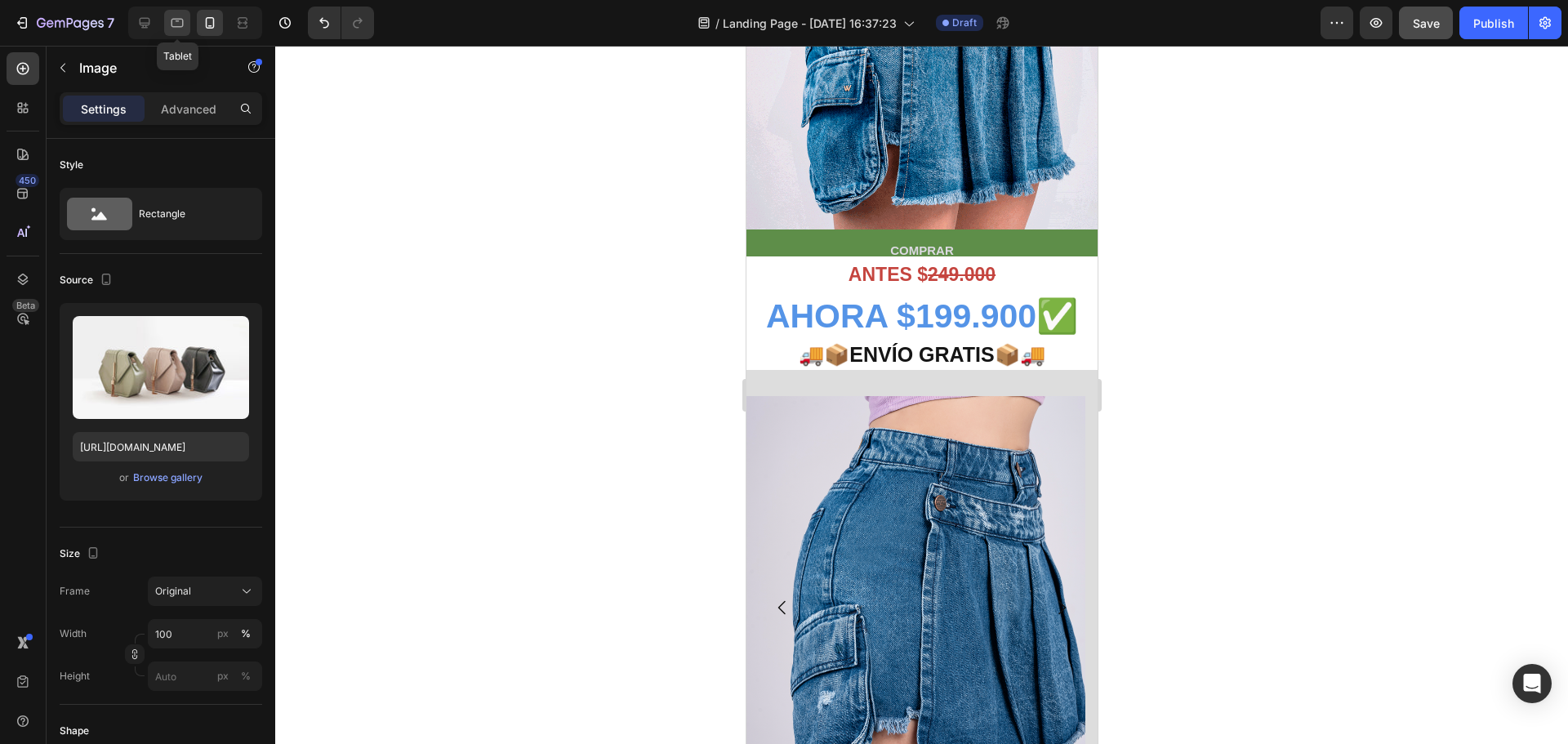
click at [179, 24] on icon at bounding box center [177, 23] width 16 height 16
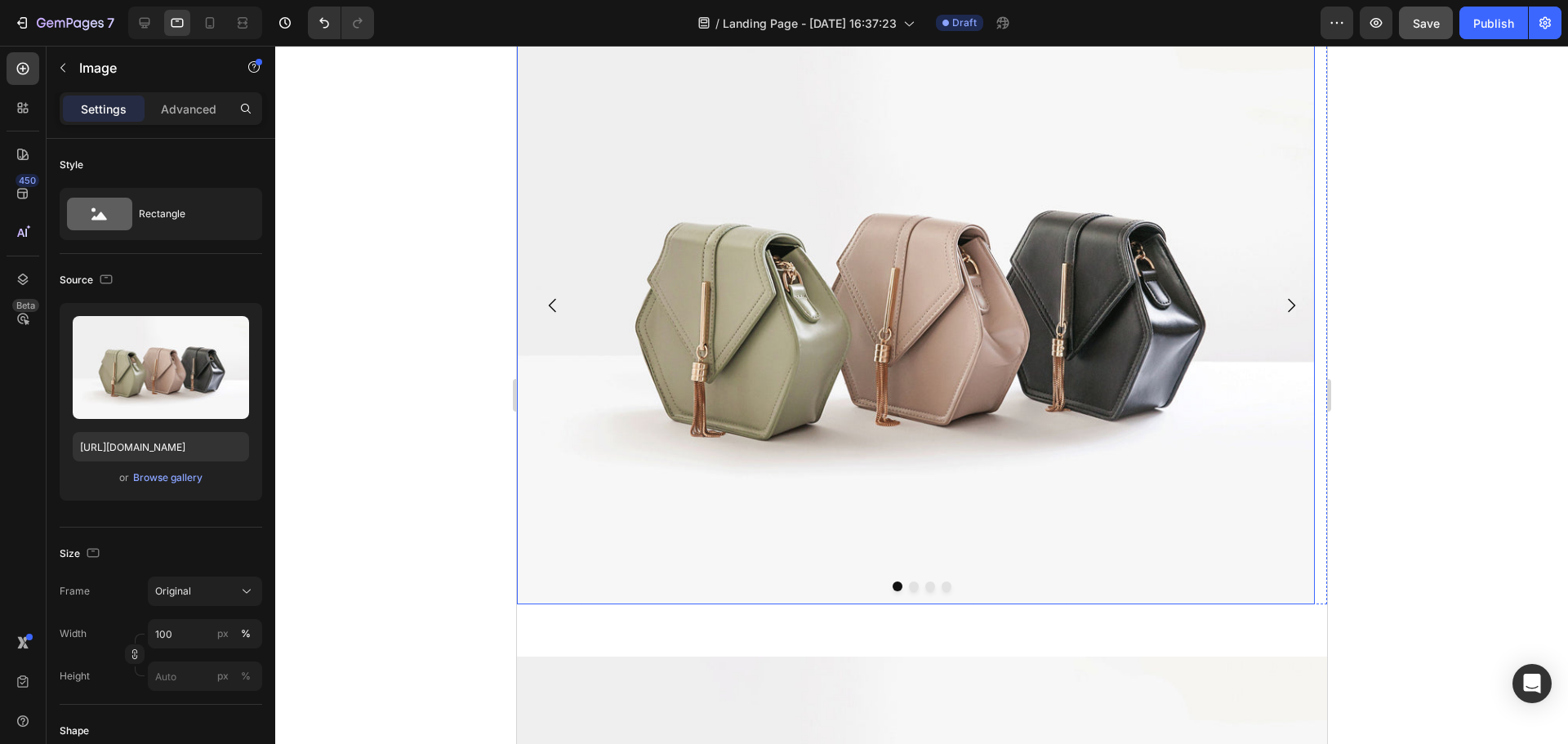
scroll to position [1581, 0]
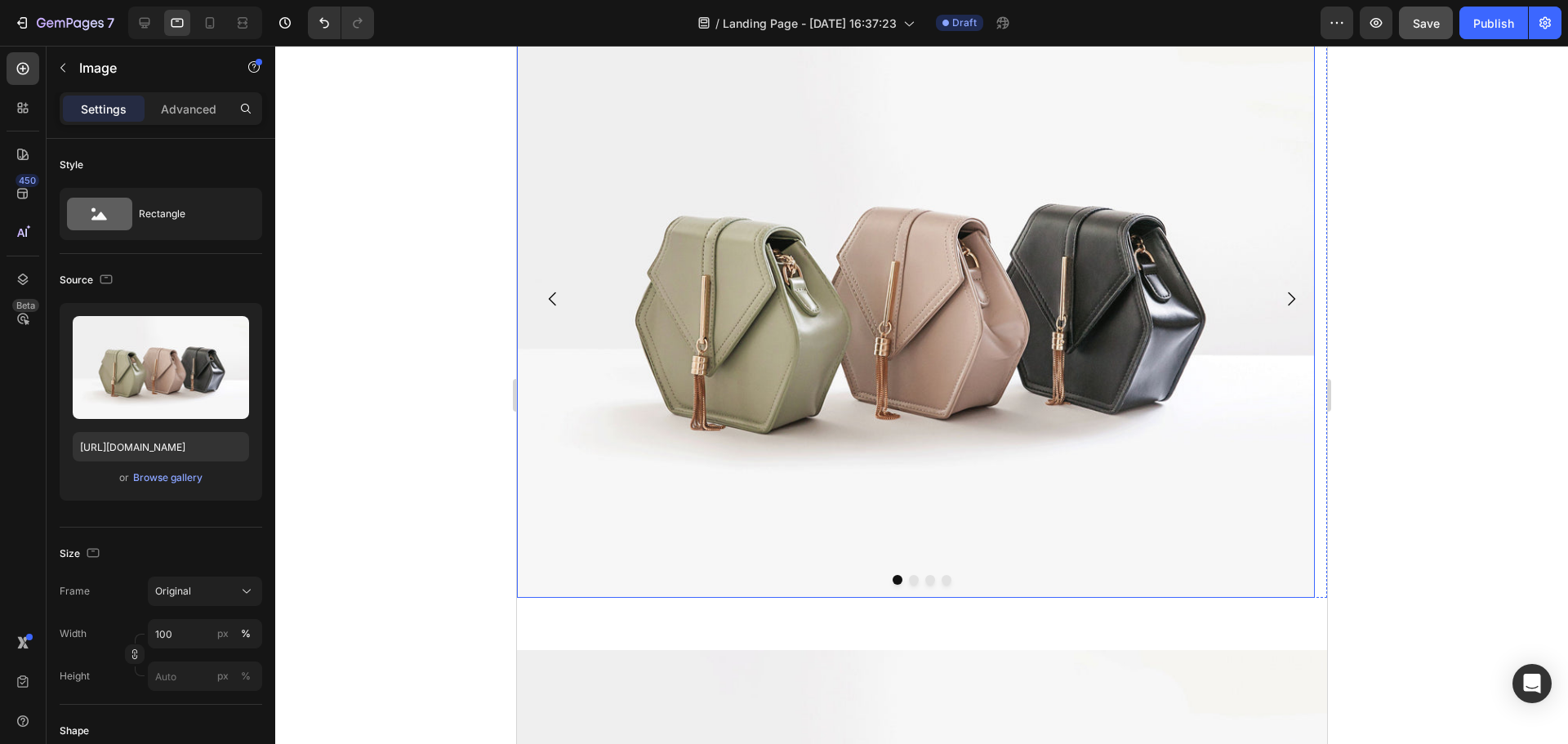
click at [869, 341] on img at bounding box center [915, 298] width 797 height 599
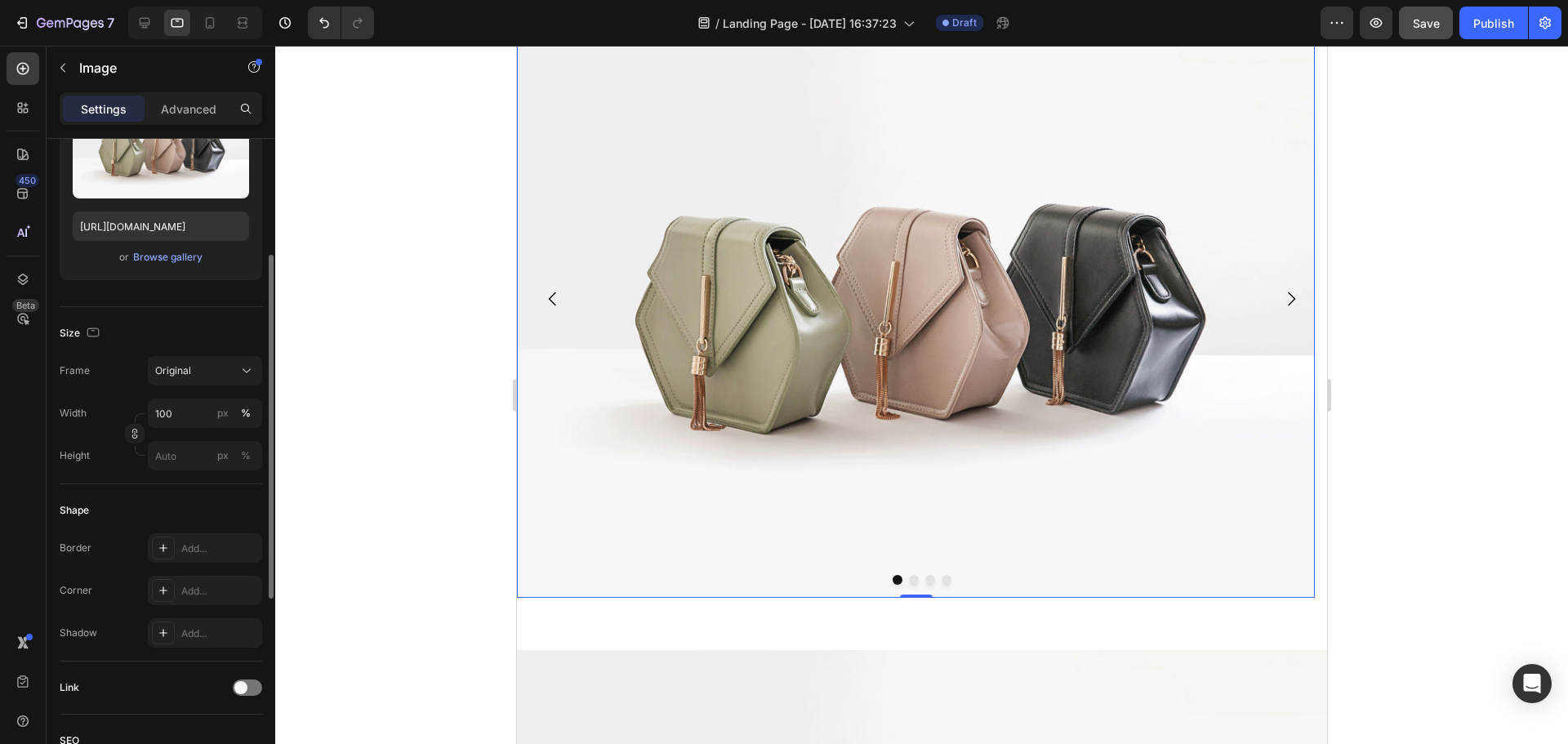
scroll to position [0, 0]
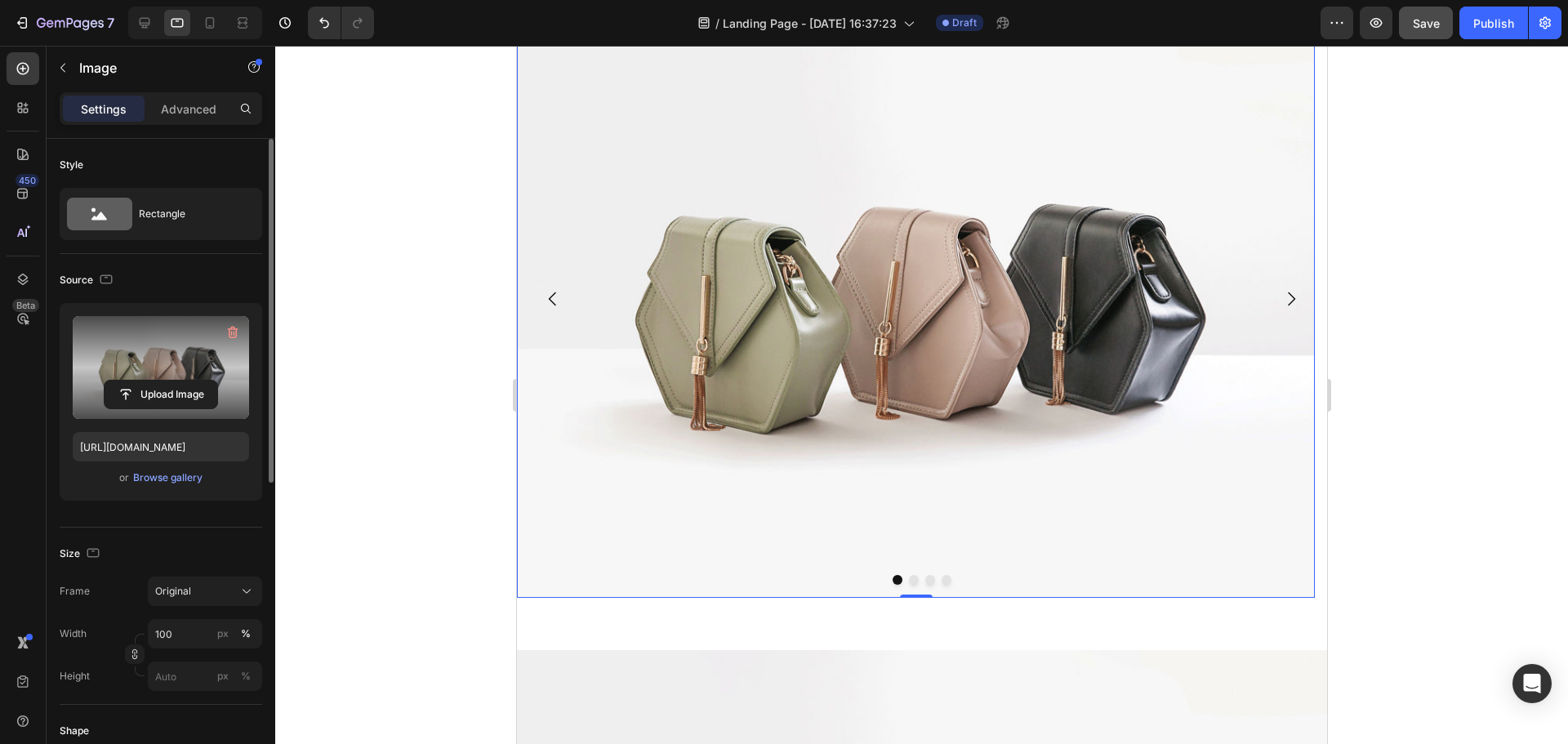
click at [168, 363] on label at bounding box center [160, 367] width 176 height 102
click at [168, 381] on input "file" at bounding box center [160, 395] width 112 height 28
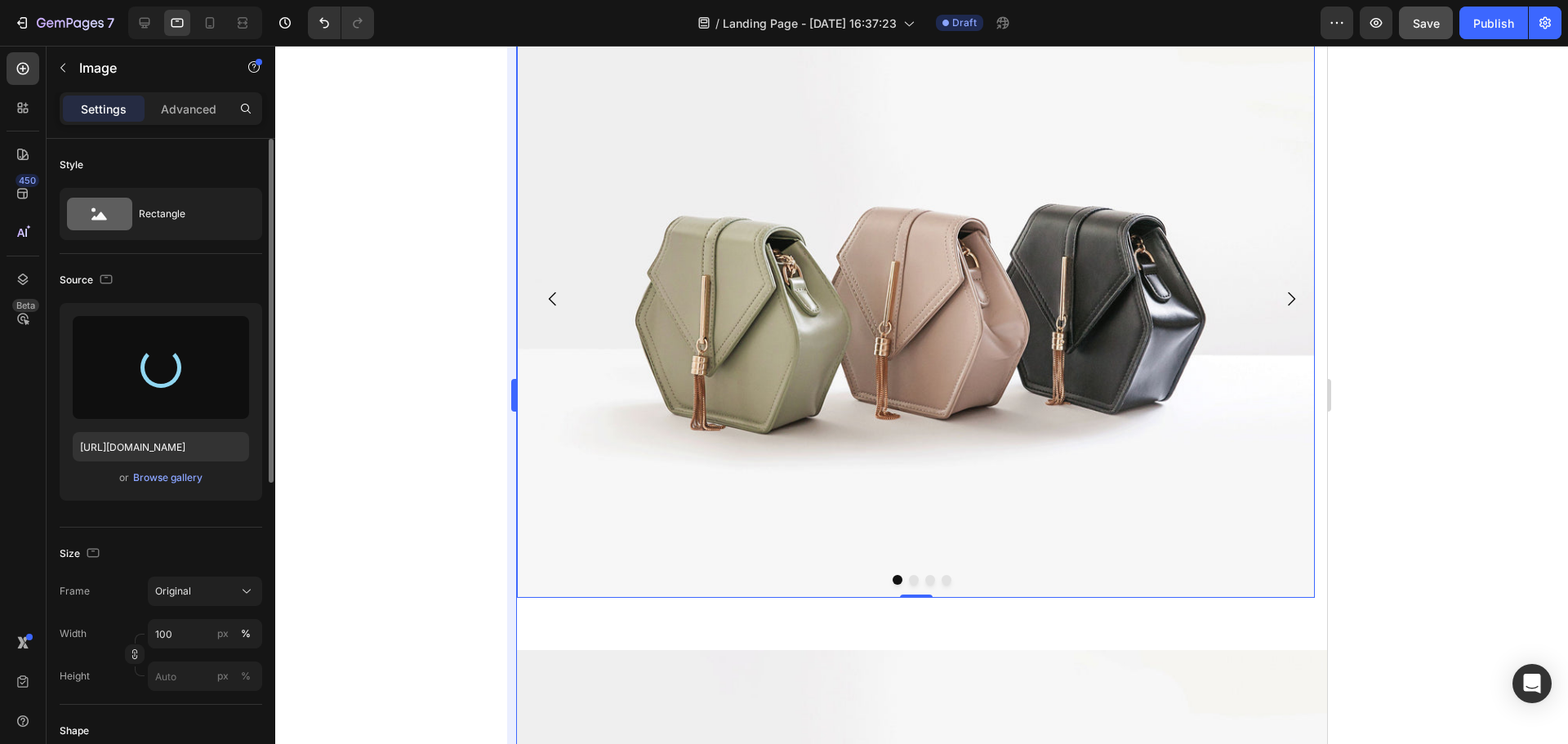
type input "[URL][DOMAIN_NAME]"
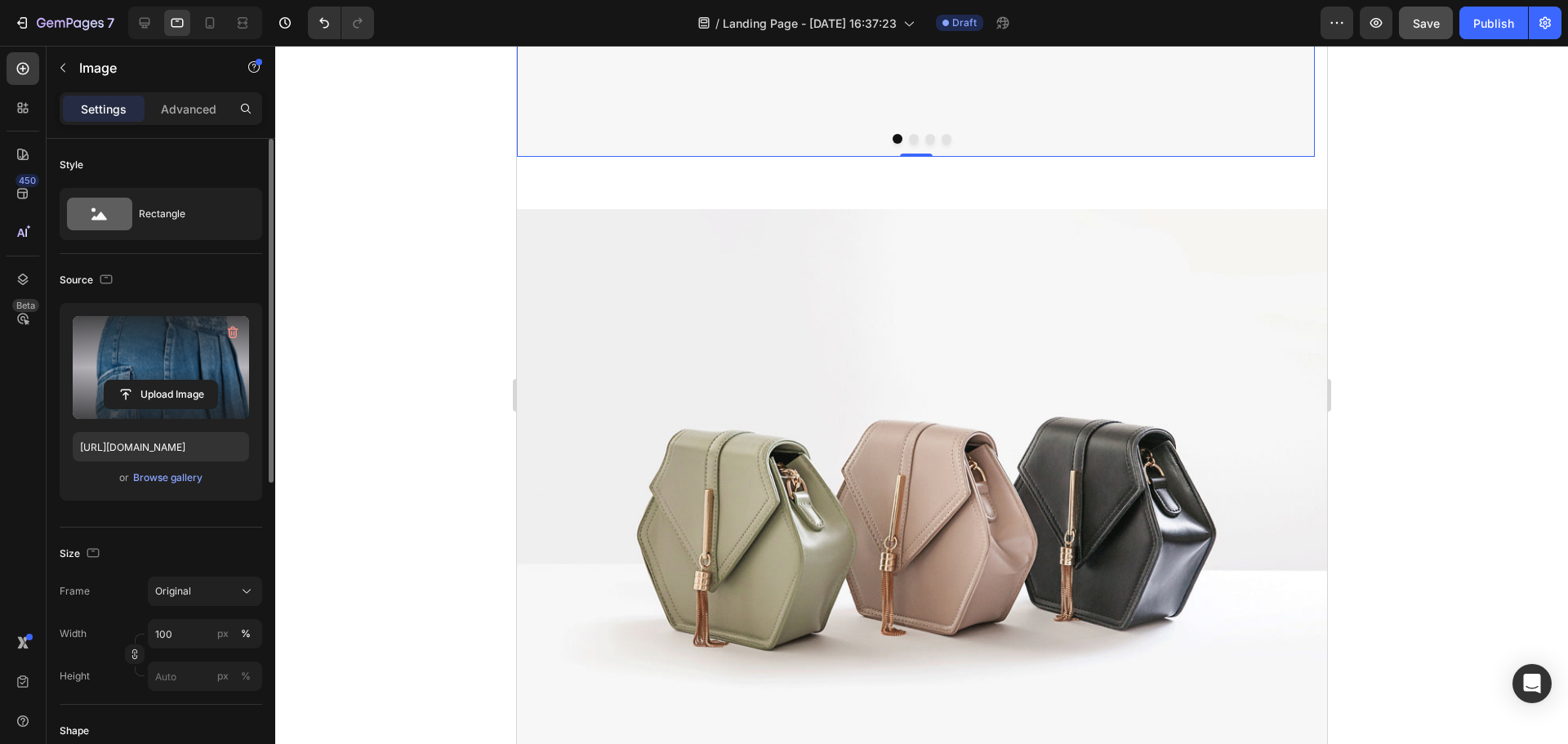
scroll to position [2026, 0]
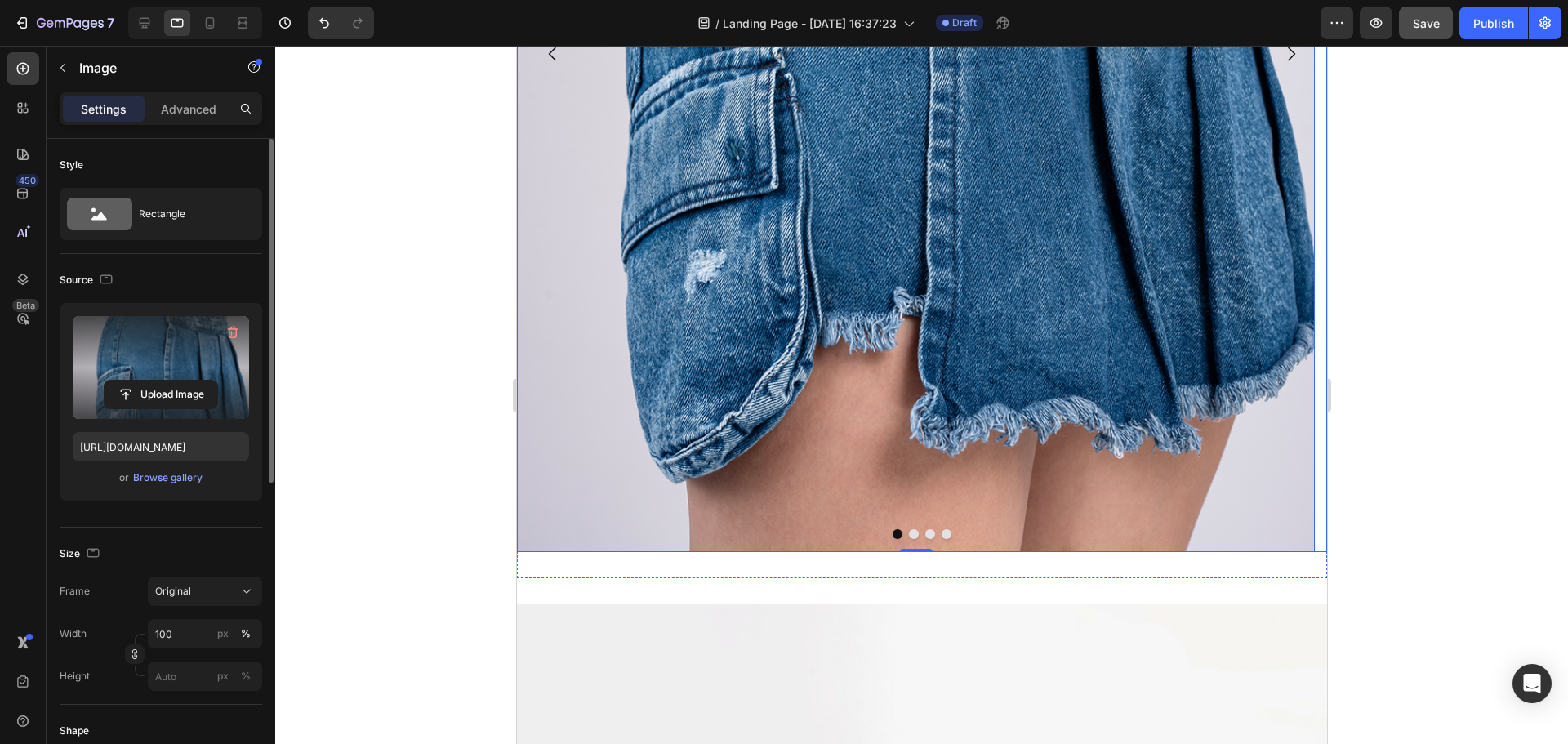
click at [906, 527] on img at bounding box center [915, 53] width 797 height 998
click at [908, 532] on button "Dot" at bounding box center [913, 534] width 10 height 10
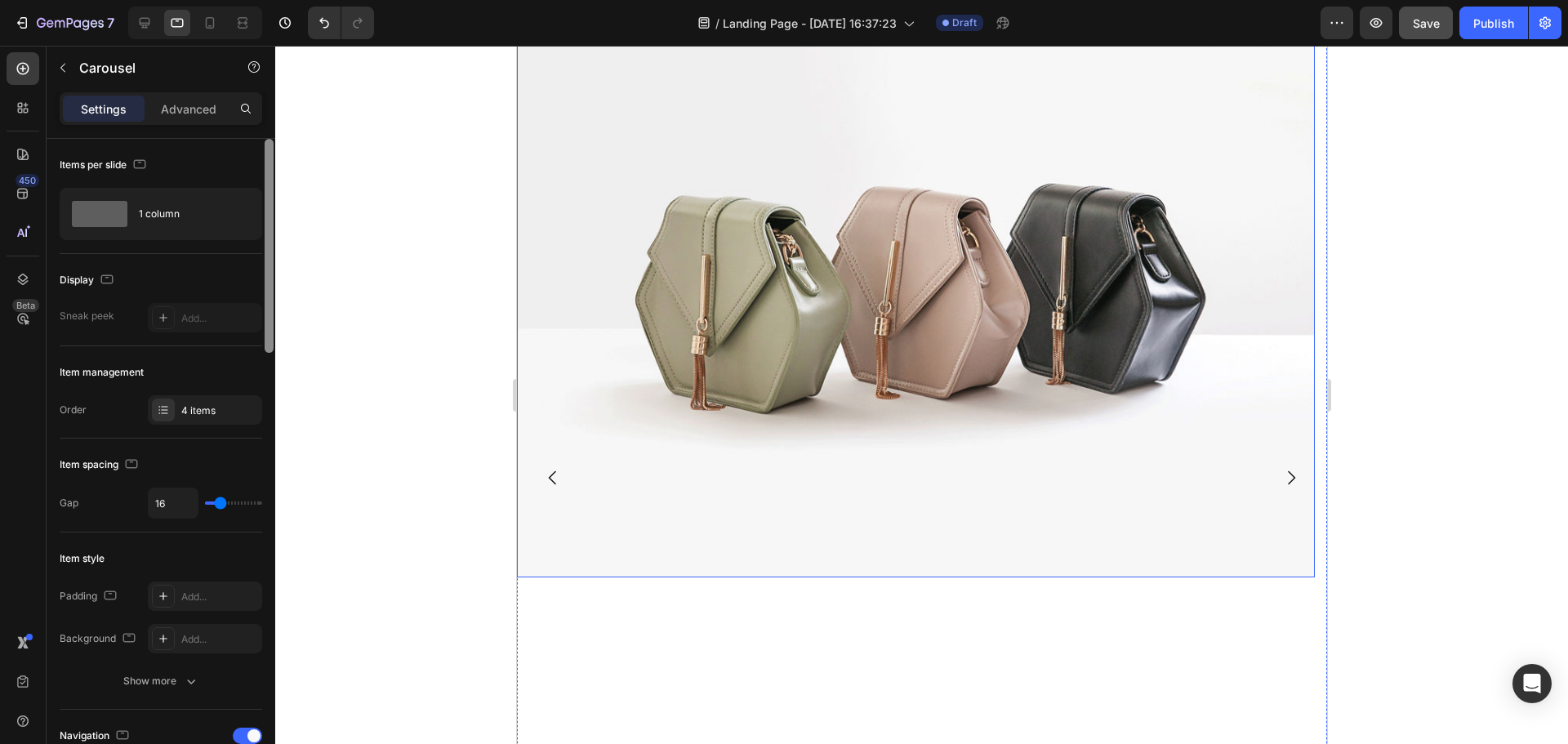
scroll to position [1454, 0]
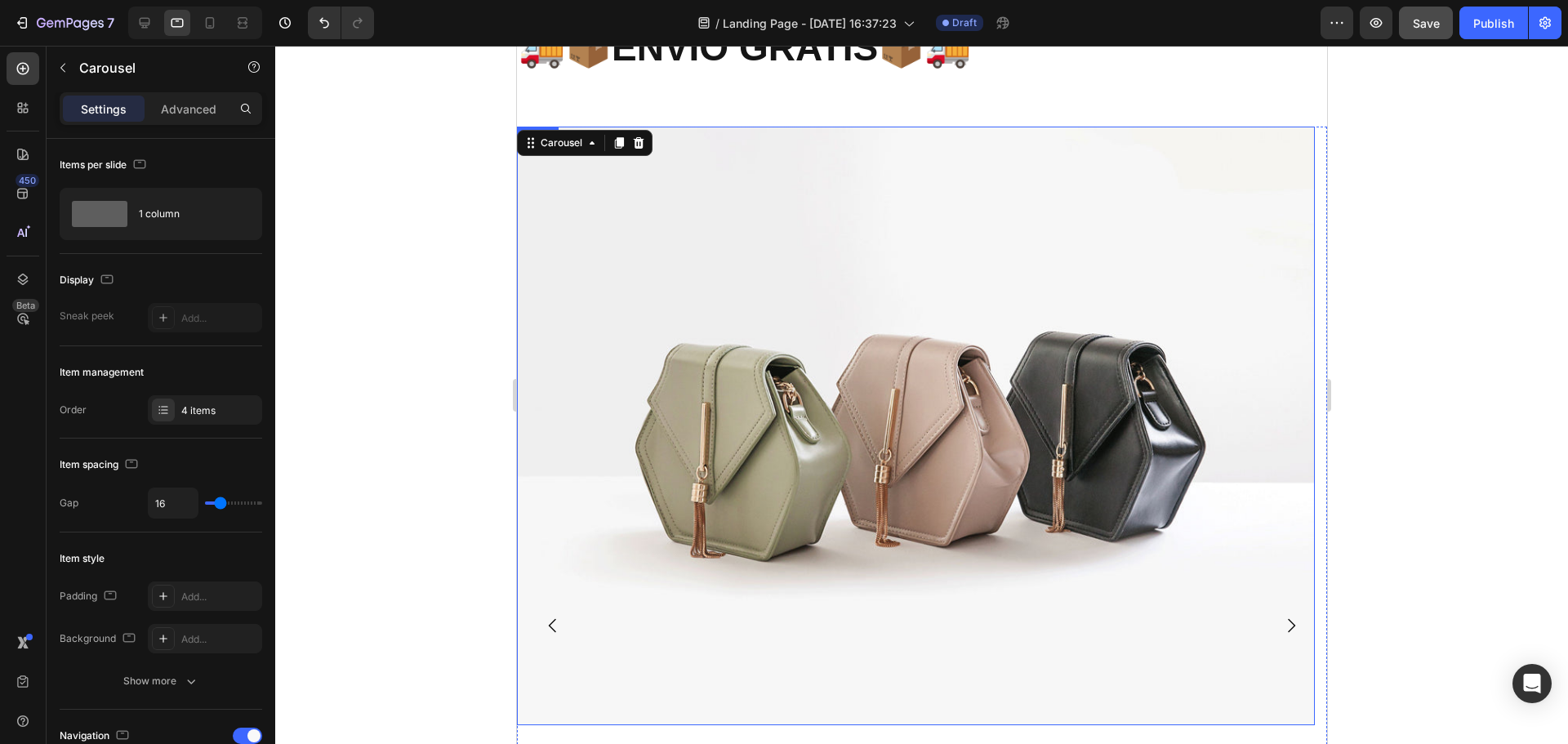
click at [1085, 424] on img at bounding box center [915, 426] width 797 height 599
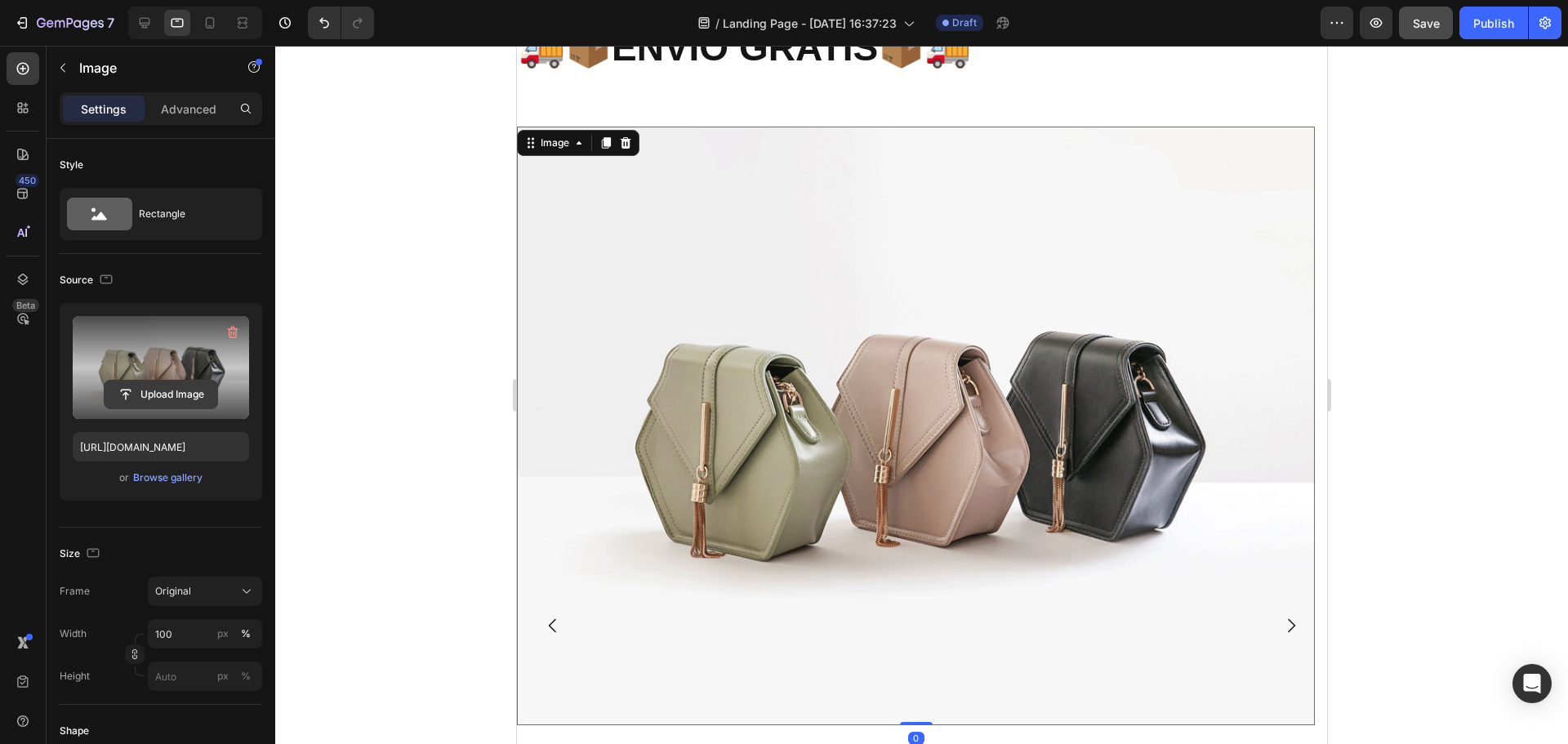
click at [143, 386] on input "file" at bounding box center [160, 395] width 112 height 28
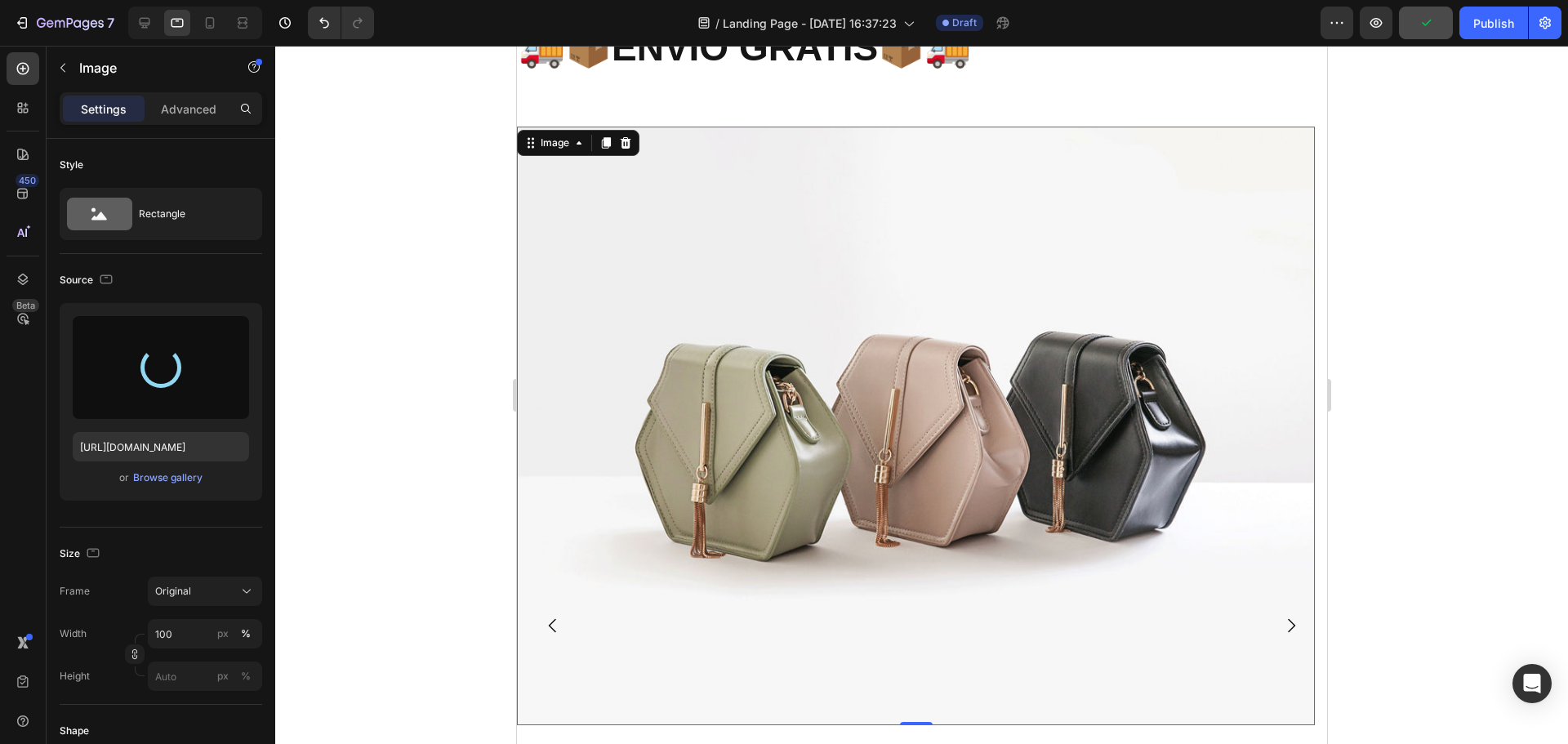
type input "[URL][DOMAIN_NAME]"
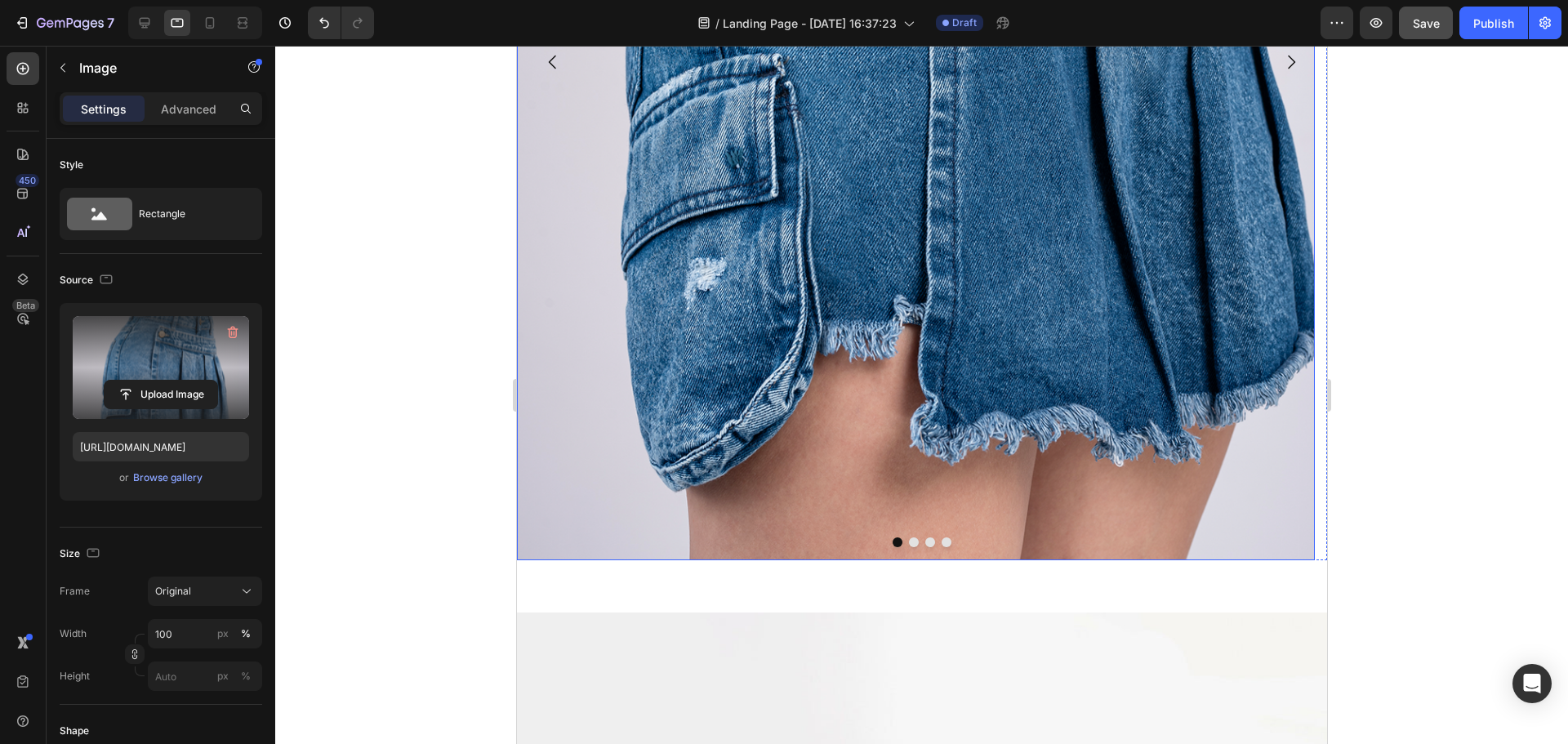
scroll to position [2026, 0]
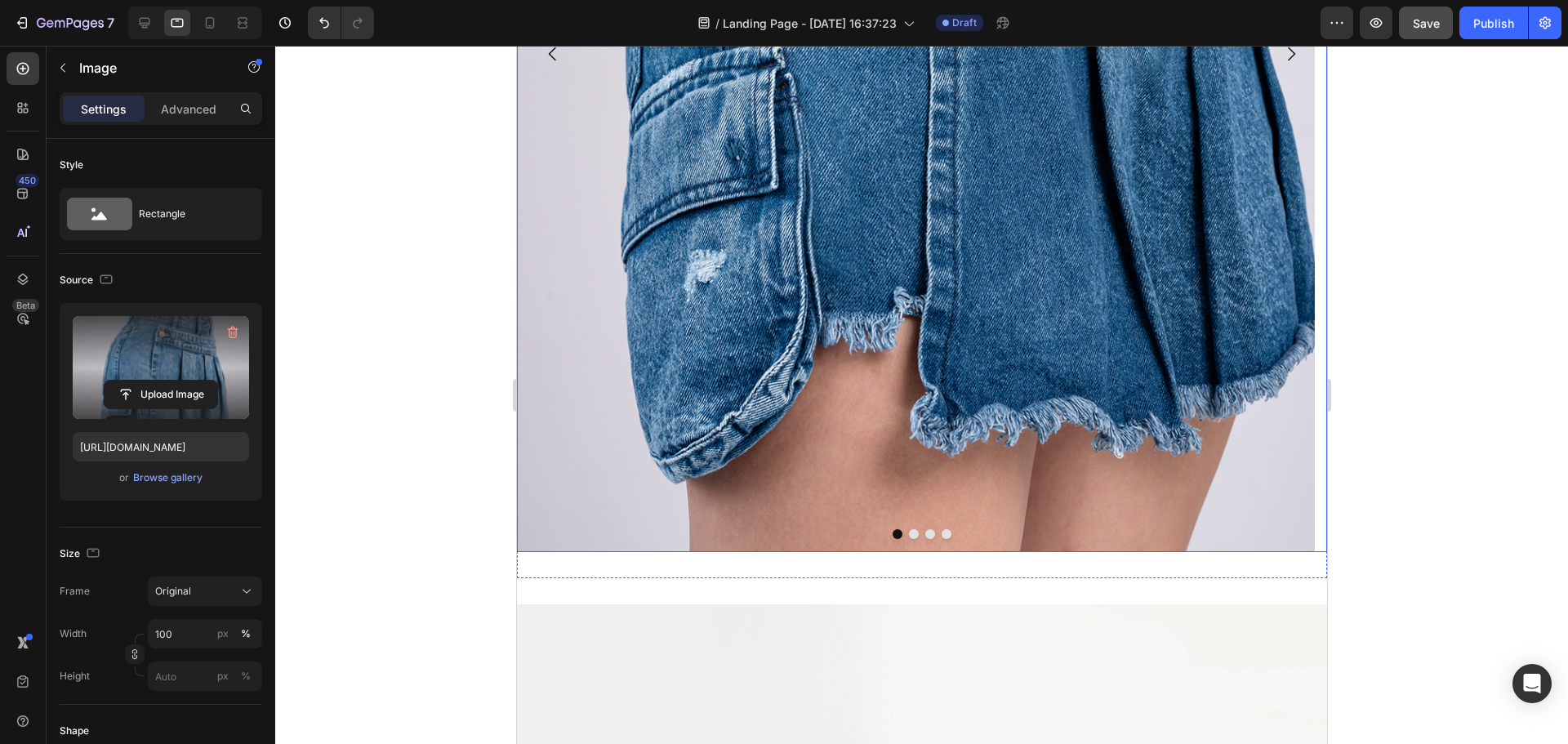
click at [933, 536] on div at bounding box center [921, 534] width 810 height 10
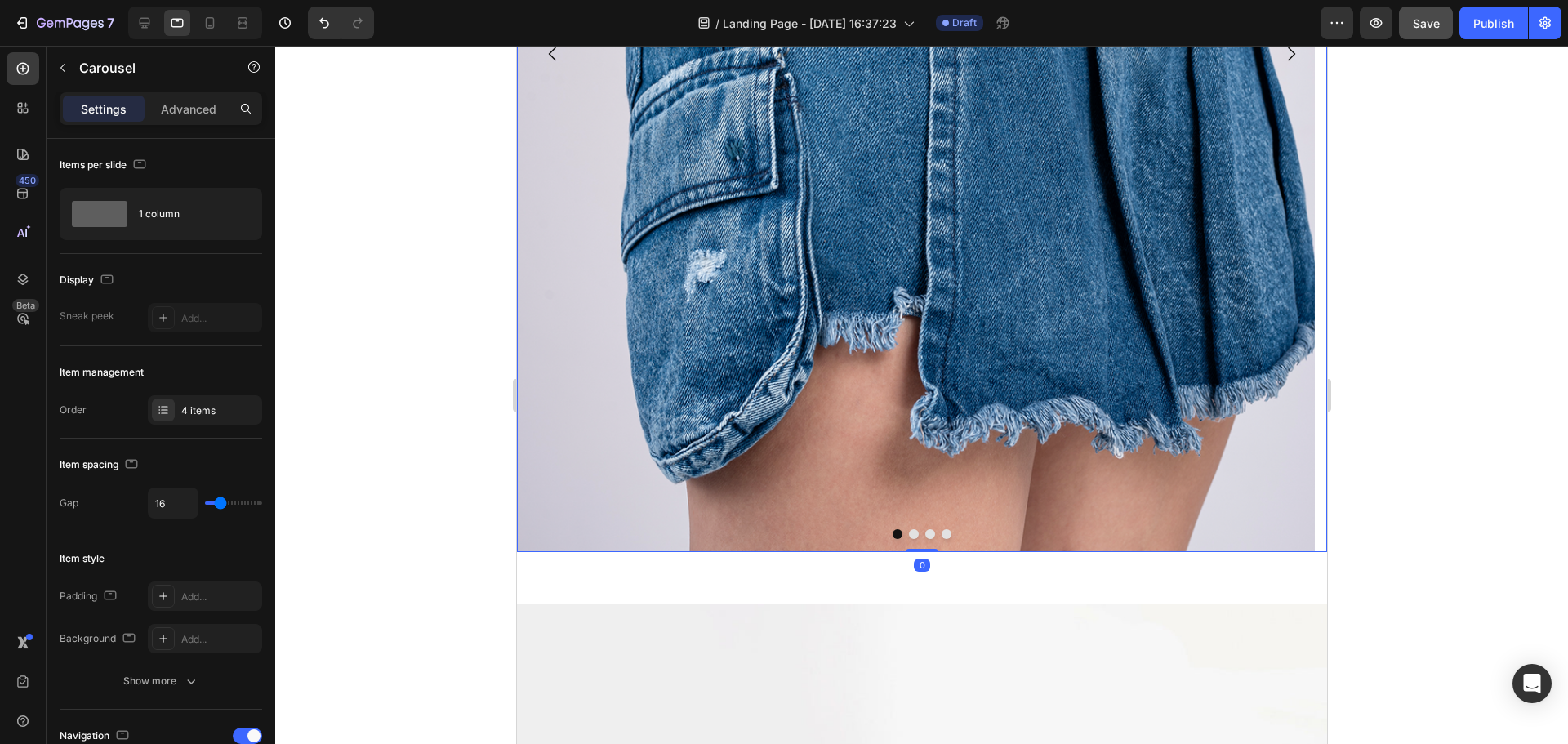
click at [928, 535] on div at bounding box center [921, 534] width 810 height 10
click at [924, 535] on button "Dot" at bounding box center [929, 534] width 10 height 10
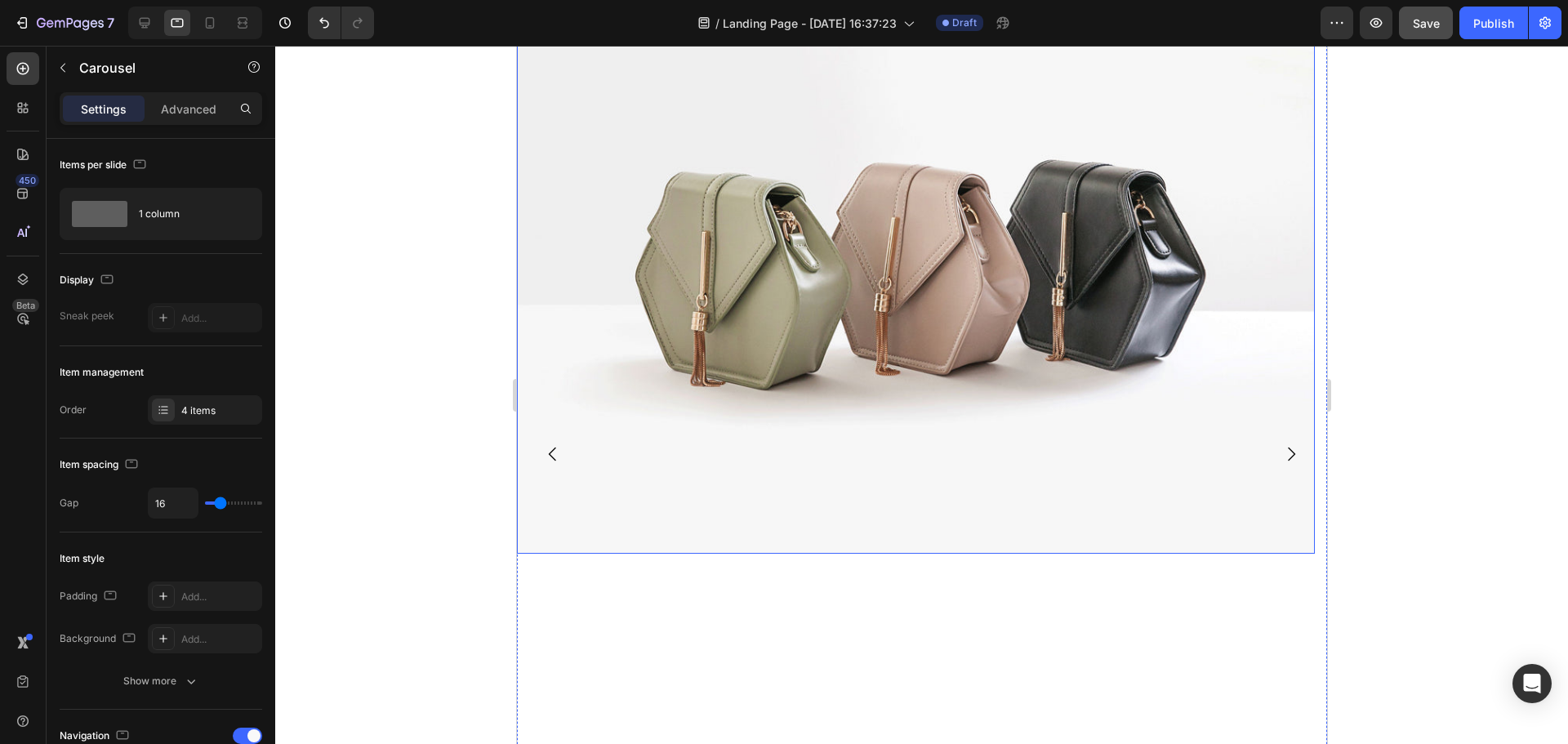
scroll to position [1454, 0]
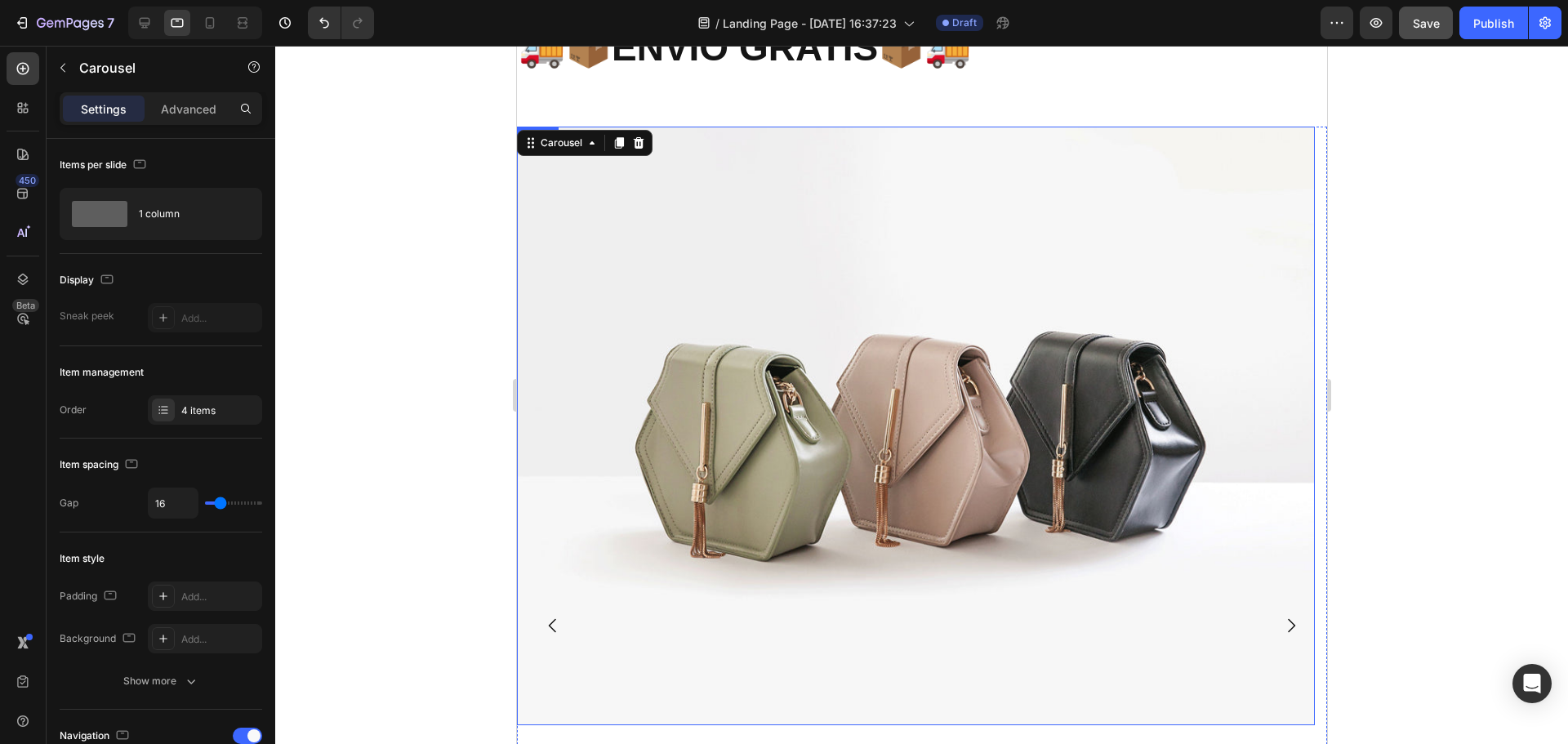
click at [901, 314] on img at bounding box center [915, 426] width 797 height 599
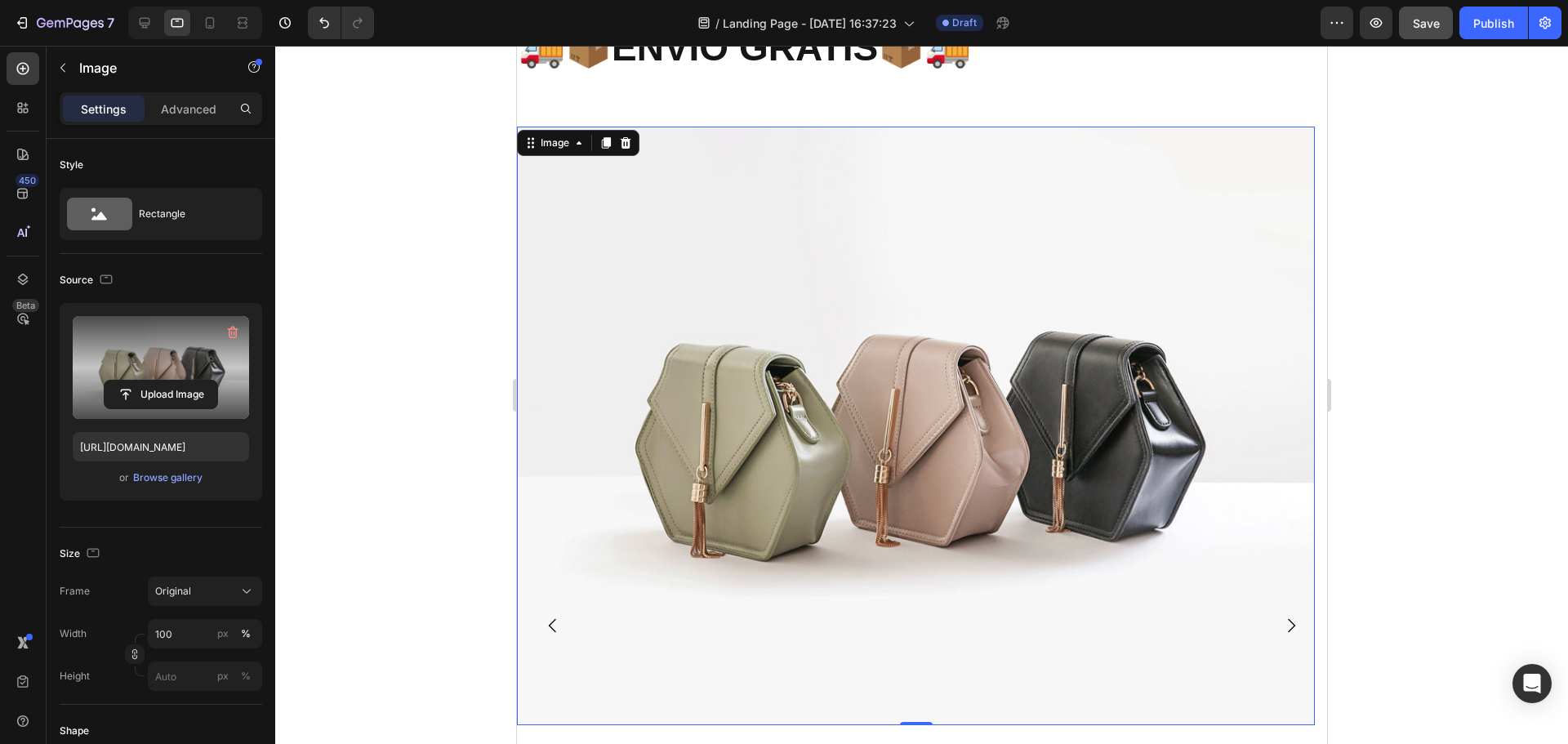
click at [163, 371] on label at bounding box center [160, 367] width 176 height 102
click at [163, 381] on input "file" at bounding box center [160, 395] width 112 height 28
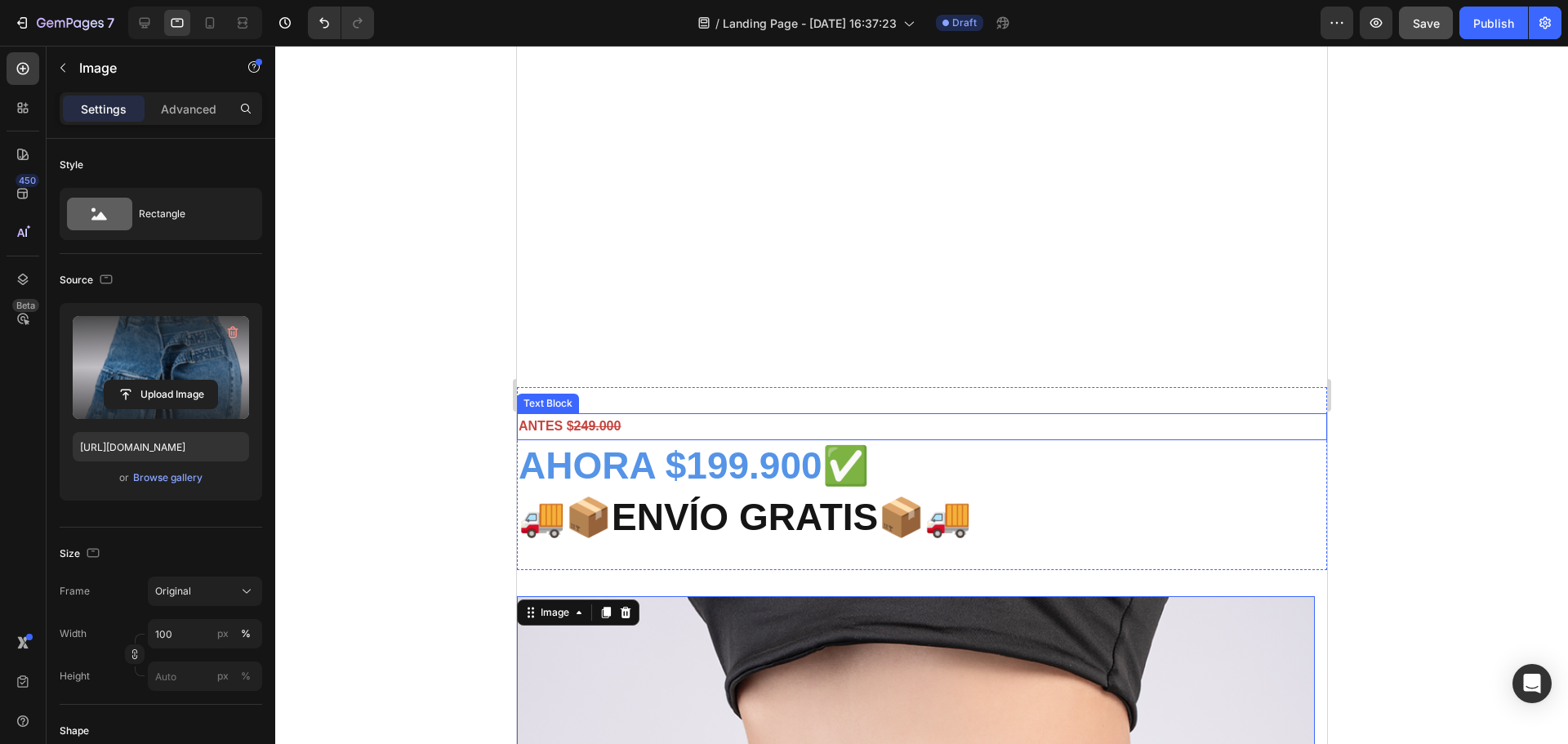
scroll to position [883, 0]
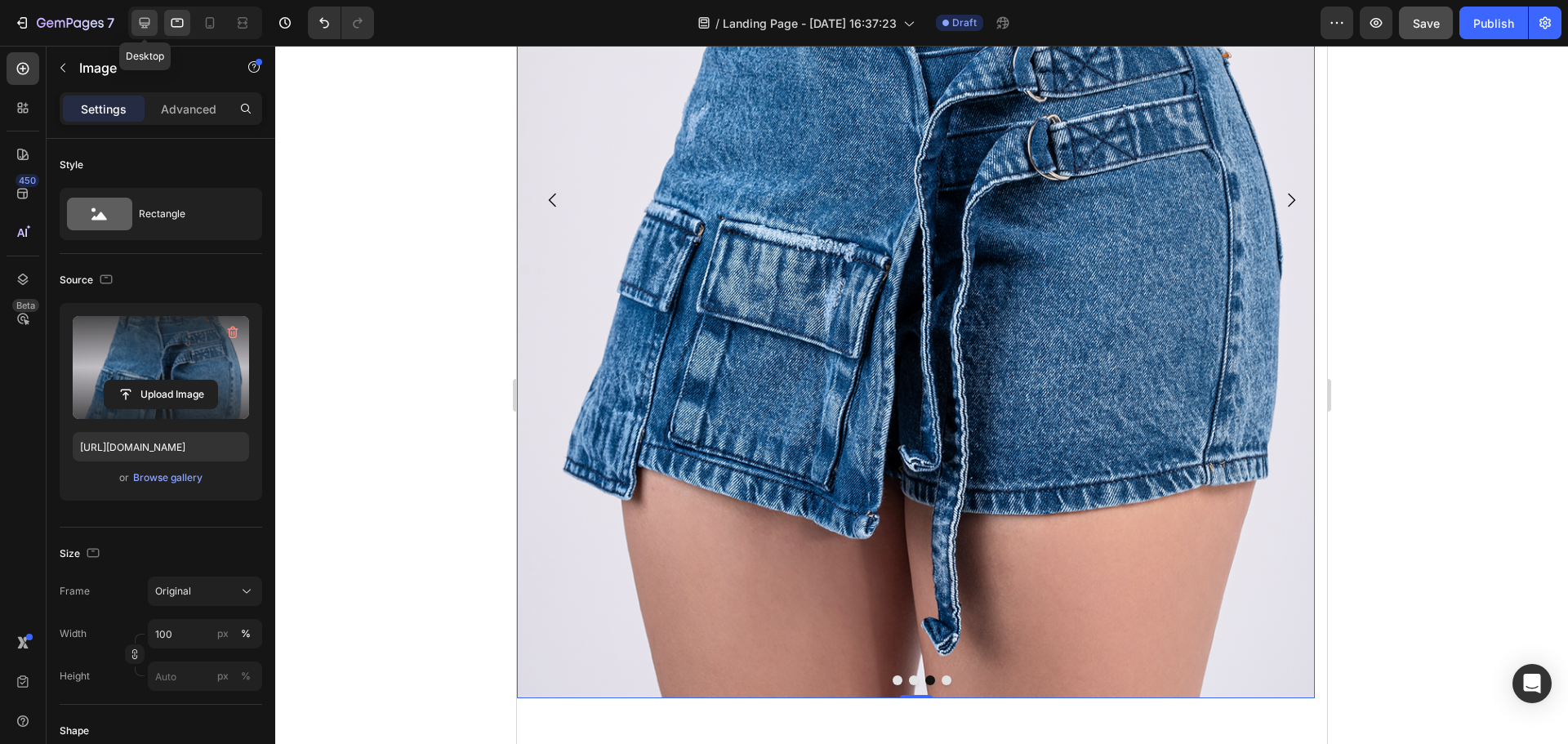
click at [148, 21] on icon at bounding box center [144, 23] width 16 height 16
type input "[URL][DOMAIN_NAME]"
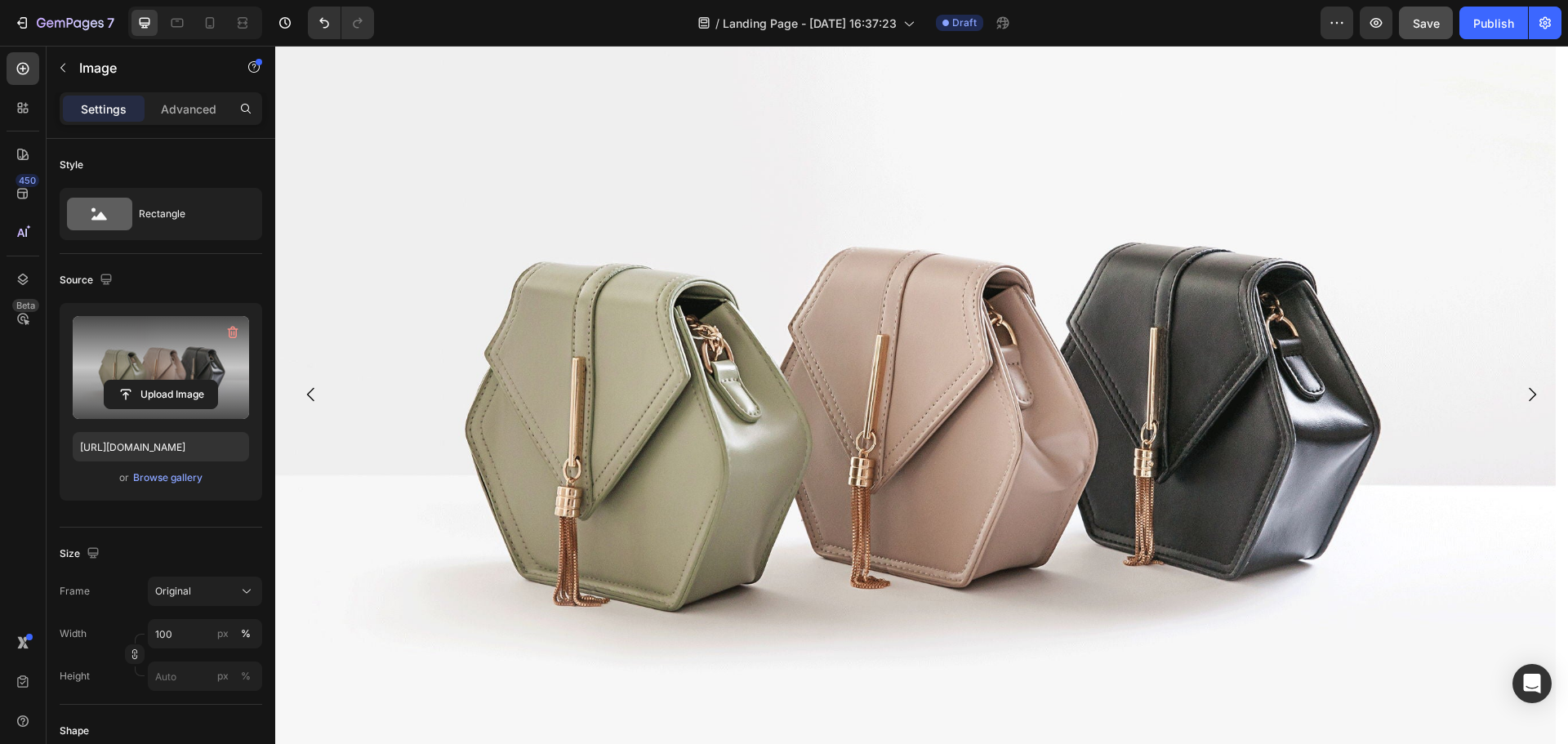
scroll to position [2271, 0]
click at [855, 432] on img at bounding box center [915, 394] width 1280 height 961
click at [171, 387] on input "file" at bounding box center [160, 395] width 112 height 28
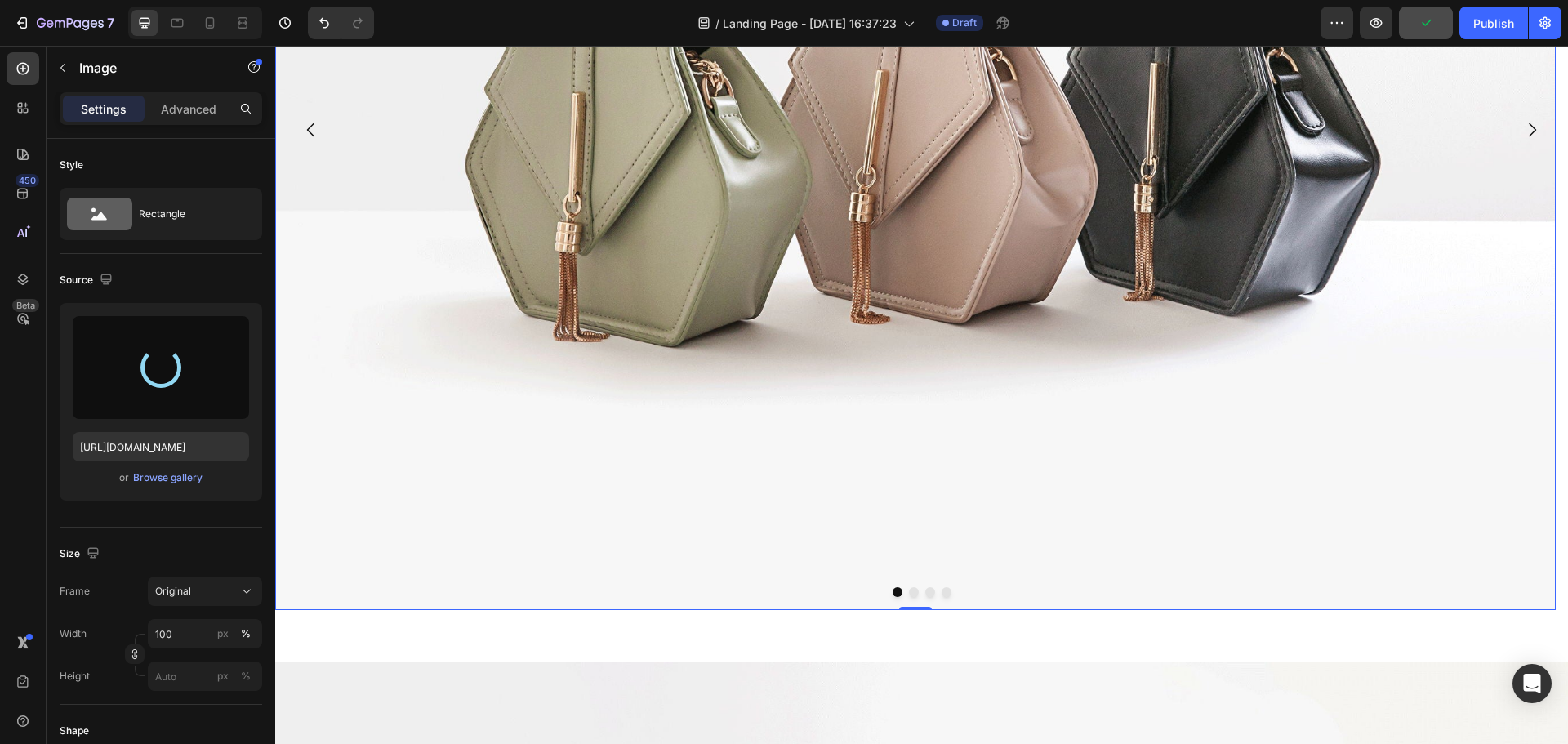
type input "[URL][DOMAIN_NAME]"
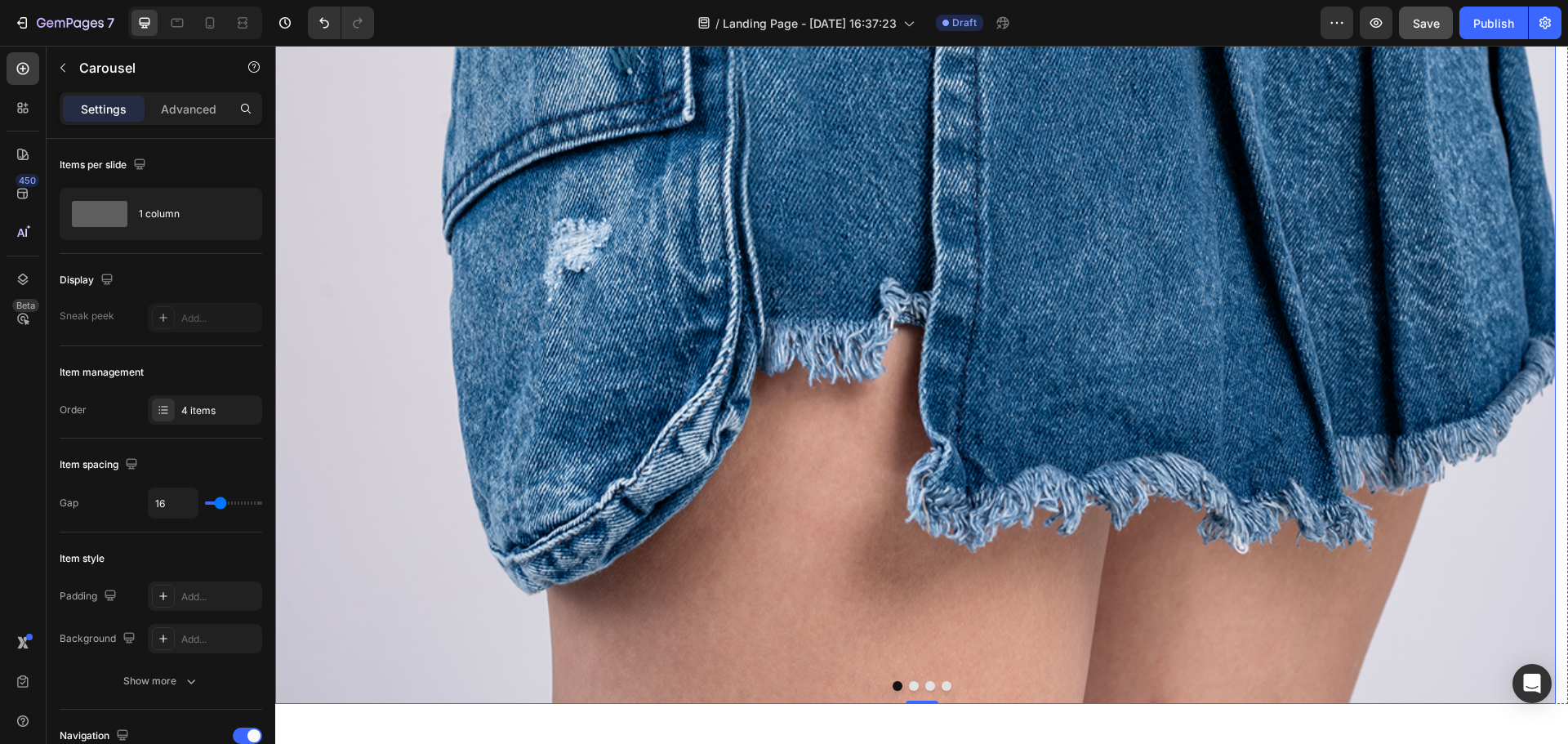
scroll to position [3490, 0]
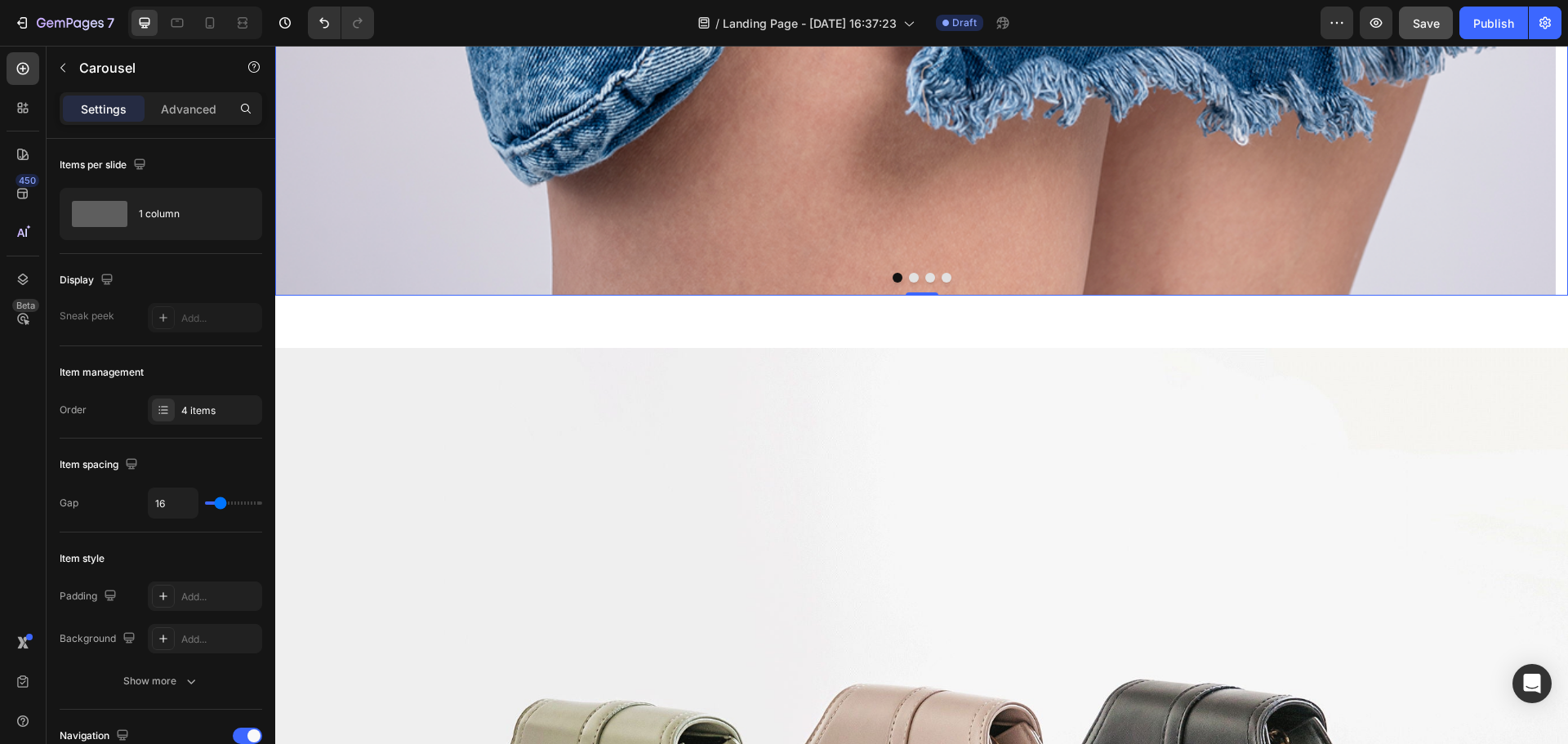
click at [901, 279] on div at bounding box center [922, 278] width 1293 height 10
click at [910, 279] on button "Dot" at bounding box center [914, 278] width 10 height 10
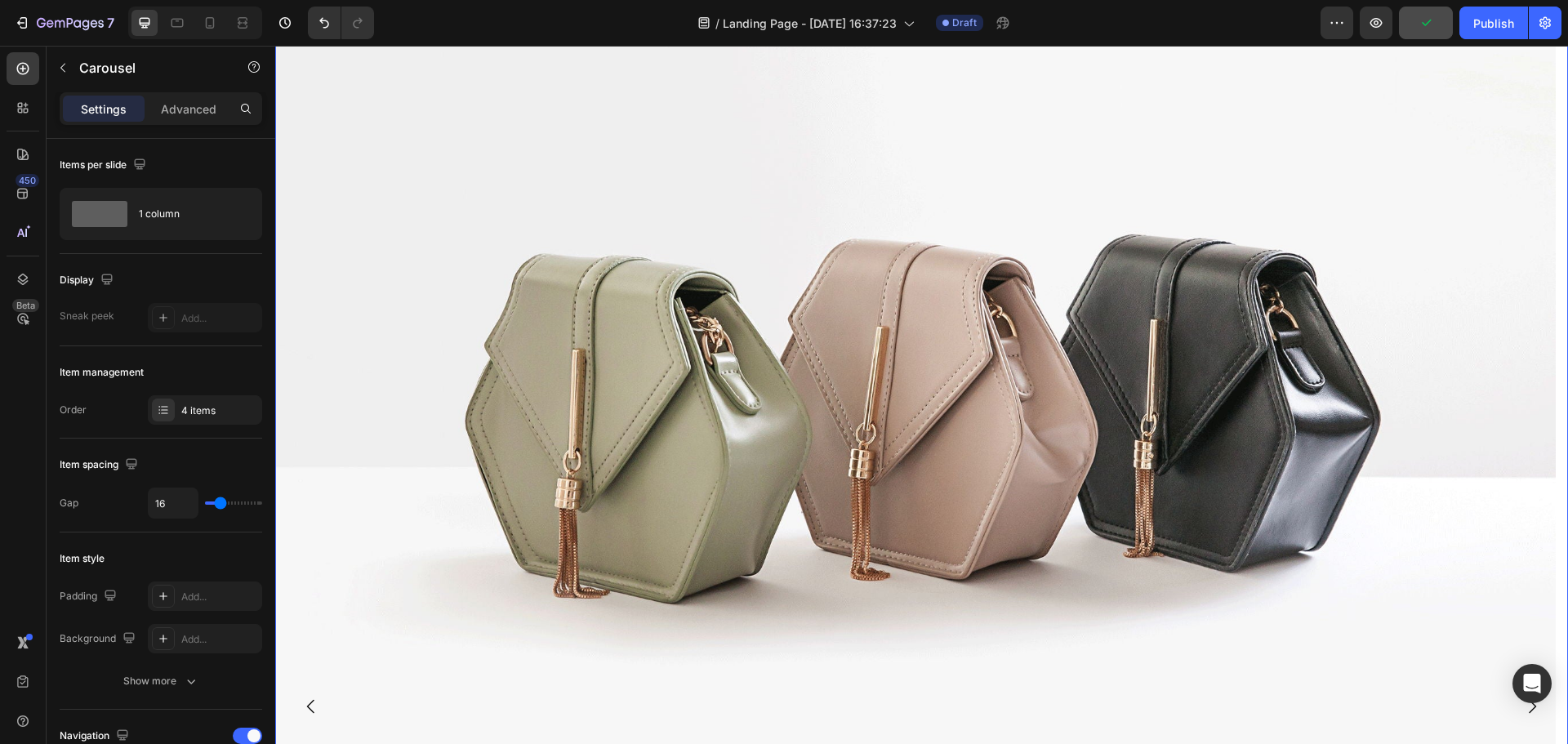
scroll to position [2265, 0]
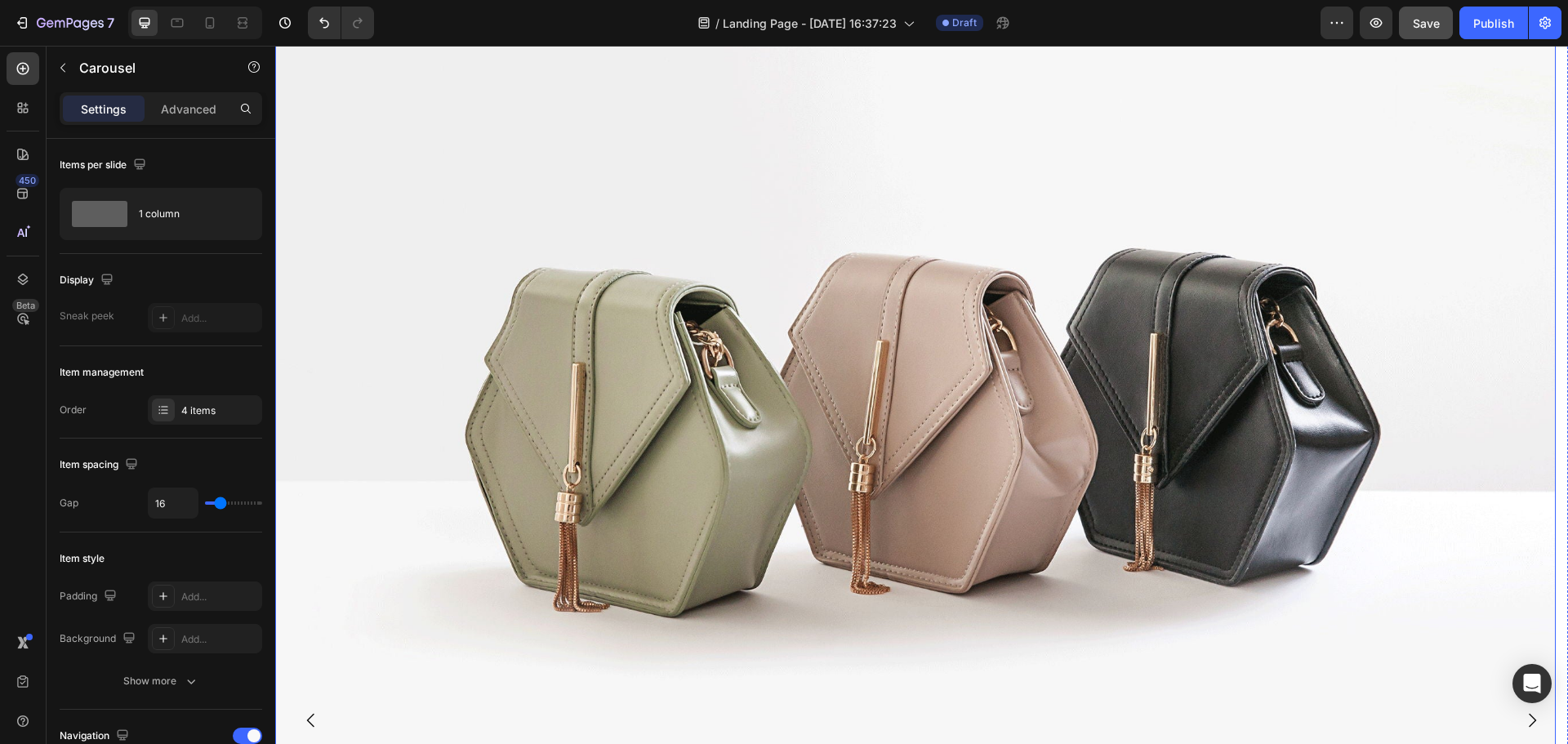
click at [964, 413] on img at bounding box center [915, 401] width 1280 height 961
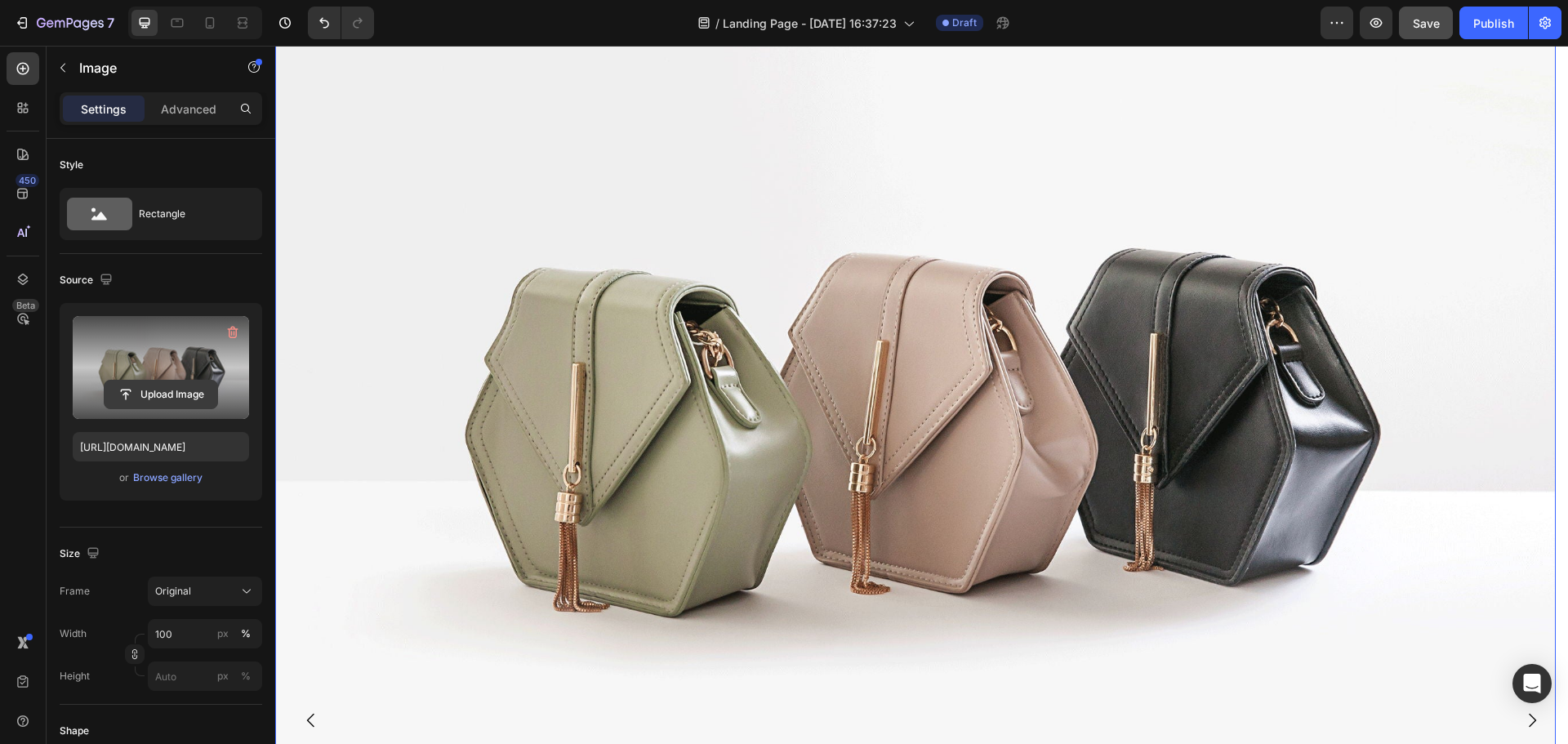
click at [160, 398] on input "file" at bounding box center [160, 395] width 112 height 28
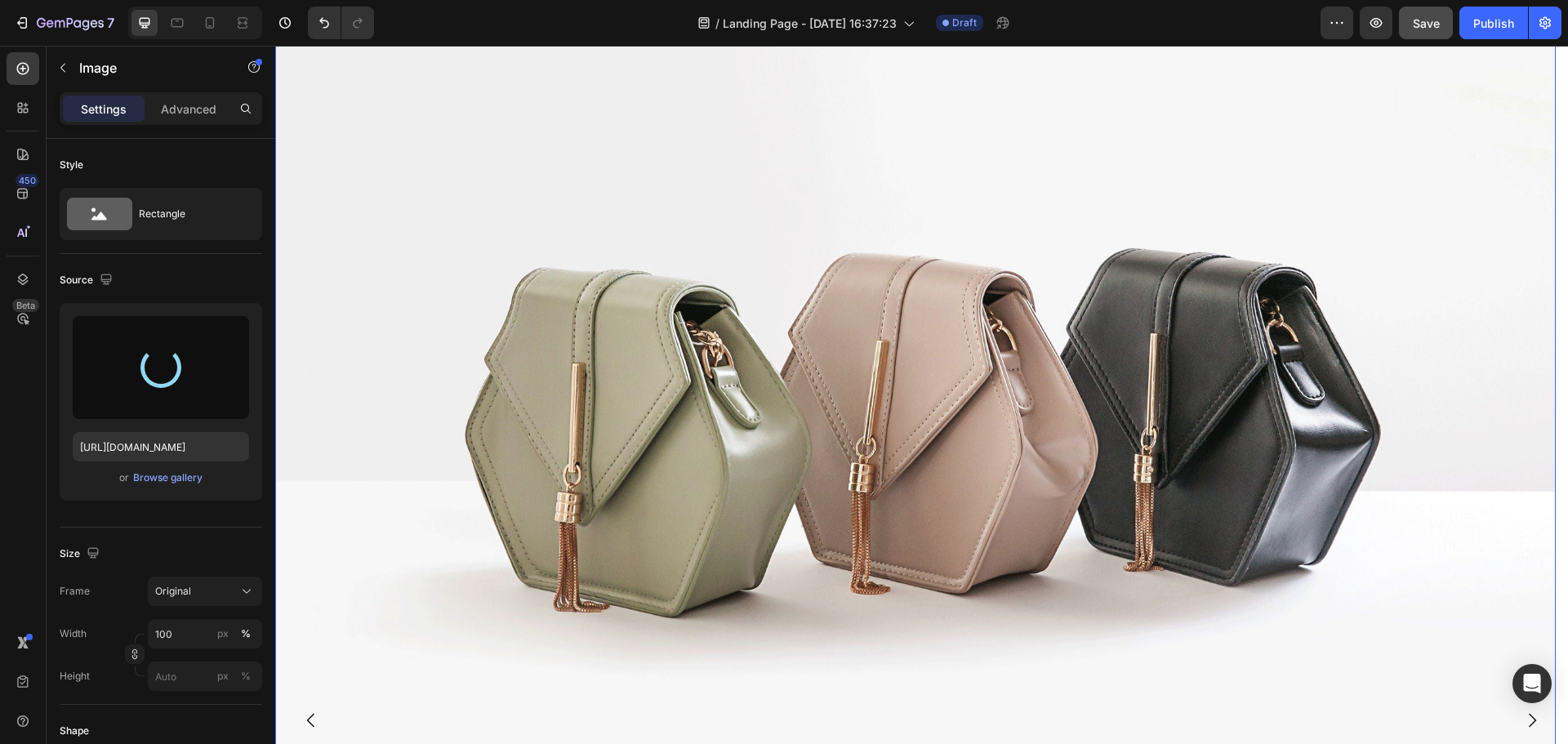
type input "[URL][DOMAIN_NAME]"
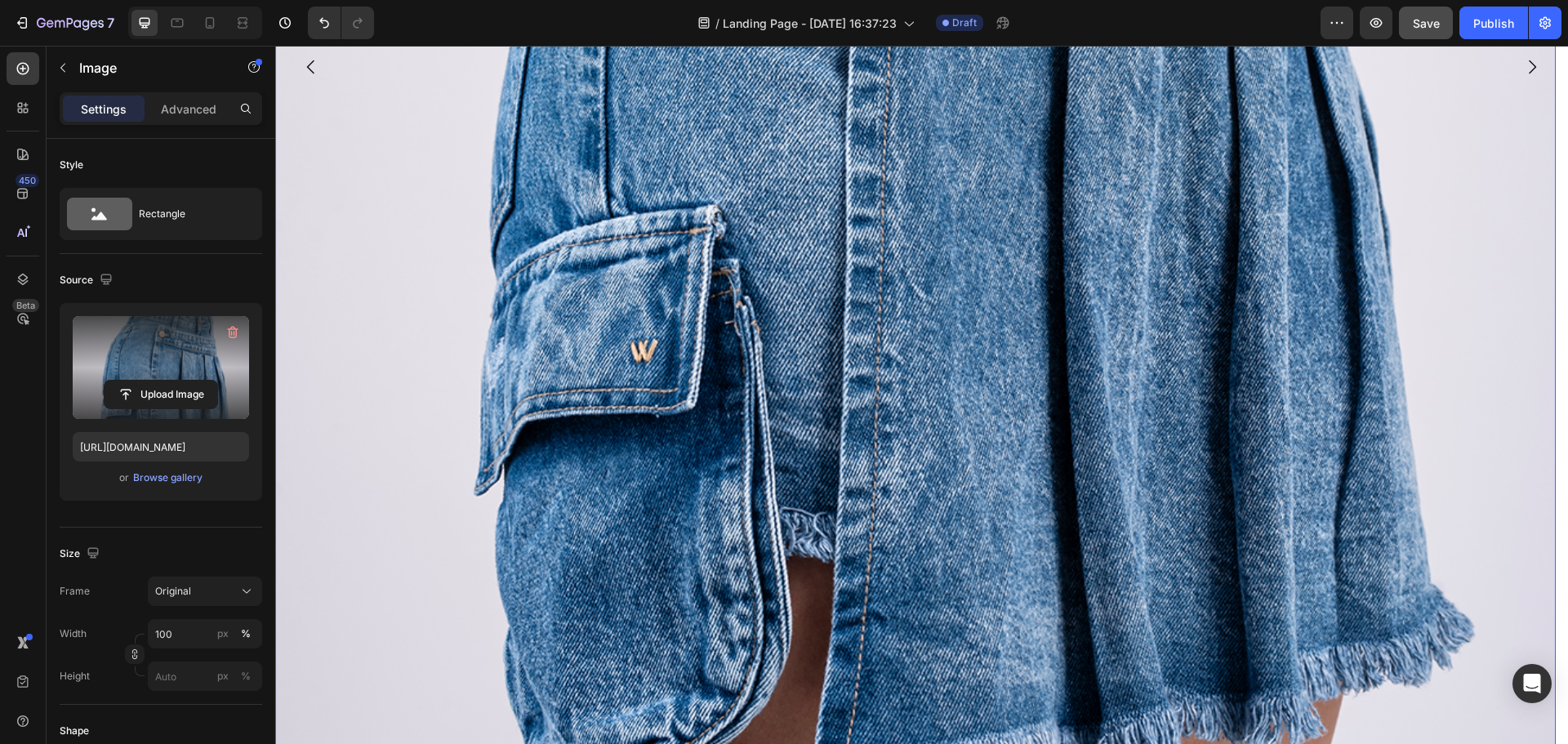
scroll to position [3326, 0]
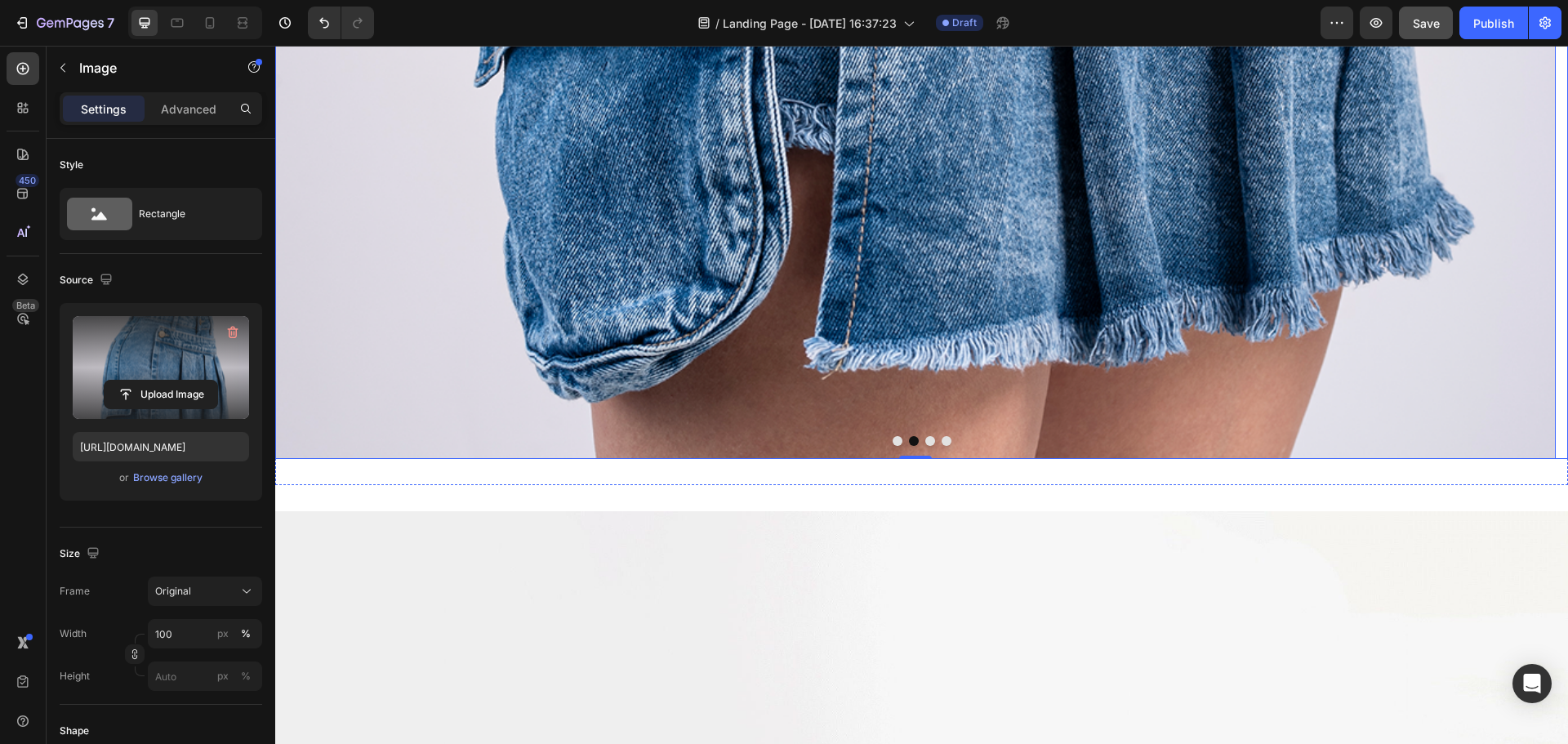
click at [925, 443] on button "Dot" at bounding box center [930, 441] width 10 height 10
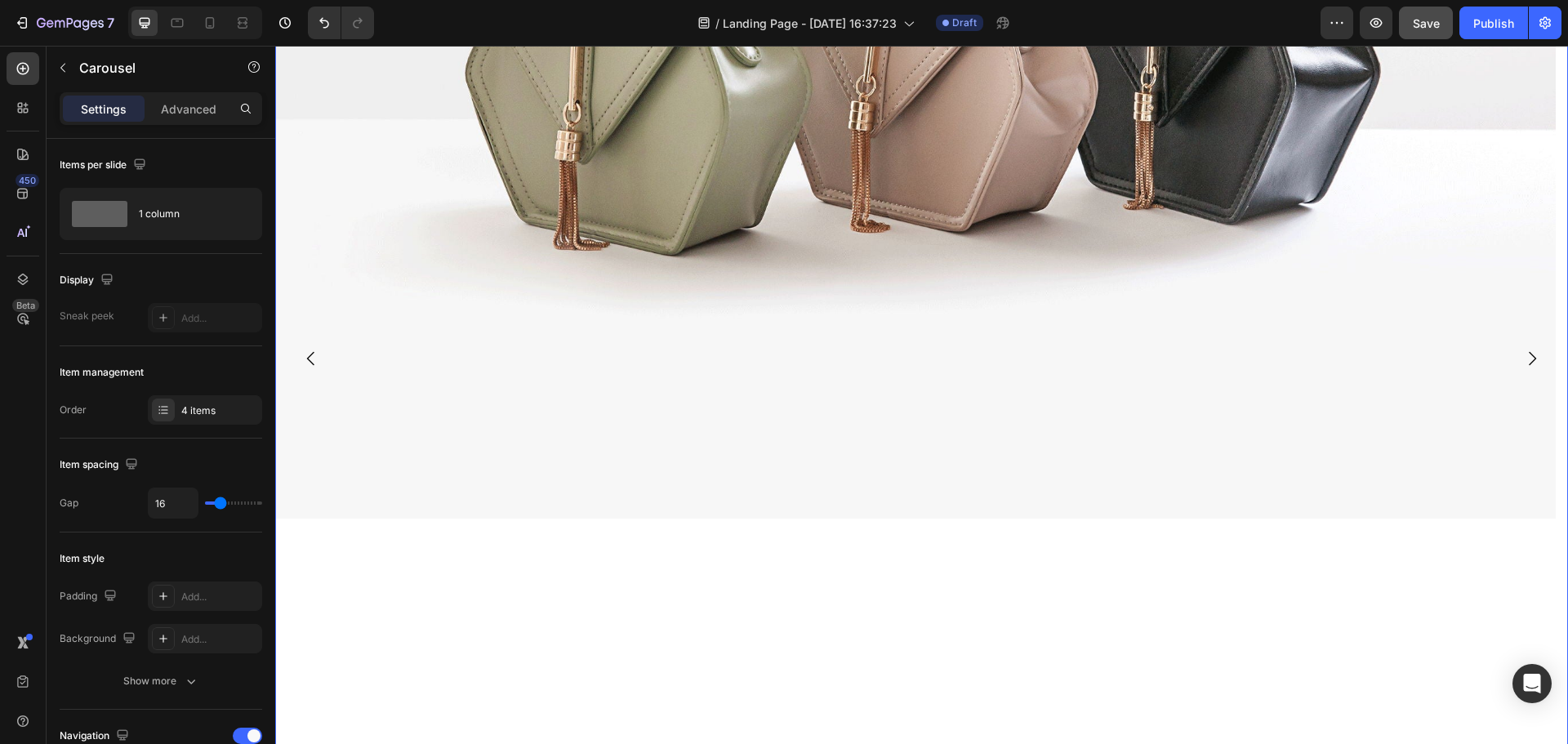
scroll to position [2346, 0]
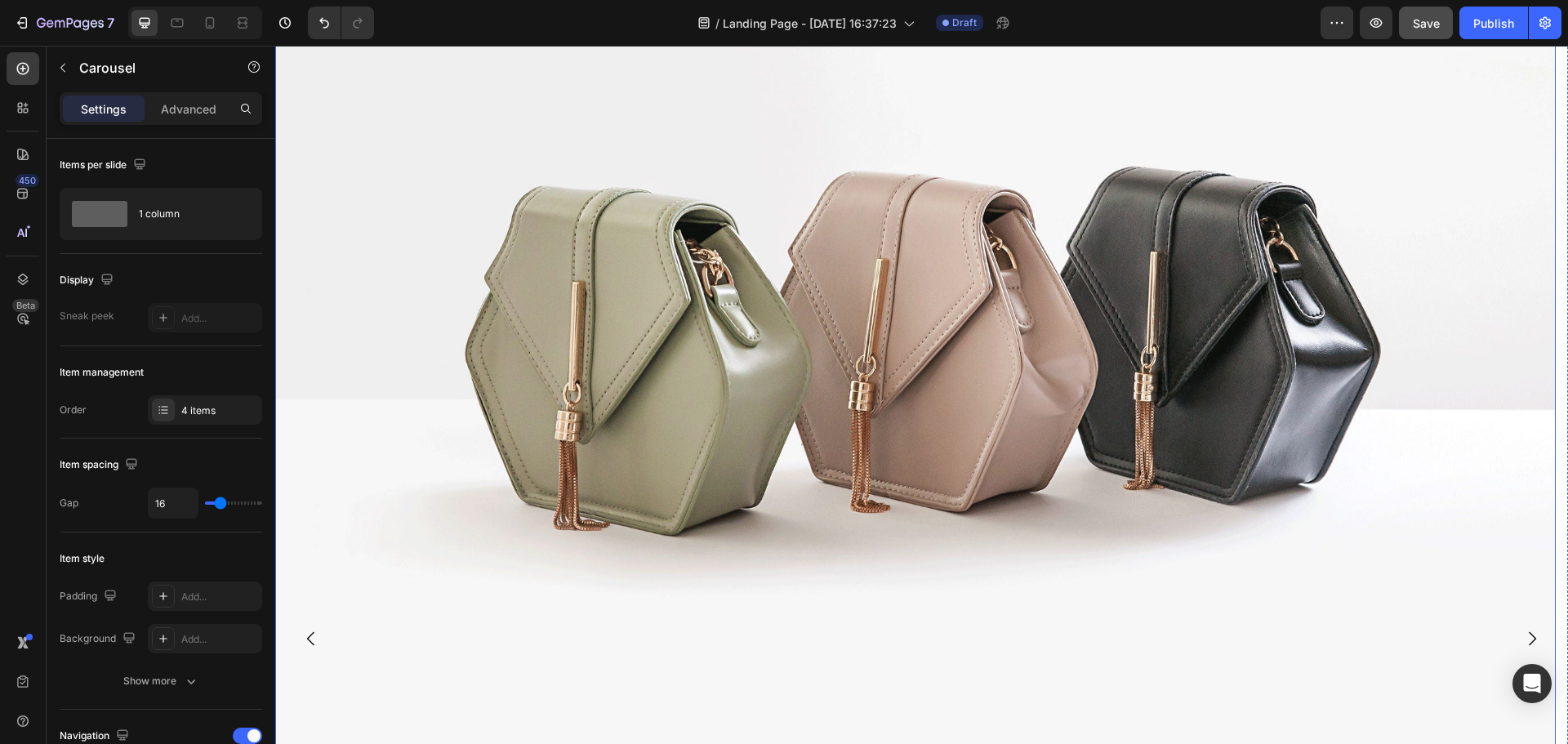
click at [938, 416] on img at bounding box center [915, 318] width 1280 height 961
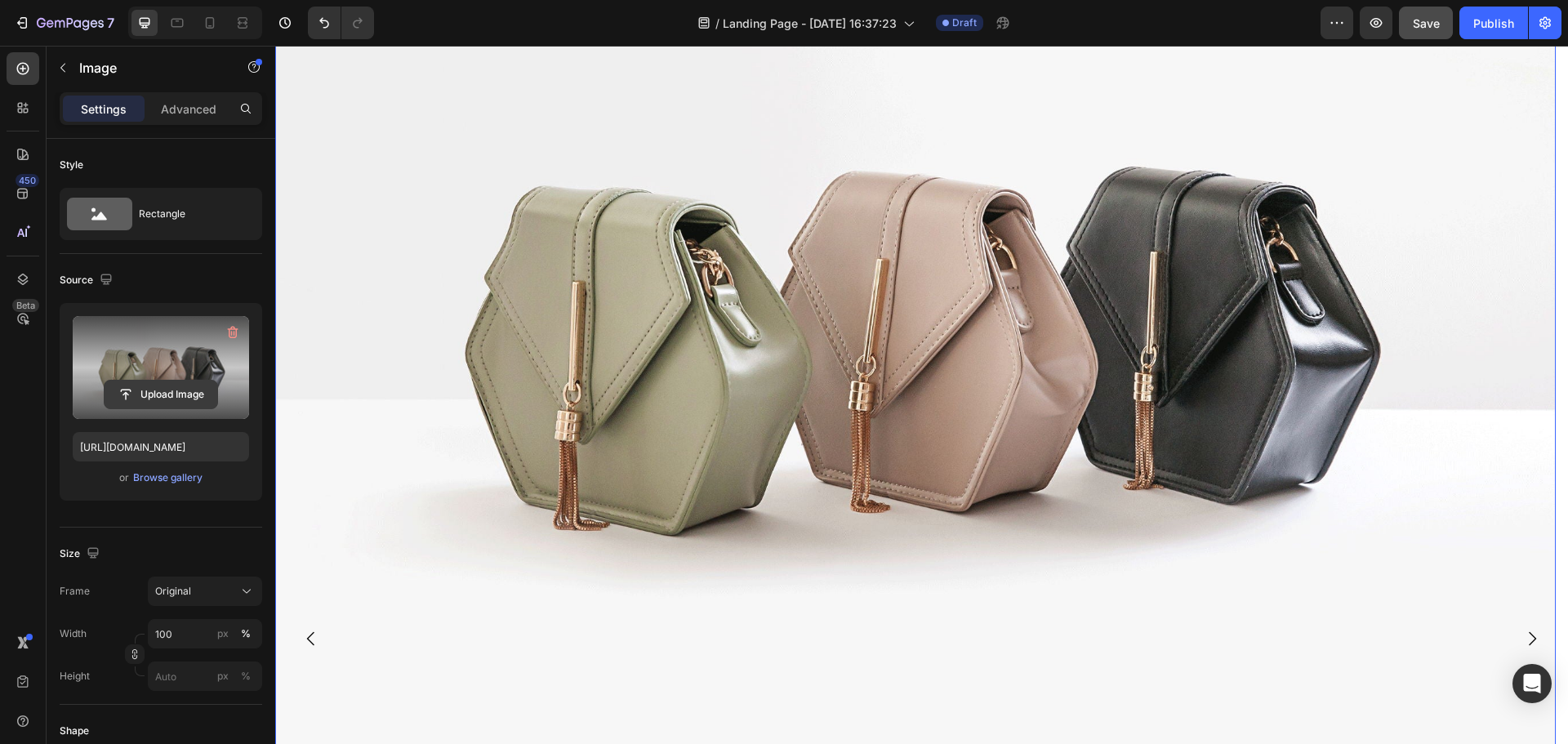
click at [167, 395] on input "file" at bounding box center [160, 395] width 112 height 28
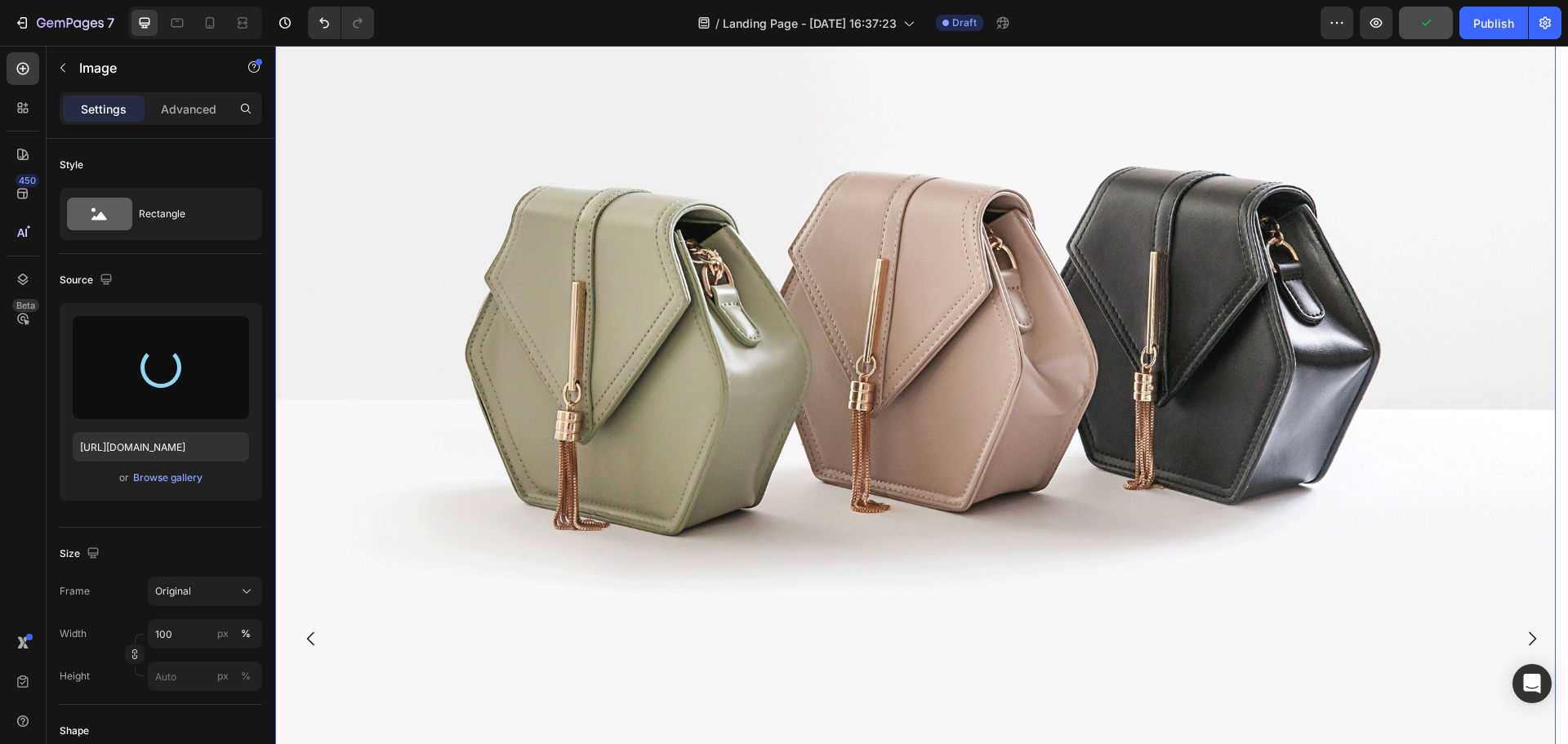
type input "[URL][DOMAIN_NAME]"
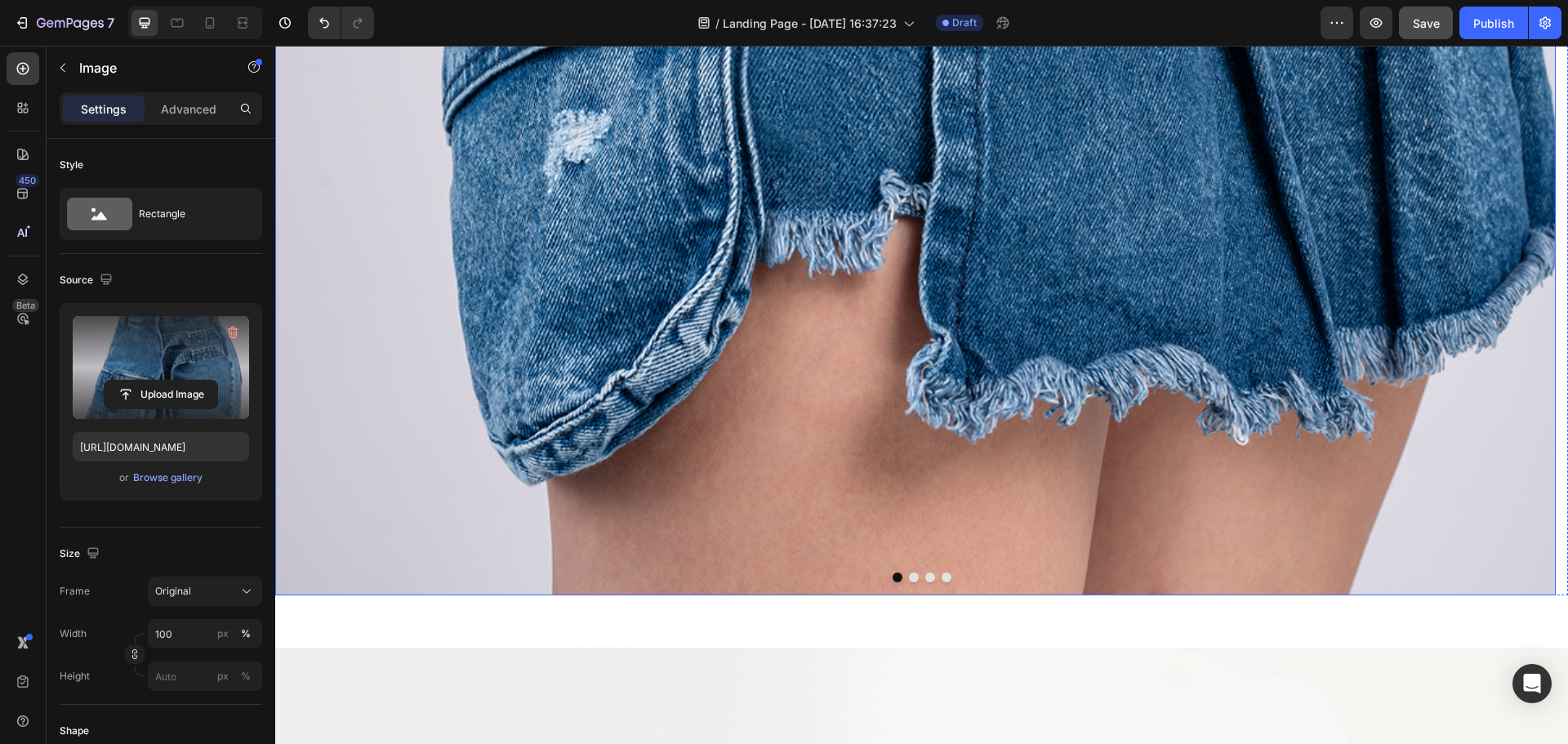
scroll to position [3490, 0]
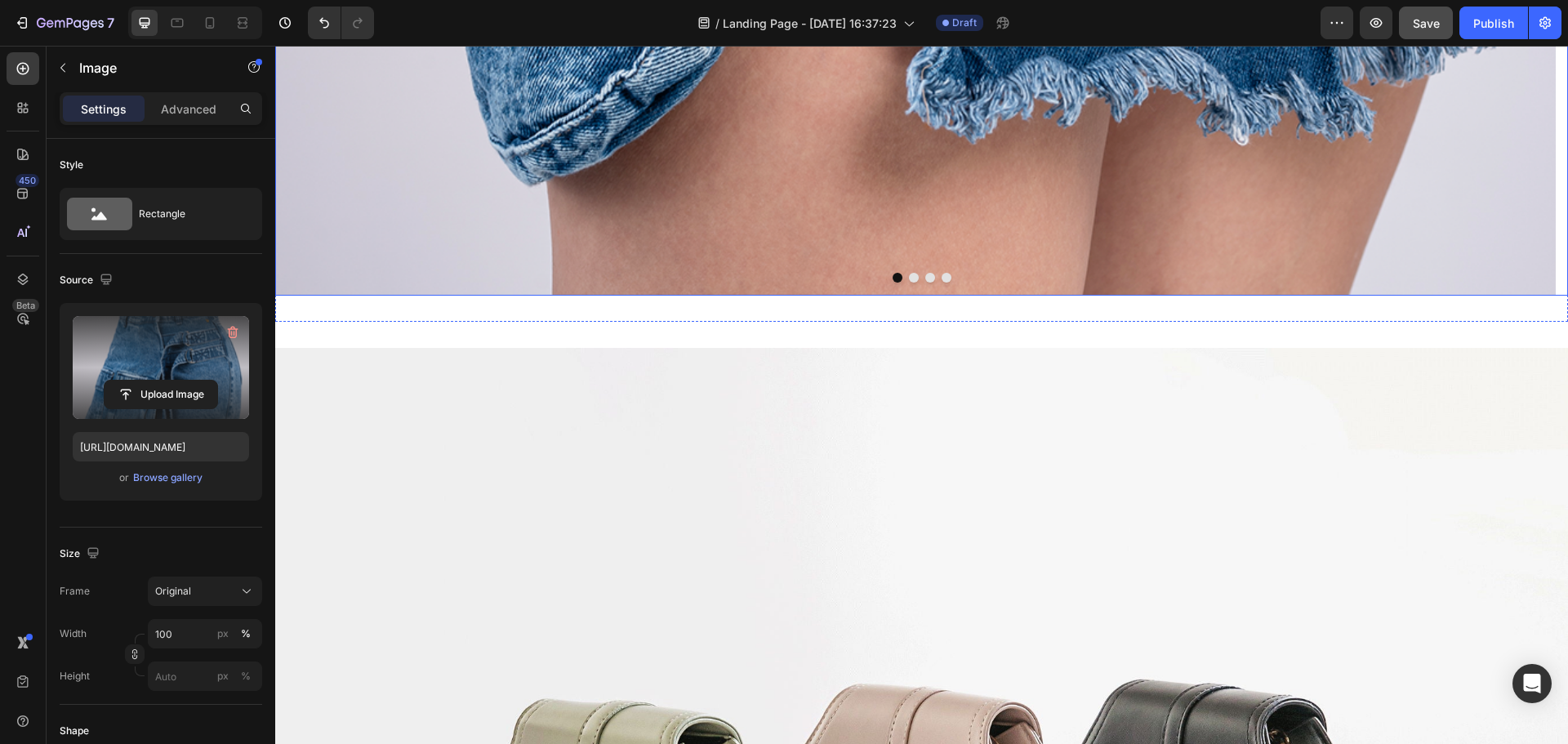
click at [942, 277] on button "Dot" at bounding box center [947, 278] width 10 height 10
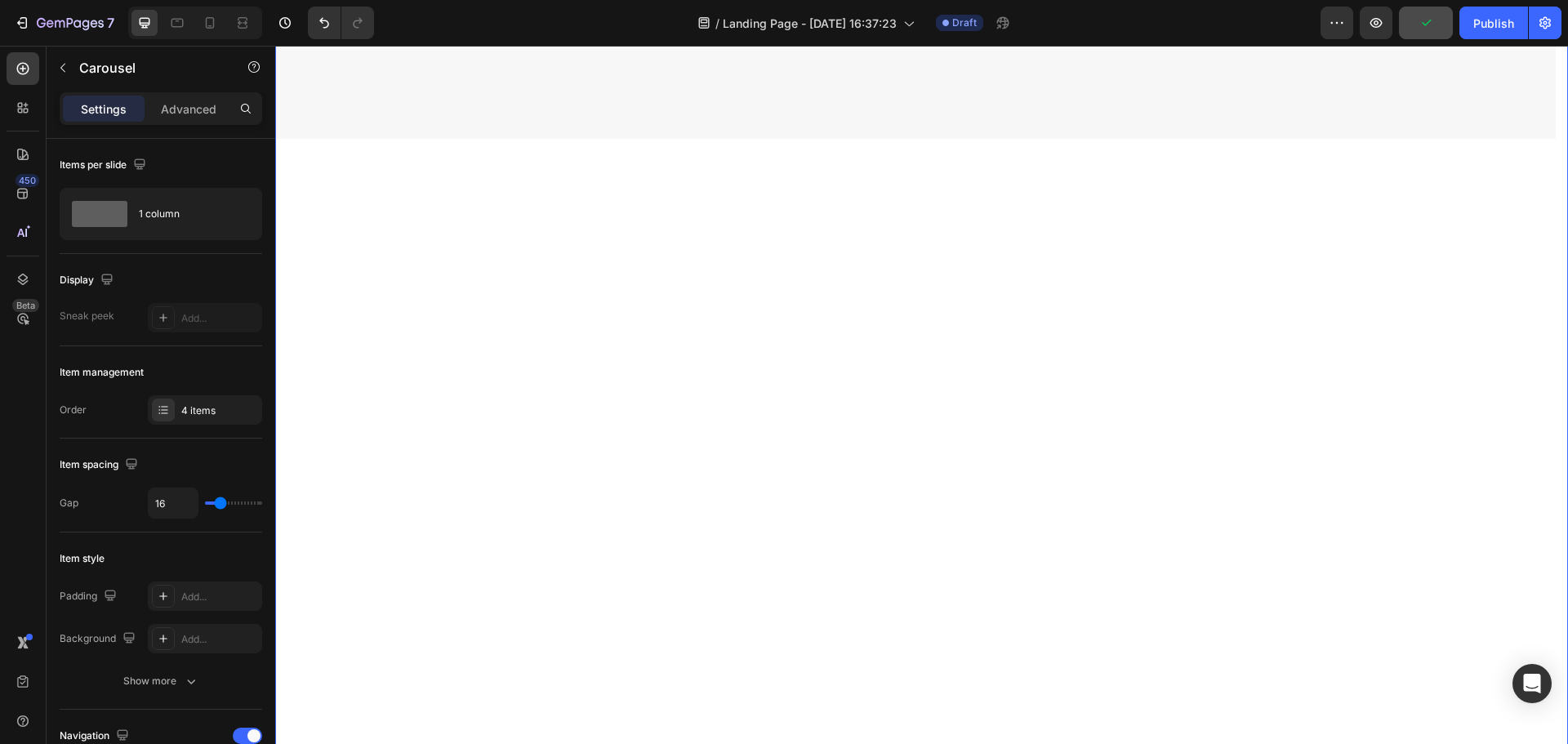
scroll to position [3000, 0]
